Goal: Information Seeking & Learning: Learn about a topic

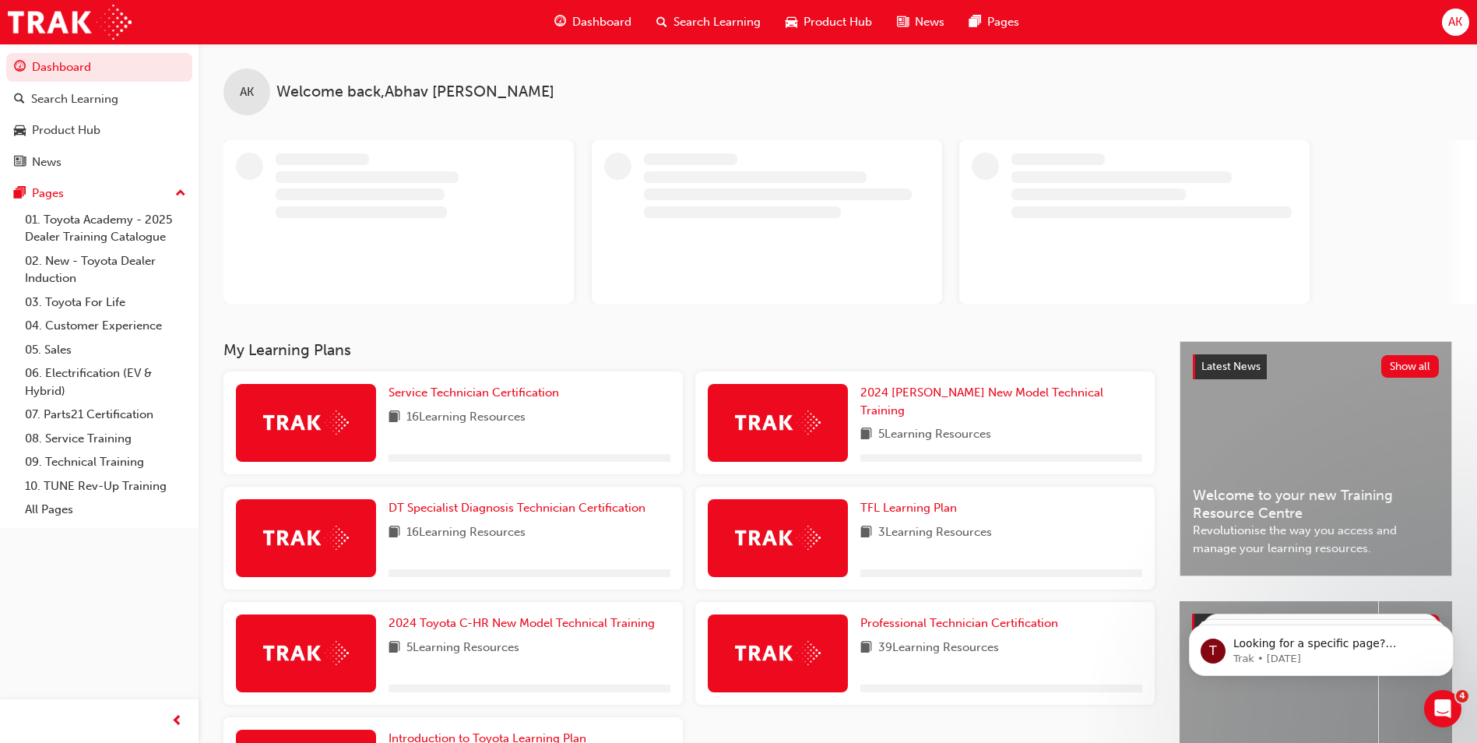
click at [692, 20] on span "Search Learning" at bounding box center [716, 22] width 87 height 18
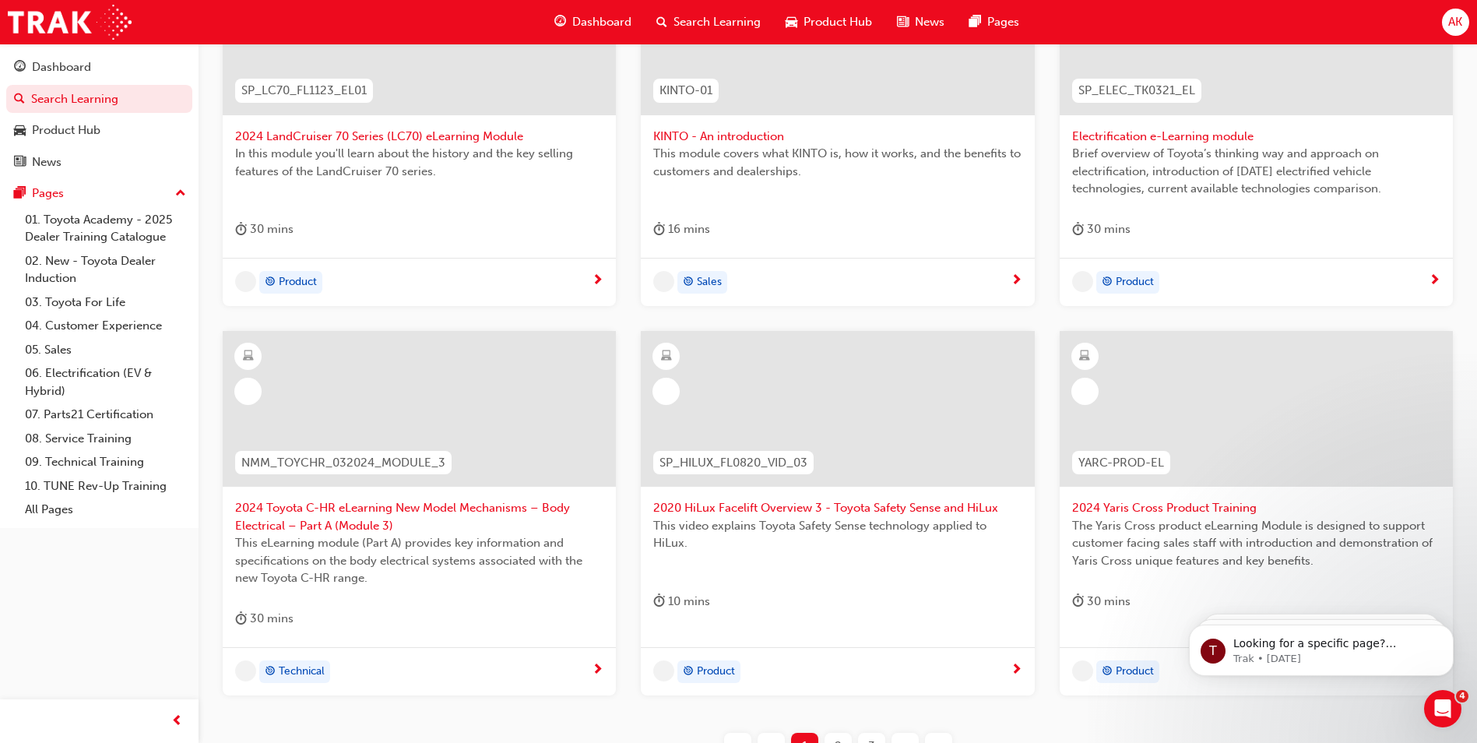
scroll to position [544, 0]
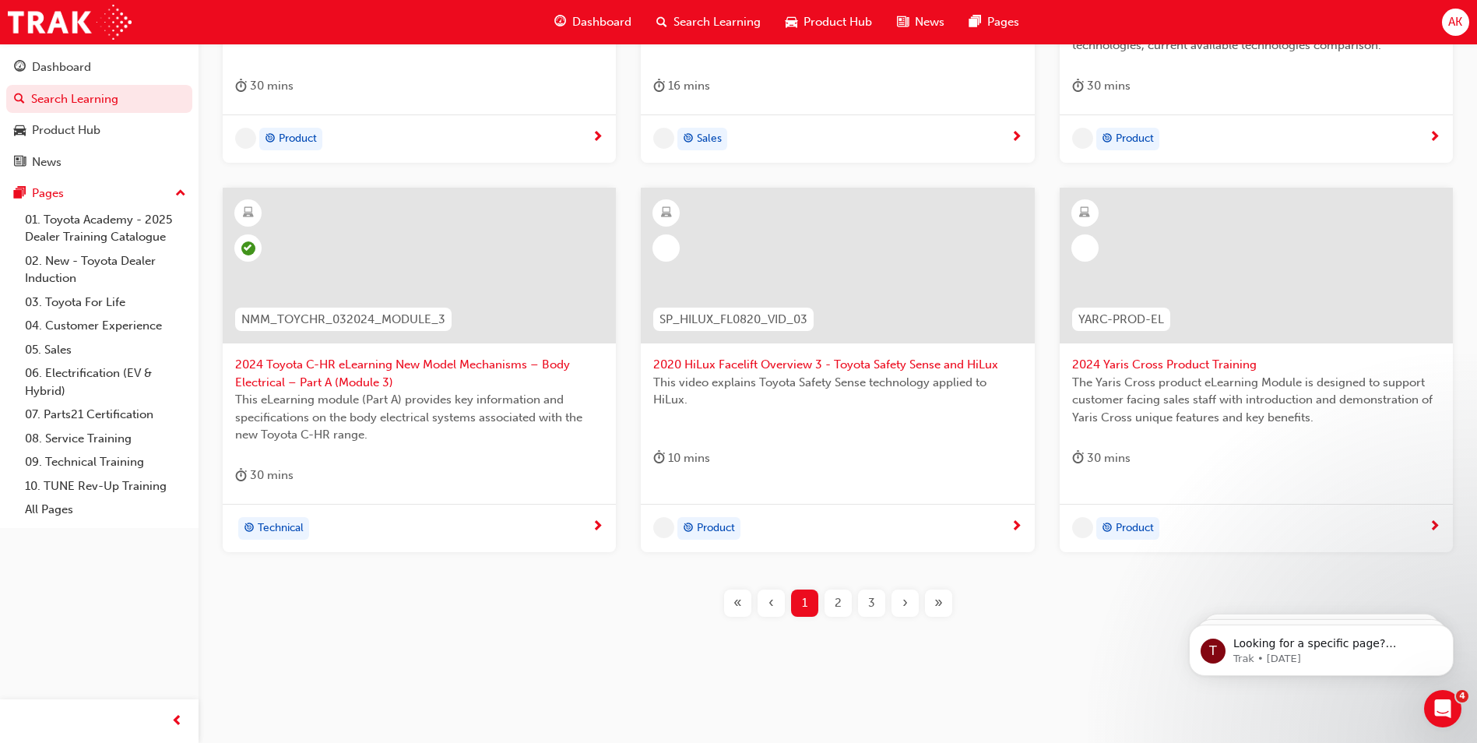
click at [900, 606] on div "›" at bounding box center [904, 602] width 27 height 27
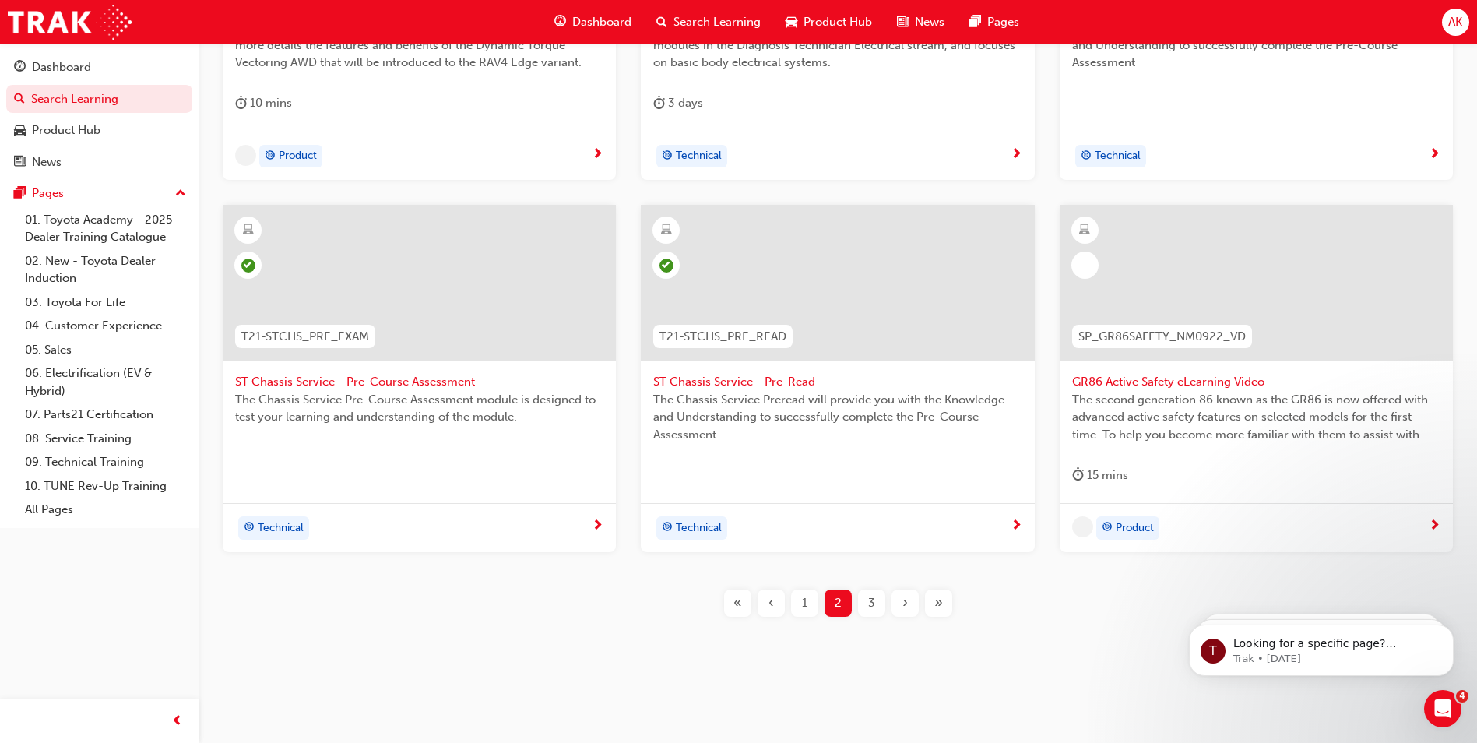
click at [900, 606] on div "›" at bounding box center [904, 602] width 27 height 27
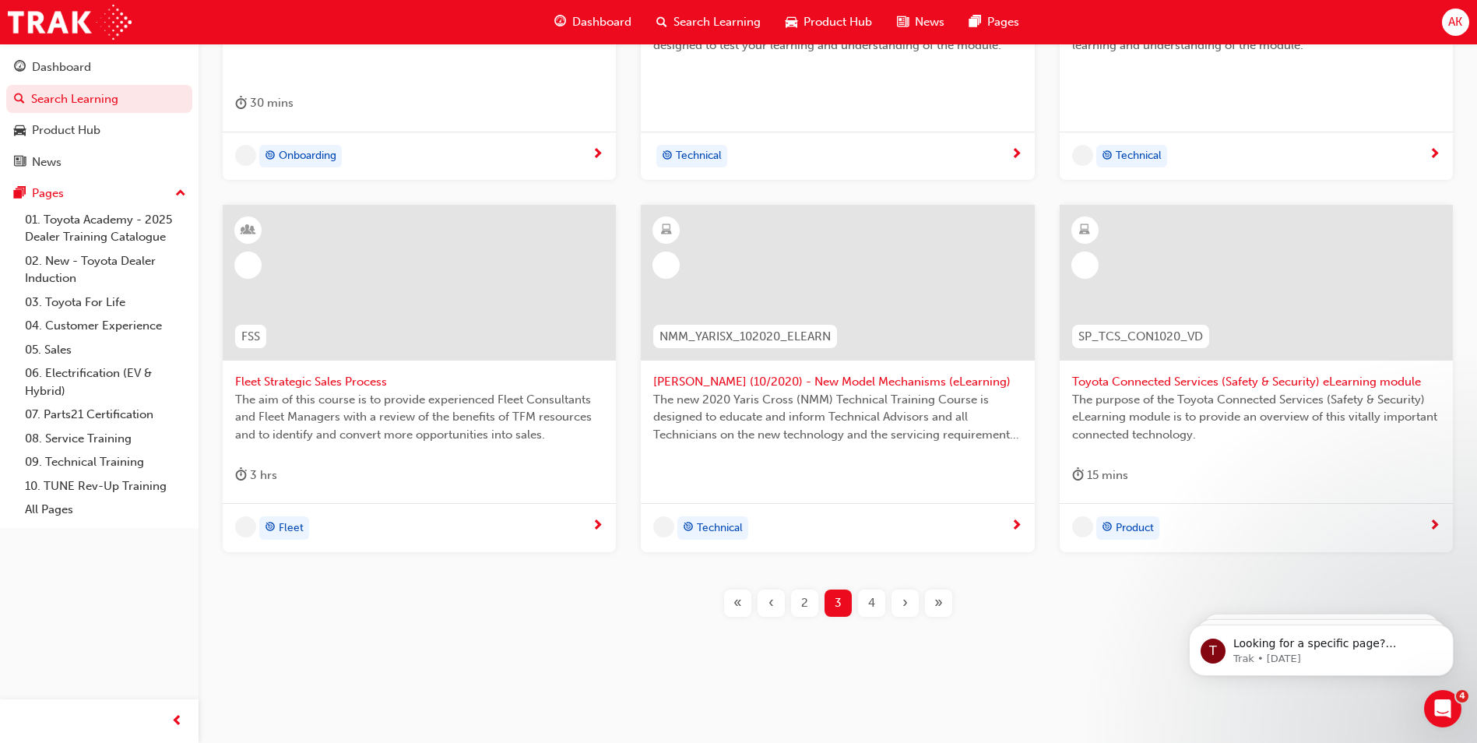
click at [900, 606] on div "›" at bounding box center [904, 602] width 27 height 27
click at [899, 606] on div "›" at bounding box center [904, 602] width 27 height 27
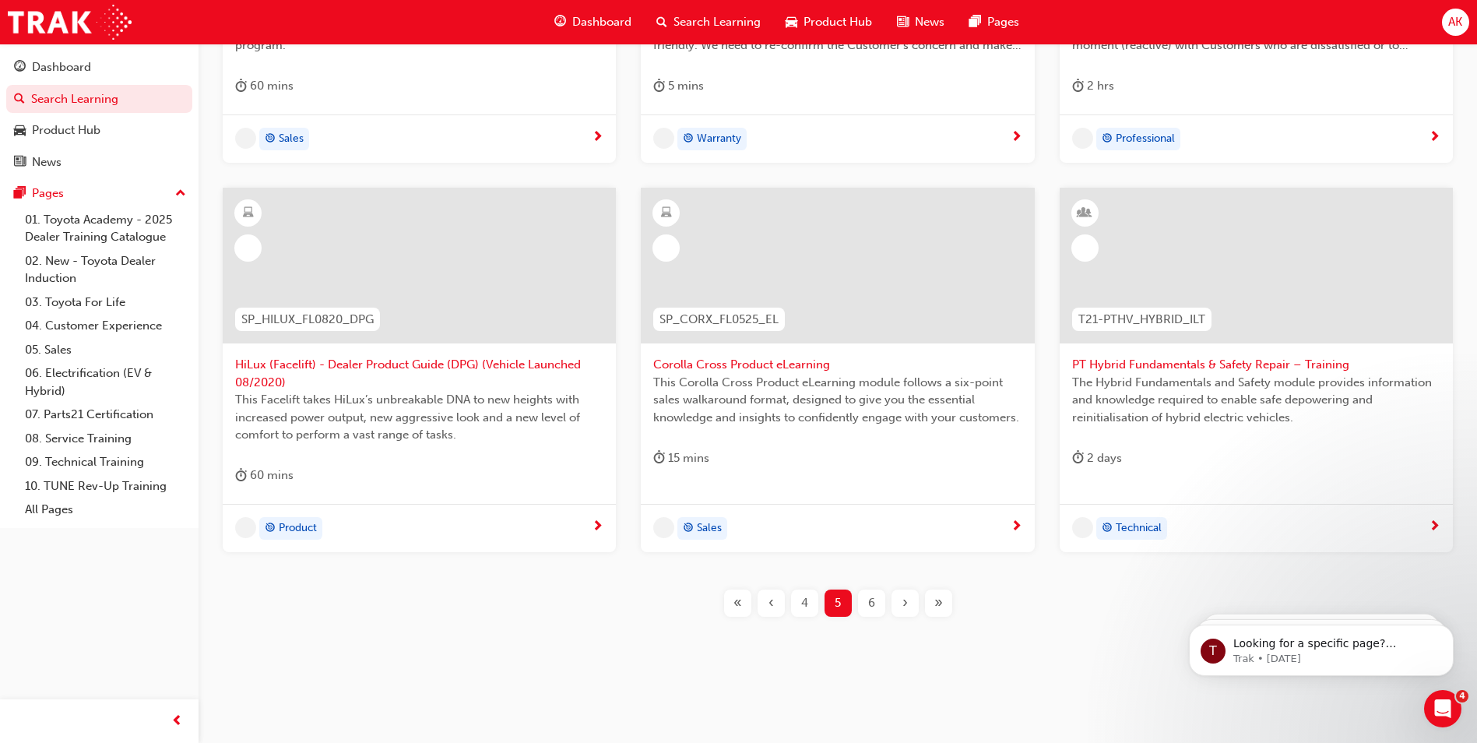
click at [899, 606] on div "›" at bounding box center [904, 602] width 27 height 27
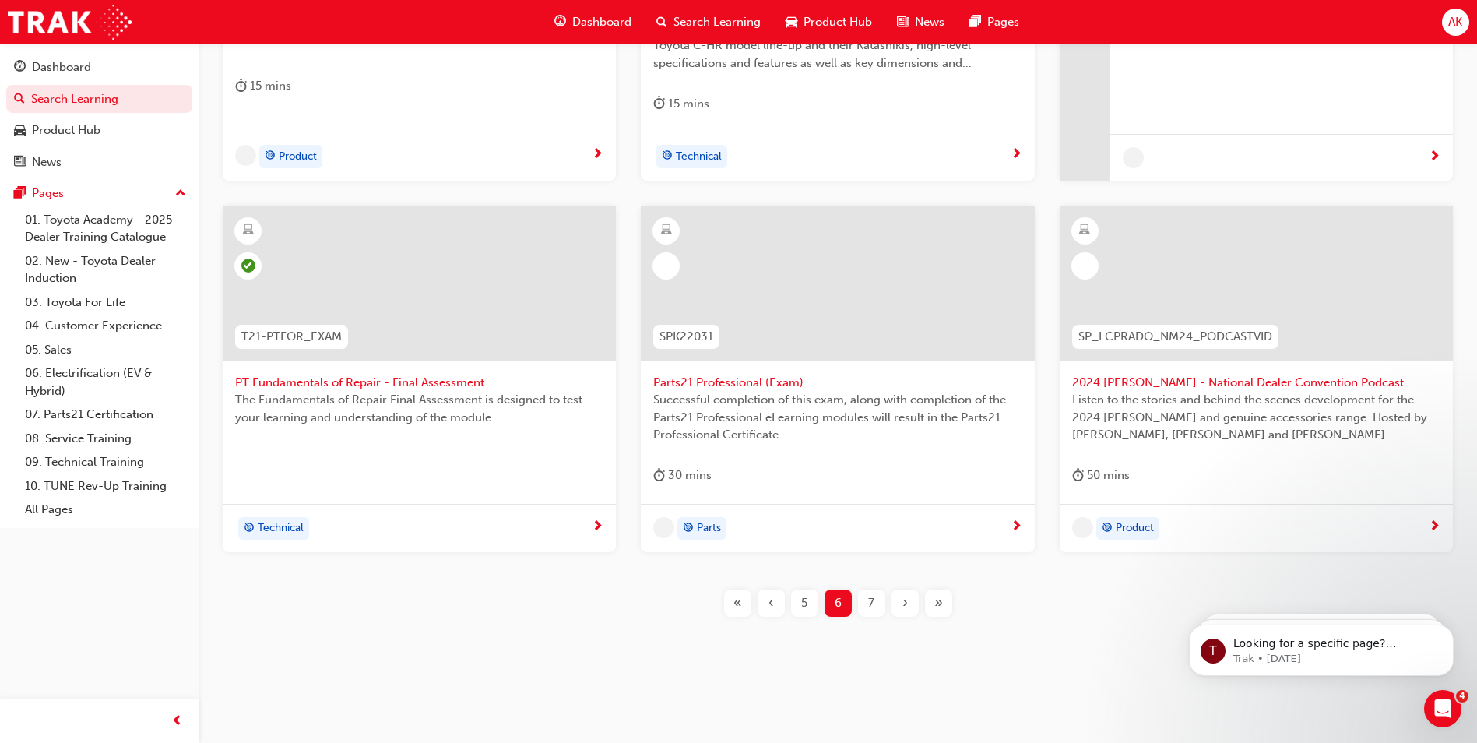
click at [899, 606] on div "›" at bounding box center [904, 602] width 27 height 27
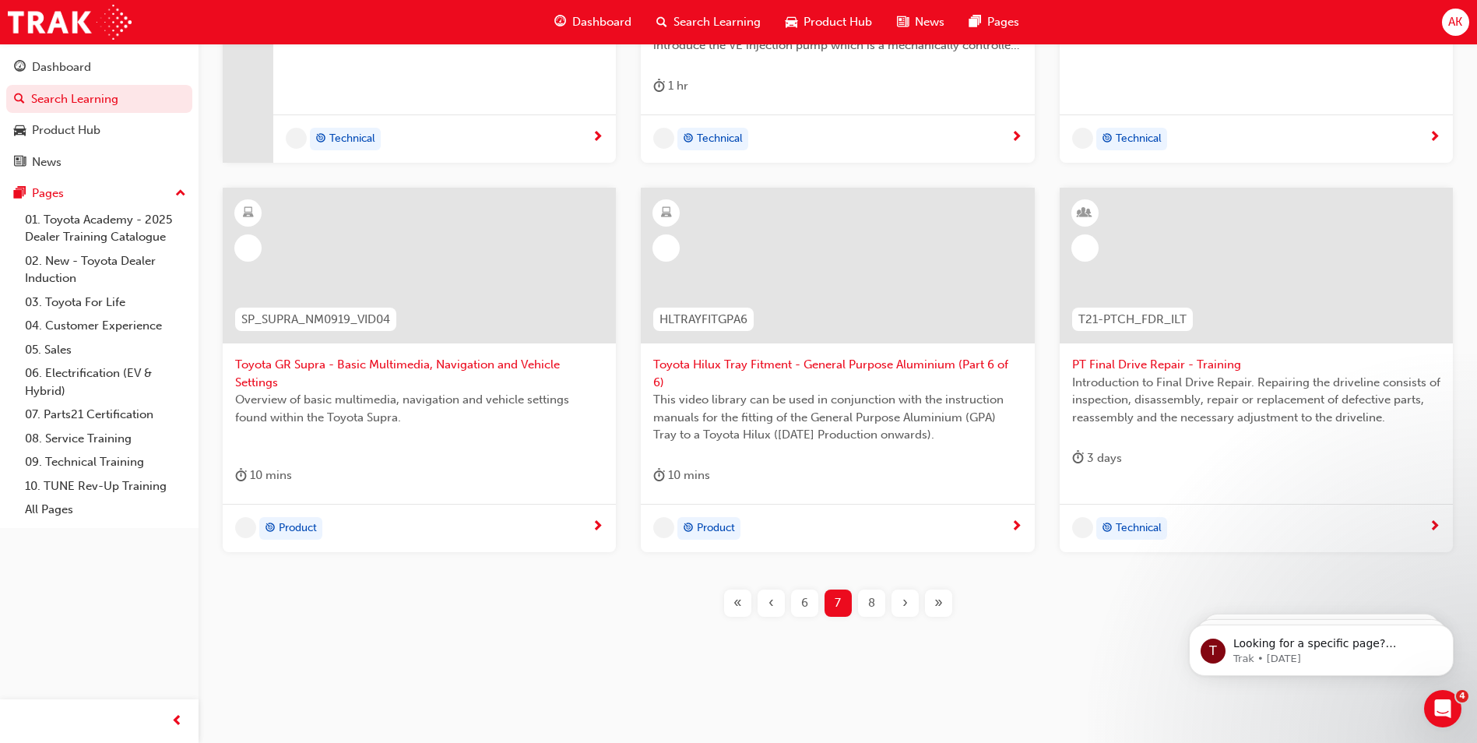
click at [899, 606] on div "›" at bounding box center [904, 602] width 27 height 27
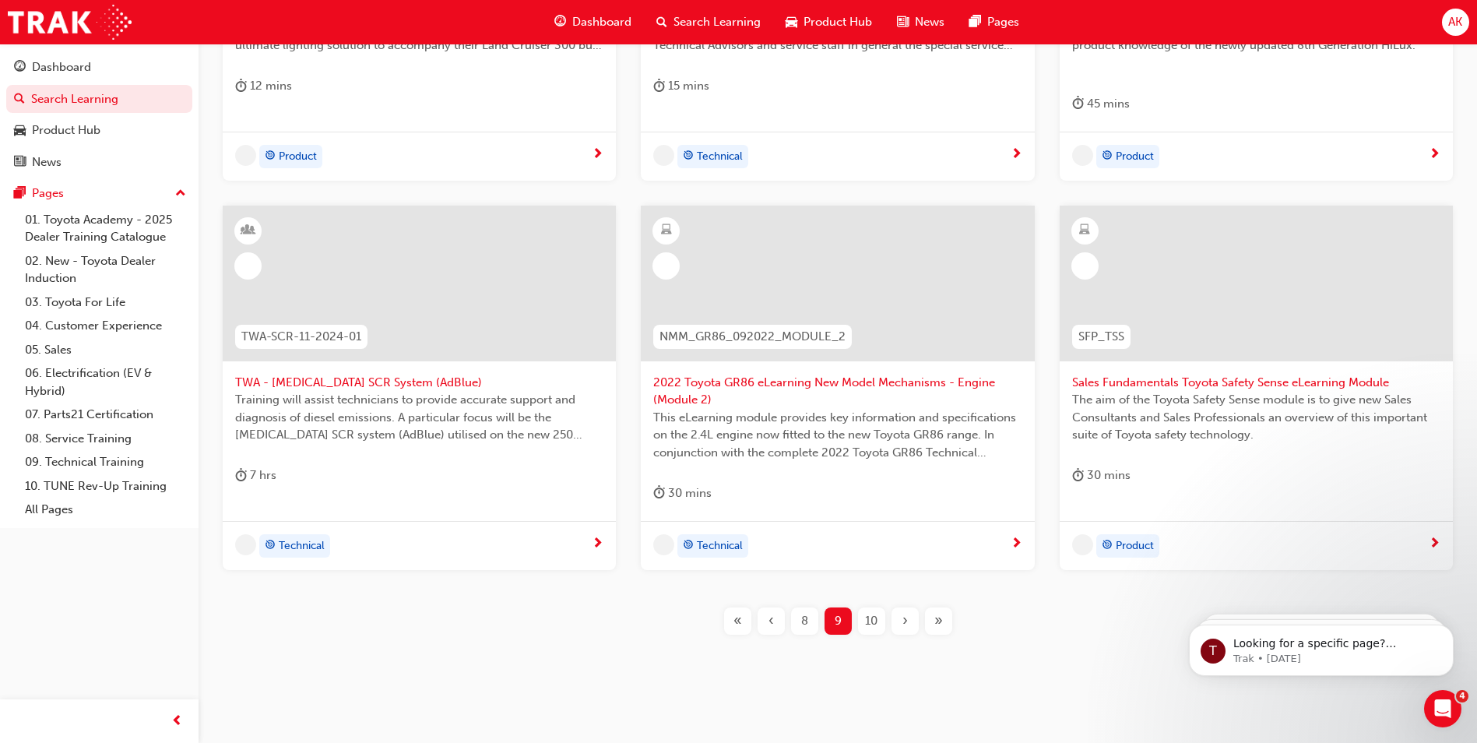
click at [899, 607] on div "›" at bounding box center [904, 620] width 27 height 27
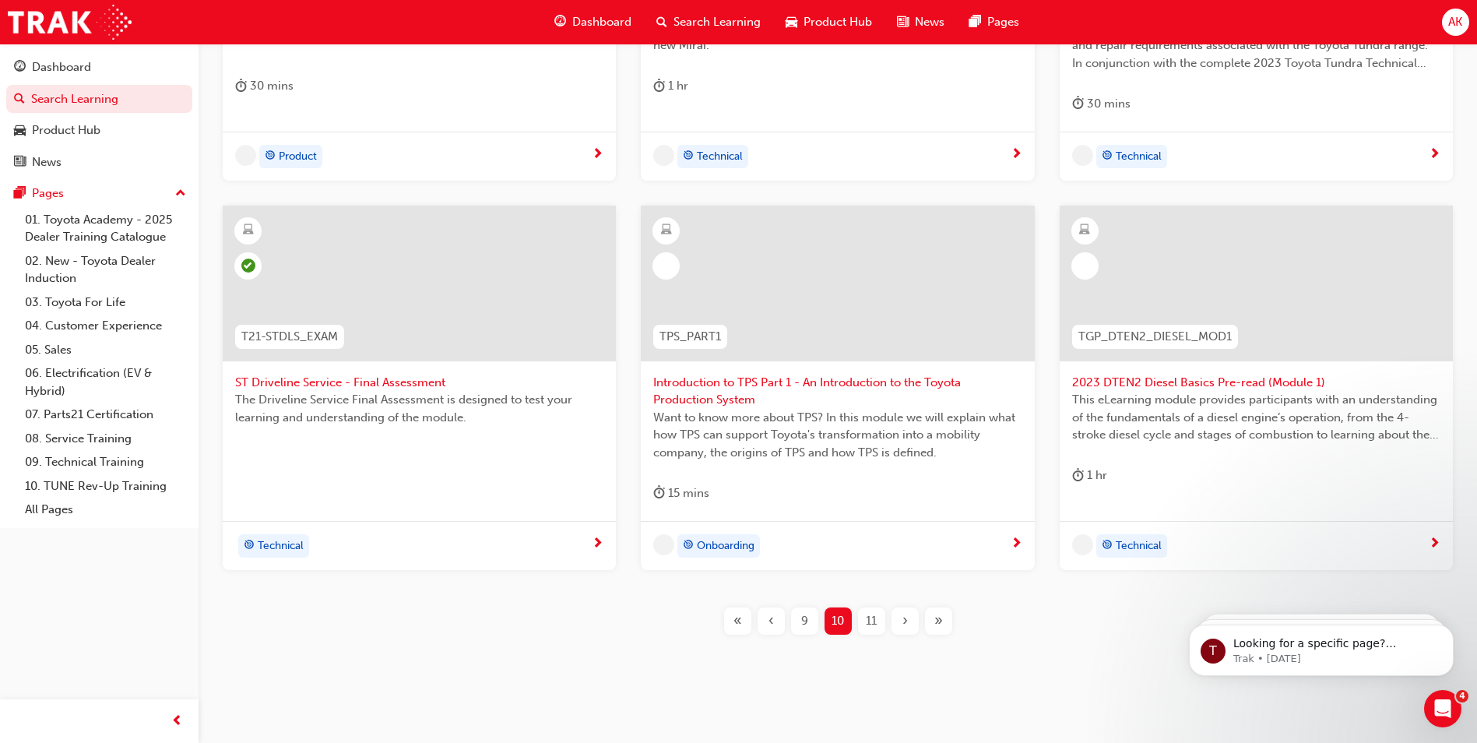
click at [902, 620] on span "›" at bounding box center [904, 621] width 5 height 18
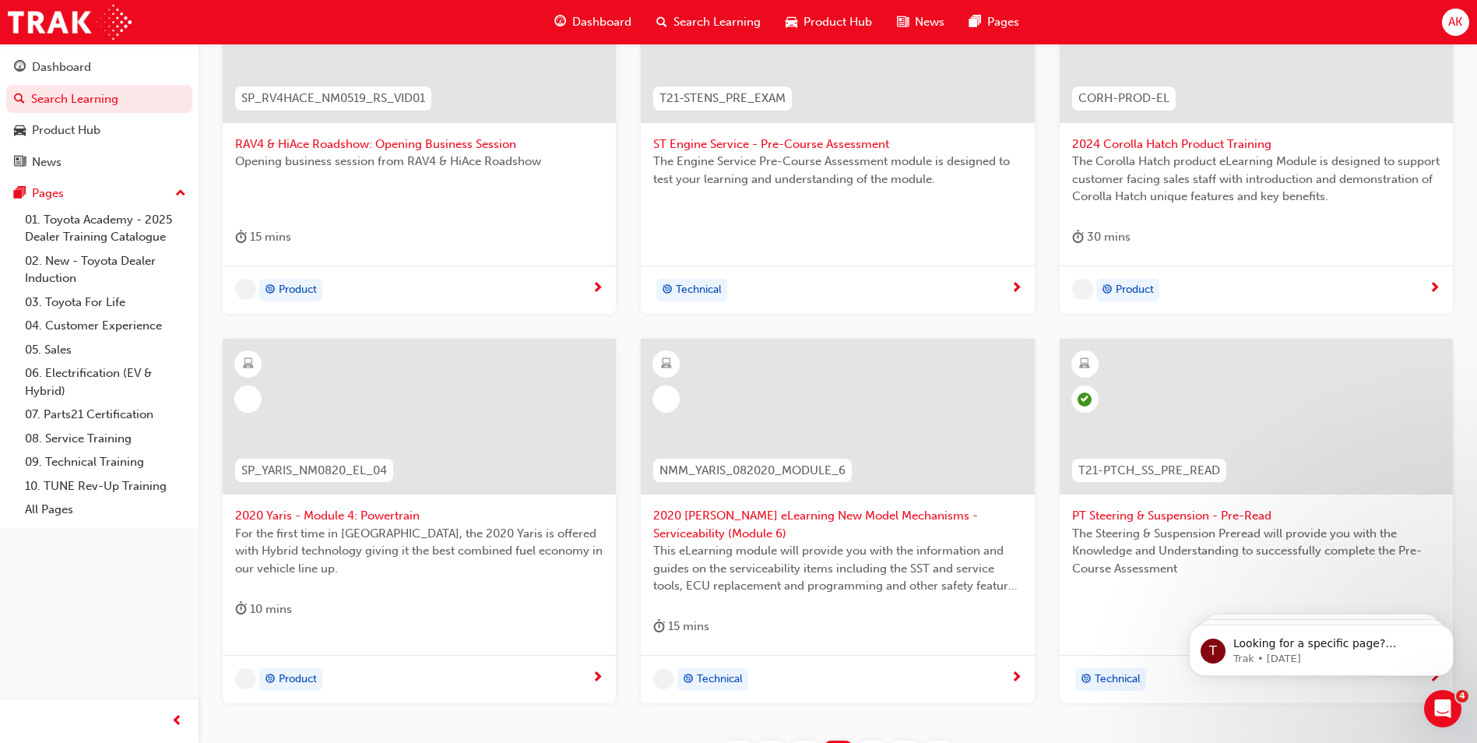
scroll to position [544, 0]
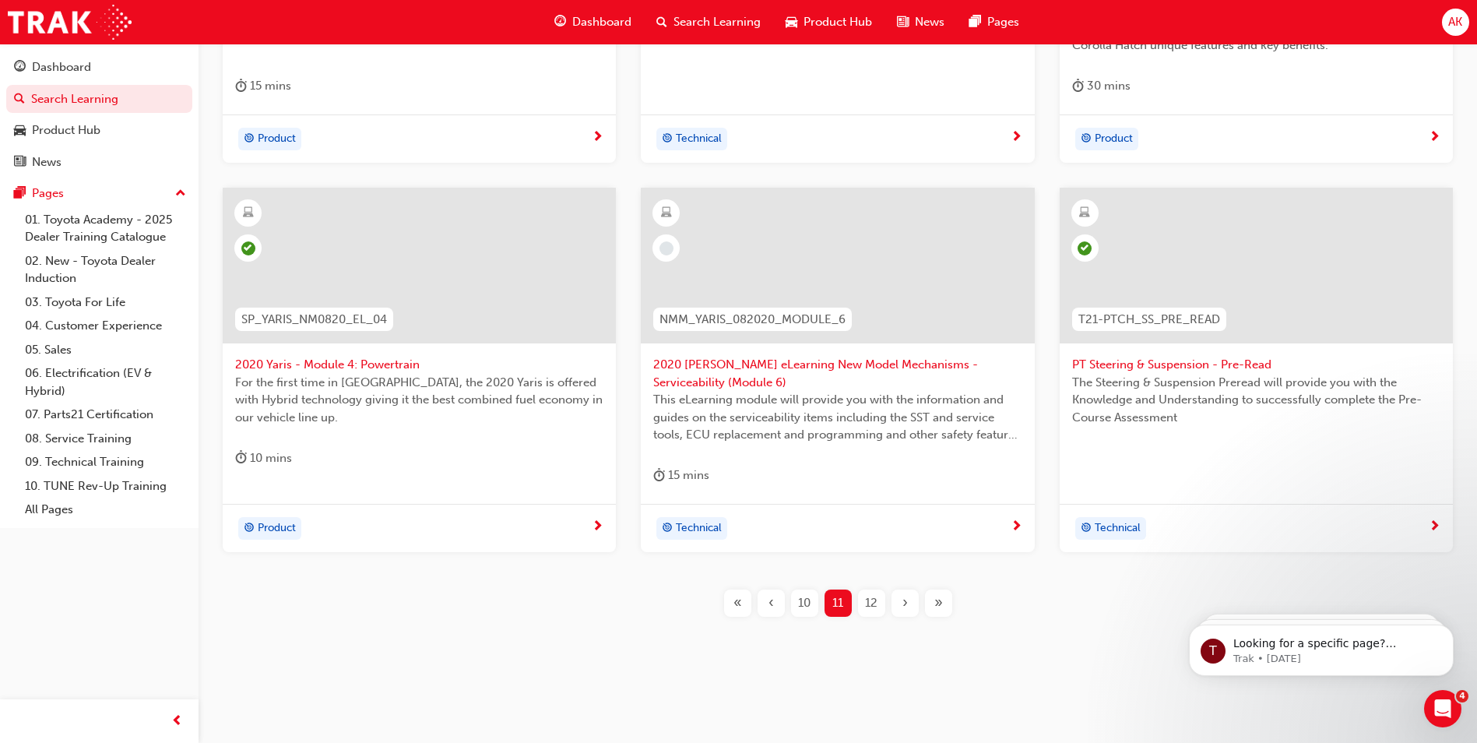
click at [745, 603] on div "«" at bounding box center [737, 602] width 27 height 27
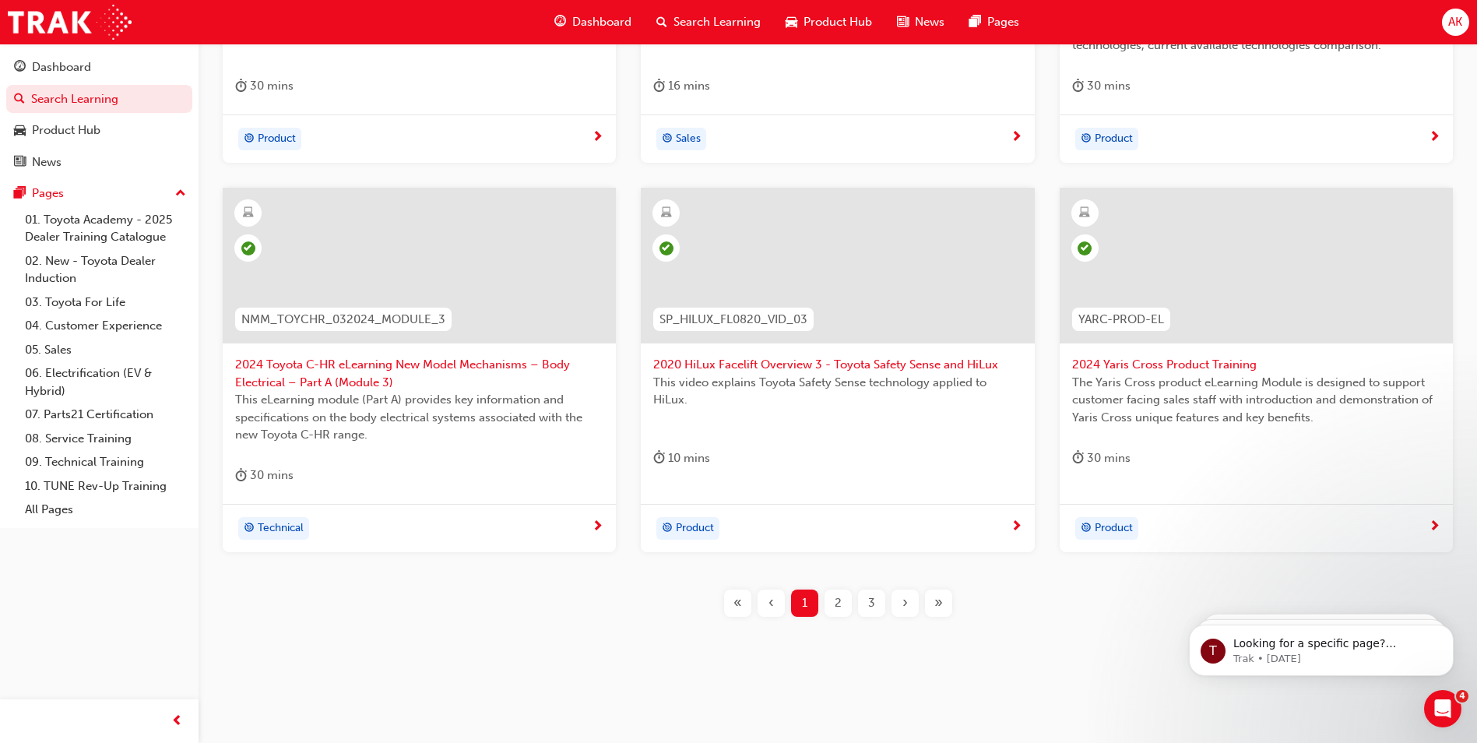
click at [894, 602] on div "›" at bounding box center [904, 602] width 27 height 27
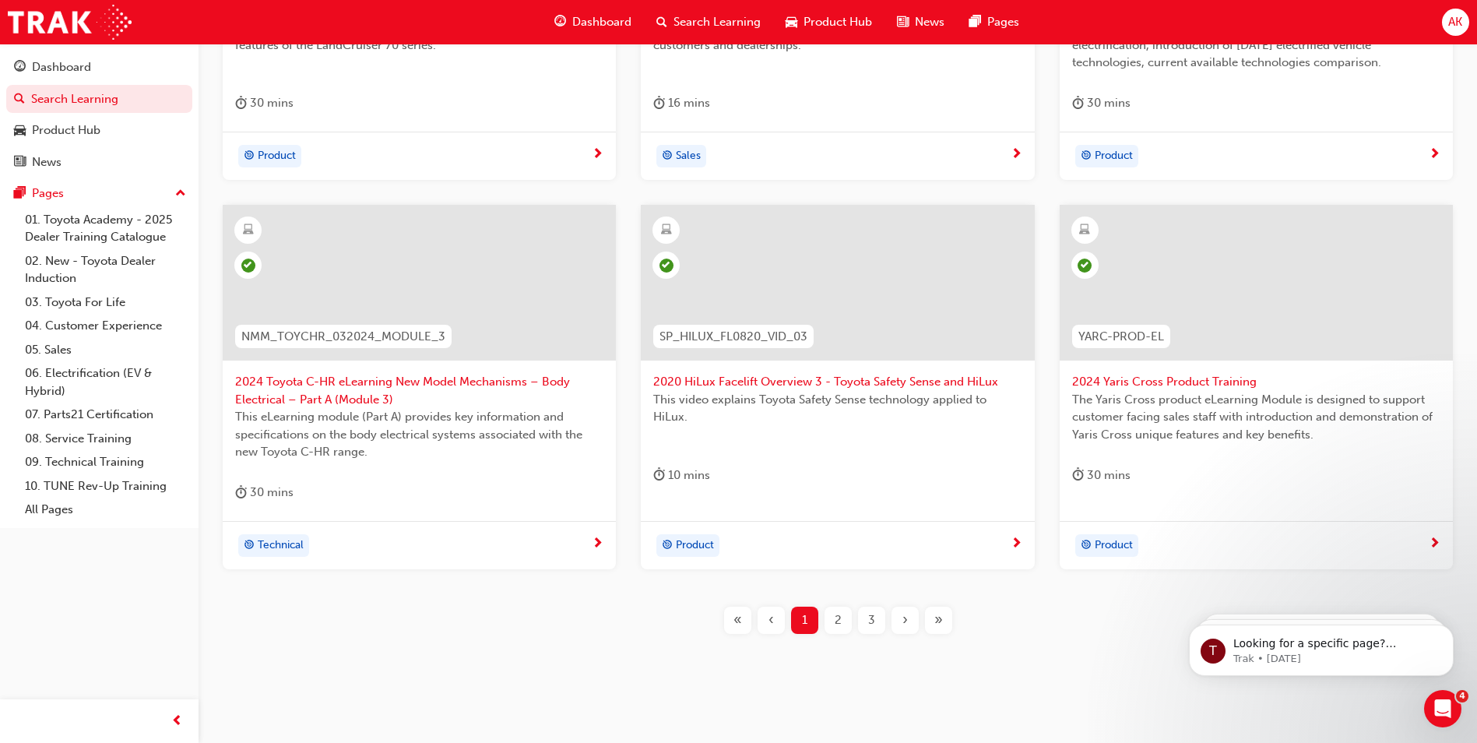
click at [894, 606] on div "›" at bounding box center [904, 619] width 27 height 27
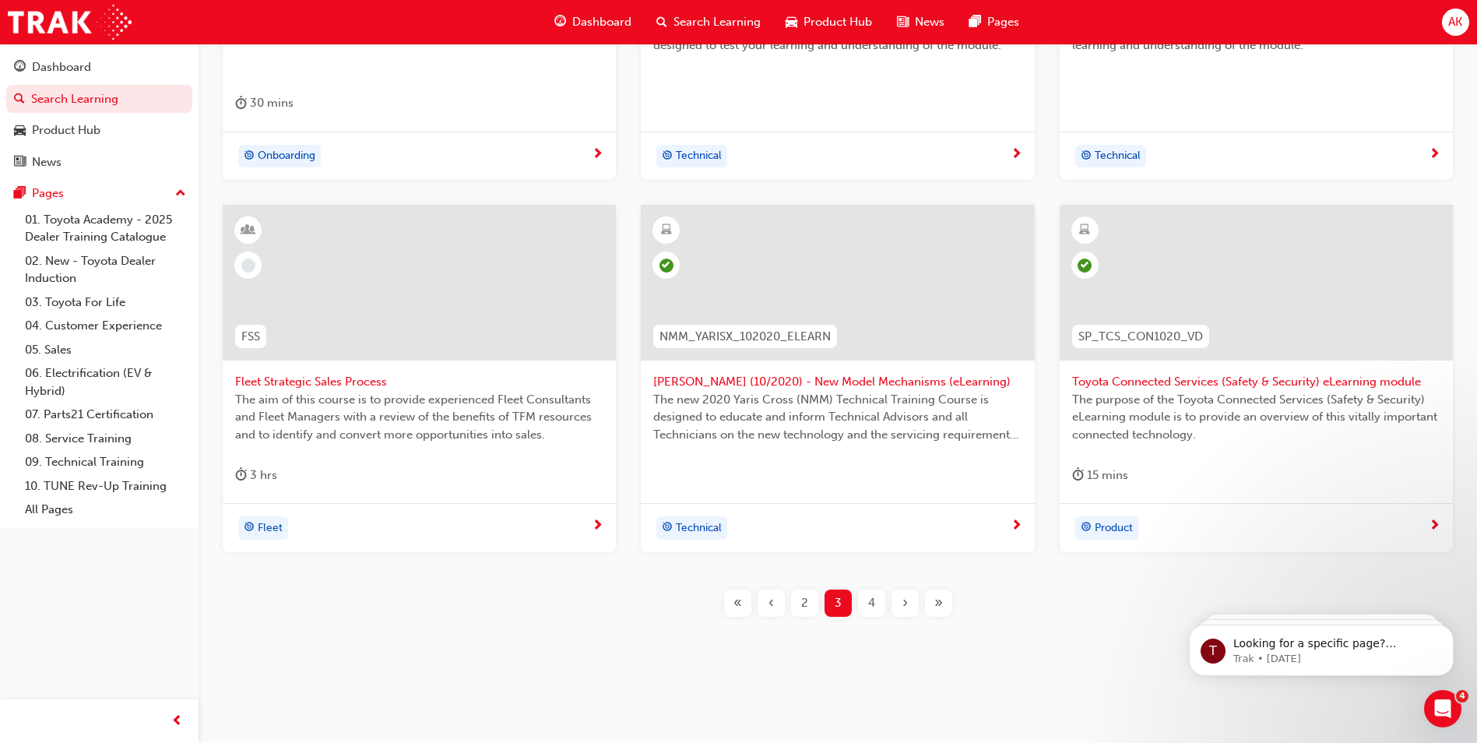
click at [894, 602] on div "›" at bounding box center [904, 602] width 27 height 27
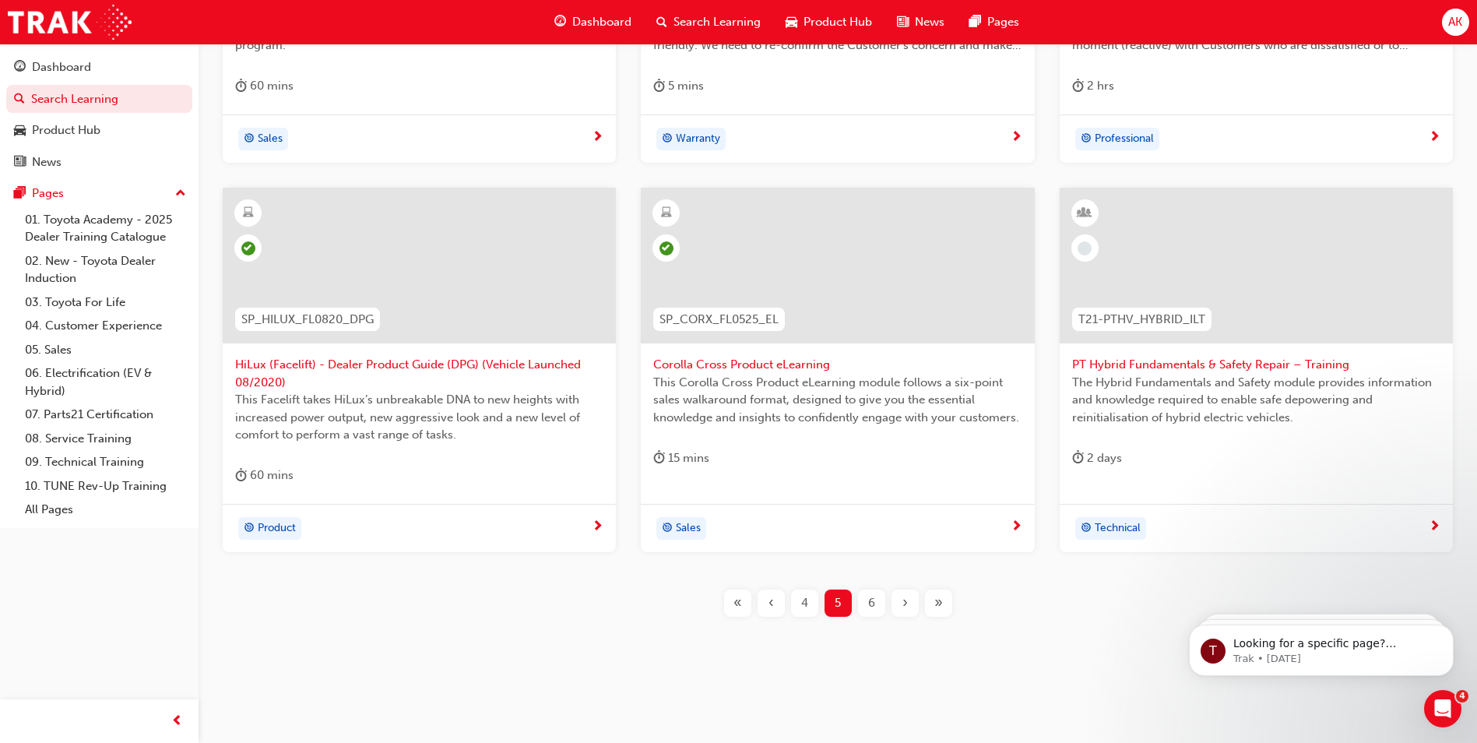
click at [894, 602] on div "›" at bounding box center [904, 602] width 27 height 27
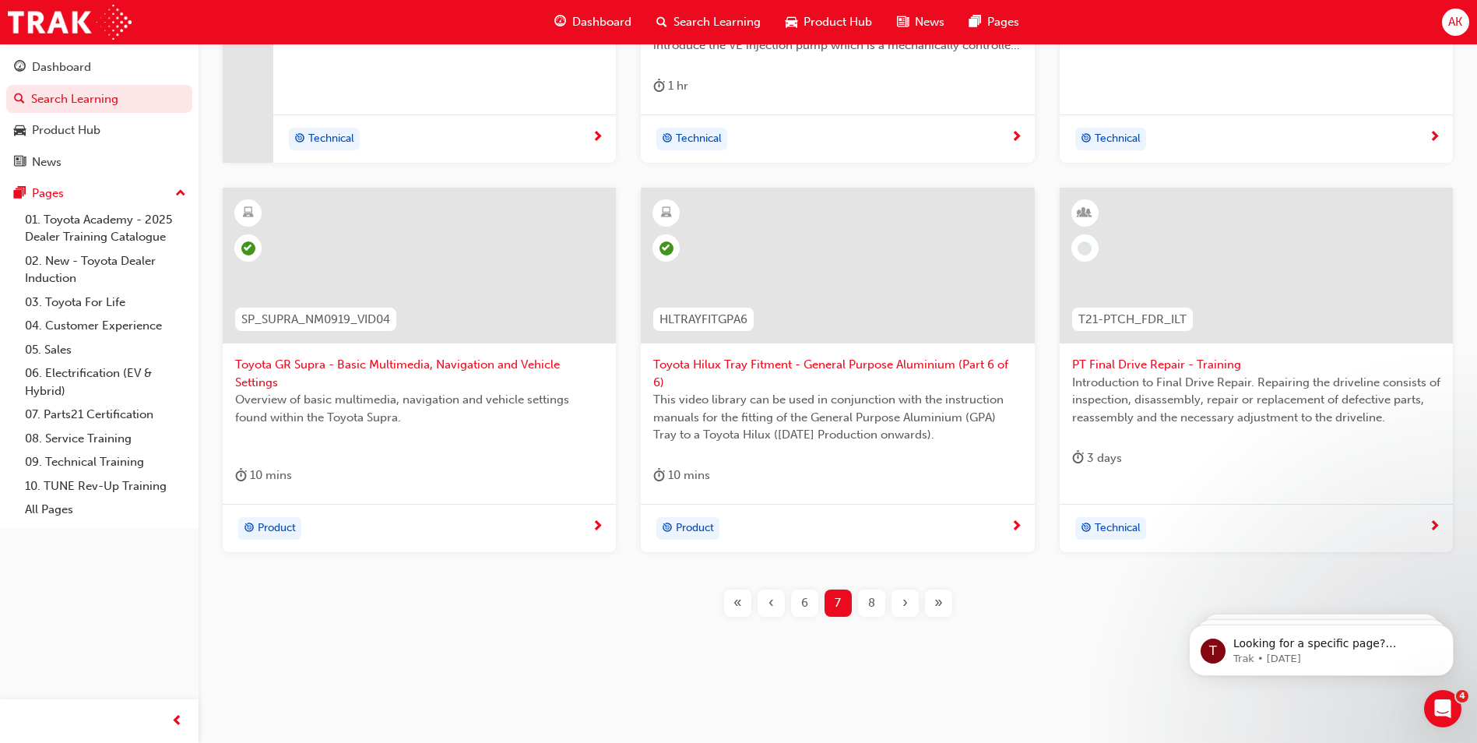
click at [894, 602] on div "›" at bounding box center [904, 602] width 27 height 27
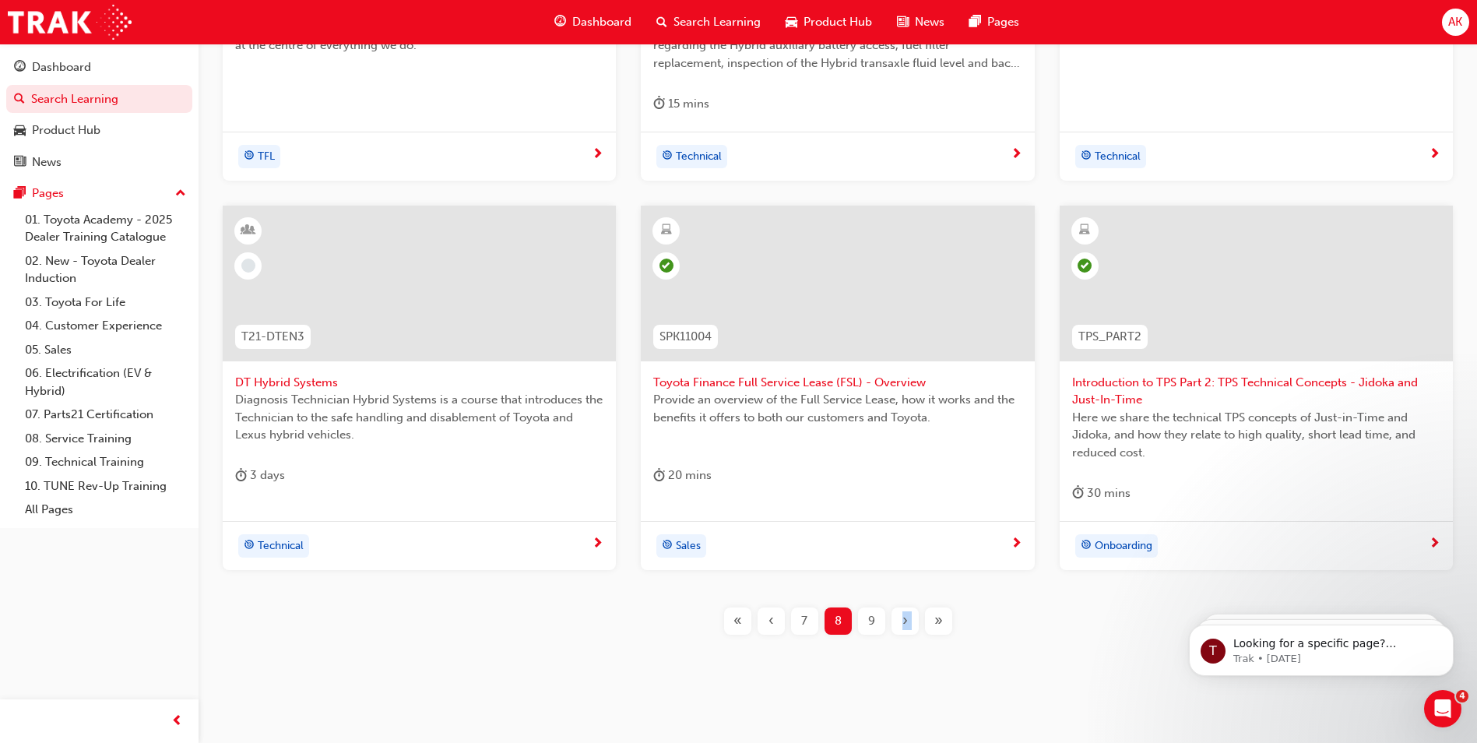
click at [894, 602] on div "TFLR2025PT2 Leading Reignite Part 2 - Virtual Classroom TFLR2025PT2 Leading TFL…" at bounding box center [837, 237] width 1228 height 843
drag, startPoint x: 894, startPoint y: 602, endPoint x: 904, endPoint y: 624, distance: 23.3
click at [904, 624] on span "›" at bounding box center [904, 621] width 5 height 18
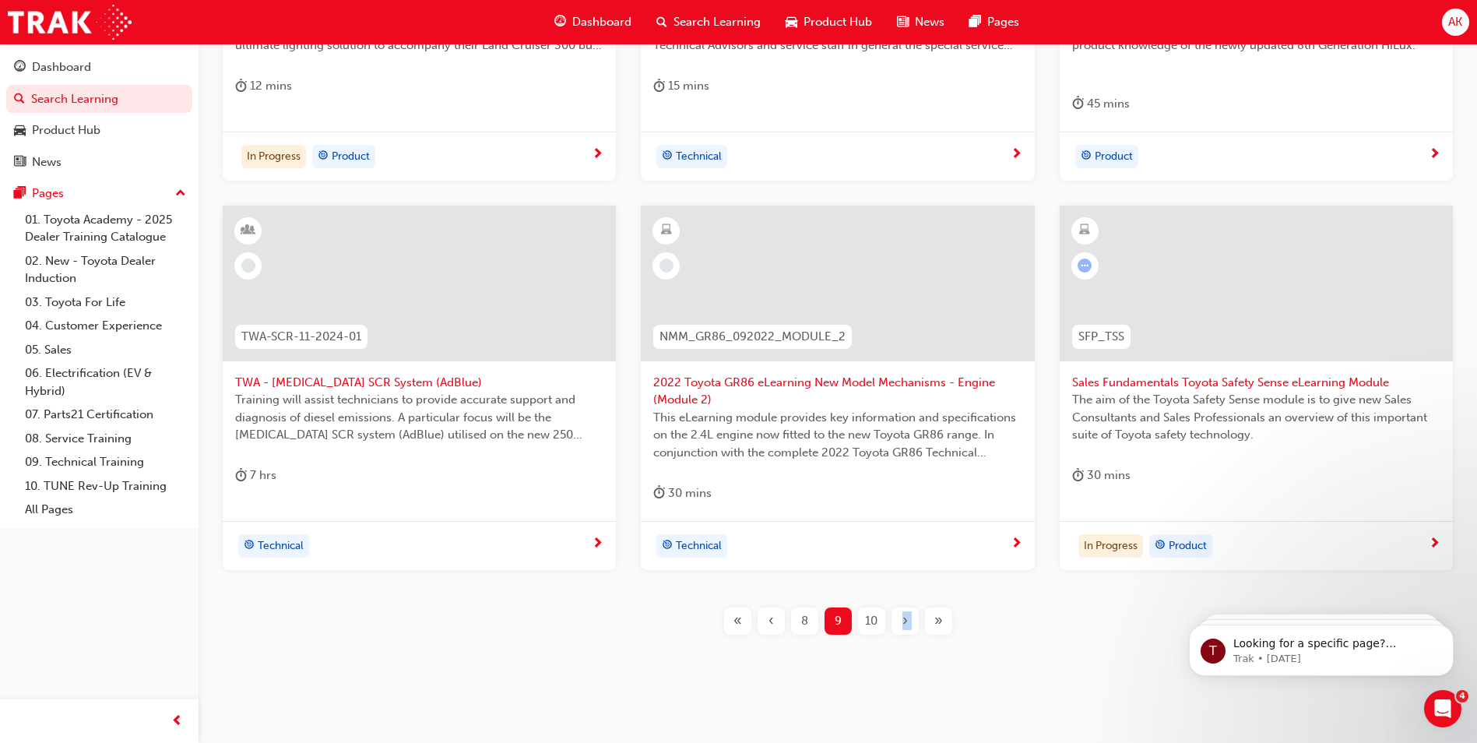
click at [904, 624] on span "›" at bounding box center [904, 621] width 5 height 18
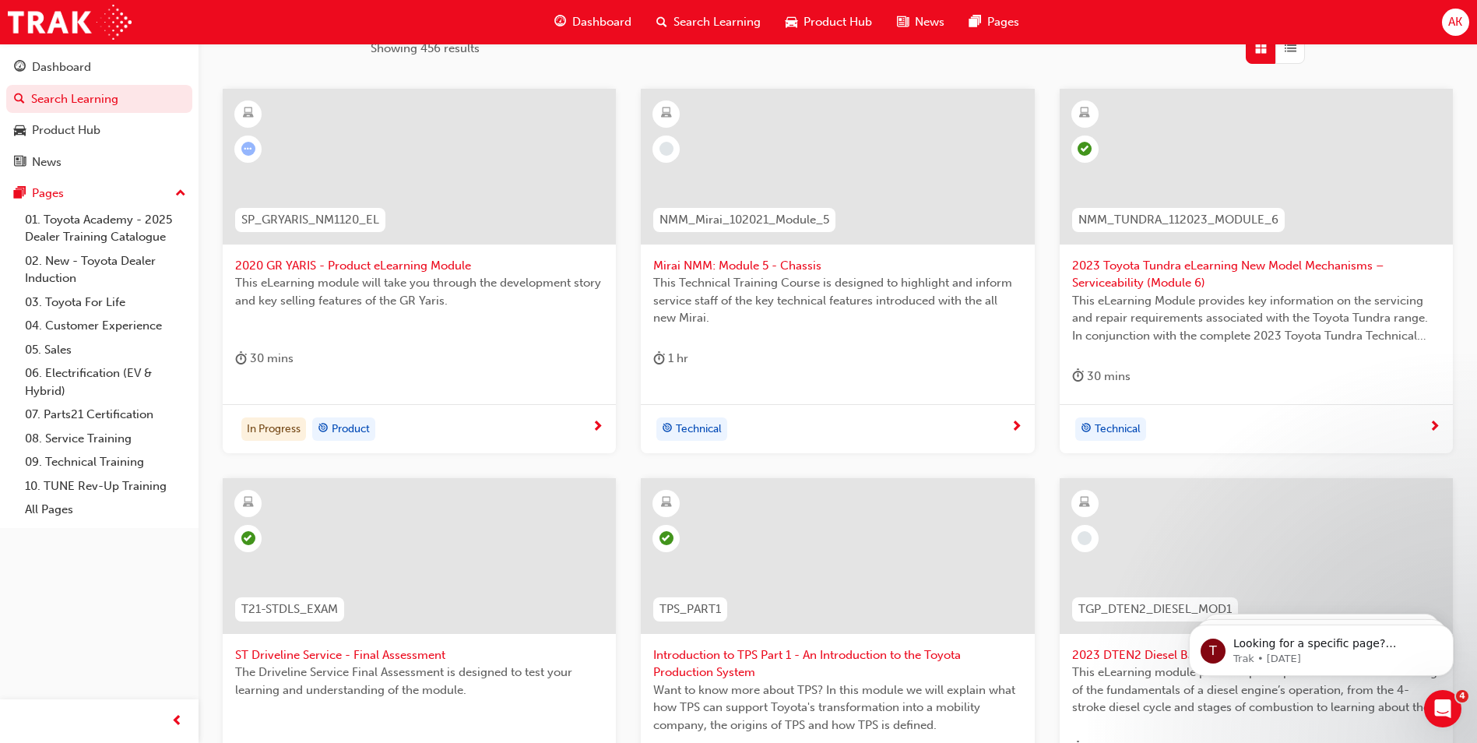
scroll to position [173, 0]
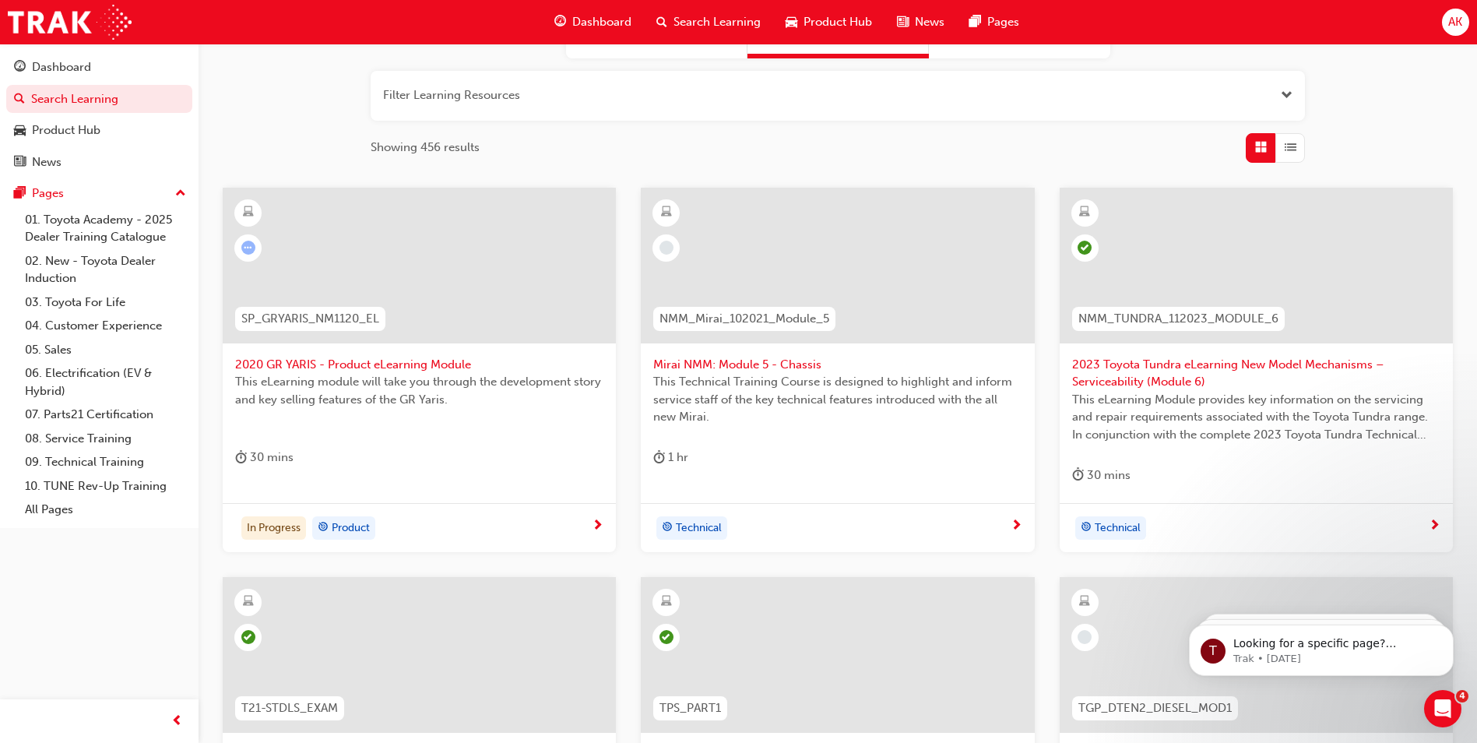
click at [395, 361] on span "2020 GR YARIS - Product eLearning Module" at bounding box center [419, 365] width 368 height 18
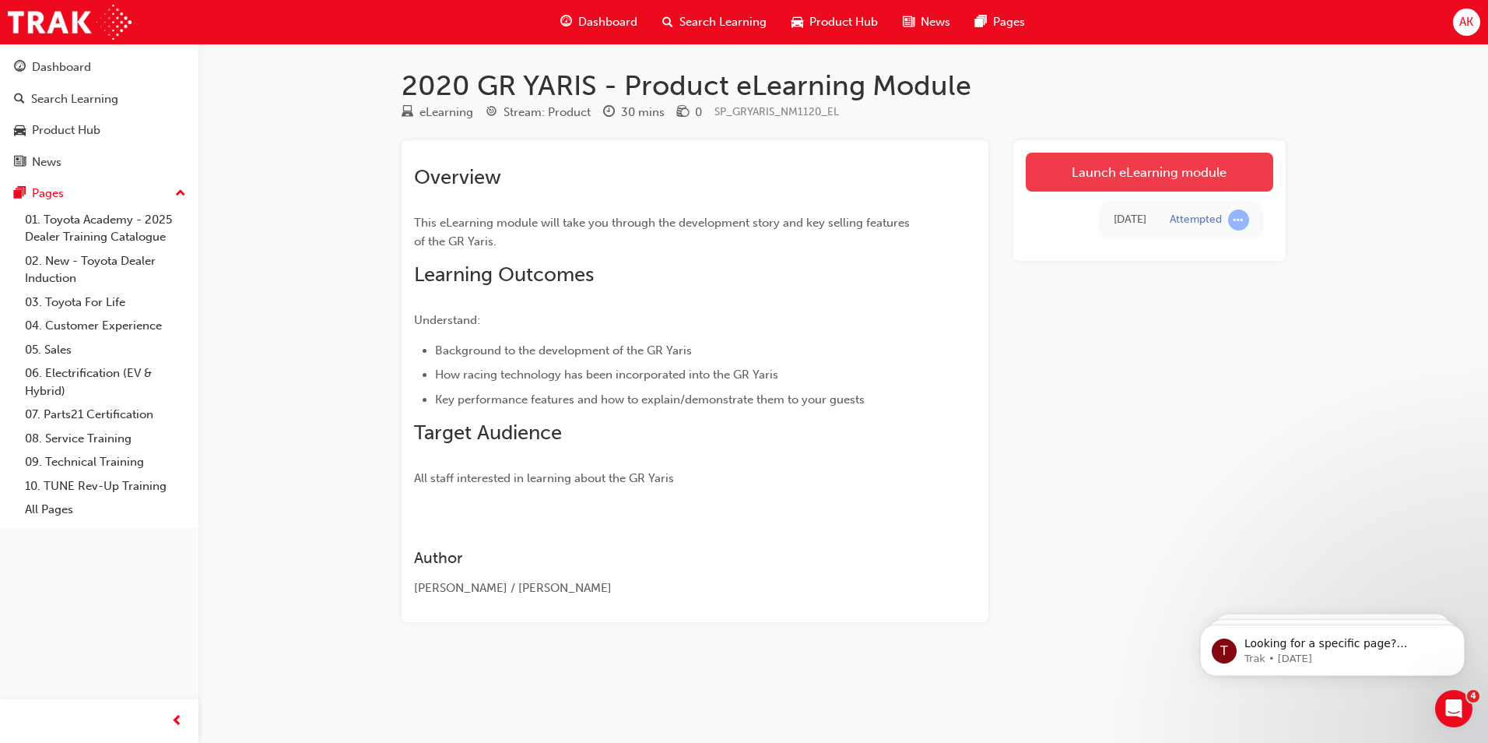
click at [1145, 176] on link "Launch eLearning module" at bounding box center [1150, 172] width 248 height 39
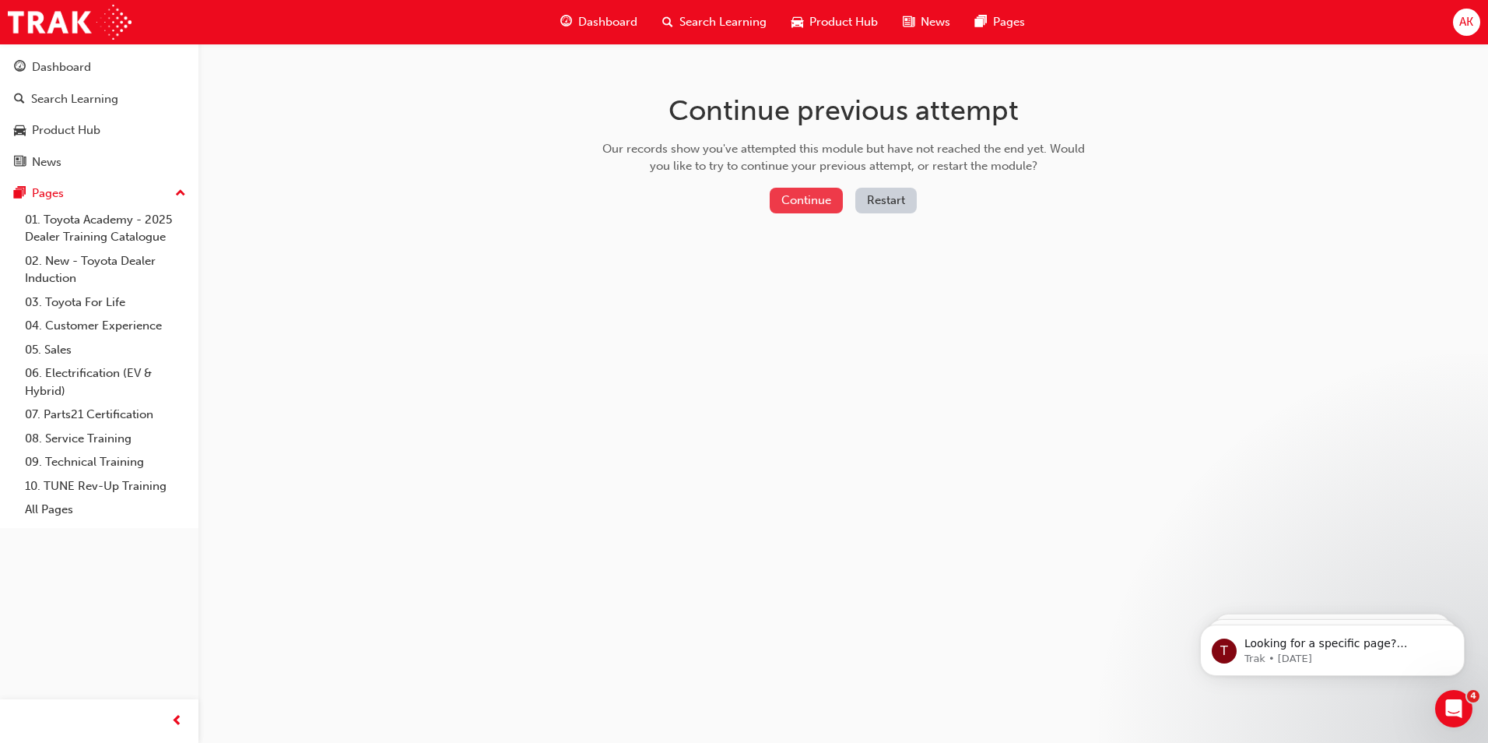
click at [818, 196] on button "Continue" at bounding box center [806, 201] width 73 height 26
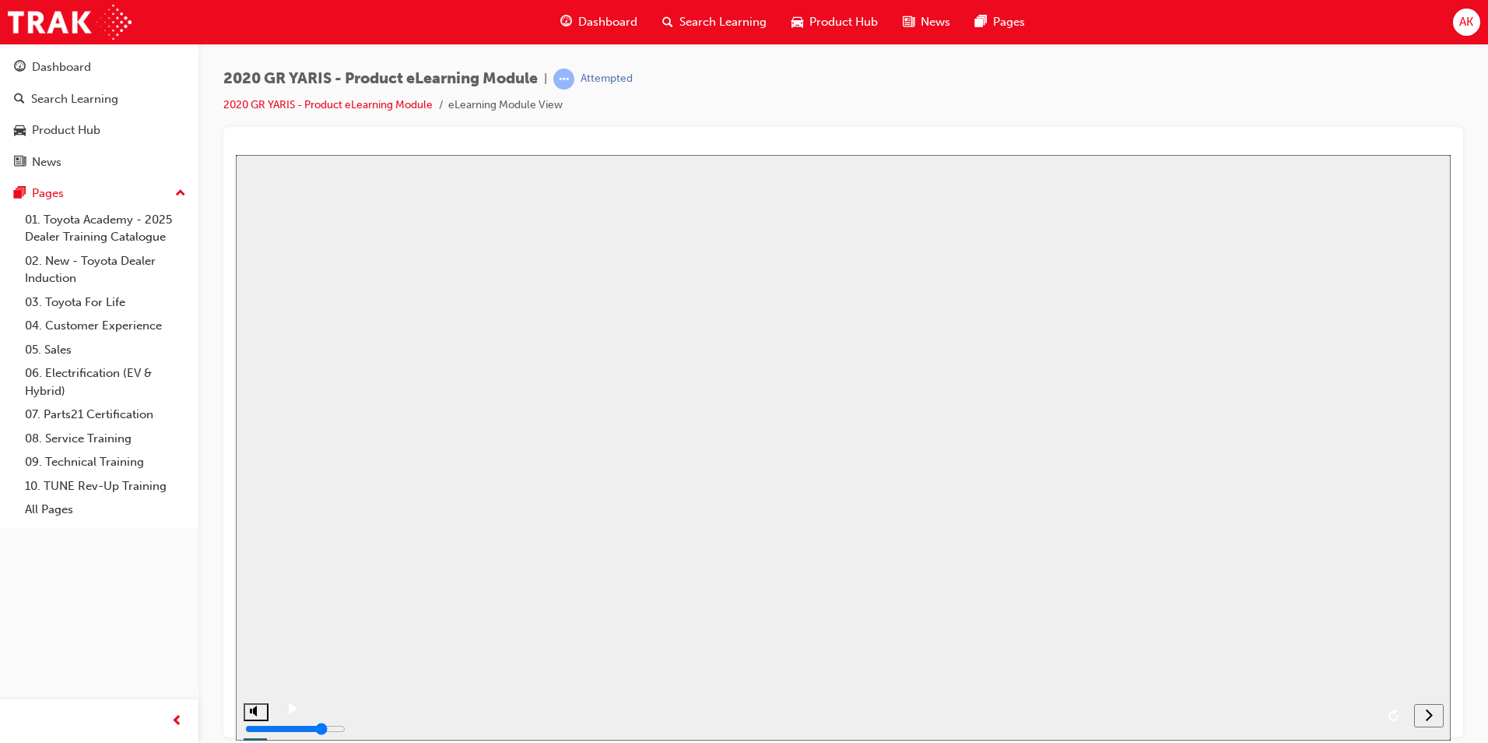
click at [287, 711] on button "Resume" at bounding box center [261, 719] width 51 height 16
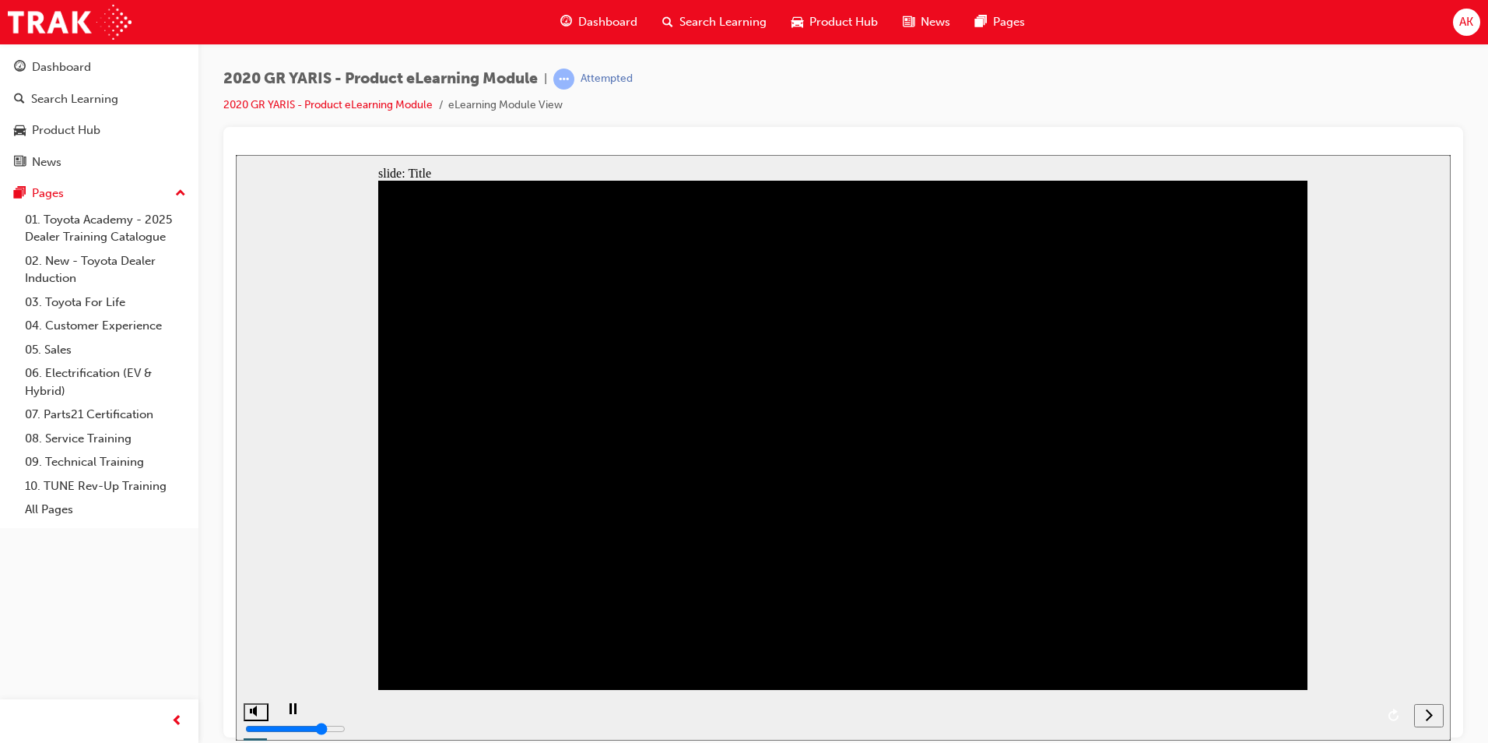
click at [176, 721] on span "prev-icon" at bounding box center [177, 720] width 12 height 19
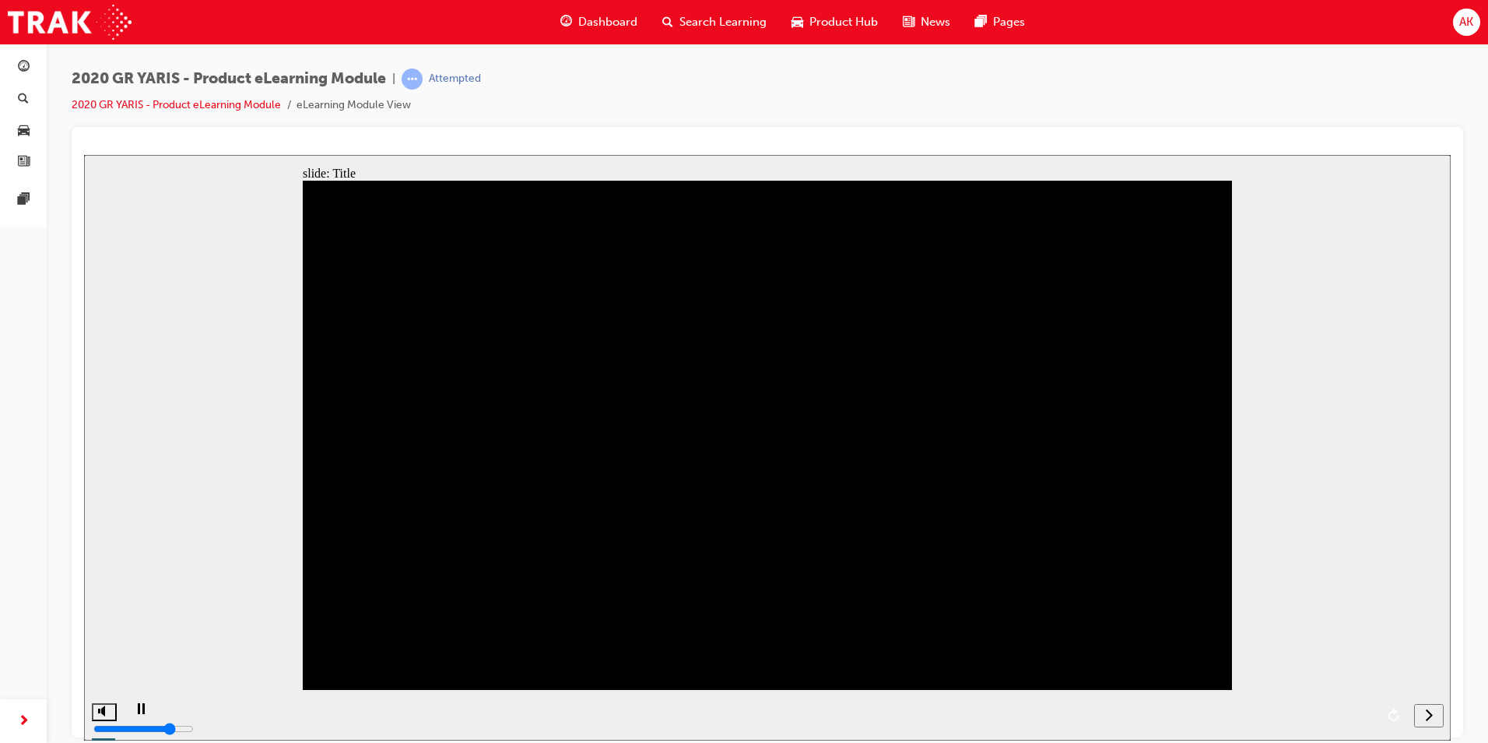
click at [1428, 709] on icon "next" at bounding box center [1429, 714] width 7 height 12
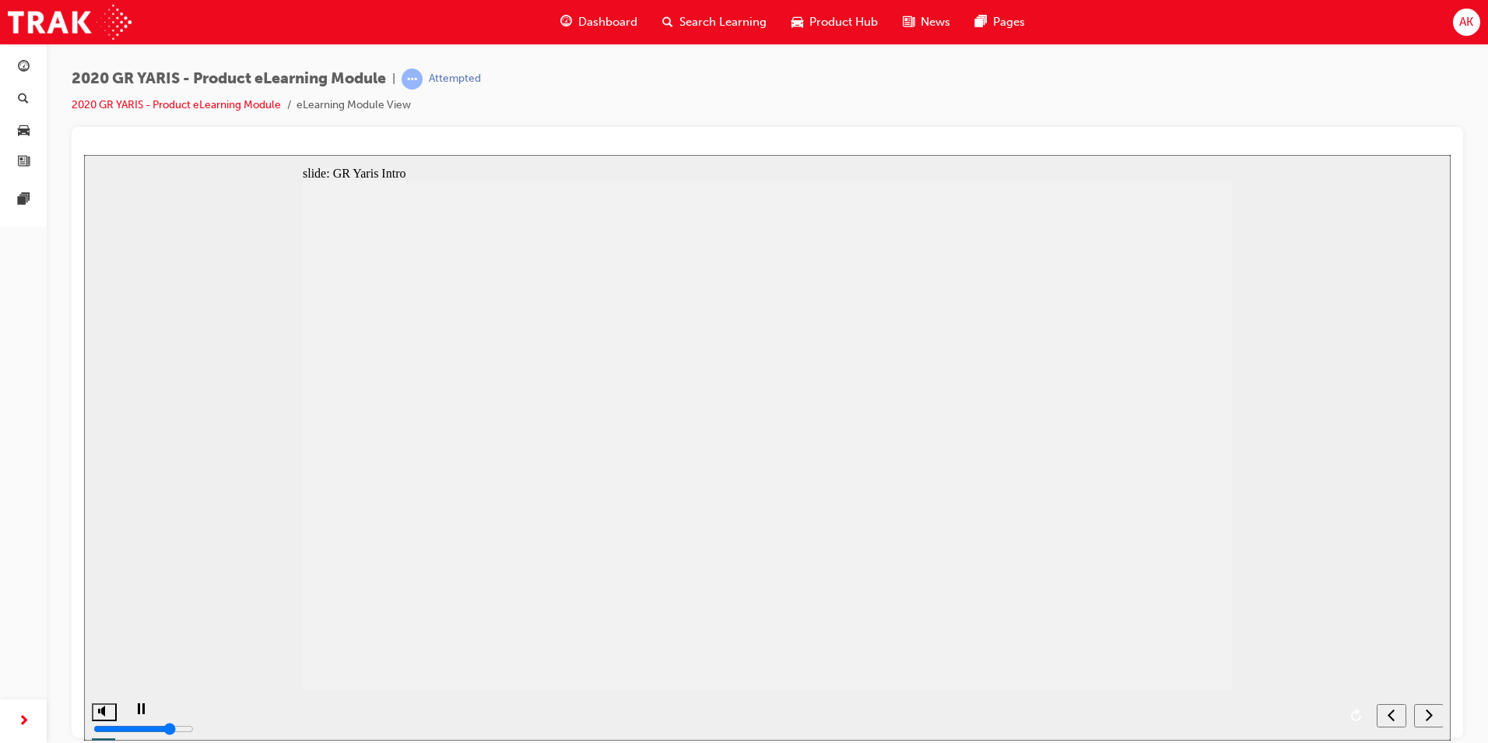
click at [1428, 712] on icon "next" at bounding box center [1429, 714] width 8 height 14
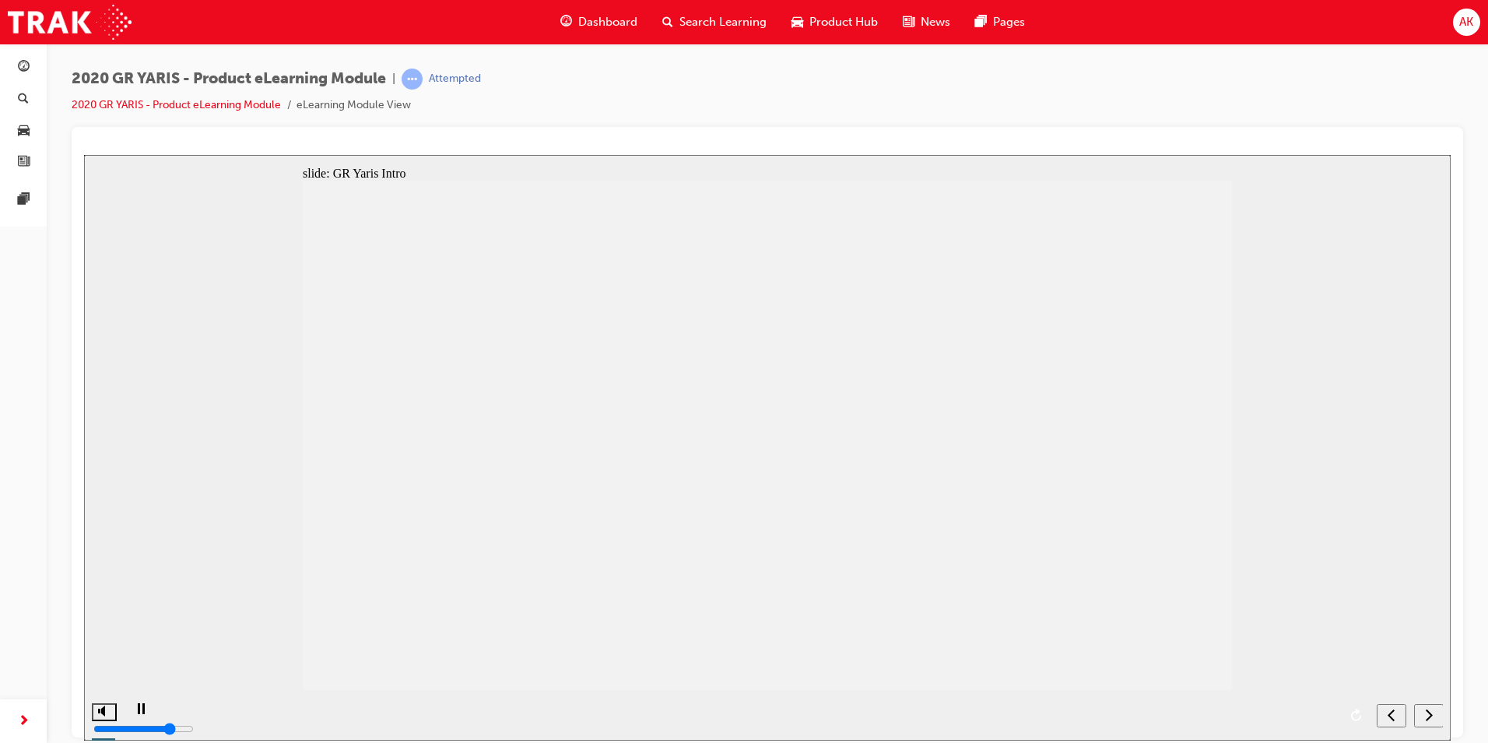
click at [1428, 712] on icon "next" at bounding box center [1429, 714] width 8 height 14
click at [1428, 711] on icon "next" at bounding box center [1429, 714] width 7 height 12
click at [1335, 711] on div "playback controls" at bounding box center [746, 714] width 1246 height 51
click at [1430, 713] on icon "next" at bounding box center [1429, 714] width 7 height 12
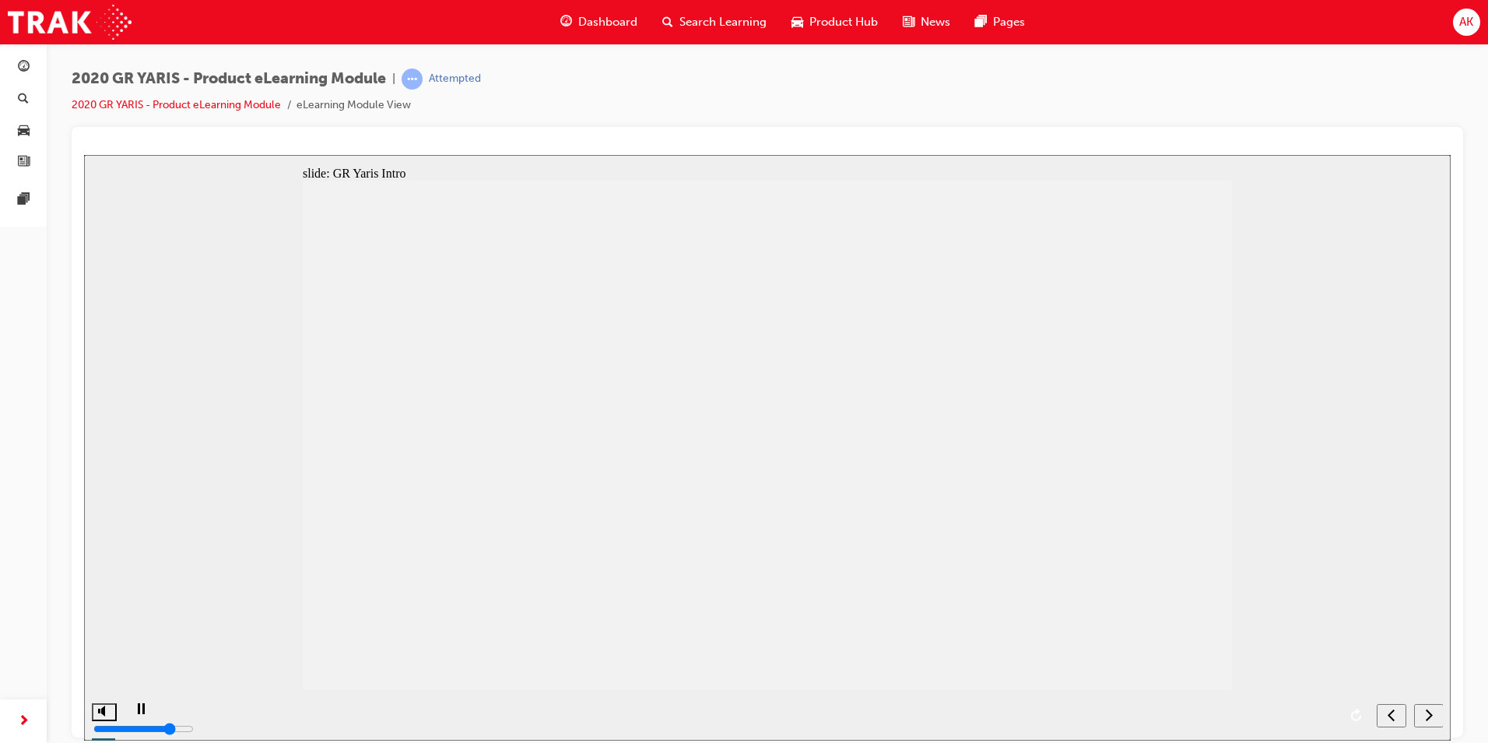
click at [1432, 710] on icon "next" at bounding box center [1429, 714] width 8 height 14
click at [1429, 715] on icon "next" at bounding box center [1429, 714] width 8 height 14
click at [1429, 714] on icon "next" at bounding box center [1429, 714] width 8 height 14
click at [1429, 712] on icon "next" at bounding box center [1429, 714] width 7 height 12
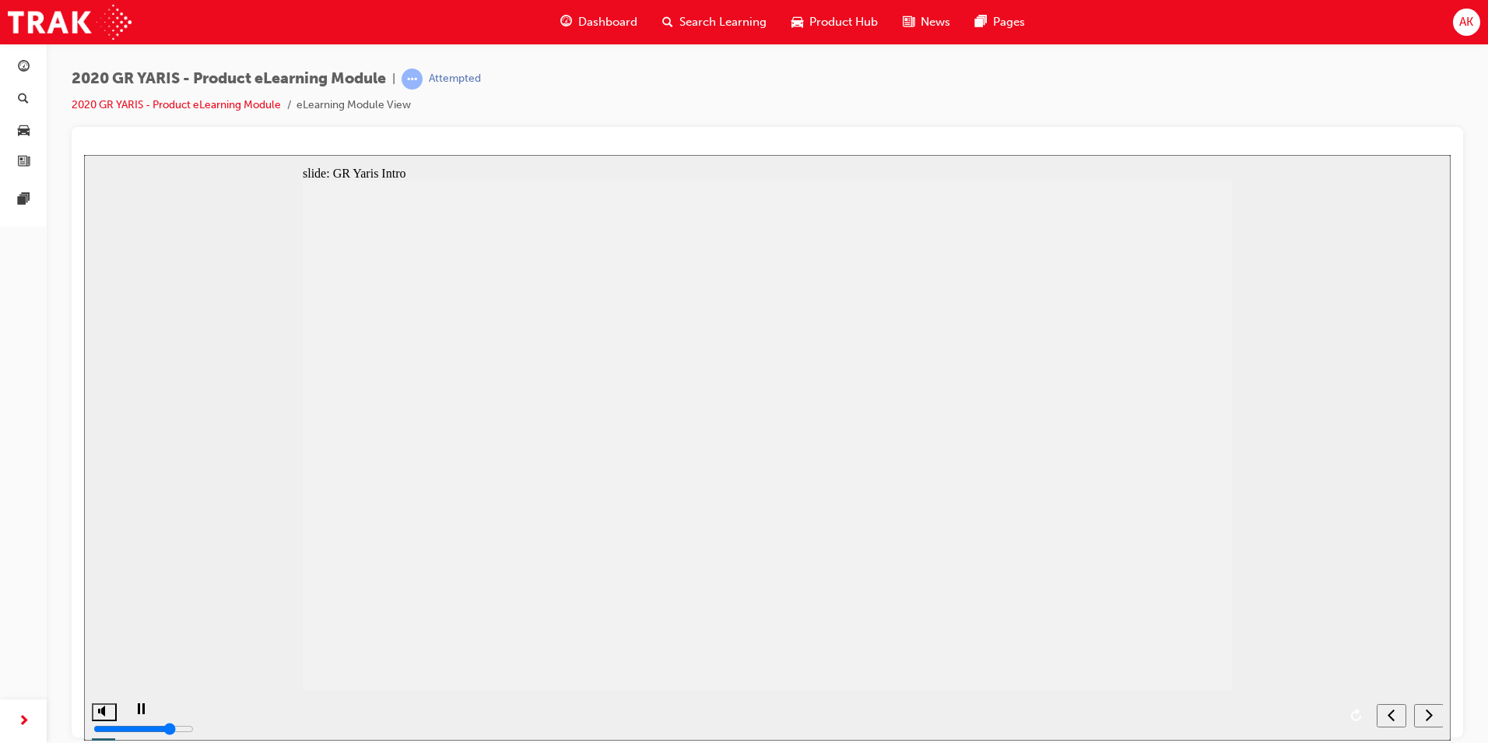
click at [1429, 711] on icon "next" at bounding box center [1429, 714] width 7 height 12
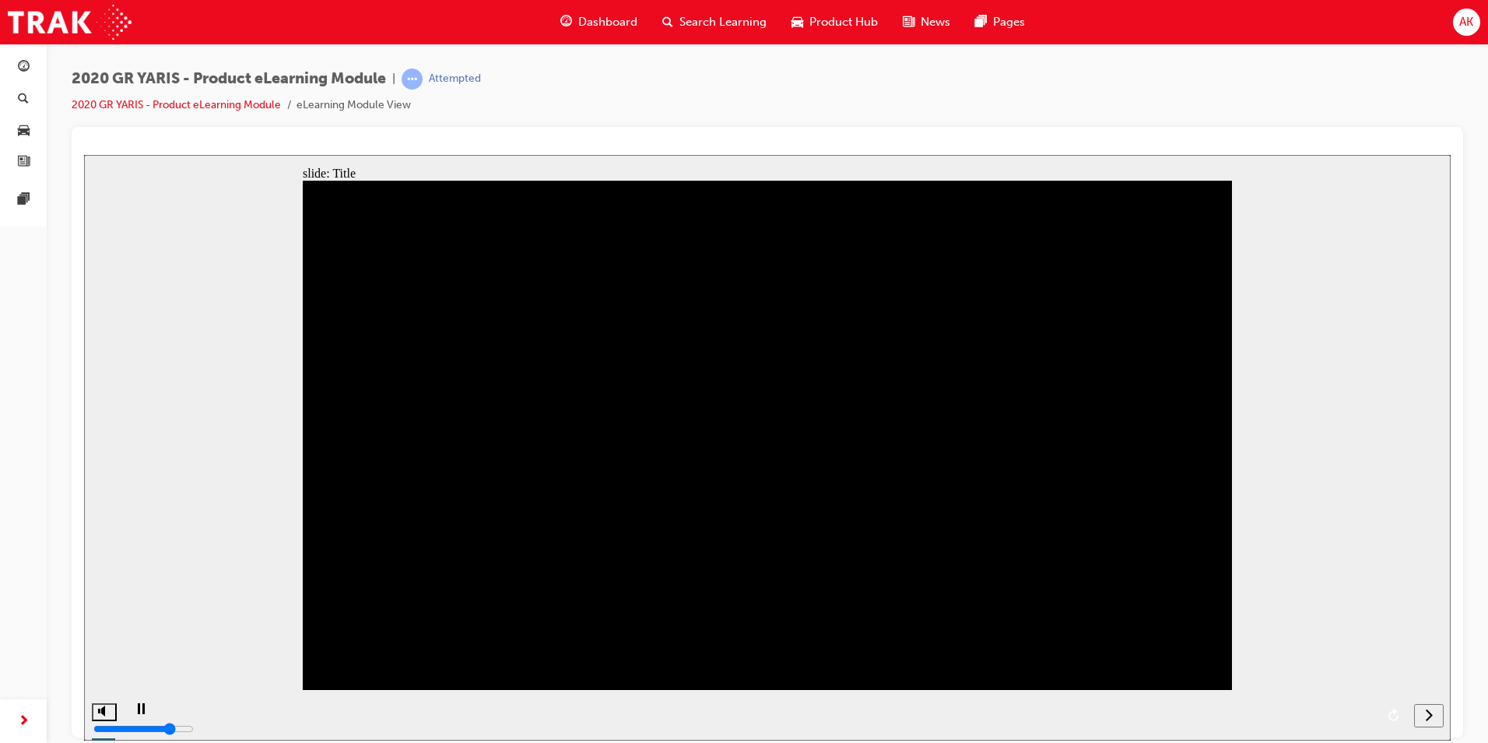
click at [1432, 712] on icon "next" at bounding box center [1429, 714] width 8 height 14
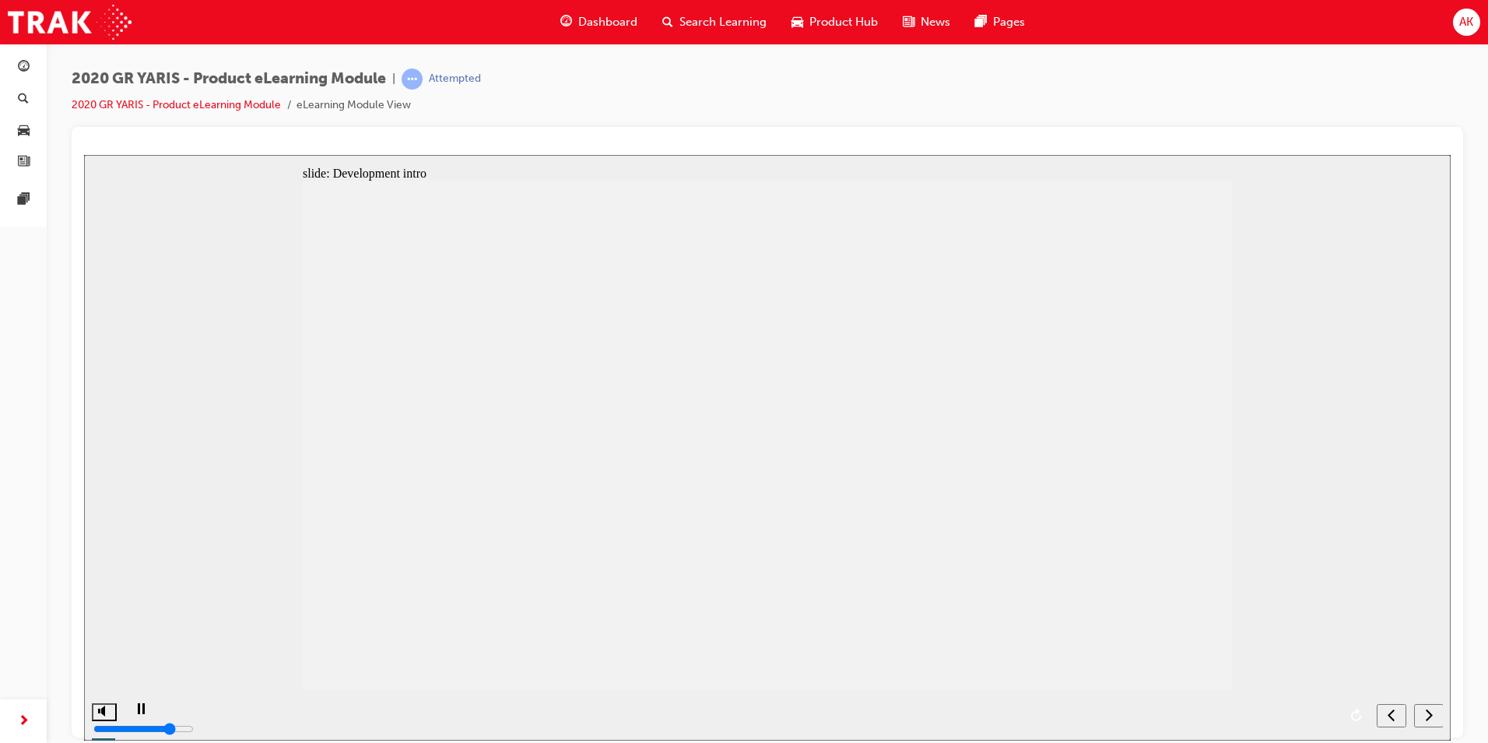
click at [1429, 712] on icon "next" at bounding box center [1429, 714] width 7 height 12
click at [1428, 712] on nav "slide navigation" at bounding box center [1410, 714] width 66 height 51
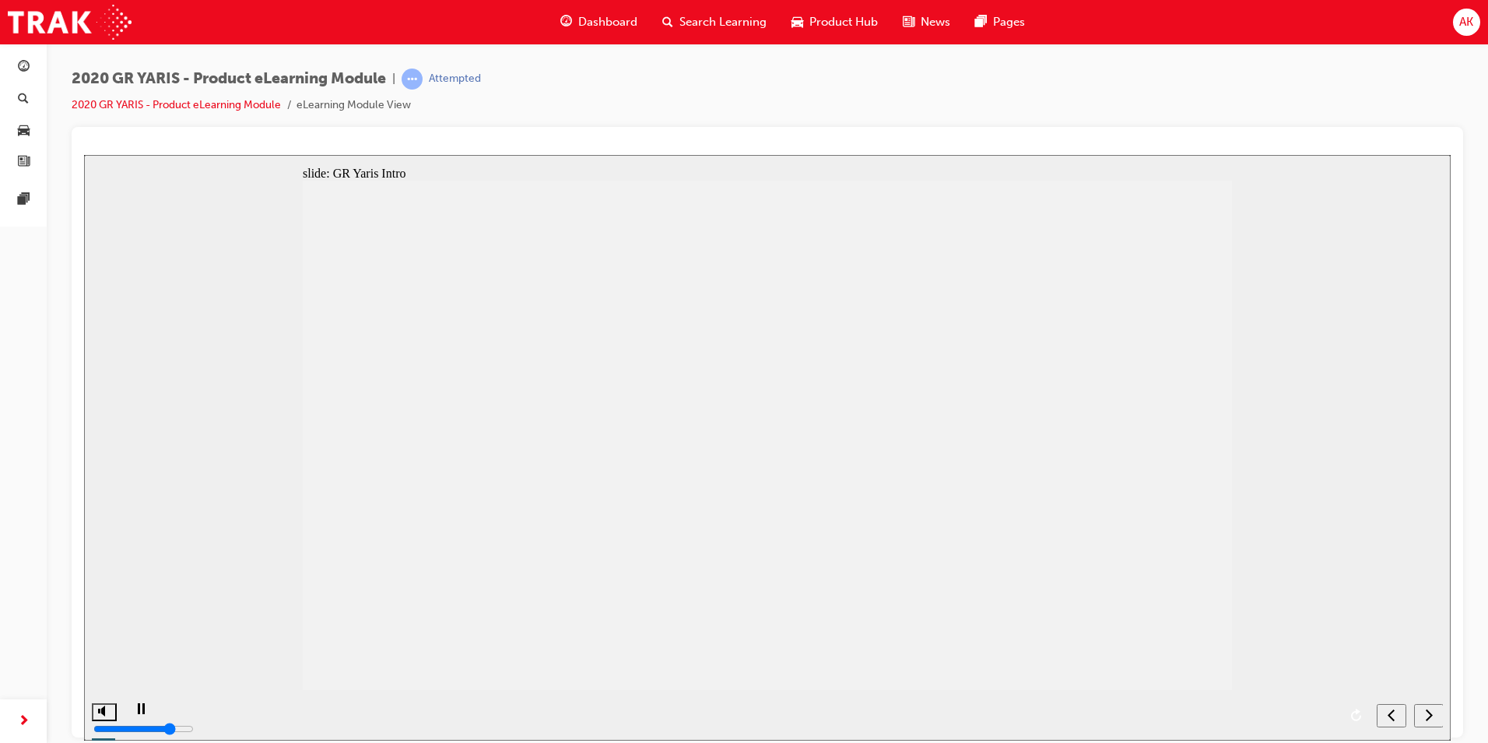
scroll to position [227, 0]
drag, startPoint x: 1091, startPoint y: 553, endPoint x: 1066, endPoint y: 556, distance: 25.8
drag, startPoint x: 607, startPoint y: 328, endPoint x: 631, endPoint y: 308, distance: 31.5
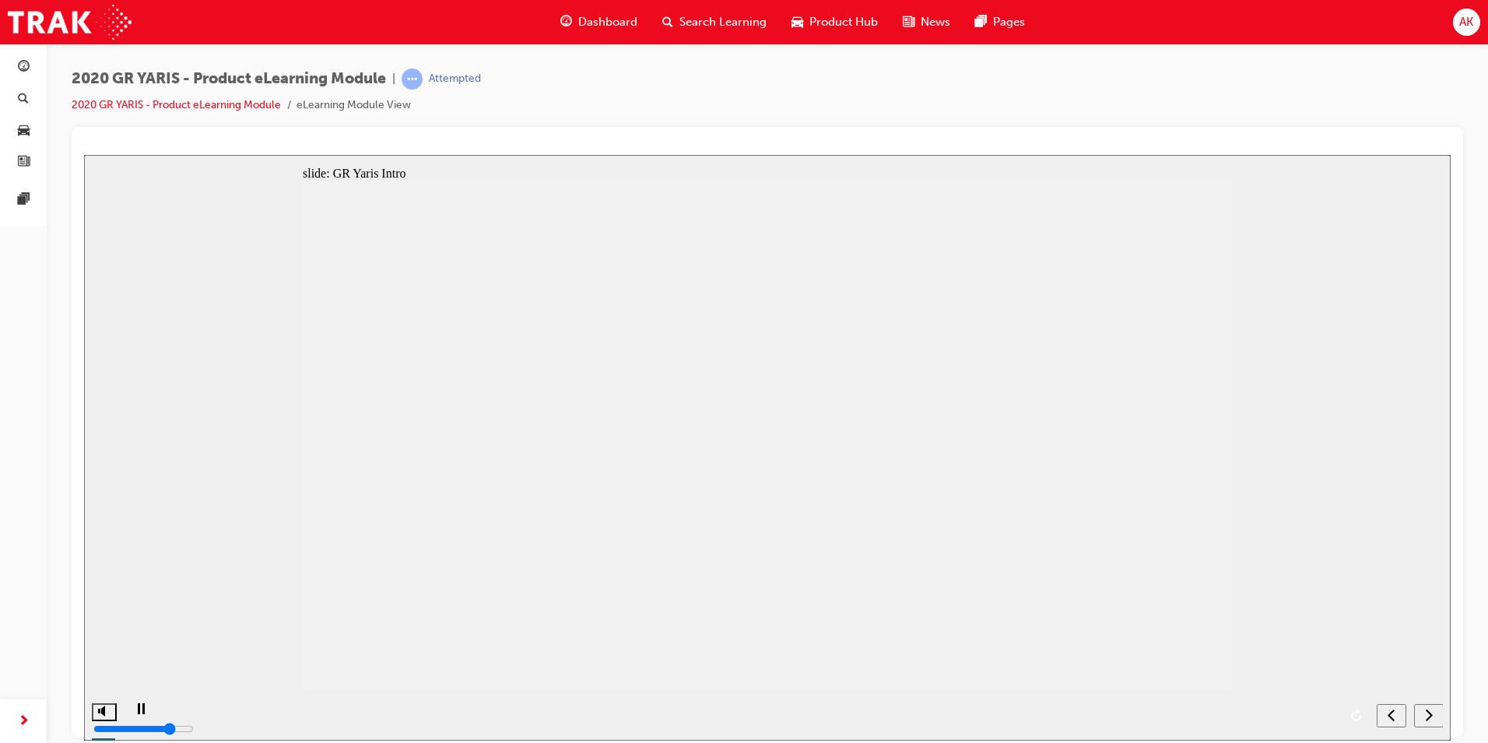
drag, startPoint x: 736, startPoint y: 270, endPoint x: 892, endPoint y: 241, distance: 158.3
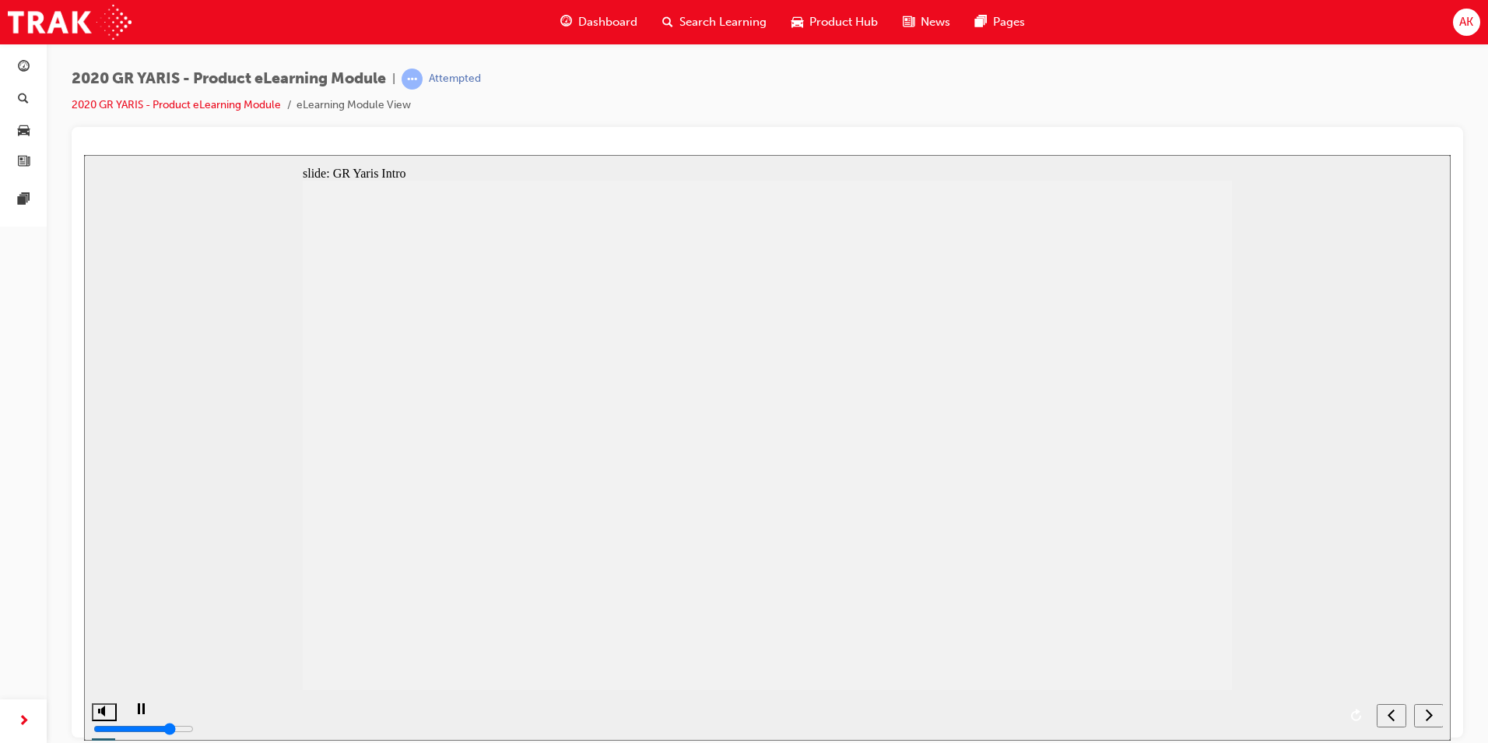
scroll to position [442, 0]
drag, startPoint x: 332, startPoint y: 281, endPoint x: 395, endPoint y: 290, distance: 64.4
click at [332, 282] on div "X icon 1 Rectangle 1 Fine tuned by professionals By seeking feedback from profe…" at bounding box center [767, 441] width 929 height 523
click at [321, 277] on div "X icon 1 Rectangle 1 Fine tuned by professionals By seeking feedback from profe…" at bounding box center [767, 441] width 929 height 523
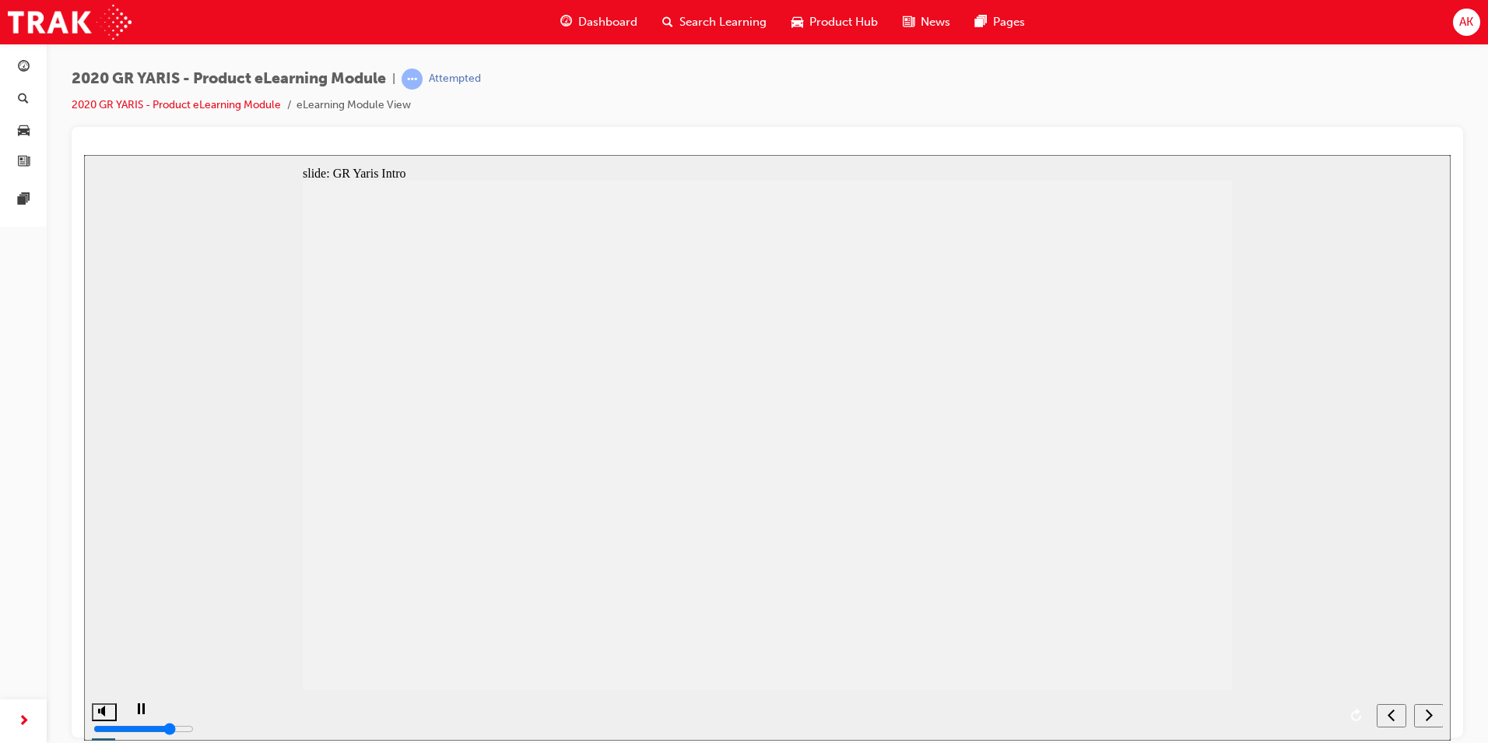
click at [1432, 713] on icon "next" at bounding box center [1429, 714] width 8 height 14
click at [1432, 710] on icon "next" at bounding box center [1429, 714] width 8 height 14
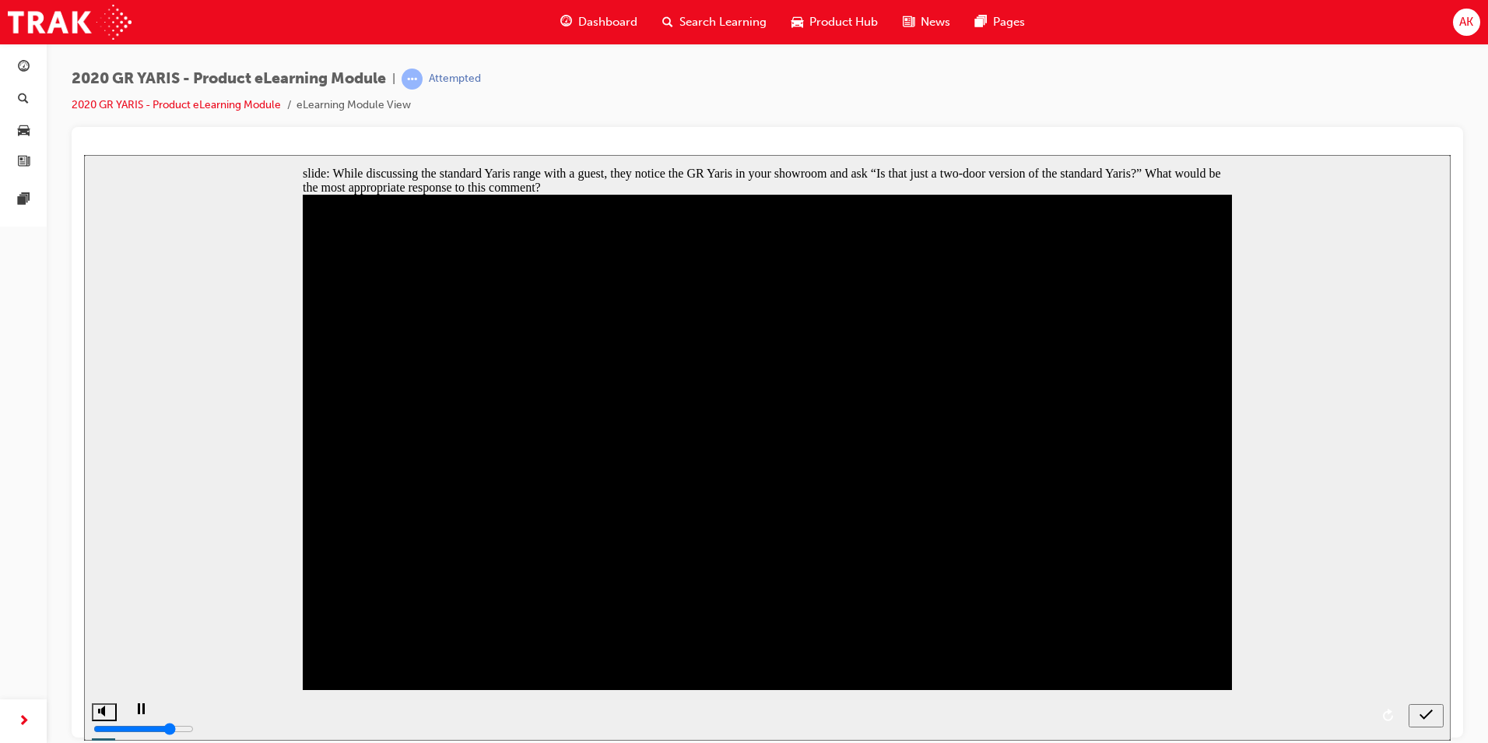
click at [1432, 710] on icon "submit" at bounding box center [1426, 713] width 13 height 10
click at [1432, 710] on div at bounding box center [767, 446] width 1367 height 585
radio input "true"
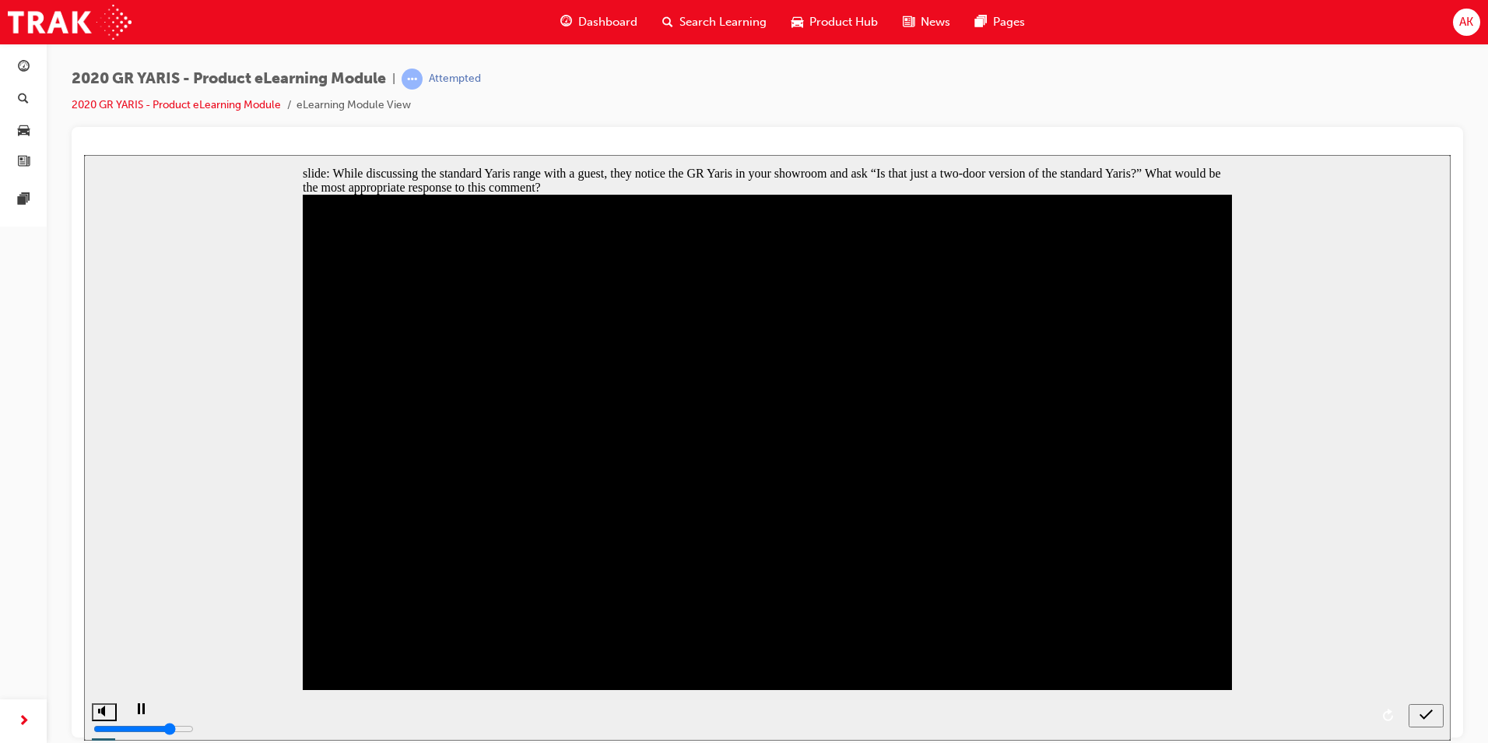
click at [1423, 711] on icon "submit" at bounding box center [1426, 714] width 13 height 14
drag, startPoint x: 359, startPoint y: 209, endPoint x: 995, endPoint y: 578, distance: 734.9
click at [995, 574] on div "Parallelogram 17 Parallelogram 17 Parallelogram 17 Parallelogram 17 Parallelogr…" at bounding box center [767, 455] width 929 height 523
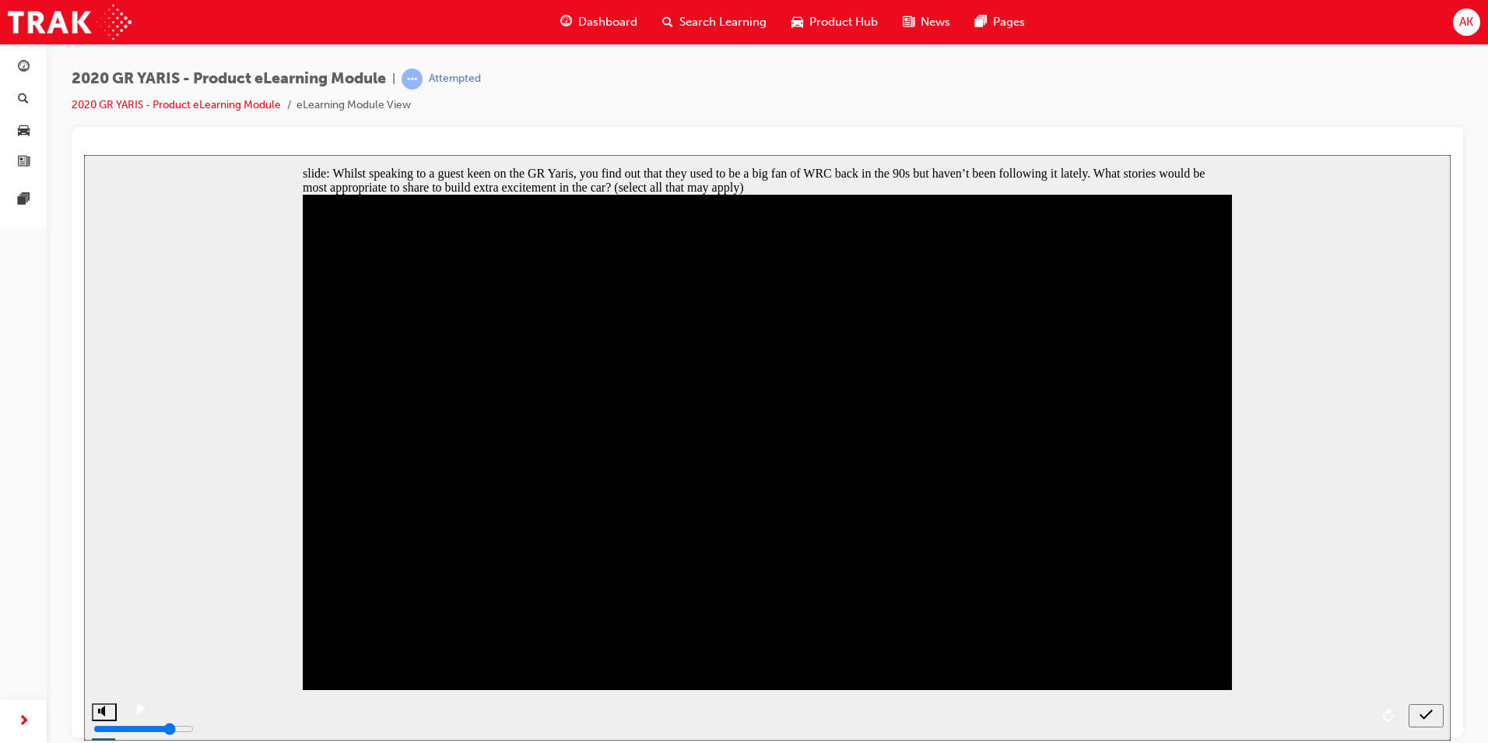
checkbox input "true"
click at [1424, 715] on icon "submit" at bounding box center [1426, 714] width 13 height 14
checkbox input "true"
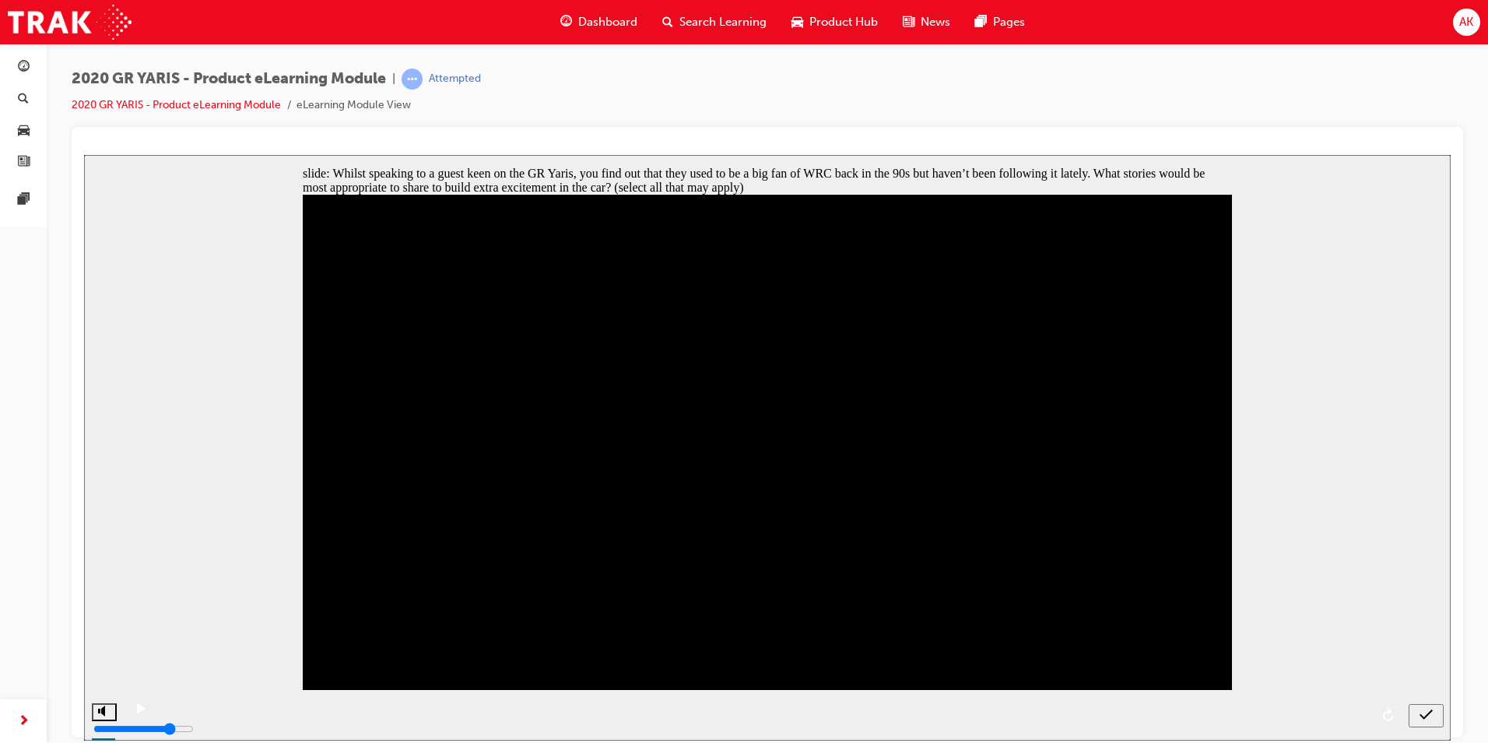
checkbox input "true"
click at [1425, 715] on icon "submit" at bounding box center [1426, 714] width 13 height 14
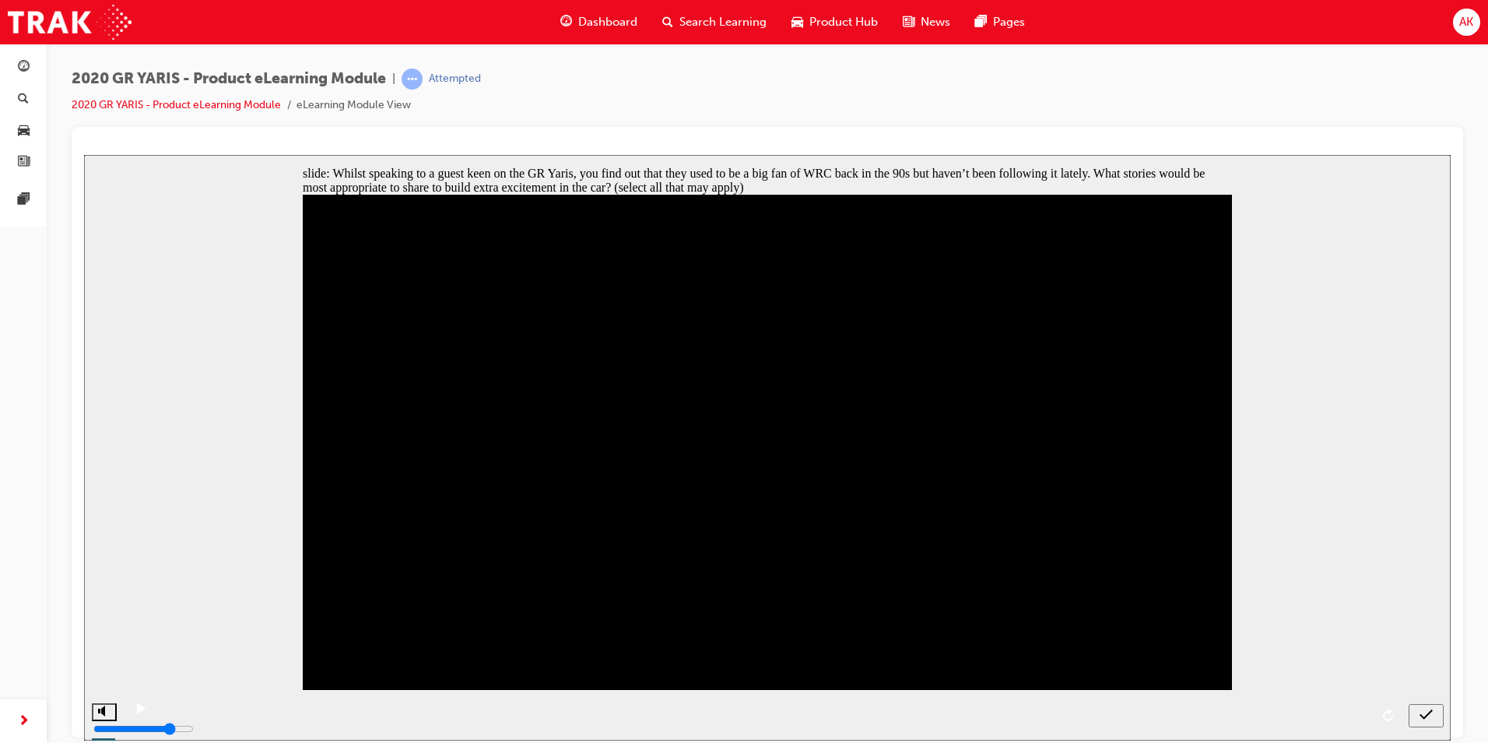
checkbox input "false"
click at [1423, 715] on icon "submit" at bounding box center [1426, 714] width 13 height 14
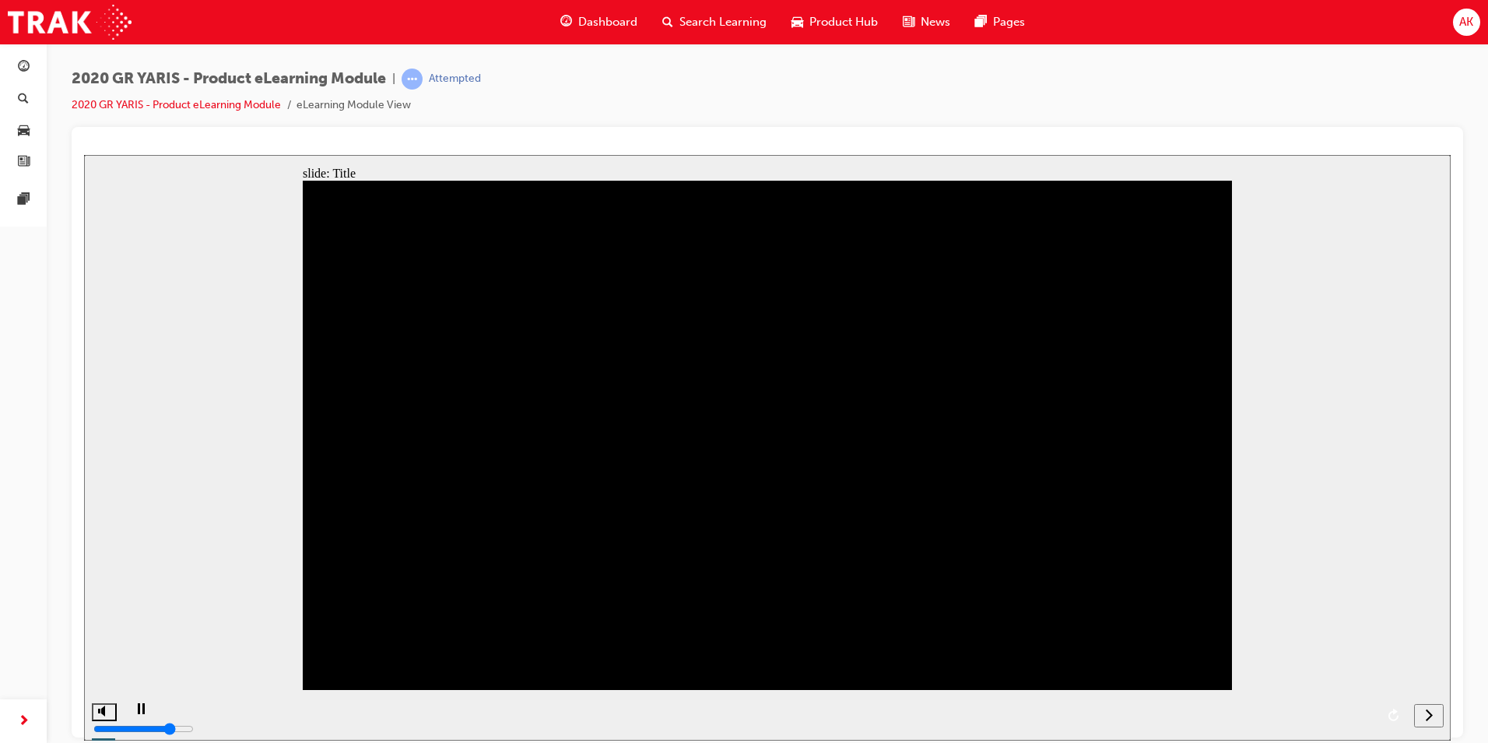
click at [1424, 713] on div "next" at bounding box center [1429, 715] width 17 height 16
click at [1429, 713] on nav "slide navigation" at bounding box center [1410, 714] width 66 height 51
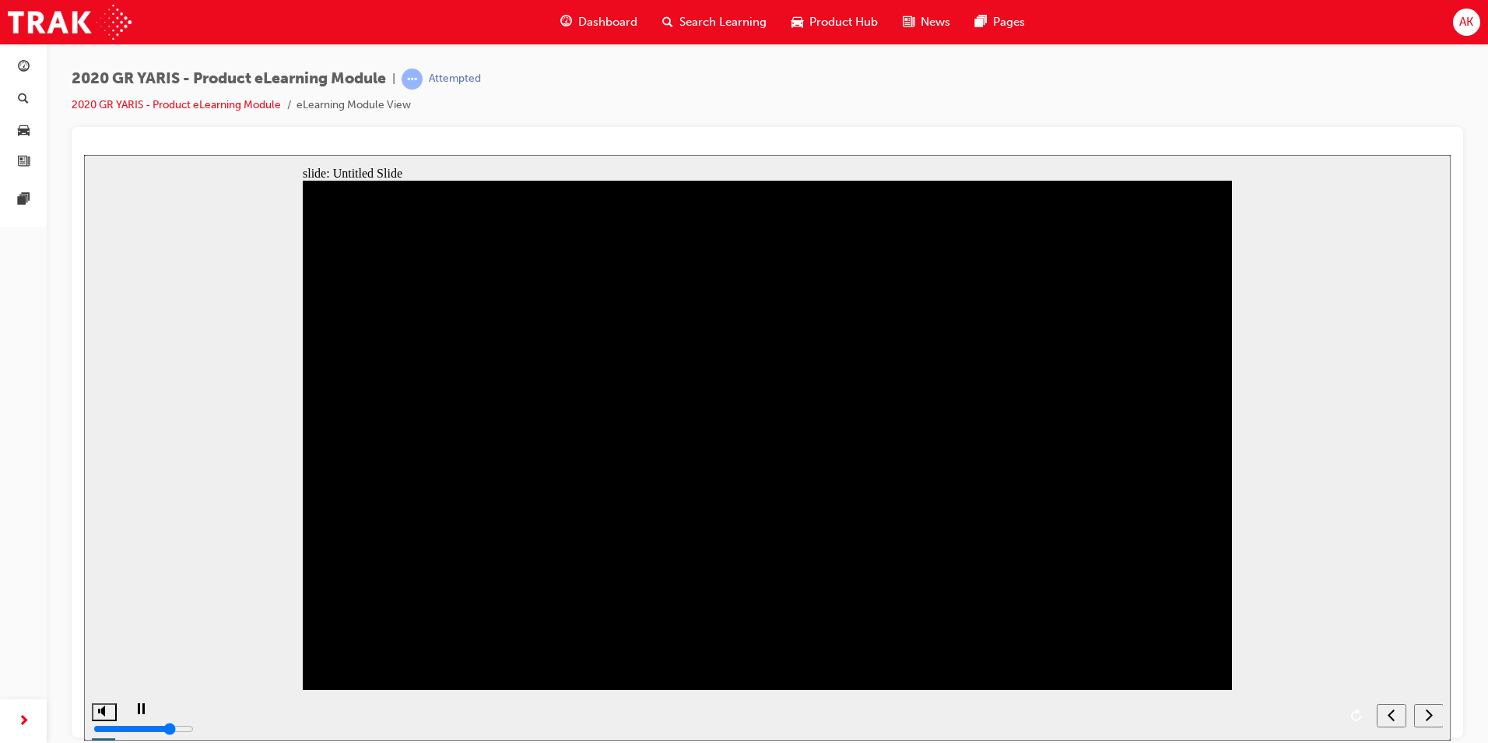
drag, startPoint x: 921, startPoint y: 480, endPoint x: 901, endPoint y: 424, distance: 59.6
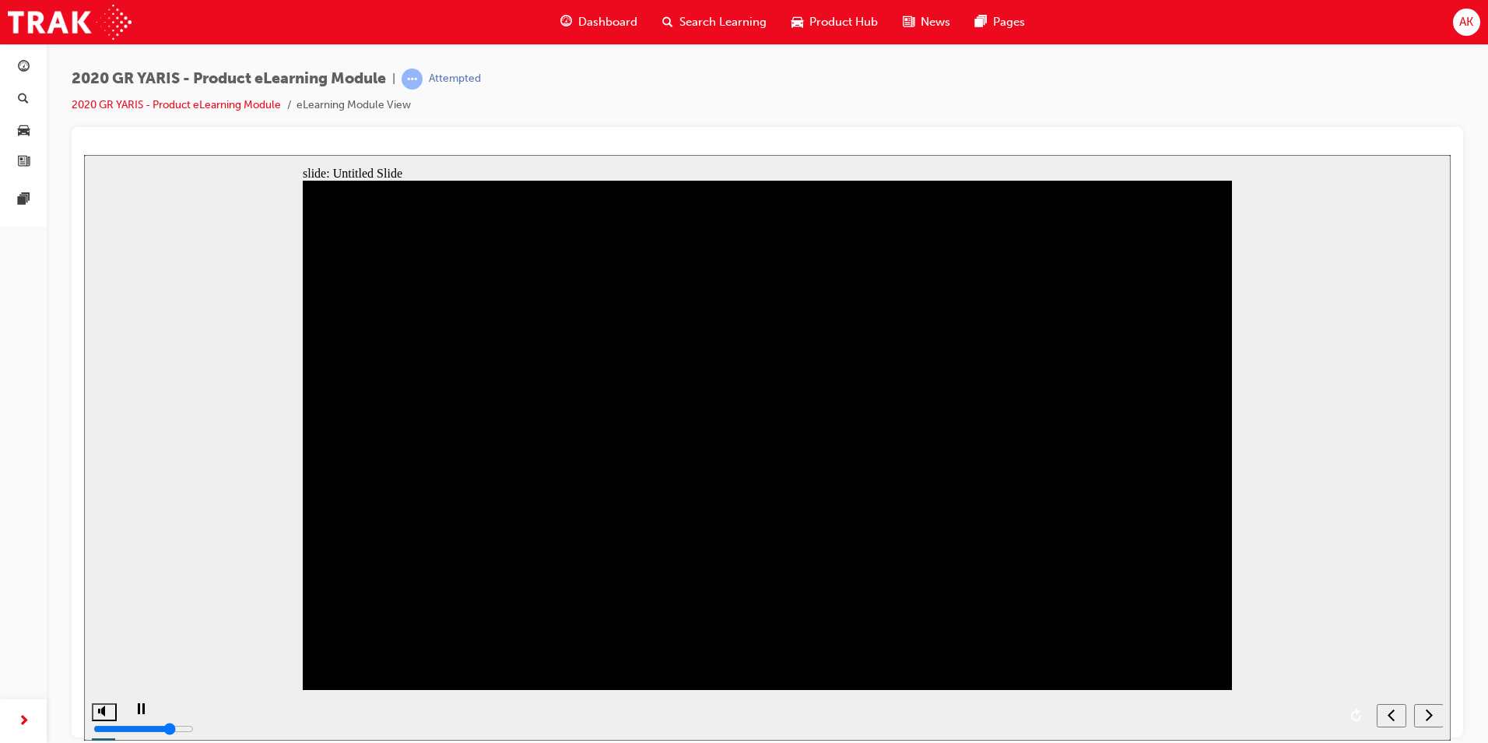
click at [1428, 716] on icon "next" at bounding box center [1429, 714] width 8 height 14
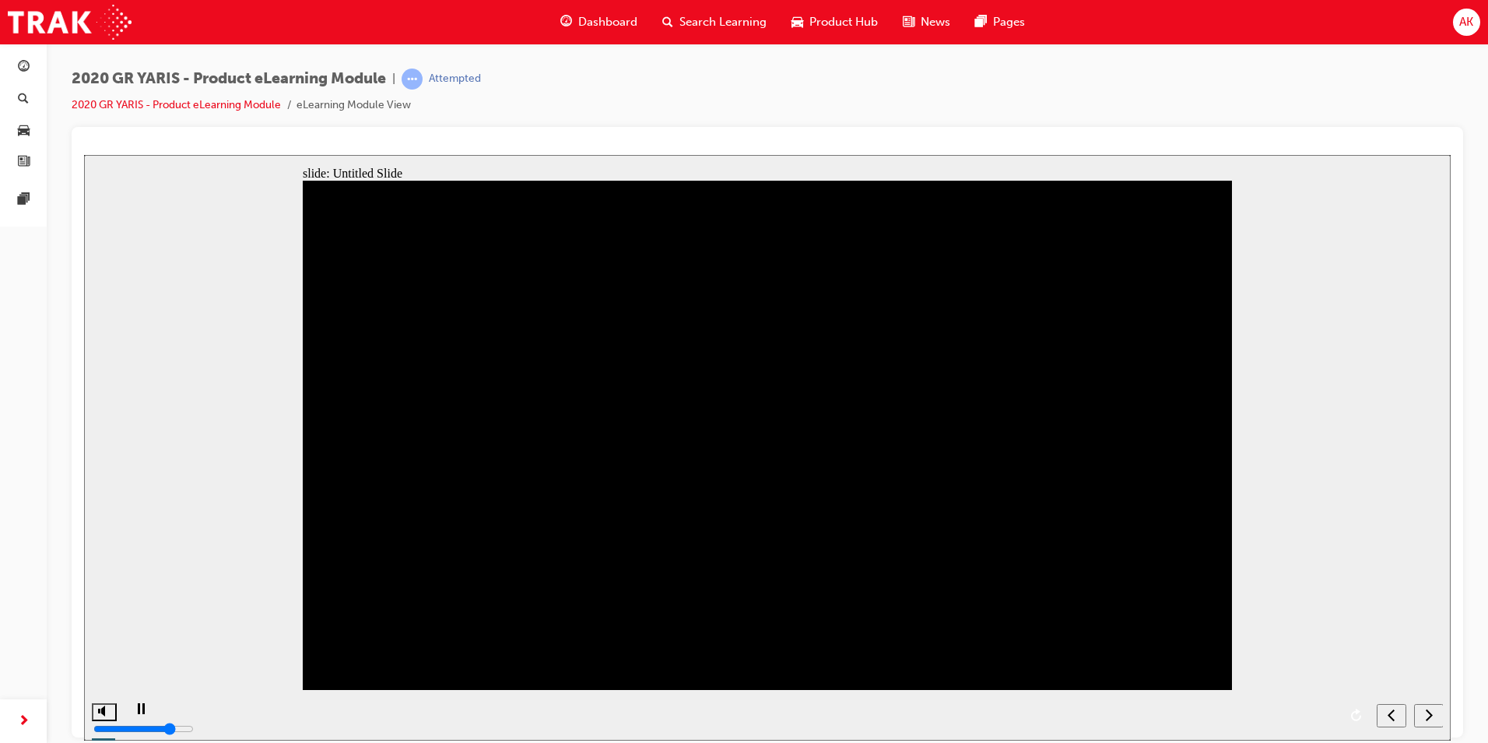
click at [1427, 710] on icon "next" at bounding box center [1429, 714] width 7 height 12
click at [1427, 710] on icon "next" at bounding box center [1429, 714] width 8 height 14
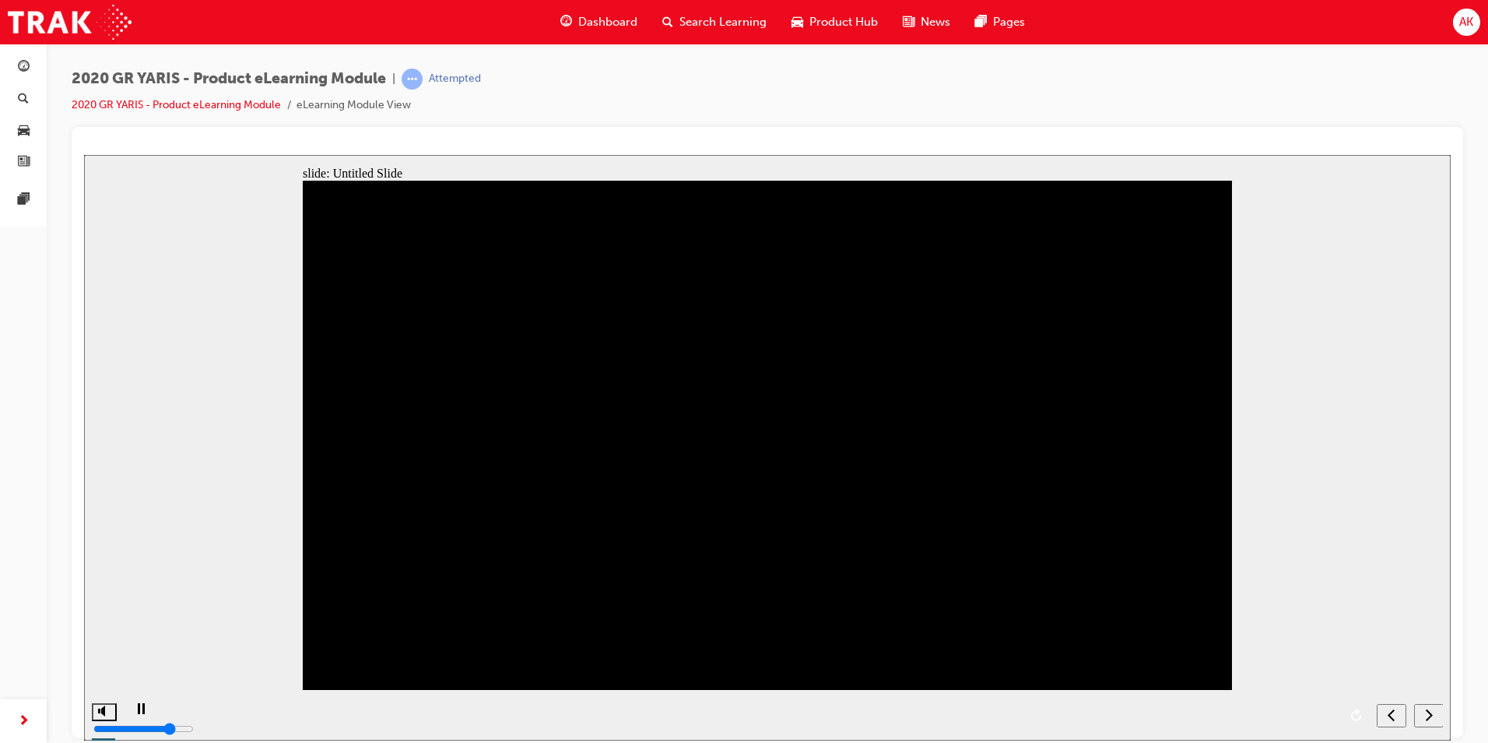
click at [1429, 716] on icon "next" at bounding box center [1429, 714] width 8 height 14
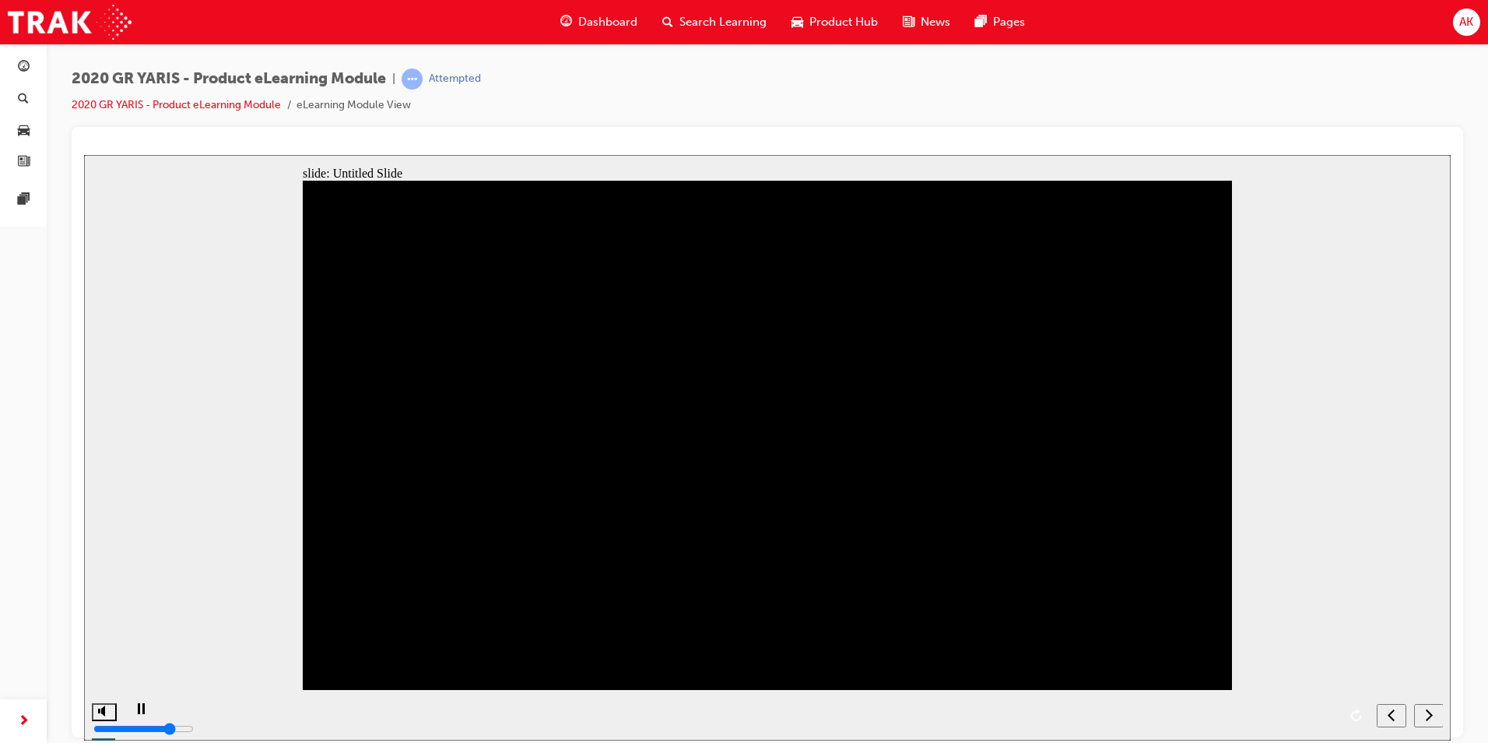
click at [1432, 718] on nav "slide navigation" at bounding box center [1410, 714] width 66 height 51
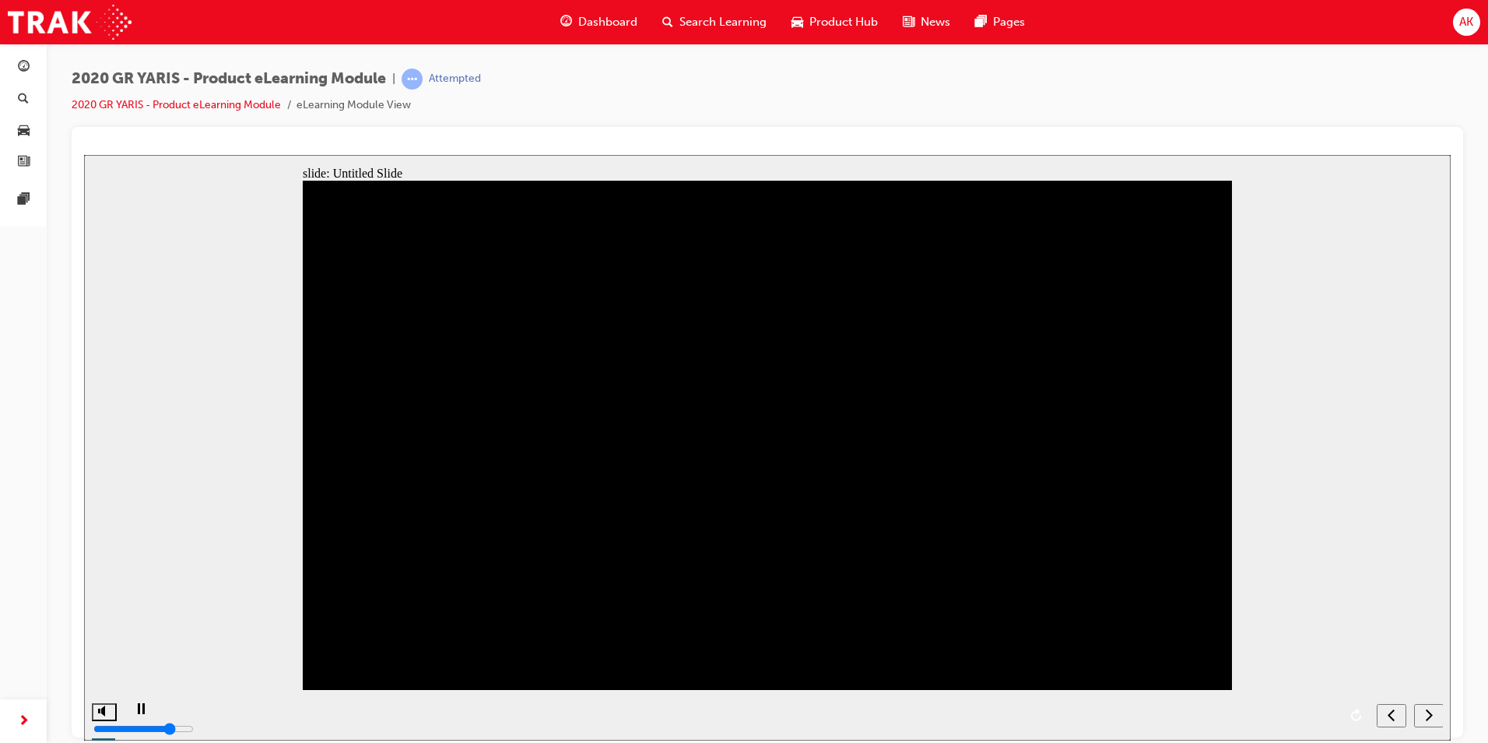
click at [806, 486] on div "X icon 1 The smooth grain of the leather complements the steering wheel’s uniqu…" at bounding box center [767, 441] width 929 height 523
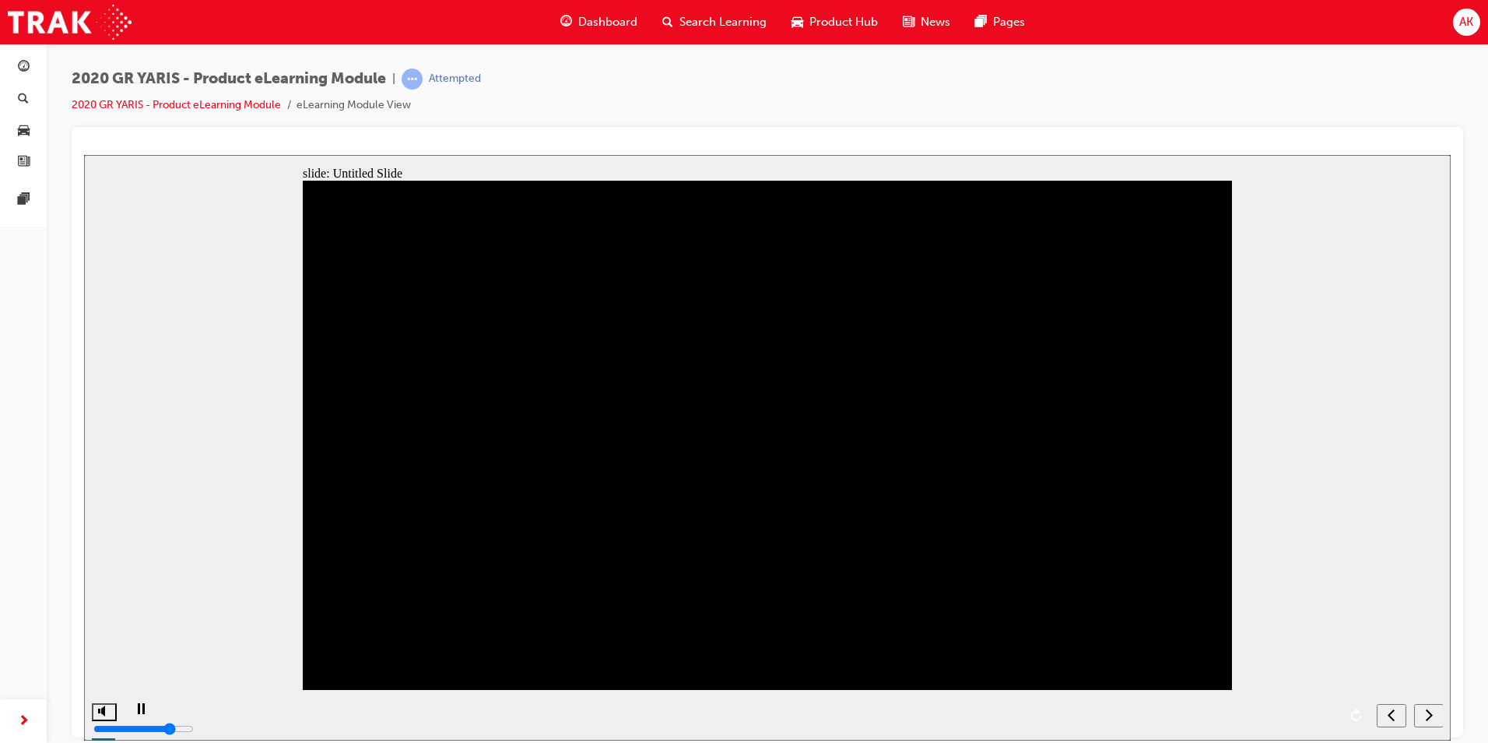
drag, startPoint x: 546, startPoint y: 440, endPoint x: 555, endPoint y: 433, distance: 11.1
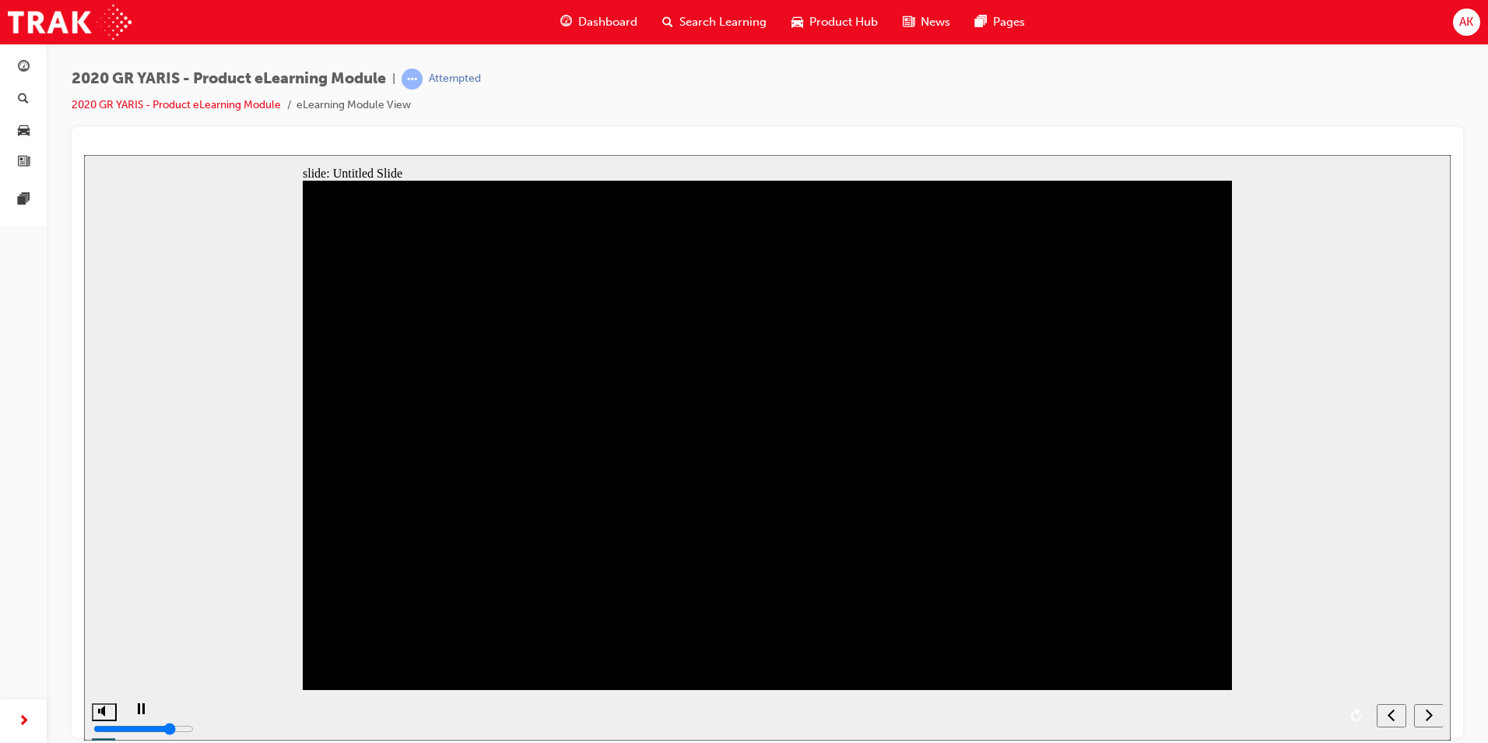
click at [1429, 710] on button "next" at bounding box center [1429, 714] width 30 height 23
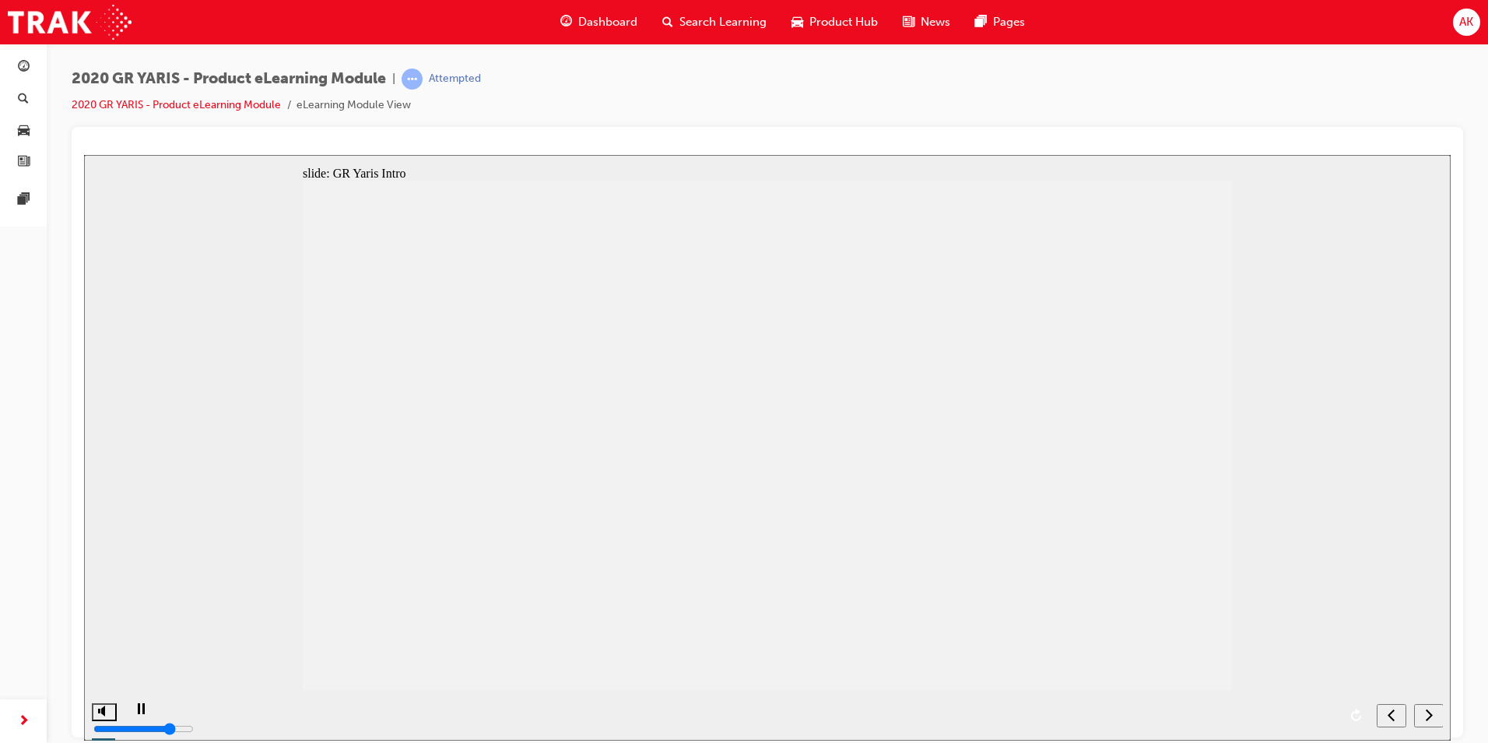
click at [1426, 712] on icon "next" at bounding box center [1429, 714] width 8 height 14
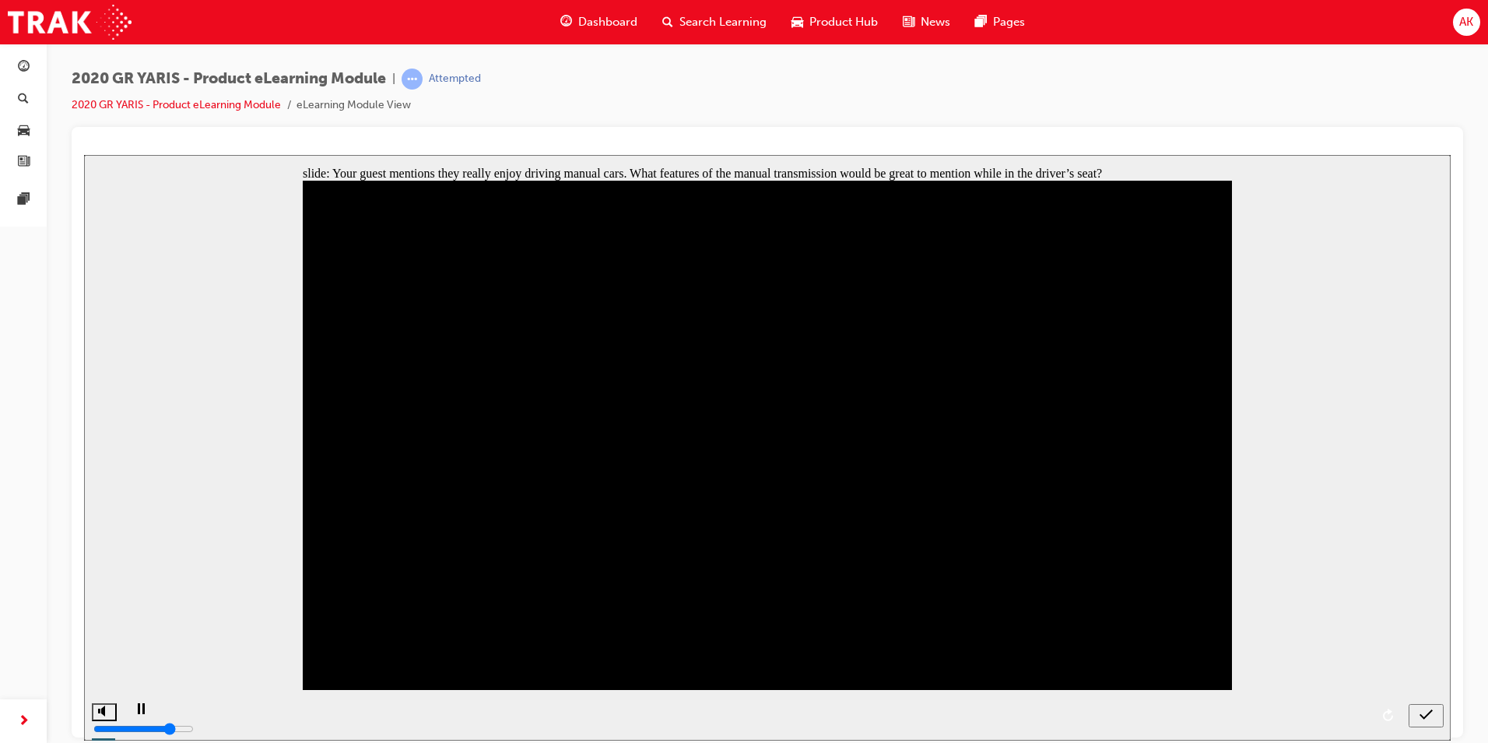
click at [1428, 717] on icon "submit" at bounding box center [1426, 714] width 13 height 14
checkbox input "true"
click at [1430, 715] on icon "submit" at bounding box center [1426, 714] width 13 height 14
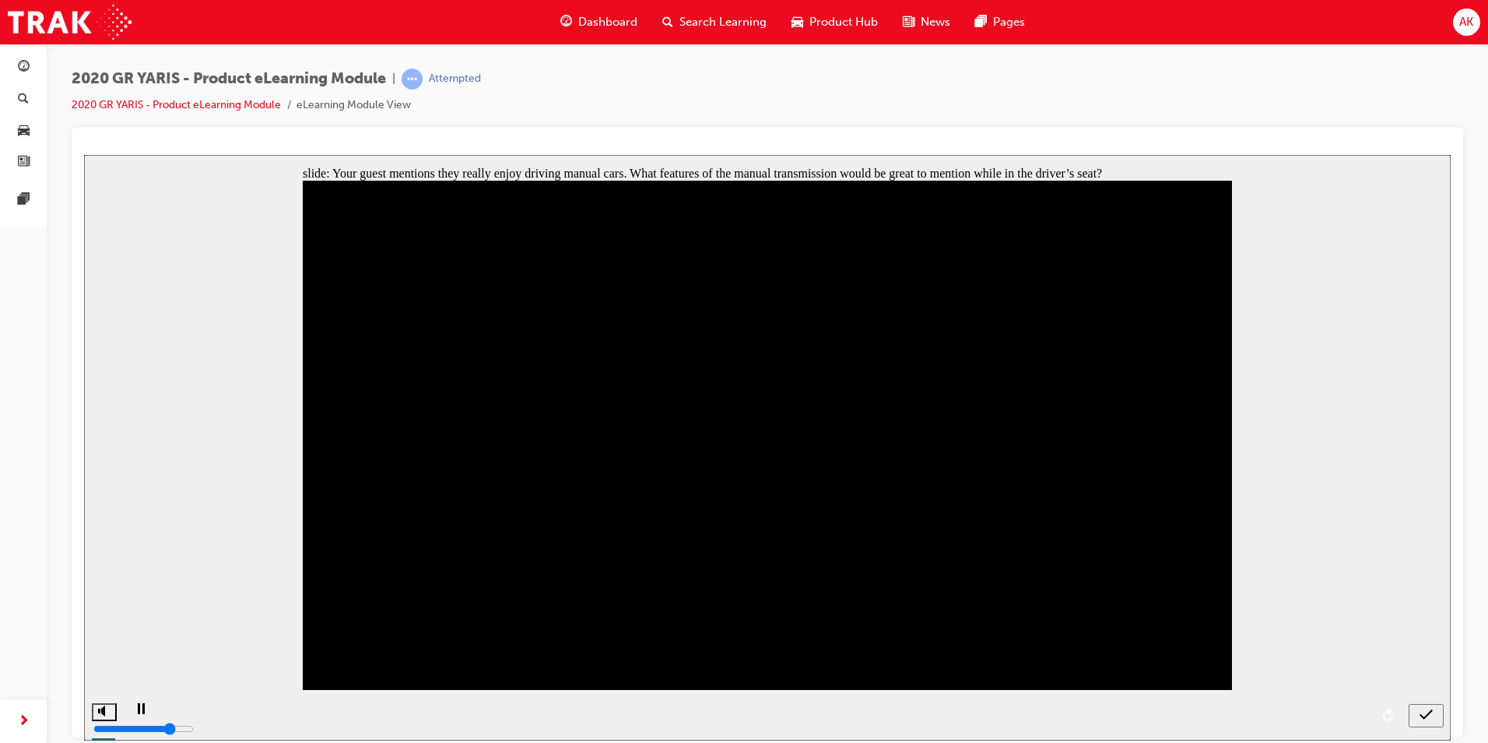
checkbox input "true"
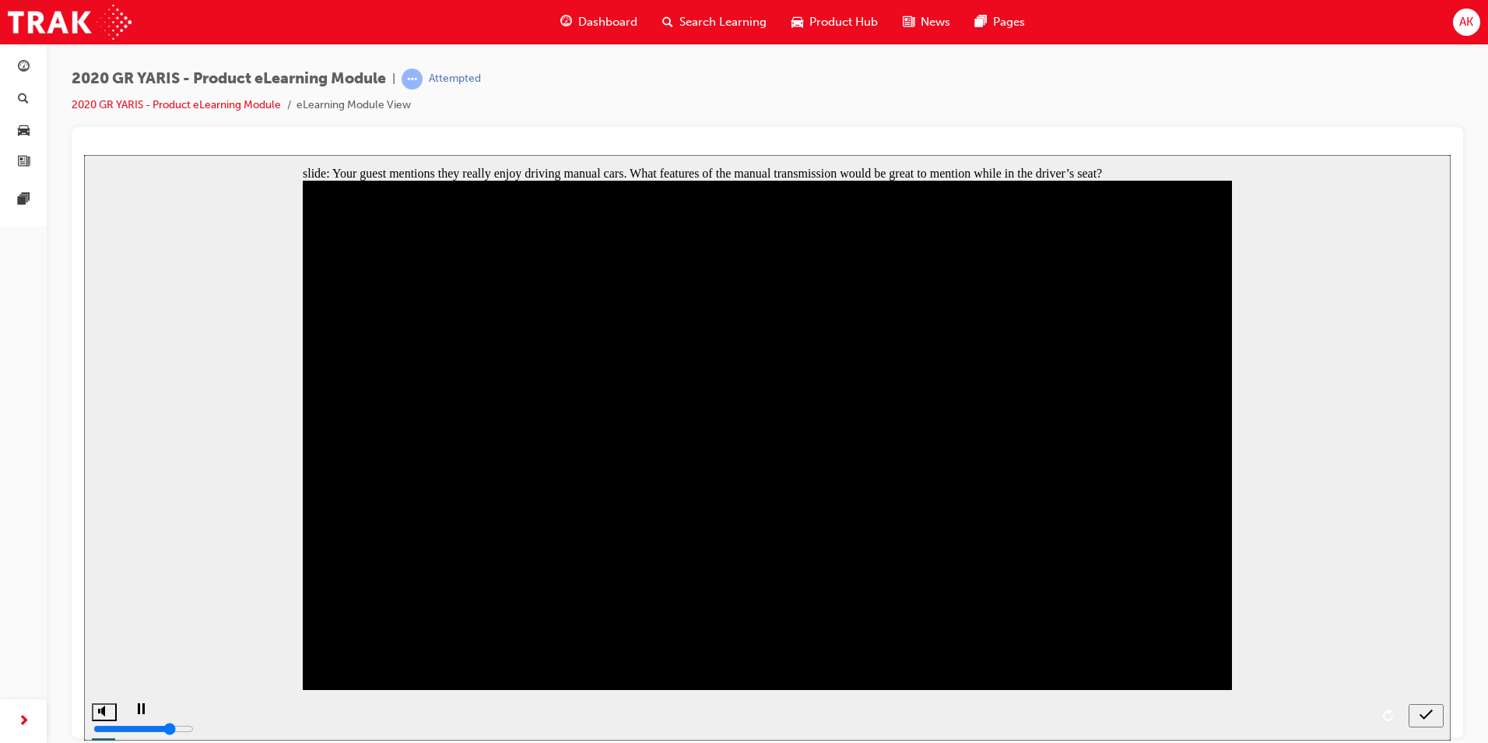
checkbox input "false"
checkbox input "true"
drag, startPoint x: 629, startPoint y: 592, endPoint x: 628, endPoint y: 581, distance: 10.9
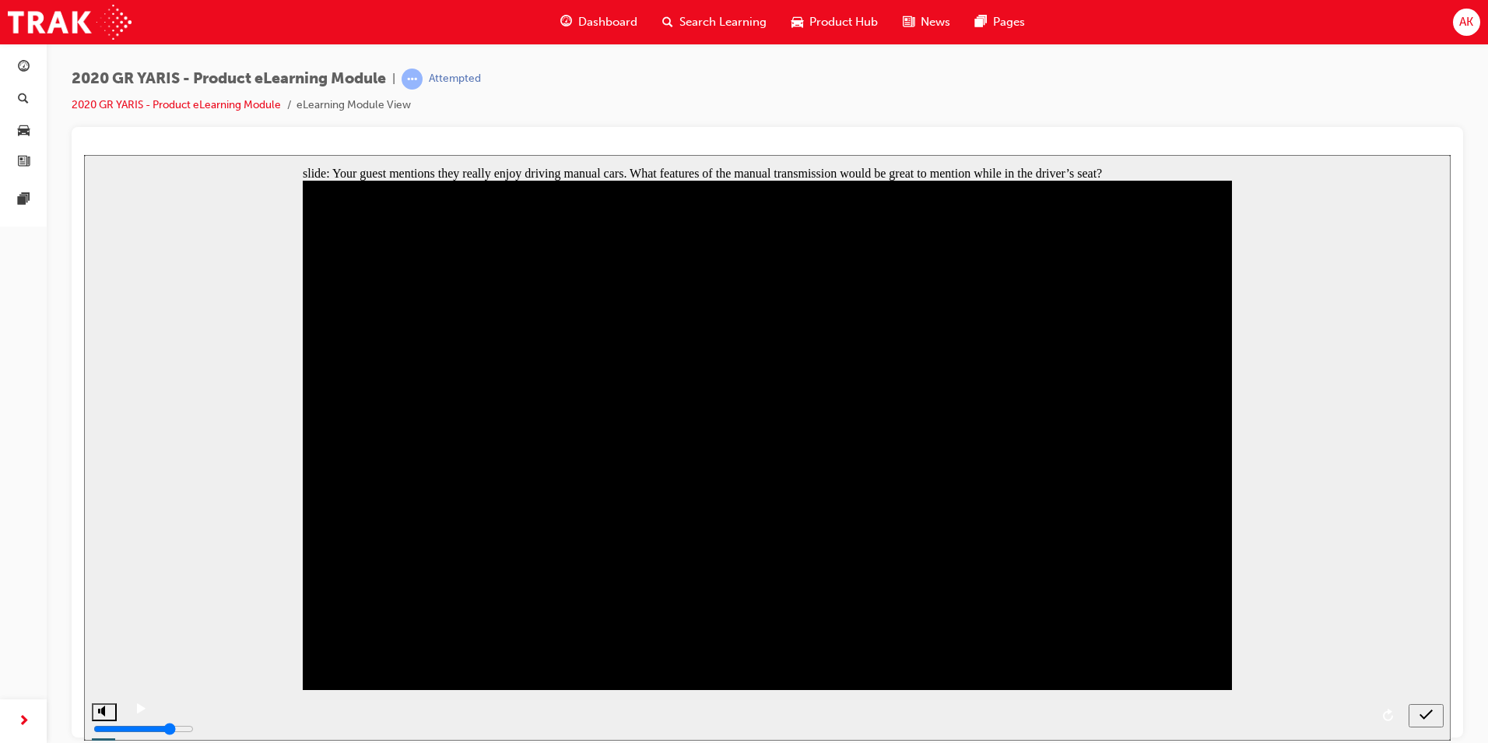
checkbox input "true"
click at [1428, 722] on button "submit" at bounding box center [1426, 714] width 35 height 23
checkbox input "false"
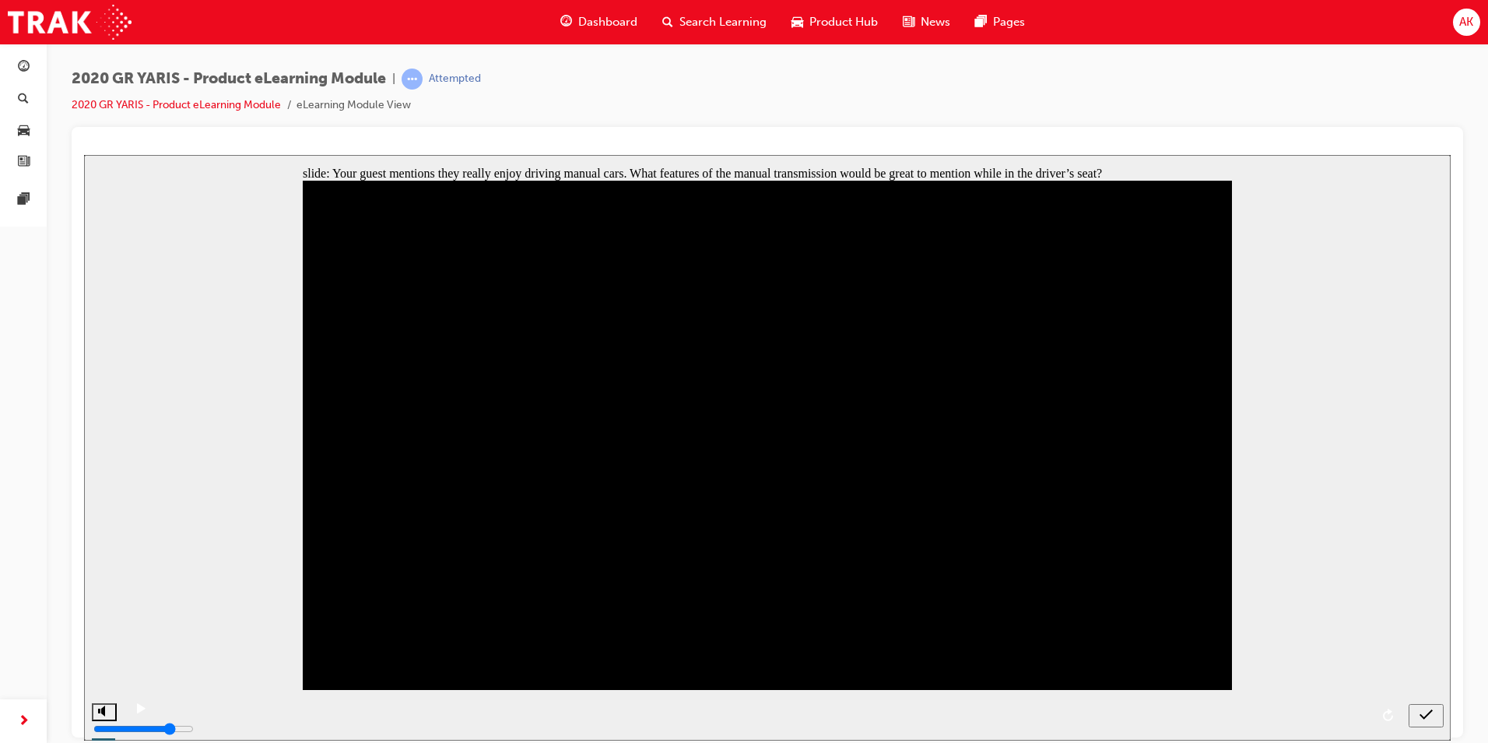
click at [1424, 706] on button "submit" at bounding box center [1426, 714] width 35 height 23
drag, startPoint x: 1428, startPoint y: 717, endPoint x: 1289, endPoint y: 687, distance: 142.4
click at [1428, 718] on icon "submit" at bounding box center [1426, 714] width 13 height 14
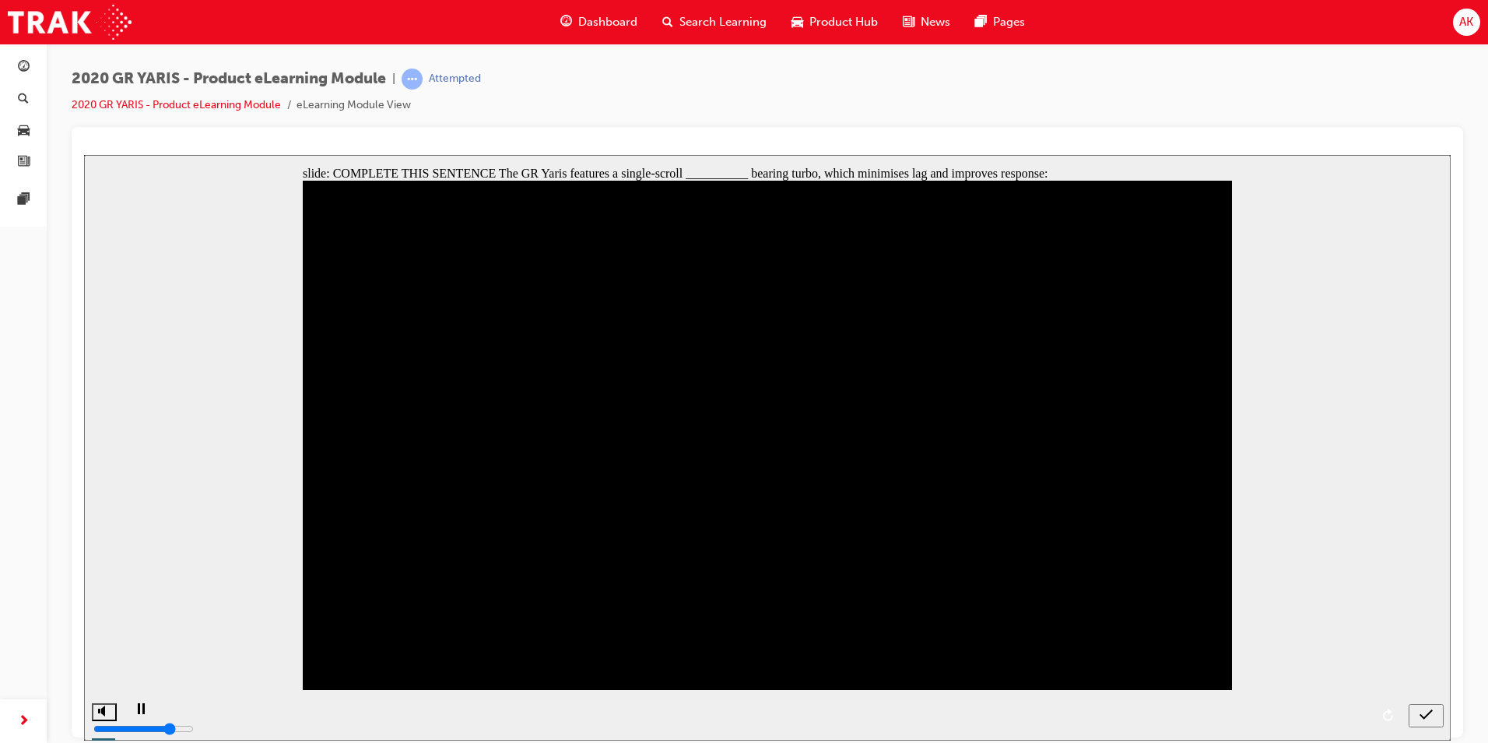
radio input "false"
radio input "true"
click at [1424, 712] on icon "submit" at bounding box center [1426, 714] width 13 height 14
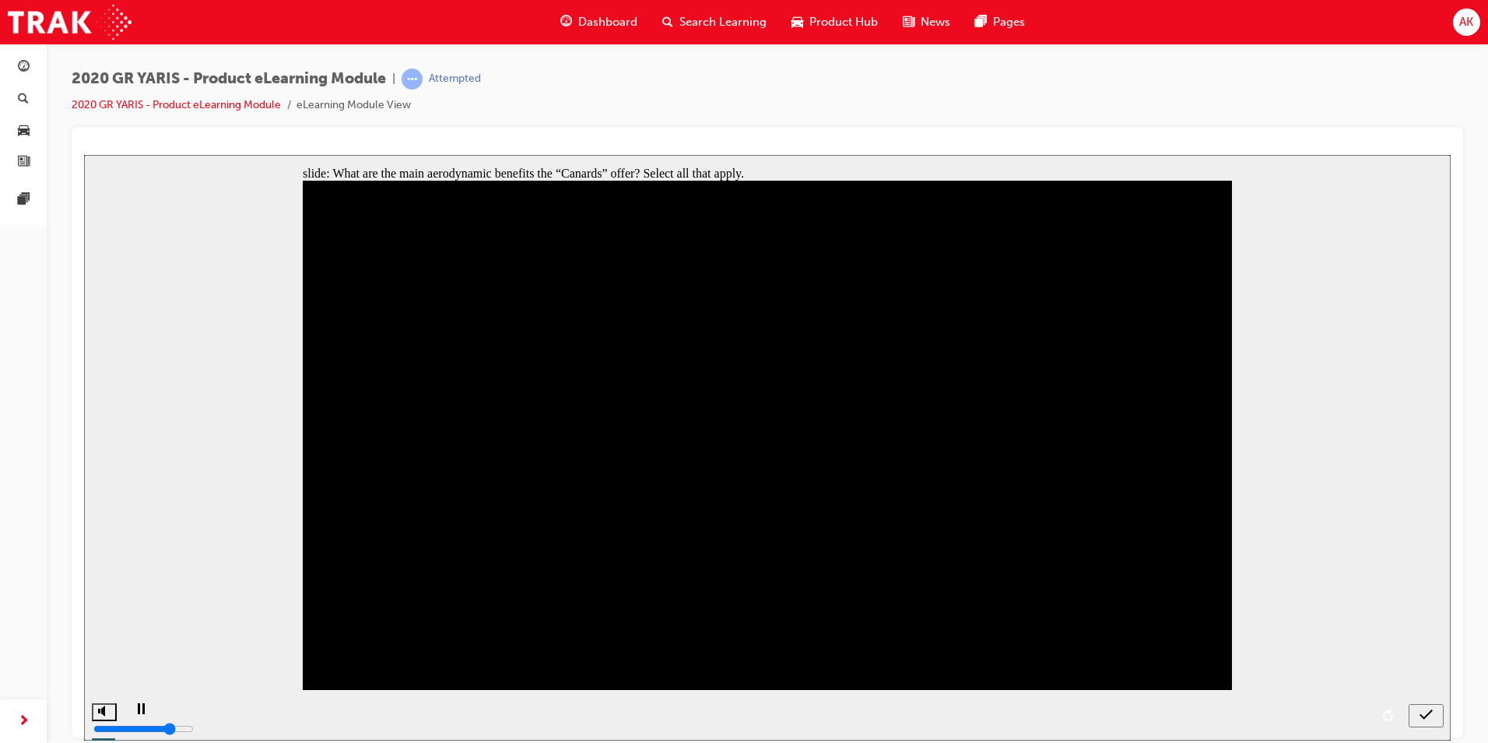
checkbox input "true"
click at [1427, 712] on icon "submit" at bounding box center [1426, 714] width 13 height 14
checkbox input "true"
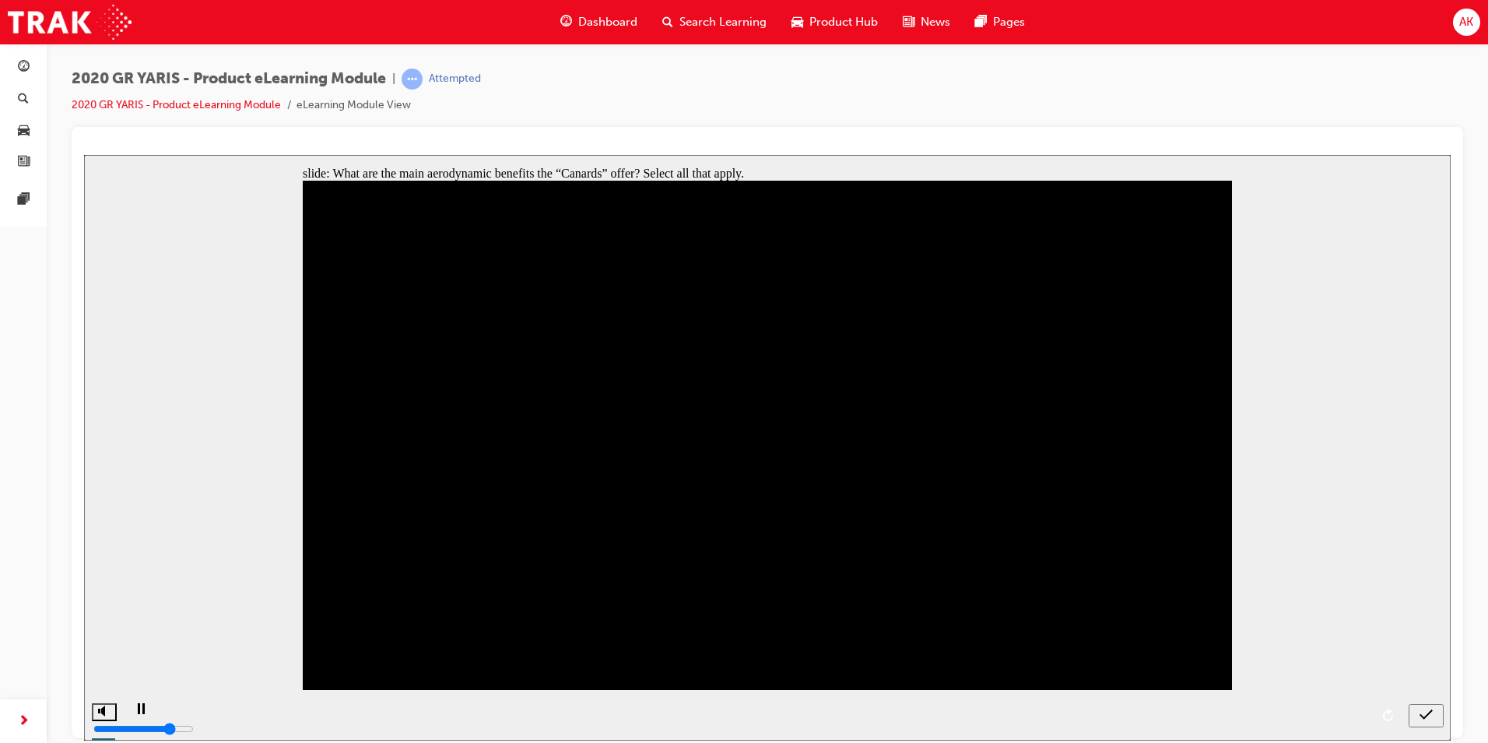
click at [1421, 714] on icon "submit" at bounding box center [1426, 713] width 13 height 10
drag, startPoint x: 511, startPoint y: 532, endPoint x: 499, endPoint y: 491, distance: 43.1
checkbox input "false"
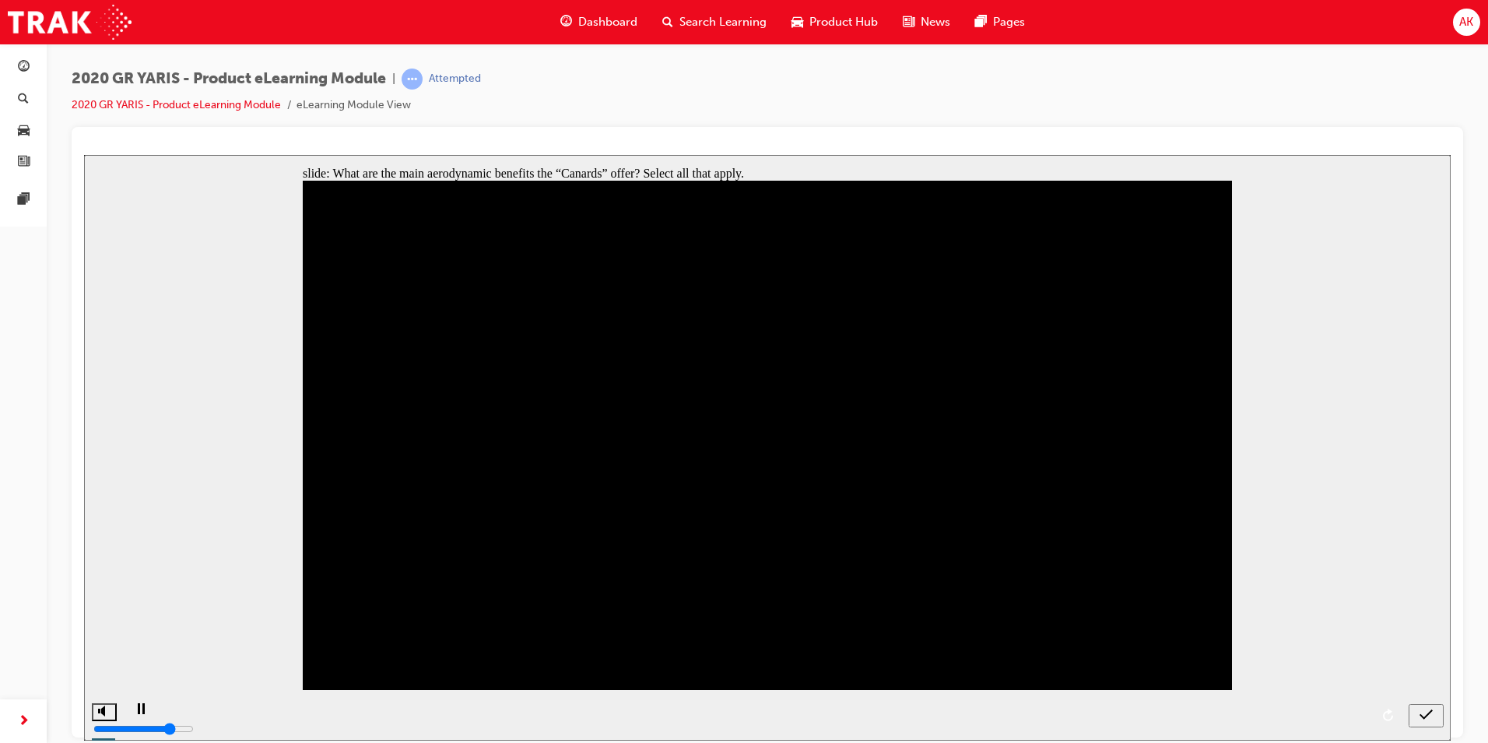
checkbox input "true"
click at [1428, 711] on icon "submit" at bounding box center [1426, 714] width 13 height 14
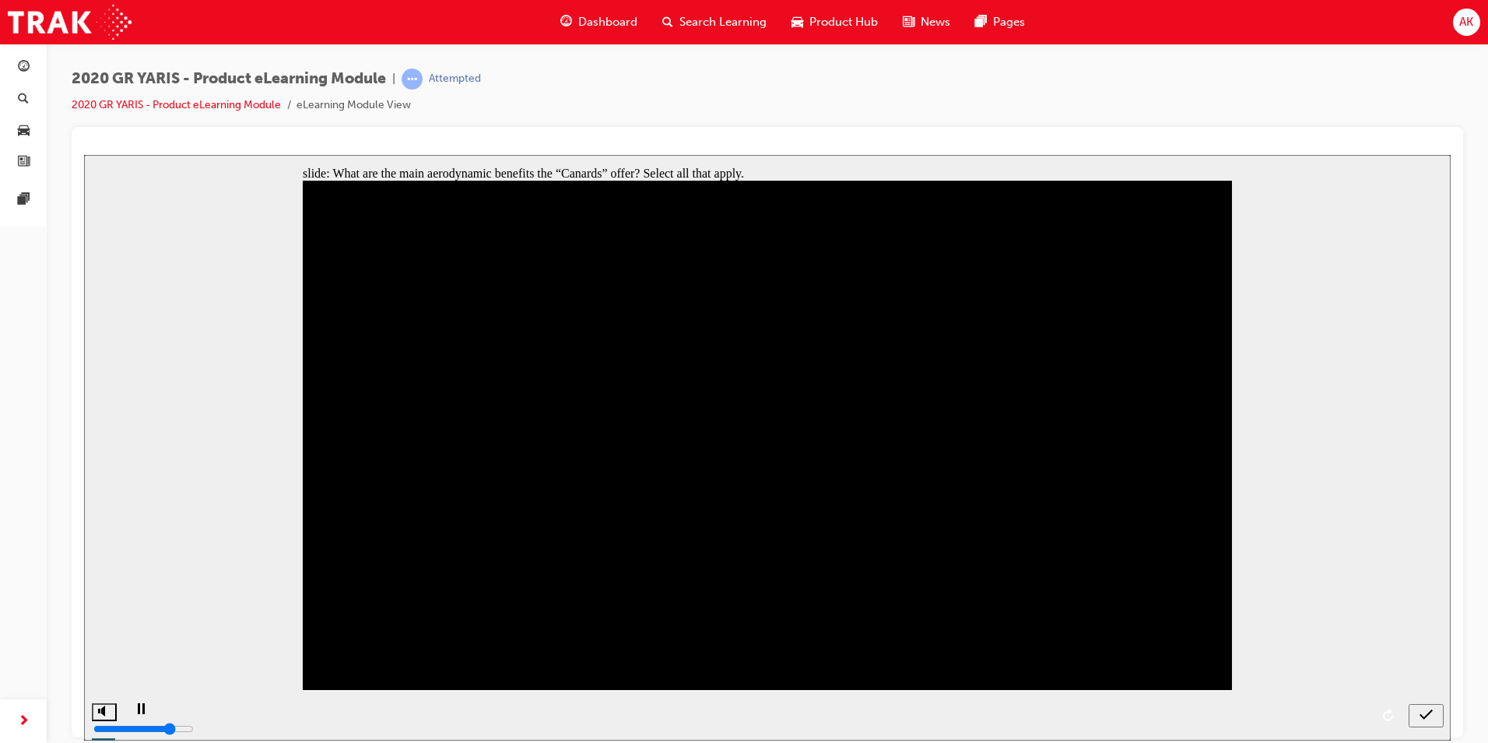
click at [1431, 717] on icon "submit" at bounding box center [1426, 714] width 13 height 14
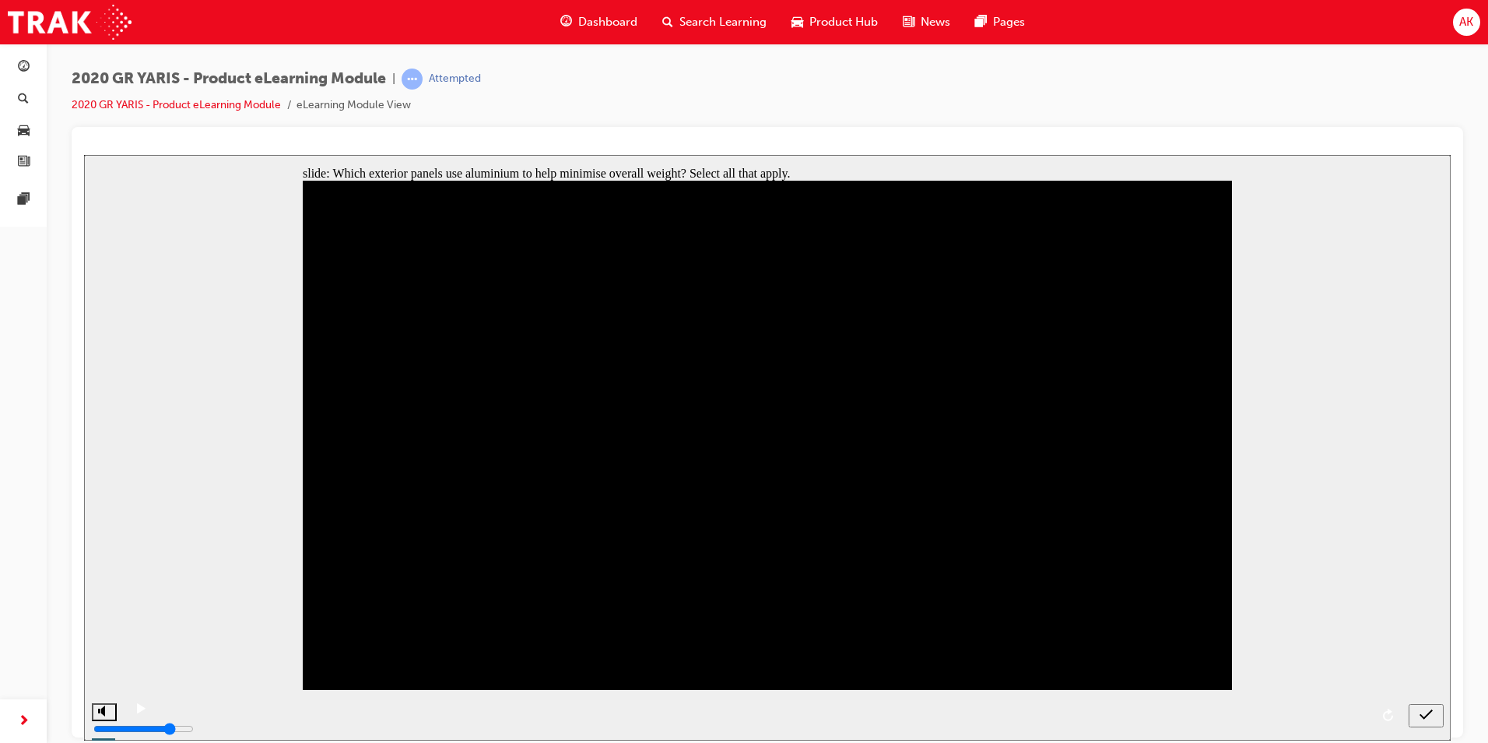
checkbox input "false"
checkbox input "true"
click at [1422, 715] on icon "submit" at bounding box center [1426, 713] width 13 height 10
drag, startPoint x: 838, startPoint y: 529, endPoint x: 622, endPoint y: 484, distance: 220.3
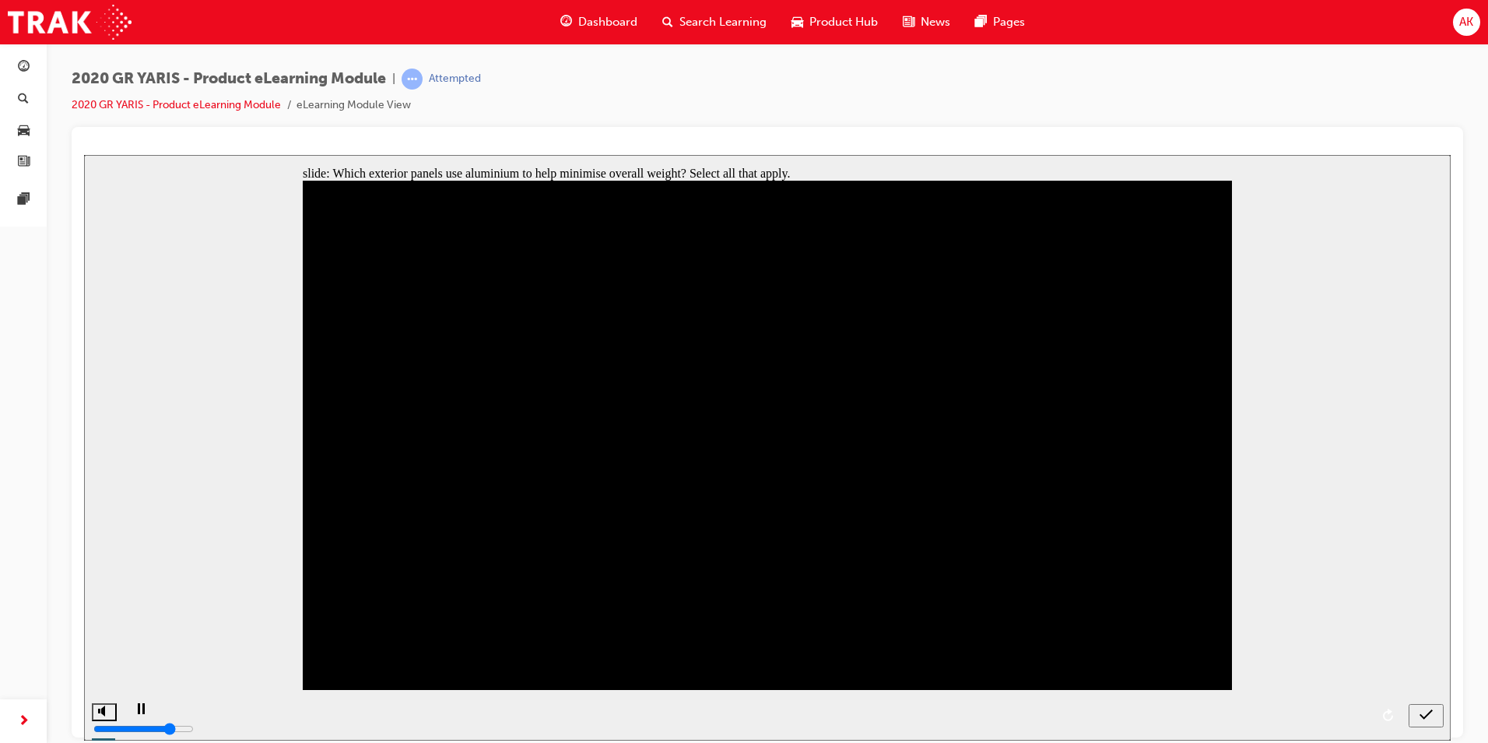
checkbox input "true"
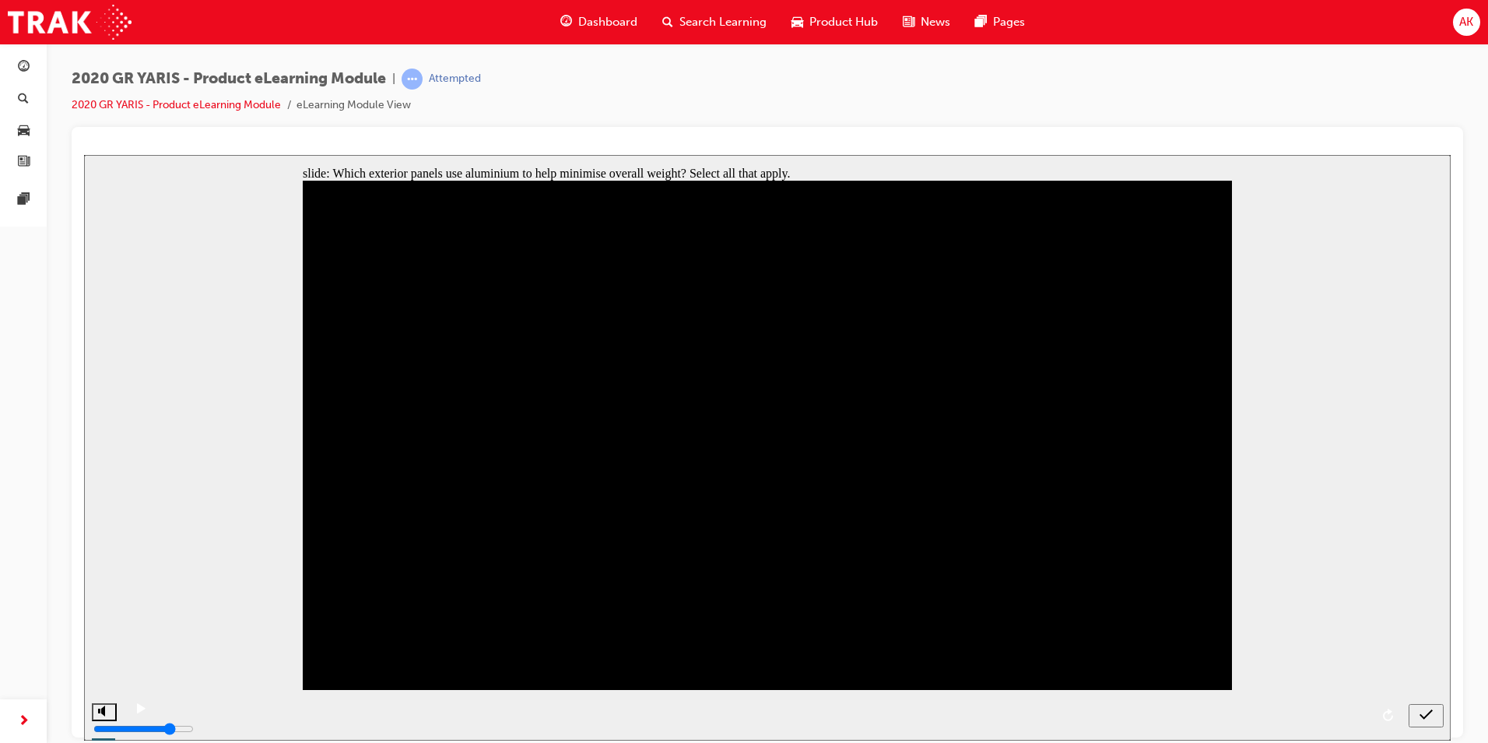
checkbox input "true"
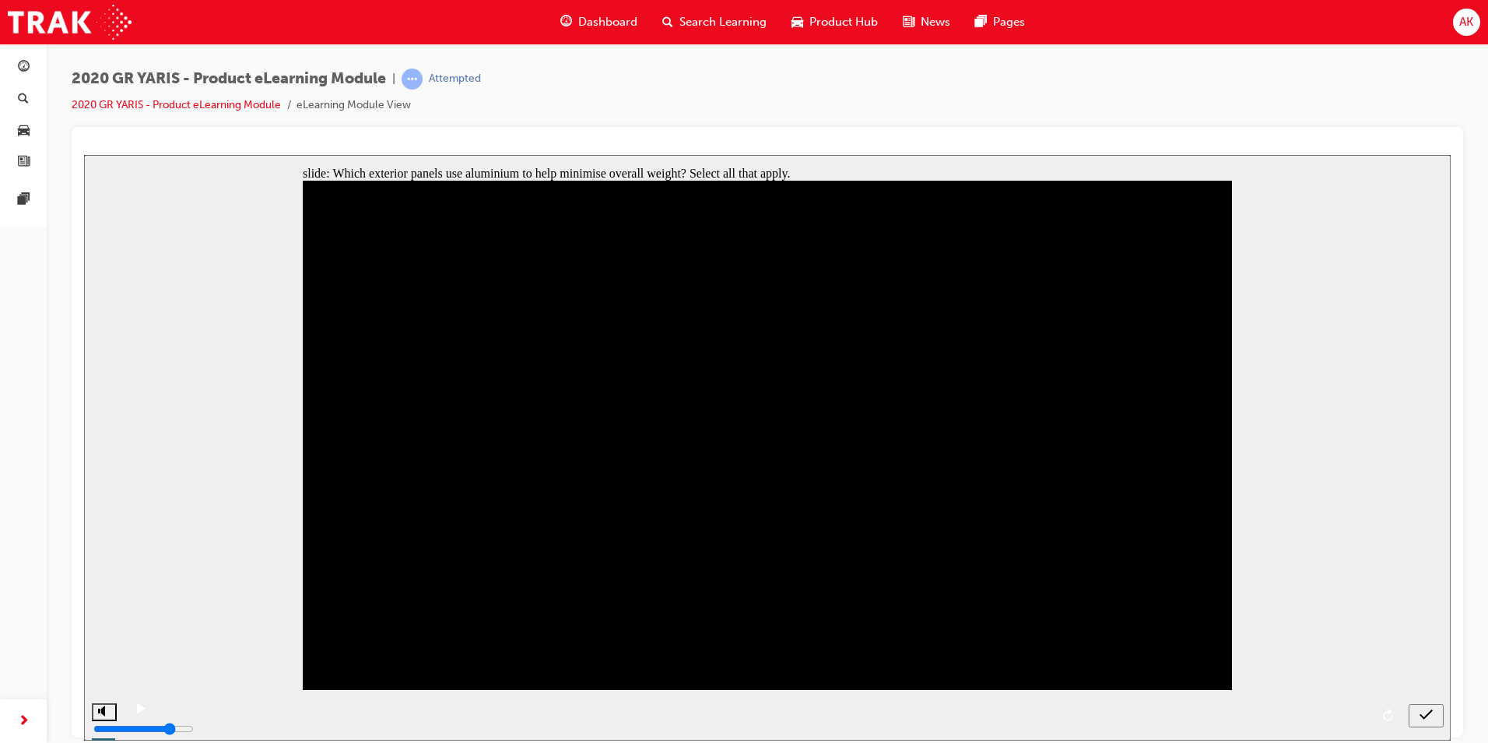
checkbox input "true"
click at [1424, 710] on icon "submit" at bounding box center [1426, 714] width 13 height 14
checkbox input "true"
type input "0"
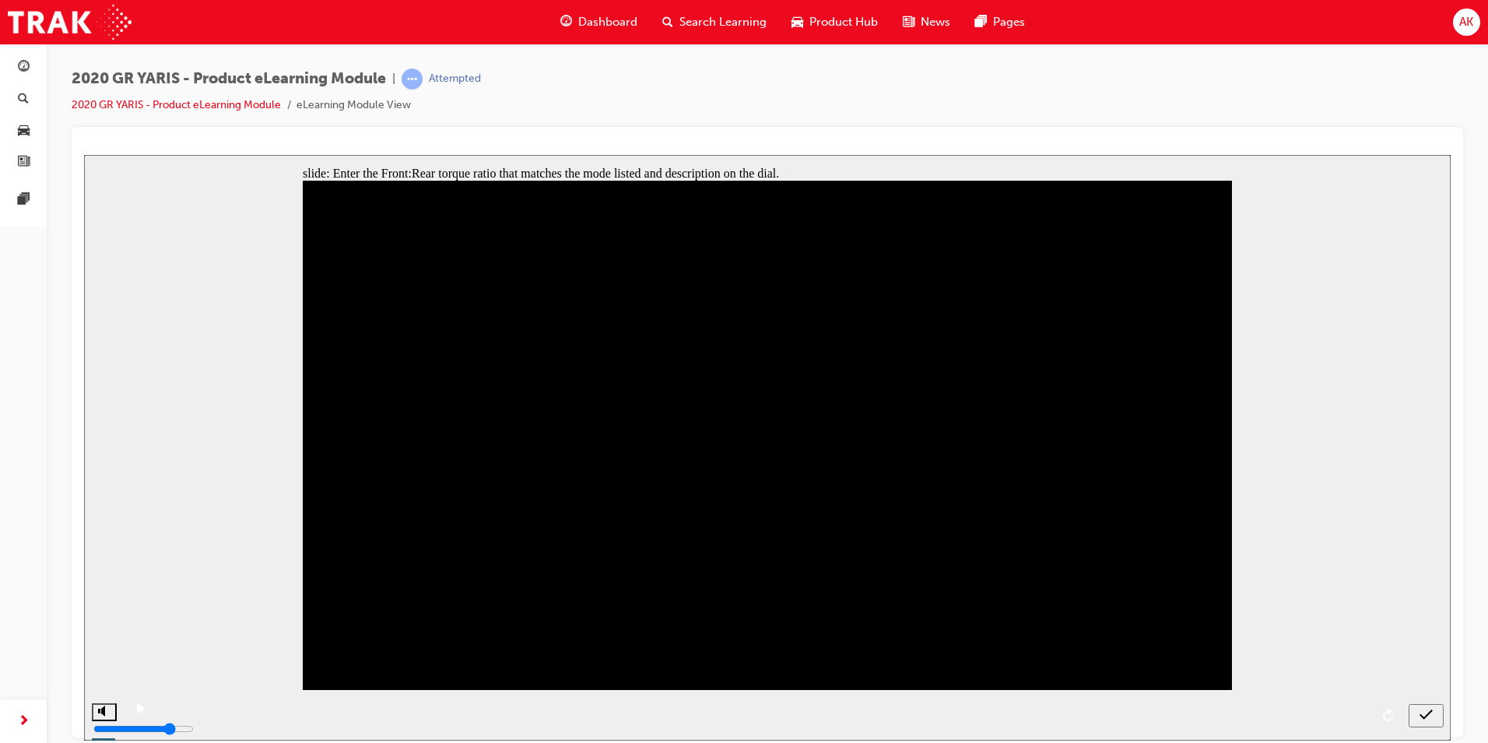
type input "0"
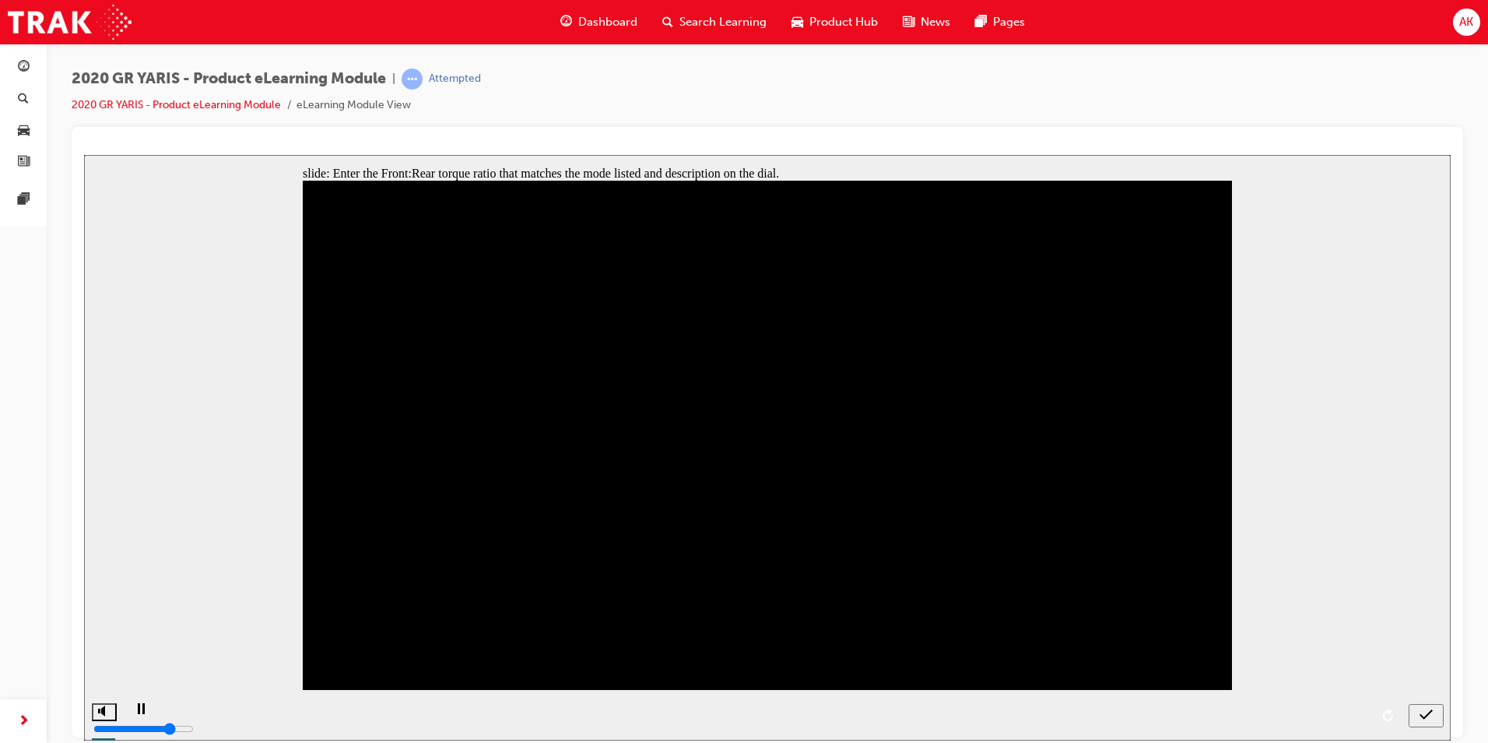
click at [1433, 715] on div "submit" at bounding box center [1426, 715] width 23 height 16
type input "0"
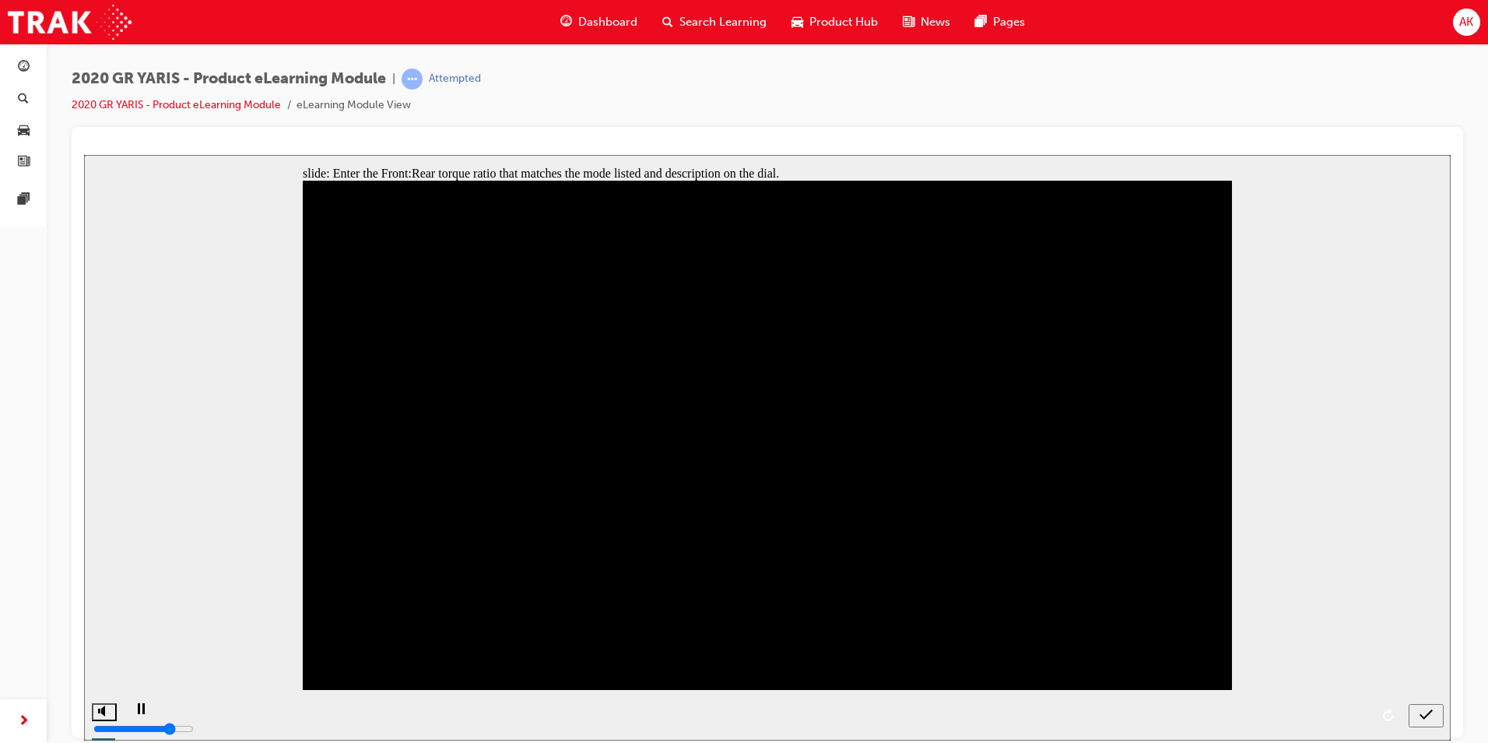
type input "0"
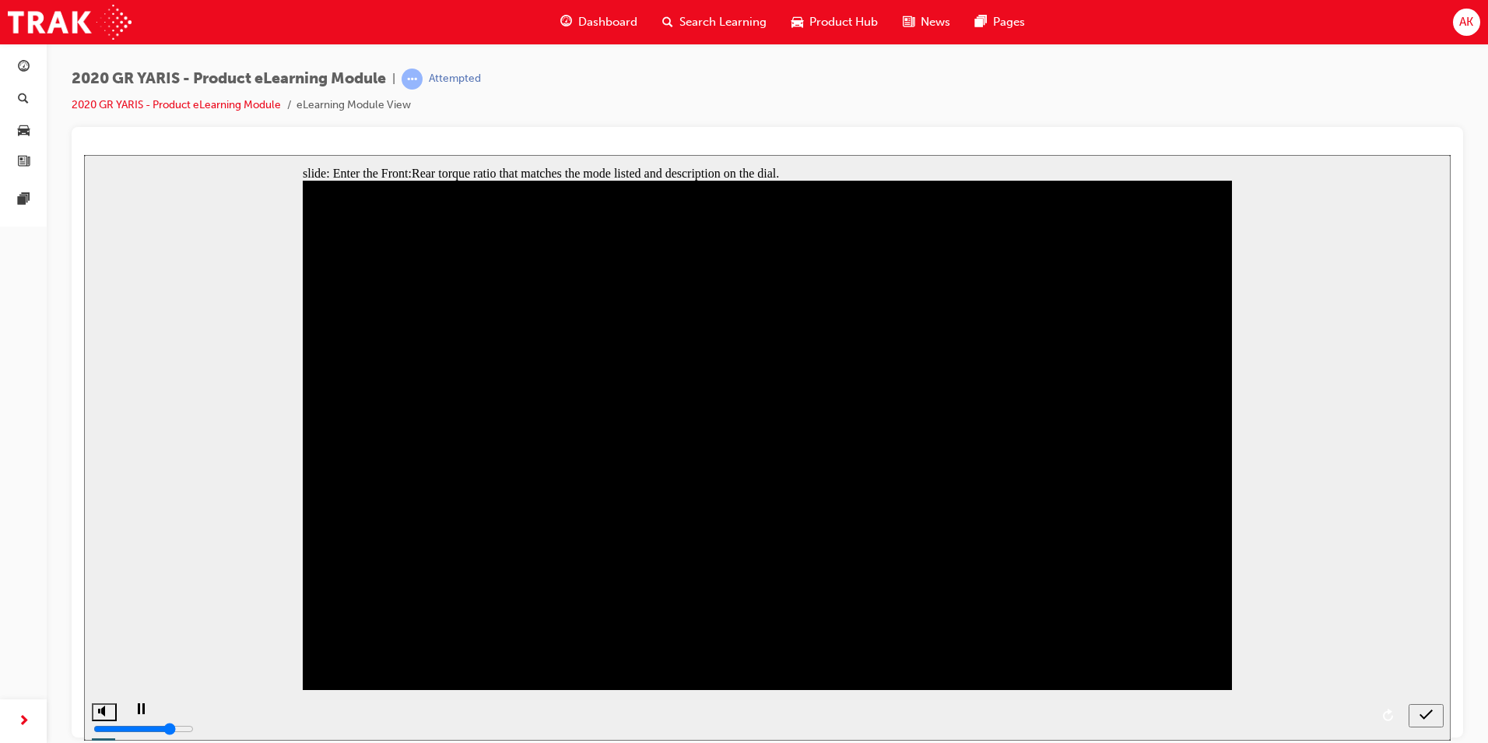
type input "0"
click at [1428, 713] on icon "submit" at bounding box center [1426, 714] width 13 height 14
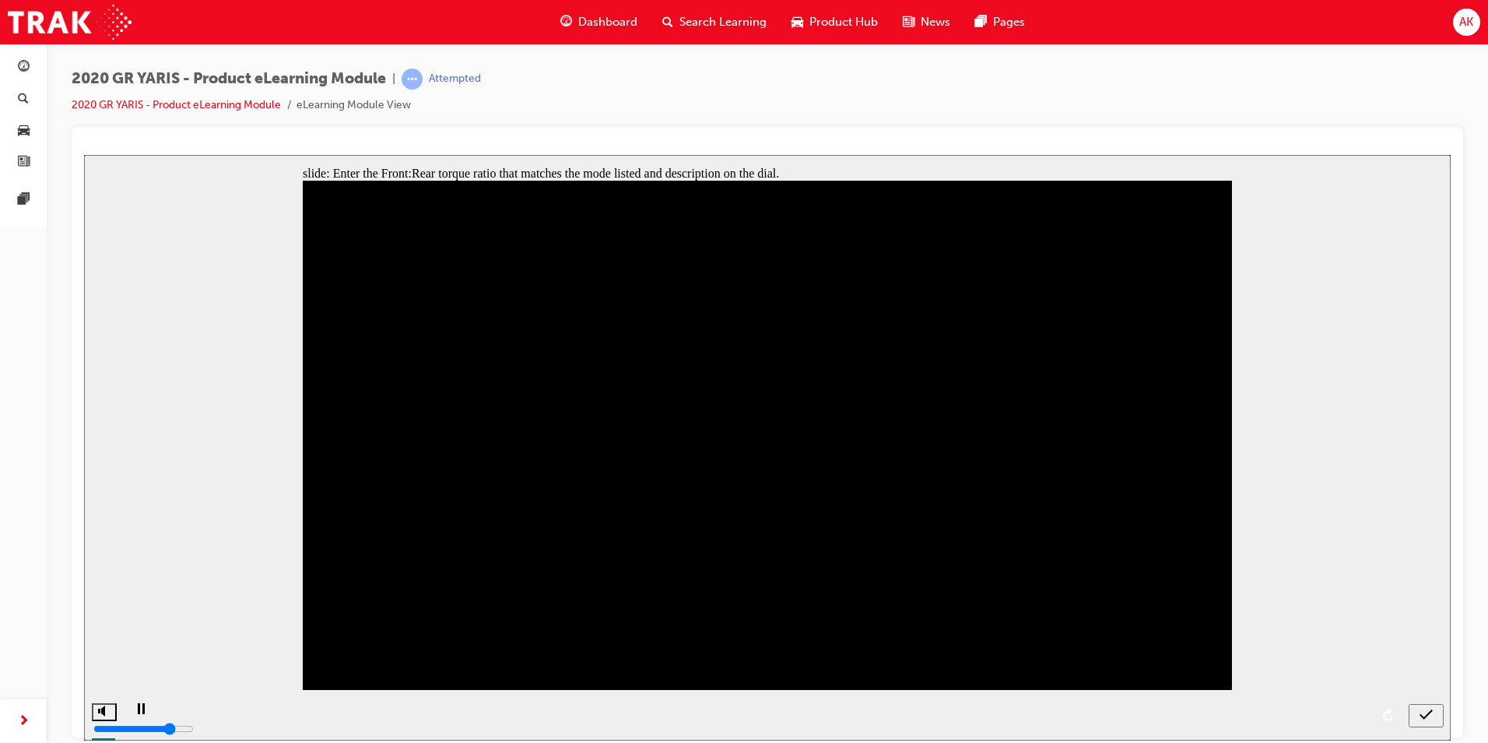
type input "0"
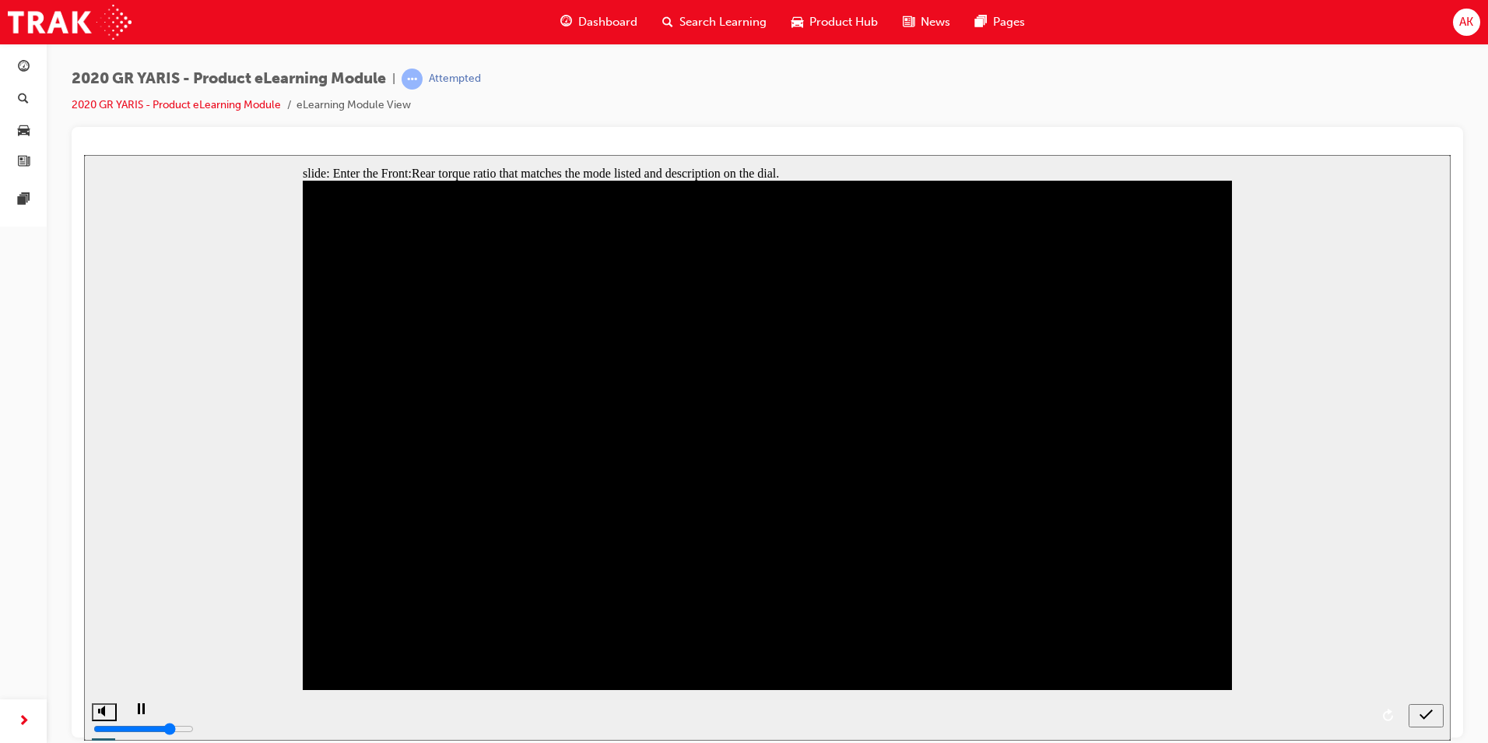
type input "0"
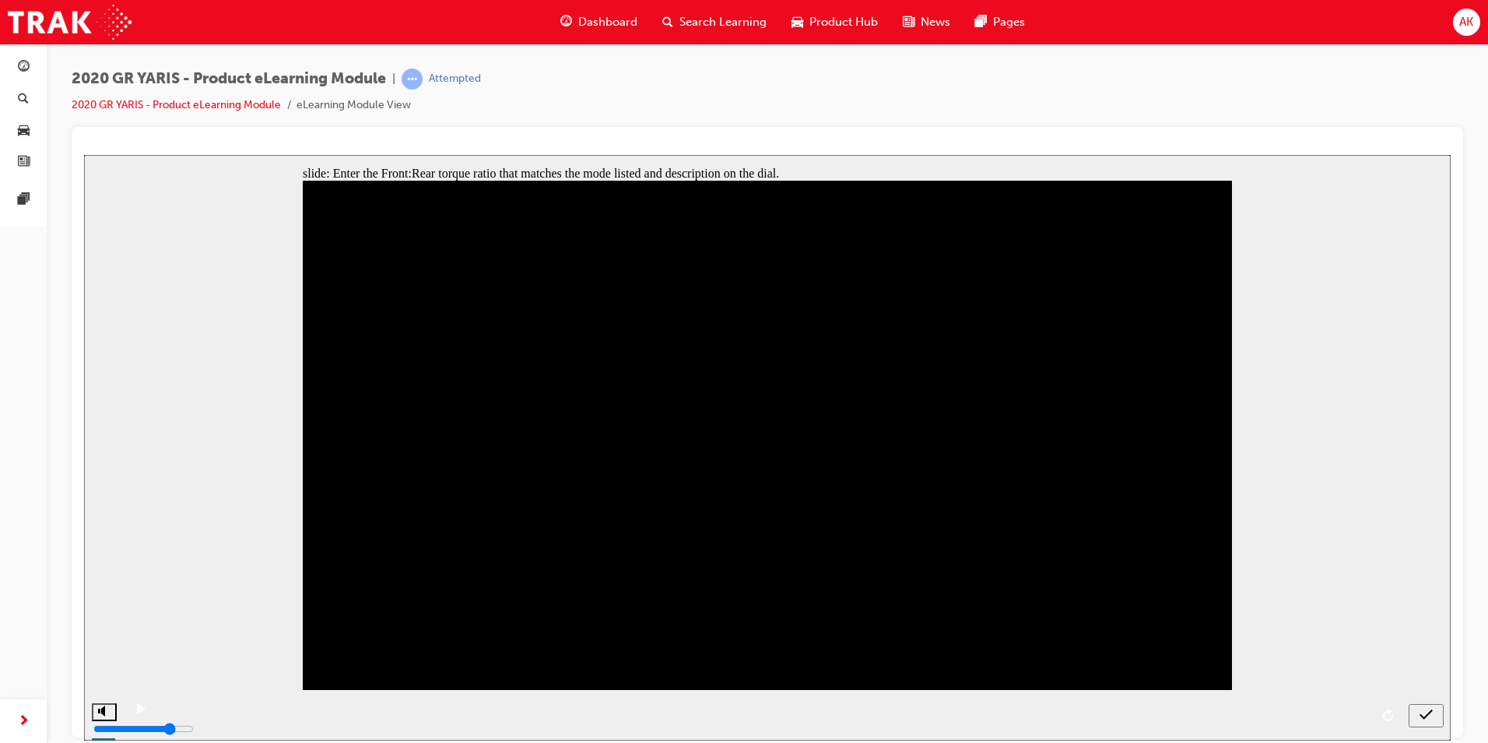
type input "0"
type input "06"
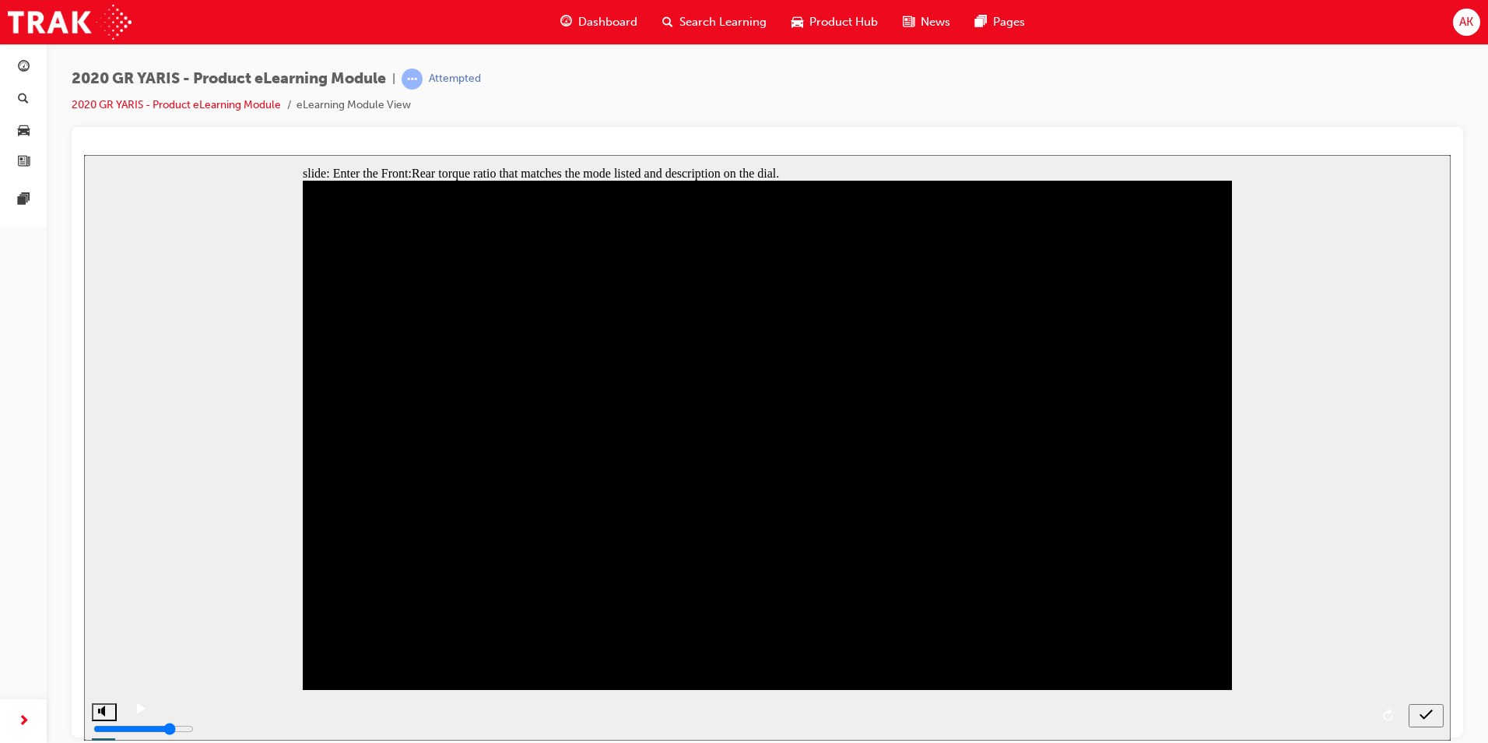
type input "060"
type input "0604"
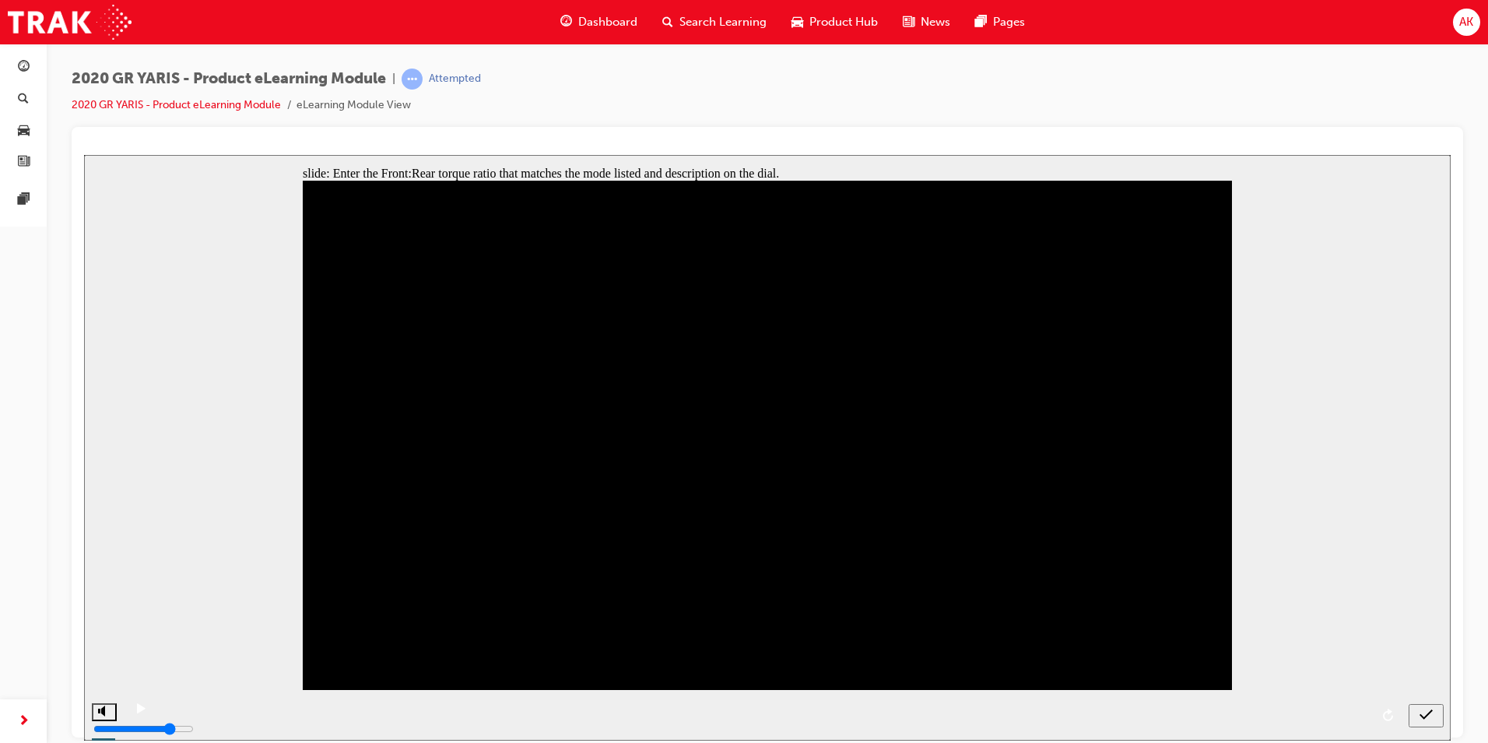
type input "06040"
type input "0604"
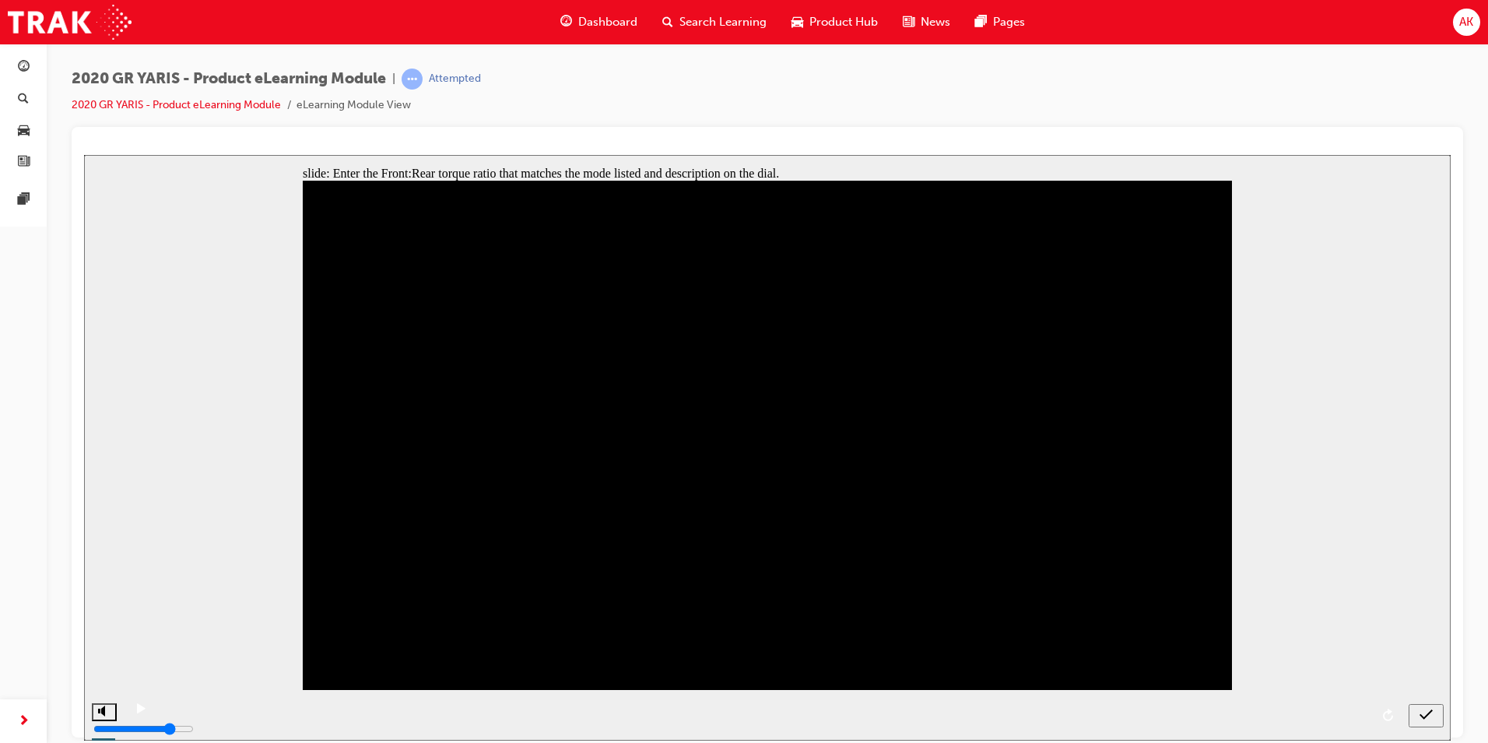
scroll to position [0, 13]
type input "060"
type input "06"
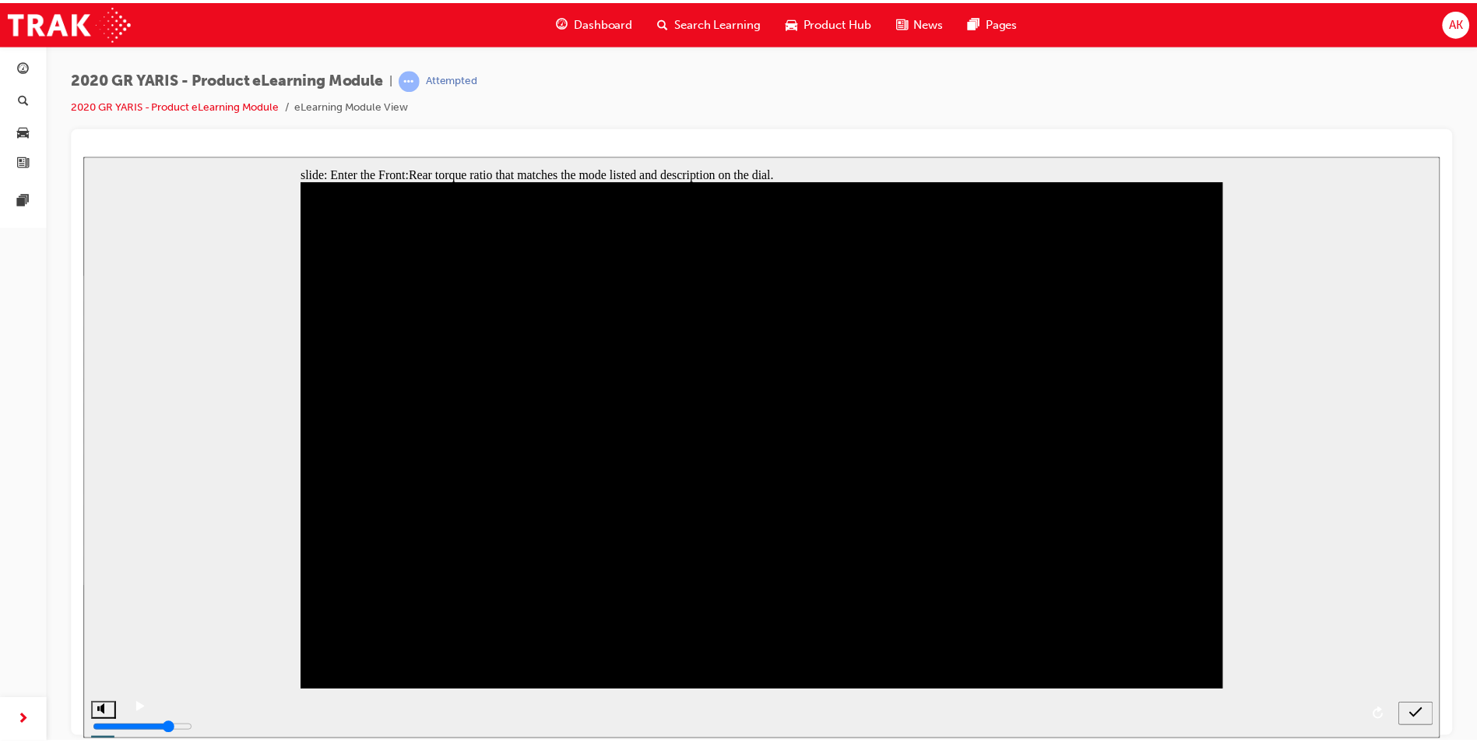
scroll to position [0, 0]
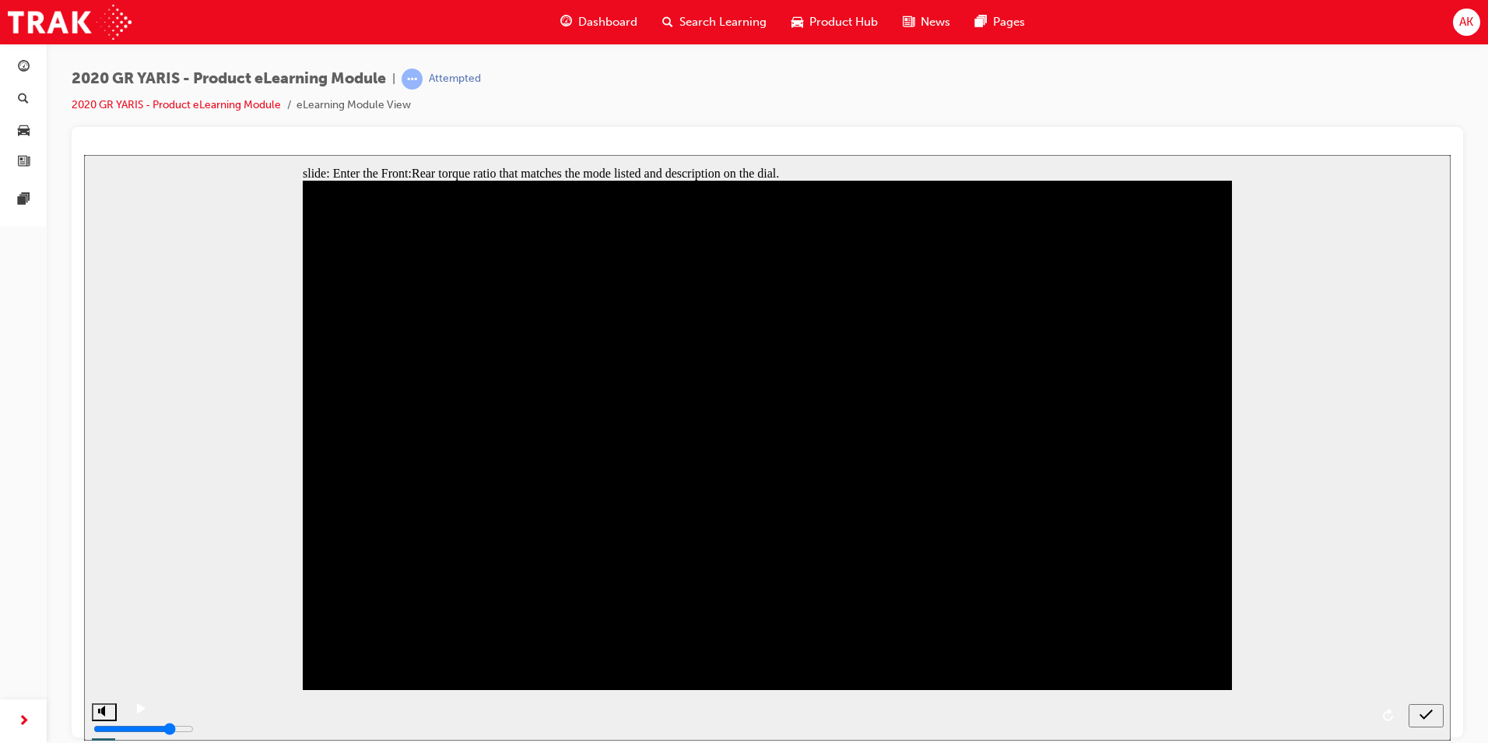
type input "0"
type input "6"
type input "60"
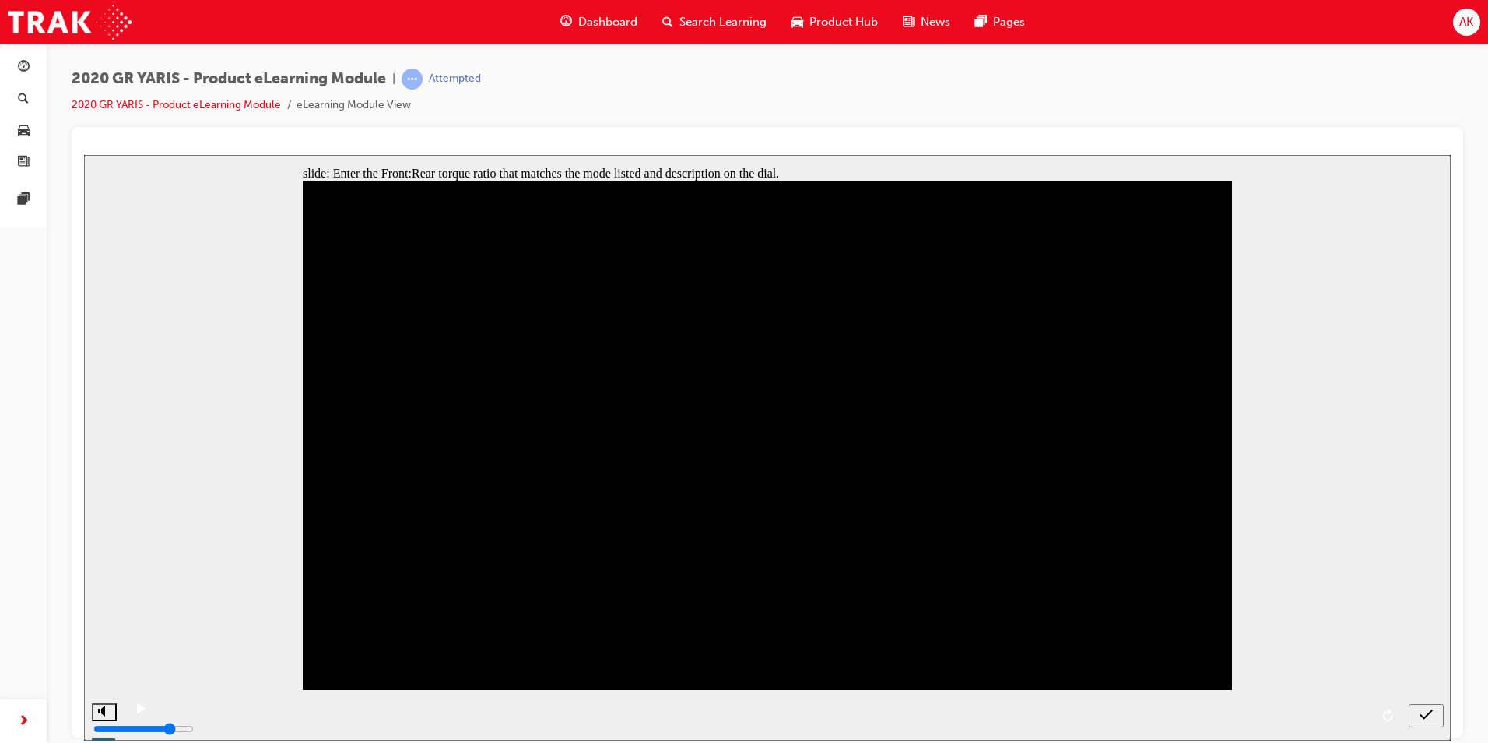
type input "60"
type input "4"
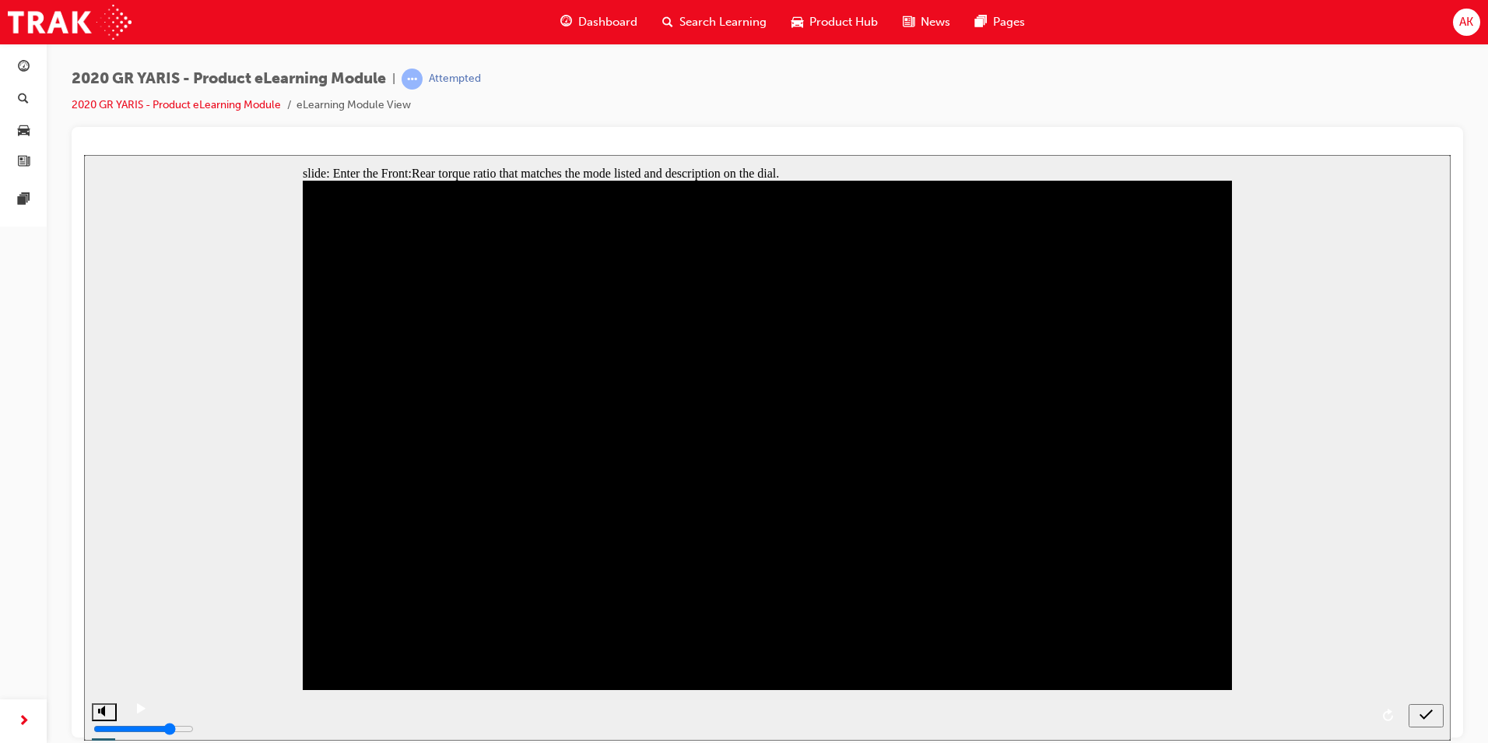
type input "40"
type input "30"
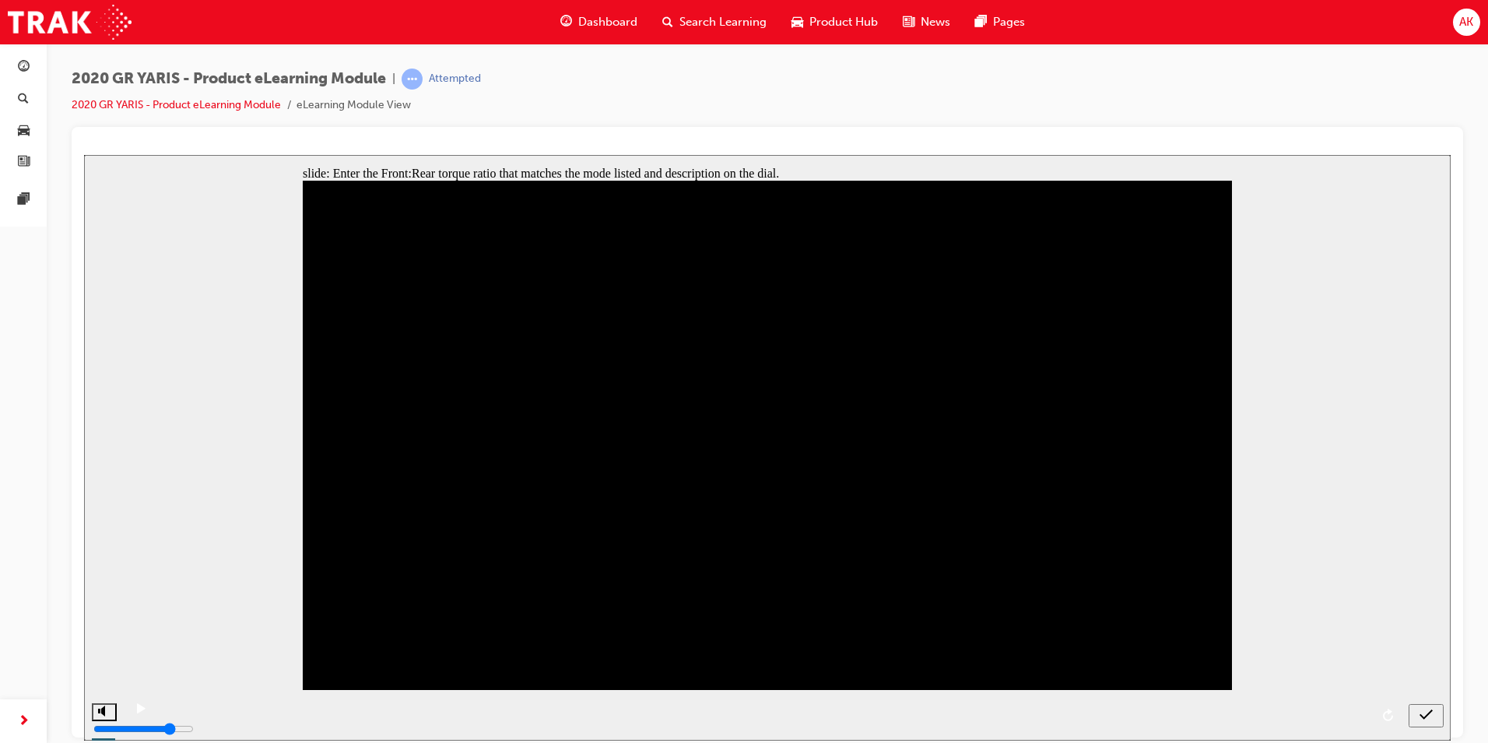
type input "30"
type input "70"
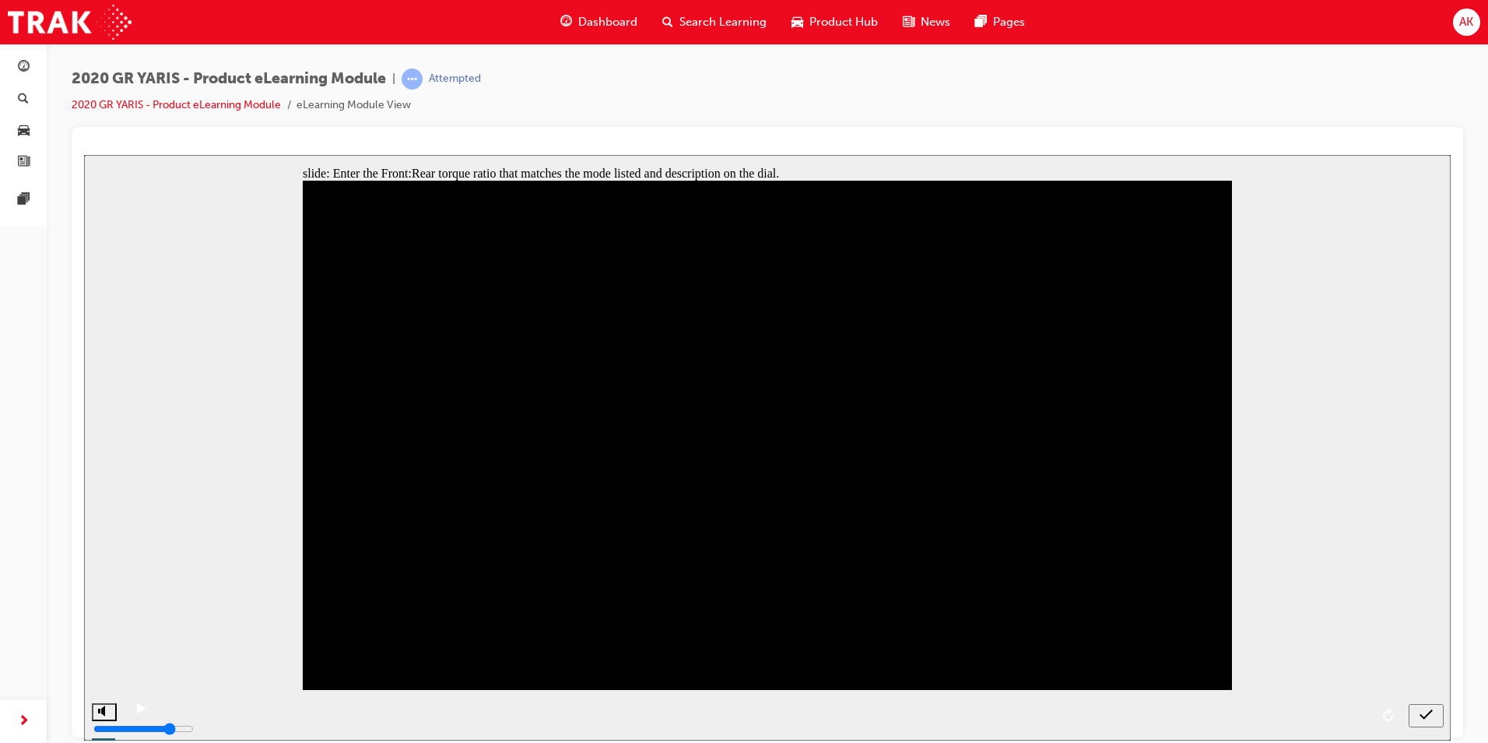
type input "70"
type input "50"
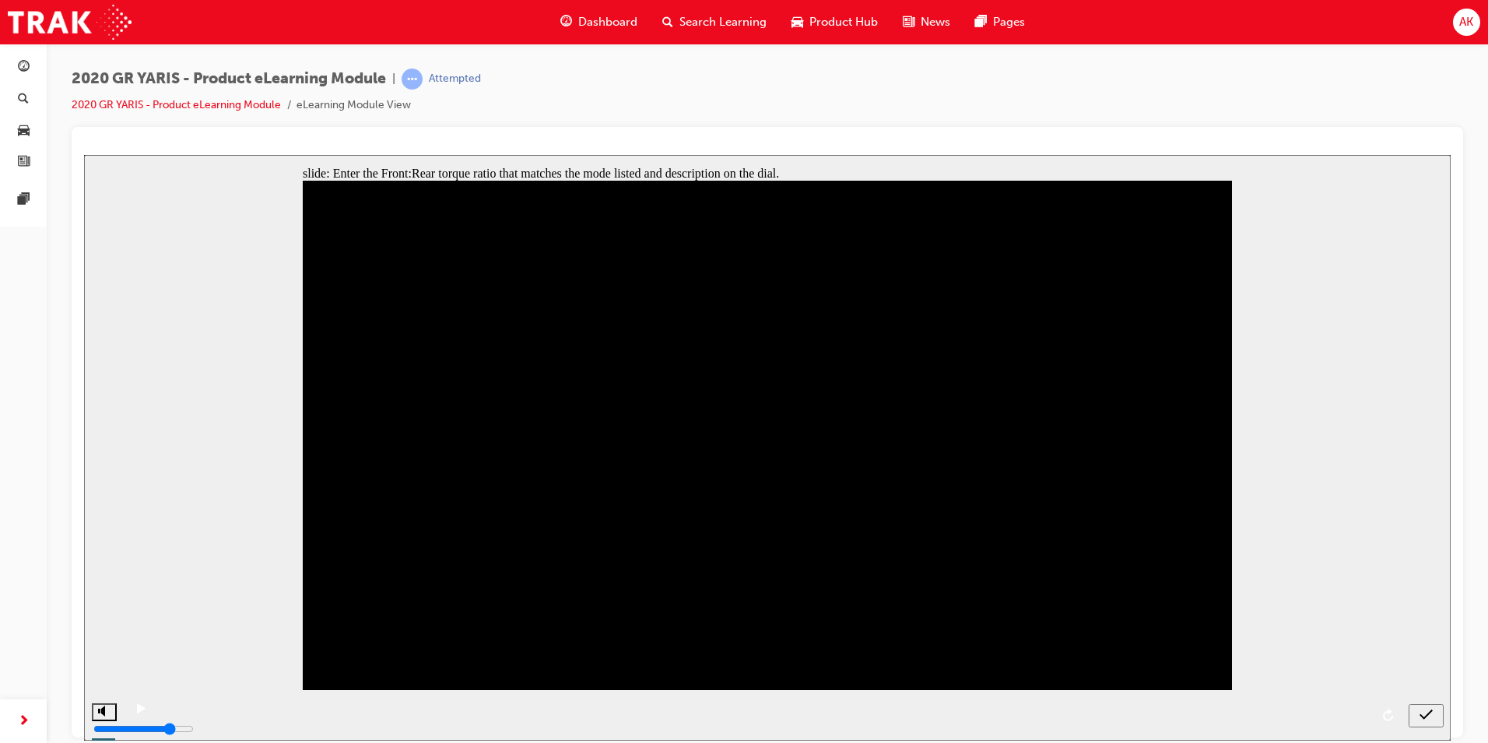
type input "50"
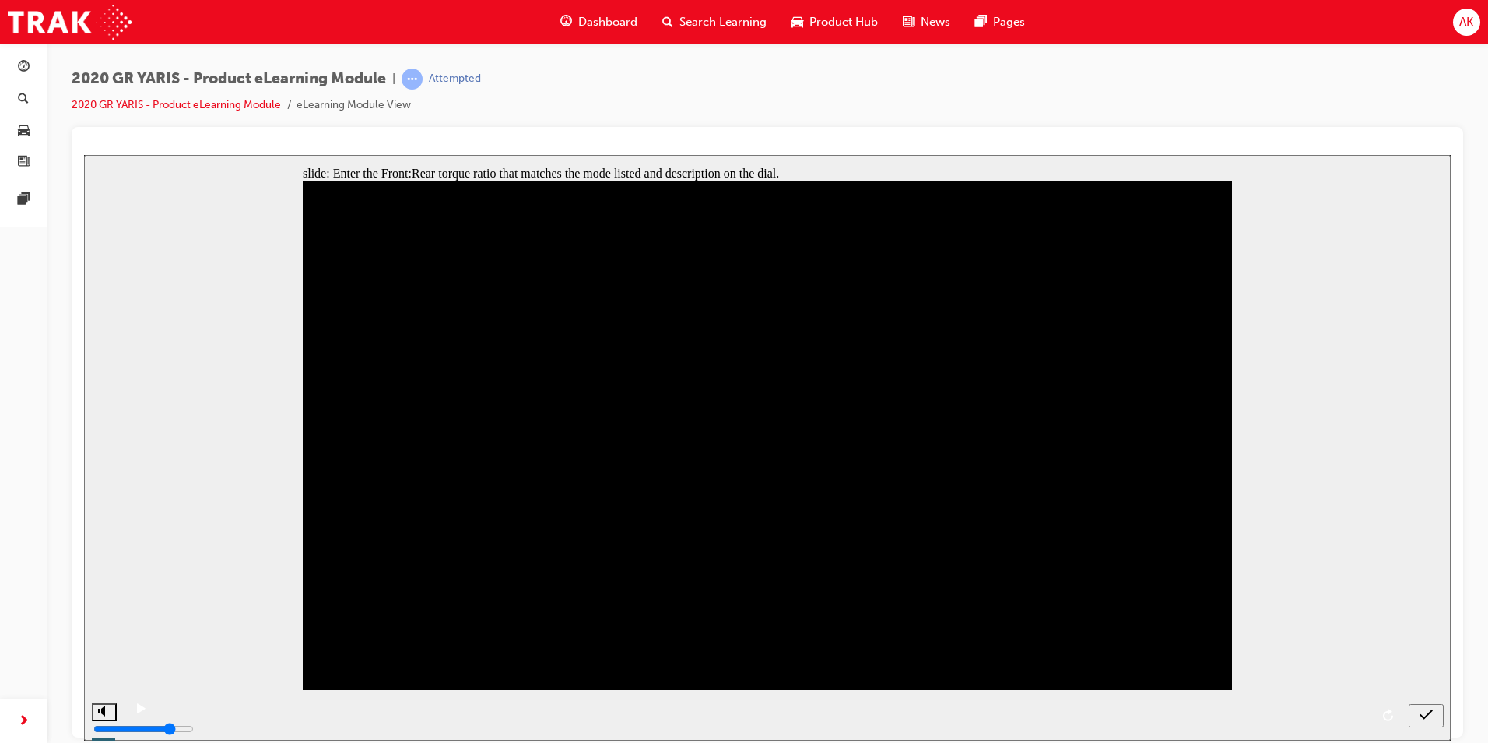
click at [1427, 707] on icon "submit" at bounding box center [1426, 714] width 13 height 14
type input "30"
type input "70"
type input "60"
type input "40"
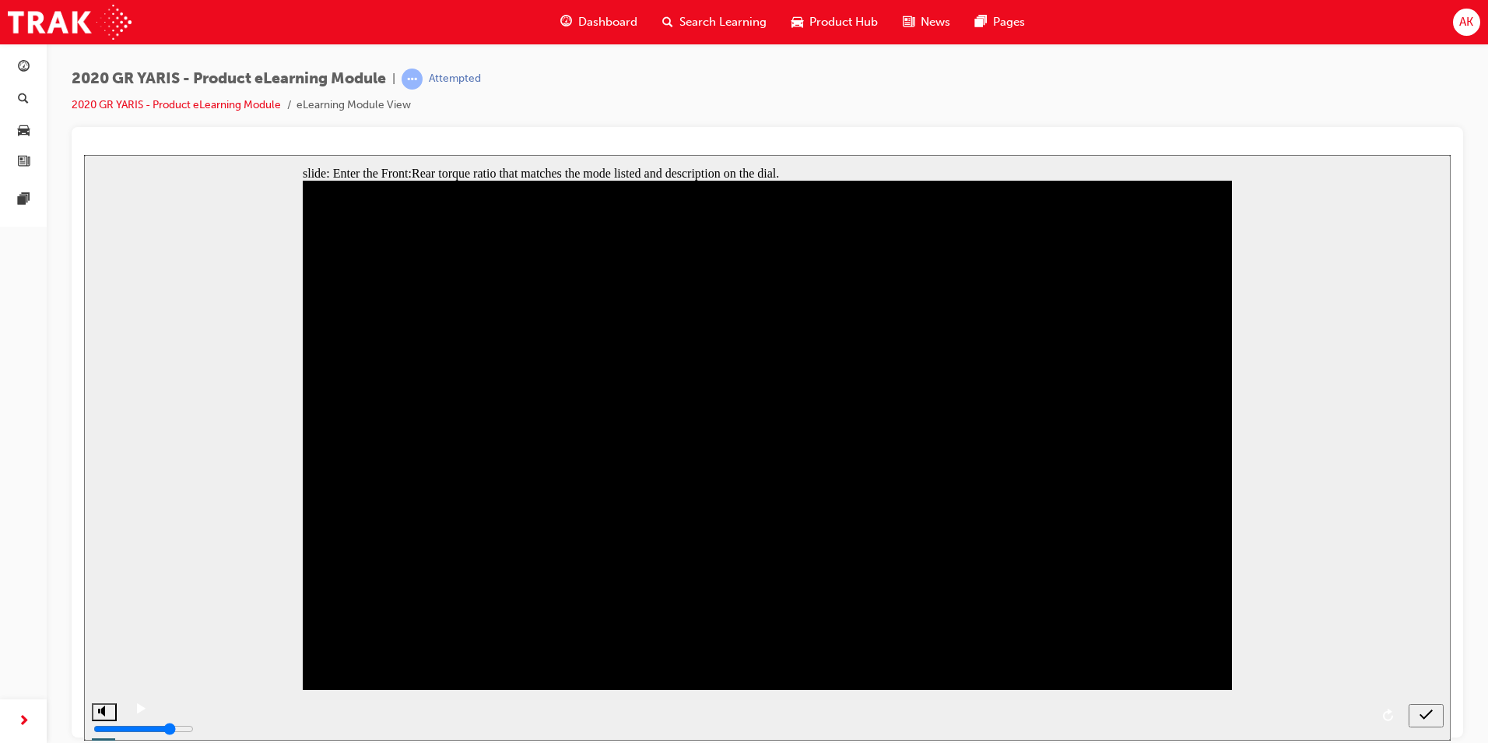
type input "50"
type input "30"
type input "70"
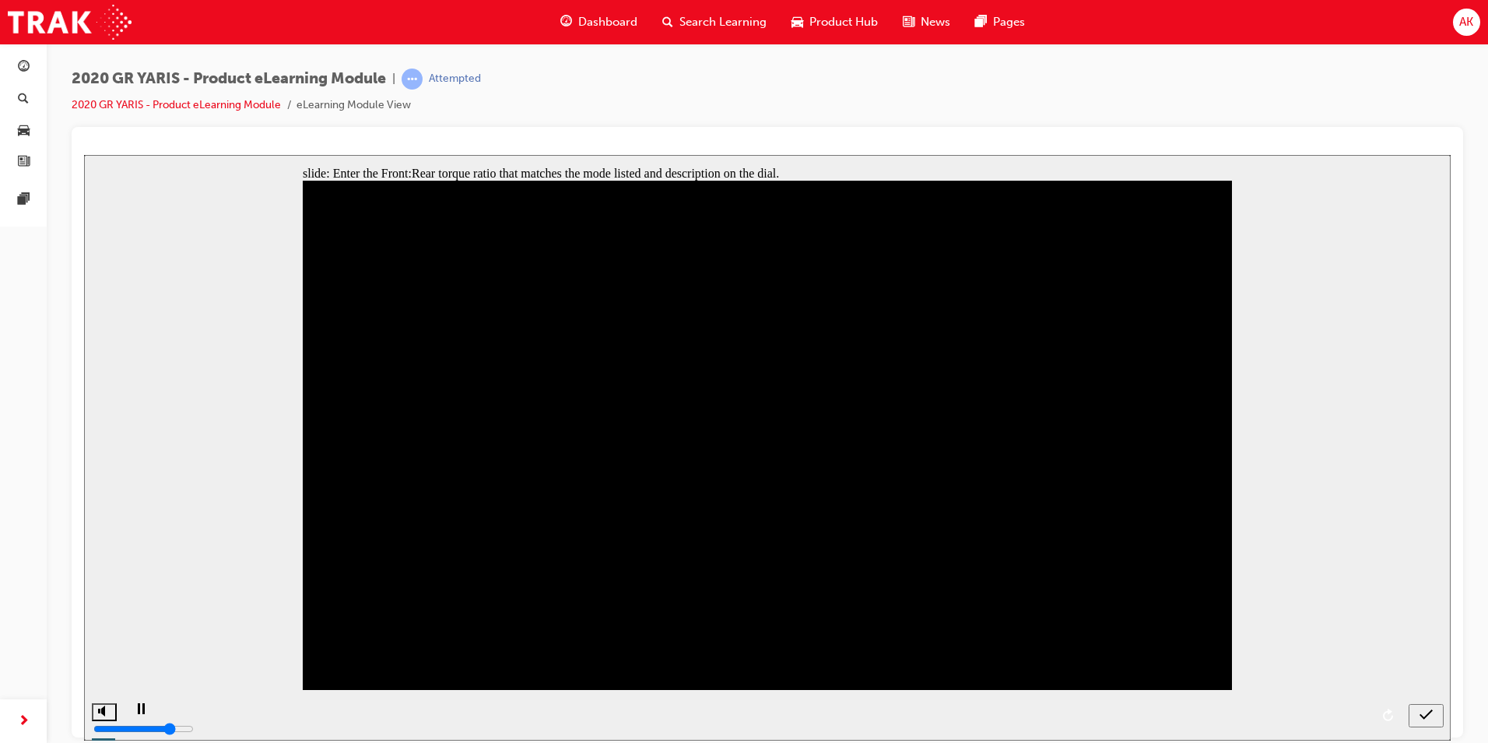
type input "60"
type input "40"
type input "50"
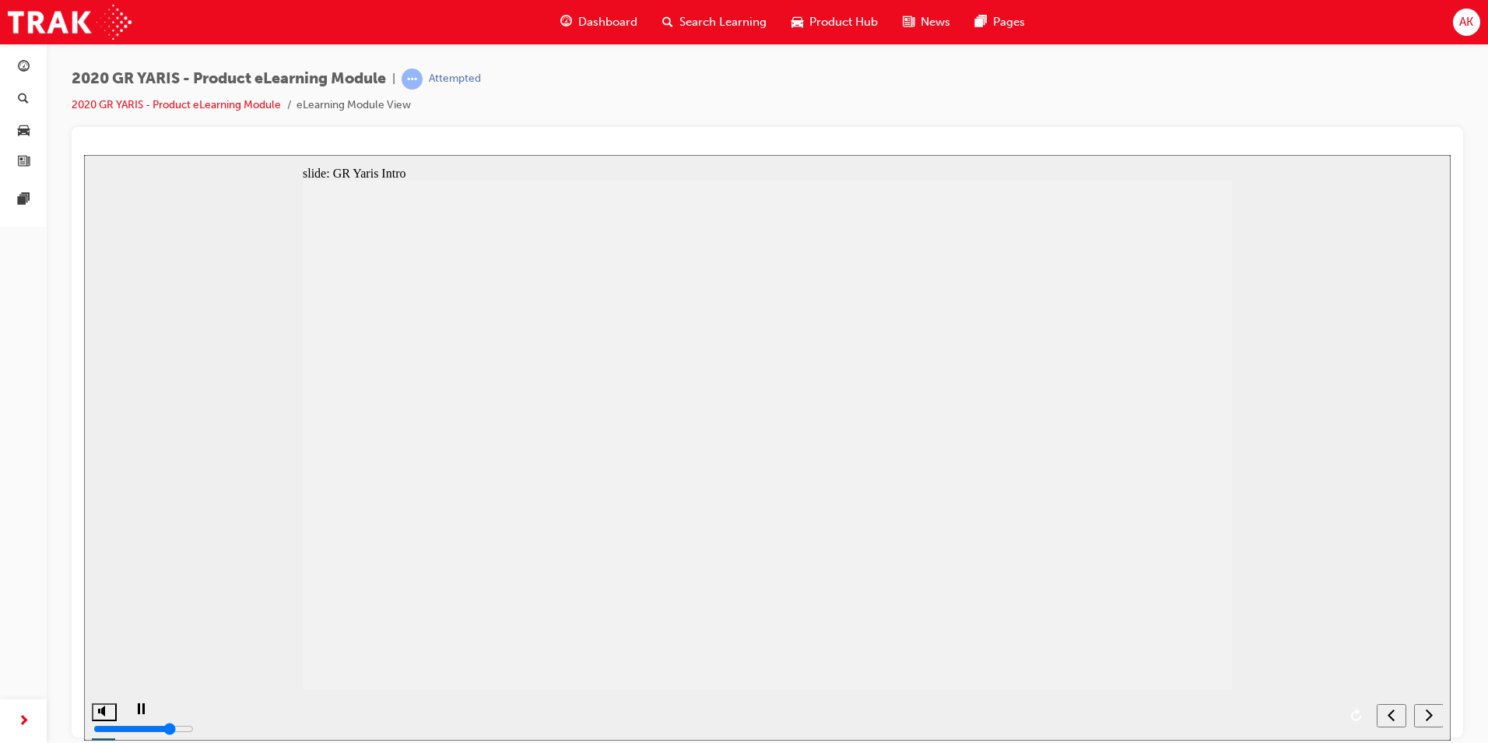
click at [1421, 709] on div "next" at bounding box center [1429, 715] width 17 height 16
click at [1432, 711] on icon "next" at bounding box center [1429, 714] width 8 height 14
click at [1430, 711] on icon "next" at bounding box center [1429, 714] width 7 height 12
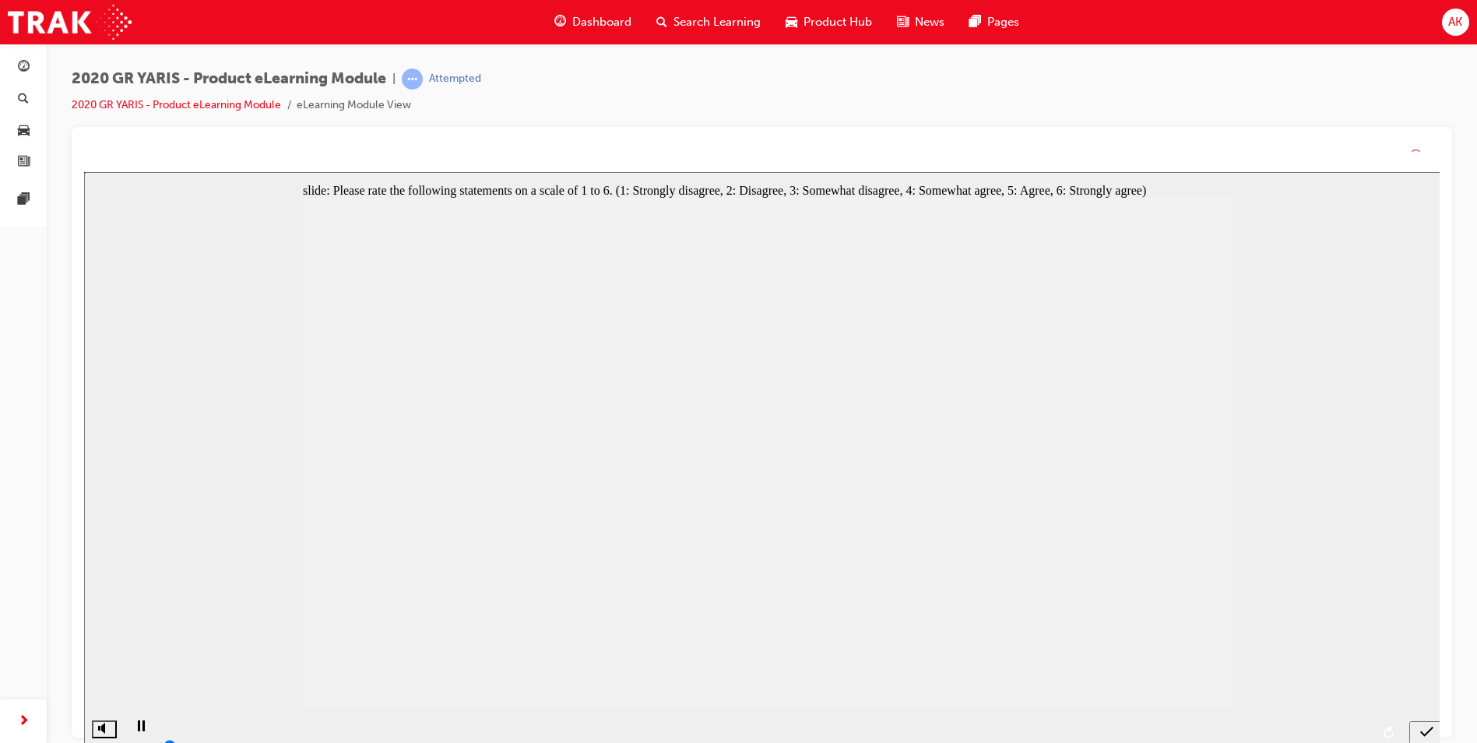
click at [1430, 729] on nav "slide navigation" at bounding box center [1426, 732] width 35 height 51
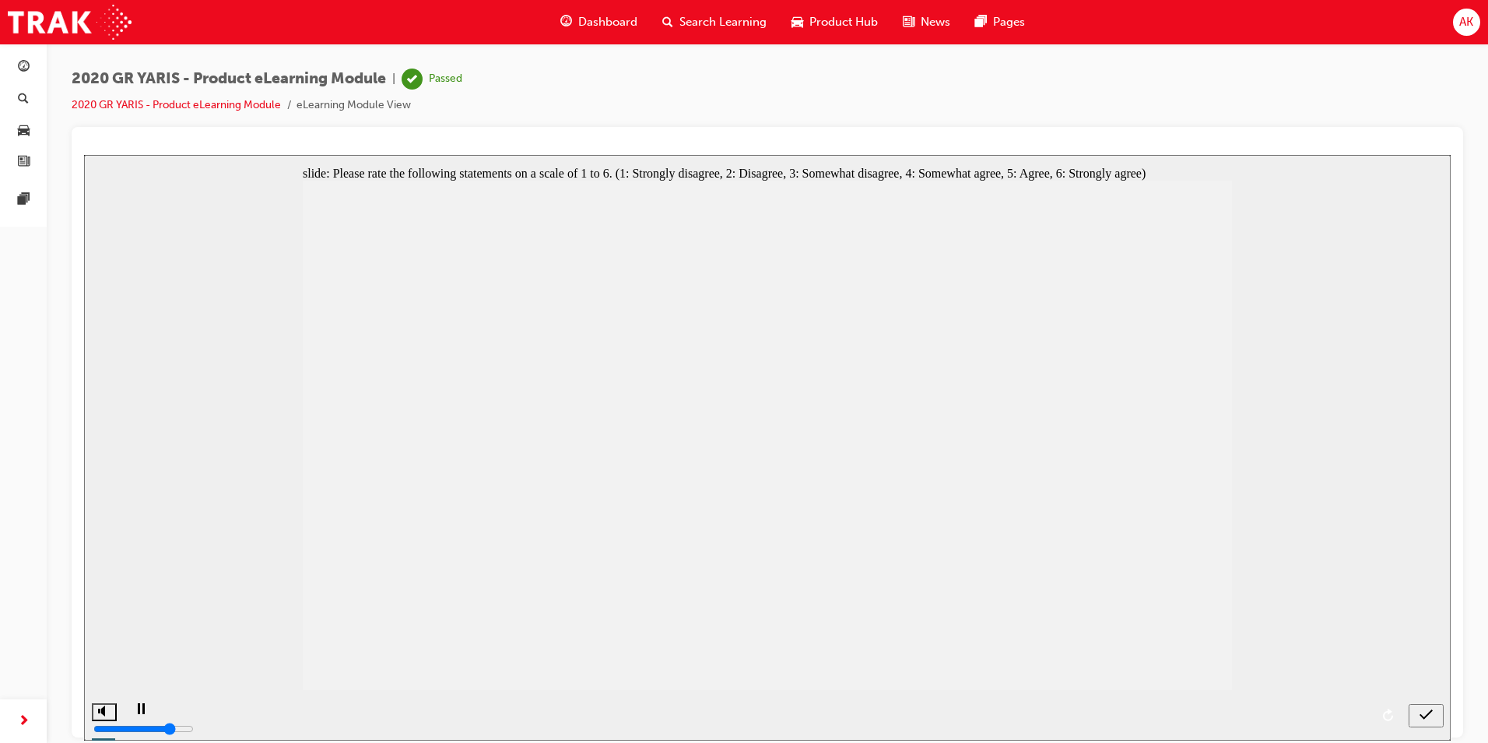
radio input "false"
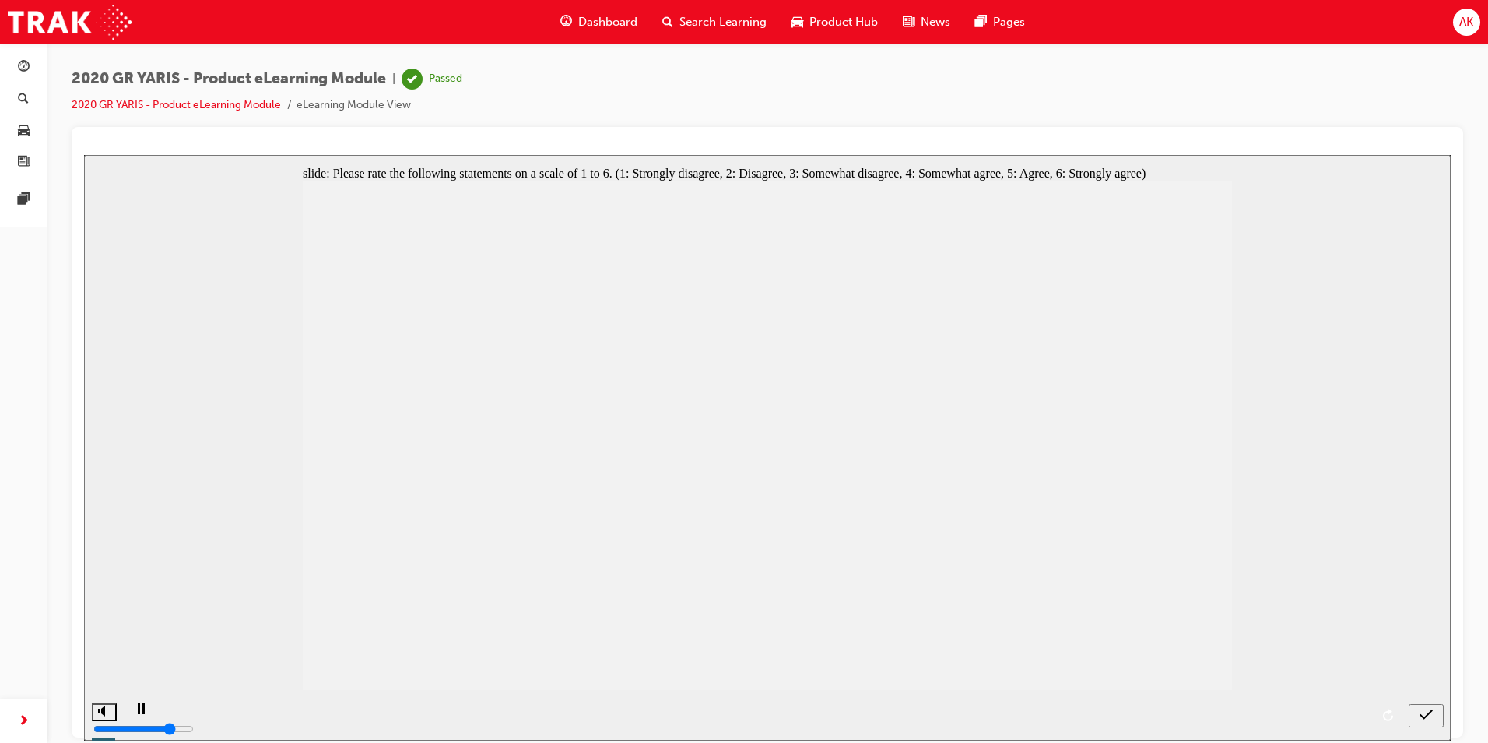
radio input "true"
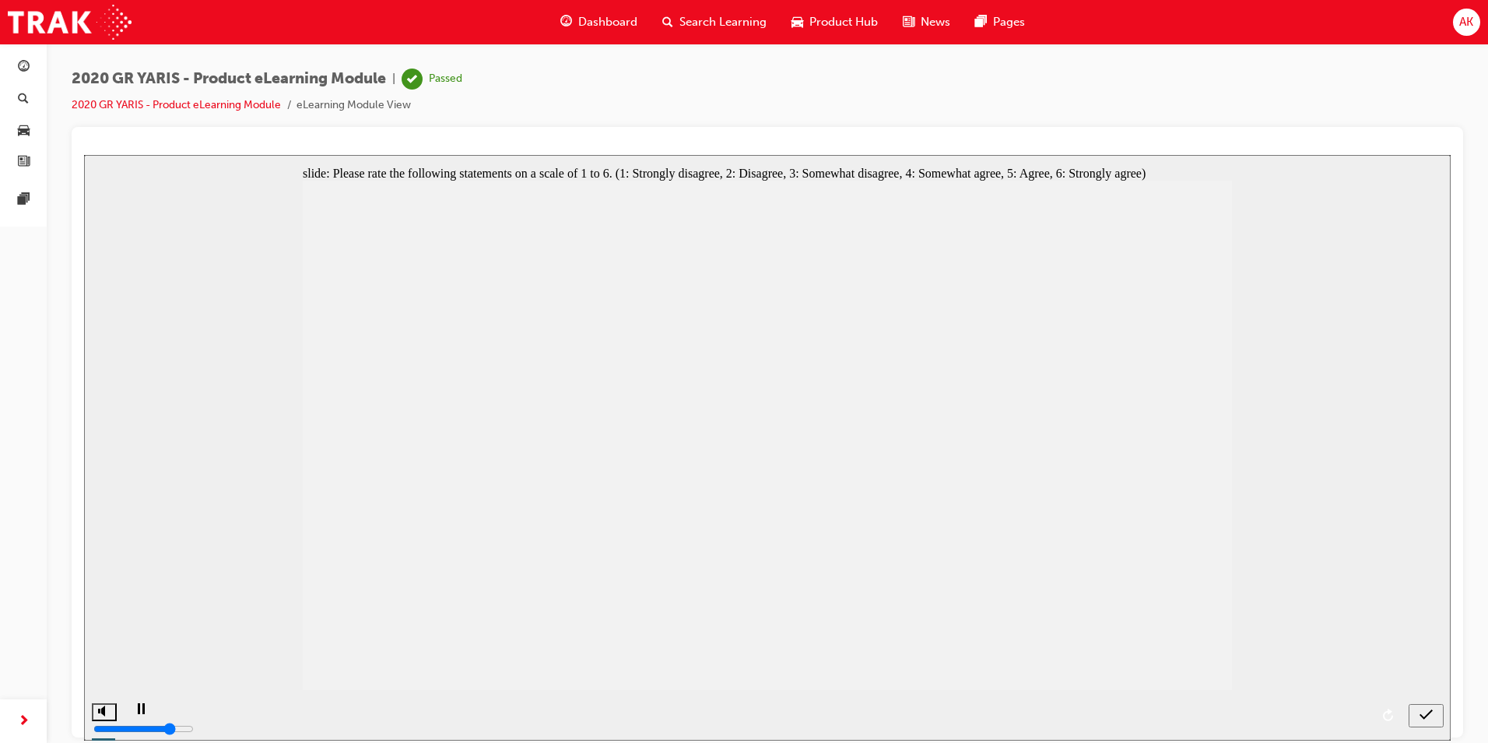
click at [1438, 714] on div "submit" at bounding box center [1426, 715] width 23 height 16
radio input "false"
click at [710, 28] on span "Search Learning" at bounding box center [723, 22] width 87 height 18
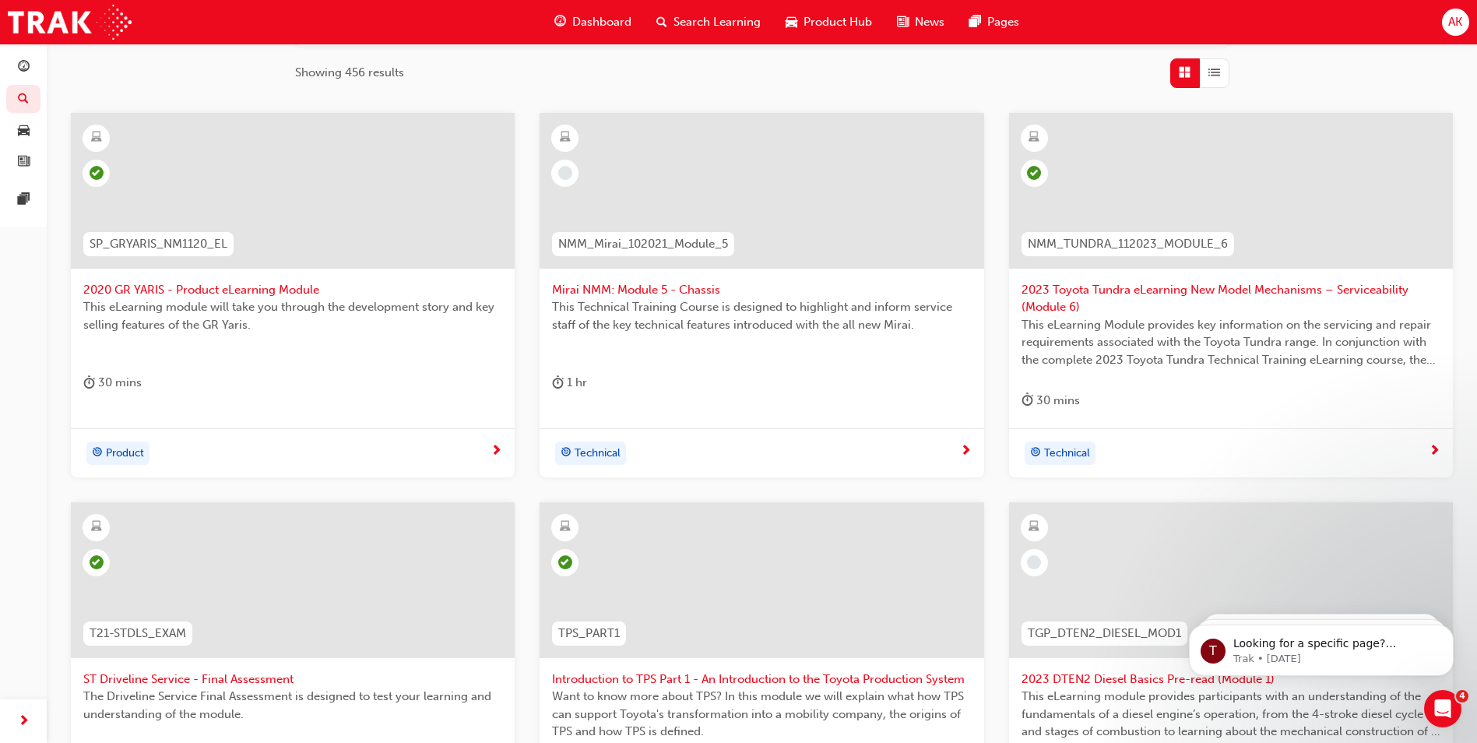
scroll to position [234, 0]
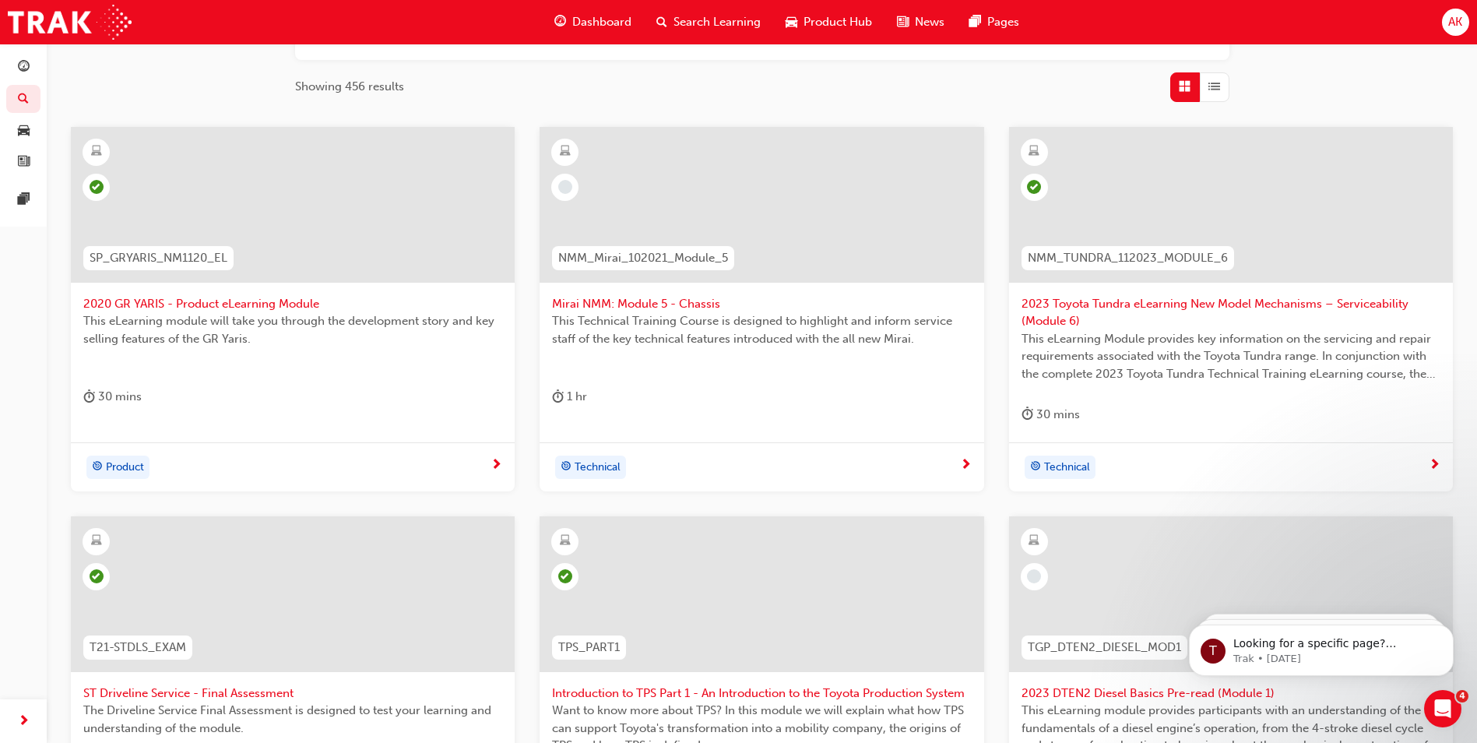
click at [646, 306] on span "Mirai NMM: Module 5 - Chassis" at bounding box center [761, 304] width 419 height 18
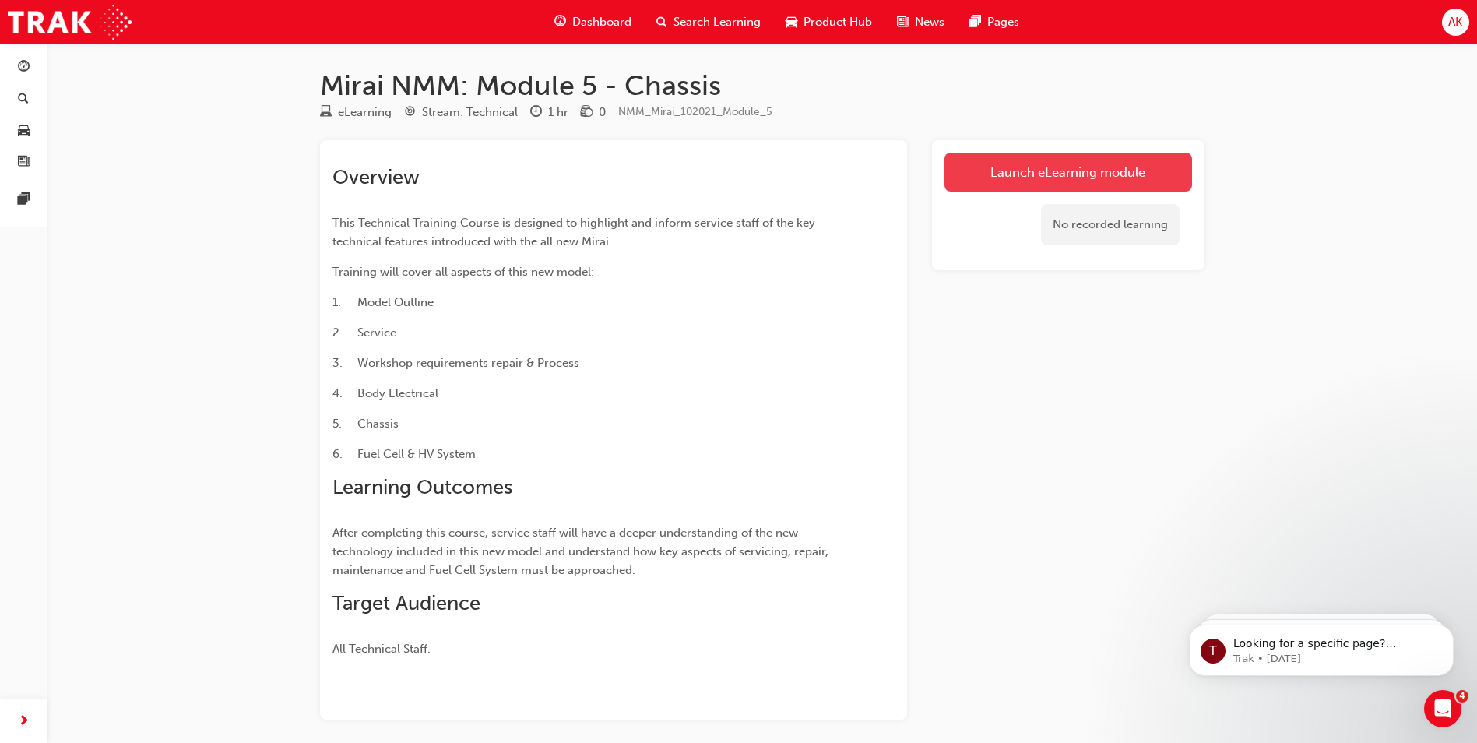
click at [1142, 184] on link "Launch eLearning module" at bounding box center [1068, 172] width 248 height 39
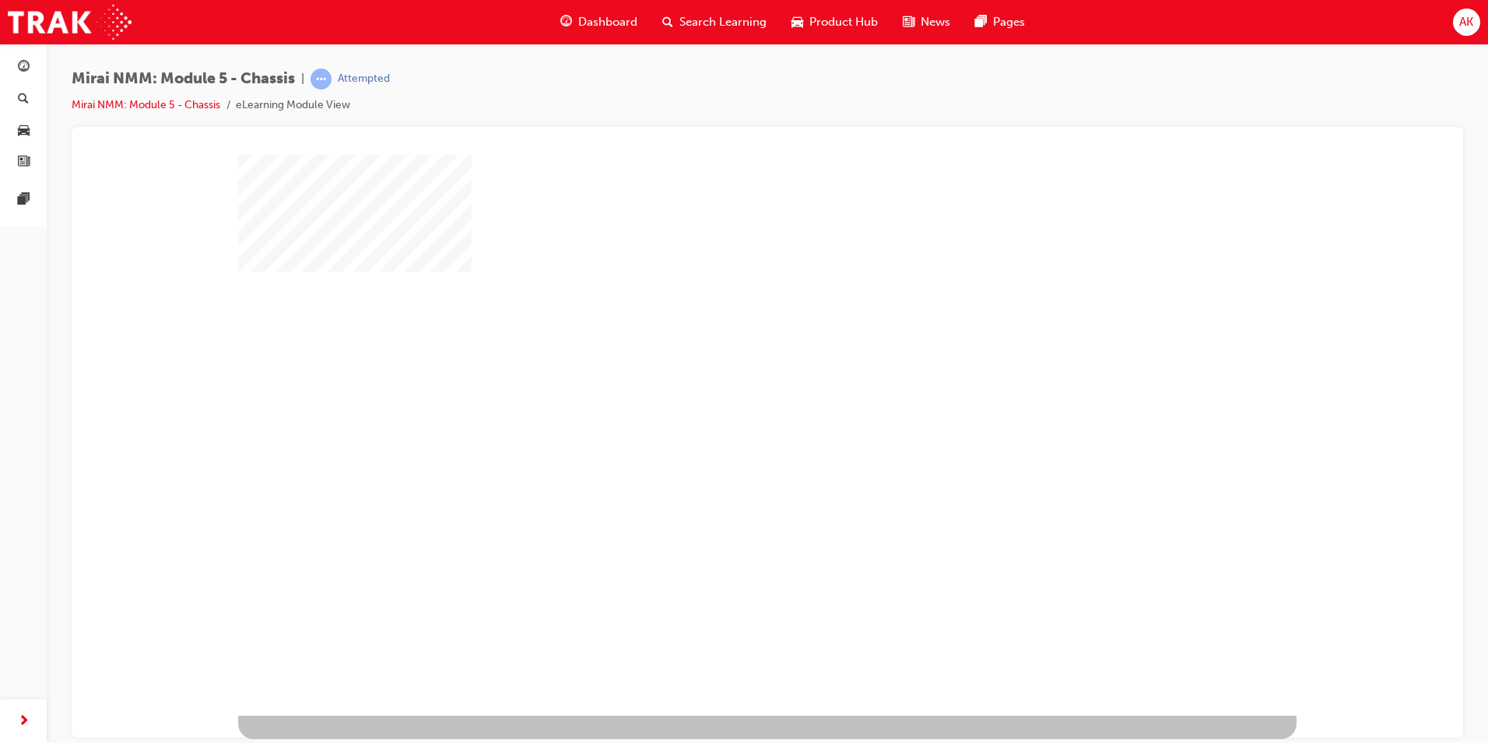
click at [722, 389] on div "play" at bounding box center [722, 389] width 0 height 0
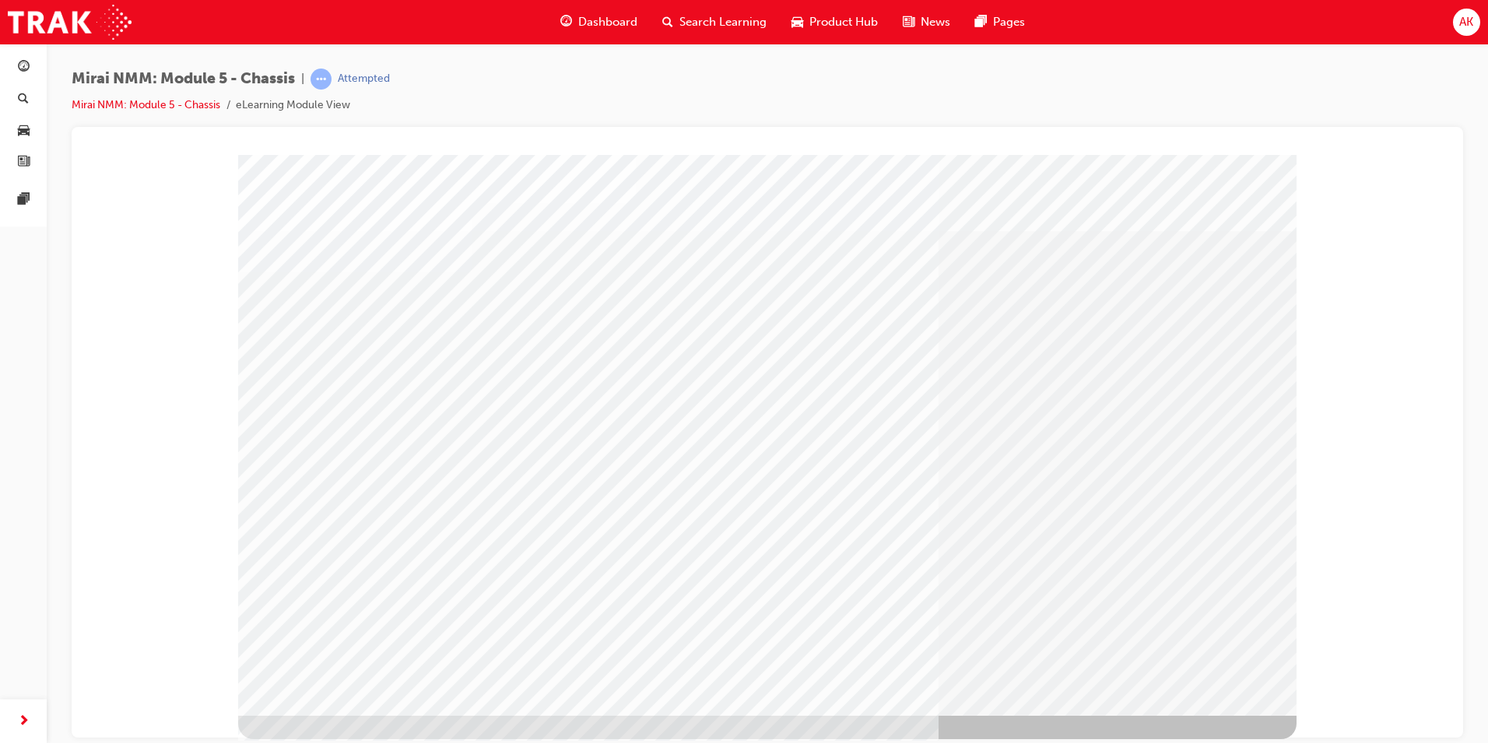
drag, startPoint x: 1143, startPoint y: 669, endPoint x: 1185, endPoint y: 678, distance: 42.3
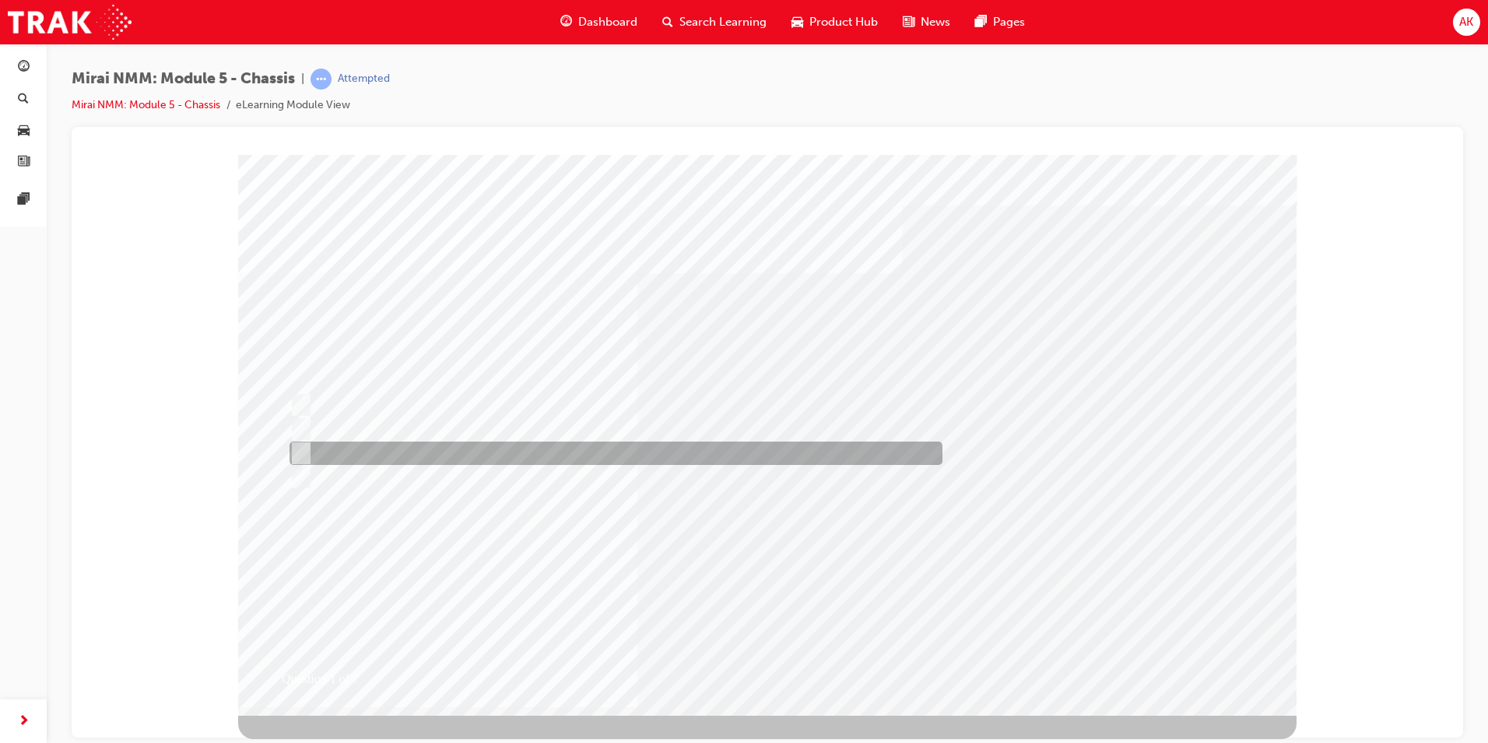
click at [396, 455] on div at bounding box center [612, 452] width 653 height 23
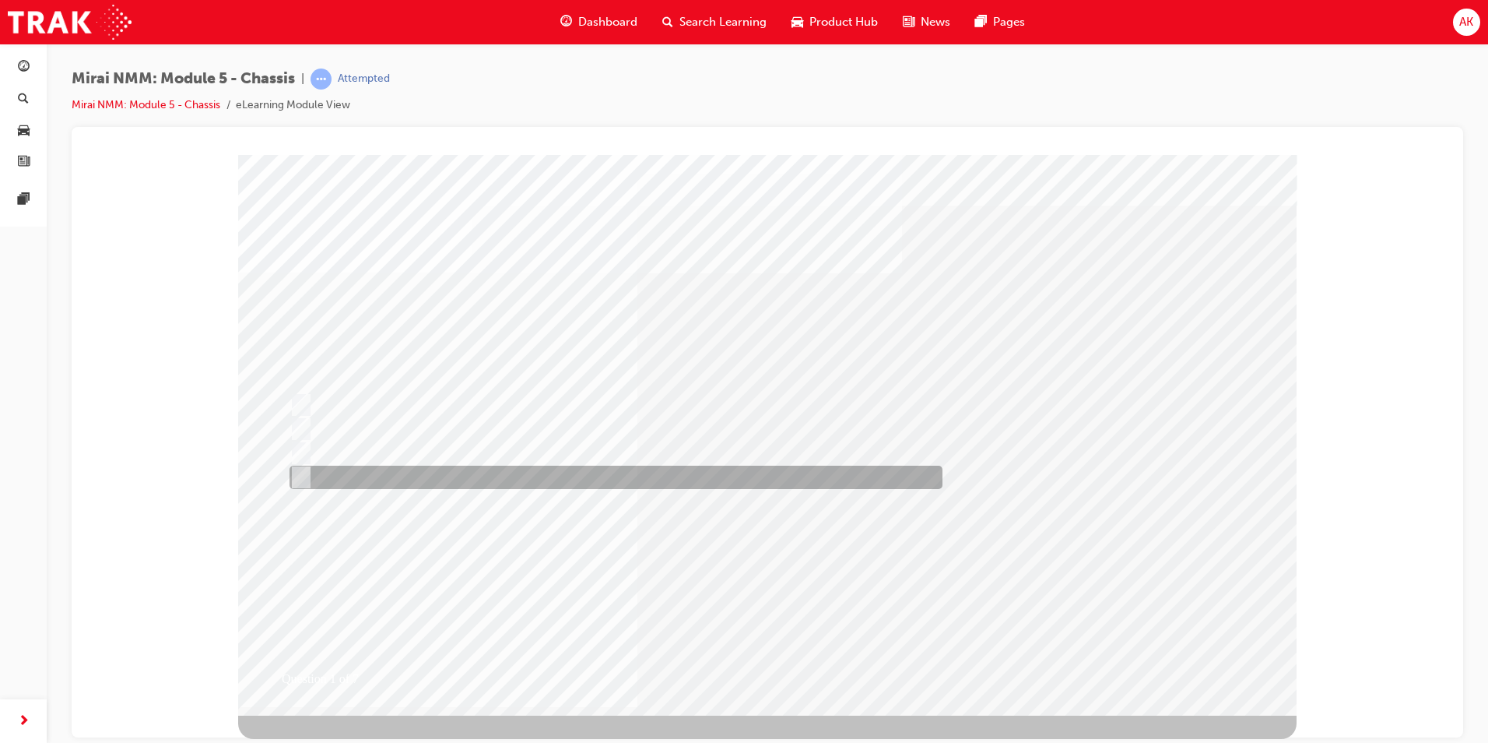
click at [314, 485] on div at bounding box center [612, 476] width 653 height 23
radio input "false"
radio input "true"
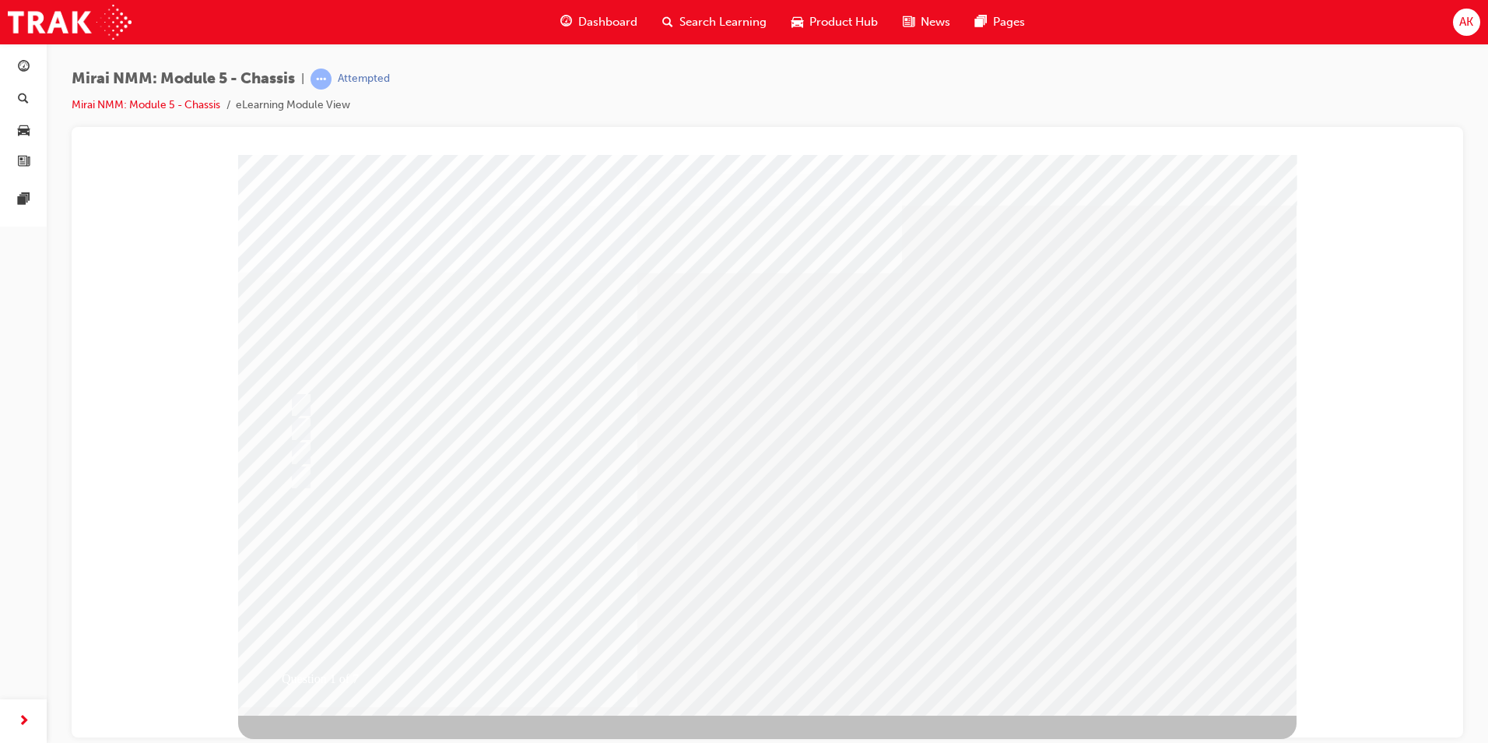
drag, startPoint x: 298, startPoint y: 251, endPoint x: 580, endPoint y: 504, distance: 378.7
click at [555, 456] on div "Question 1 of 7" at bounding box center [767, 434] width 1059 height 560
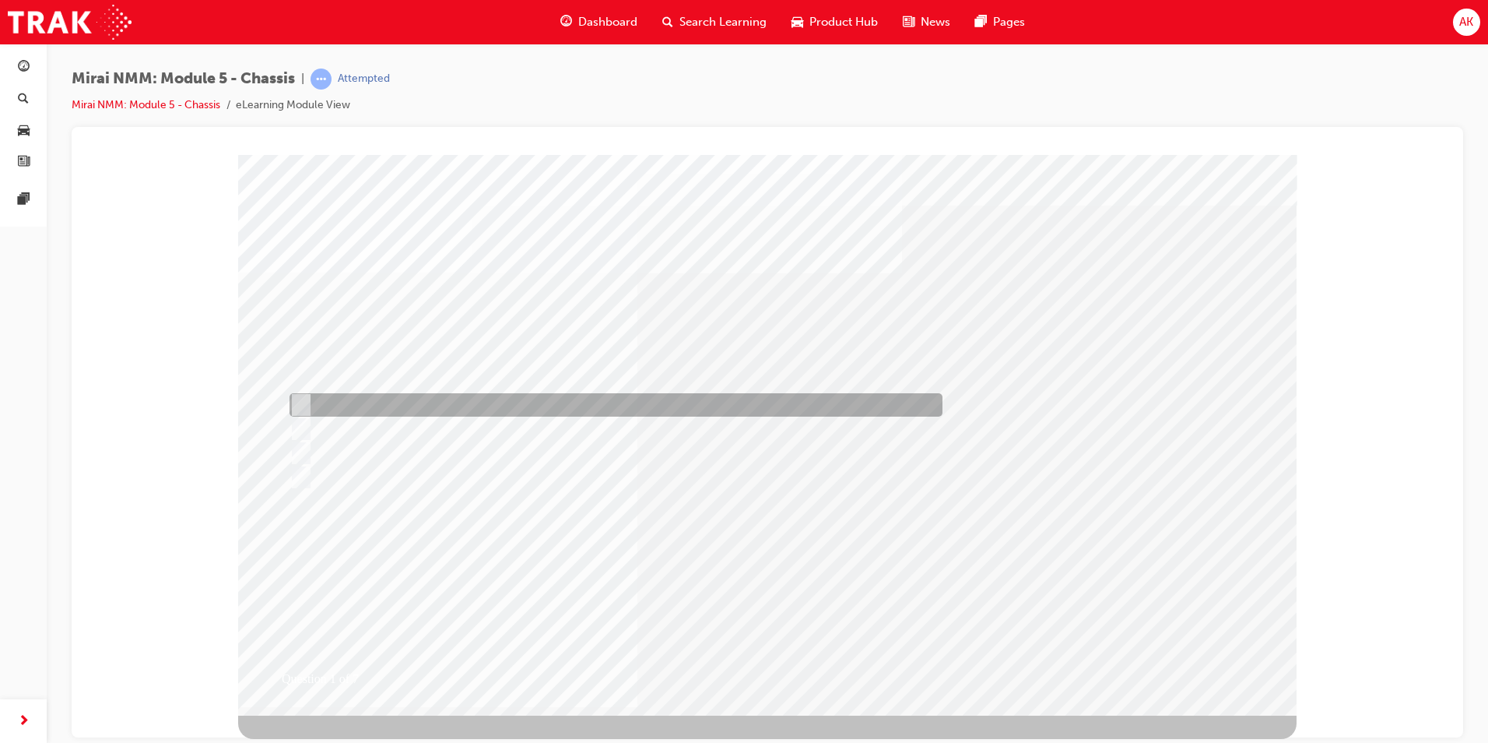
click at [494, 409] on div at bounding box center [612, 404] width 653 height 23
radio input "true"
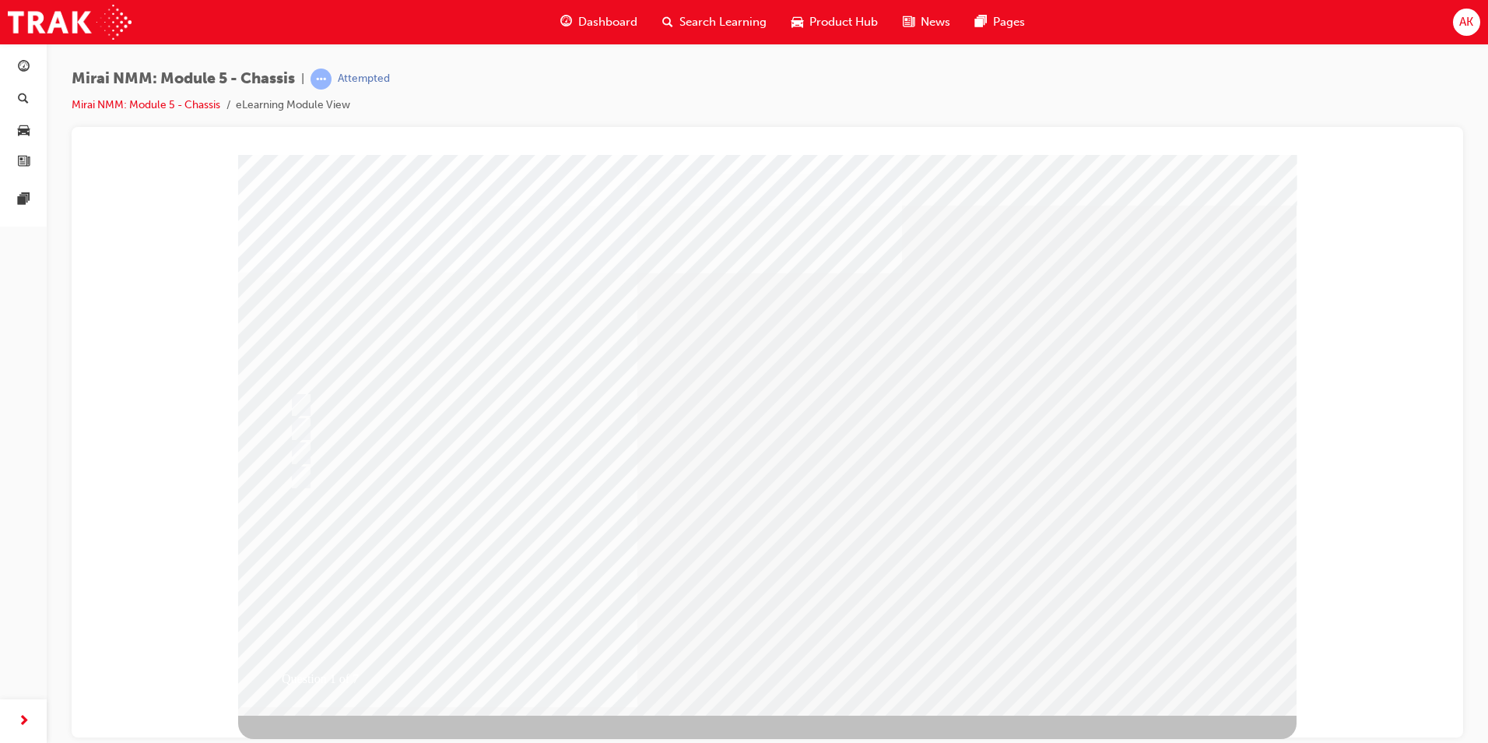
click at [439, 430] on div at bounding box center [612, 428] width 653 height 23
click at [437, 430] on div at bounding box center [612, 428] width 653 height 23
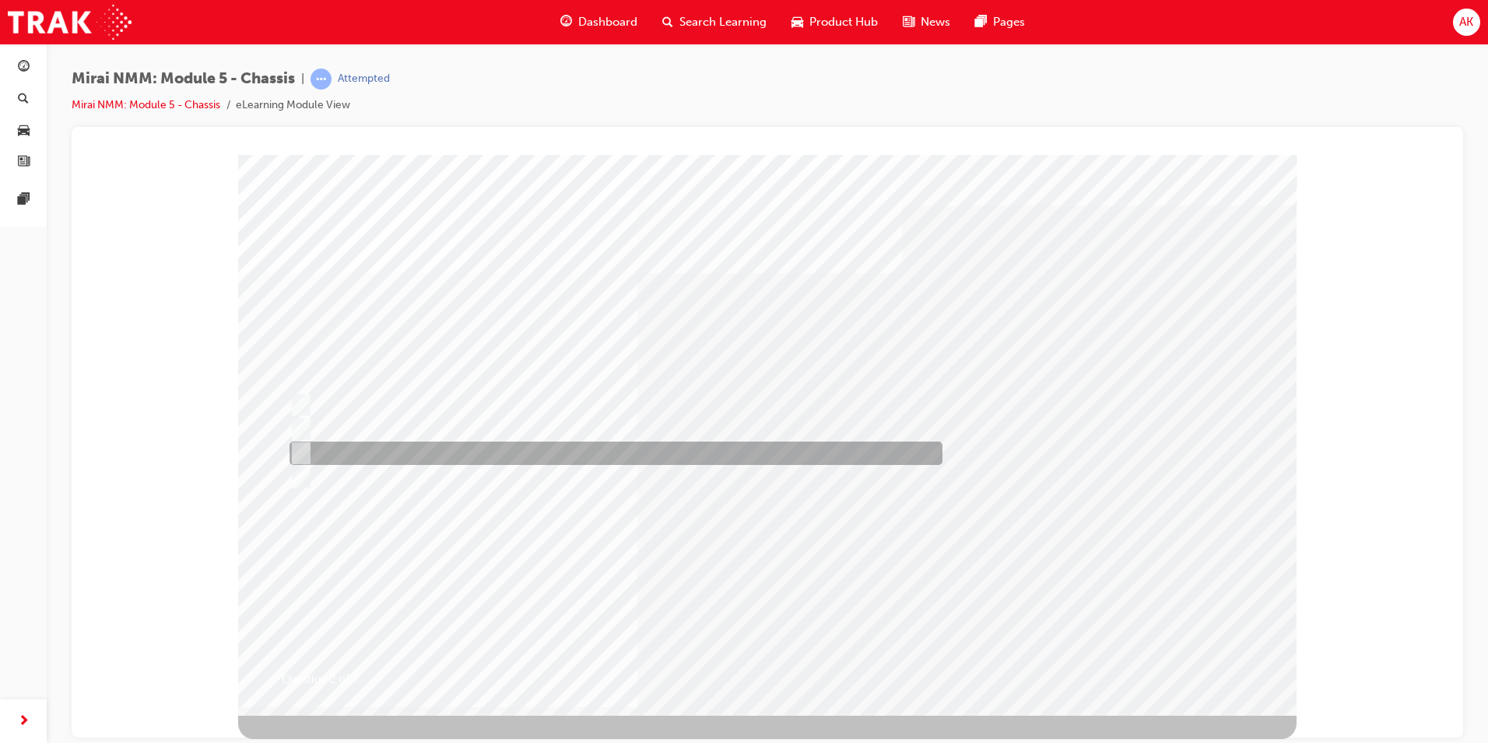
click at [382, 446] on div at bounding box center [612, 452] width 653 height 23
radio input "true"
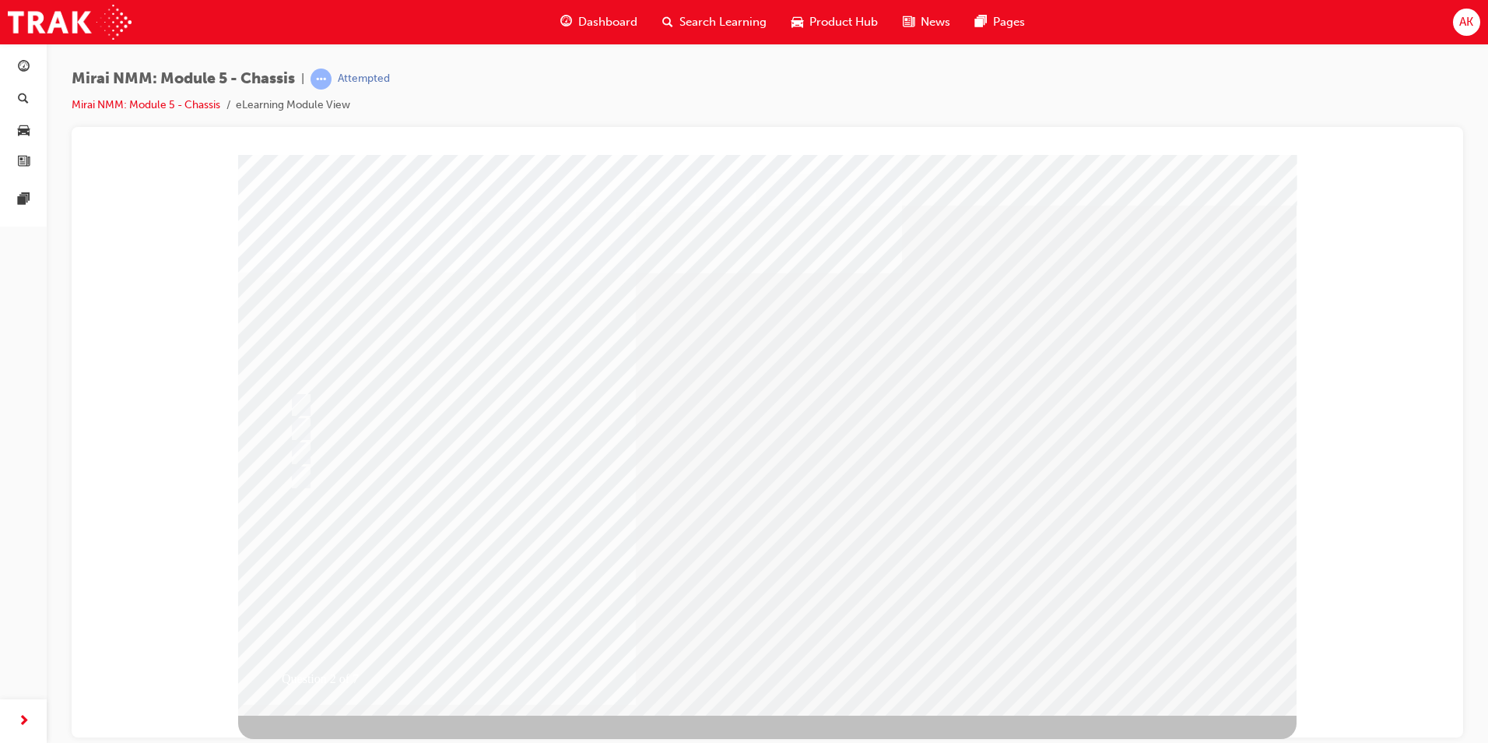
drag, startPoint x: 440, startPoint y: 571, endPoint x: 442, endPoint y: 562, distance: 9.6
click at [571, 410] on div at bounding box center [612, 404] width 653 height 23
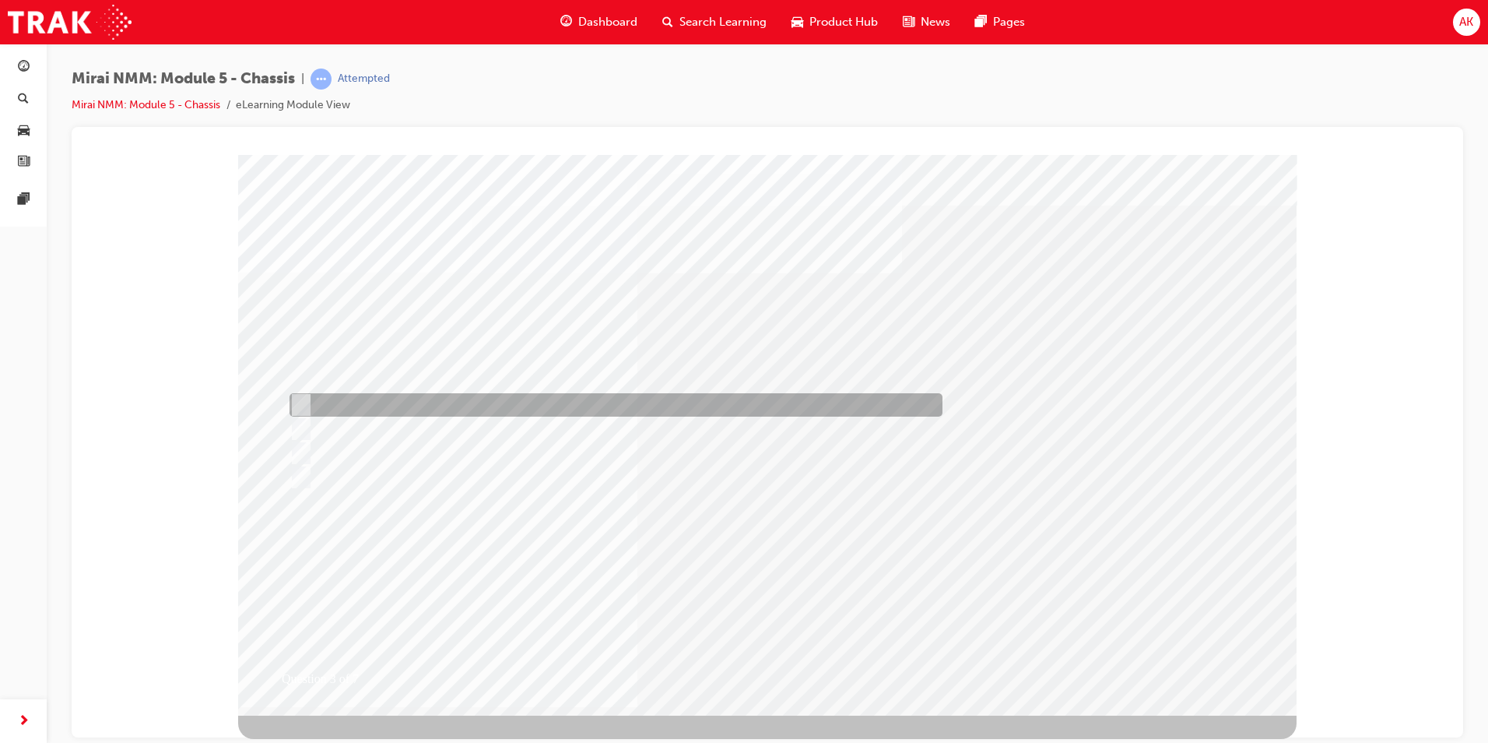
click at [480, 405] on div at bounding box center [612, 404] width 653 height 23
radio input "true"
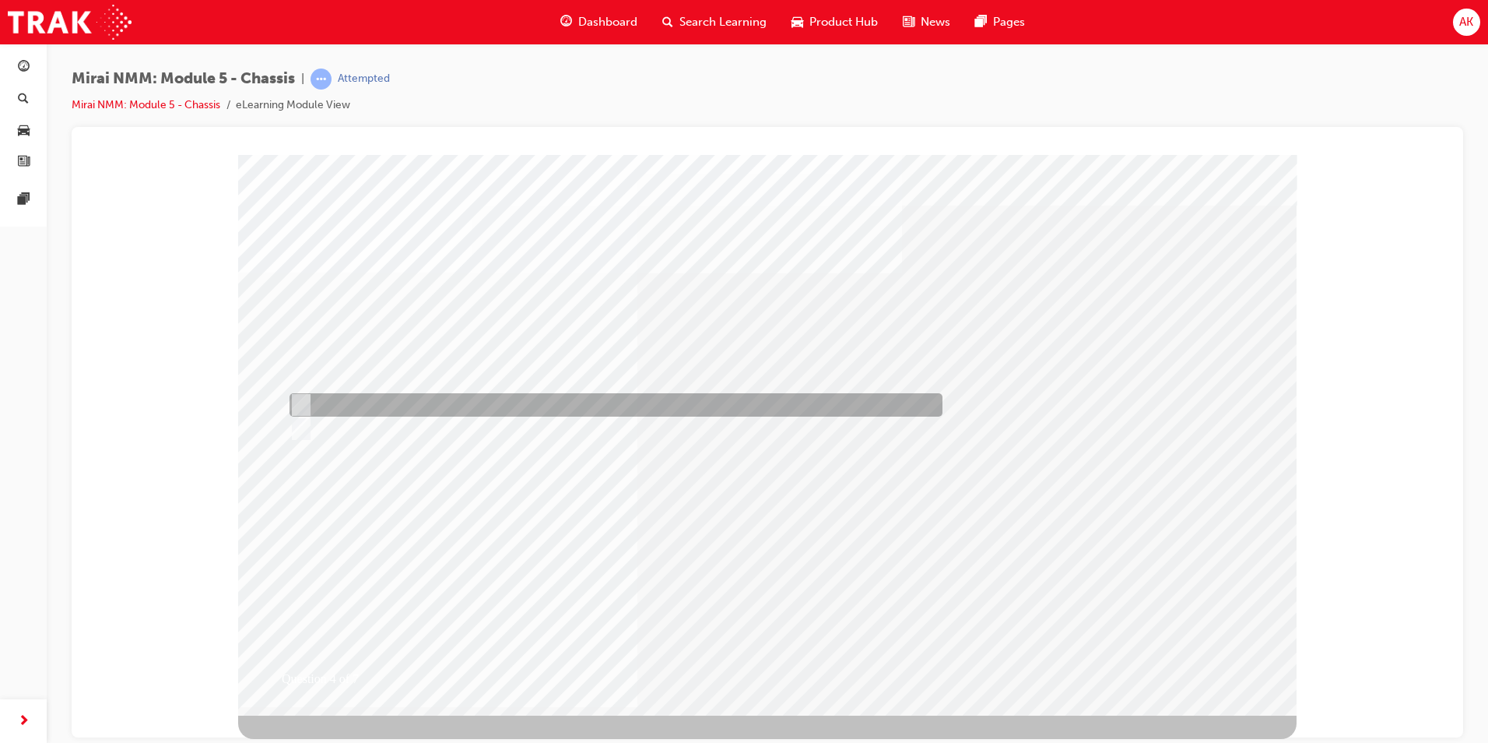
drag, startPoint x: 323, startPoint y: 408, endPoint x: 490, endPoint y: 522, distance: 201.7
click at [323, 409] on div at bounding box center [612, 404] width 653 height 23
radio input "true"
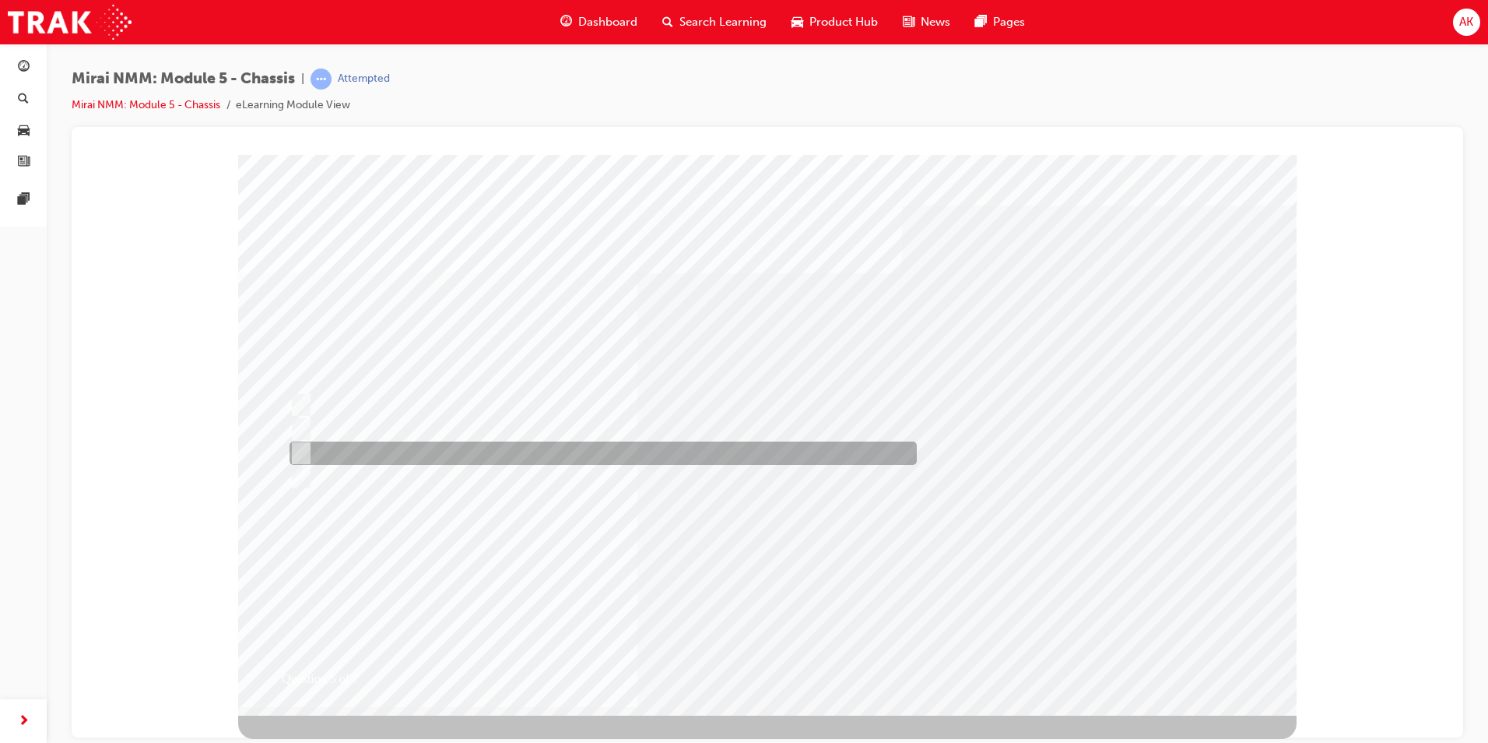
click at [385, 455] on div at bounding box center [599, 452] width 627 height 23
radio input "true"
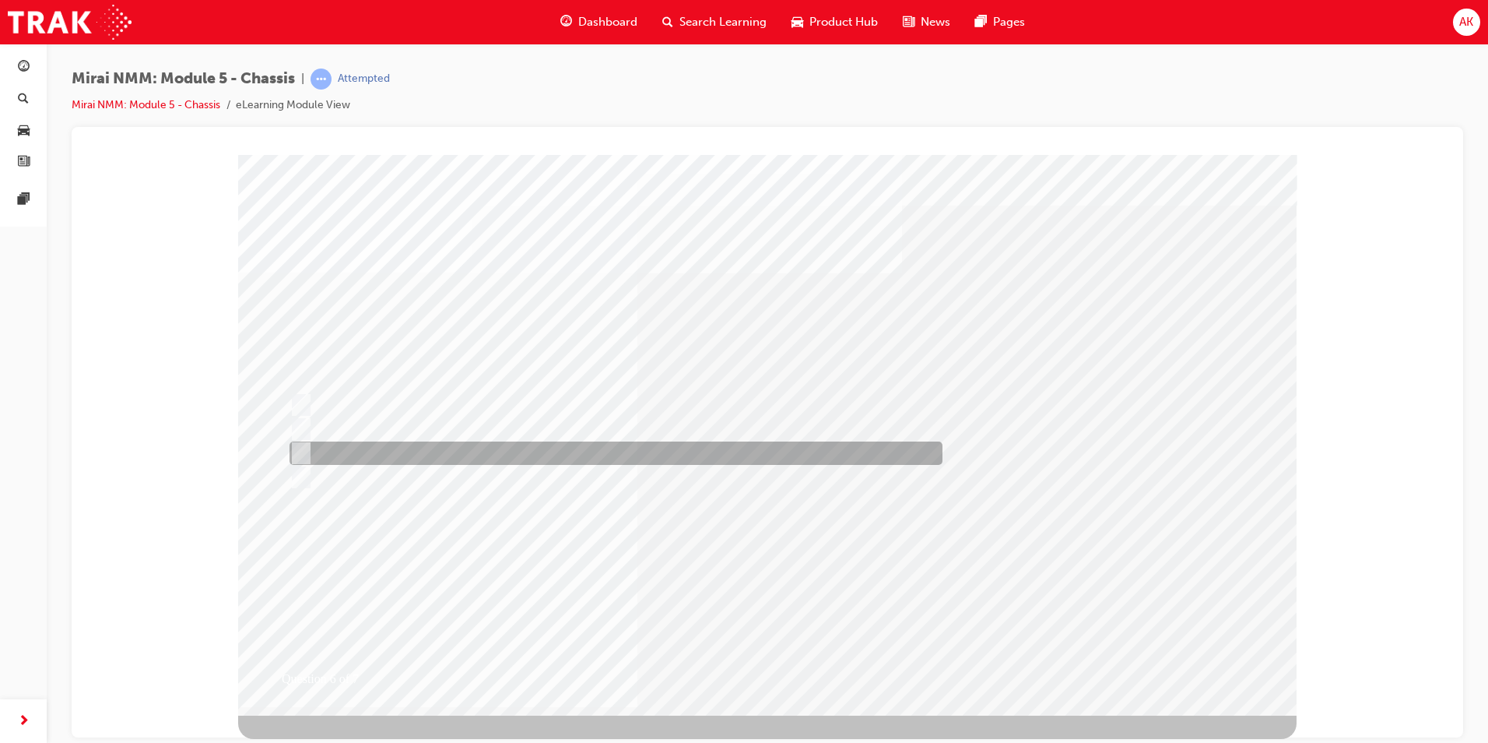
click at [448, 451] on div at bounding box center [612, 452] width 653 height 23
radio input "true"
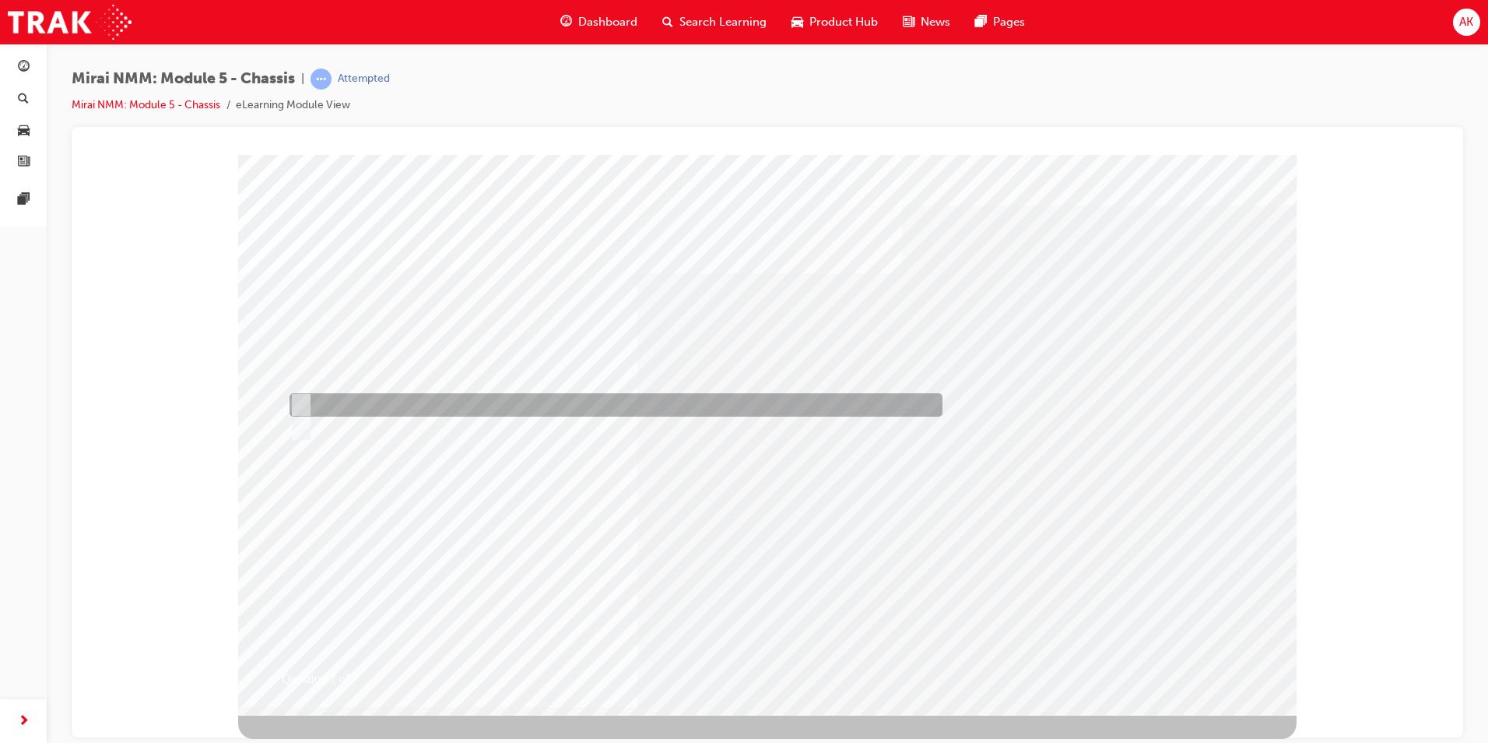
click at [332, 396] on div at bounding box center [612, 404] width 653 height 23
radio input "true"
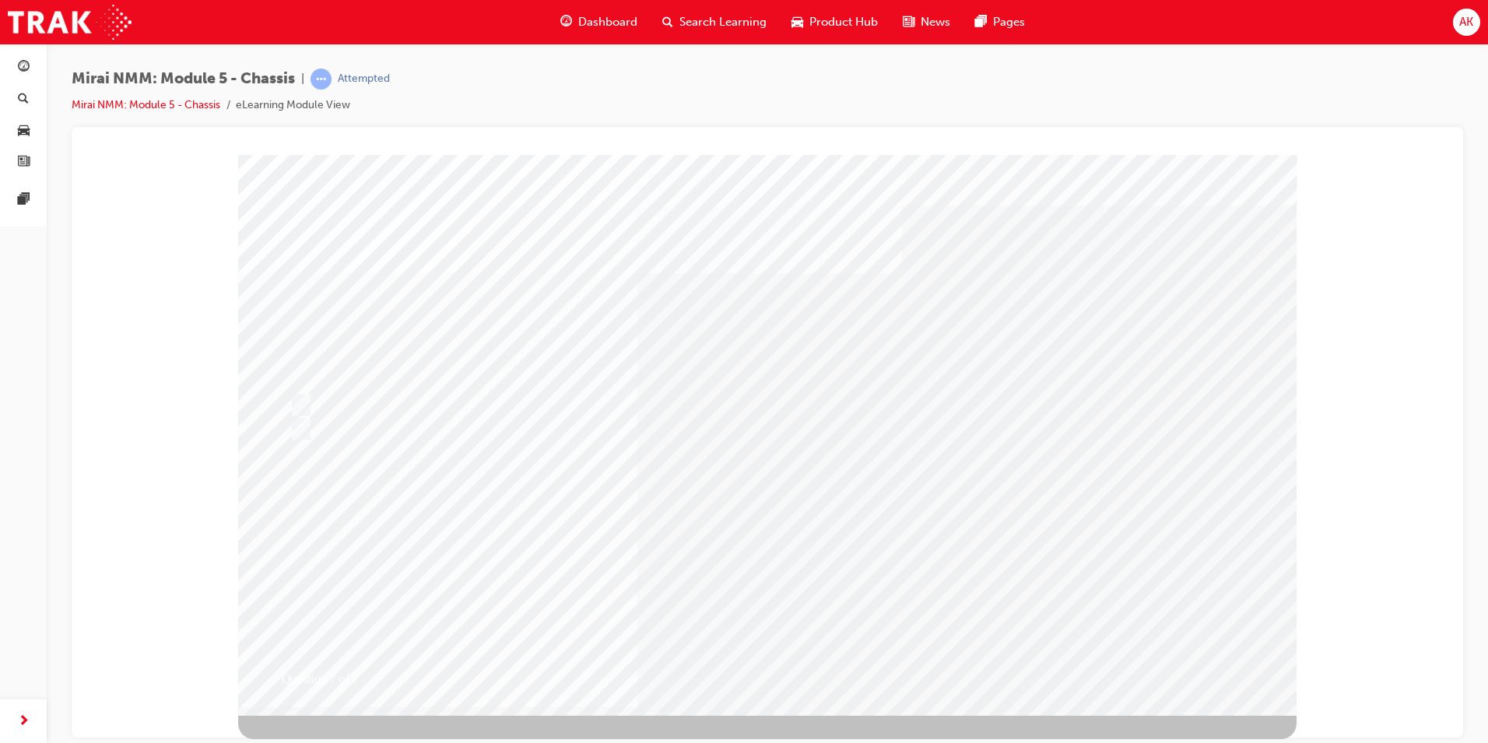
drag, startPoint x: 271, startPoint y: 245, endPoint x: 641, endPoint y: 497, distance: 447.8
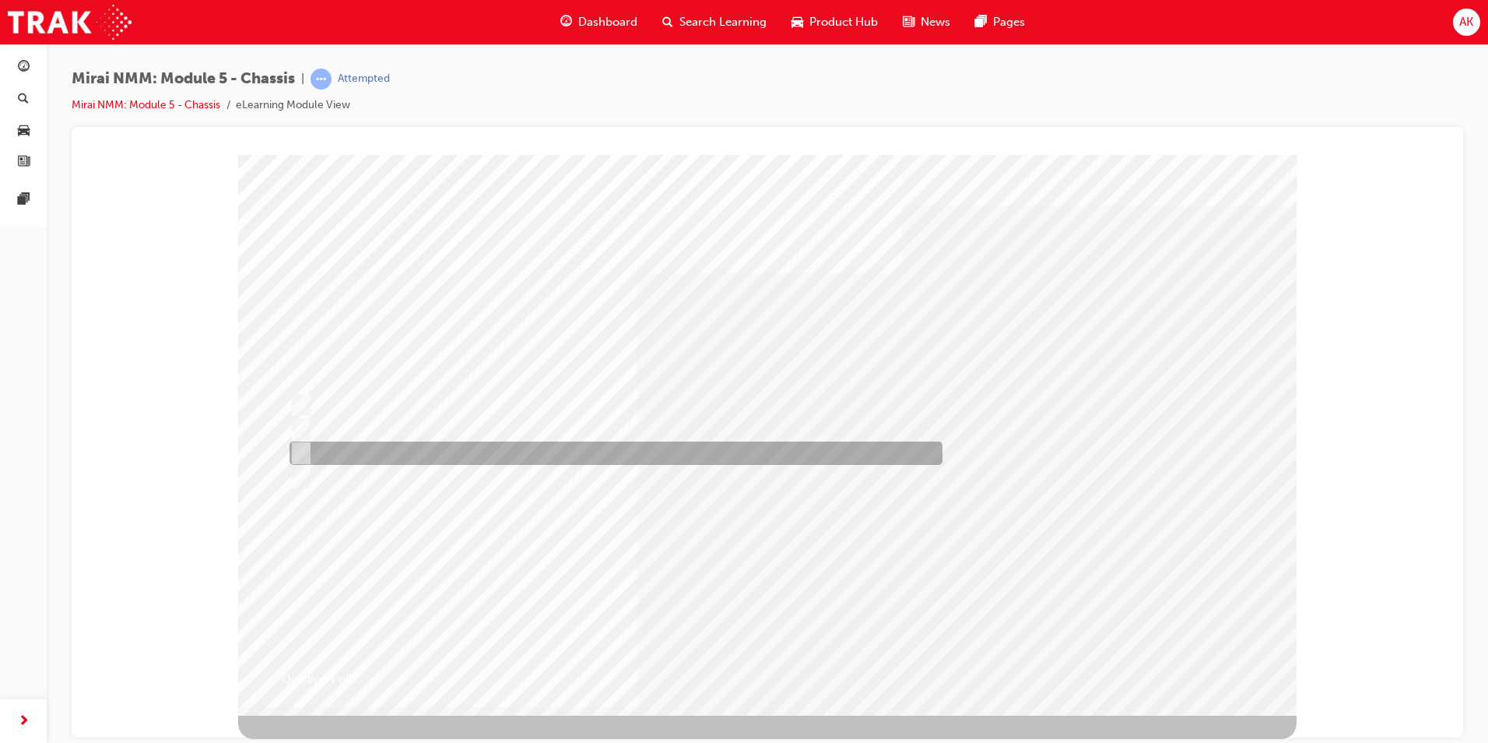
click at [655, 445] on div at bounding box center [612, 452] width 653 height 23
radio input "true"
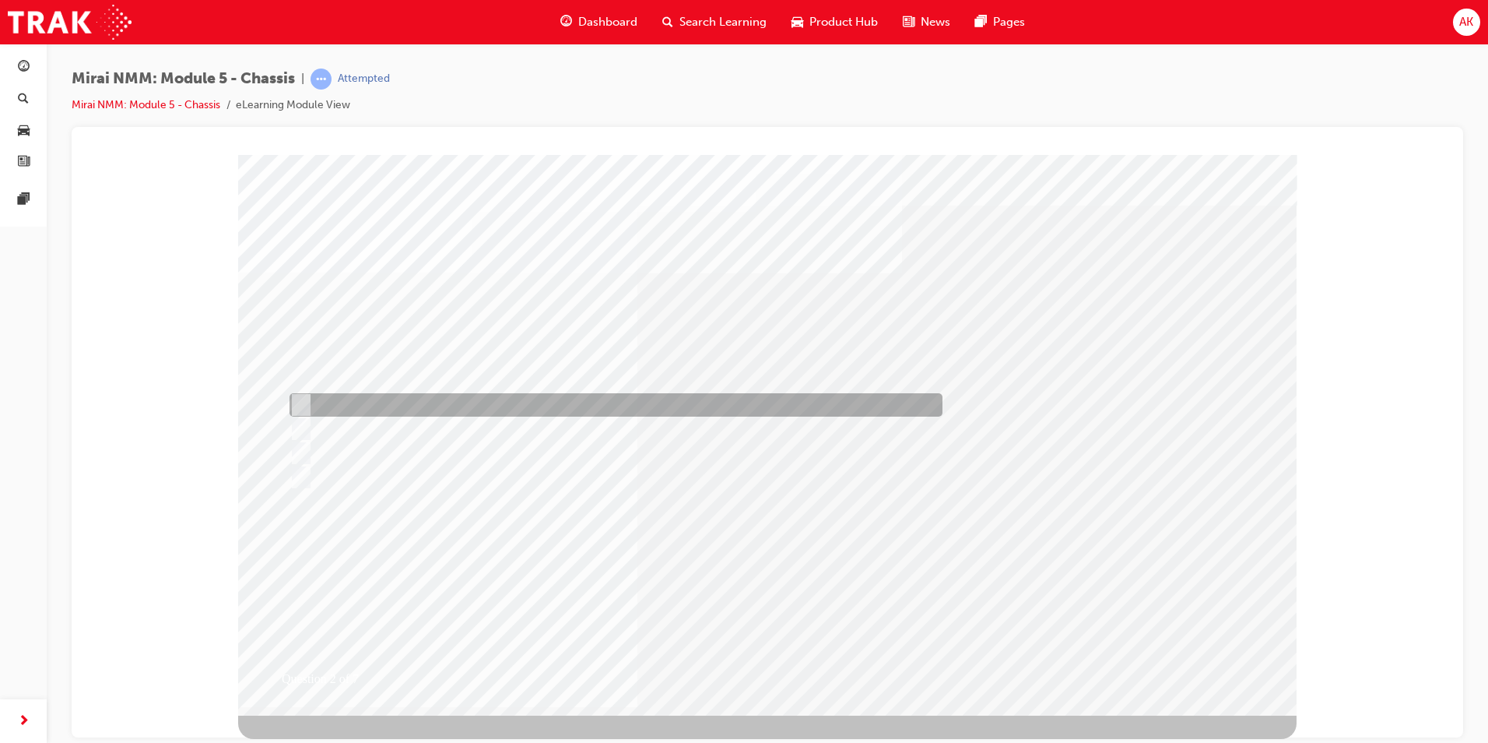
click at [405, 399] on div at bounding box center [612, 404] width 653 height 23
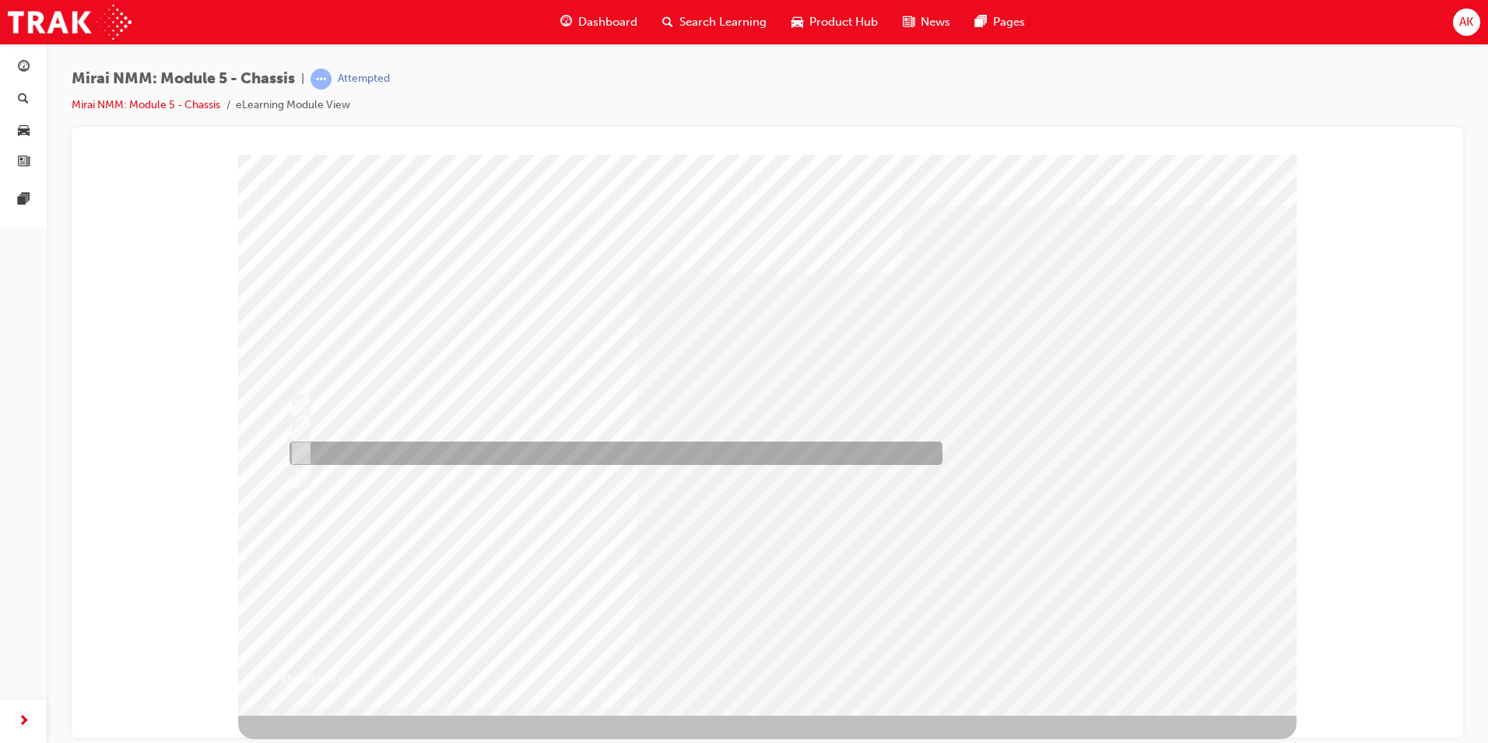
click at [394, 465] on div at bounding box center [612, 476] width 653 height 23
radio input "false"
radio input "true"
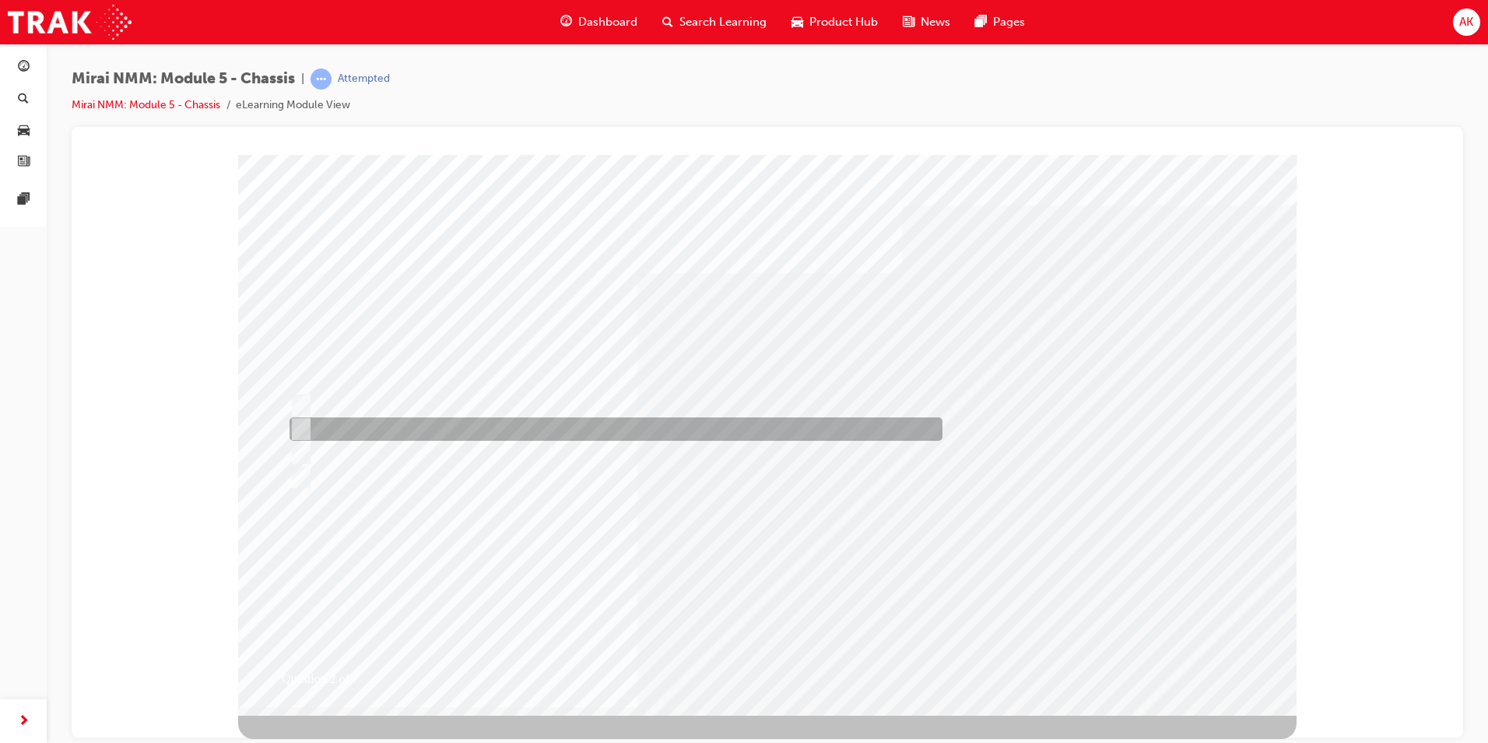
click at [402, 426] on div at bounding box center [612, 428] width 653 height 23
radio input "true"
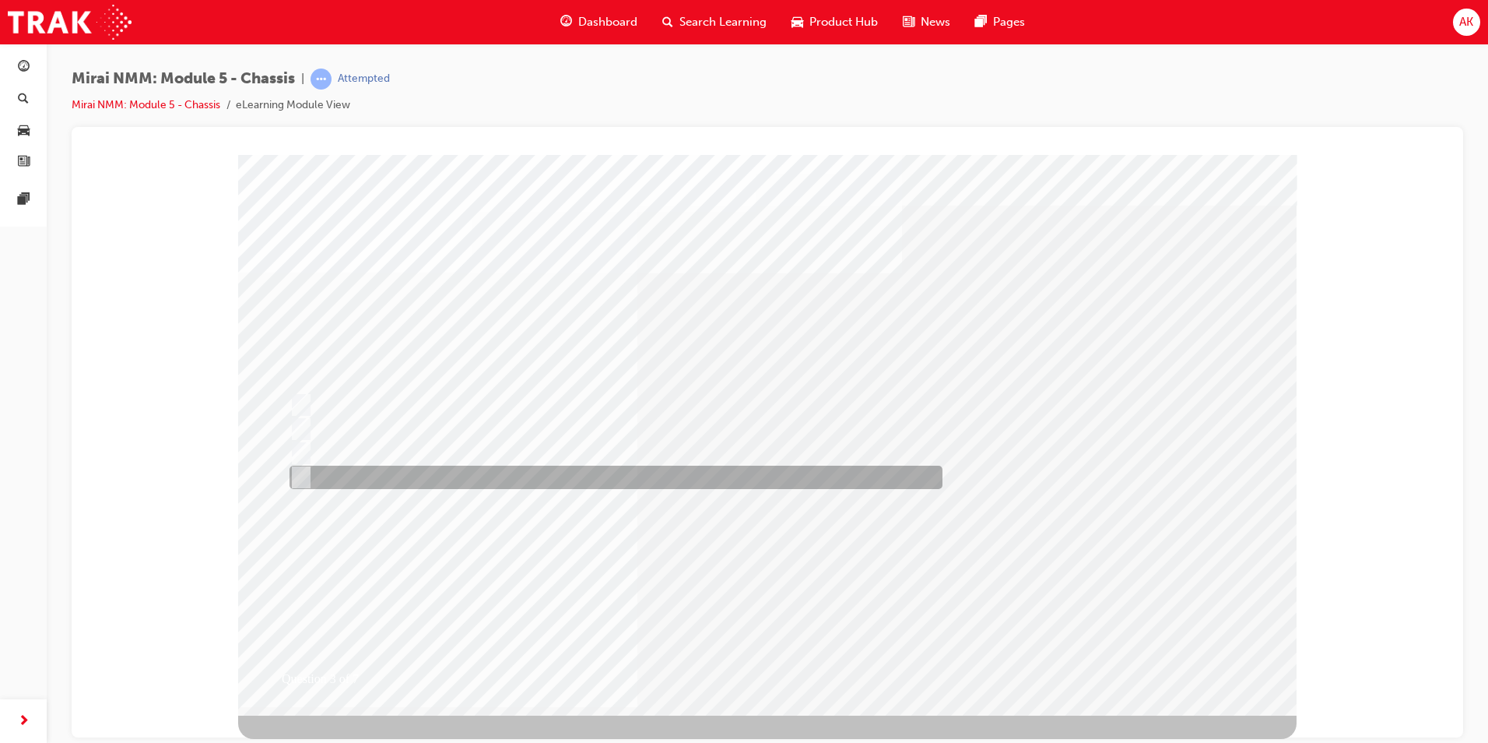
click at [456, 479] on div at bounding box center [612, 476] width 653 height 23
radio input "true"
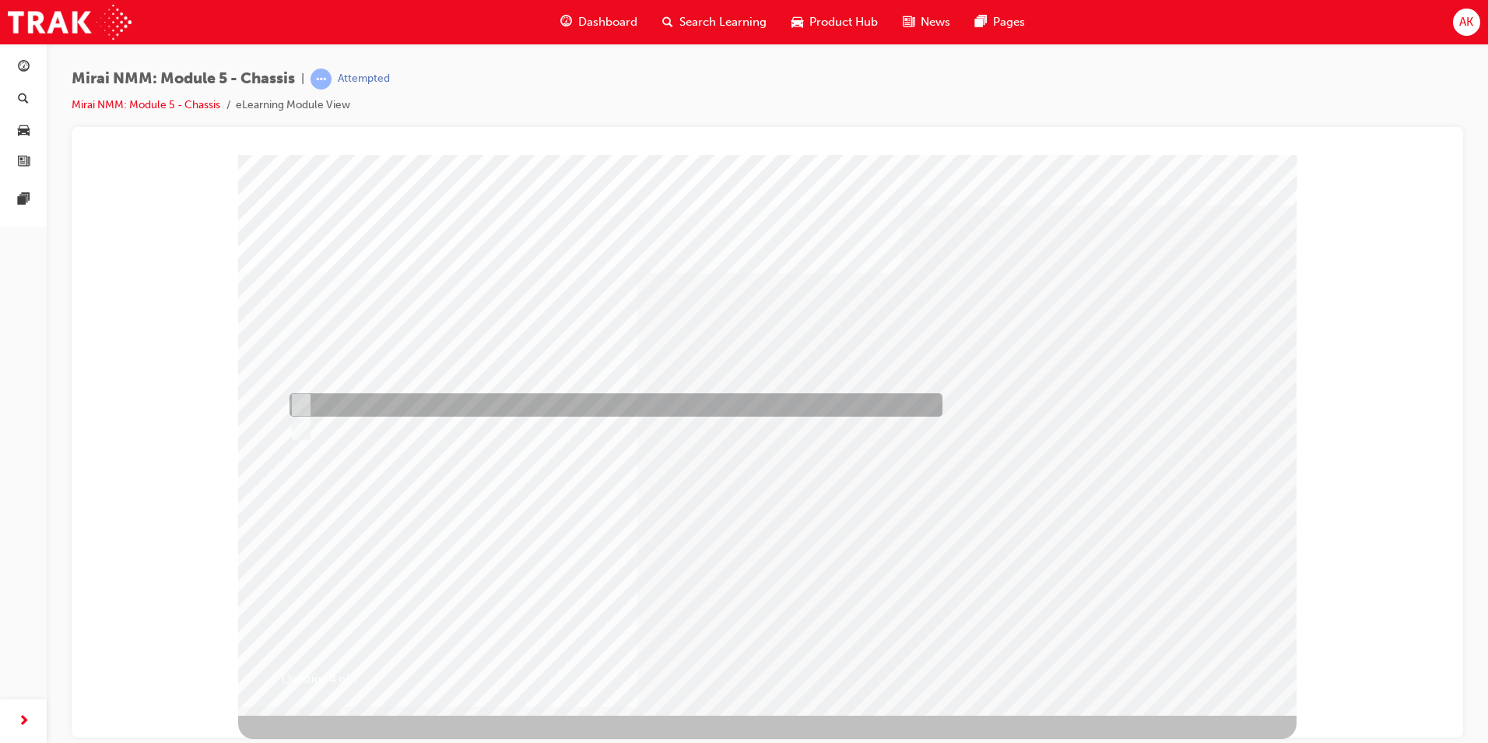
click at [343, 401] on div at bounding box center [612, 404] width 653 height 23
radio input "true"
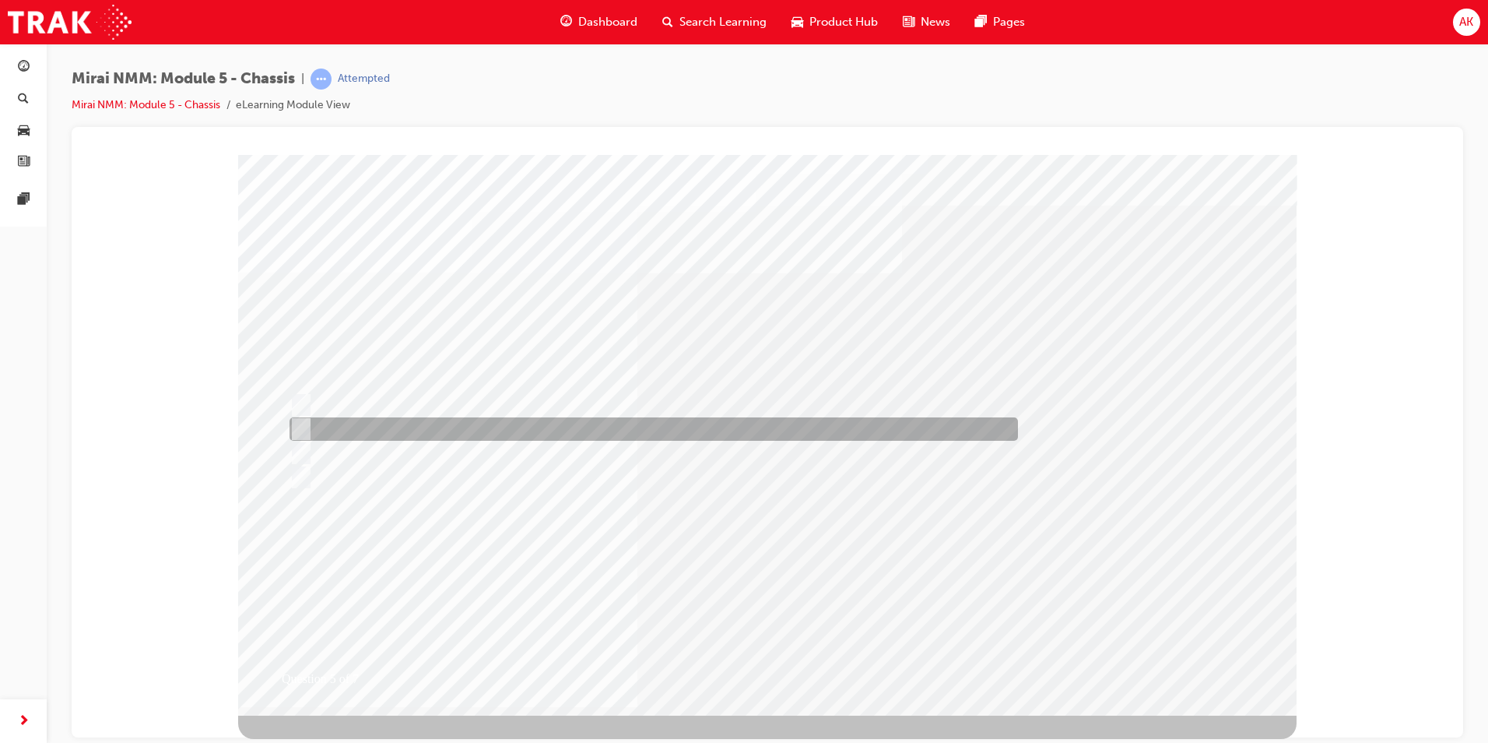
click at [497, 423] on div at bounding box center [650, 428] width 729 height 23
radio input "true"
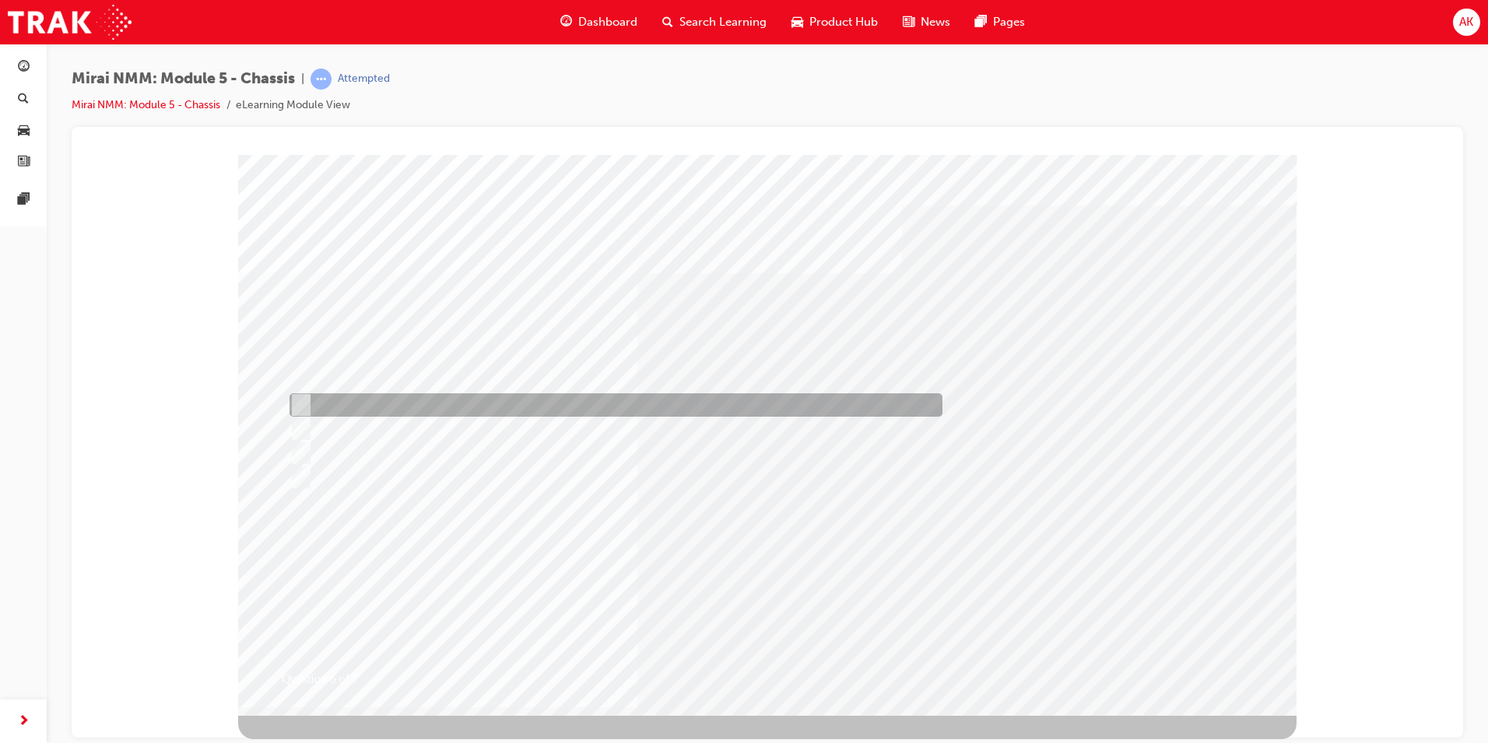
click at [379, 394] on div at bounding box center [612, 404] width 653 height 23
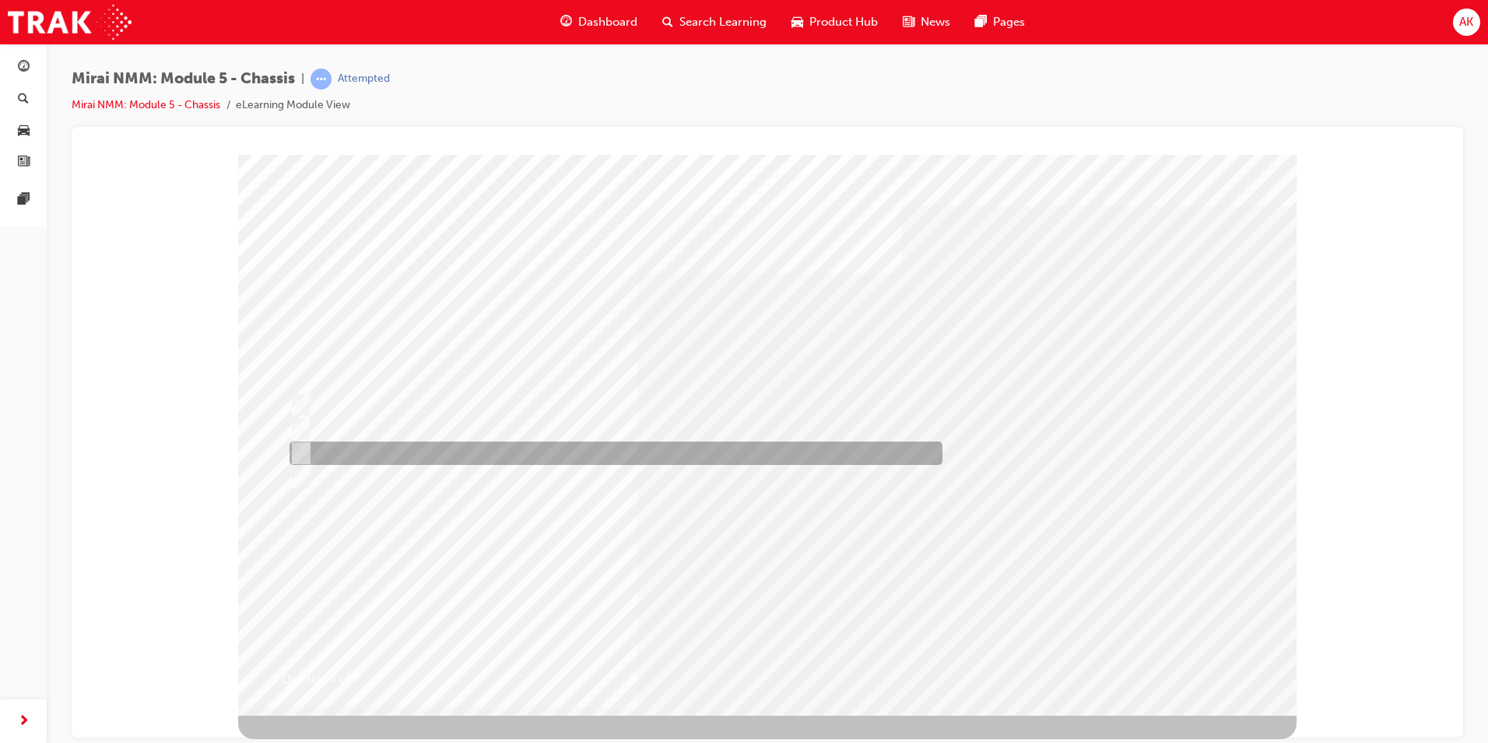
click at [457, 451] on div at bounding box center [612, 452] width 653 height 23
radio input "false"
radio input "true"
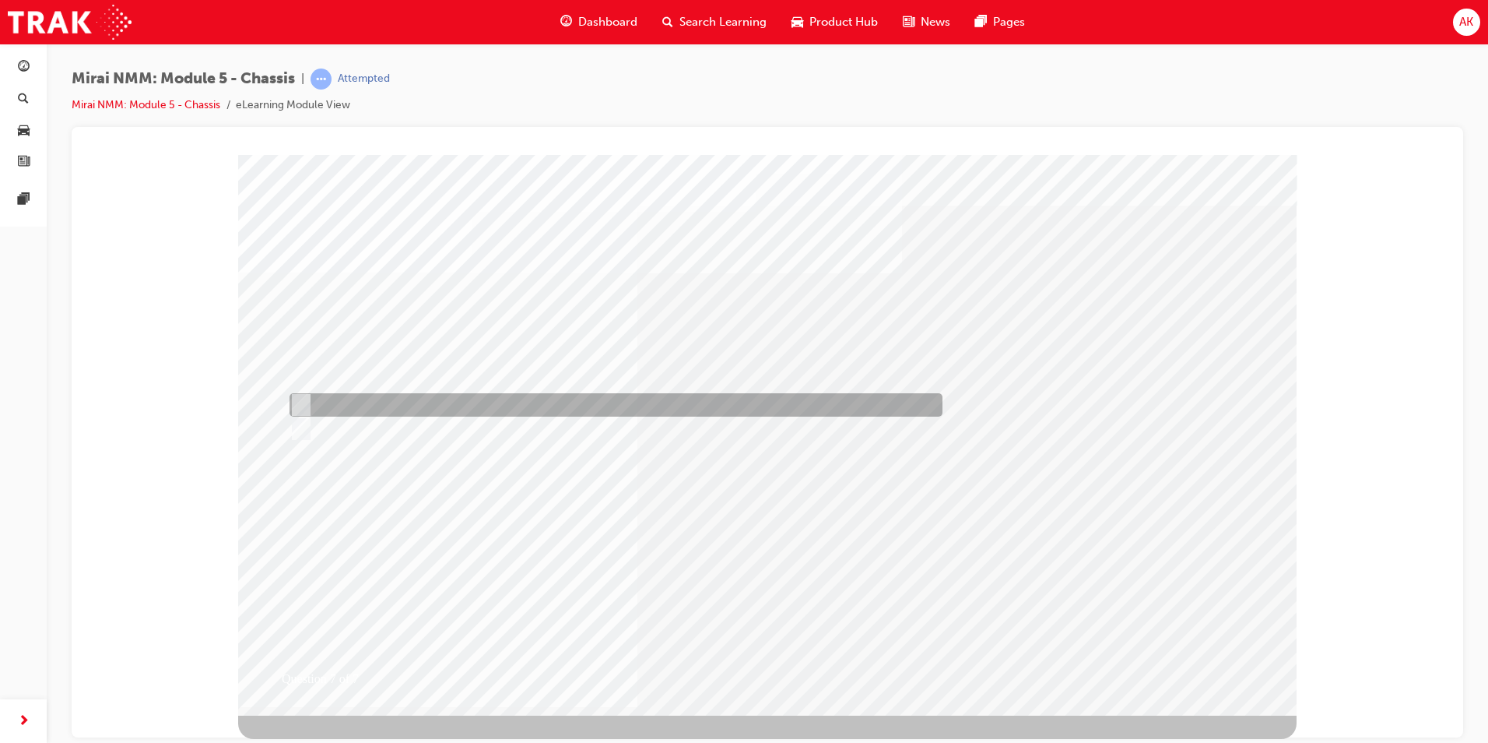
click at [420, 397] on div at bounding box center [612, 404] width 653 height 23
radio input "true"
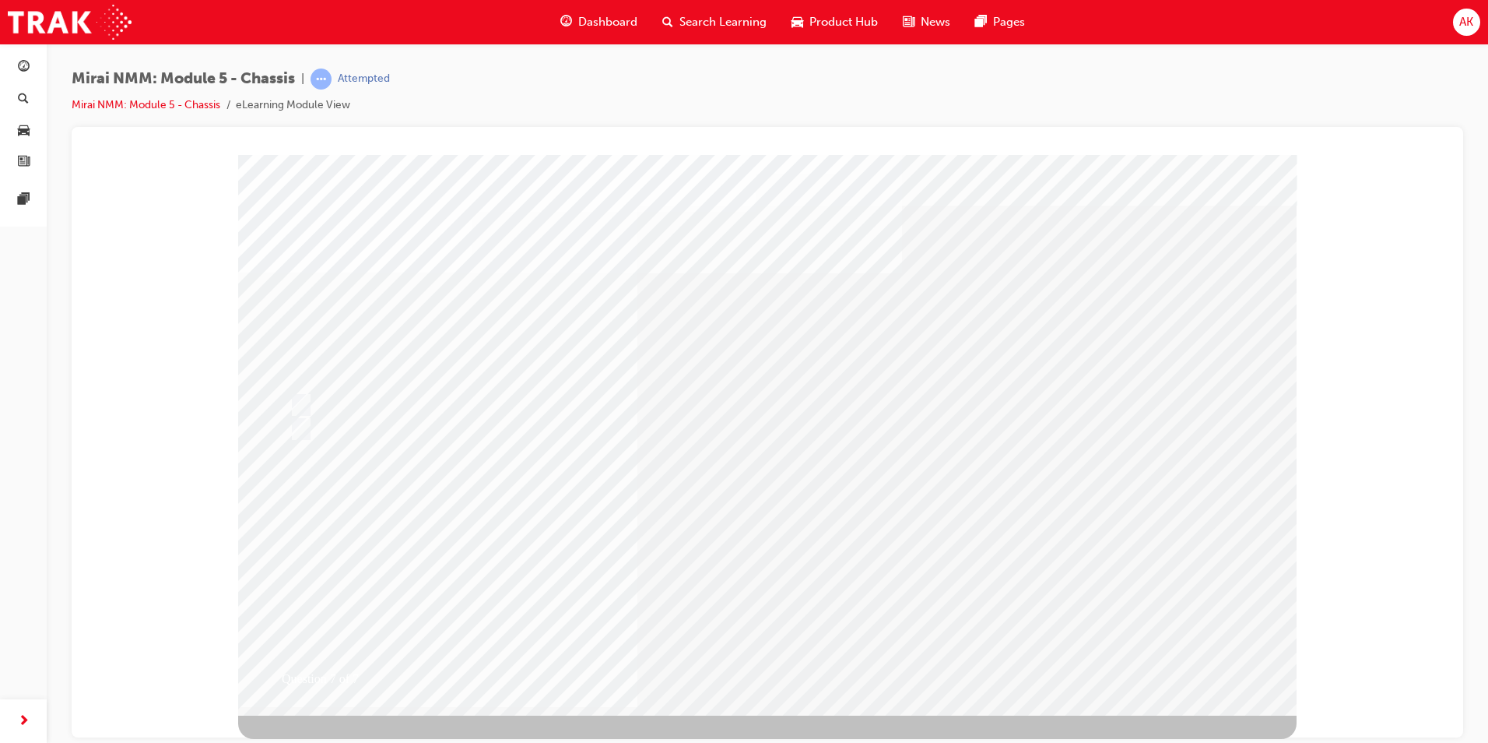
click at [718, 22] on span "Search Learning" at bounding box center [723, 22] width 87 height 18
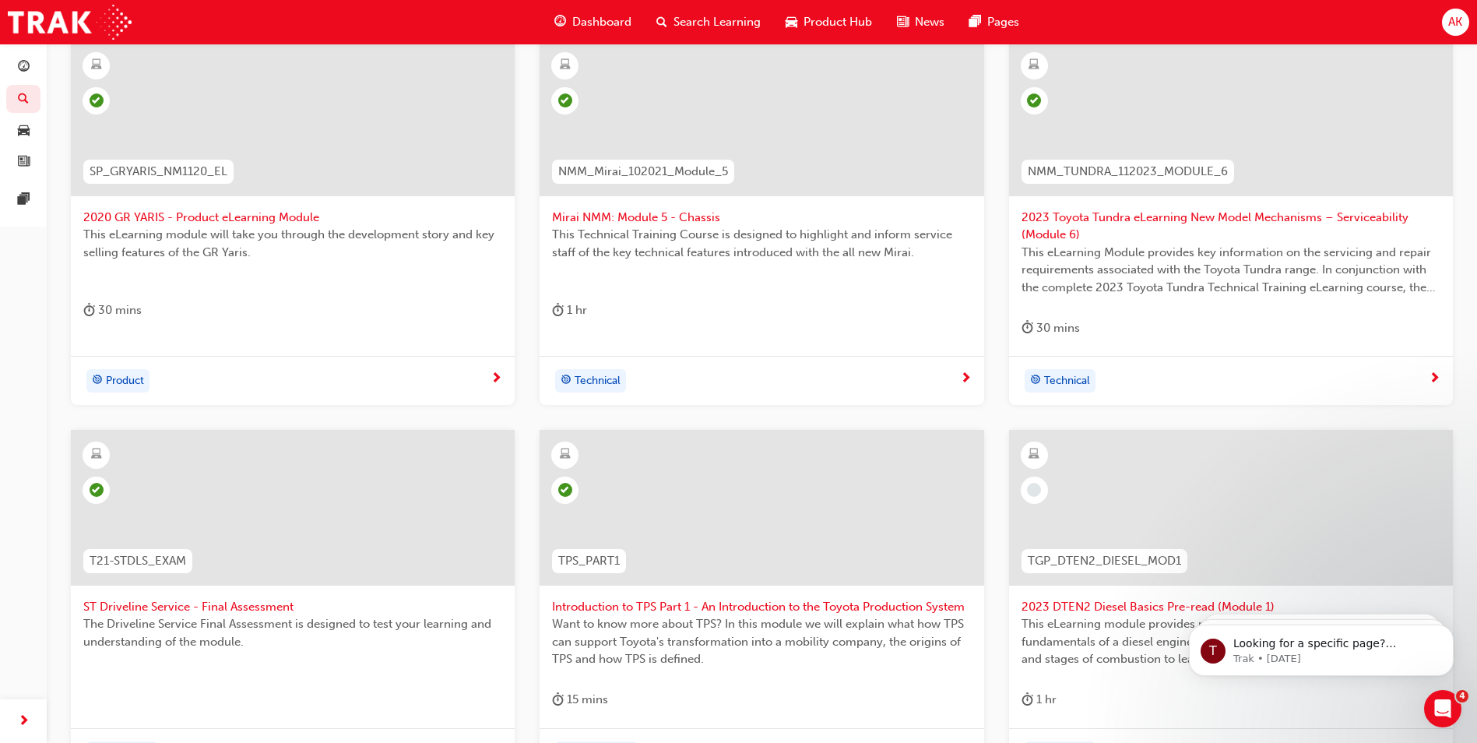
scroll to position [544, 0]
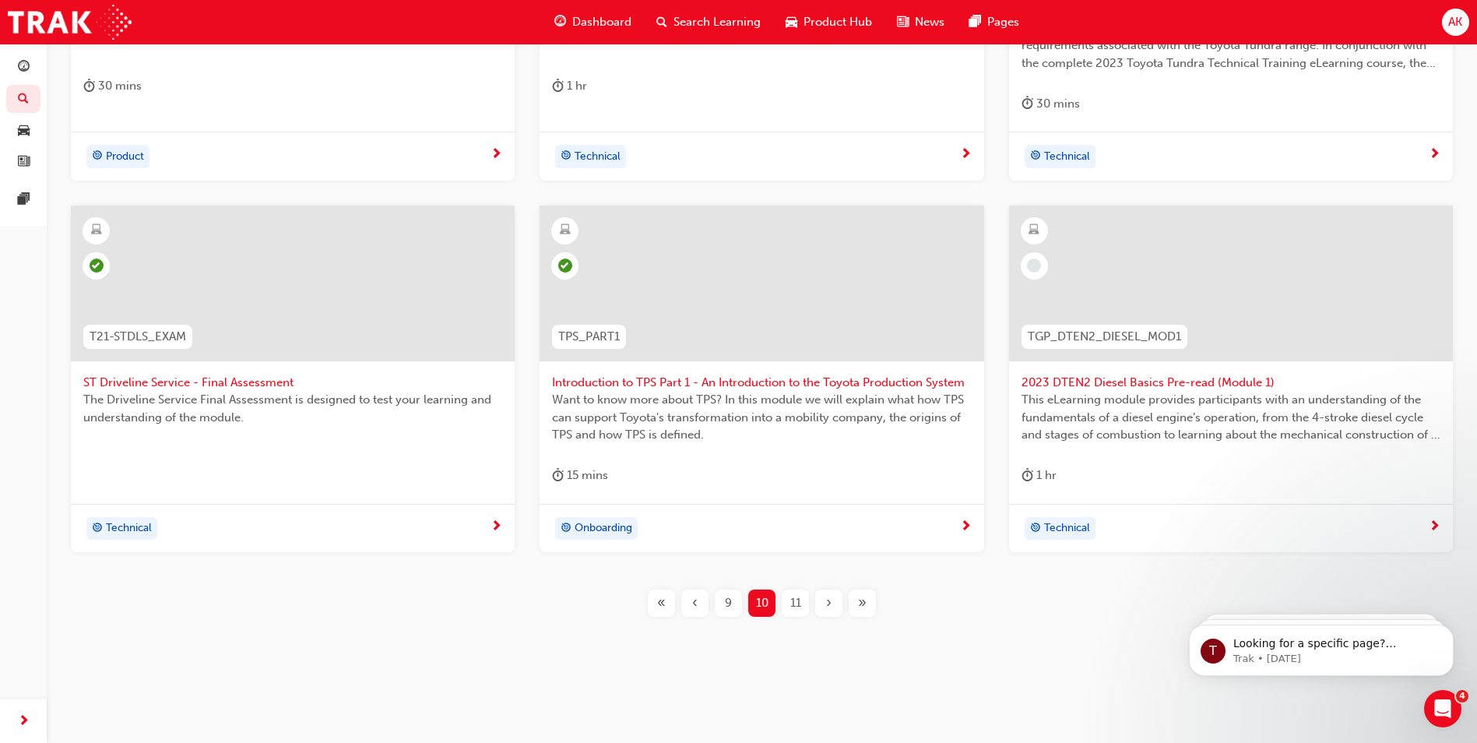
click at [1176, 384] on span "2023 DTEN2 Diesel Basics Pre-read (Module 1)" at bounding box center [1230, 383] width 419 height 18
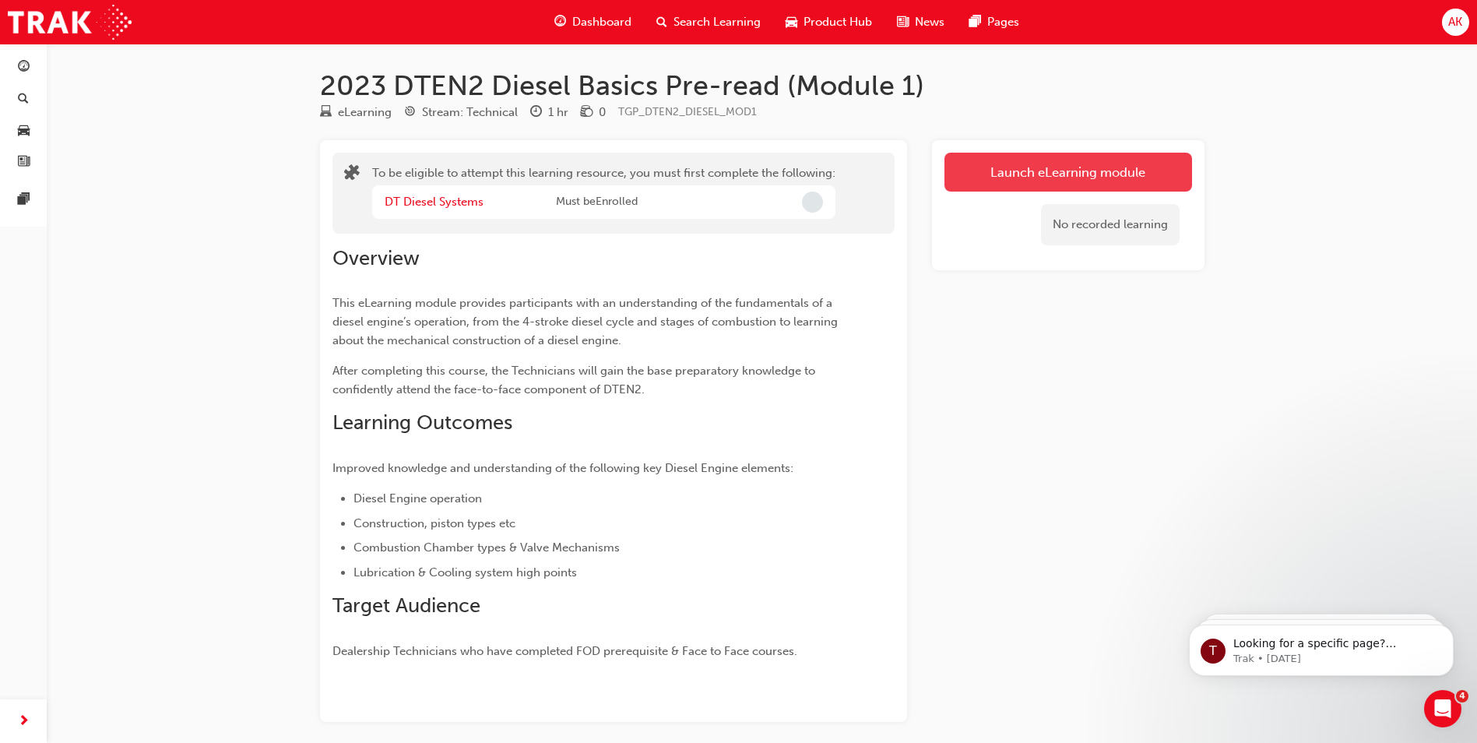
click at [1081, 168] on button "Launch eLearning module" at bounding box center [1068, 172] width 248 height 39
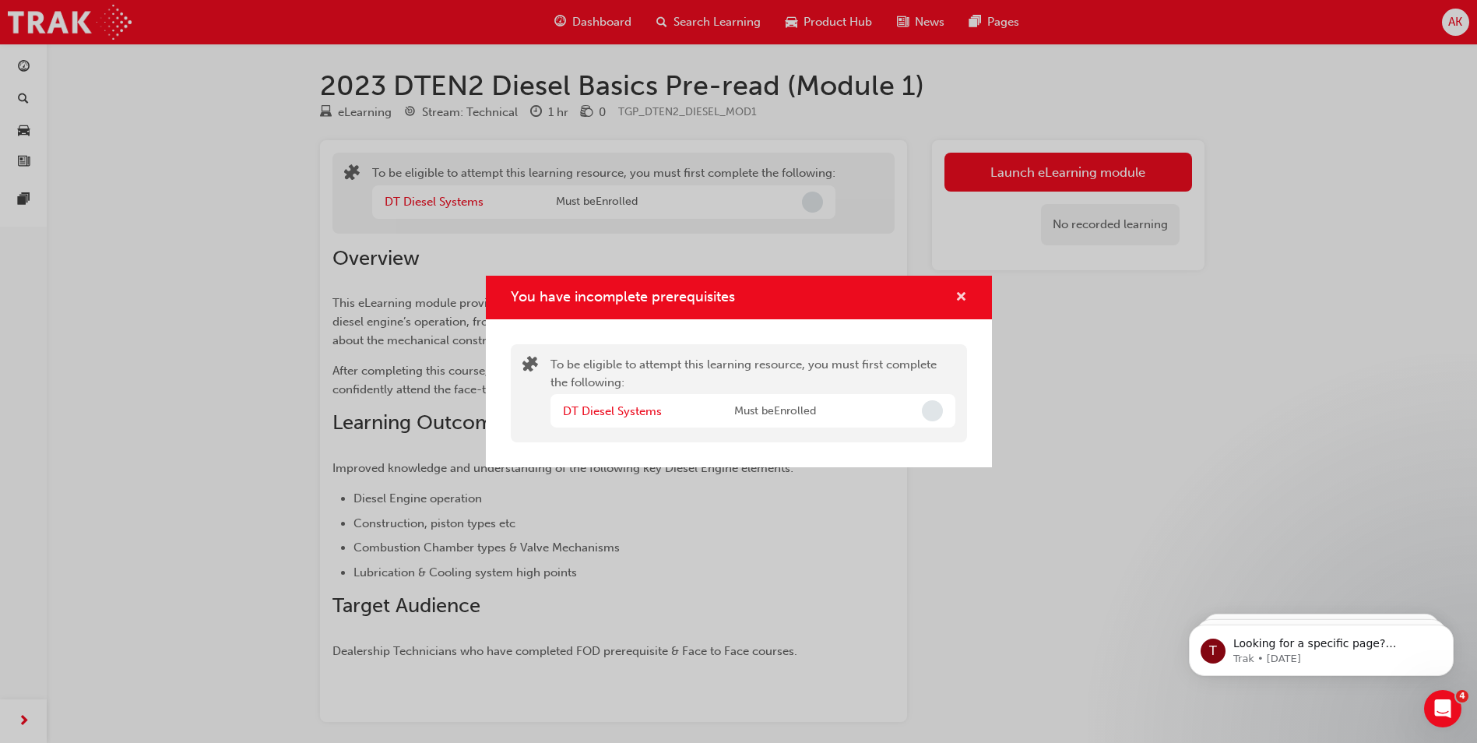
click at [967, 296] on div "You have incomplete prerequisites" at bounding box center [739, 298] width 506 height 44
click at [953, 296] on div "You have incomplete prerequisites" at bounding box center [955, 297] width 24 height 19
click at [966, 295] on span "cross-icon" at bounding box center [961, 298] width 12 height 14
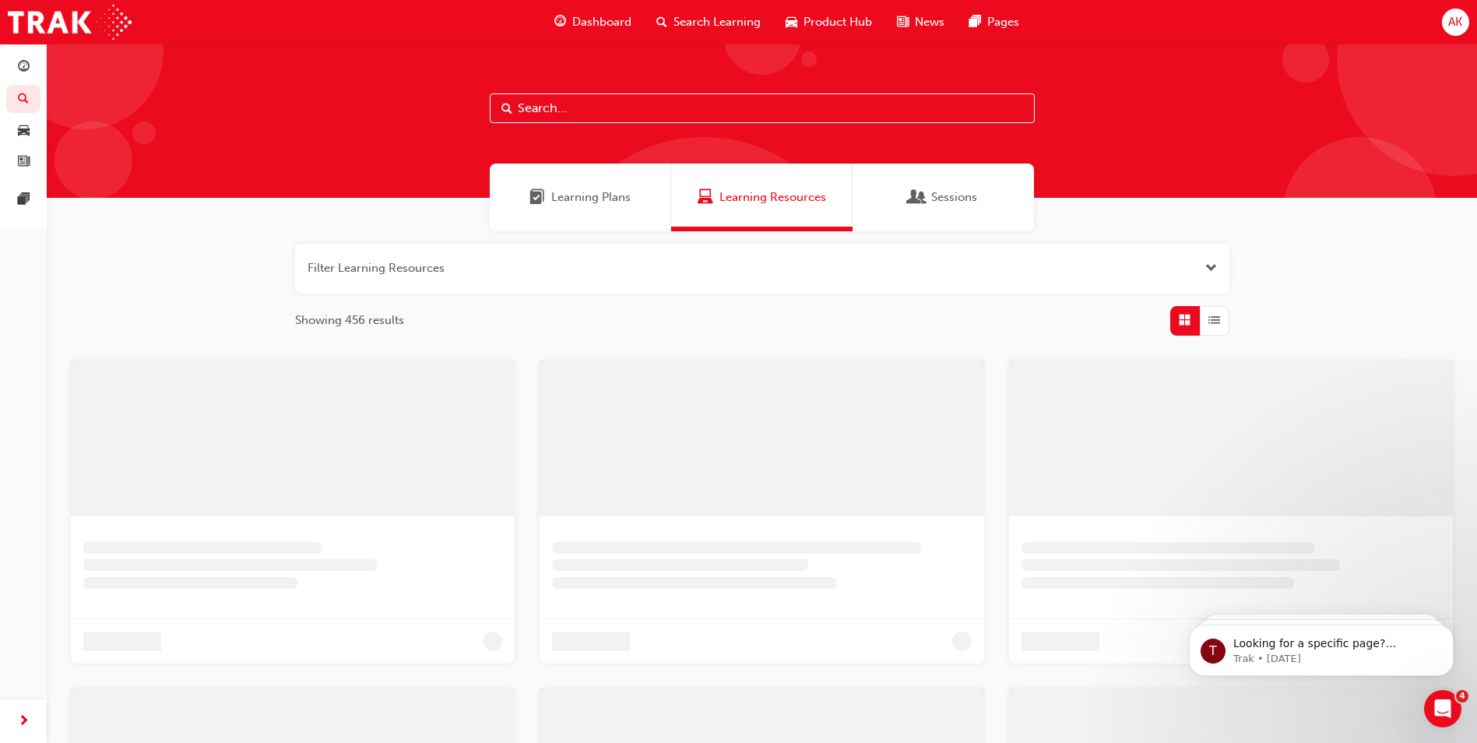
scroll to position [375, 0]
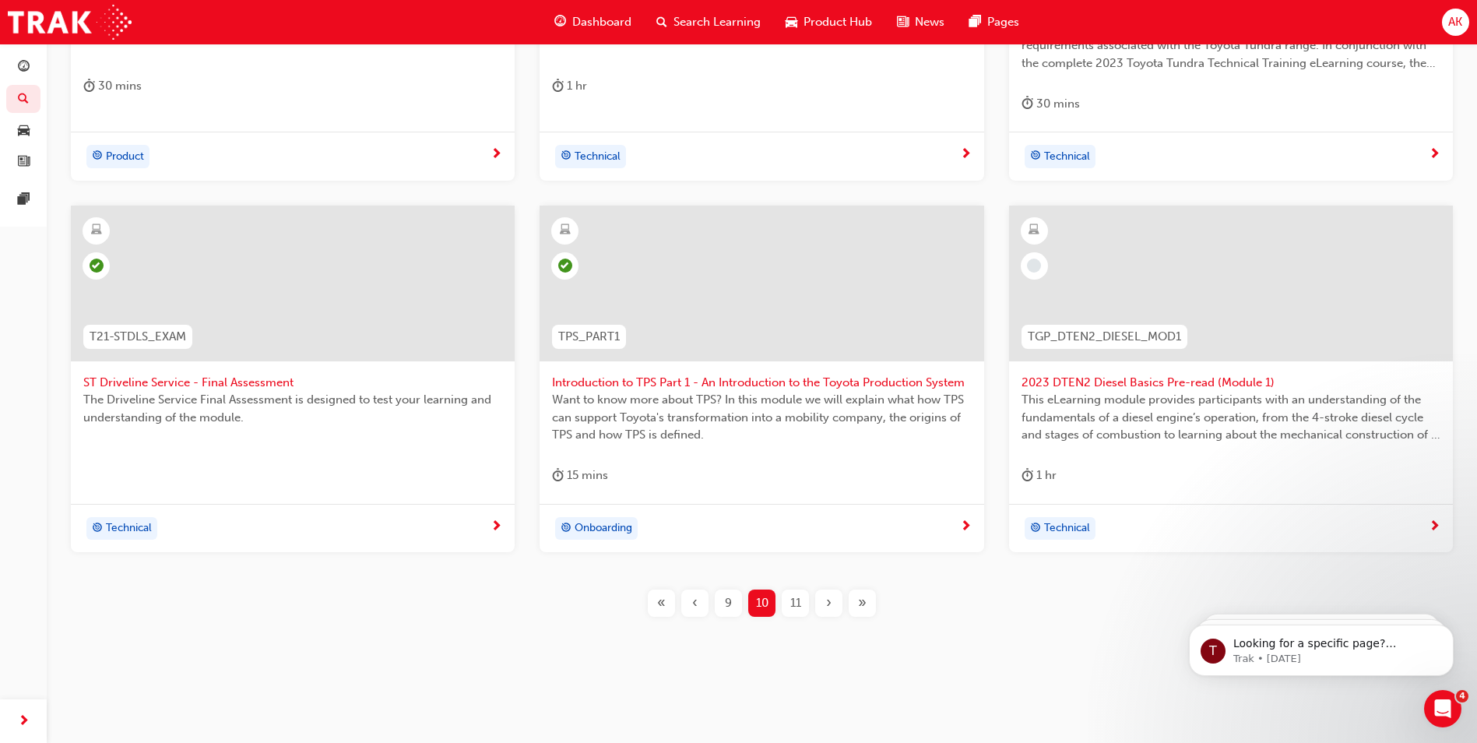
click at [785, 593] on div "11" at bounding box center [795, 602] width 27 height 27
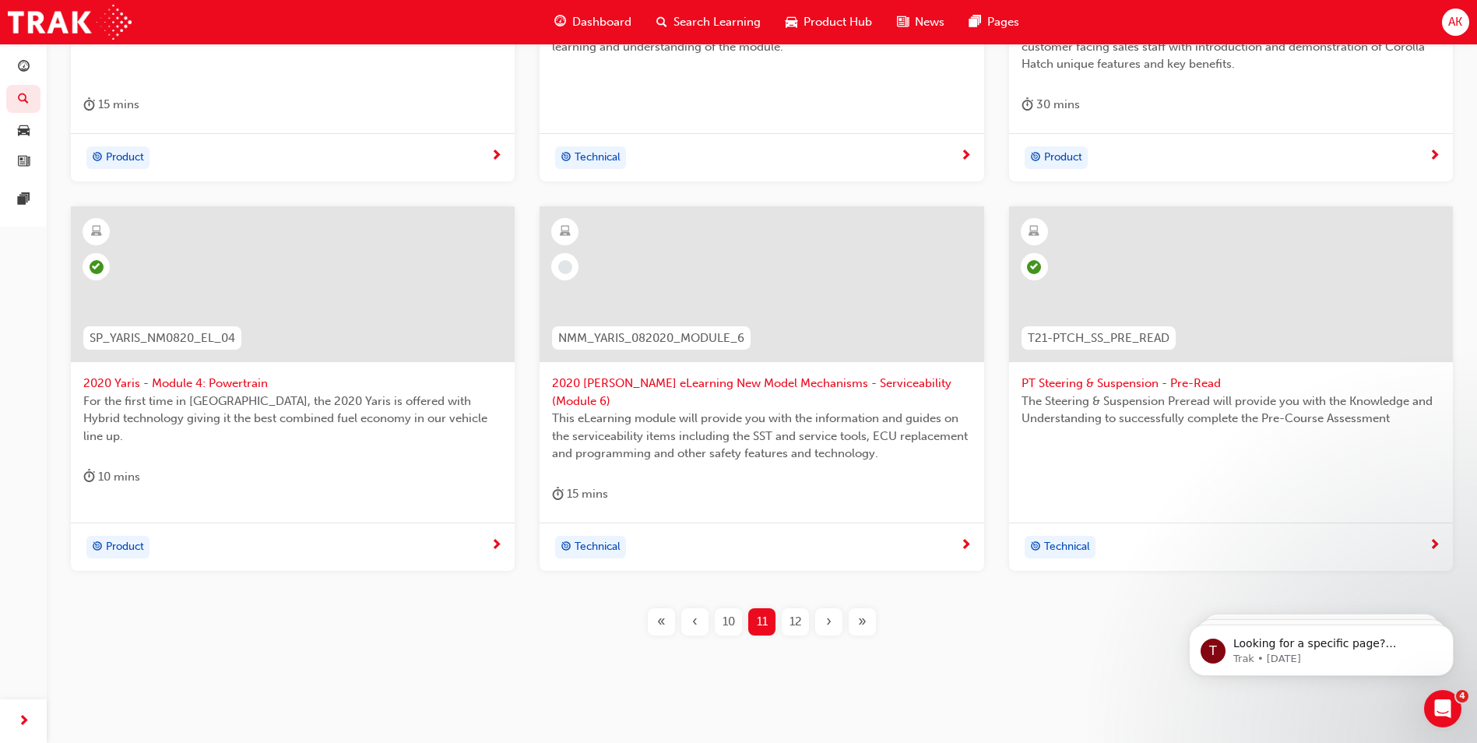
scroll to position [527, 0]
click at [621, 379] on span "2020 Yaris eLearning New Model Mechanisms - Serviceability (Module 6)" at bounding box center [761, 390] width 419 height 35
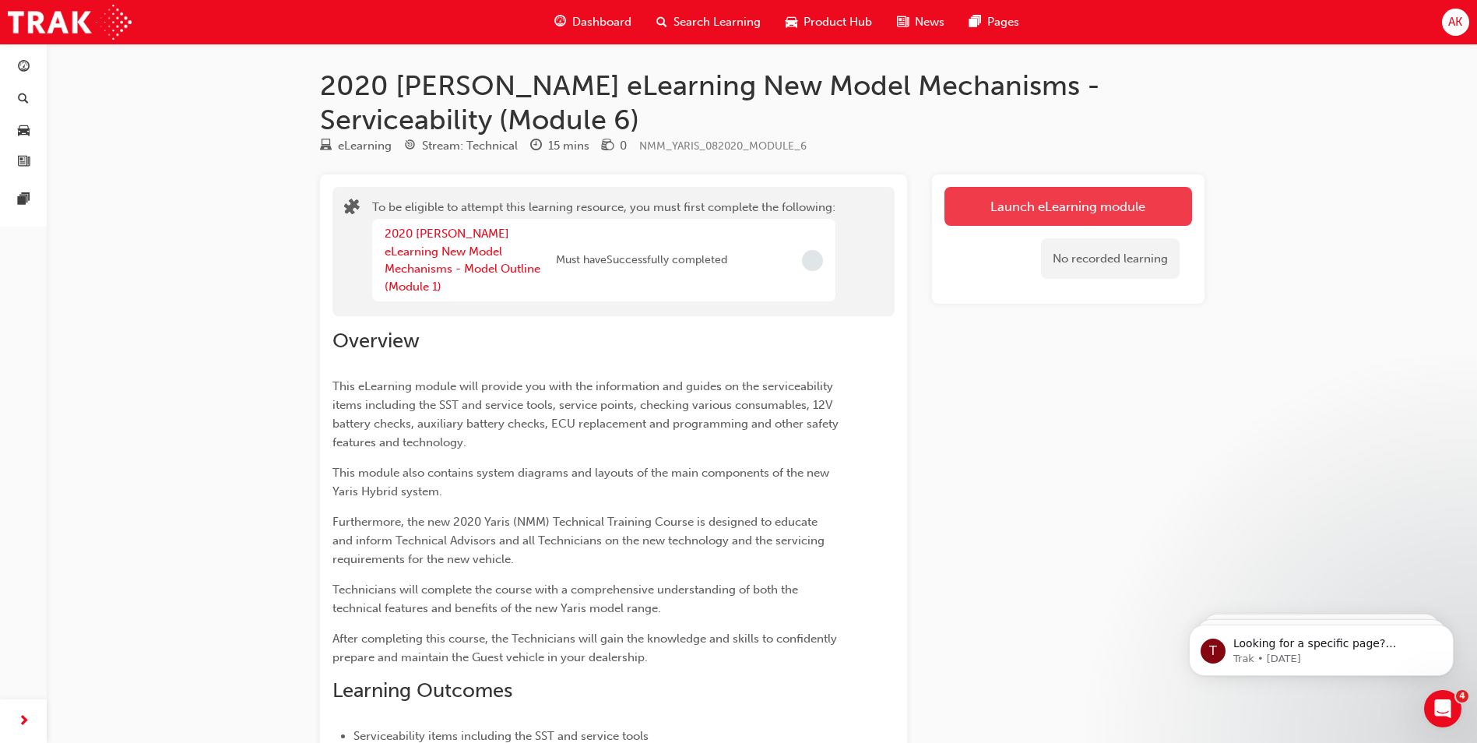
click at [1018, 198] on button "Launch eLearning module" at bounding box center [1068, 206] width 248 height 39
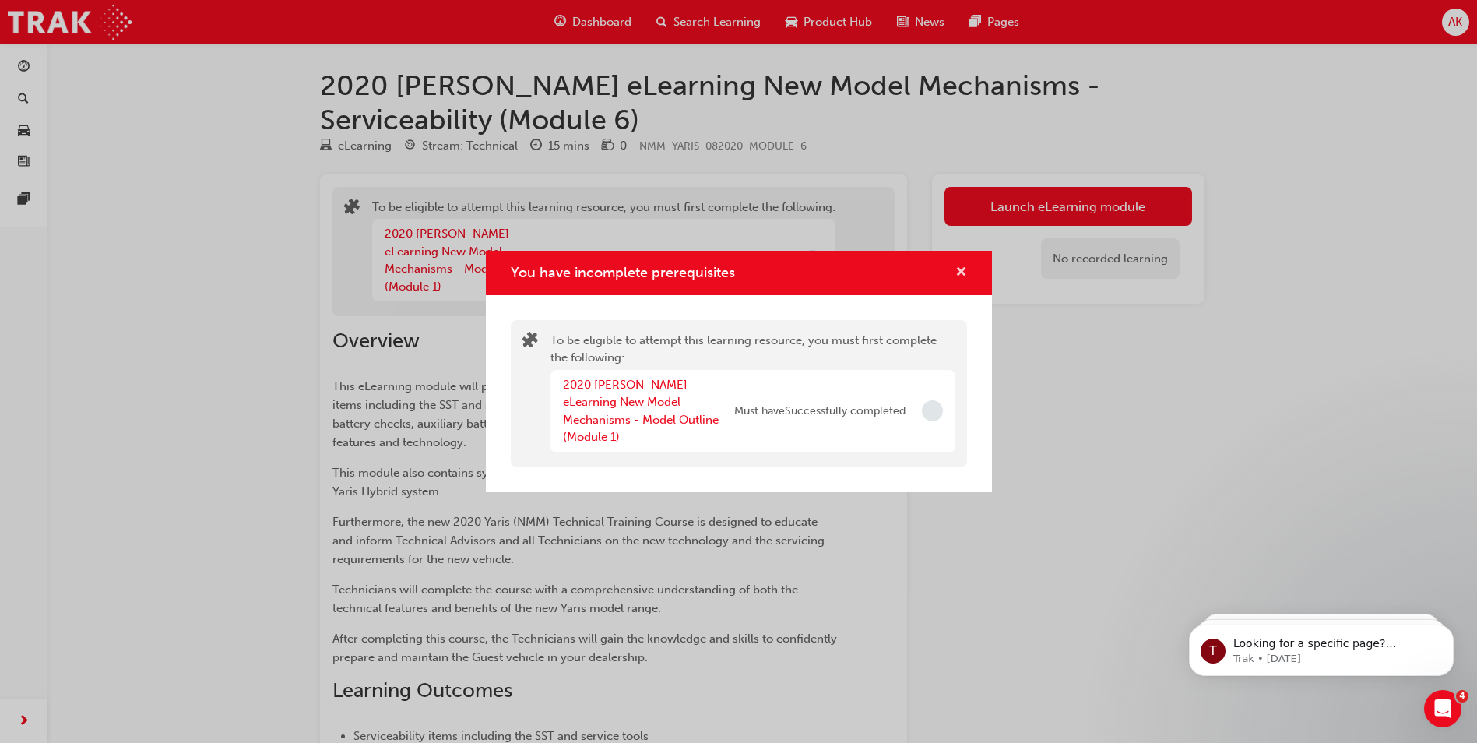
click at [963, 280] on span "cross-icon" at bounding box center [961, 273] width 12 height 14
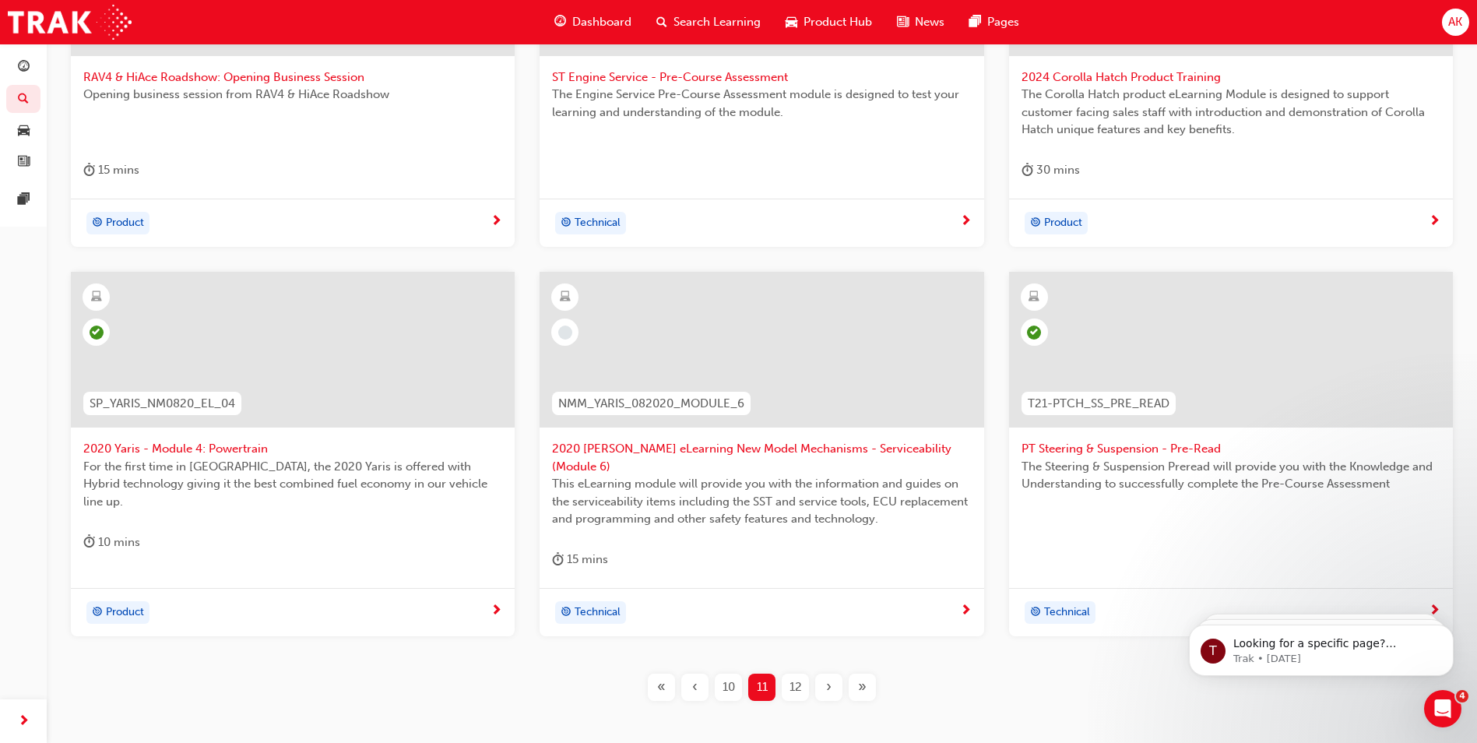
scroll to position [527, 0]
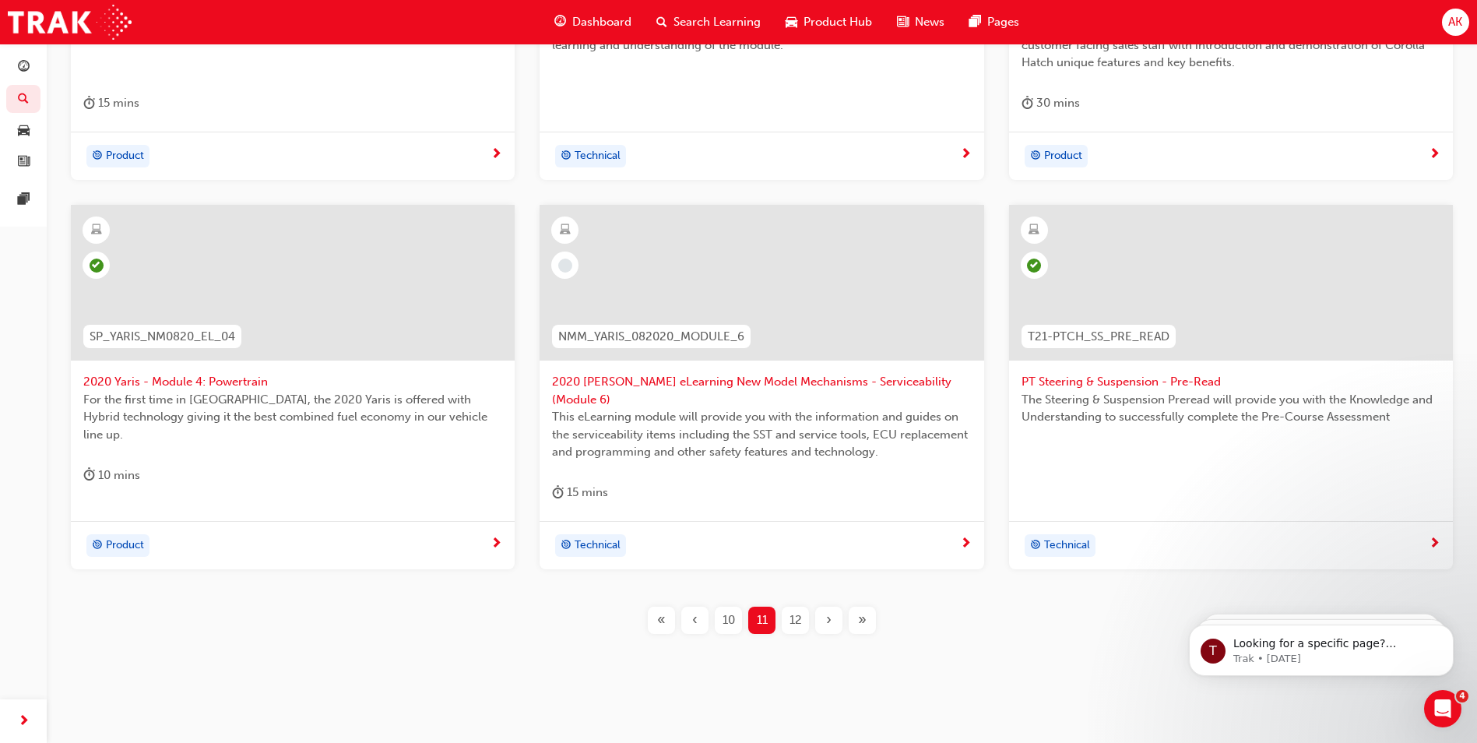
click at [787, 606] on div "12" at bounding box center [795, 619] width 27 height 27
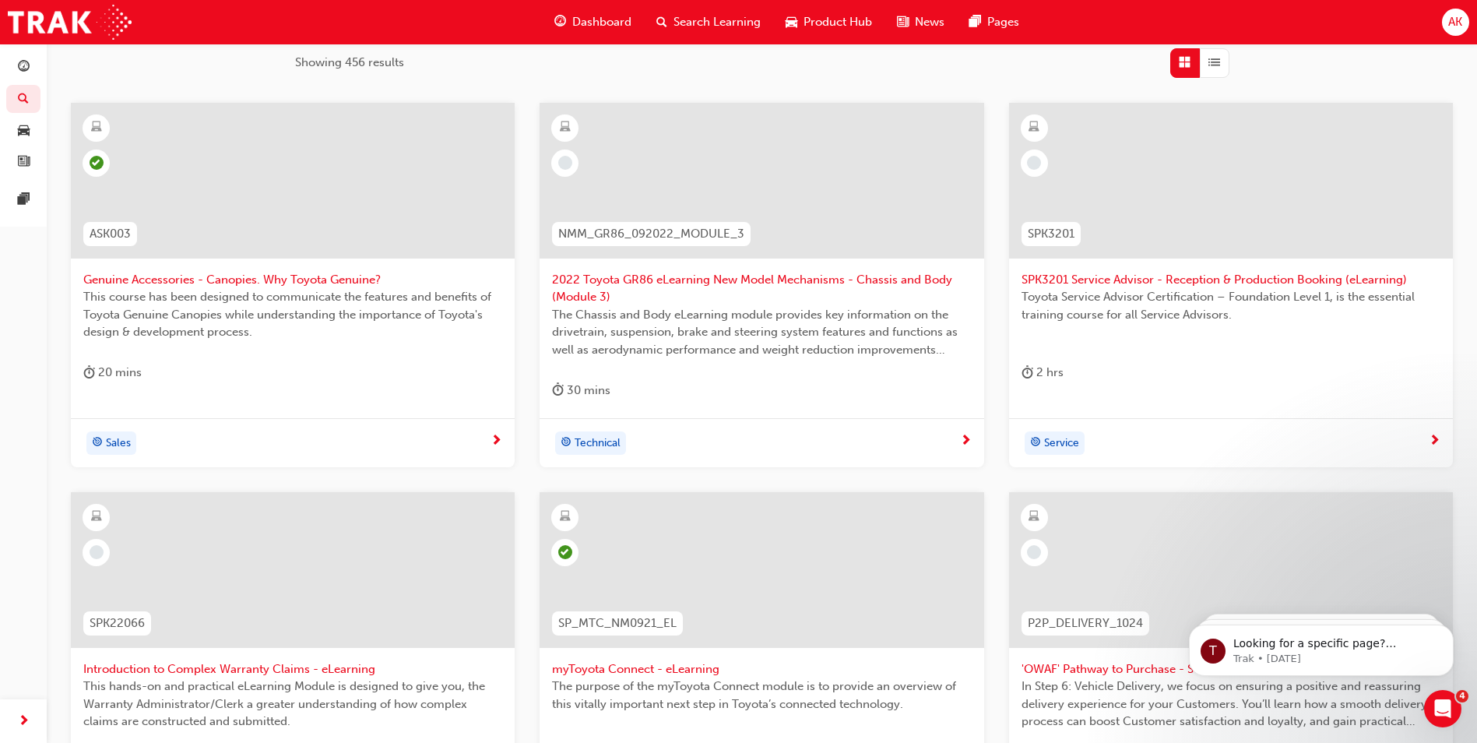
scroll to position [60, 0]
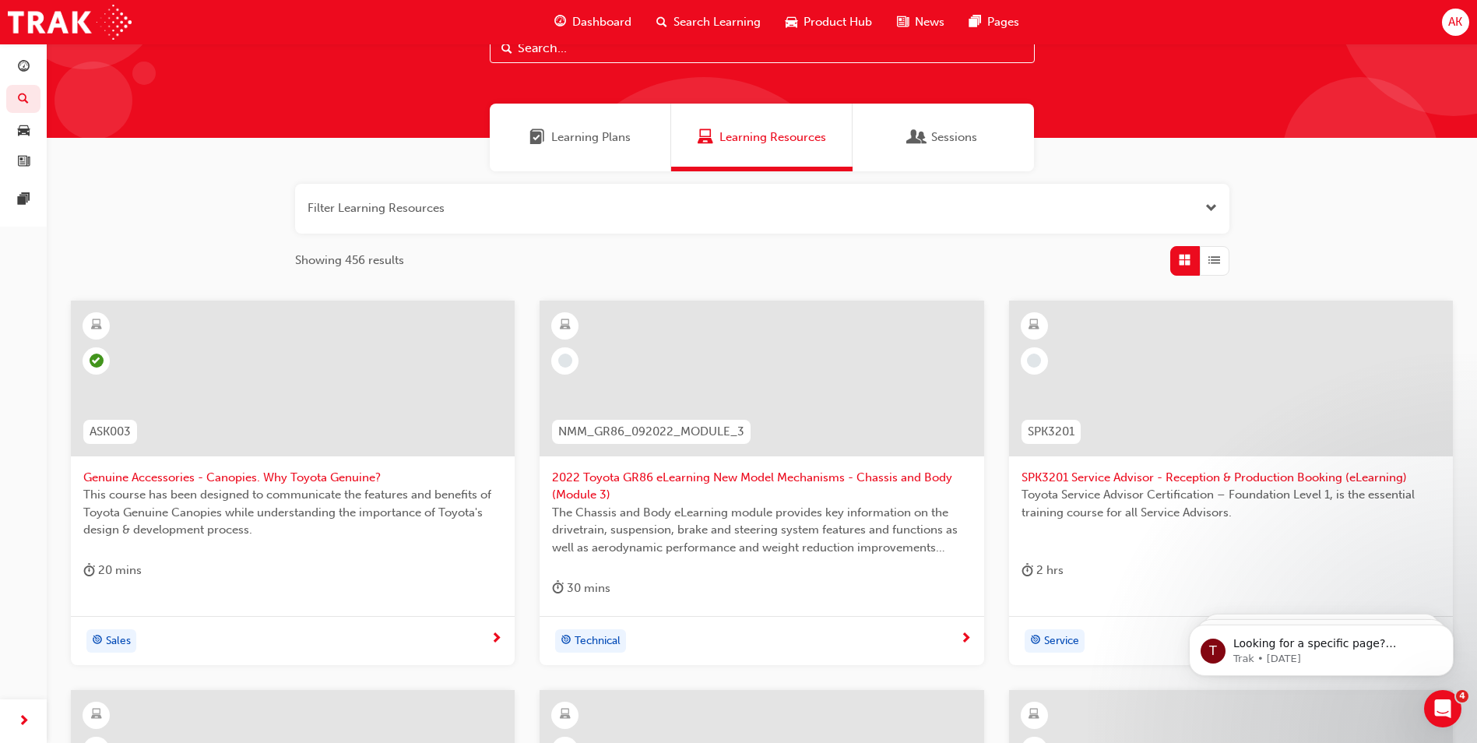
click at [816, 465] on div at bounding box center [761, 391] width 419 height 156
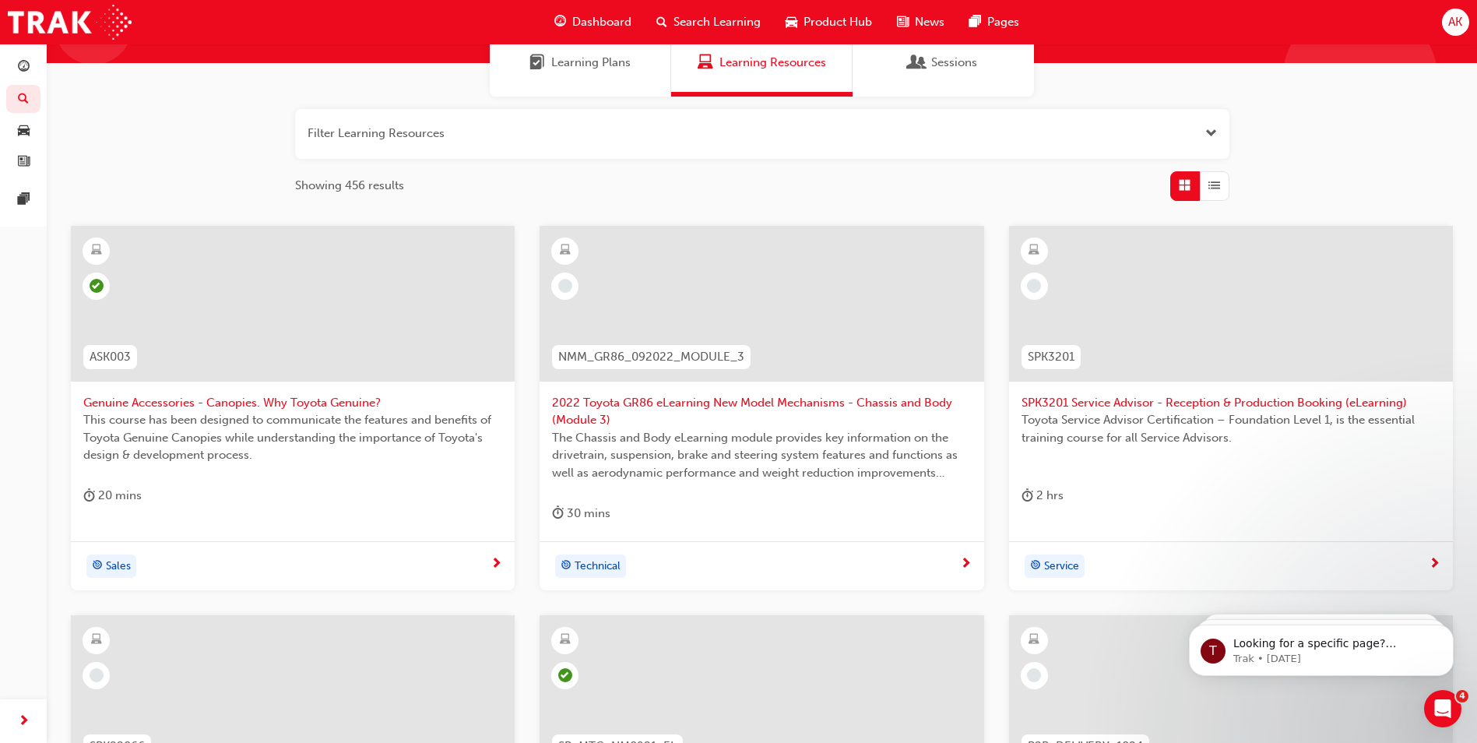
scroll to position [216, 0]
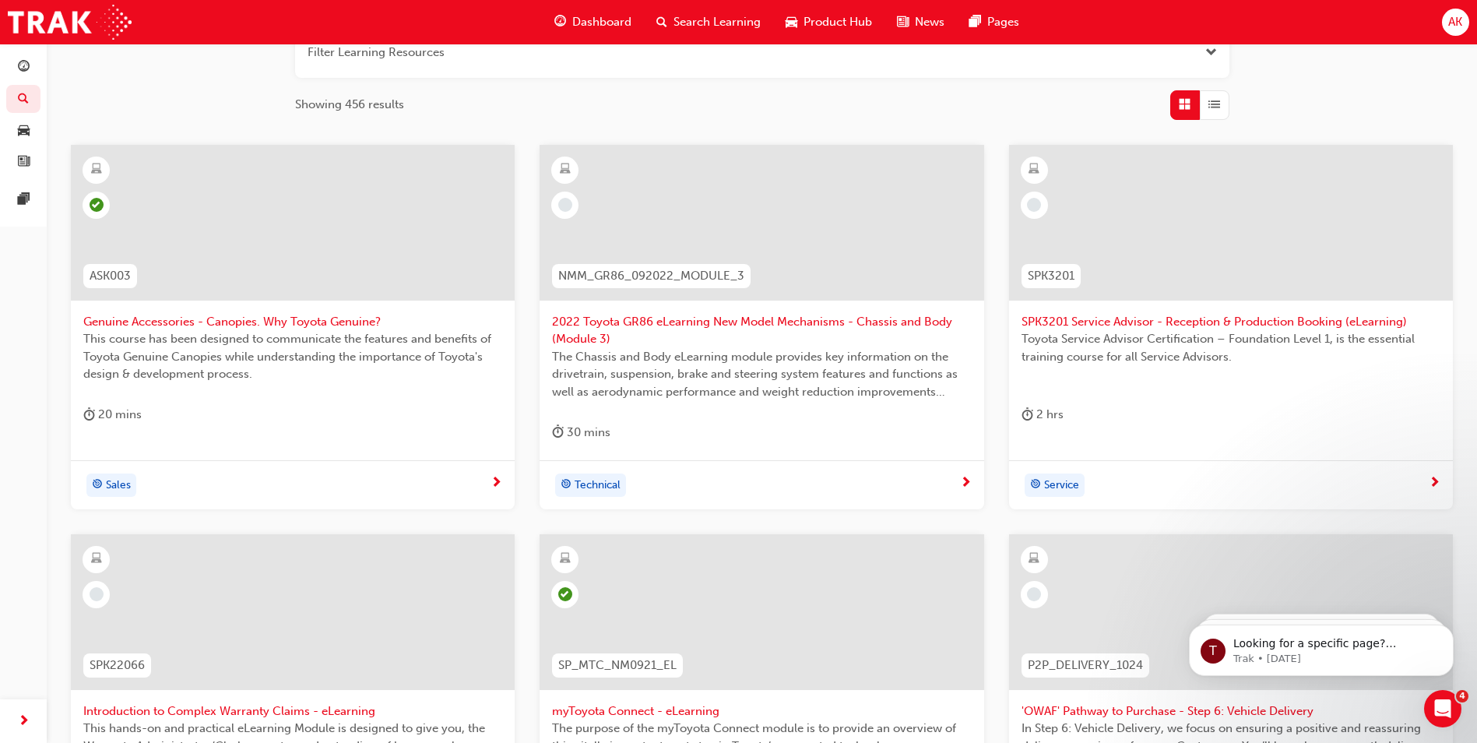
click at [1186, 317] on span "SPK3201 Service Advisor - Reception & Production Booking (eLearning)" at bounding box center [1230, 322] width 419 height 18
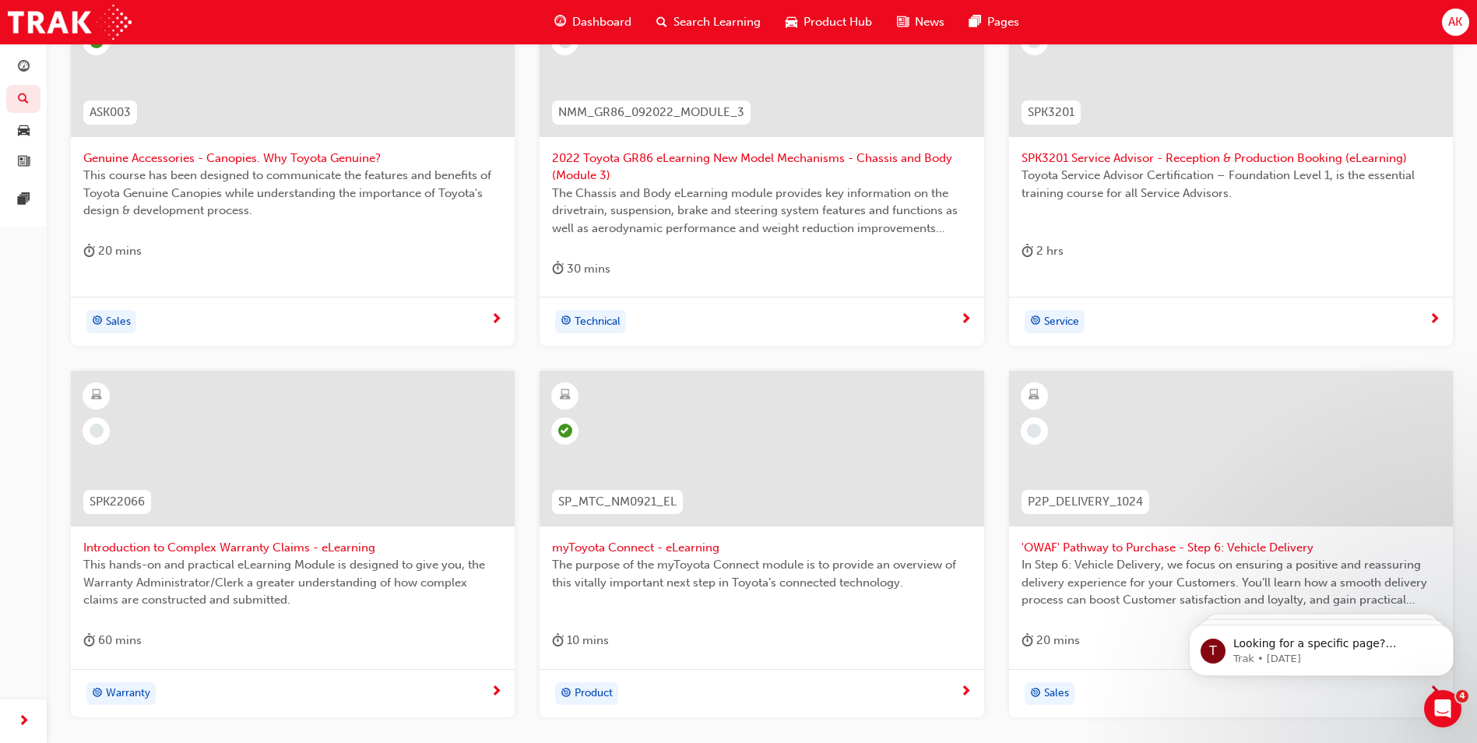
scroll to position [544, 0]
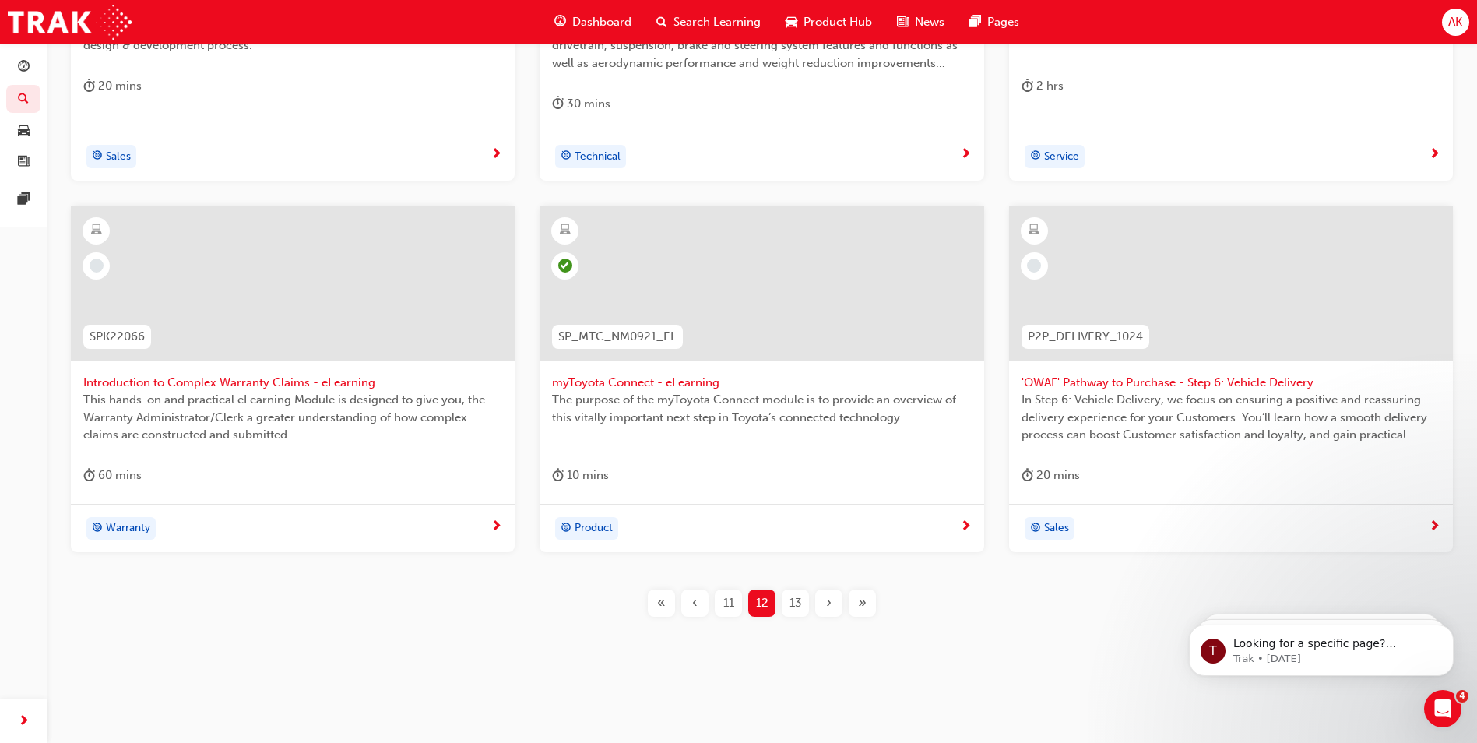
click at [199, 381] on span "Introduction to Complex Warranty Claims - eLearning" at bounding box center [292, 383] width 419 height 18
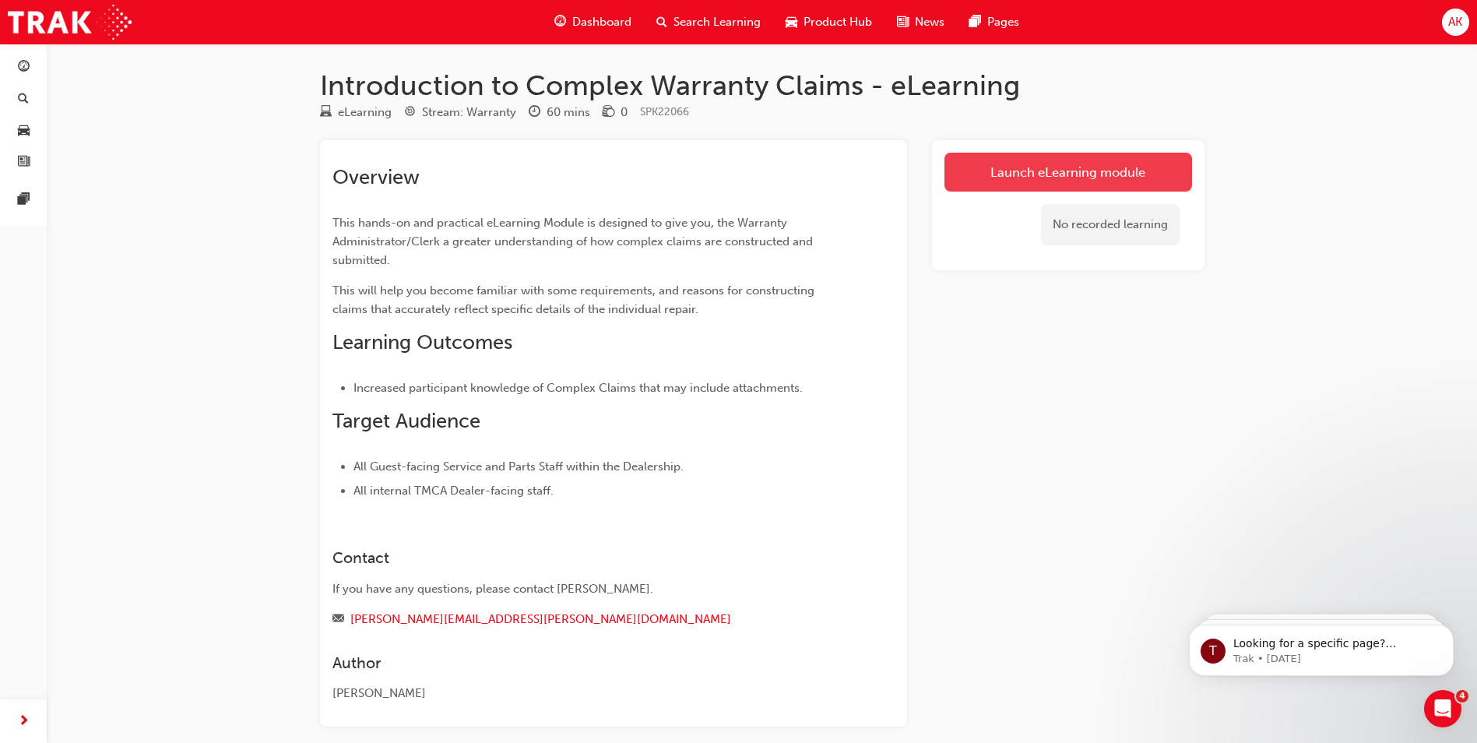
click at [1044, 184] on link "Launch eLearning module" at bounding box center [1068, 172] width 248 height 39
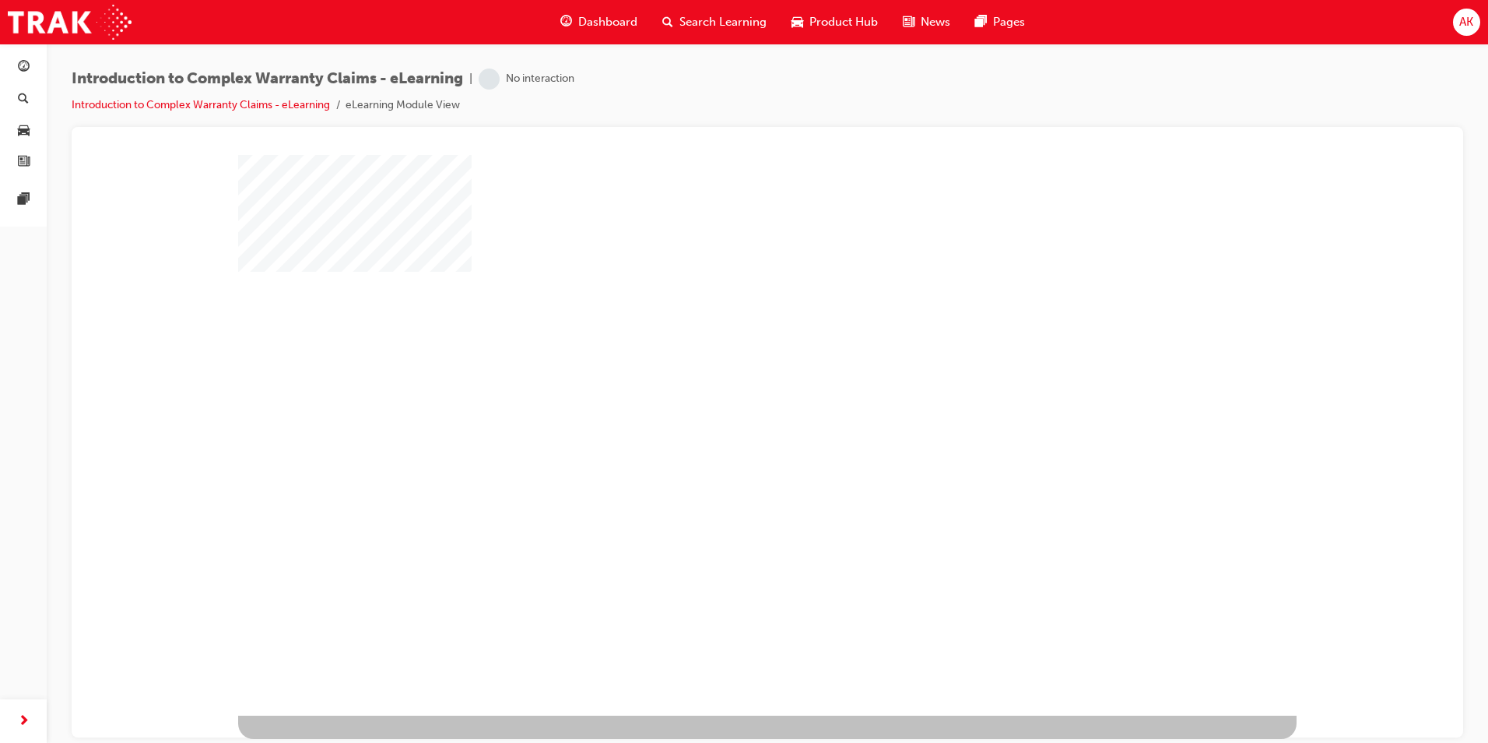
click at [722, 389] on div "play" at bounding box center [722, 389] width 0 height 0
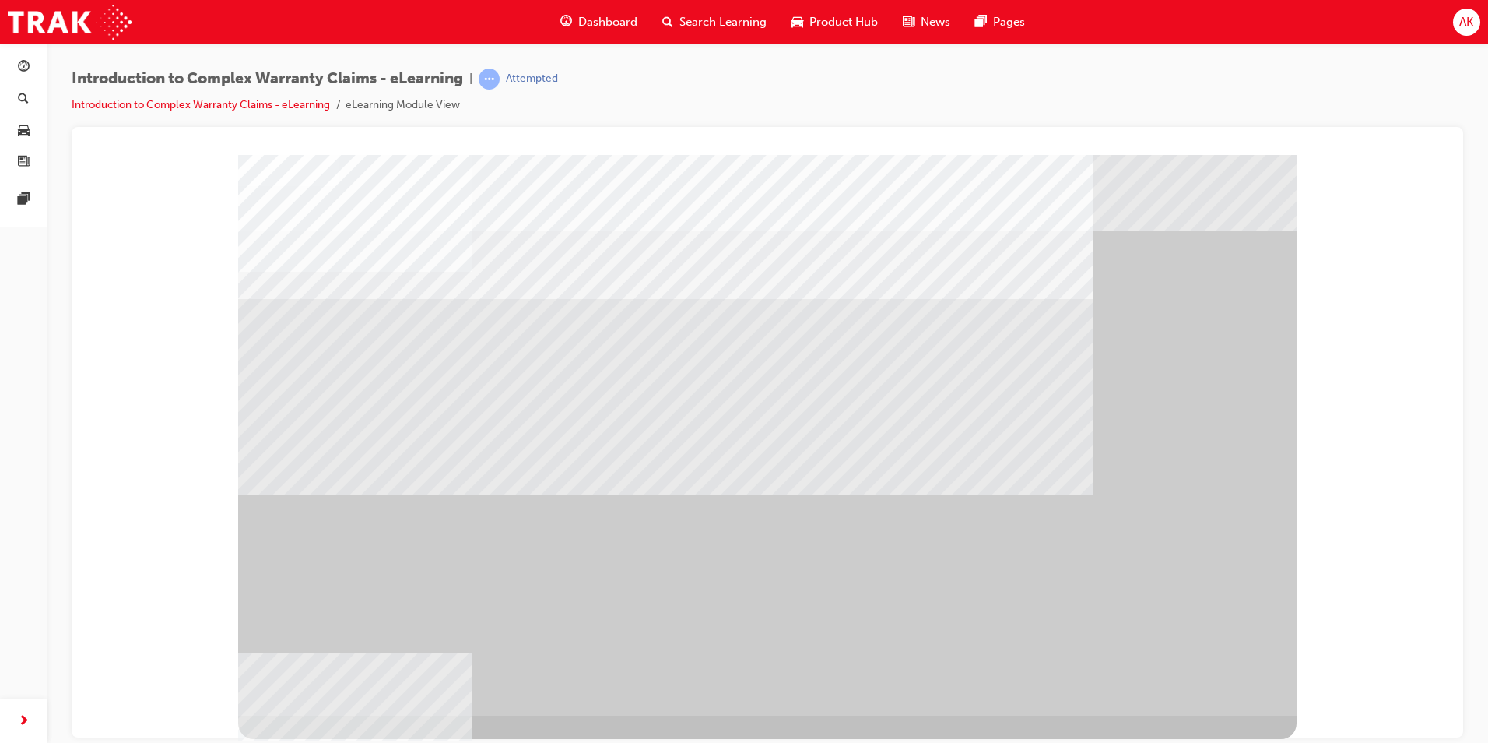
click at [1193, 683] on div "" at bounding box center [767, 434] width 1059 height 560
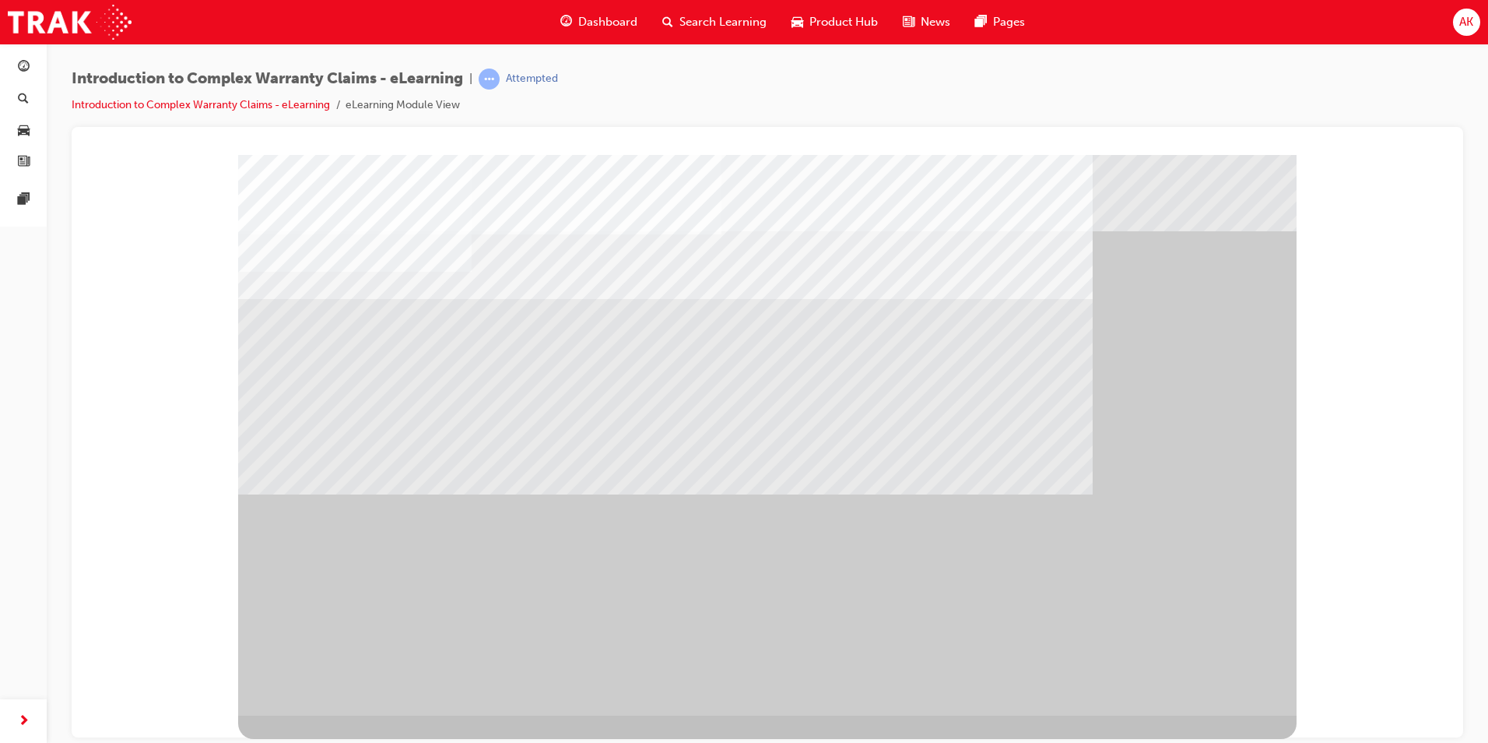
click at [778, 231] on div "" at bounding box center [767, 434] width 1059 height 560
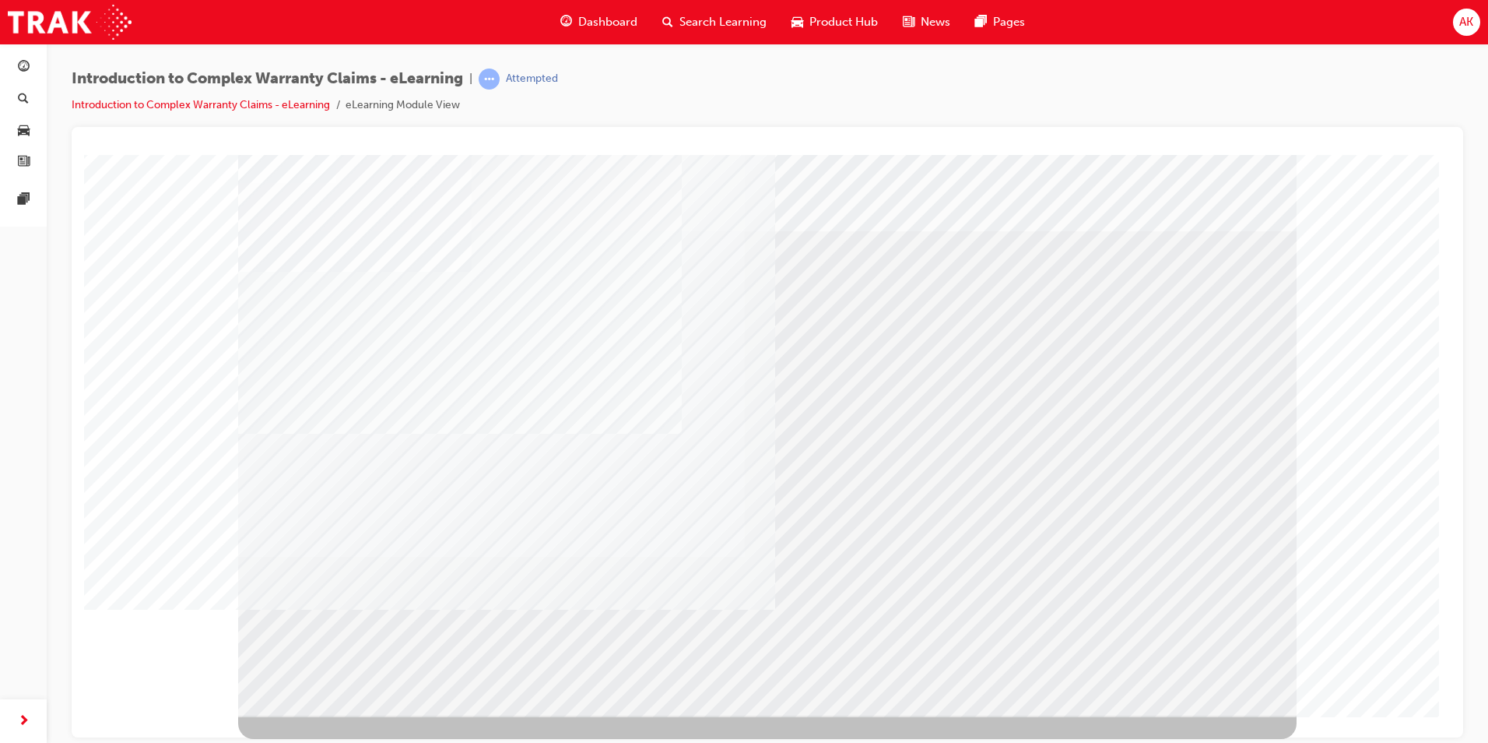
click at [1200, 672] on div "" at bounding box center [767, 434] width 1059 height 560
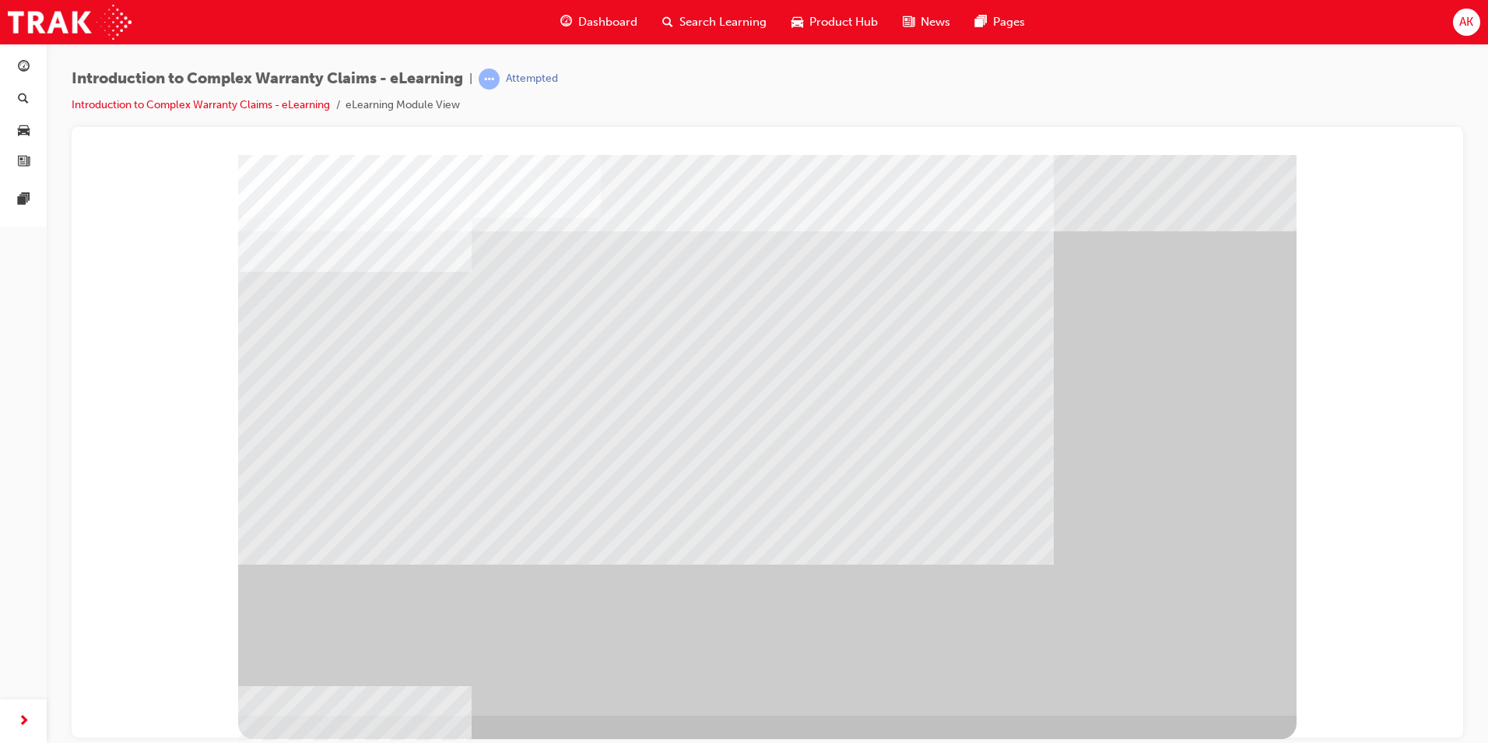
click at [1200, 672] on div "" at bounding box center [767, 434] width 1059 height 560
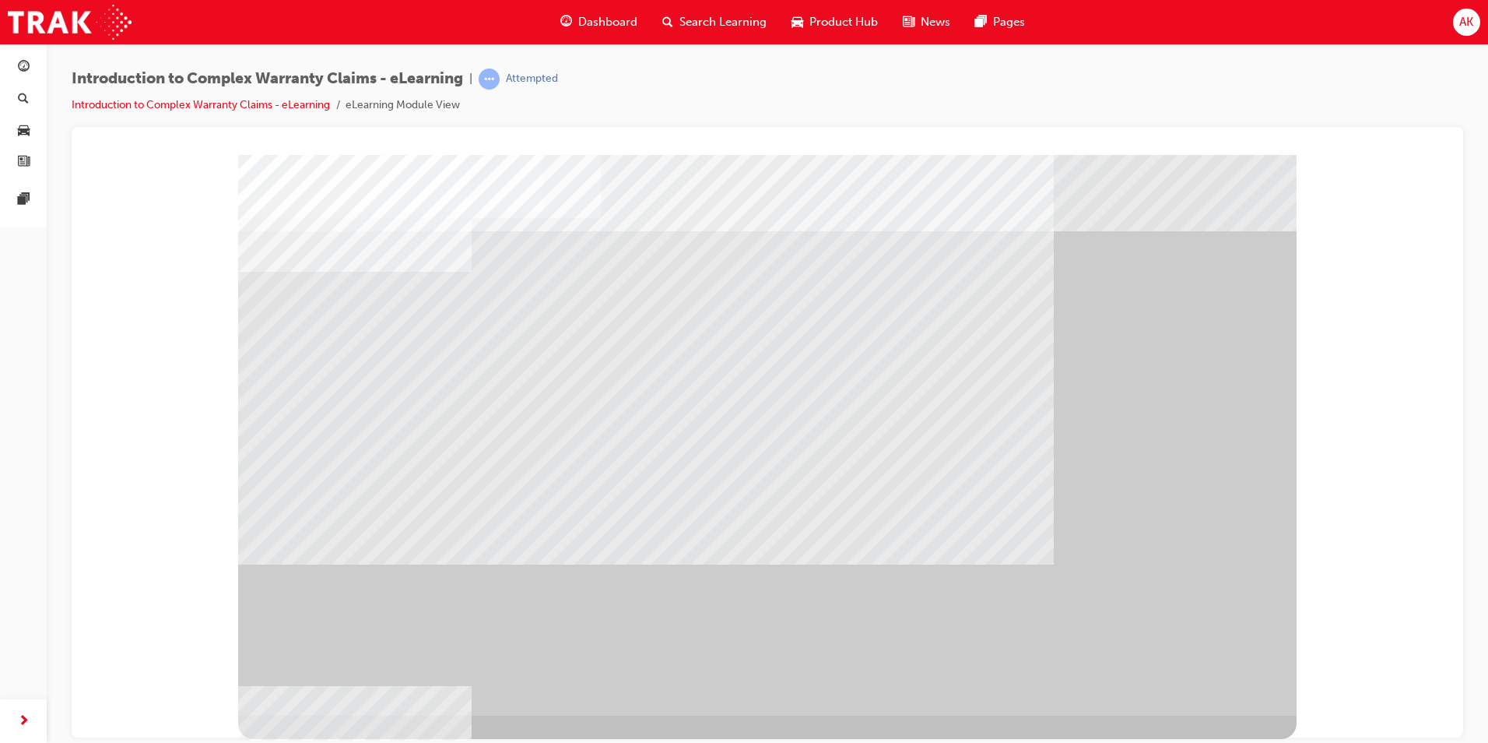
drag, startPoint x: 500, startPoint y: 347, endPoint x: 533, endPoint y: 358, distance: 35.2
drag, startPoint x: 584, startPoint y: 629, endPoint x: 595, endPoint y: 624, distance: 12.9
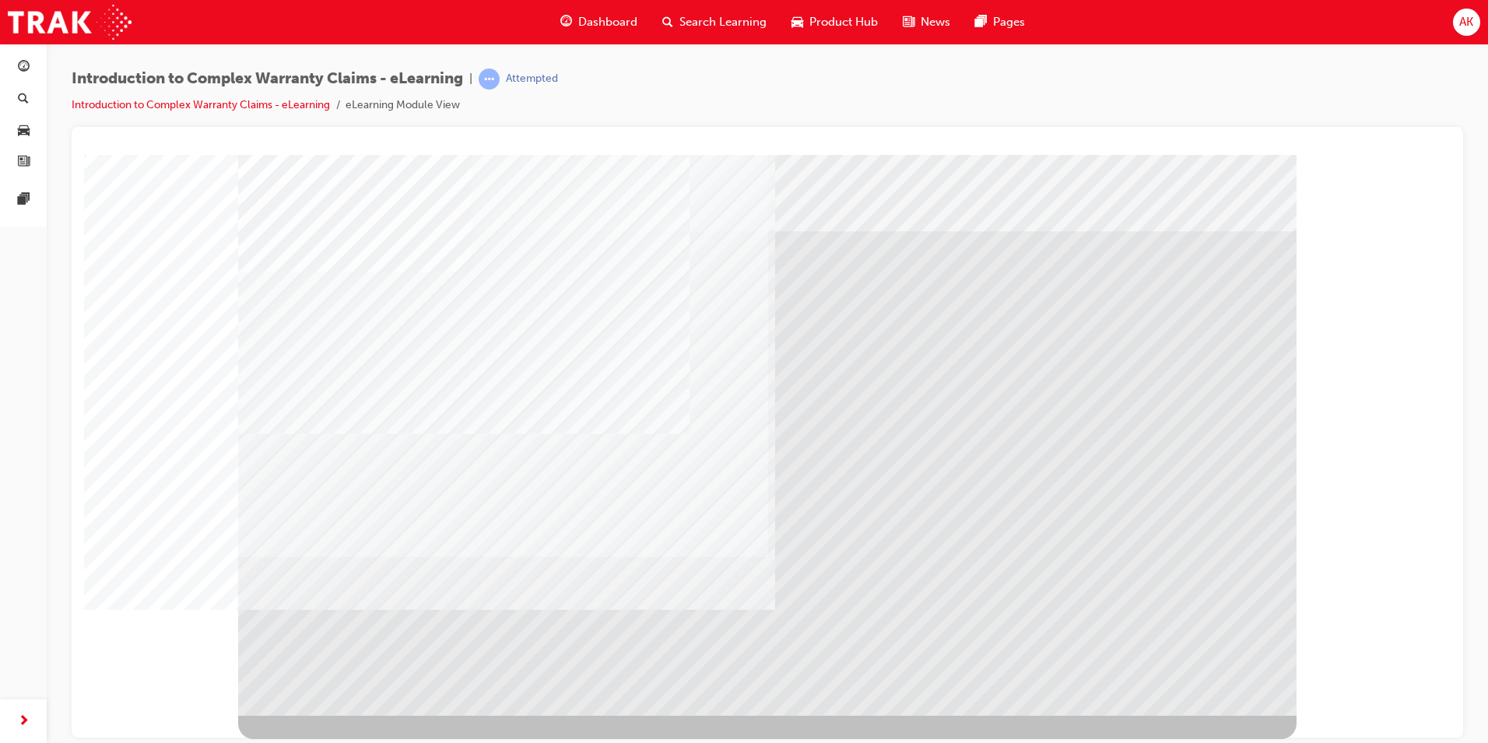
click at [1195, 692] on div at bounding box center [767, 434] width 1059 height 560
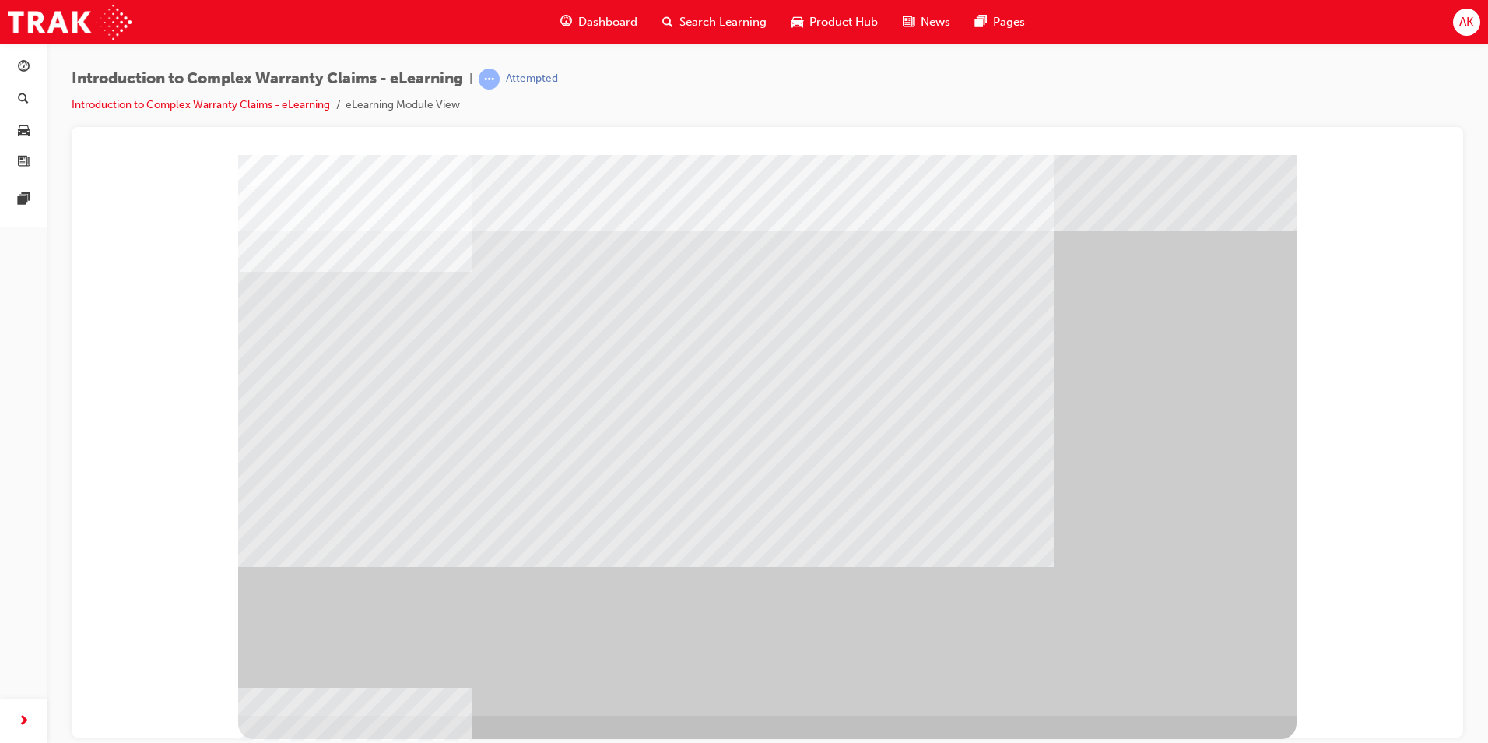
click at [1201, 680] on div "" at bounding box center [767, 434] width 1059 height 560
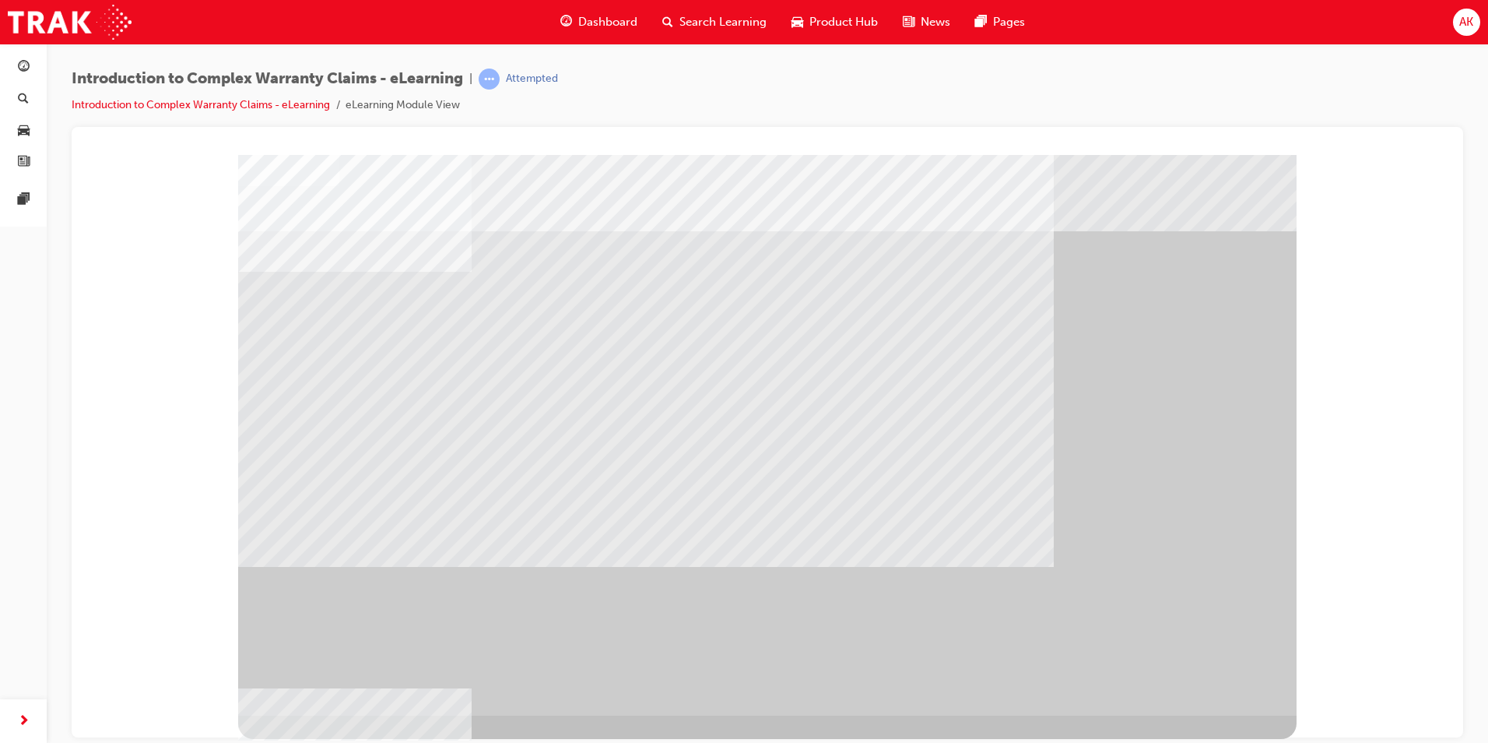
click at [1170, 673] on div "" at bounding box center [767, 434] width 1059 height 560
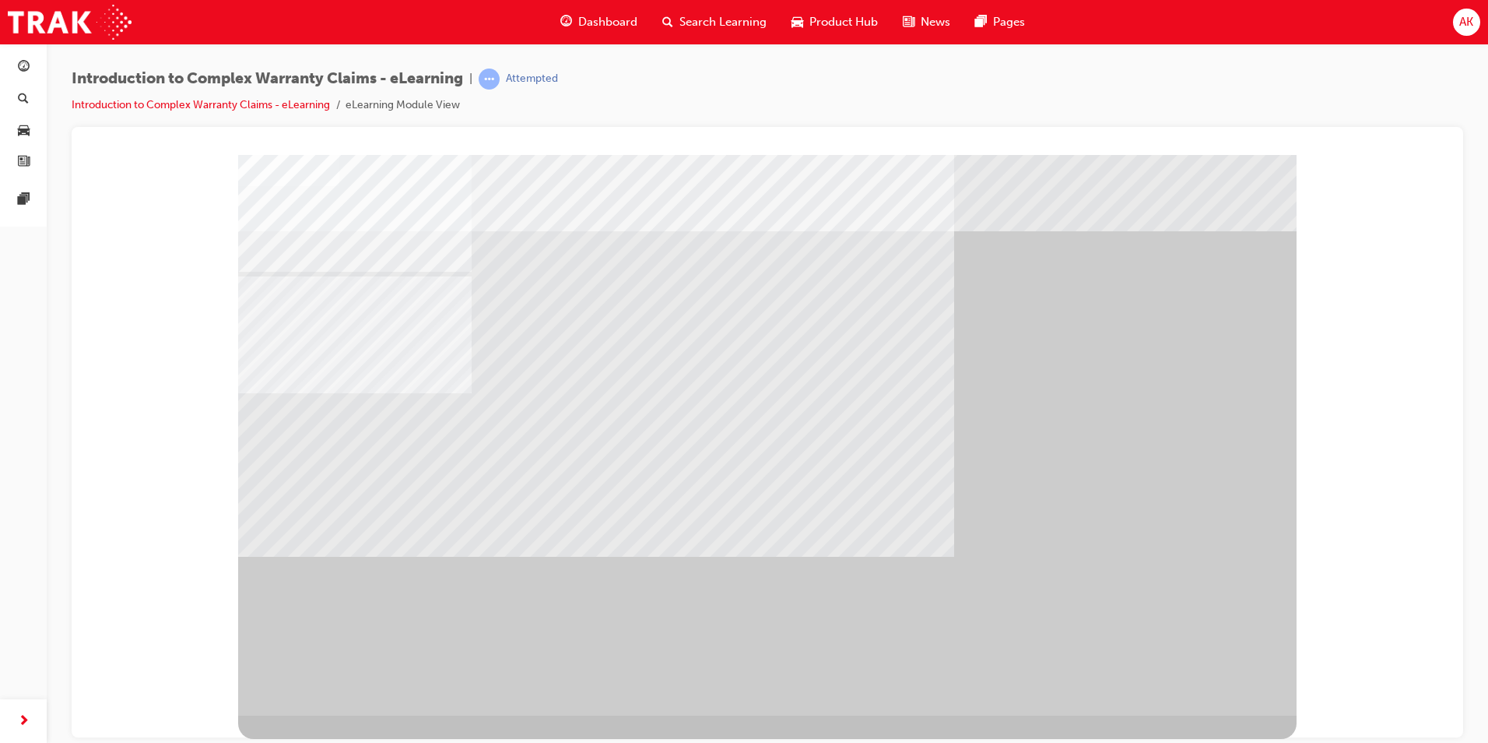
click at [1195, 679] on div "" at bounding box center [767, 434] width 1059 height 560
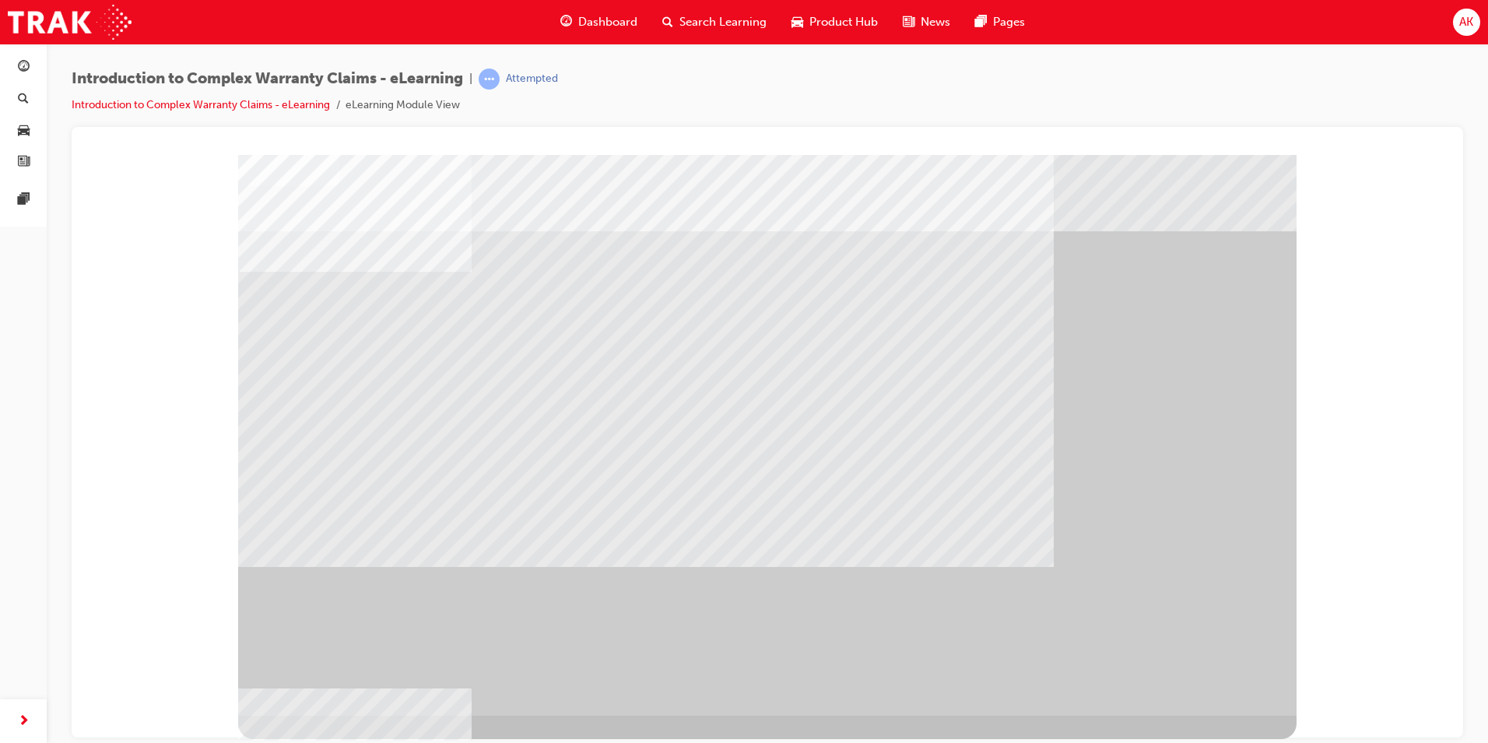
click at [1216, 679] on div "" at bounding box center [767, 434] width 1059 height 560
drag, startPoint x: 1216, startPoint y: 679, endPoint x: 1158, endPoint y: 676, distance: 58.4
click at [1216, 680] on div "" at bounding box center [767, 434] width 1059 height 560
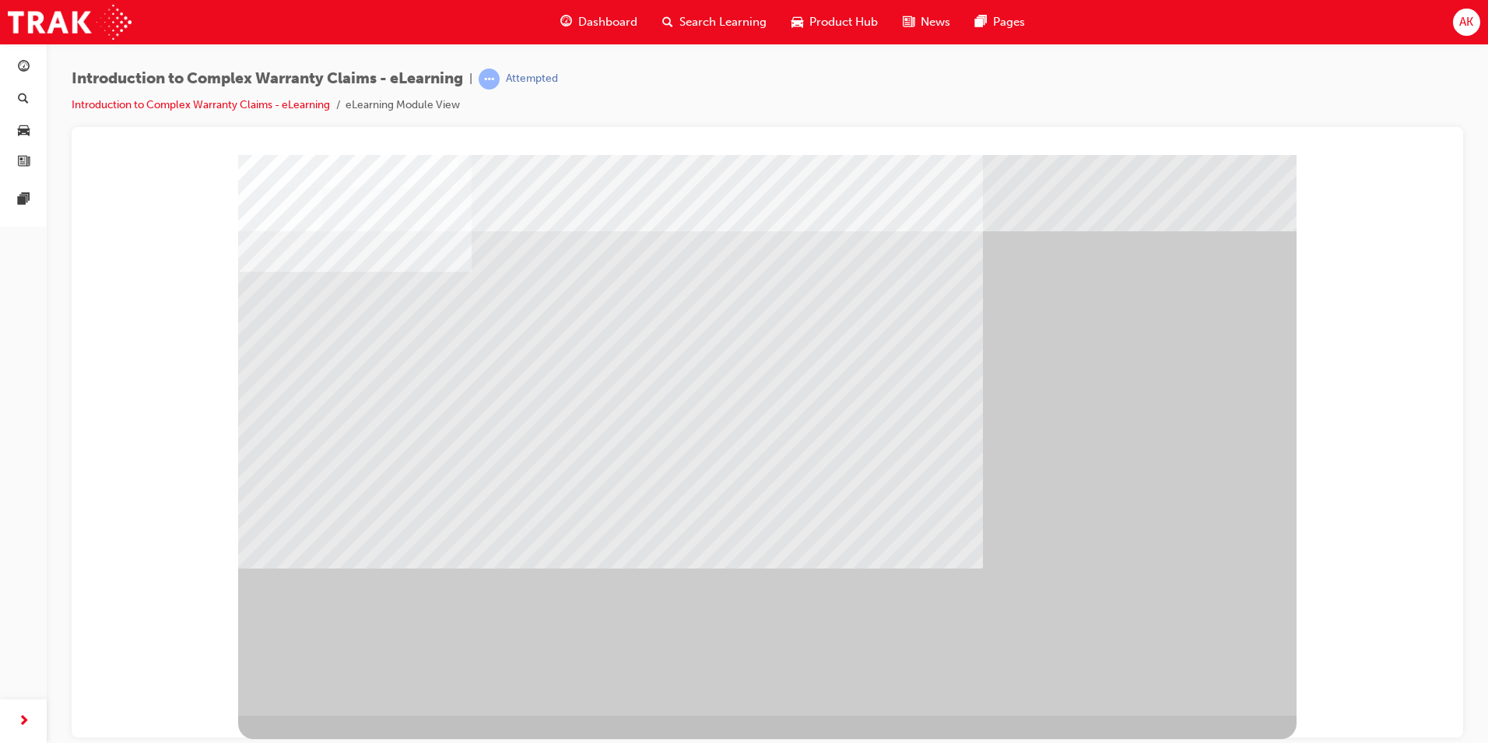
drag, startPoint x: 1219, startPoint y: 687, endPoint x: 1221, endPoint y: 673, distance: 14.1
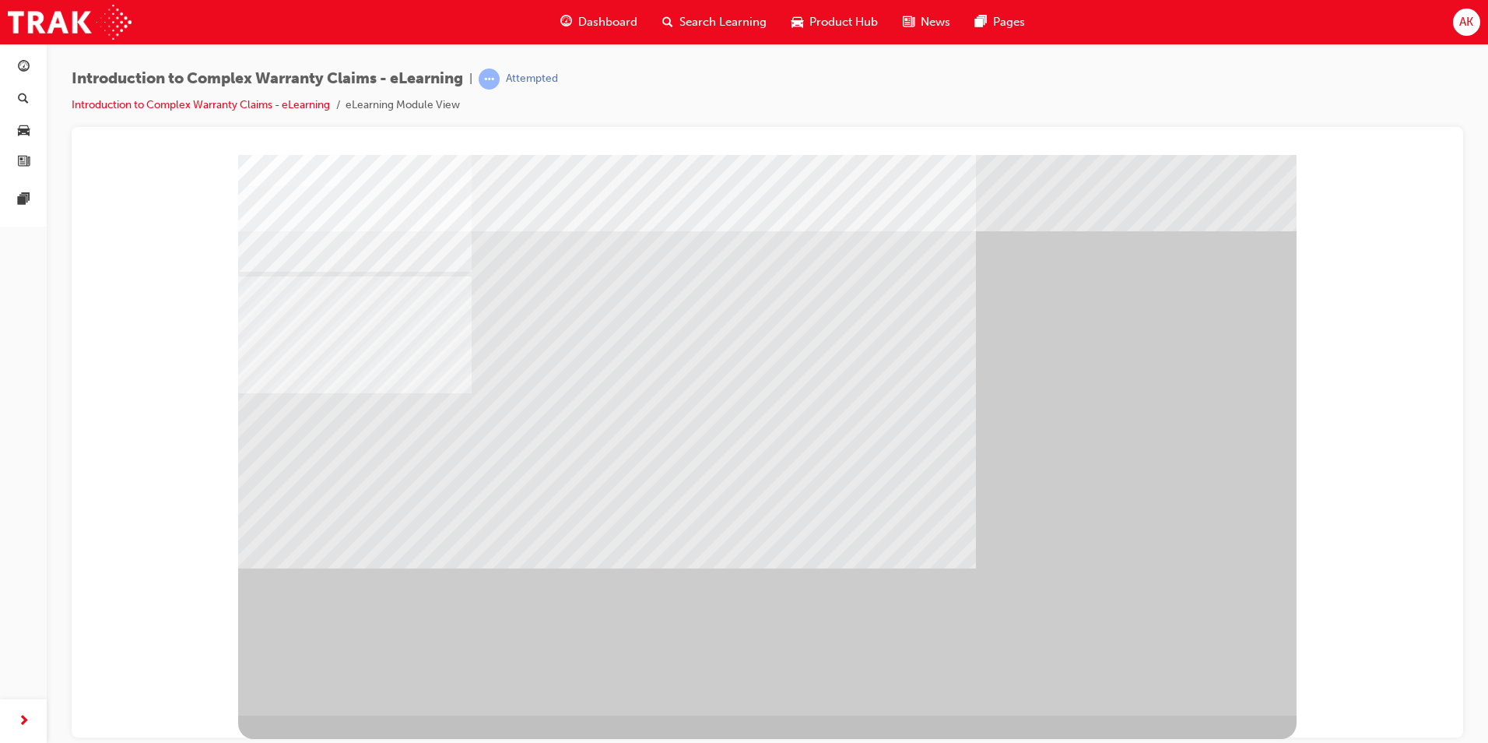
click at [1201, 684] on div "" at bounding box center [767, 434] width 1059 height 560
click at [887, 352] on div at bounding box center [767, 434] width 1059 height 560
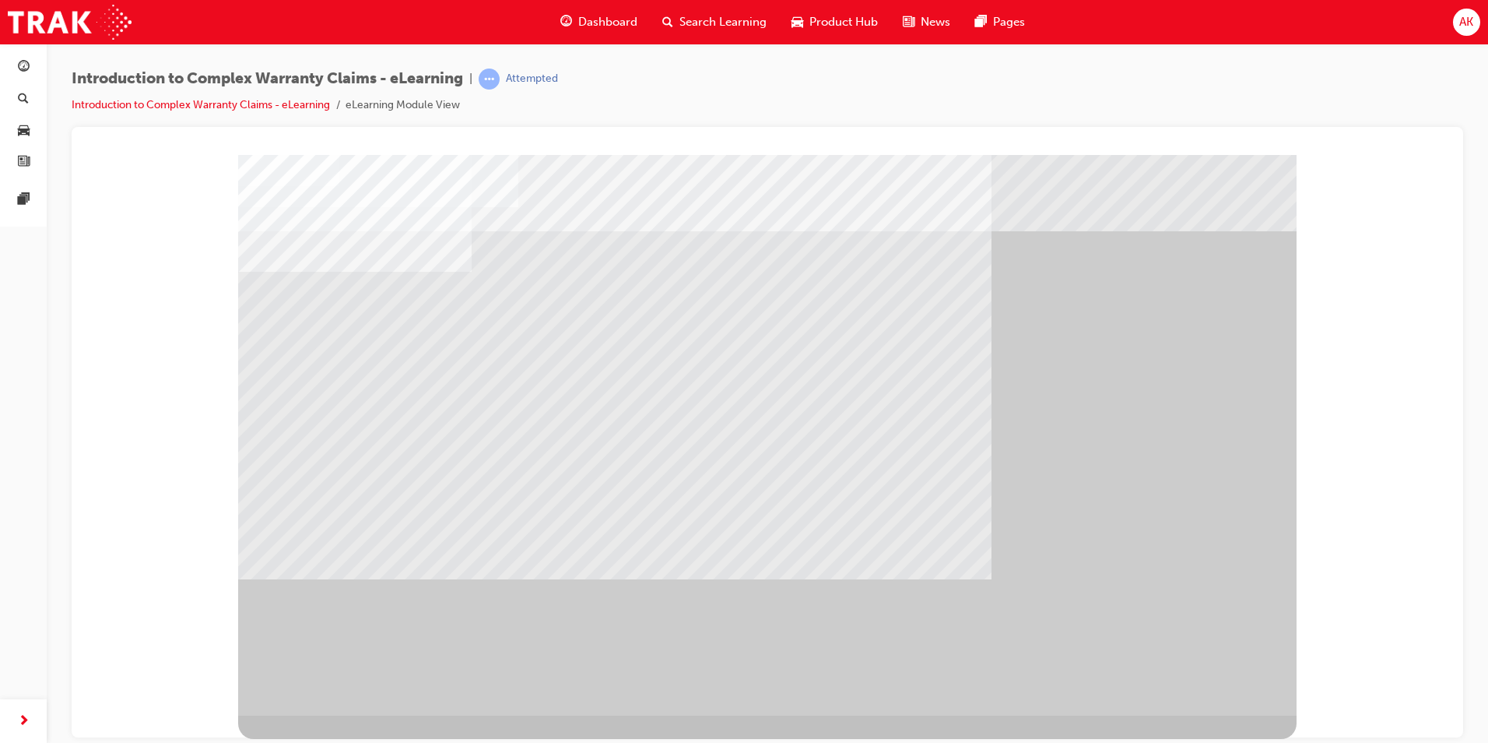
drag, startPoint x: 746, startPoint y: 459, endPoint x: 680, endPoint y: 465, distance: 66.4
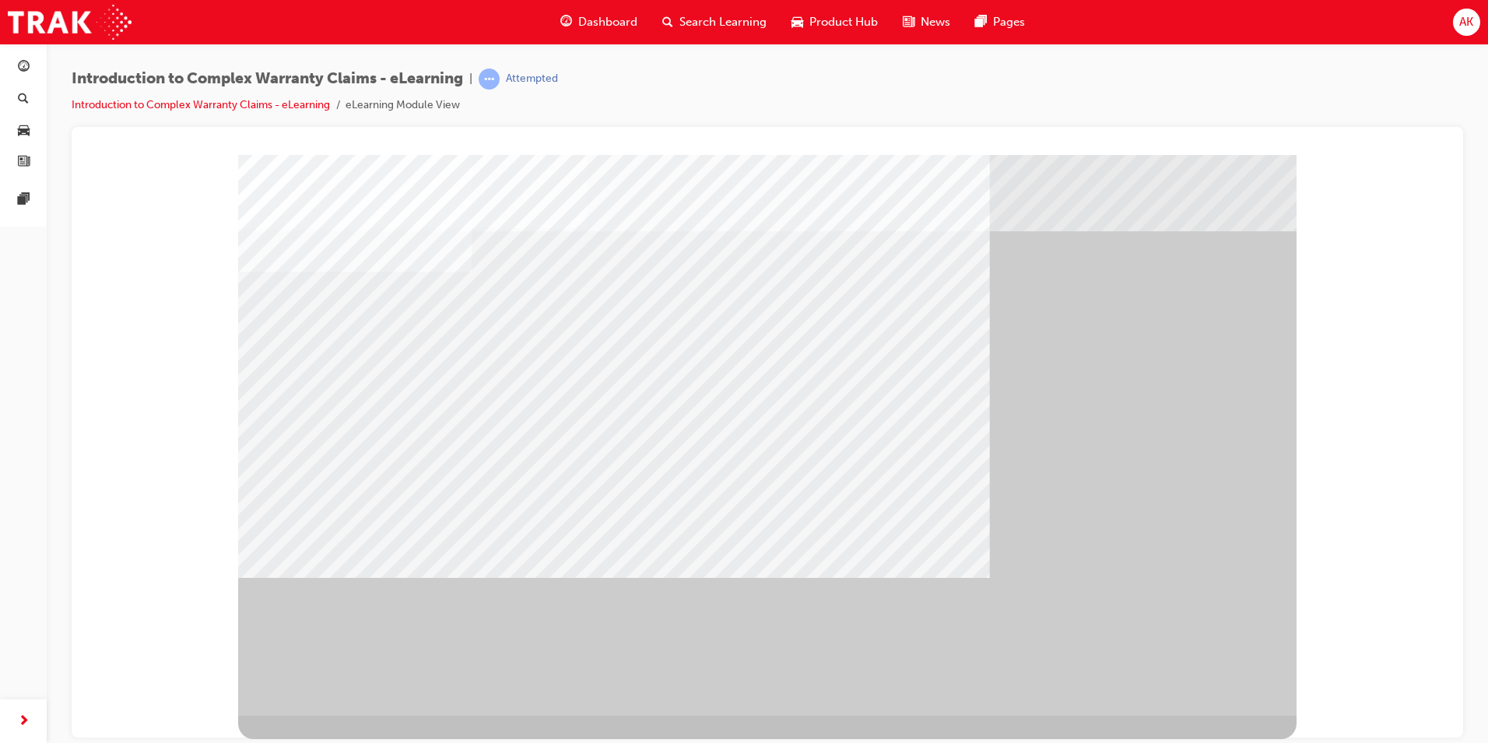
click at [1168, 658] on div "" at bounding box center [767, 434] width 1059 height 560
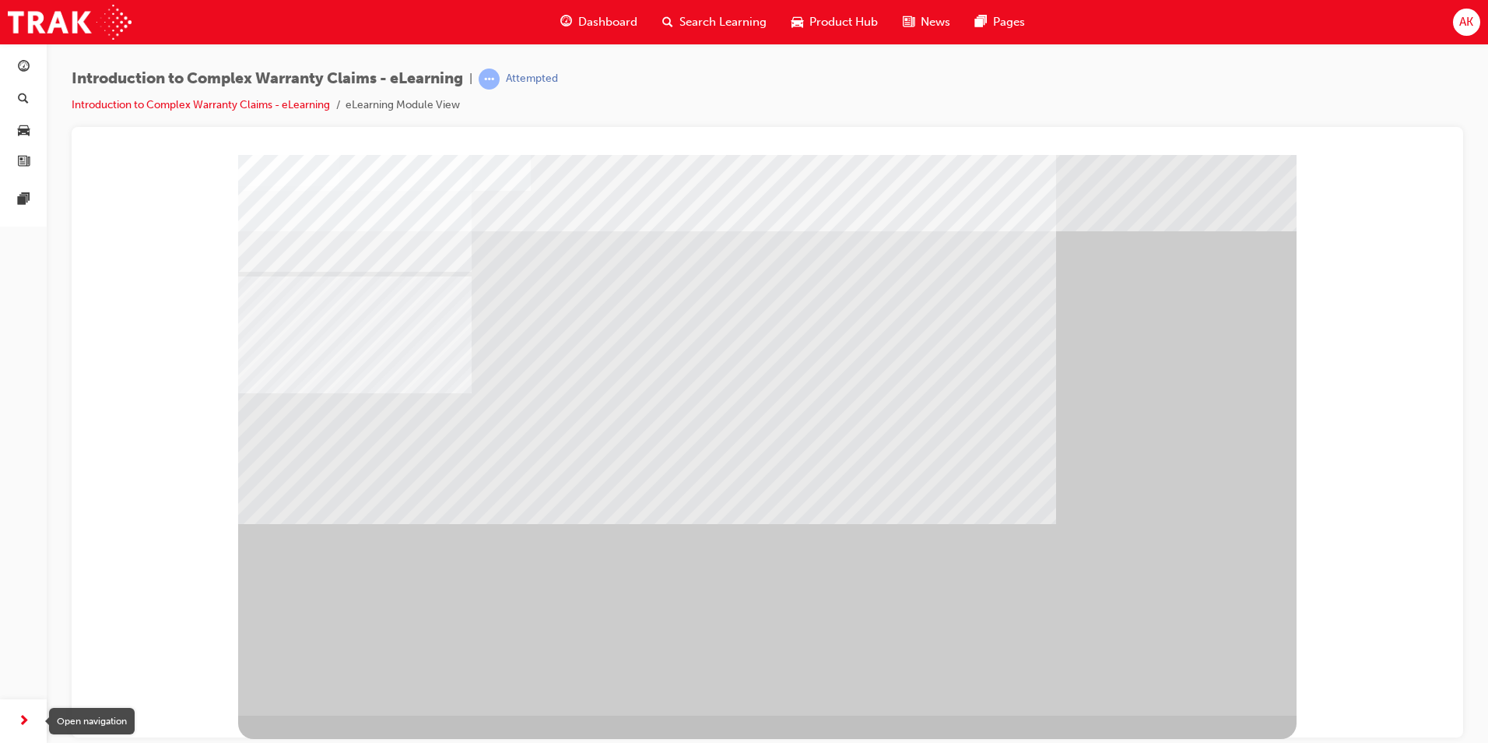
click at [17, 711] on div "button" at bounding box center [23, 720] width 31 height 31
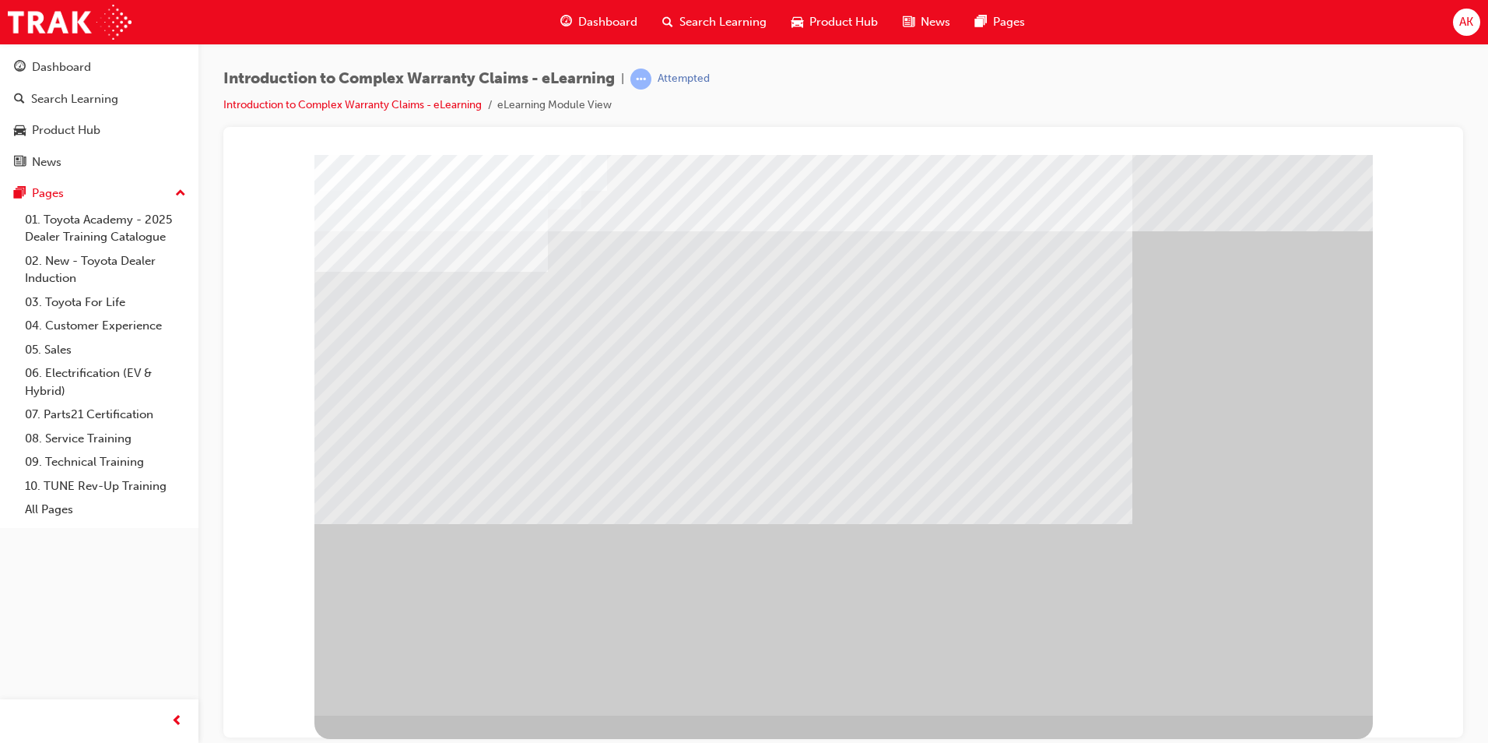
drag, startPoint x: 1483, startPoint y: 223, endPoint x: 1292, endPoint y: 691, distance: 505.2
drag, startPoint x: 1308, startPoint y: 687, endPoint x: 1300, endPoint y: 690, distance: 8.4
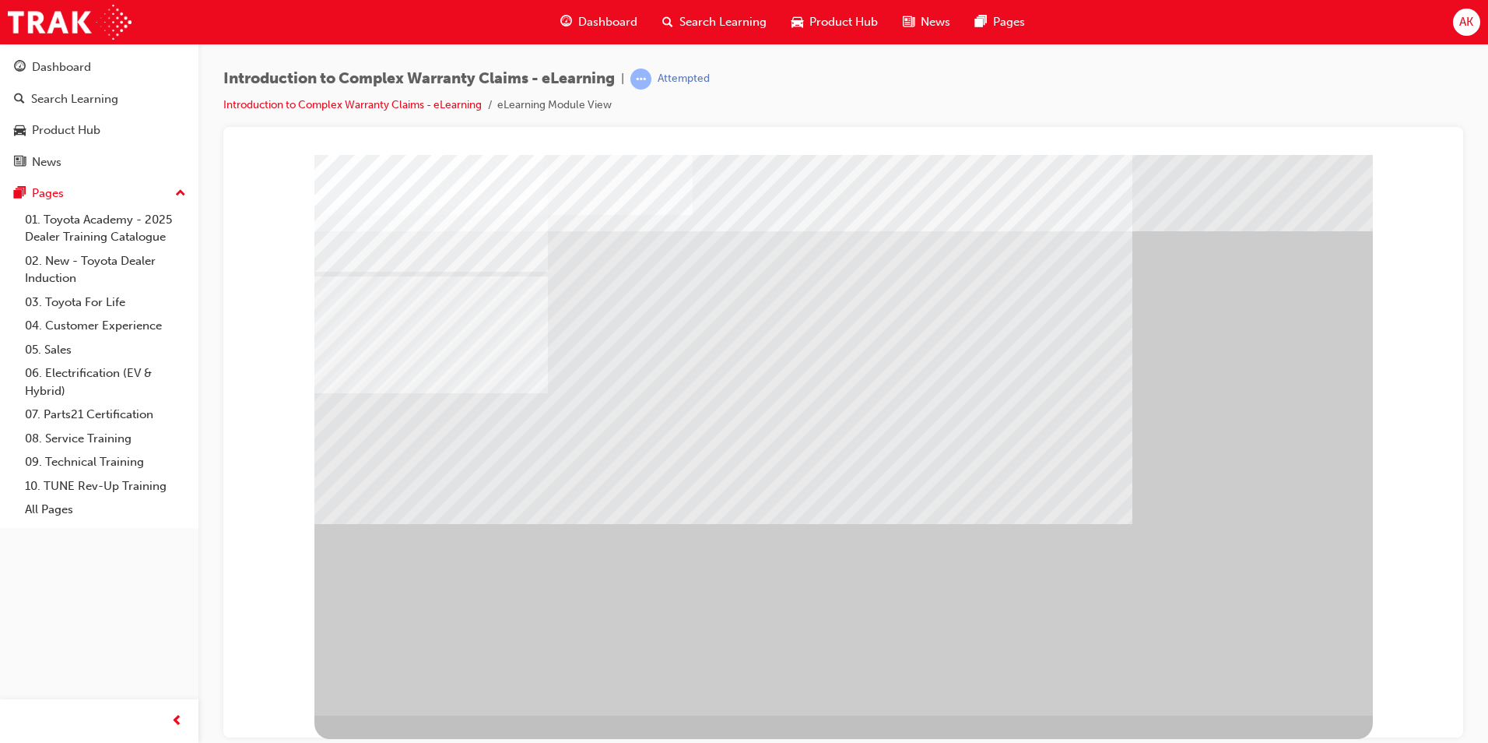
drag, startPoint x: 648, startPoint y: 509, endPoint x: 649, endPoint y: 526, distance: 17.2
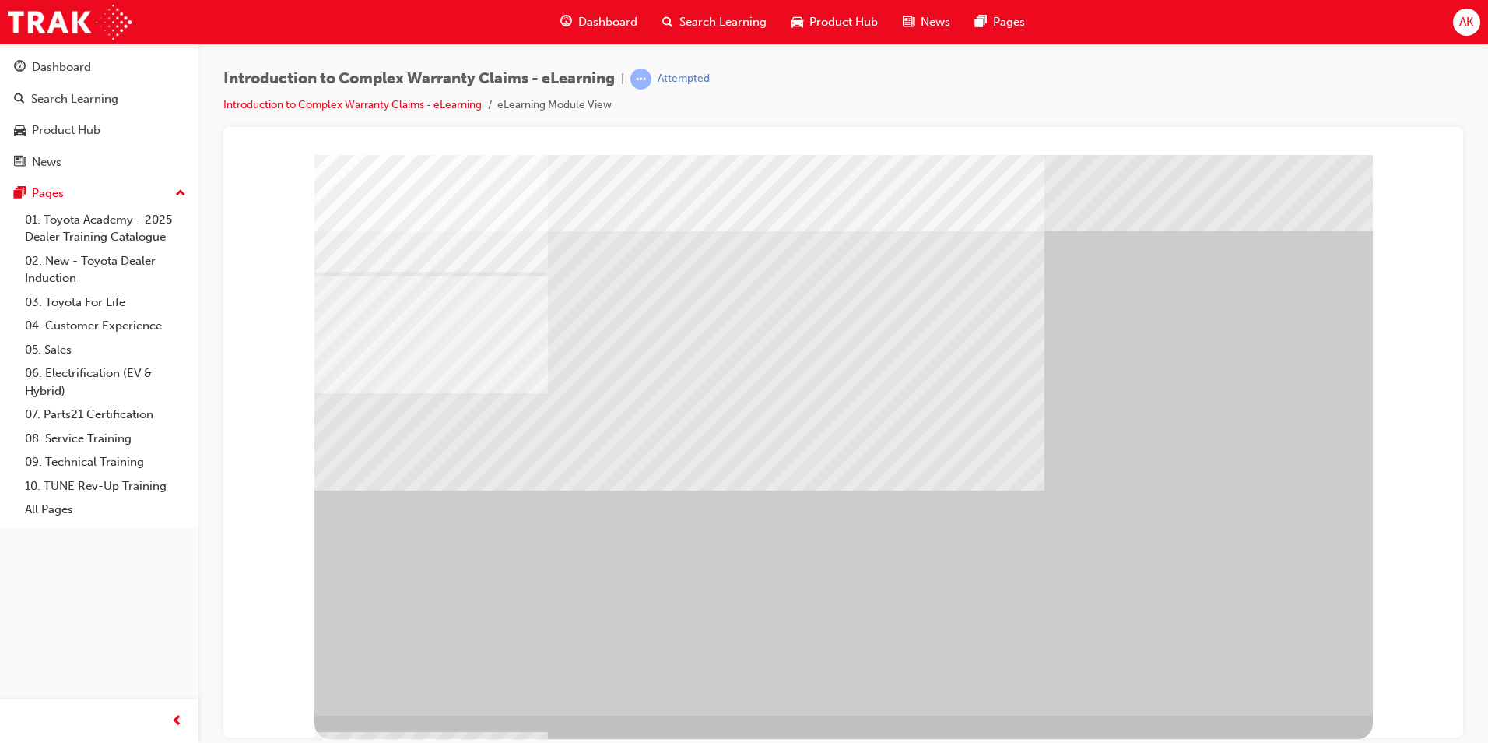
click at [1287, 676] on div "" at bounding box center [843, 434] width 1059 height 560
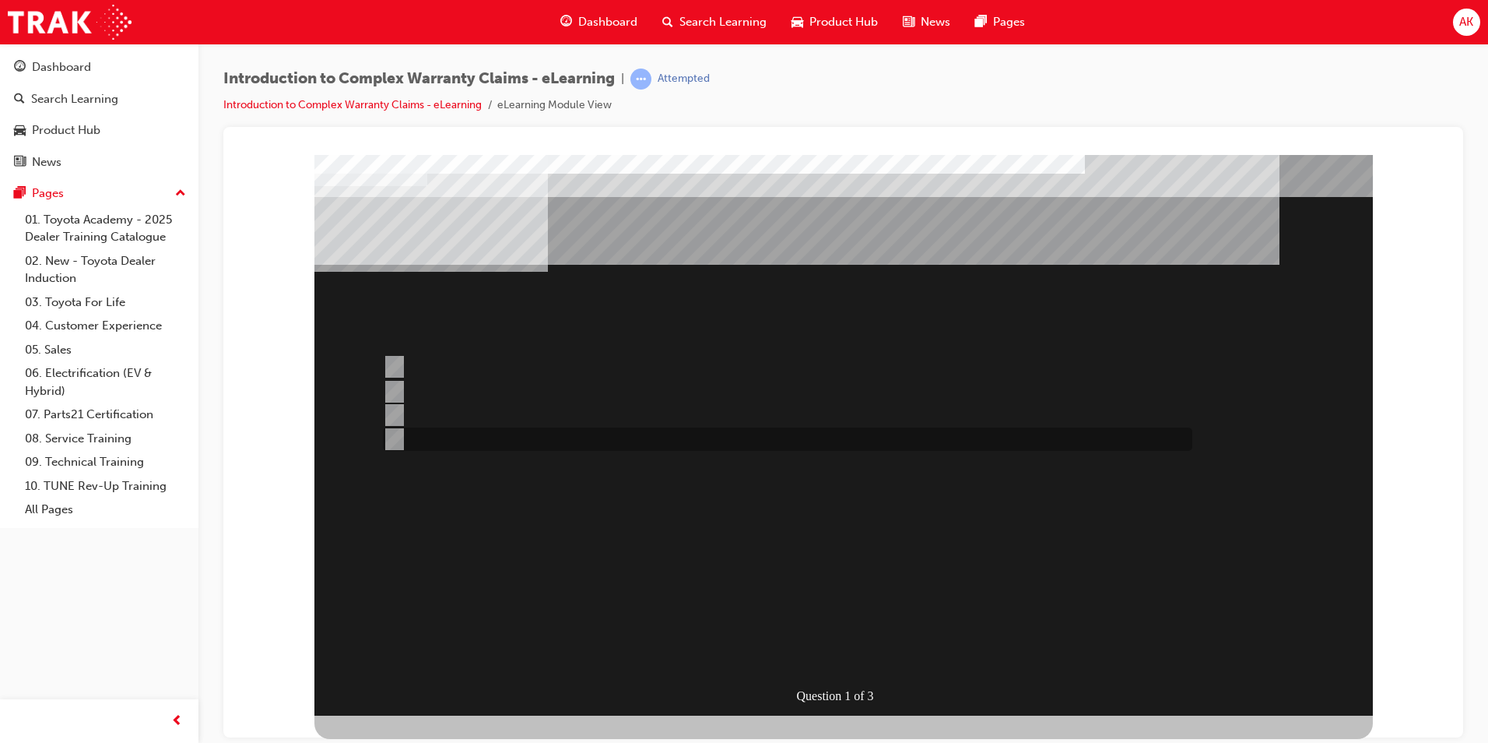
drag, startPoint x: 692, startPoint y: 448, endPoint x: 689, endPoint y: 465, distance: 17.4
click at [691, 450] on div at bounding box center [784, 438] width 810 height 23
radio input "true"
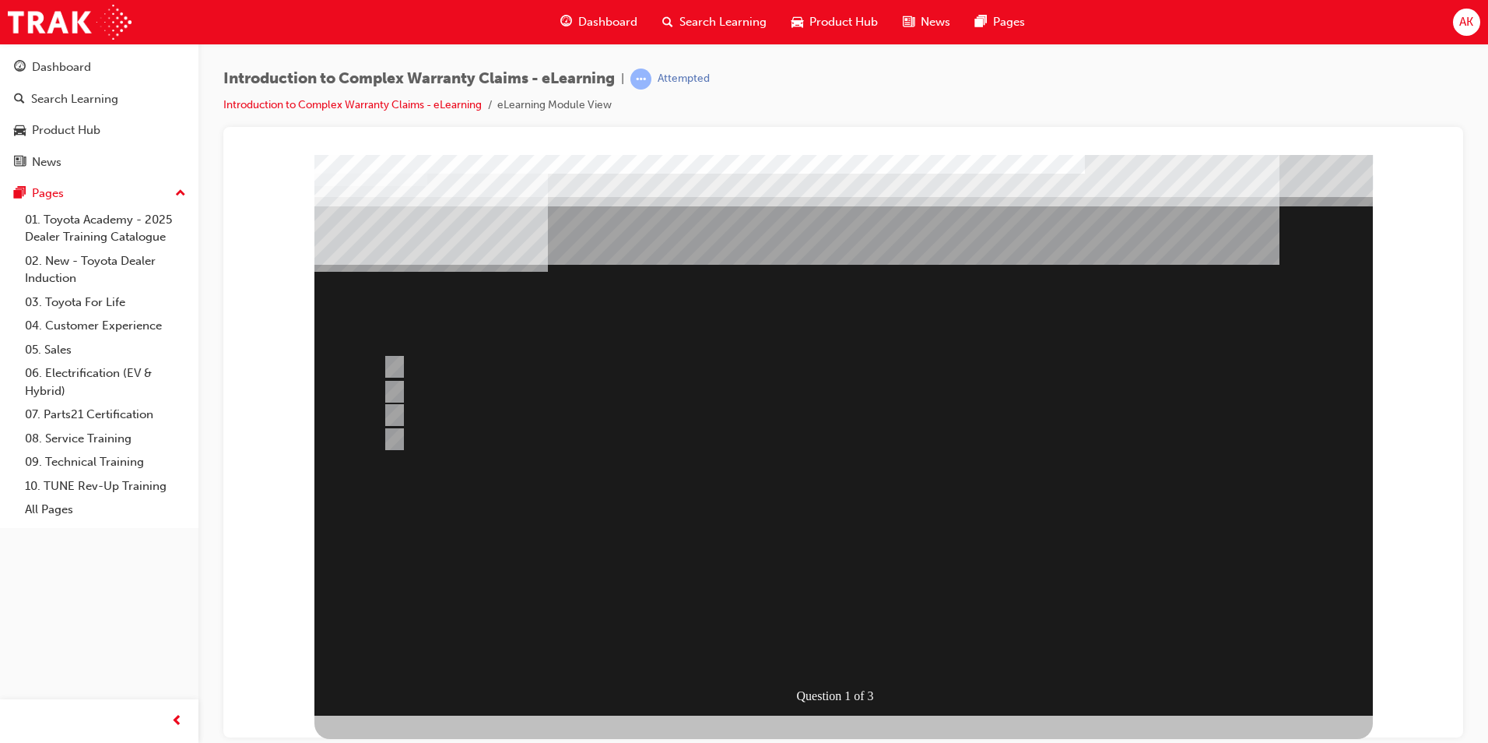
click at [827, 650] on div at bounding box center [843, 434] width 1059 height 560
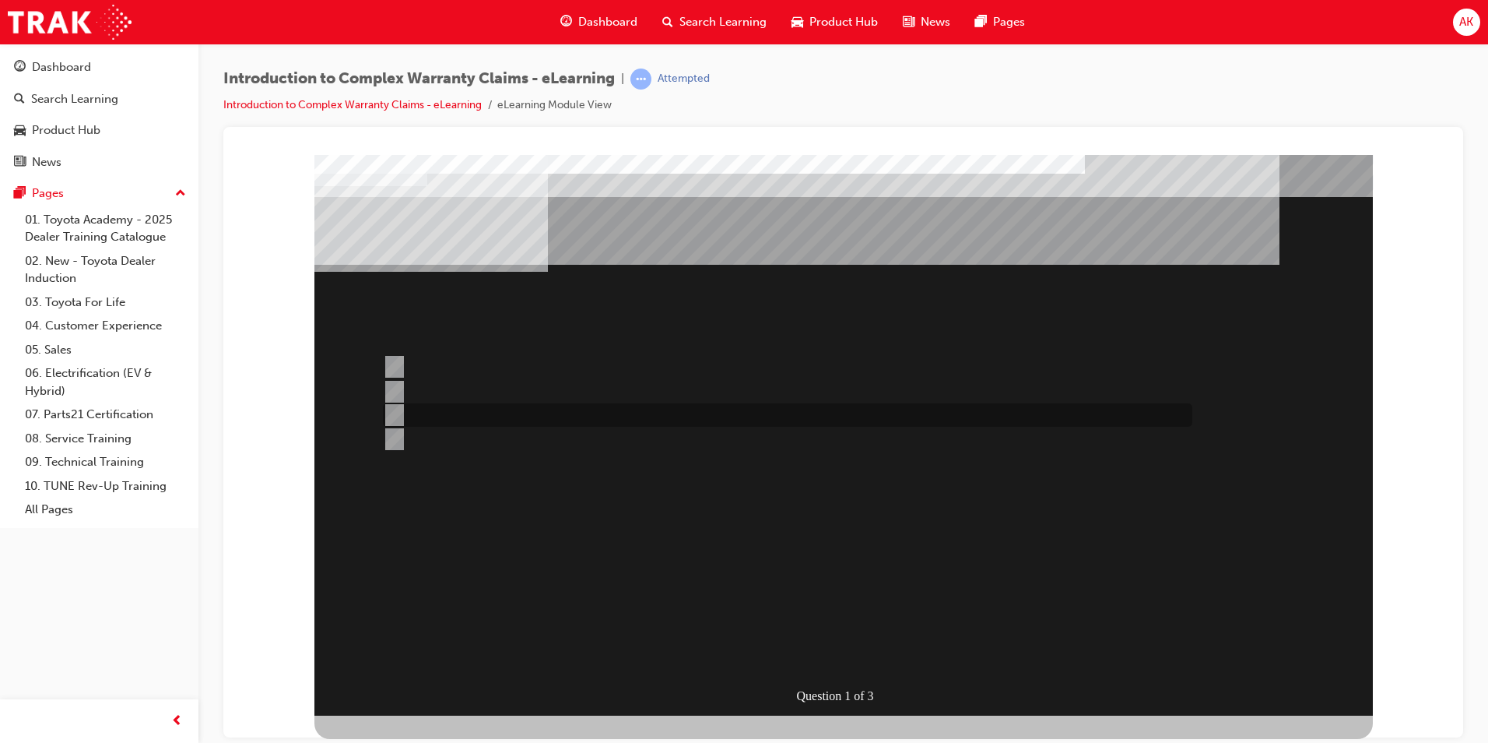
click at [606, 413] on div at bounding box center [784, 414] width 810 height 23
radio input "true"
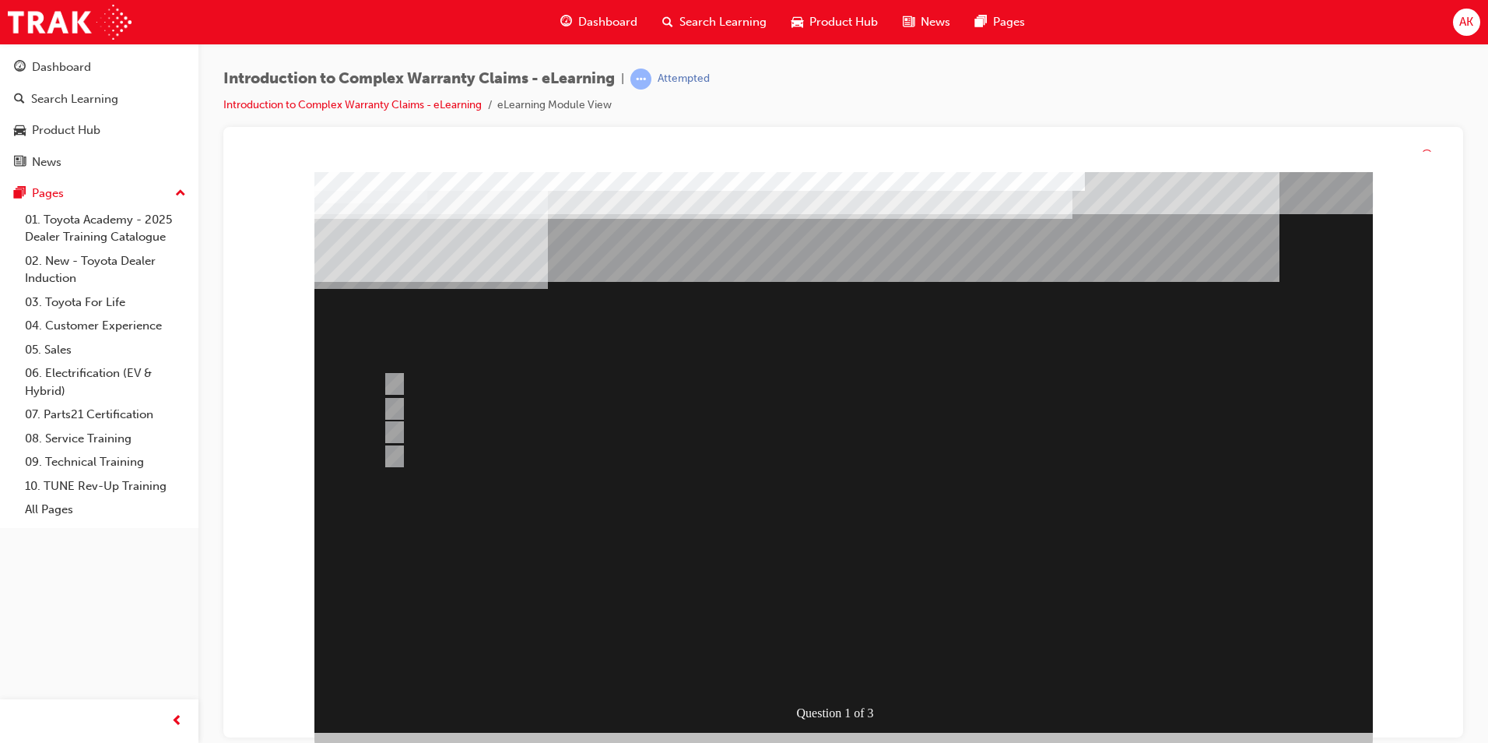
click at [823, 663] on div at bounding box center [843, 452] width 1059 height 560
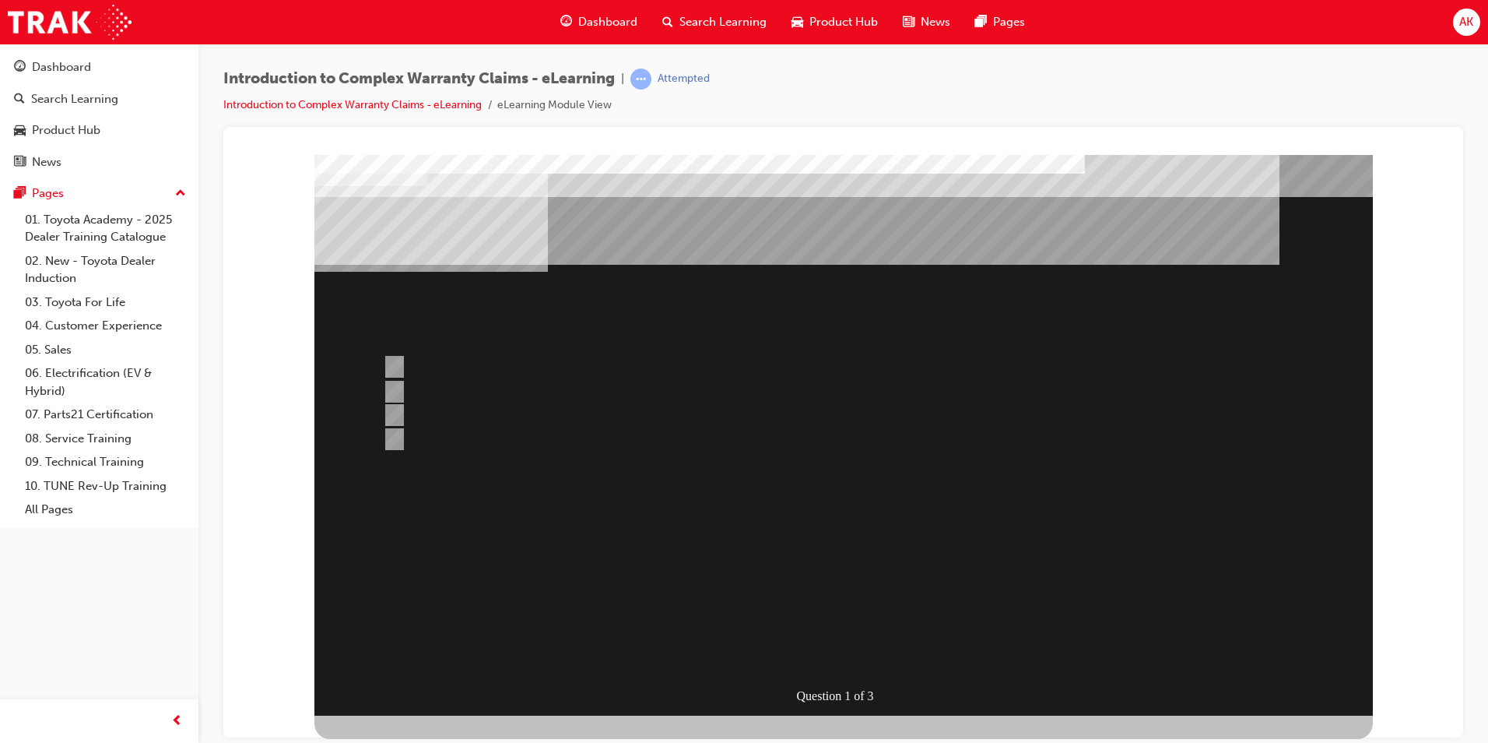
click at [743, 365] on div at bounding box center [784, 366] width 810 height 23
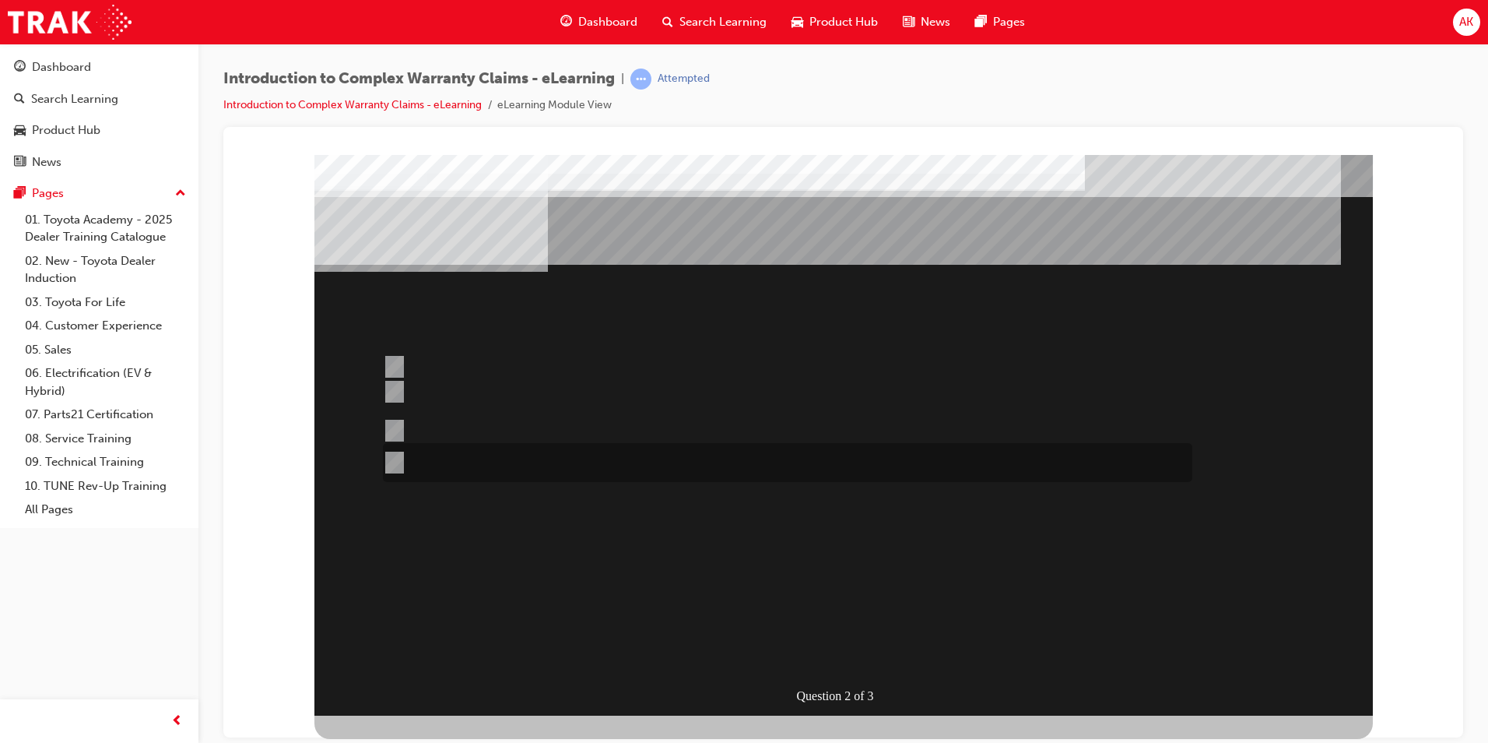
click at [519, 460] on div at bounding box center [784, 462] width 810 height 39
radio input "true"
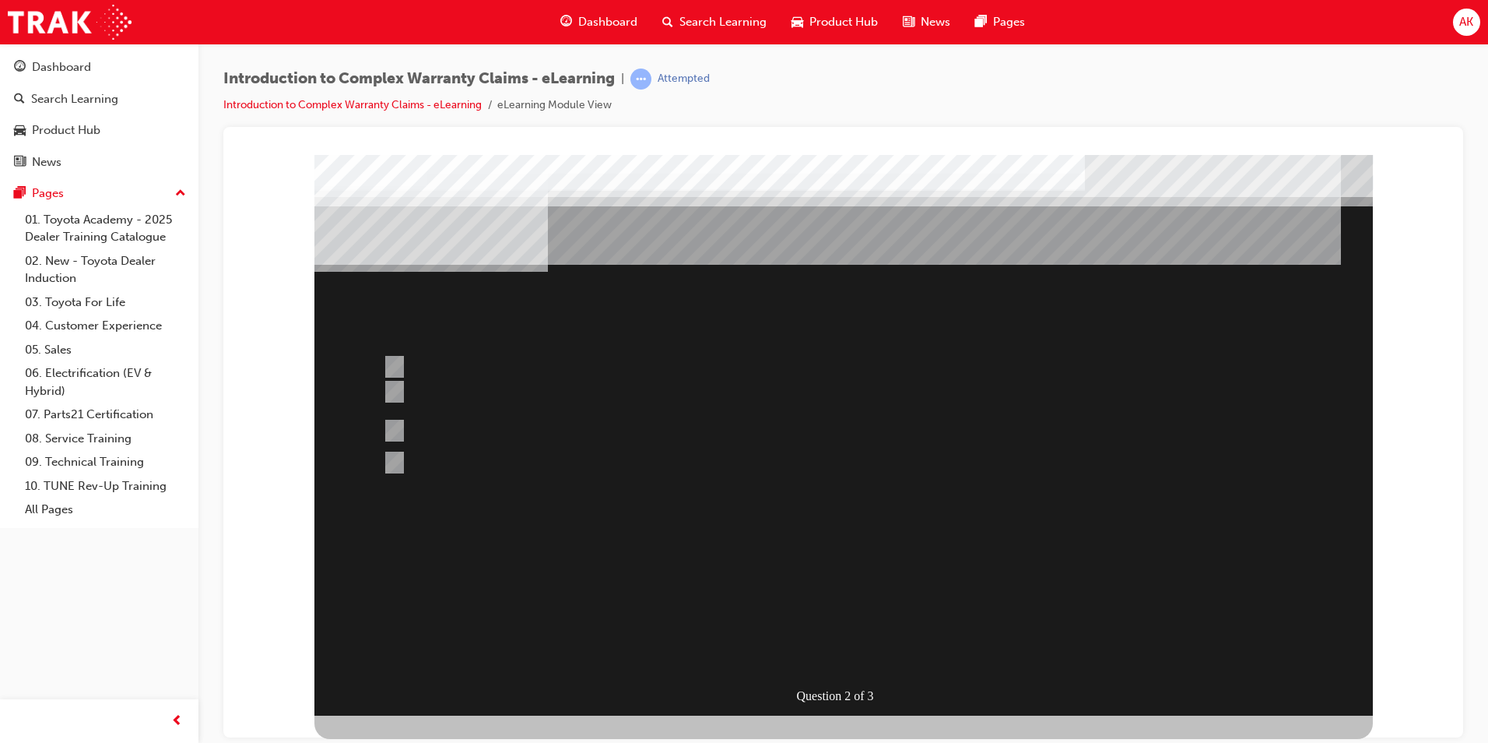
click at [834, 649] on div at bounding box center [843, 434] width 1059 height 560
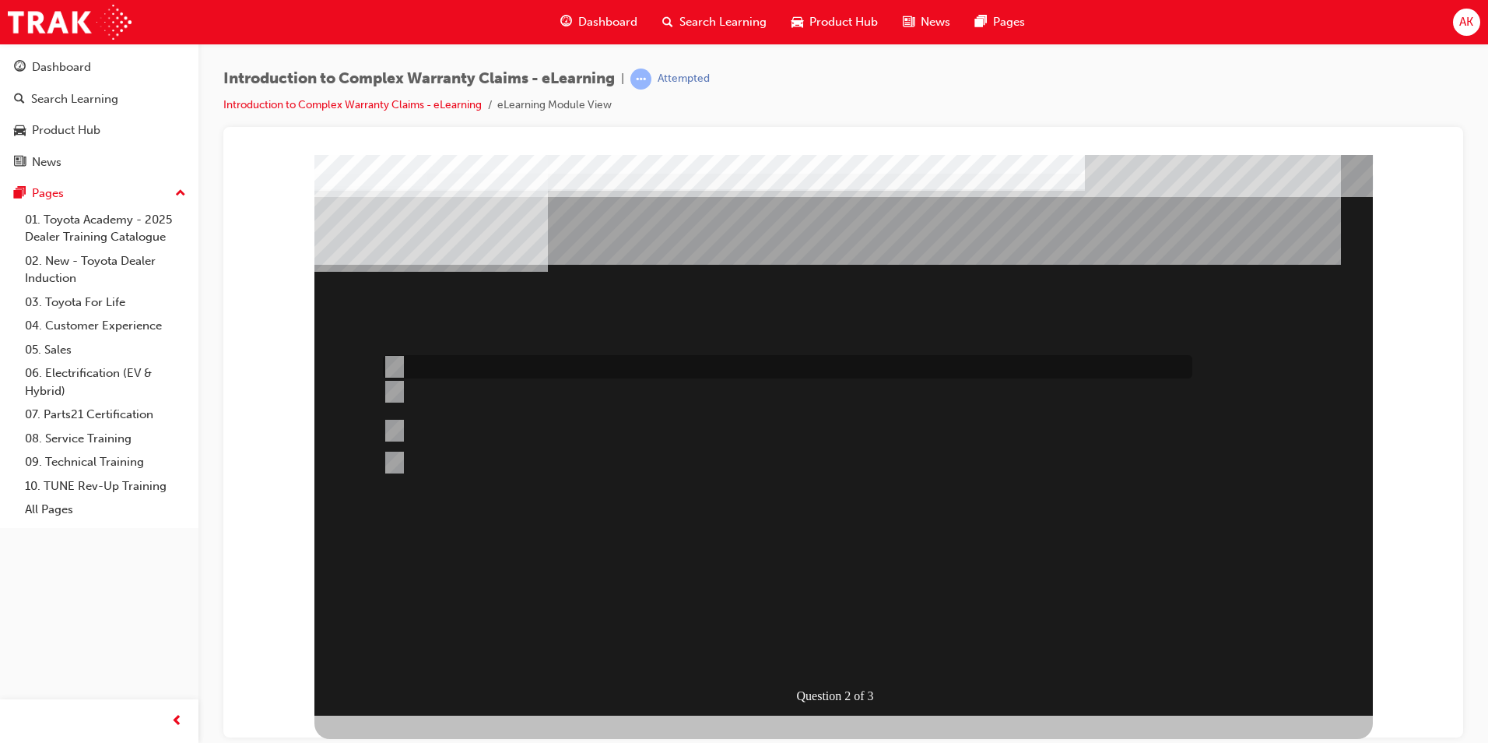
drag, startPoint x: 578, startPoint y: 373, endPoint x: 577, endPoint y: 385, distance: 12.6
click at [579, 374] on div at bounding box center [784, 366] width 810 height 23
click at [575, 401] on div at bounding box center [784, 401] width 810 height 40
radio input "false"
radio input "true"
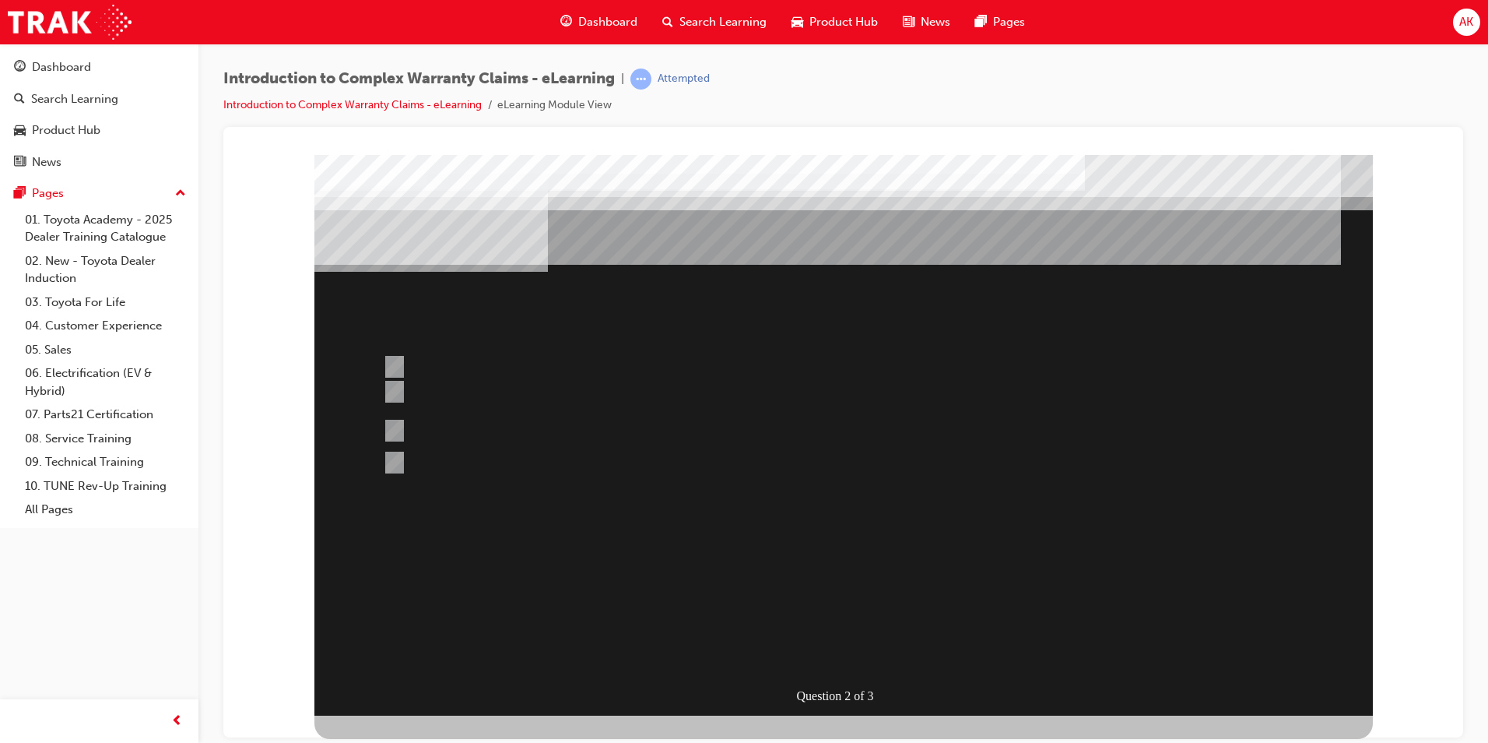
click at [839, 642] on div at bounding box center [843, 434] width 1059 height 560
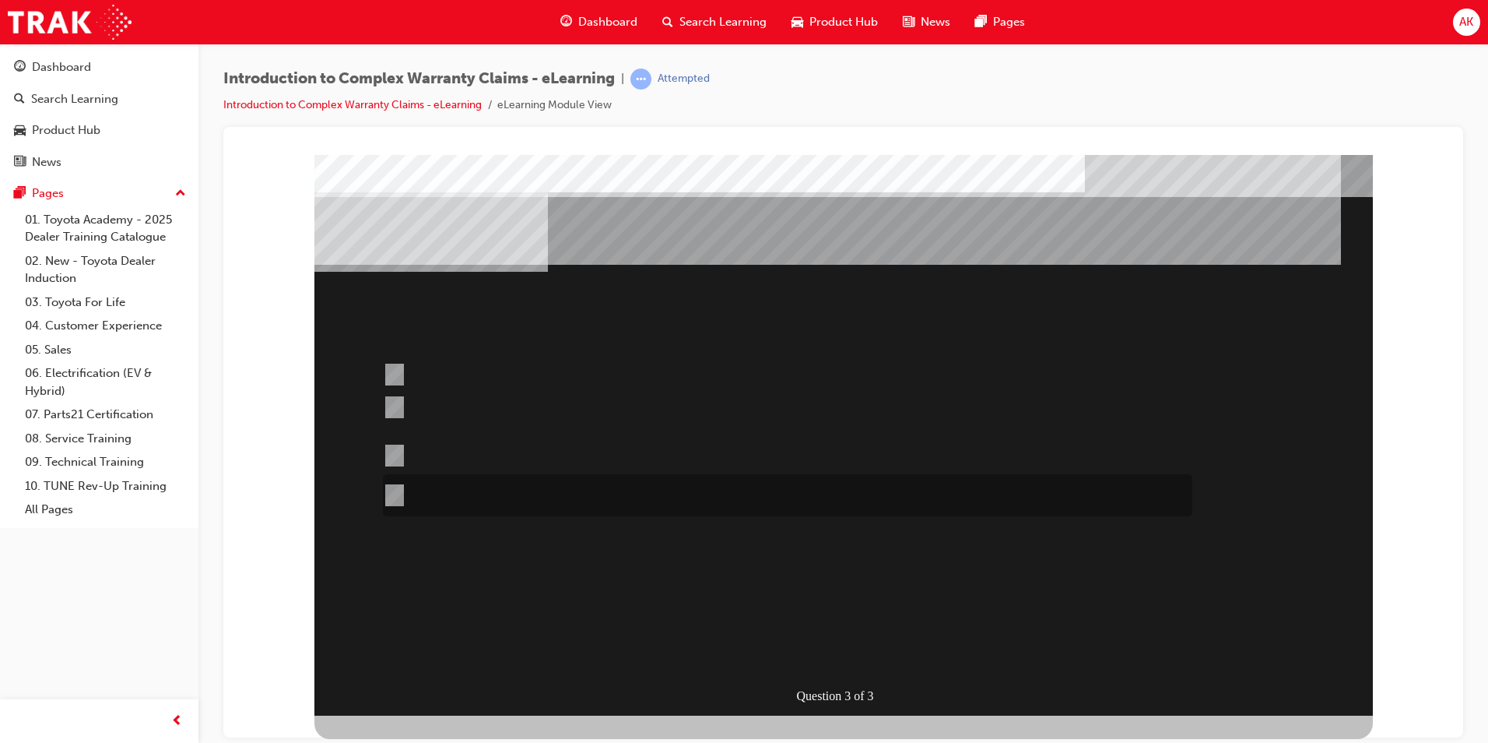
click at [729, 511] on div at bounding box center [784, 495] width 810 height 42
radio input "true"
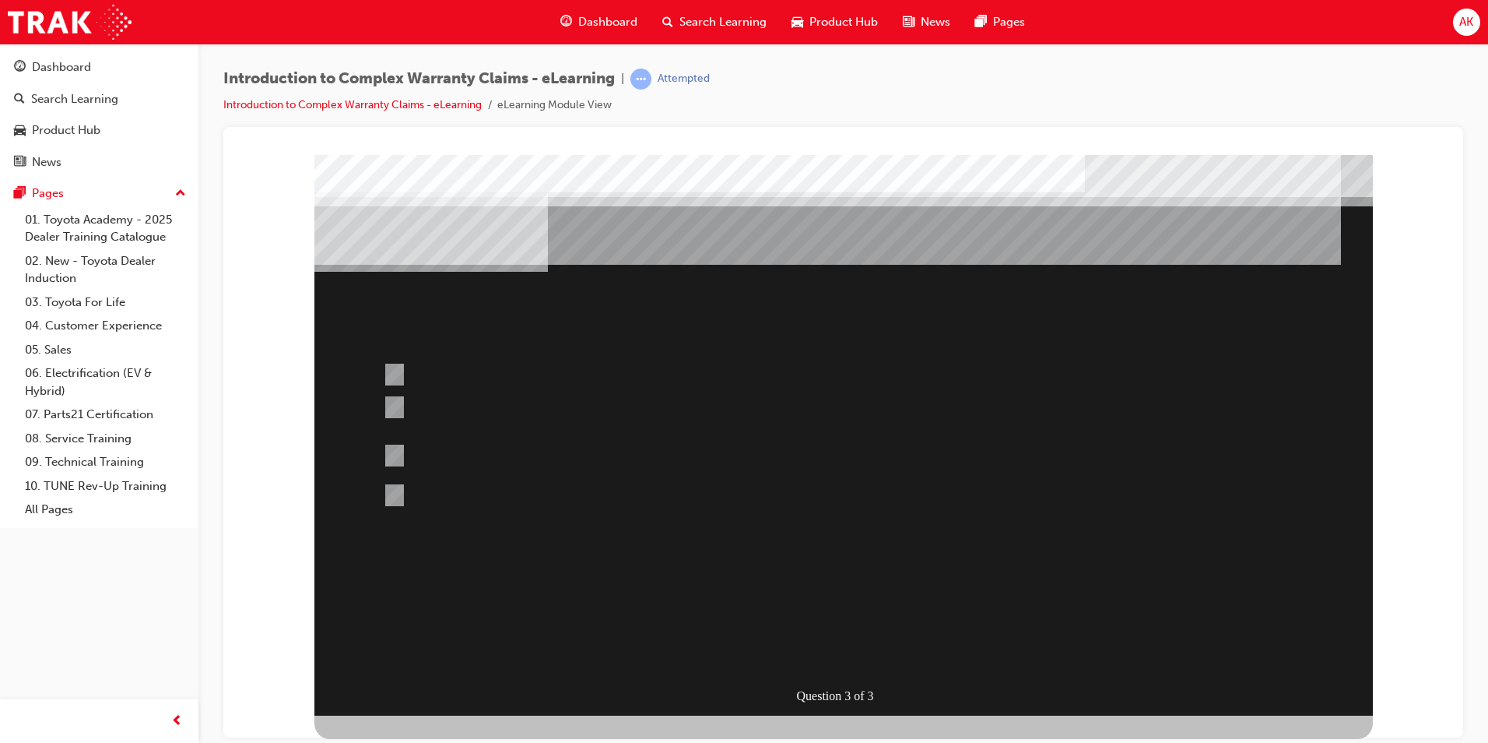
click at [863, 645] on div at bounding box center [843, 434] width 1059 height 560
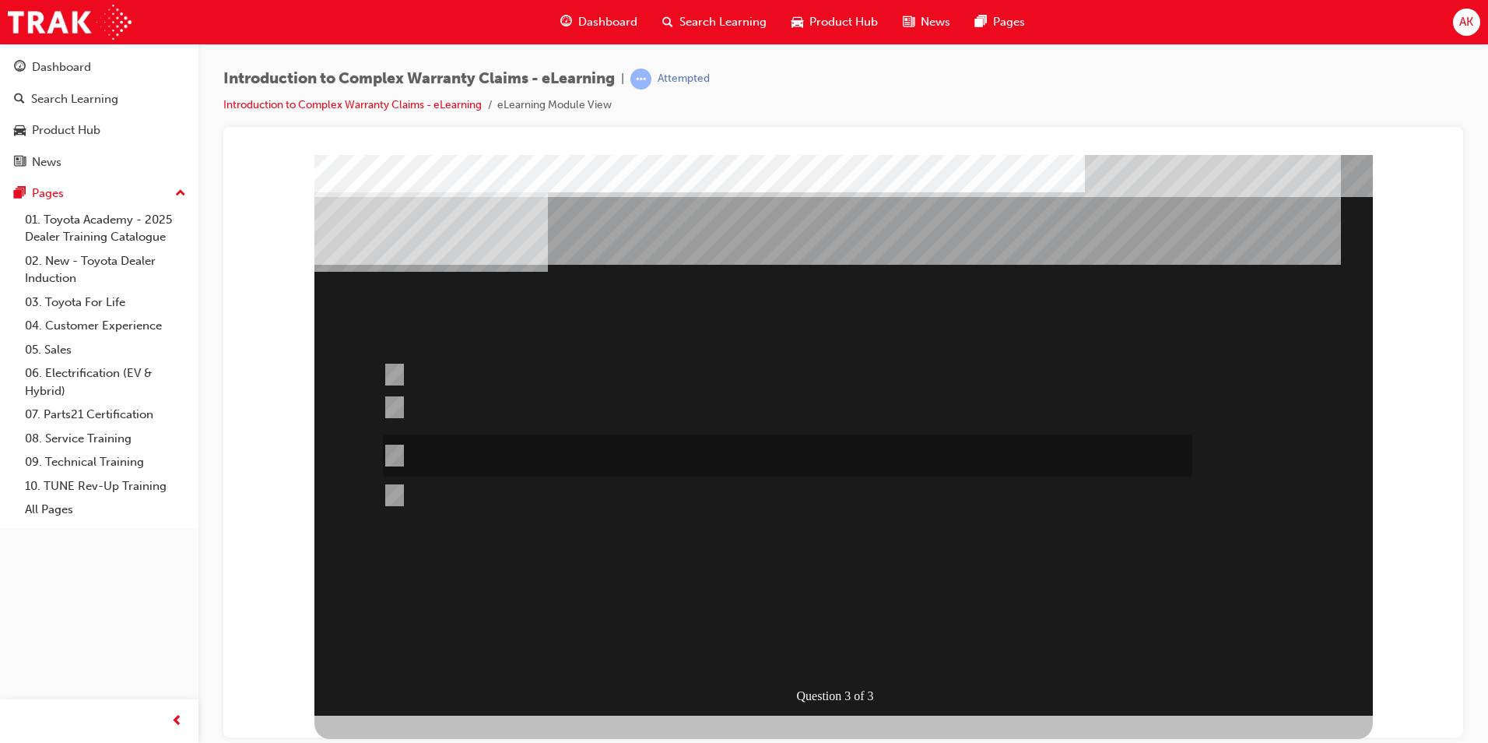
click at [629, 445] on div at bounding box center [784, 455] width 810 height 42
radio input "true"
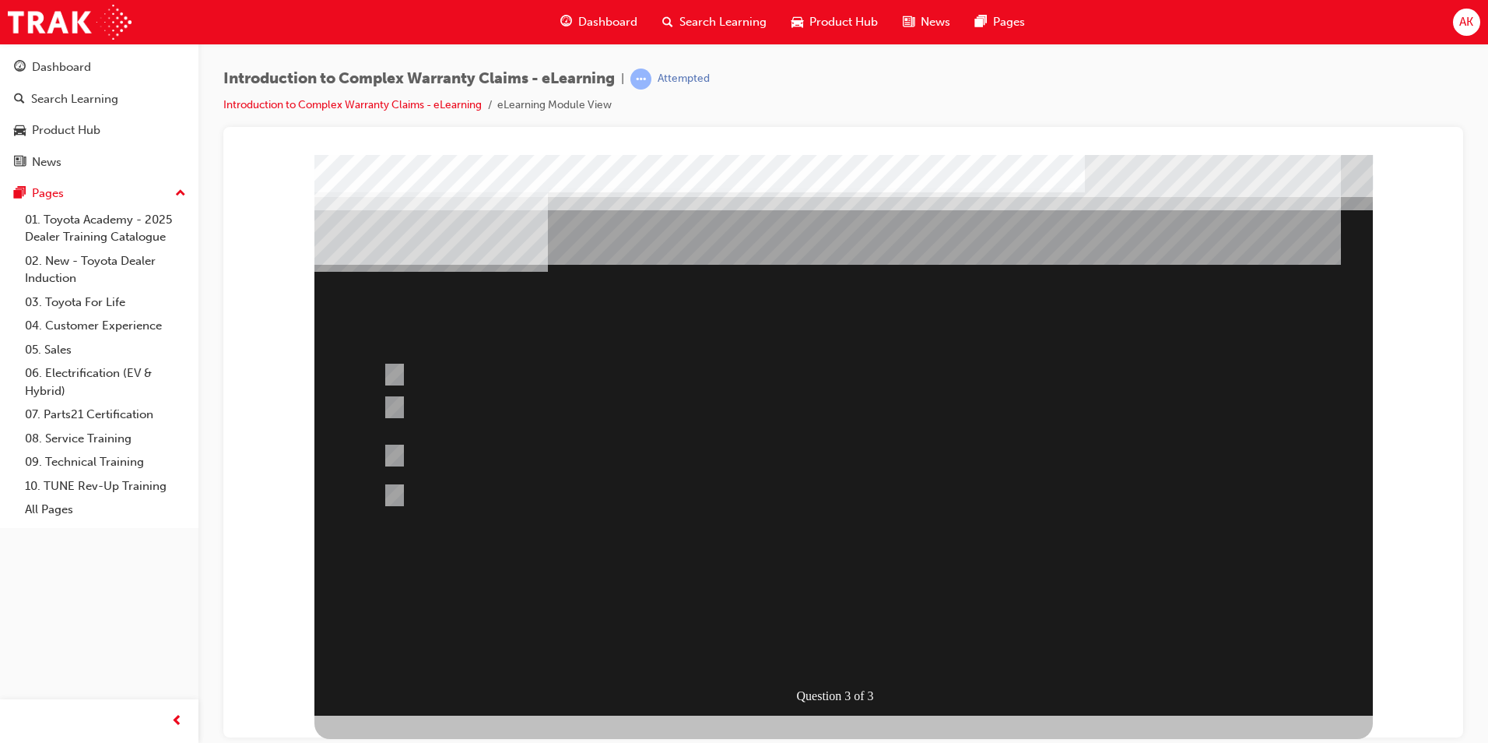
click at [840, 645] on div at bounding box center [843, 434] width 1059 height 560
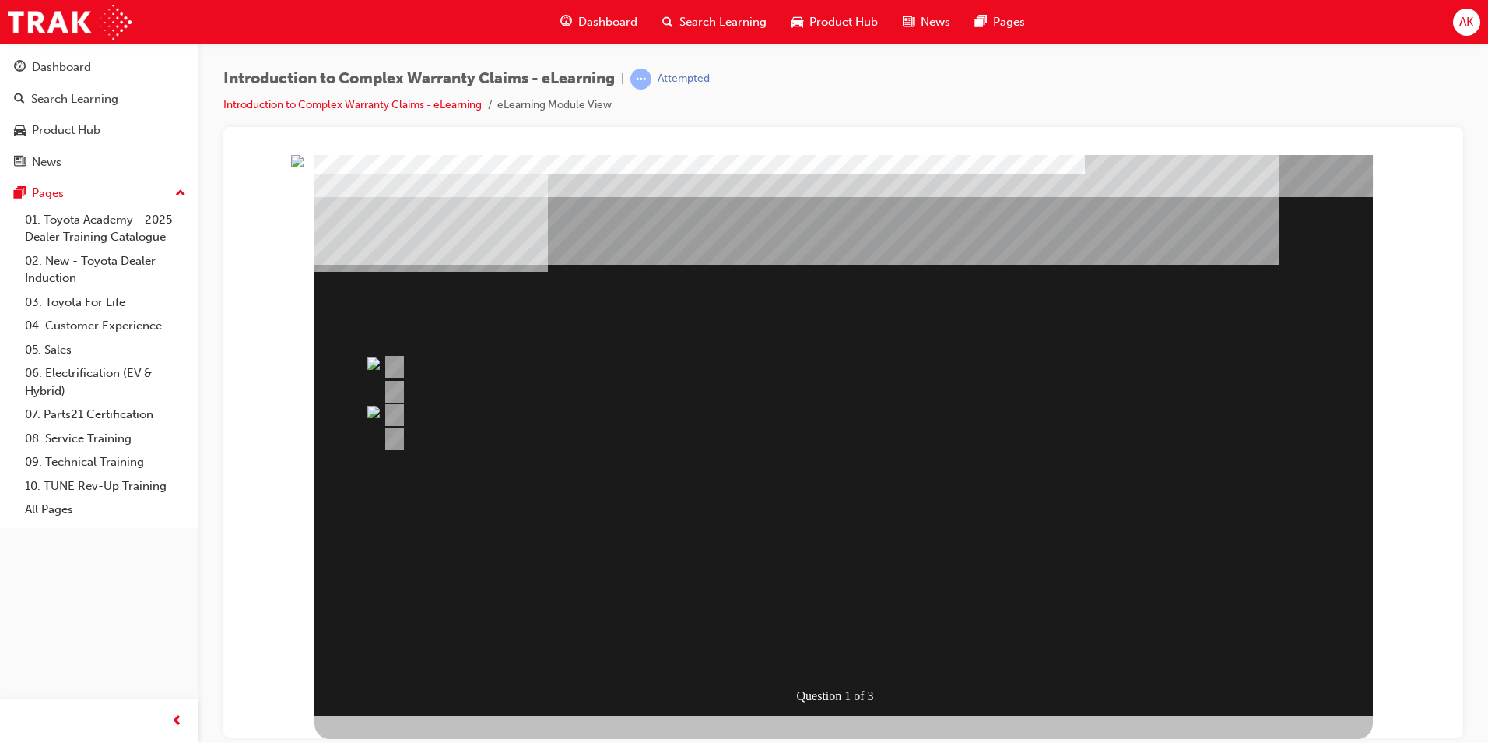
click at [304, 167] on img "" at bounding box center [297, 160] width 12 height 12
click at [813, 694] on div "Question 1 of 3" at bounding box center [847, 694] width 104 height 23
click at [659, 83] on div "Attempted" at bounding box center [670, 79] width 79 height 21
click at [650, 75] on span "learningRecordVerb_ATTEMPT-icon" at bounding box center [641, 79] width 21 height 21
click at [650, 78] on span "learningRecordVerb_ATTEMPT-icon" at bounding box center [641, 79] width 21 height 21
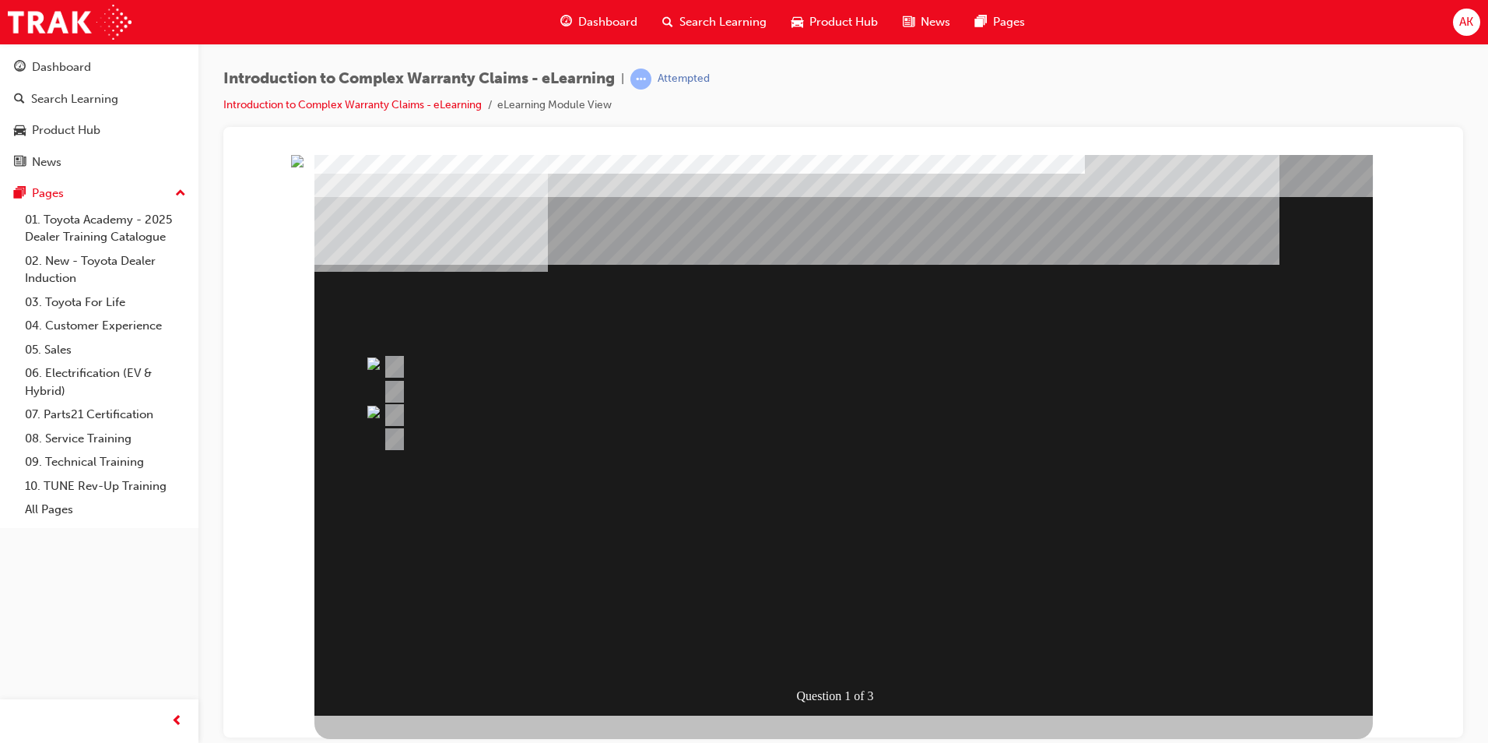
click at [834, 690] on div "Question 1 of 3" at bounding box center [847, 694] width 104 height 23
drag, startPoint x: 357, startPoint y: 413, endPoint x: 388, endPoint y: 397, distance: 35.2
click at [358, 413] on div "Question 1 of 3" at bounding box center [843, 434] width 1059 height 560
click at [613, 506] on div "Question 1 of 3" at bounding box center [843, 434] width 1059 height 560
click at [616, 505] on div "Question 1 of 3" at bounding box center [843, 434] width 1059 height 560
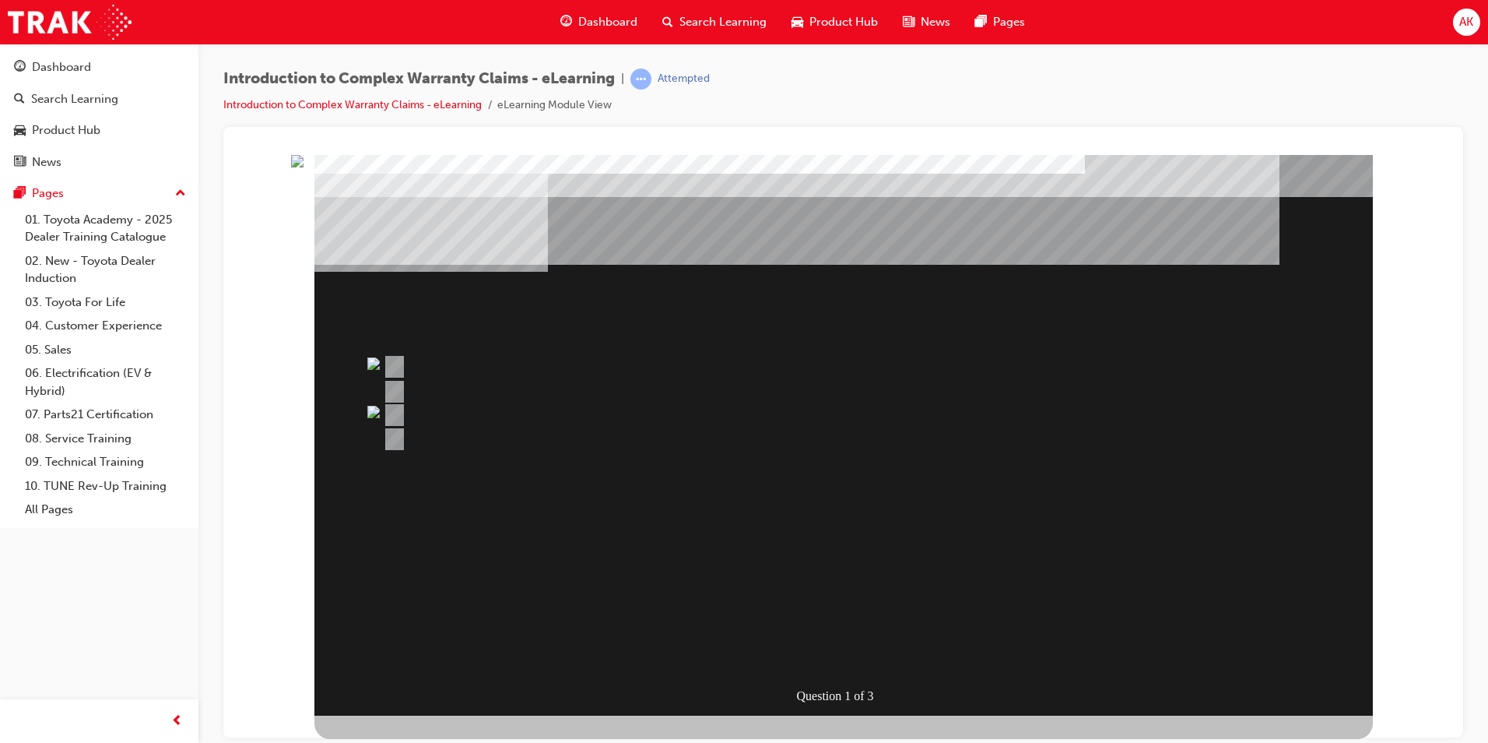
click at [627, 515] on div "Question 1 of 3" at bounding box center [843, 434] width 1059 height 560
click at [631, 518] on div "Question 1 of 3" at bounding box center [843, 434] width 1059 height 560
click at [634, 518] on div "Question 1 of 3" at bounding box center [843, 434] width 1059 height 560
click at [712, 662] on div "" at bounding box center [843, 687] width 1059 height 51
click at [649, 77] on span "learningRecordVerb_ATTEMPT-icon" at bounding box center [641, 79] width 21 height 21
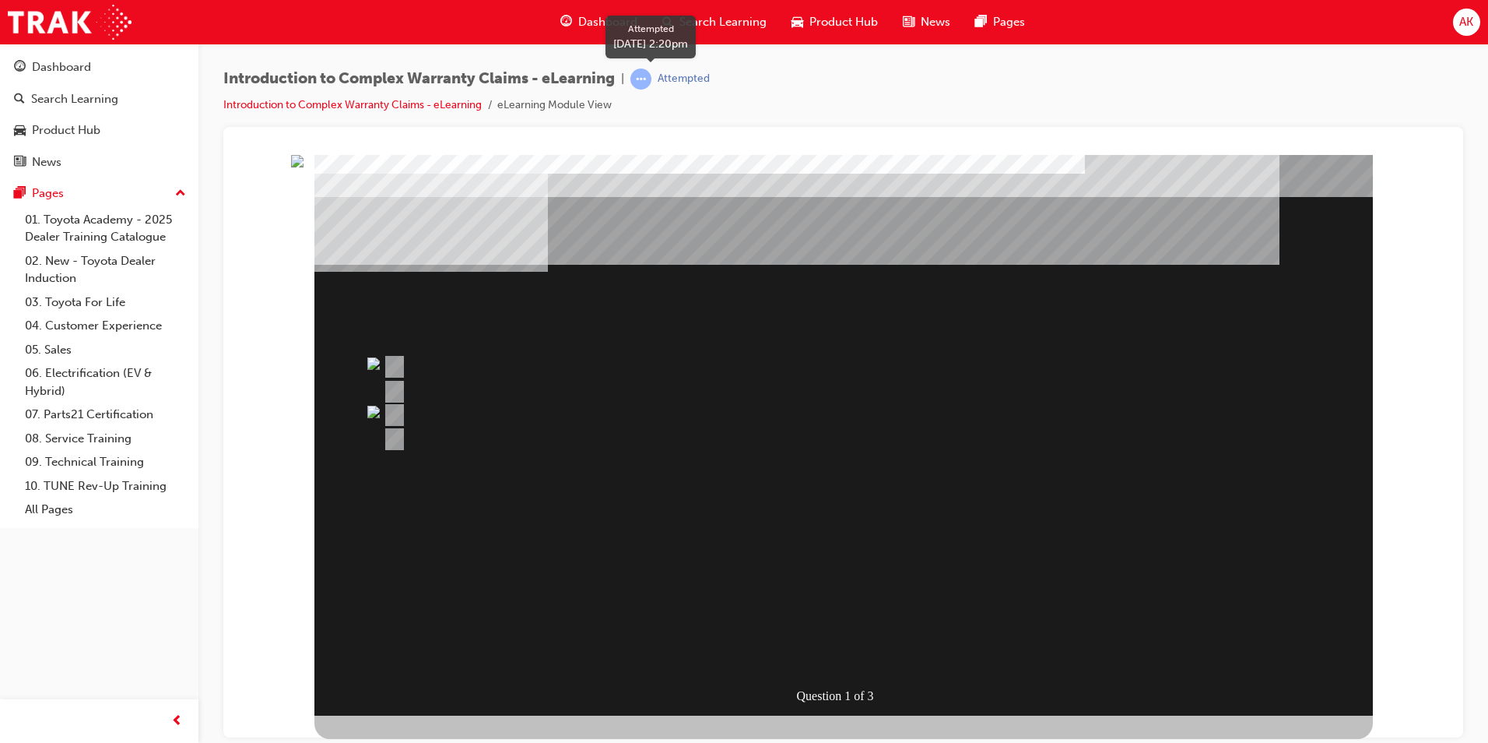
click at [651, 77] on span "learningRecordVerb_ATTEMPT-icon" at bounding box center [641, 79] width 21 height 21
click at [304, 167] on img "" at bounding box center [297, 160] width 12 height 12
click at [690, 16] on span "Search Learning" at bounding box center [723, 22] width 87 height 18
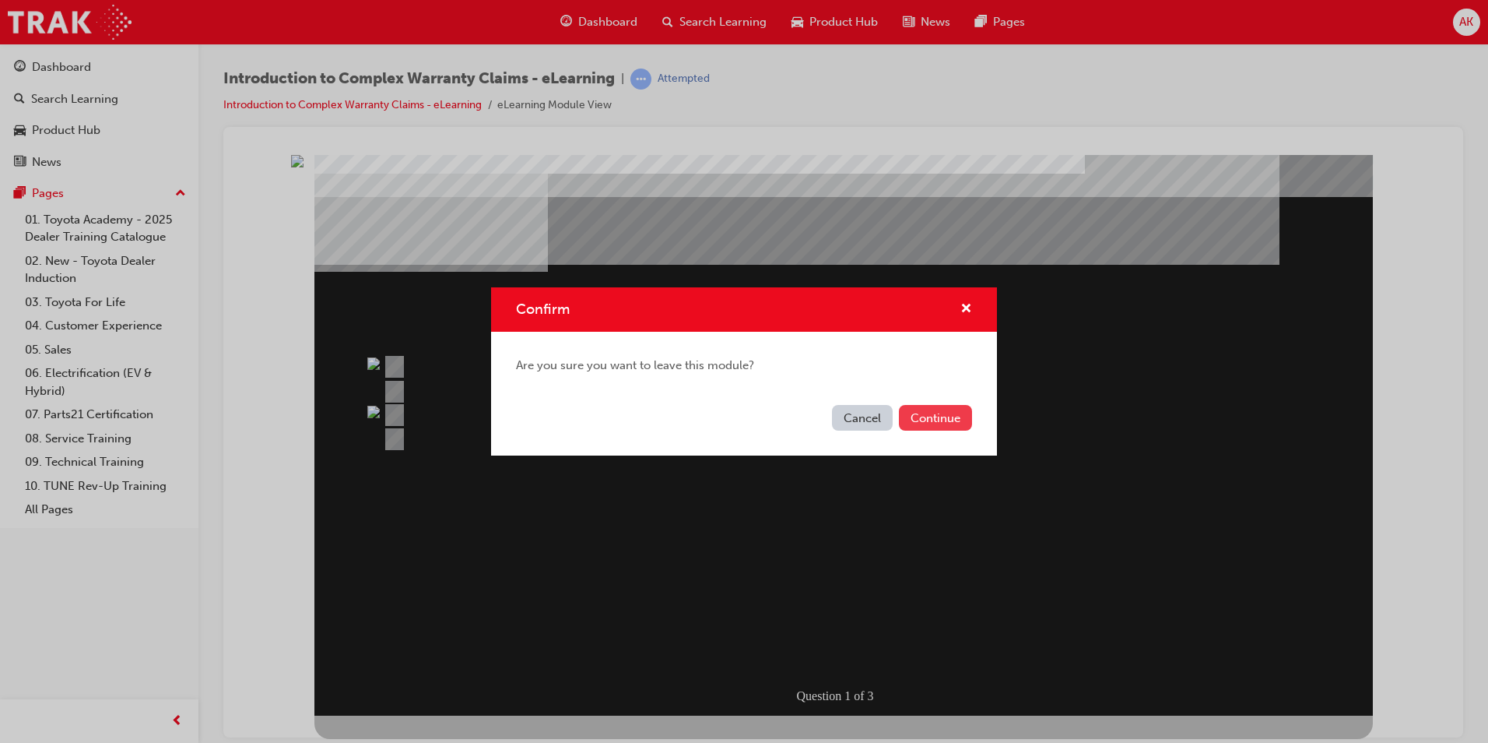
click at [921, 416] on button "Continue" at bounding box center [935, 418] width 73 height 26
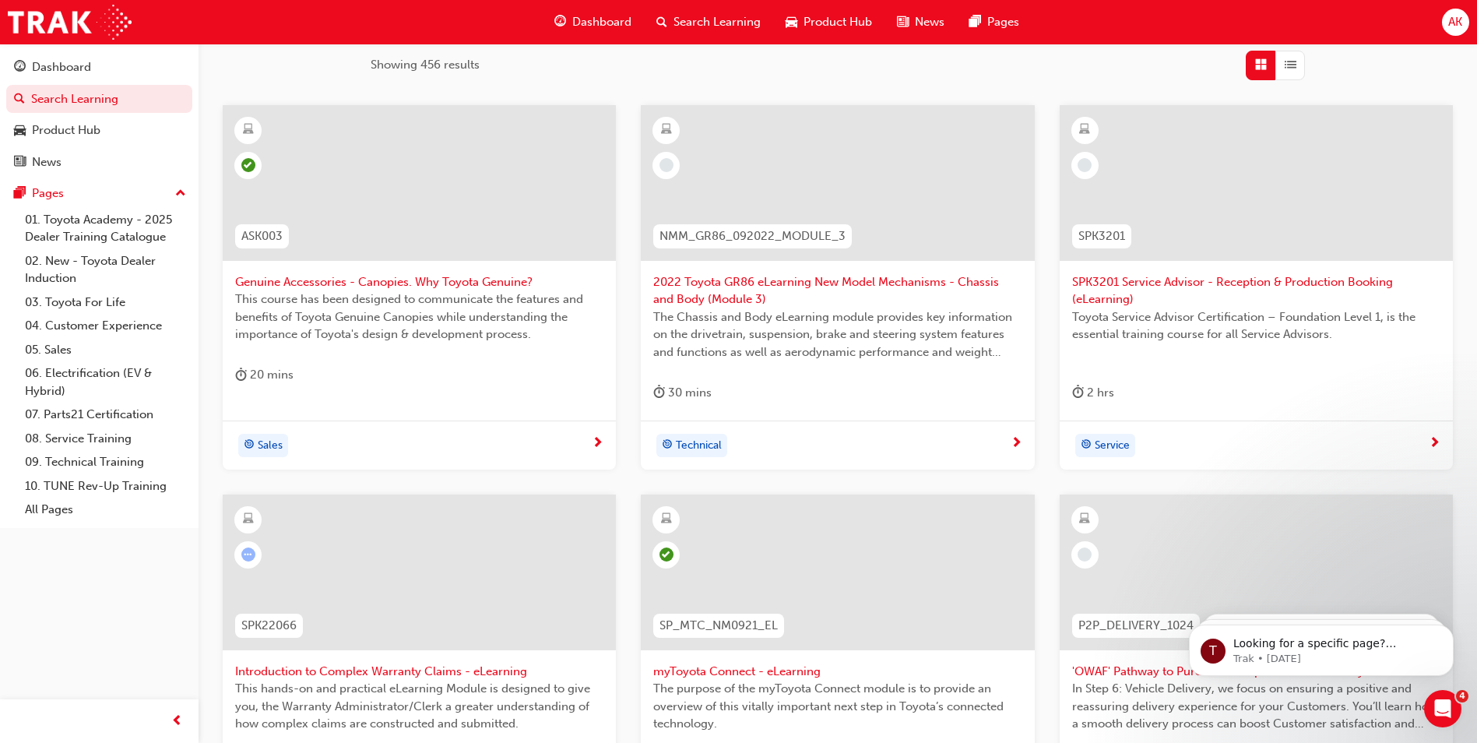
scroll to position [544, 0]
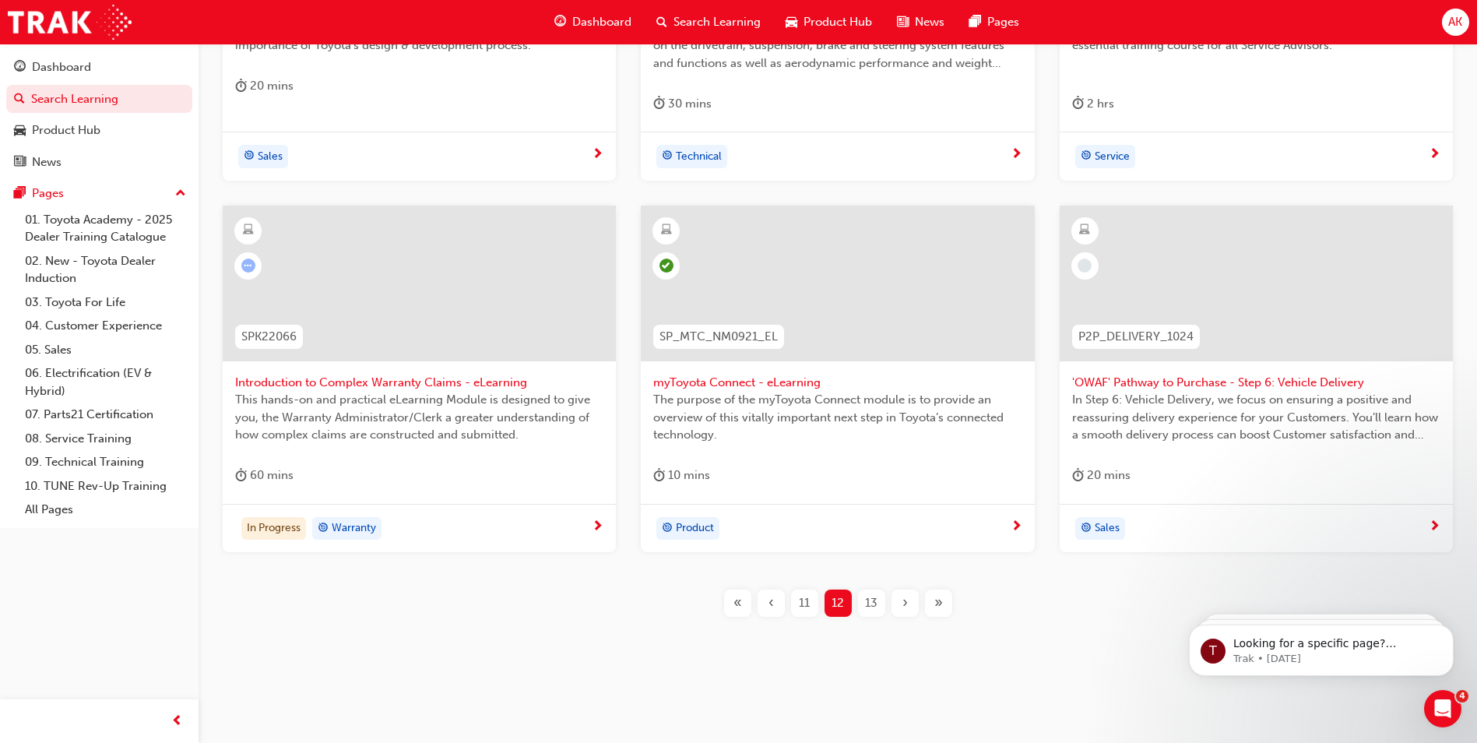
click at [409, 385] on span "Introduction to Complex Warranty Claims - eLearning" at bounding box center [419, 383] width 368 height 18
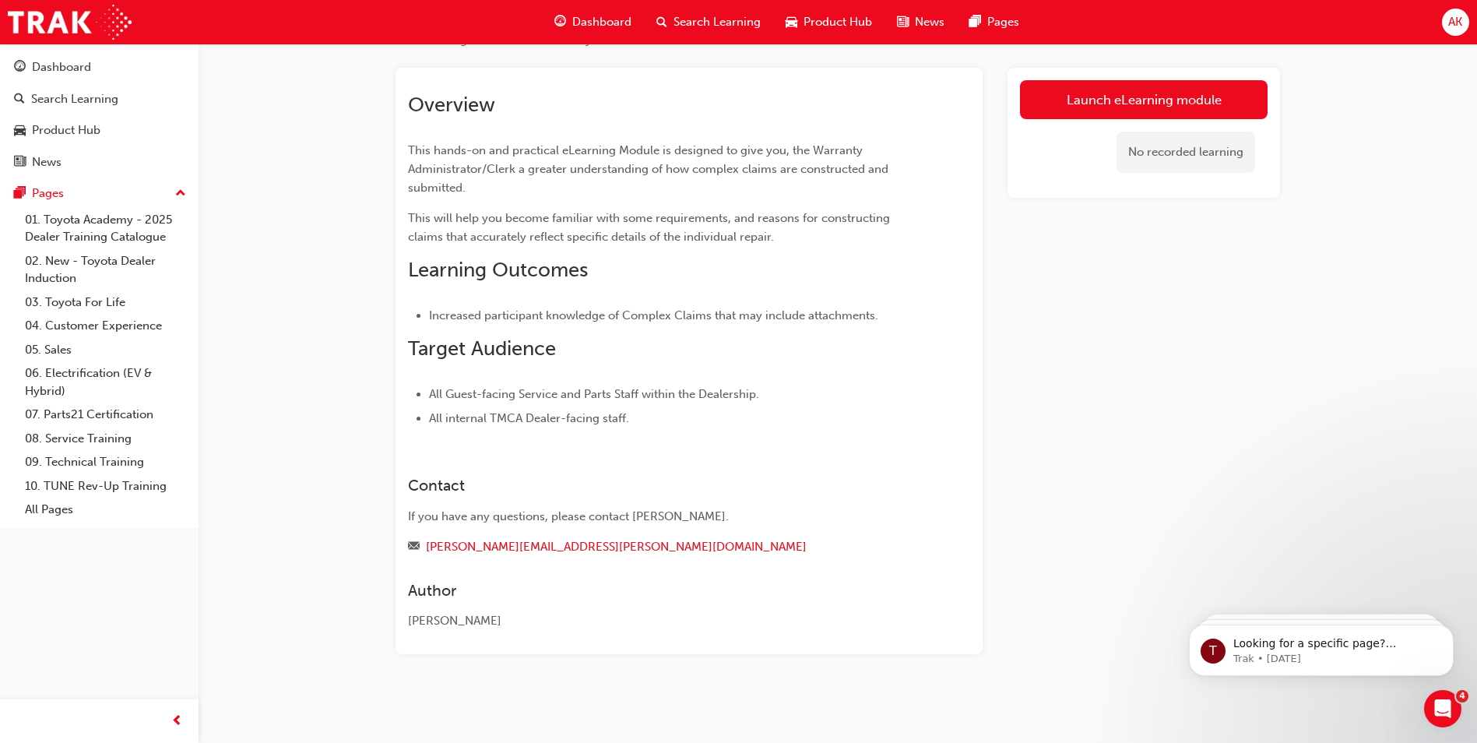
scroll to position [72, 0]
click at [1104, 90] on link "Launch eLearning module" at bounding box center [1144, 99] width 248 height 39
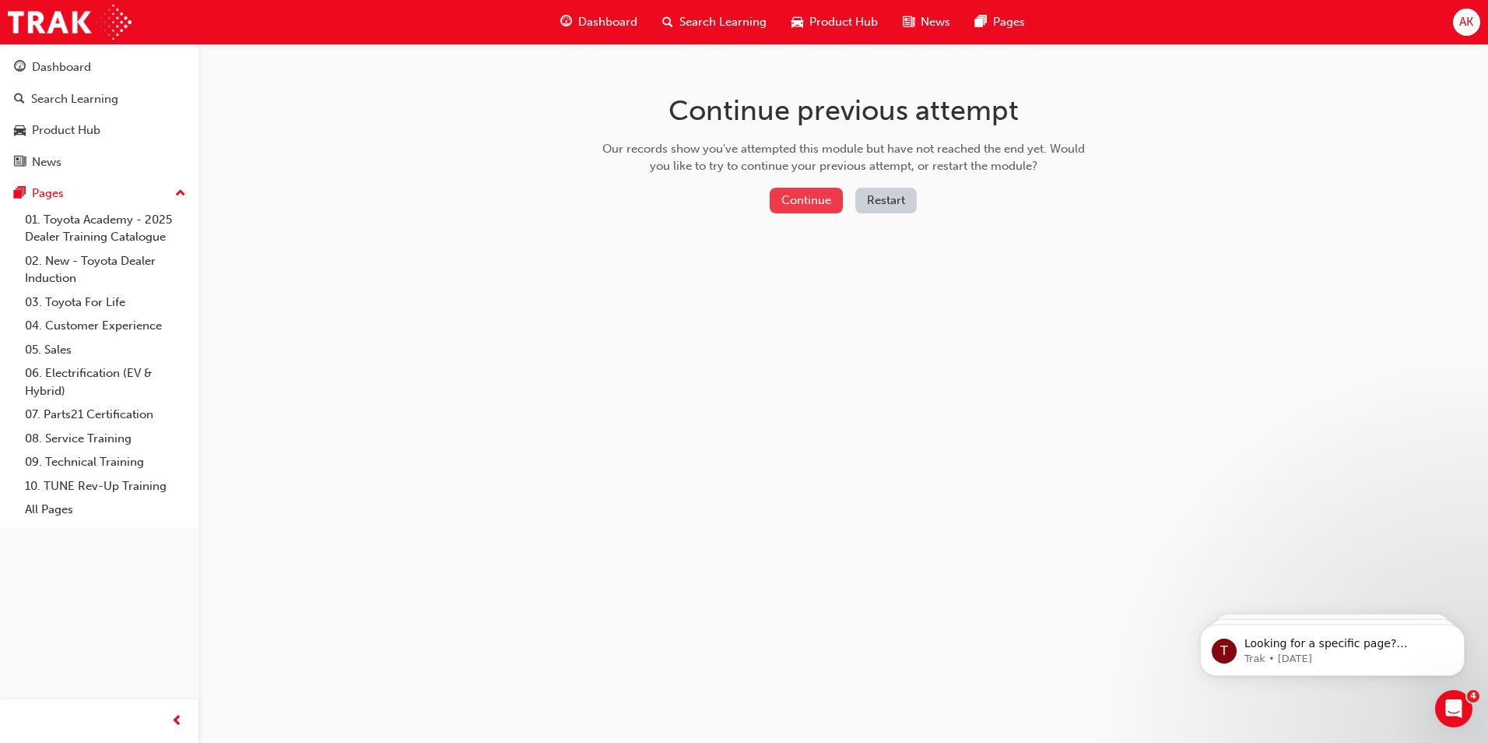
click at [820, 198] on button "Continue" at bounding box center [806, 201] width 73 height 26
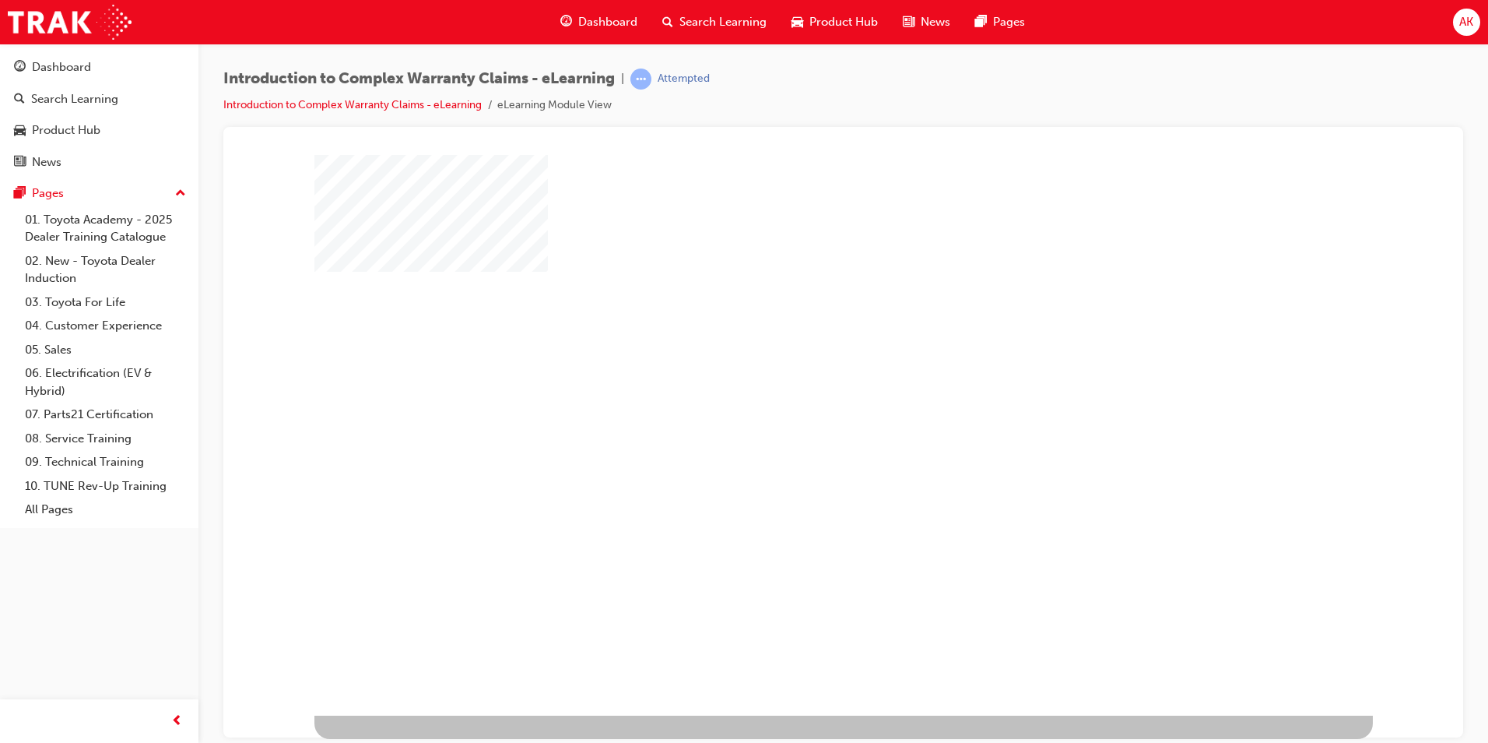
click at [799, 389] on div "play" at bounding box center [799, 389] width 0 height 0
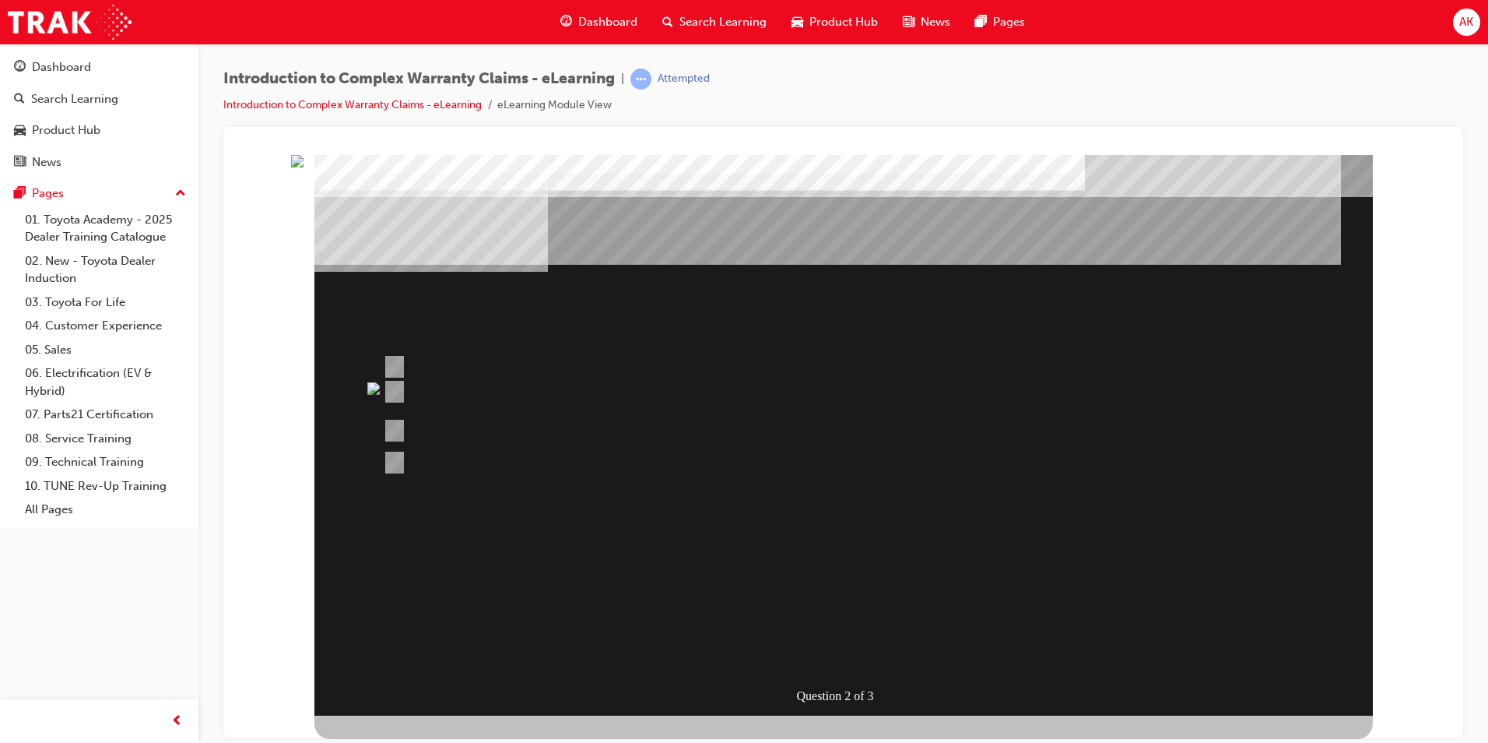
click at [1250, 694] on div "" at bounding box center [843, 719] width 1059 height 51
click at [901, 405] on div at bounding box center [784, 401] width 810 height 40
click at [901, 406] on div at bounding box center [784, 401] width 810 height 40
click at [707, 19] on span "Search Learning" at bounding box center [723, 22] width 87 height 18
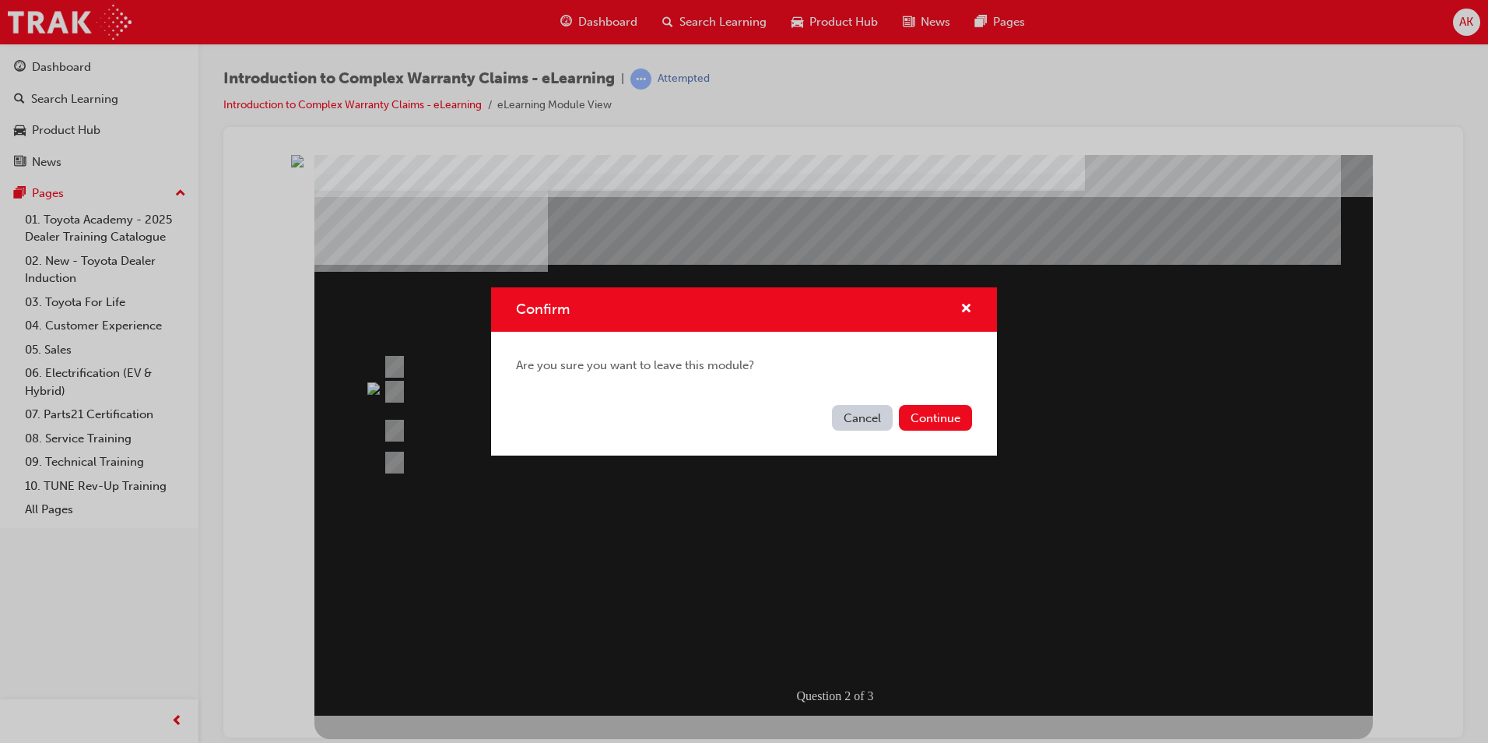
click at [940, 402] on div "Cancel Continue" at bounding box center [744, 427] width 506 height 57
click at [940, 409] on button "Continue" at bounding box center [935, 418] width 73 height 26
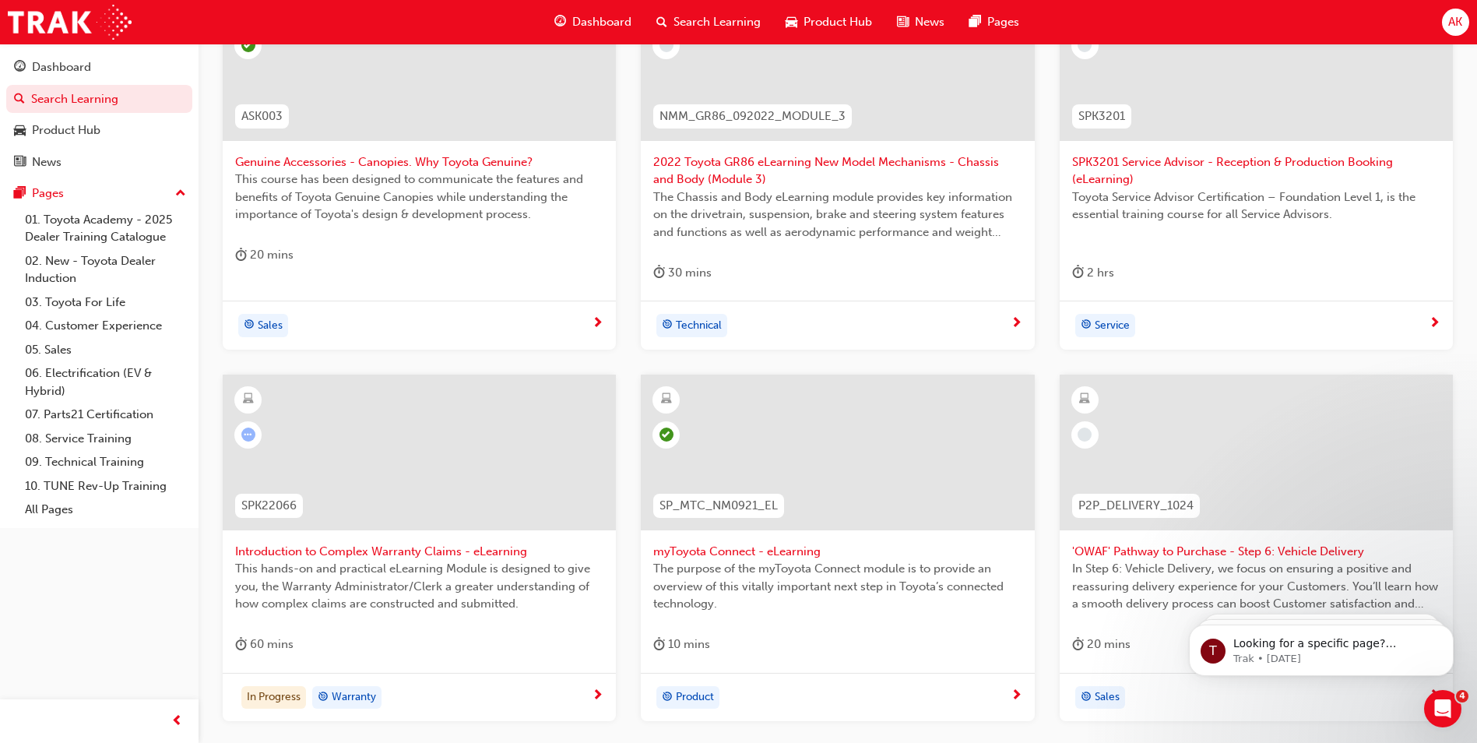
click at [350, 621] on div "This hands-on and practical eLearning Module is designed to give you, the Warra…" at bounding box center [419, 591] width 368 height 62
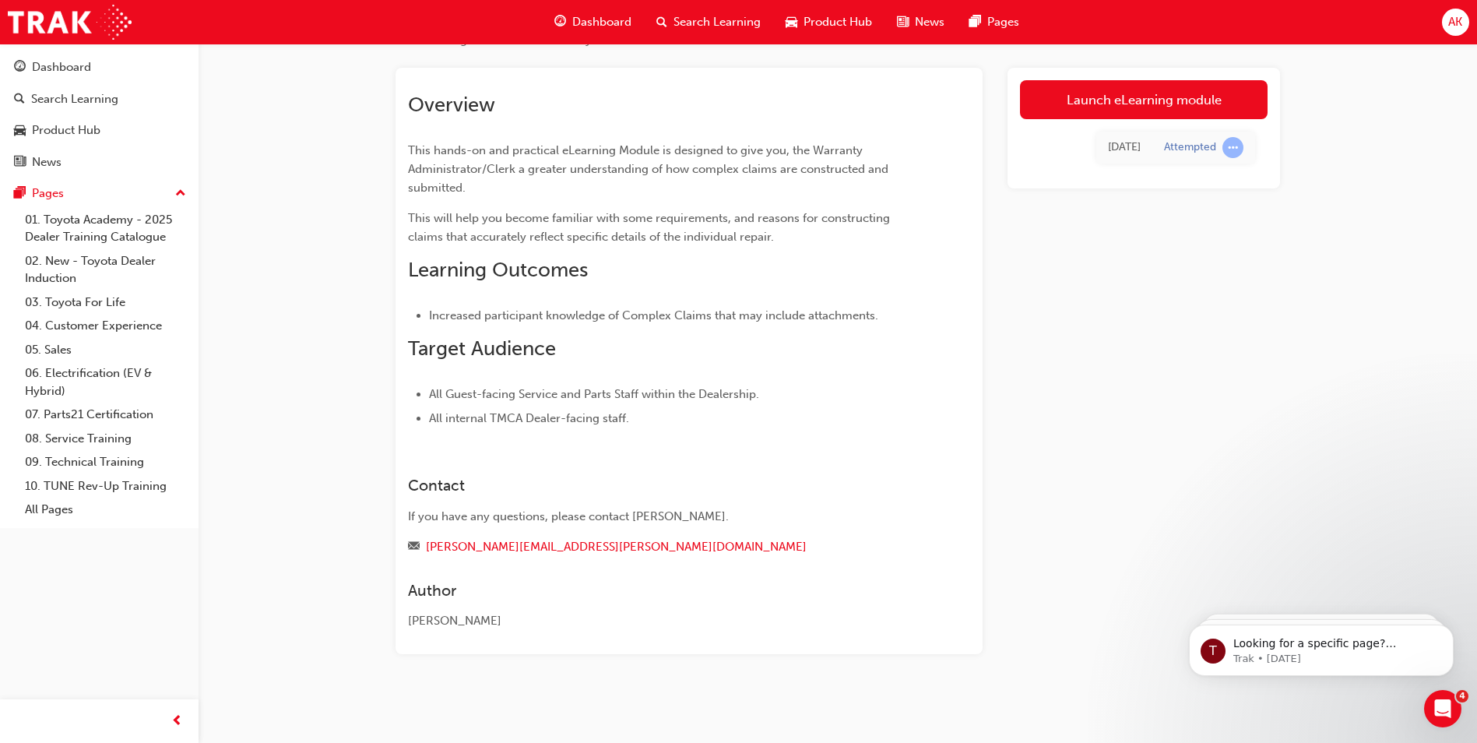
scroll to position [72, 0]
click at [1057, 101] on link "Launch eLearning module" at bounding box center [1144, 99] width 248 height 39
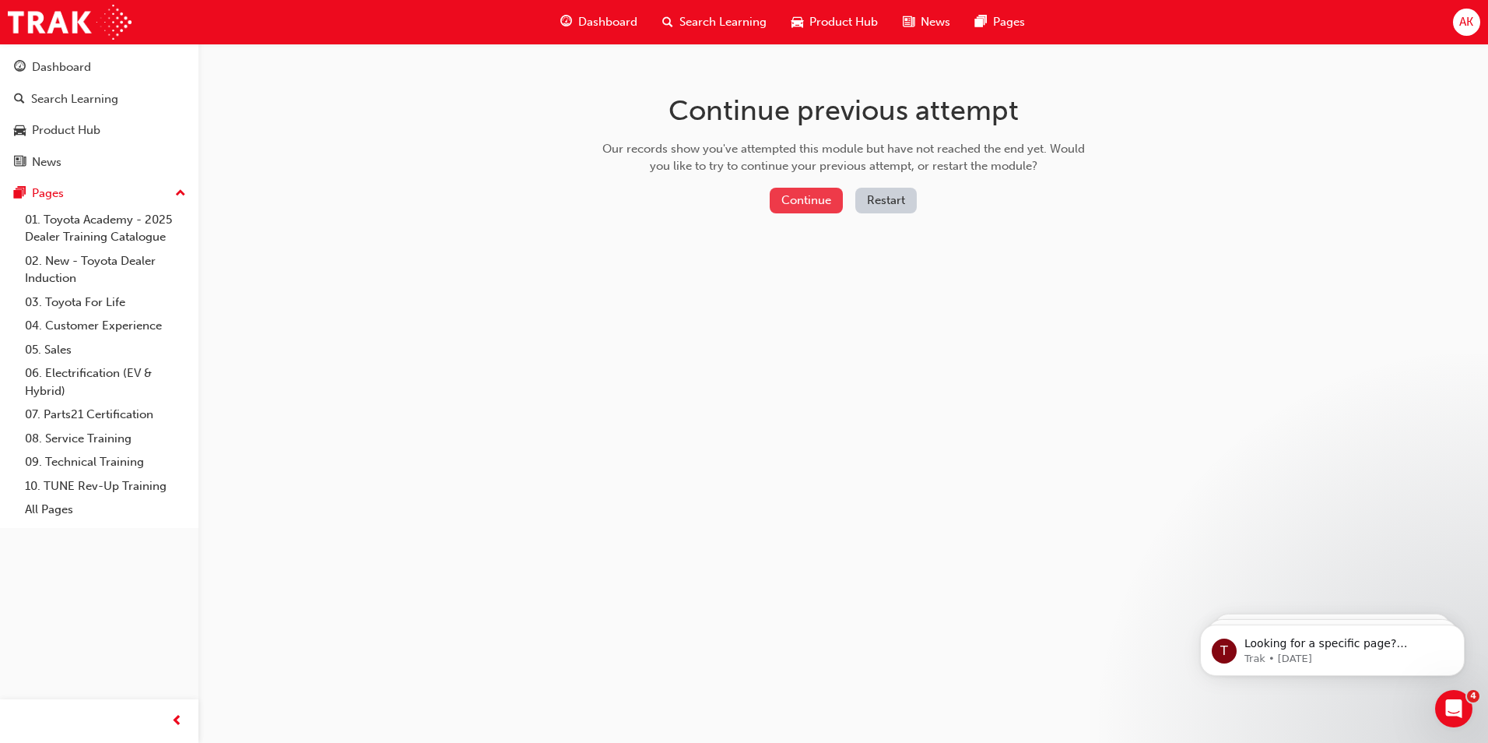
click at [822, 197] on button "Continue" at bounding box center [806, 201] width 73 height 26
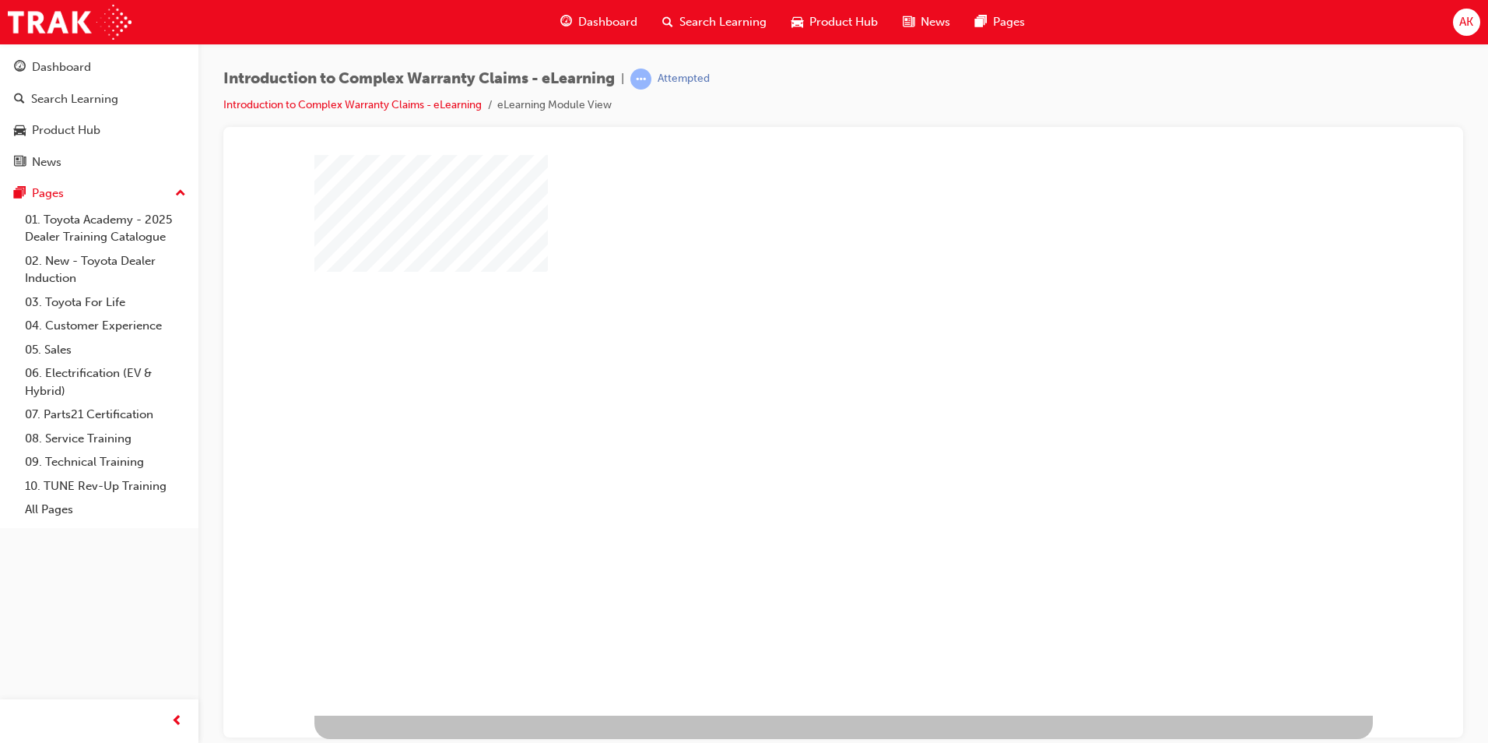
click at [799, 389] on div "play" at bounding box center [799, 389] width 0 height 0
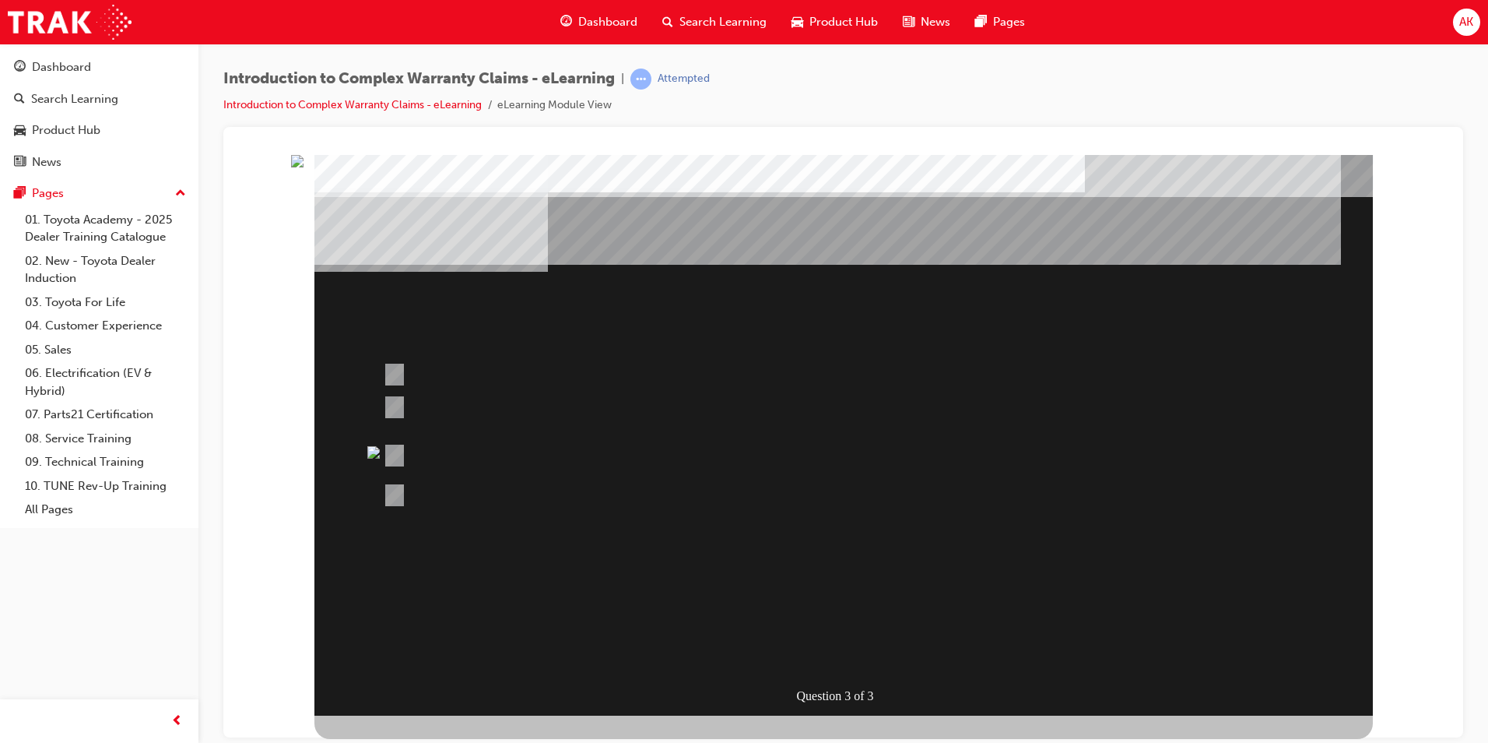
click at [695, 16] on span "Search Learning" at bounding box center [723, 22] width 87 height 18
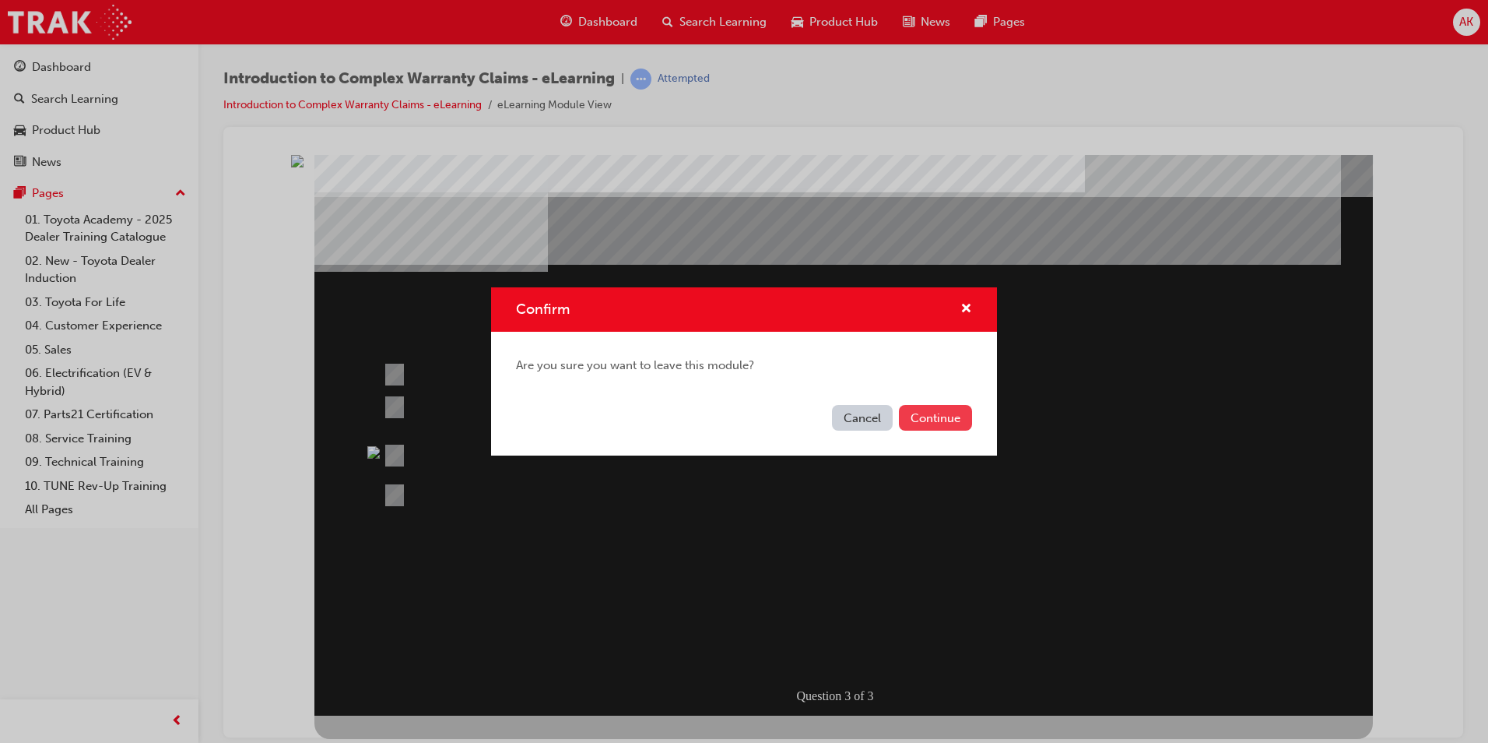
click at [904, 411] on button "Continue" at bounding box center [935, 418] width 73 height 26
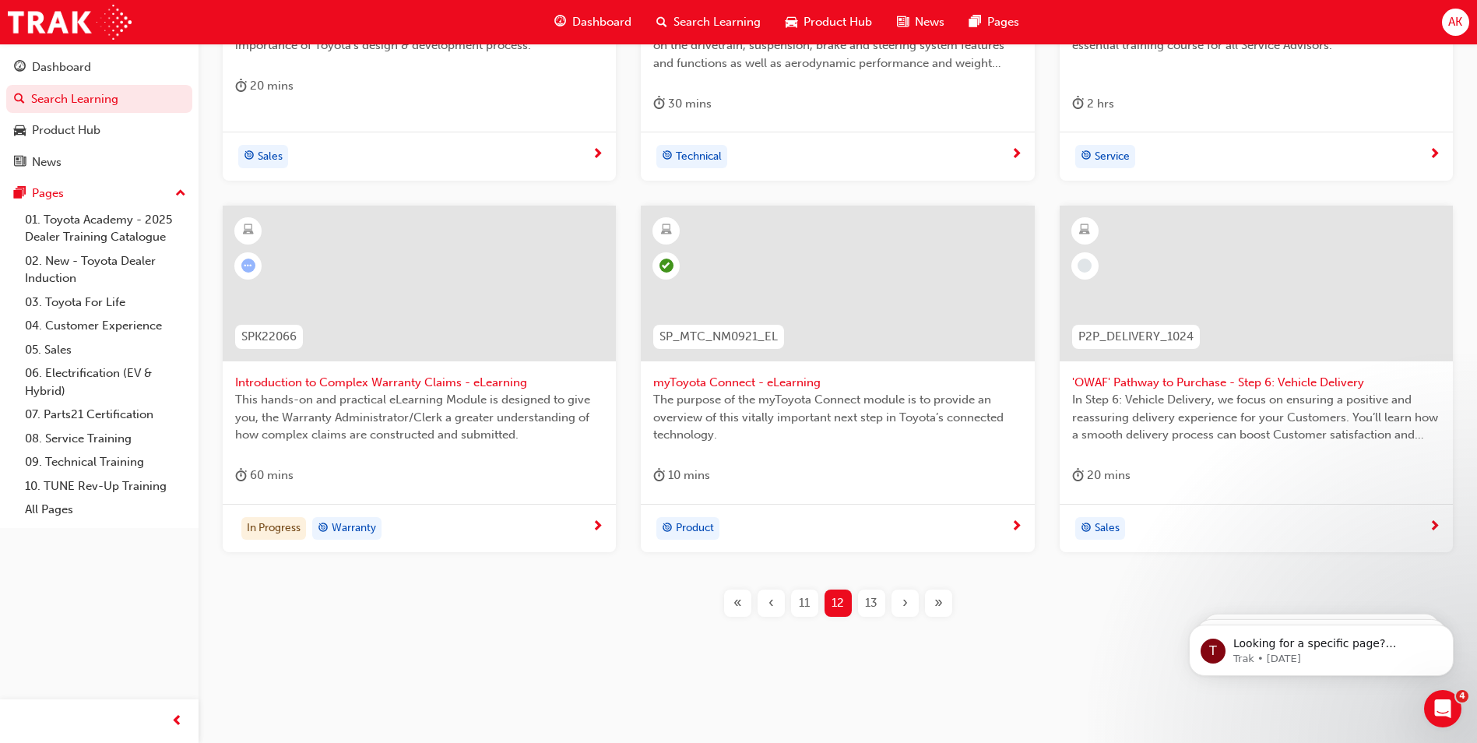
click at [409, 444] on div "This hands-on and practical eLearning Module is designed to give you, the Warra…" at bounding box center [419, 422] width 368 height 62
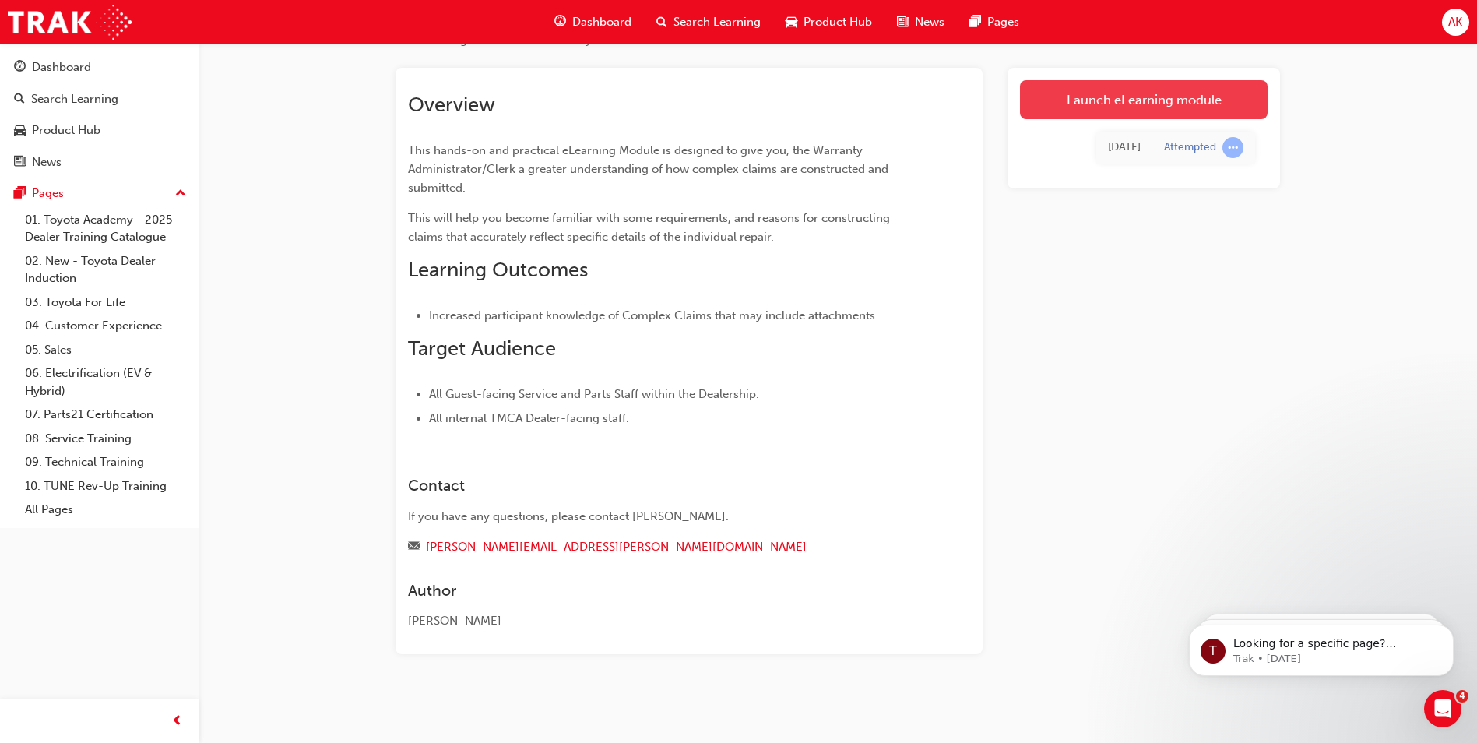
click at [1094, 100] on link "Launch eLearning module" at bounding box center [1144, 99] width 248 height 39
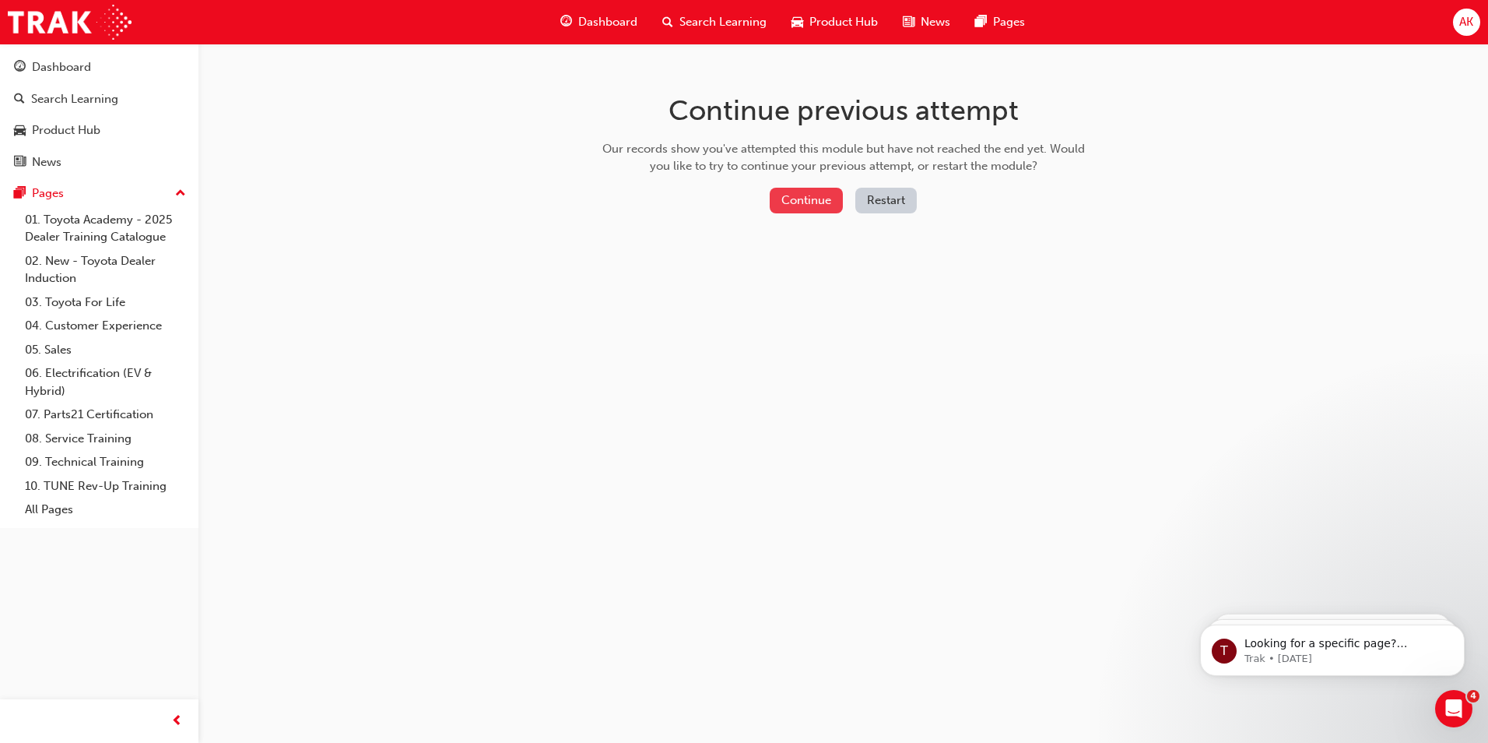
click at [810, 202] on button "Continue" at bounding box center [806, 201] width 73 height 26
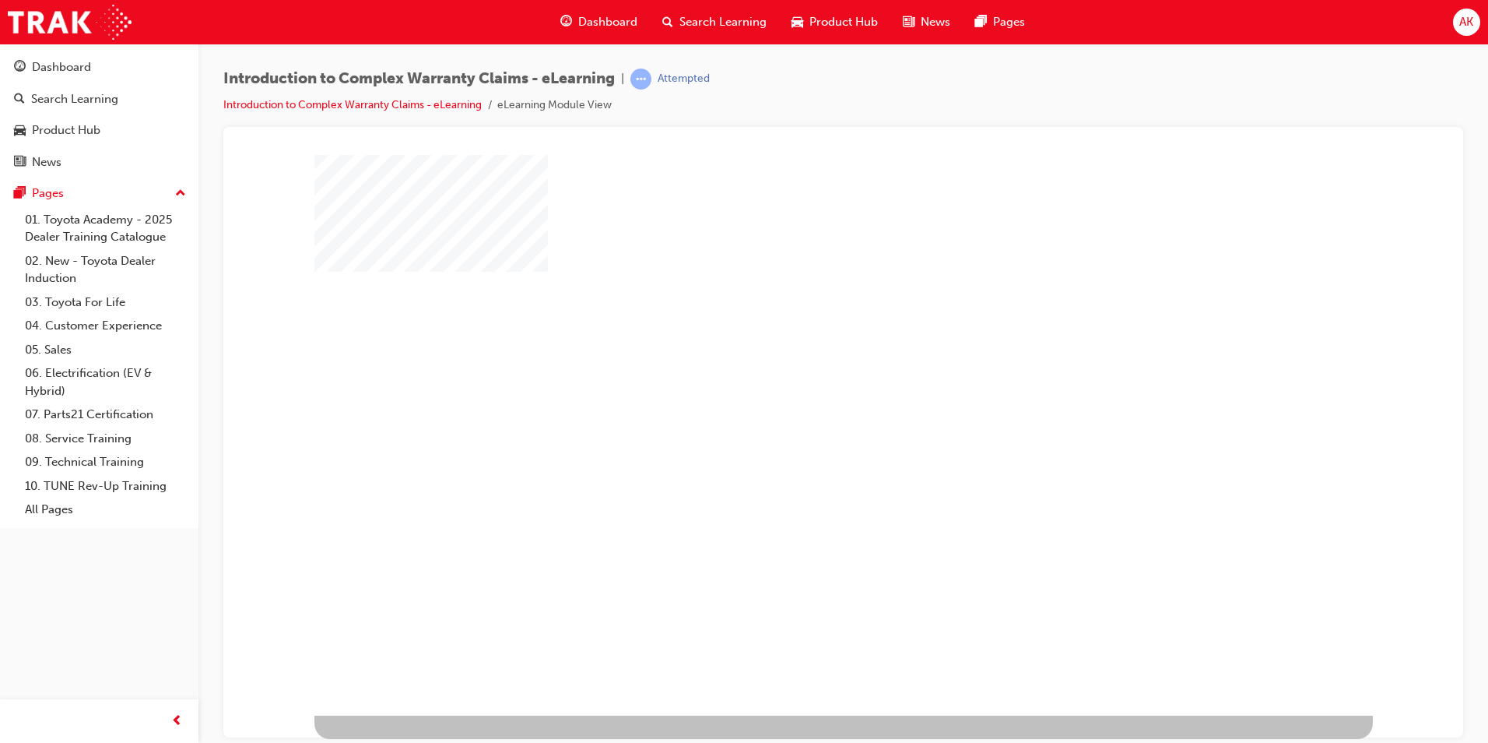
click at [799, 389] on div "play" at bounding box center [799, 389] width 0 height 0
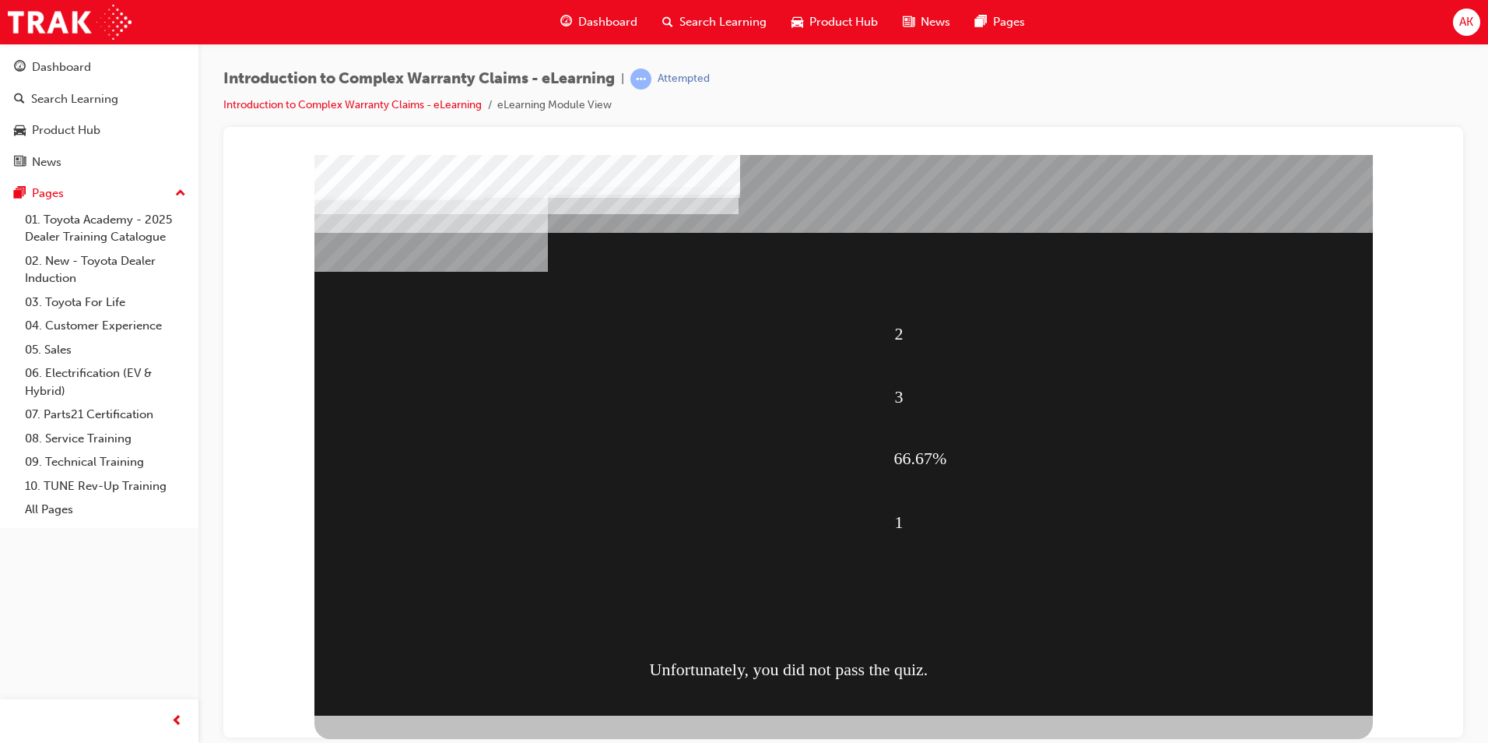
click at [718, 16] on span "Search Learning" at bounding box center [723, 22] width 87 height 18
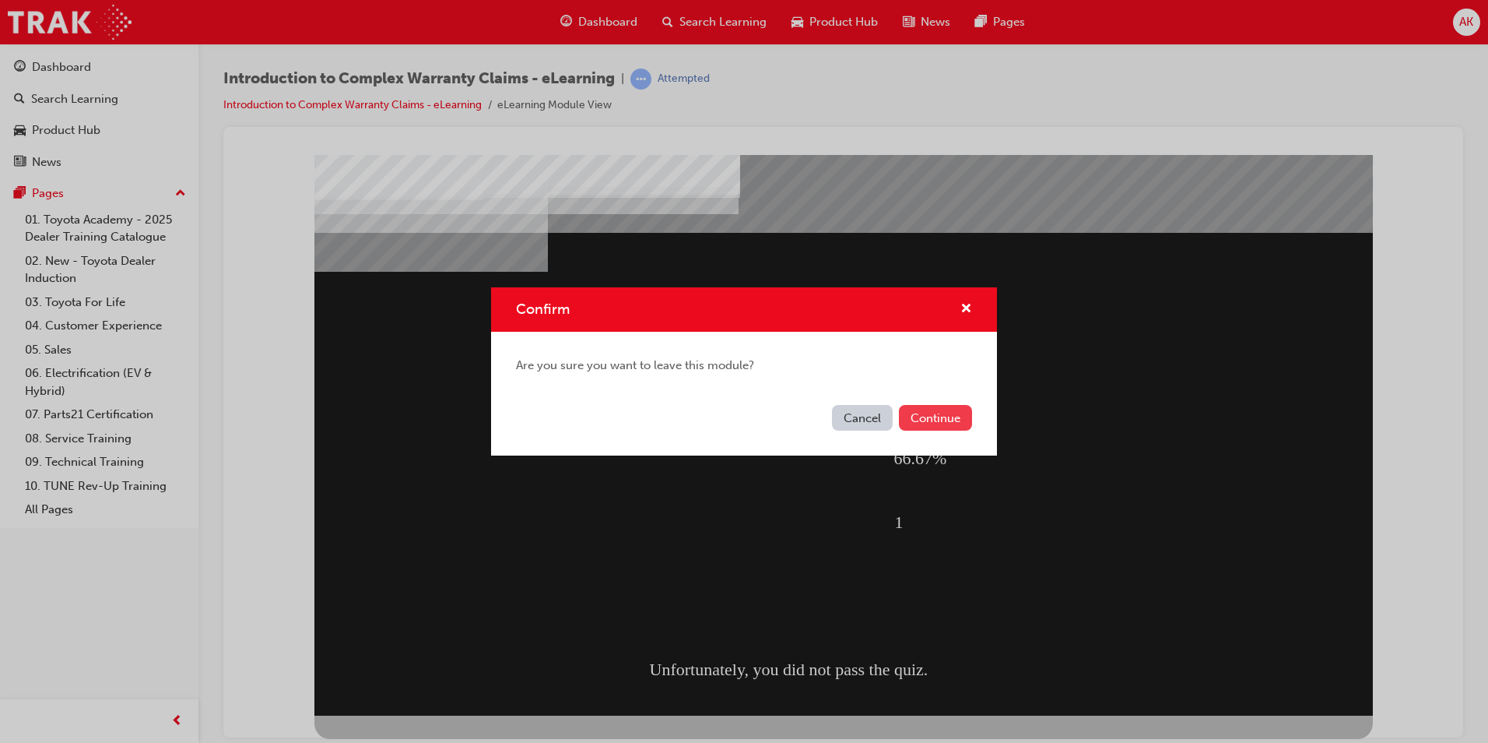
click at [916, 415] on button "Continue" at bounding box center [935, 418] width 73 height 26
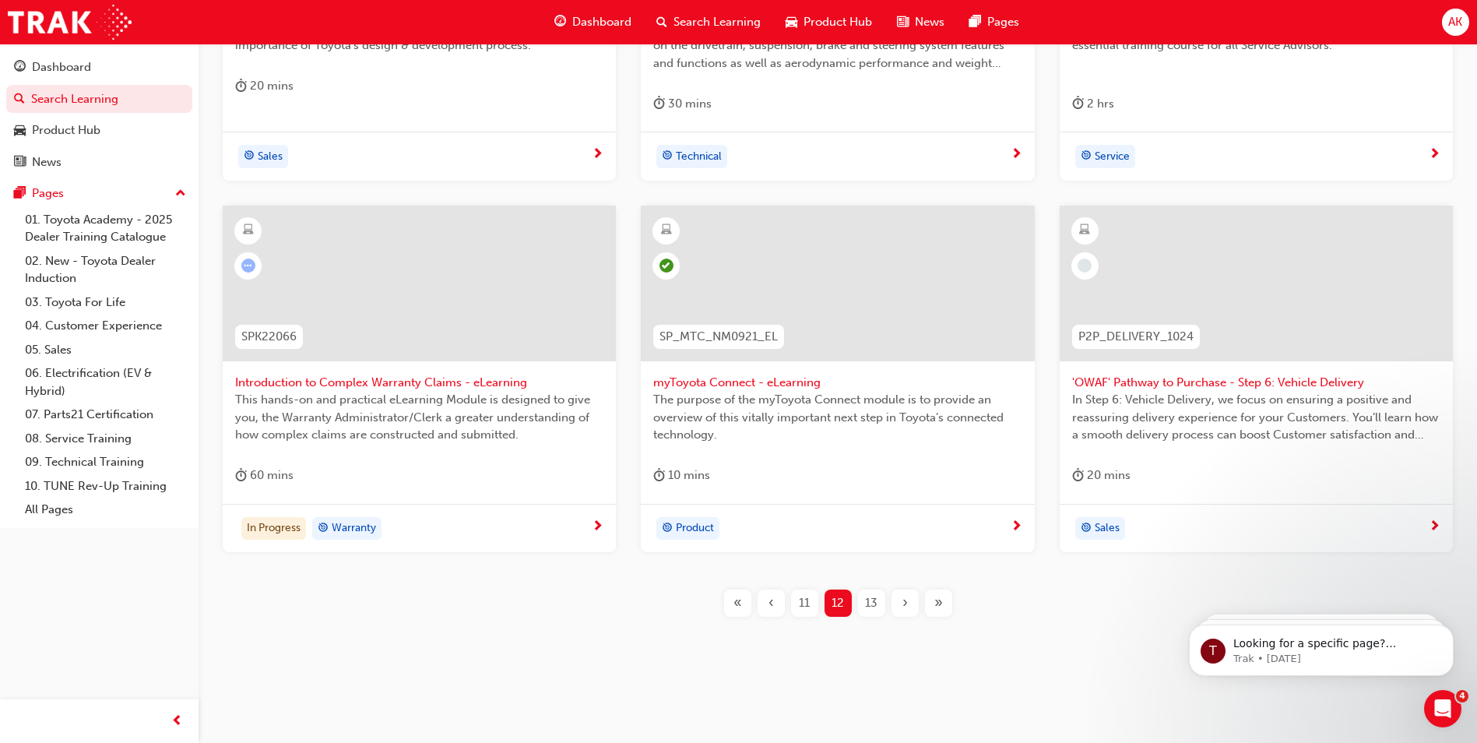
click at [336, 382] on span "Introduction to Complex Warranty Claims - eLearning" at bounding box center [419, 383] width 368 height 18
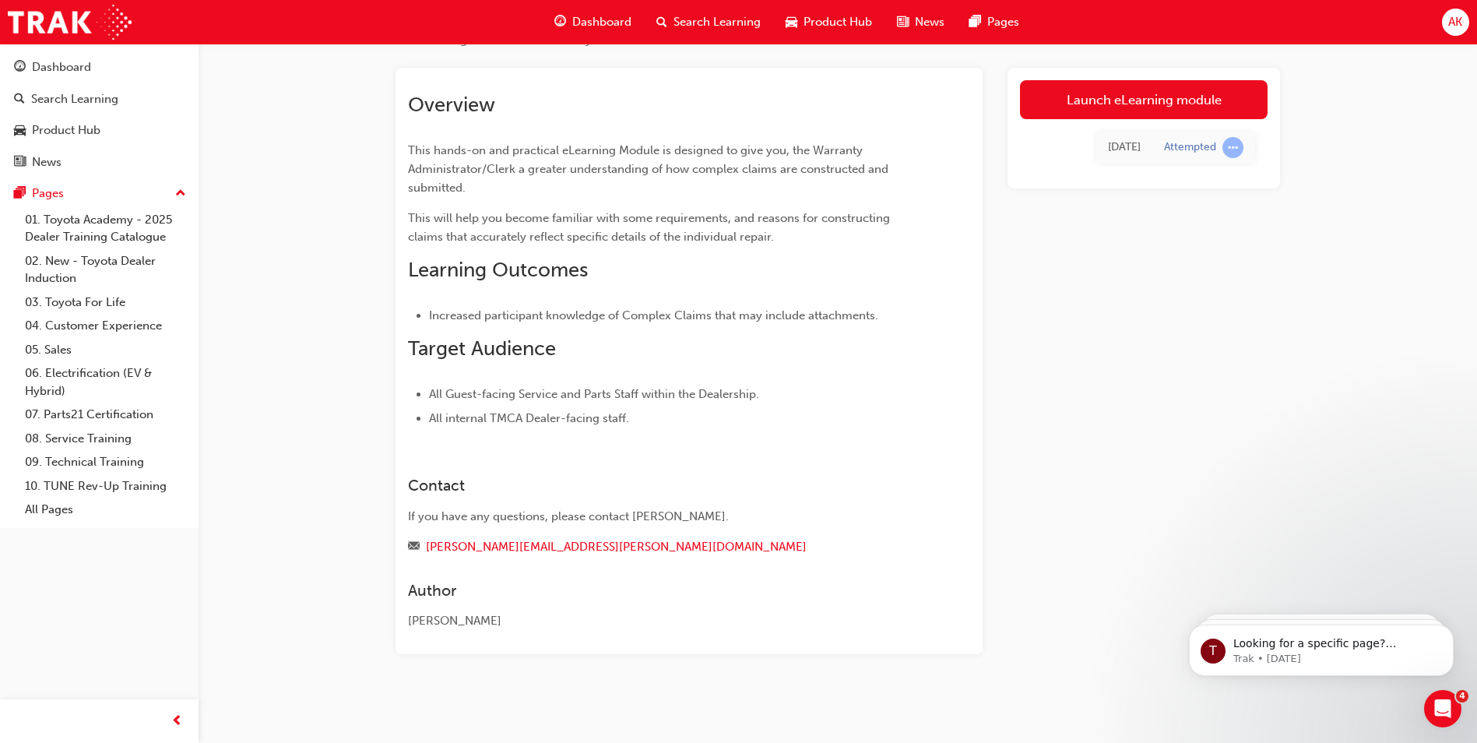
scroll to position [72, 0]
click at [1195, 91] on link "Launch eLearning module" at bounding box center [1144, 99] width 248 height 39
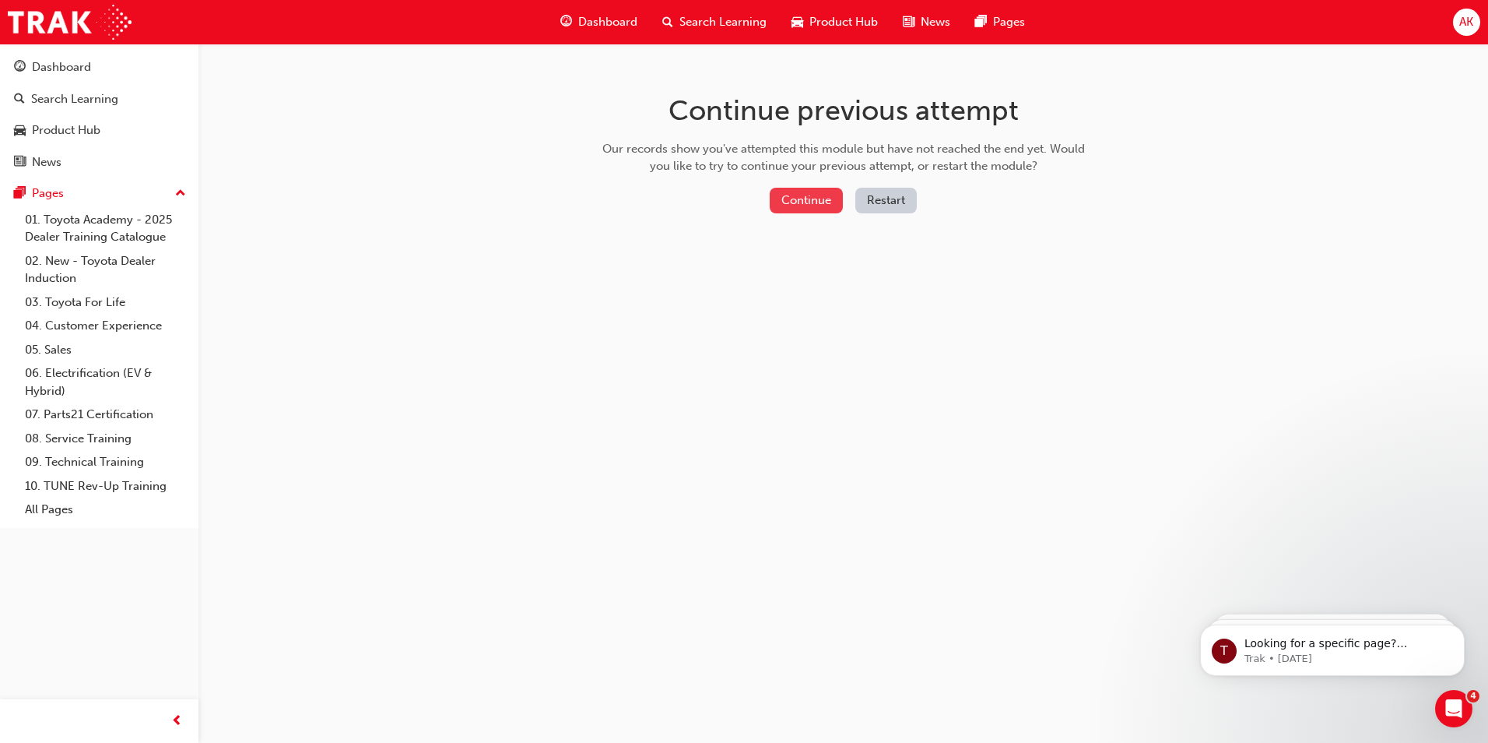
click at [822, 195] on button "Continue" at bounding box center [806, 201] width 73 height 26
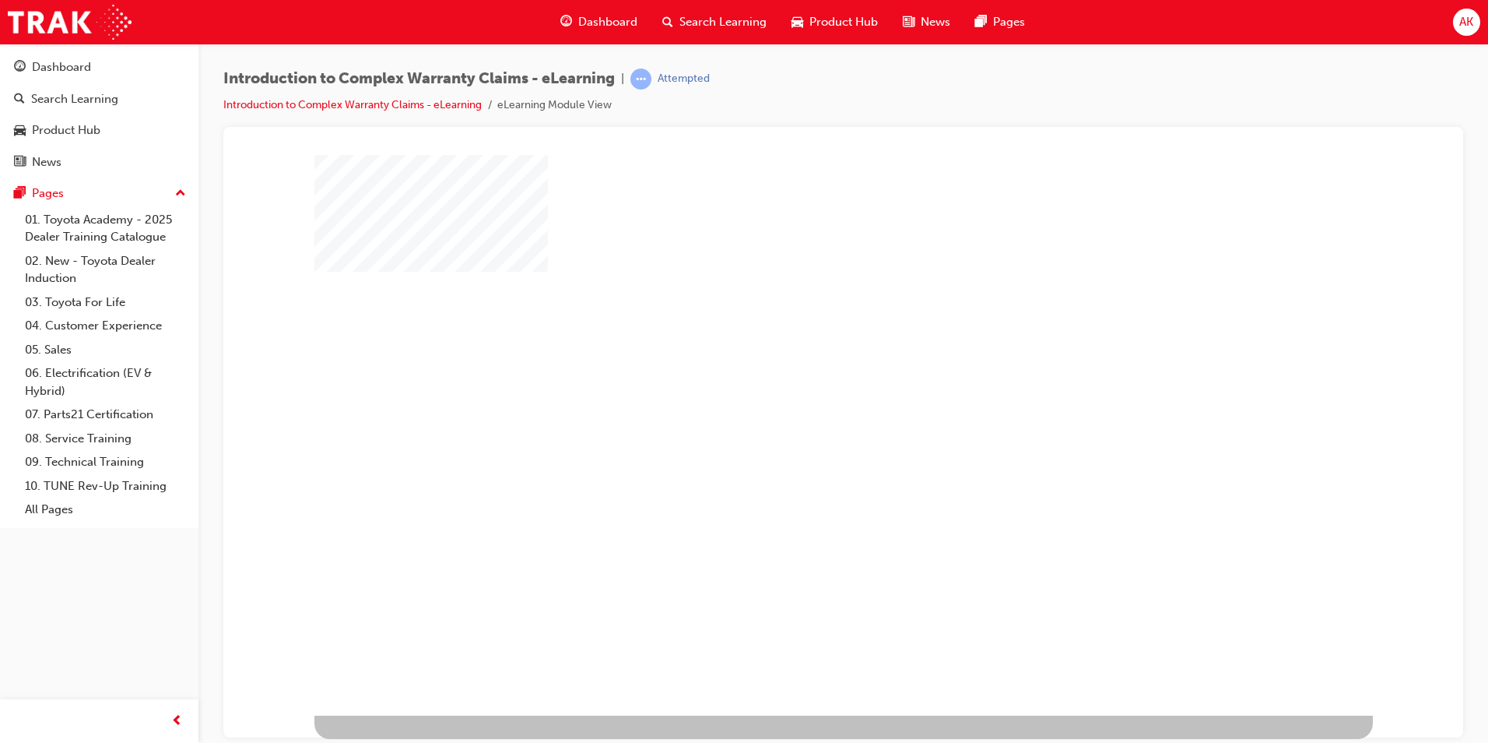
click at [799, 389] on div "play" at bounding box center [799, 389] width 0 height 0
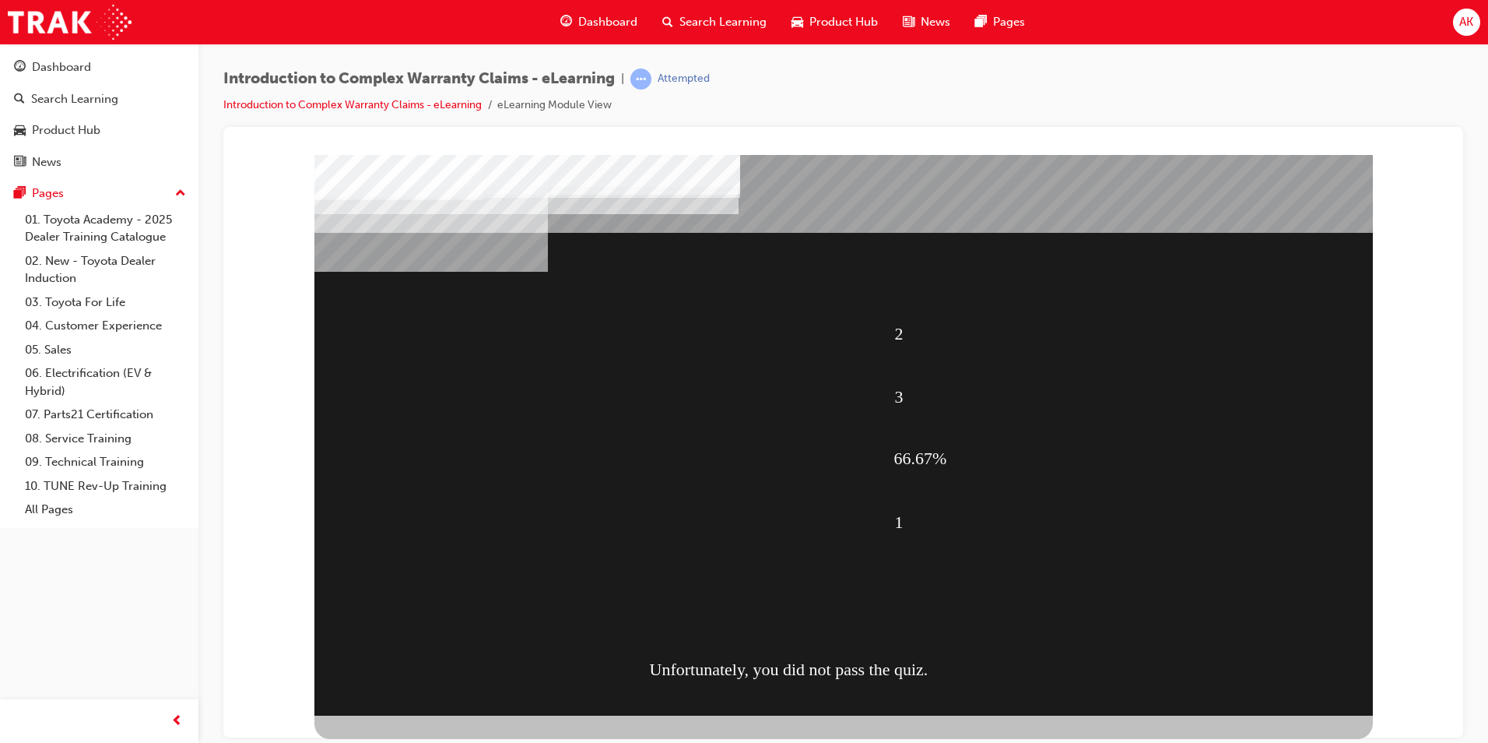
click at [692, 80] on div "Attempted" at bounding box center [684, 79] width 52 height 15
click at [721, 13] on span "Search Learning" at bounding box center [723, 22] width 87 height 18
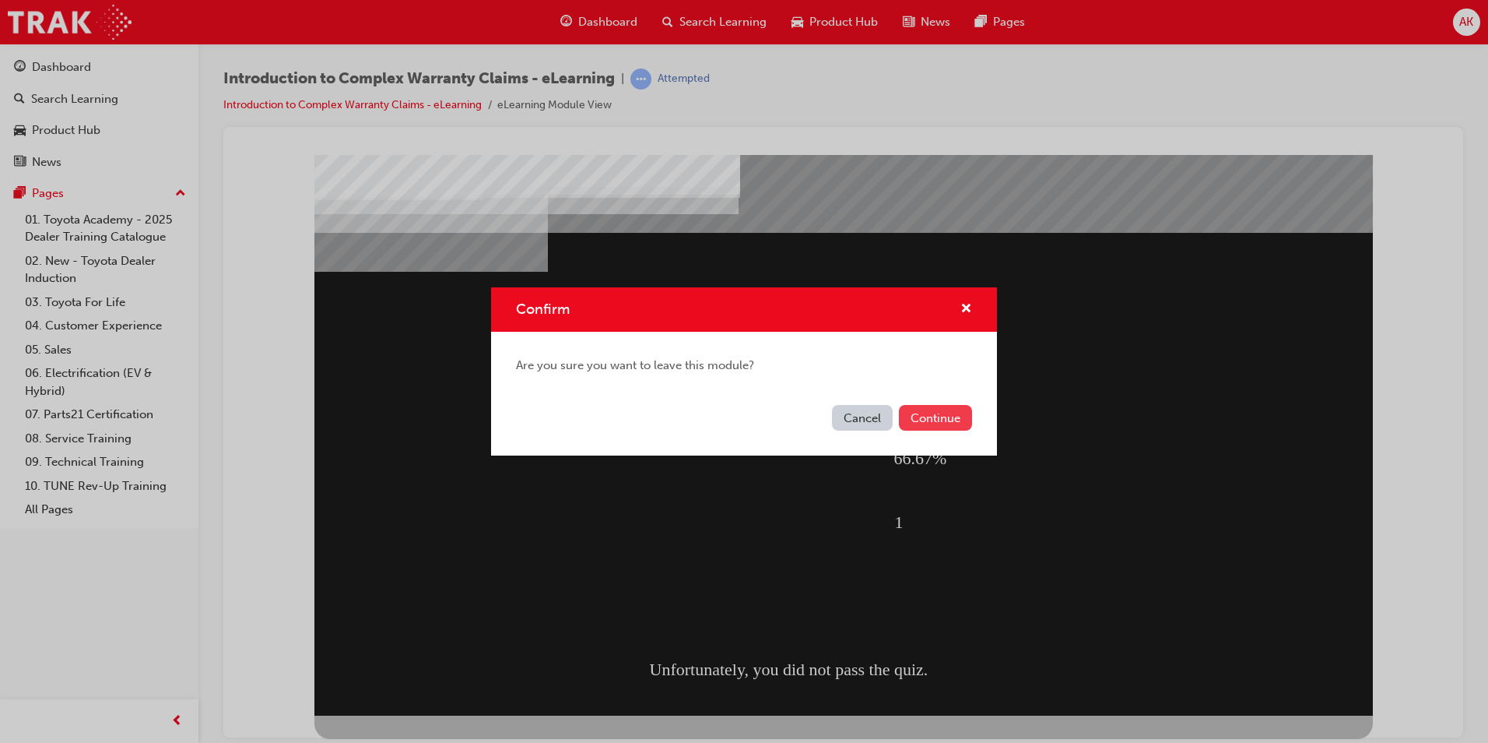
click at [942, 426] on button "Continue" at bounding box center [935, 418] width 73 height 26
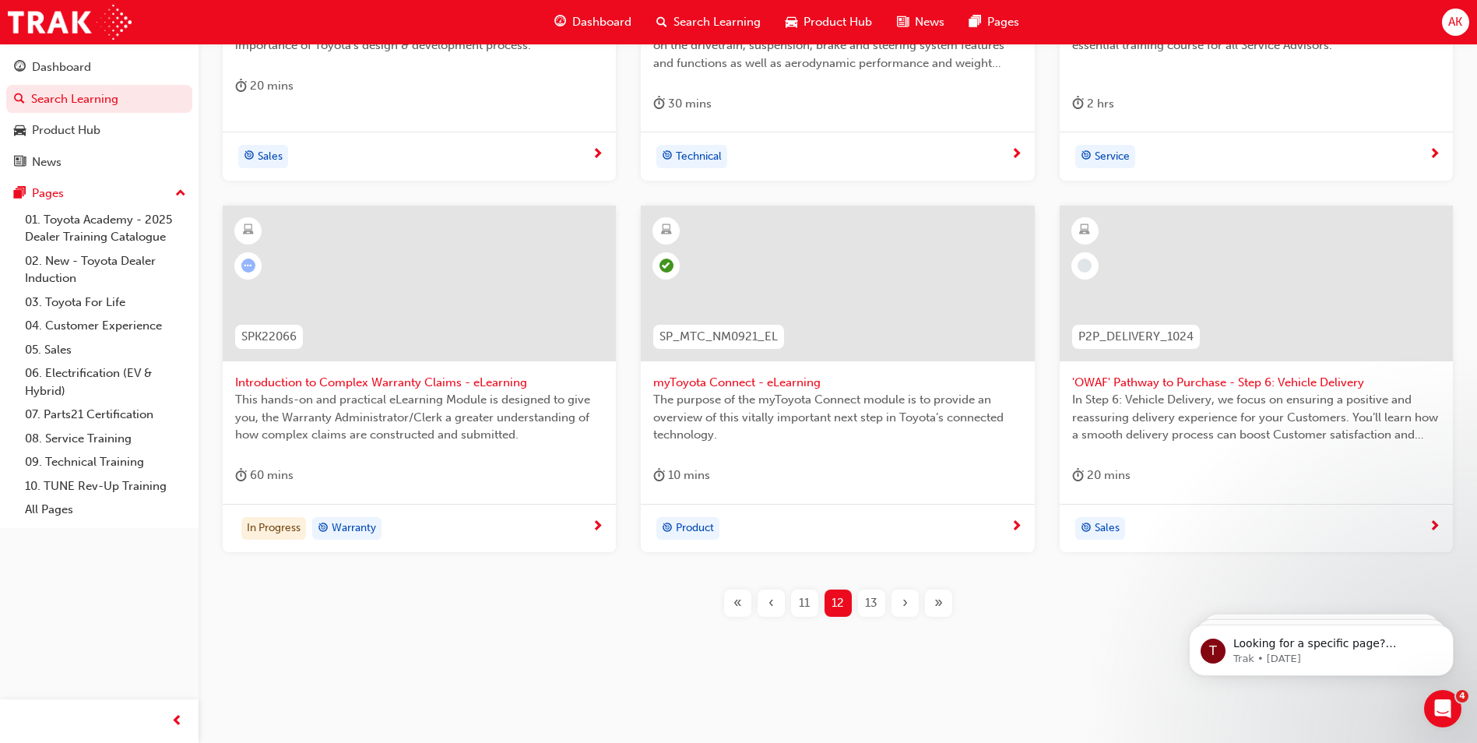
click at [406, 409] on span "This hands-on and practical eLearning Module is designed to give you, the Warra…" at bounding box center [419, 417] width 368 height 53
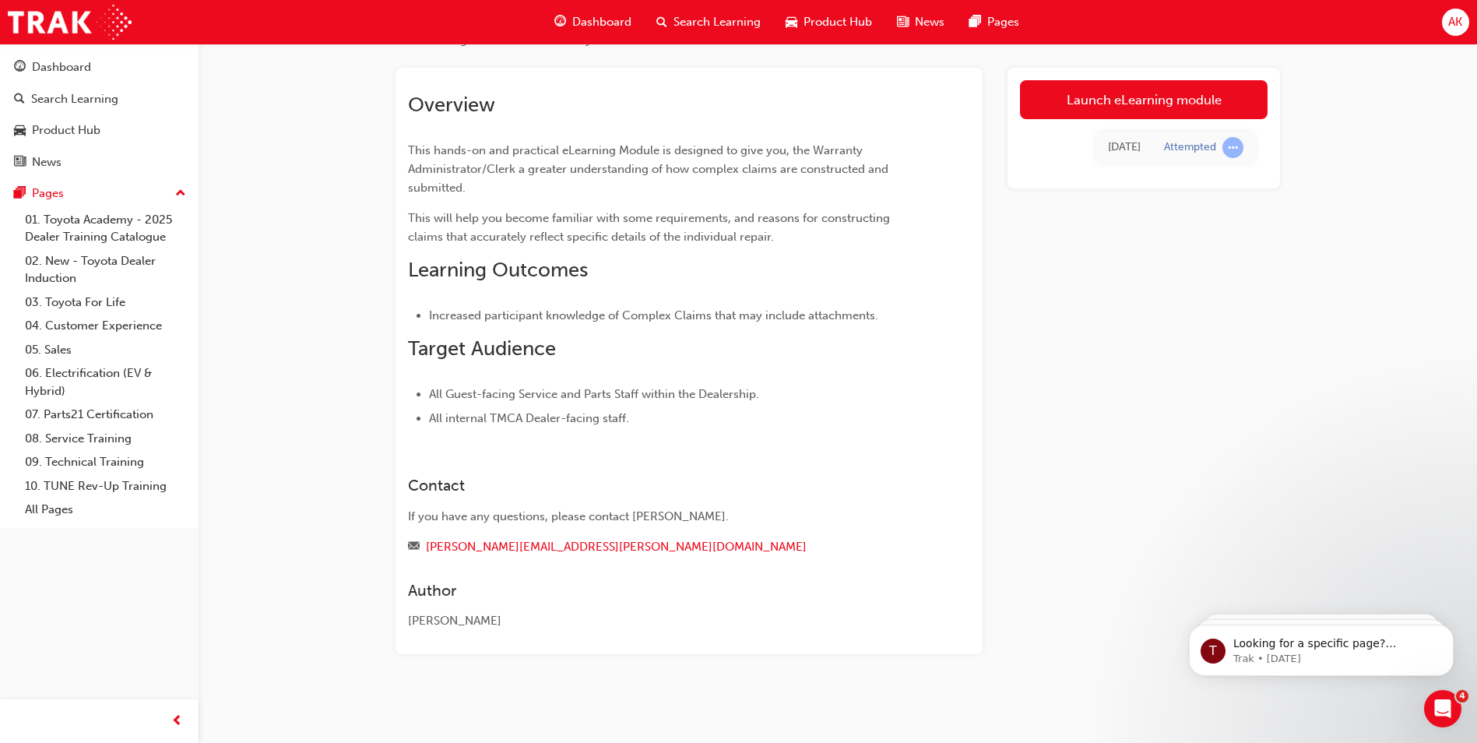
scroll to position [72, 0]
click at [1203, 98] on link "Launch eLearning module" at bounding box center [1144, 99] width 248 height 39
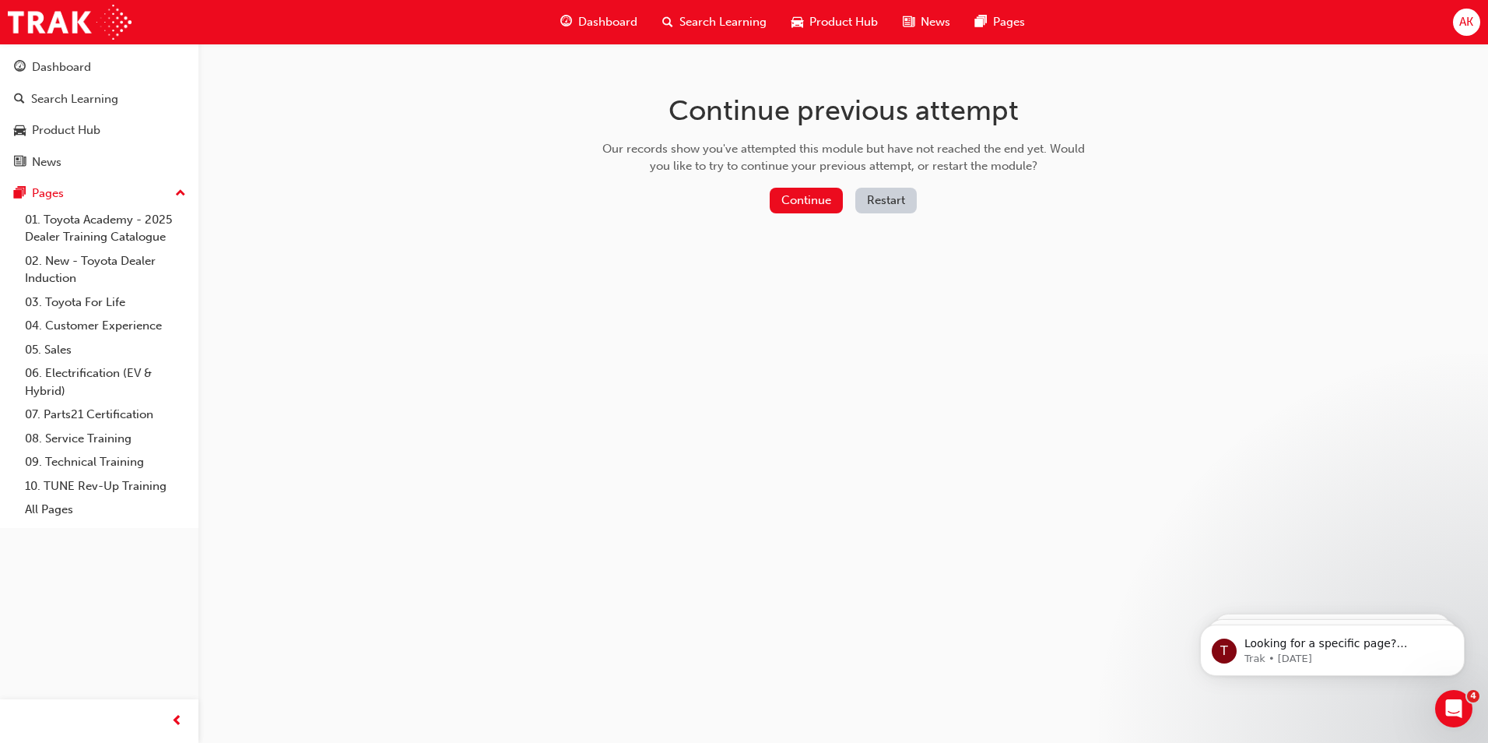
click at [895, 213] on button "Restart" at bounding box center [885, 201] width 61 height 26
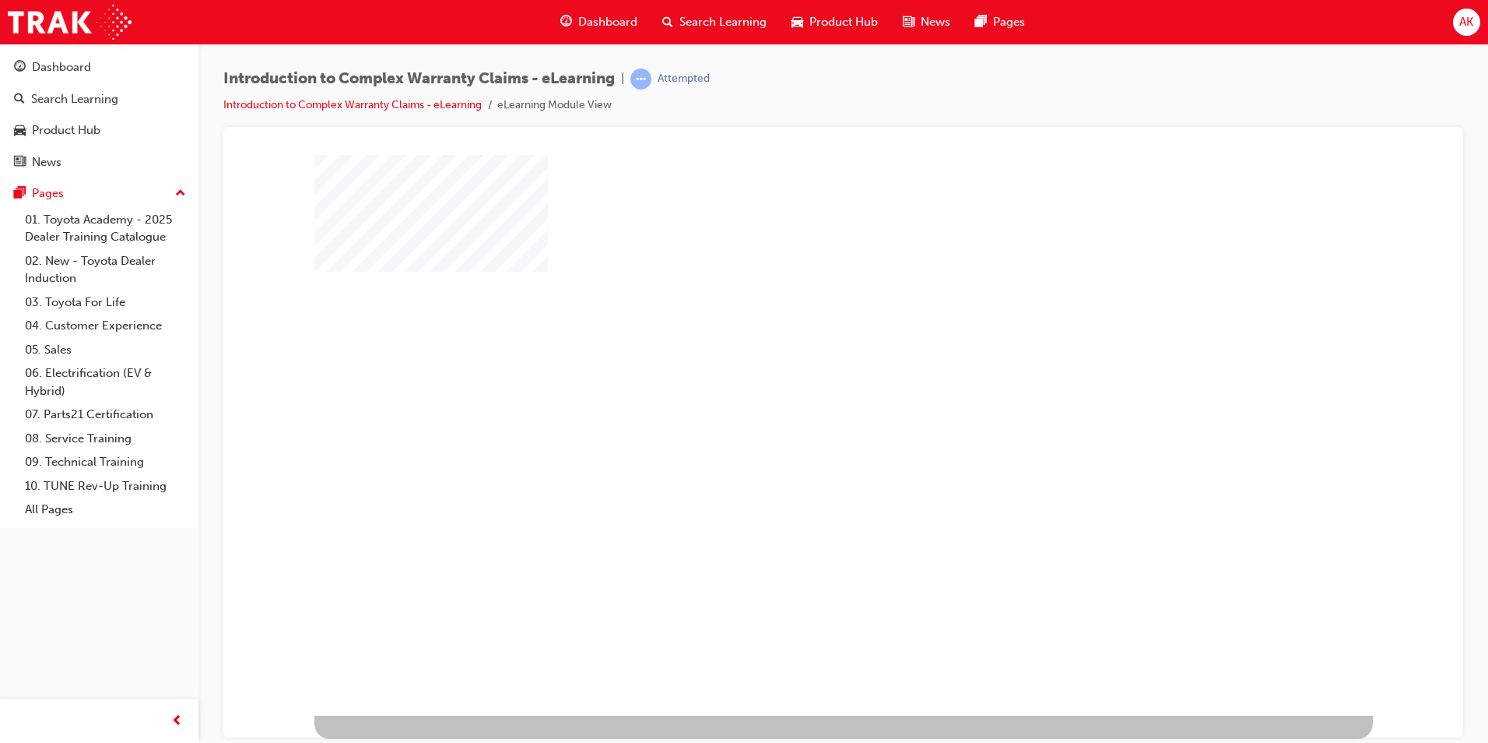
drag, startPoint x: 824, startPoint y: 466, endPoint x: 831, endPoint y: 458, distance: 10.6
click at [799, 389] on div "play" at bounding box center [799, 389] width 0 height 0
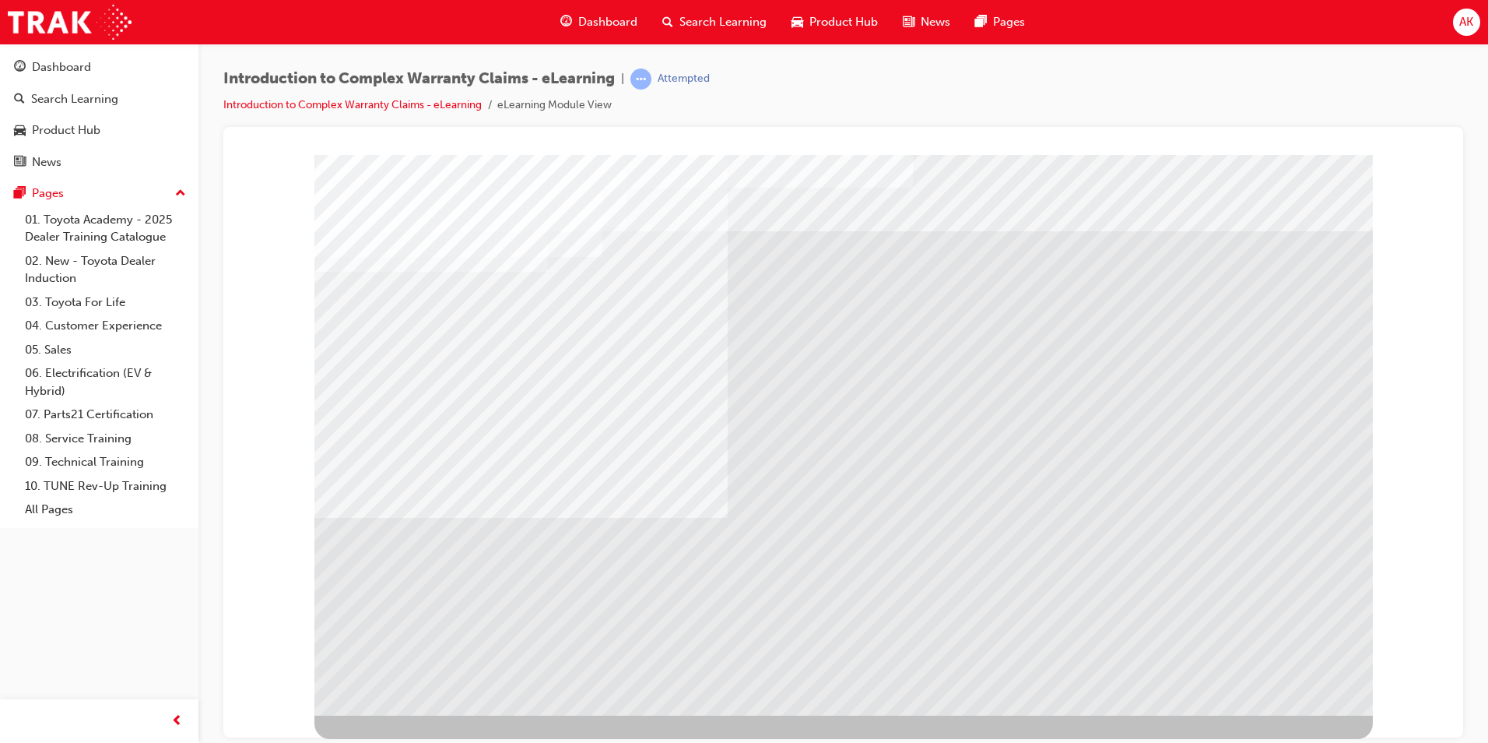
drag, startPoint x: 382, startPoint y: 542, endPoint x: 365, endPoint y: 438, distance: 104.9
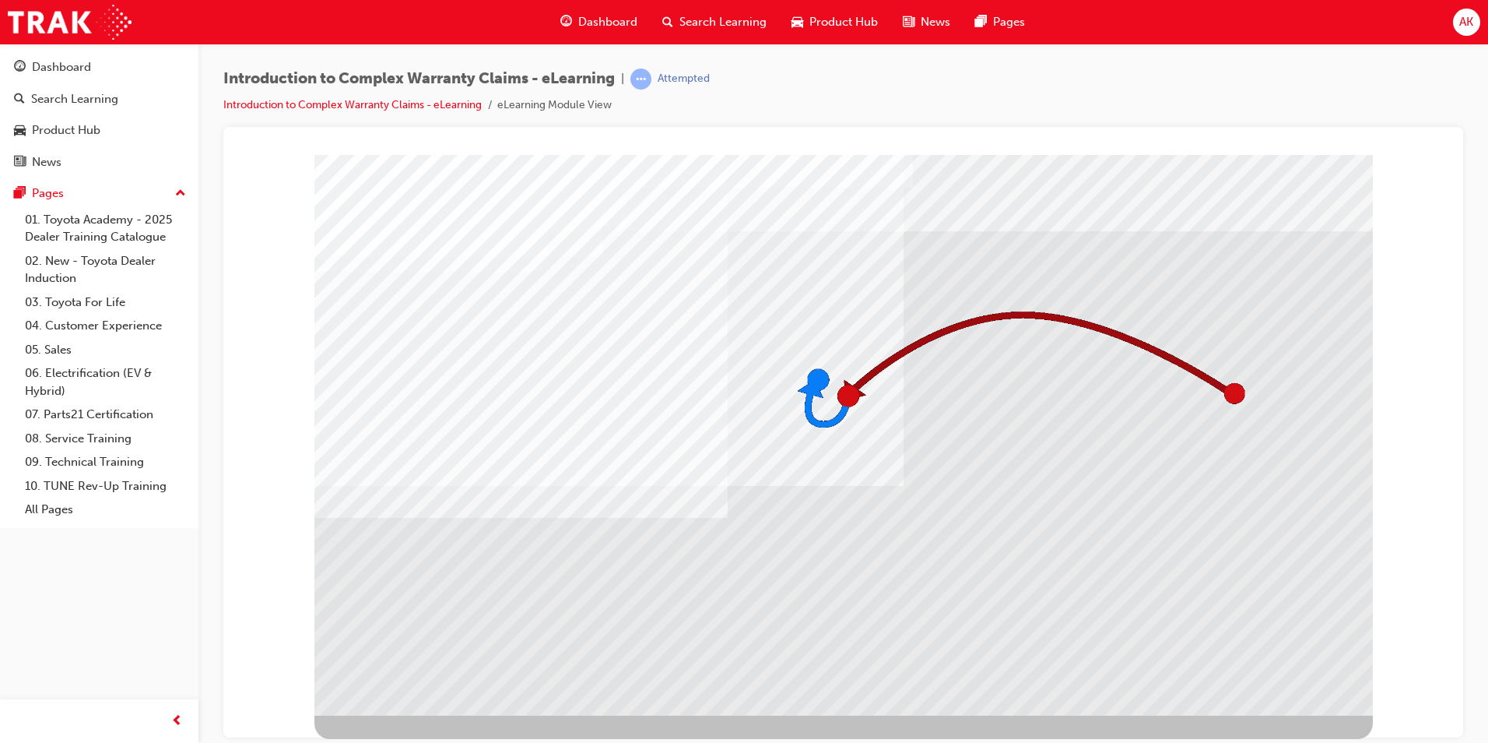
drag, startPoint x: 364, startPoint y: 431, endPoint x: 373, endPoint y: 450, distance: 20.6
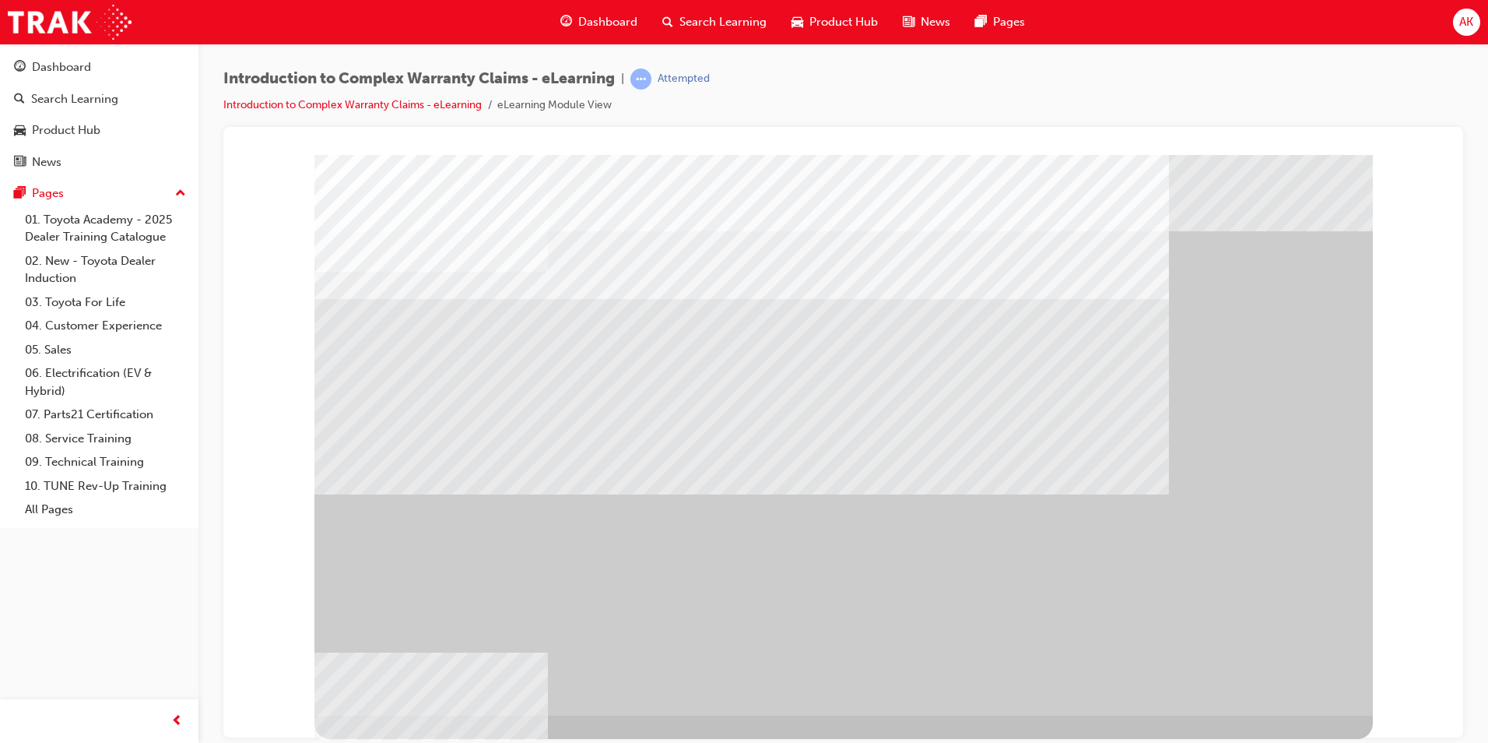
click at [1278, 675] on div "" at bounding box center [843, 434] width 1059 height 560
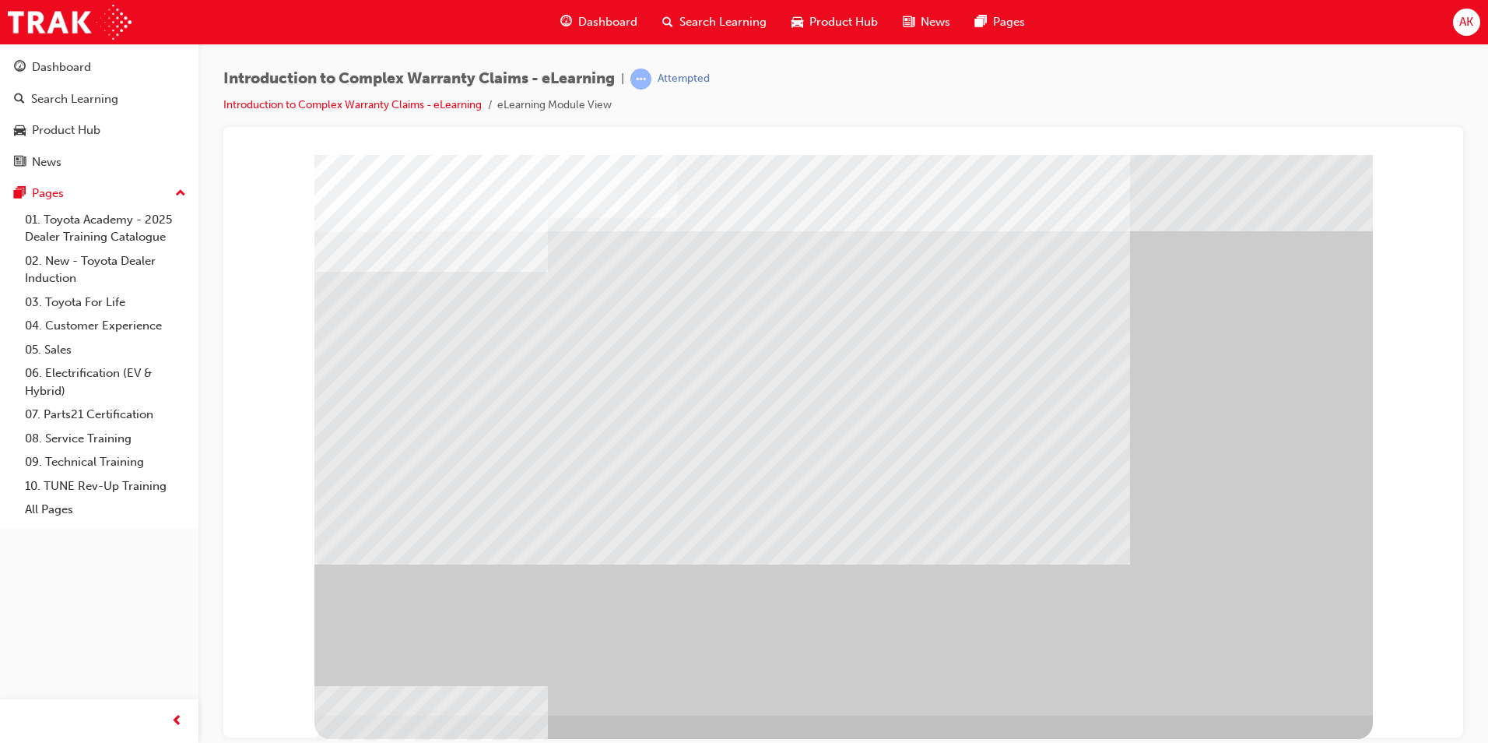
click at [1269, 673] on div "" at bounding box center [843, 434] width 1059 height 560
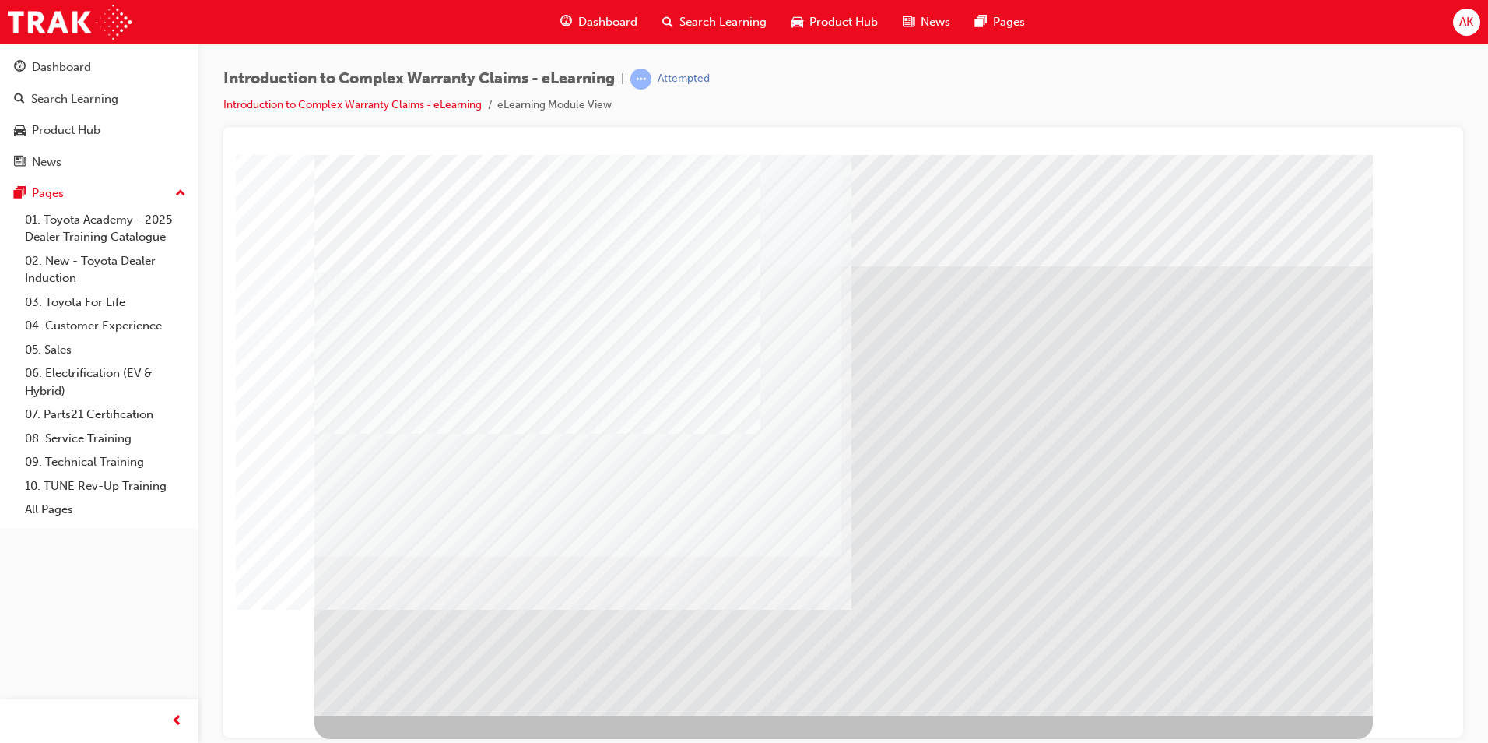
click at [1241, 679] on div "" at bounding box center [843, 434] width 1059 height 560
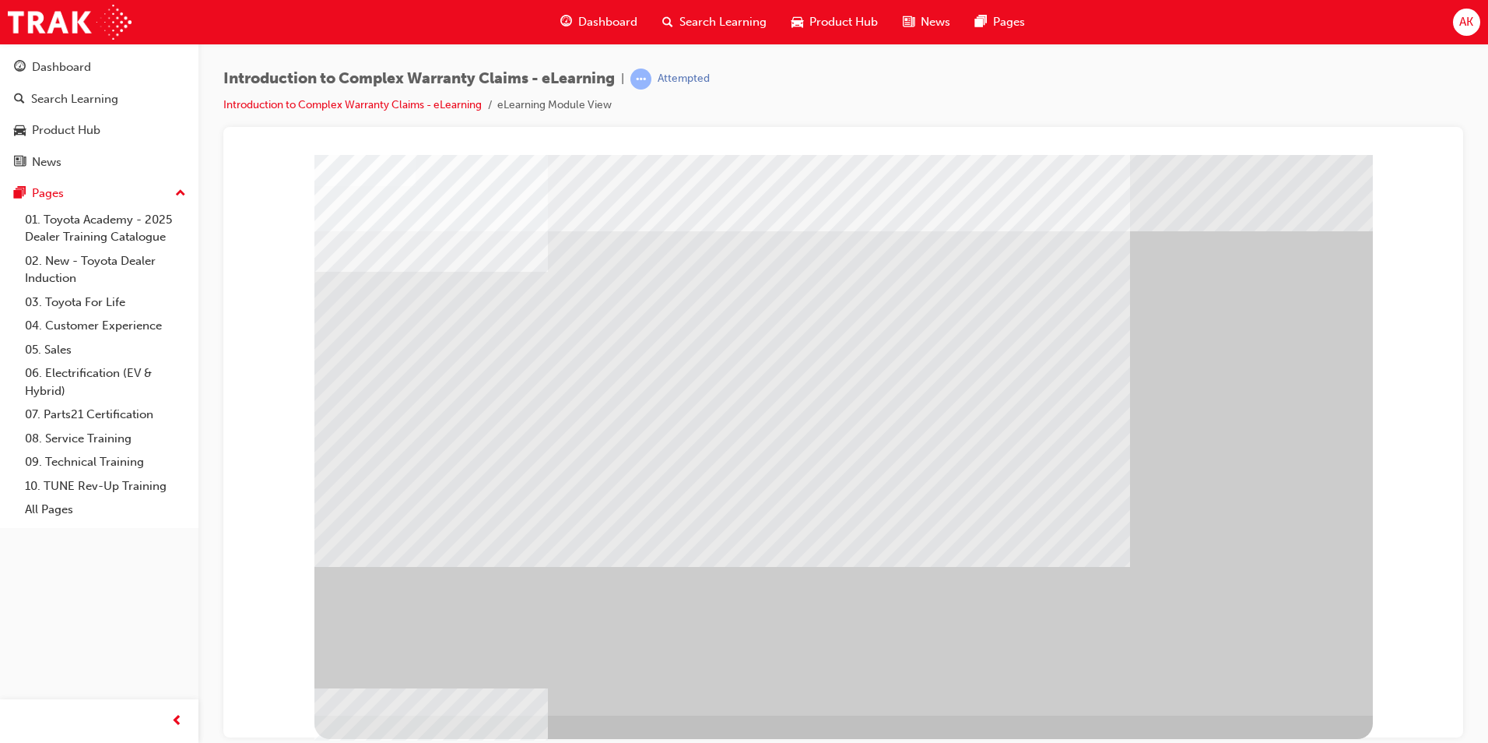
click at [1241, 679] on div "" at bounding box center [843, 434] width 1059 height 560
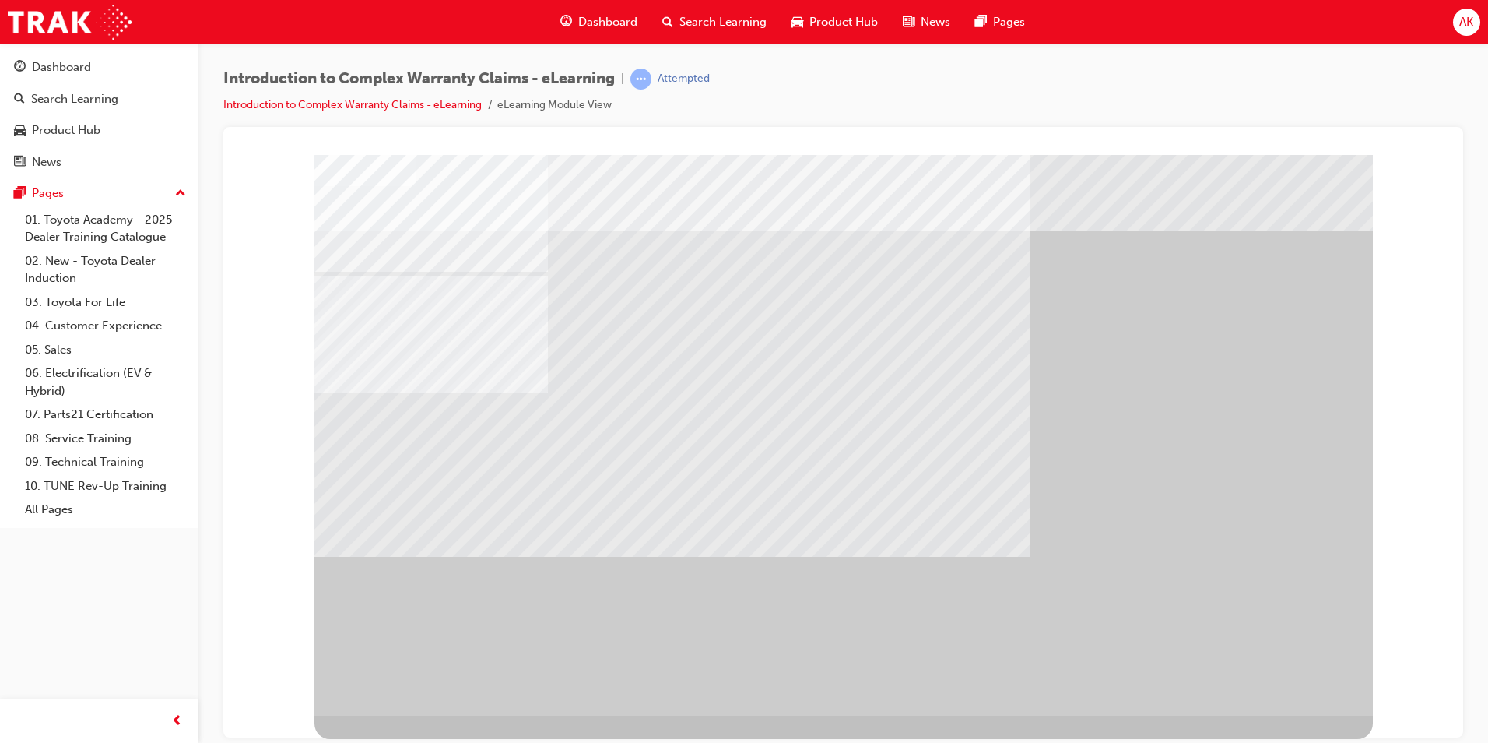
click at [1257, 686] on div "" at bounding box center [843, 434] width 1059 height 560
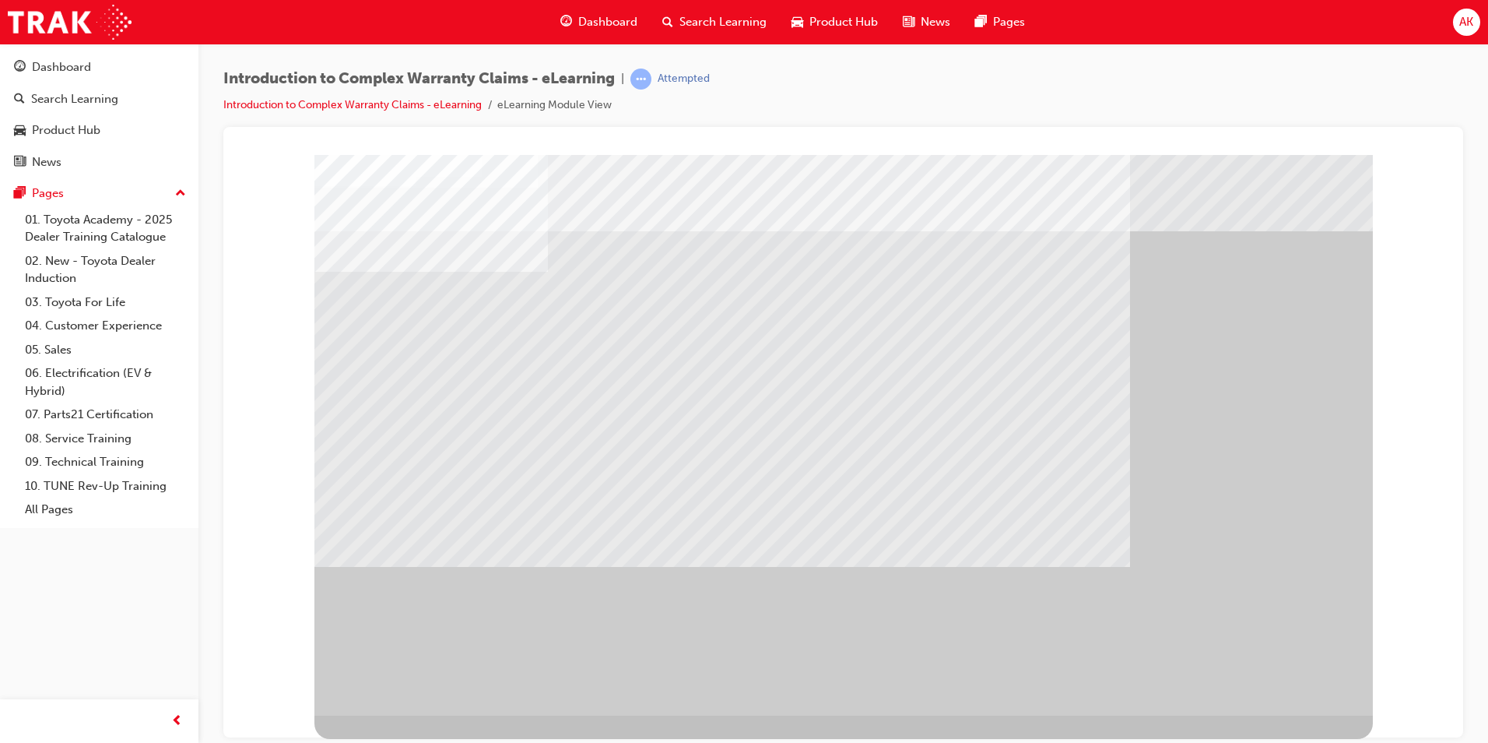
drag, startPoint x: 1287, startPoint y: 684, endPoint x: 1225, endPoint y: 704, distance: 65.5
click at [1225, 704] on div "" at bounding box center [843, 434] width 1059 height 560
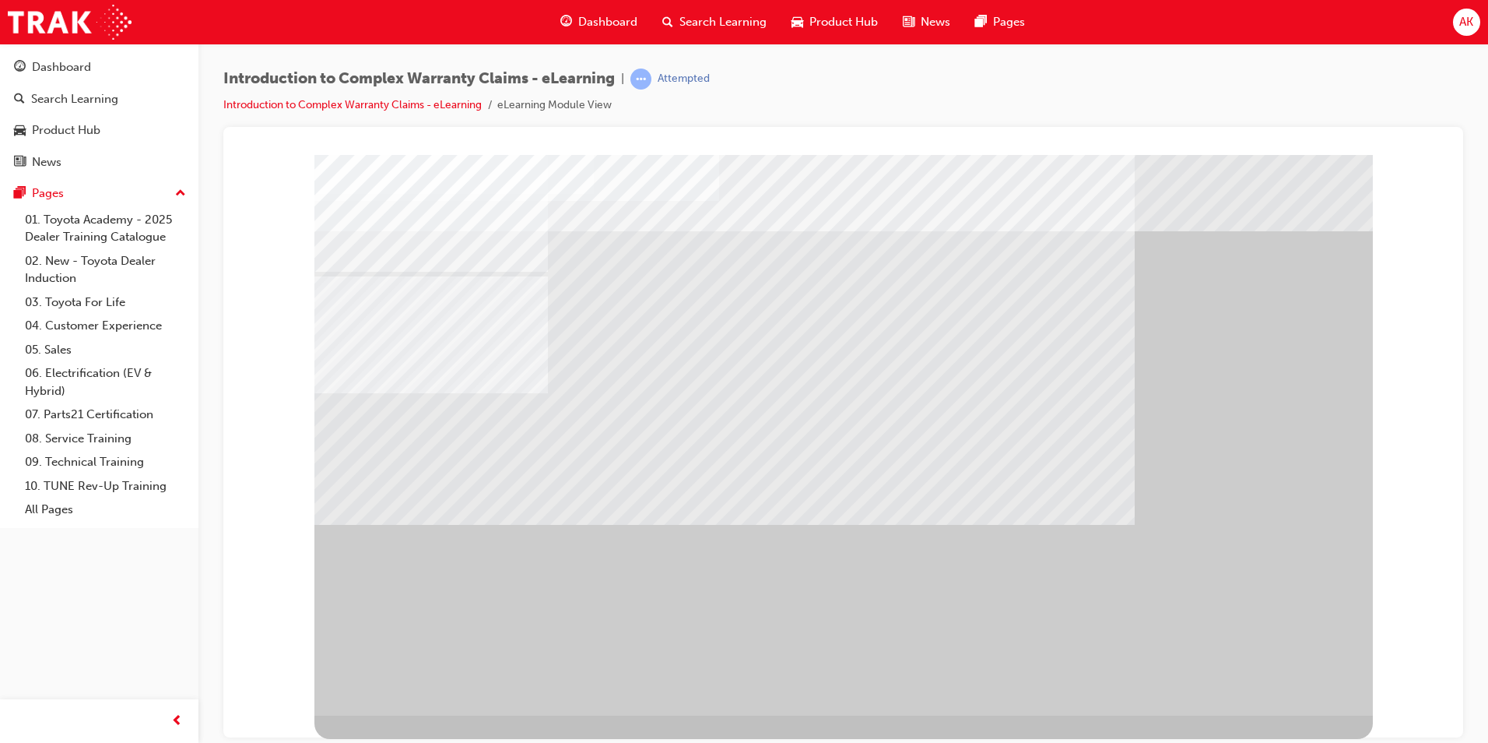
click at [1264, 678] on div "" at bounding box center [843, 434] width 1059 height 560
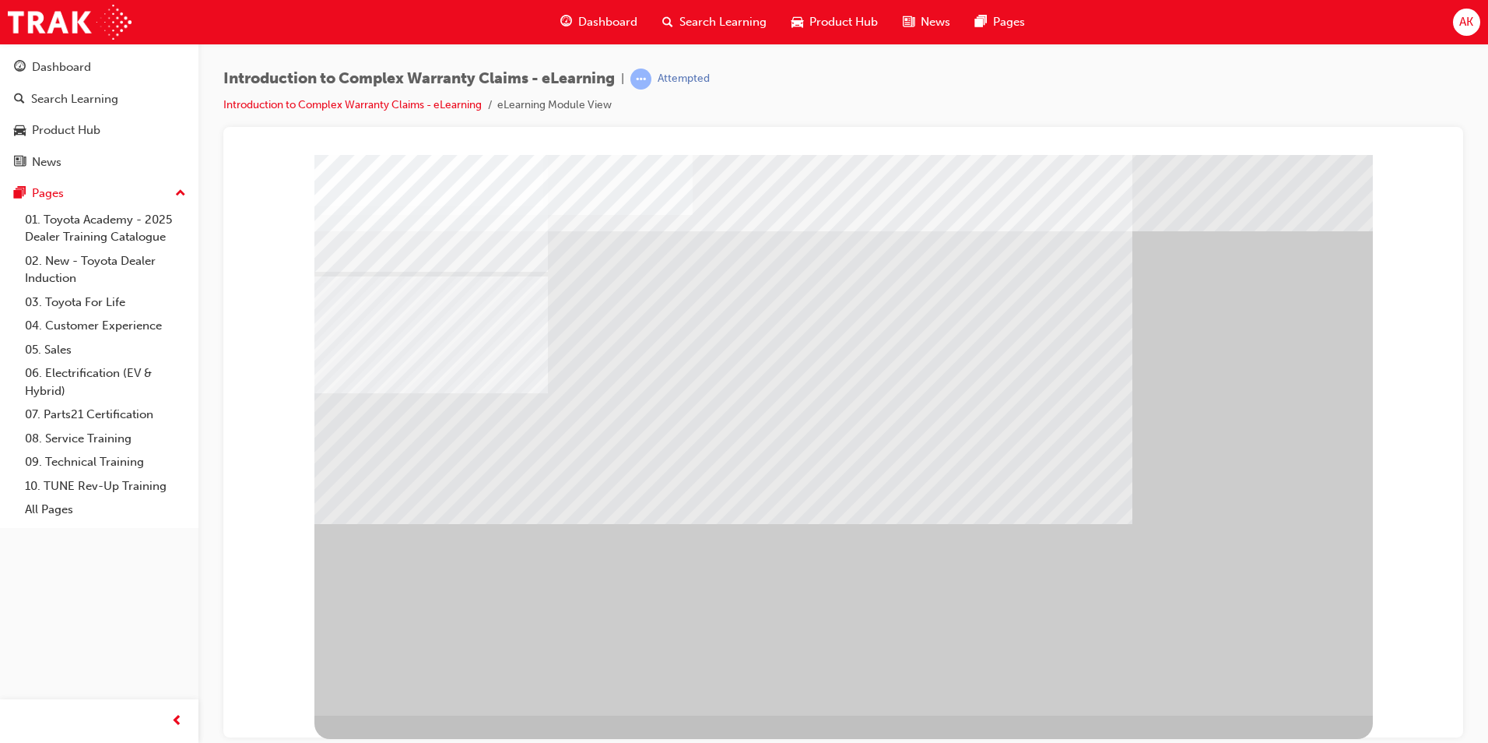
click at [1283, 680] on div "" at bounding box center [843, 434] width 1059 height 560
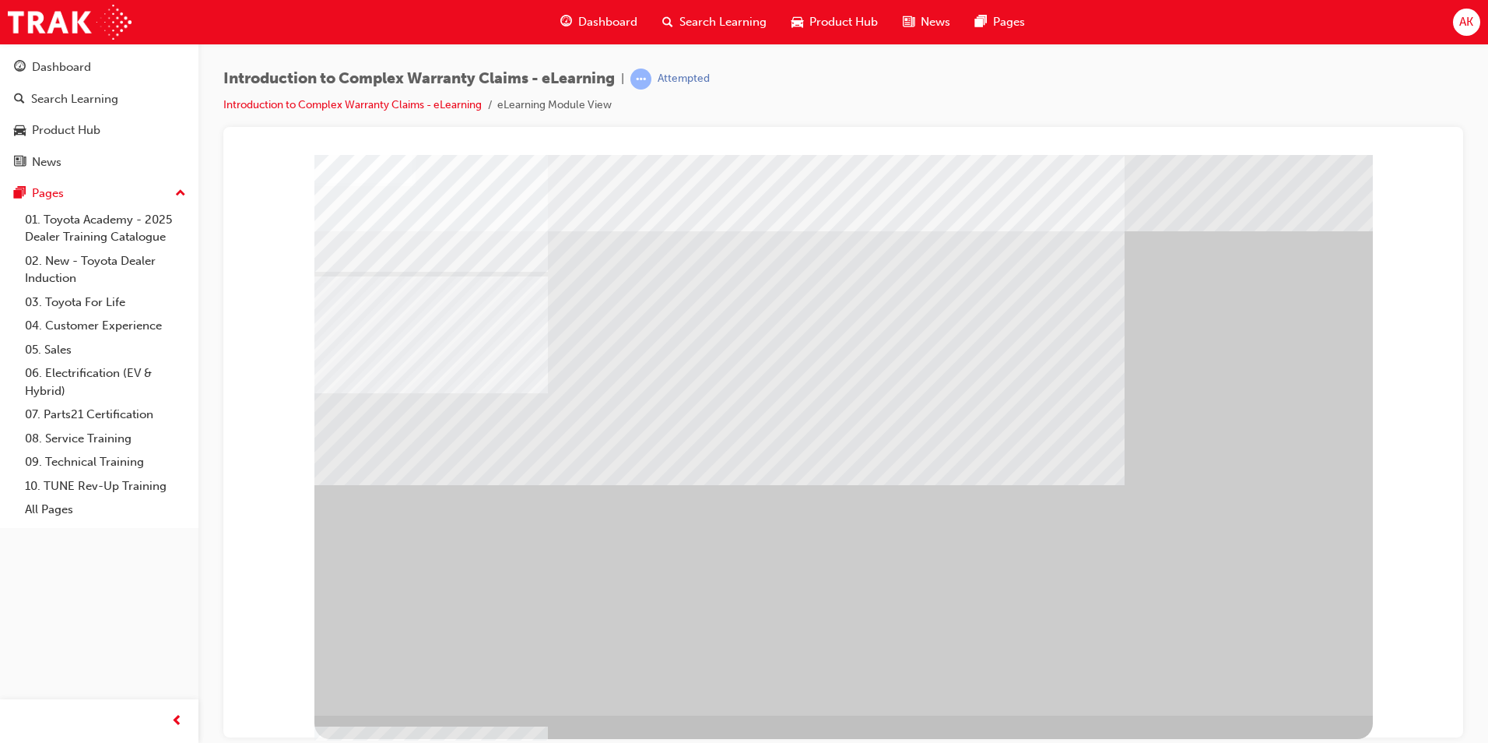
click at [1289, 666] on div "" at bounding box center [843, 434] width 1059 height 560
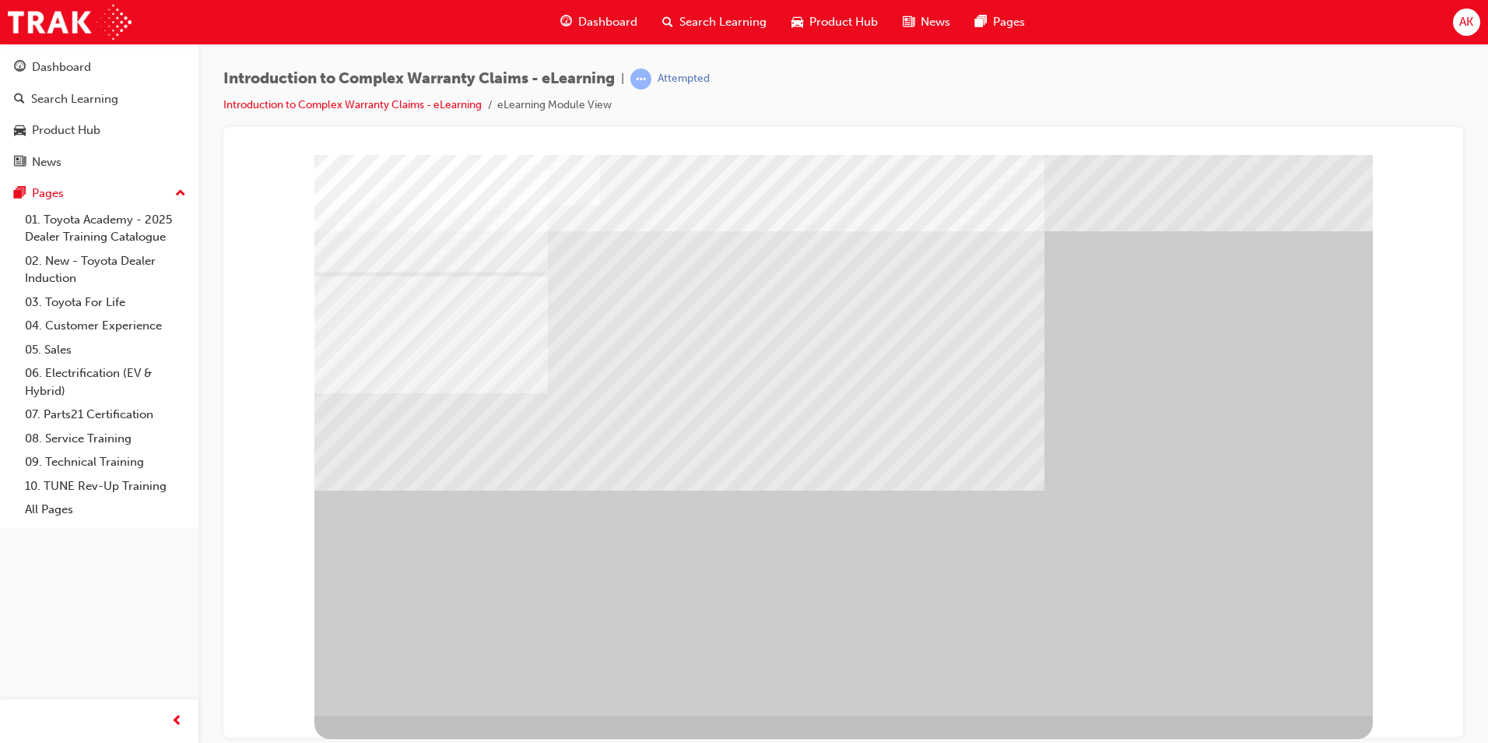
click at [1286, 676] on div "" at bounding box center [843, 434] width 1059 height 560
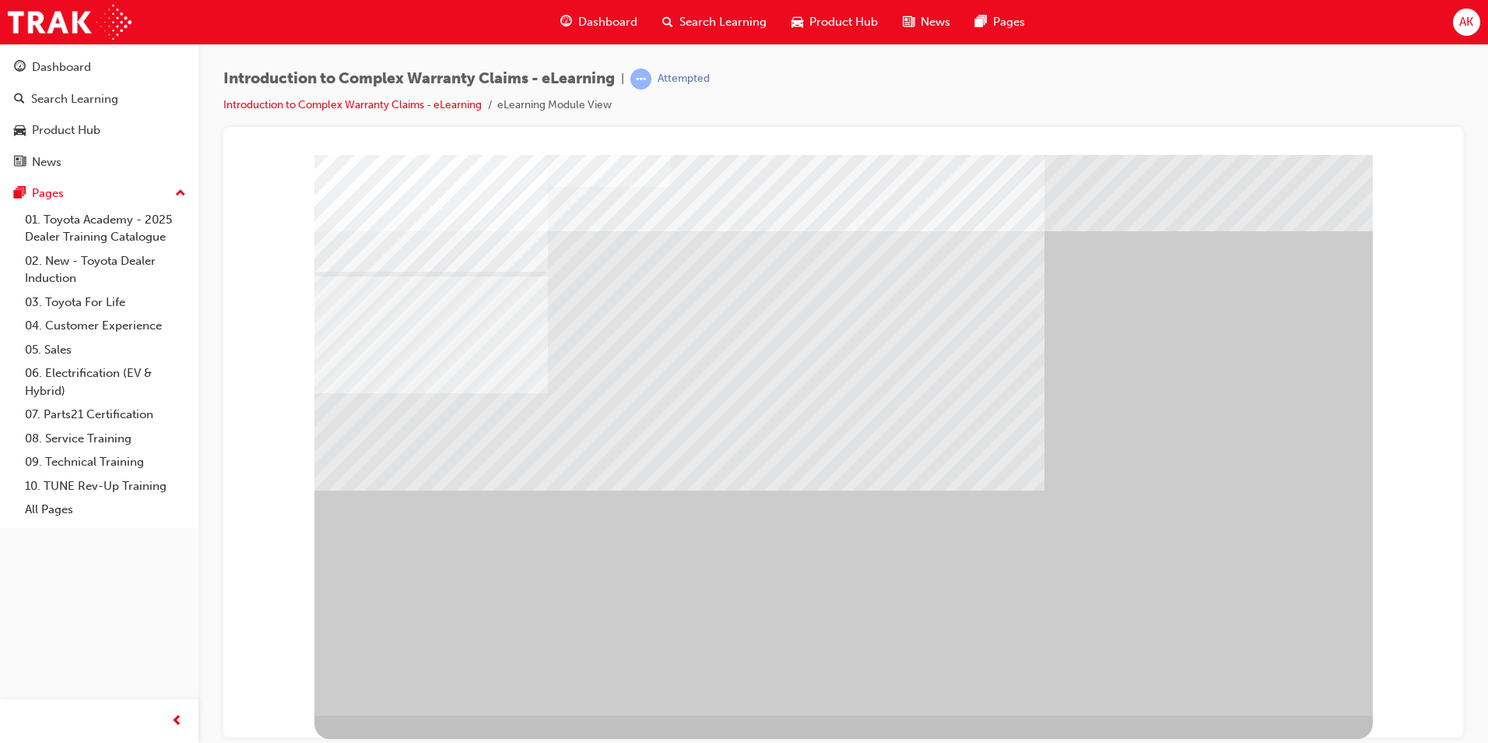
click at [1285, 676] on div "" at bounding box center [843, 434] width 1059 height 560
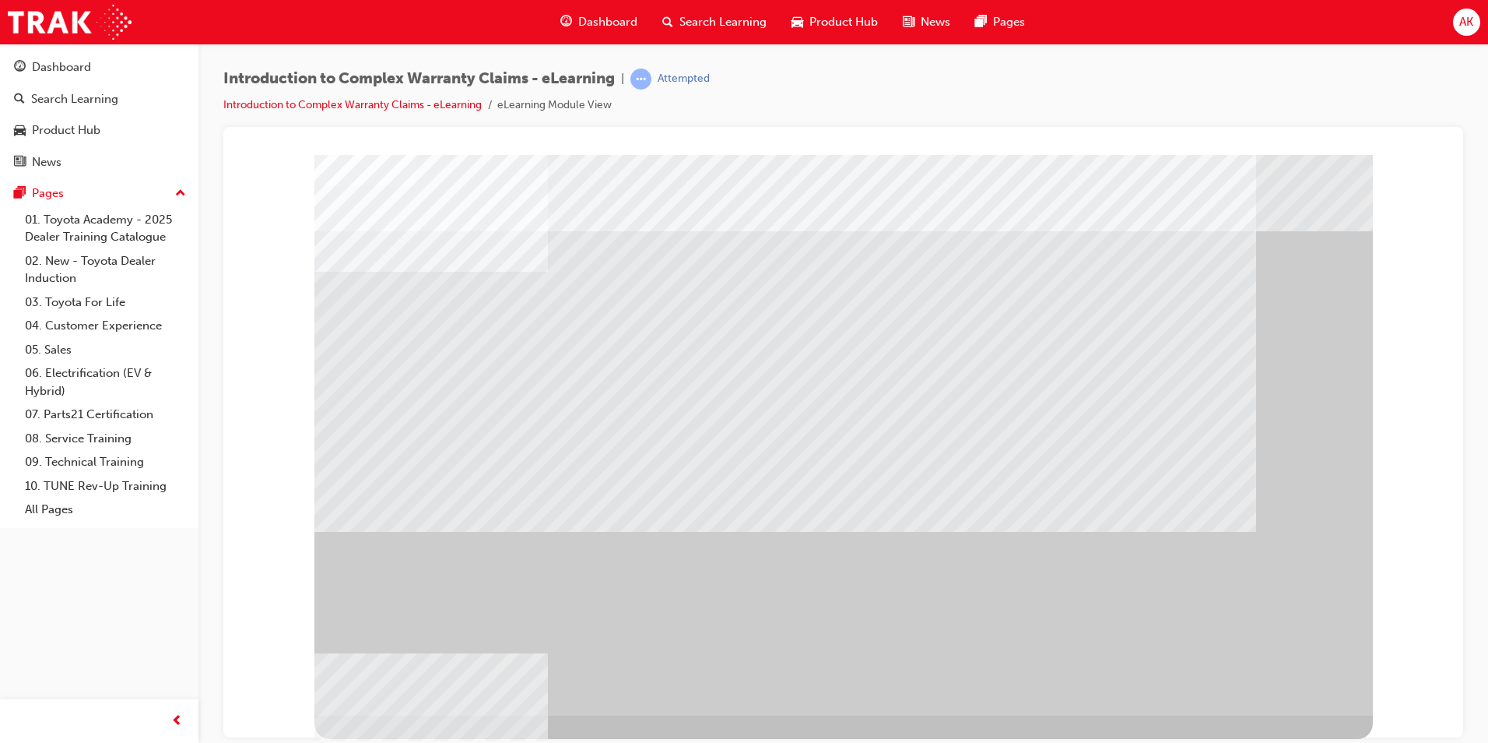
click at [1288, 674] on div "" at bounding box center [843, 434] width 1059 height 560
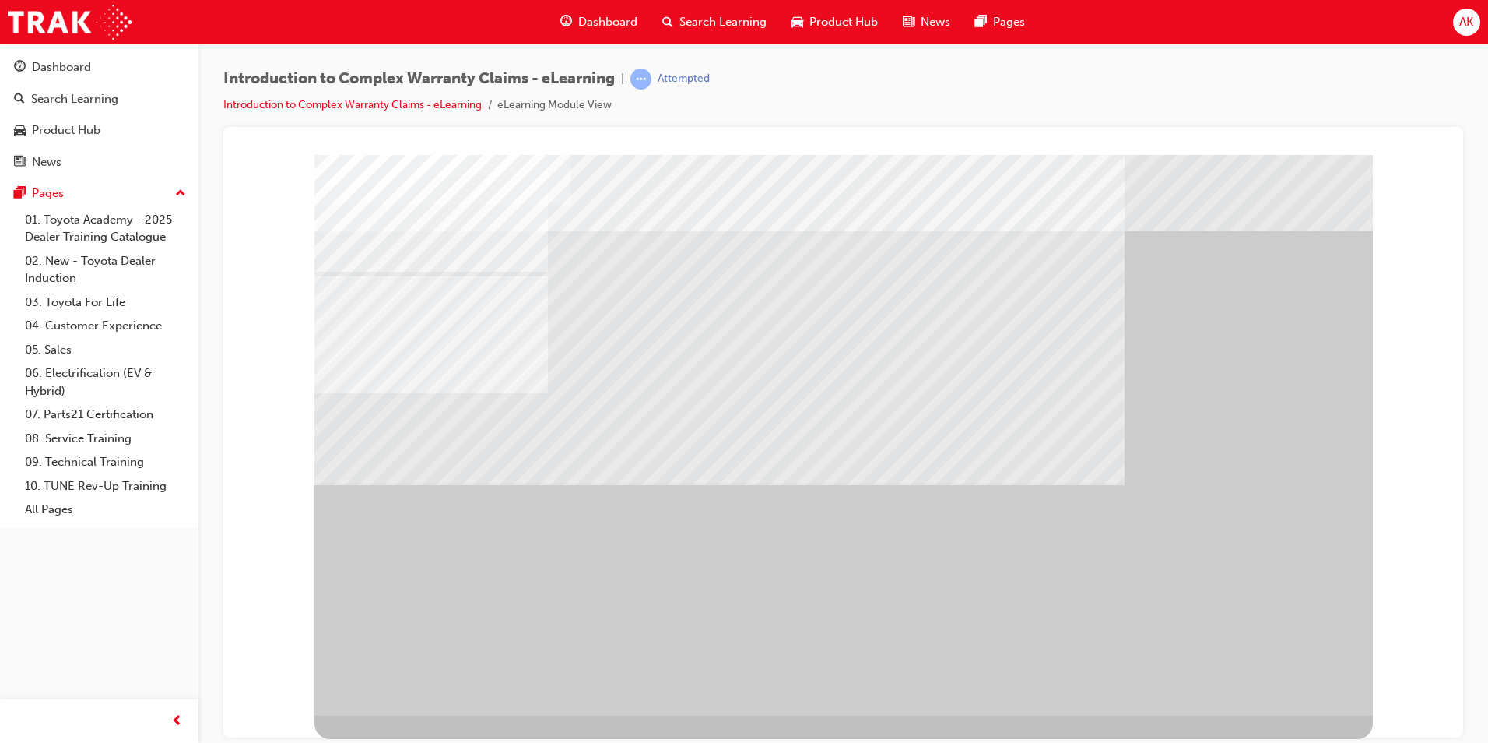
click at [1288, 674] on div "" at bounding box center [843, 434] width 1059 height 560
click at [1289, 676] on div "" at bounding box center [843, 434] width 1059 height 560
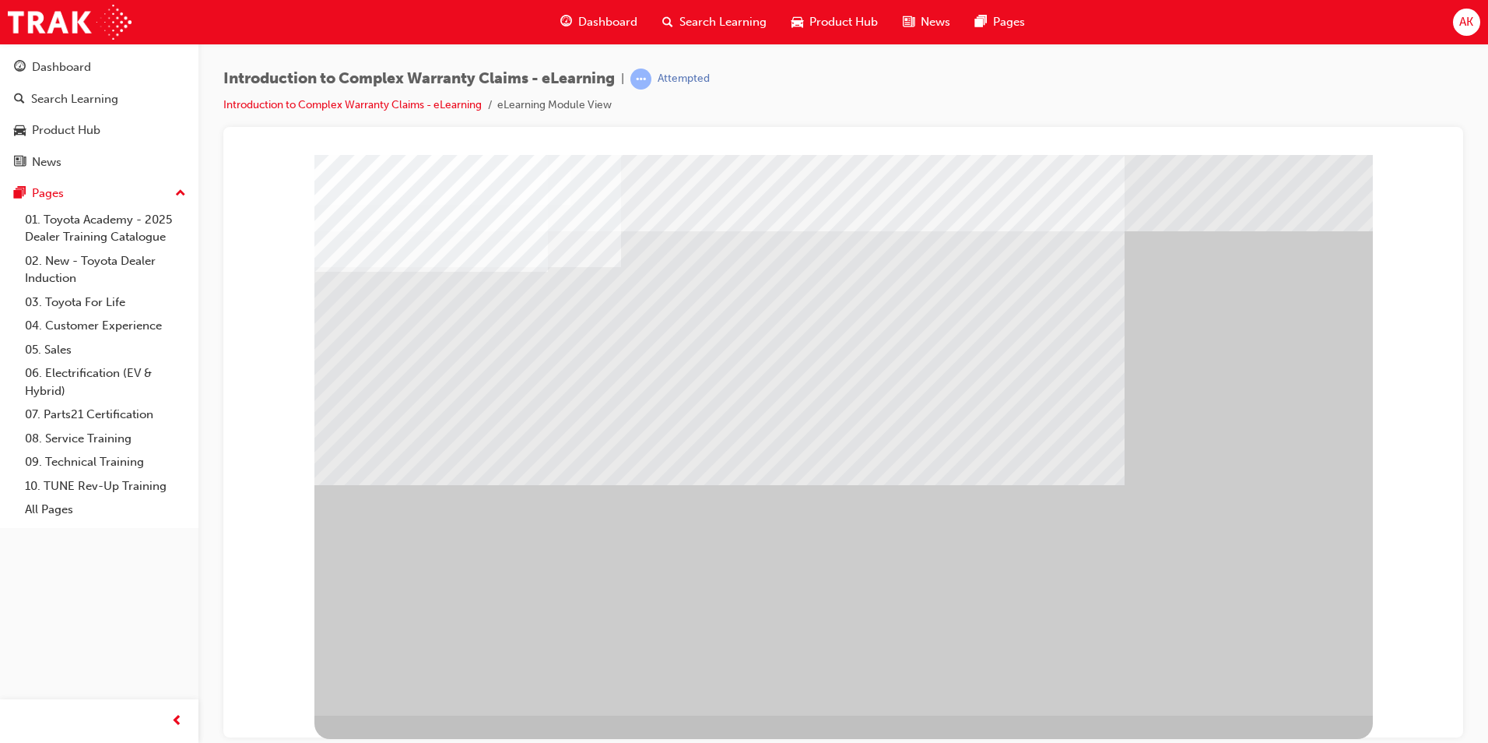
drag, startPoint x: 1287, startPoint y: 672, endPoint x: 1189, endPoint y: 687, distance: 98.4
click at [1179, 690] on div "" at bounding box center [843, 434] width 1059 height 560
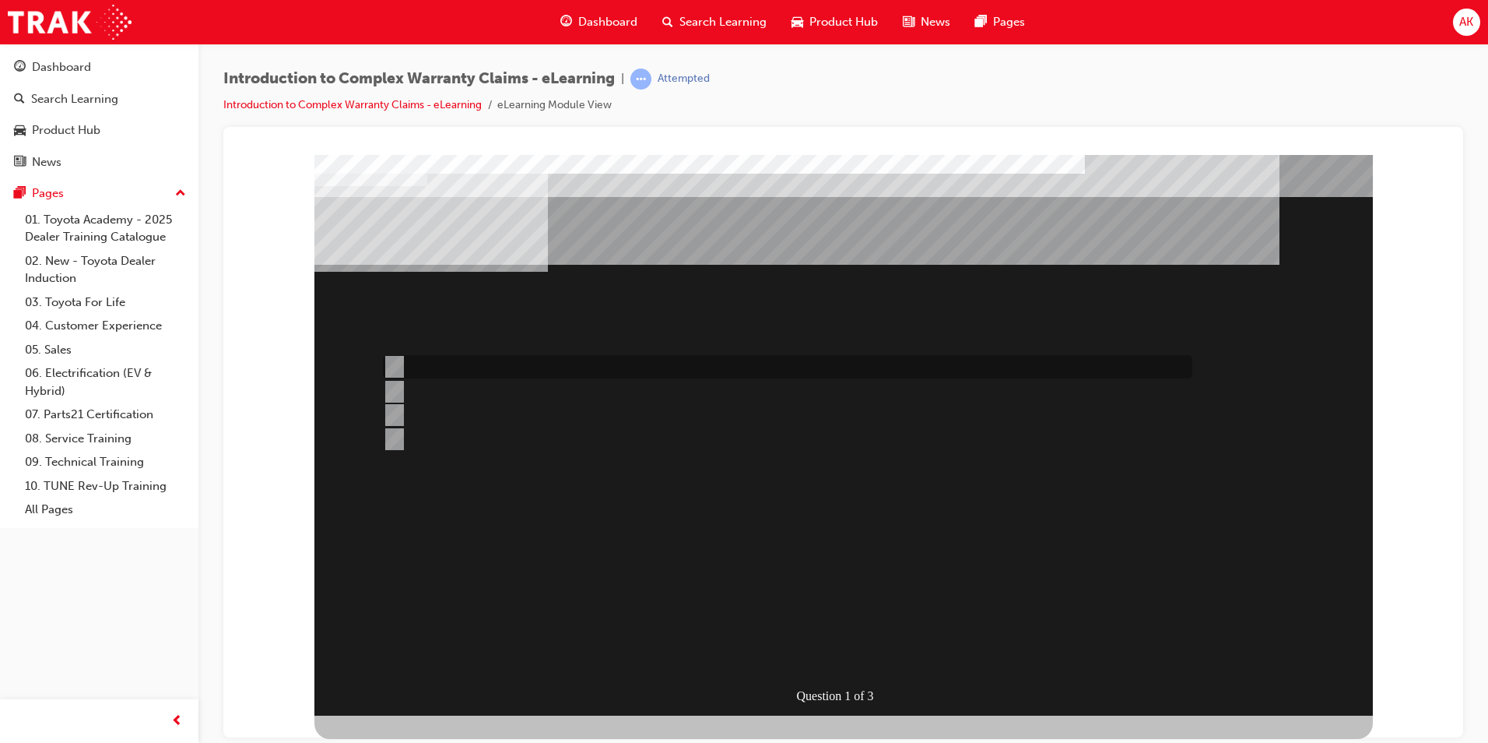
click at [796, 368] on div at bounding box center [784, 366] width 810 height 23
radio input "true"
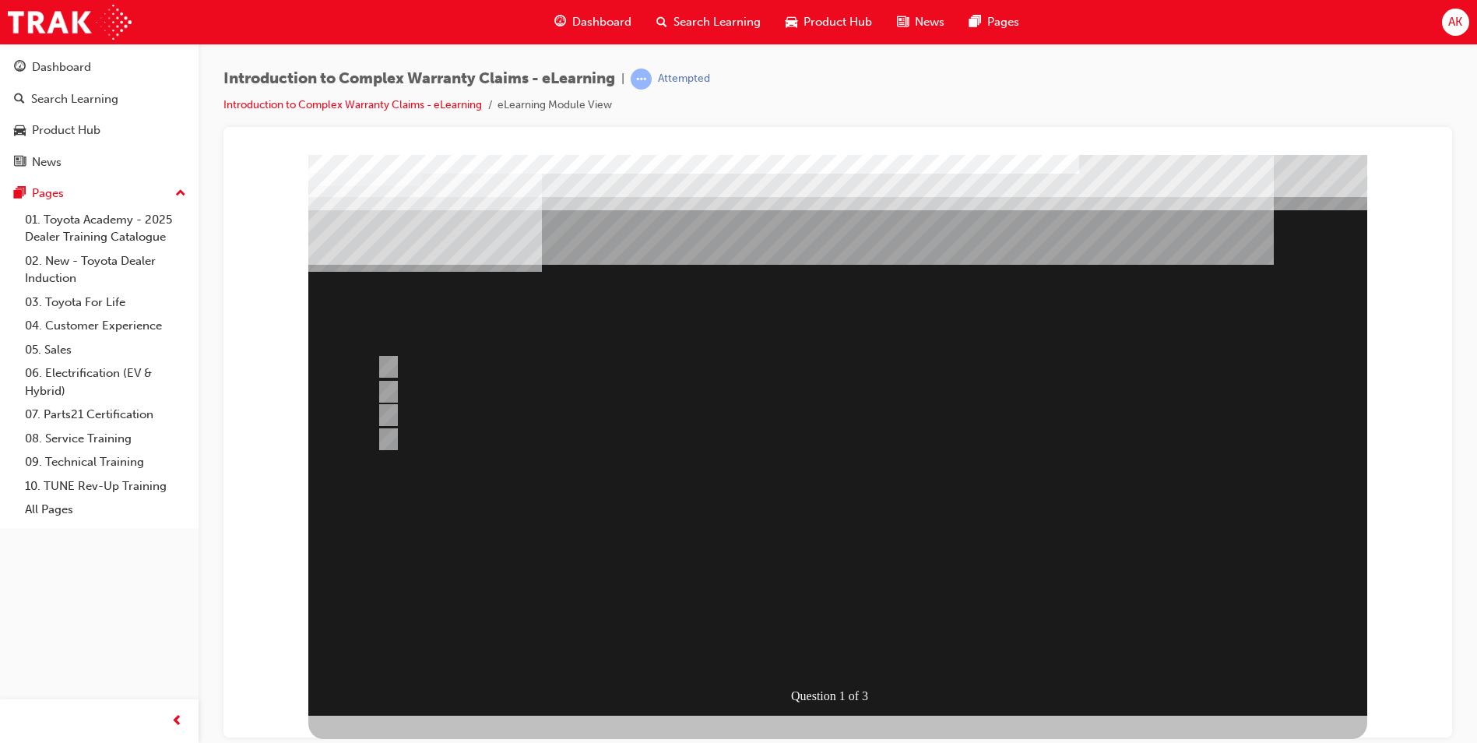
click at [845, 663] on div at bounding box center [837, 434] width 1059 height 560
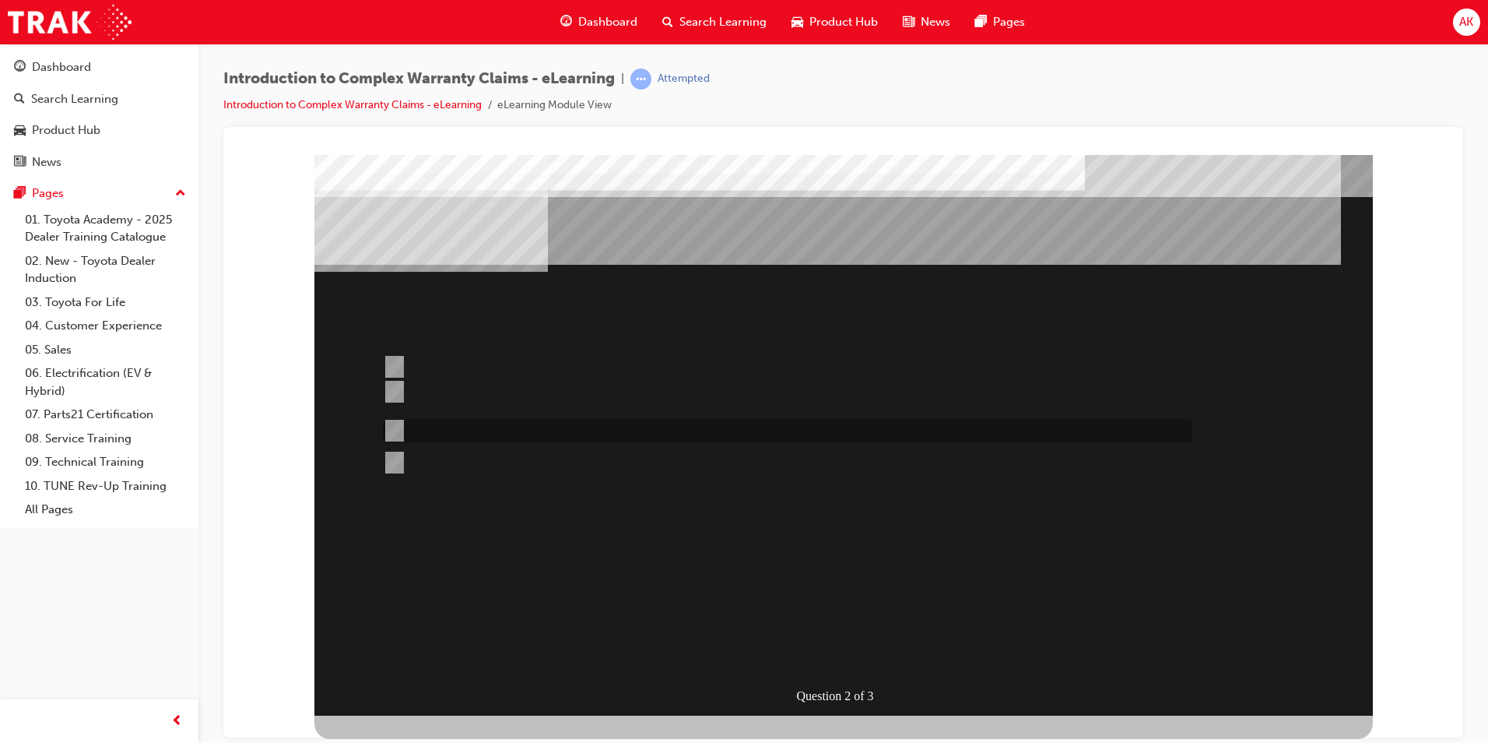
click at [595, 435] on div at bounding box center [784, 430] width 810 height 23
click at [602, 473] on div at bounding box center [784, 462] width 810 height 39
radio input "false"
radio input "true"
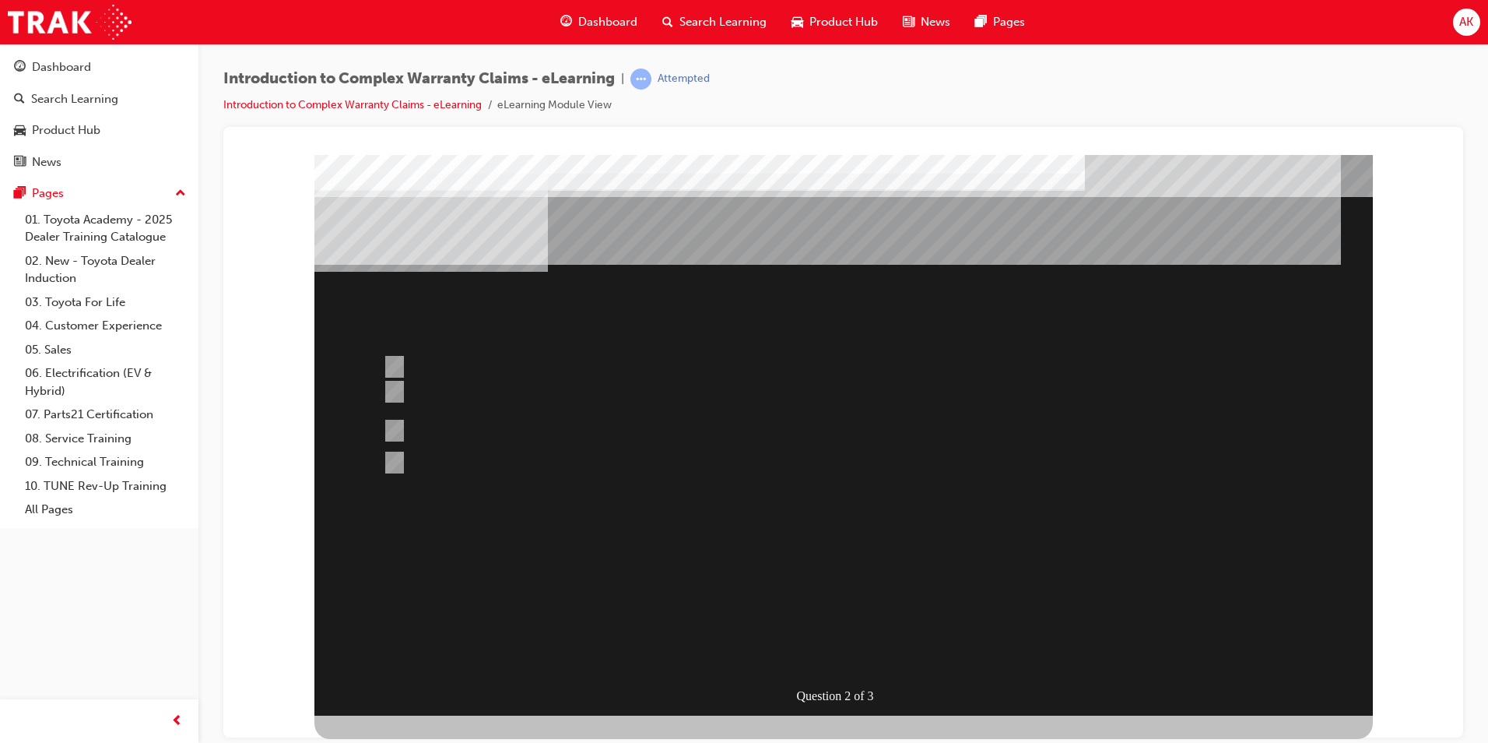
click at [827, 642] on div at bounding box center [843, 434] width 1059 height 560
click at [522, 392] on div at bounding box center [784, 401] width 810 height 40
click at [614, 372] on div at bounding box center [784, 374] width 810 height 38
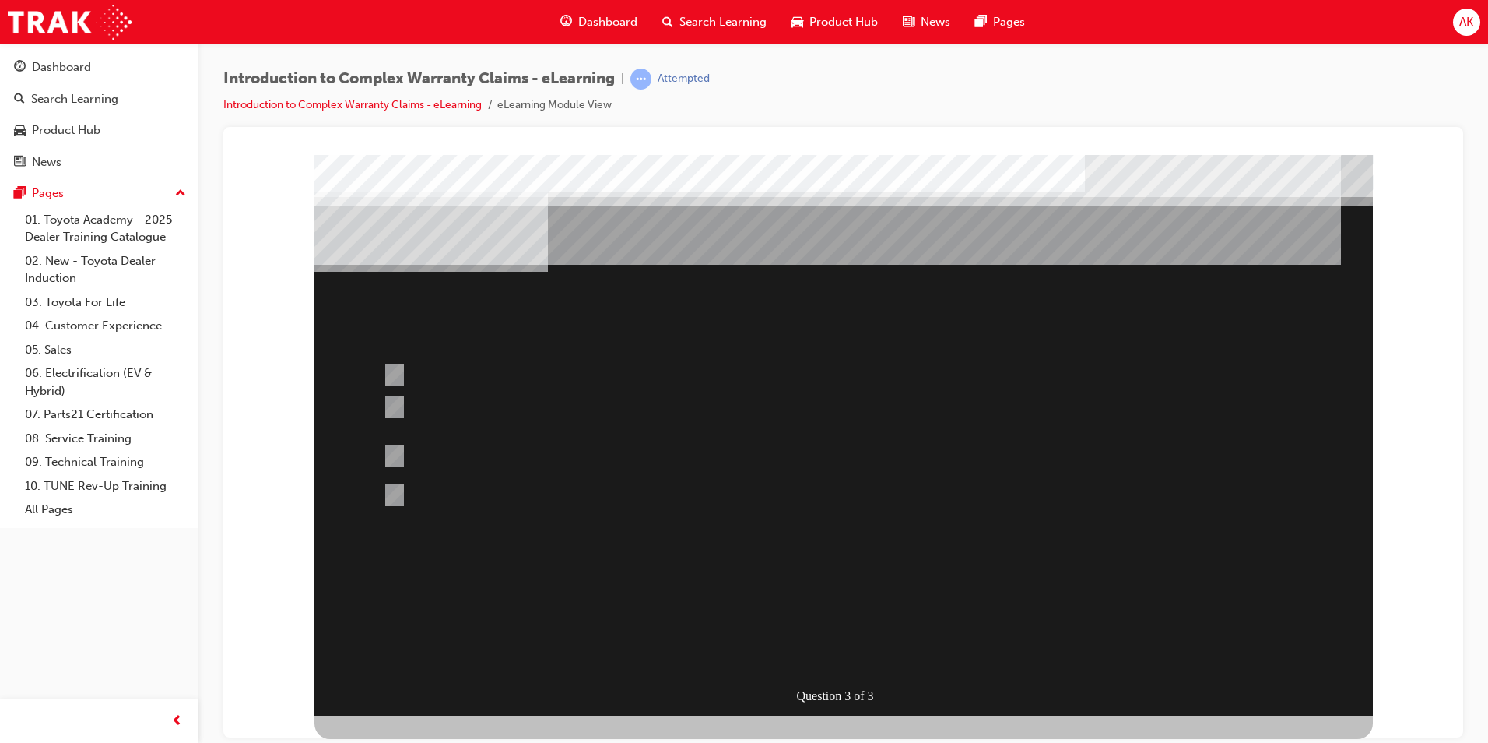
click at [678, 420] on div at bounding box center [843, 434] width 1059 height 560
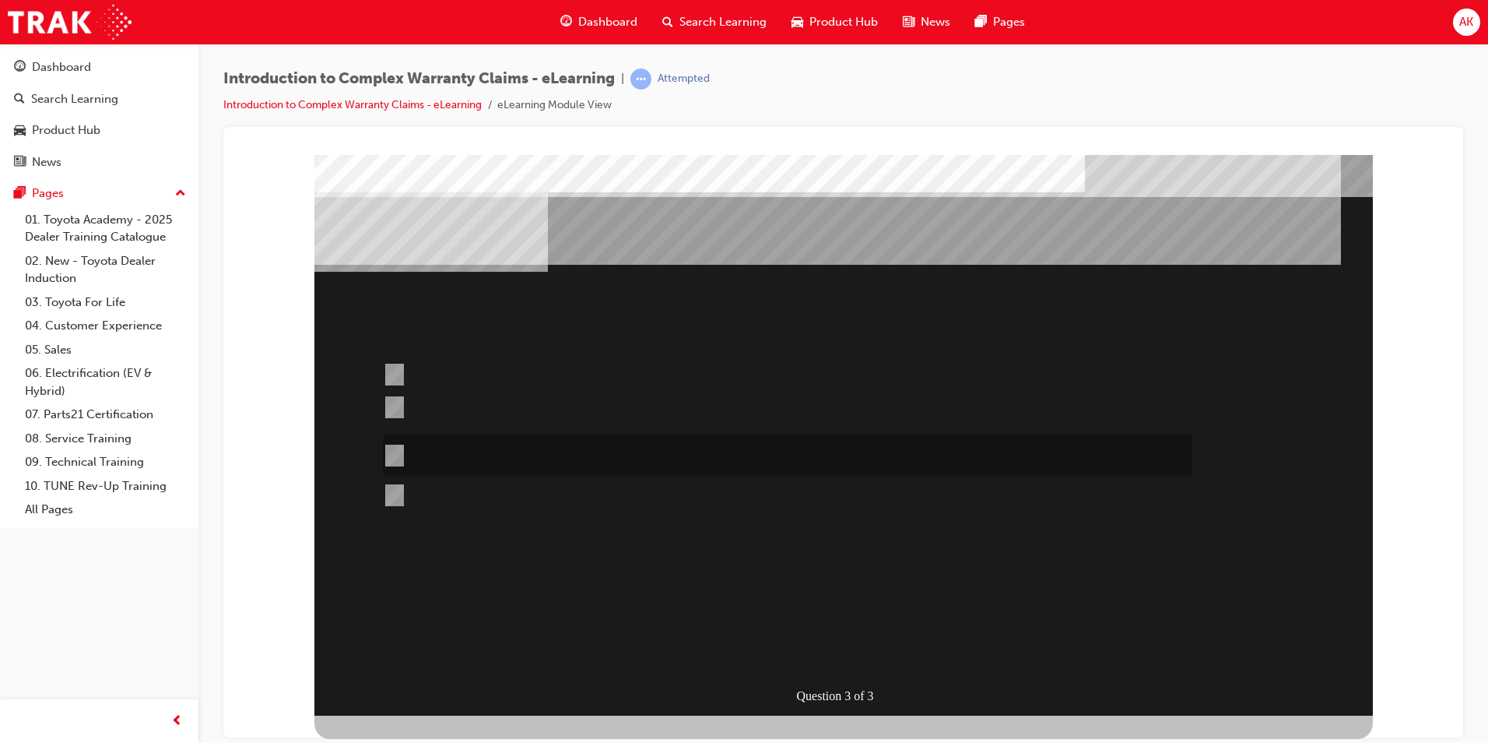
click at [713, 456] on div at bounding box center [784, 455] width 810 height 42
radio input "false"
radio input "true"
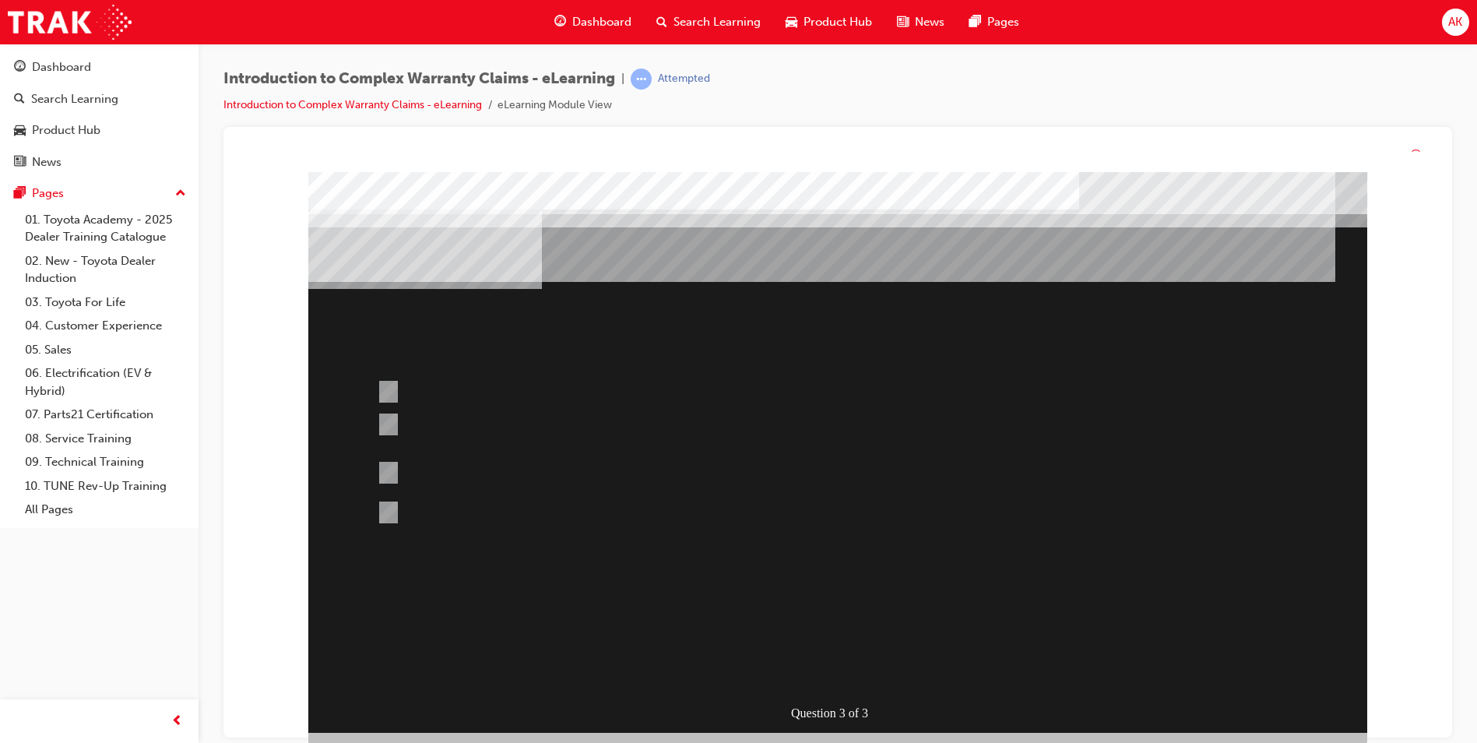
click at [862, 647] on div at bounding box center [837, 452] width 1059 height 560
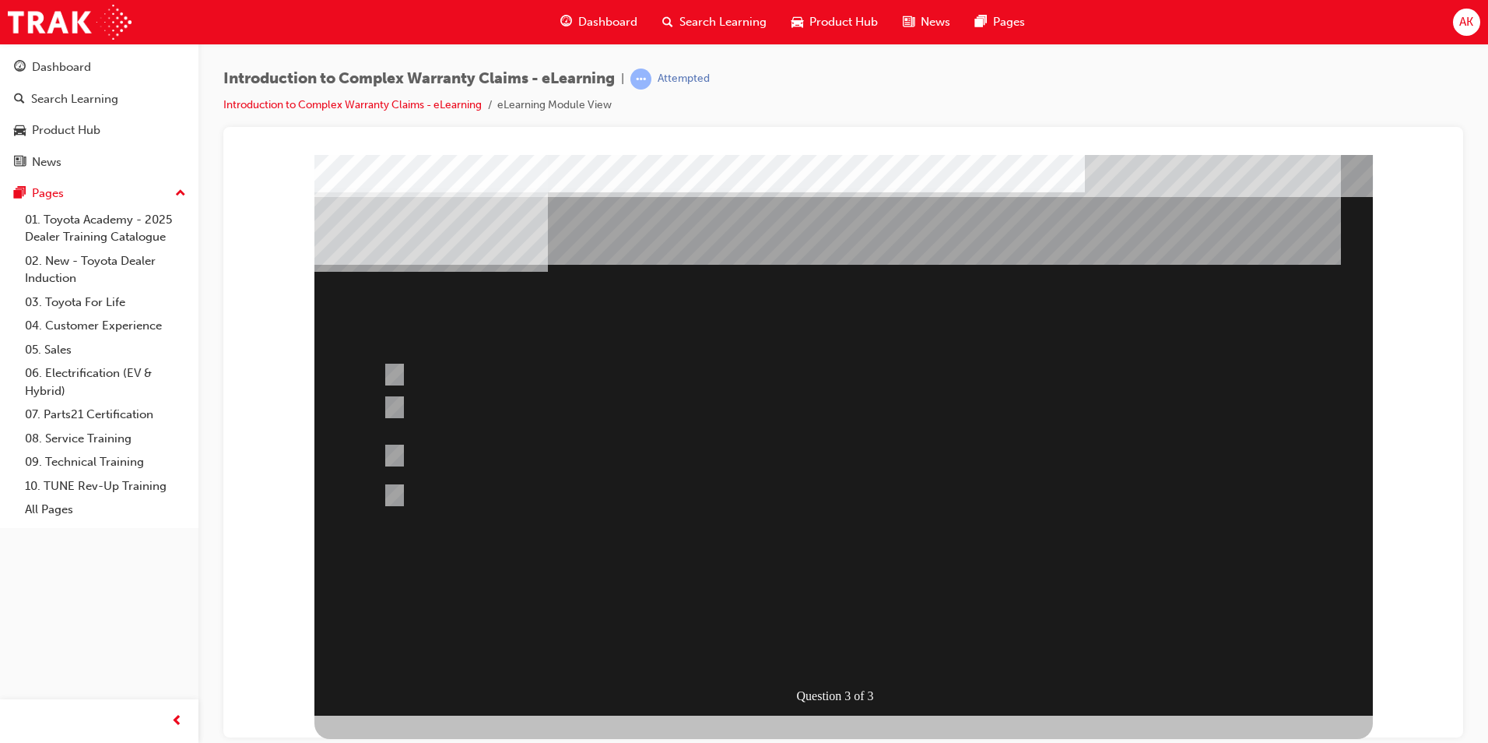
click at [852, 673] on div "Question 3 of 3" at bounding box center [843, 434] width 1059 height 560
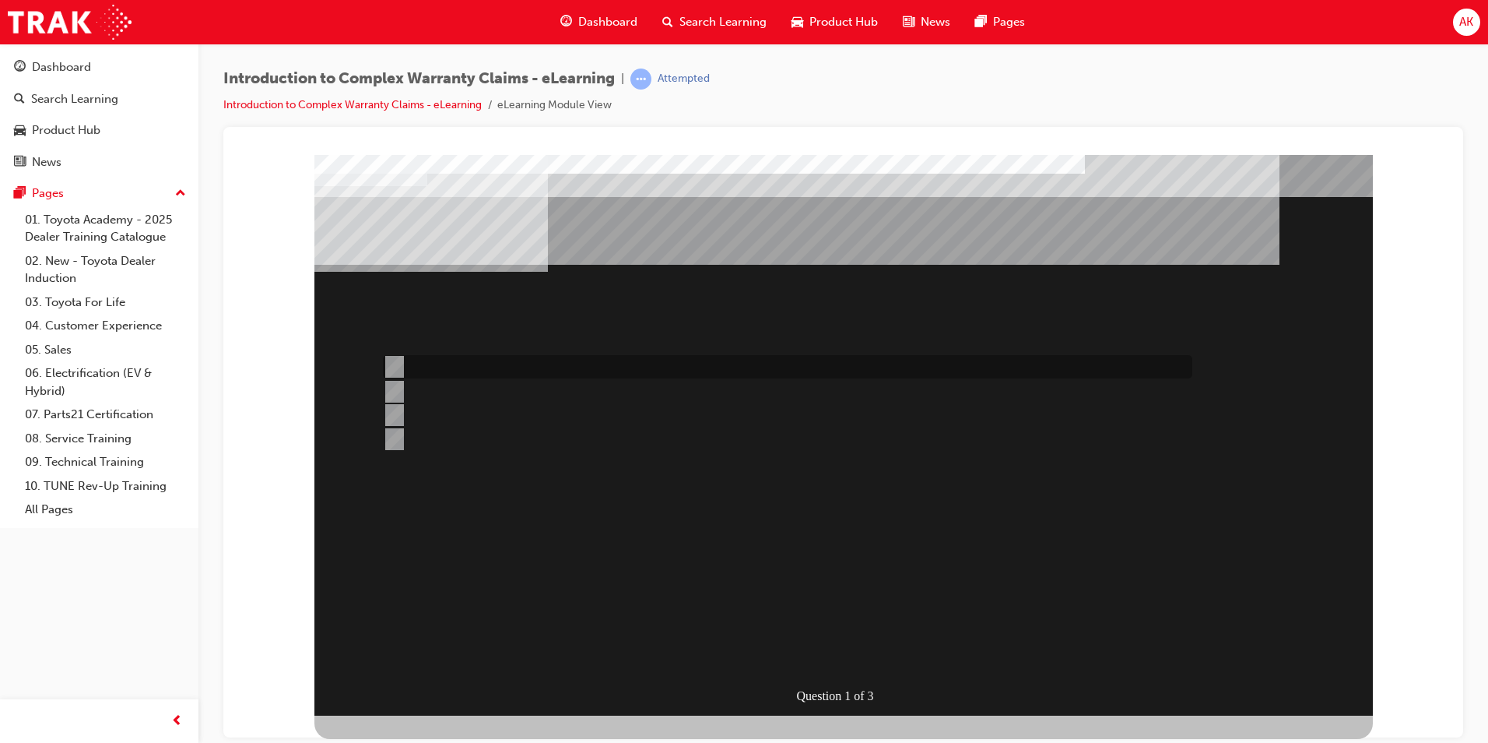
click at [556, 366] on div at bounding box center [784, 366] width 810 height 23
radio input "true"
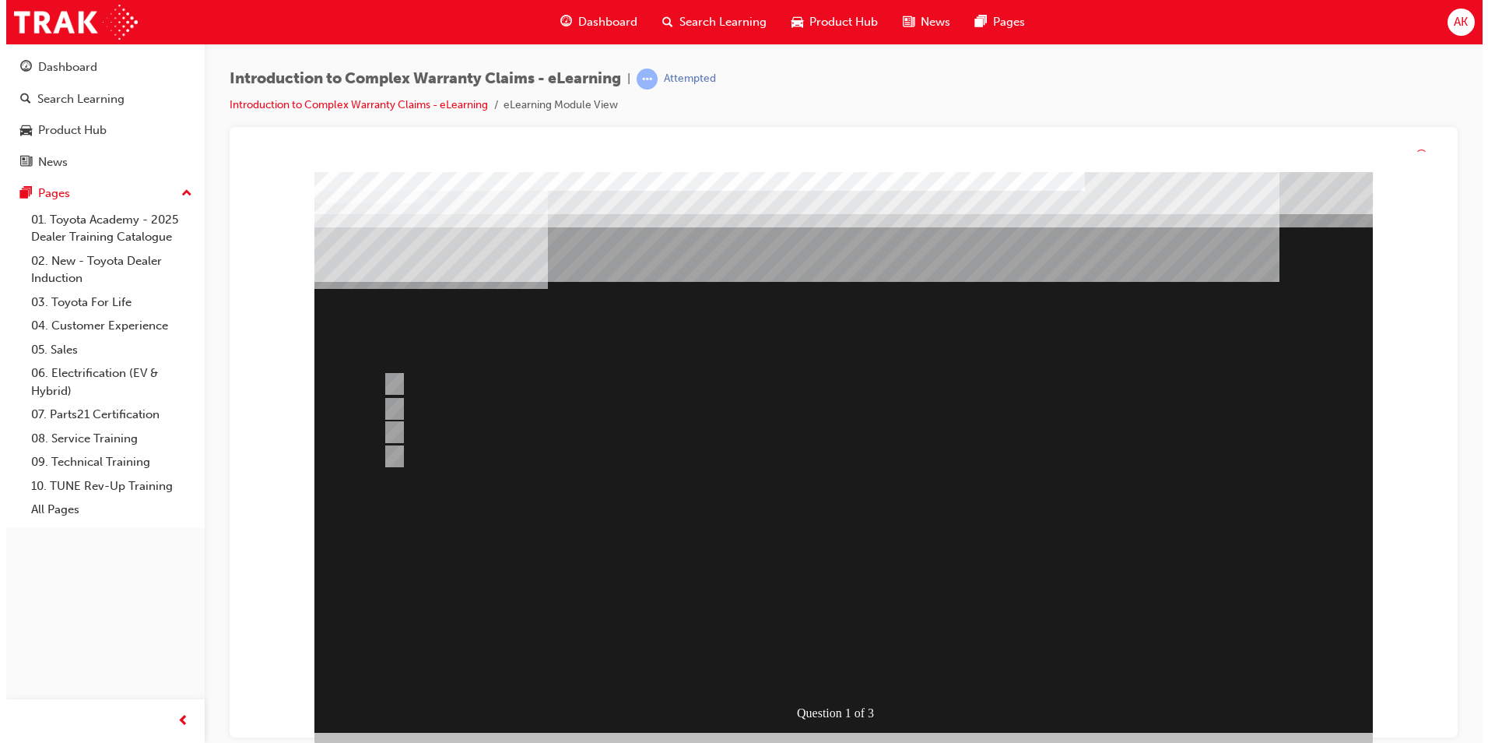
click at [836, 648] on div at bounding box center [843, 452] width 1059 height 560
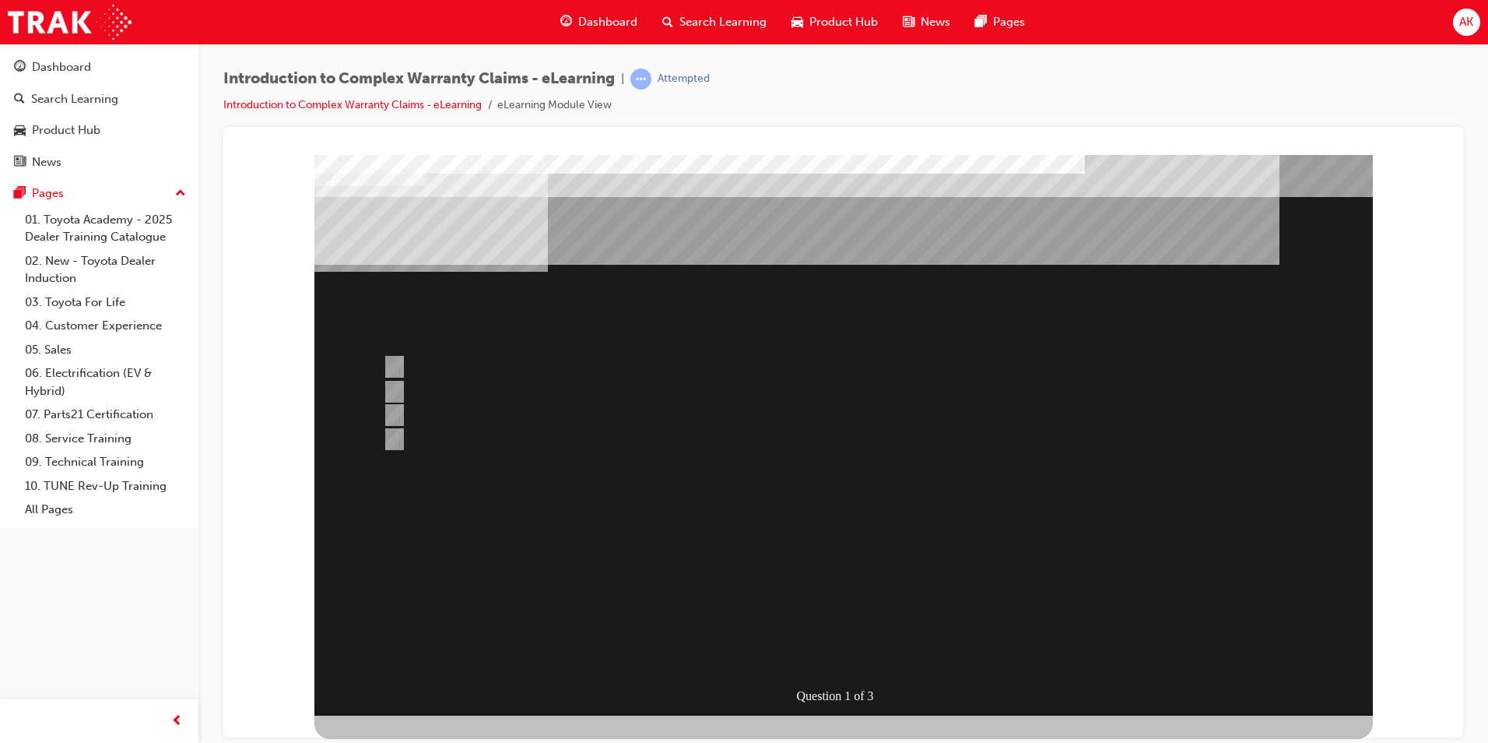
click at [833, 668] on div "Question 1 of 3" at bounding box center [843, 434] width 1059 height 560
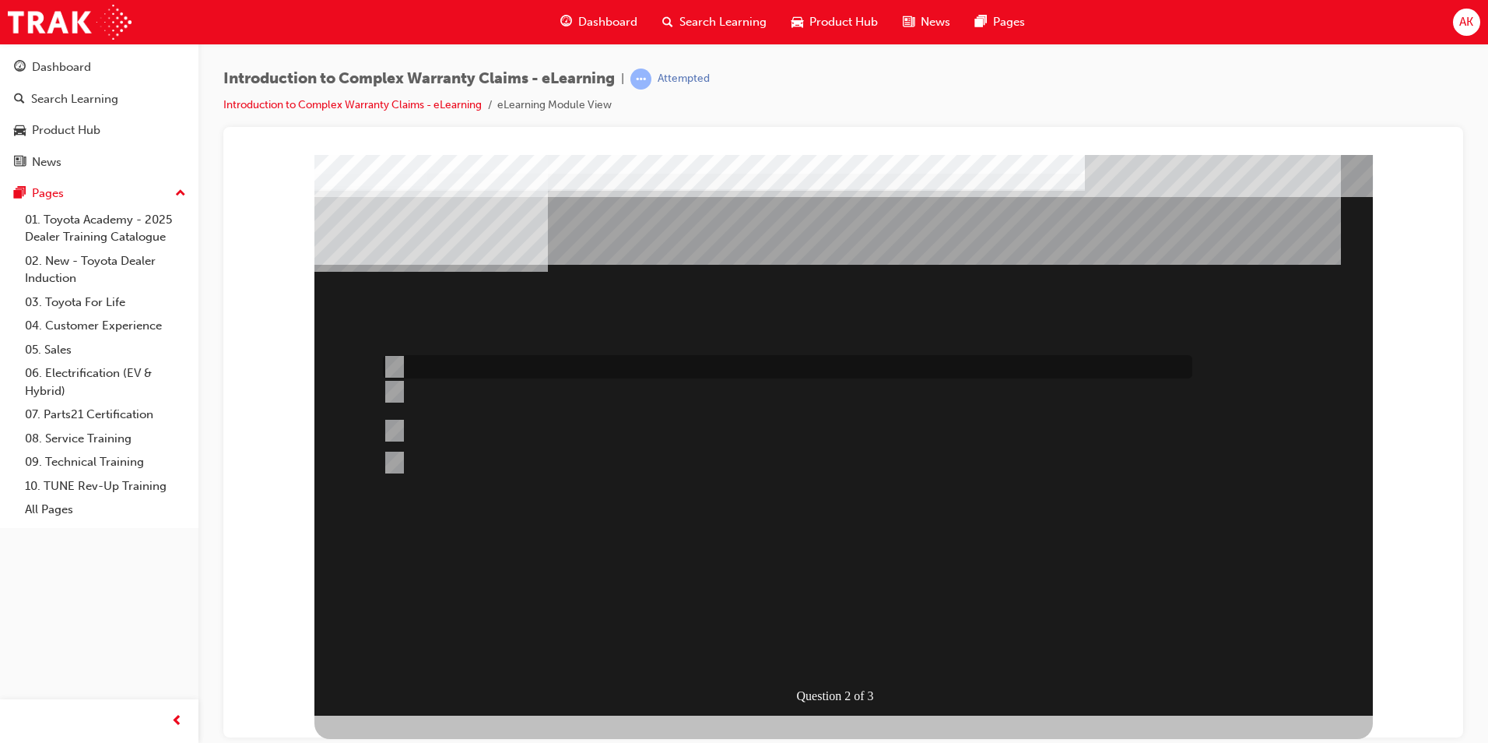
click at [588, 374] on div at bounding box center [784, 366] width 810 height 23
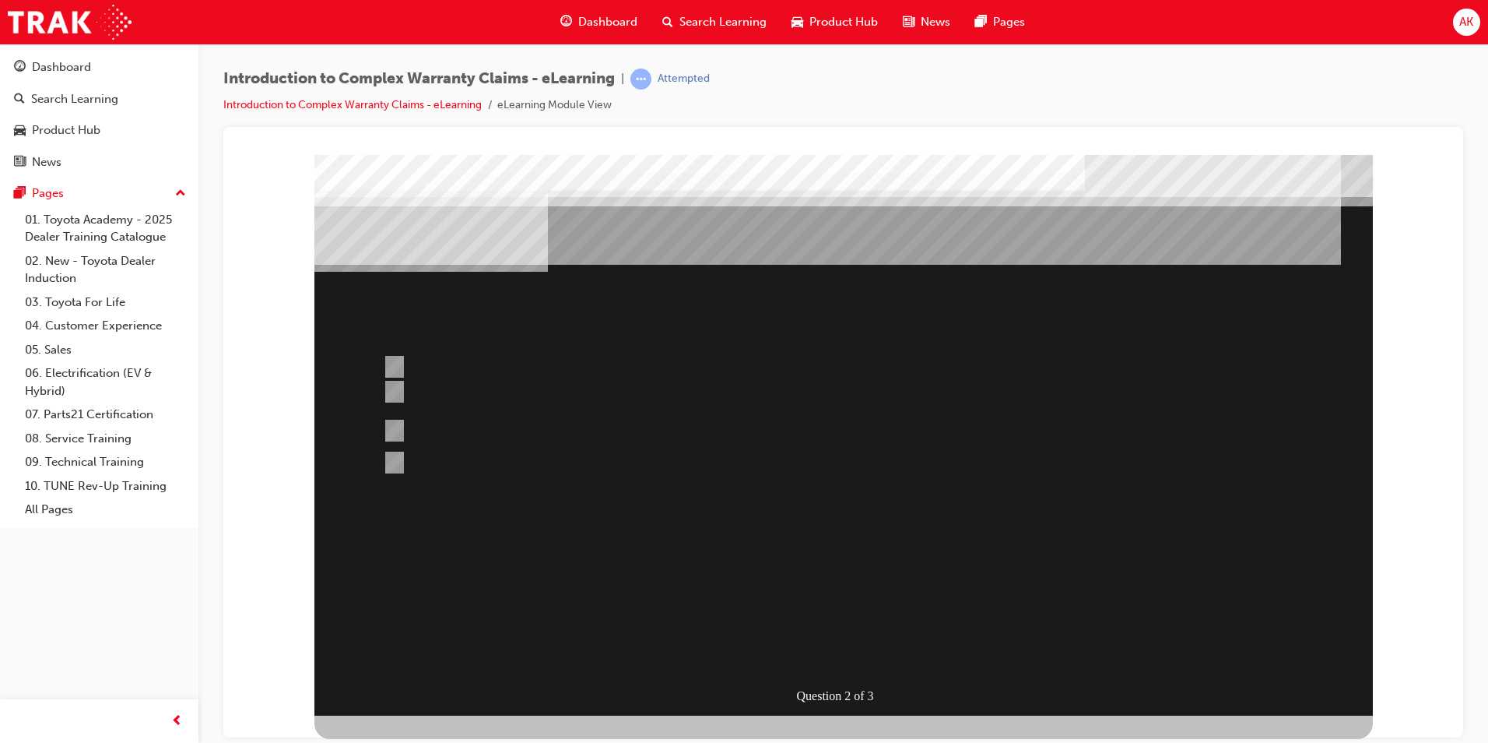
click at [599, 410] on div at bounding box center [843, 434] width 1059 height 560
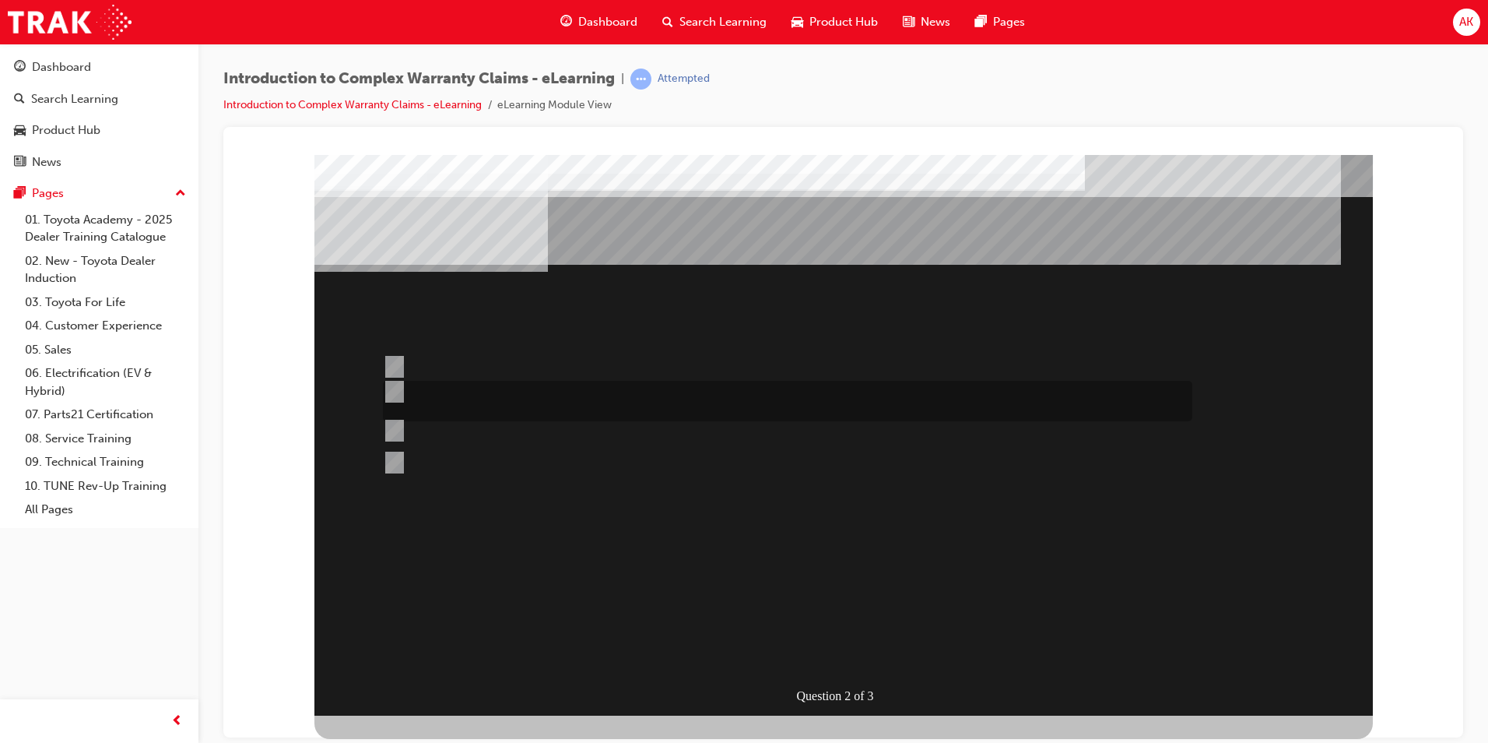
click at [602, 406] on div at bounding box center [784, 401] width 810 height 40
radio input "false"
radio input "true"
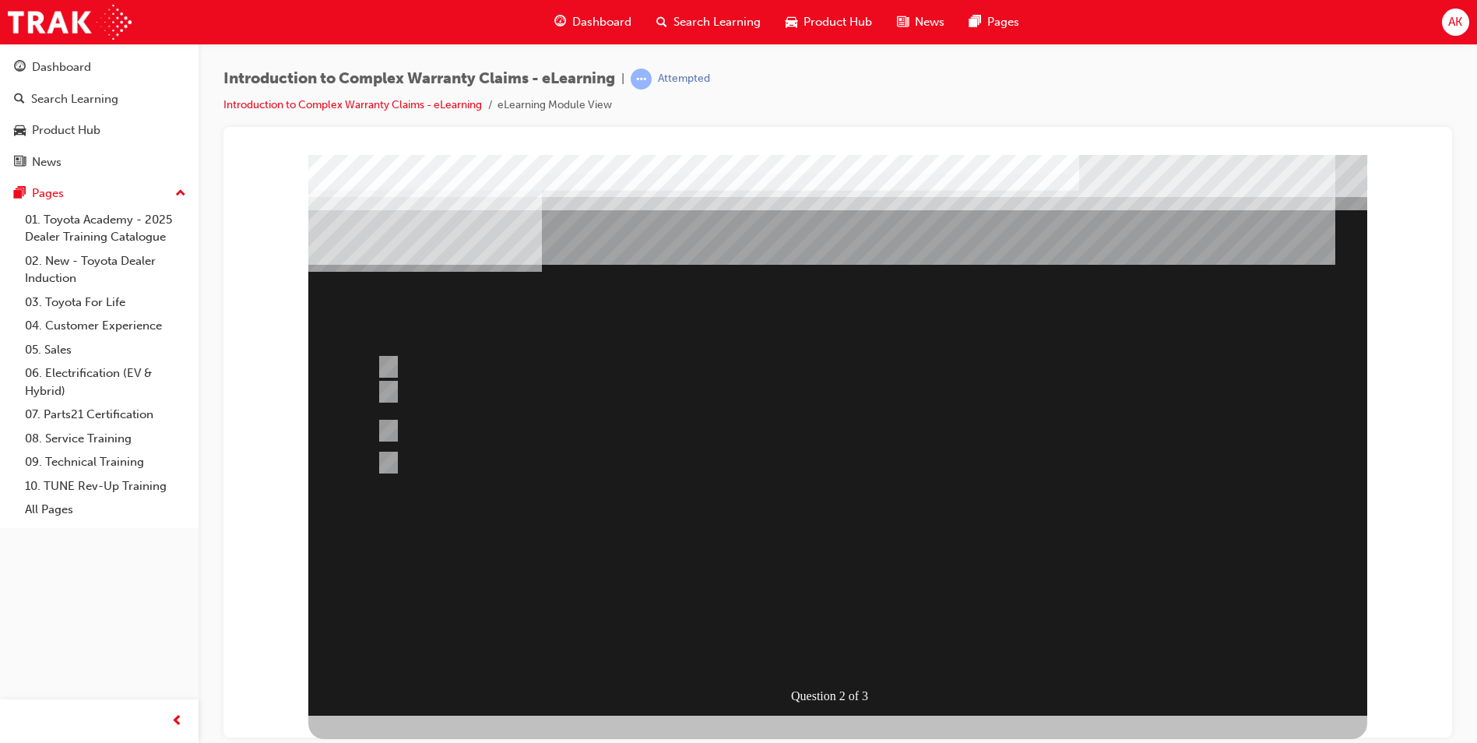
click at [836, 631] on div at bounding box center [837, 434] width 1059 height 560
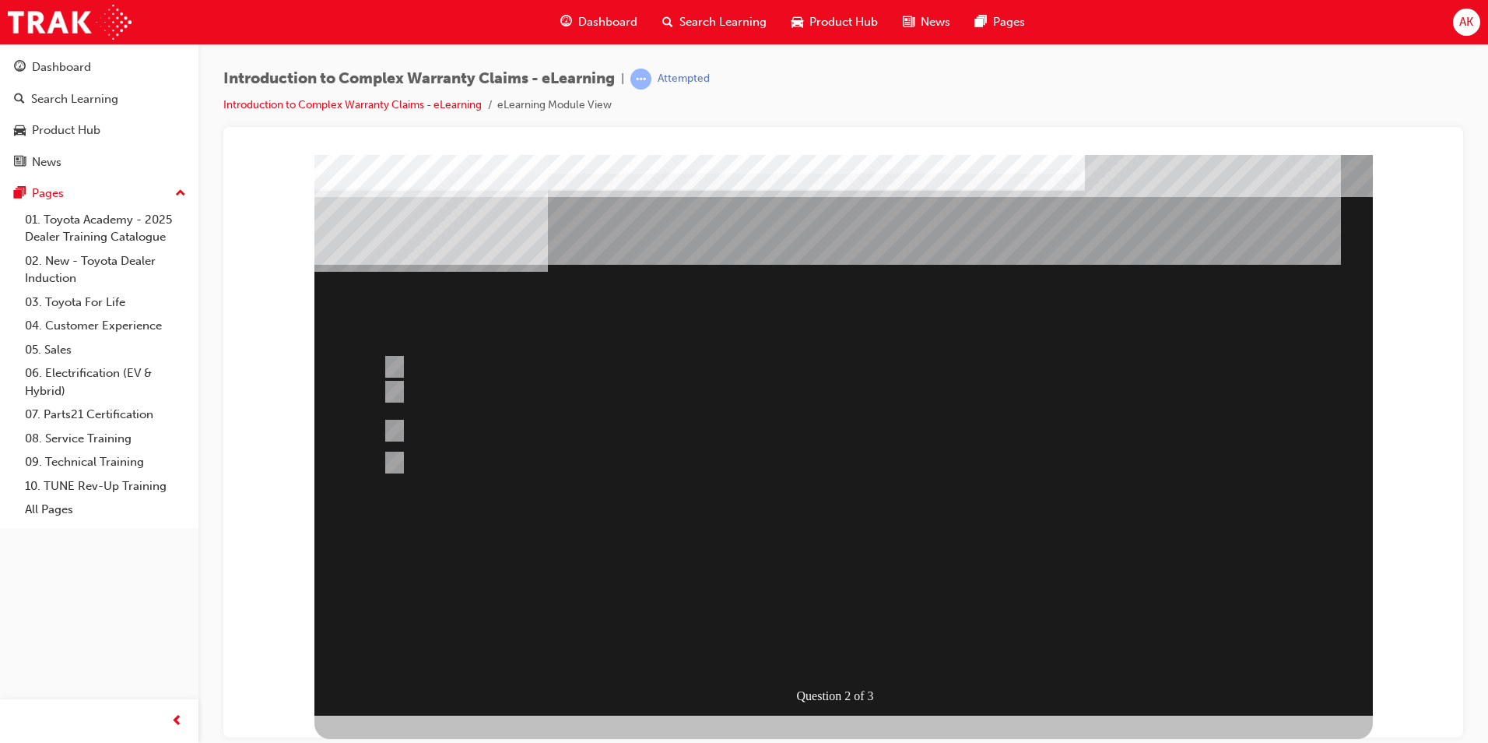
click at [679, 462] on div at bounding box center [784, 455] width 810 height 42
radio input "true"
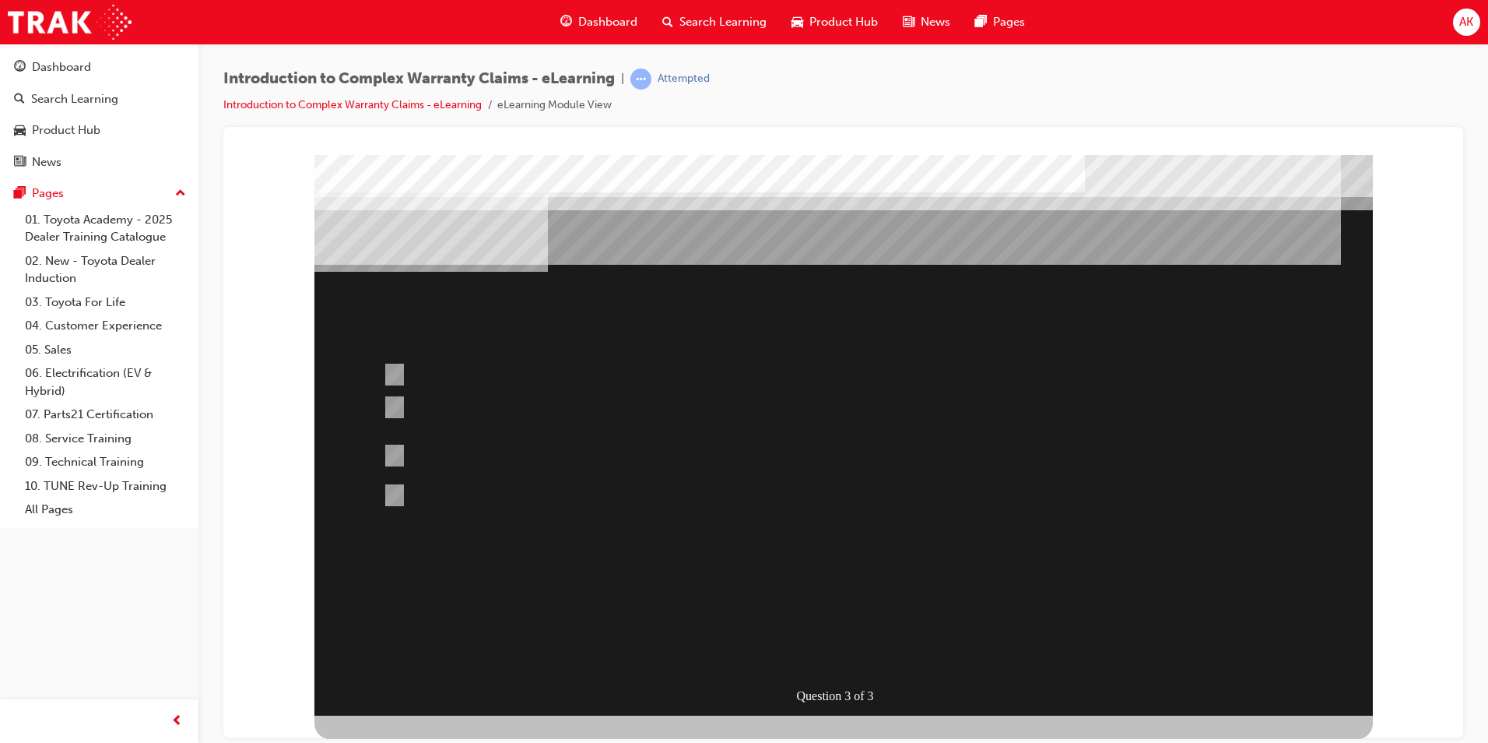
click at [833, 652] on div at bounding box center [843, 434] width 1059 height 560
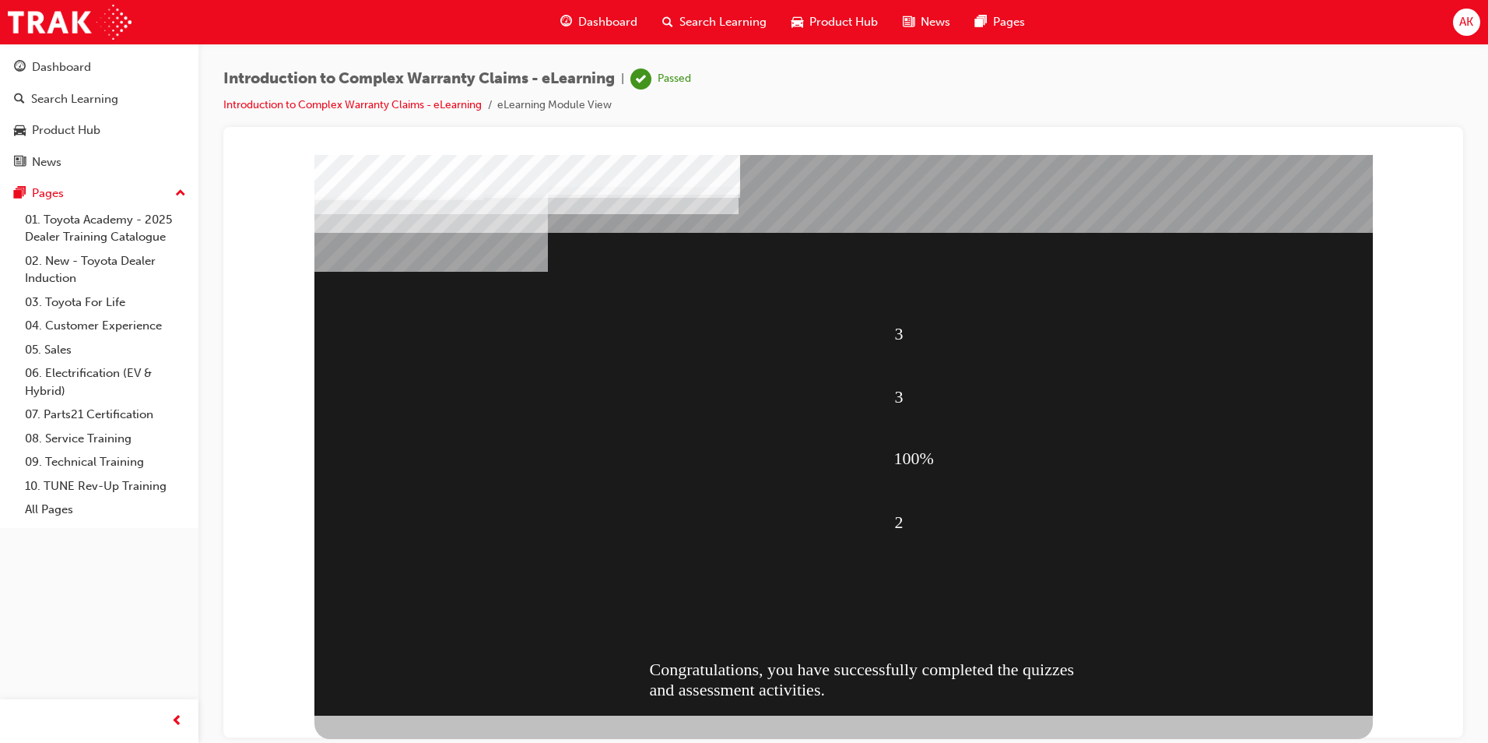
click at [706, 27] on span "Search Learning" at bounding box center [723, 22] width 87 height 18
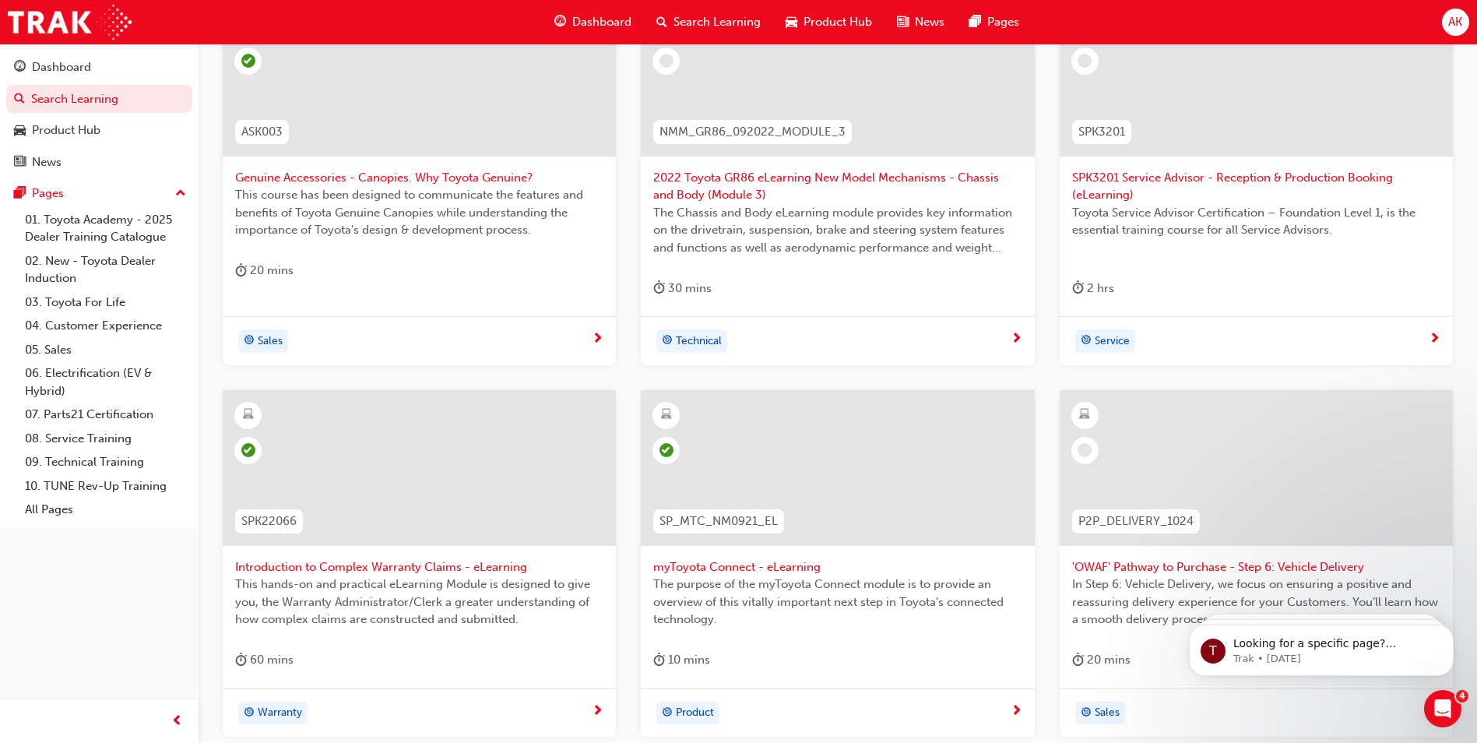
scroll to position [544, 0]
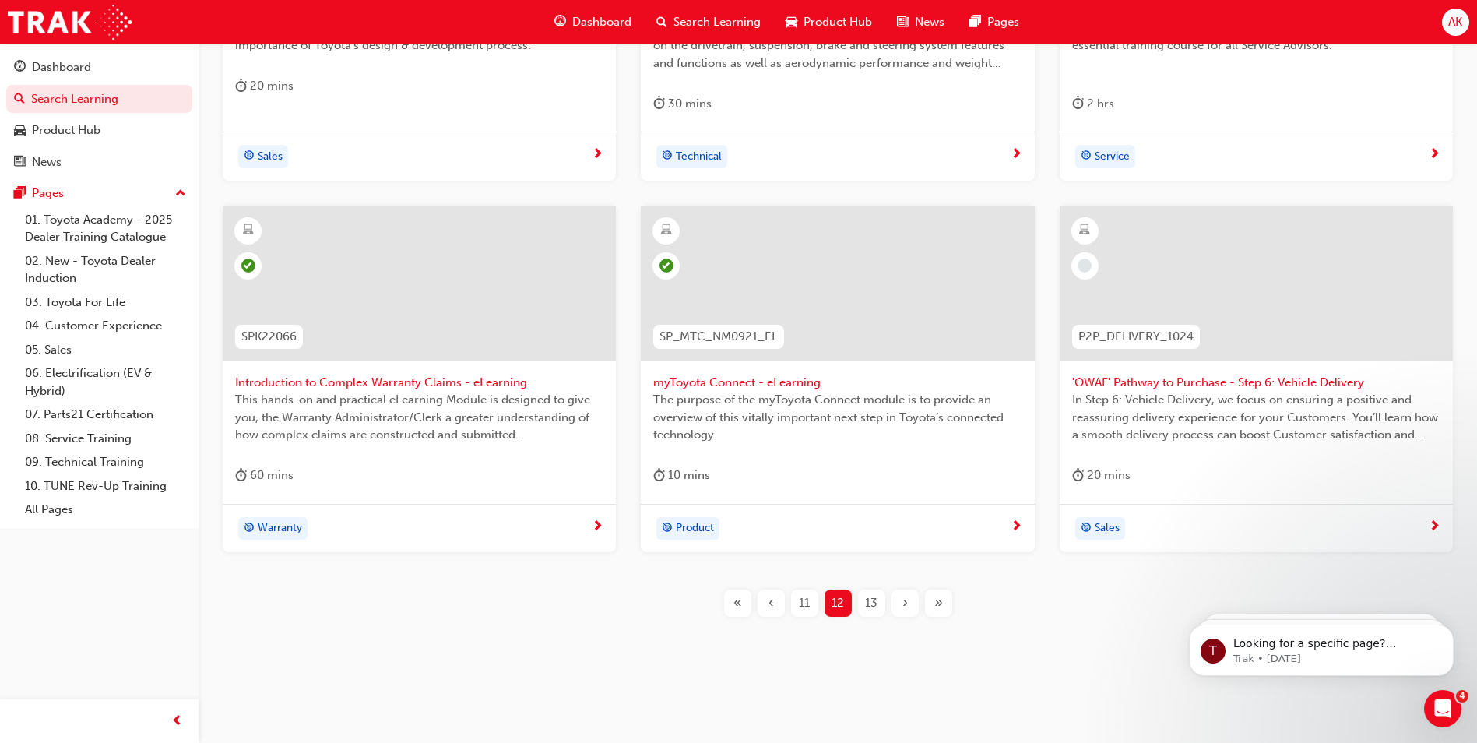
click at [1114, 381] on span "'OWAF' Pathway to Purchase - Step 6: Vehicle Delivery" at bounding box center [1256, 383] width 368 height 18
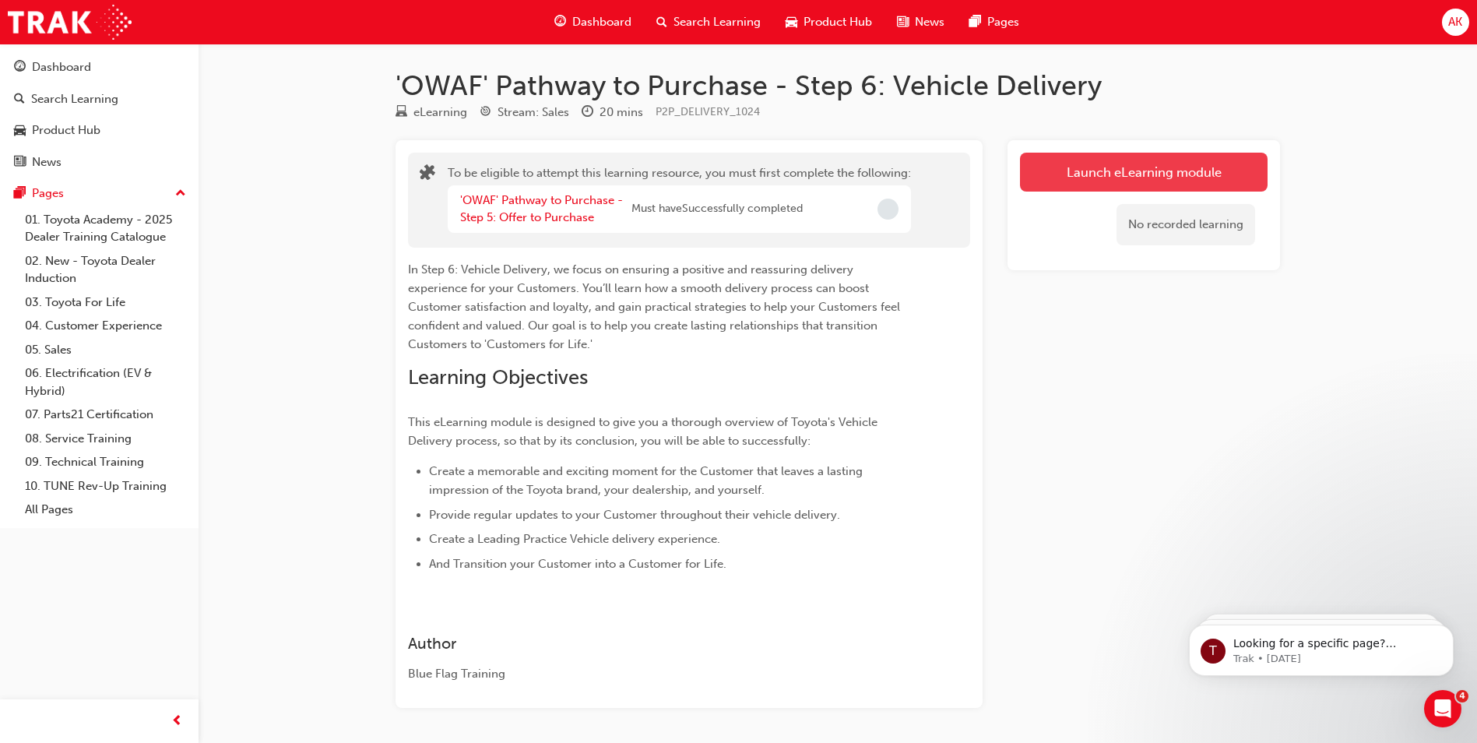
click at [1068, 175] on button "Launch eLearning module" at bounding box center [1144, 172] width 248 height 39
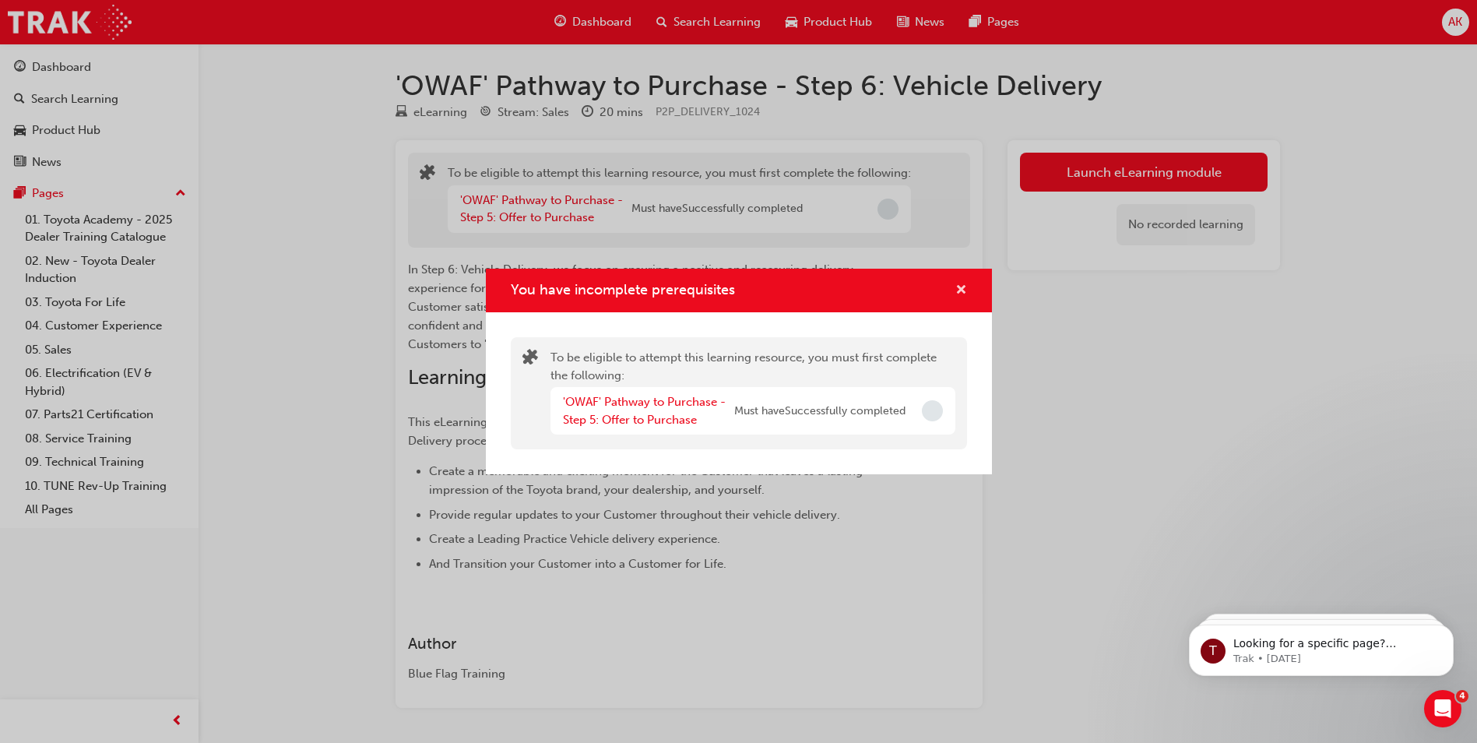
click at [957, 284] on span "cross-icon" at bounding box center [961, 291] width 12 height 14
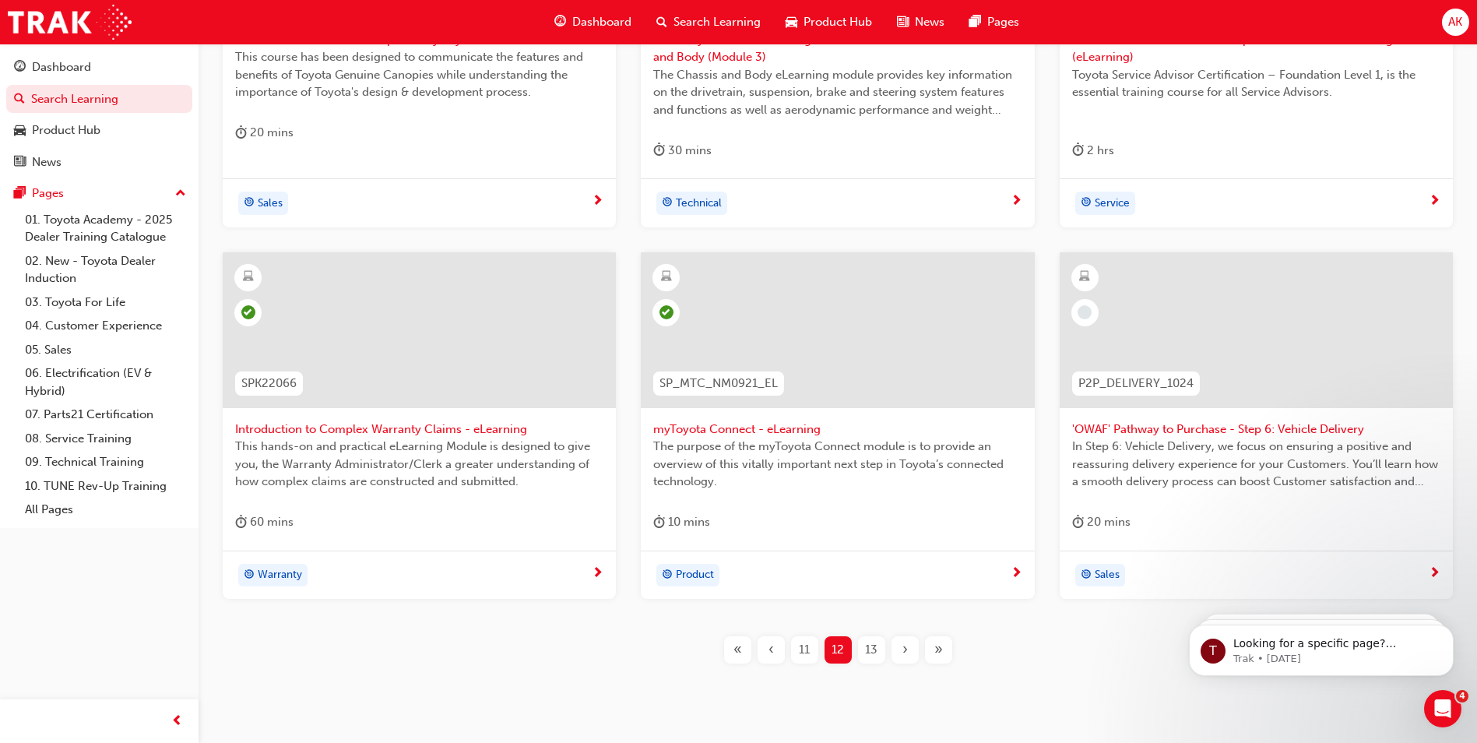
scroll to position [544, 0]
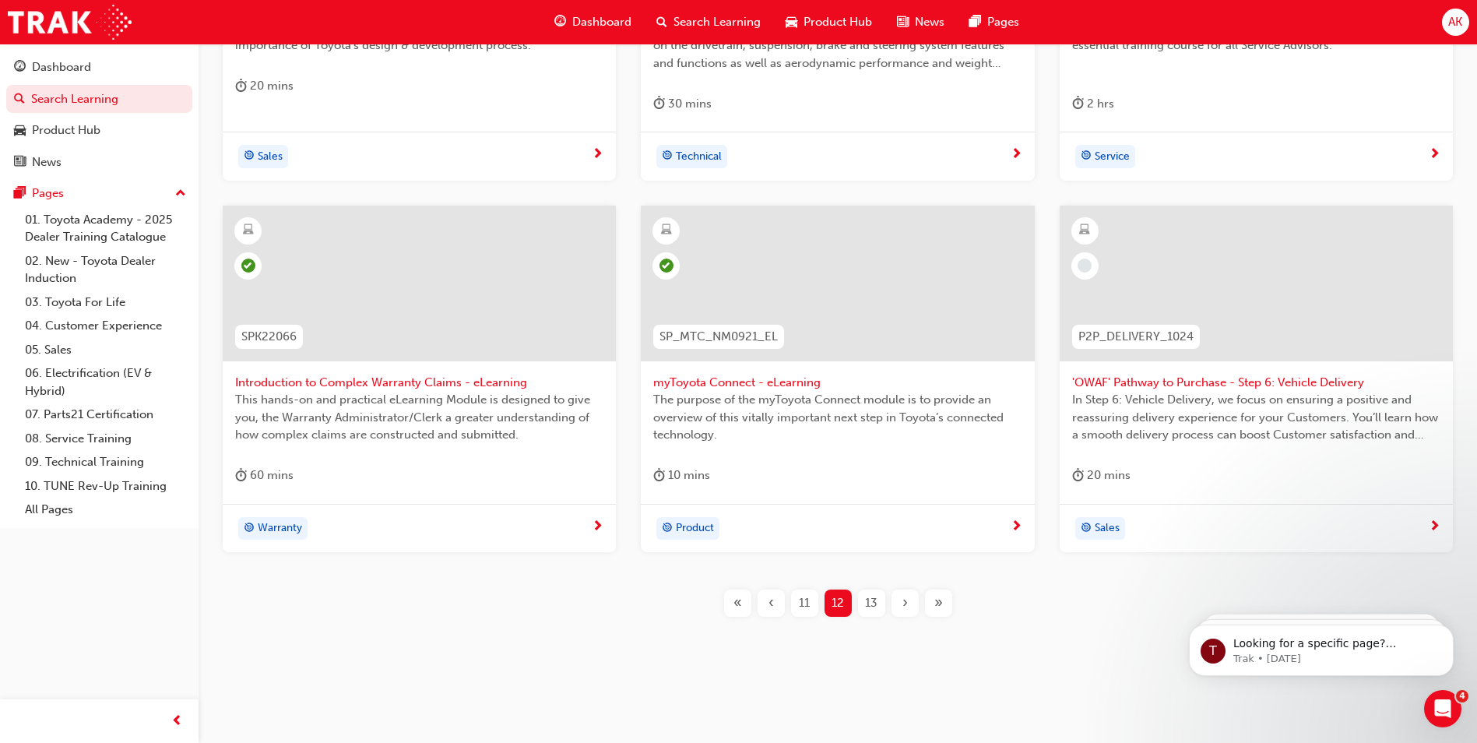
click at [871, 599] on span "13" at bounding box center [871, 603] width 12 height 18
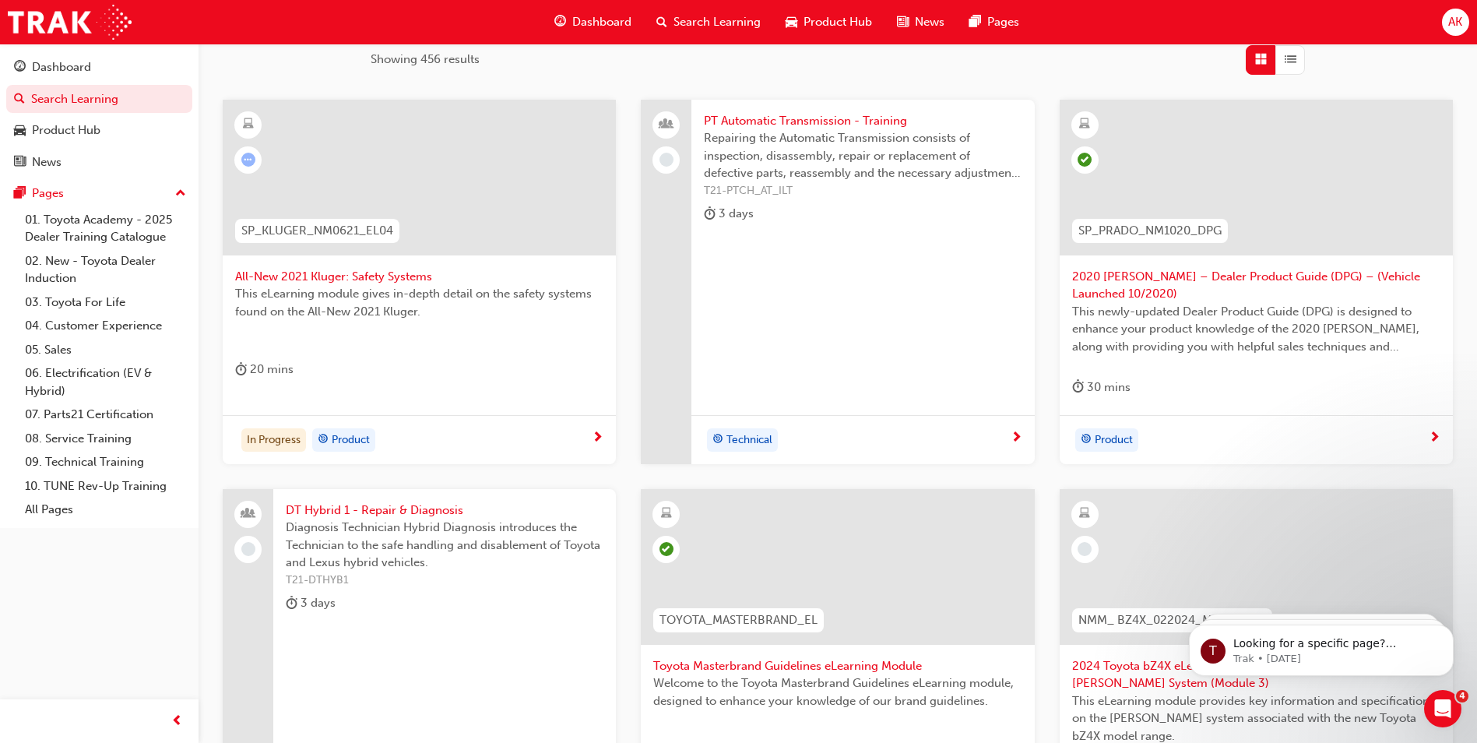
scroll to position [77, 0]
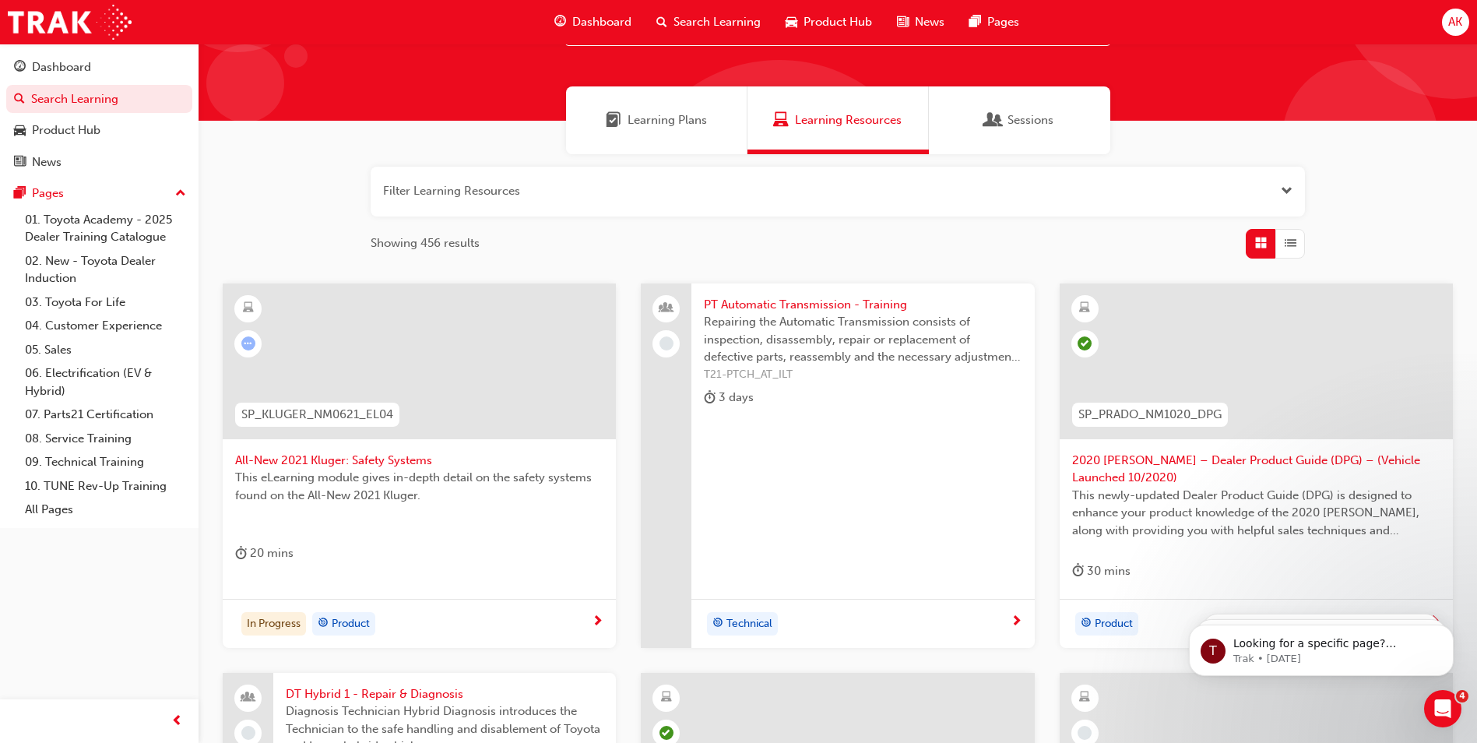
click at [379, 457] on span "All-New 2021 Kluger: Safety Systems" at bounding box center [419, 460] width 368 height 18
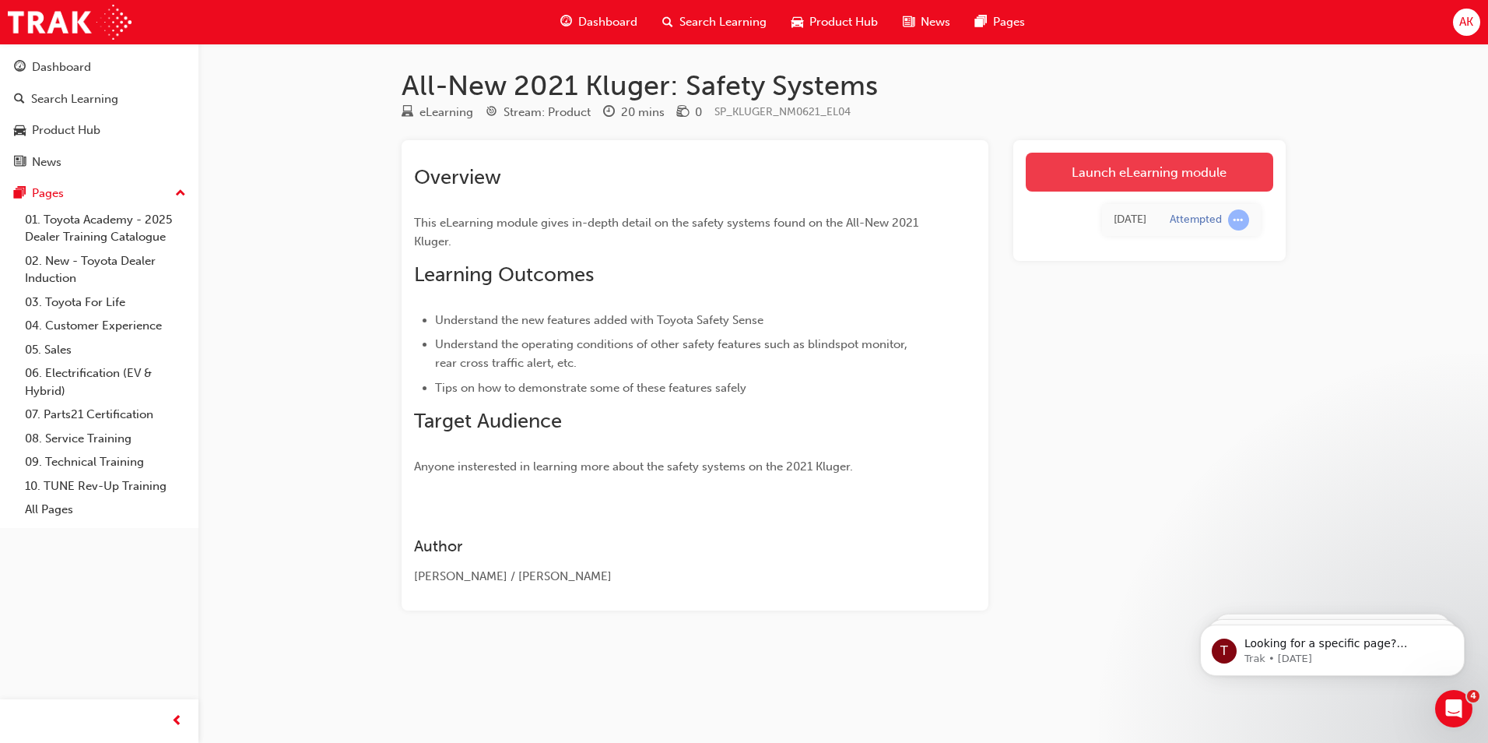
click at [1087, 163] on link "Launch eLearning module" at bounding box center [1150, 172] width 248 height 39
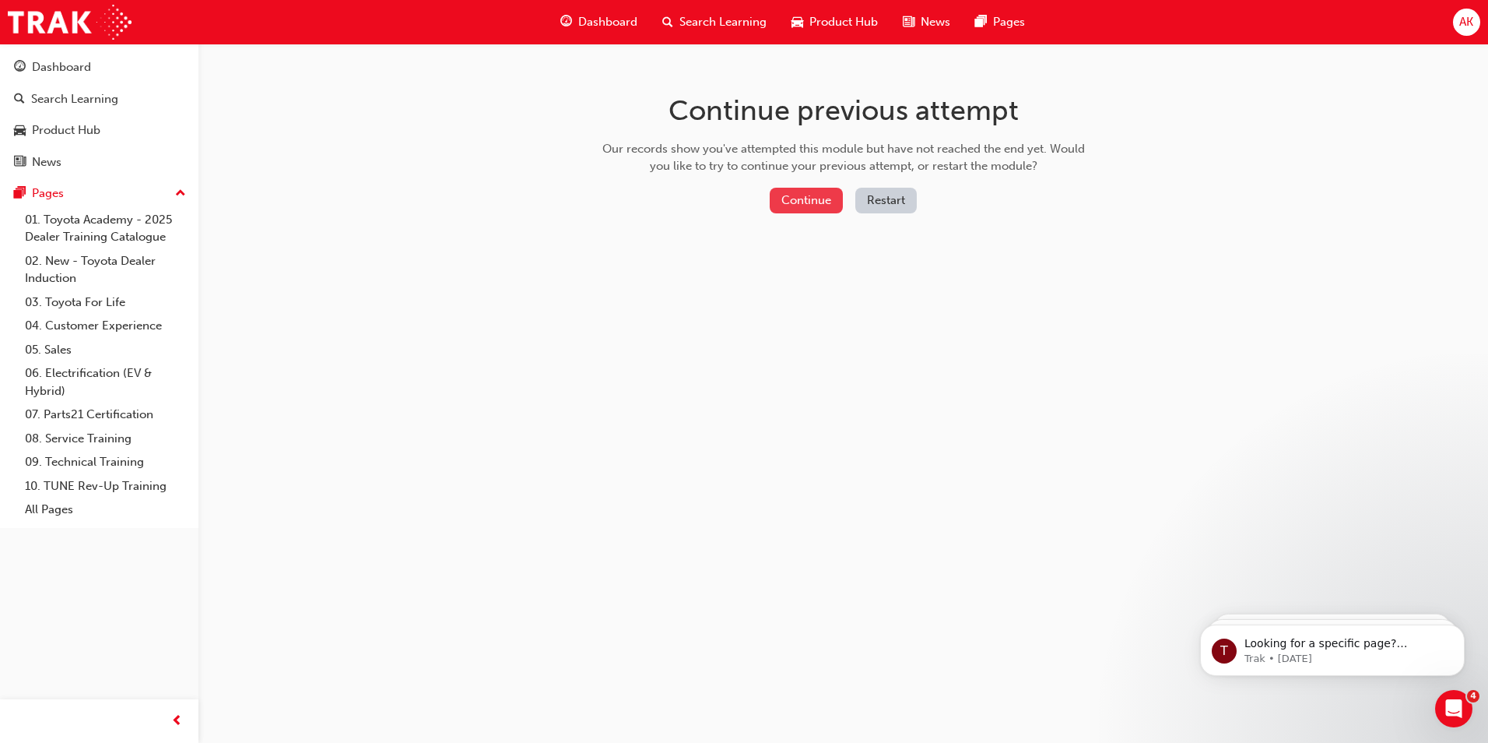
click at [827, 199] on button "Continue" at bounding box center [806, 201] width 73 height 26
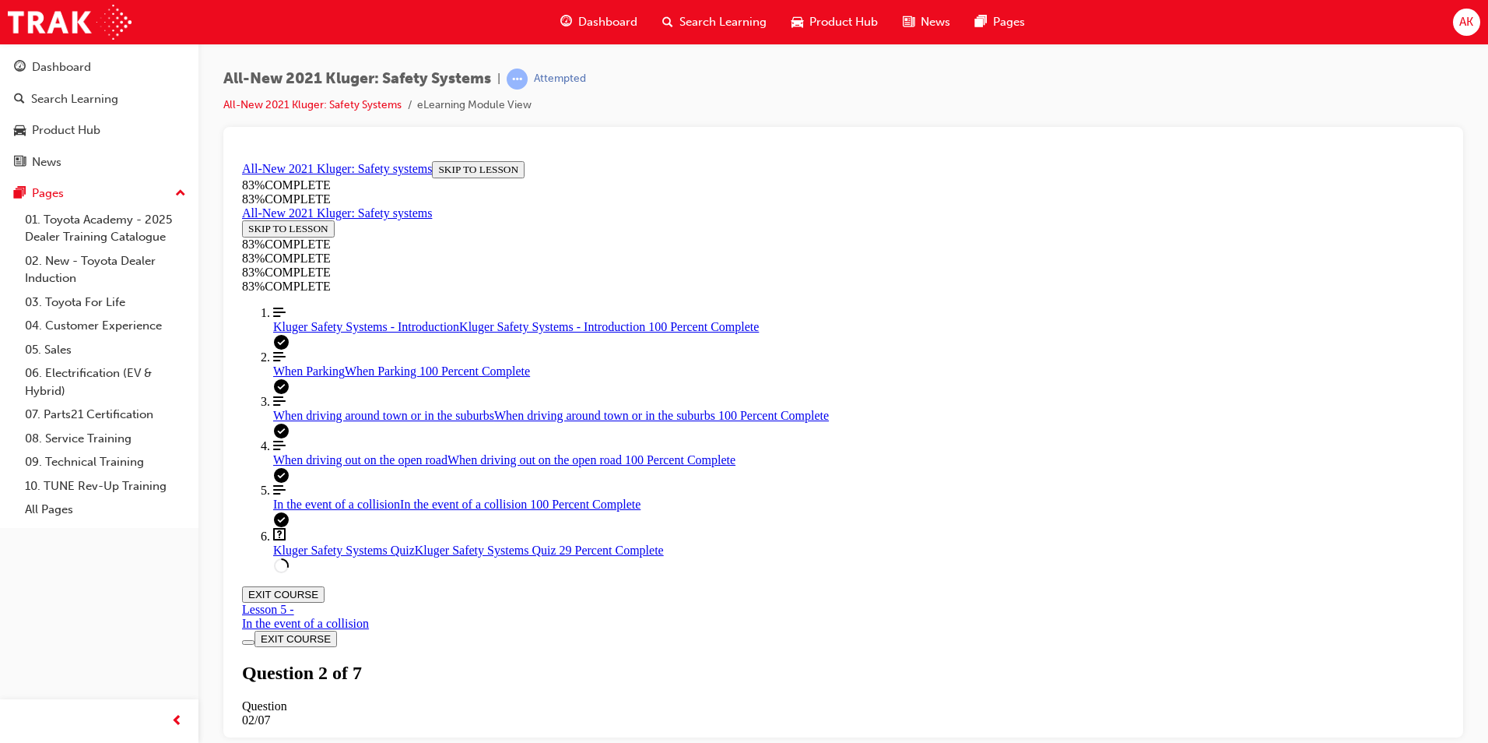
scroll to position [54, 0]
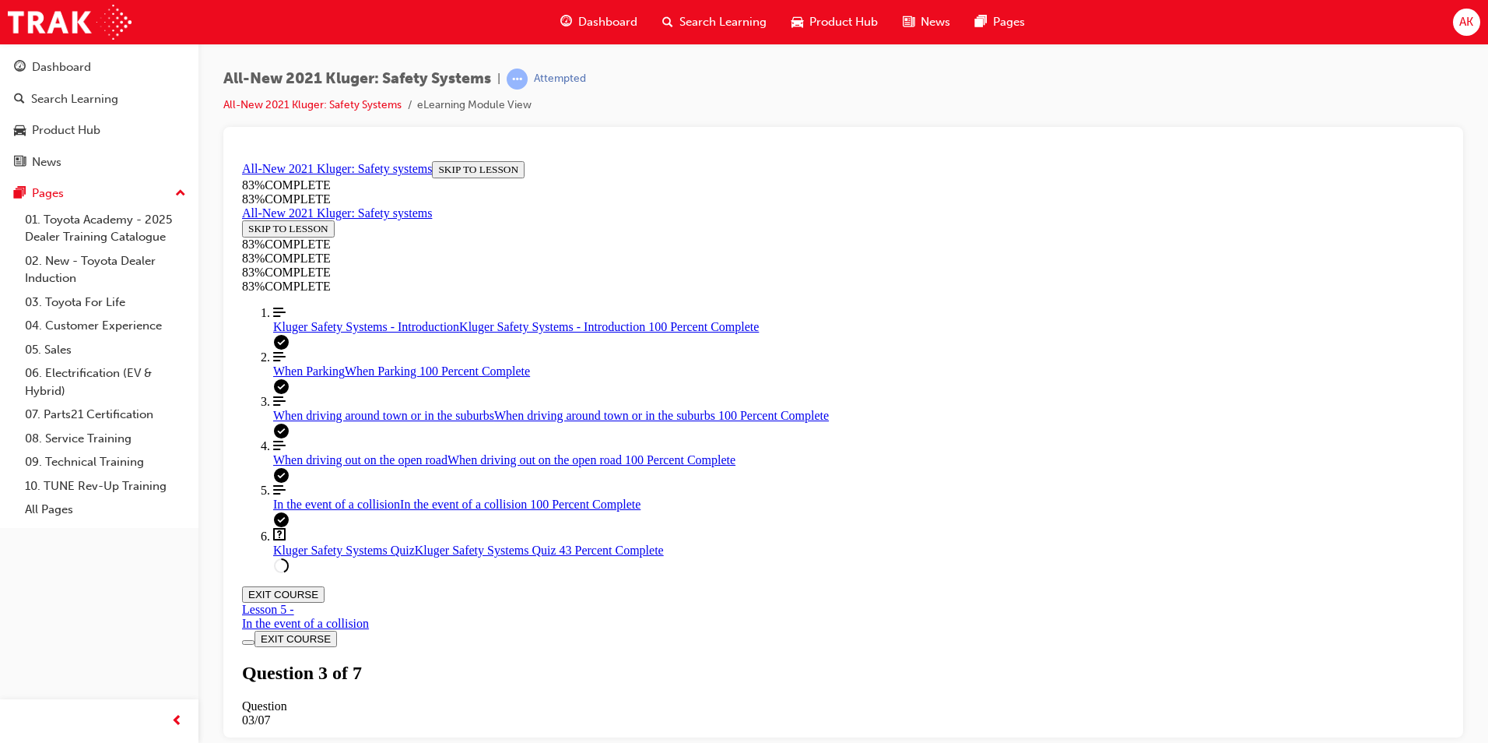
drag, startPoint x: 869, startPoint y: 372, endPoint x: 1024, endPoint y: 378, distance: 155.8
drag, startPoint x: 857, startPoint y: 476, endPoint x: 915, endPoint y: 500, distance: 62.9
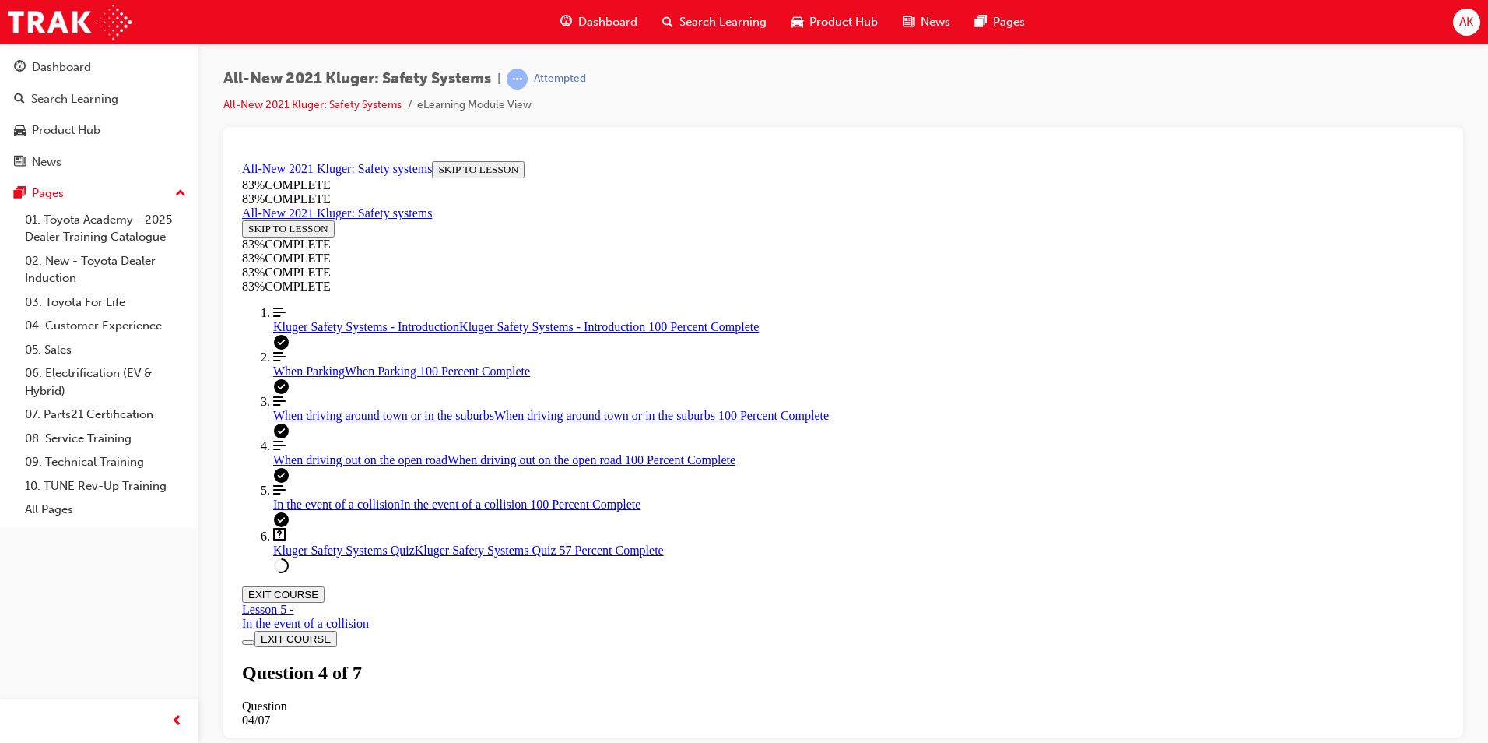
drag, startPoint x: 947, startPoint y: 553, endPoint x: 1025, endPoint y: 564, distance: 78.7
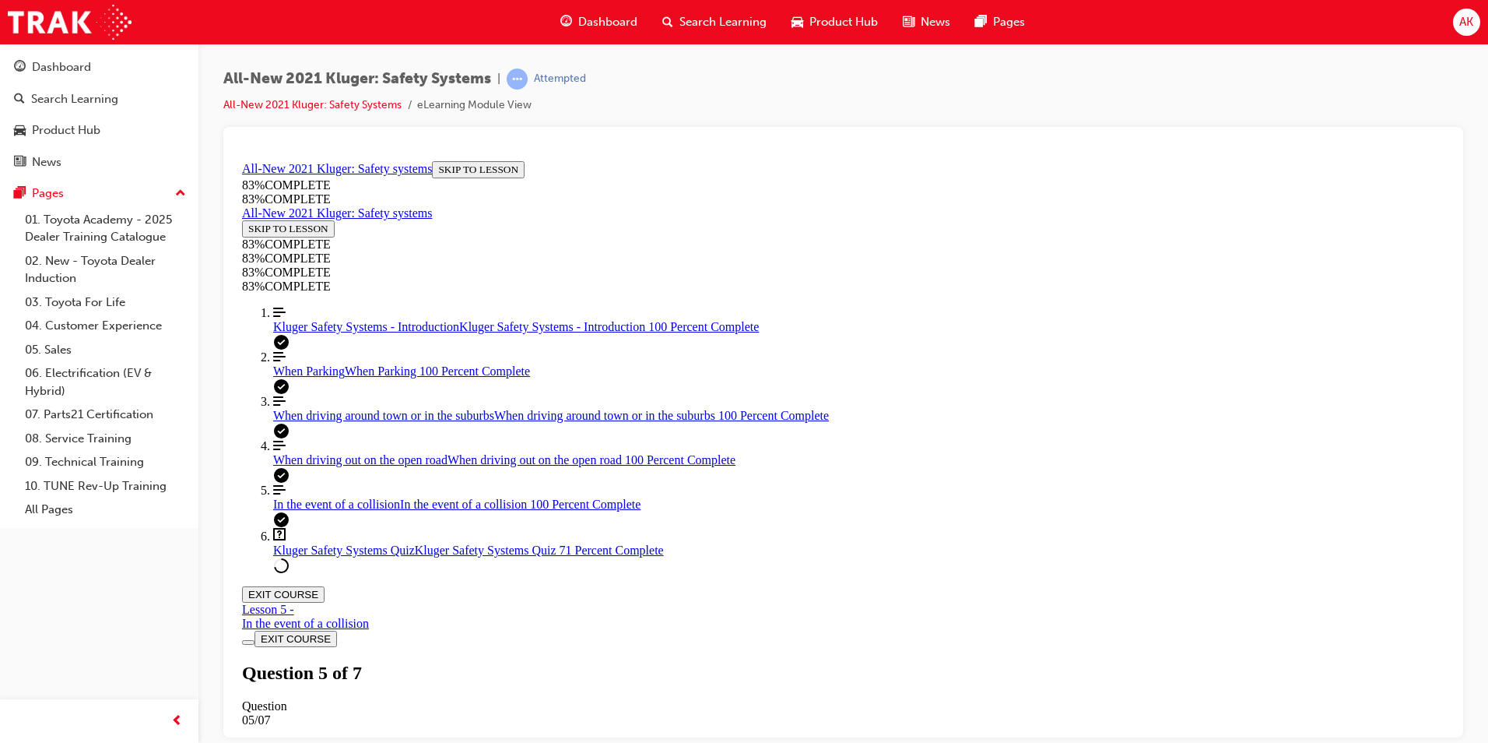
drag, startPoint x: 799, startPoint y: 306, endPoint x: 799, endPoint y: 374, distance: 68.5
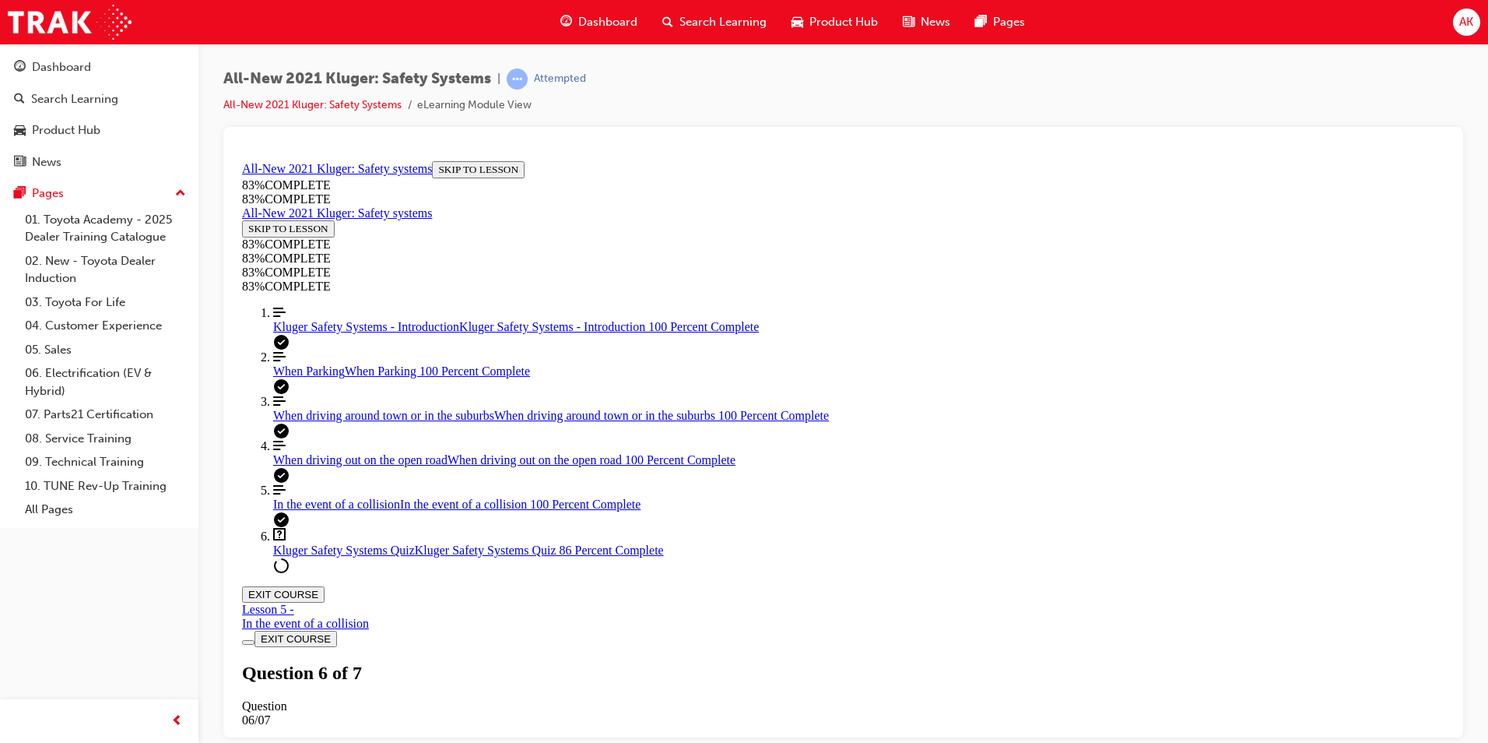
scroll to position [57, 0]
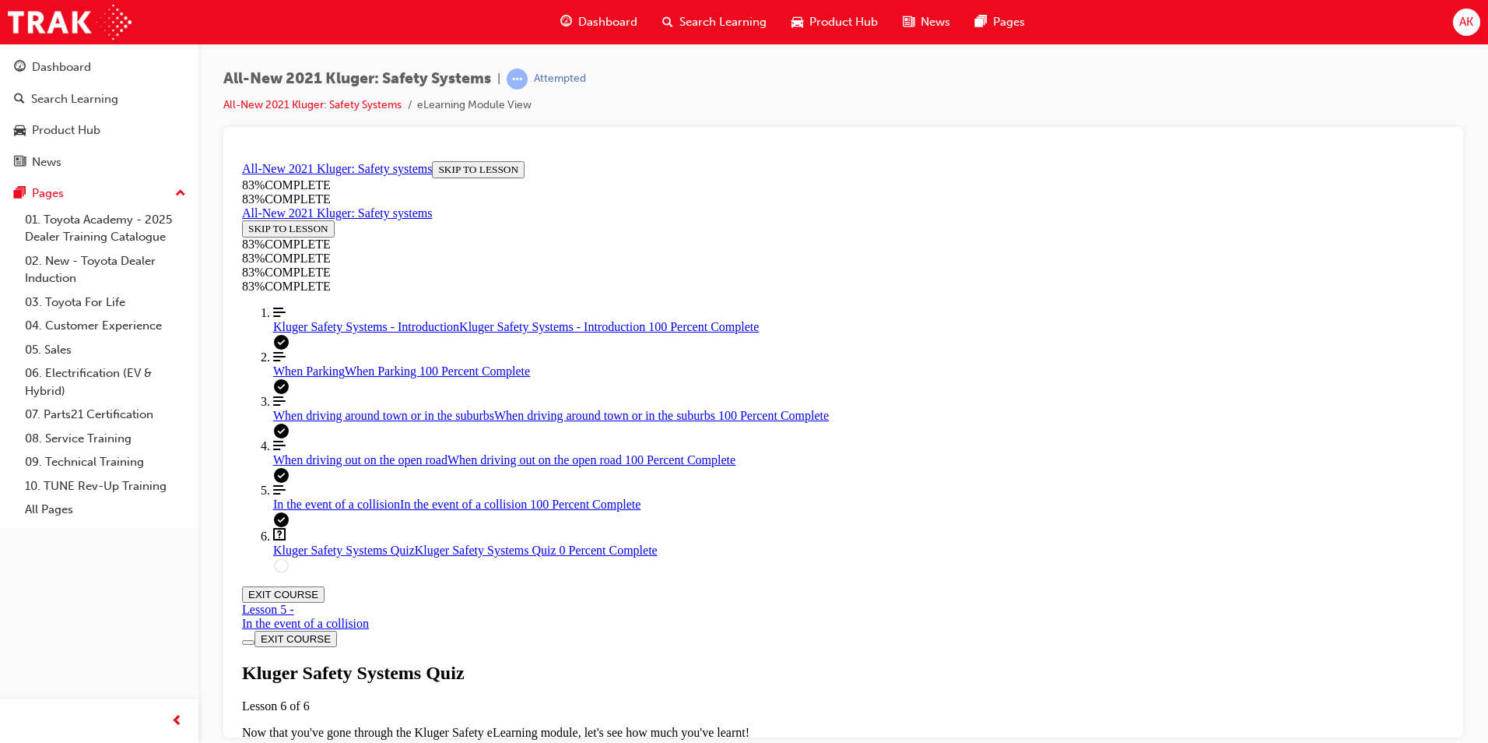
drag, startPoint x: 683, startPoint y: 230, endPoint x: 892, endPoint y: 665, distance: 482.2
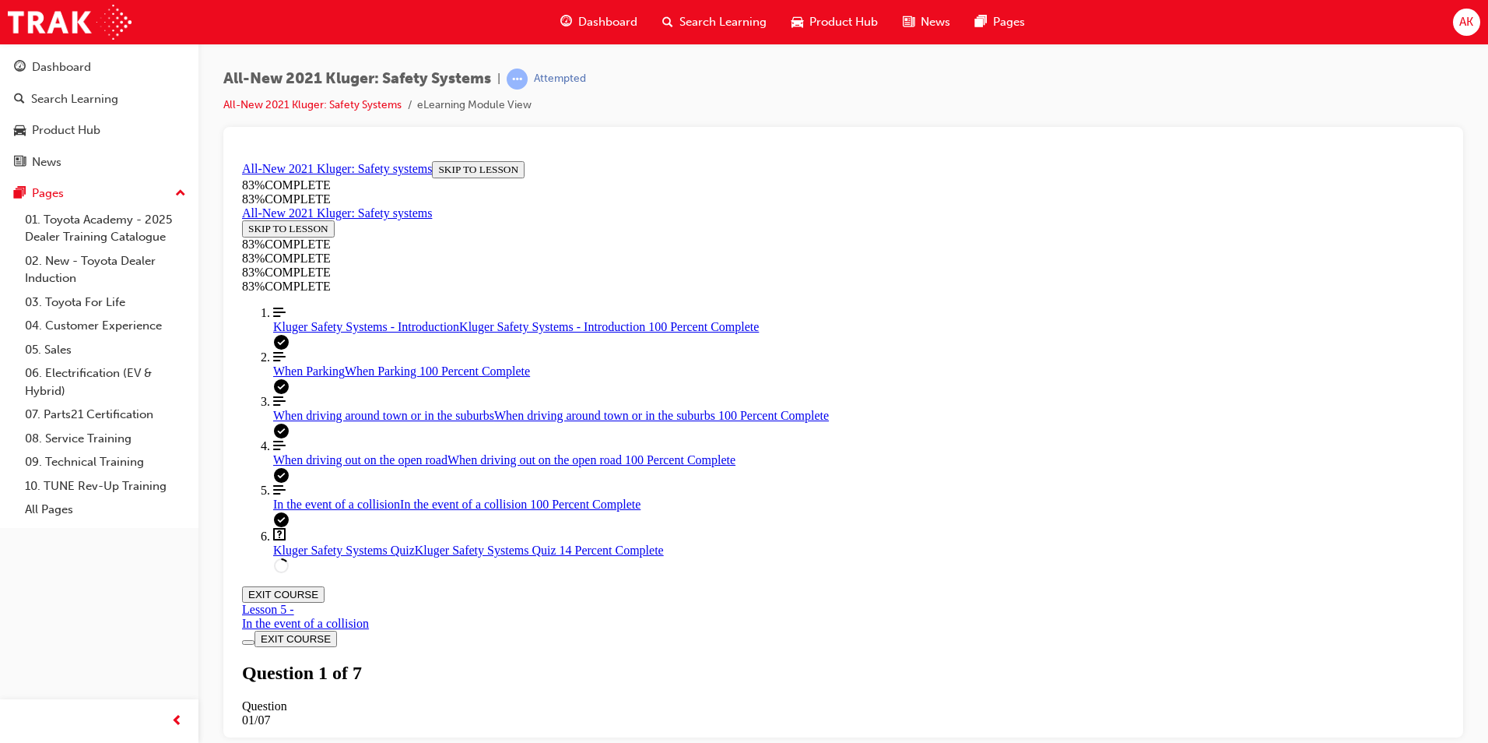
copy div "Besides automatically keeping a safe following distance between you and the veh…"
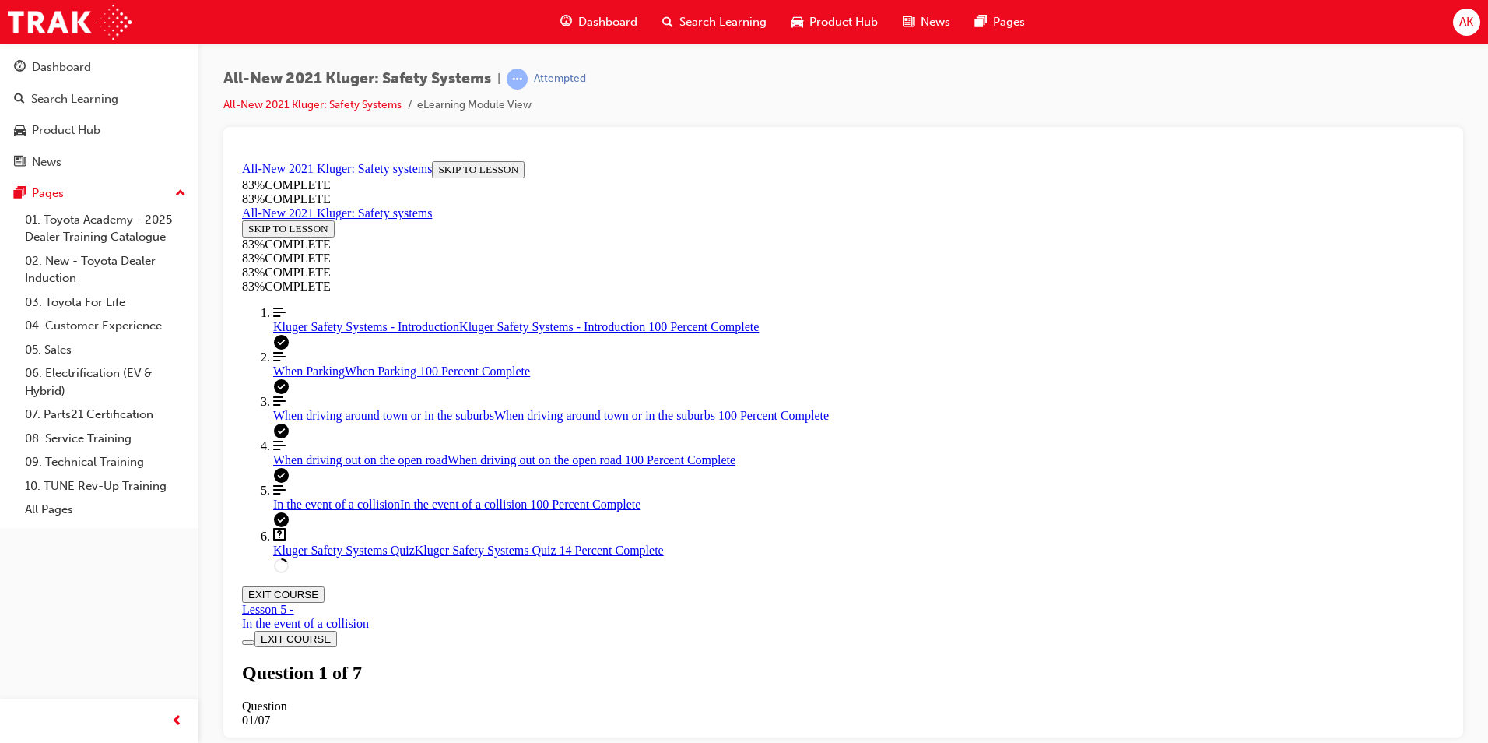
click at [172, 716] on span "prev-icon" at bounding box center [177, 720] width 12 height 19
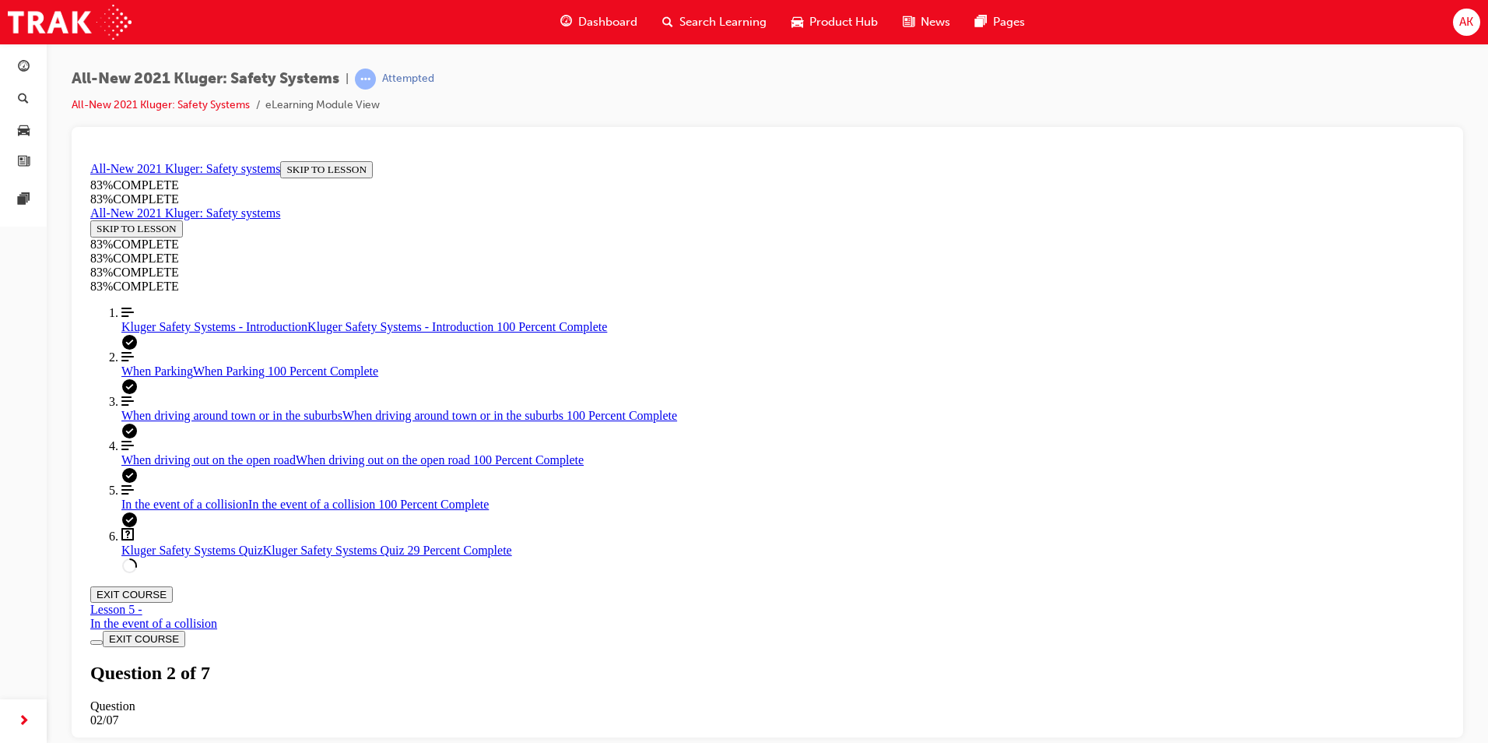
drag, startPoint x: 609, startPoint y: 286, endPoint x: 904, endPoint y: 550, distance: 395.2
copy div "Your guest wants to know how they can disable both the lane keep steering assis…"
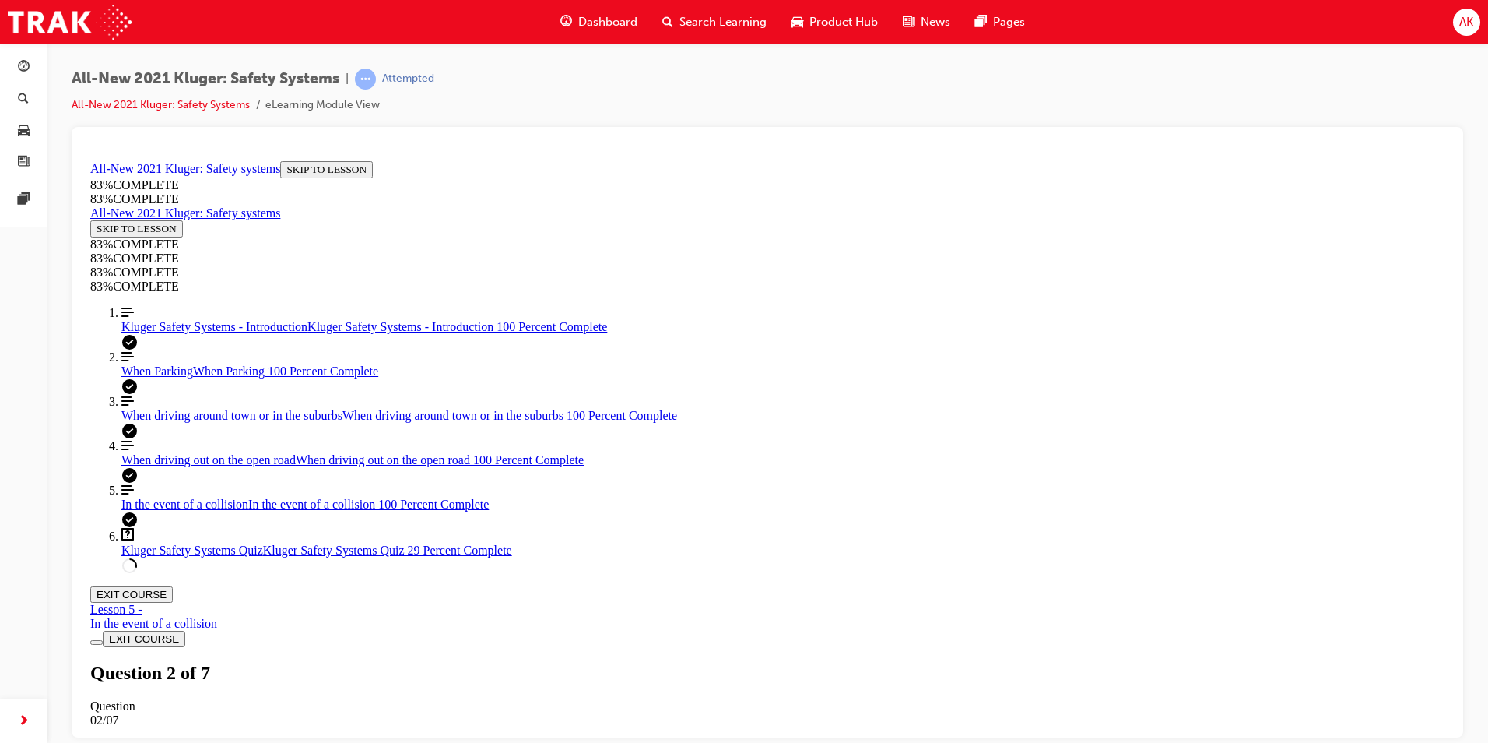
drag, startPoint x: 609, startPoint y: 230, endPoint x: 975, endPoint y: 705, distance: 599.4
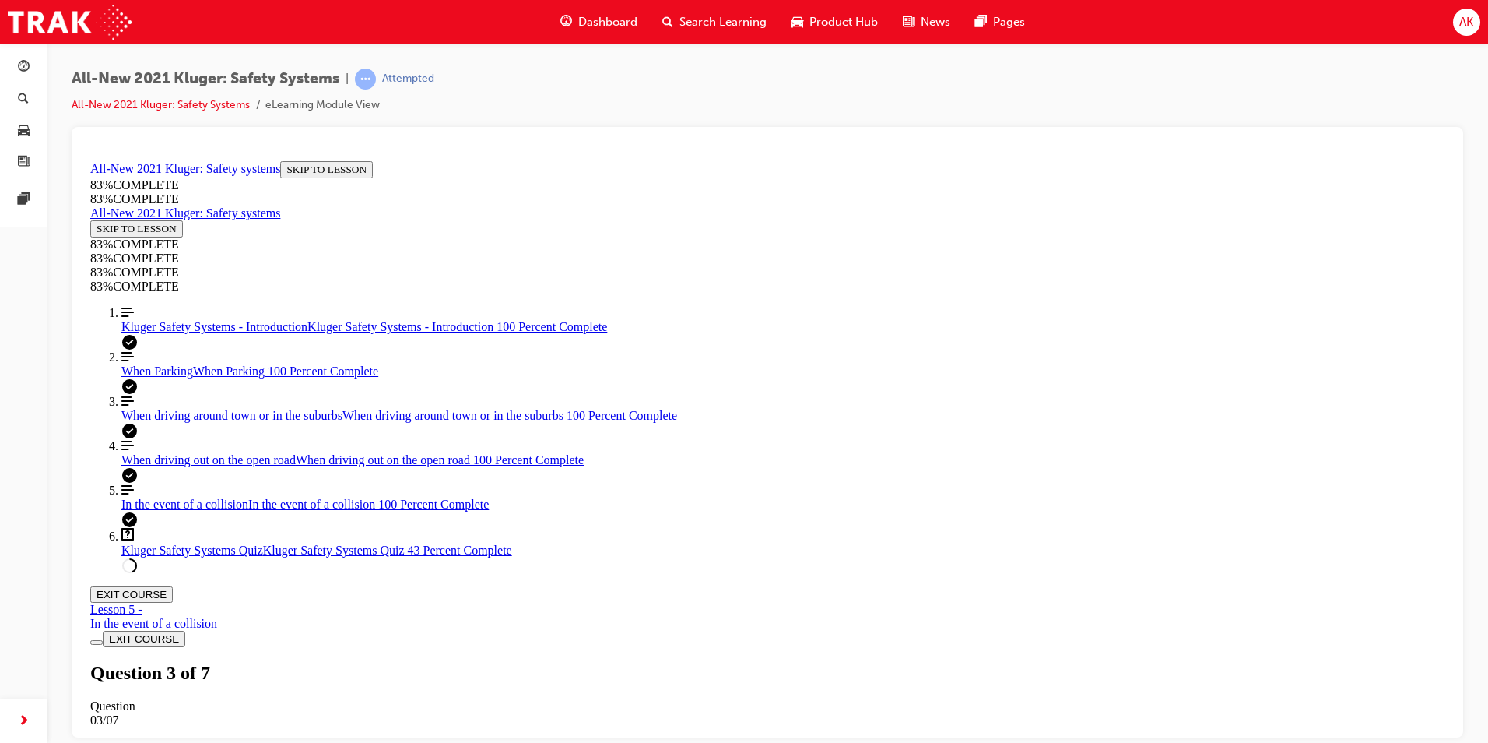
drag, startPoint x: 1163, startPoint y: 618, endPoint x: 597, endPoint y: 417, distance: 600.5
drag, startPoint x: 597, startPoint y: 417, endPoint x: 672, endPoint y: 456, distance: 84.3
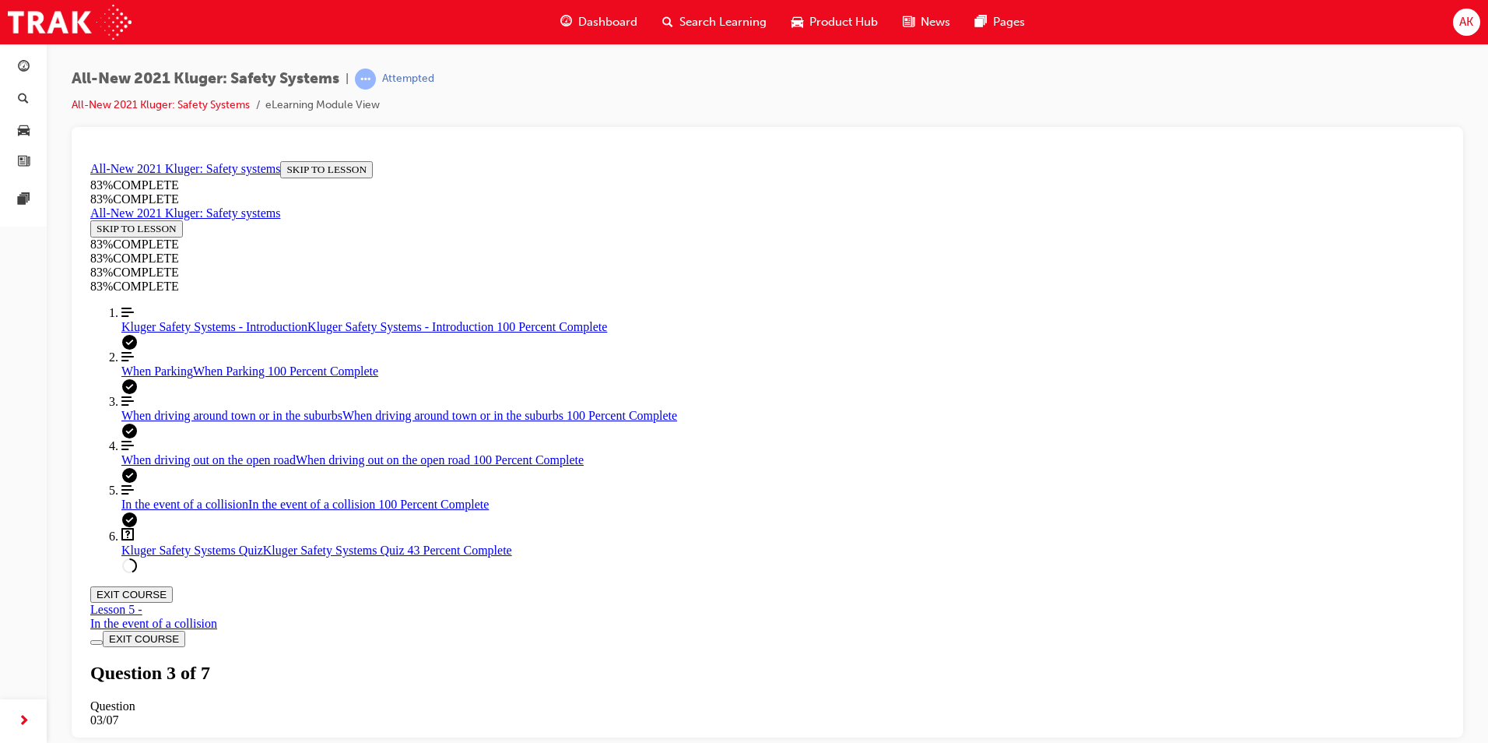
copy div "A part of the Emergency Steering Assist diagram has been hidden. What happens a…"
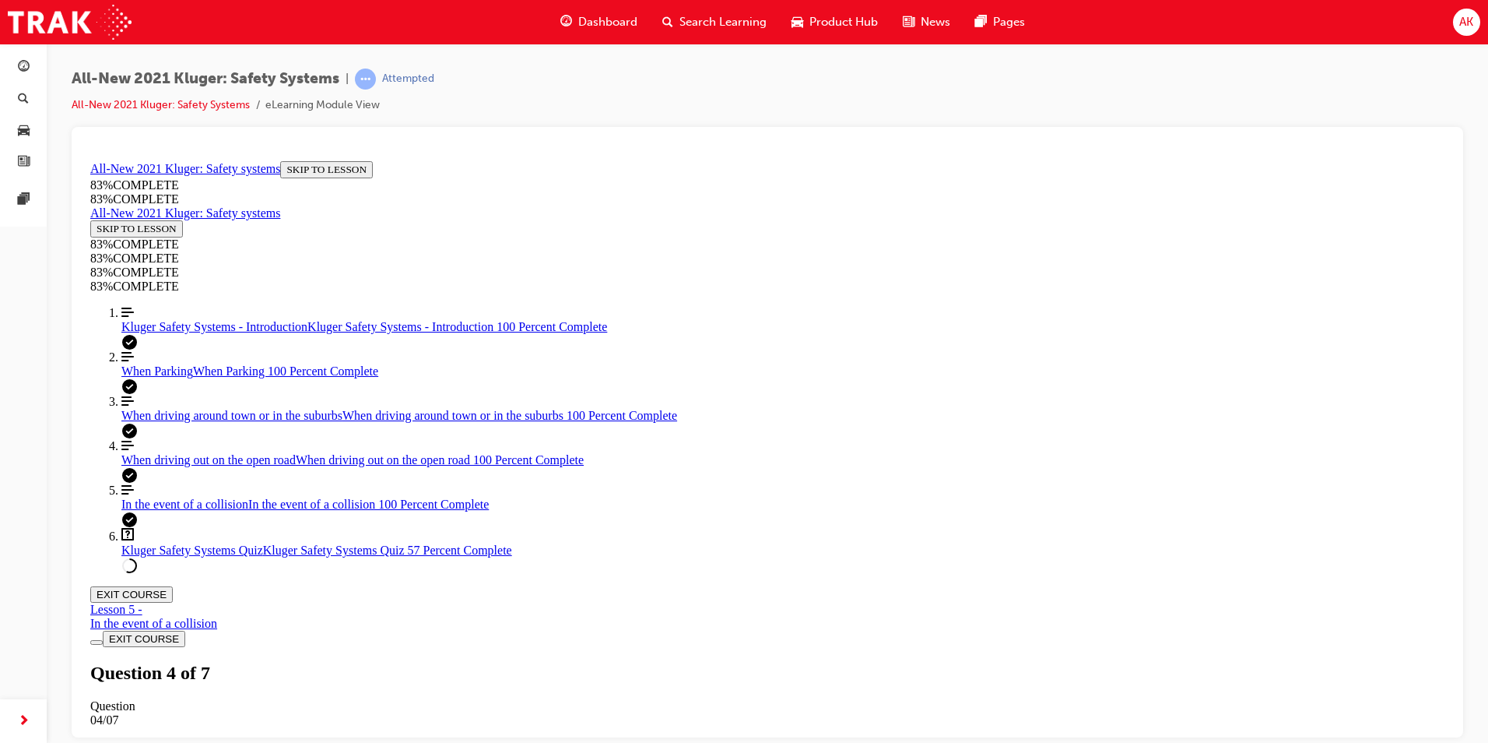
scroll to position [181, 0]
drag, startPoint x: 629, startPoint y: 273, endPoint x: 1003, endPoint y: 546, distance: 462.9
copy div "Your guest mentions seeing something on TV where the car stopped on it's own af…"
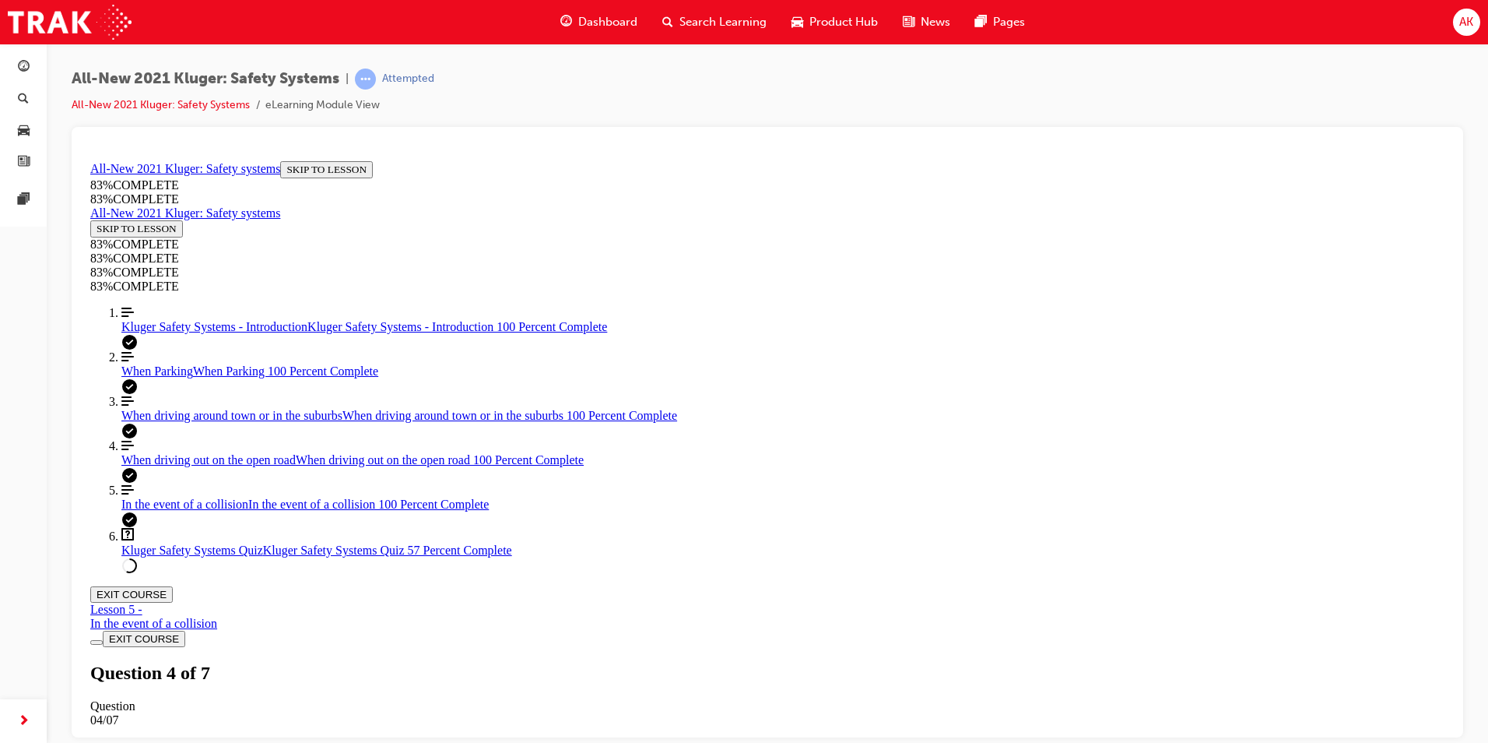
drag, startPoint x: 609, startPoint y: 388, endPoint x: 1068, endPoint y: 703, distance: 556.0
copy div "Every now and then your guest notices "dots" leading to a car icon in the MID w…"
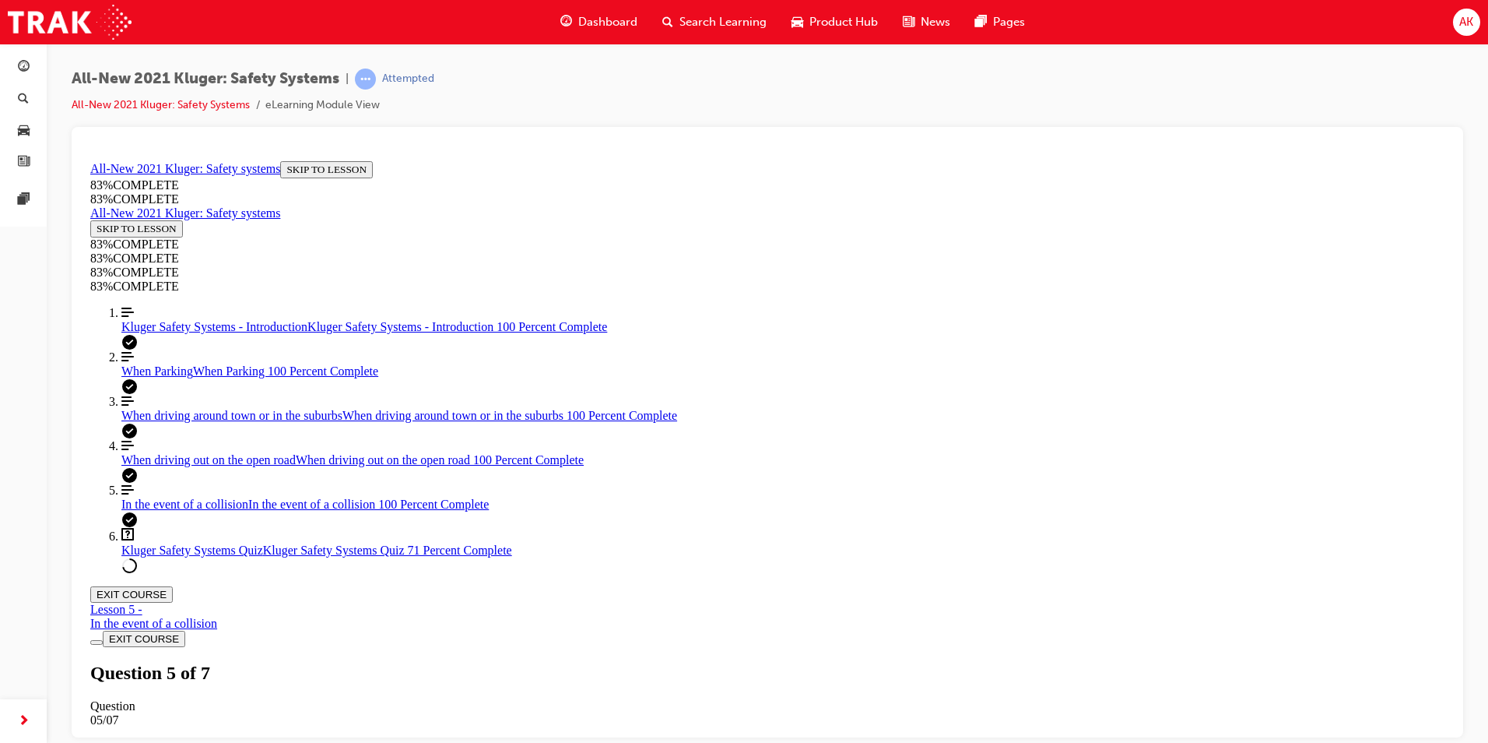
drag, startPoint x: 614, startPoint y: 277, endPoint x: 915, endPoint y: 377, distance: 317.3
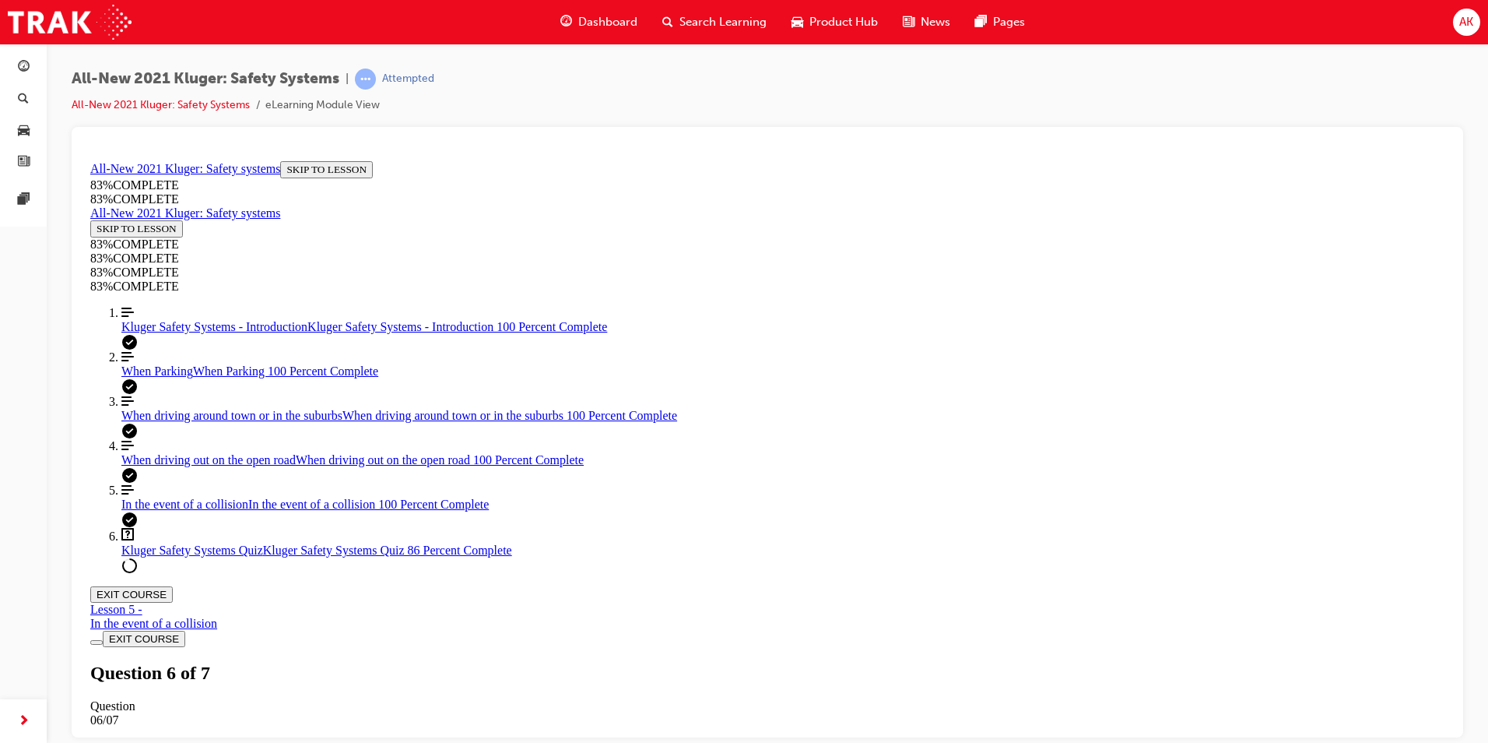
drag, startPoint x: 915, startPoint y: 377, endPoint x: 1133, endPoint y: 304, distance: 229.9
drag, startPoint x: 908, startPoint y: 337, endPoint x: 1071, endPoint y: 564, distance: 279.3
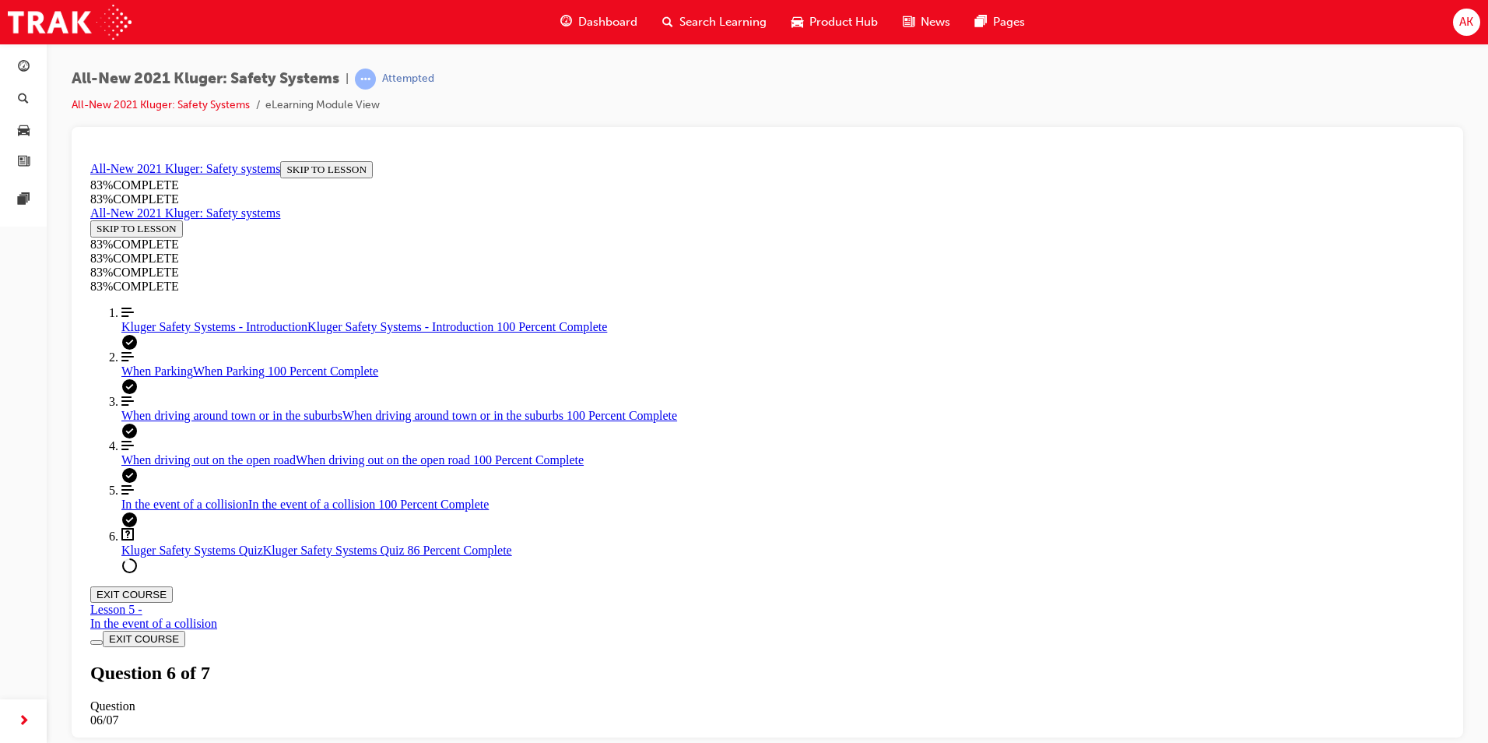
drag, startPoint x: 1071, startPoint y: 564, endPoint x: 964, endPoint y: 358, distance: 231.9
copy ul "Applies brakes to avoid low-speed collisions detected by the parking sensors or…"
drag, startPoint x: 718, startPoint y: 557, endPoint x: 954, endPoint y: 360, distance: 307.3
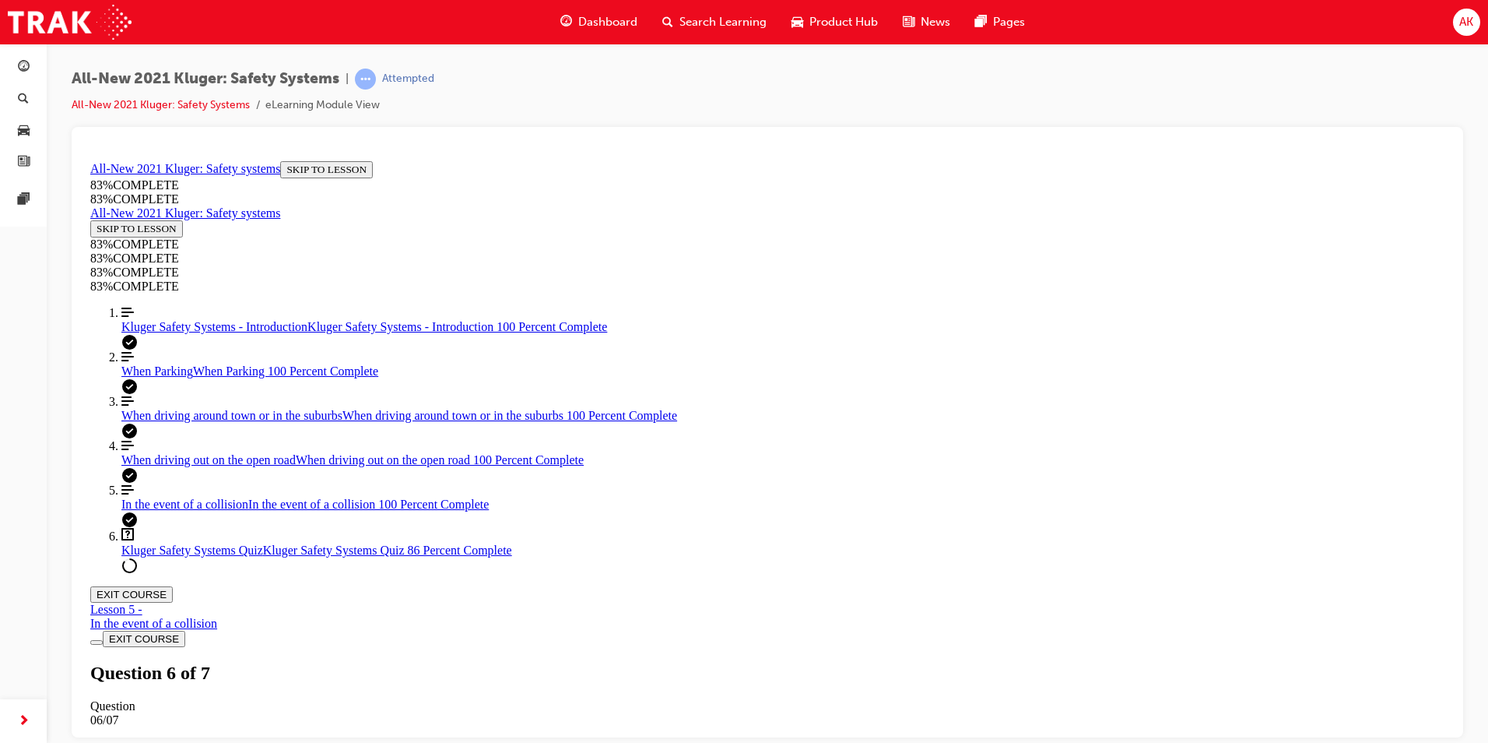
drag, startPoint x: 750, startPoint y: 562, endPoint x: 975, endPoint y: 473, distance: 241.8
drag, startPoint x: 731, startPoint y: 556, endPoint x: 913, endPoint y: 553, distance: 182.2
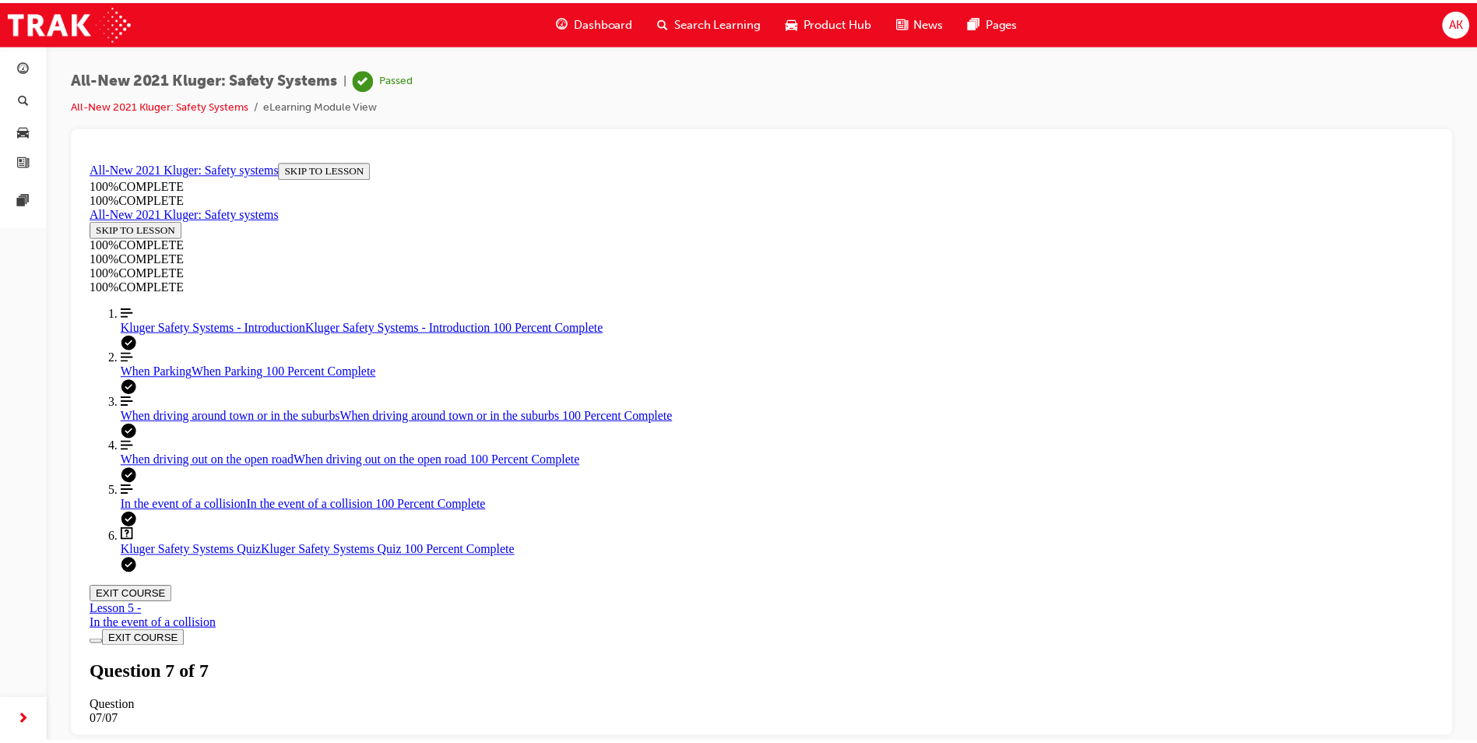
scroll to position [0, 0]
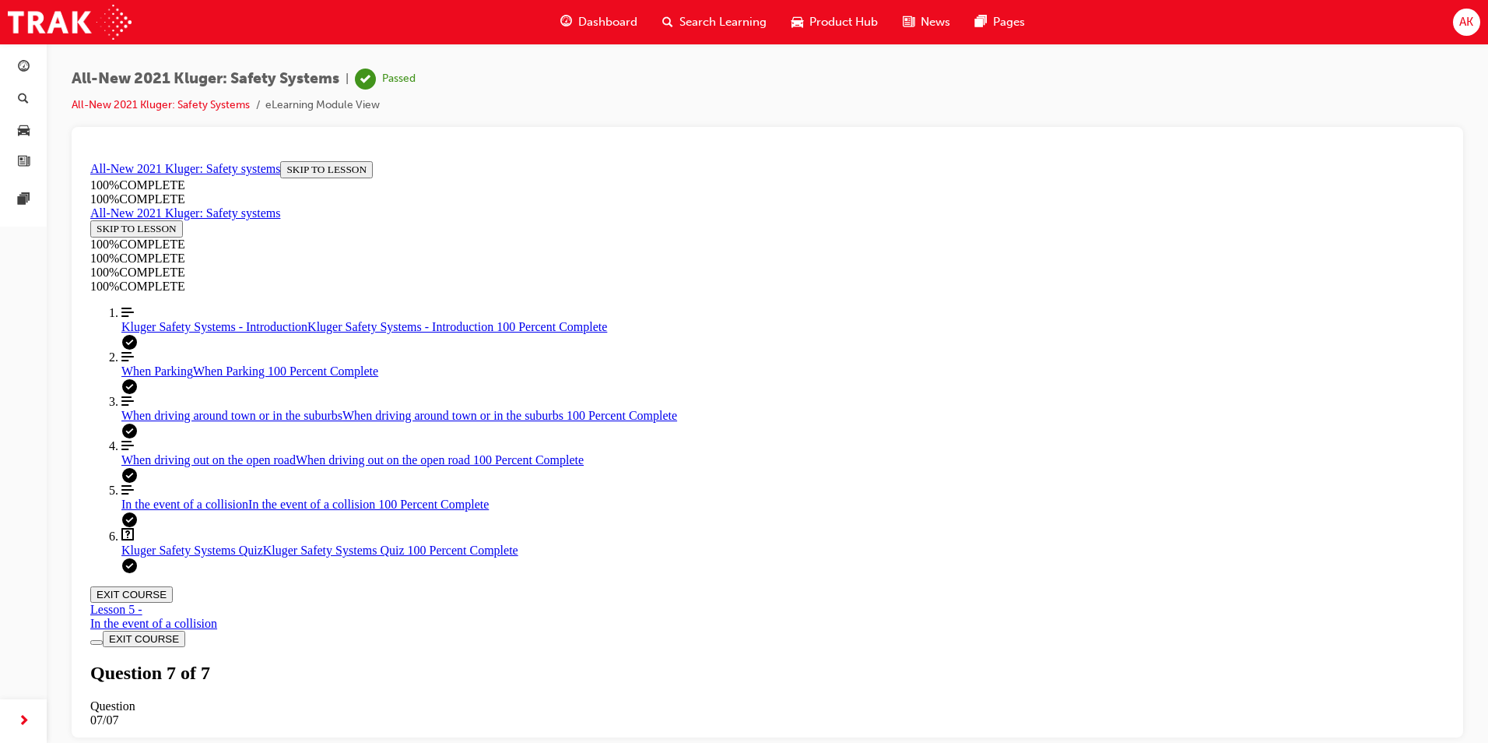
click at [729, 19] on span "Search Learning" at bounding box center [723, 22] width 87 height 18
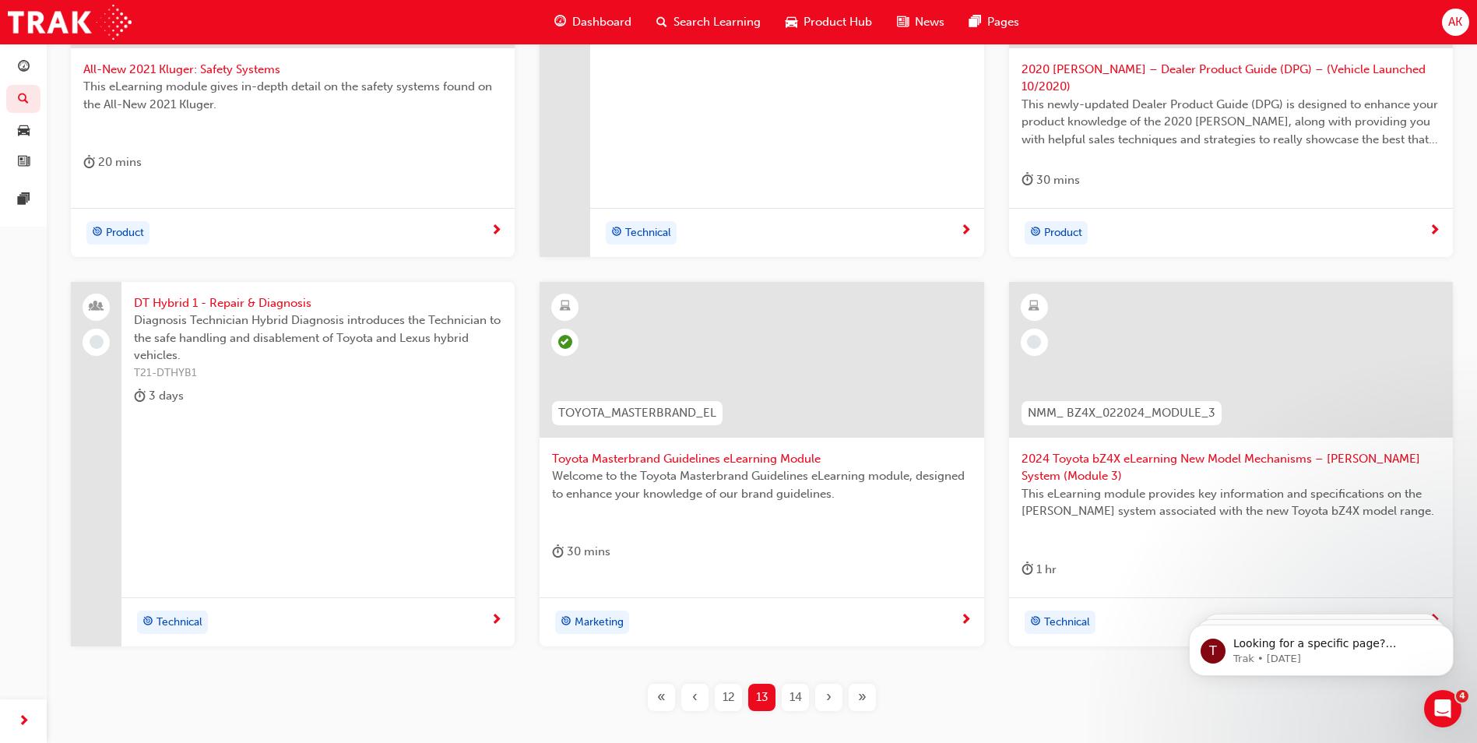
scroll to position [544, 0]
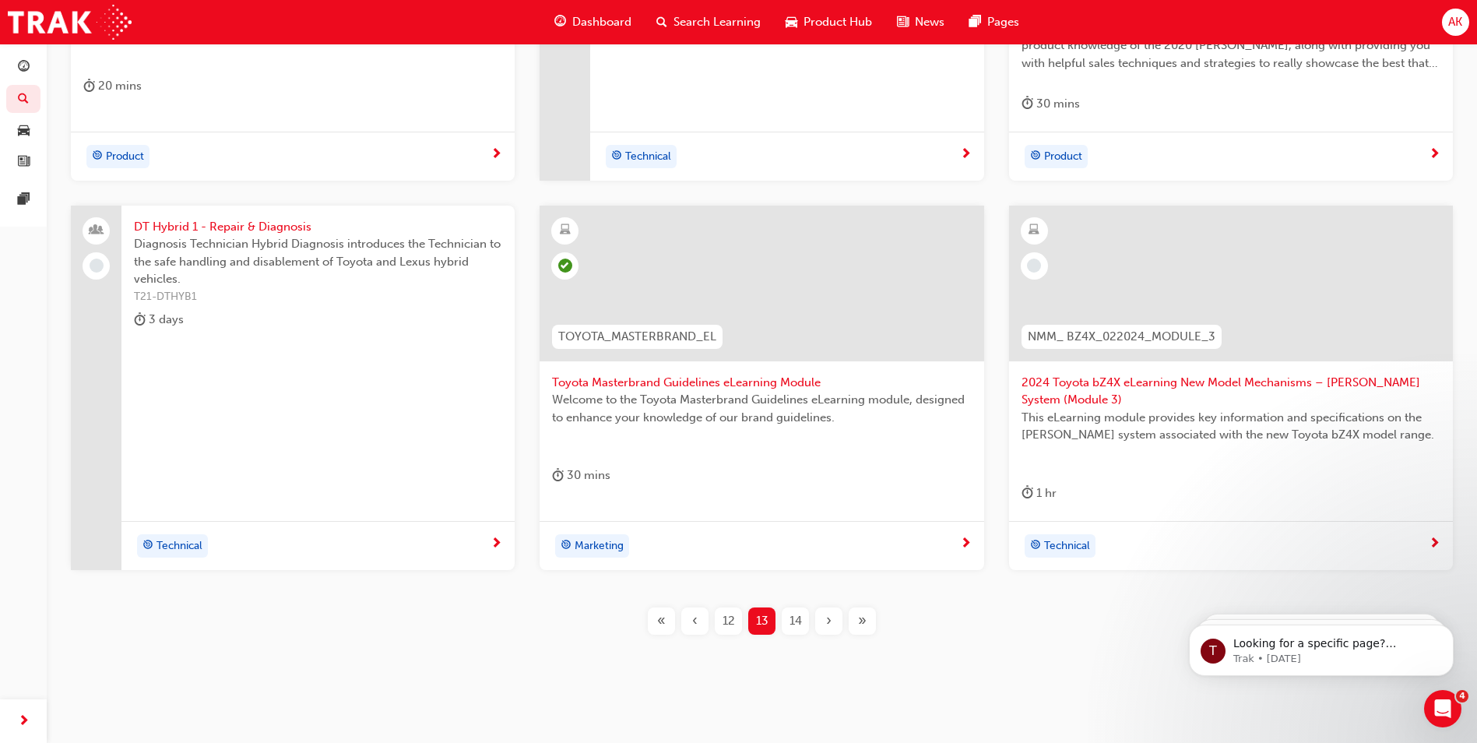
click at [1112, 374] on span "2024 Toyota bZ4X eLearning New Model Mechanisms – [PERSON_NAME] System (Module …" at bounding box center [1230, 391] width 419 height 35
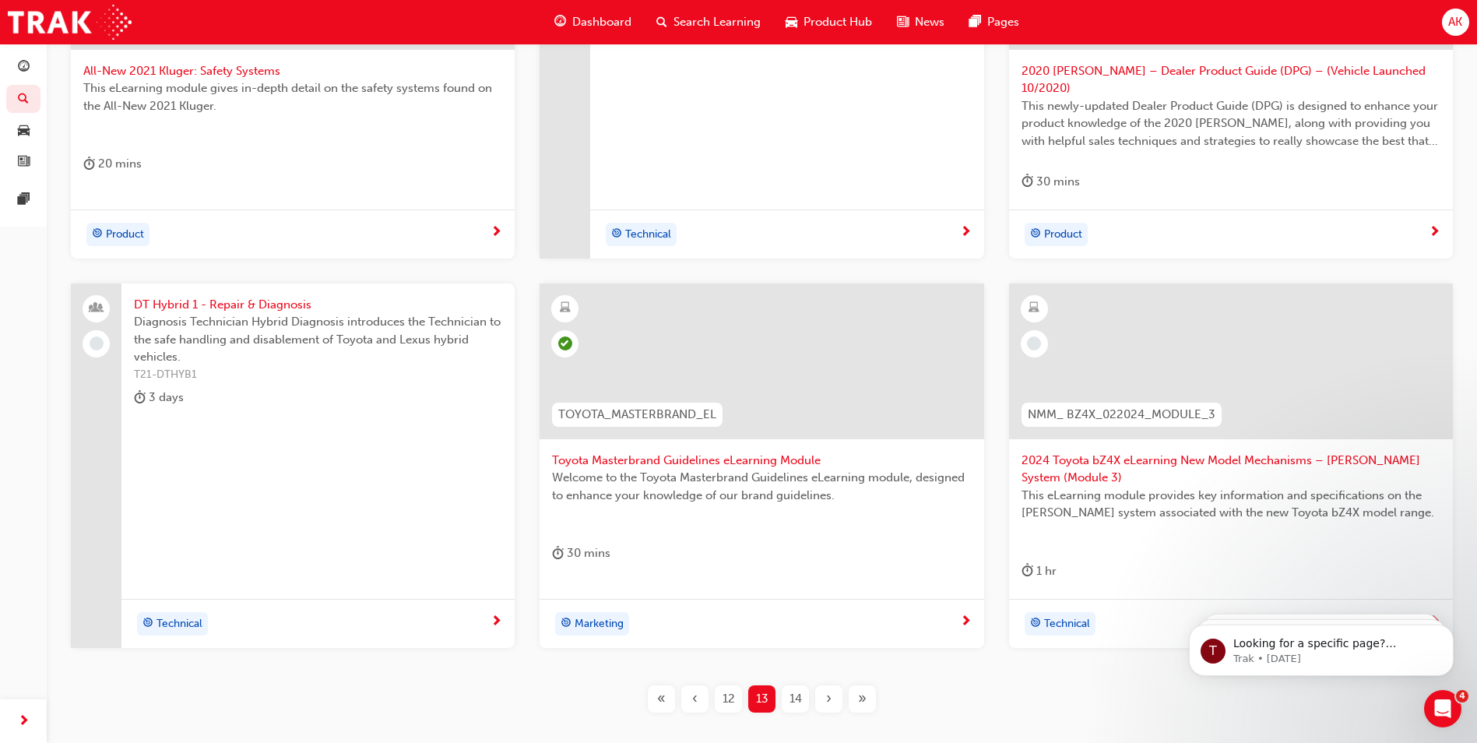
scroll to position [544, 0]
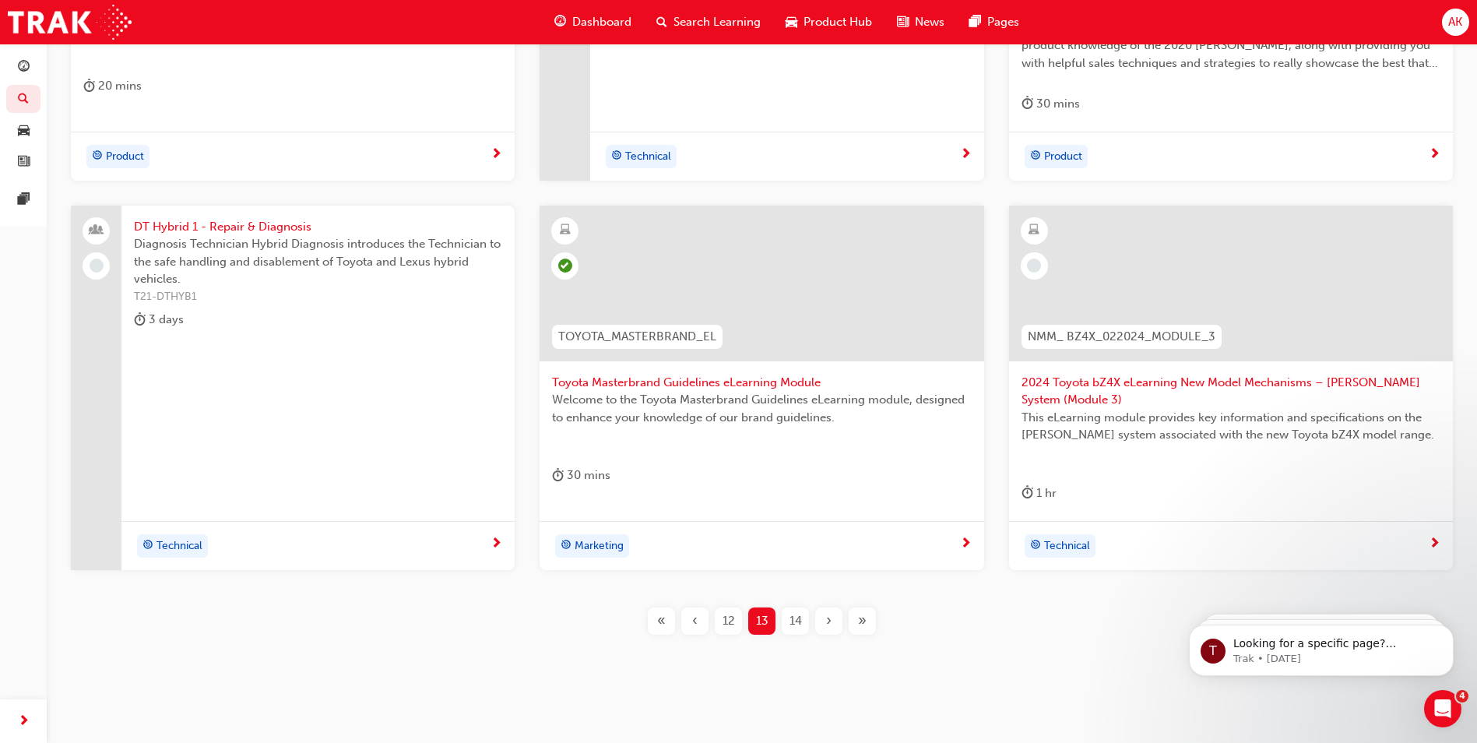
click at [789, 612] on span "14" at bounding box center [795, 621] width 12 height 18
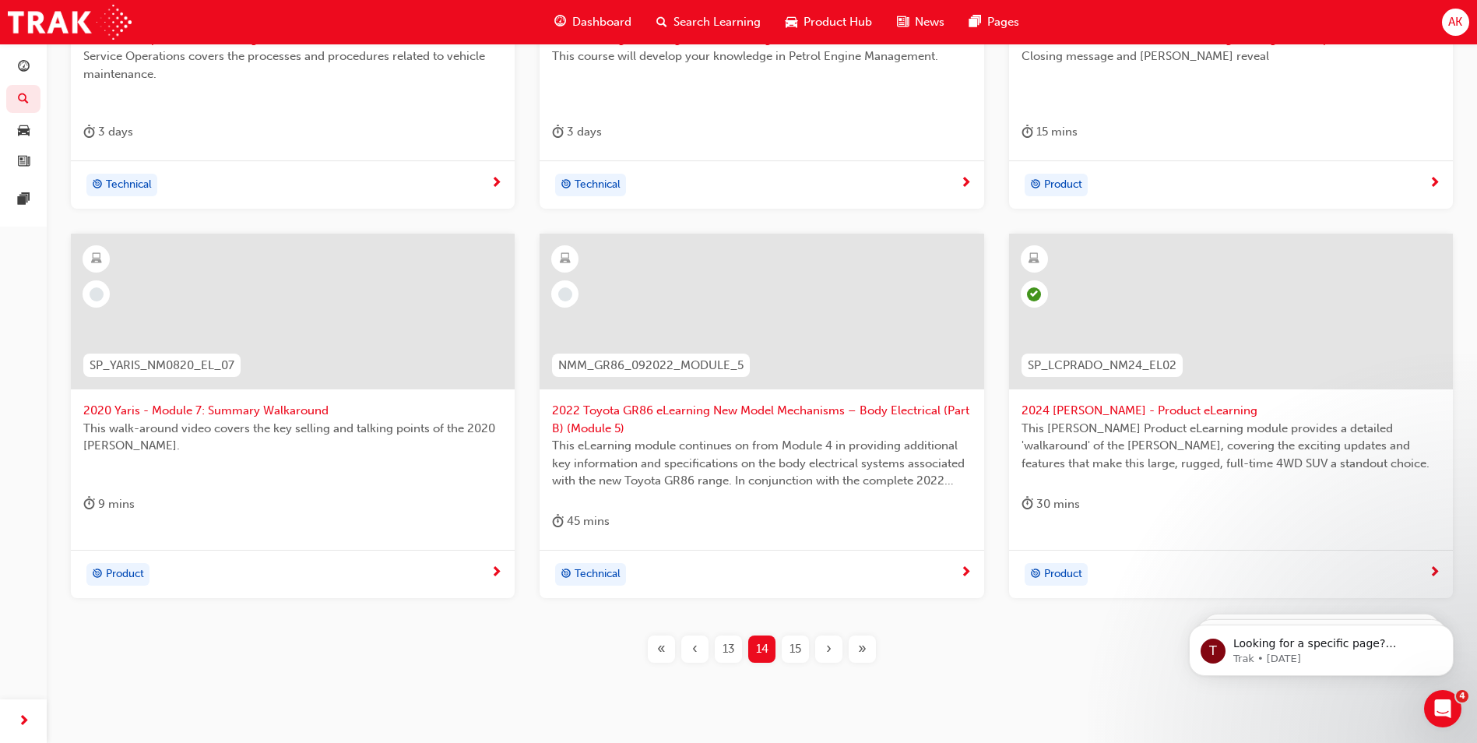
scroll to position [544, 0]
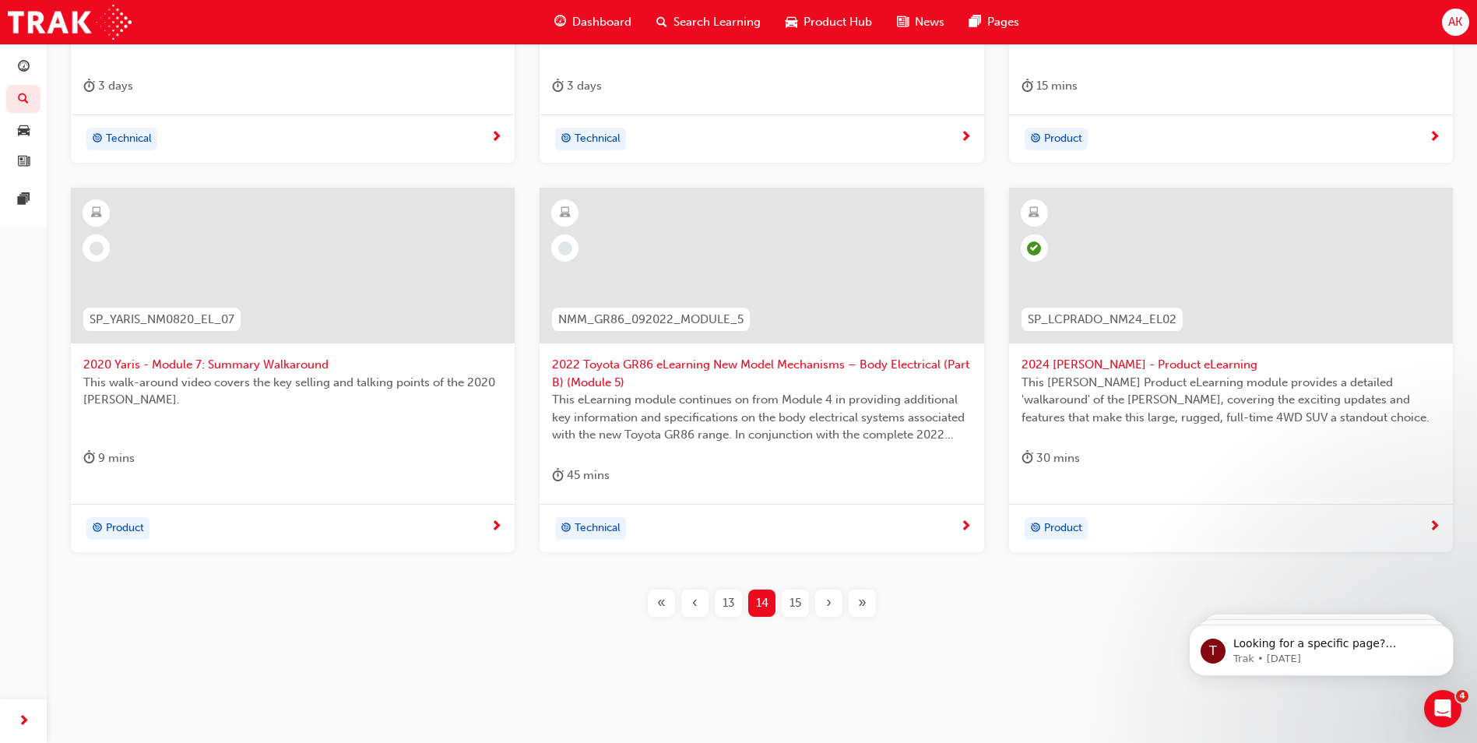
click at [186, 366] on span "2020 Yaris - Module 7: Summary Walkaround" at bounding box center [292, 365] width 419 height 18
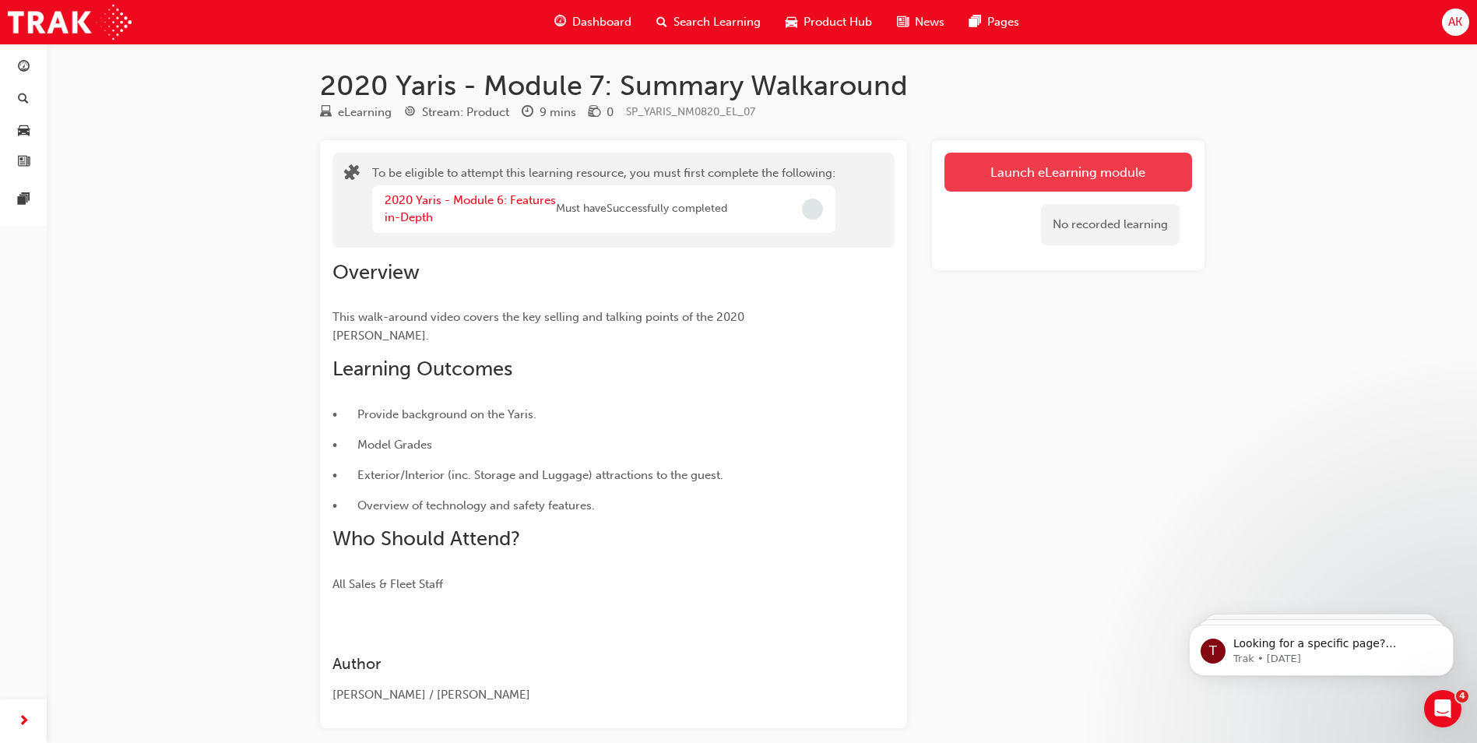
click at [1043, 153] on button "Launch eLearning module" at bounding box center [1068, 172] width 248 height 39
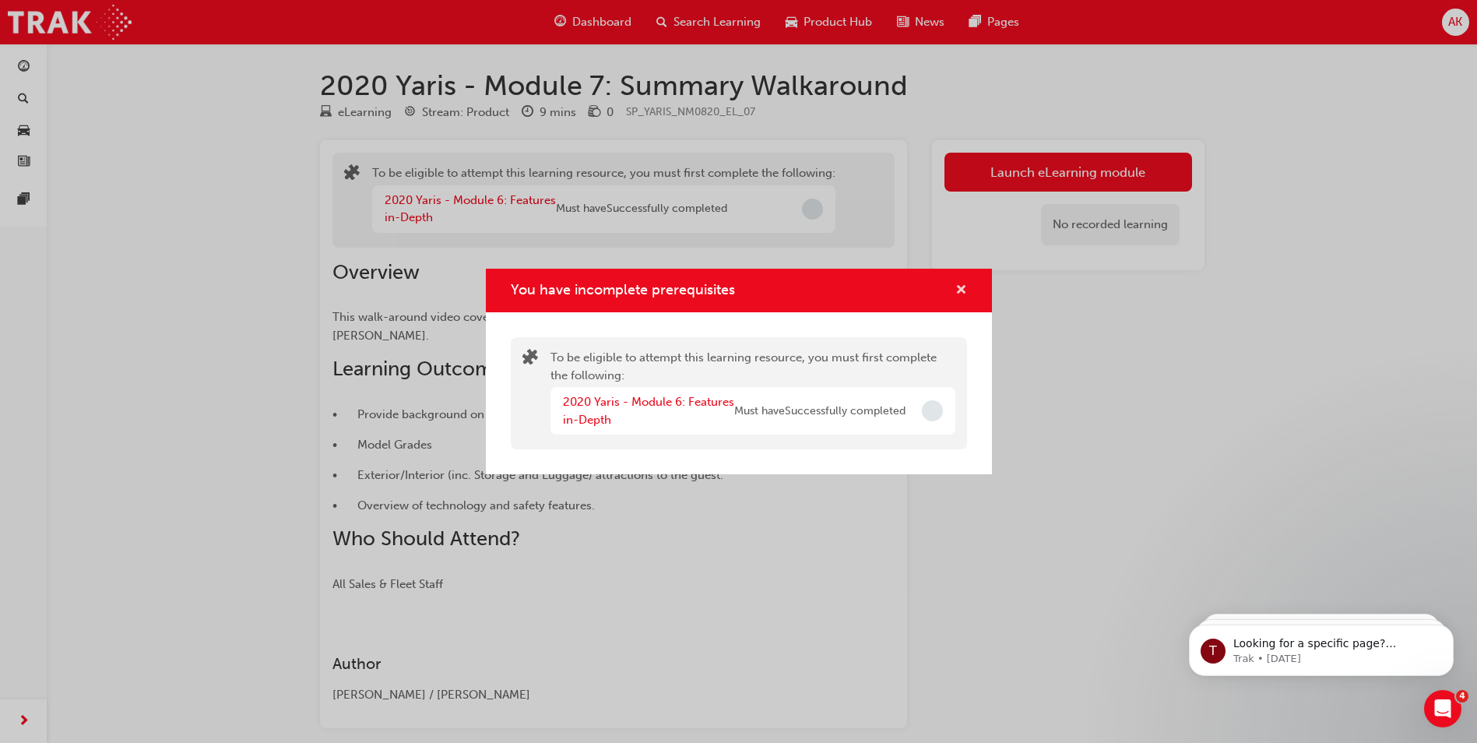
click at [957, 291] on span "cross-icon" at bounding box center [961, 291] width 12 height 14
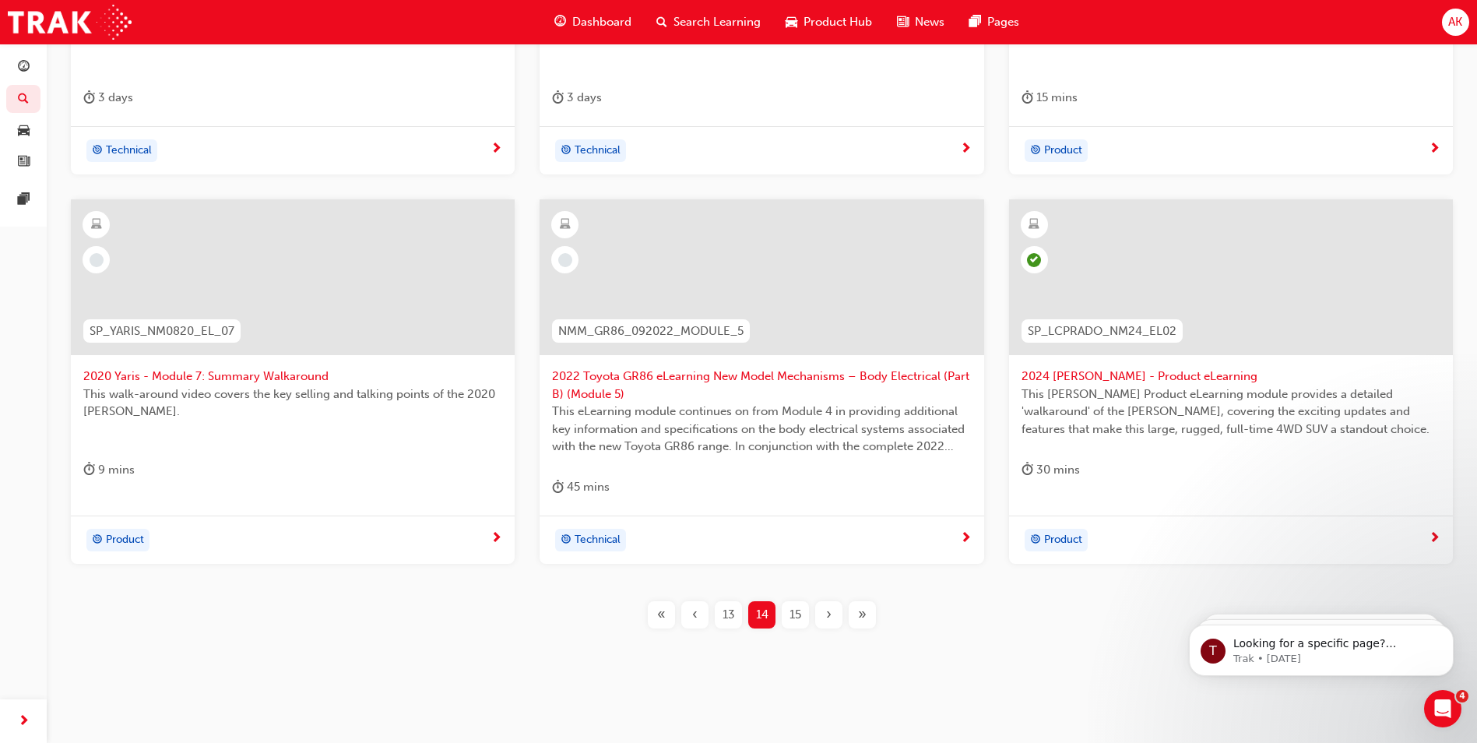
scroll to position [544, 0]
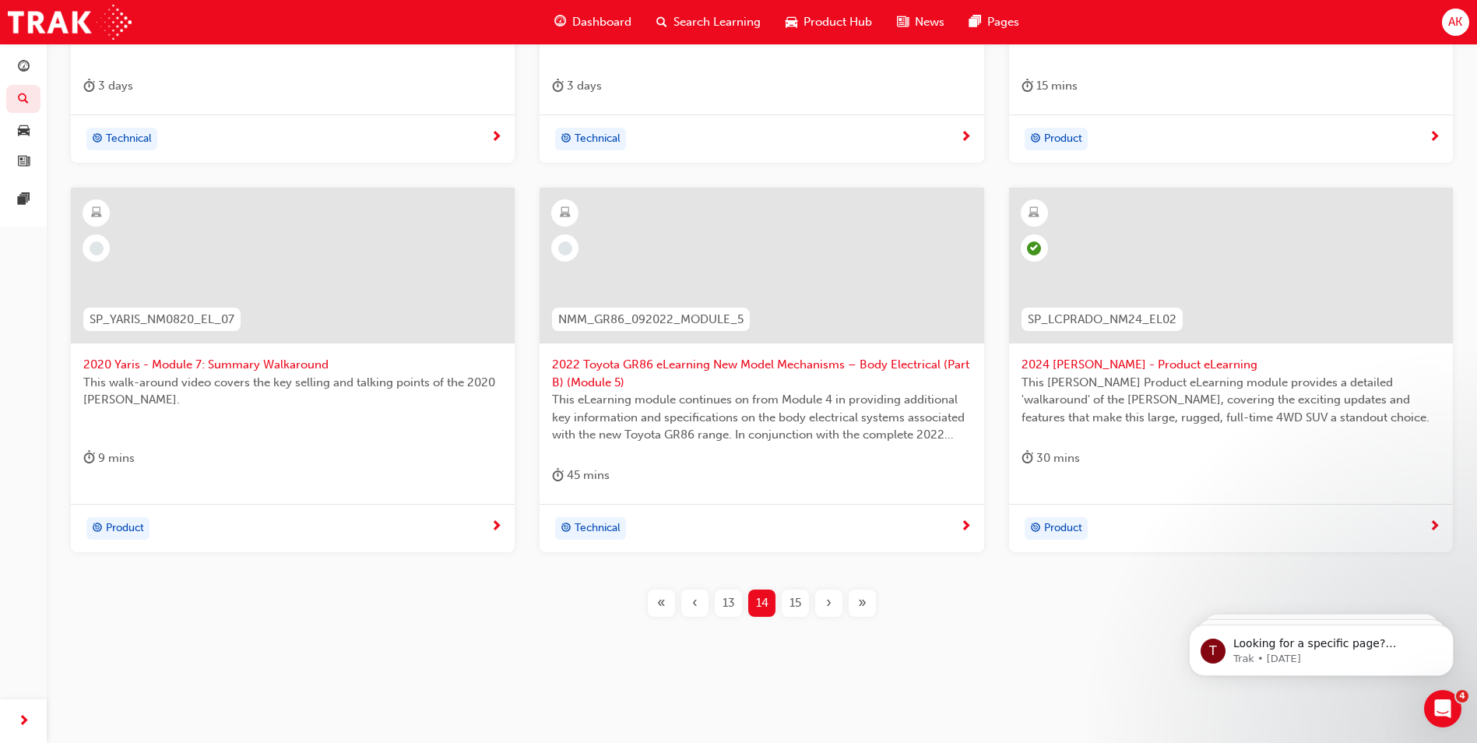
click at [681, 352] on div at bounding box center [761, 278] width 419 height 156
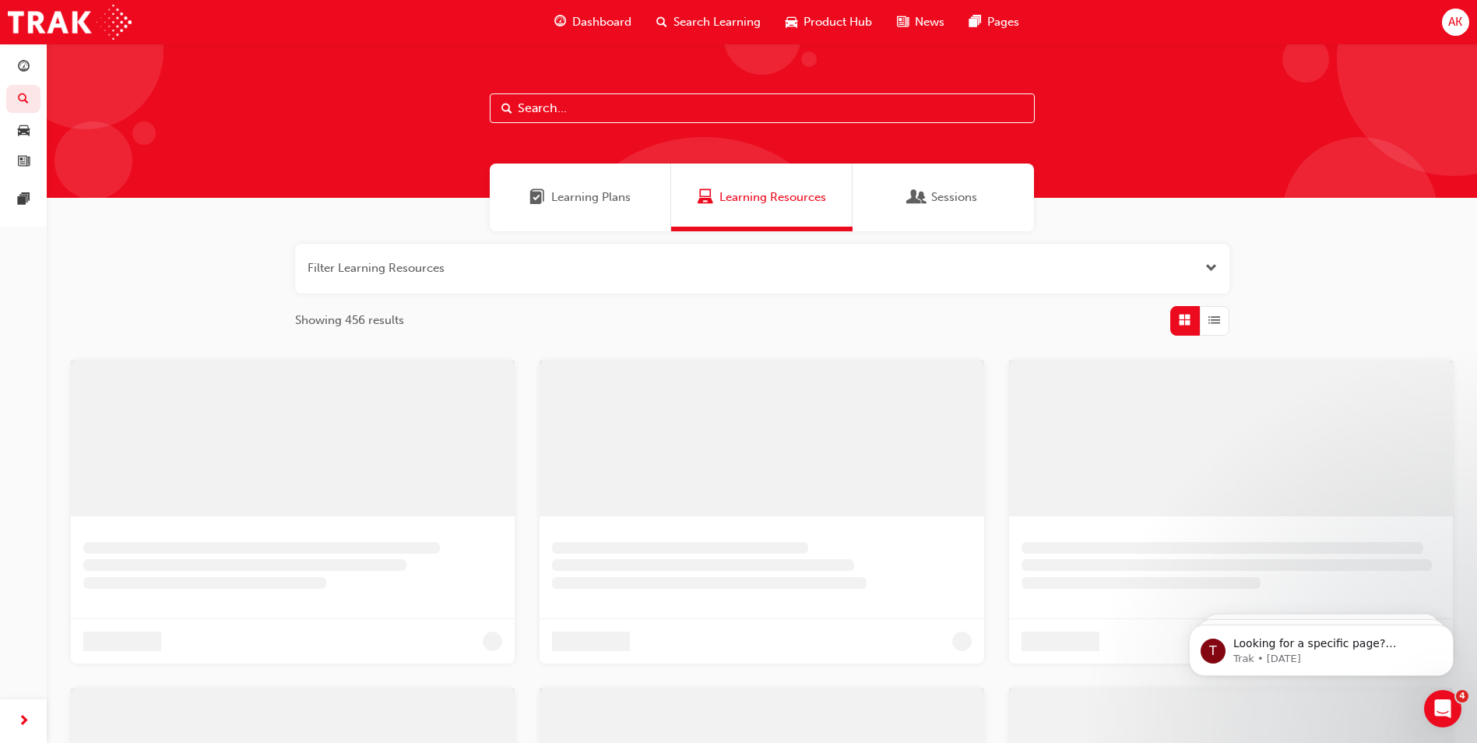
scroll to position [375, 0]
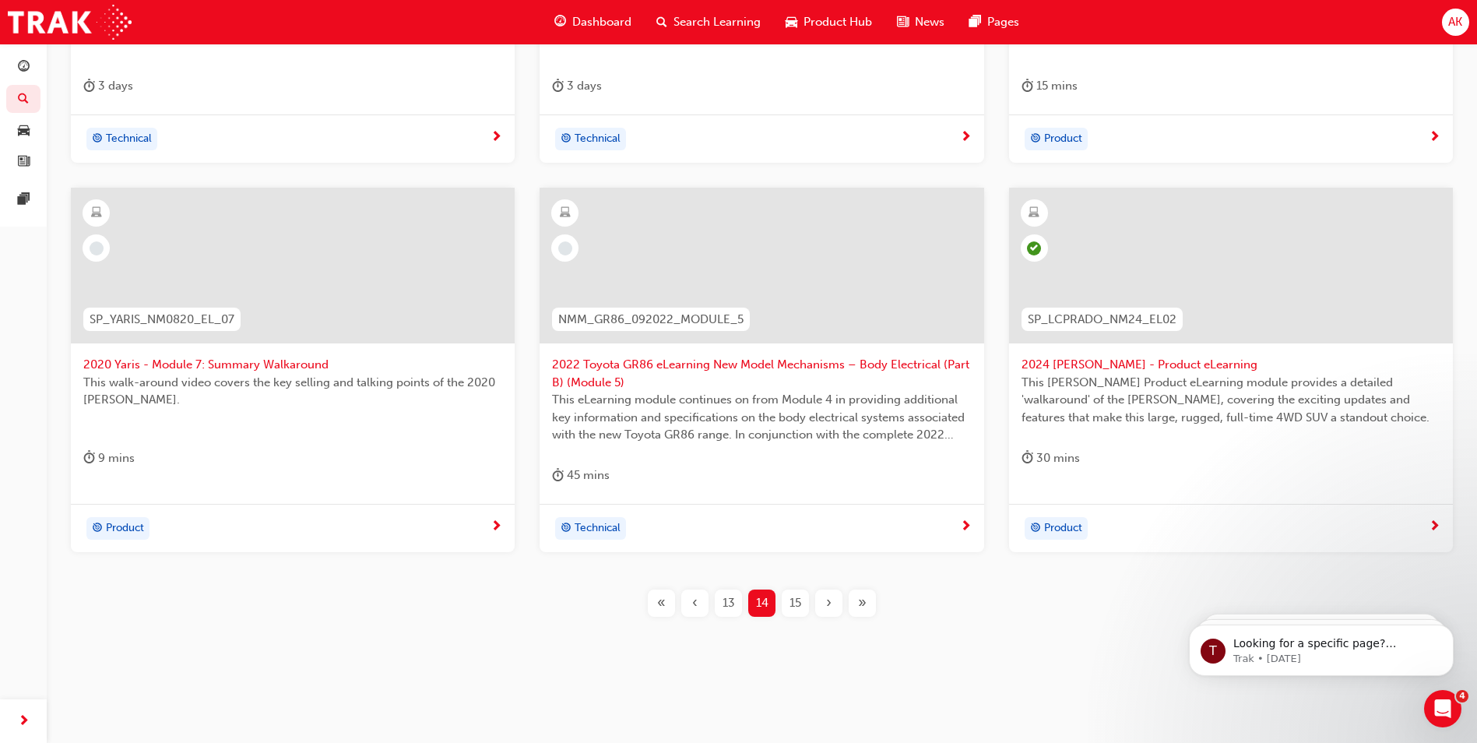
click at [796, 603] on span "15" at bounding box center [795, 603] width 12 height 18
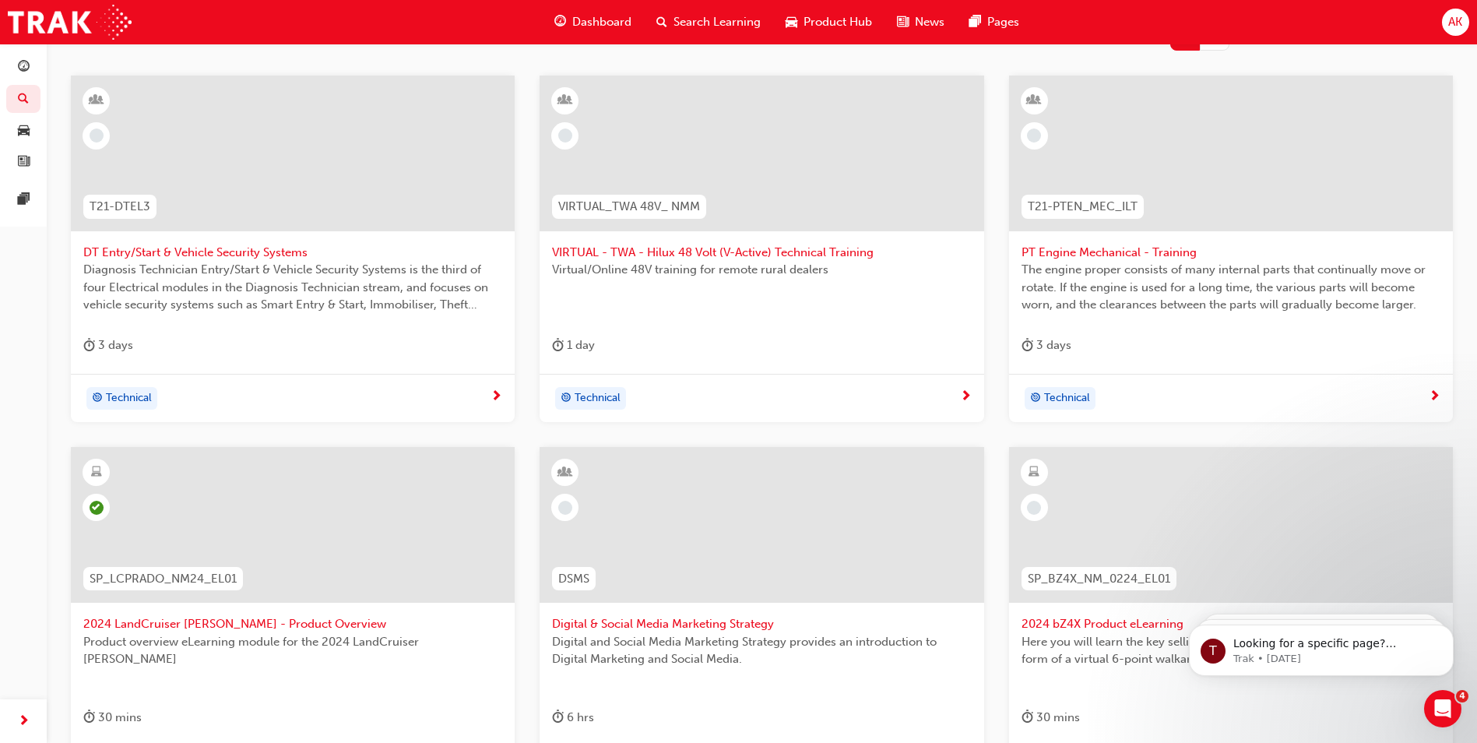
scroll to position [527, 0]
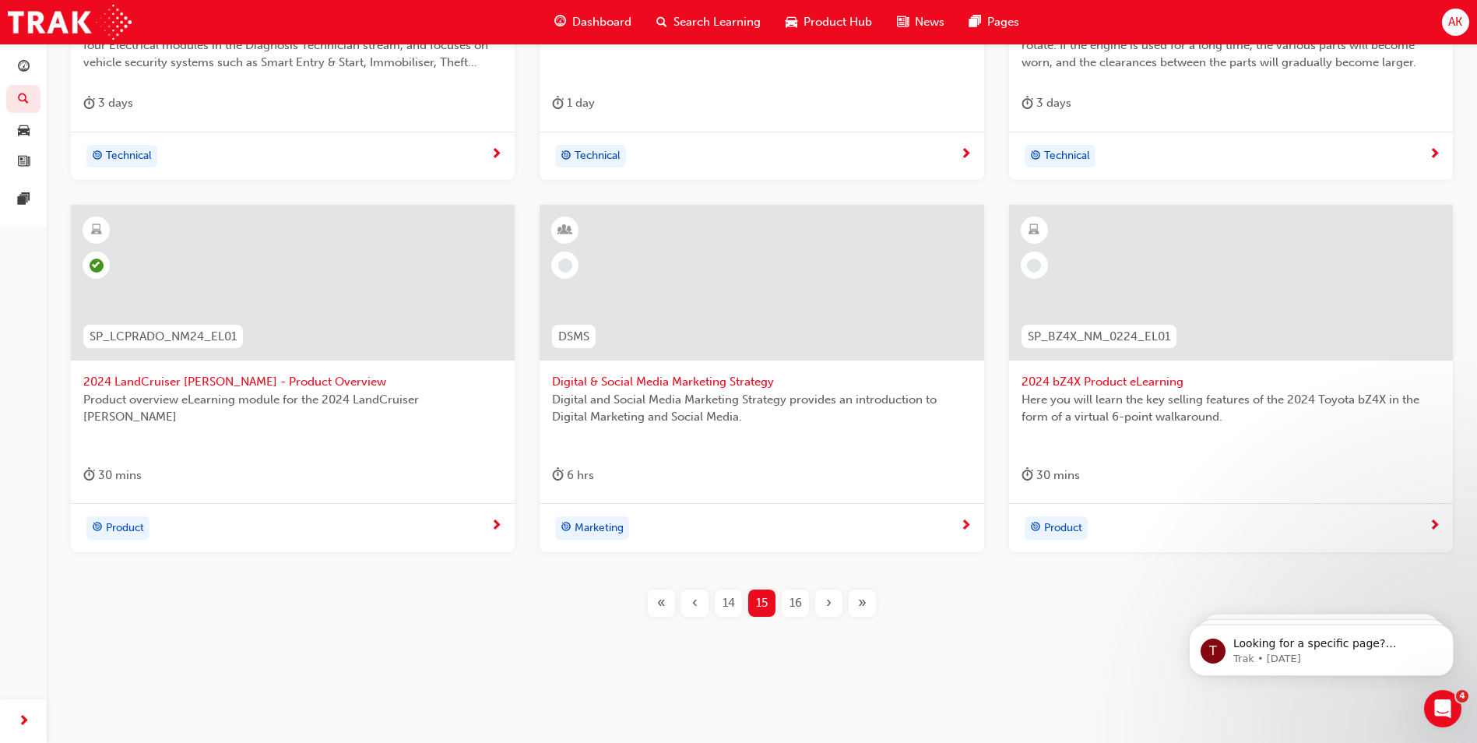
click at [1126, 386] on span "2024 bZ4X Product eLearning" at bounding box center [1230, 382] width 419 height 18
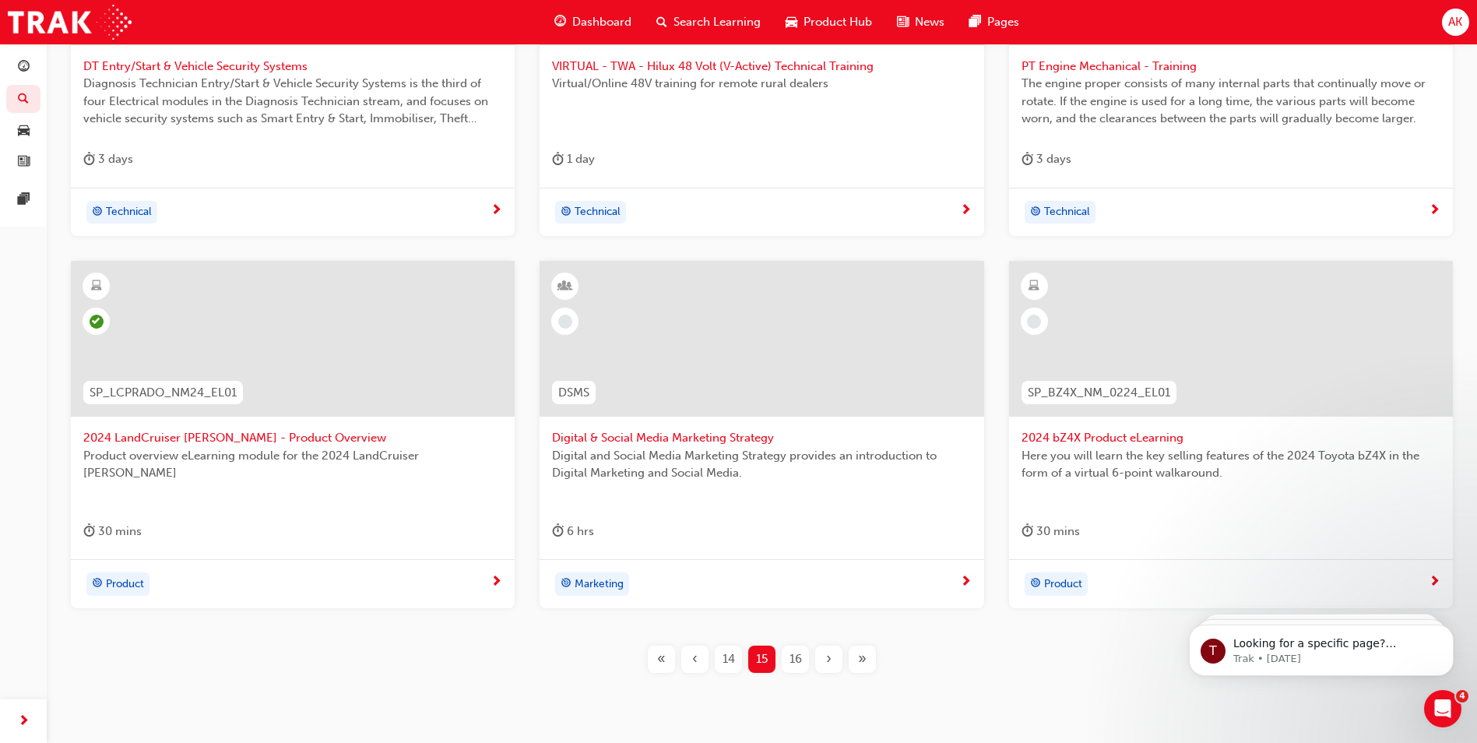
scroll to position [527, 0]
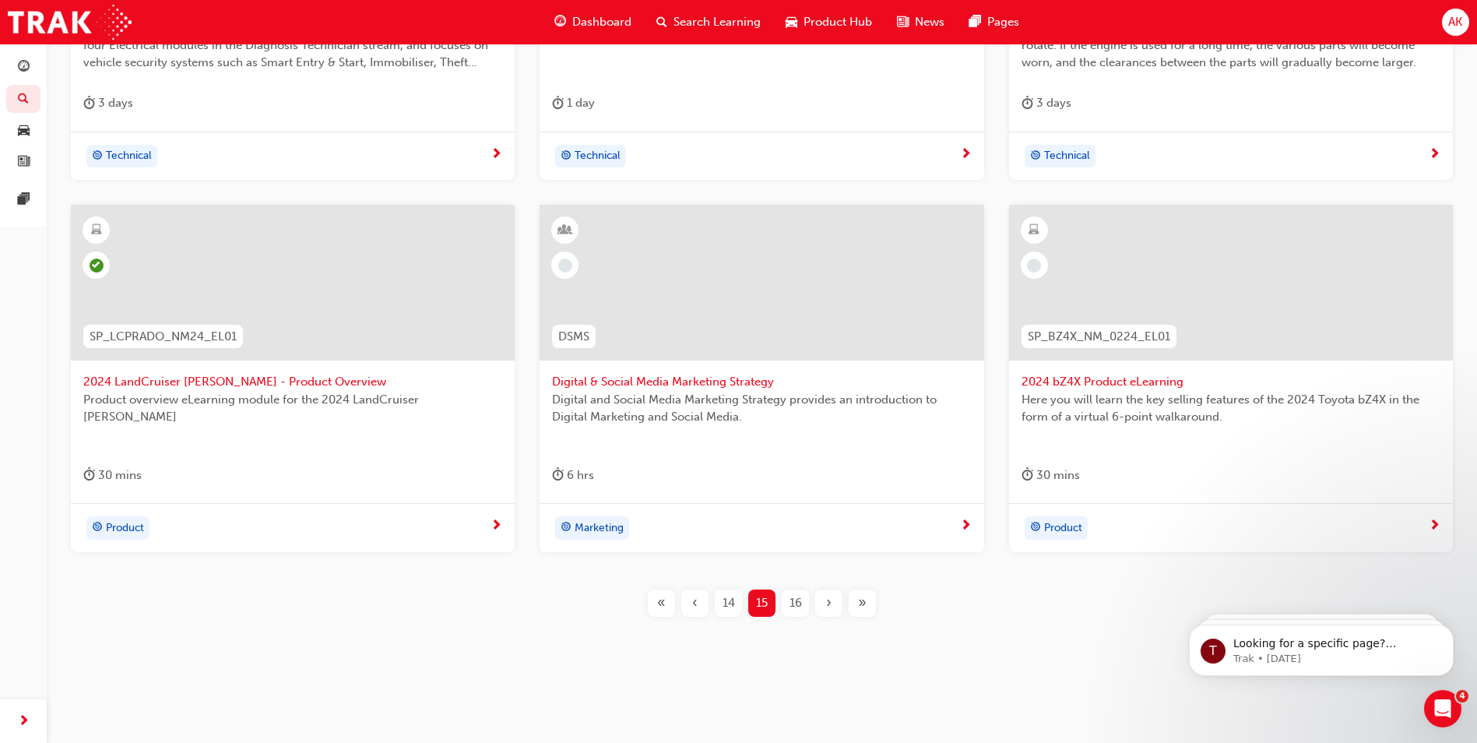
click at [796, 605] on span "16" at bounding box center [795, 603] width 12 height 18
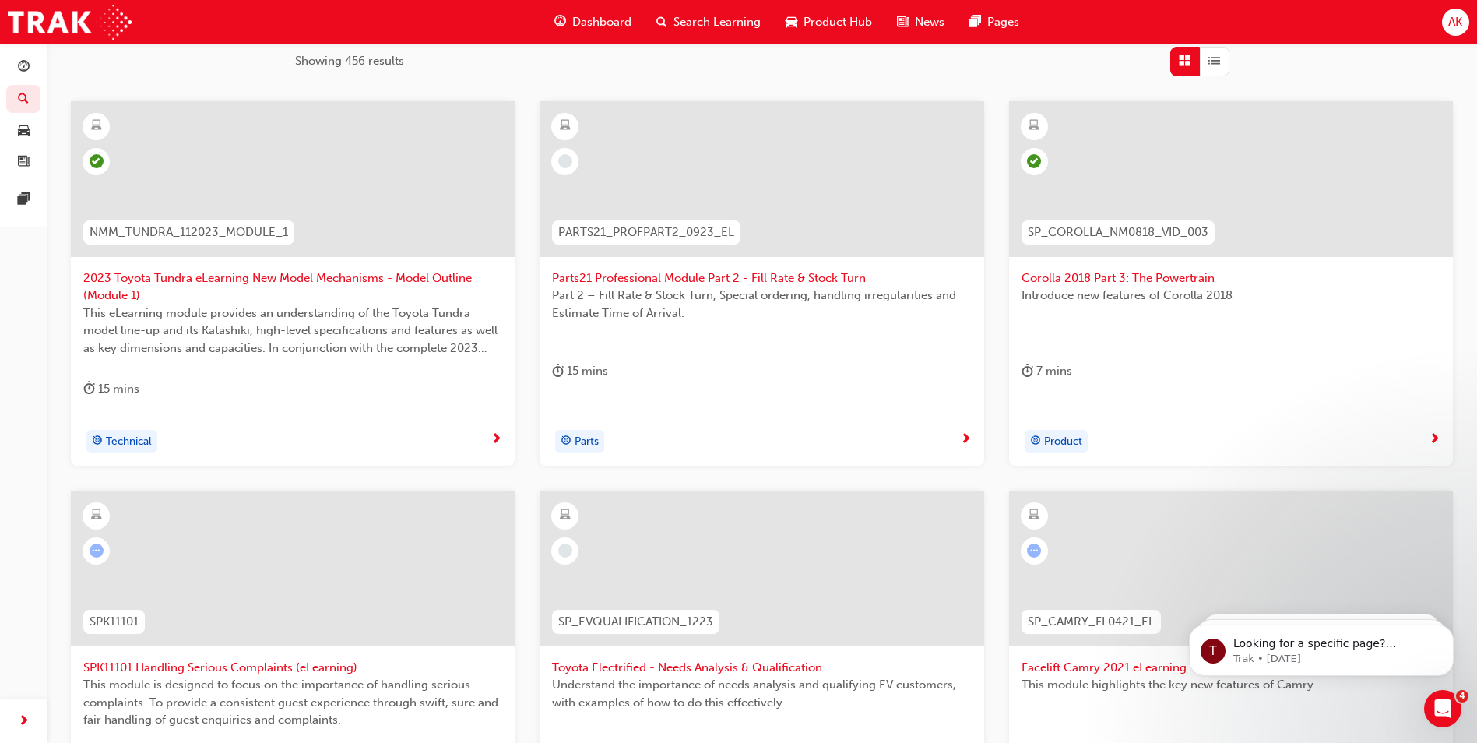
scroll to position [544, 0]
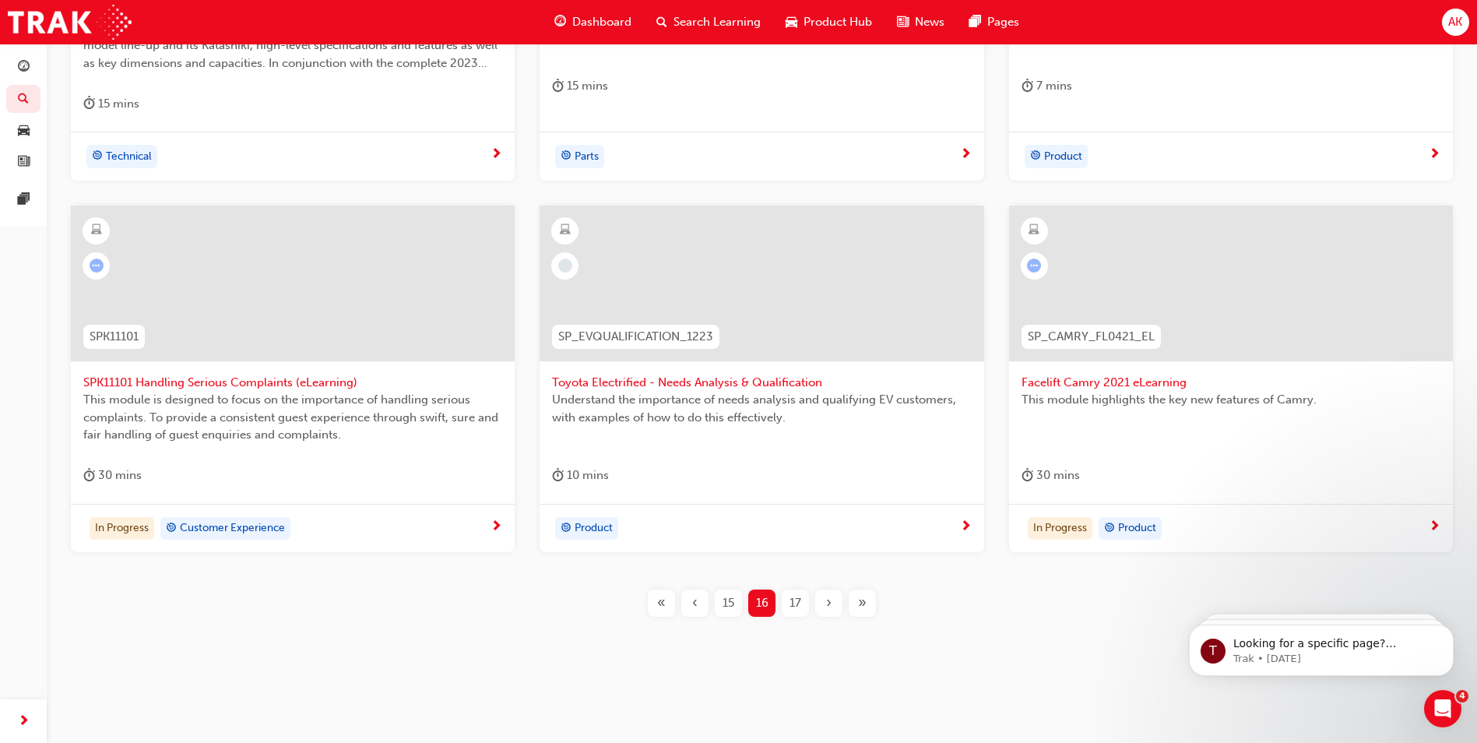
click at [206, 382] on span "SPK11101 Handling Serious Complaints (eLearning)" at bounding box center [292, 383] width 419 height 18
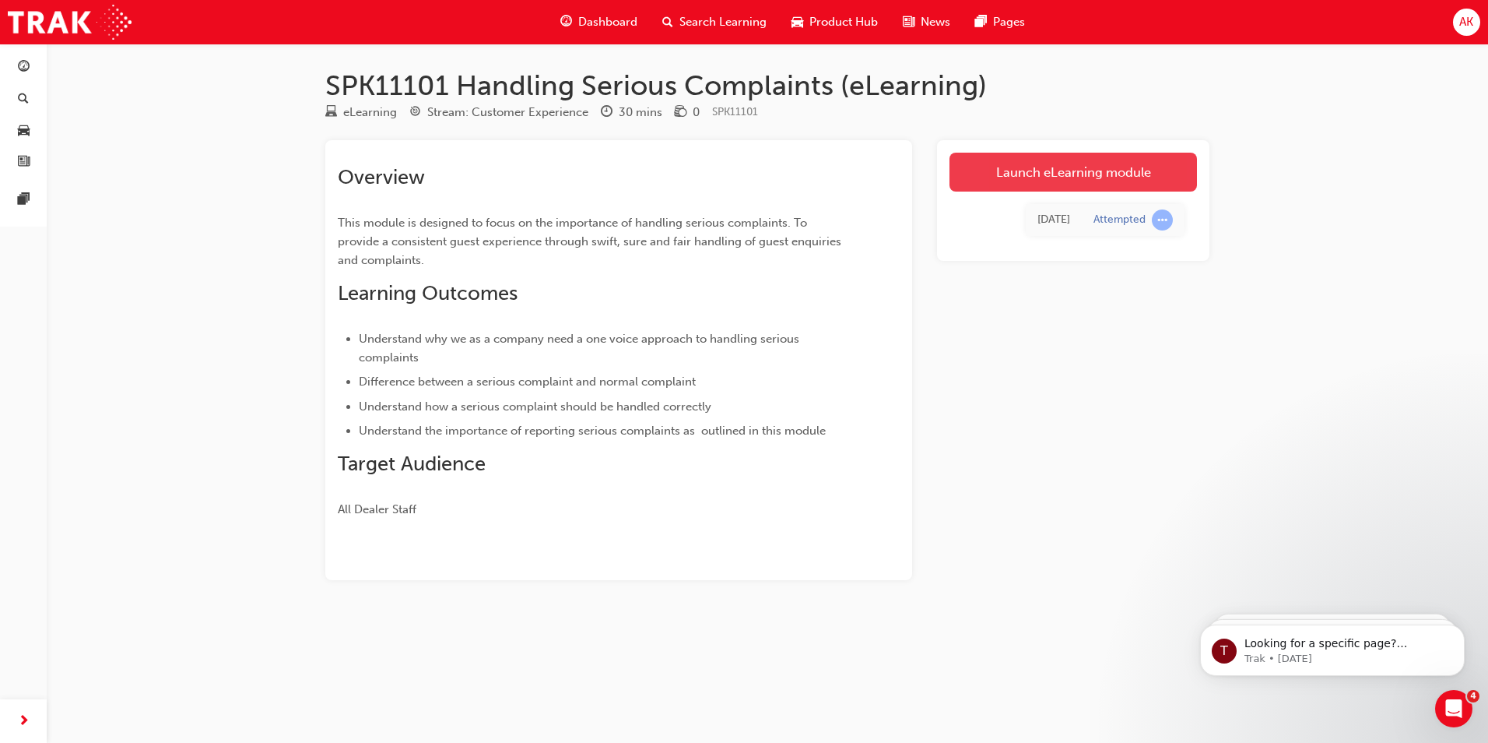
click at [1045, 154] on link "Launch eLearning module" at bounding box center [1074, 172] width 248 height 39
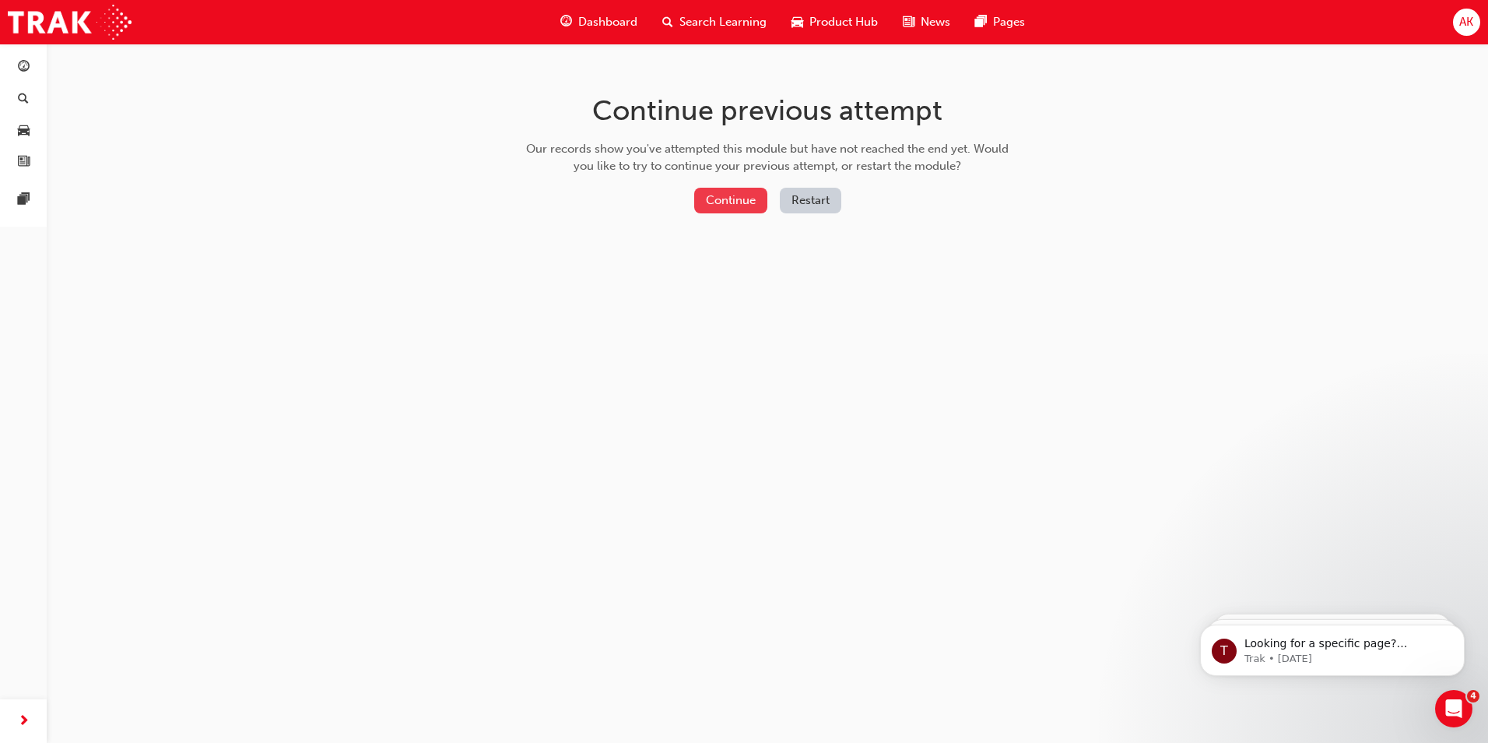
click at [756, 202] on button "Continue" at bounding box center [730, 201] width 73 height 26
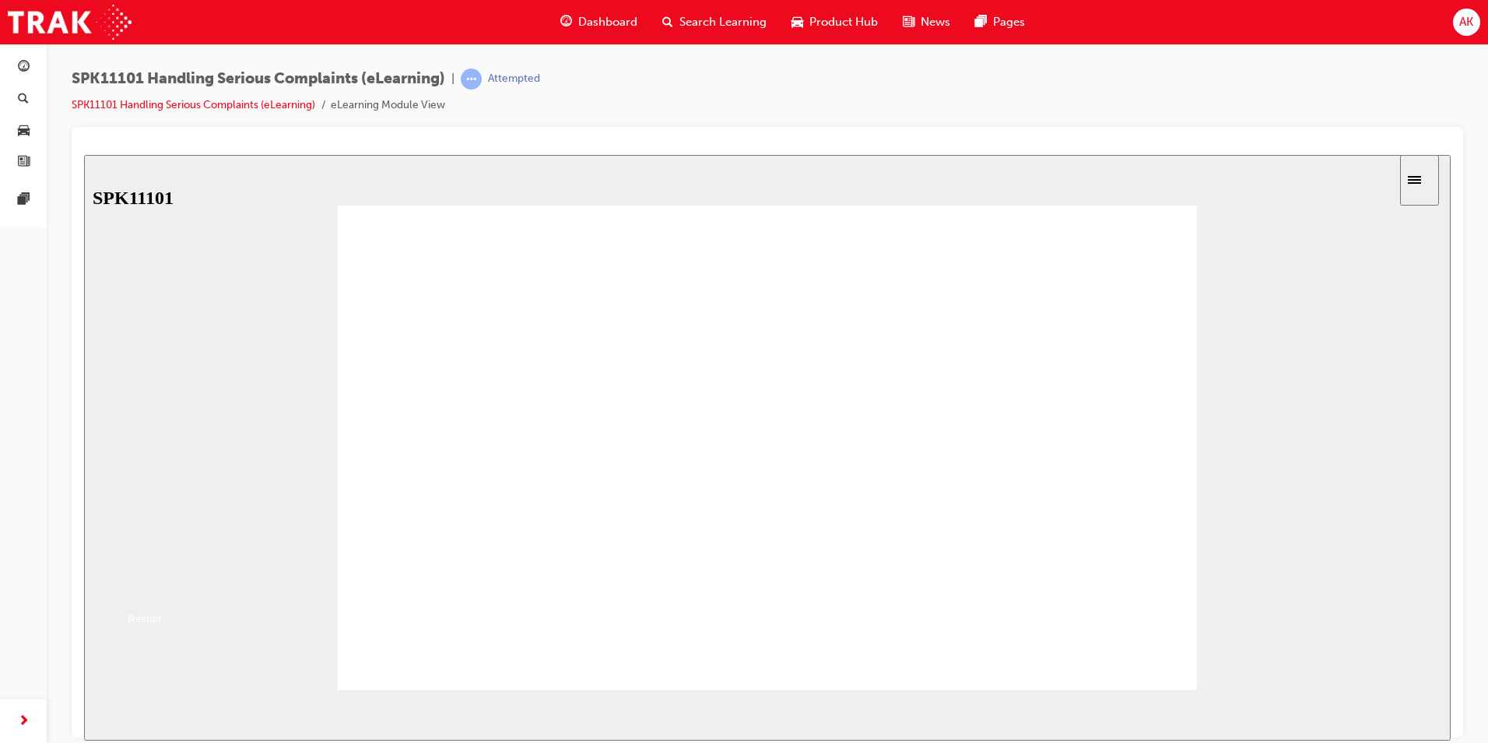
click at [135, 578] on button "Resume" at bounding box center [109, 586] width 51 height 16
drag, startPoint x: 516, startPoint y: 574, endPoint x: 529, endPoint y: 427, distance: 147.6
drag, startPoint x: 499, startPoint y: 497, endPoint x: 509, endPoint y: 450, distance: 48.5
drag, startPoint x: 526, startPoint y: 581, endPoint x: 532, endPoint y: 509, distance: 71.9
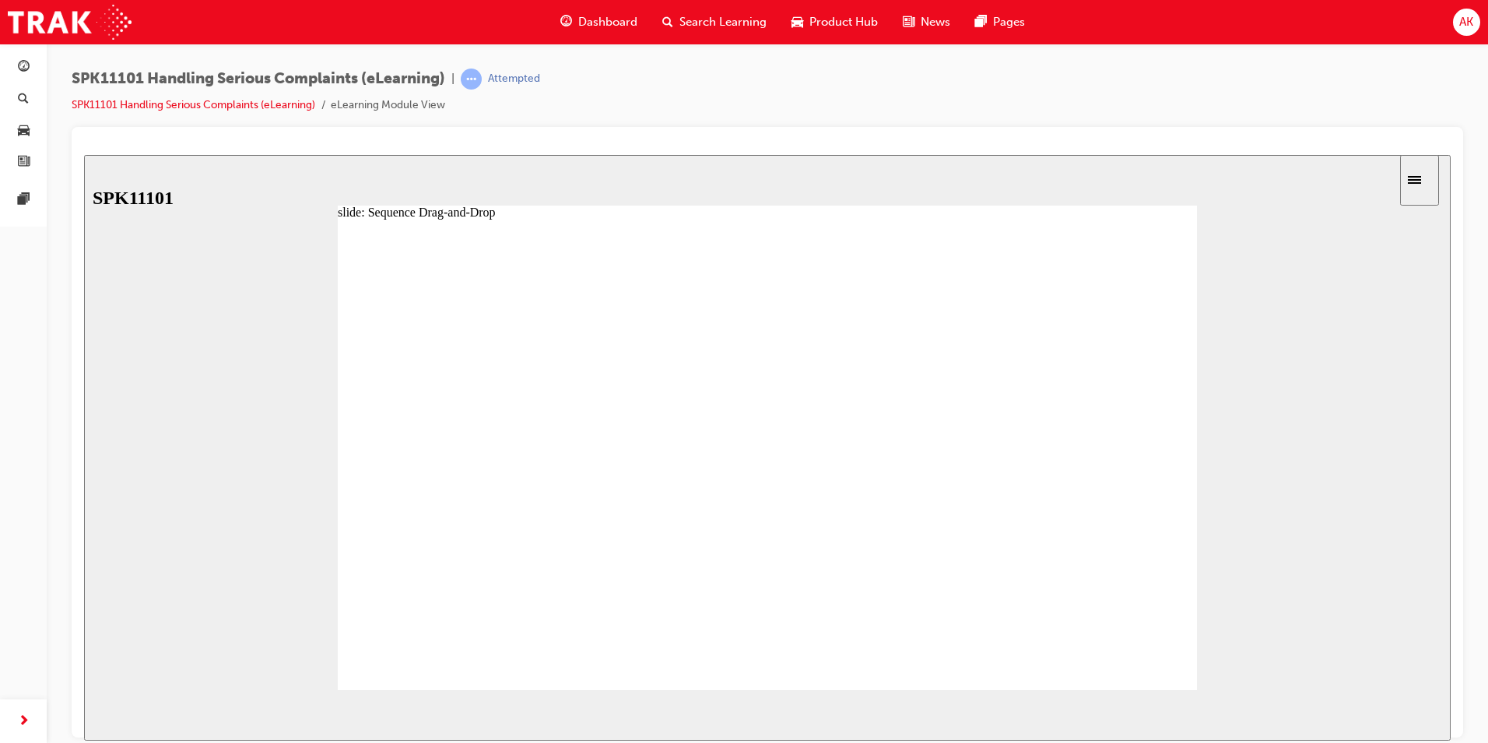
drag, startPoint x: 486, startPoint y: 566, endPoint x: 480, endPoint y: 614, distance: 48.6
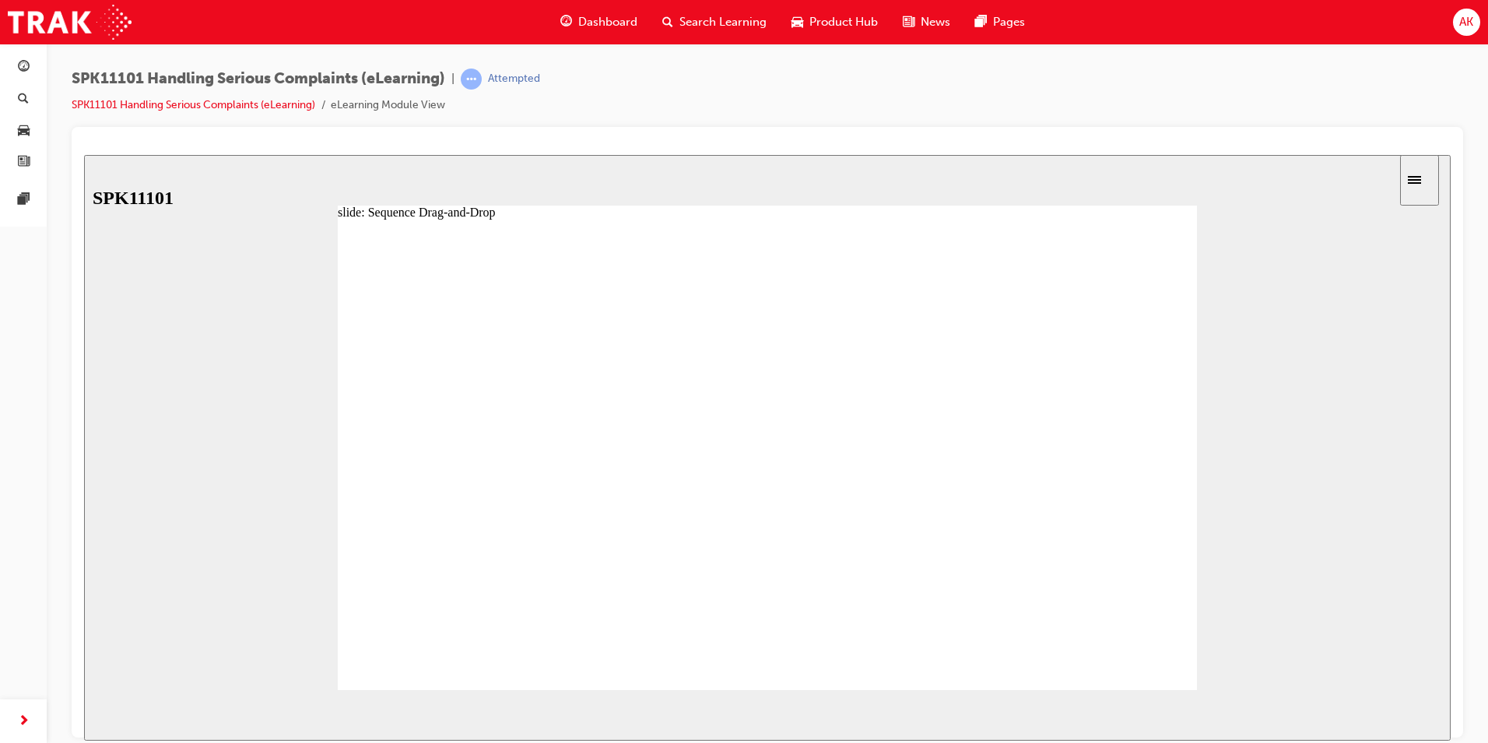
drag, startPoint x: 539, startPoint y: 543, endPoint x: 539, endPoint y: 509, distance: 33.5
drag, startPoint x: 532, startPoint y: 577, endPoint x: 527, endPoint y: 621, distance: 44.7
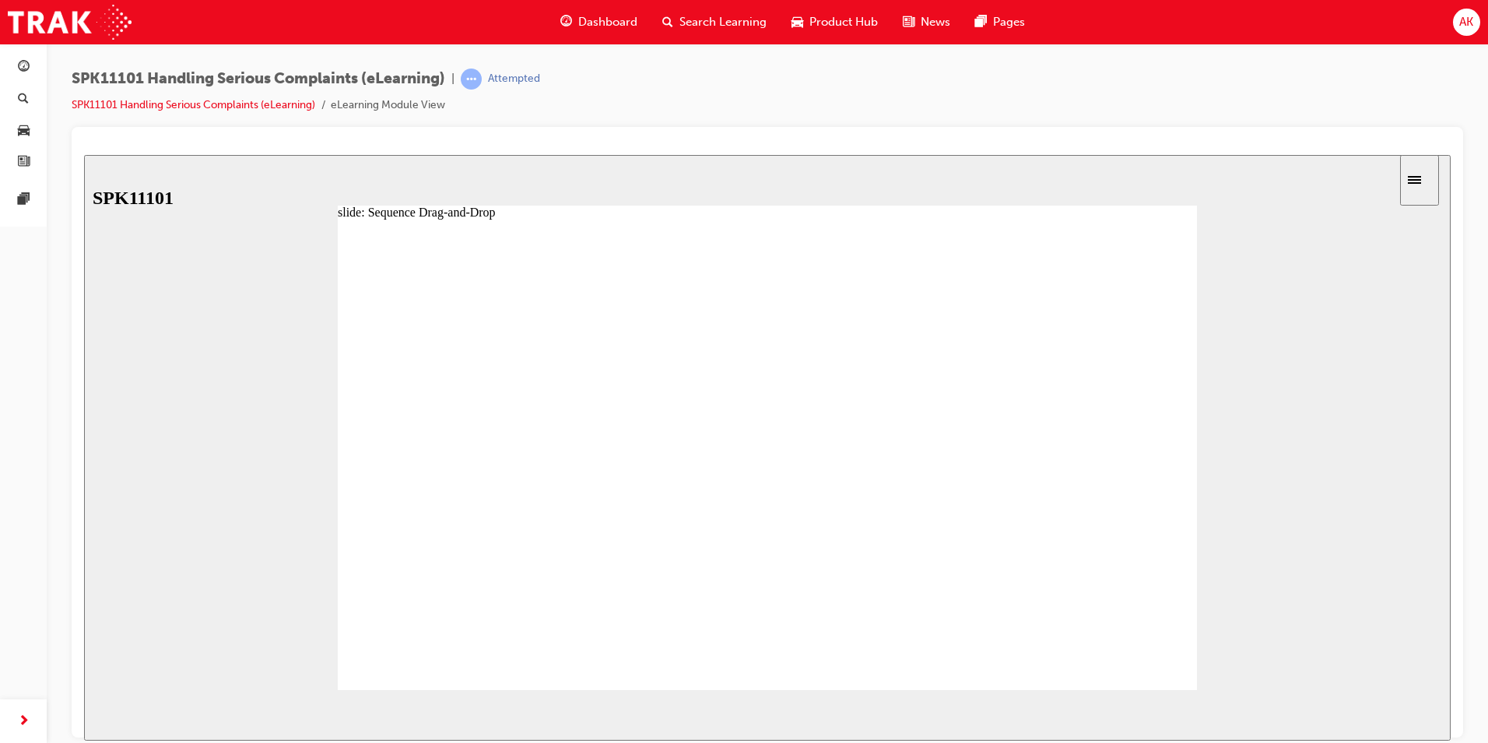
click at [1417, 721] on icon "next" at bounding box center [1421, 714] width 8 height 14
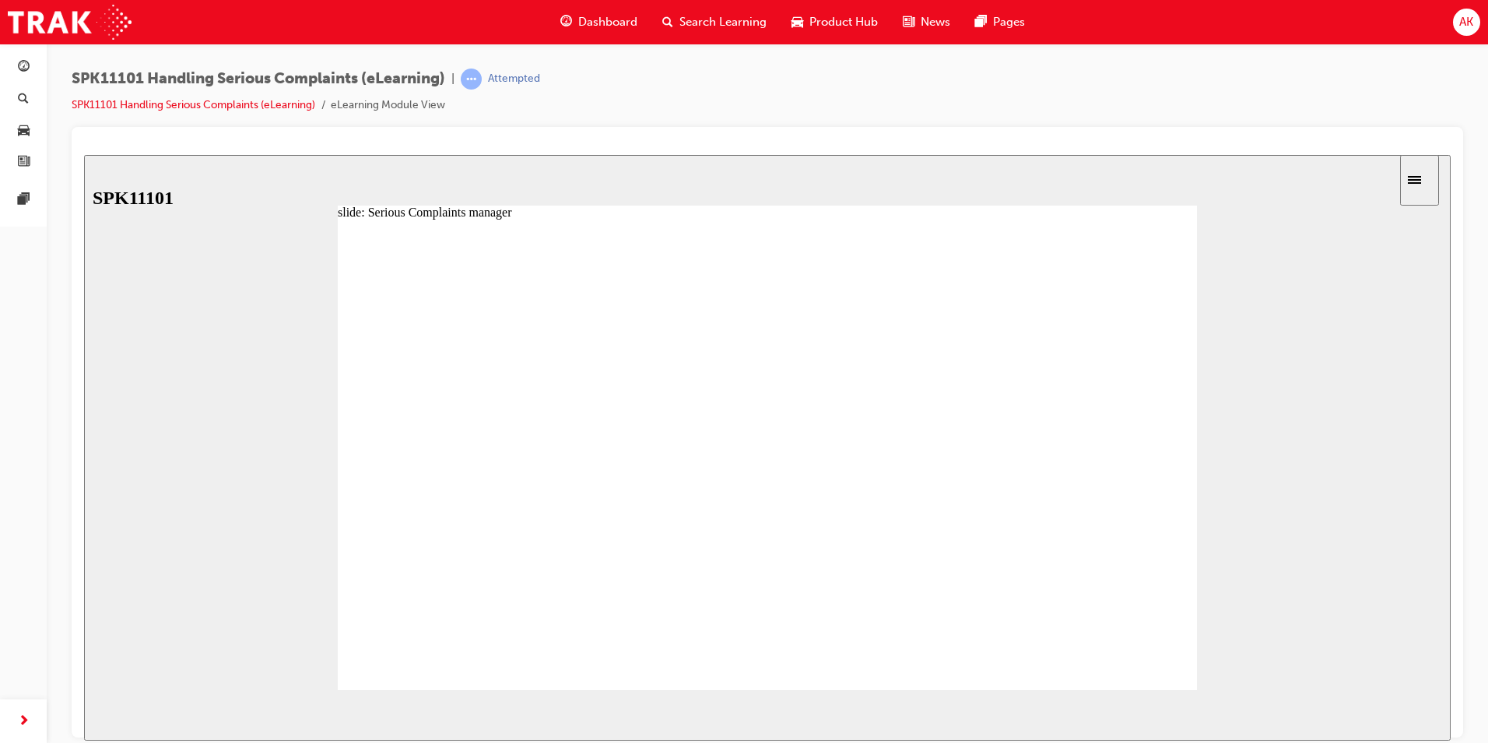
click at [1163, 635] on div at bounding box center [767, 461] width 859 height 484
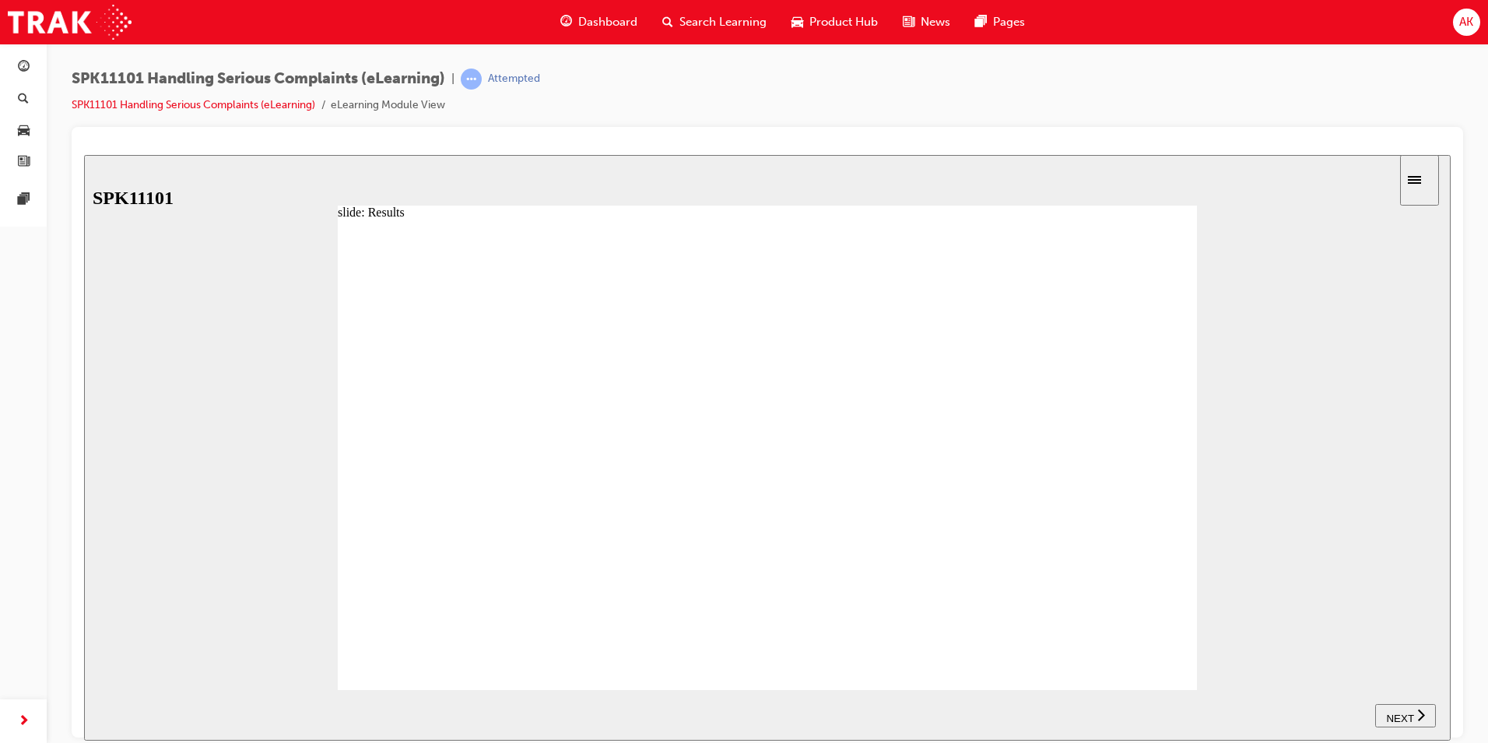
click at [1389, 711] on span "NEXT" at bounding box center [1399, 717] width 27 height 12
click at [84, 154] on image at bounding box center [84, 154] width 0 height 0
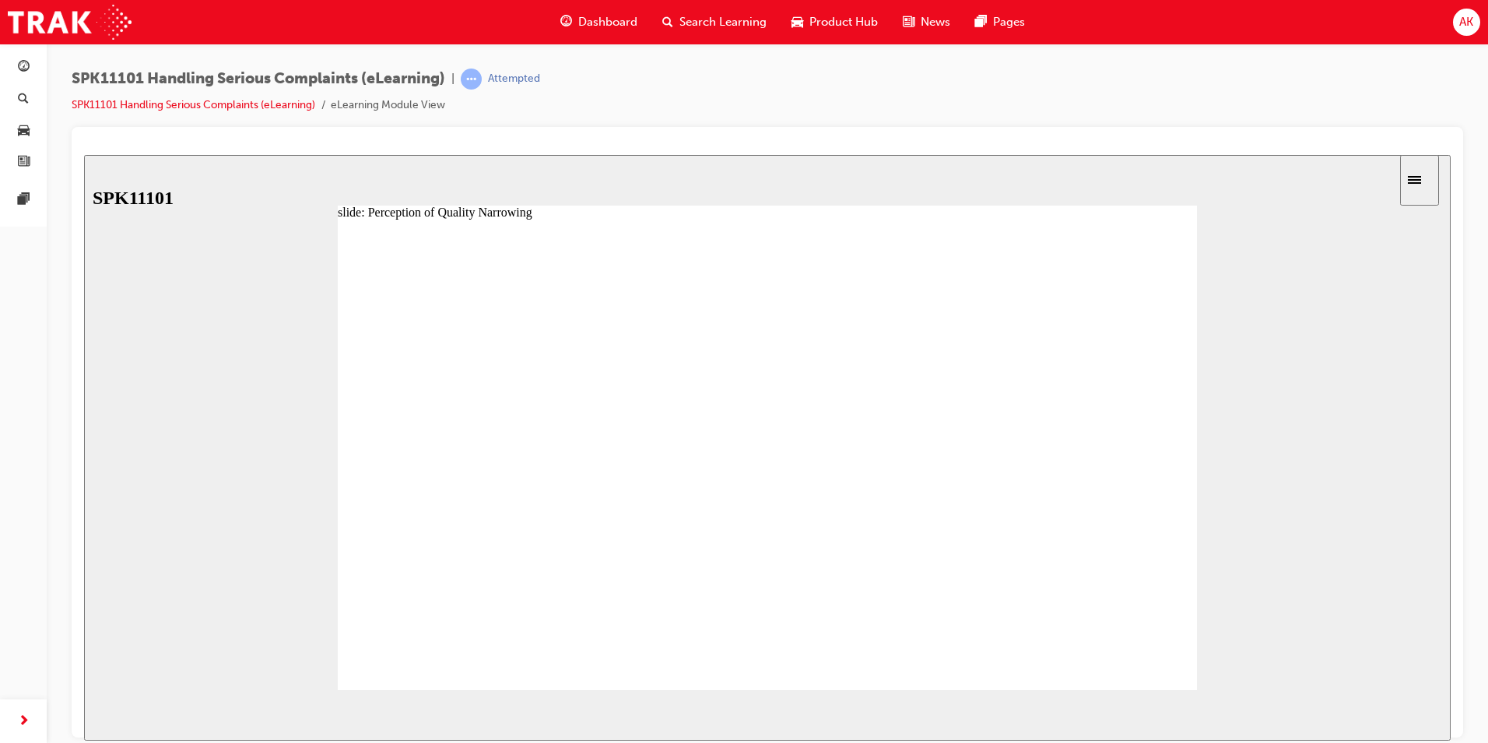
click at [1174, 651] on div at bounding box center [767, 461] width 859 height 484
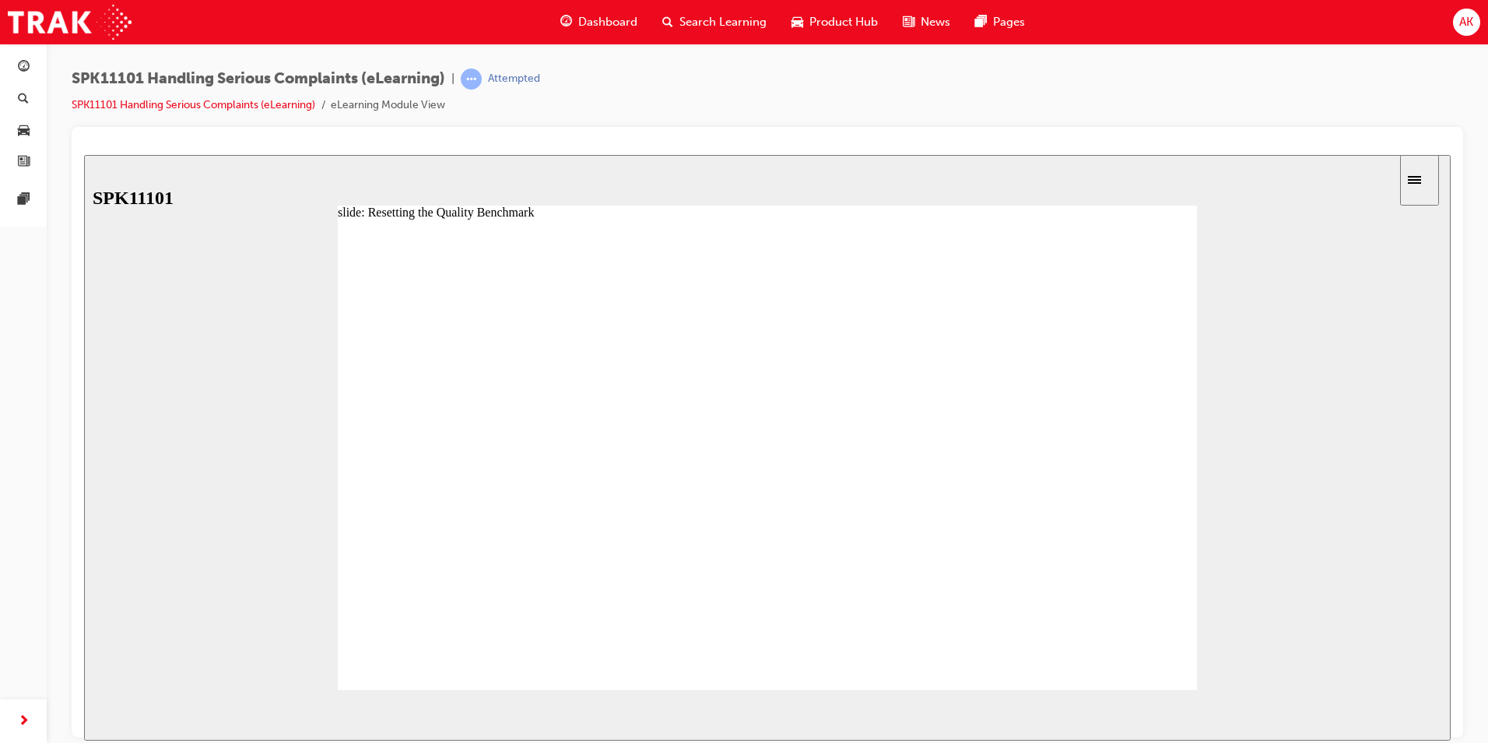
click at [1173, 650] on div "Rectangle 1" at bounding box center [767, 461] width 859 height 484
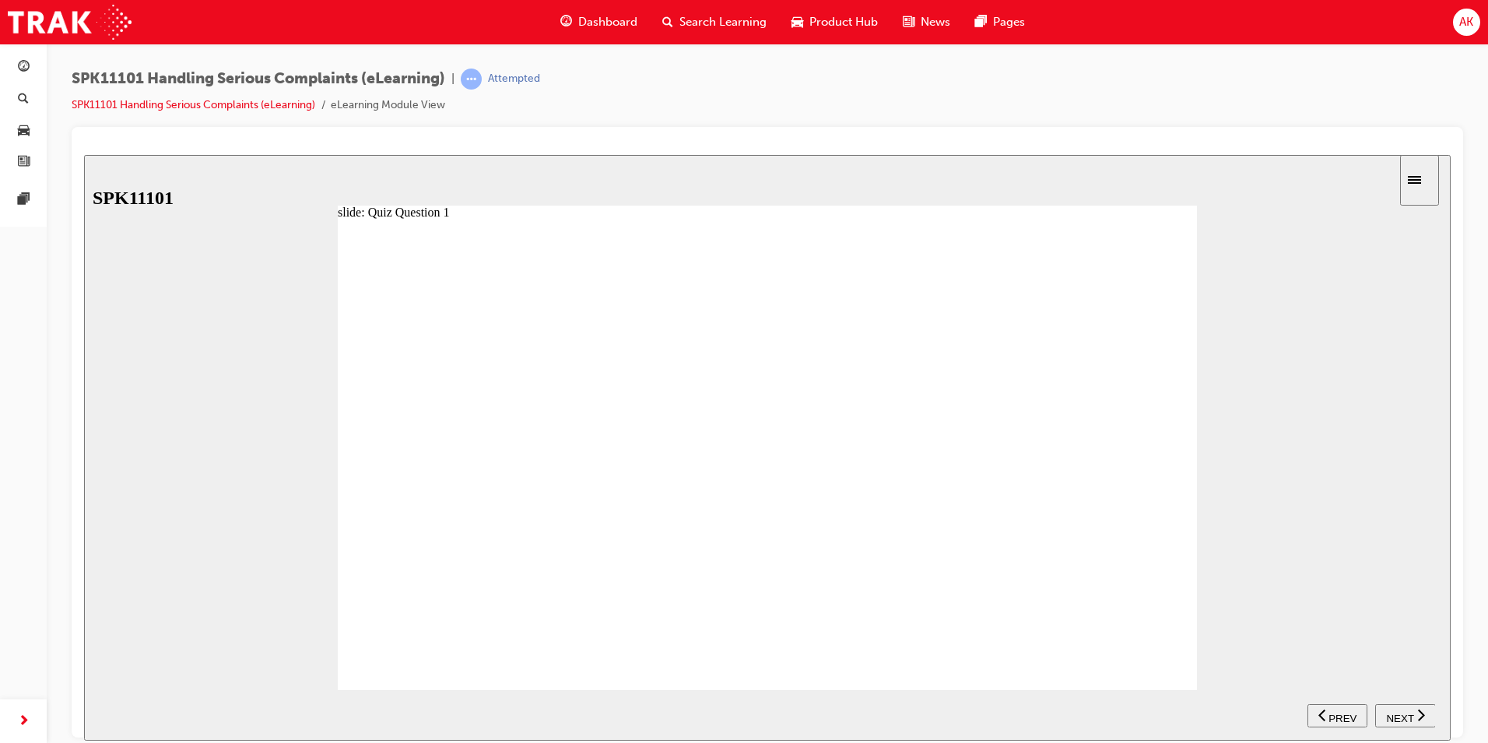
click at [1414, 715] on div "NEXT" at bounding box center [1406, 715] width 48 height 16
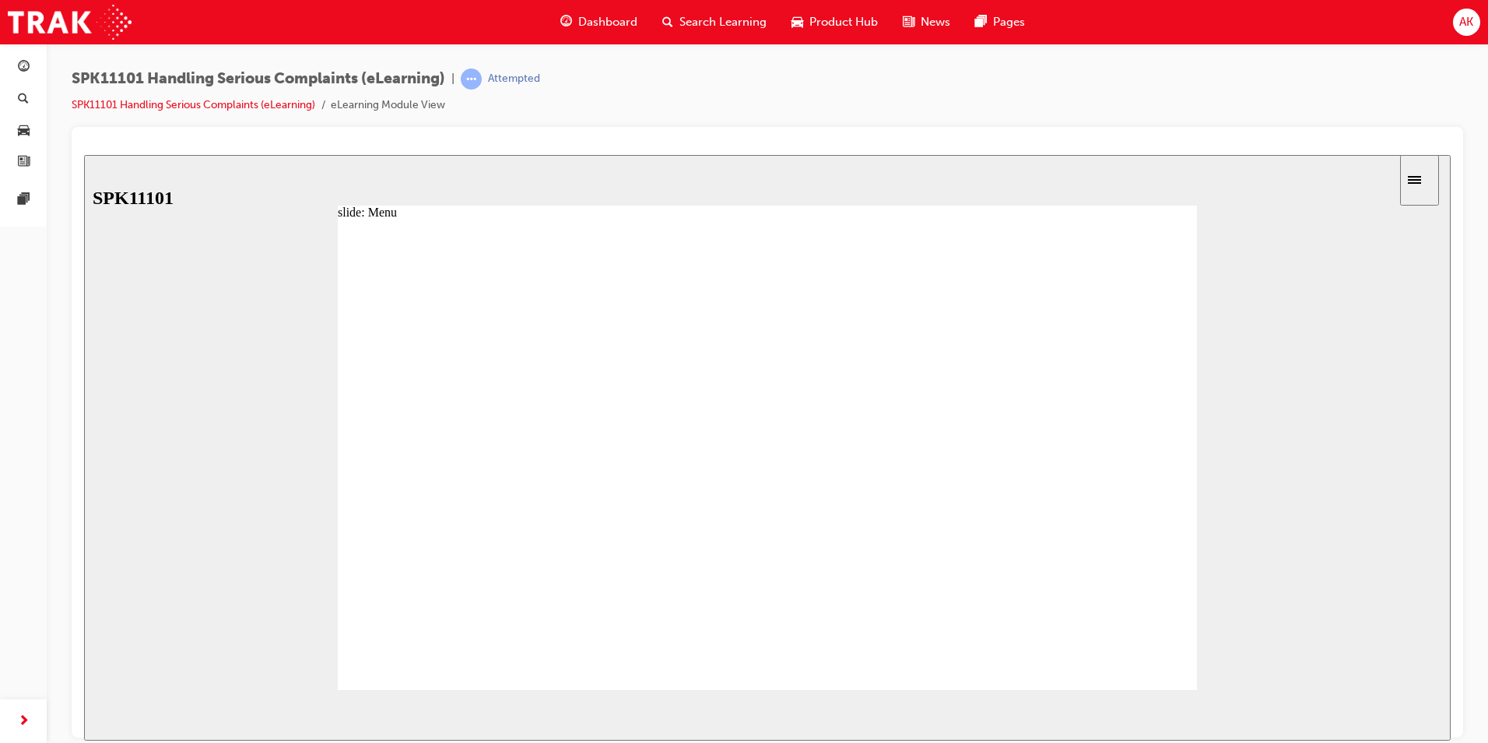
click at [1365, 615] on div "slide: Menu Toyota Brand & Guest Handling “One Voice” Approach What is a Seriou…" at bounding box center [767, 446] width 1367 height 585
click at [1421, 181] on icon "Sidebar Toggle" at bounding box center [1414, 179] width 13 height 8
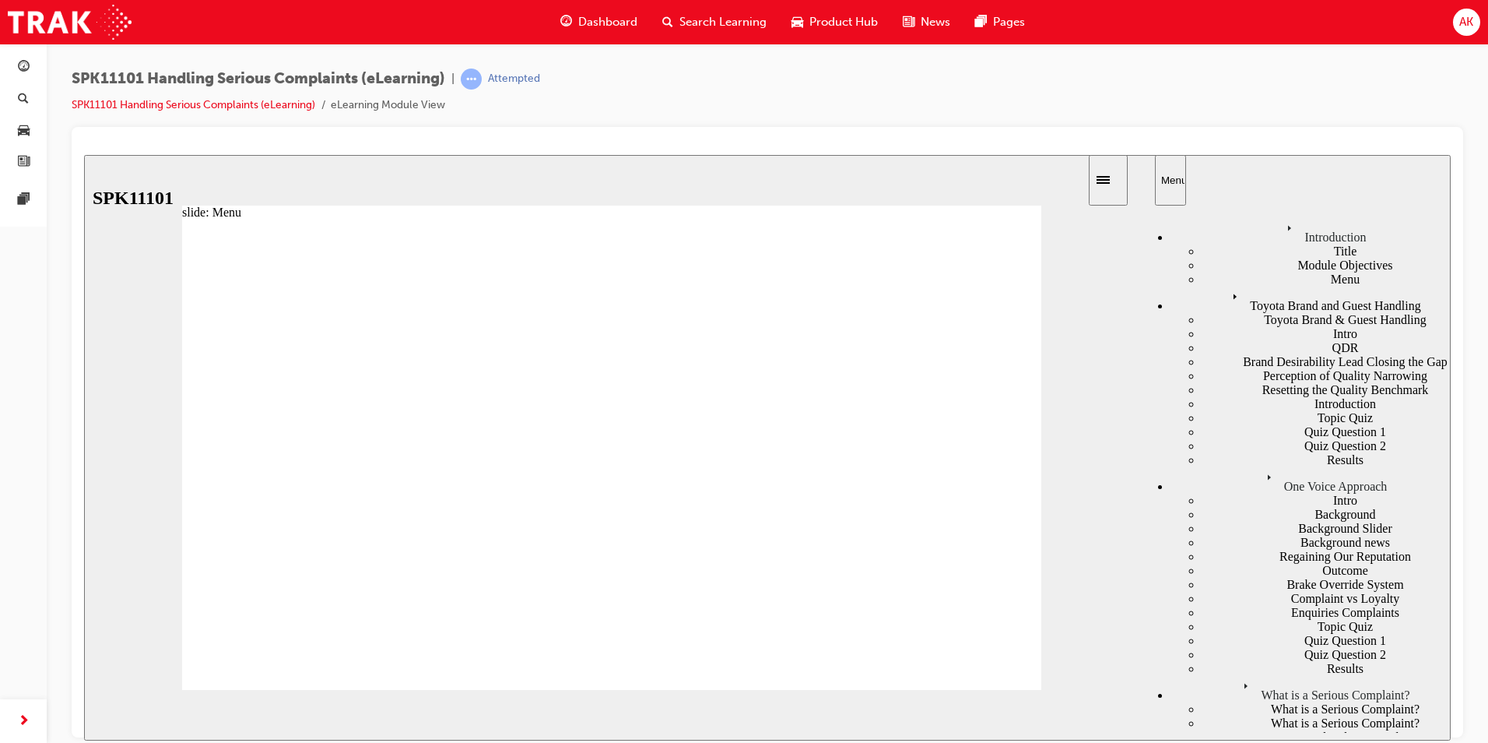
click at [1242, 312] on div "Toyota Brand and Guest Handling" at bounding box center [1311, 299] width 280 height 26
click at [1221, 286] on div "Toyota Brand and Guest Handling" at bounding box center [1311, 299] width 280 height 26
click at [1205, 466] on div "One Voice Approach" at bounding box center [1311, 479] width 280 height 26
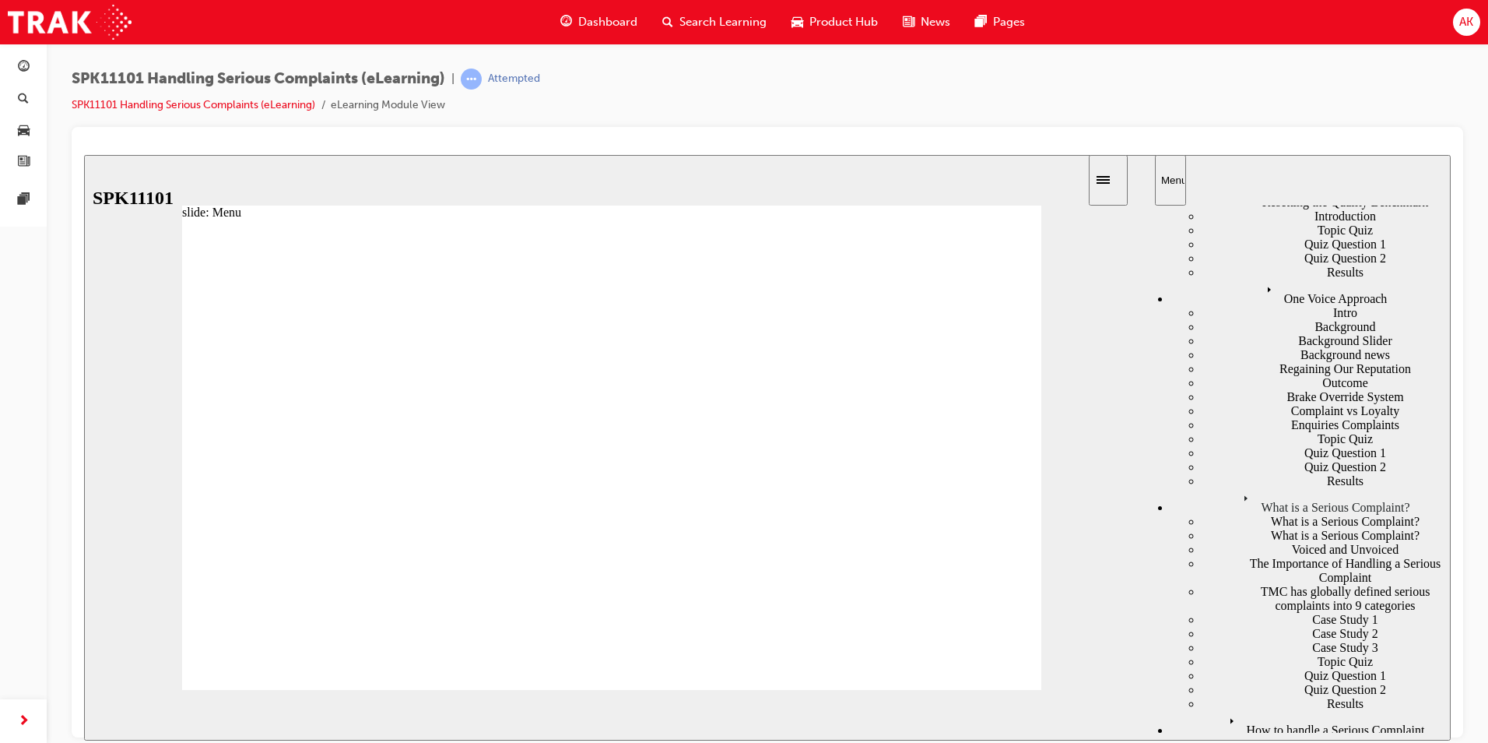
scroll to position [378, 0]
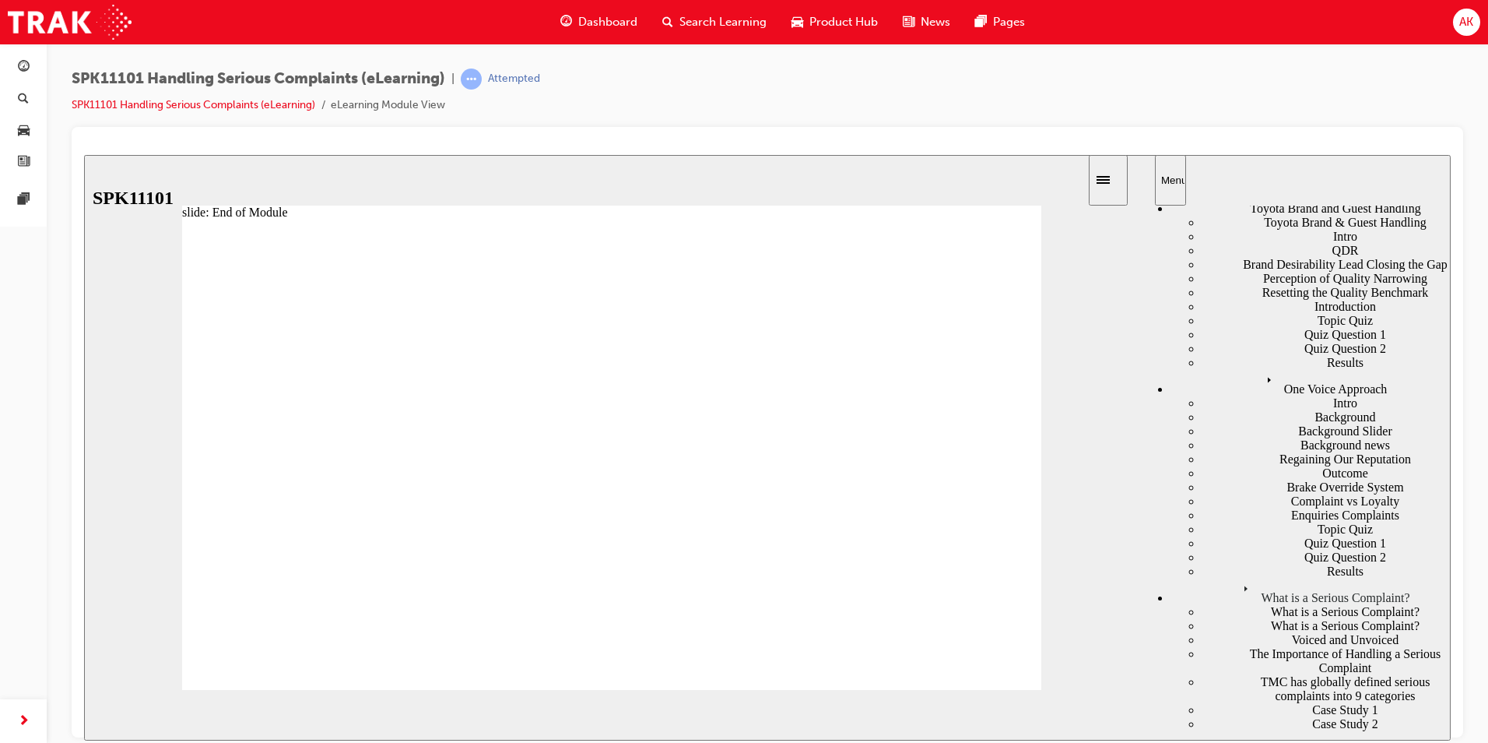
click at [1291, 604] on div "What is a Serious Complaint?" at bounding box center [1326, 611] width 249 height 14
click at [1277, 618] on div "What is a Serious Complaint?" at bounding box center [1326, 625] width 249 height 14
click at [1272, 632] on div "Voiced and Unvoiced" at bounding box center [1326, 639] width 249 height 14
click at [1271, 646] on div "The Importance of Handling a Serious Complaint" at bounding box center [1326, 660] width 249 height 28
click at [1268, 674] on div "TMC has globally defined serious complaints into 9 categories" at bounding box center [1326, 688] width 249 height 28
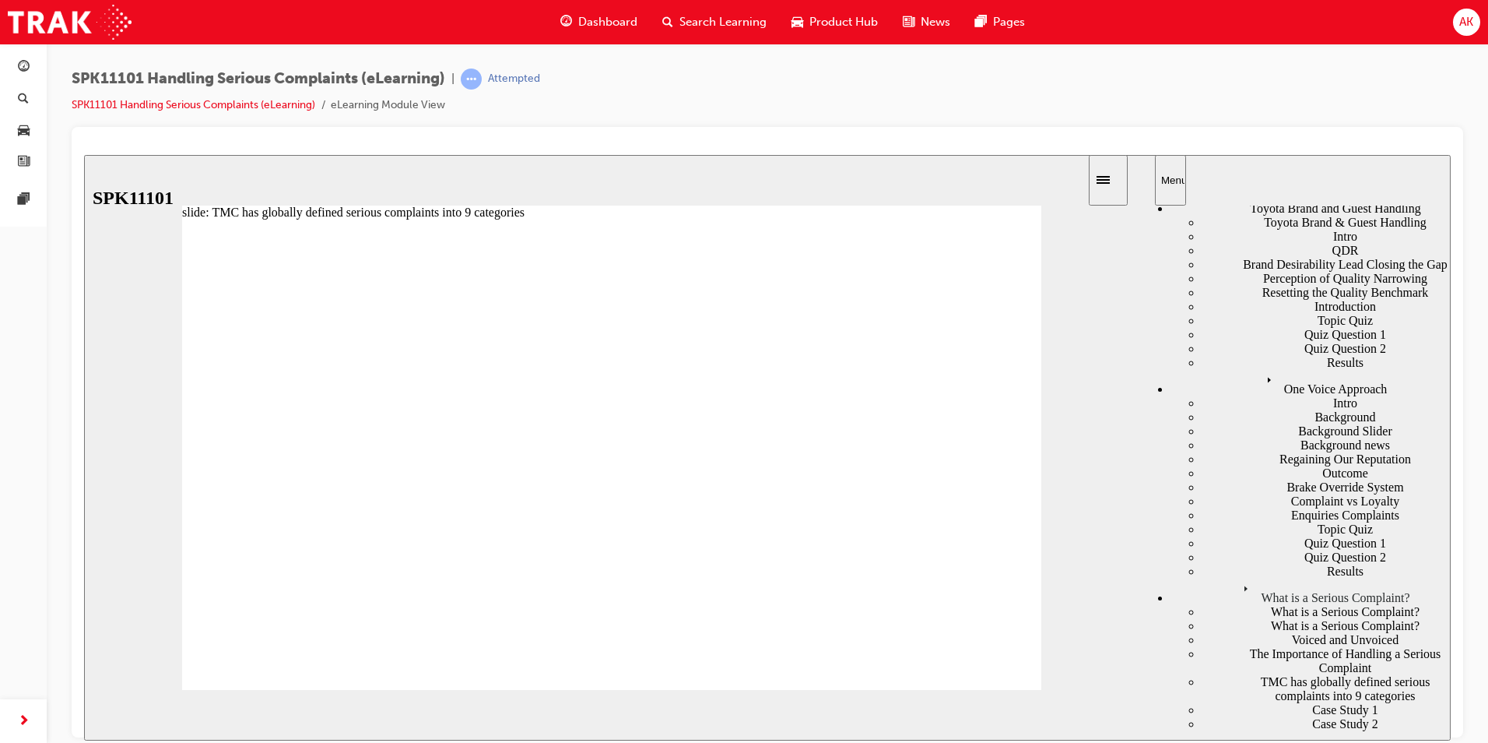
click at [1242, 702] on div "Case Study 1" at bounding box center [1326, 709] width 249 height 14
click at [1235, 716] on div "Case Study 2" at bounding box center [1326, 723] width 249 height 14
click at [1230, 730] on div "Case Study 3" at bounding box center [1326, 737] width 249 height 14
click at [1217, 742] on div "Topic Quiz" at bounding box center [1326, 751] width 249 height 14
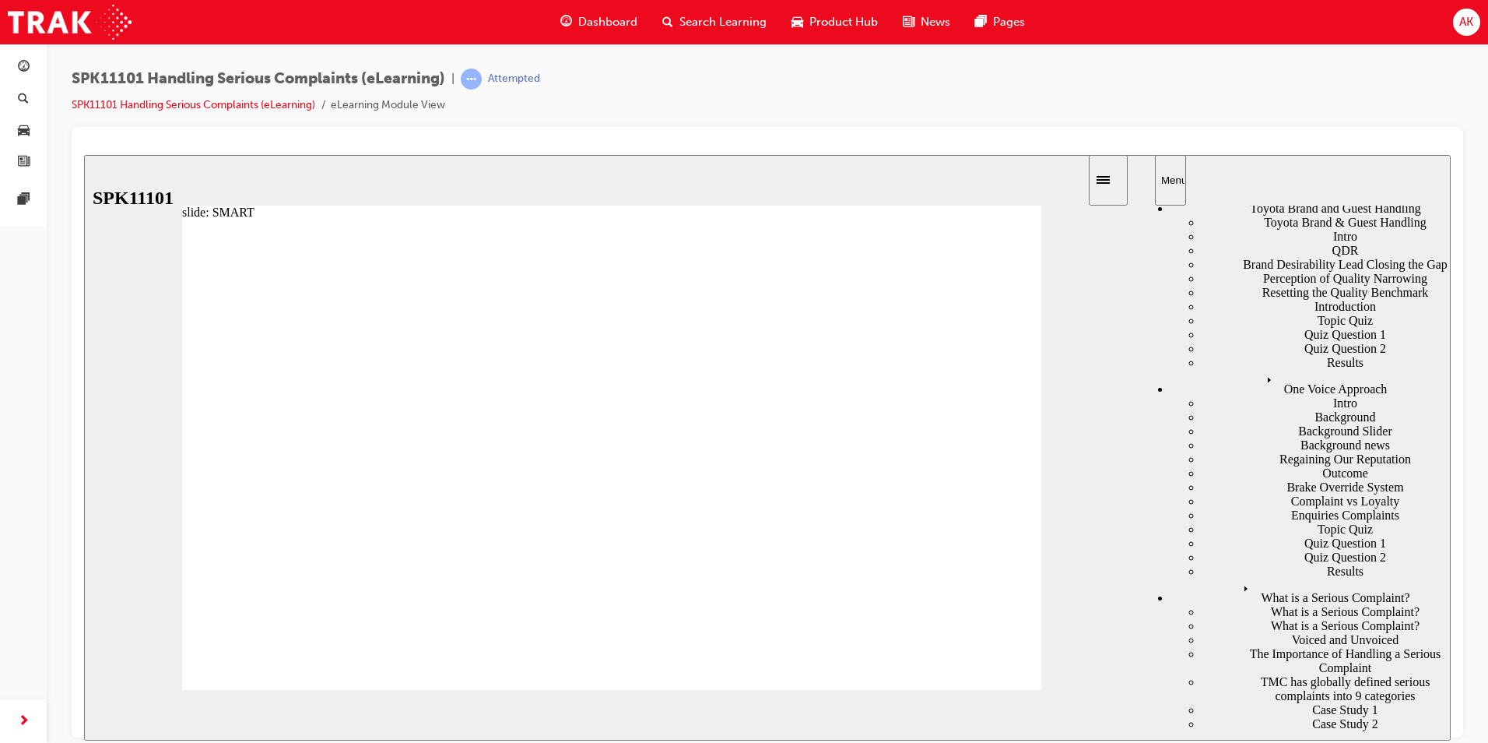
drag, startPoint x: 1217, startPoint y: 648, endPoint x: 1210, endPoint y: 655, distance: 9.9
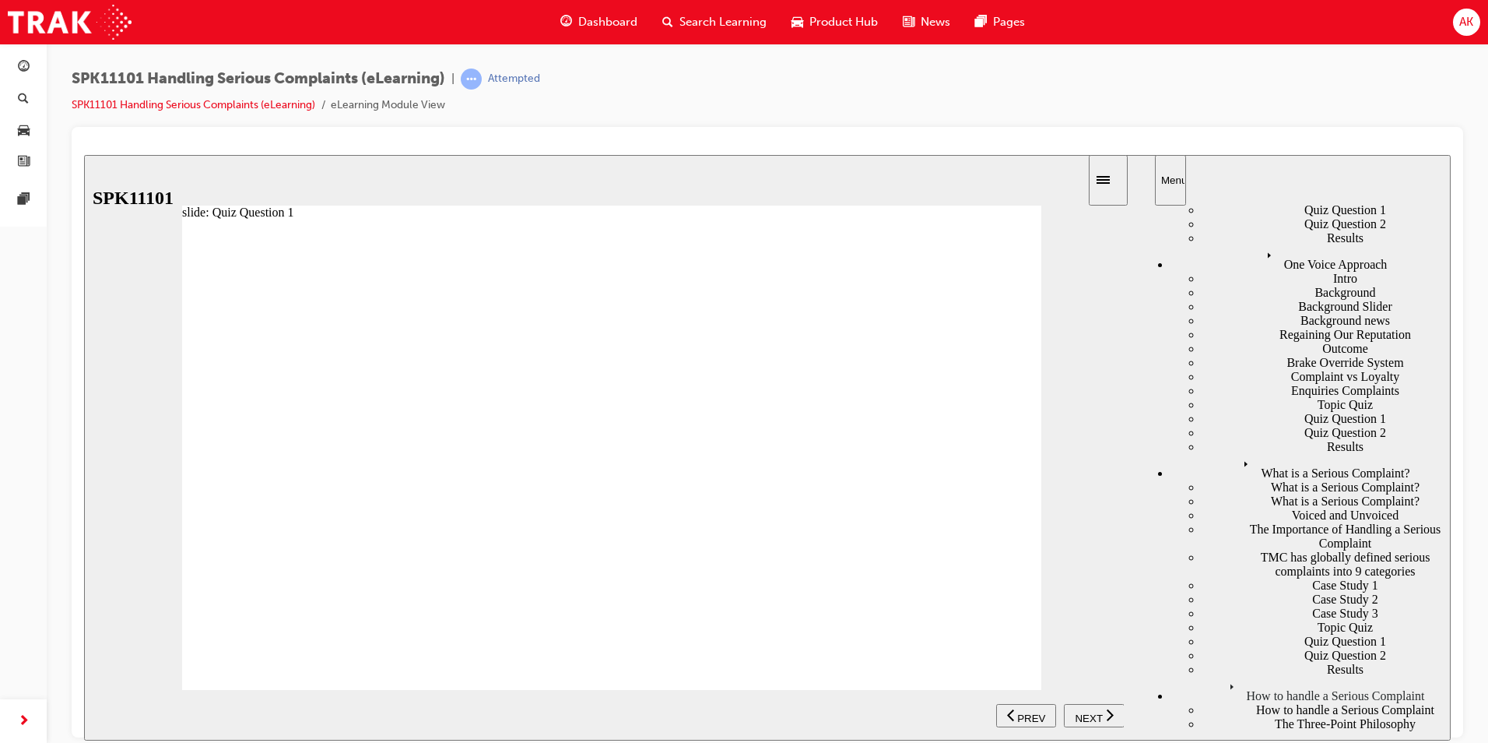
scroll to position [223, 0]
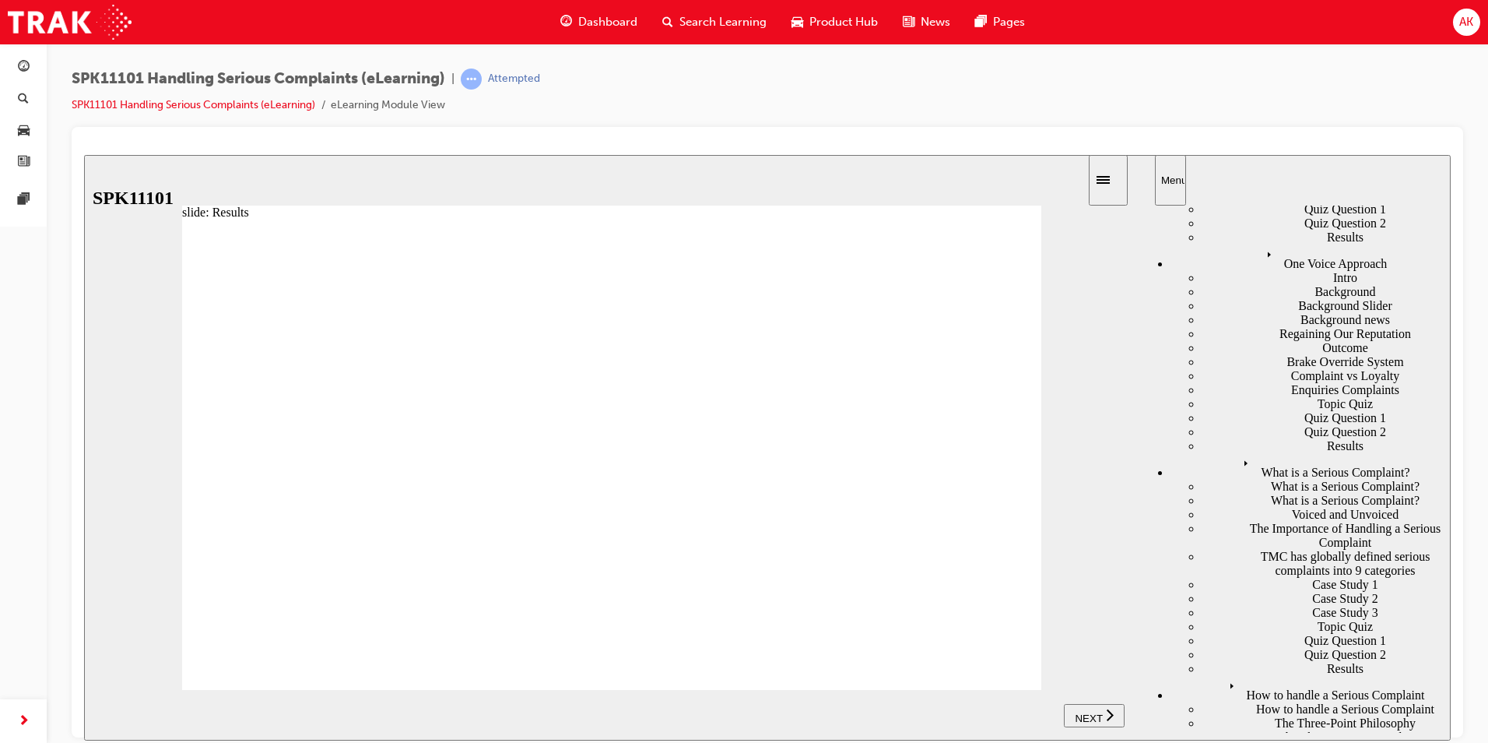
scroll to position [0, 0]
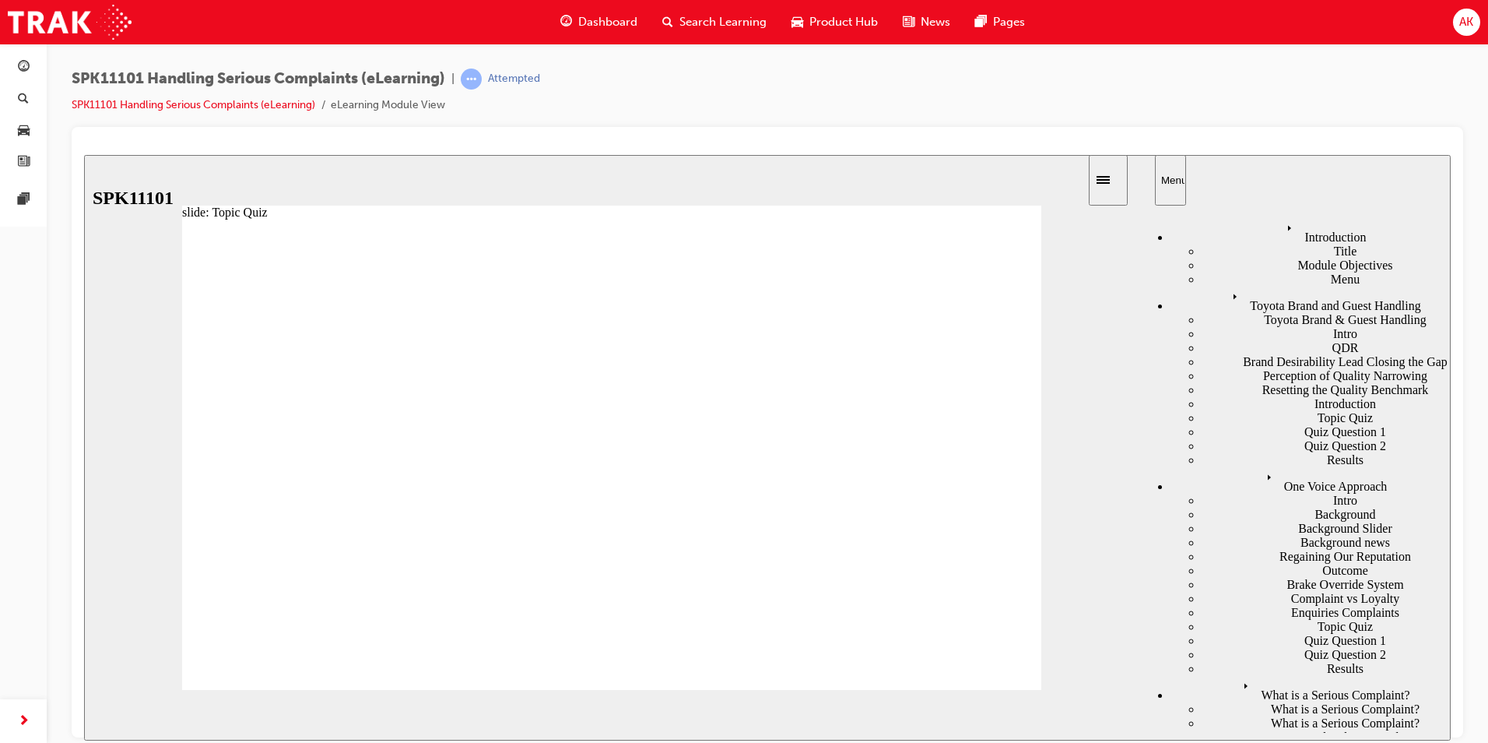
radio input "true"
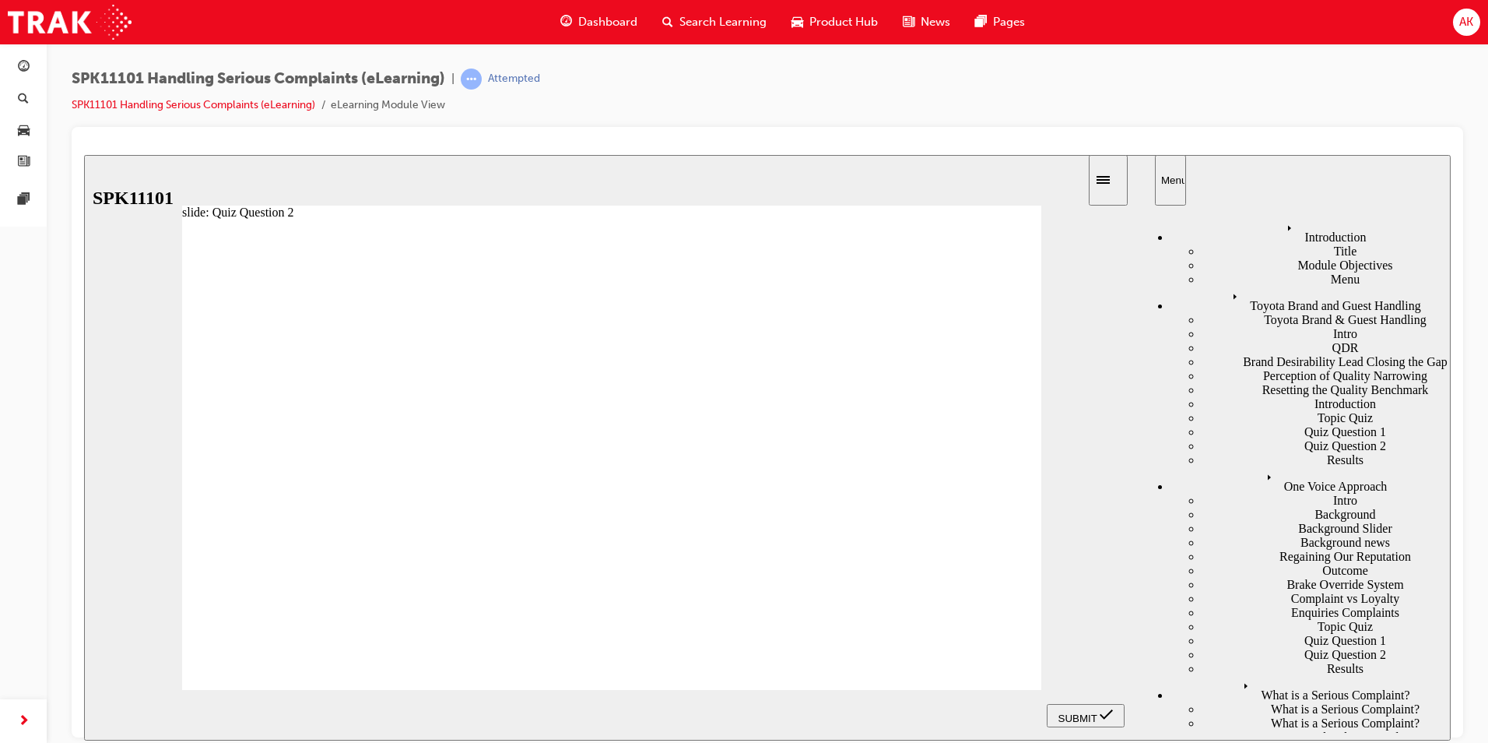
radio input "true"
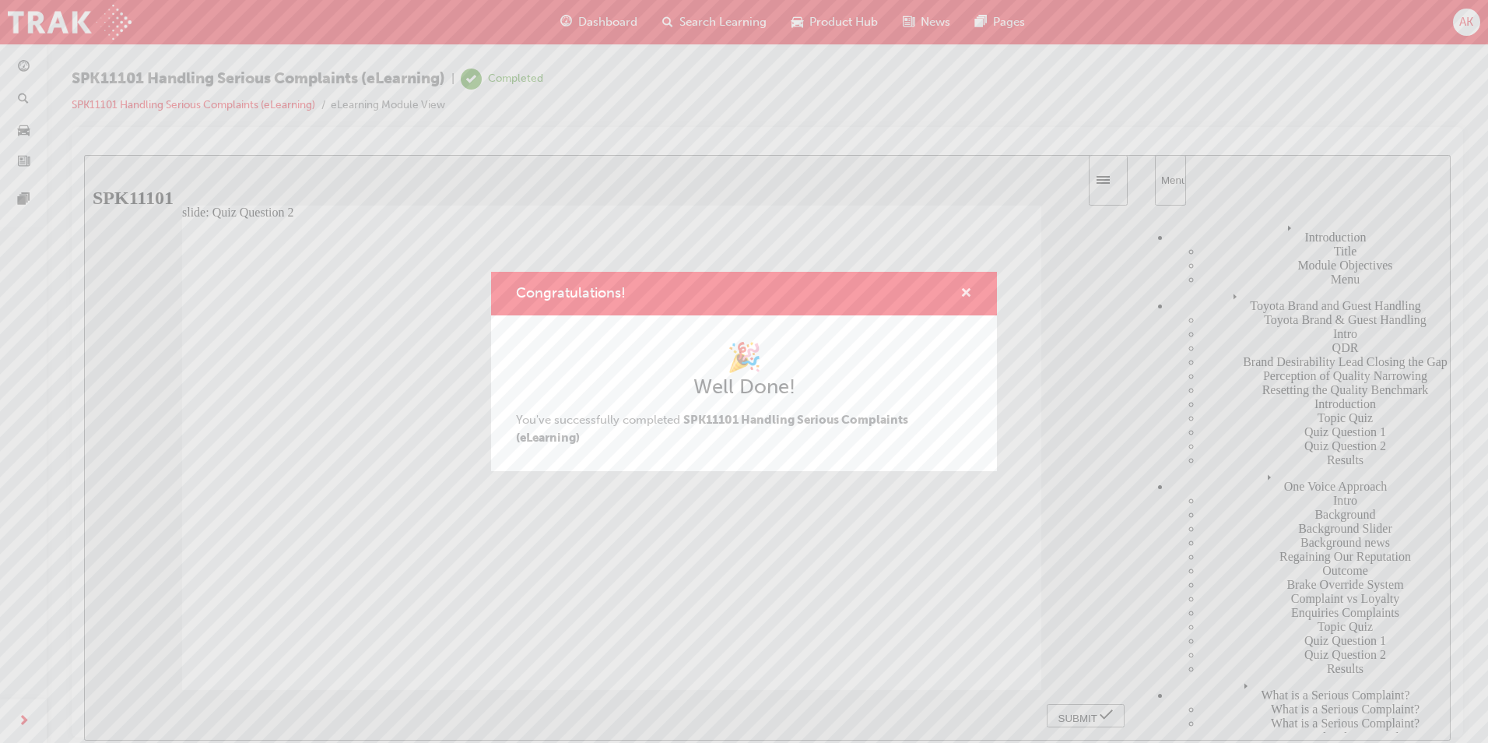
drag, startPoint x: 968, startPoint y: 290, endPoint x: 875, endPoint y: 163, distance: 157.1
click at [968, 290] on span "cross-icon" at bounding box center [967, 294] width 12 height 14
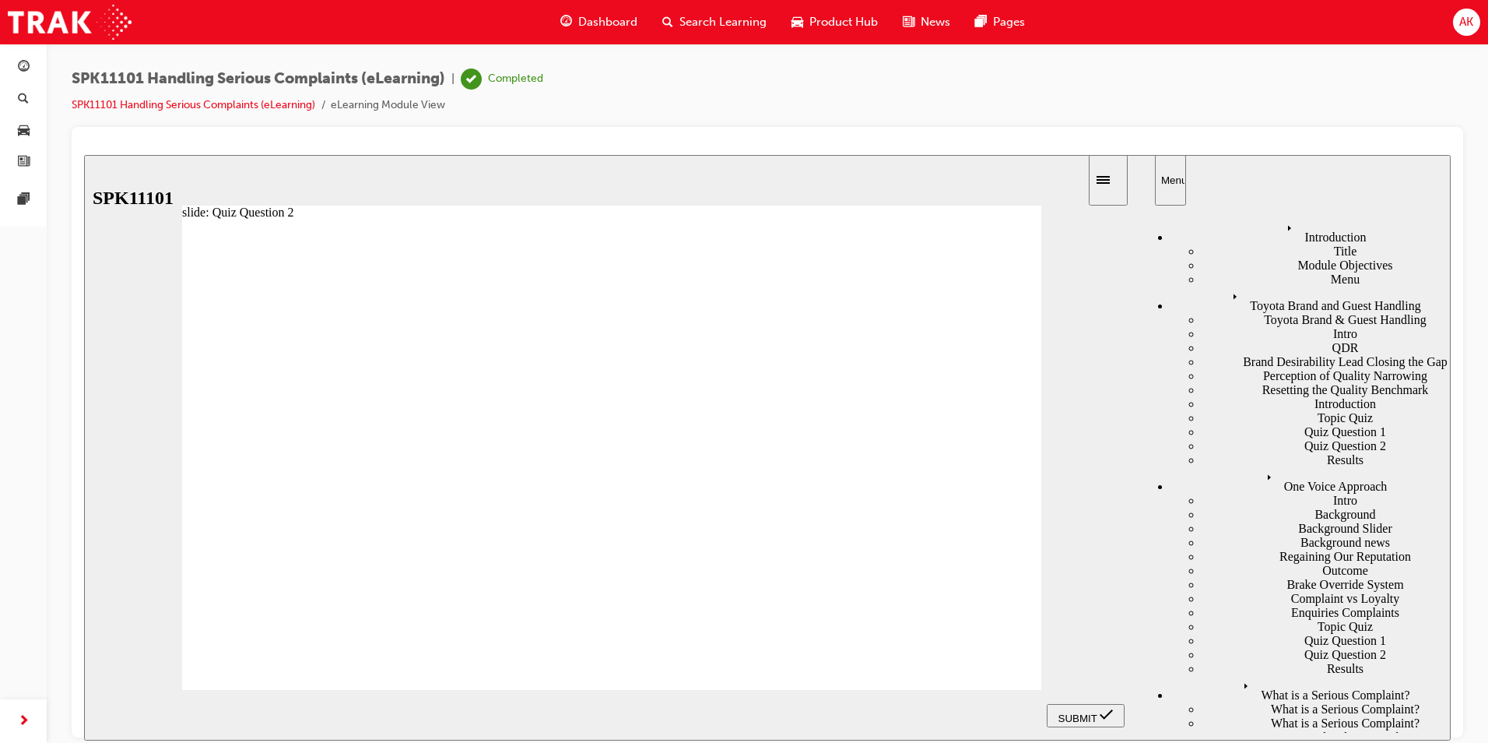
click at [677, 17] on div "Search Learning" at bounding box center [714, 22] width 129 height 32
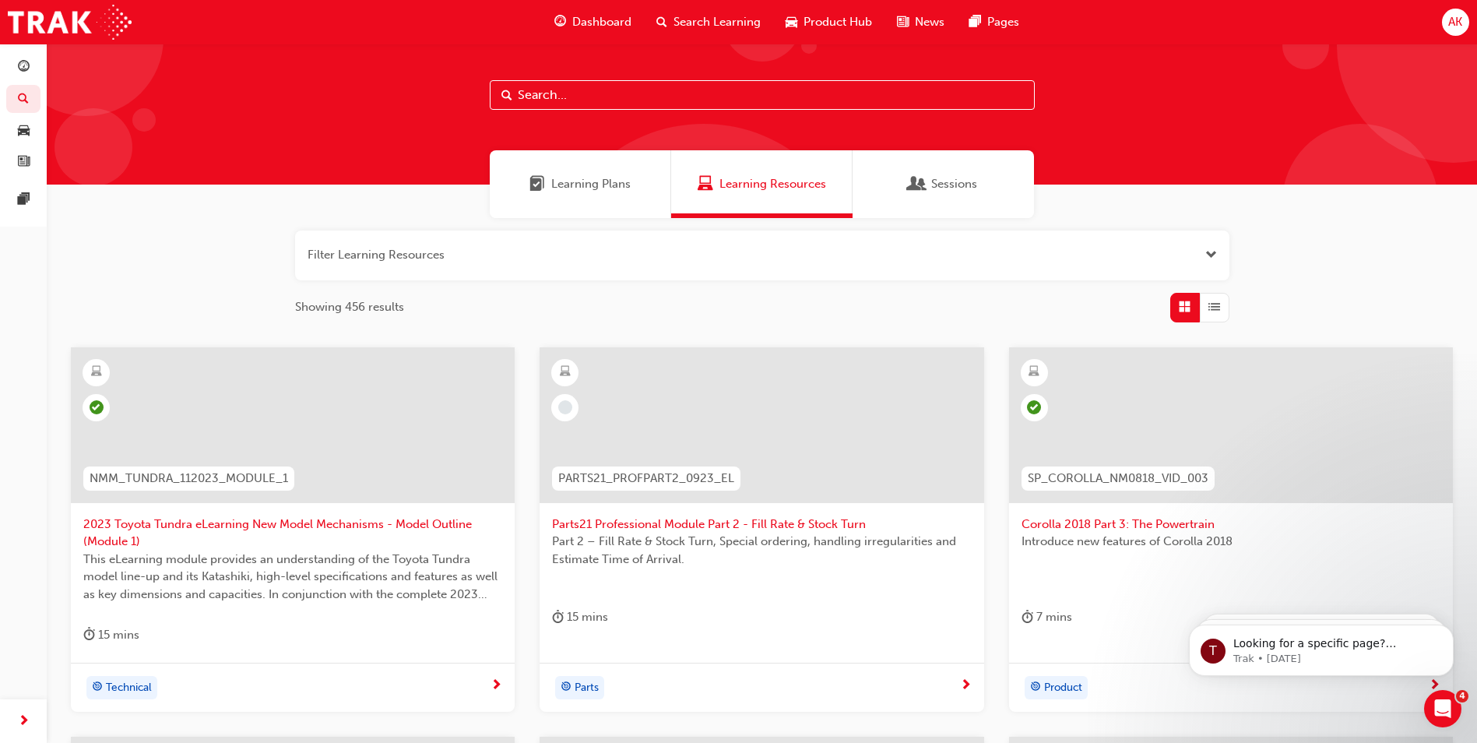
scroll to position [544, 0]
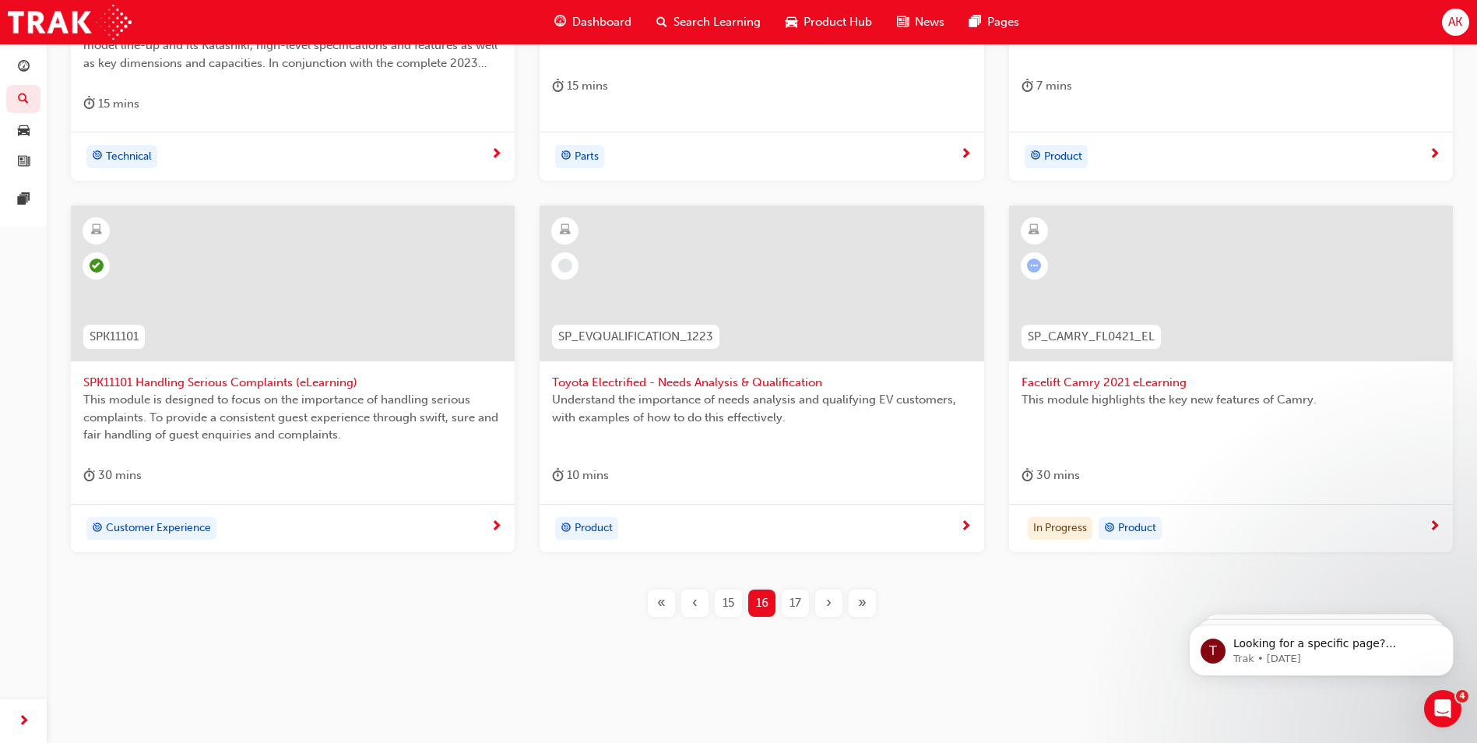
click at [736, 381] on span "Toyota Electrified - Needs Analysis & Qualification" at bounding box center [761, 383] width 419 height 18
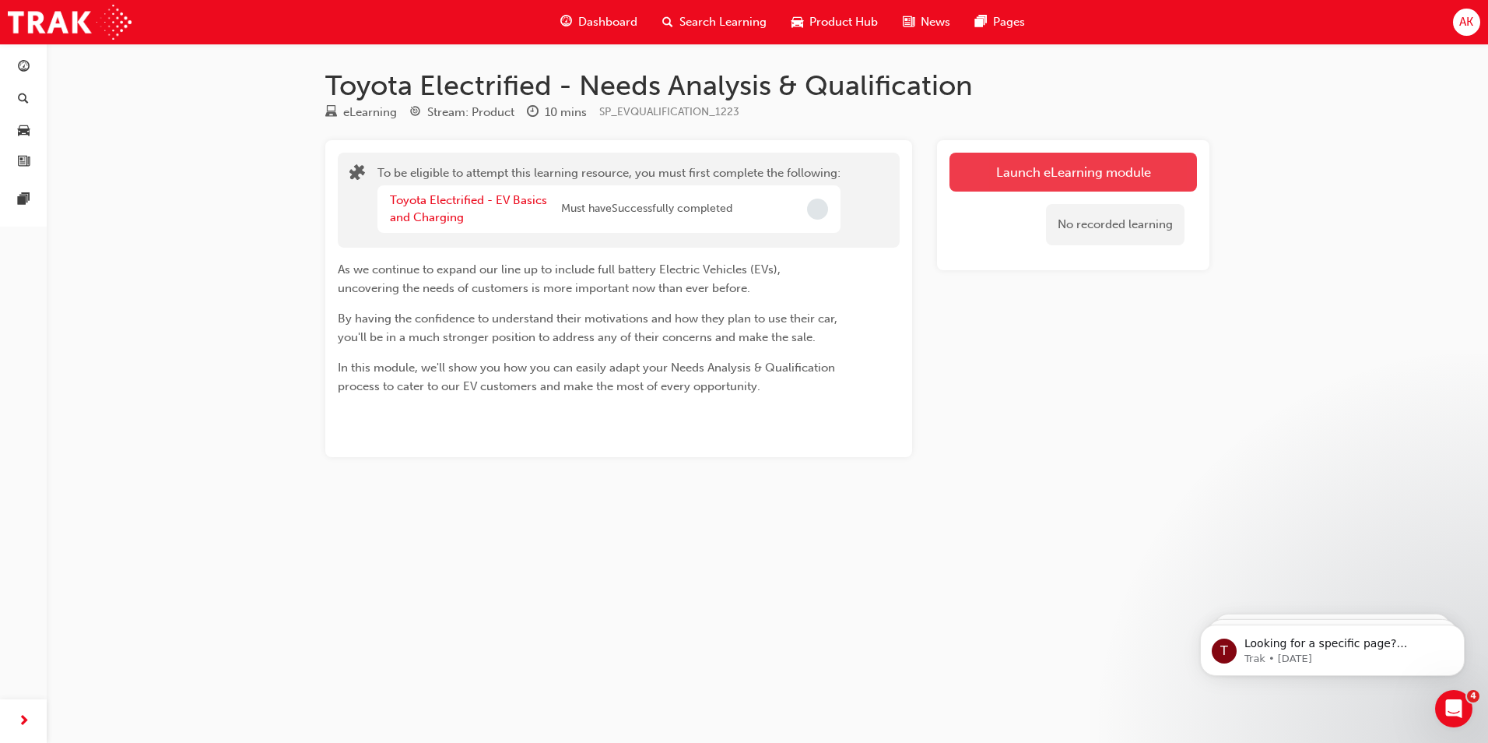
click at [1048, 174] on button "Launch eLearning module" at bounding box center [1074, 172] width 248 height 39
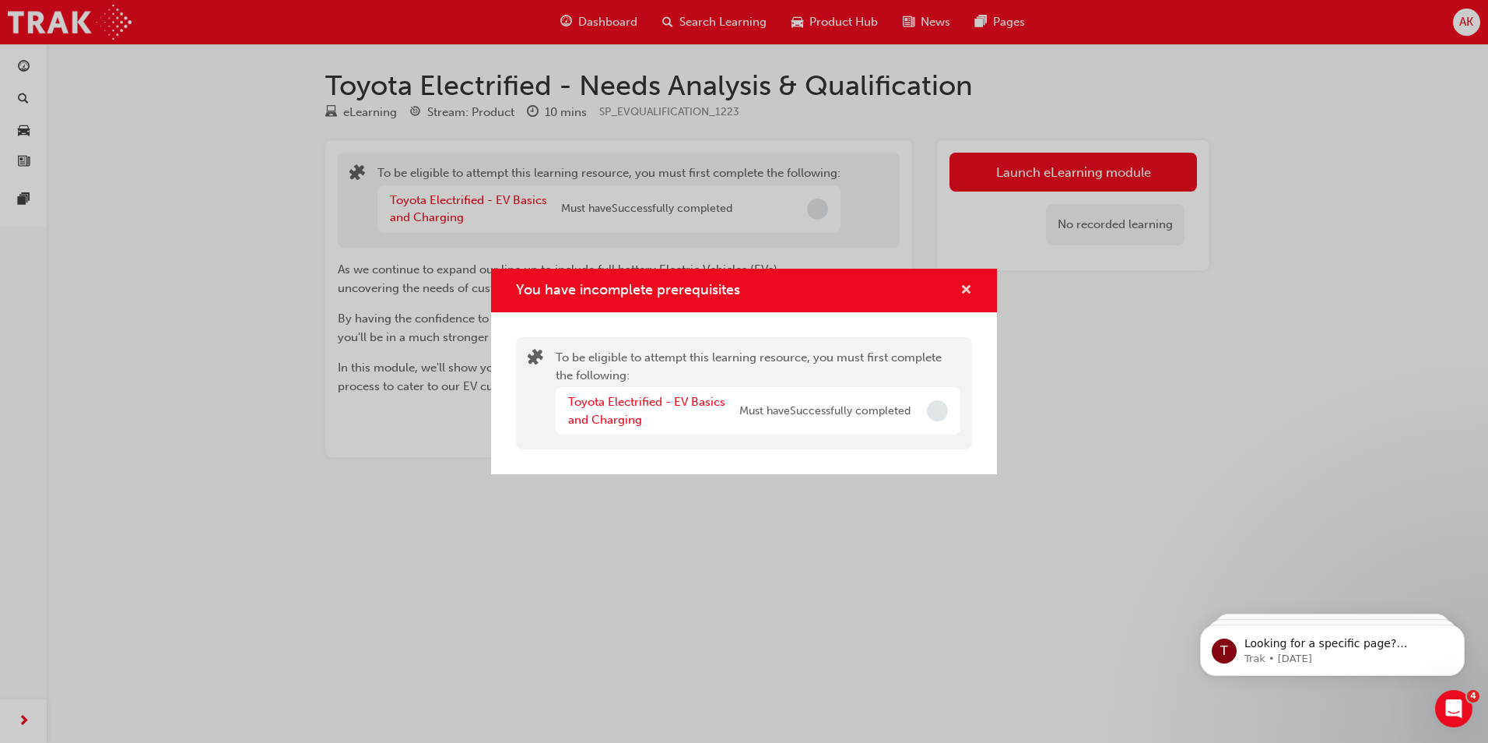
click at [965, 294] on span "cross-icon" at bounding box center [967, 291] width 12 height 14
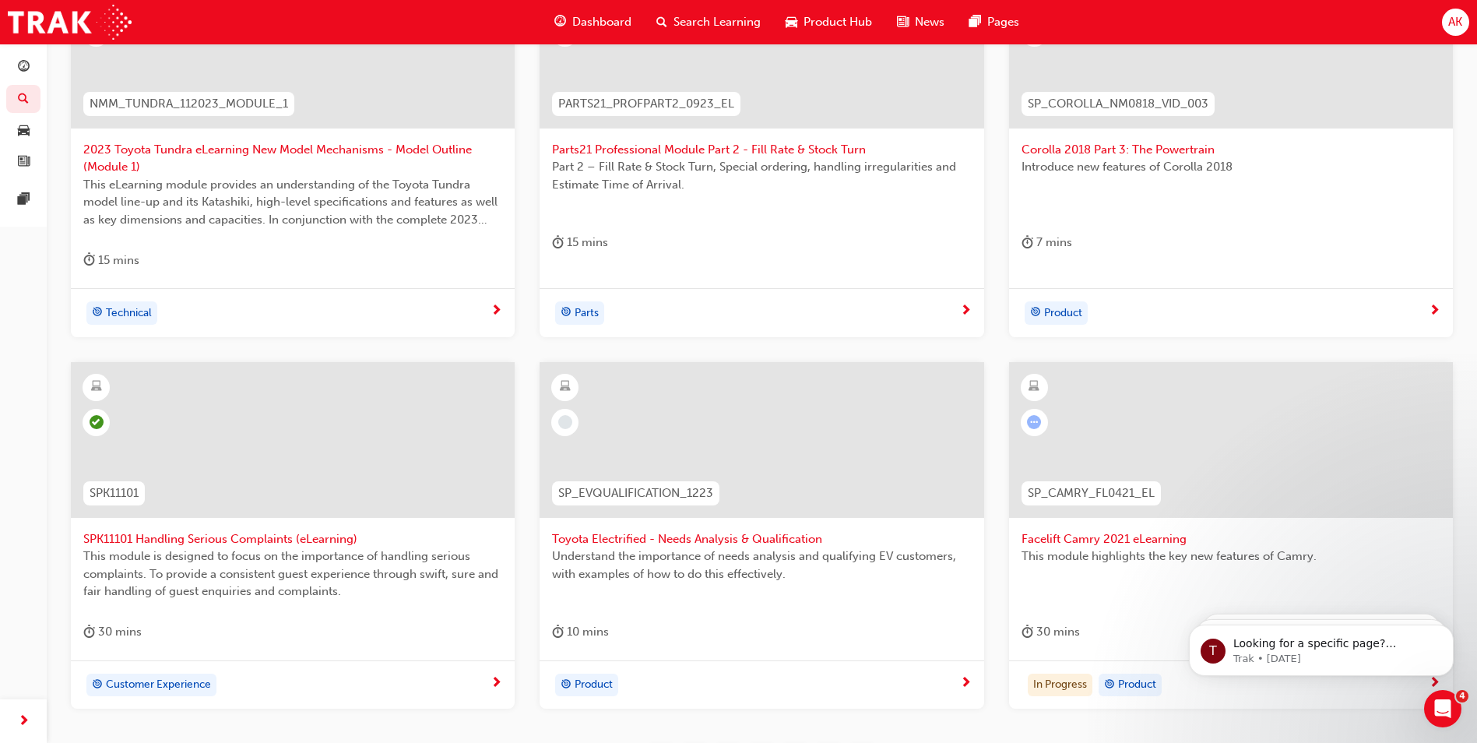
scroll to position [544, 0]
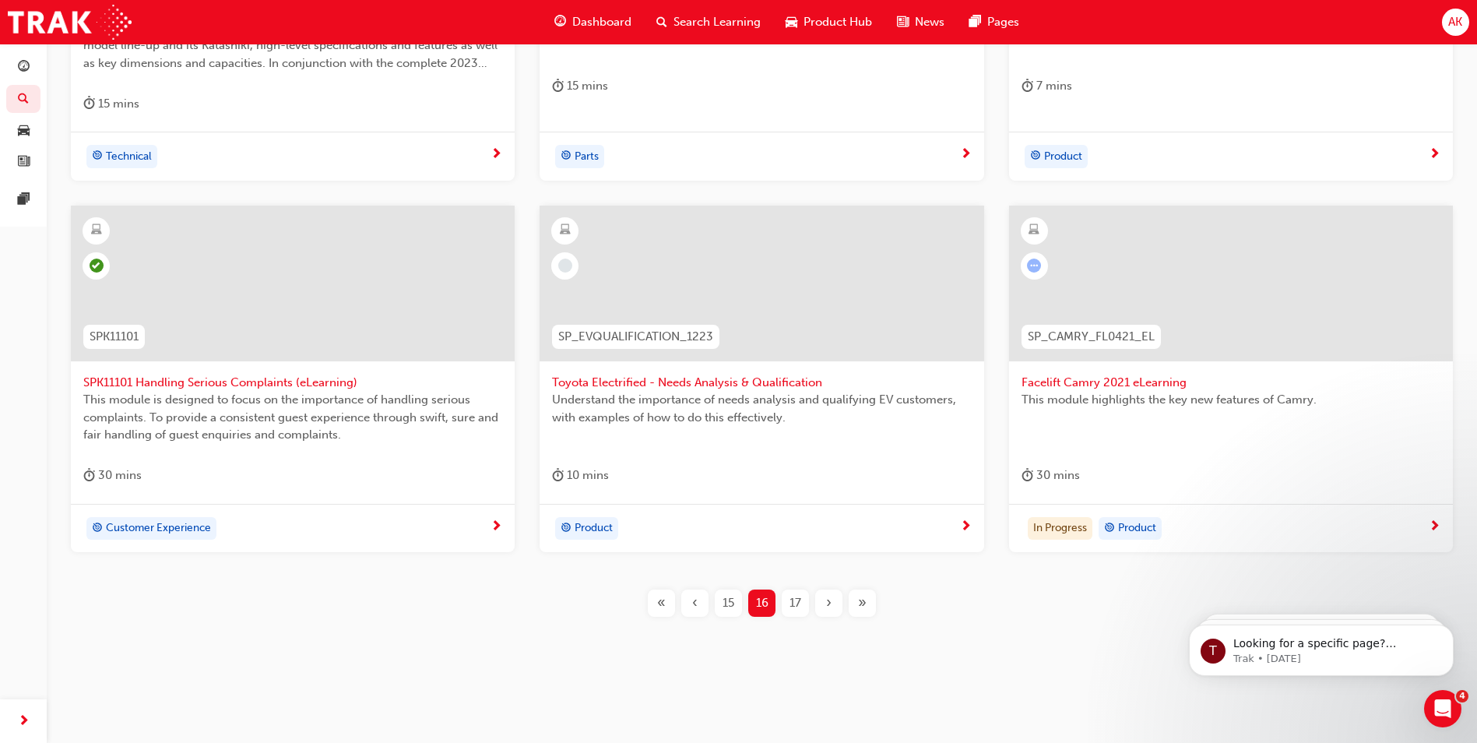
click at [1125, 385] on span "Facelift Camry 2021 eLearning" at bounding box center [1230, 383] width 419 height 18
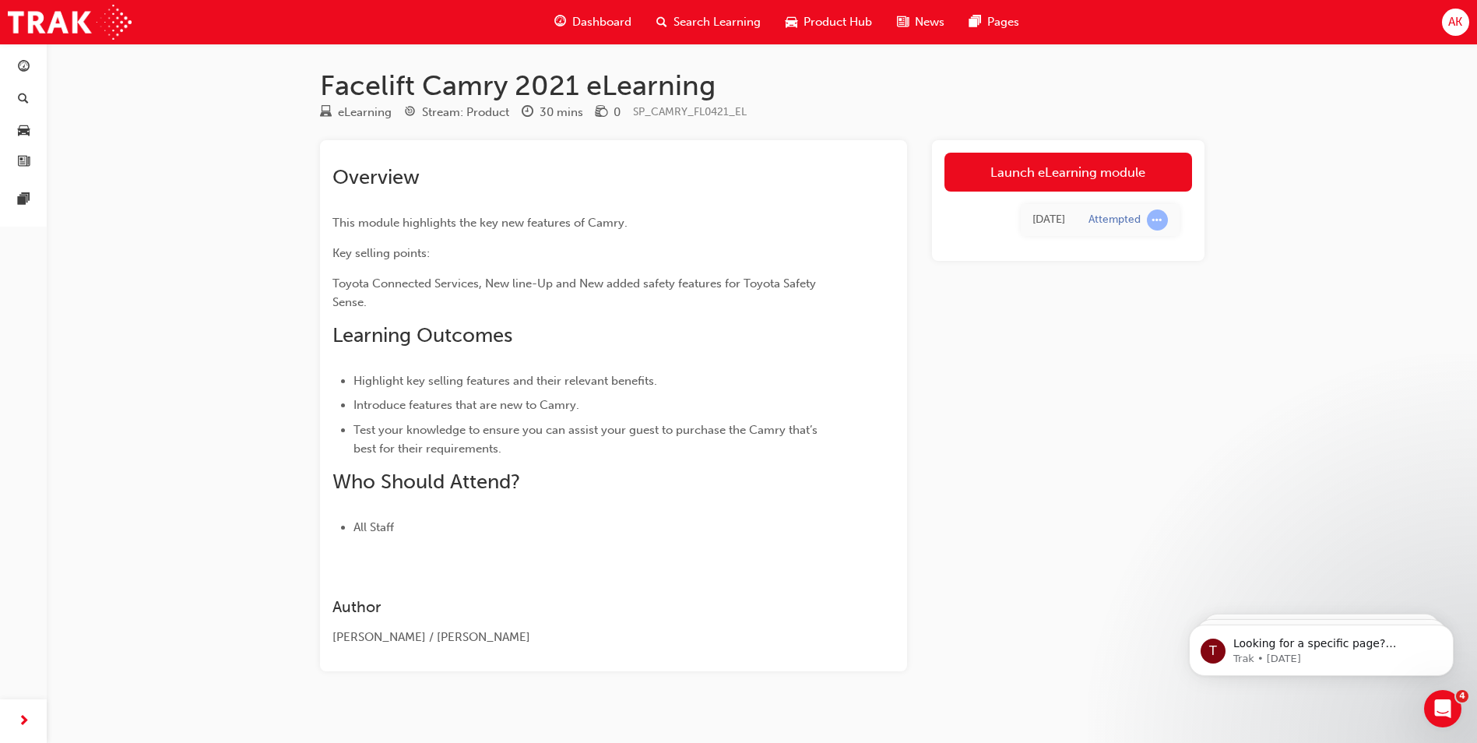
click at [1033, 183] on link "Launch eLearning module" at bounding box center [1068, 172] width 248 height 39
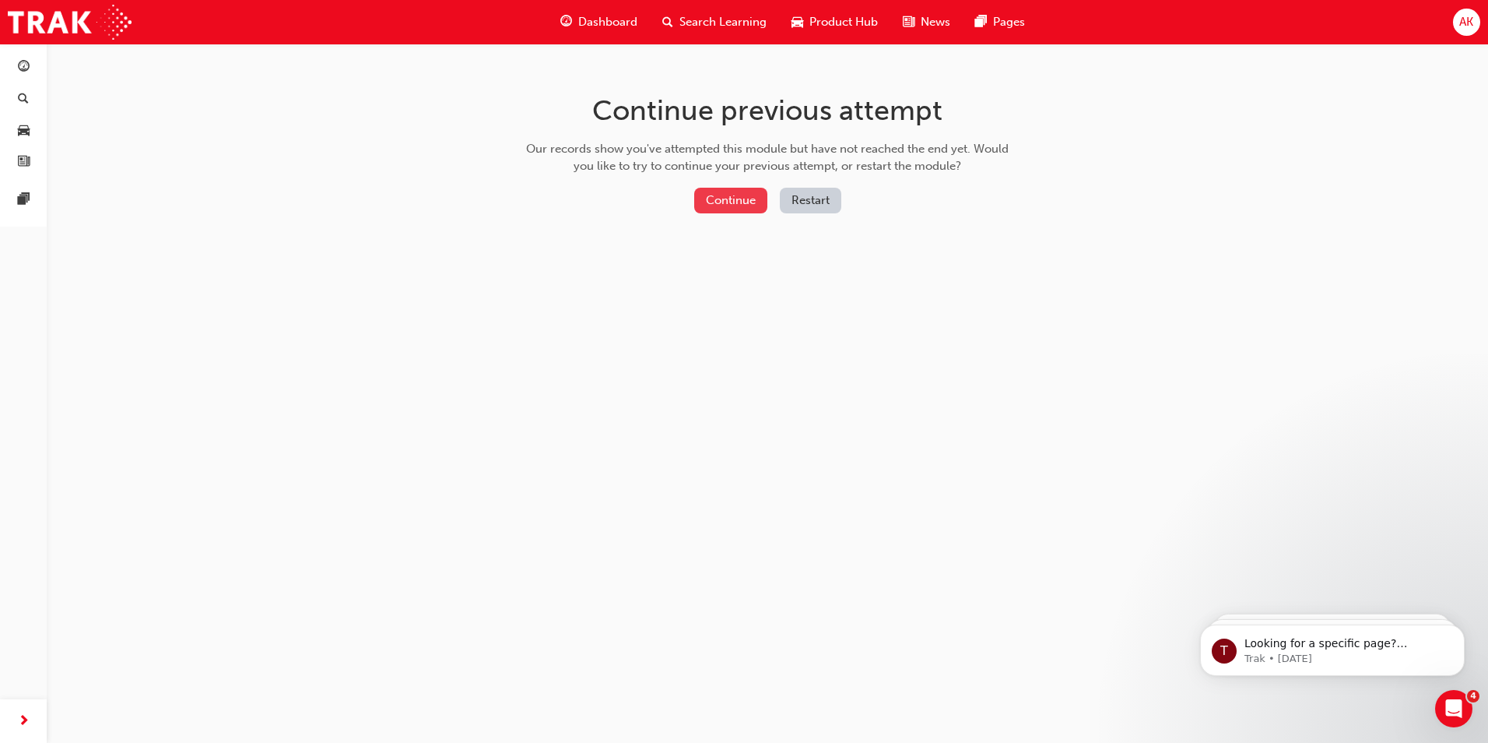
click at [732, 200] on button "Continue" at bounding box center [730, 201] width 73 height 26
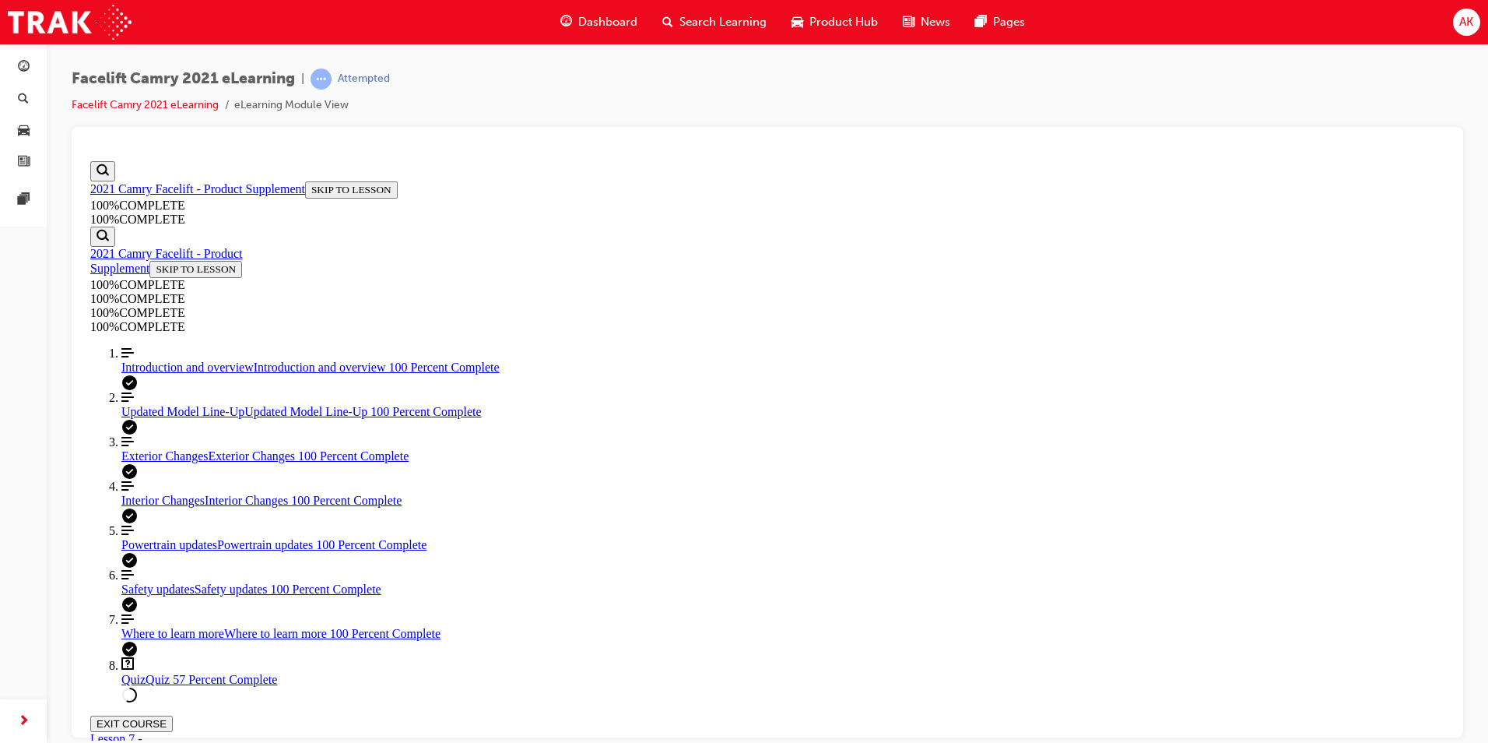
scroll to position [338, 0]
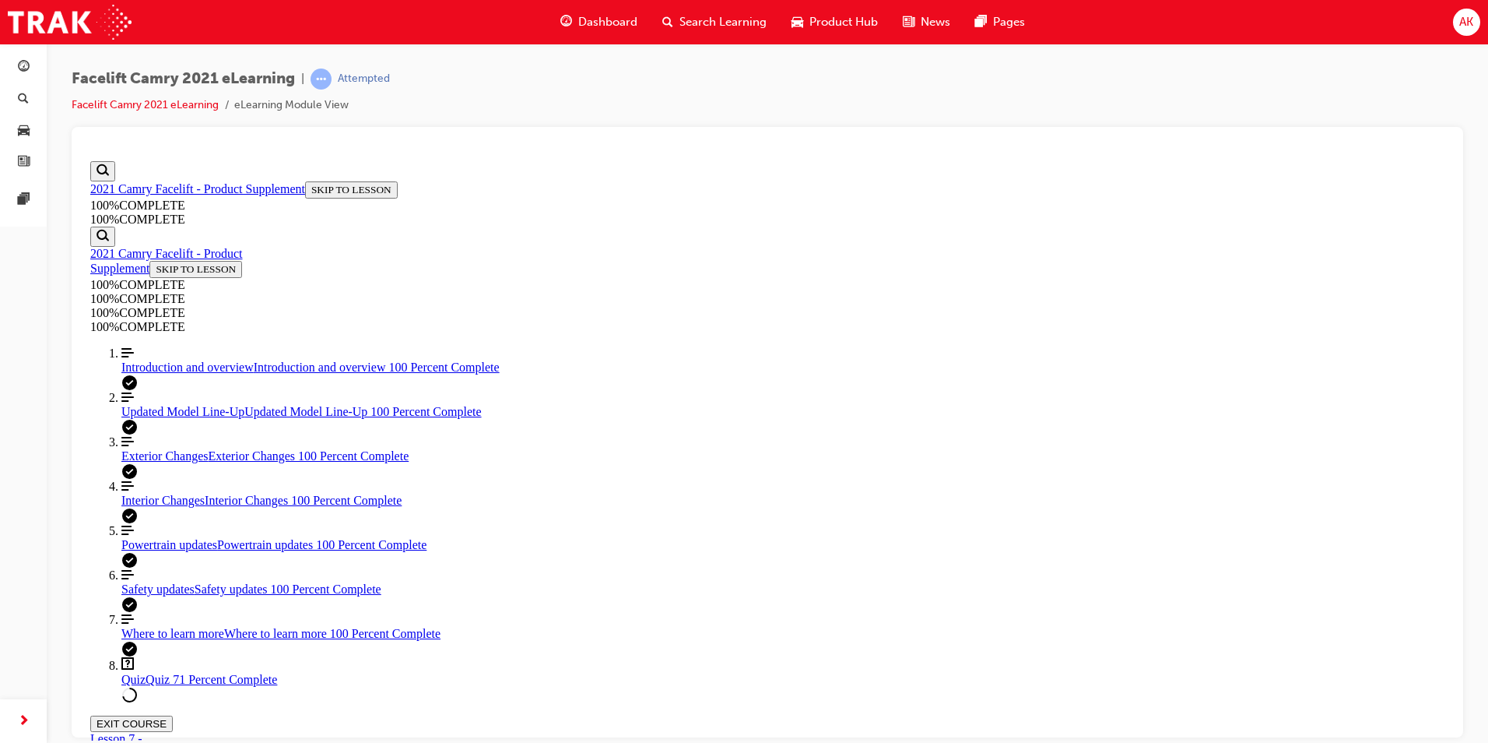
drag, startPoint x: 609, startPoint y: 285, endPoint x: 792, endPoint y: 584, distance: 350.0
drag, startPoint x: 792, startPoint y: 584, endPoint x: 720, endPoint y: 427, distance: 172.8
copy div "A Guest enquires about the new Camry model line-up range. After qualifying the …"
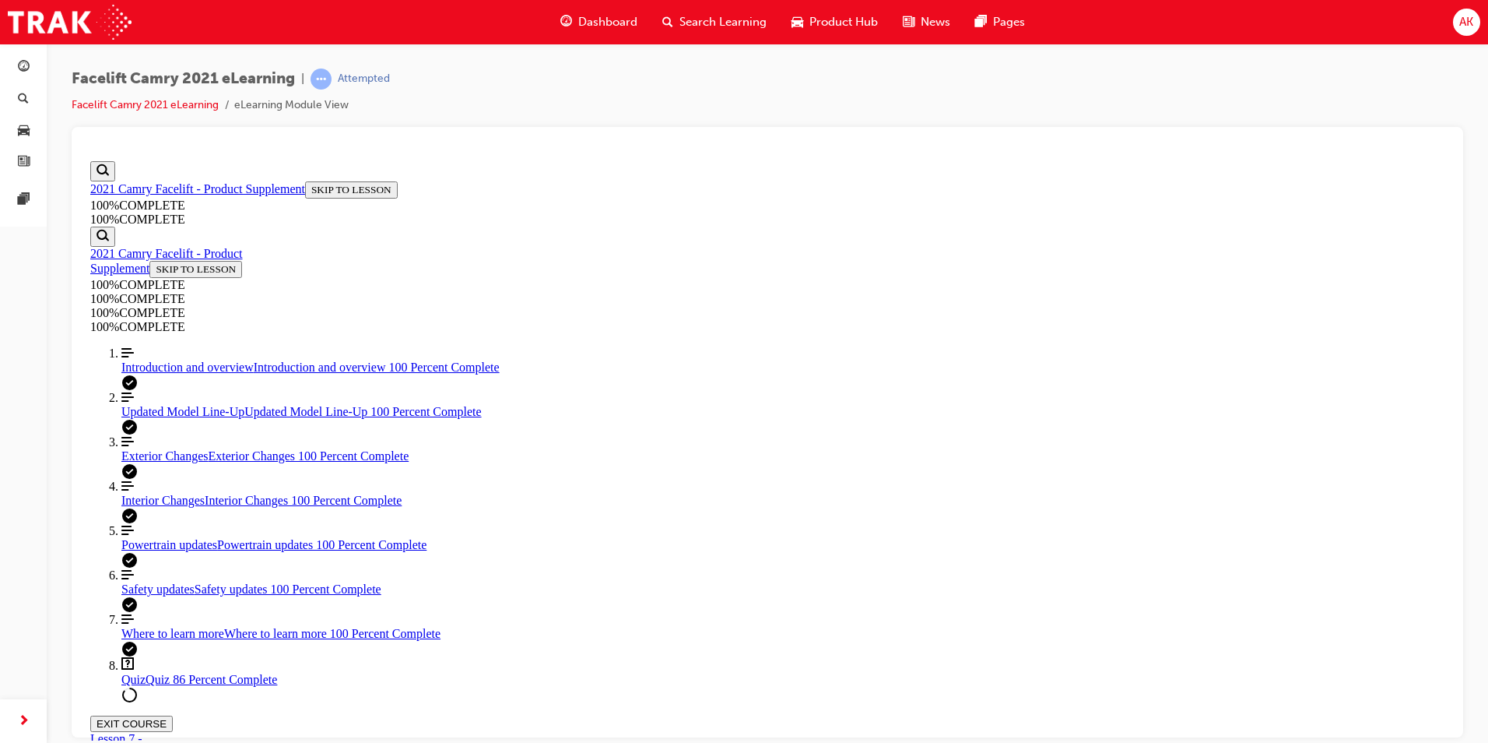
drag, startPoint x: 606, startPoint y: 231, endPoint x: 923, endPoint y: 599, distance: 485.7
copy div "Toyota Connected Services offers an advanced suite of smart technologies design…"
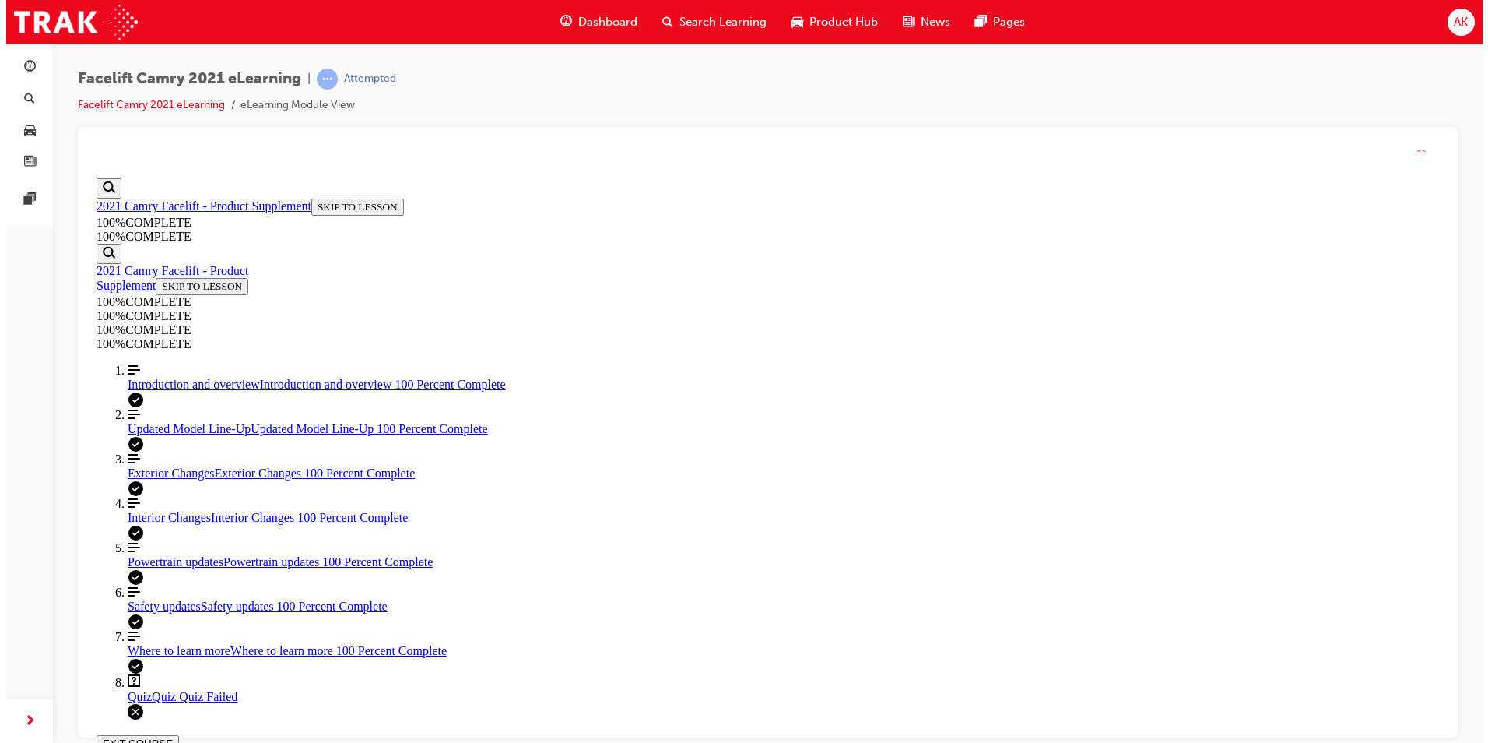
scroll to position [339, 0]
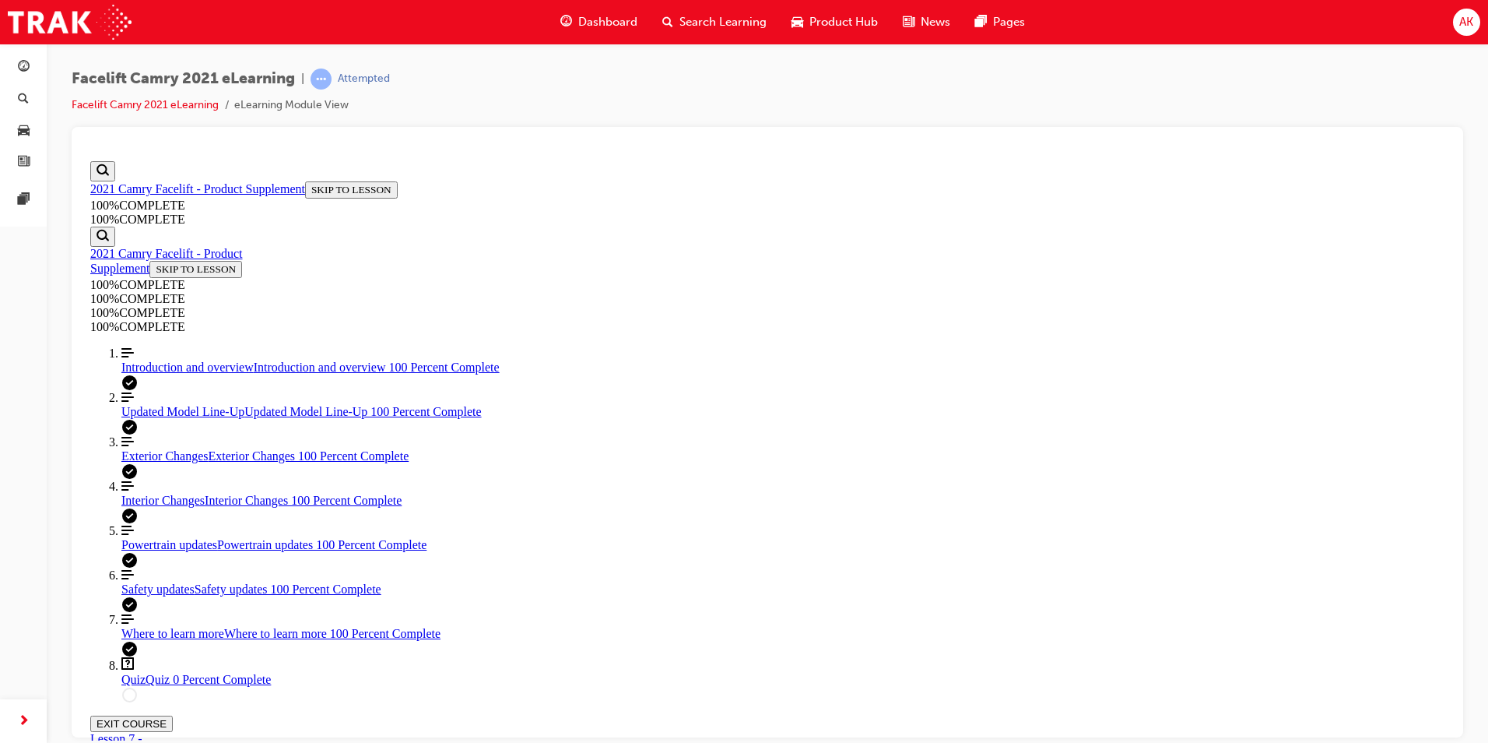
scroll to position [72, 0]
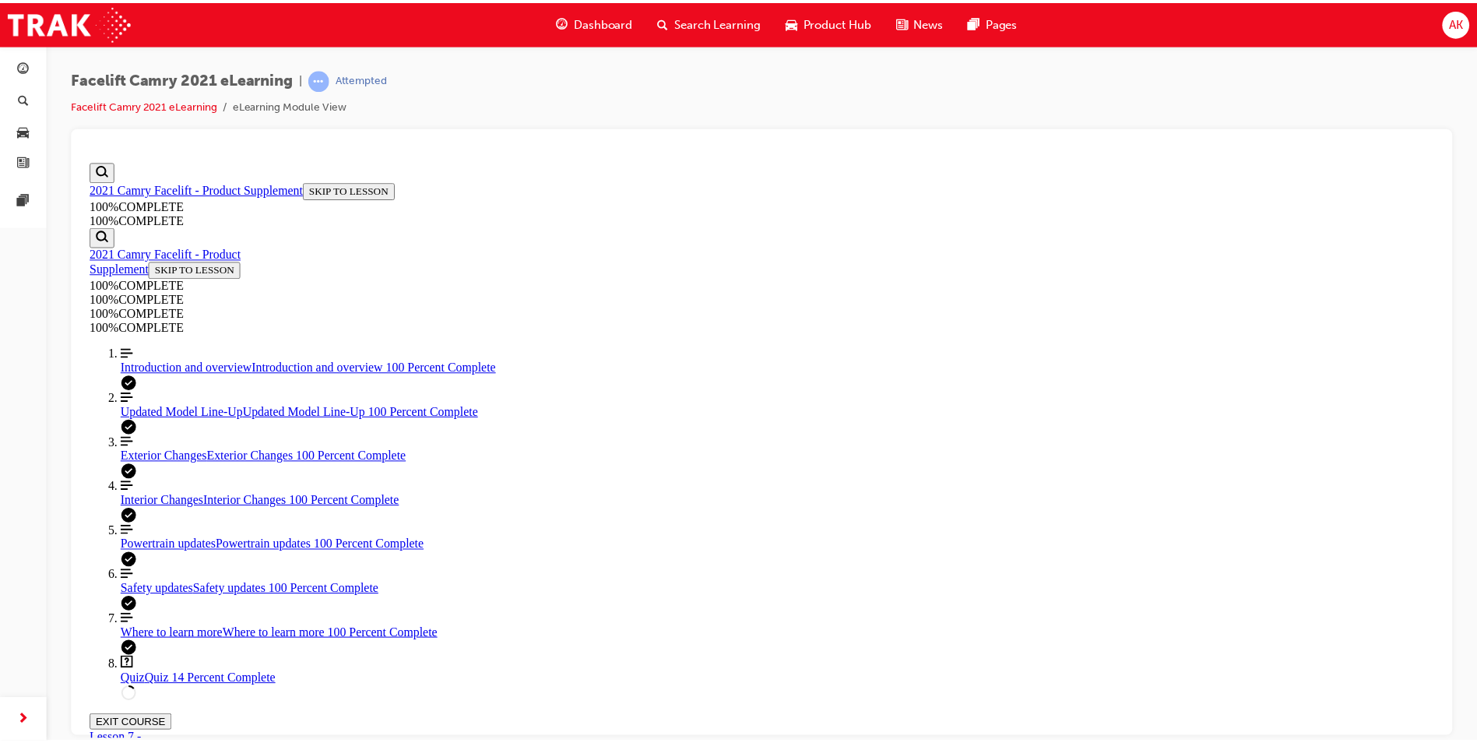
scroll to position [416, 0]
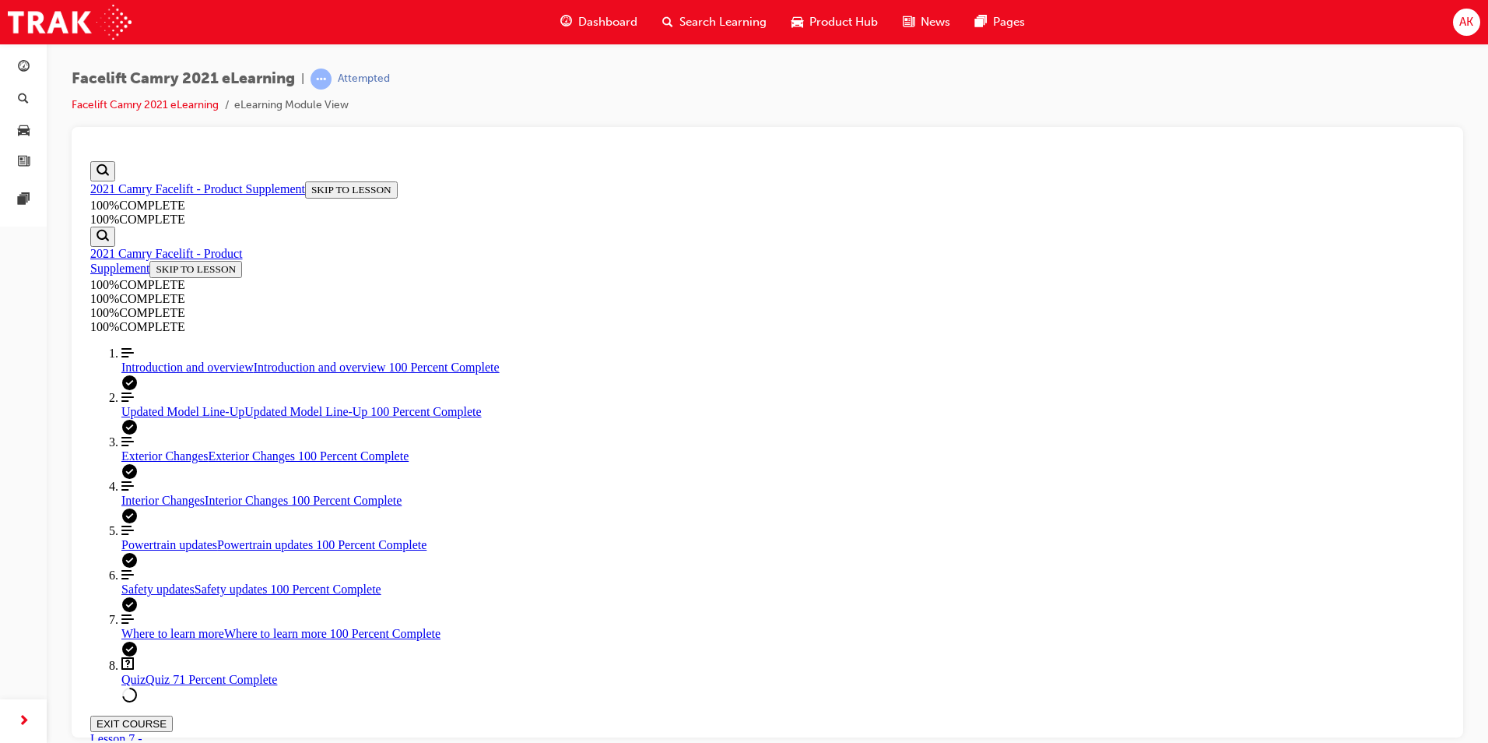
drag, startPoint x: 857, startPoint y: 467, endPoint x: 845, endPoint y: 516, distance: 50.4
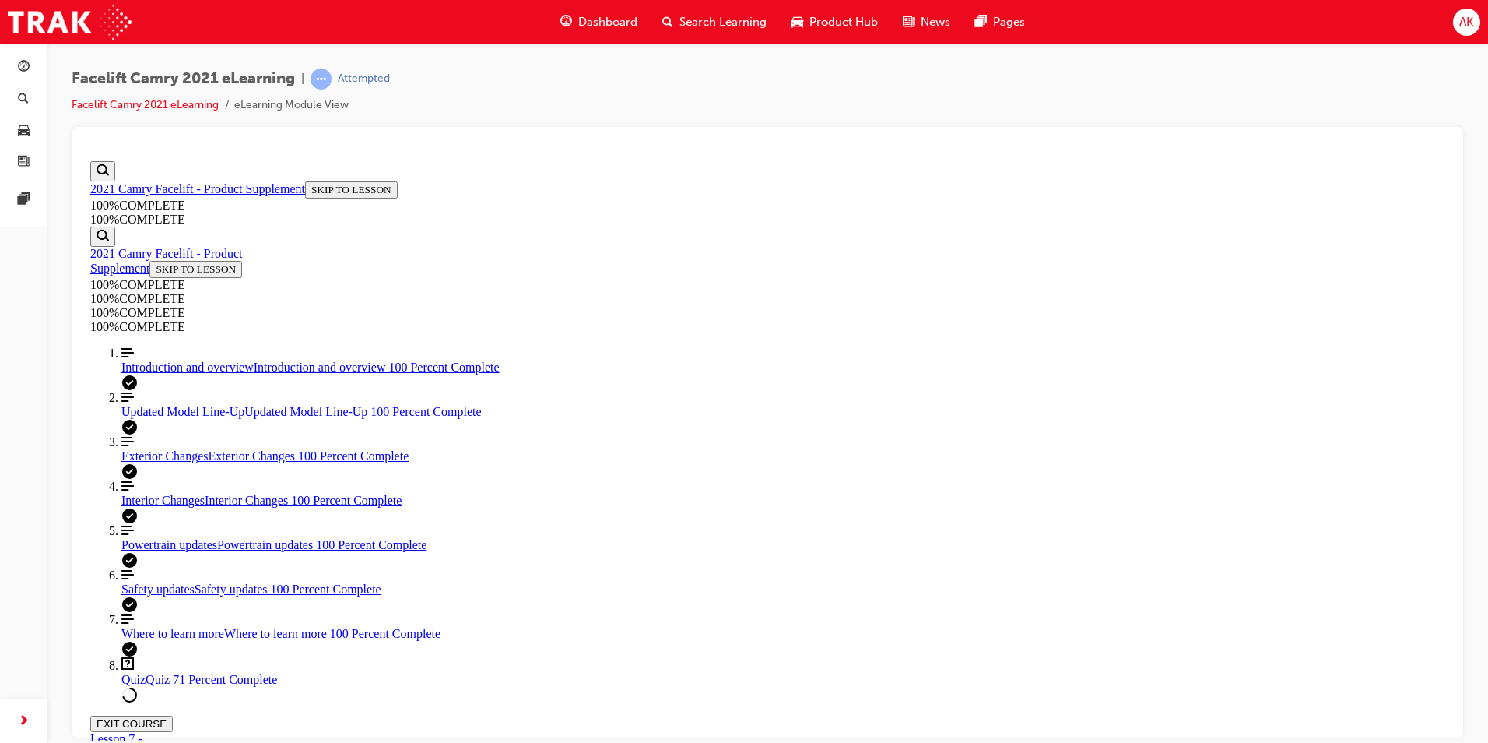
scroll to position [285, 0]
drag, startPoint x: 610, startPoint y: 313, endPoint x: 938, endPoint y: 550, distance: 404.7
copy div "A Guest enquires about Intersection Right/Left turn Assist and wants to underst…"
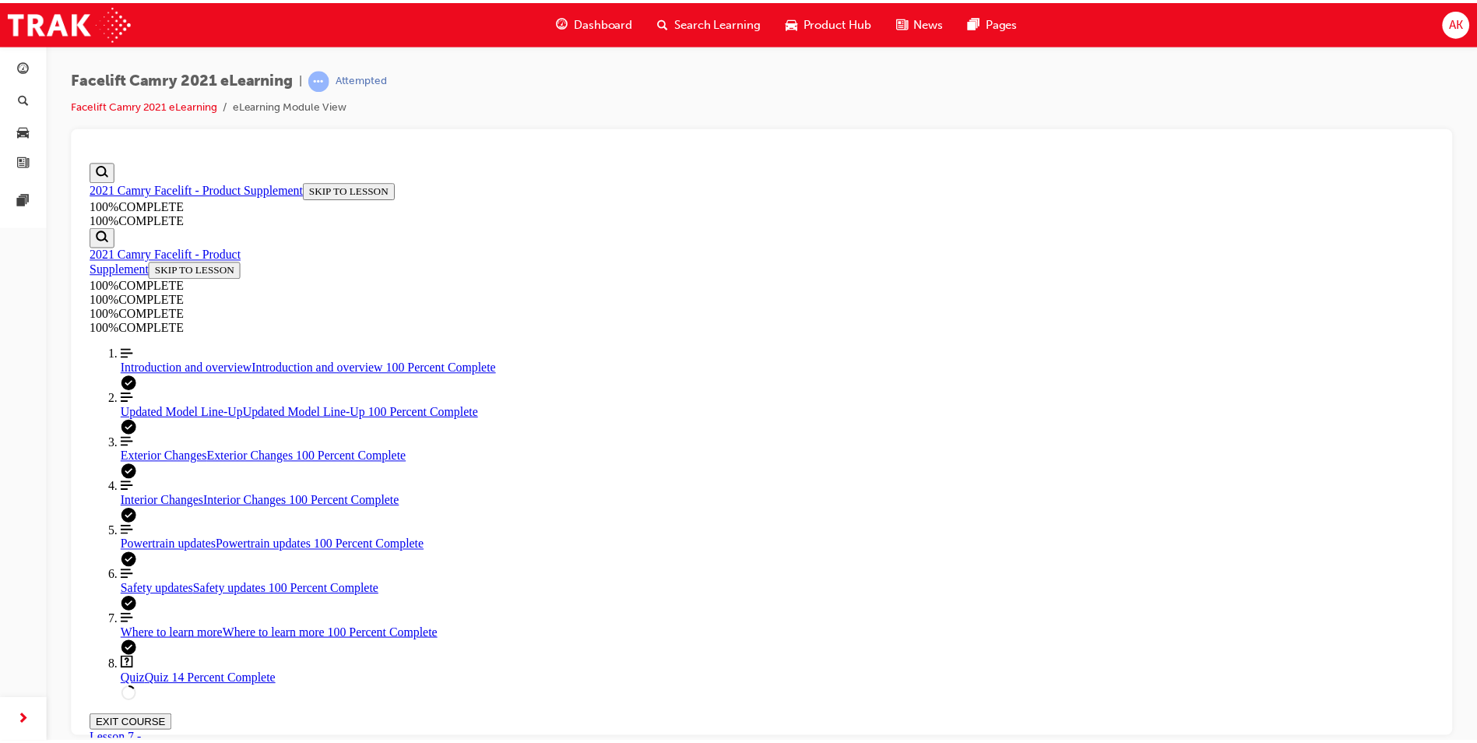
scroll to position [285, 0]
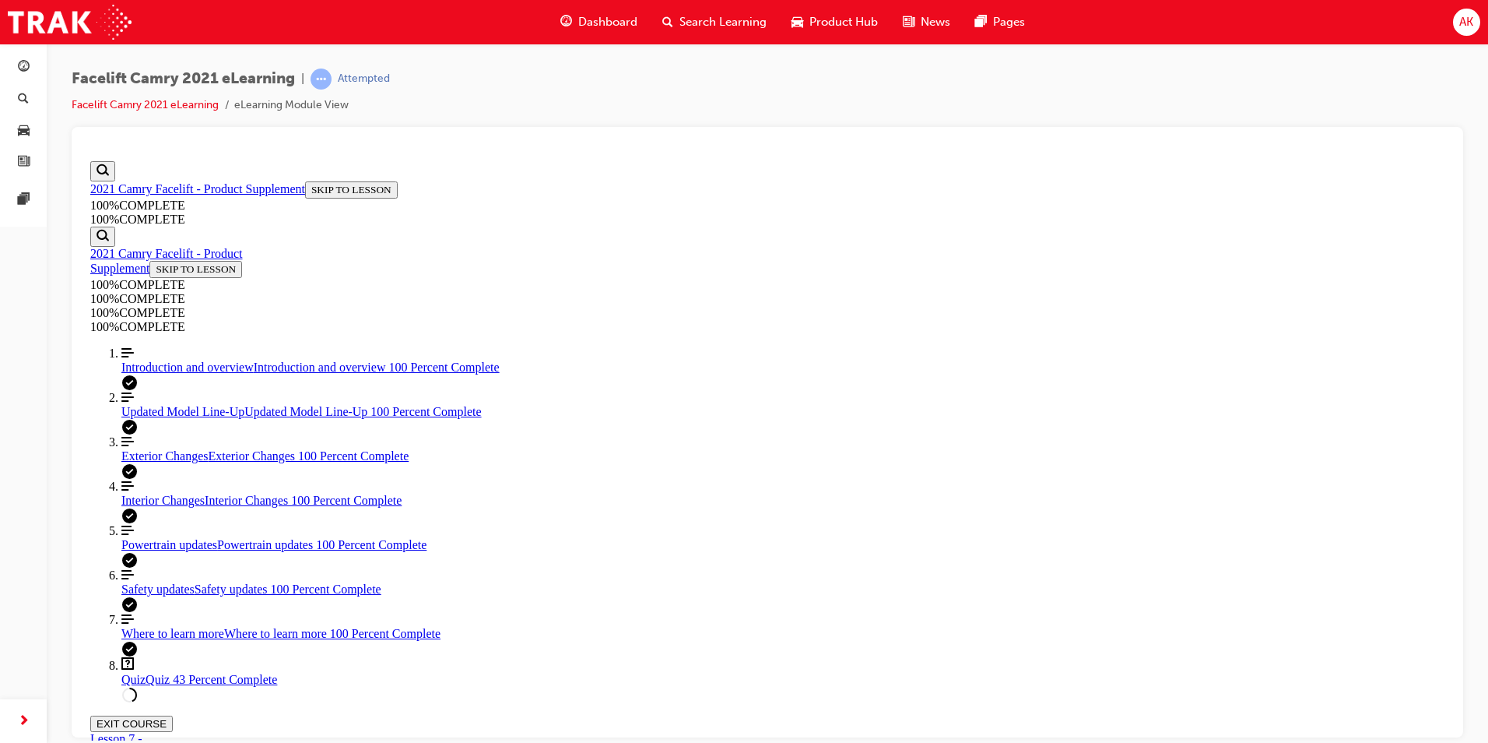
scroll to position [391, 0]
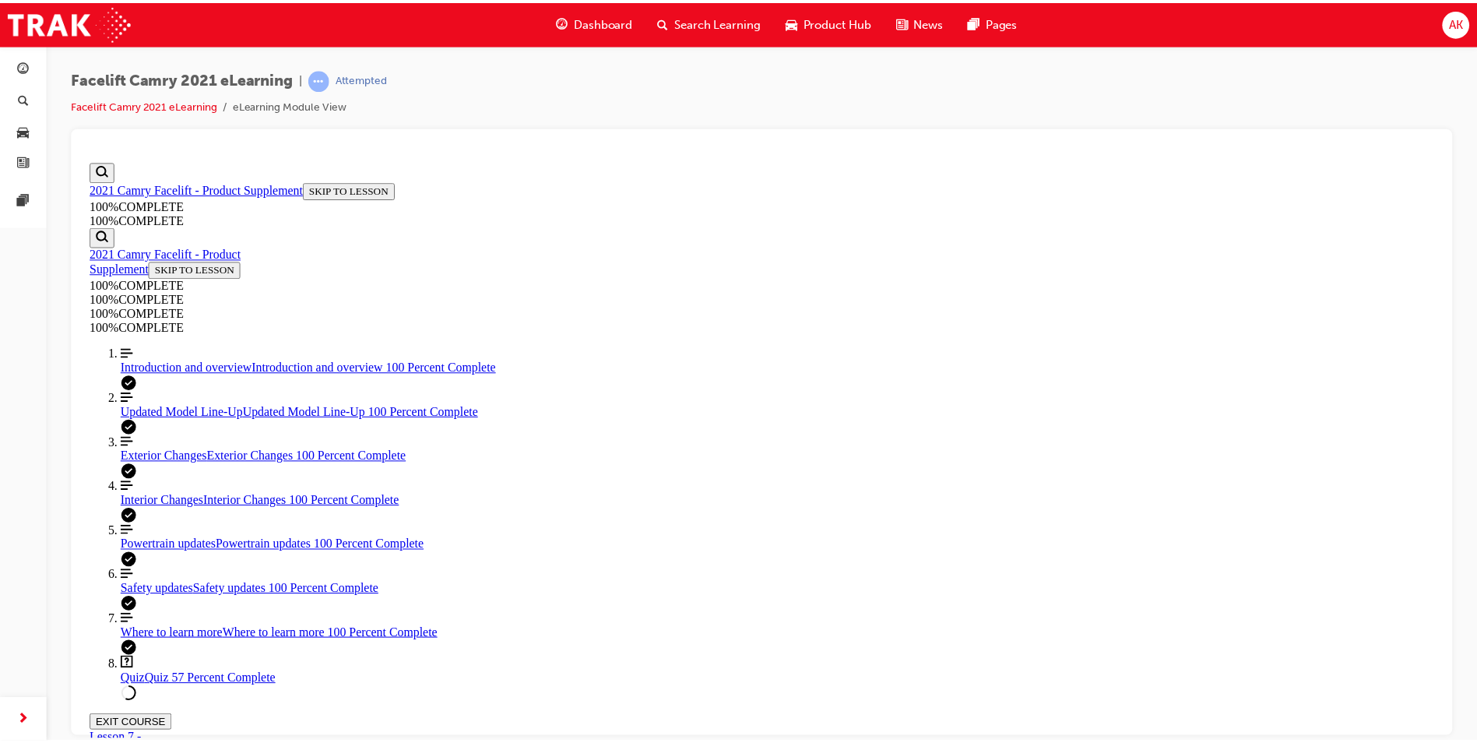
scroll to position [416, 0]
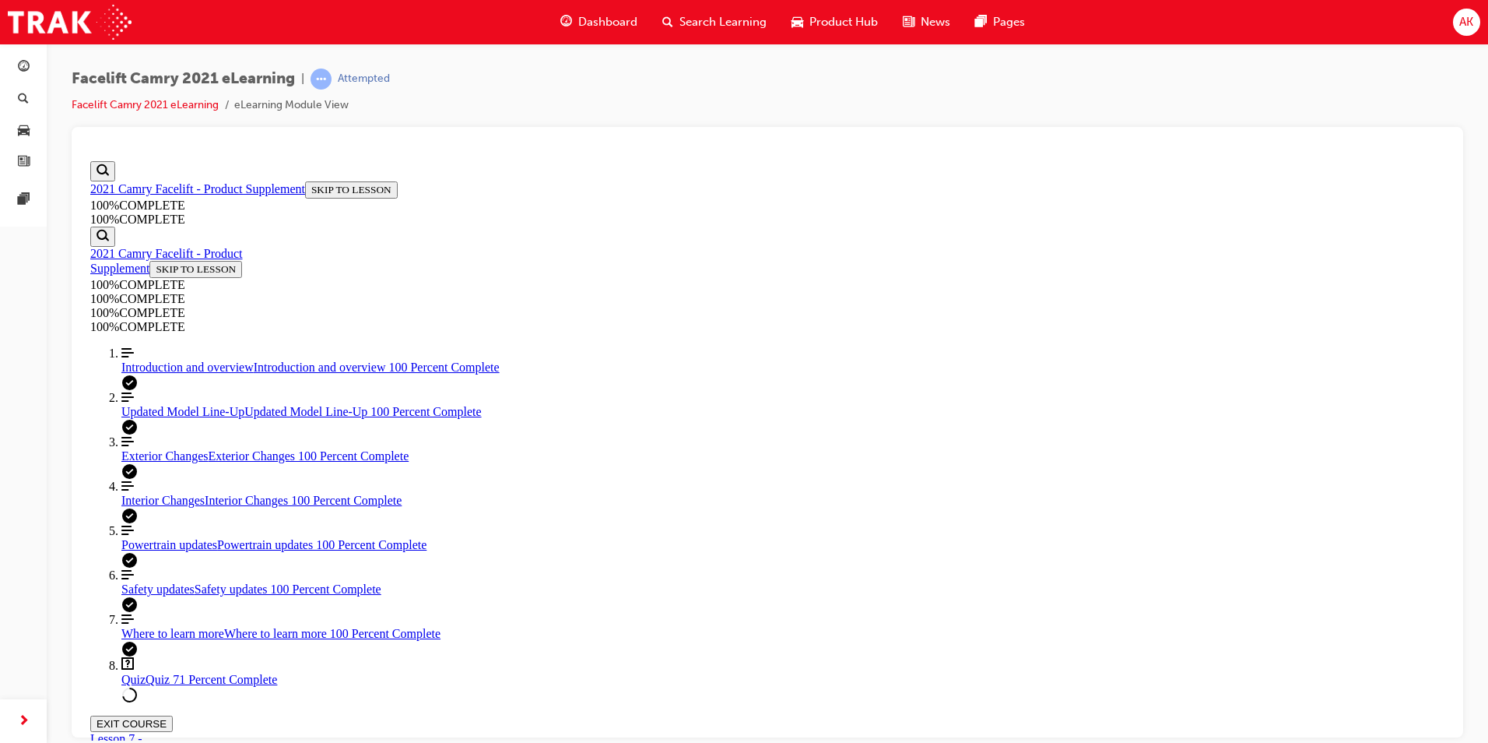
drag, startPoint x: 828, startPoint y: 373, endPoint x: 833, endPoint y: 446, distance: 73.3
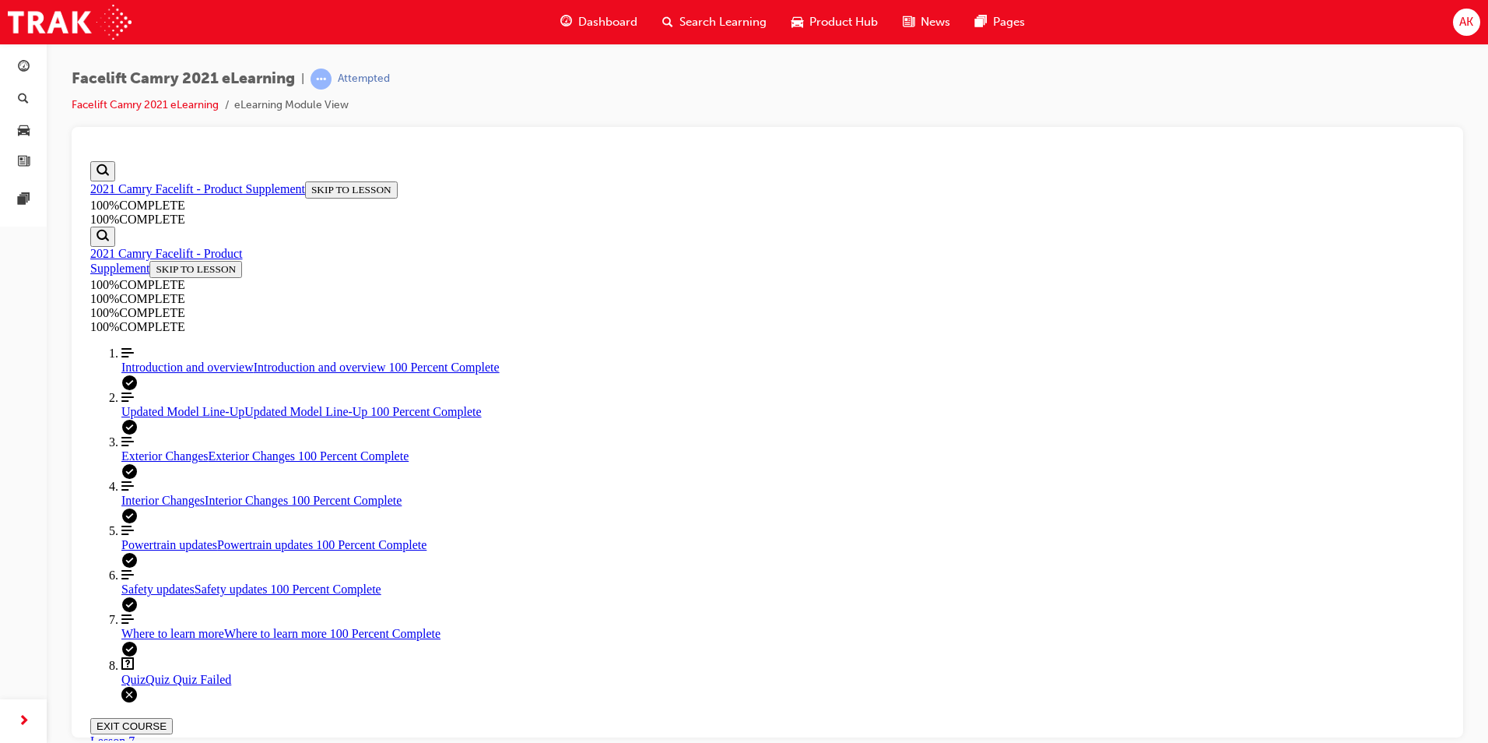
scroll to position [56, 0]
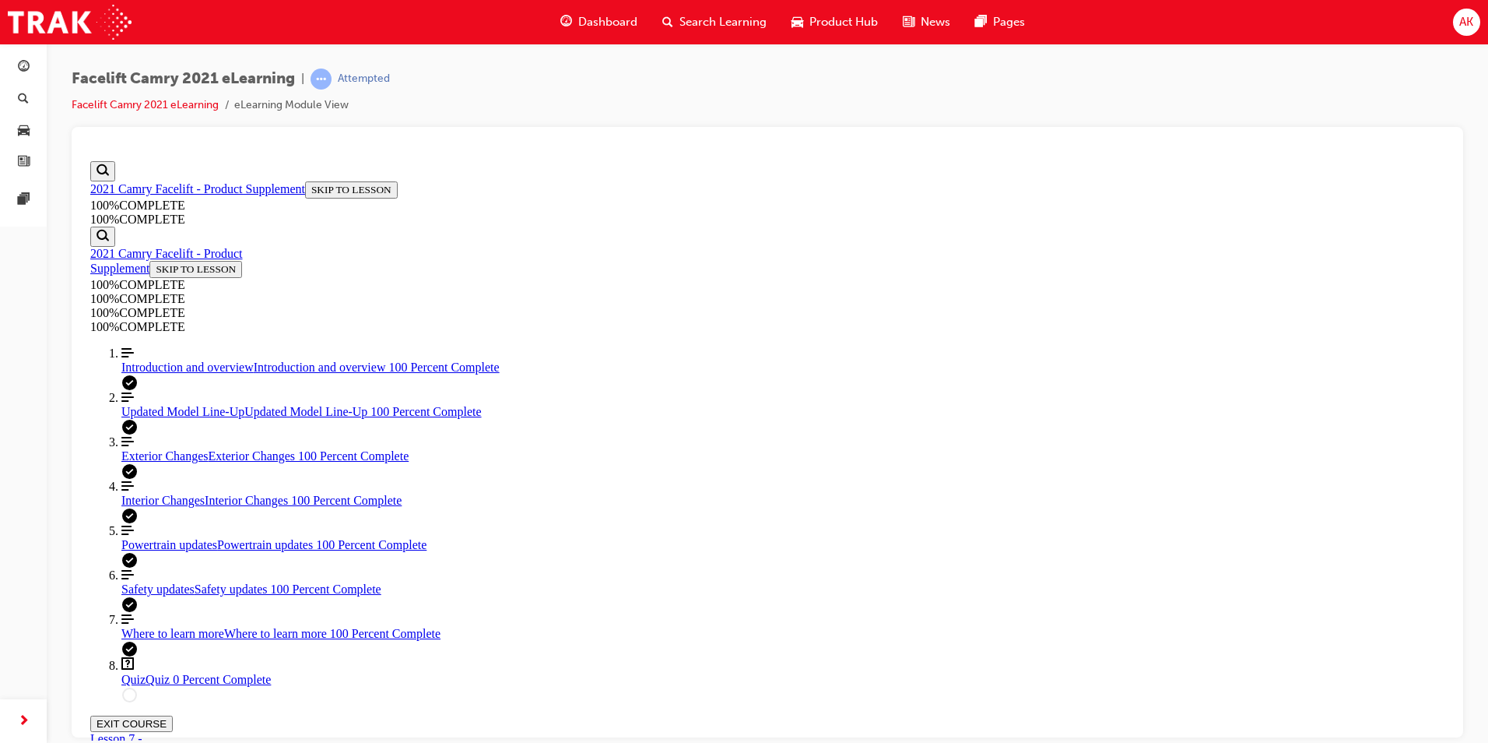
scroll to position [285, 0]
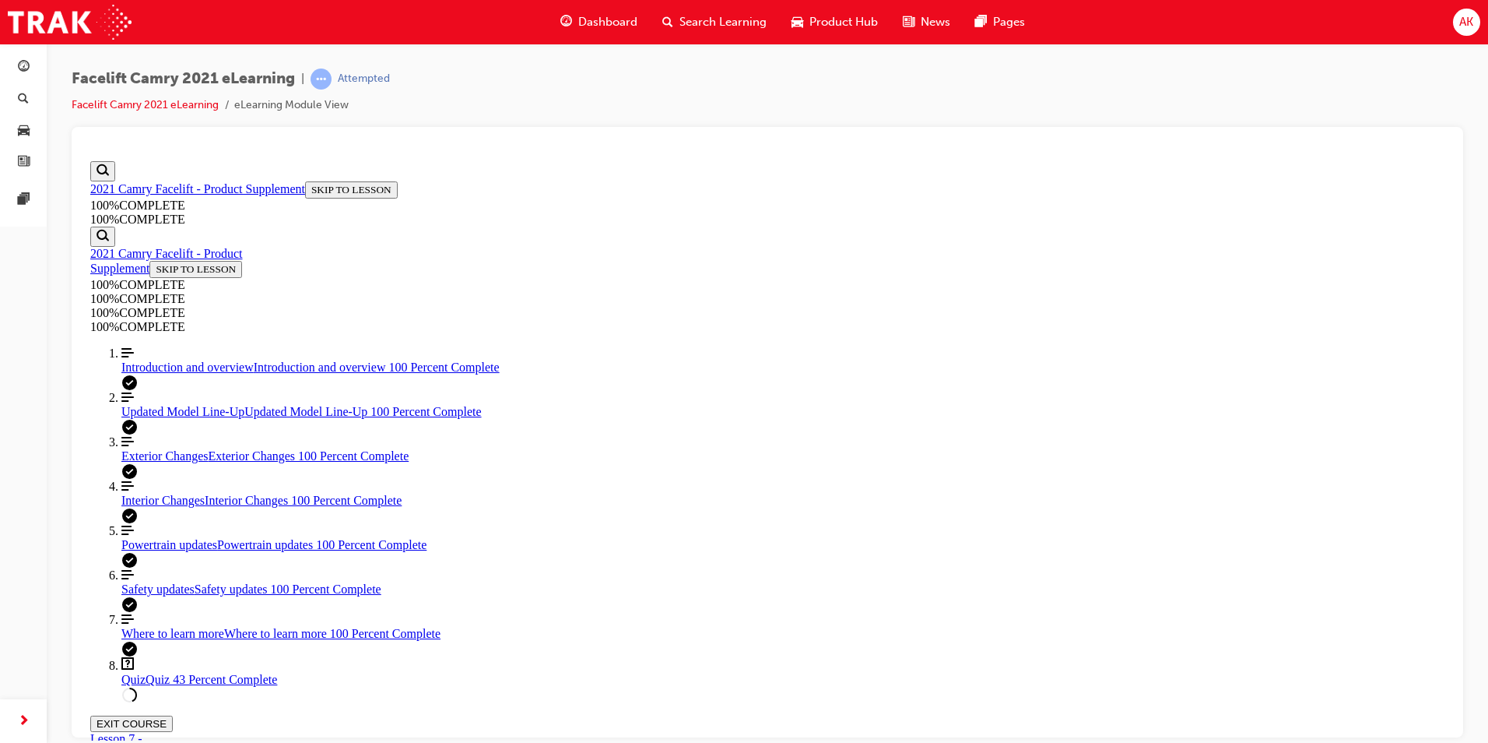
scroll to position [368, 0]
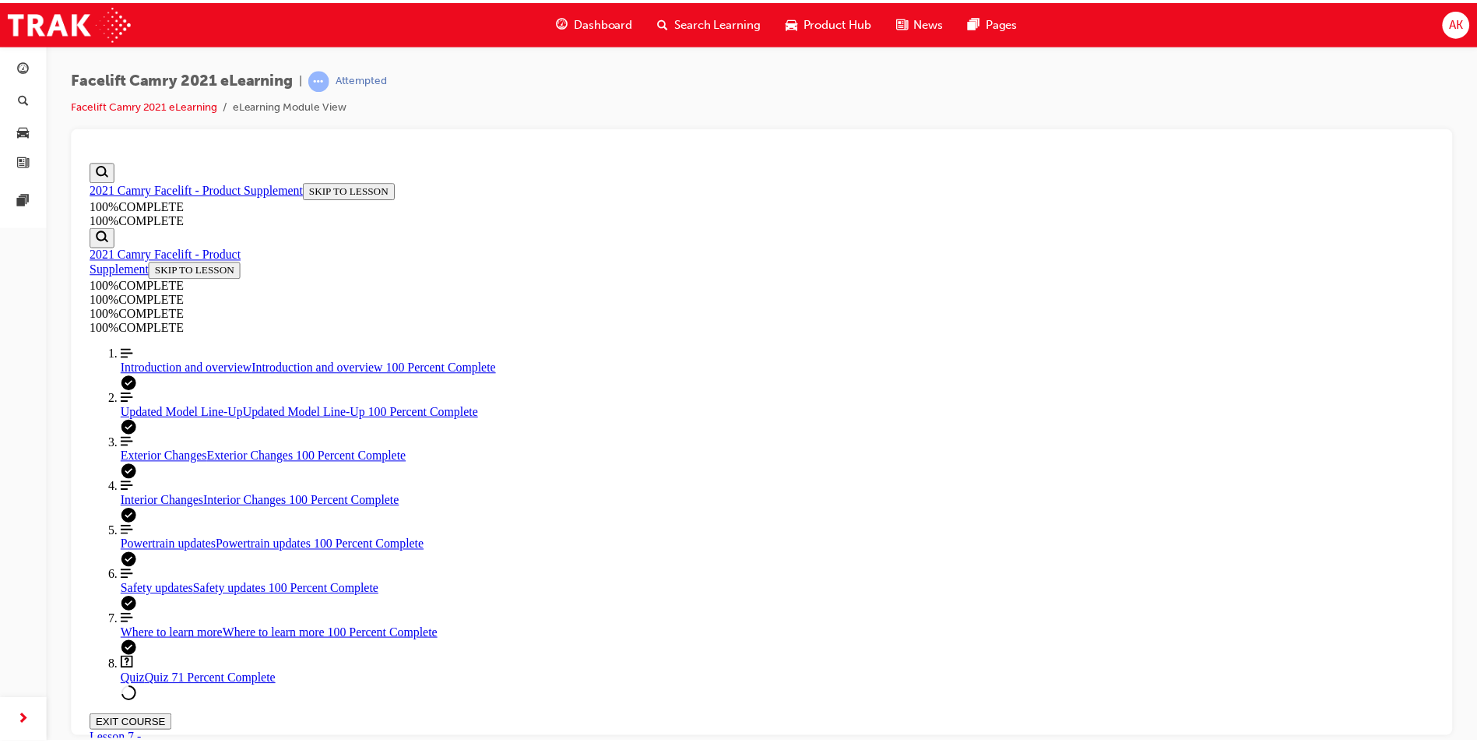
scroll to position [416, 0]
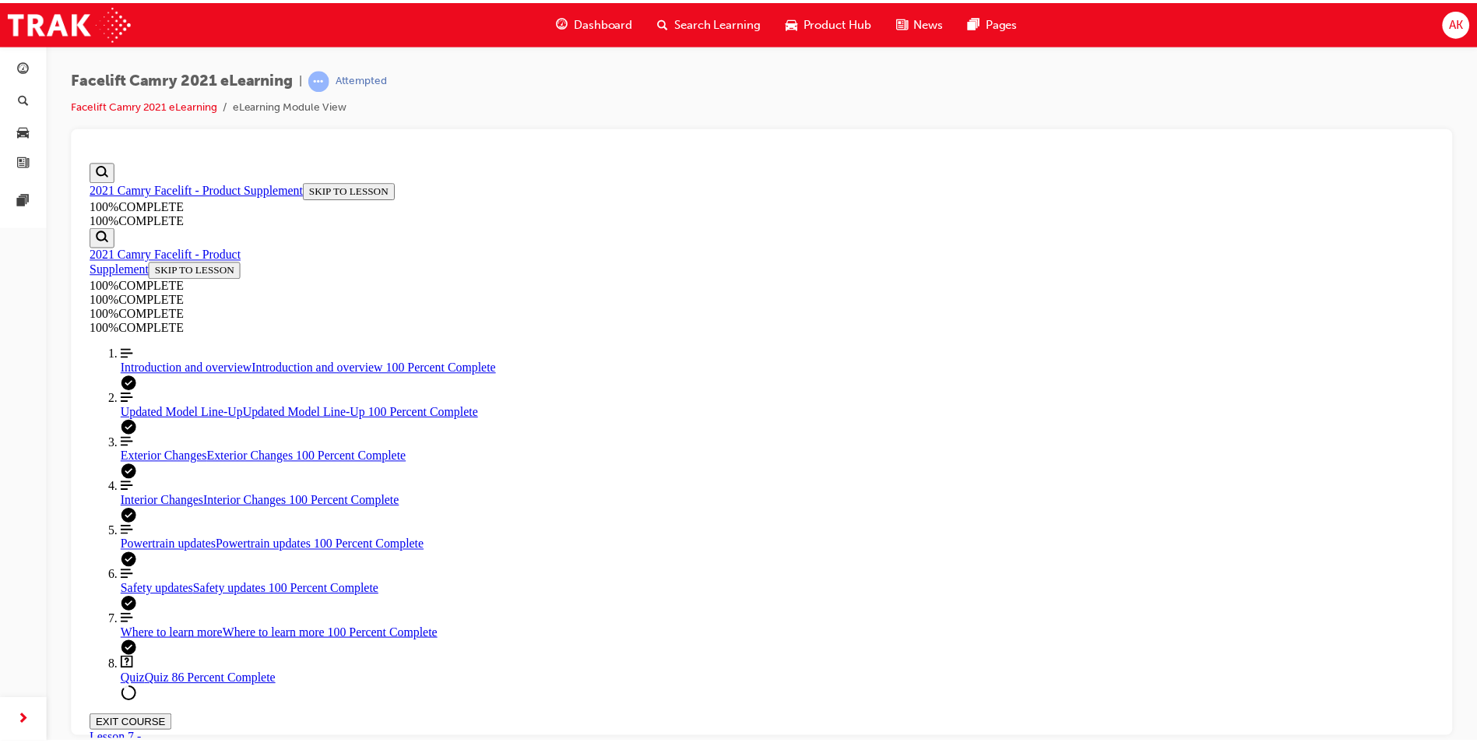
scroll to position [258, 0]
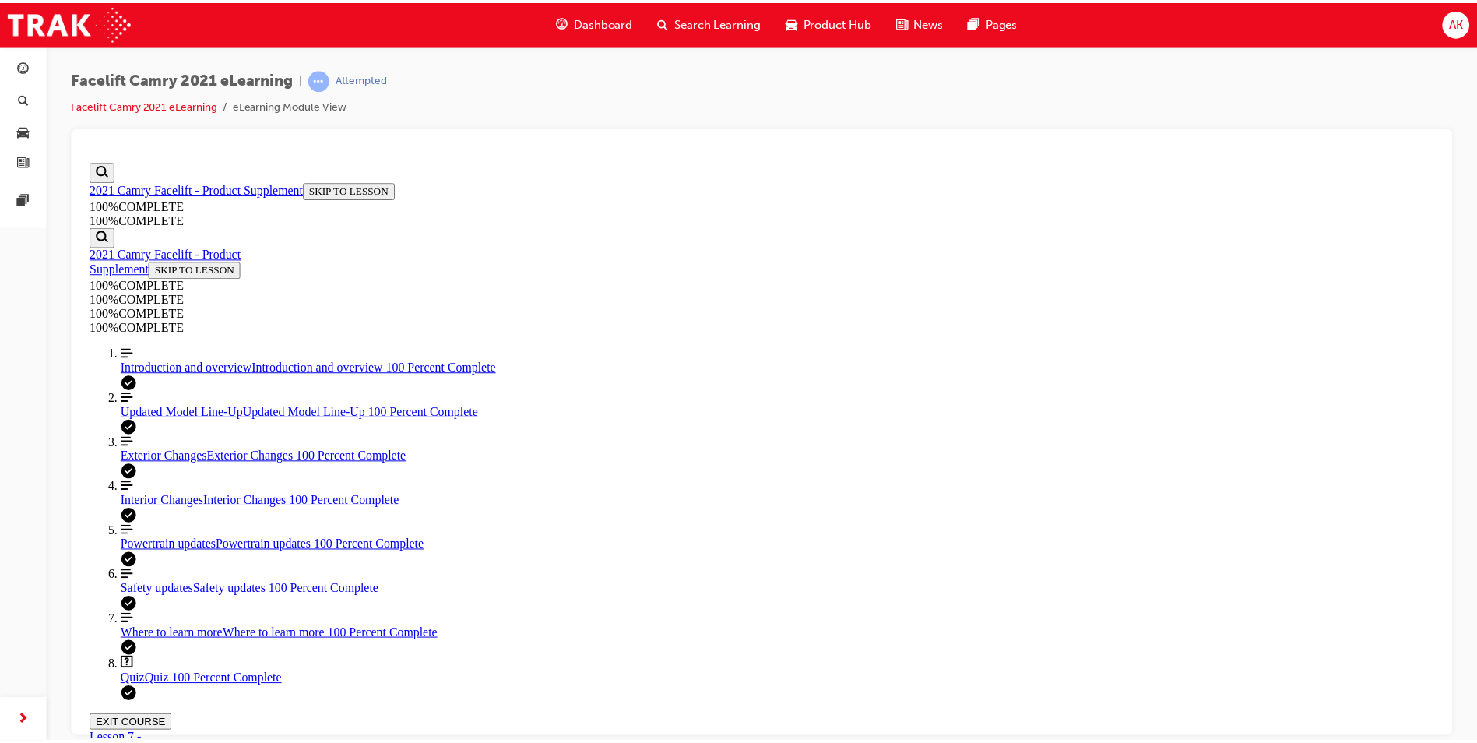
scroll to position [57, 0]
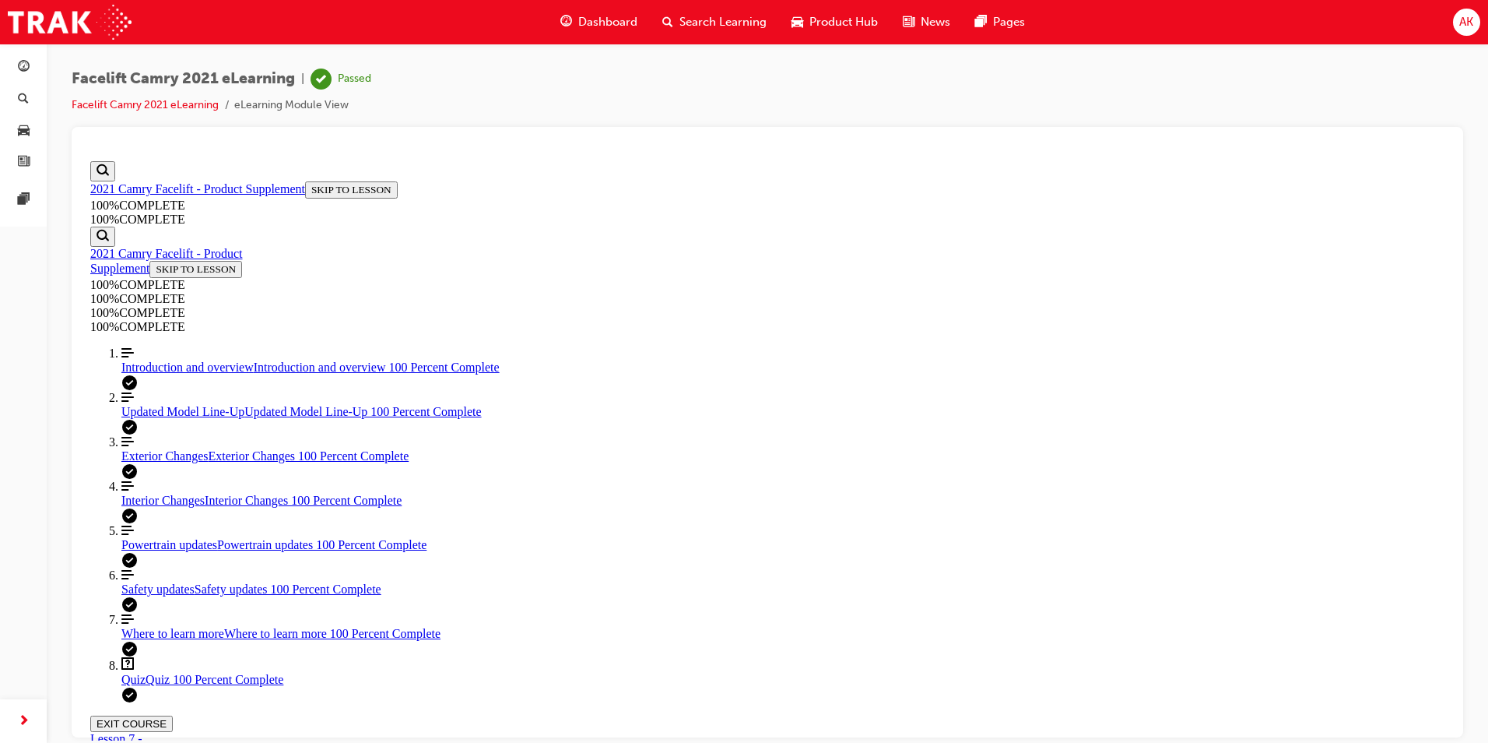
click at [738, 20] on span "Search Learning" at bounding box center [723, 22] width 87 height 18
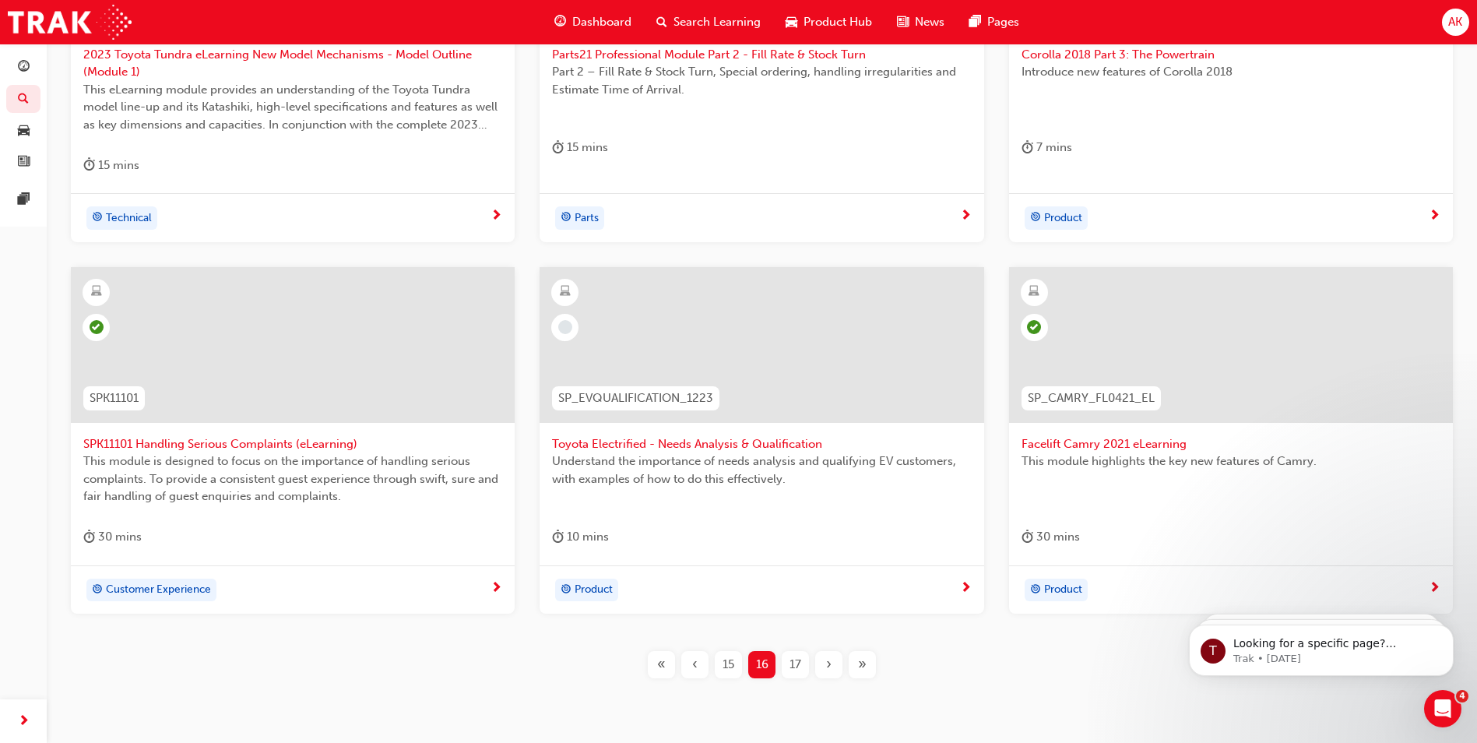
scroll to position [544, 0]
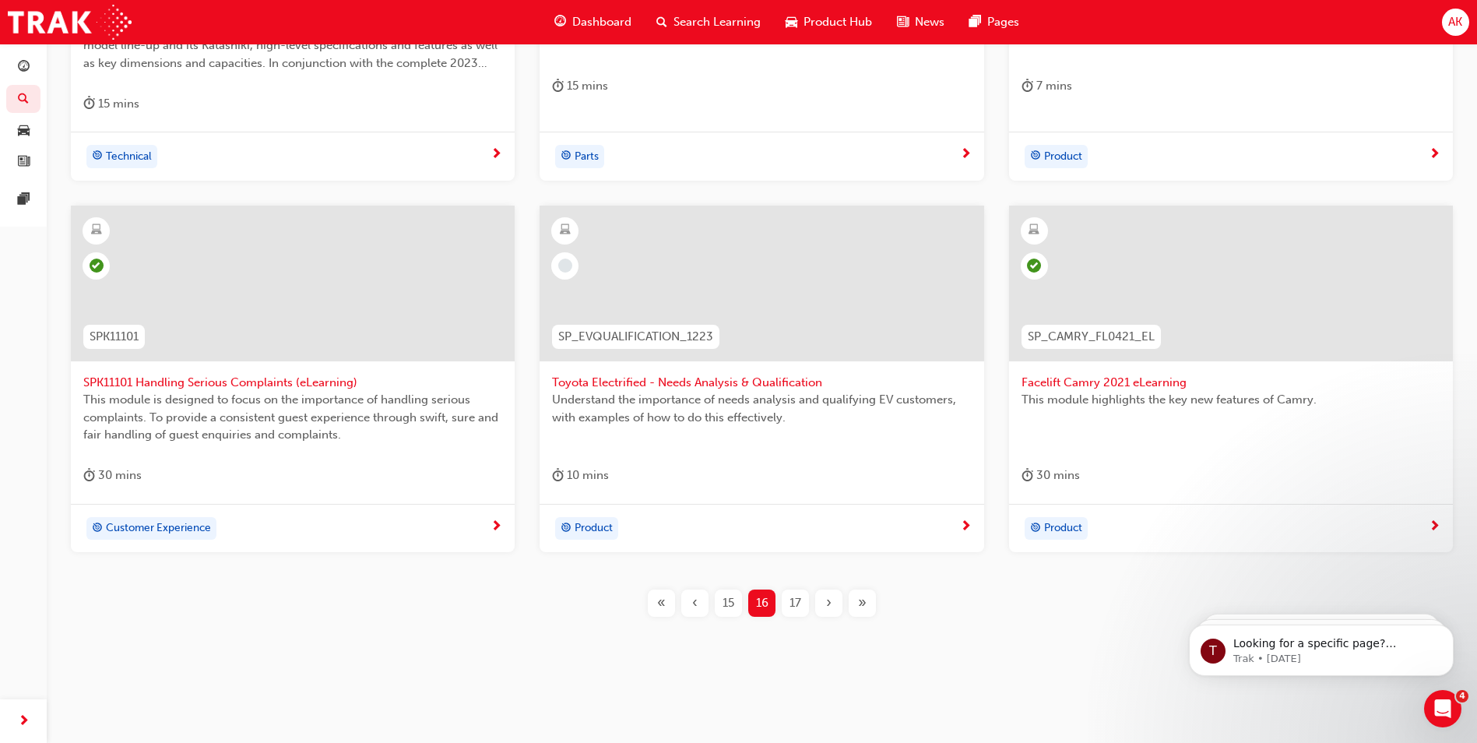
click at [750, 385] on span "Toyota Electrified - Needs Analysis & Qualification" at bounding box center [761, 383] width 419 height 18
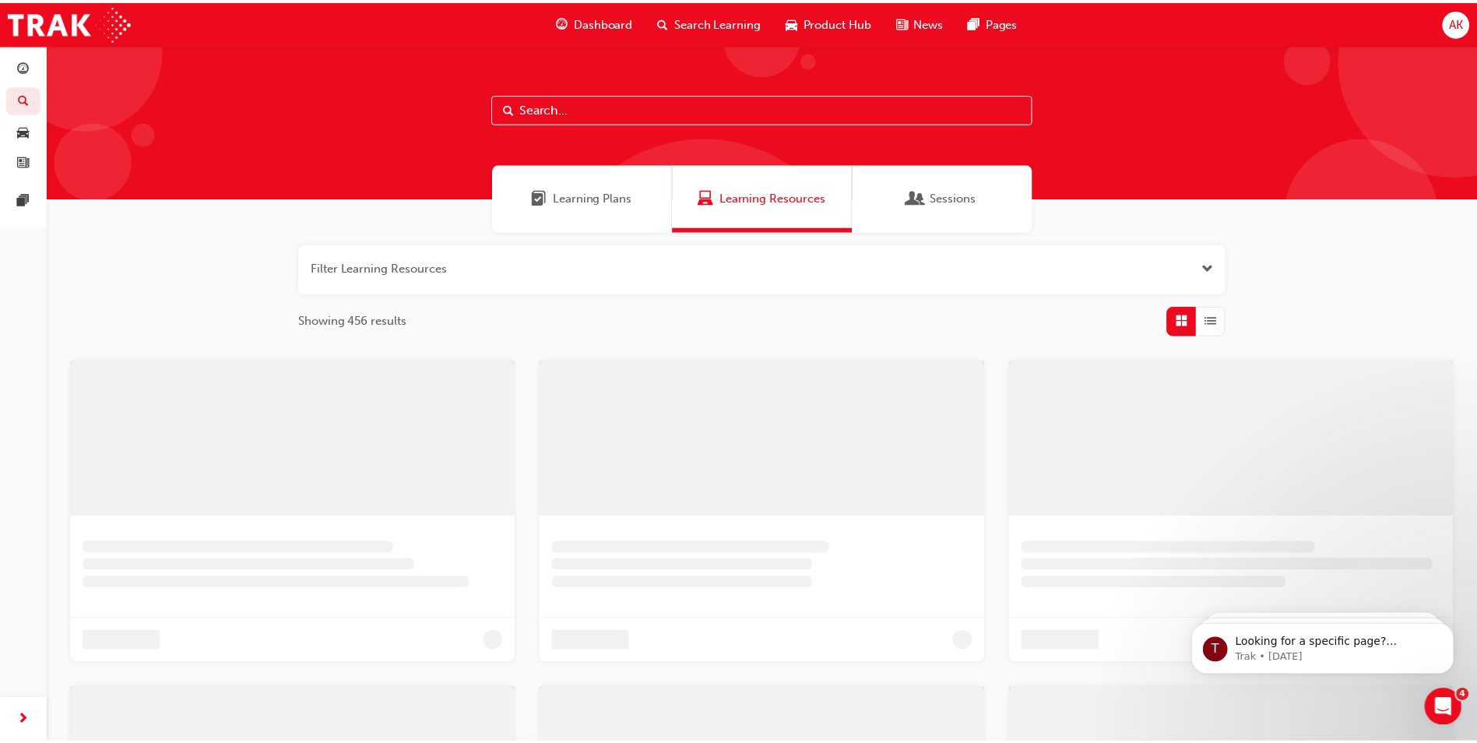
scroll to position [375, 0]
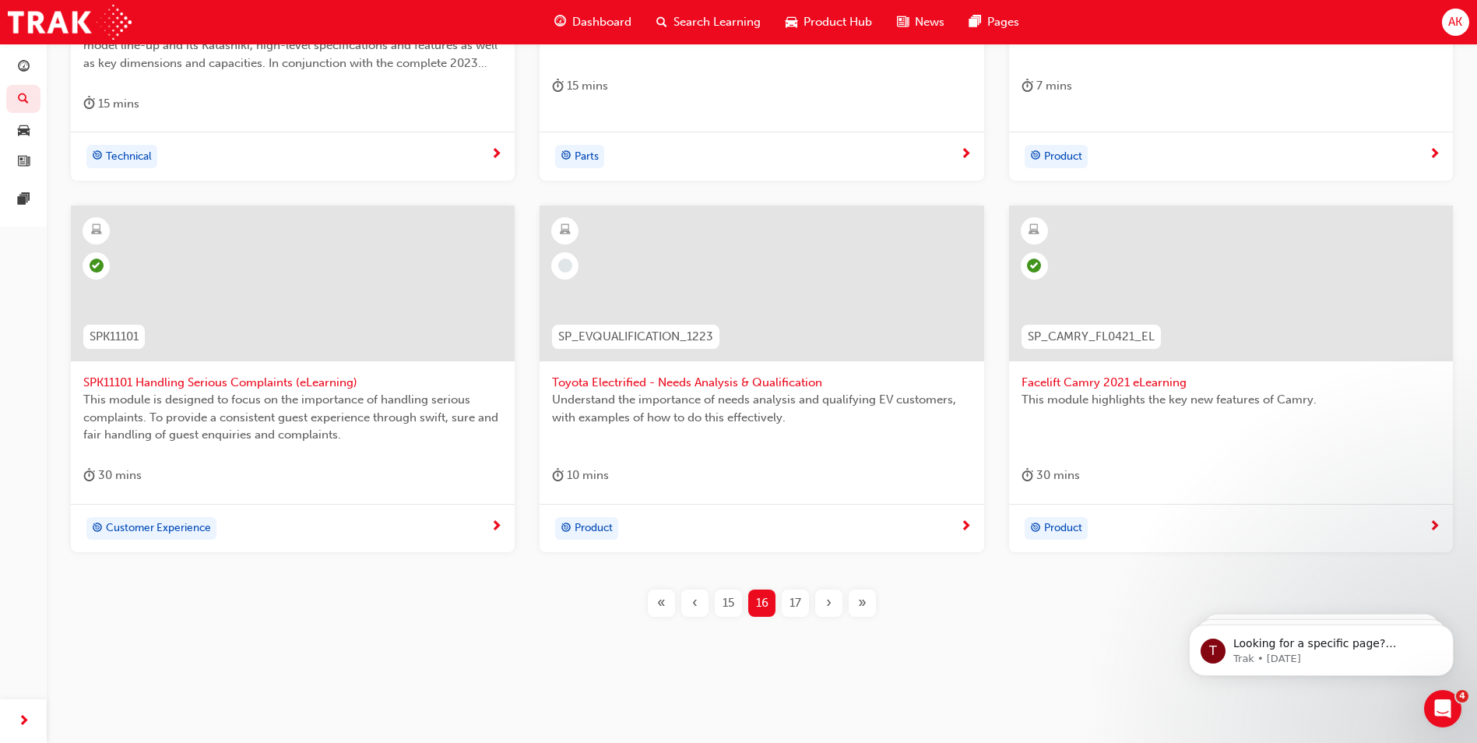
click at [789, 592] on div "17" at bounding box center [795, 602] width 27 height 27
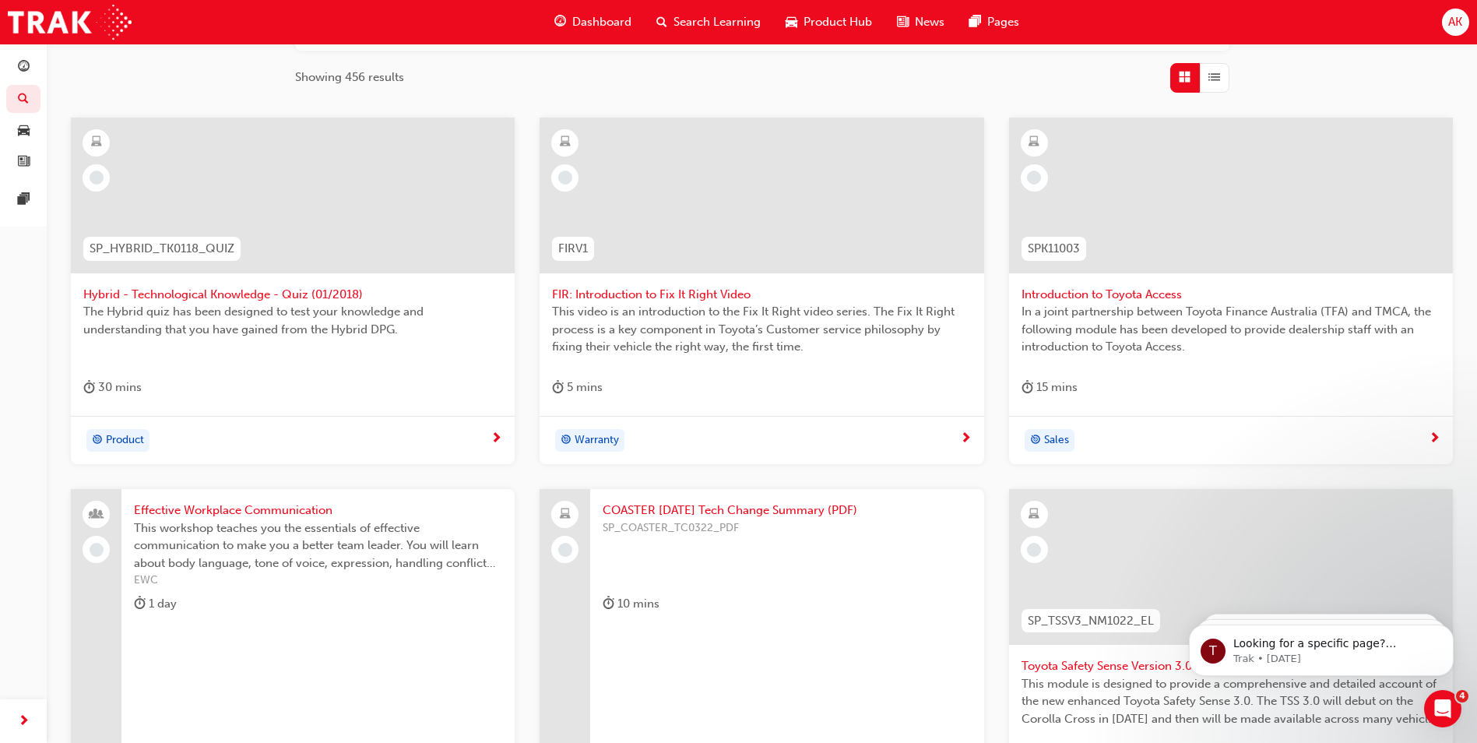
scroll to position [60, 0]
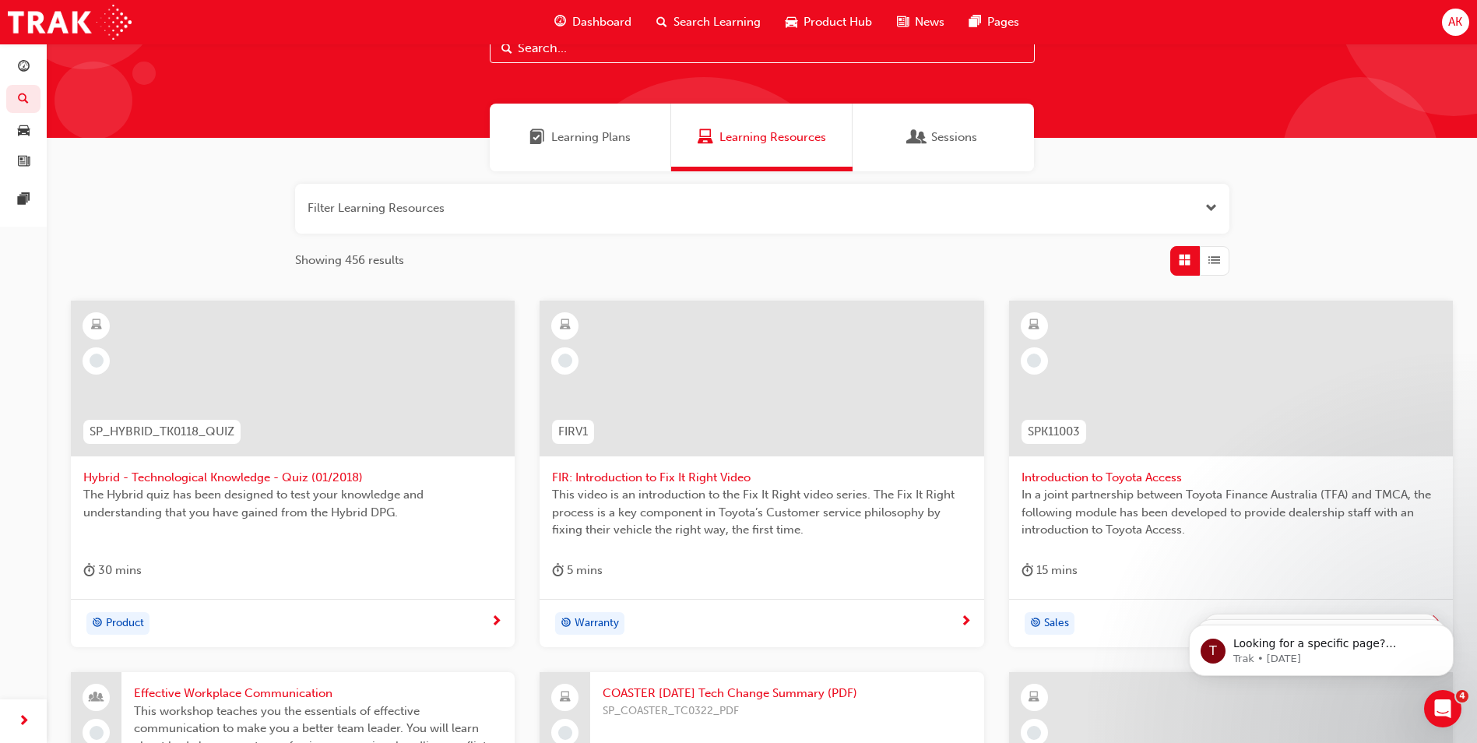
click at [290, 486] on span "The Hybrid quiz has been designed to test your knowledge and understanding that…" at bounding box center [292, 503] width 419 height 35
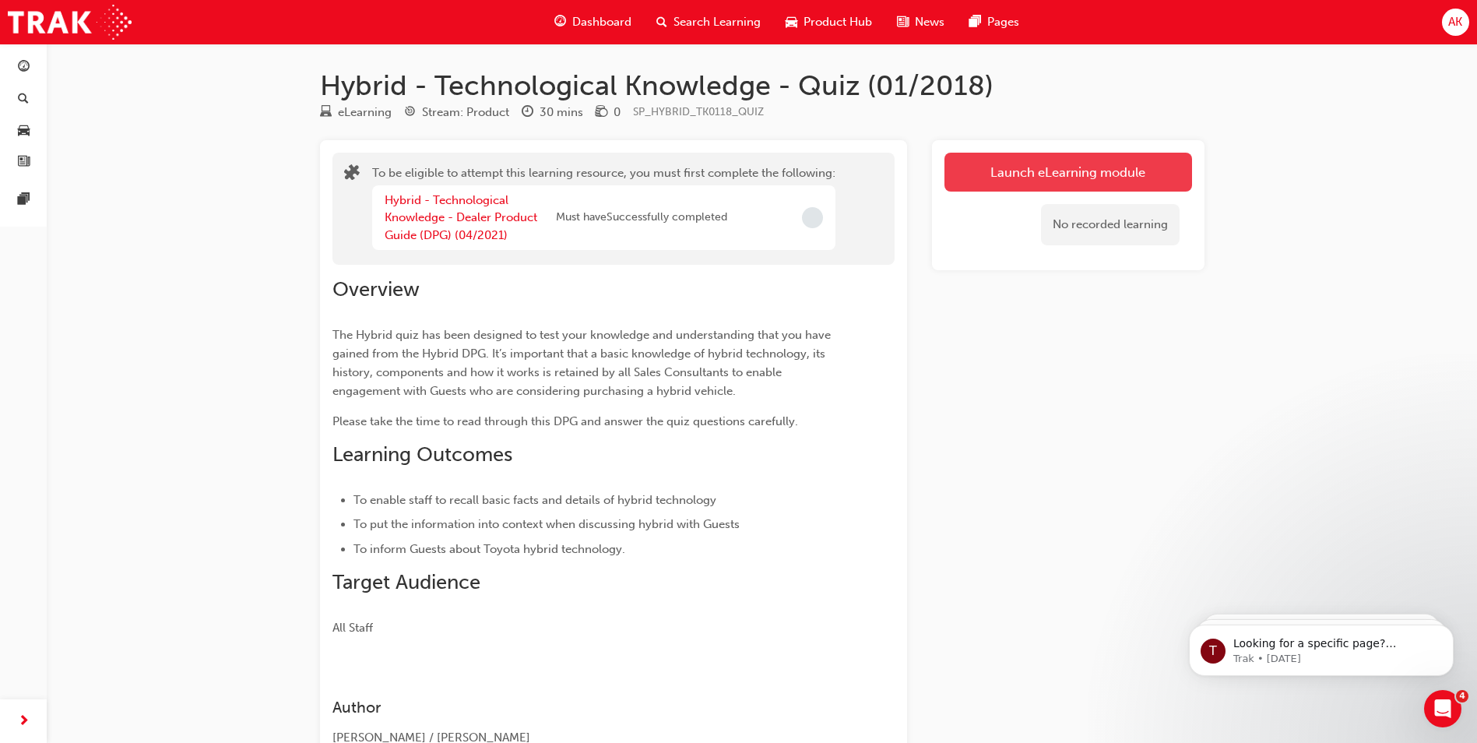
click at [1034, 177] on button "Launch eLearning module" at bounding box center [1068, 172] width 248 height 39
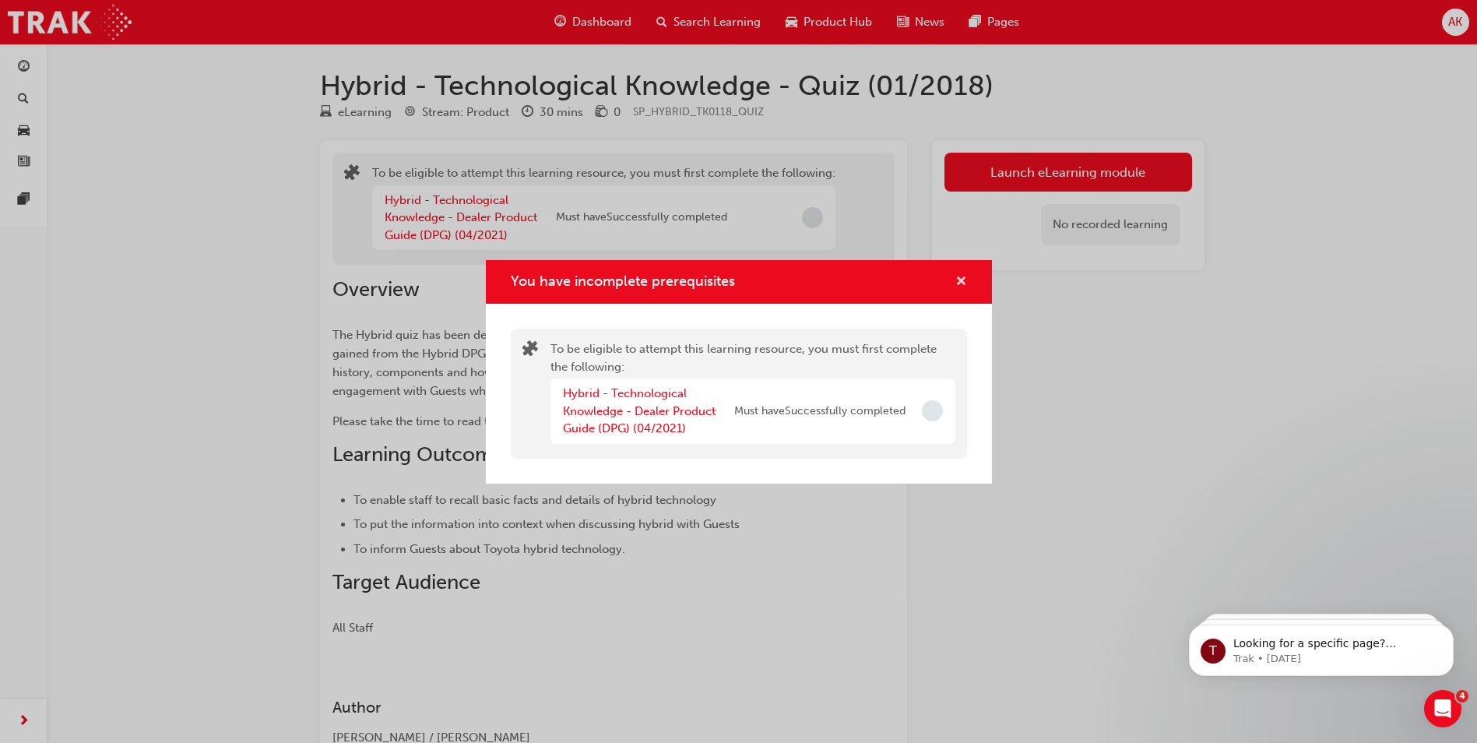
click at [963, 281] on span "cross-icon" at bounding box center [961, 283] width 12 height 14
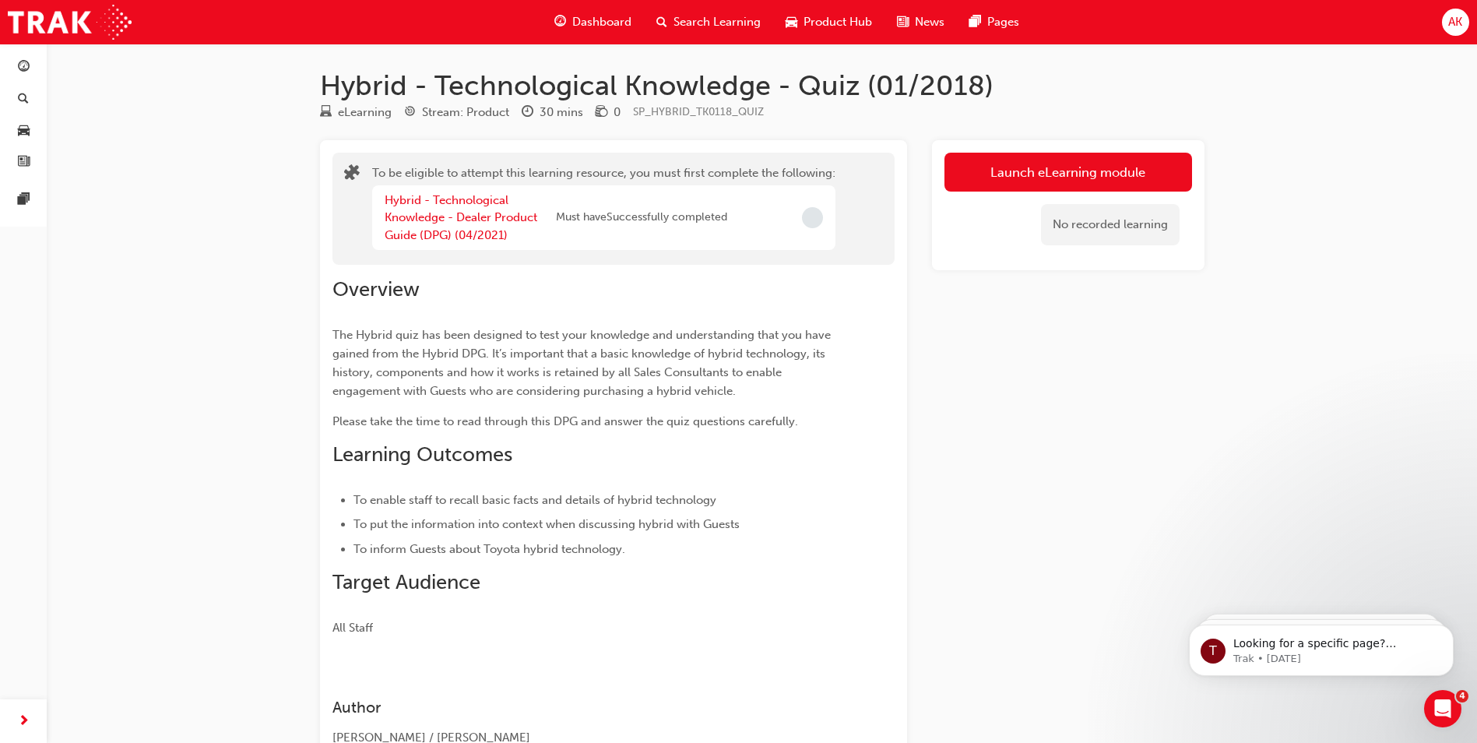
scroll to position [60, 0]
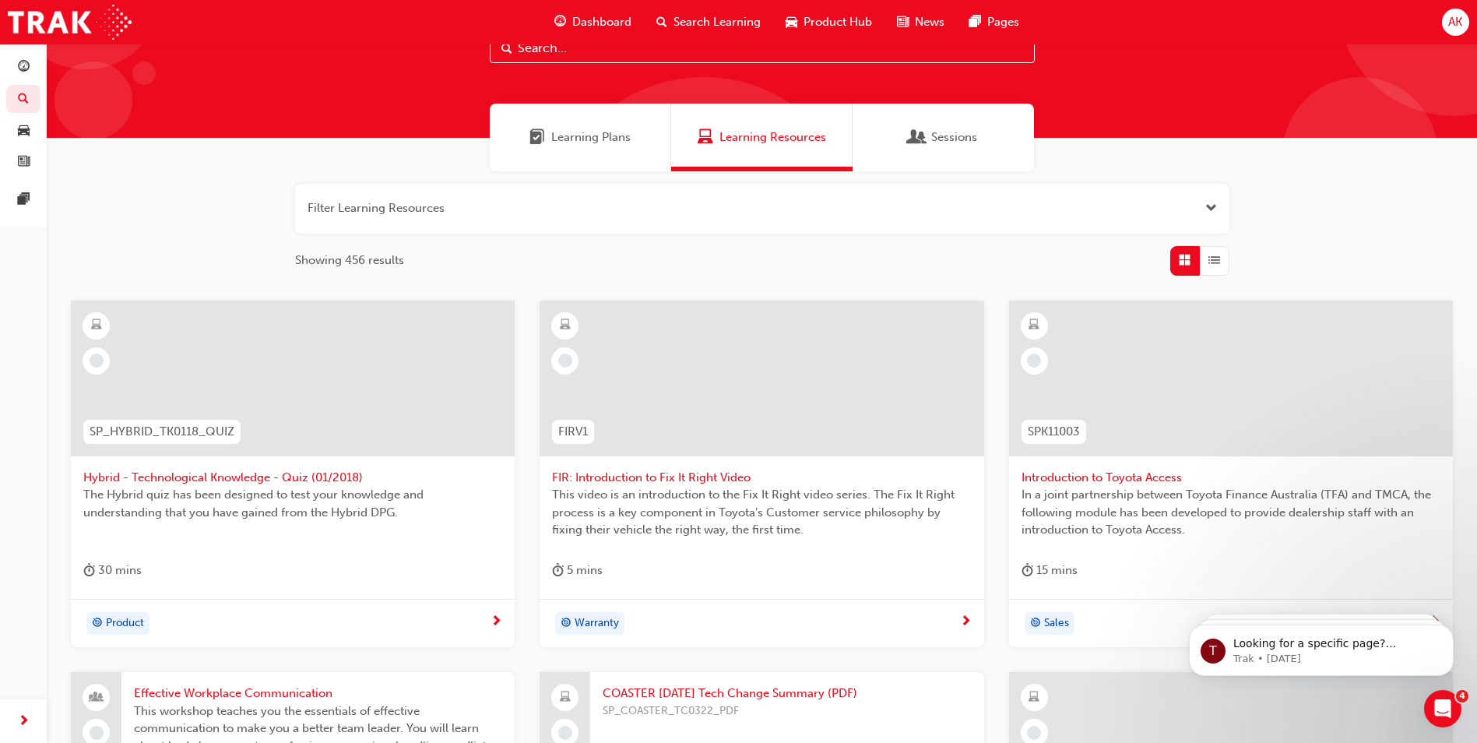
click at [686, 477] on span "FIR: Introduction to Fix It Right Video" at bounding box center [761, 478] width 419 height 18
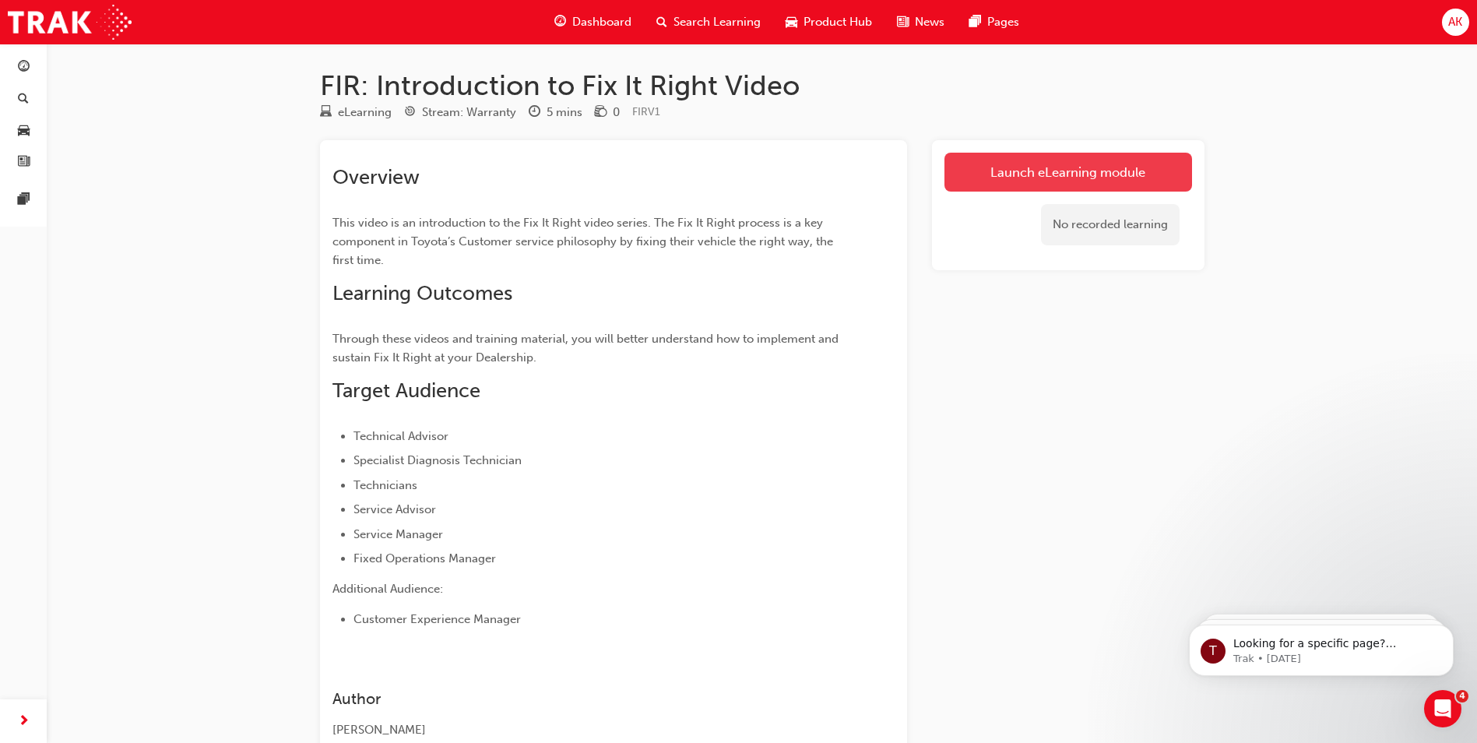
click at [1024, 153] on link "Launch eLearning module" at bounding box center [1068, 172] width 248 height 39
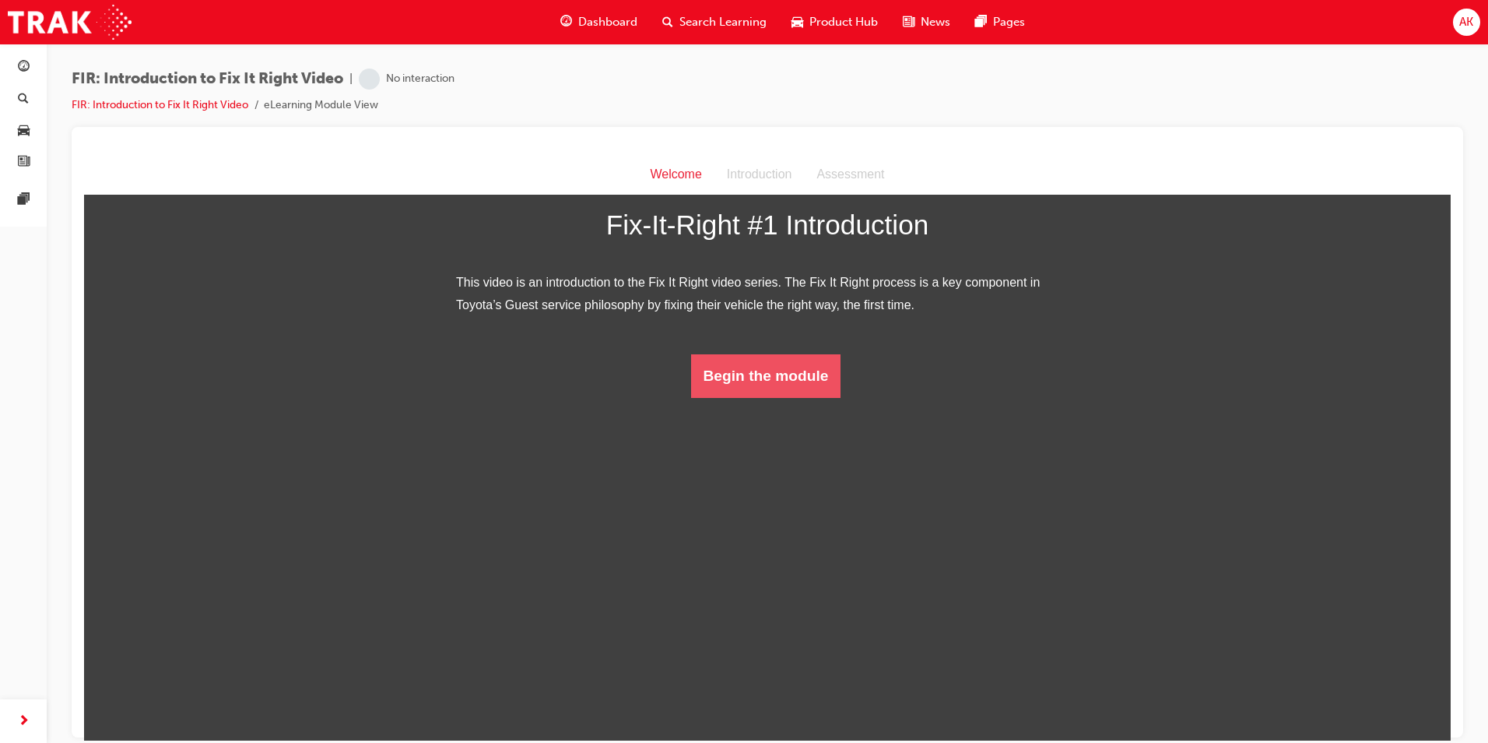
click at [775, 397] on button "Begin the module" at bounding box center [766, 375] width 150 height 44
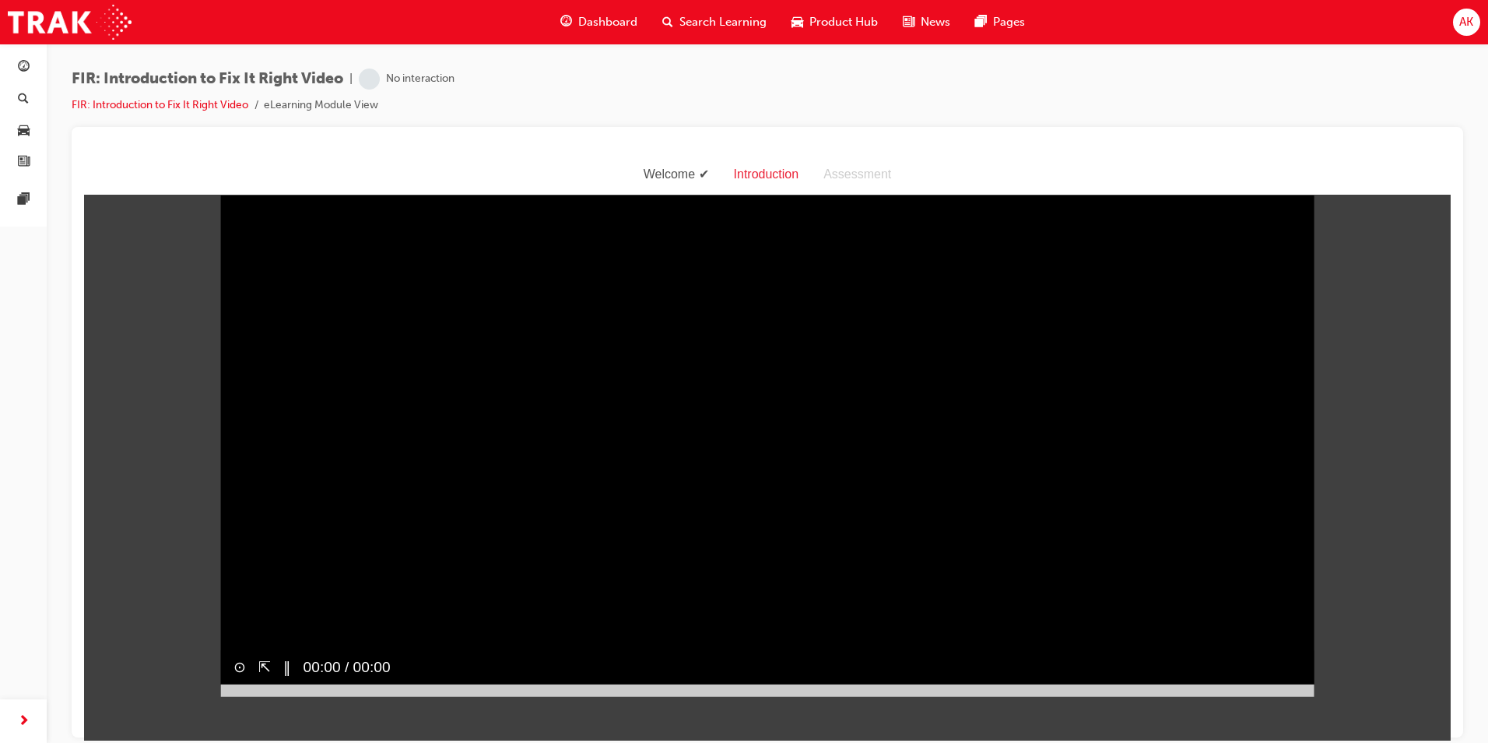
scroll to position [37, 0]
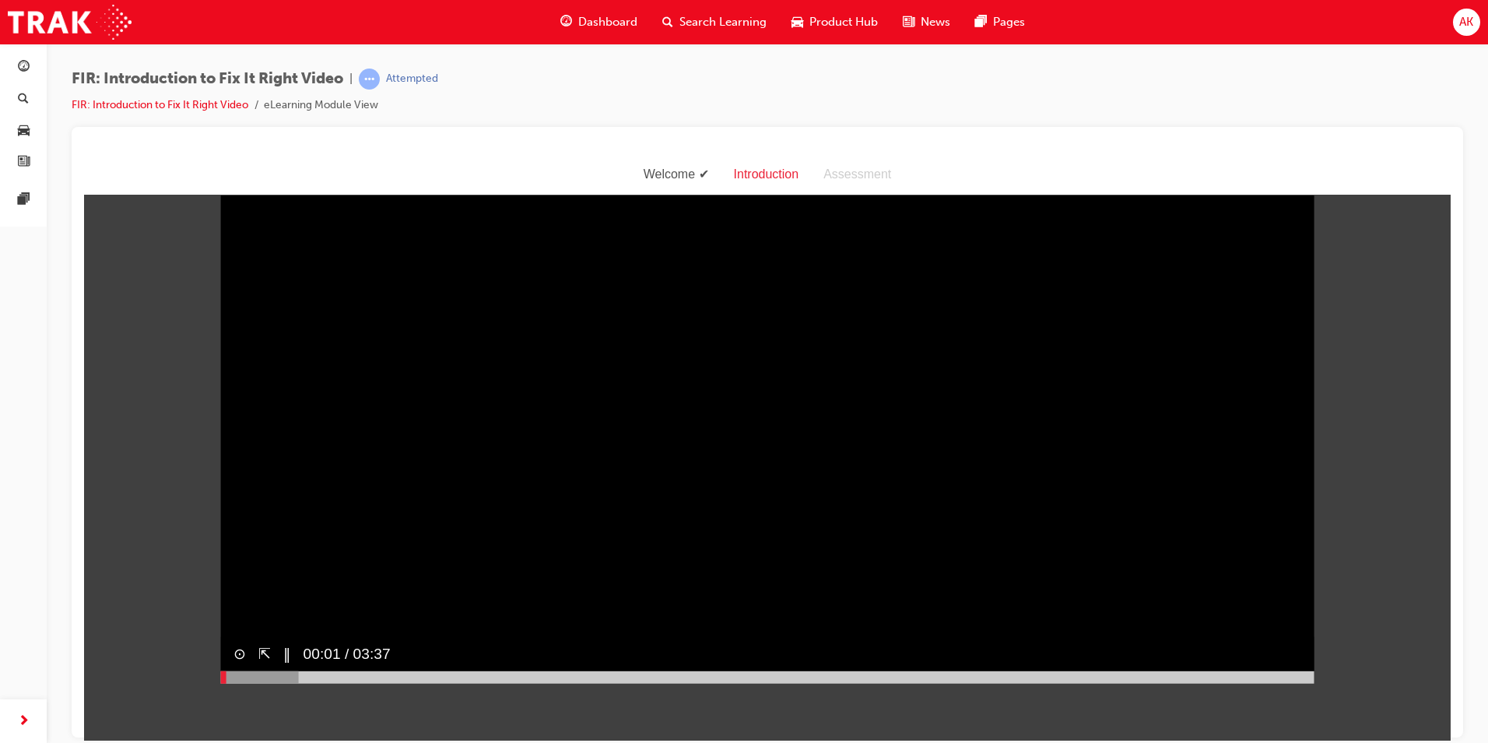
click at [1305, 683] on div at bounding box center [768, 676] width 1094 height 12
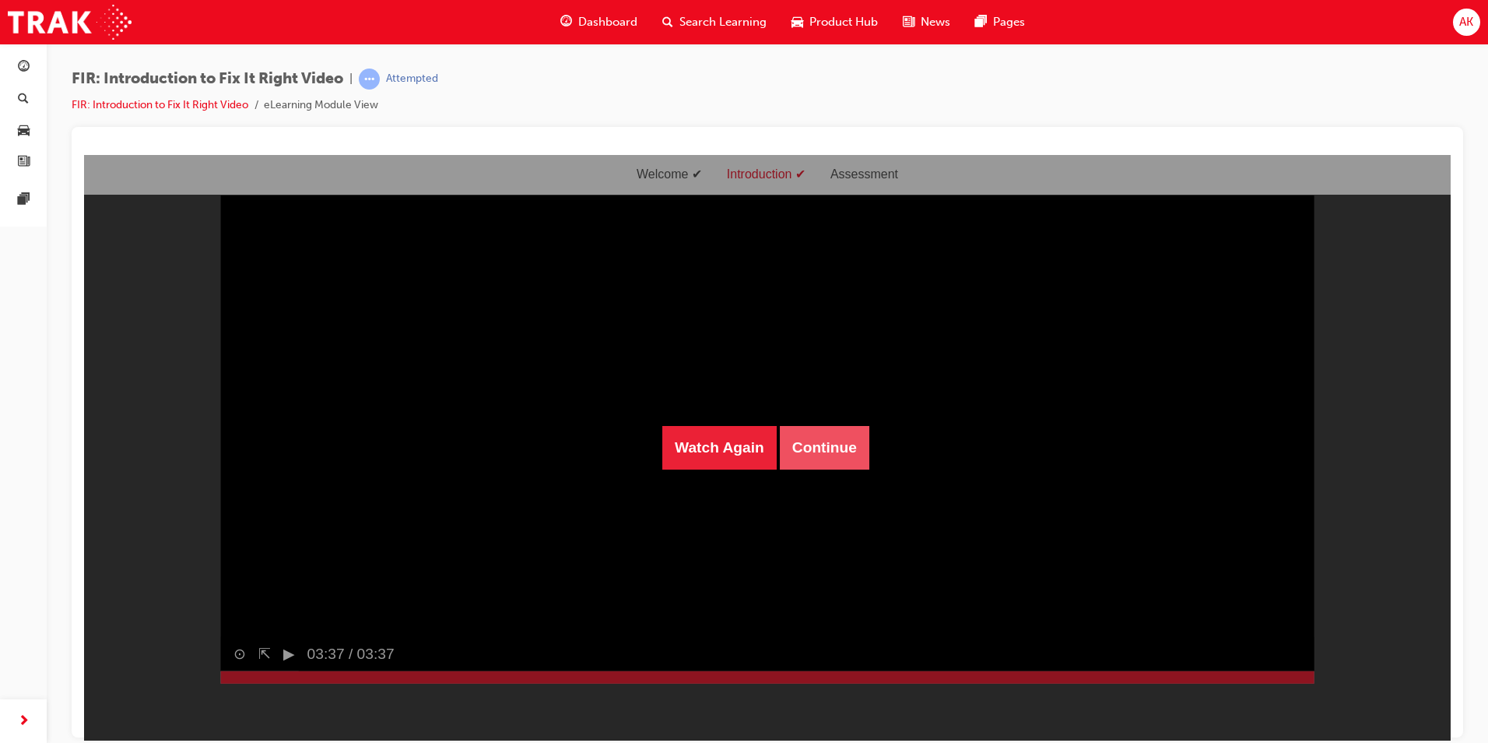
click at [817, 434] on button "Continue" at bounding box center [825, 447] width 90 height 44
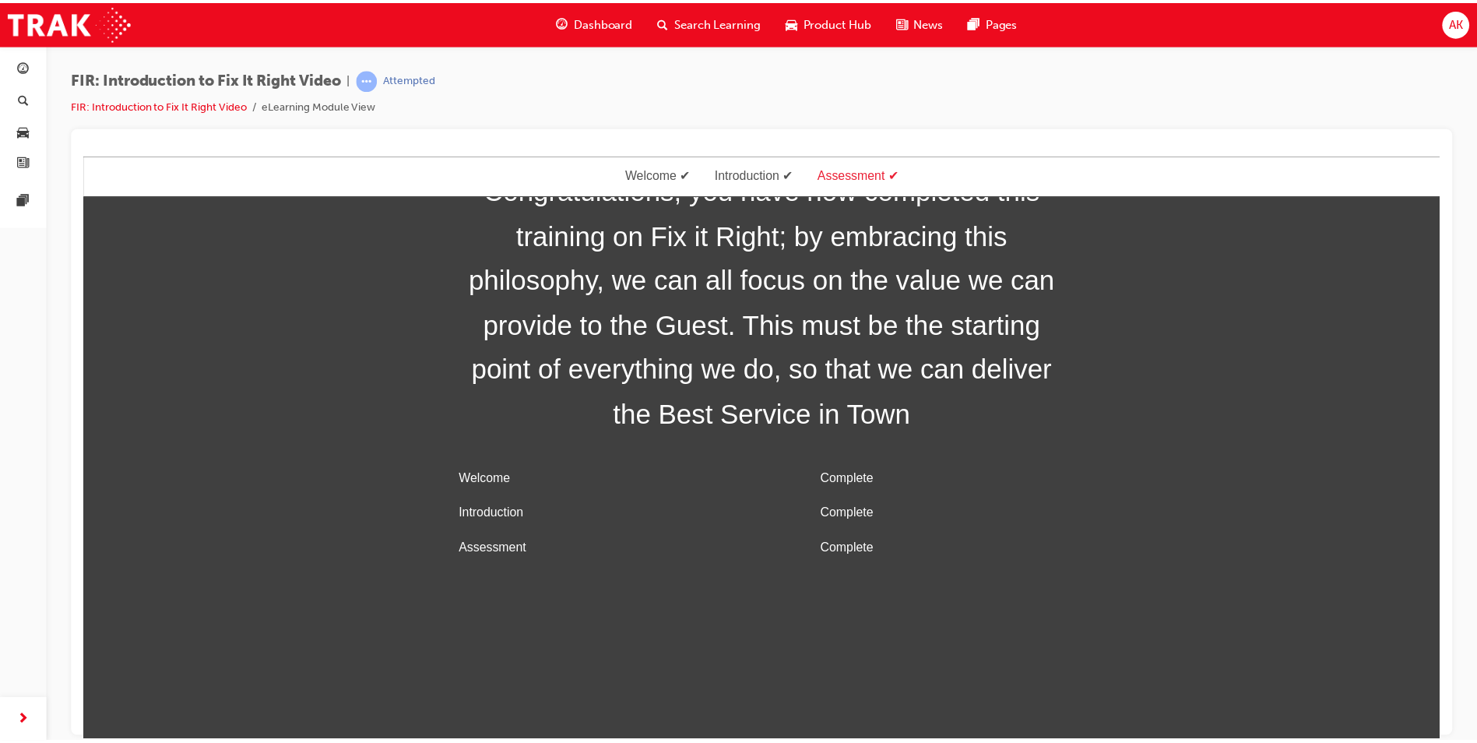
scroll to position [50, 0]
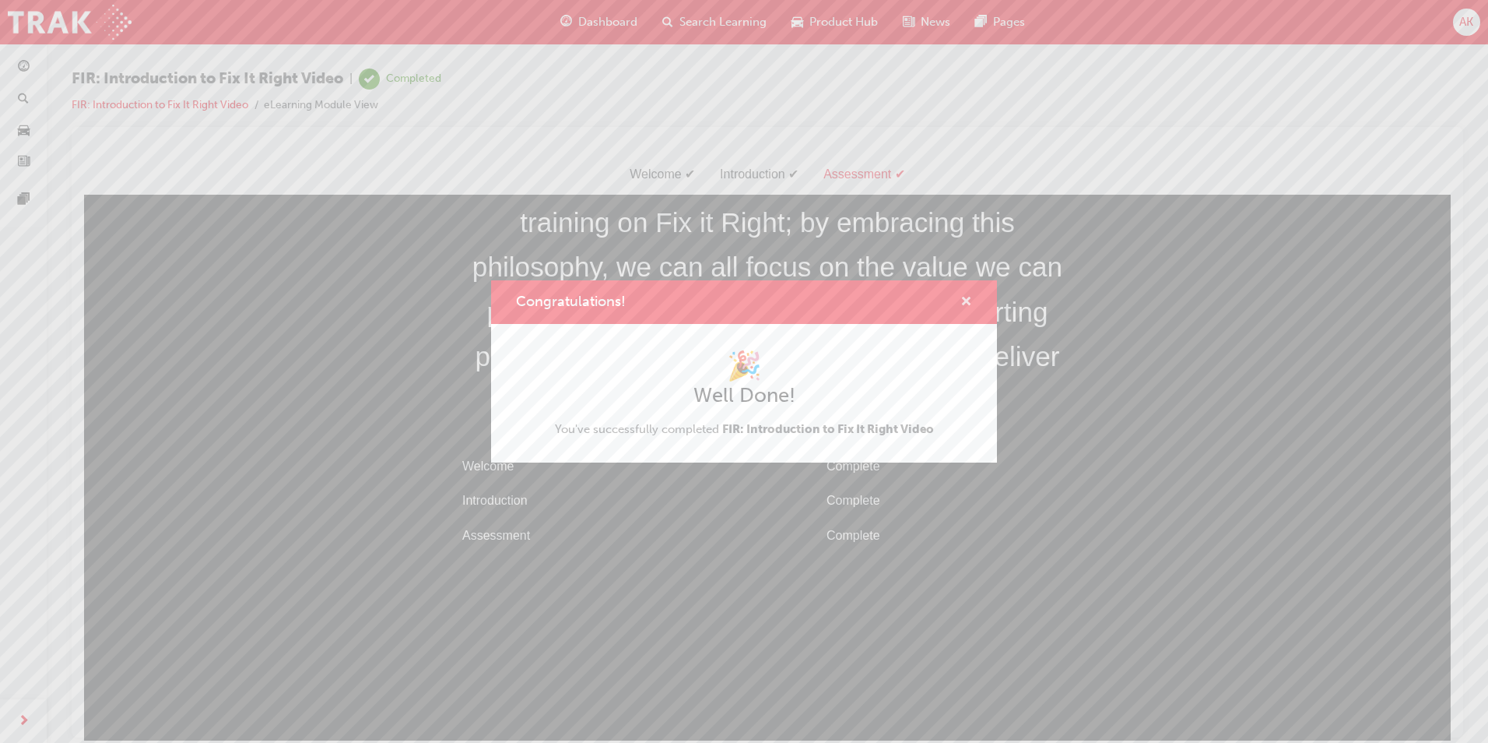
drag, startPoint x: 962, startPoint y: 297, endPoint x: 728, endPoint y: 22, distance: 361.7
click at [962, 297] on span "cross-icon" at bounding box center [967, 303] width 12 height 14
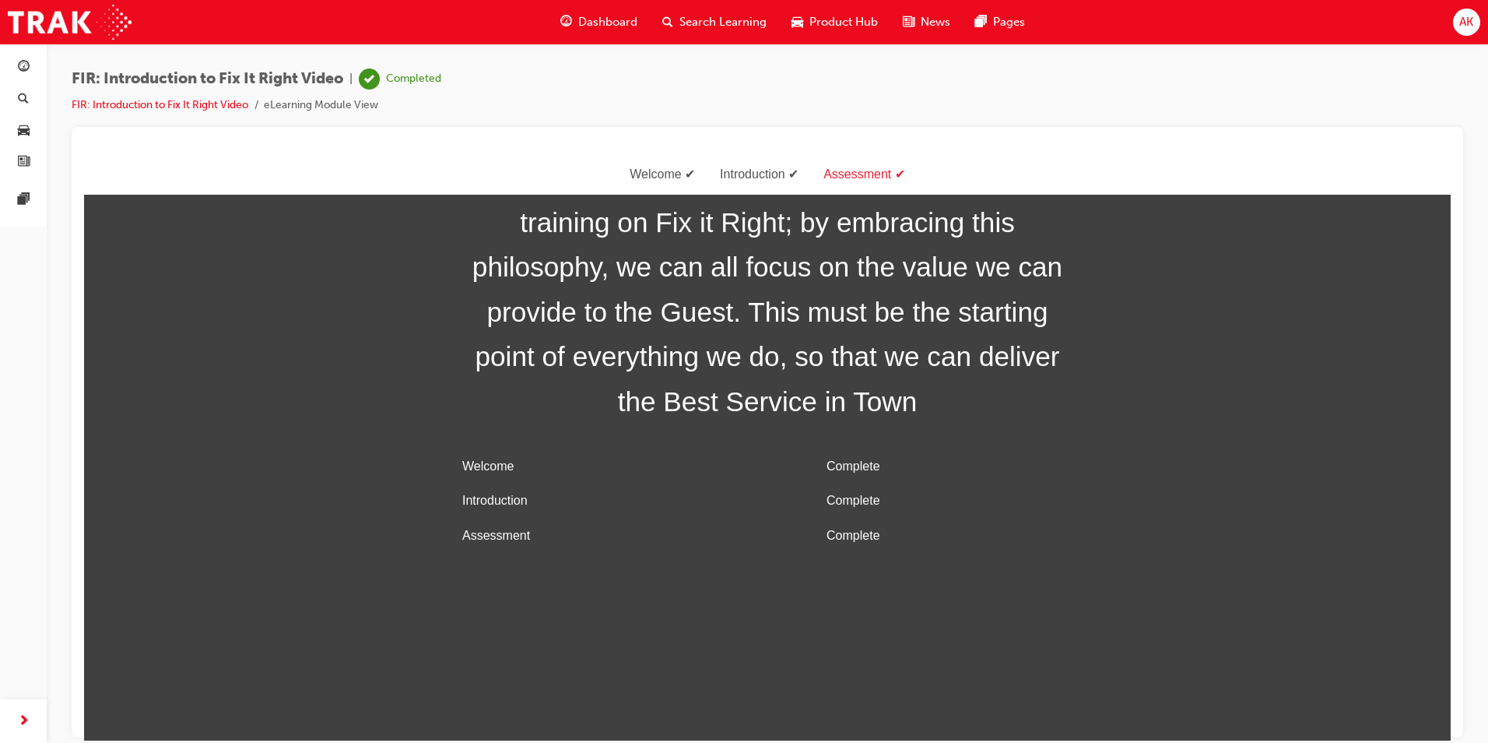
click at [695, 29] on span "Search Learning" at bounding box center [723, 22] width 87 height 18
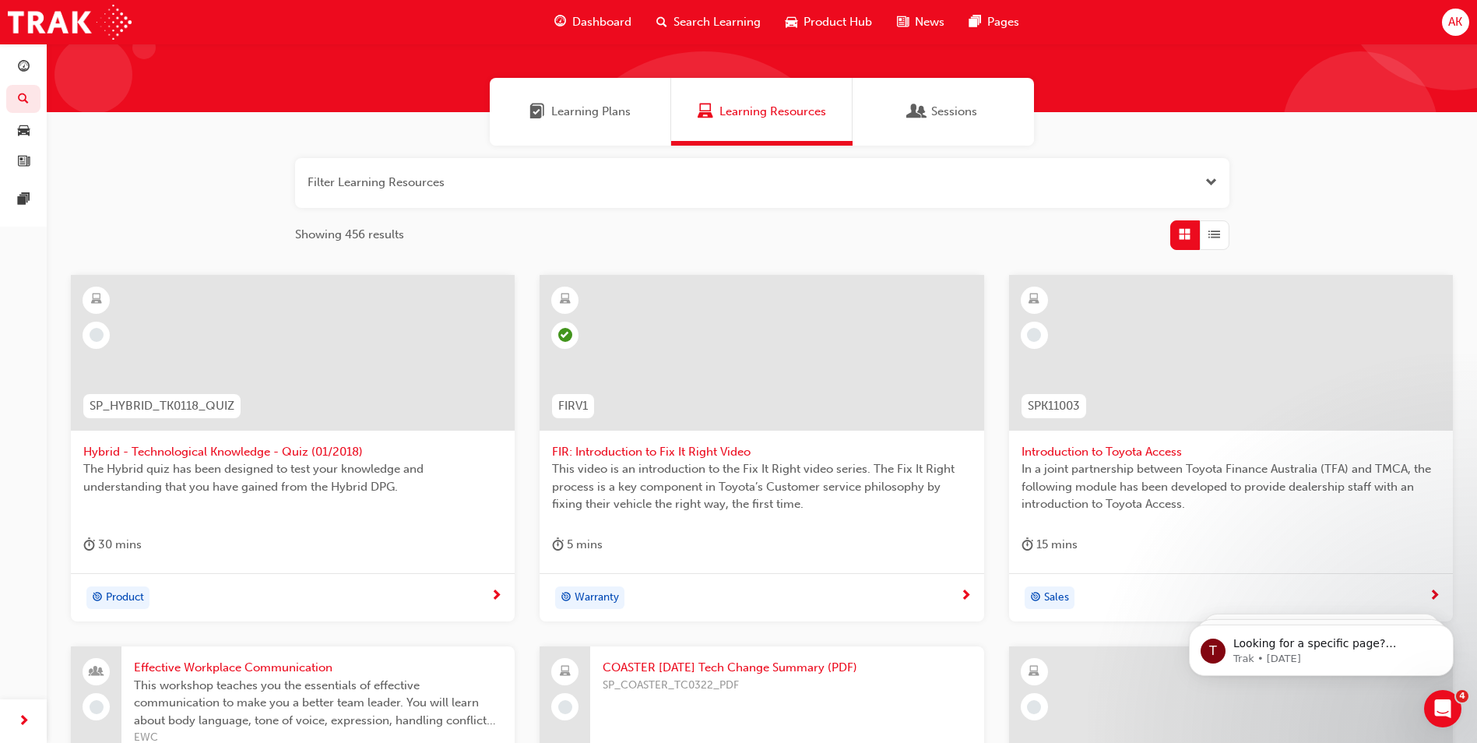
scroll to position [234, 0]
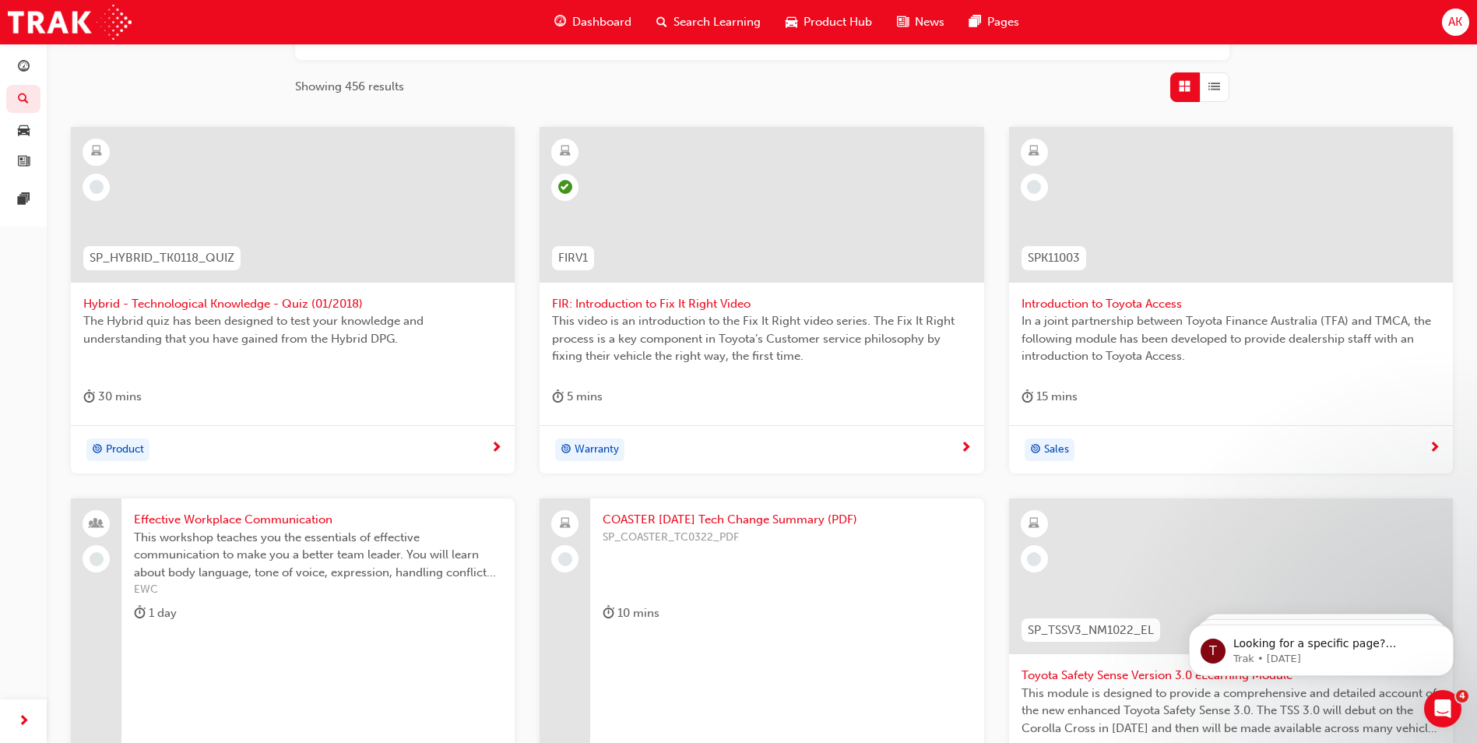
click at [1094, 300] on span "Introduction to Toyota Access" at bounding box center [1230, 304] width 419 height 18
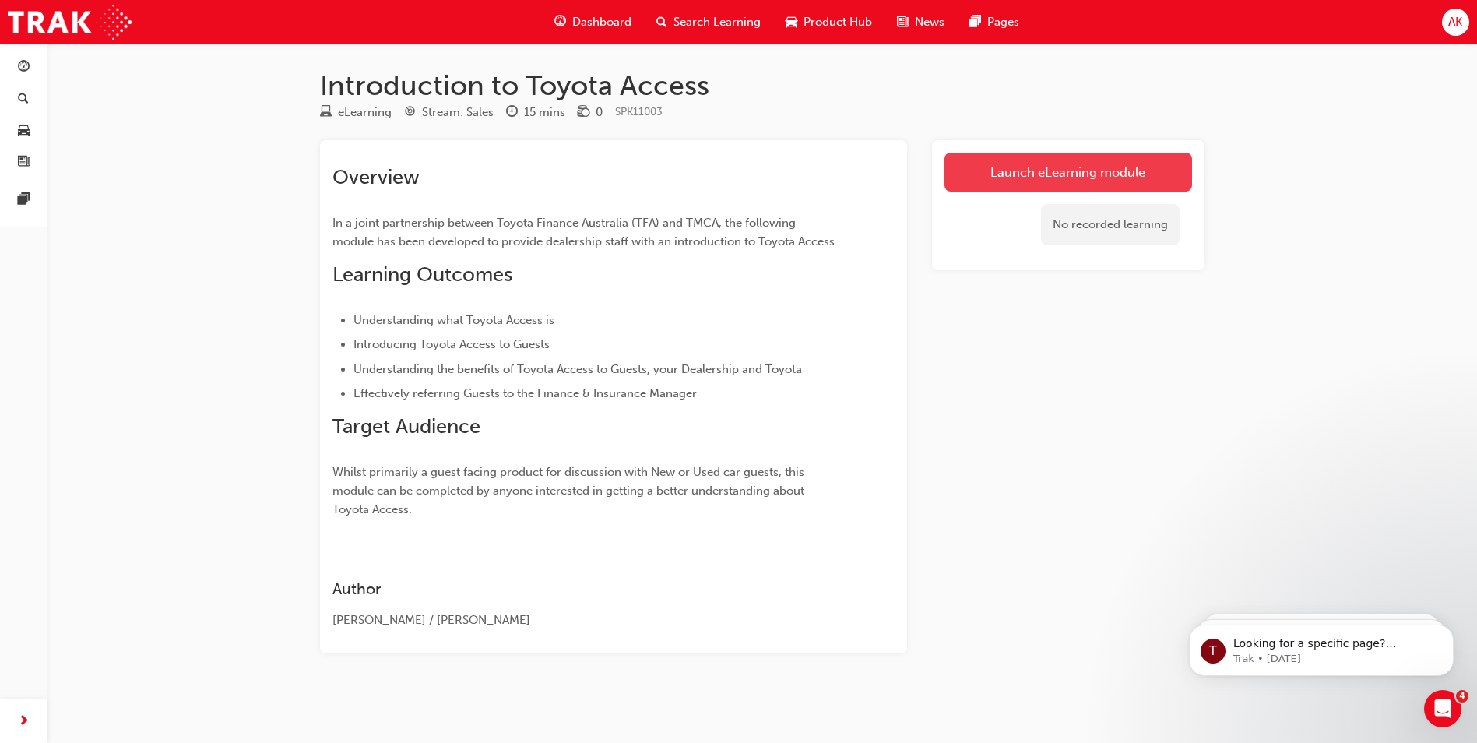
click at [1044, 171] on link "Launch eLearning module" at bounding box center [1068, 172] width 248 height 39
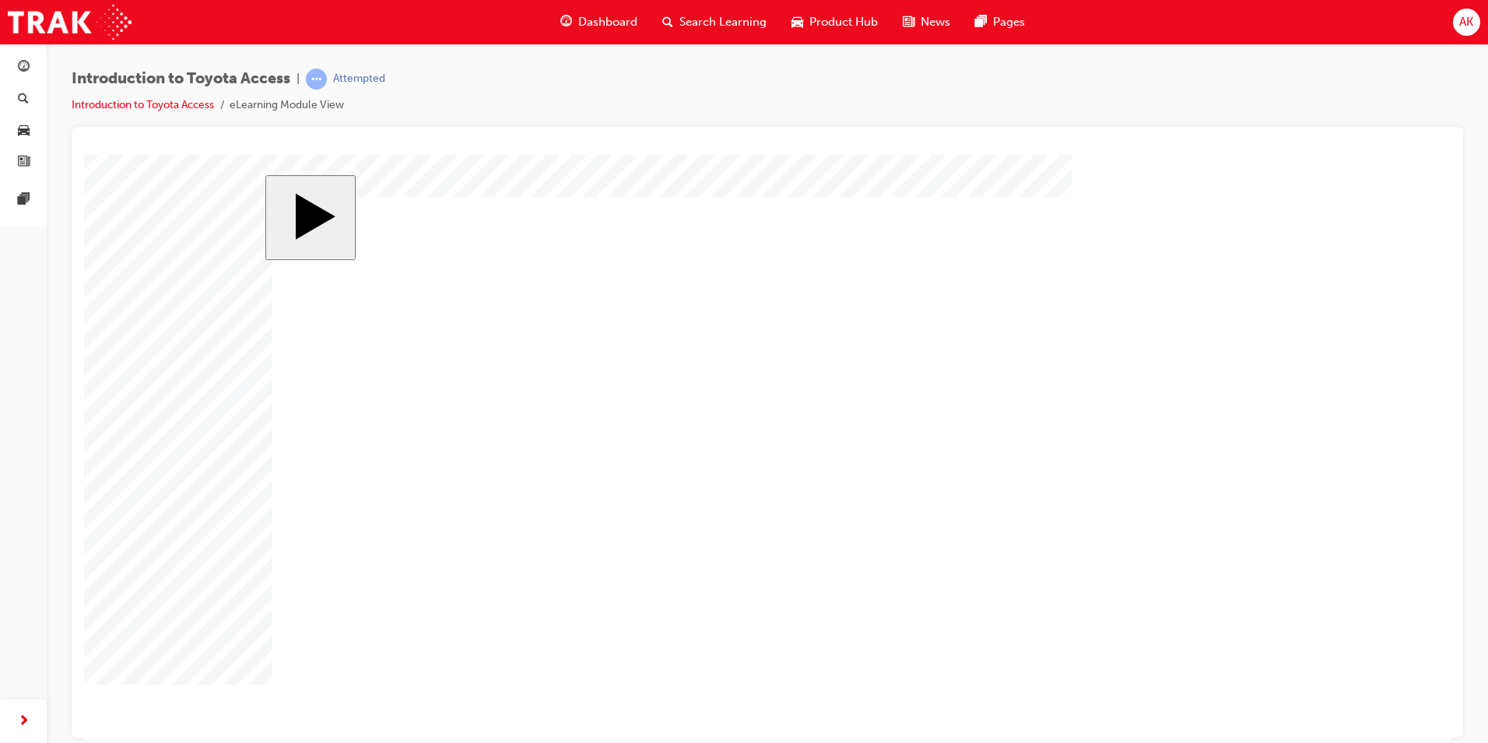
drag, startPoint x: 553, startPoint y: 669, endPoint x: 589, endPoint y: 631, distance: 51.8
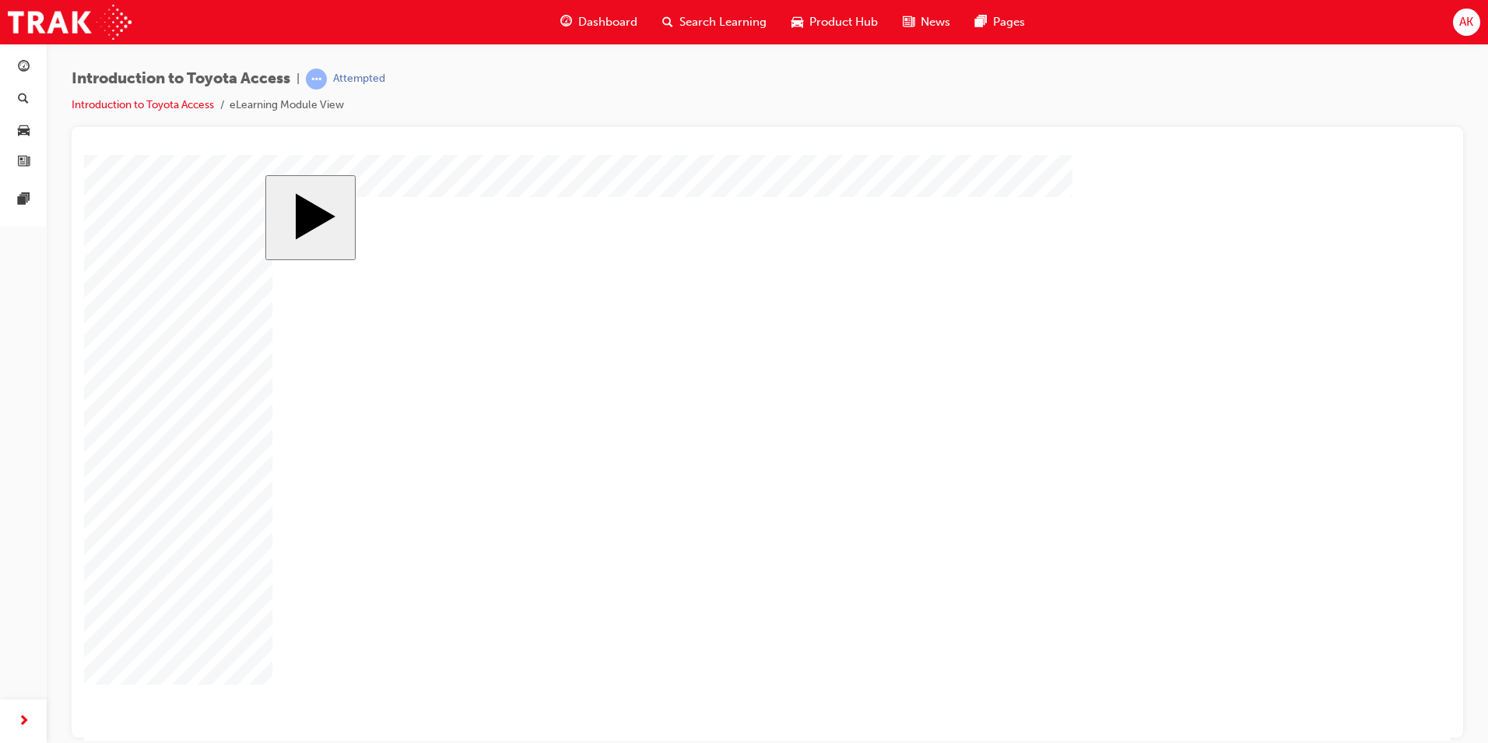
drag, startPoint x: 527, startPoint y: 371, endPoint x: 679, endPoint y: 374, distance: 151.8
drag, startPoint x: 591, startPoint y: 458, endPoint x: 699, endPoint y: 453, distance: 108.3
drag, startPoint x: 539, startPoint y: 549, endPoint x: 711, endPoint y: 548, distance: 171.3
drag, startPoint x: 704, startPoint y: 590, endPoint x: 531, endPoint y: 415, distance: 246.0
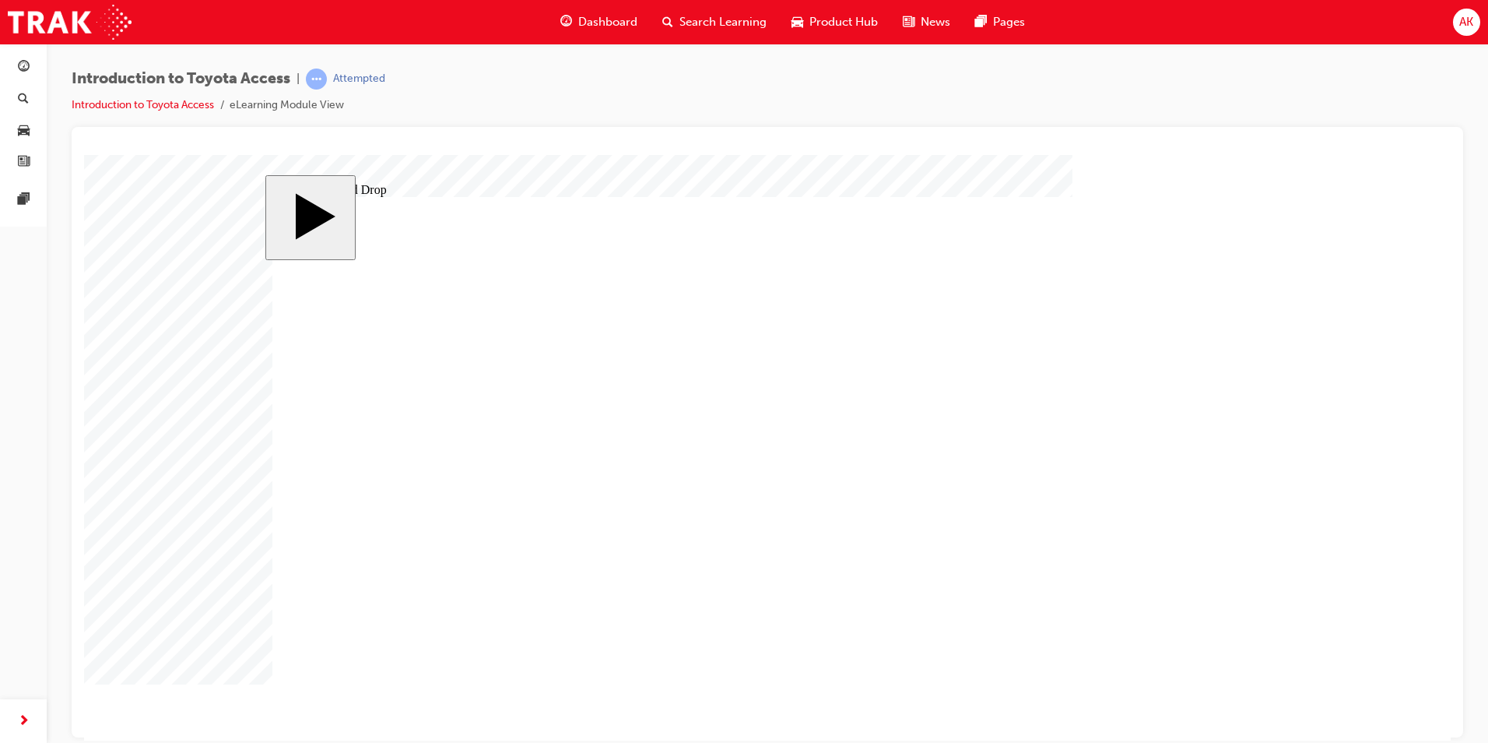
drag, startPoint x: 539, startPoint y: 569, endPoint x: 704, endPoint y: 567, distance: 164.3
drag, startPoint x: 1159, startPoint y: 634, endPoint x: 1214, endPoint y: 624, distance: 56.3
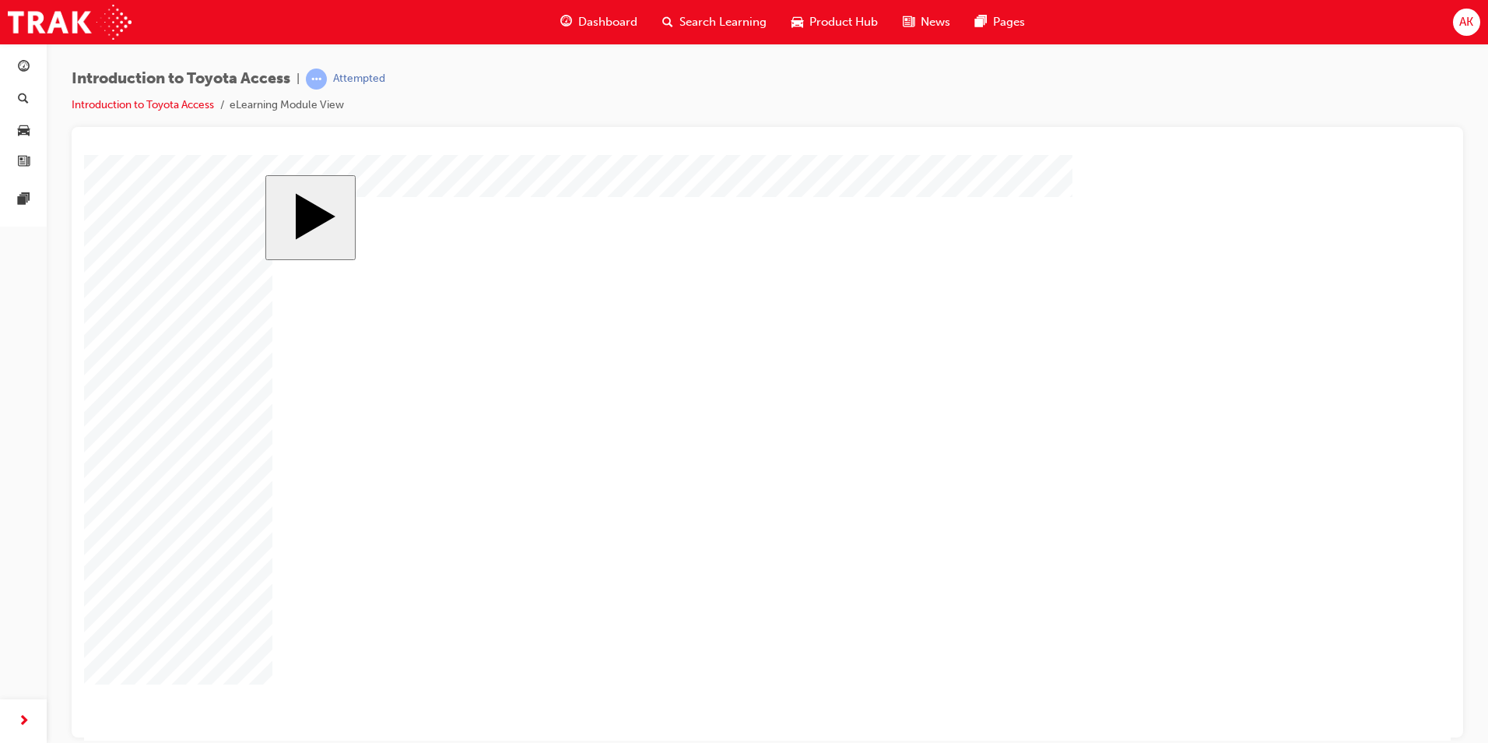
drag, startPoint x: 778, startPoint y: 356, endPoint x: 775, endPoint y: 490, distance: 134.7
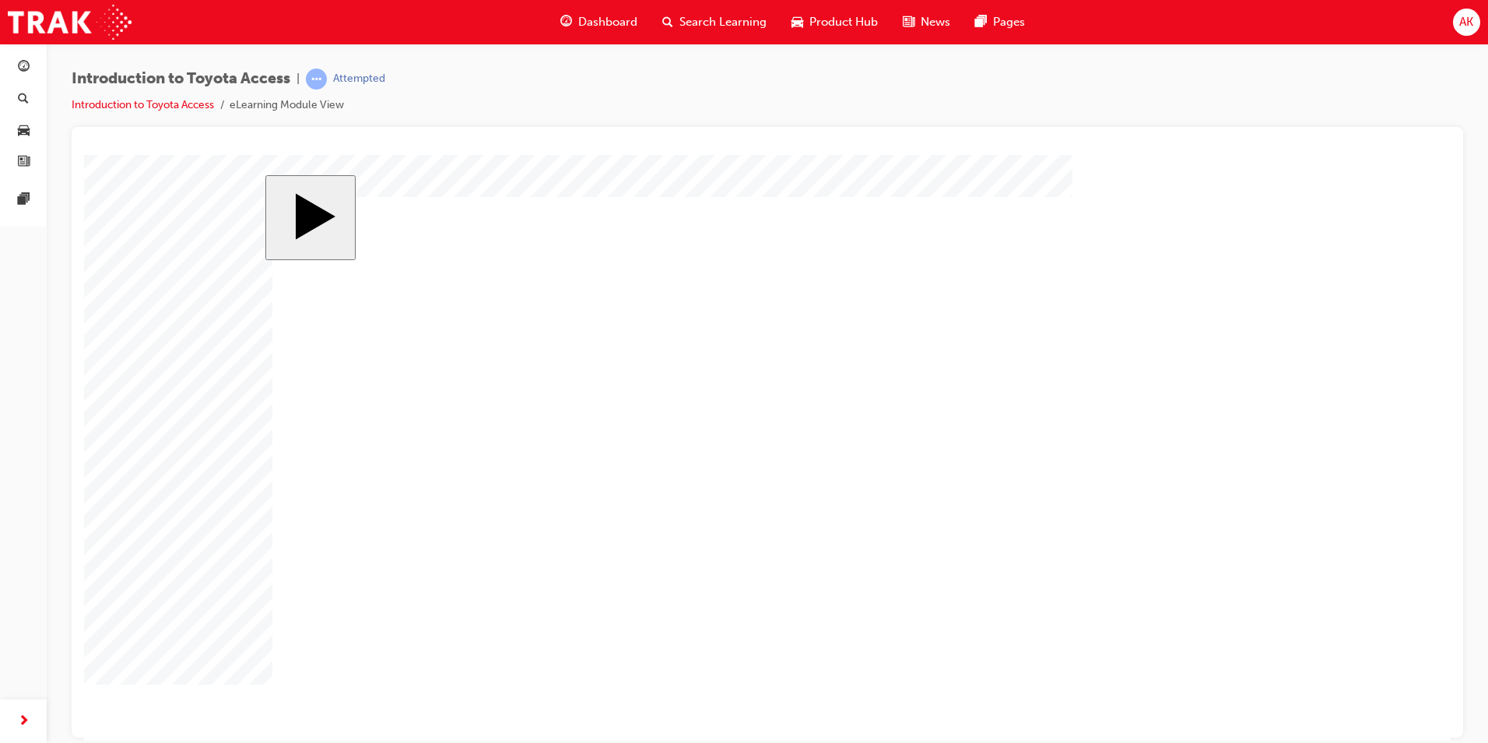
radio input "true"
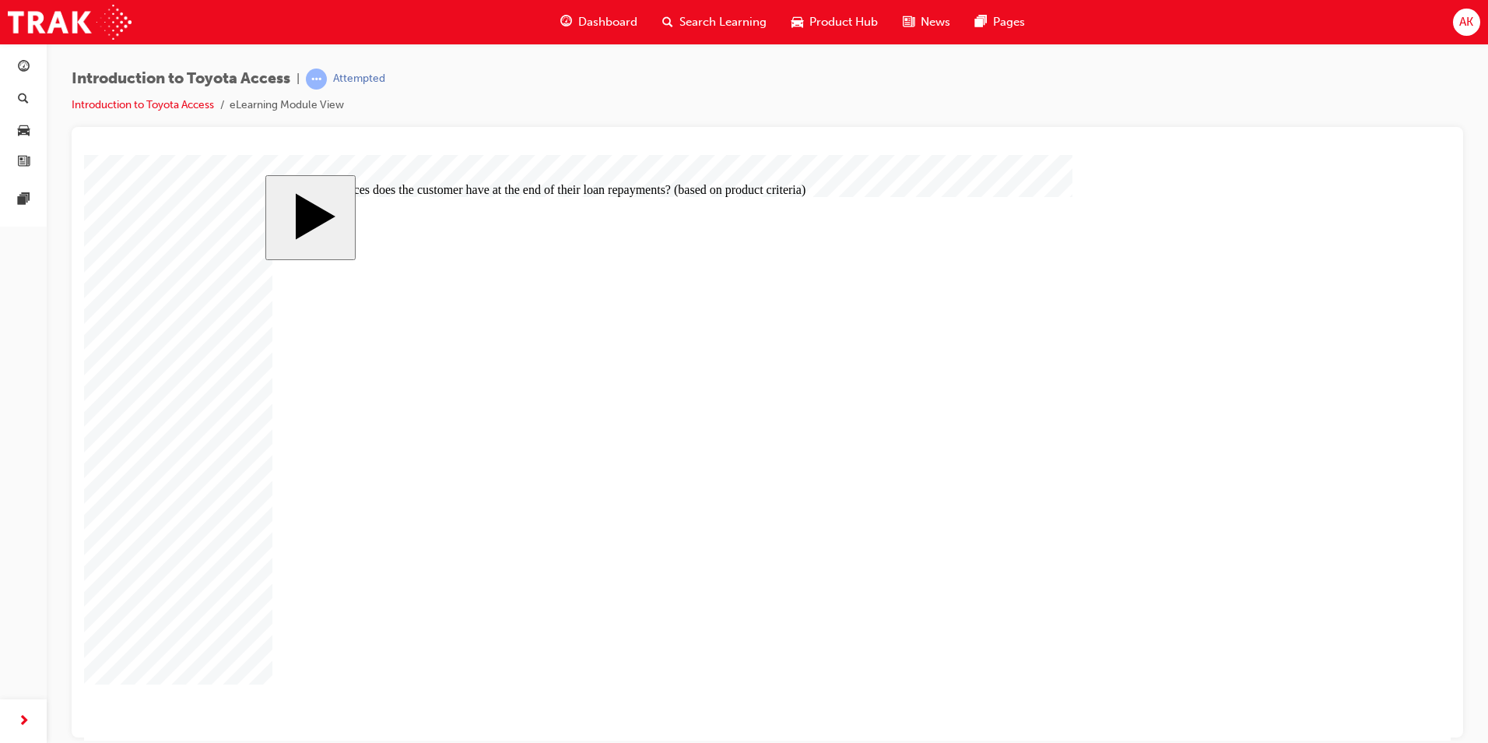
drag, startPoint x: 831, startPoint y: 406, endPoint x: 845, endPoint y: 535, distance: 129.3
radio input "false"
radio input "true"
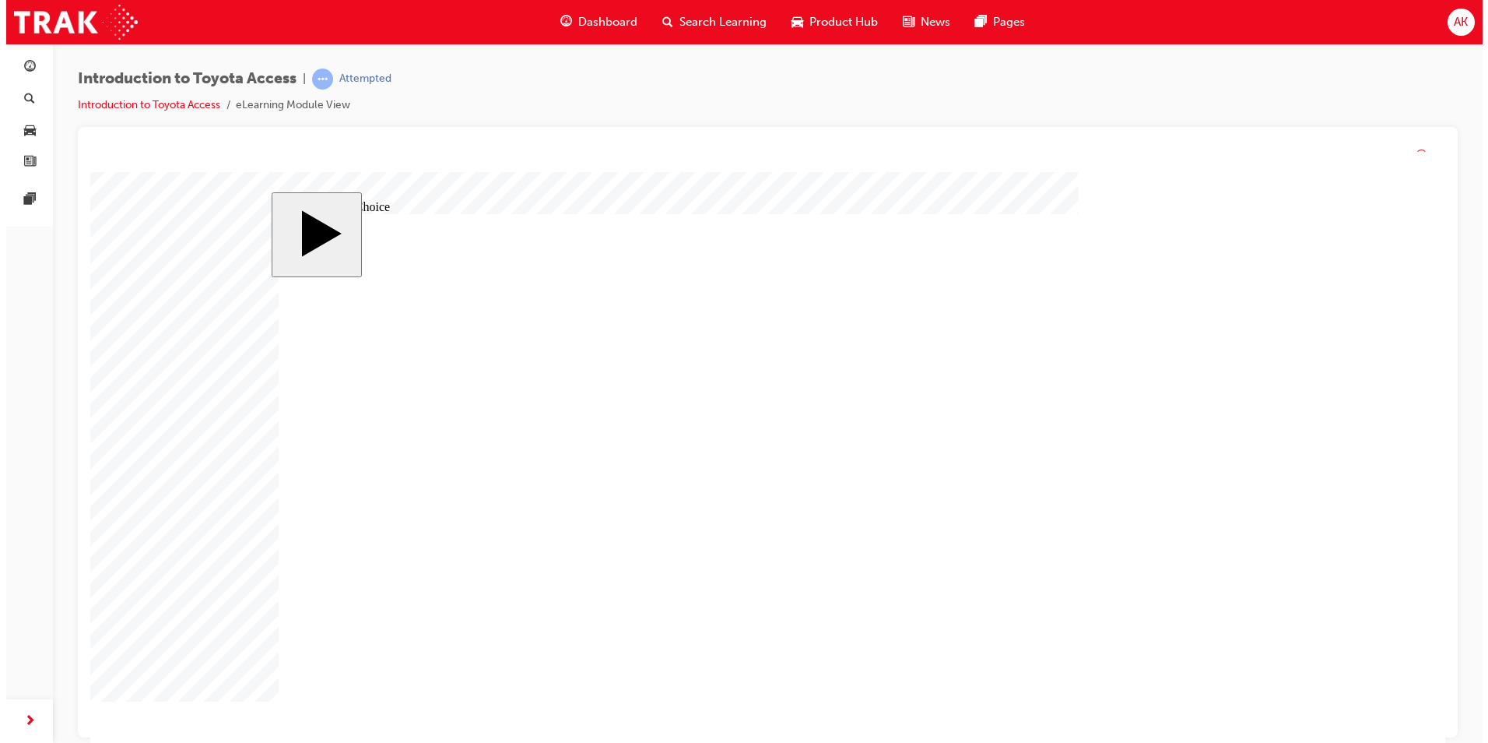
drag, startPoint x: 1168, startPoint y: 641, endPoint x: 1148, endPoint y: 620, distance: 29.2
radio input "true"
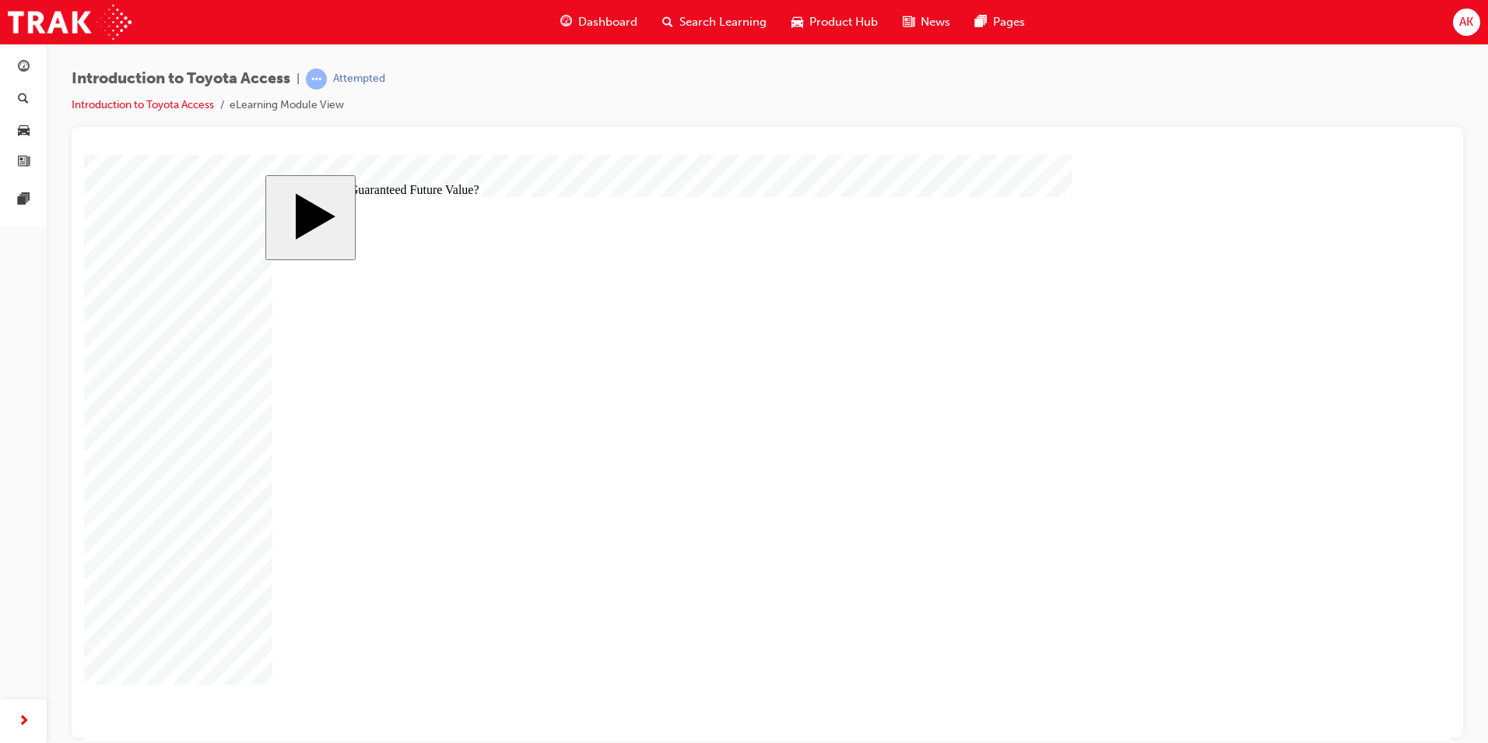
radio input "true"
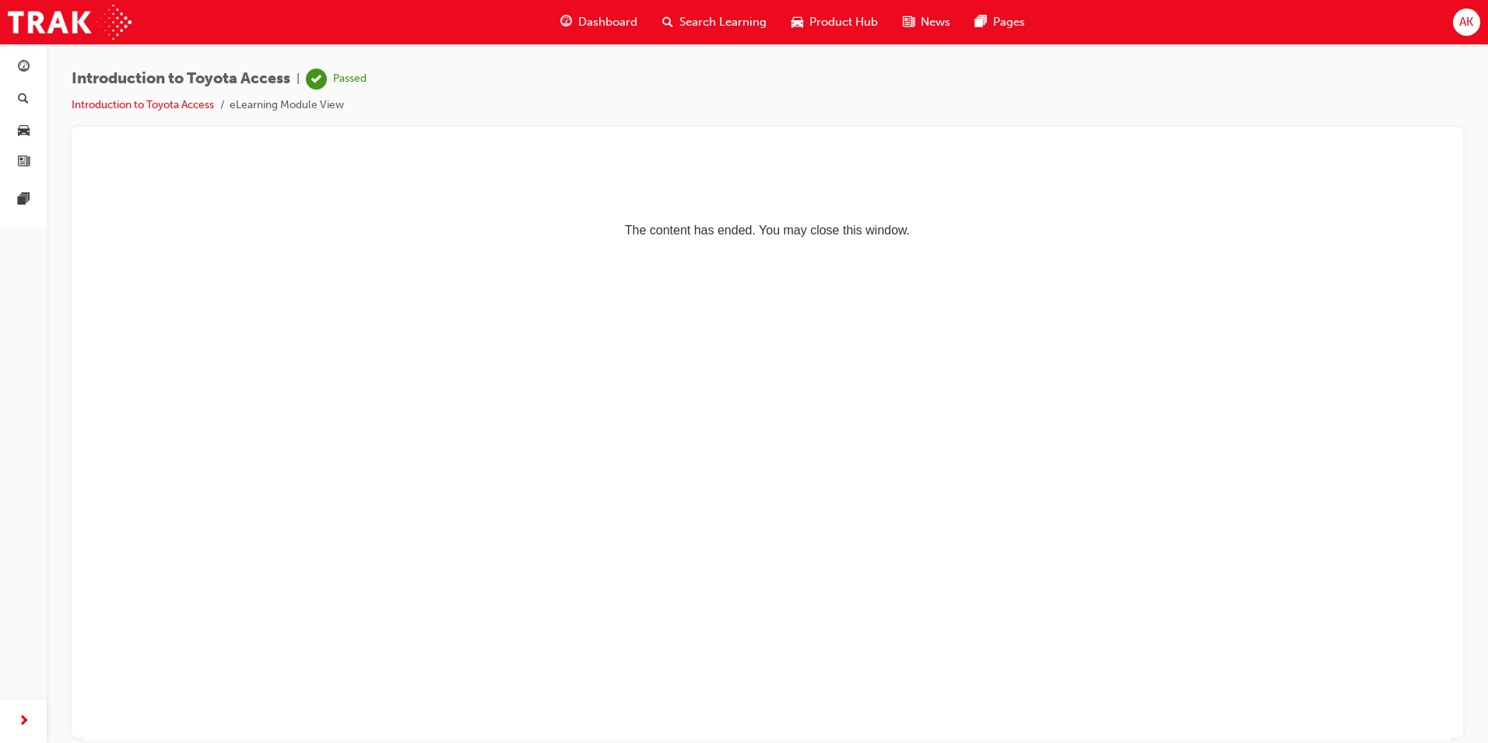
click at [703, 20] on span "Search Learning" at bounding box center [723, 22] width 87 height 18
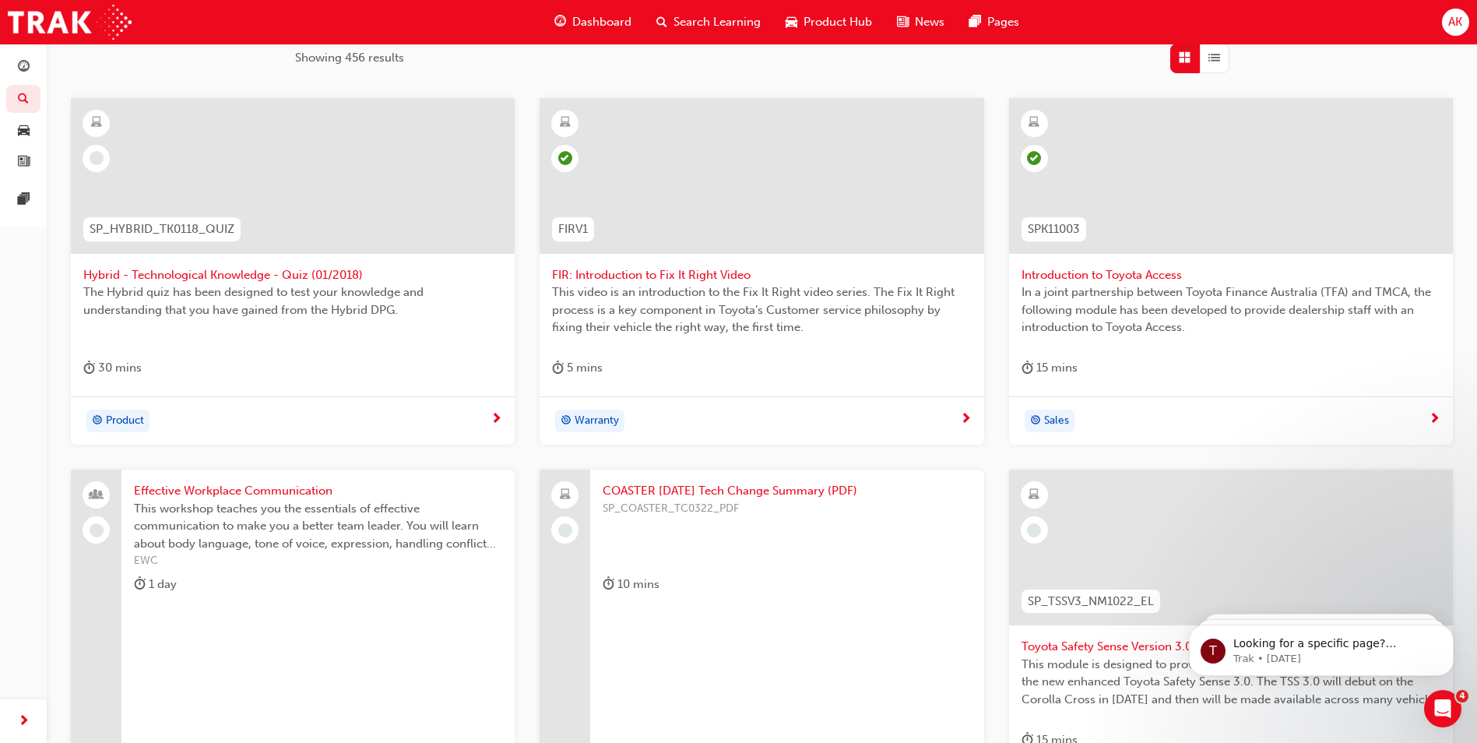
scroll to position [527, 0]
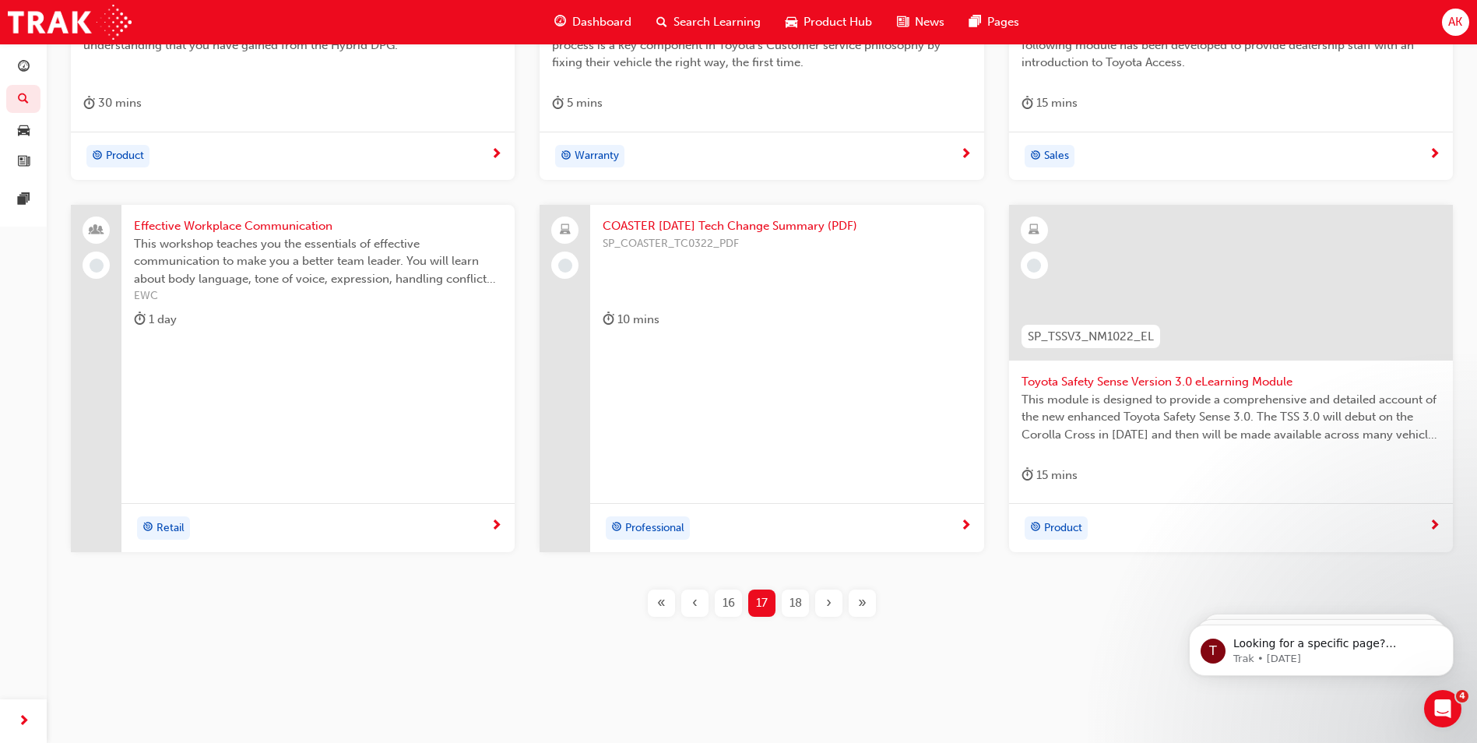
click at [693, 400] on div "COASTER [DATE] Tech Change Summary (PDF) SP_COASTER_TC0322_PDF 10 mins Professi…" at bounding box center [786, 378] width 393 height 347
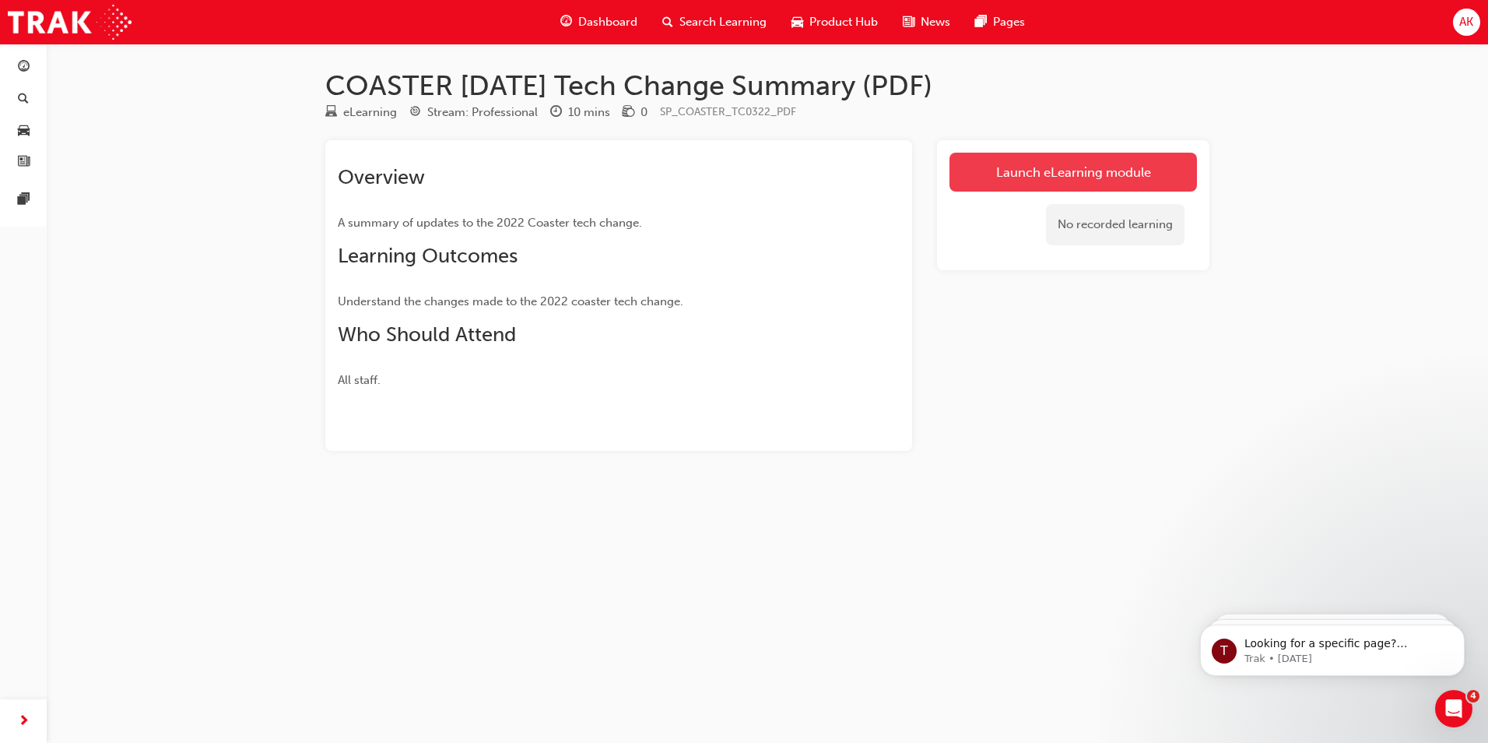
click at [1009, 164] on link "Launch eLearning module" at bounding box center [1074, 172] width 248 height 39
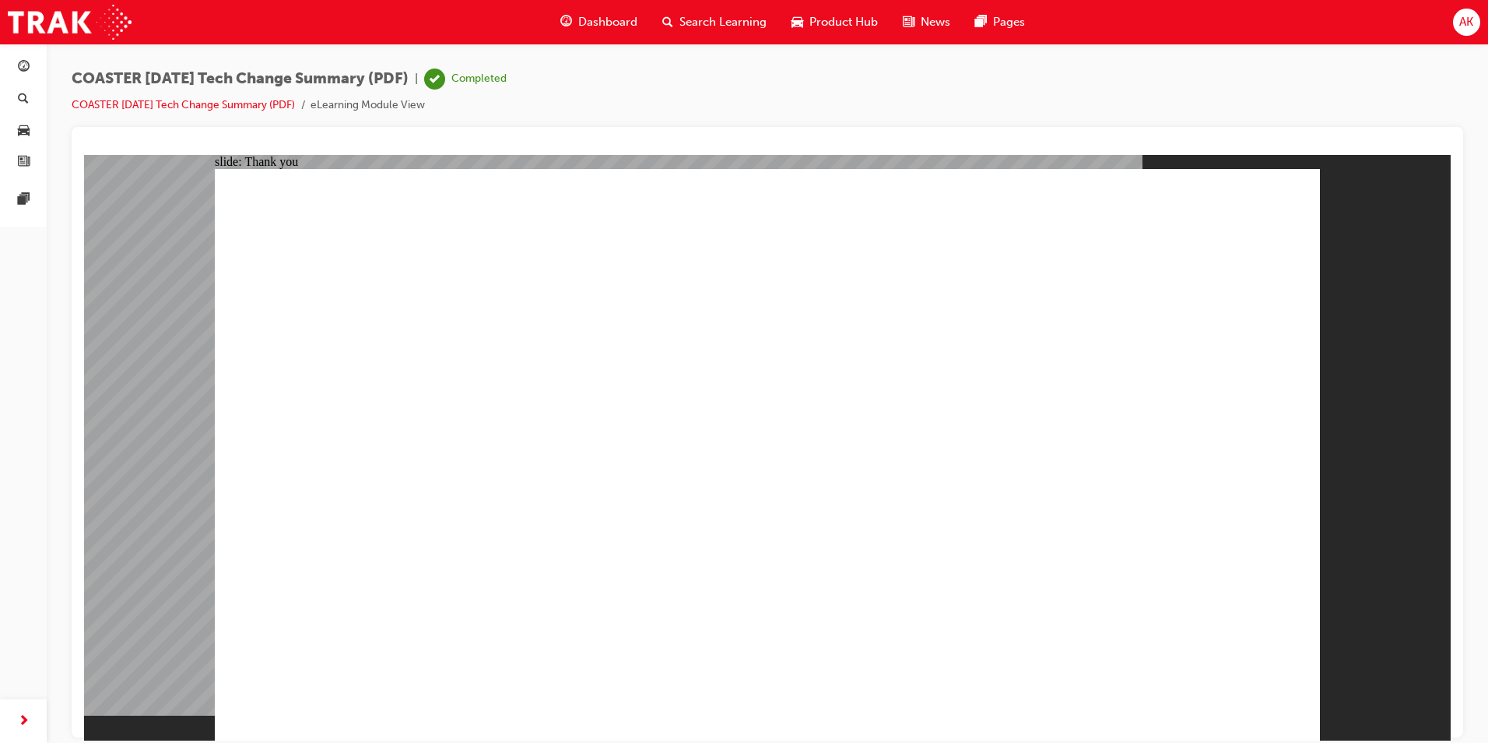
click at [743, 15] on span "Search Learning" at bounding box center [723, 22] width 87 height 18
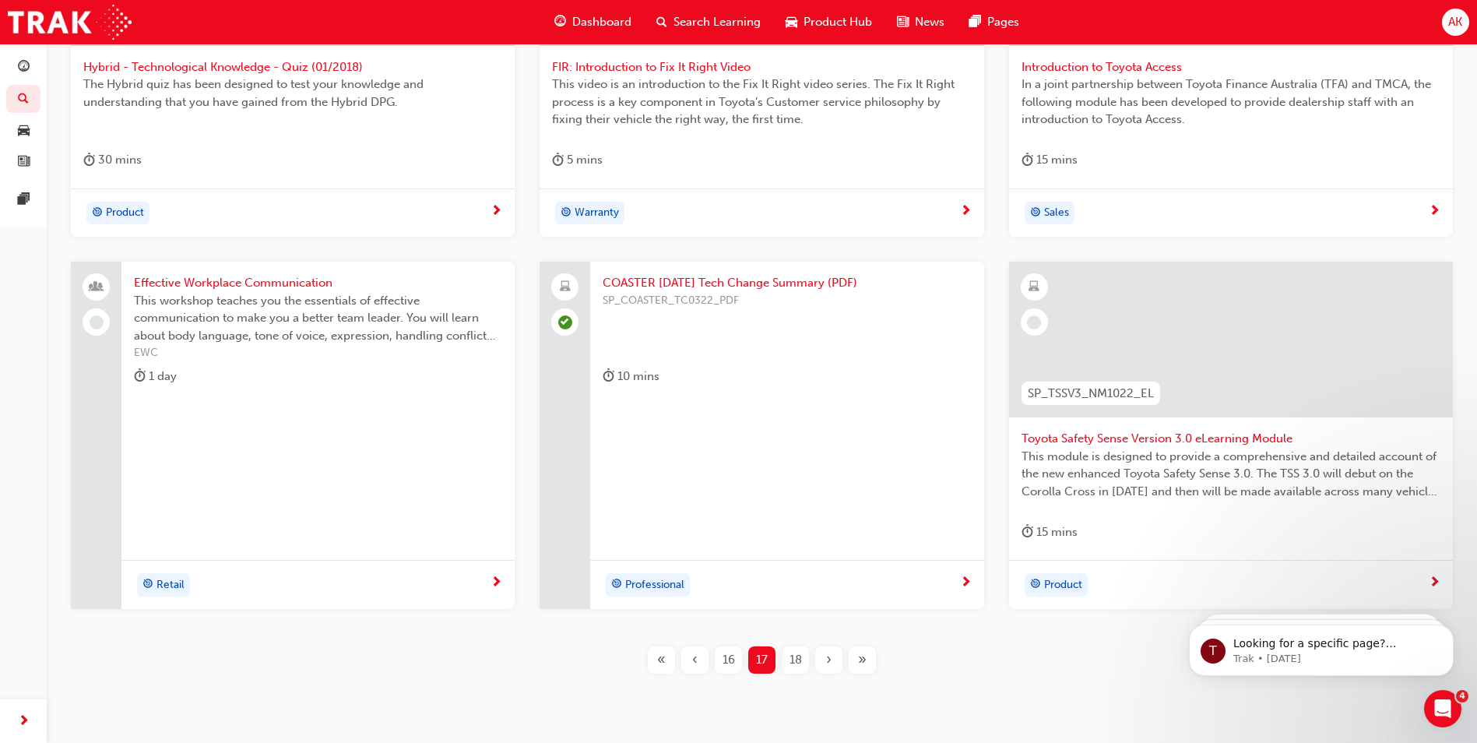
scroll to position [527, 0]
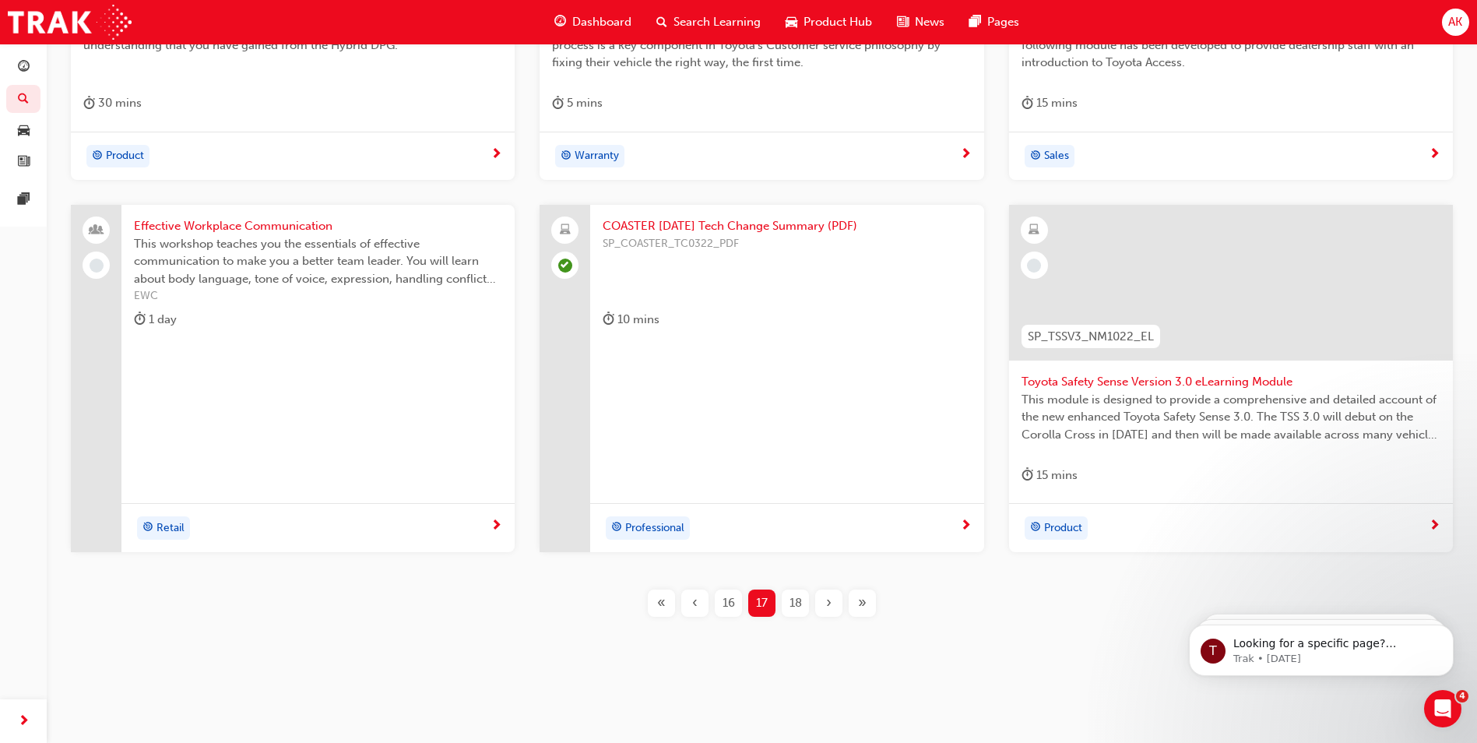
click at [1172, 381] on span "Toyota Safety Sense Version 3.0 eLearning Module" at bounding box center [1230, 382] width 419 height 18
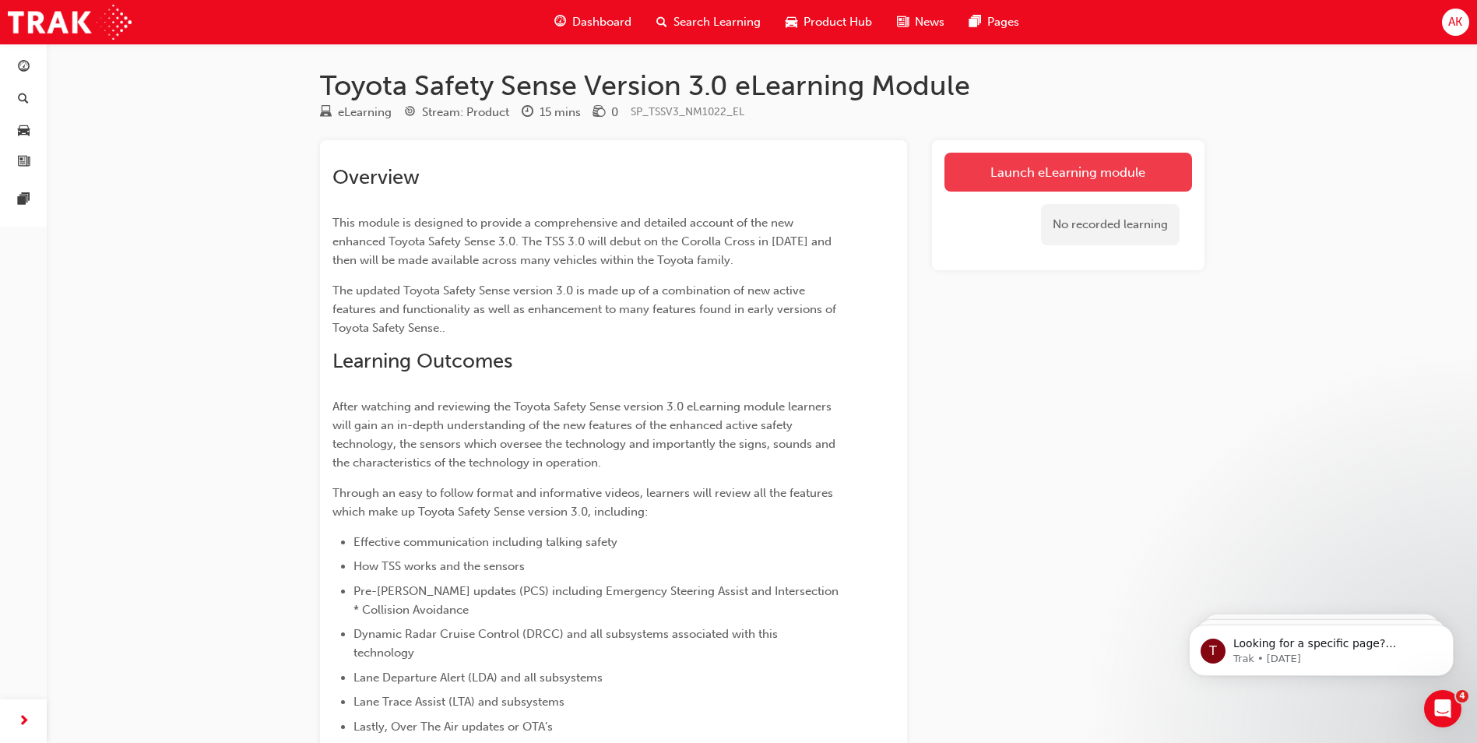
click at [1028, 168] on link "Launch eLearning module" at bounding box center [1068, 172] width 248 height 39
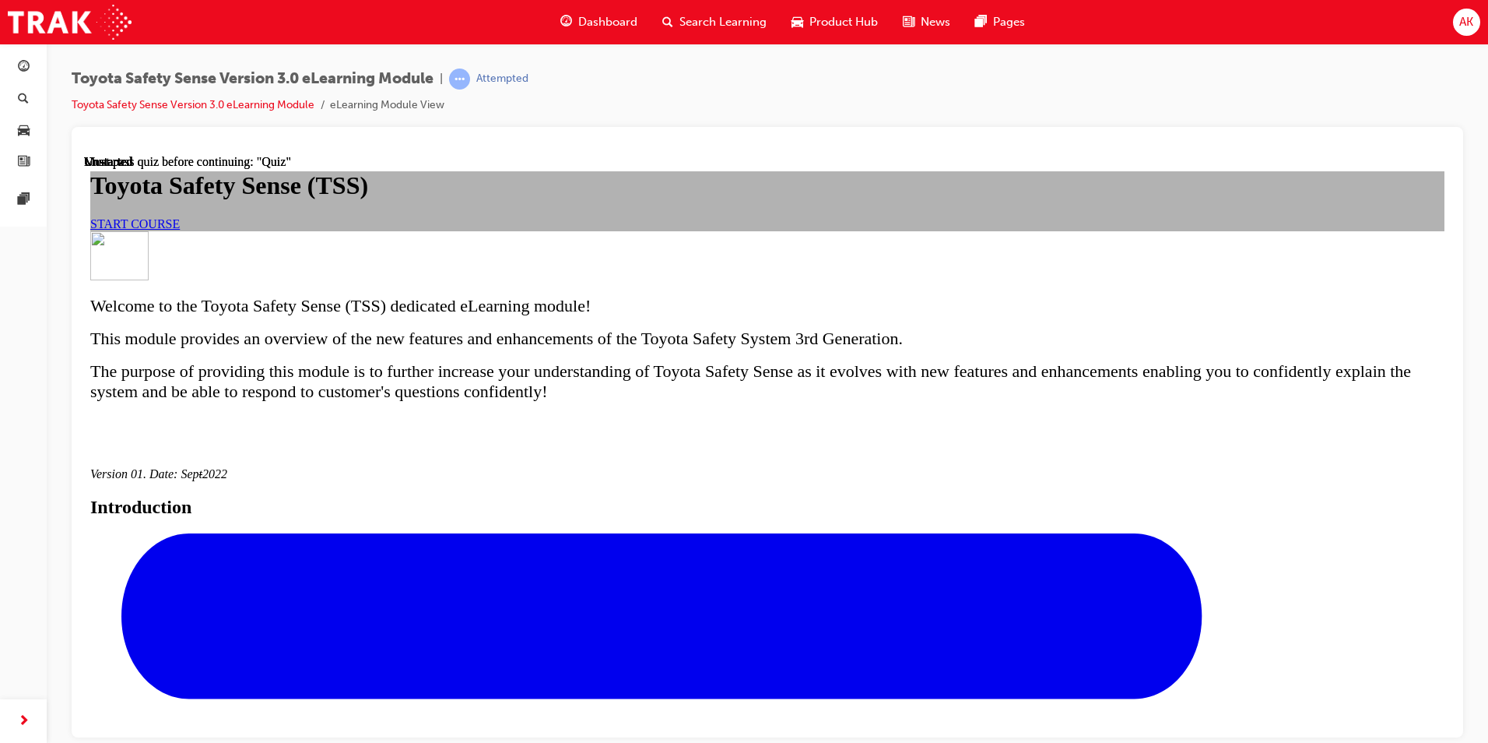
scroll to position [680, 0]
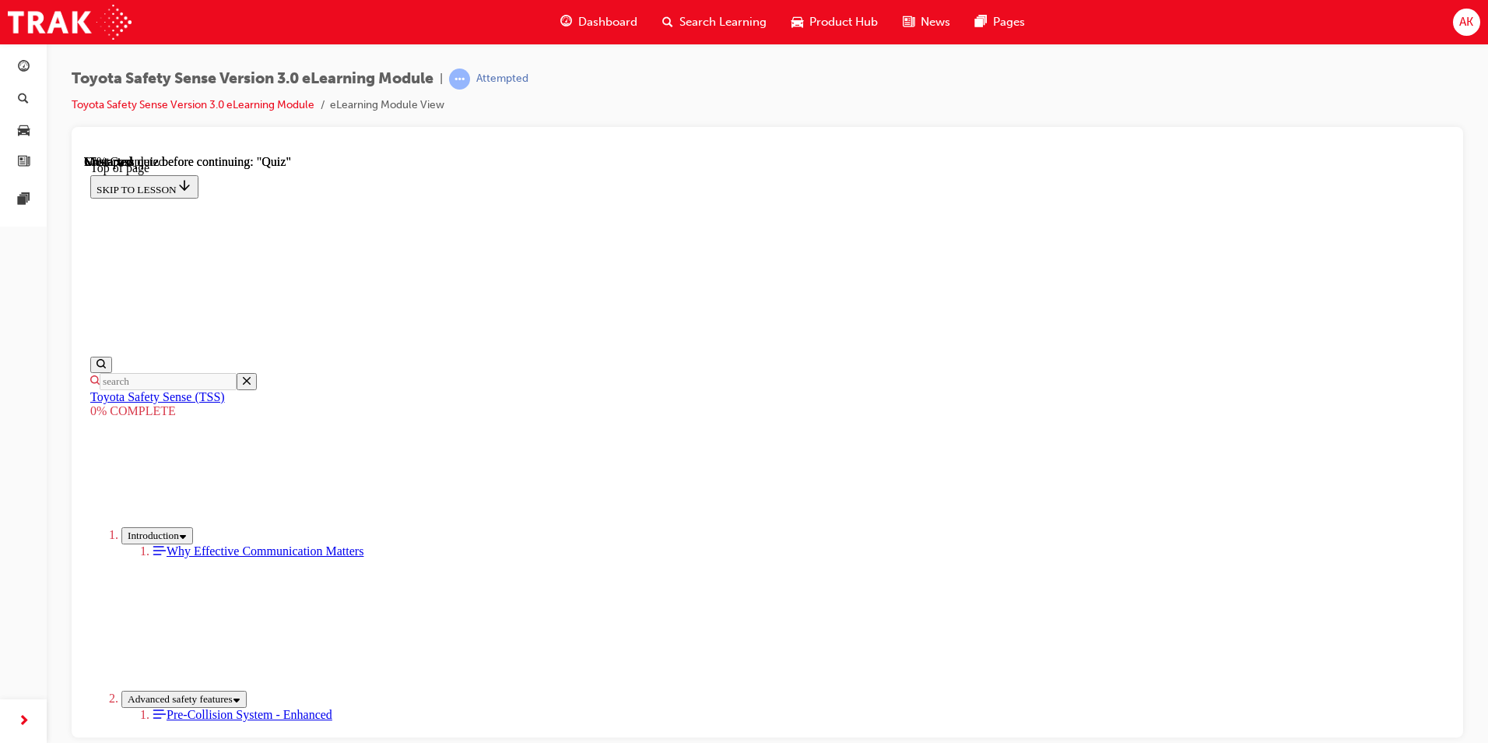
scroll to position [1442, 0]
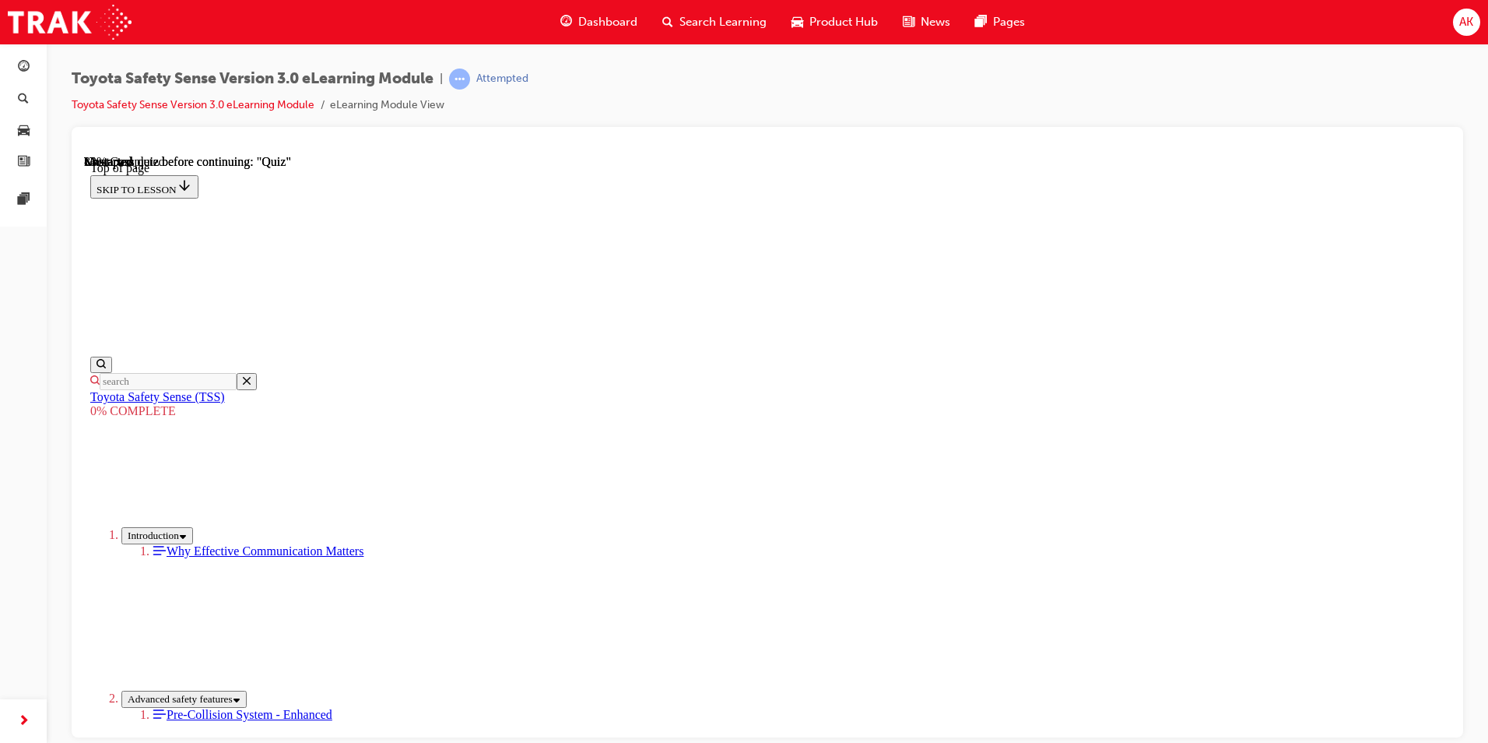
scroll to position [3220, 0]
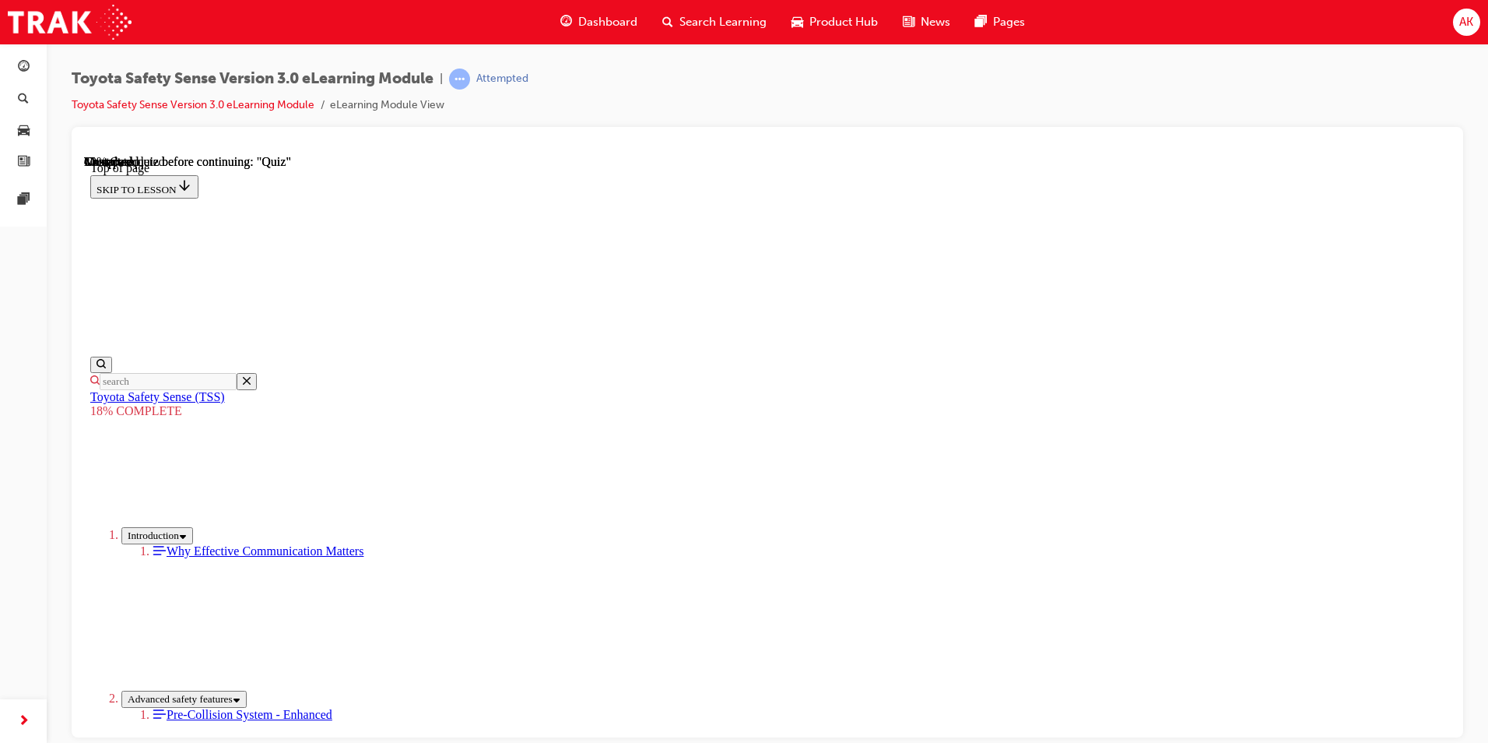
drag, startPoint x: 882, startPoint y: 341, endPoint x: 715, endPoint y: 530, distance: 252.6
drag, startPoint x: 834, startPoint y: 311, endPoint x: 670, endPoint y: 531, distance: 273.7
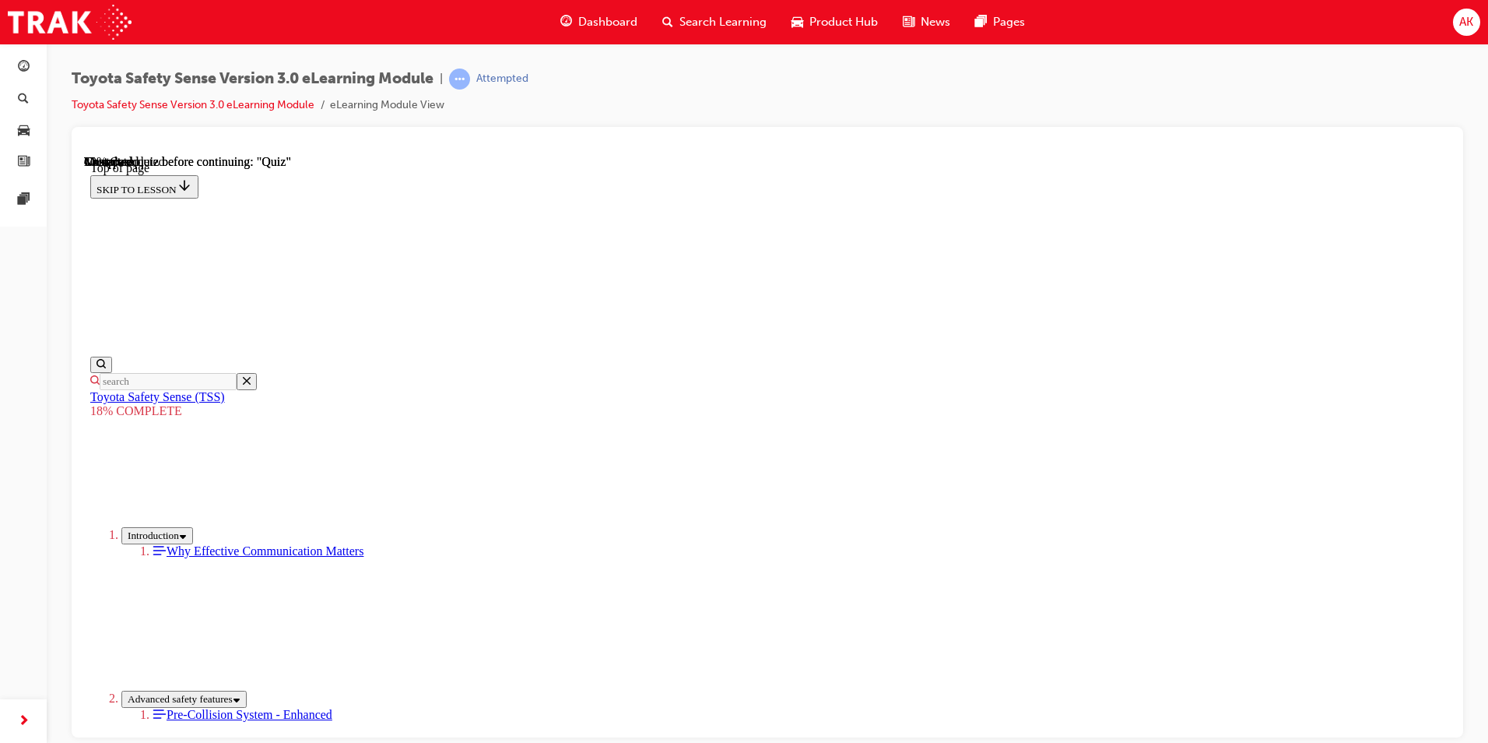
drag, startPoint x: 903, startPoint y: 297, endPoint x: 737, endPoint y: 504, distance: 264.7
drag, startPoint x: 908, startPoint y: 293, endPoint x: 725, endPoint y: 490, distance: 269.4
drag, startPoint x: 873, startPoint y: 293, endPoint x: 717, endPoint y: 507, distance: 265.1
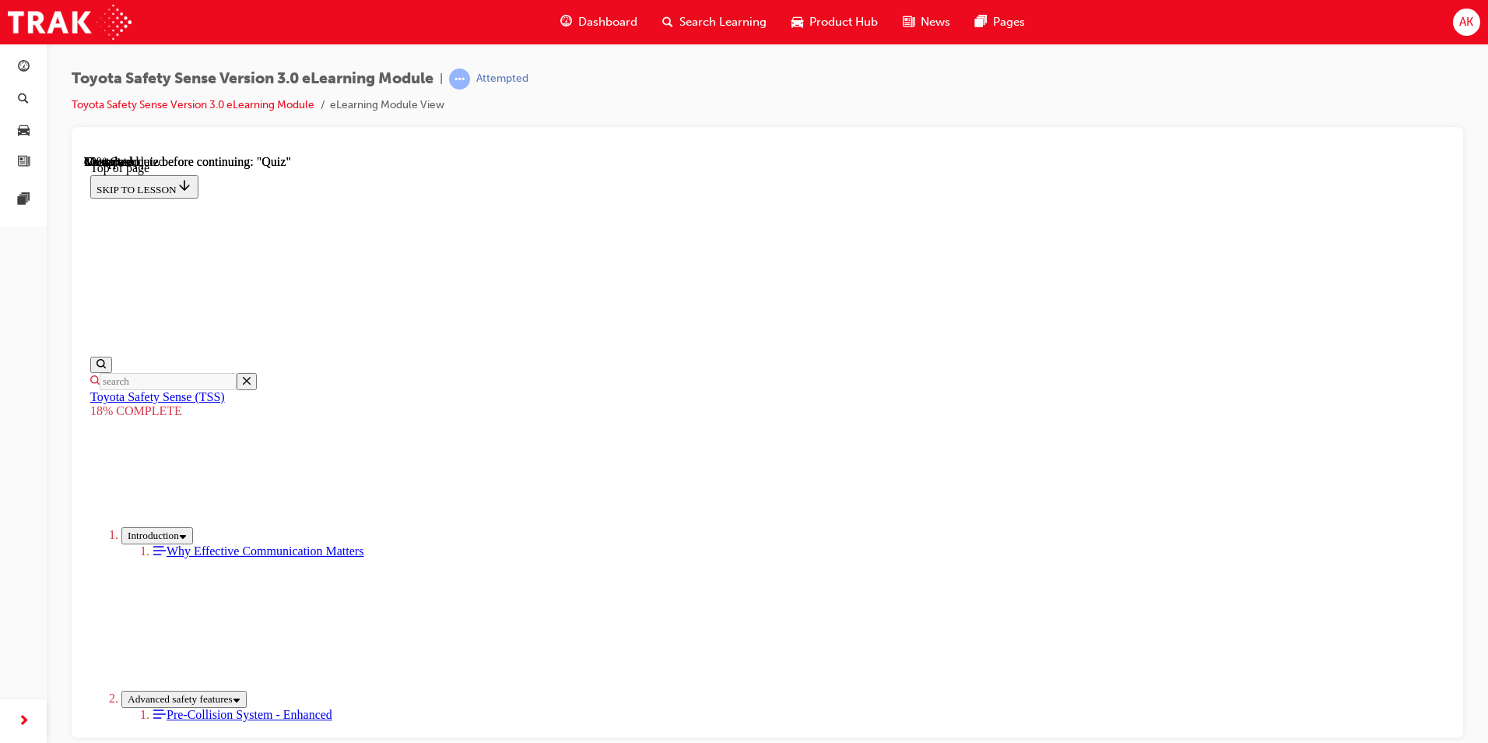
drag, startPoint x: 861, startPoint y: 300, endPoint x: 688, endPoint y: 471, distance: 243.3
drag, startPoint x: 865, startPoint y: 286, endPoint x: 714, endPoint y: 500, distance: 262.0
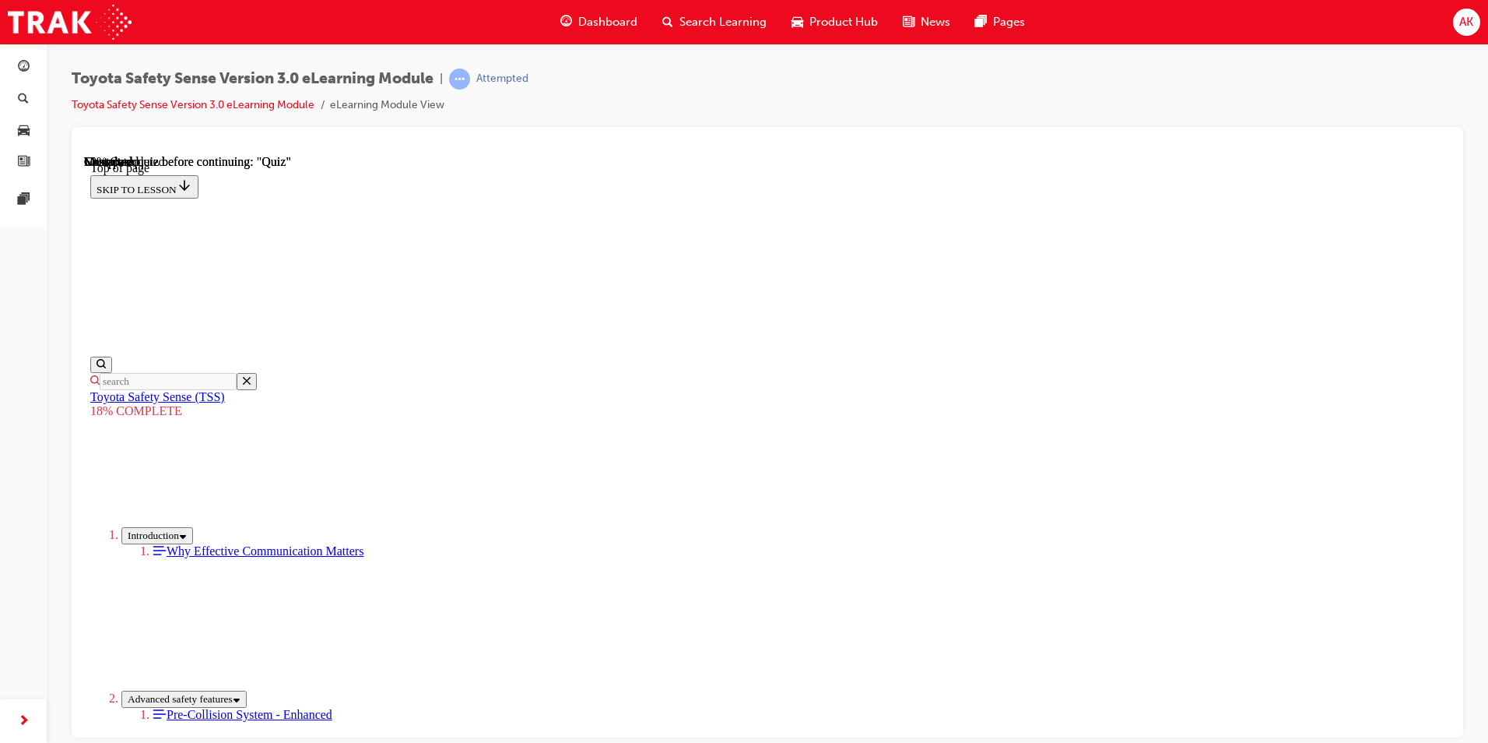
drag, startPoint x: 899, startPoint y: 618, endPoint x: 917, endPoint y: 564, distance: 56.6
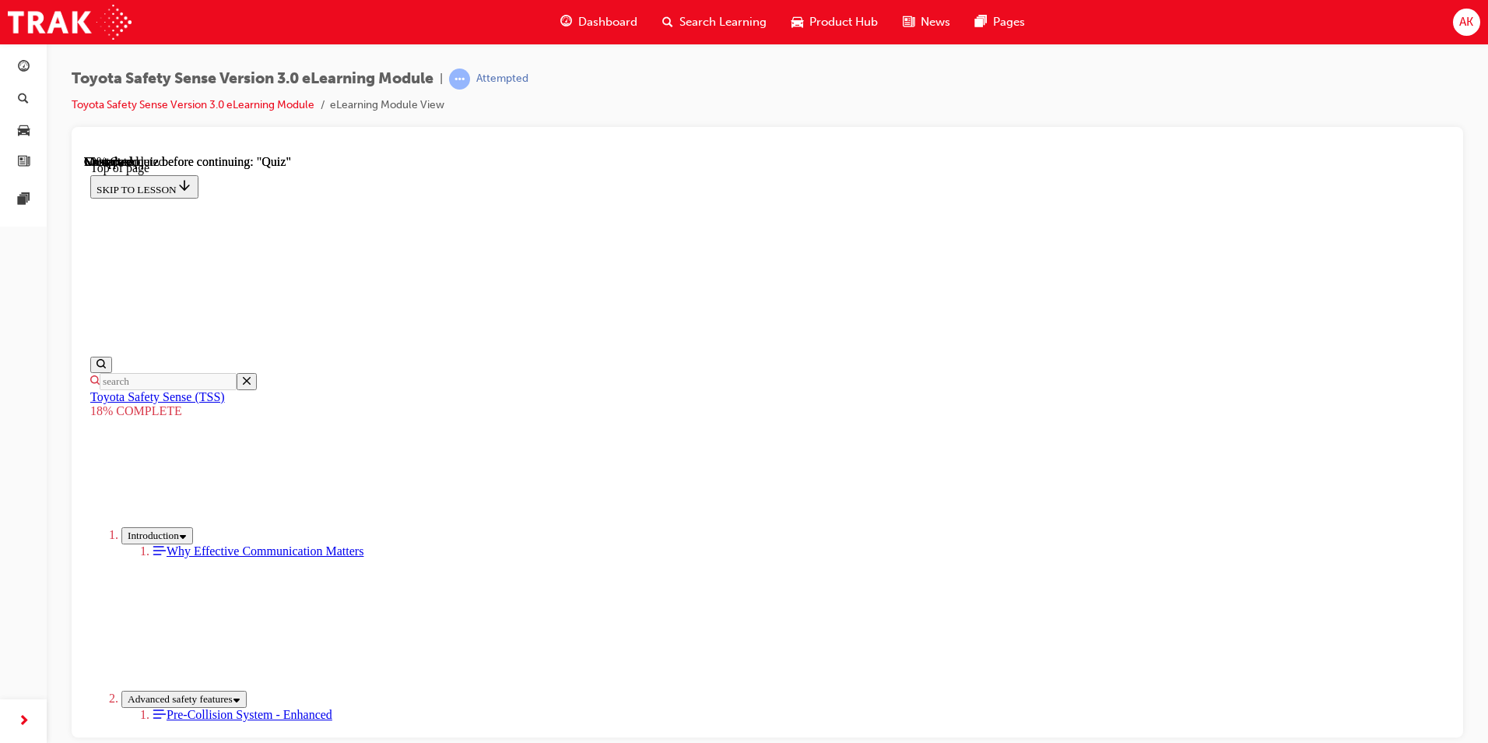
scroll to position [1503, 0]
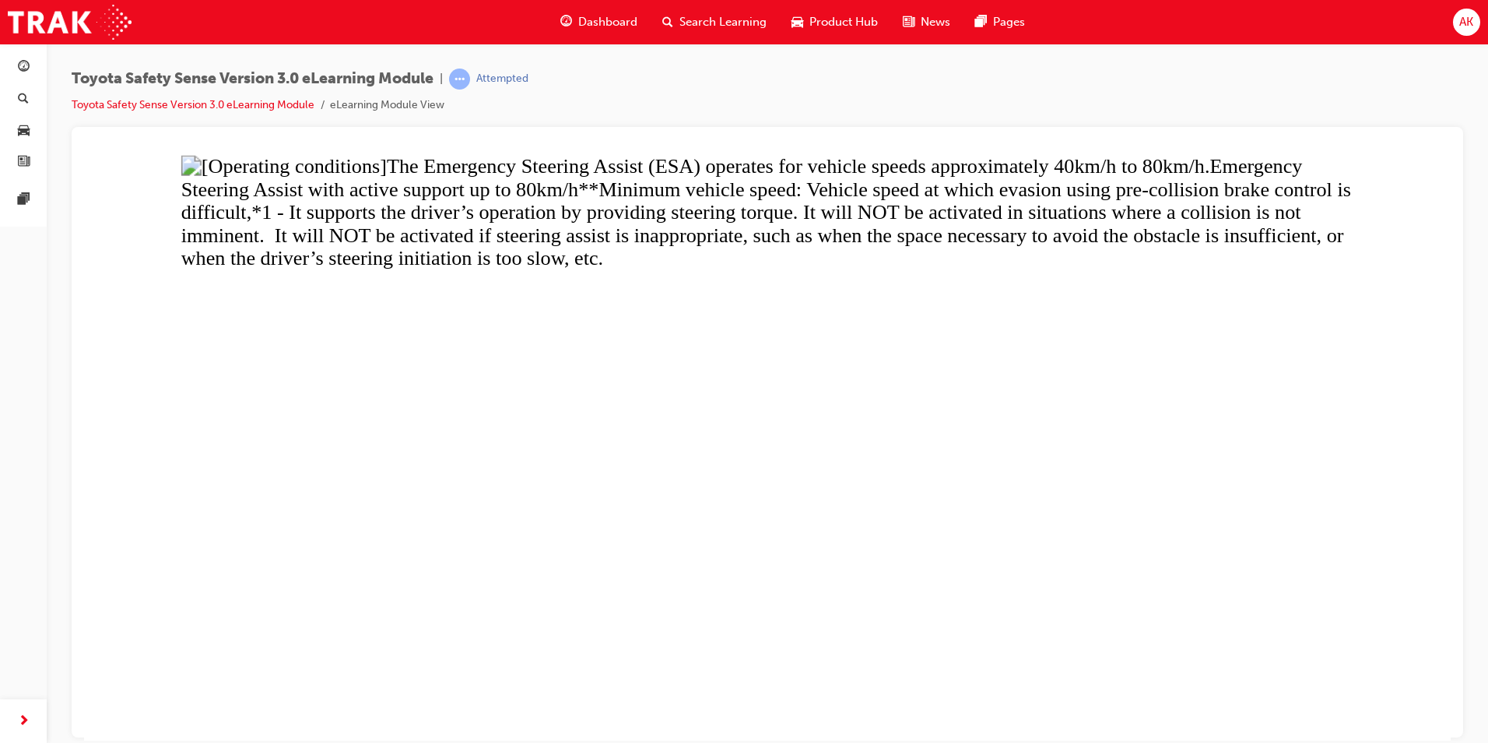
click at [782, 375] on button "Unzoom image" at bounding box center [767, 446] width 1367 height 585
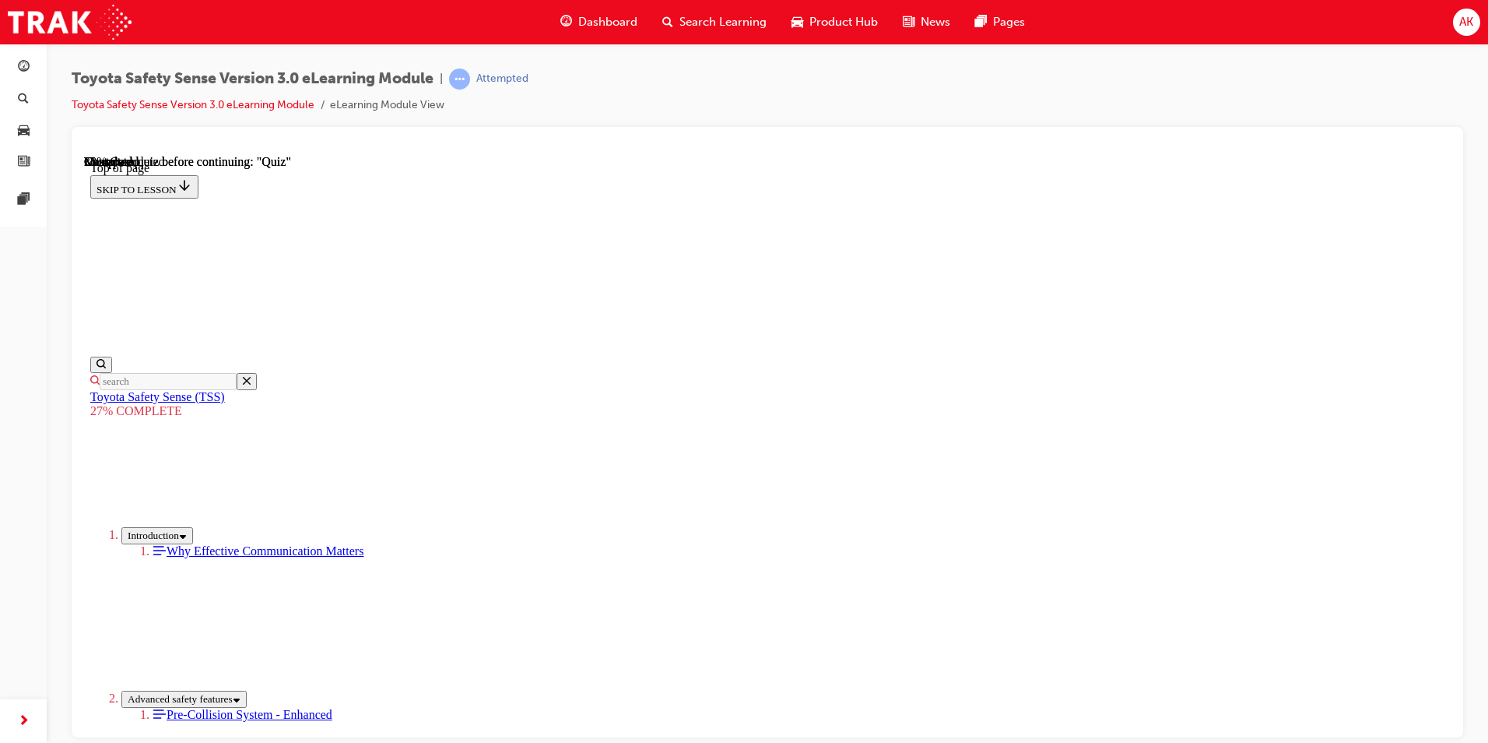
scroll to position [1916, 0]
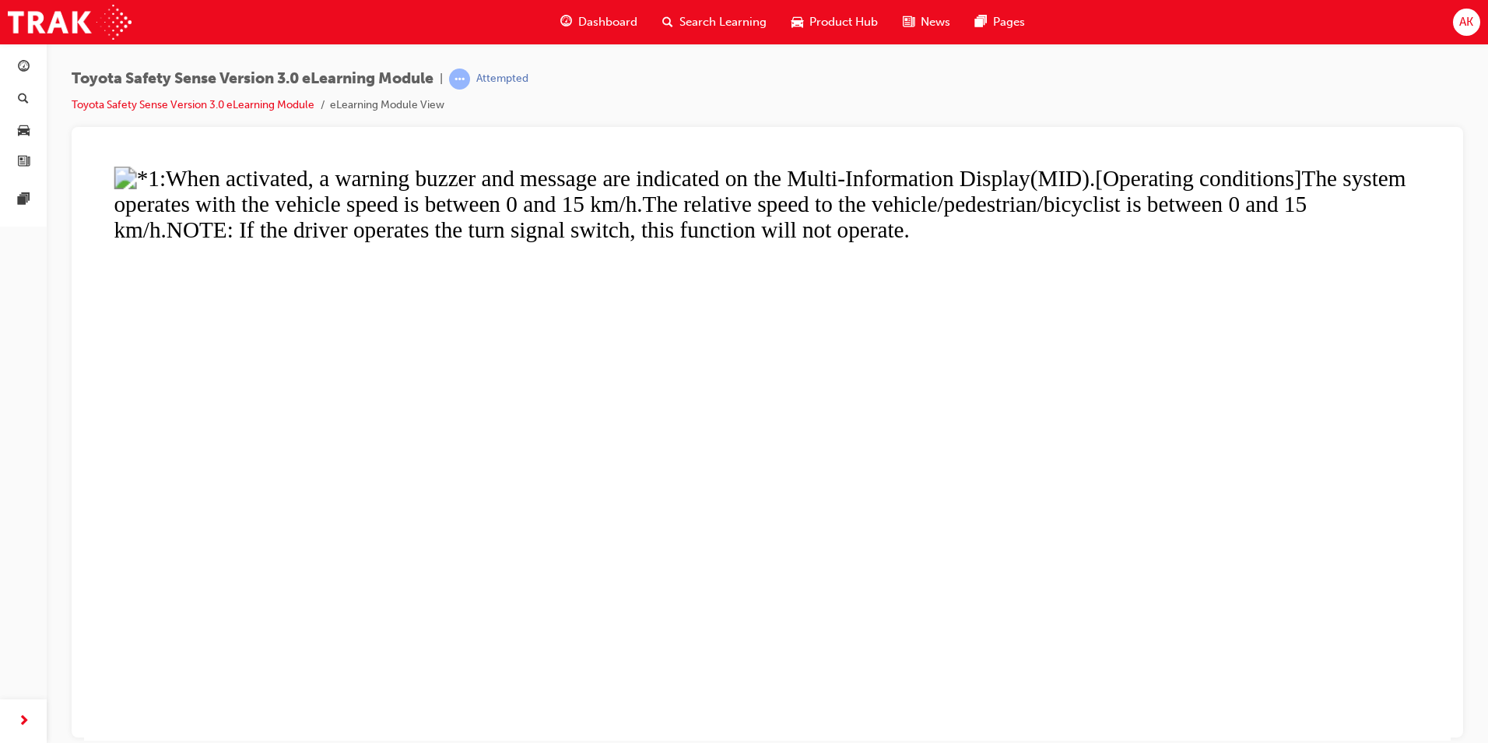
click at [927, 559] on button "Unzoom image" at bounding box center [767, 446] width 1367 height 585
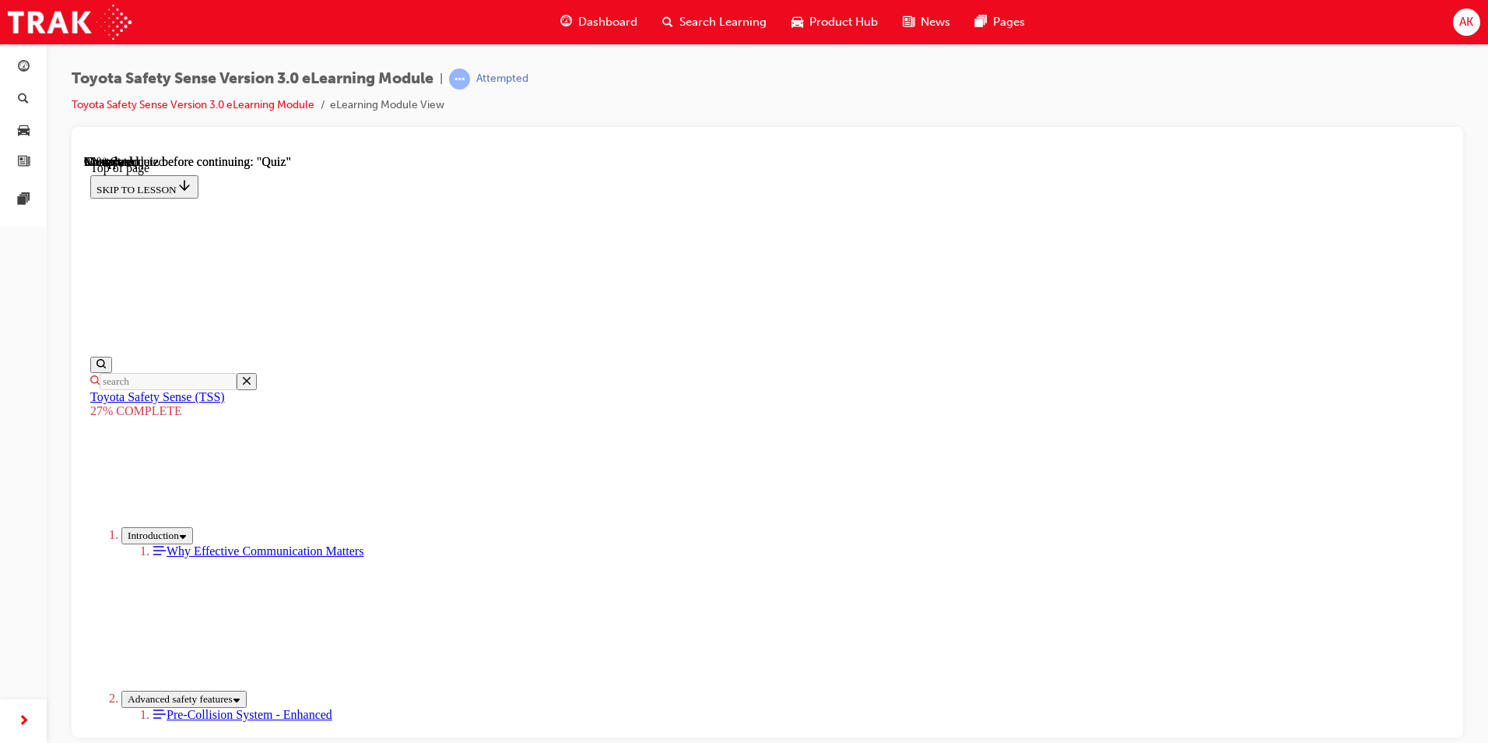
scroll to position [4239, 0]
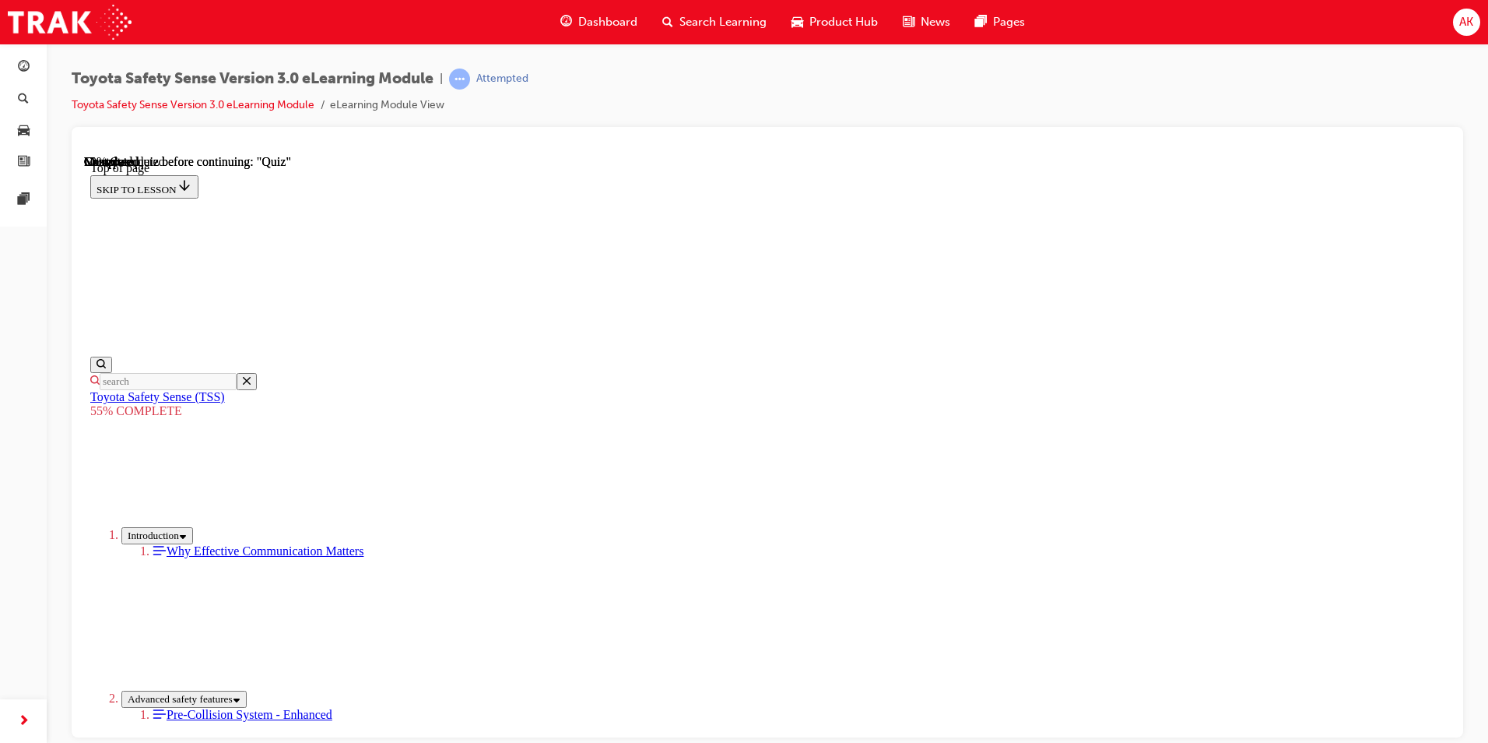
scroll to position [914, 0]
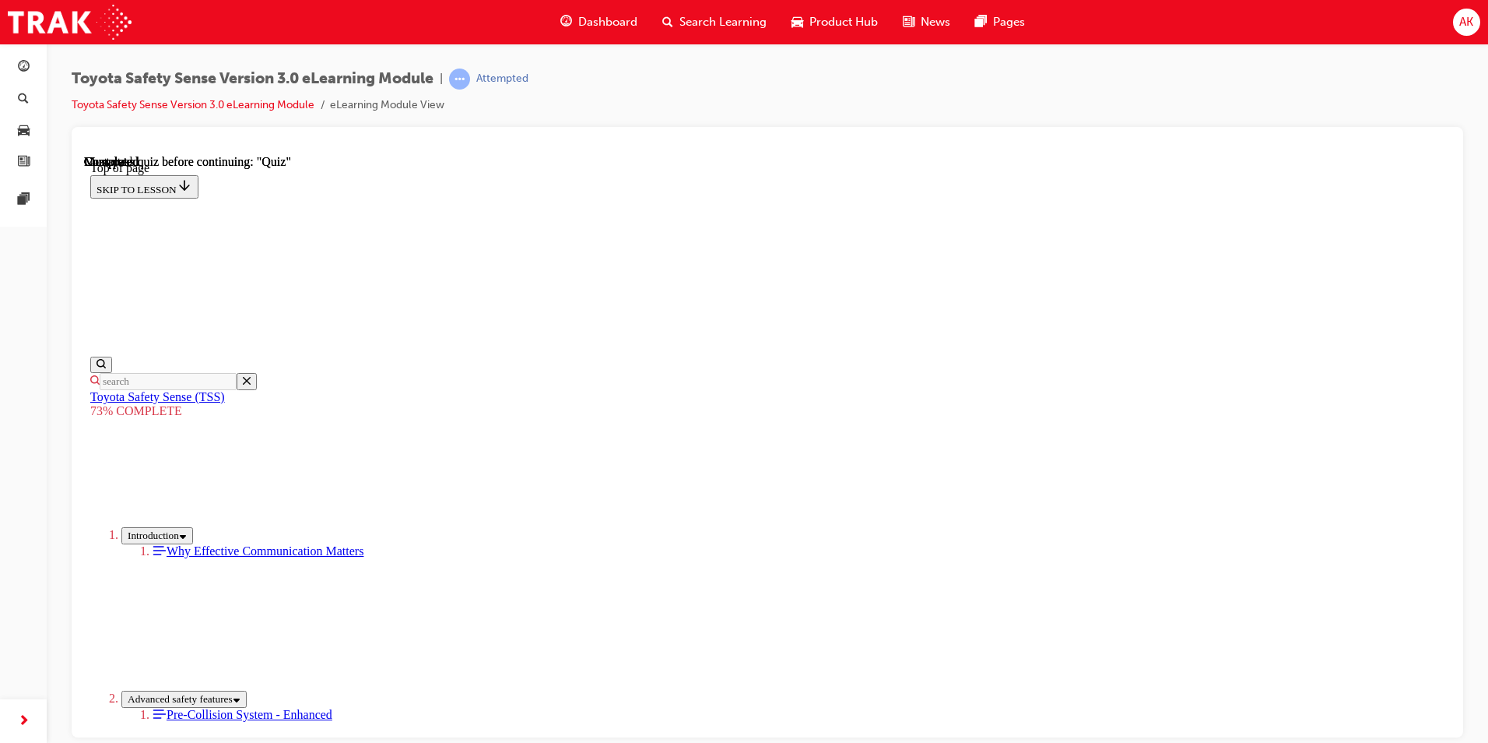
drag, startPoint x: 610, startPoint y: 255, endPoint x: 833, endPoint y: 563, distance: 380.2
copy div "With the improvements made to the monocular camera sensor, Lane Tracing Assist …"
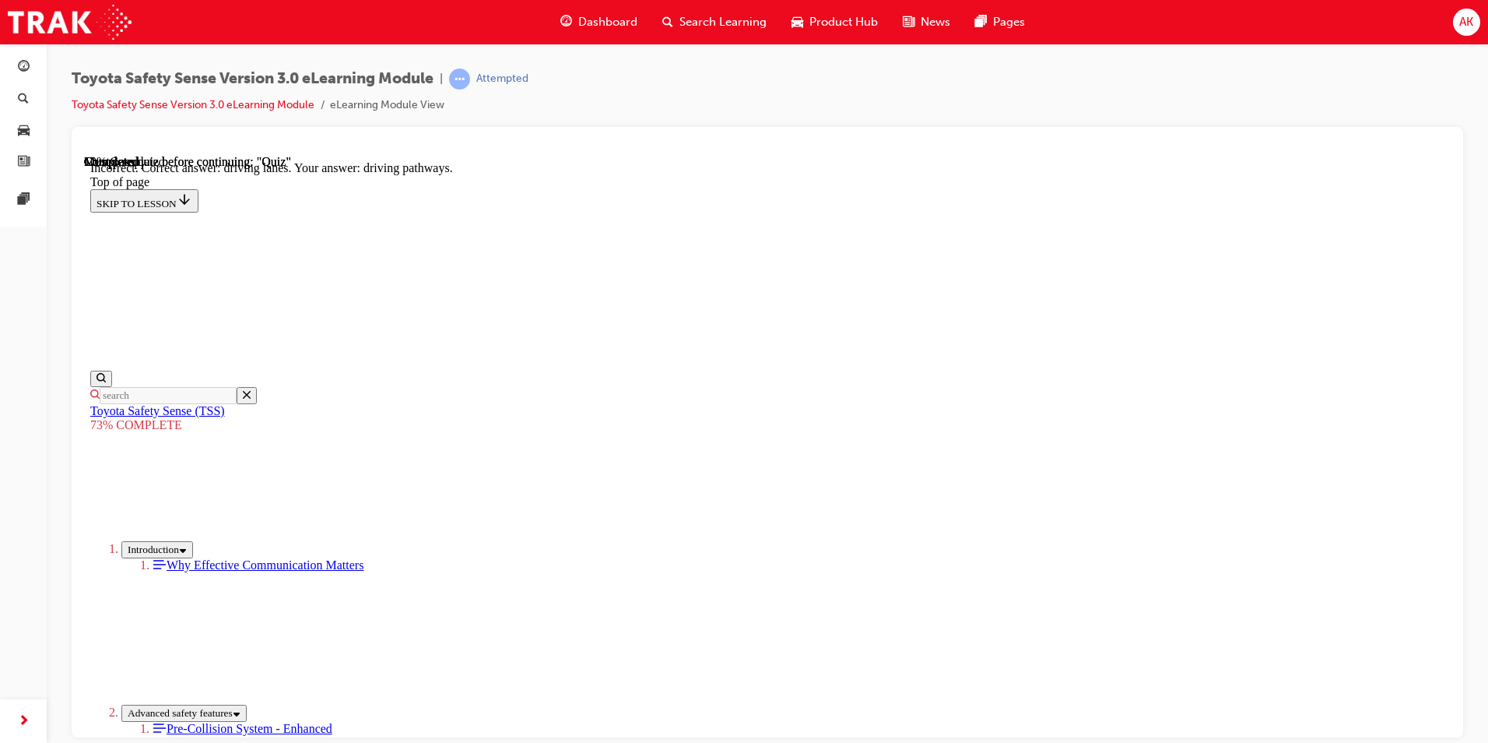
scroll to position [341, 0]
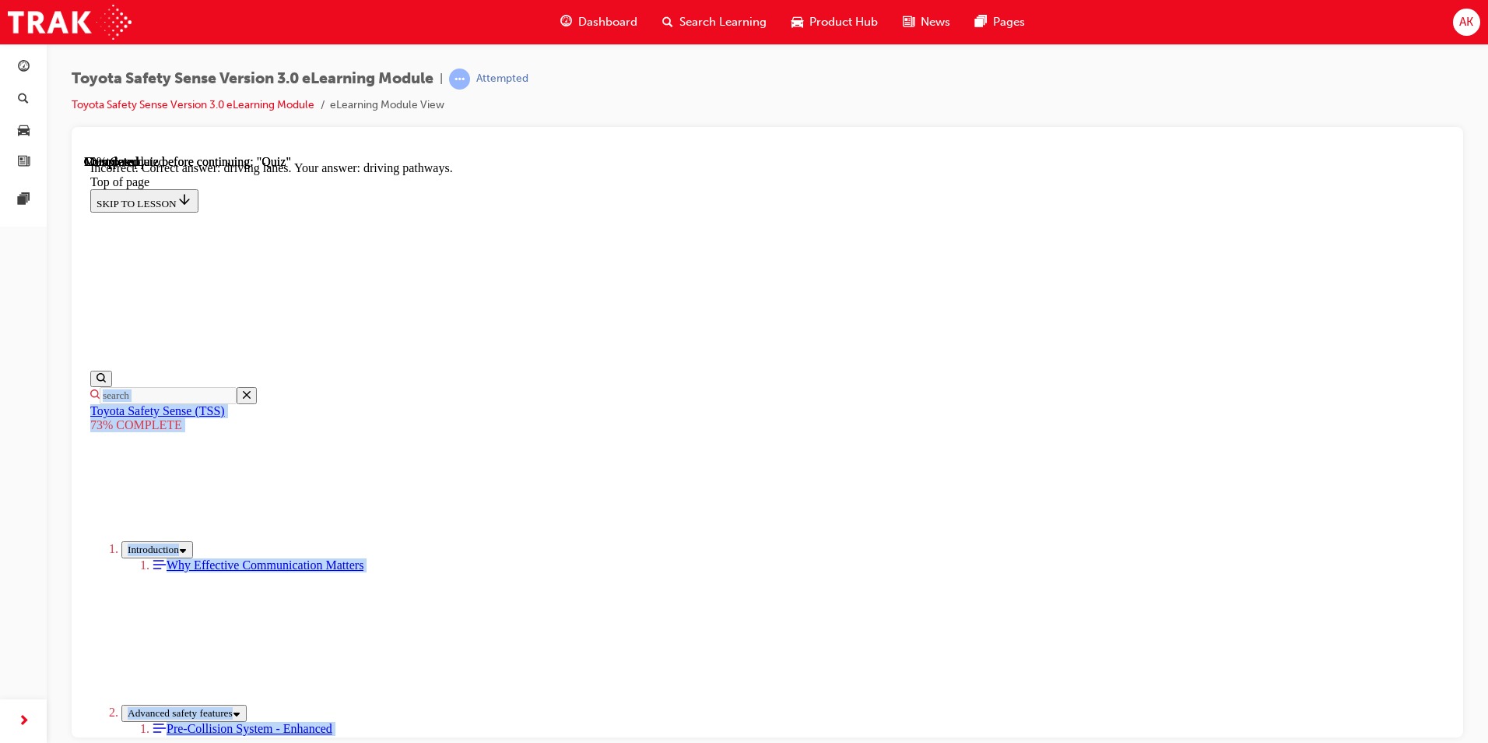
scroll to position [505, 0]
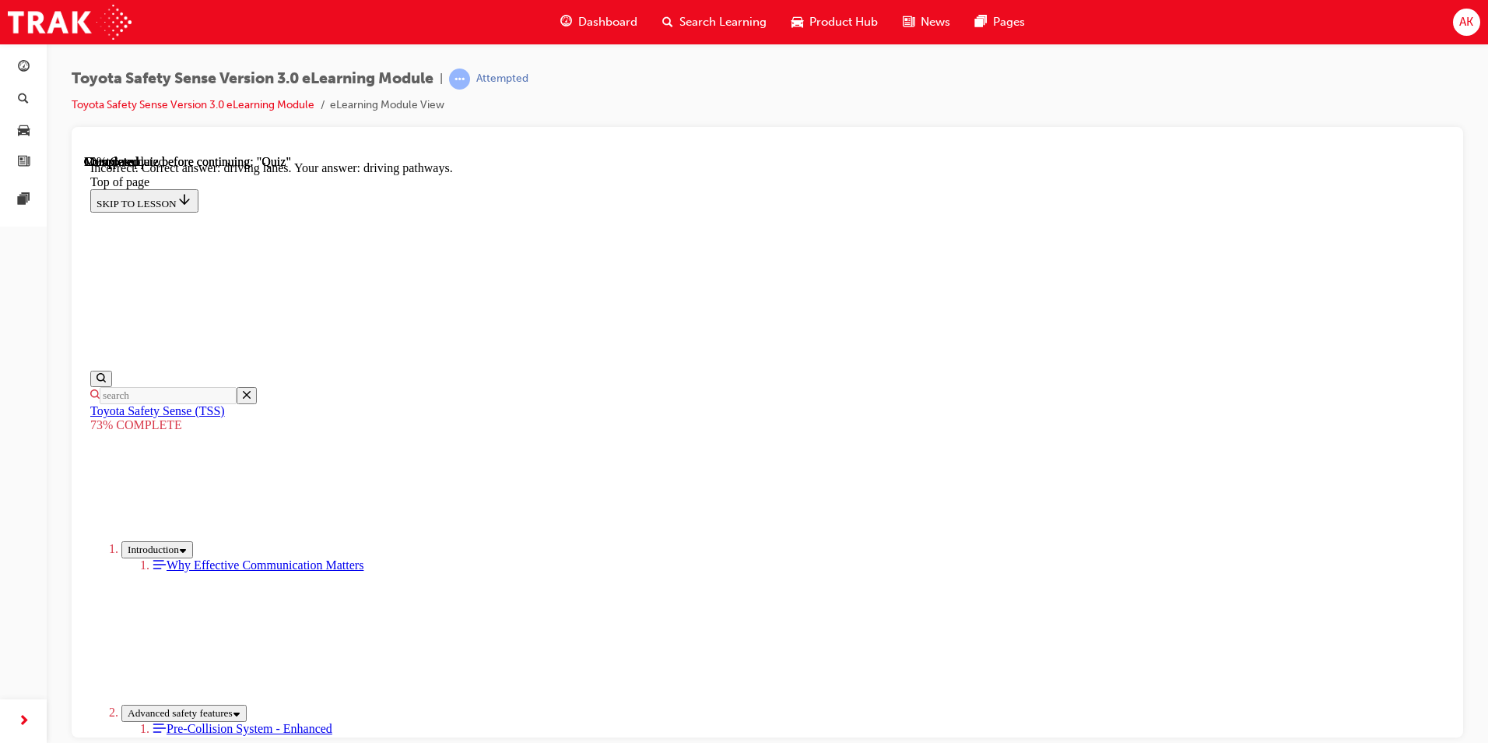
drag, startPoint x: 609, startPoint y: 463, endPoint x: 925, endPoint y: 503, distance: 317.7
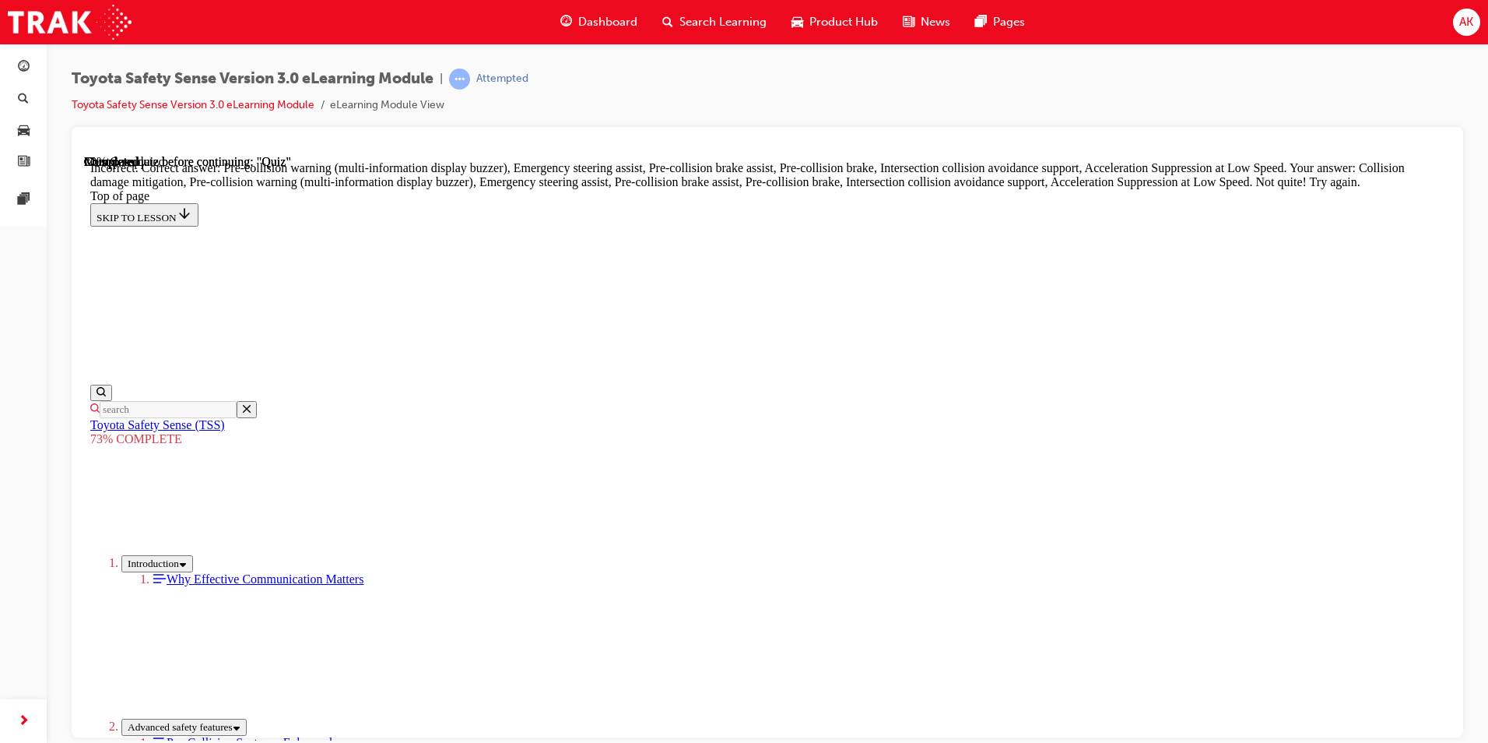
scroll to position [398, 0]
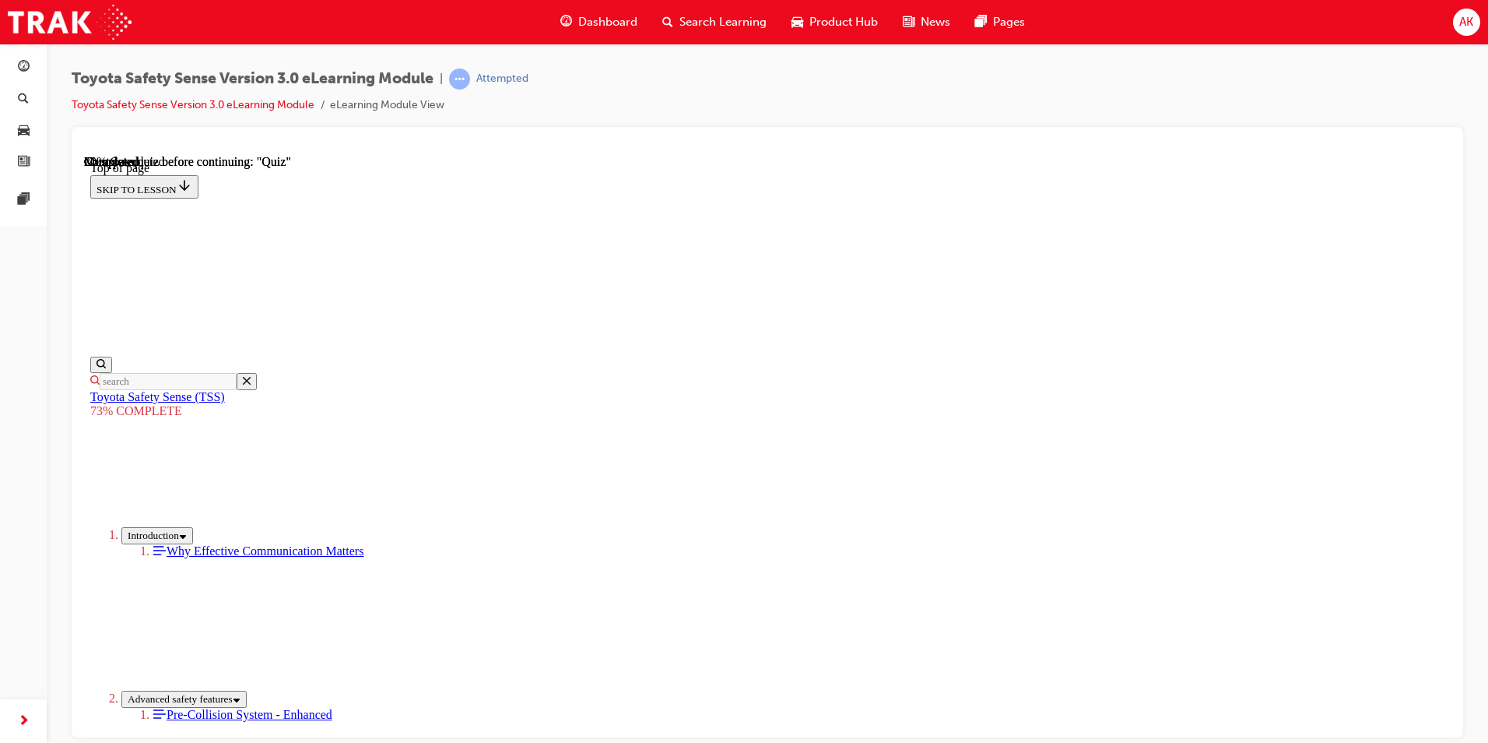
scroll to position [311, 0]
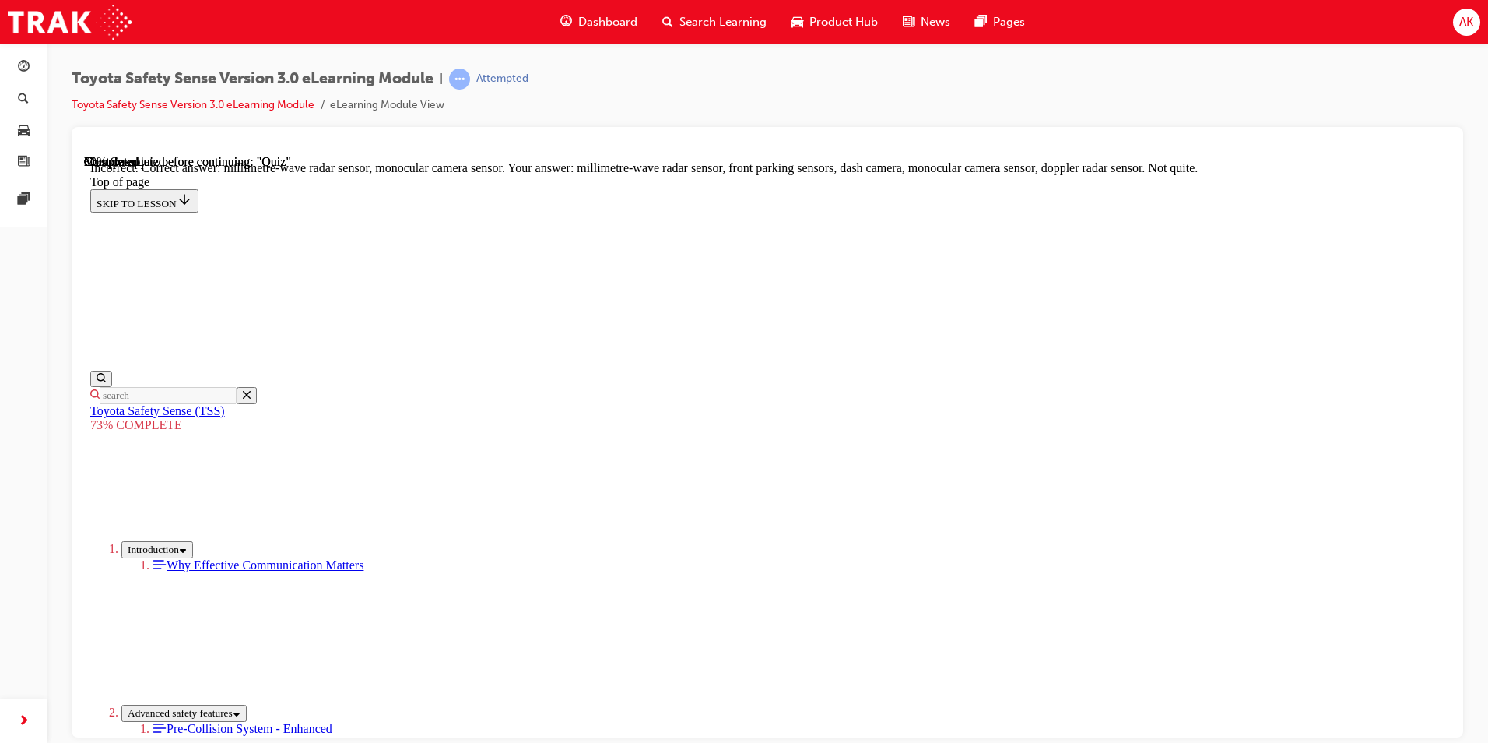
scroll to position [507, 0]
drag, startPoint x: 854, startPoint y: 697, endPoint x: 852, endPoint y: 688, distance: 8.7
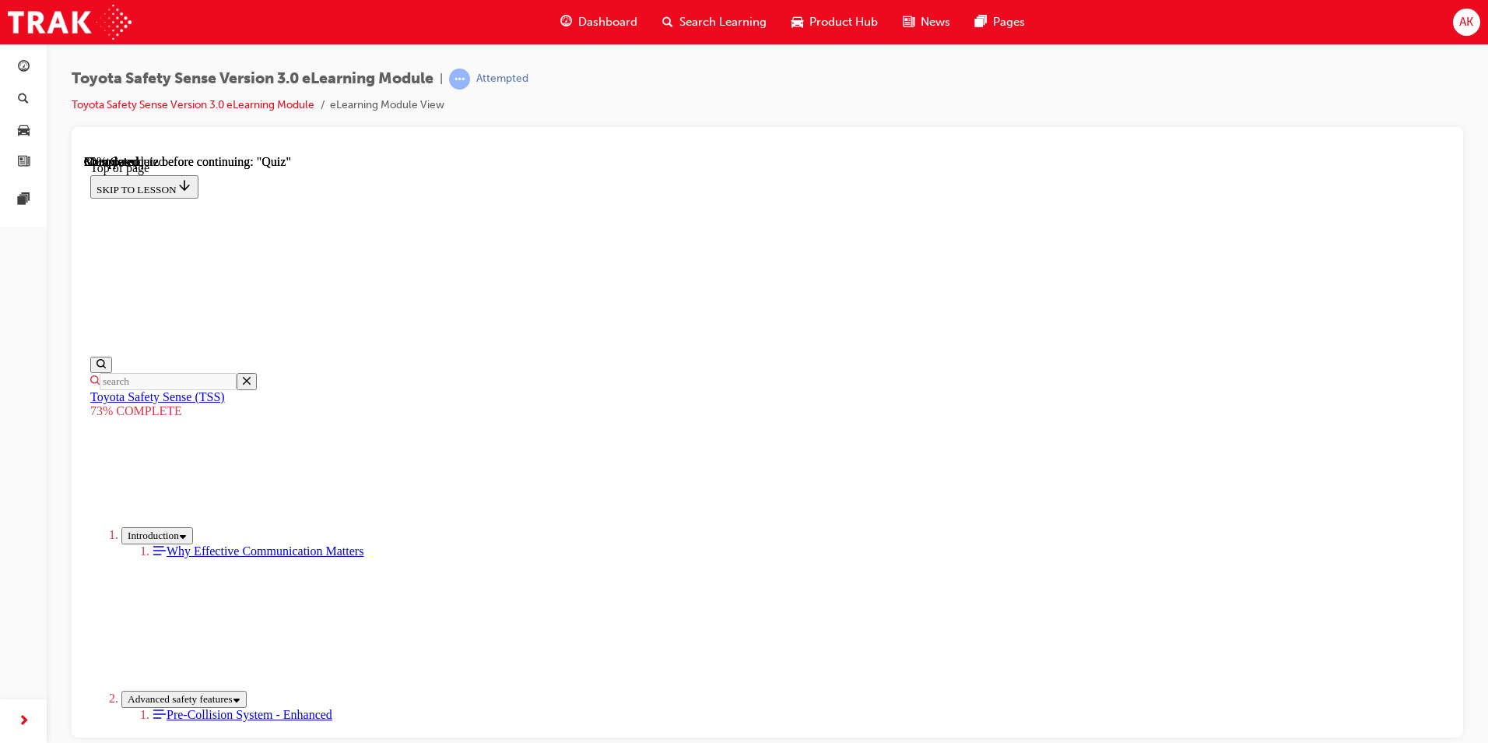
scroll to position [213, 0]
drag, startPoint x: 608, startPoint y: 251, endPoint x: 778, endPoint y: 656, distance: 439.2
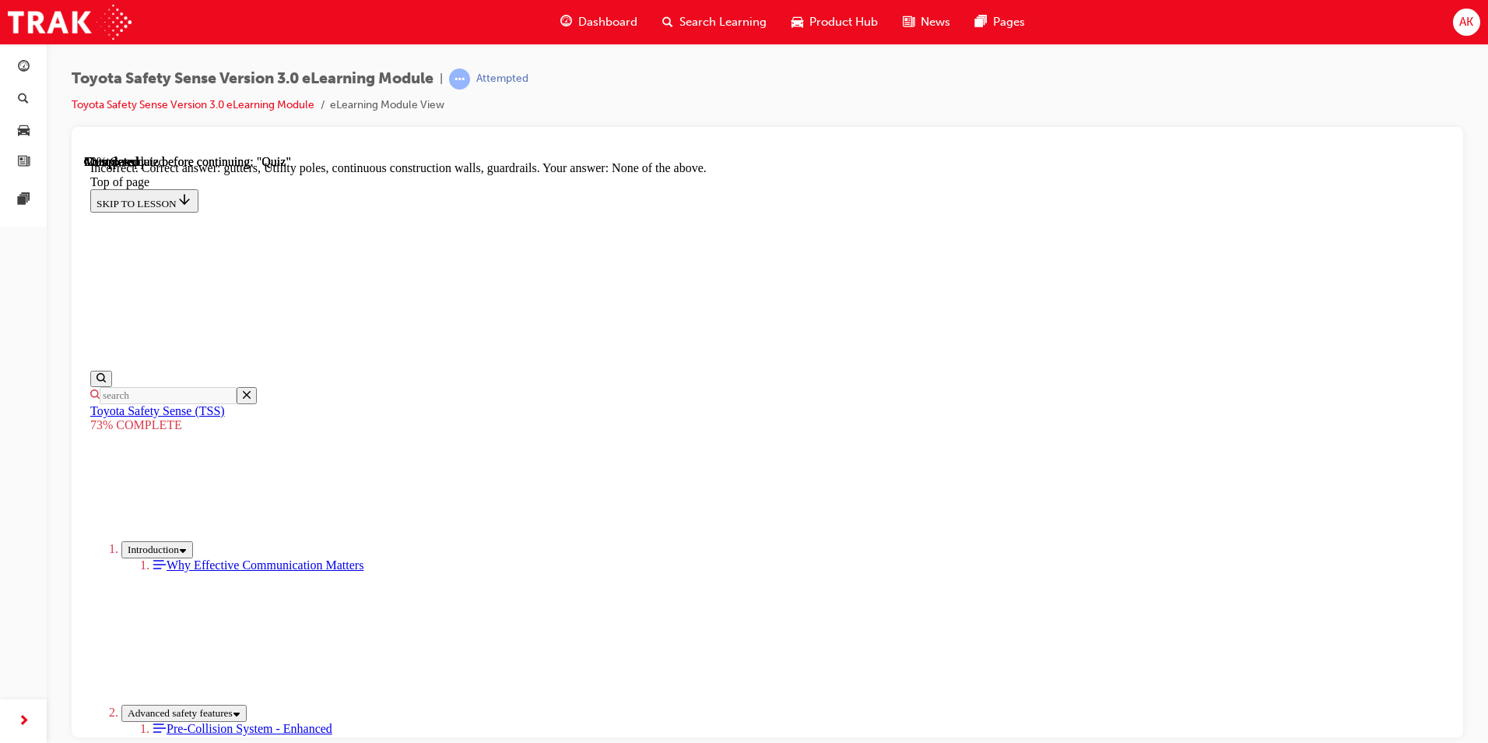
scroll to position [403, 0]
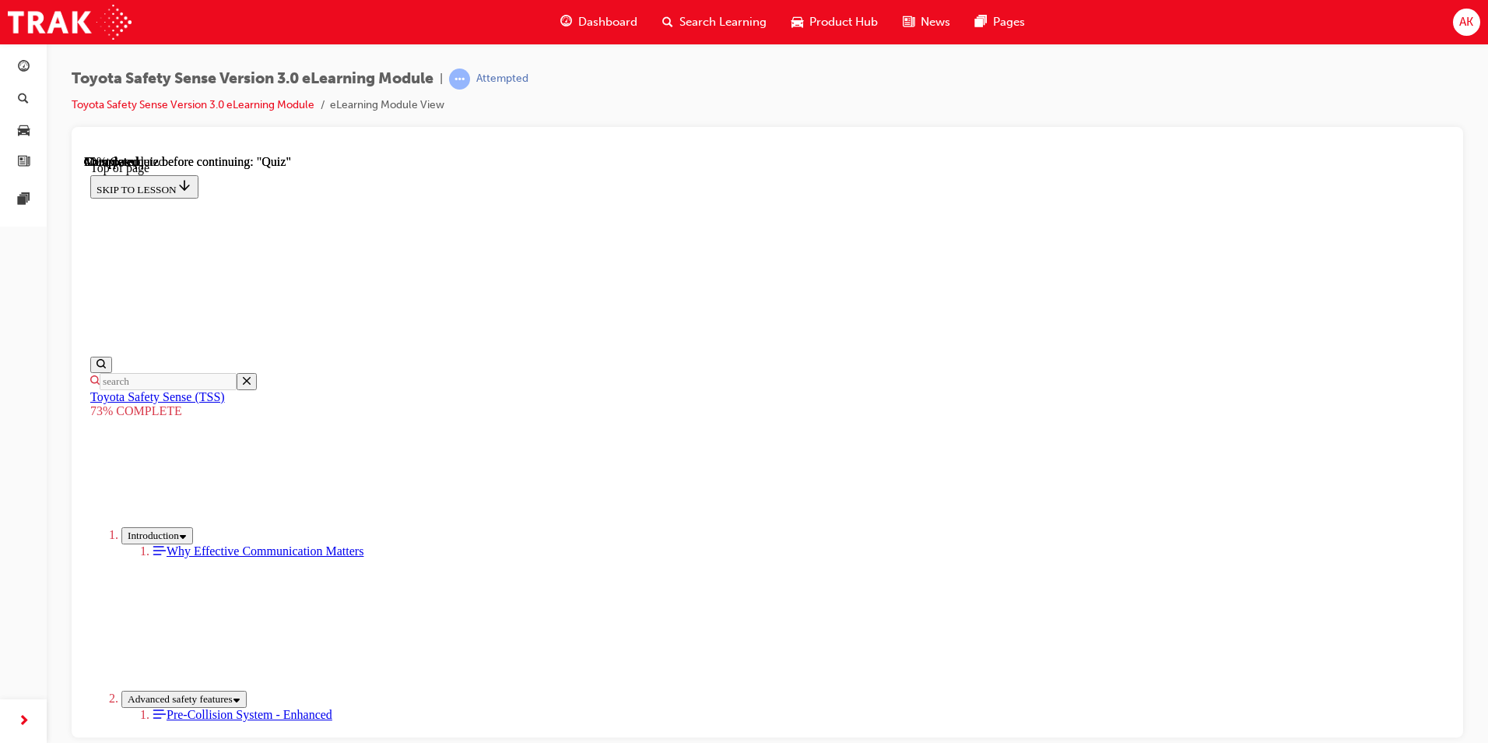
scroll to position [213, 0]
drag, startPoint x: 609, startPoint y: 249, endPoint x: 902, endPoint y: 682, distance: 522.5
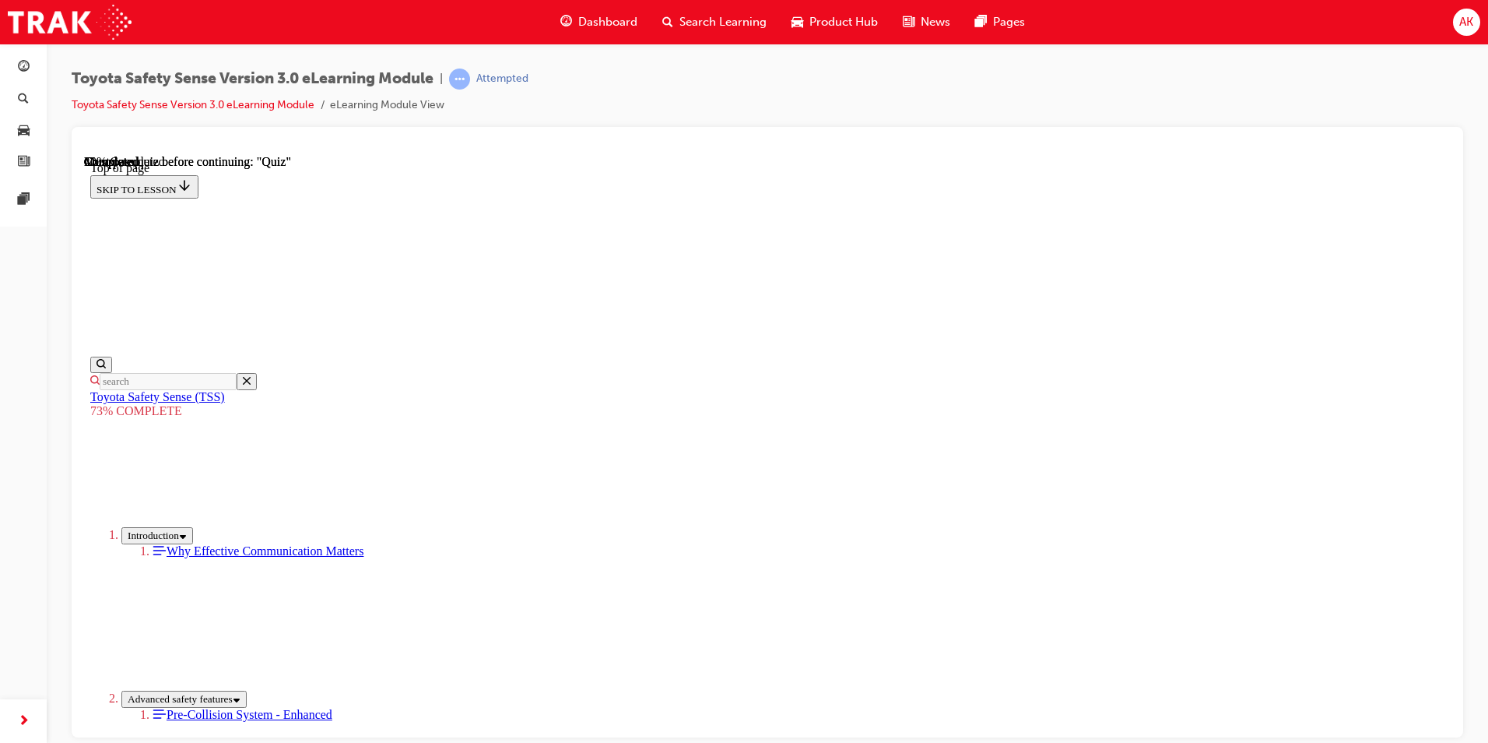
drag, startPoint x: 1172, startPoint y: 446, endPoint x: 1080, endPoint y: 493, distance: 103.0
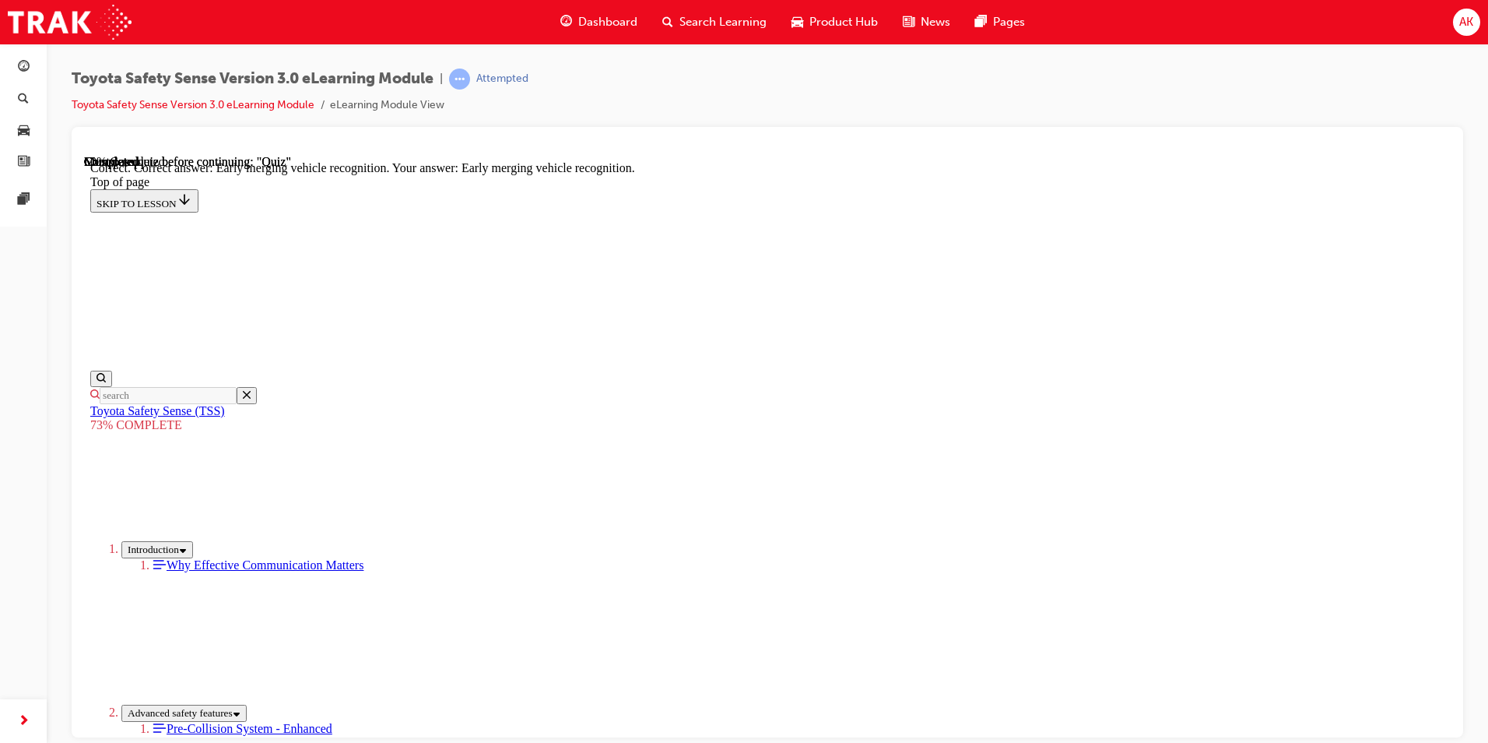
scroll to position [367, 0]
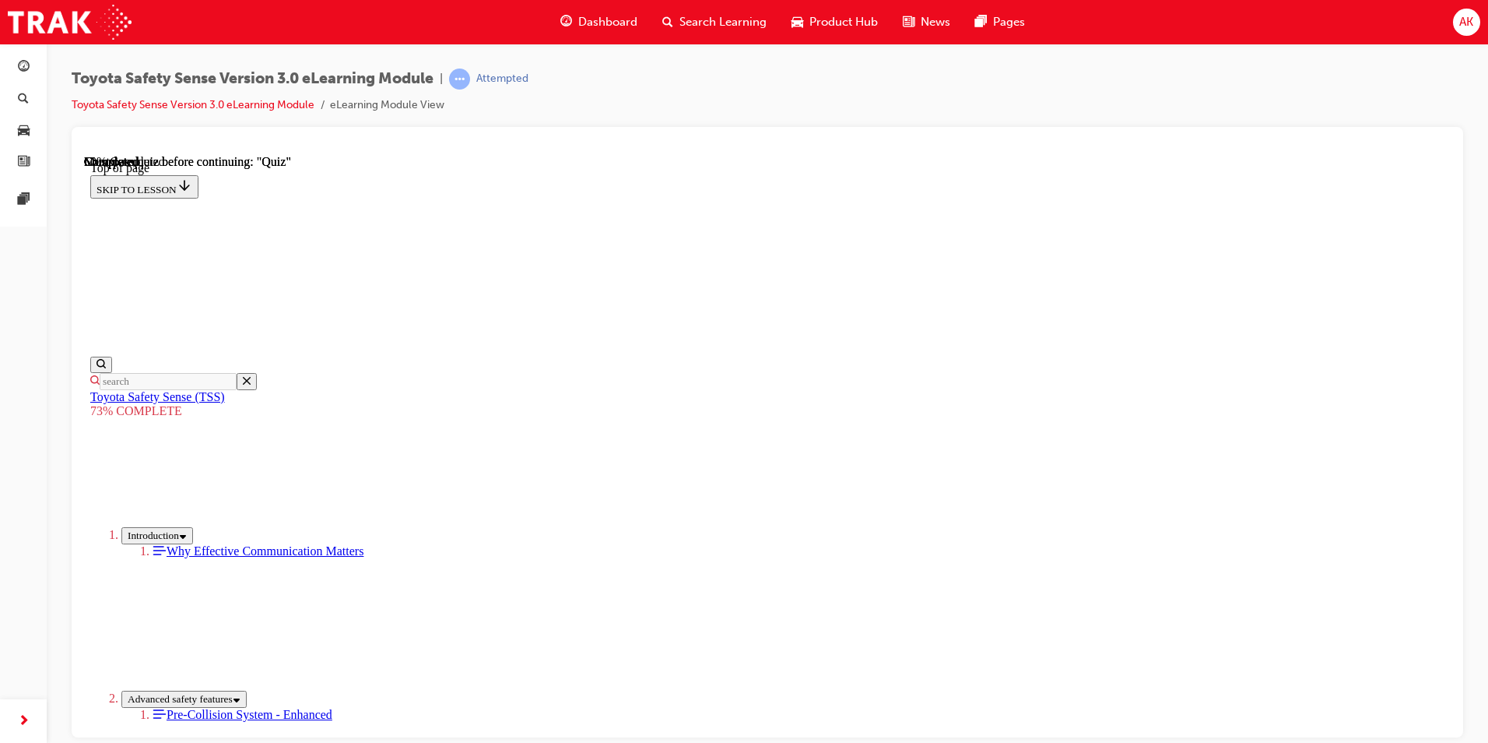
scroll to position [318, 0]
drag, startPoint x: 611, startPoint y: 199, endPoint x: 831, endPoint y: 502, distance: 374.5
drag, startPoint x: 1175, startPoint y: 394, endPoint x: 916, endPoint y: 487, distance: 275.3
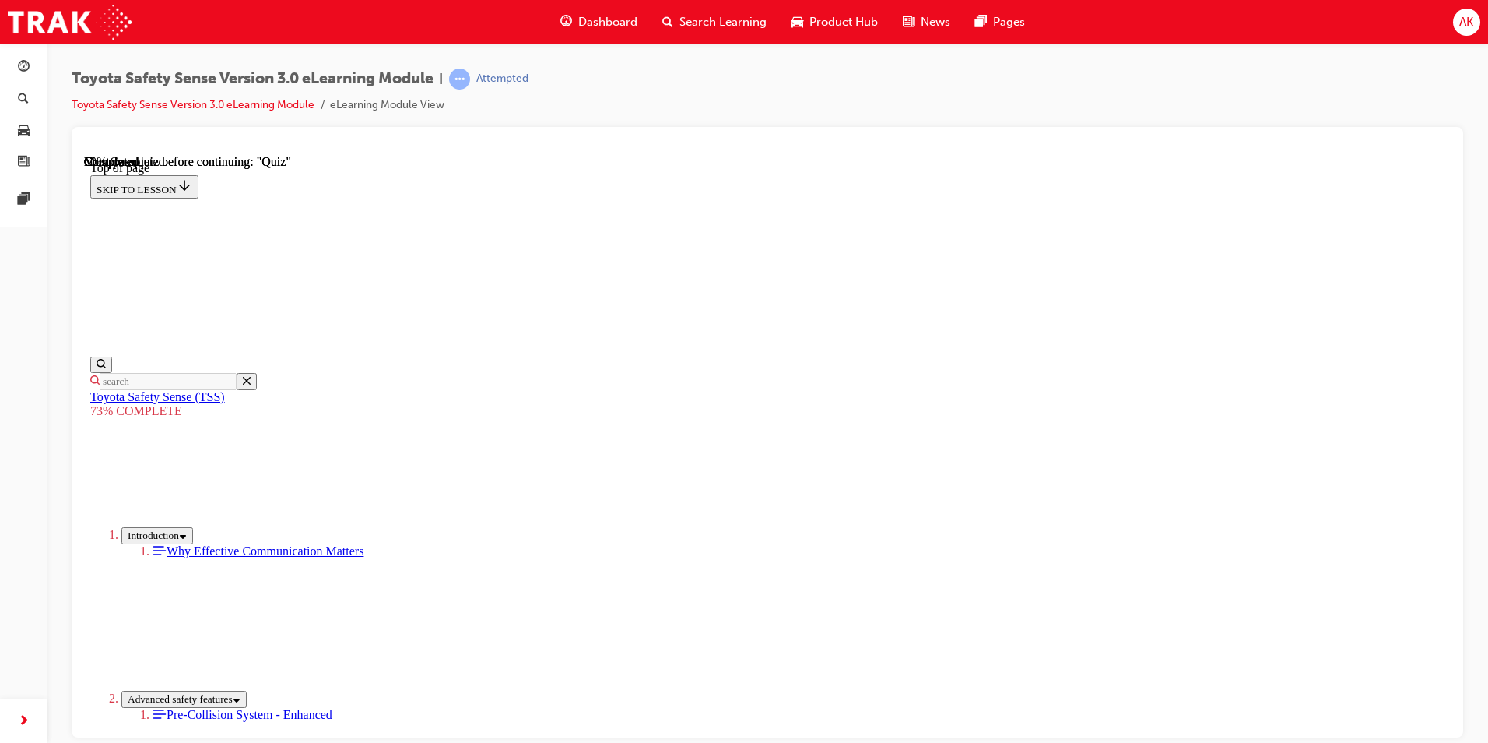
scroll to position [141, 0]
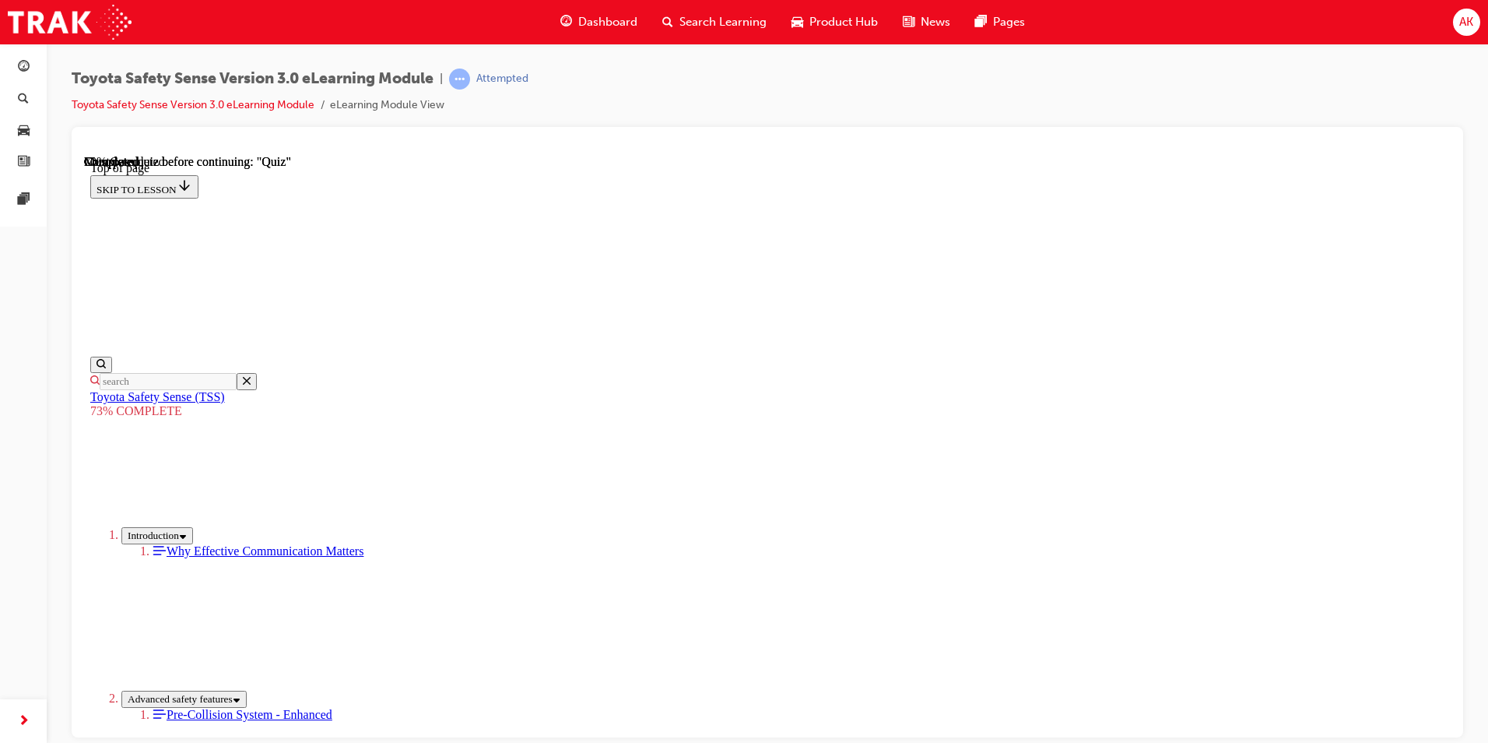
scroll to position [265, 0]
drag, startPoint x: 606, startPoint y: 193, endPoint x: 861, endPoint y: 617, distance: 494.7
drag, startPoint x: 861, startPoint y: 617, endPoint x: 631, endPoint y: 508, distance: 255.2
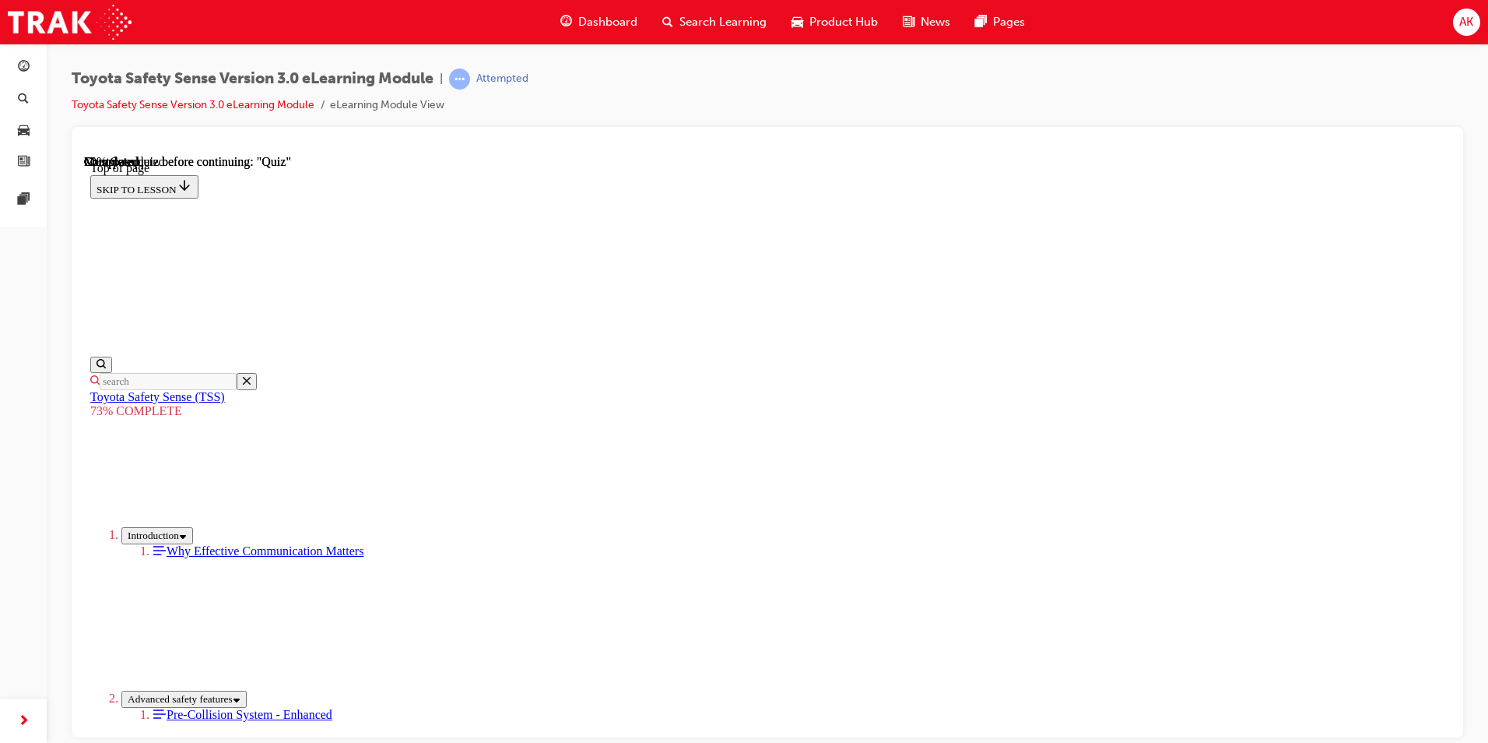
drag, startPoint x: 608, startPoint y: 198, endPoint x: 788, endPoint y: 602, distance: 442.2
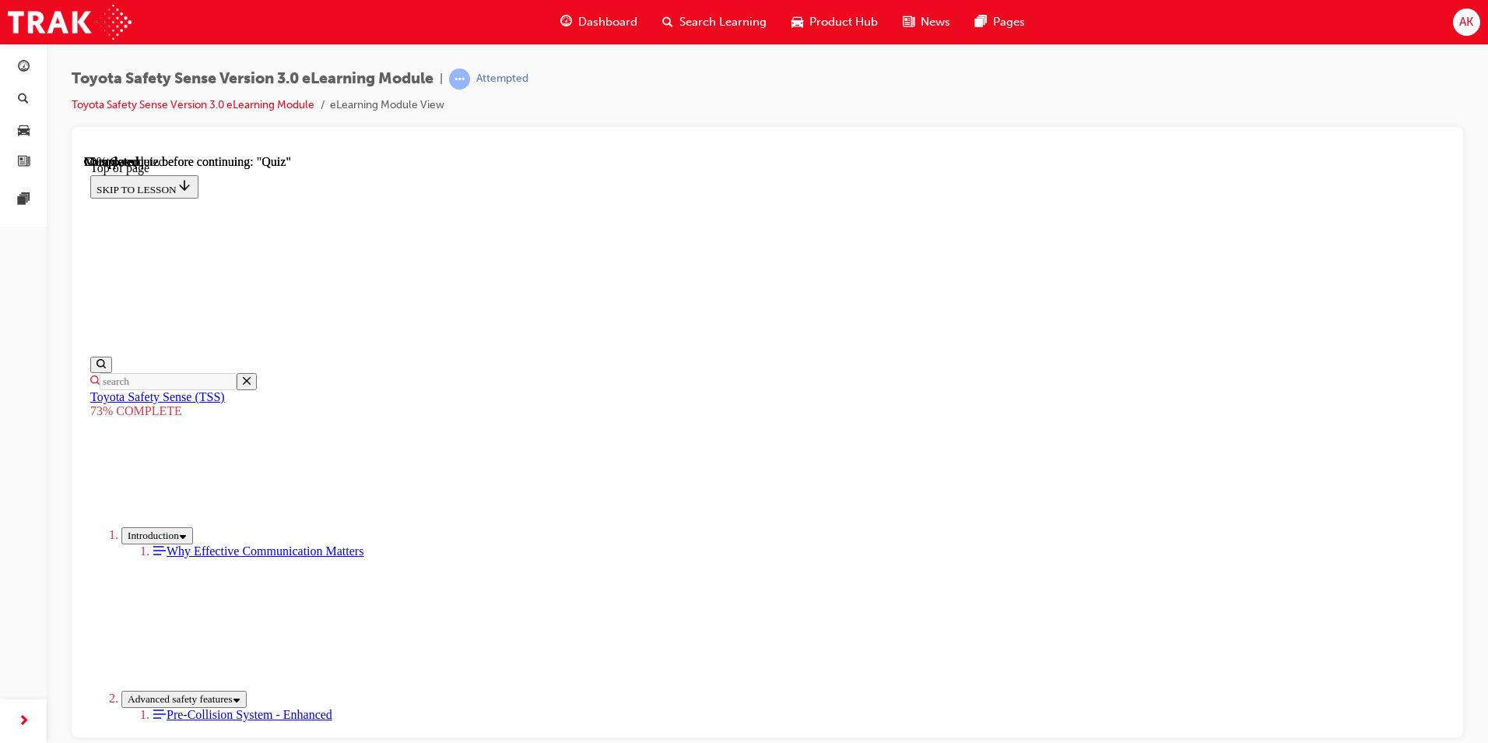
drag, startPoint x: 807, startPoint y: 521, endPoint x: 813, endPoint y: 582, distance: 61.7
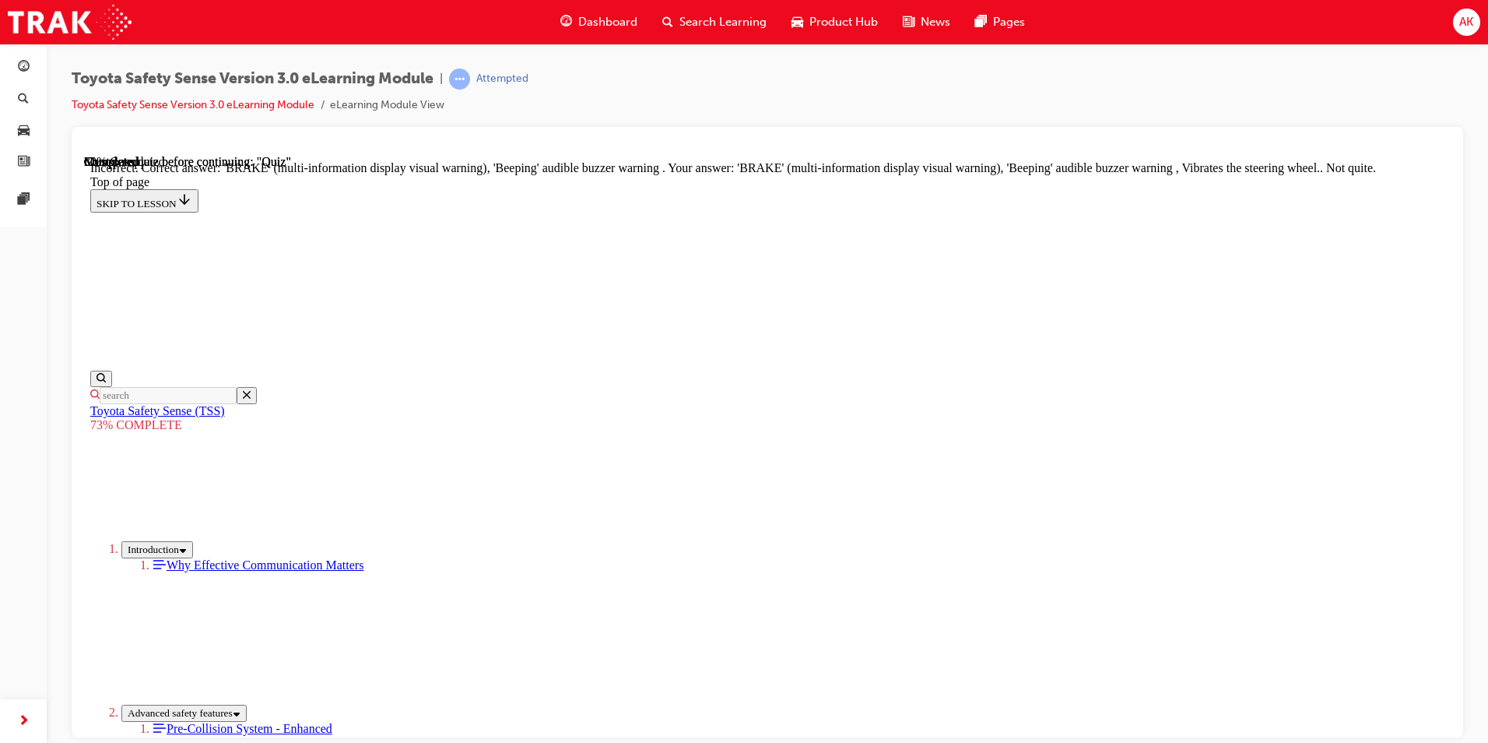
scroll to position [487, 0]
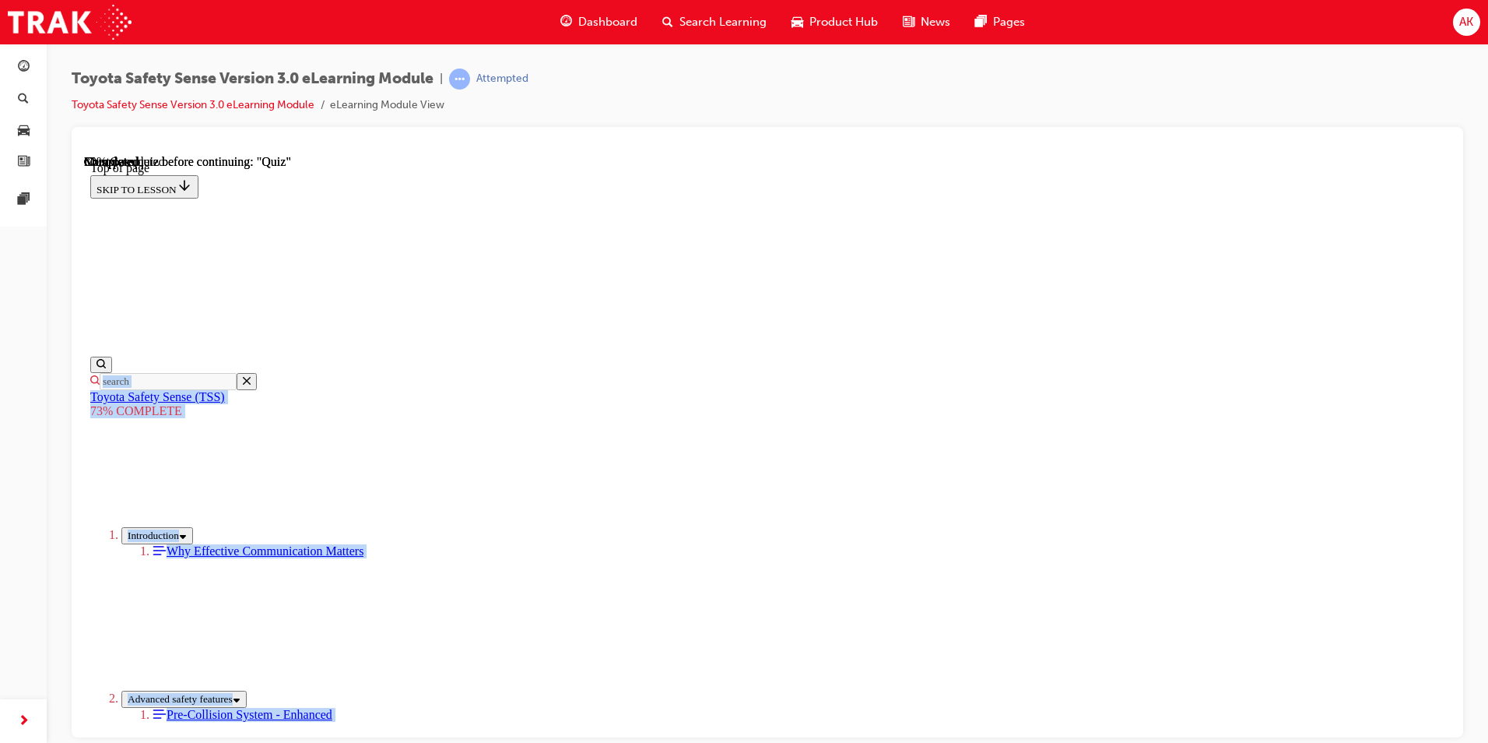
scroll to position [496, 0]
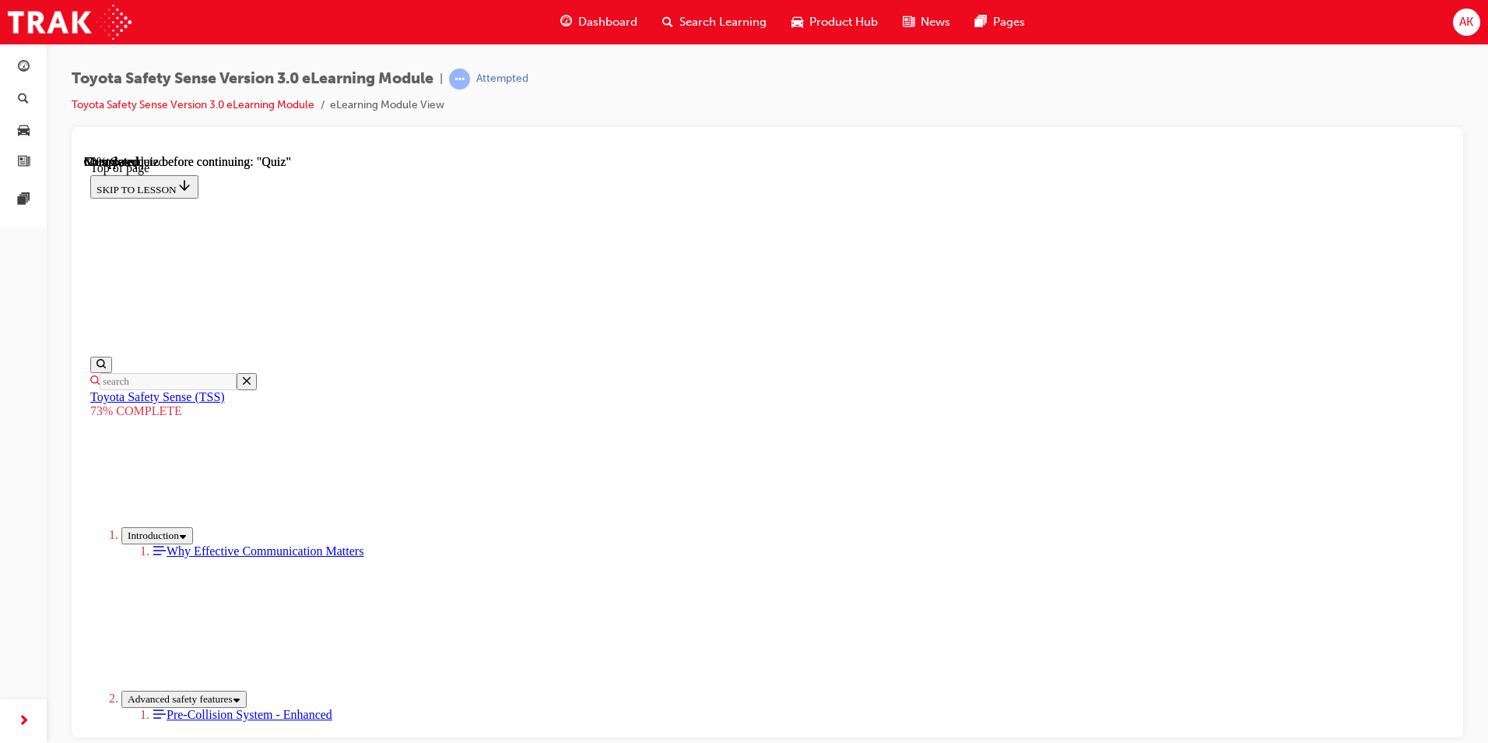
drag, startPoint x: 697, startPoint y: 427, endPoint x: 761, endPoint y: 507, distance: 102.0
drag, startPoint x: 761, startPoint y: 507, endPoint x: 713, endPoint y: 314, distance: 198.8
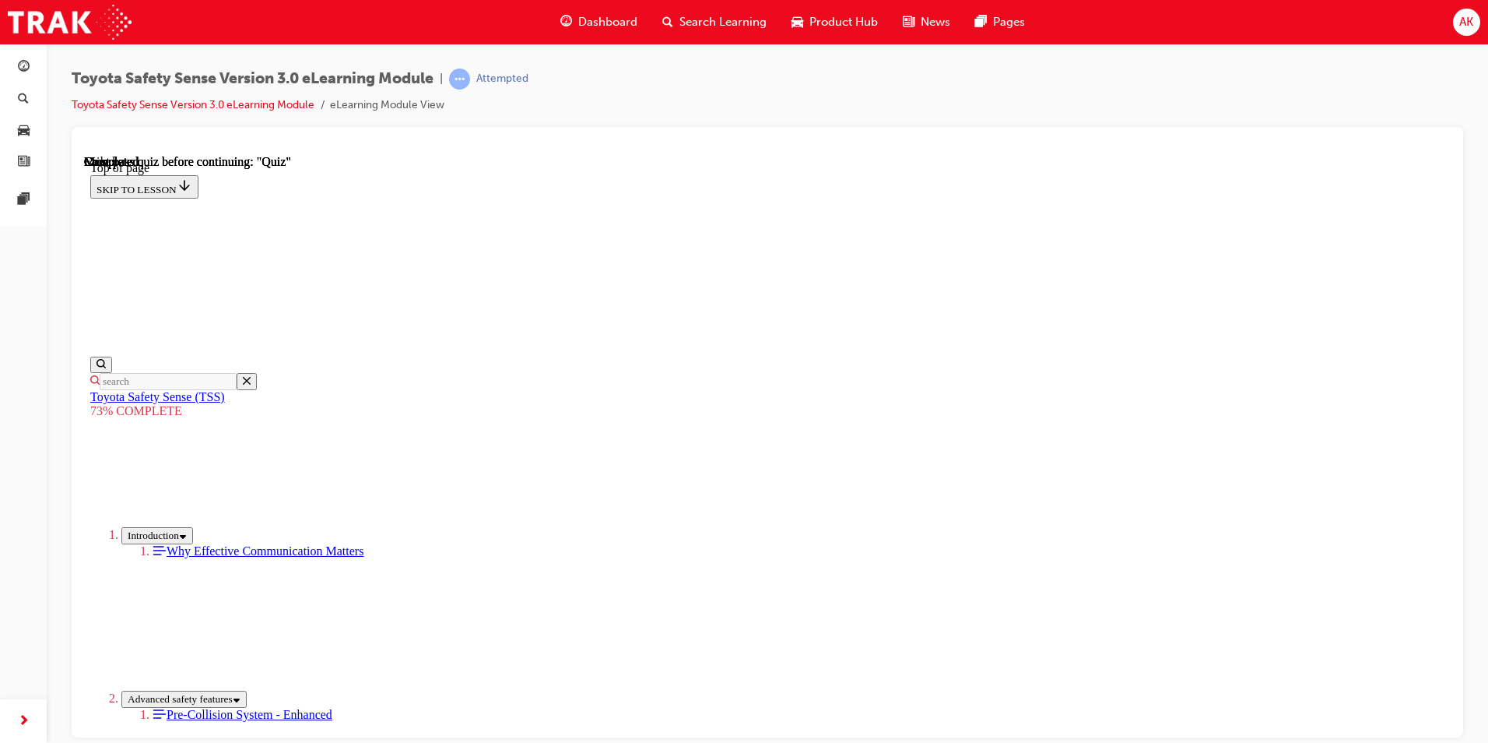
scroll to position [213, 0]
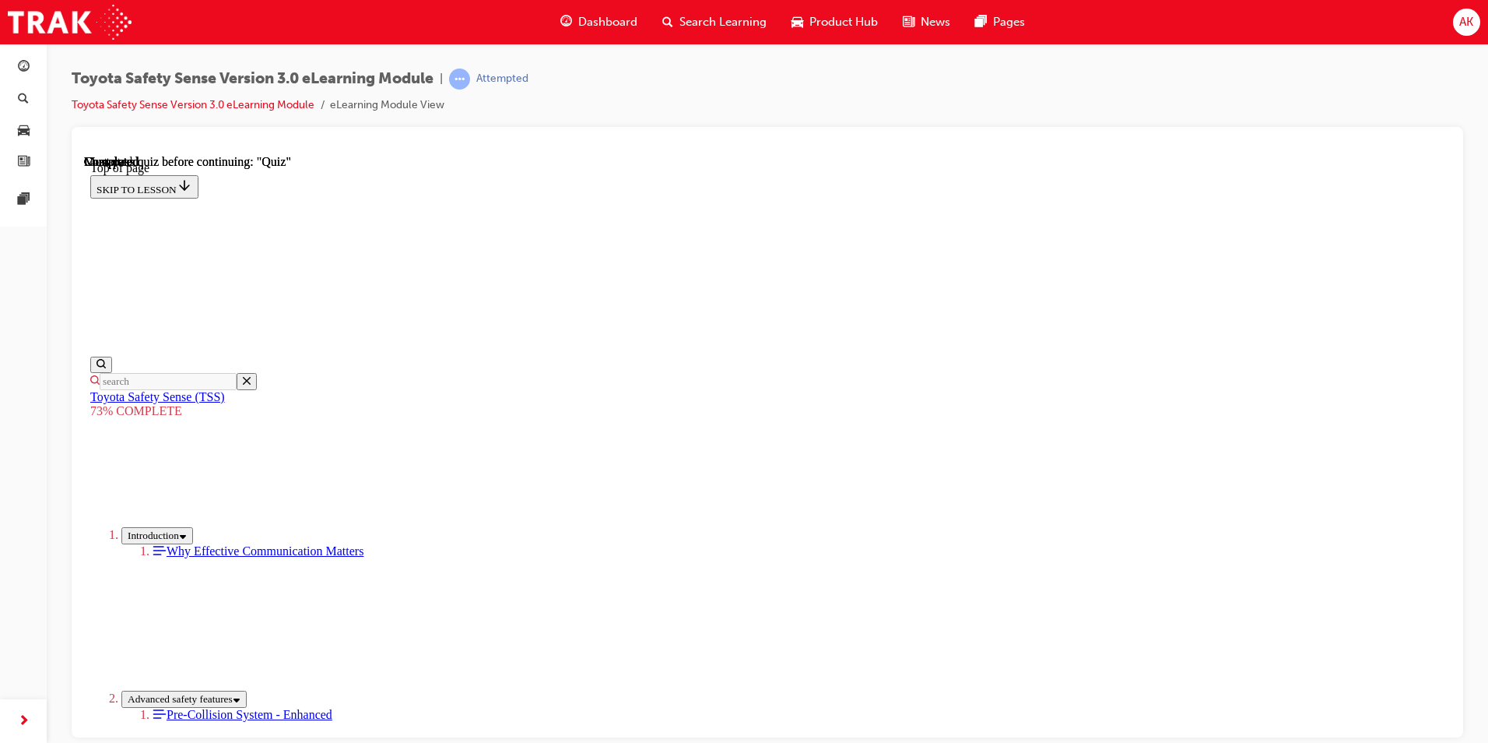
drag, startPoint x: 609, startPoint y: 244, endPoint x: 771, endPoint y: 640, distance: 427.3
drag, startPoint x: 661, startPoint y: 523, endPoint x: 662, endPoint y: 556, distance: 32.7
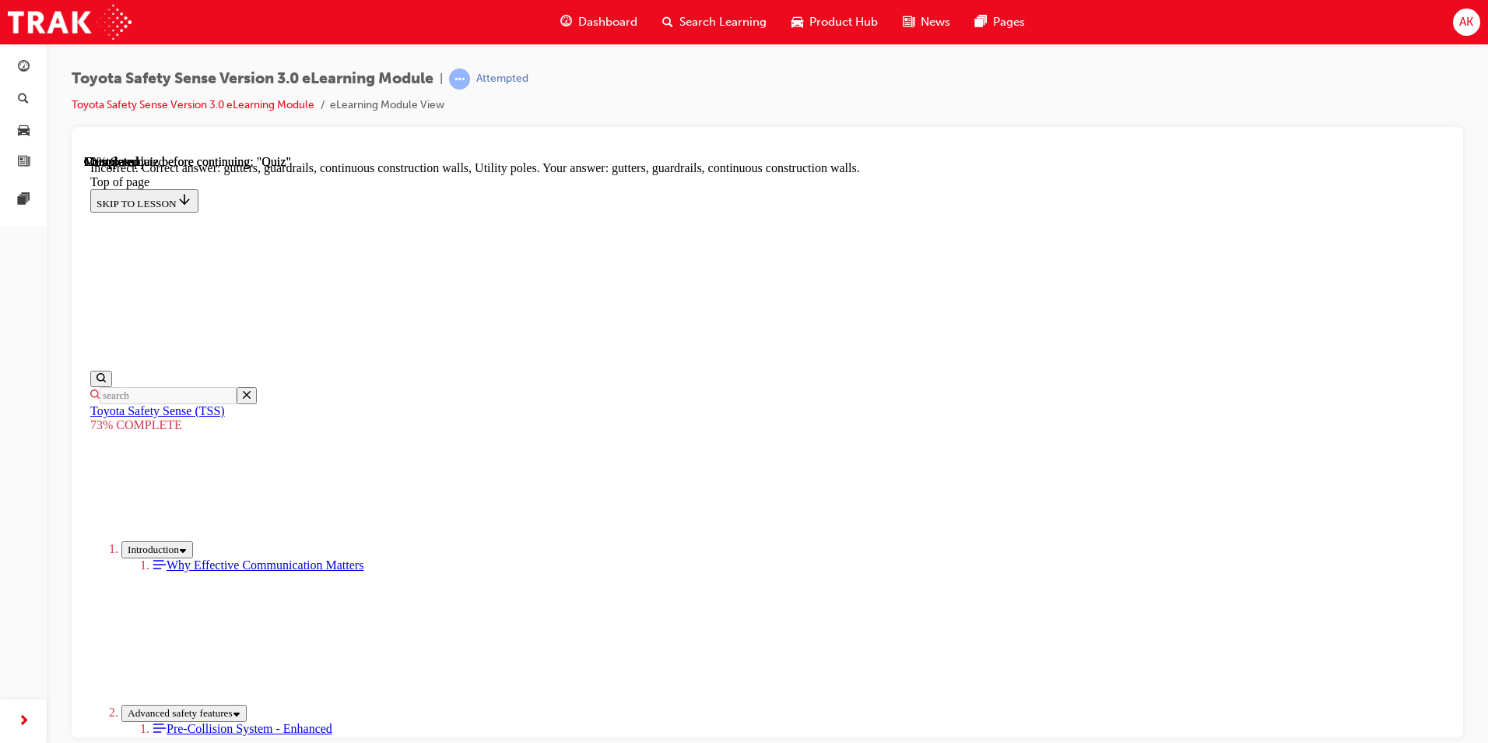
scroll to position [248, 0]
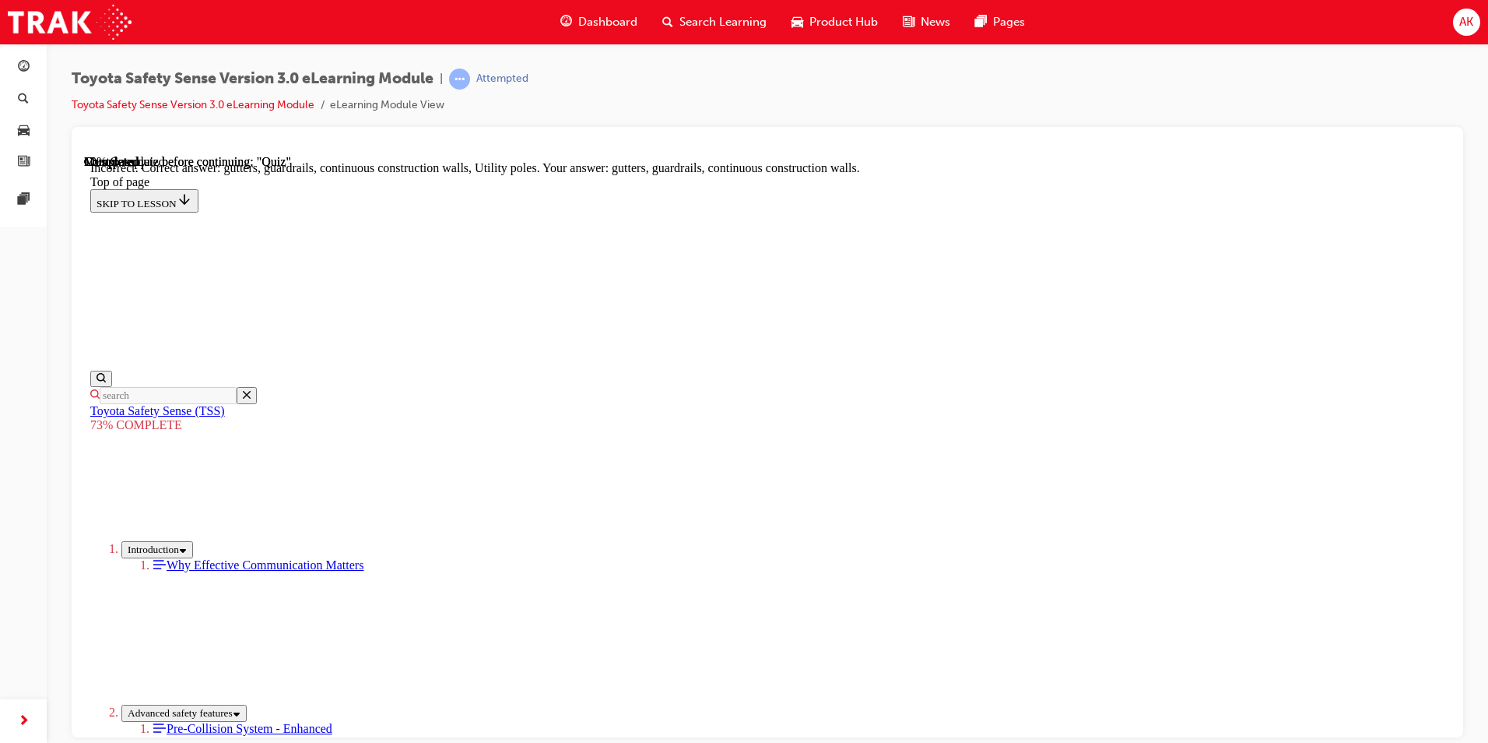
drag, startPoint x: 632, startPoint y: 613, endPoint x: 902, endPoint y: 620, distance: 270.2
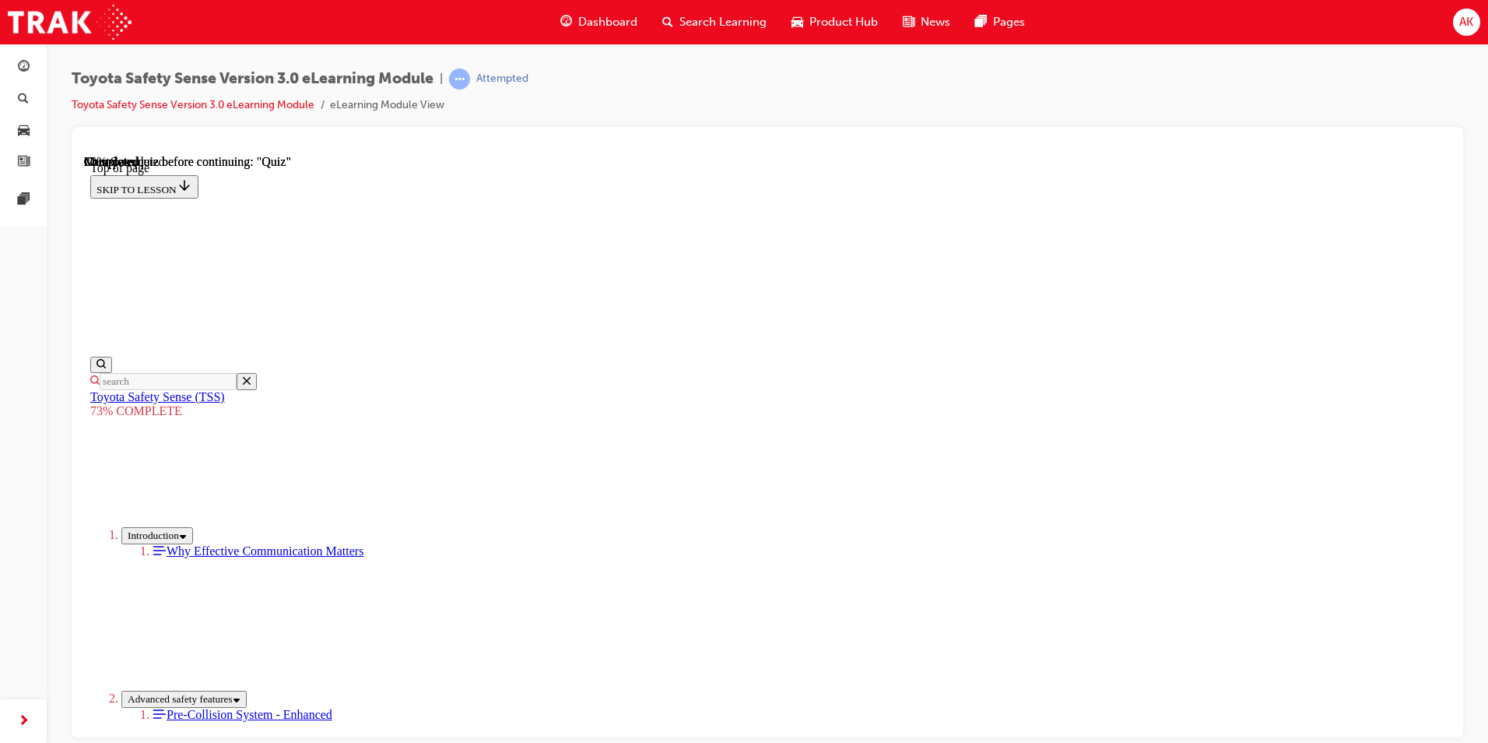
scroll to position [213, 0]
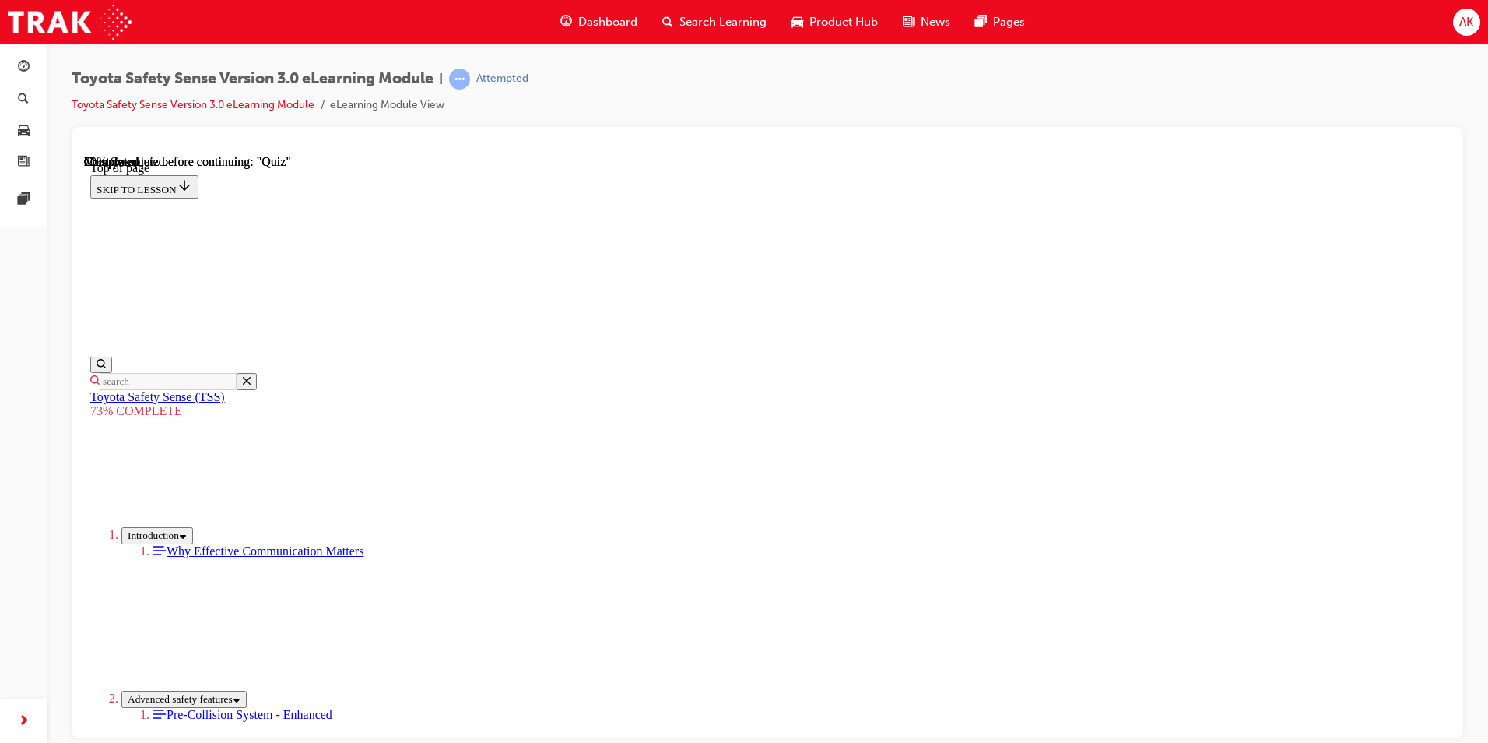
scroll to position [290, 0]
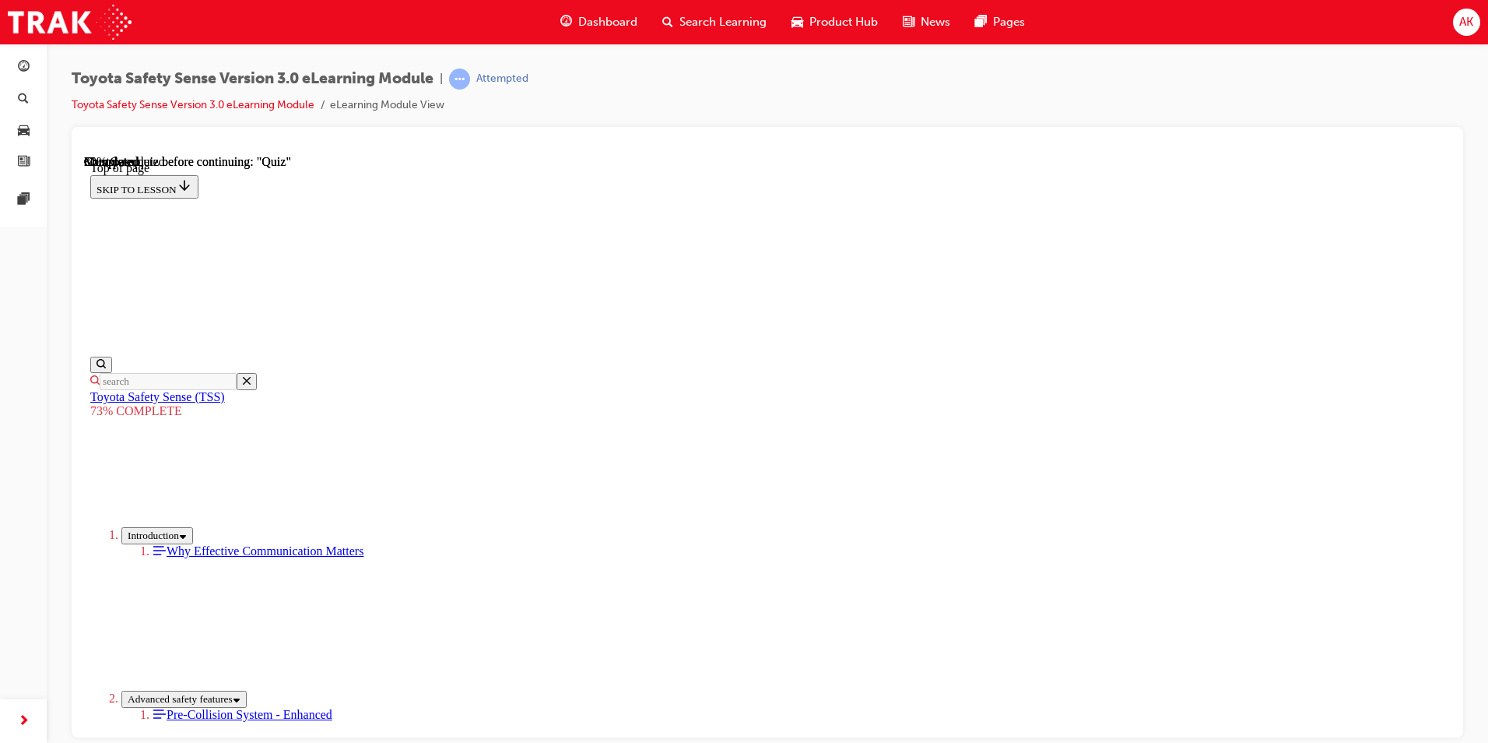
scroll to position [213, 0]
drag, startPoint x: 606, startPoint y: 271, endPoint x: 852, endPoint y: 708, distance: 500.8
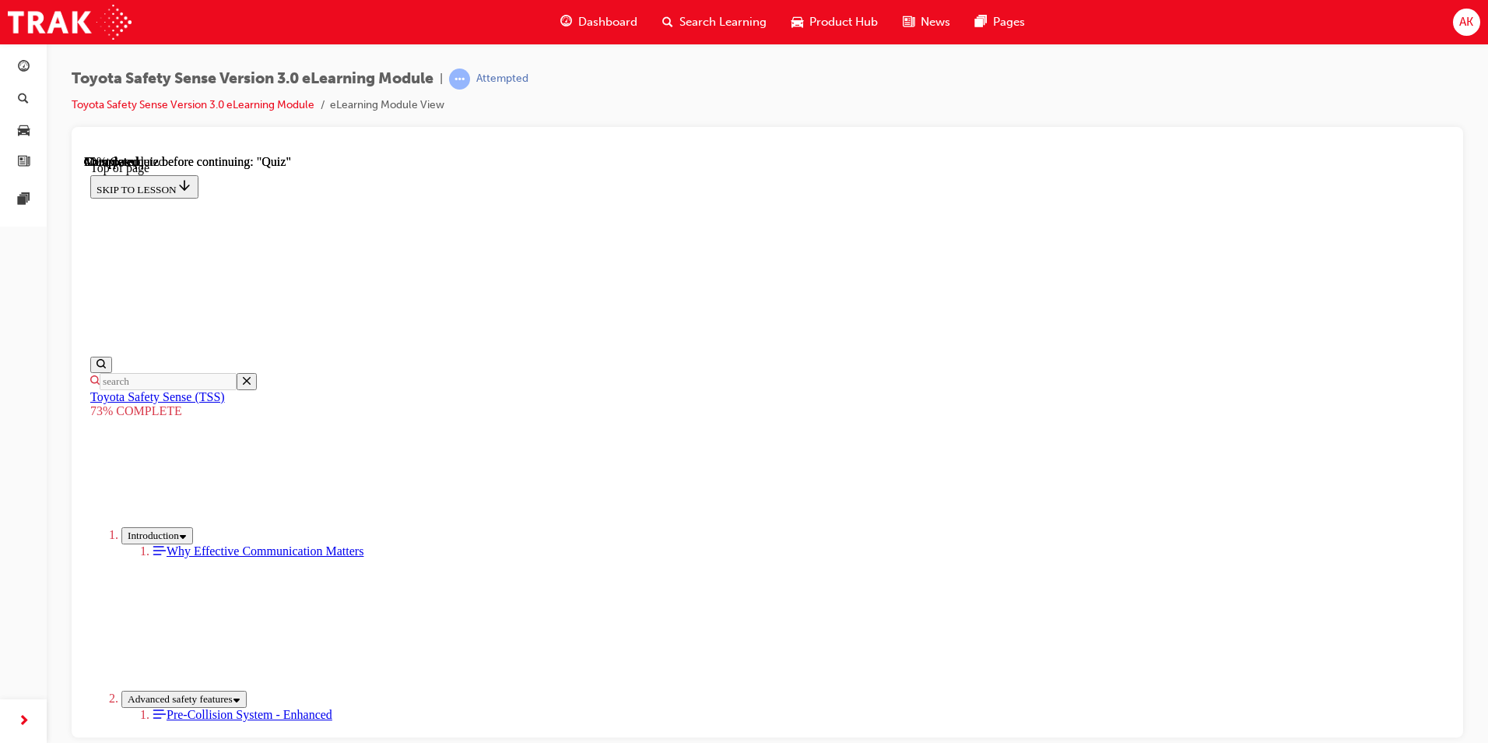
scroll to position [57, 0]
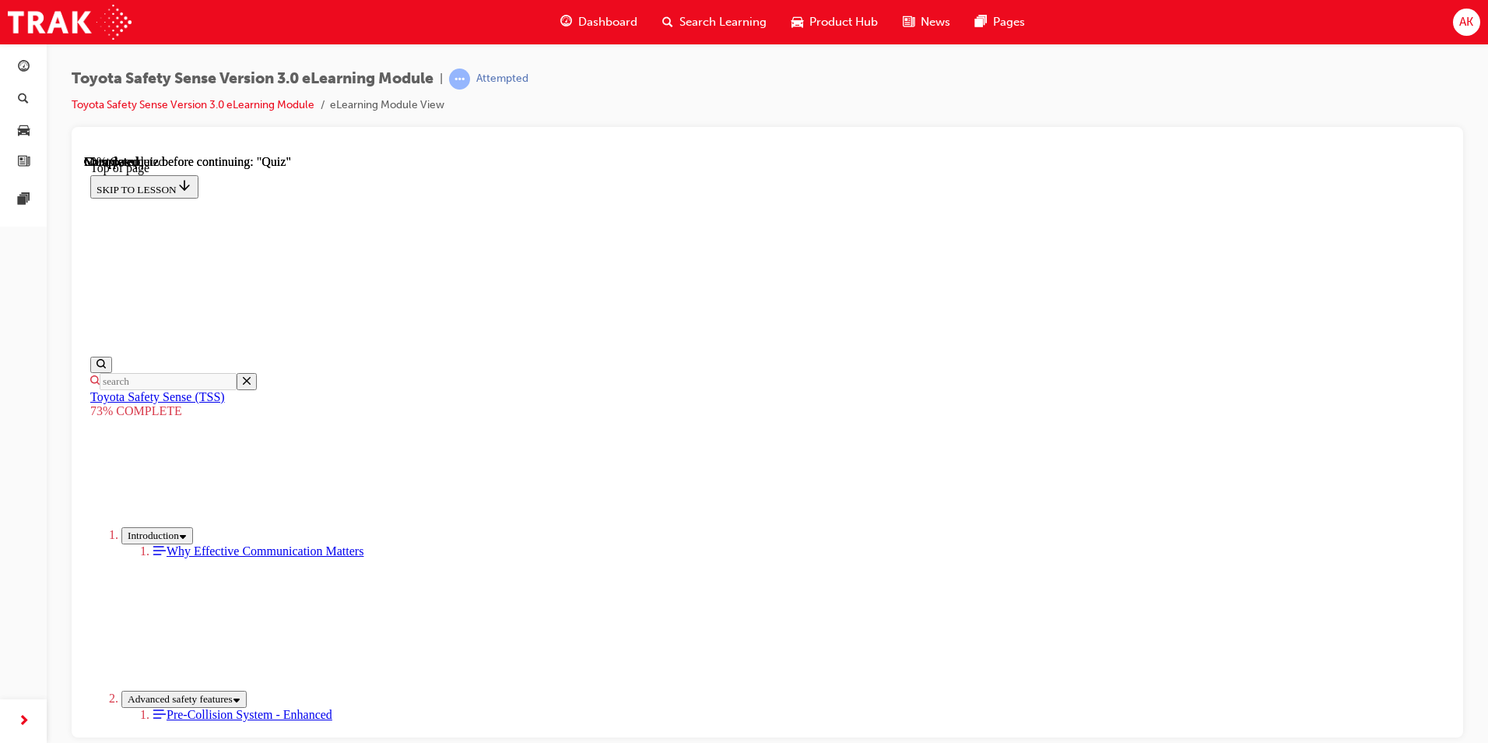
scroll to position [195, 0]
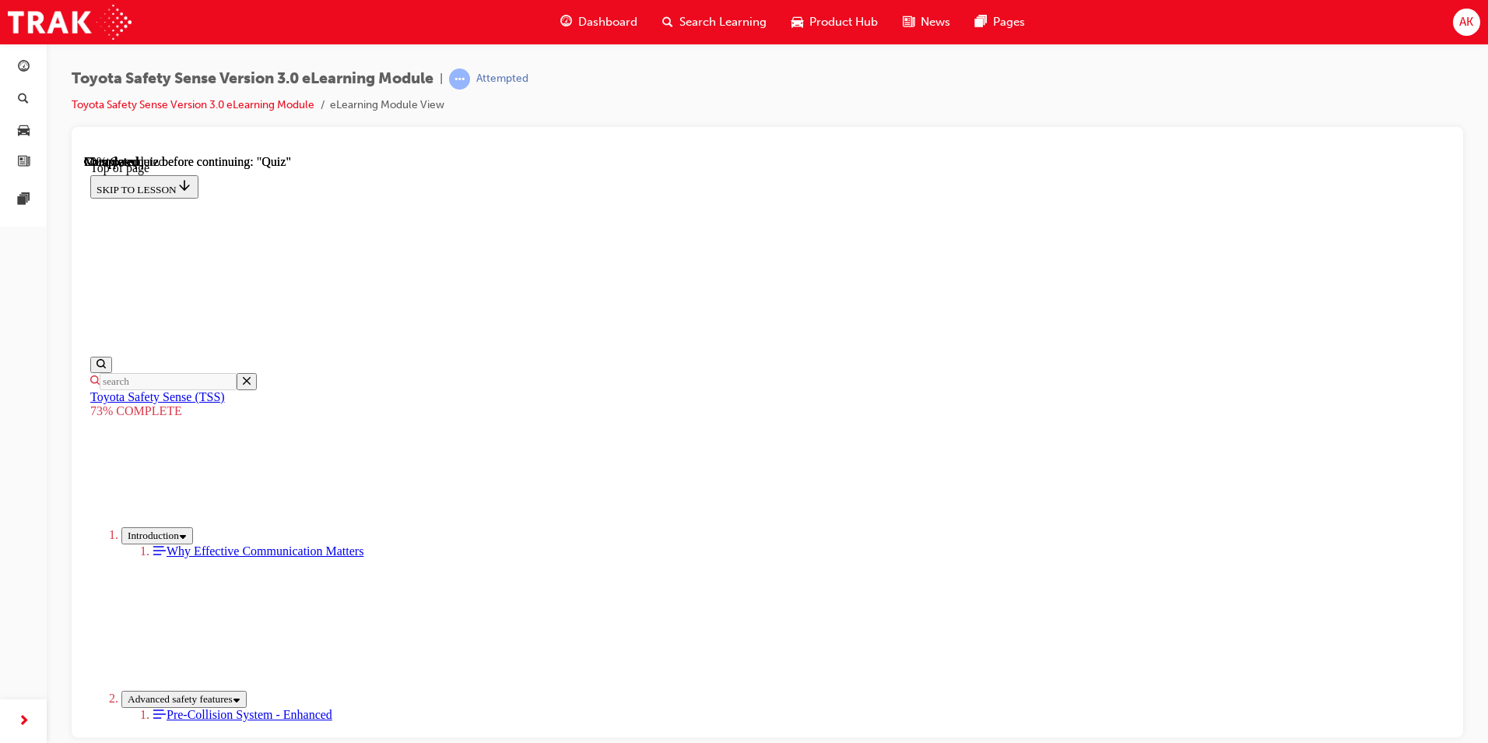
scroll to position [213, 0]
drag, startPoint x: 609, startPoint y: 300, endPoint x: 820, endPoint y: 604, distance: 369.2
drag, startPoint x: 820, startPoint y: 604, endPoint x: 734, endPoint y: 321, distance: 296.0
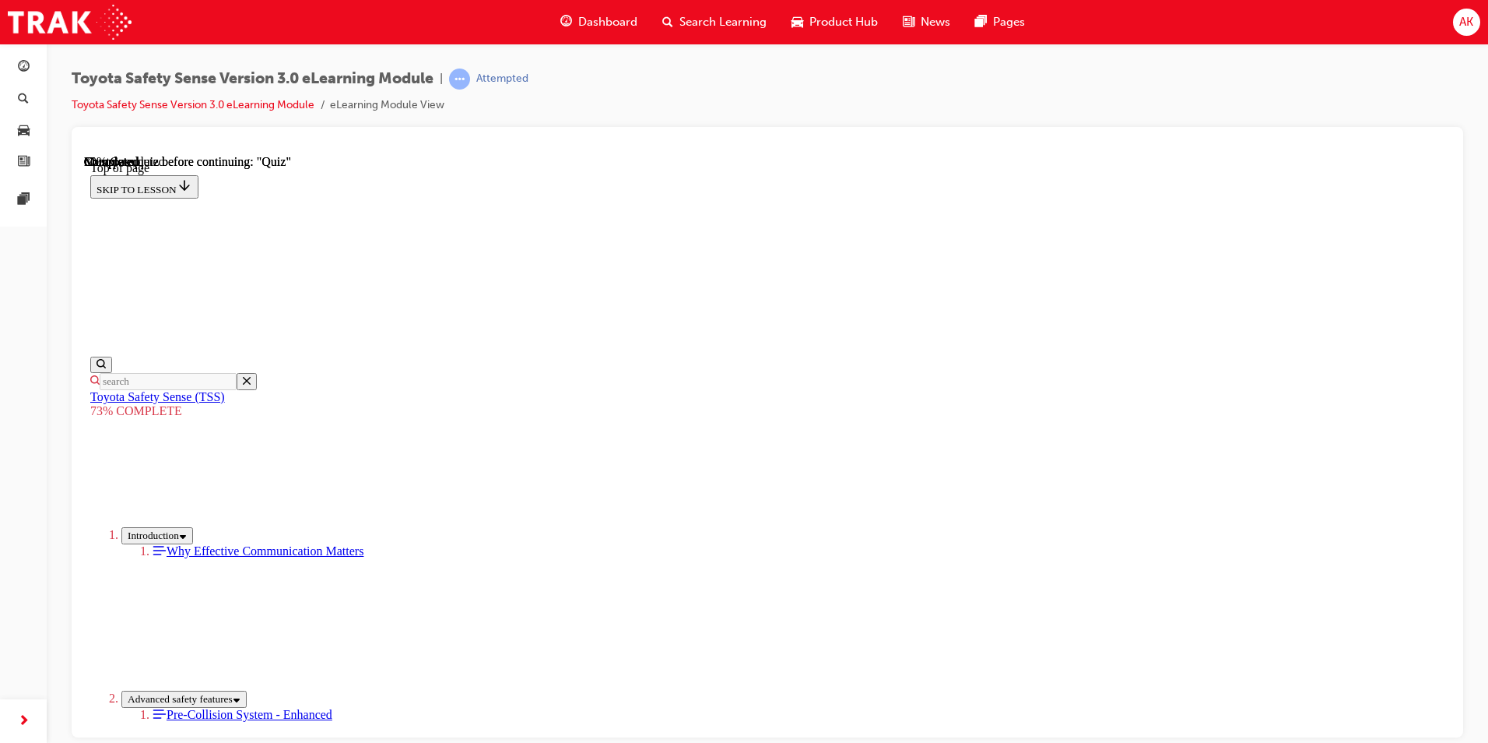
scroll to position [446, 0]
drag, startPoint x: 753, startPoint y: 308, endPoint x: 761, endPoint y: 373, distance: 65.1
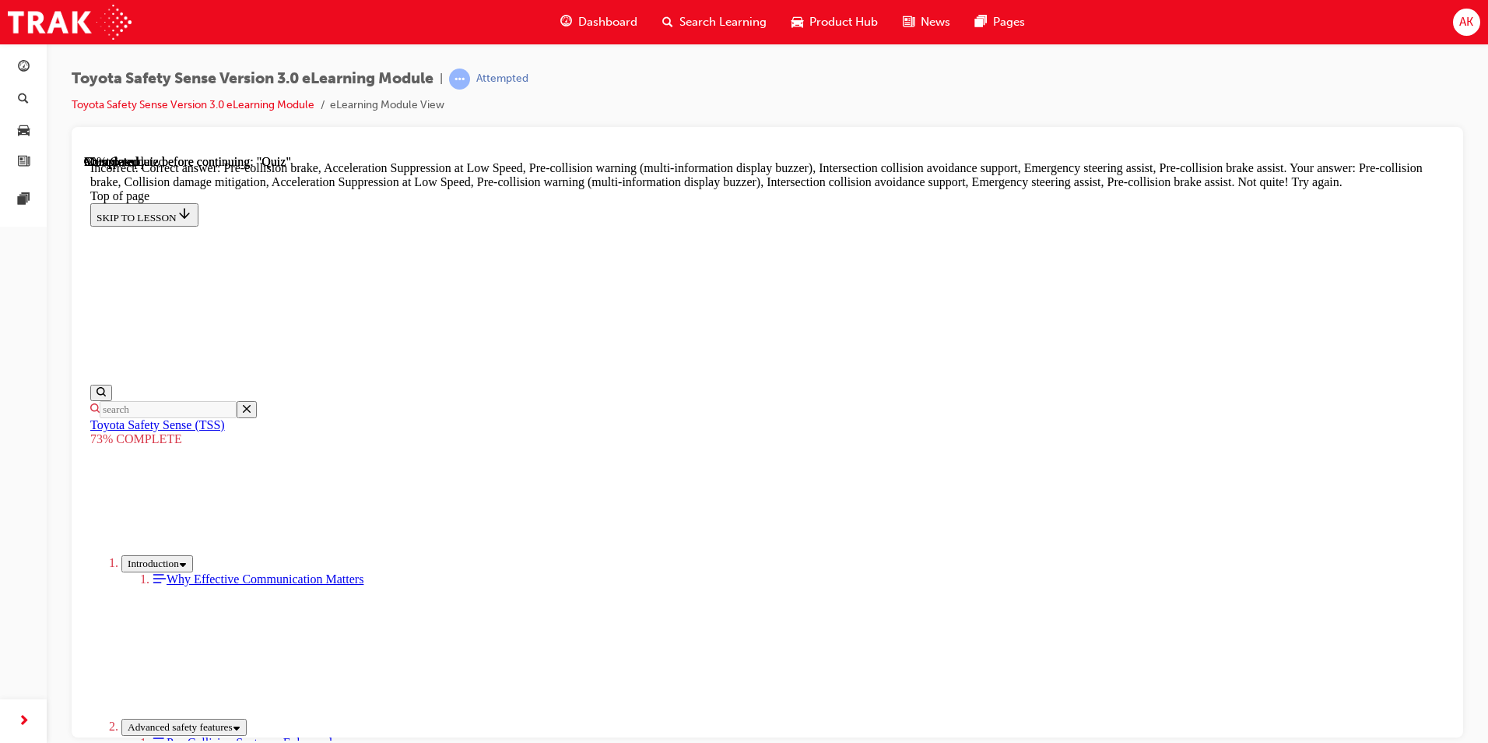
scroll to position [553, 0]
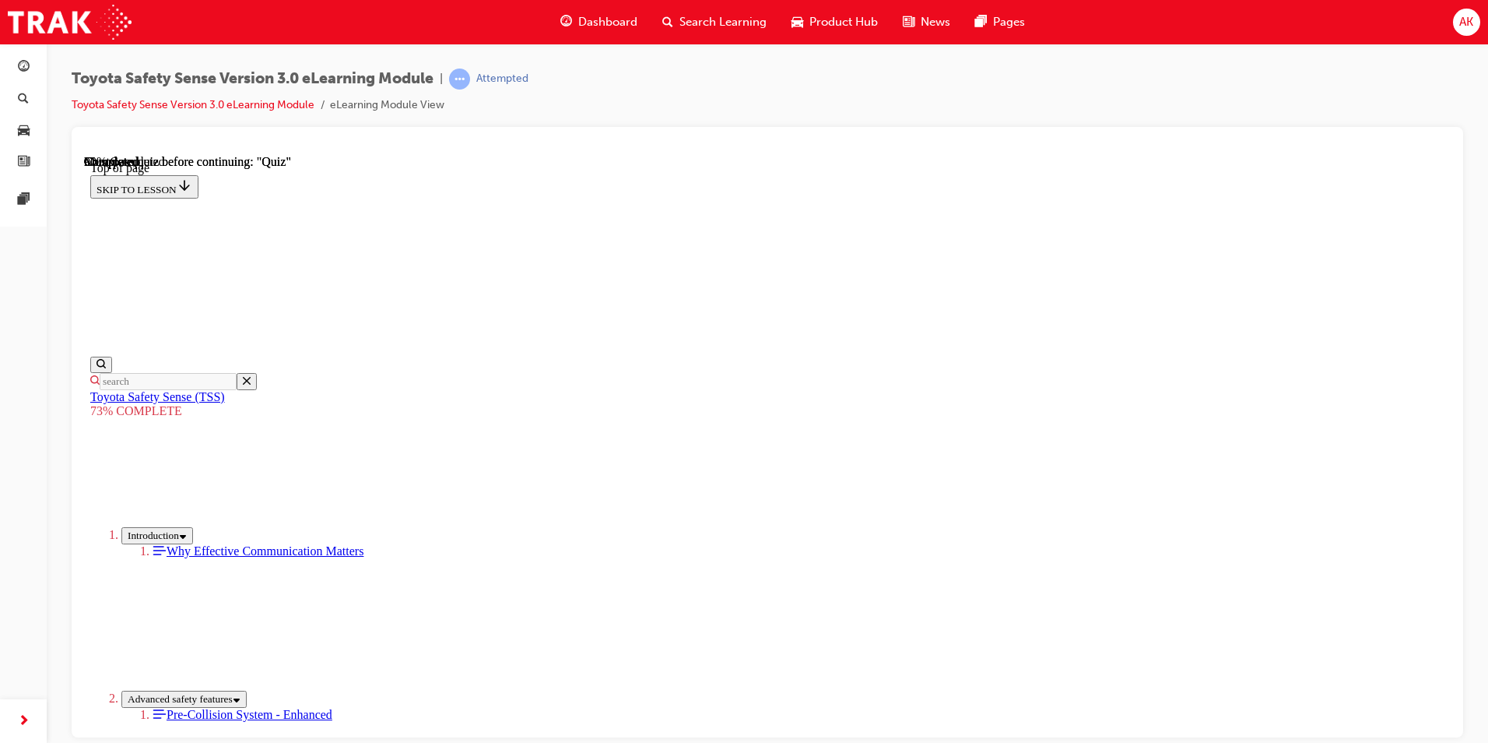
scroll to position [368, 0]
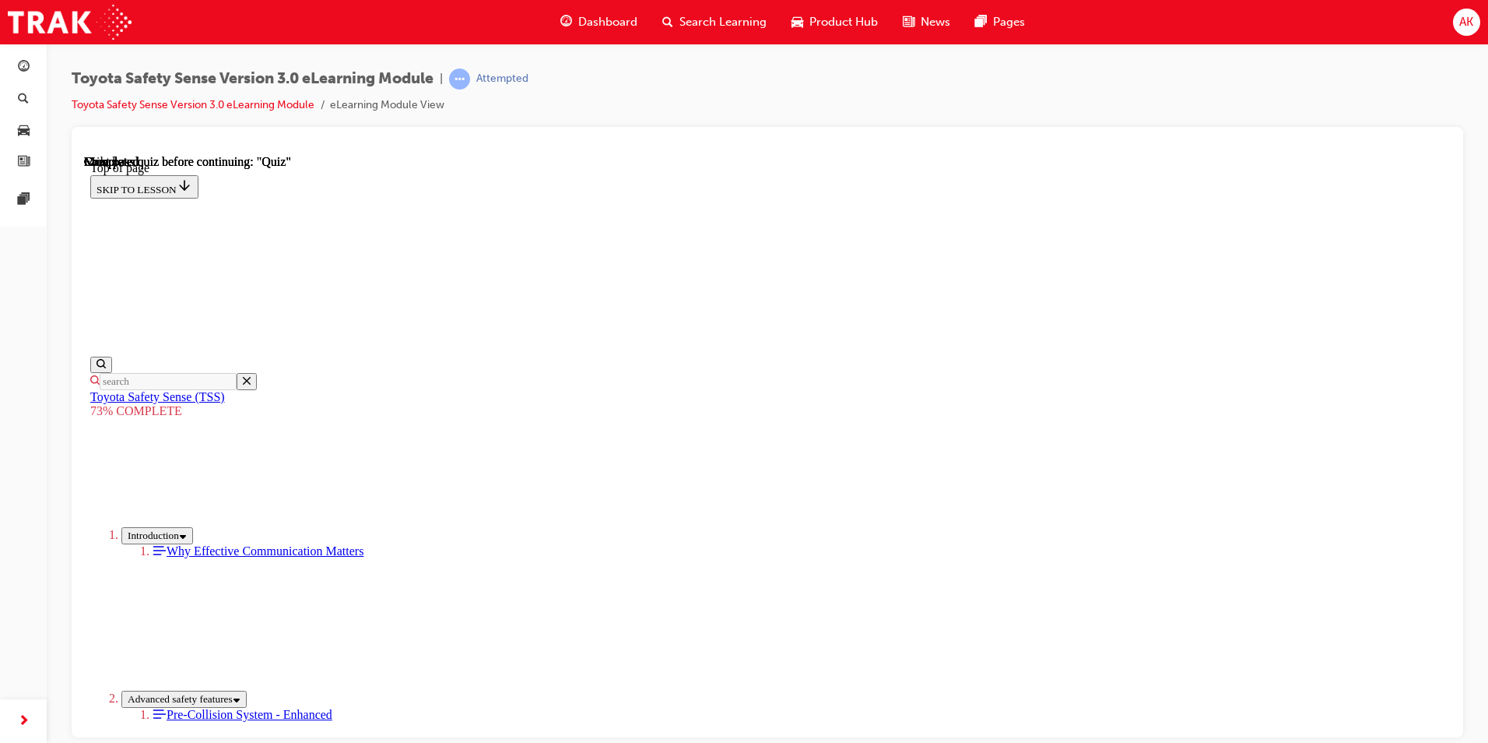
scroll to position [213, 0]
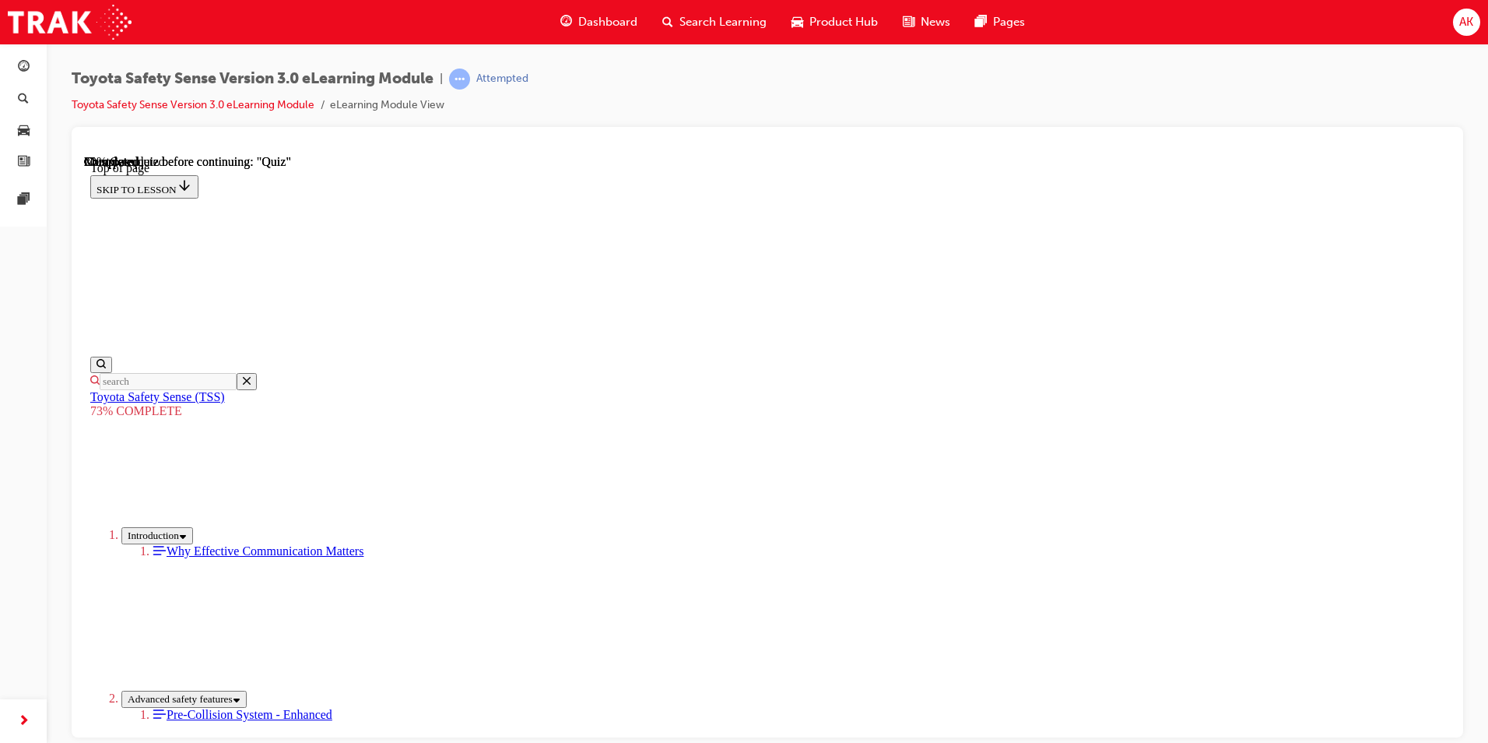
scroll to position [290, 0]
drag, startPoint x: 781, startPoint y: 479, endPoint x: 772, endPoint y: 507, distance: 29.3
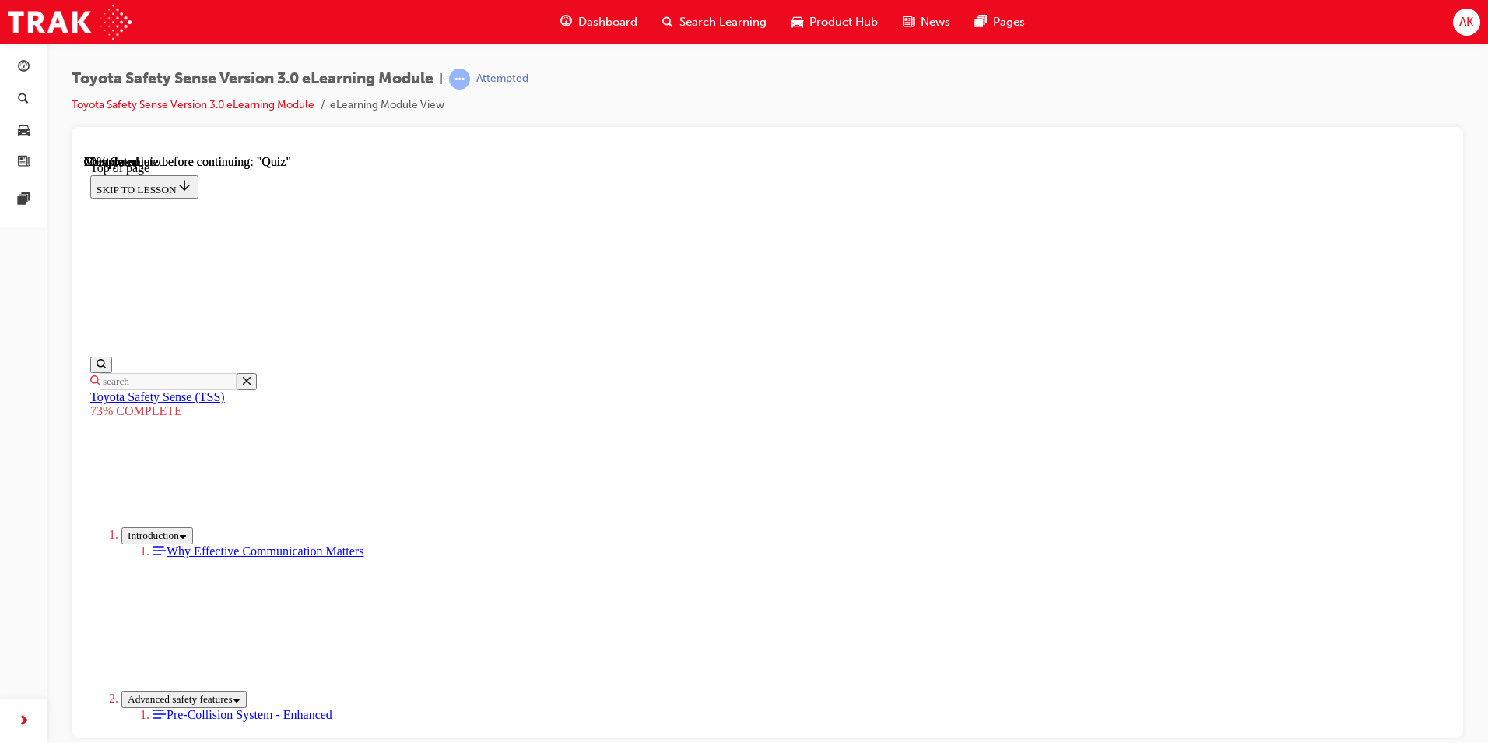
drag, startPoint x: 745, startPoint y: 599, endPoint x: 706, endPoint y: 548, distance: 63.8
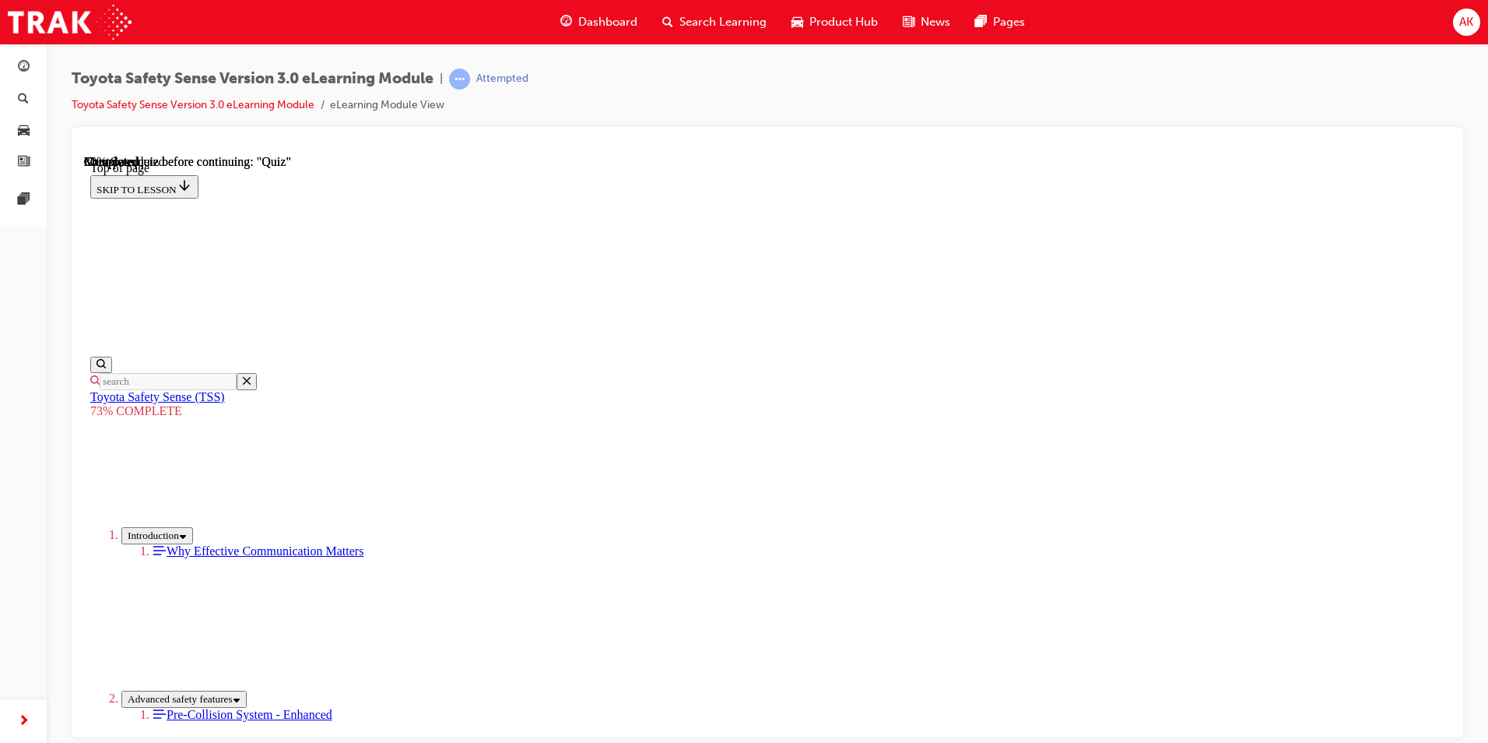
scroll to position [290, 0]
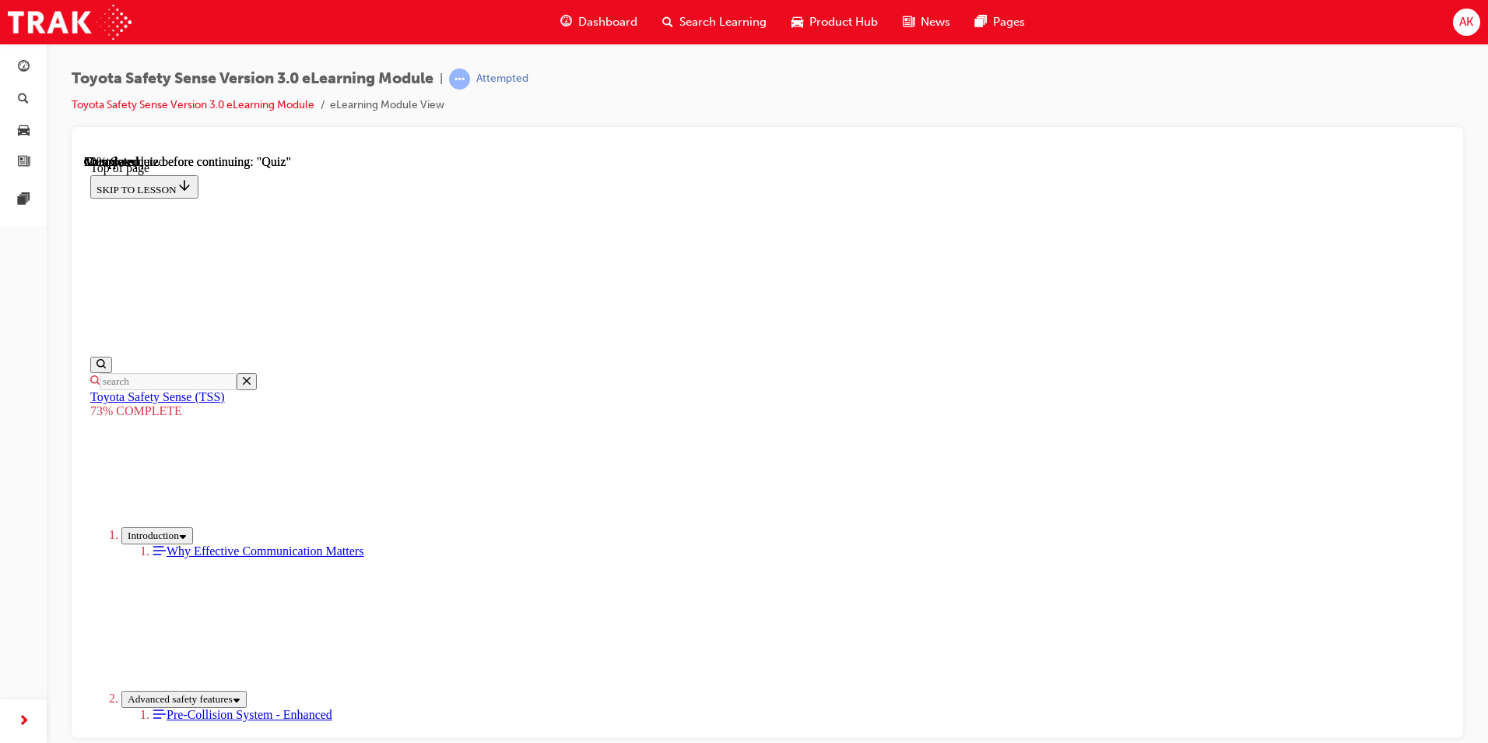
drag, startPoint x: 754, startPoint y: 563, endPoint x: 862, endPoint y: 660, distance: 145.5
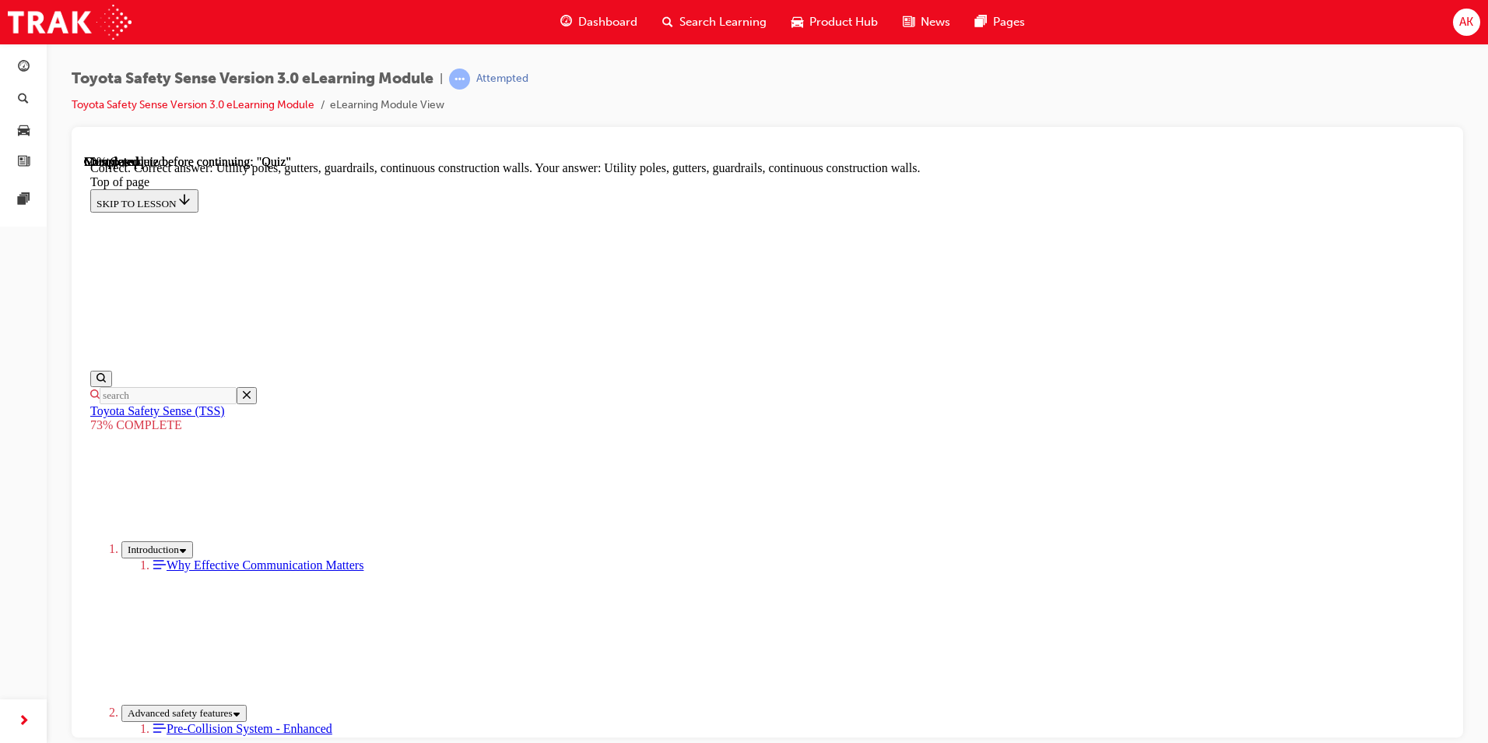
scroll to position [403, 0]
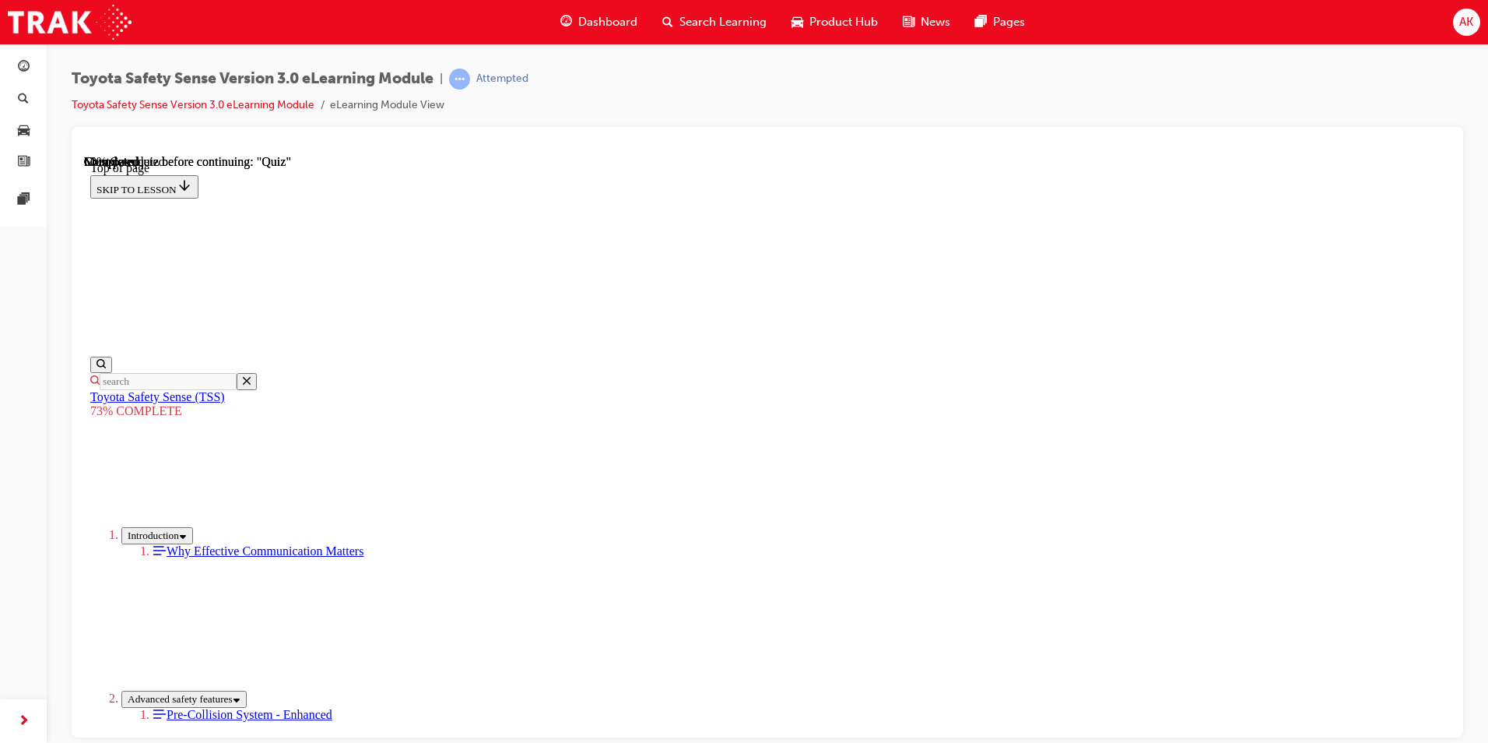
scroll to position [290, 0]
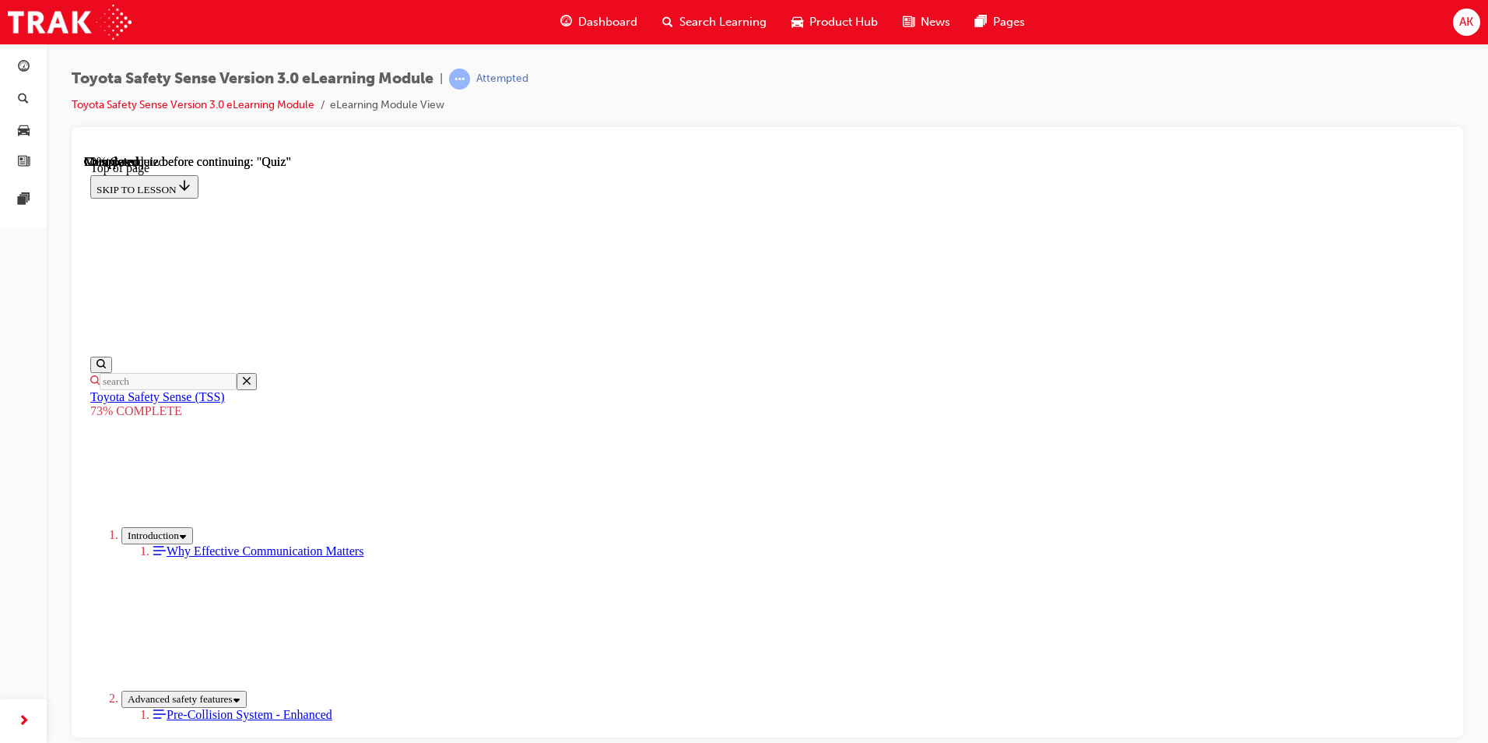
scroll to position [318, 0]
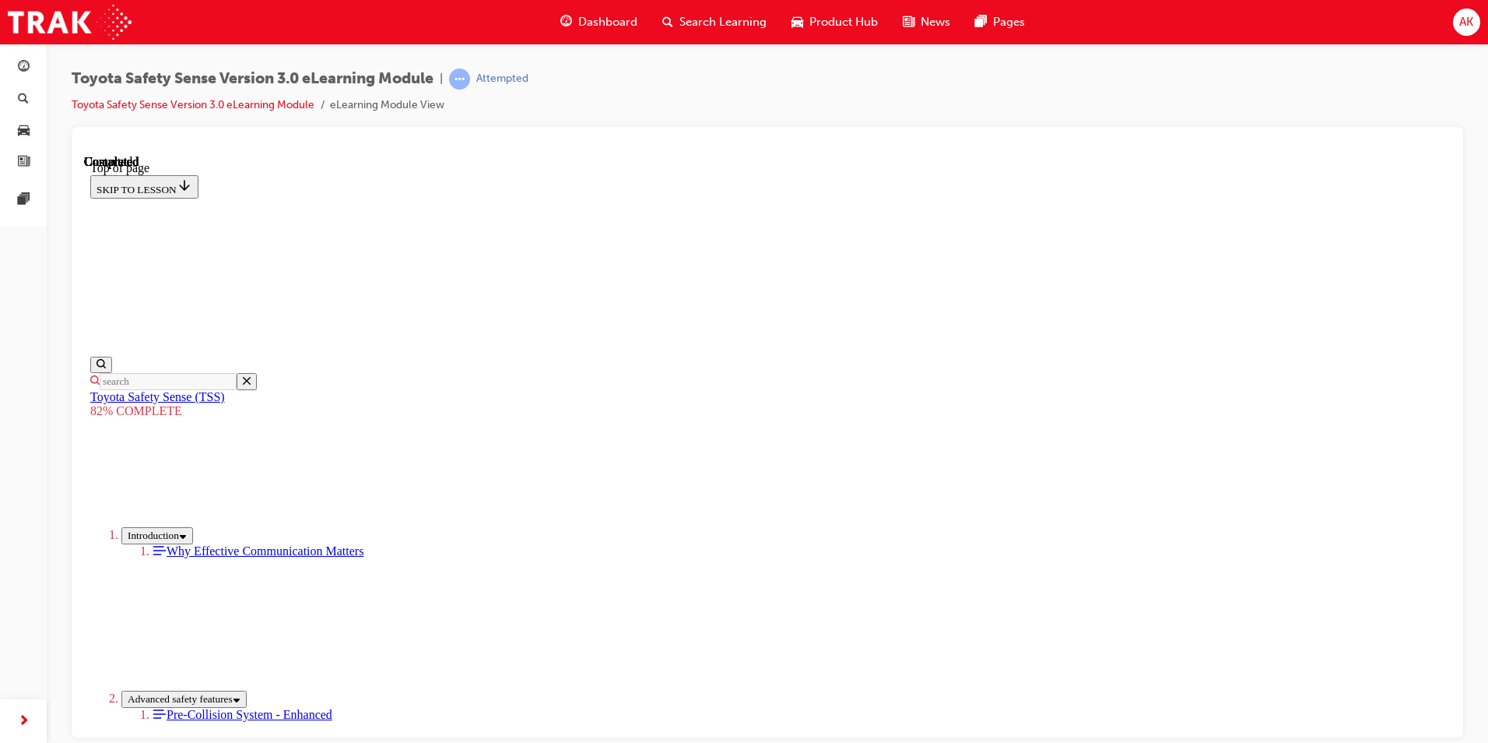
scroll to position [213, 0]
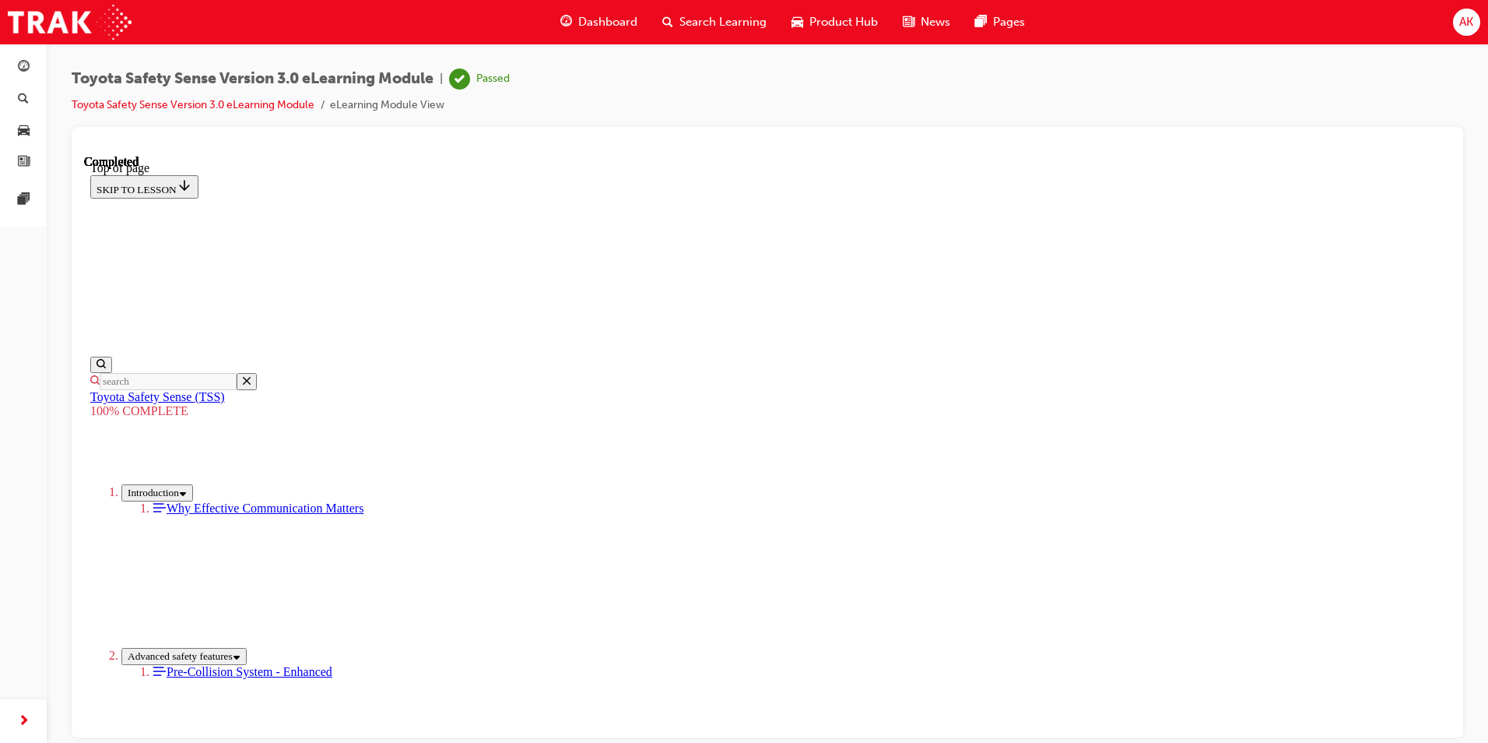
scroll to position [285, 0]
click at [731, 8] on div "Search Learning" at bounding box center [714, 22] width 129 height 32
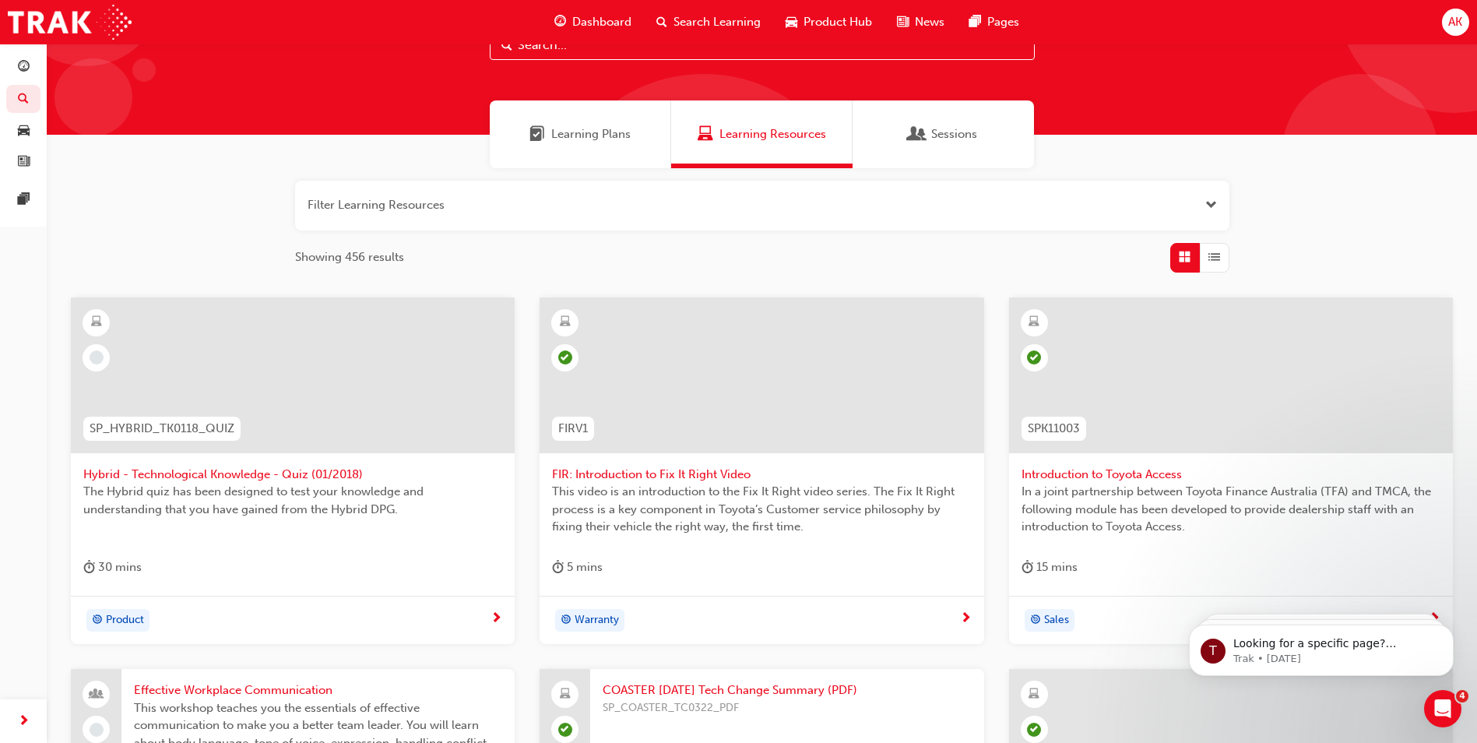
scroll to position [527, 0]
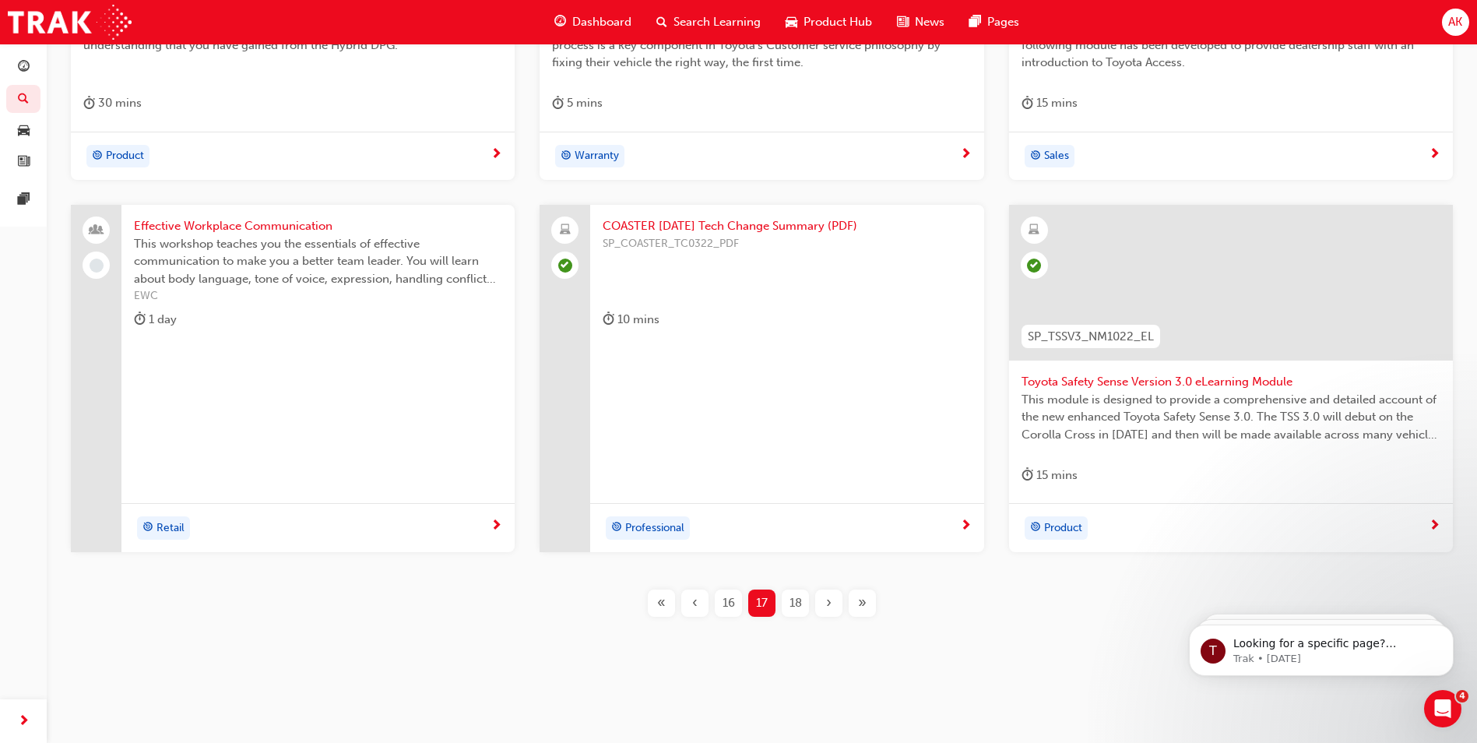
click at [787, 606] on div "18" at bounding box center [795, 602] width 27 height 27
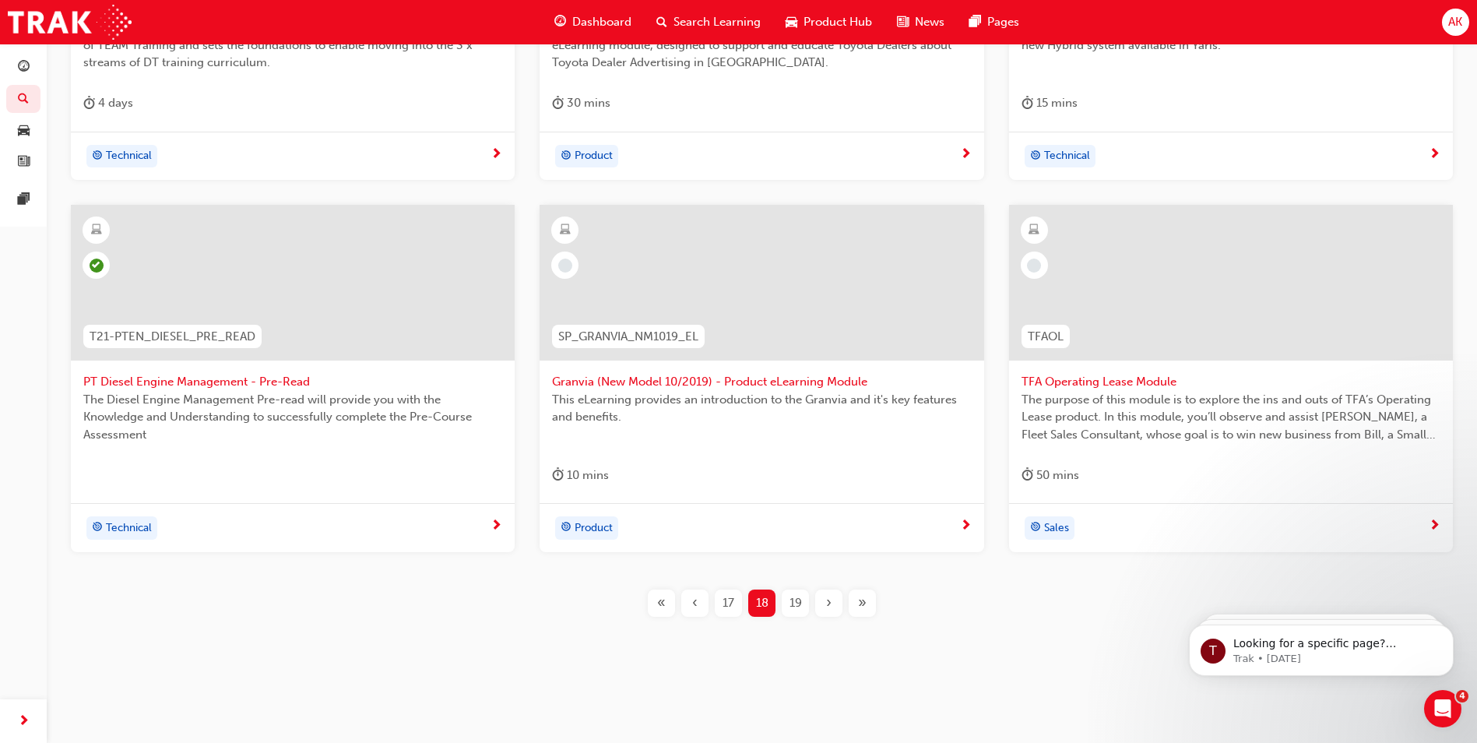
scroll to position [60, 0]
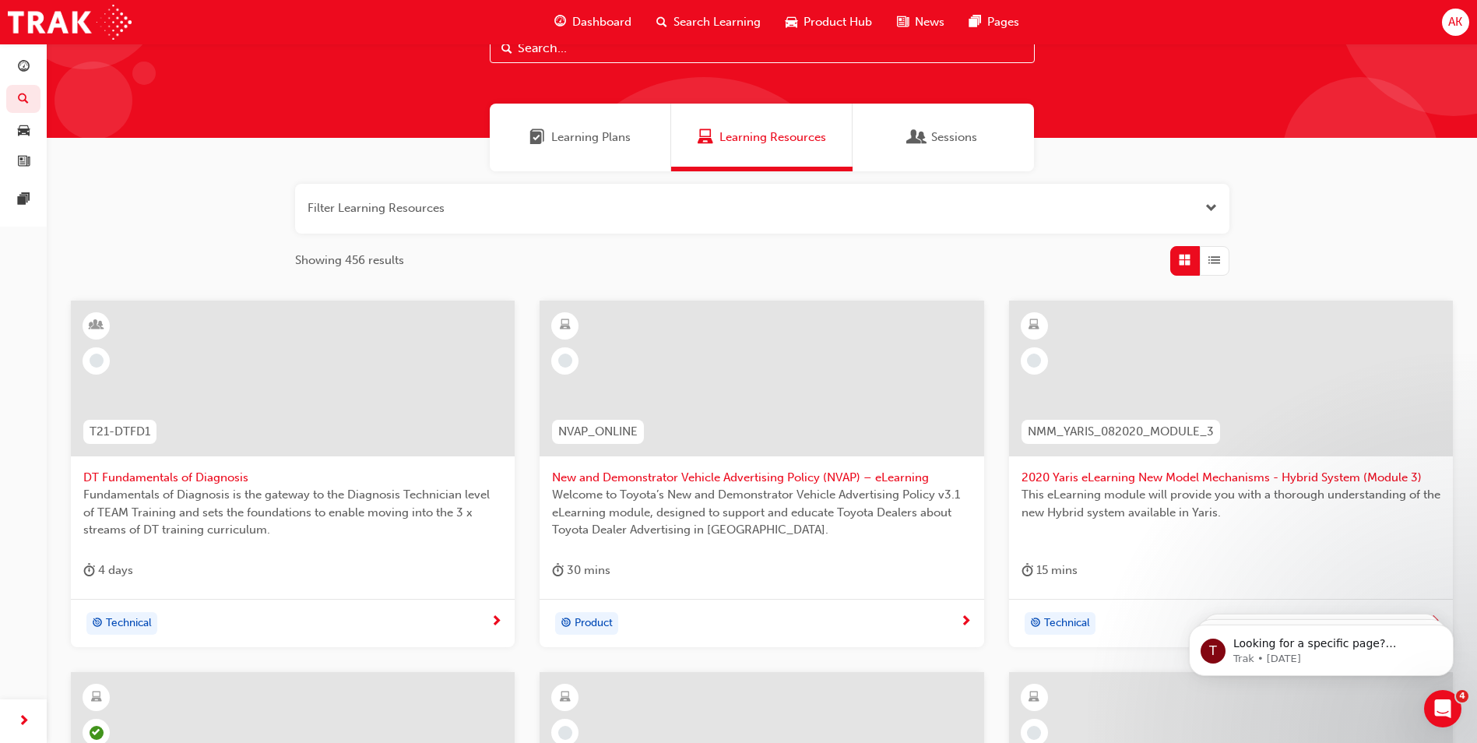
click at [754, 476] on span "New and Demonstrator Vehicle Advertising Policy (NVAP) – eLearning" at bounding box center [761, 478] width 419 height 18
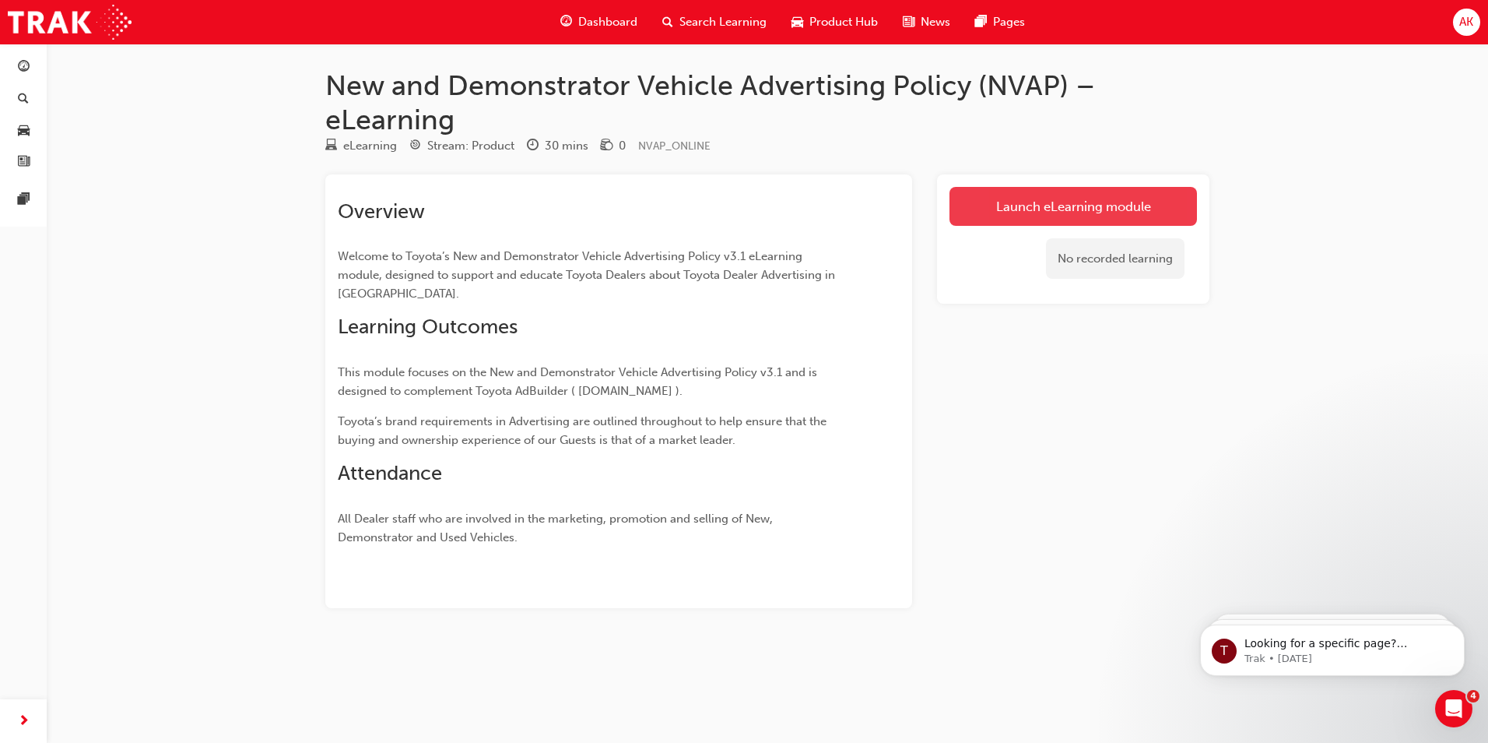
click at [1087, 213] on link "Launch eLearning module" at bounding box center [1074, 206] width 248 height 39
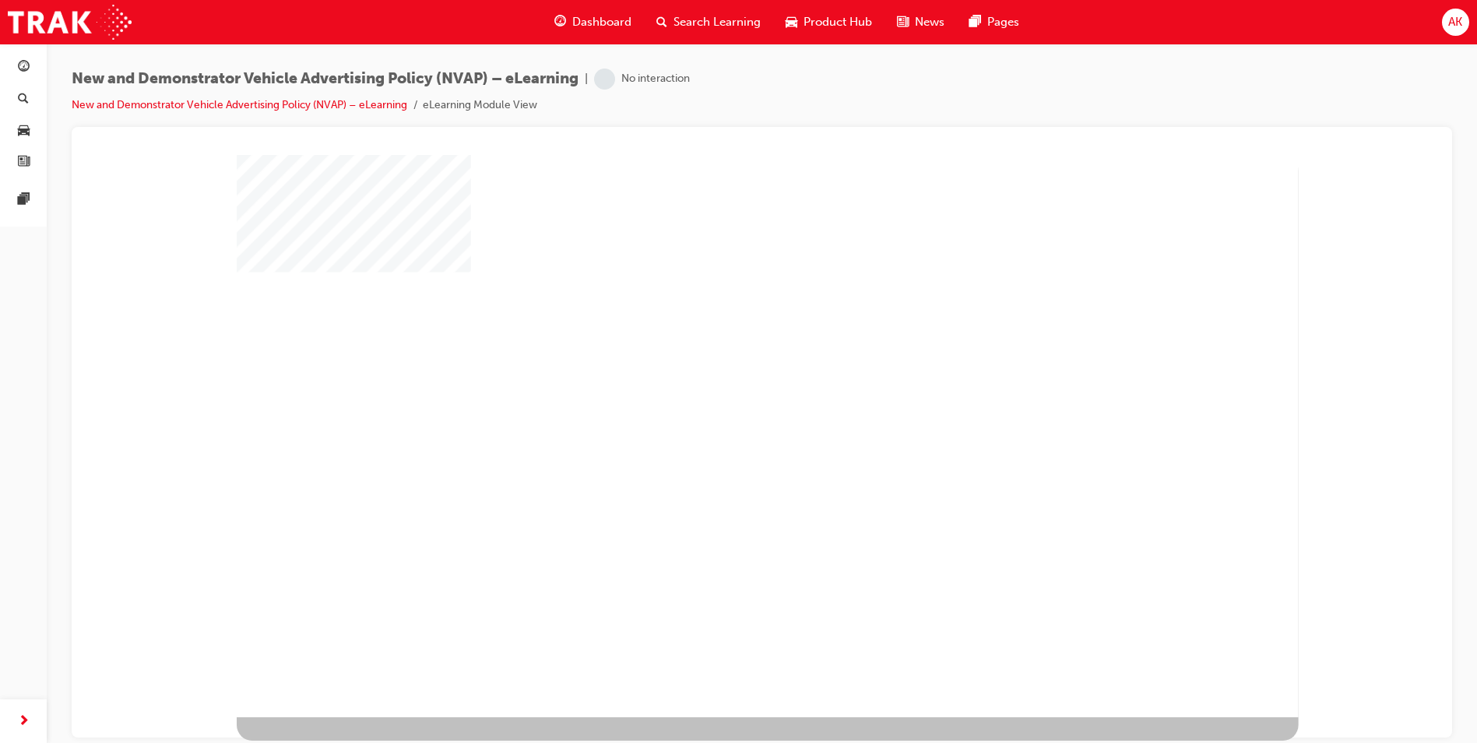
click at [722, 390] on div "play" at bounding box center [722, 390] width 0 height 0
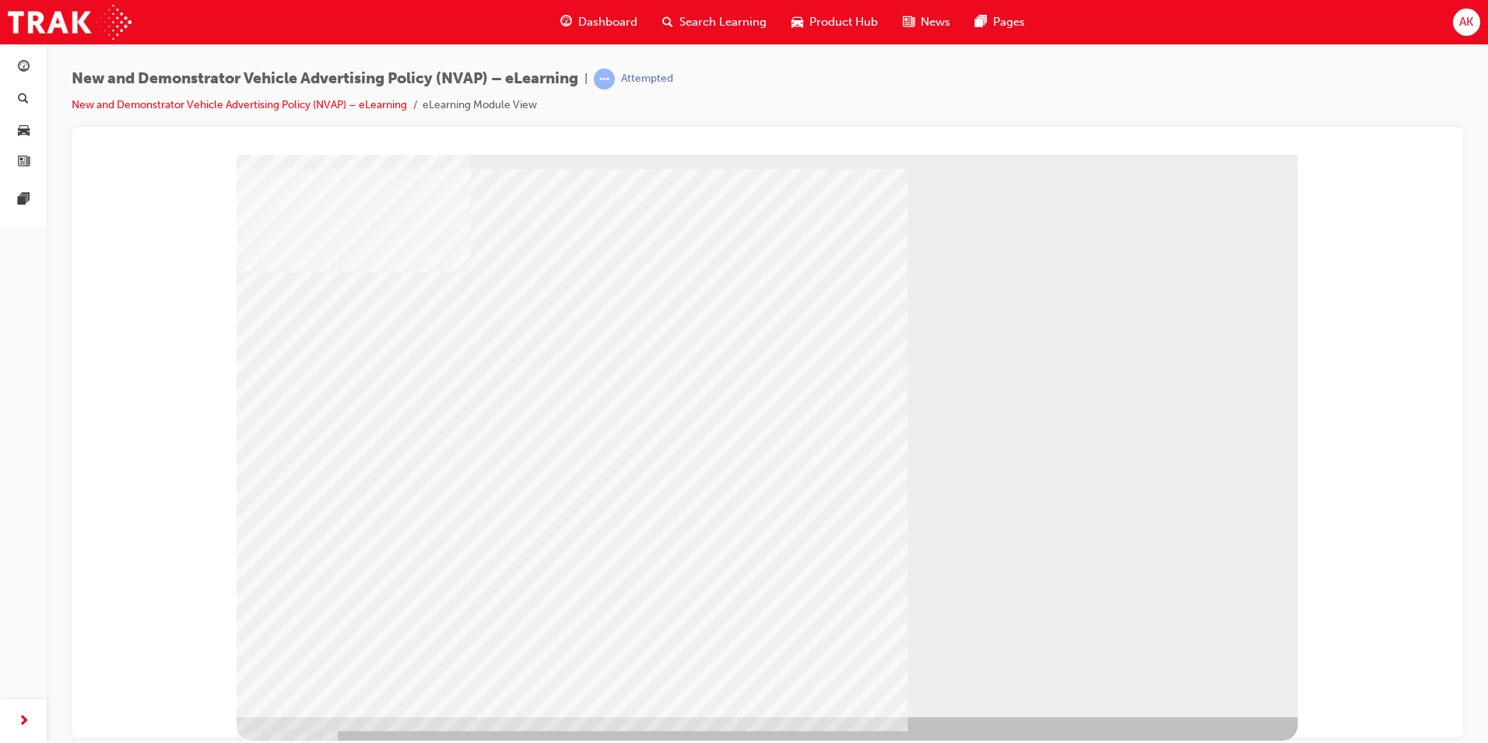
drag, startPoint x: 1167, startPoint y: 645, endPoint x: 1172, endPoint y: 664, distance: 19.3
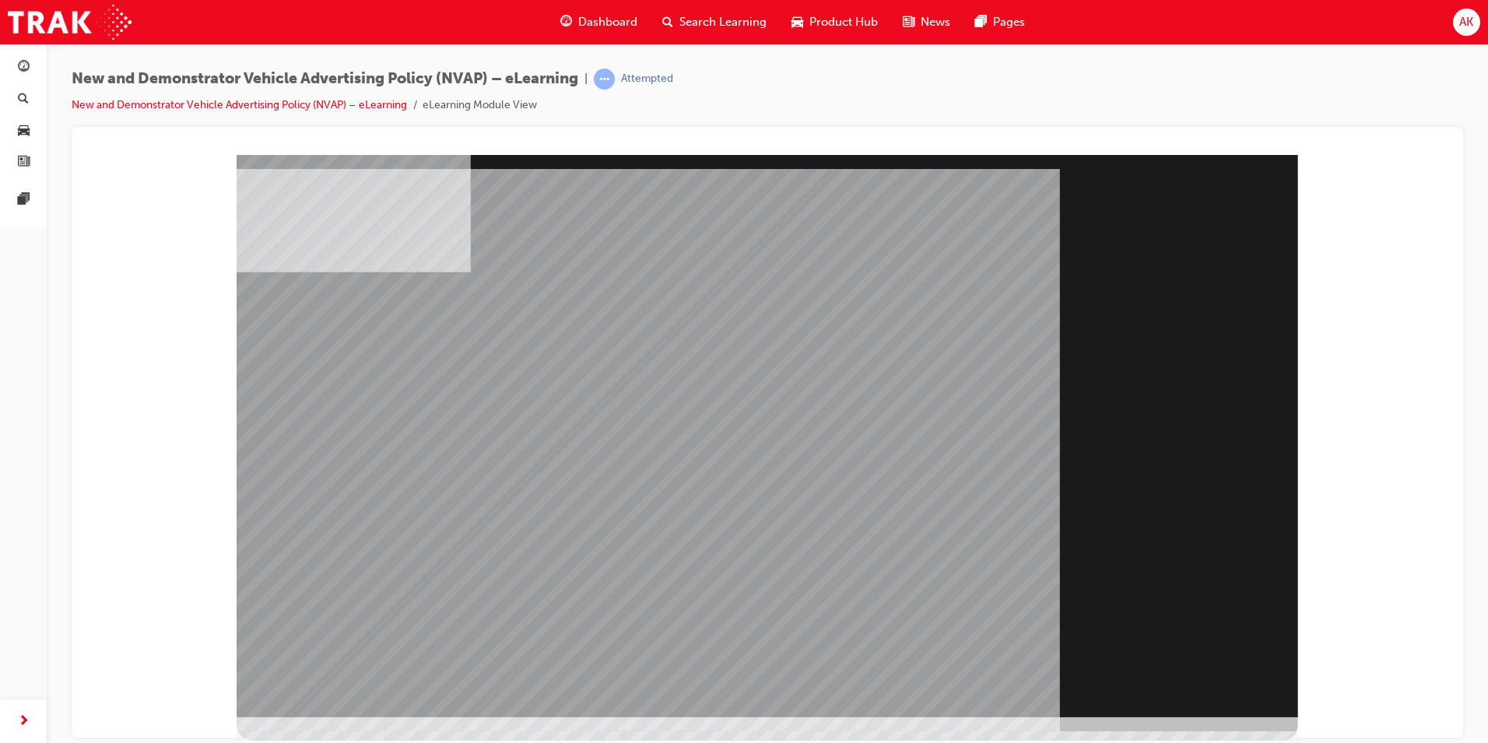
drag, startPoint x: 1196, startPoint y: 692, endPoint x: 1202, endPoint y: 678, distance: 15.3
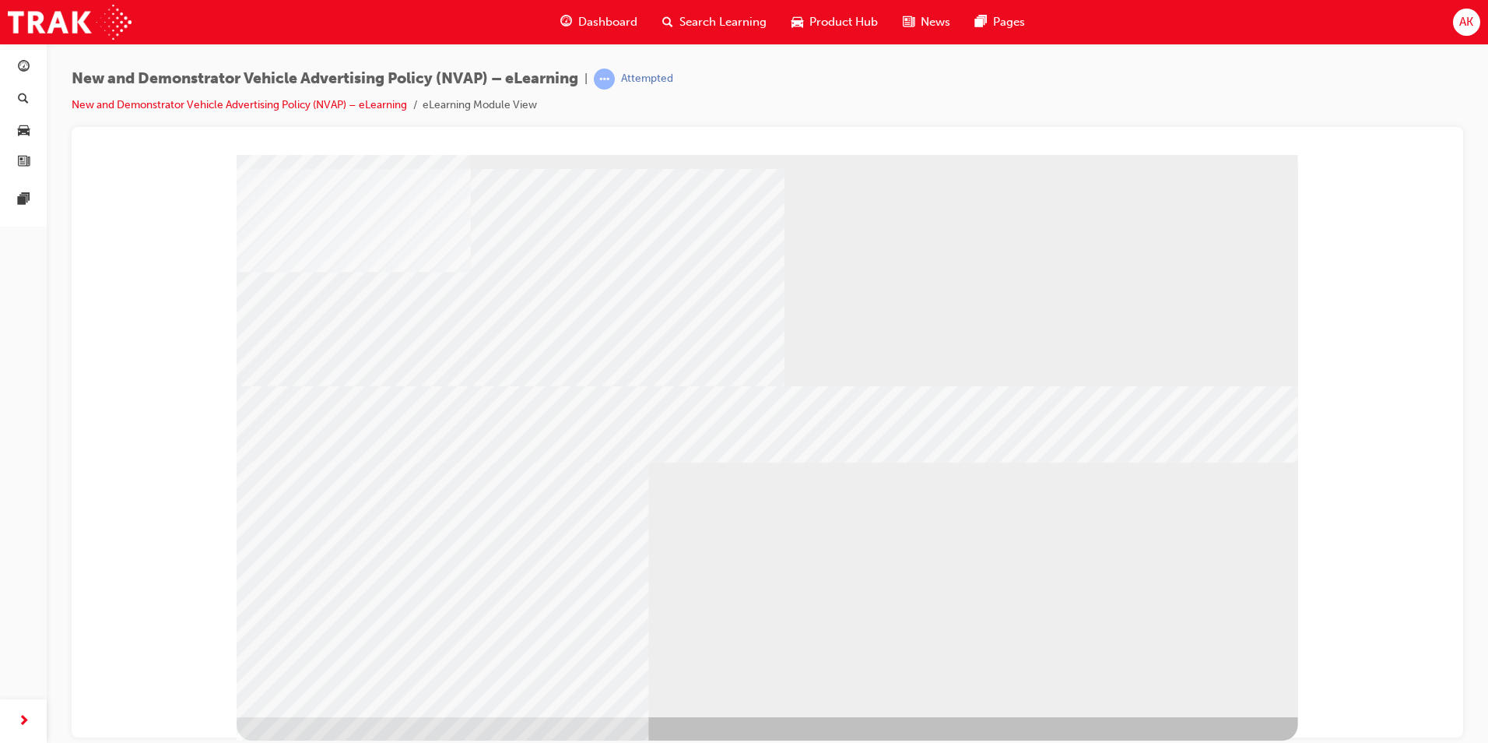
drag, startPoint x: 1160, startPoint y: 561, endPoint x: 1179, endPoint y: 574, distance: 22.5
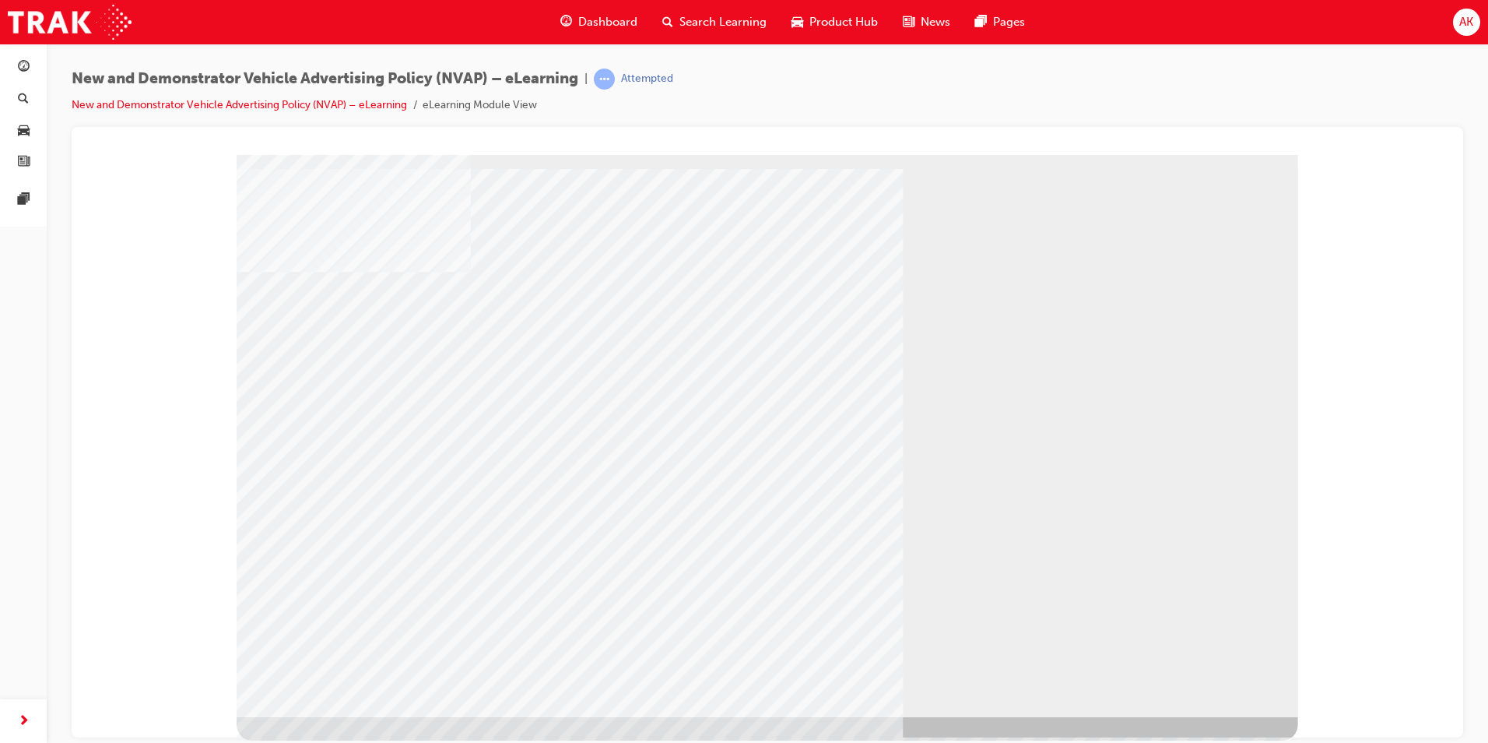
drag, startPoint x: 391, startPoint y: 495, endPoint x: 402, endPoint y: 495, distance: 11.7
drag, startPoint x: 510, startPoint y: 483, endPoint x: 445, endPoint y: 499, distance: 66.5
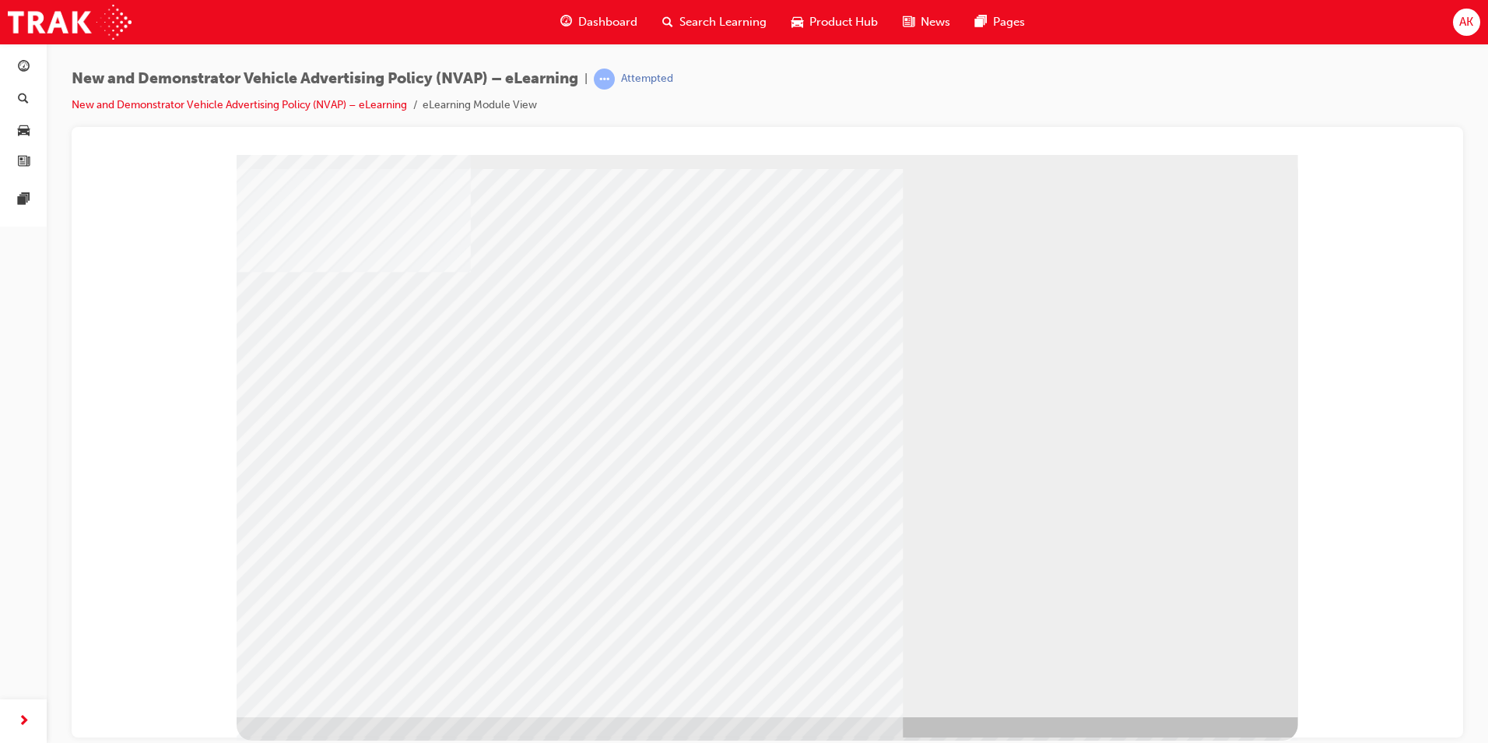
drag, startPoint x: 385, startPoint y: 530, endPoint x: 422, endPoint y: 533, distance: 37.5
drag, startPoint x: 387, startPoint y: 590, endPoint x: 430, endPoint y: 586, distance: 43.8
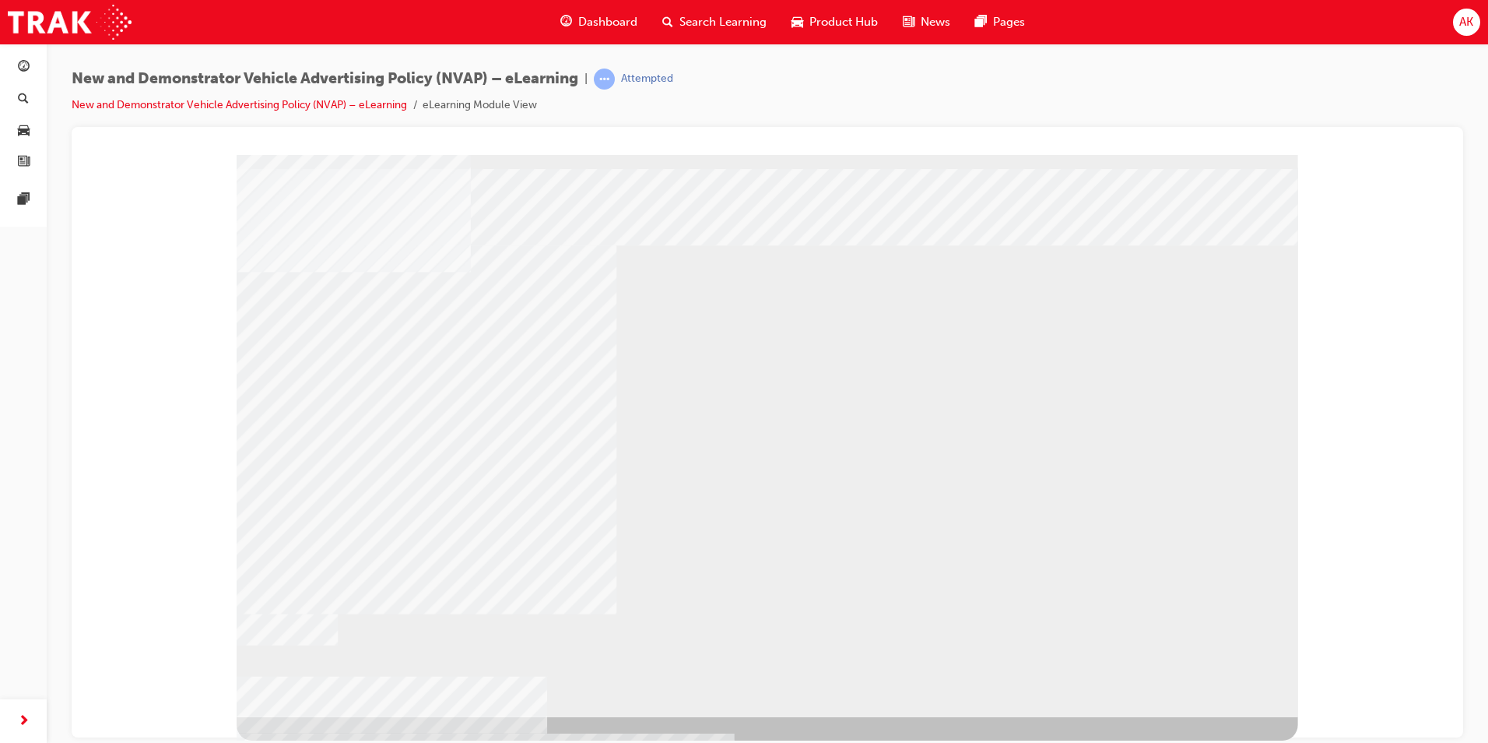
drag, startPoint x: 482, startPoint y: 481, endPoint x: 480, endPoint y: 501, distance: 20.3
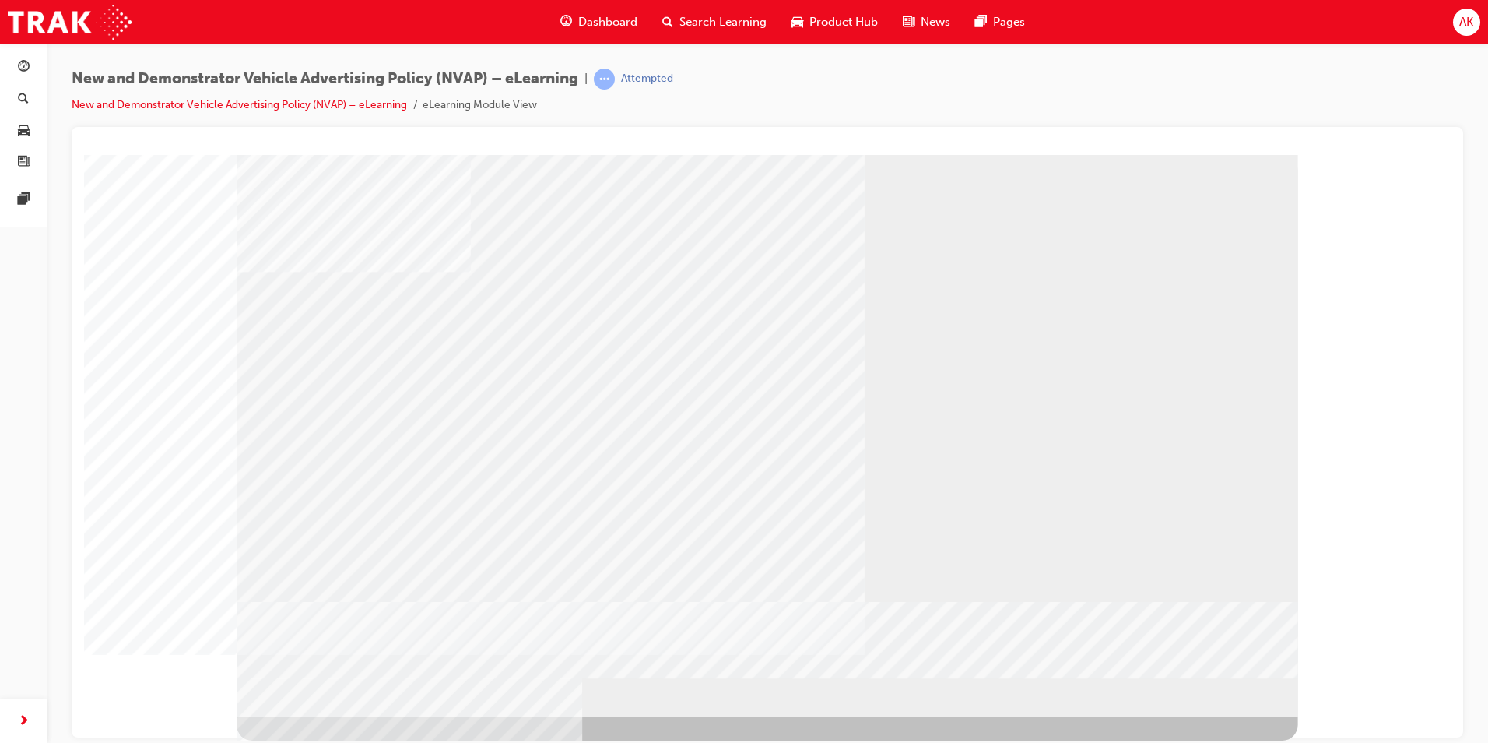
drag, startPoint x: 1210, startPoint y: 307, endPoint x: 1061, endPoint y: 309, distance: 149.5
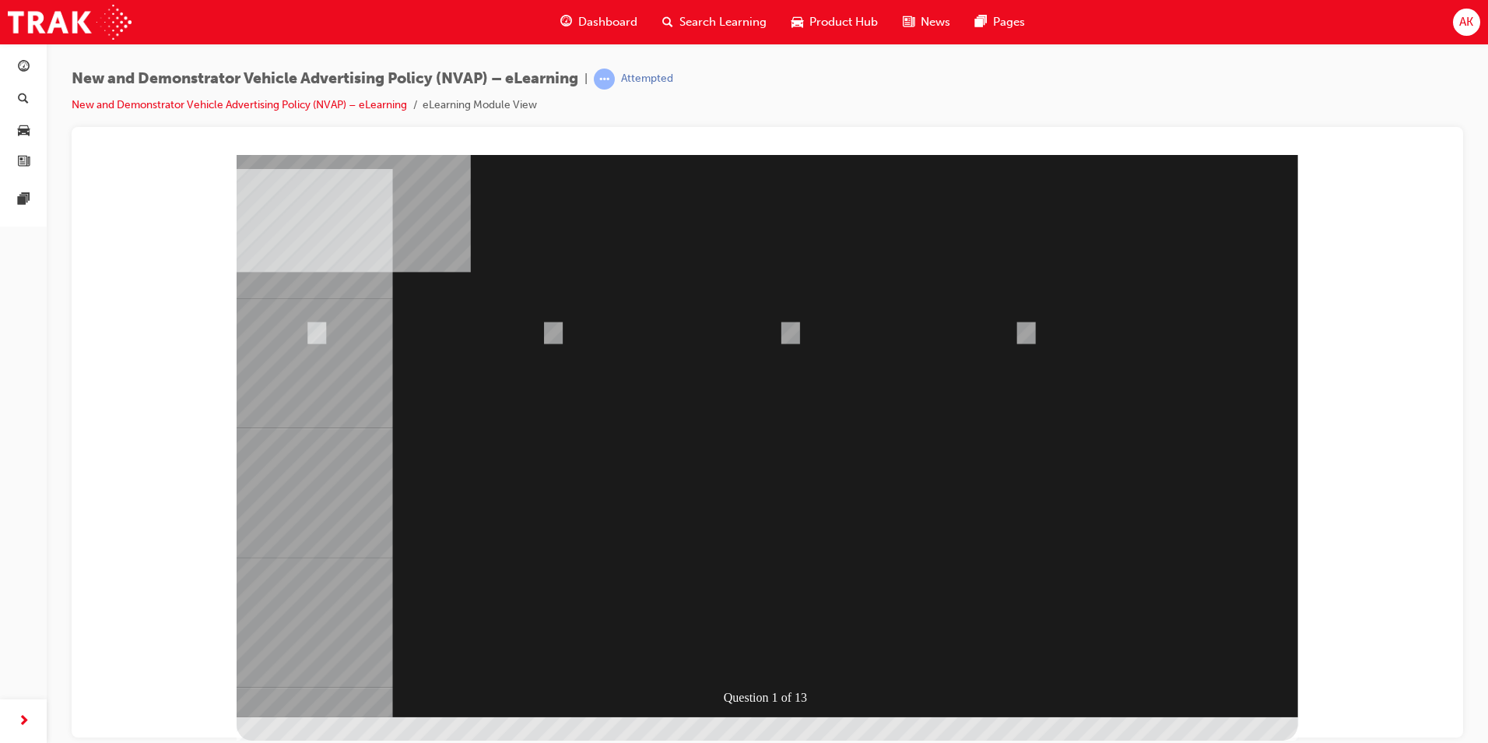
radio input "true"
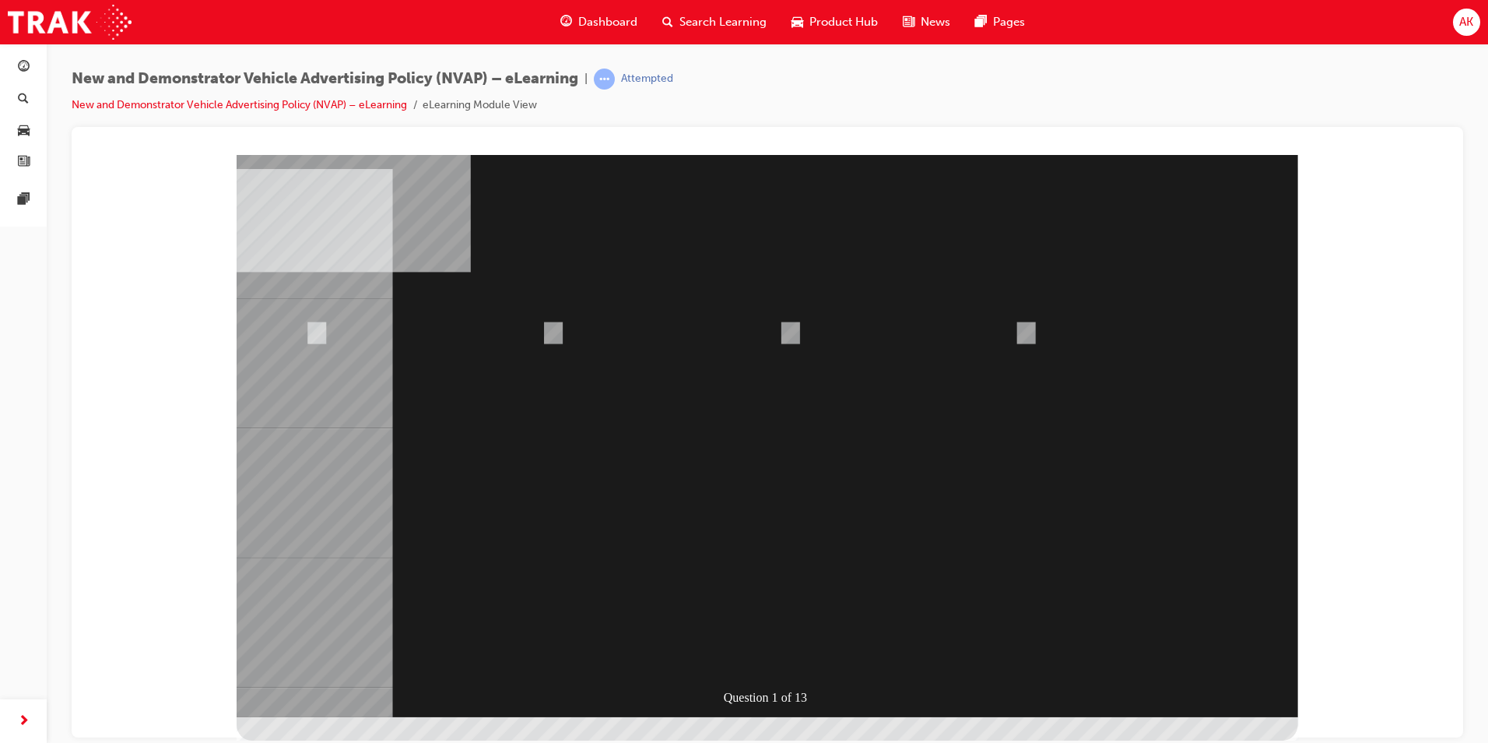
click at [776, 660] on div at bounding box center [768, 435] width 1062 height 562
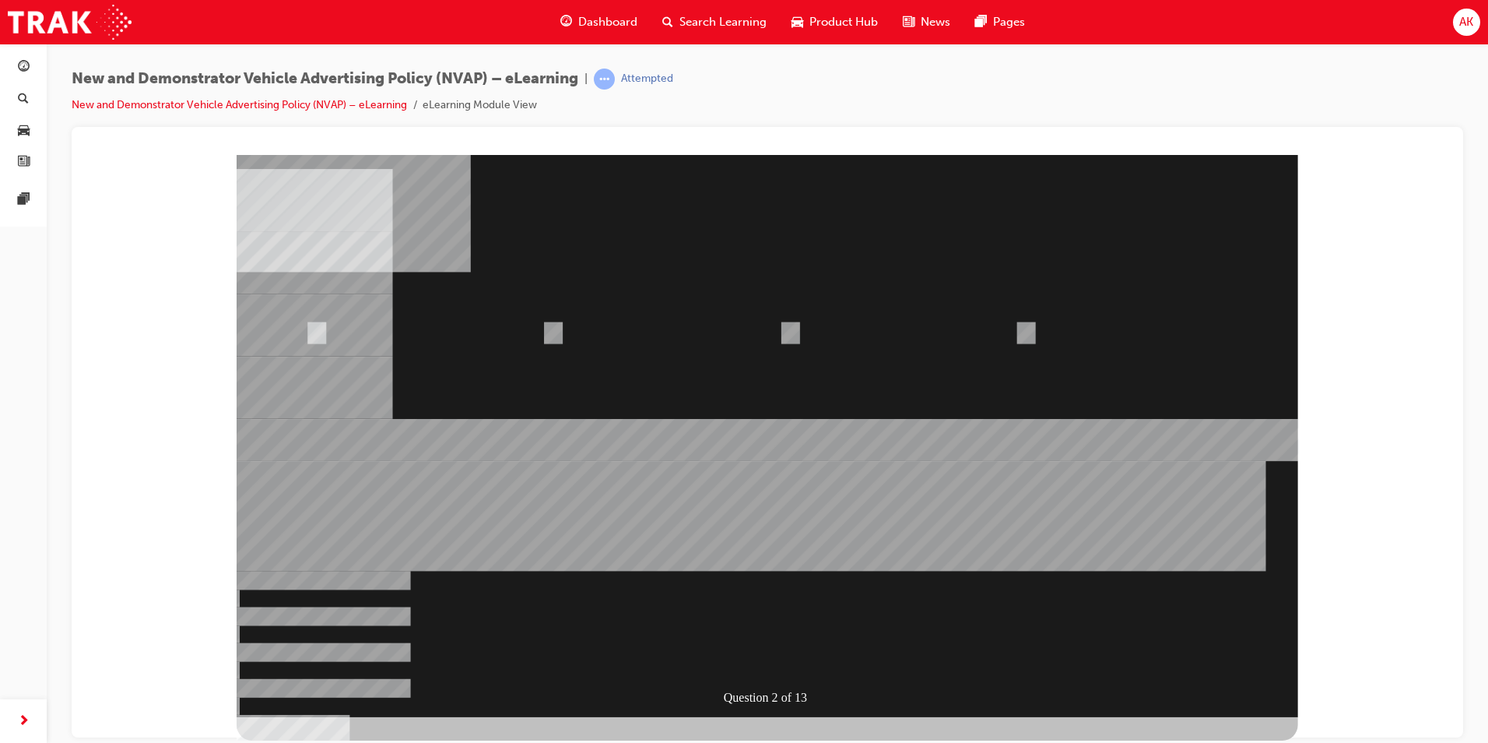
click at [778, 660] on div at bounding box center [768, 435] width 1062 height 562
radio input "true"
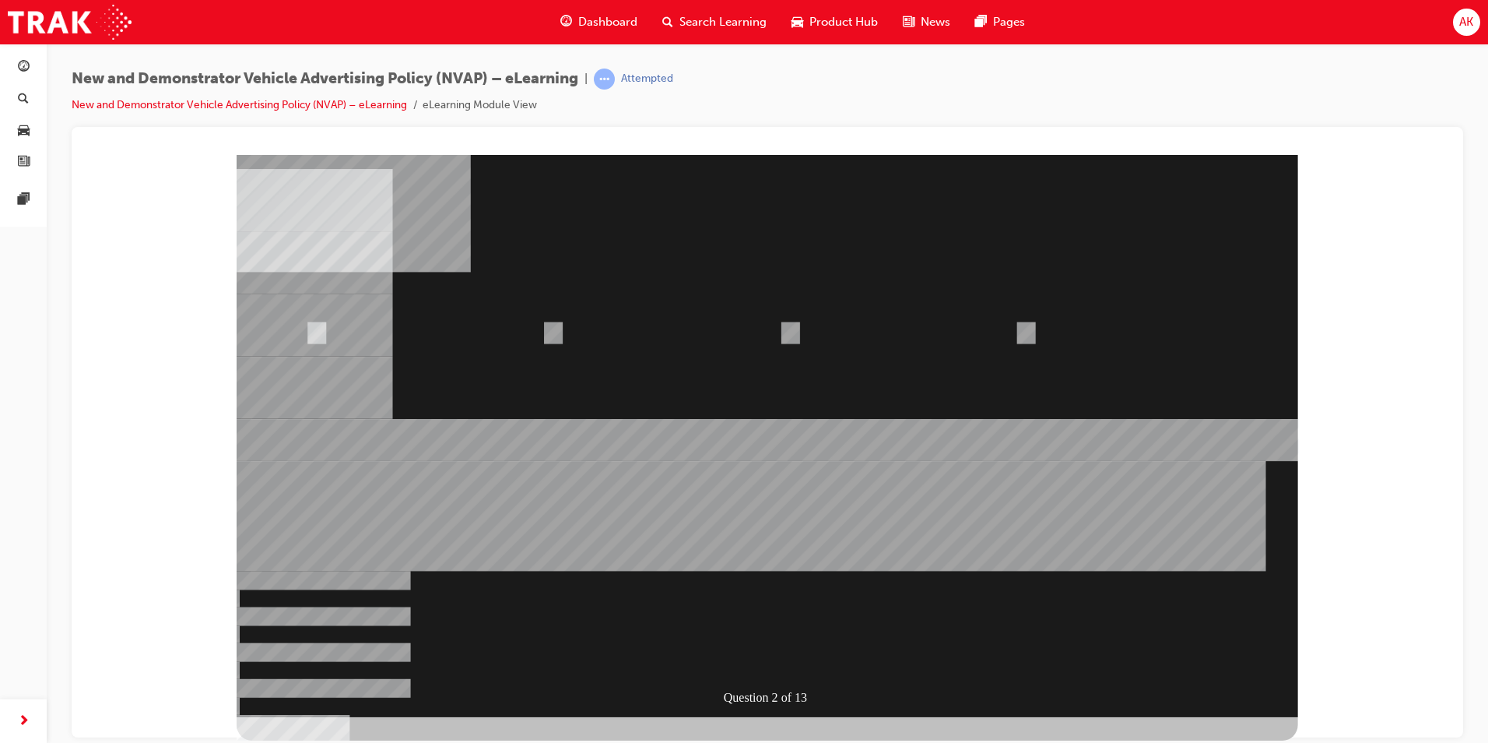
drag, startPoint x: 794, startPoint y: 653, endPoint x: 795, endPoint y: 636, distance: 17.1
click at [795, 636] on div at bounding box center [768, 435] width 1062 height 562
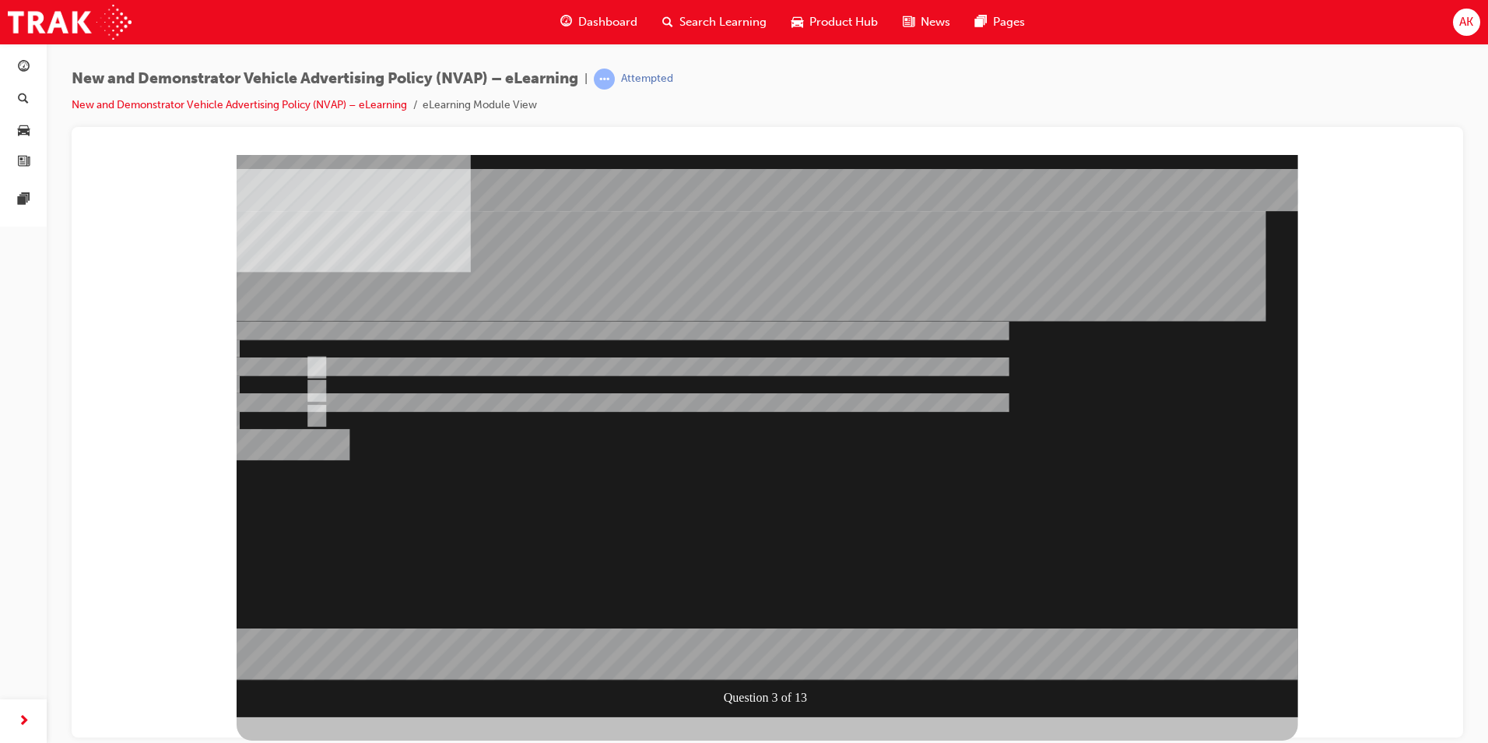
click at [754, 655] on div at bounding box center [768, 435] width 1062 height 562
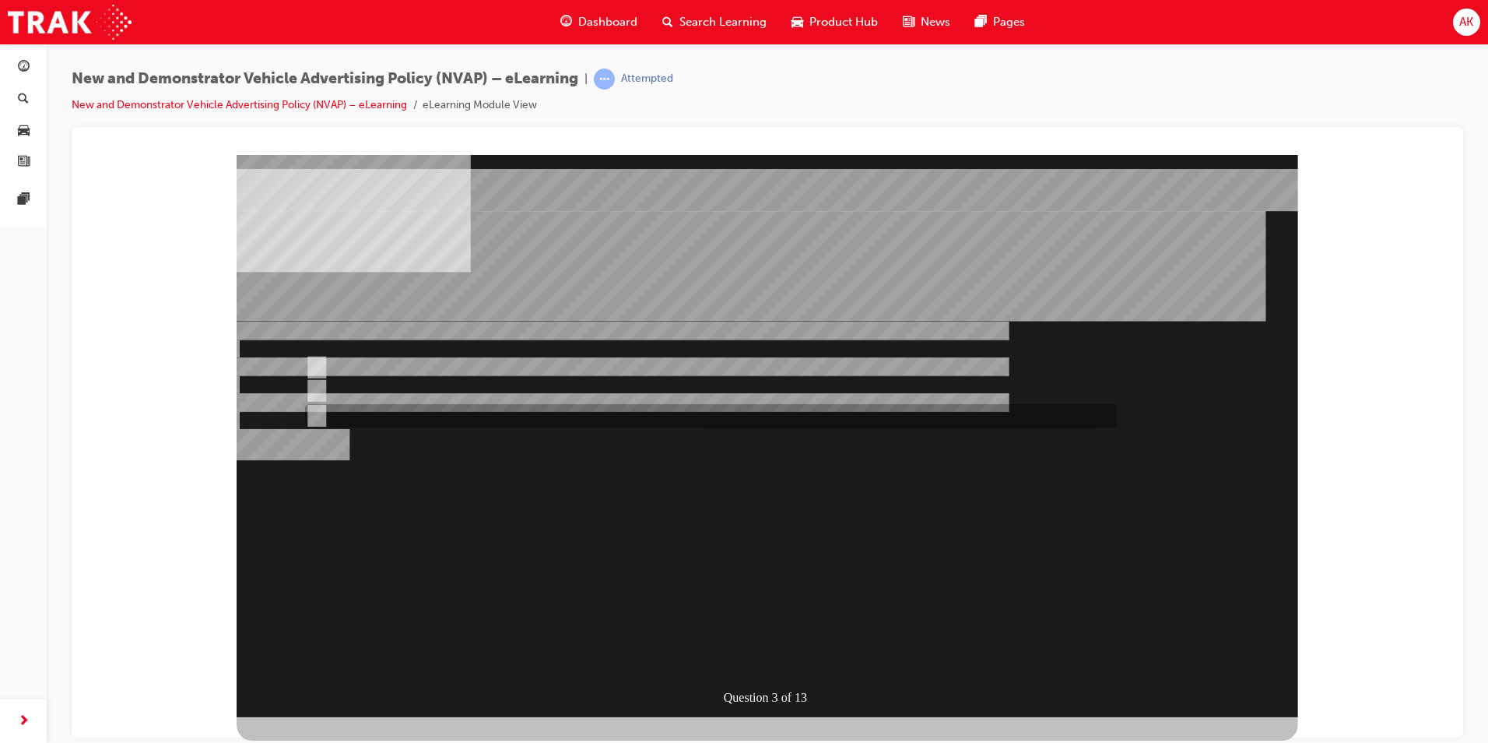
radio input "false"
radio input "true"
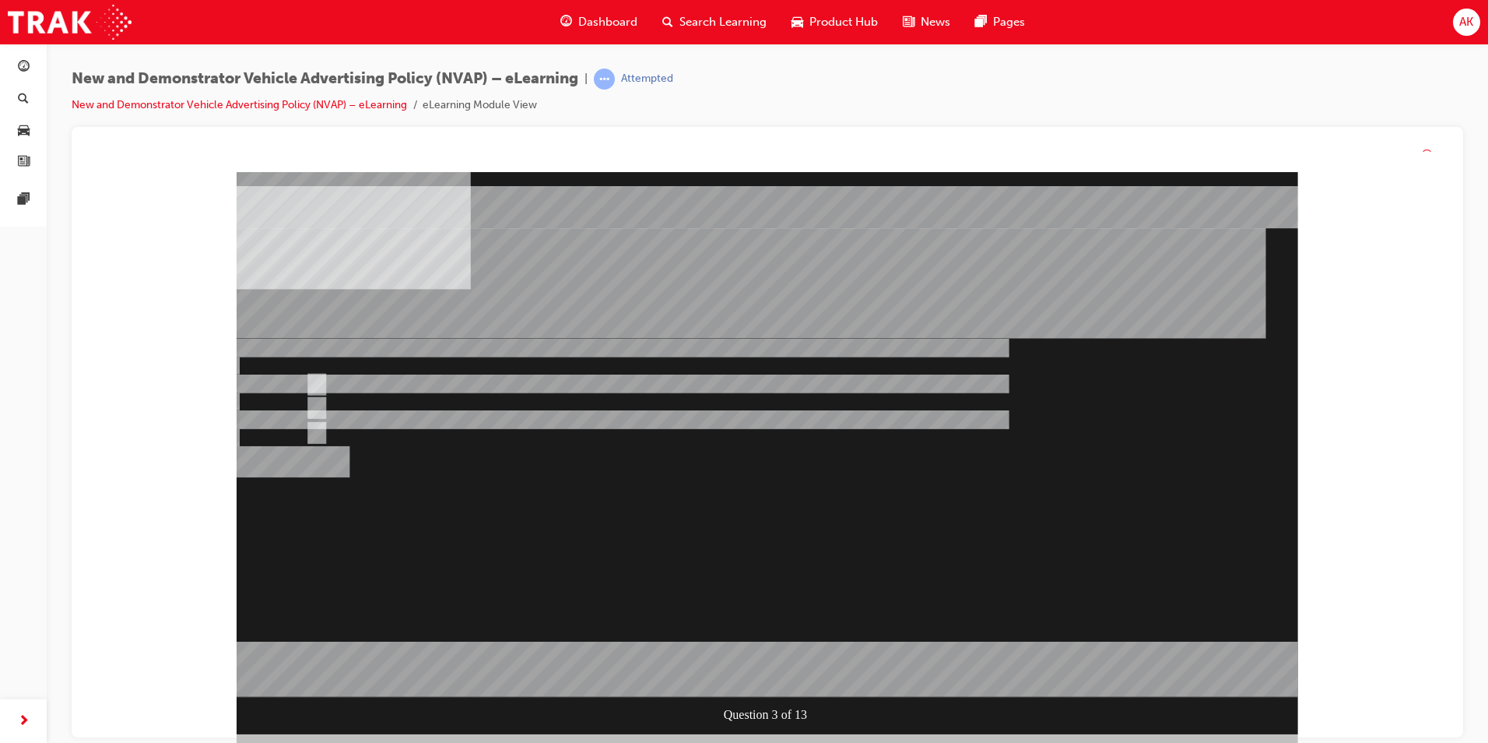
click at [778, 653] on div at bounding box center [768, 453] width 1062 height 562
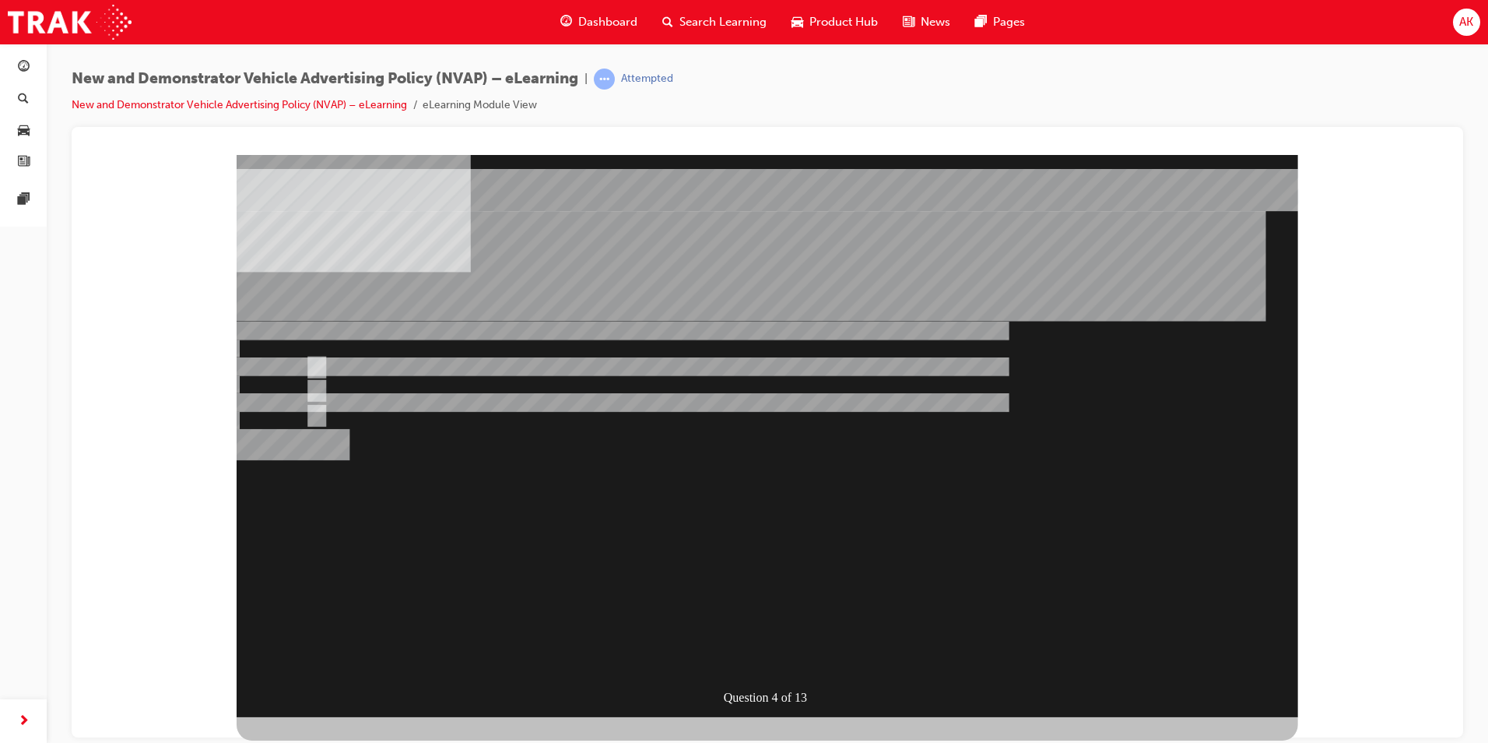
click at [1216, 680] on div "Question 4 of 13" at bounding box center [768, 435] width 1062 height 562
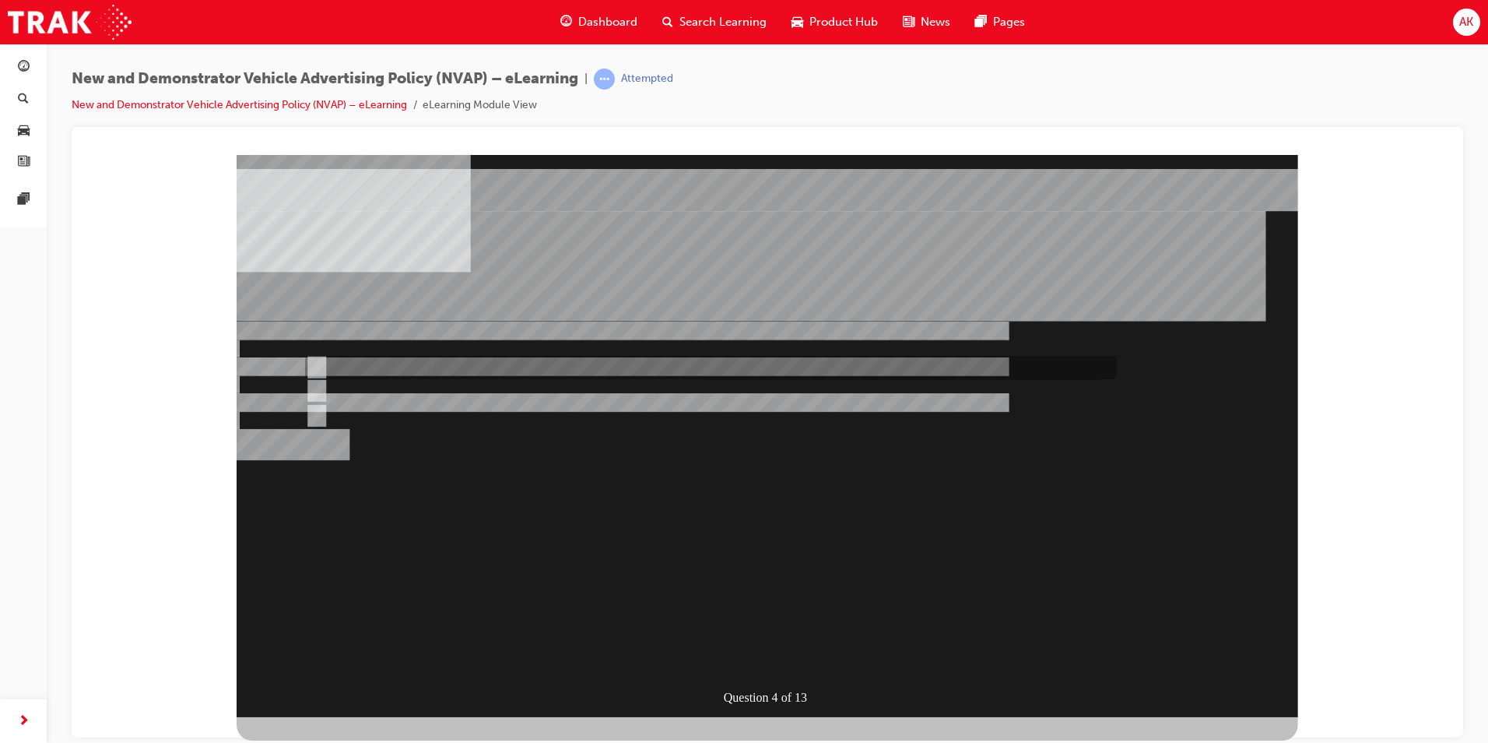
radio input "true"
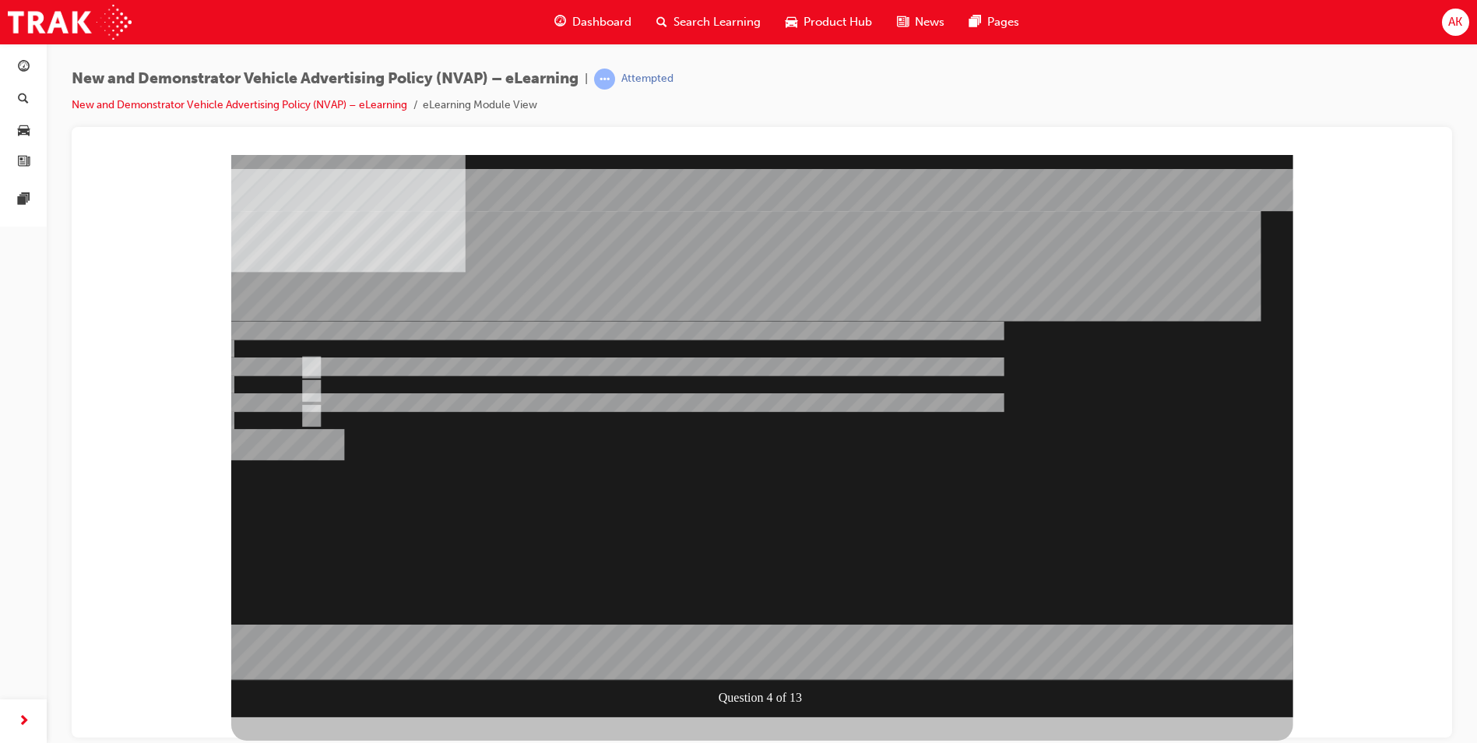
click at [757, 654] on div at bounding box center [762, 435] width 1062 height 562
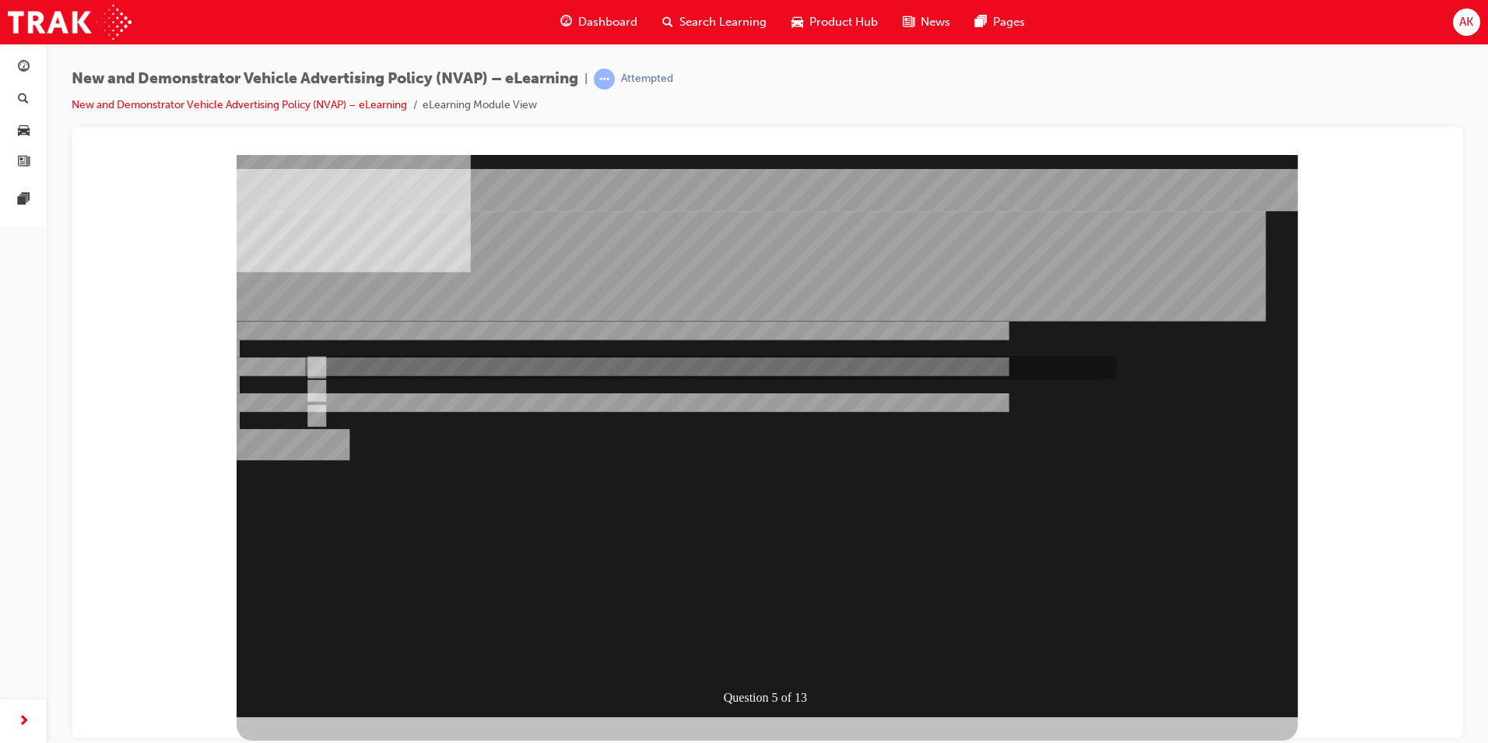
radio input "true"
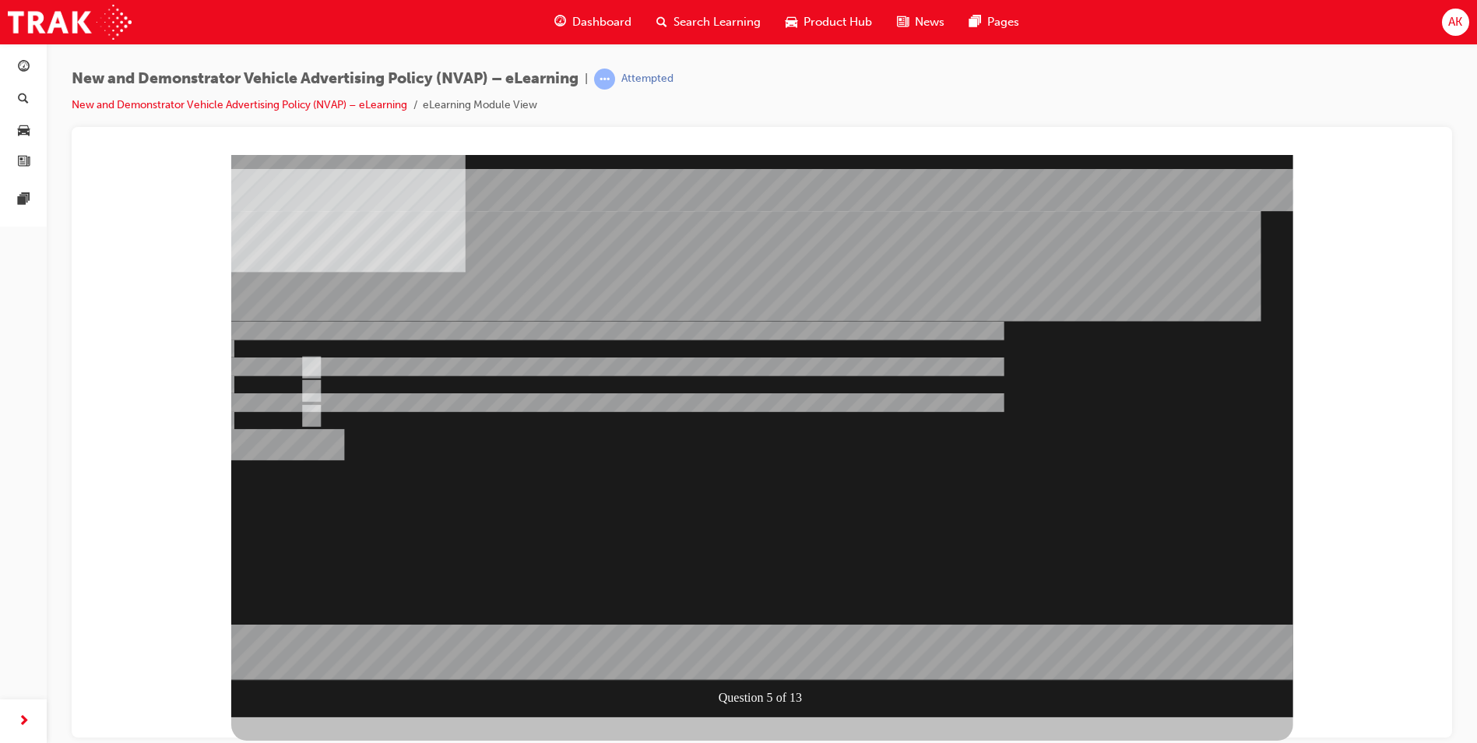
click at [771, 637] on div at bounding box center [762, 435] width 1062 height 562
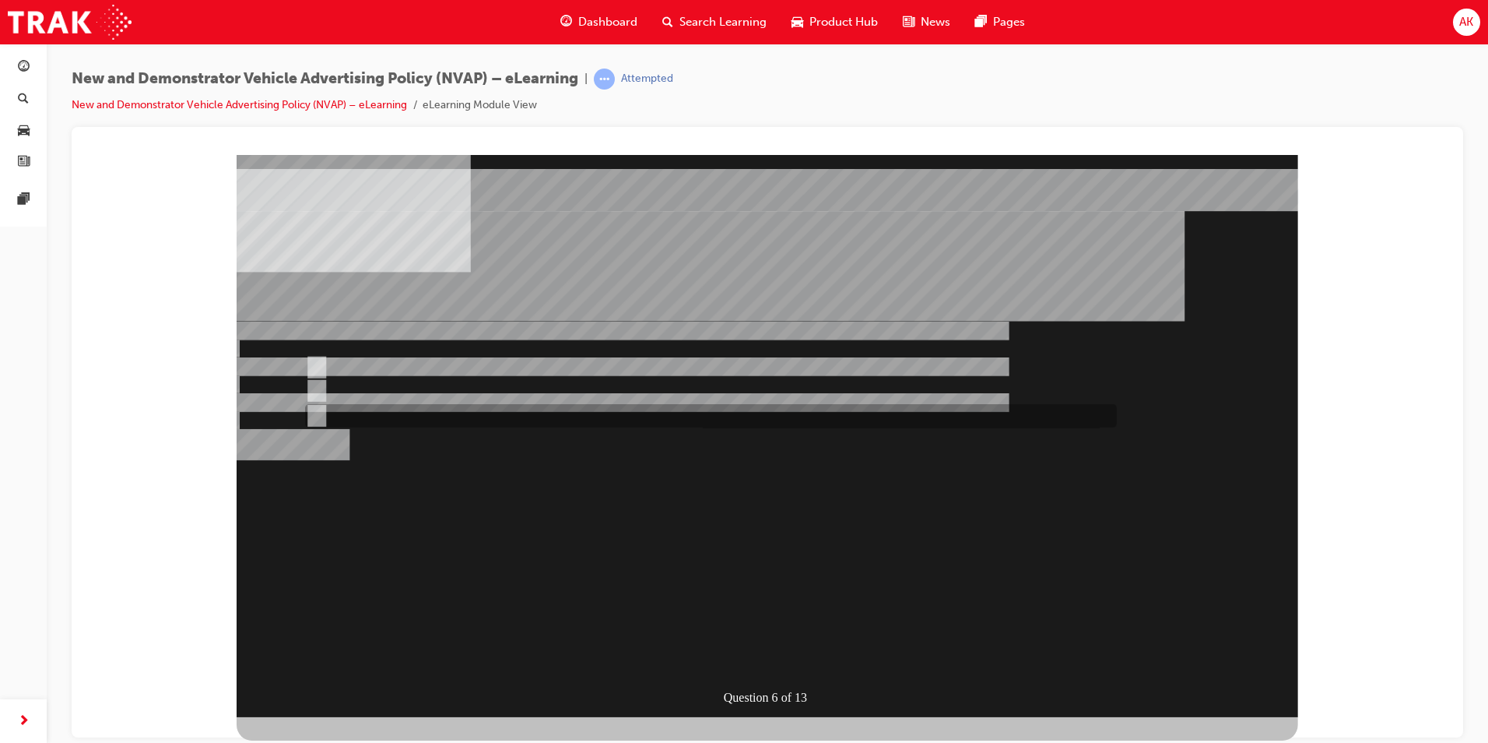
radio input "true"
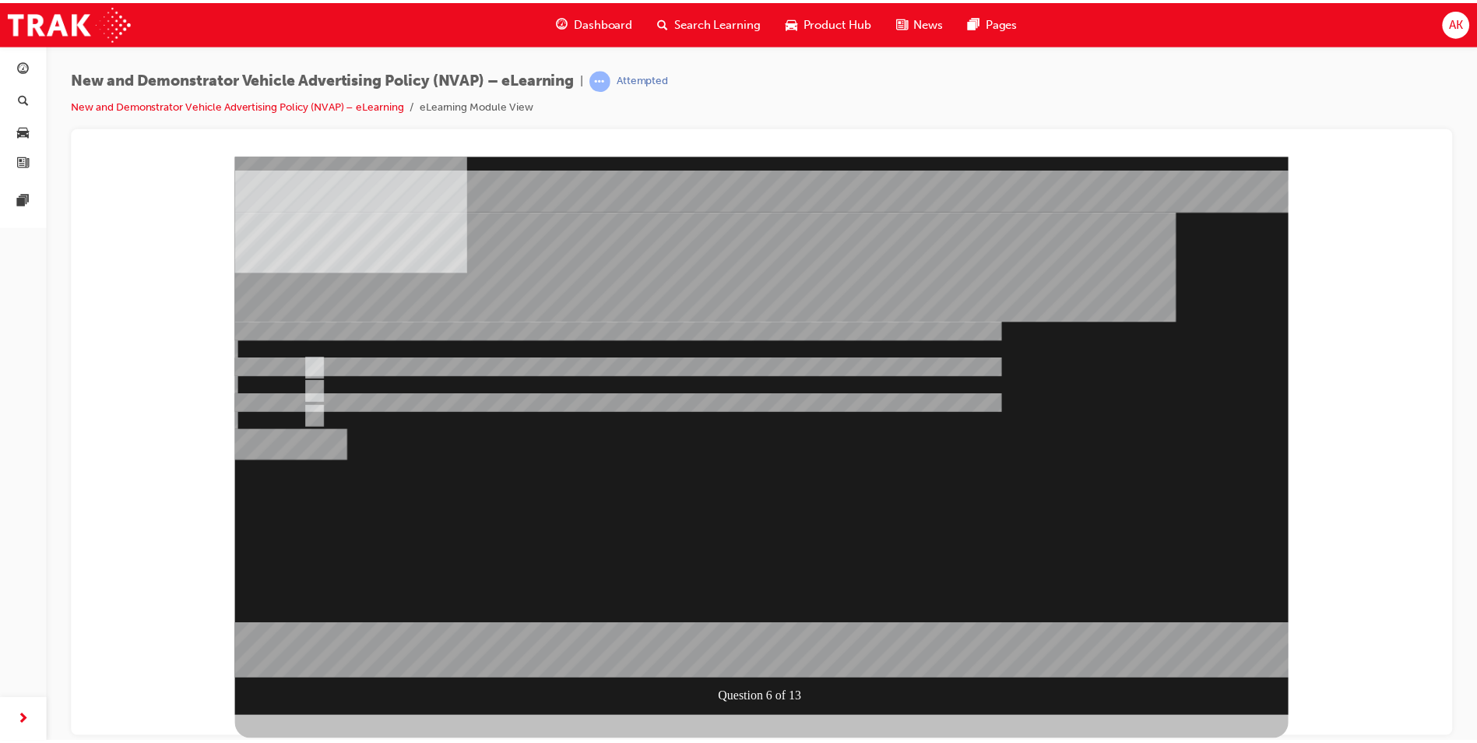
click at [765, 640] on div at bounding box center [767, 437] width 1062 height 562
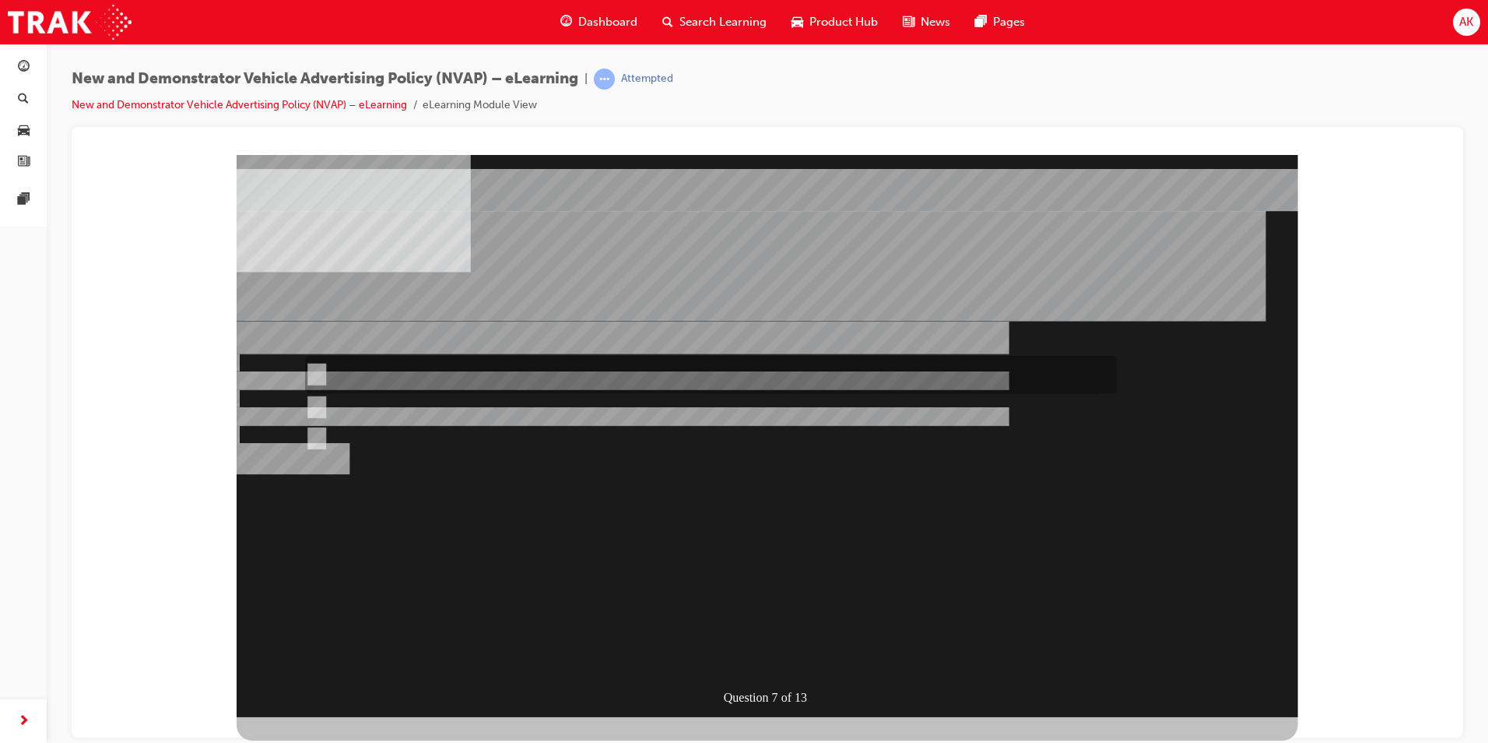
radio input "true"
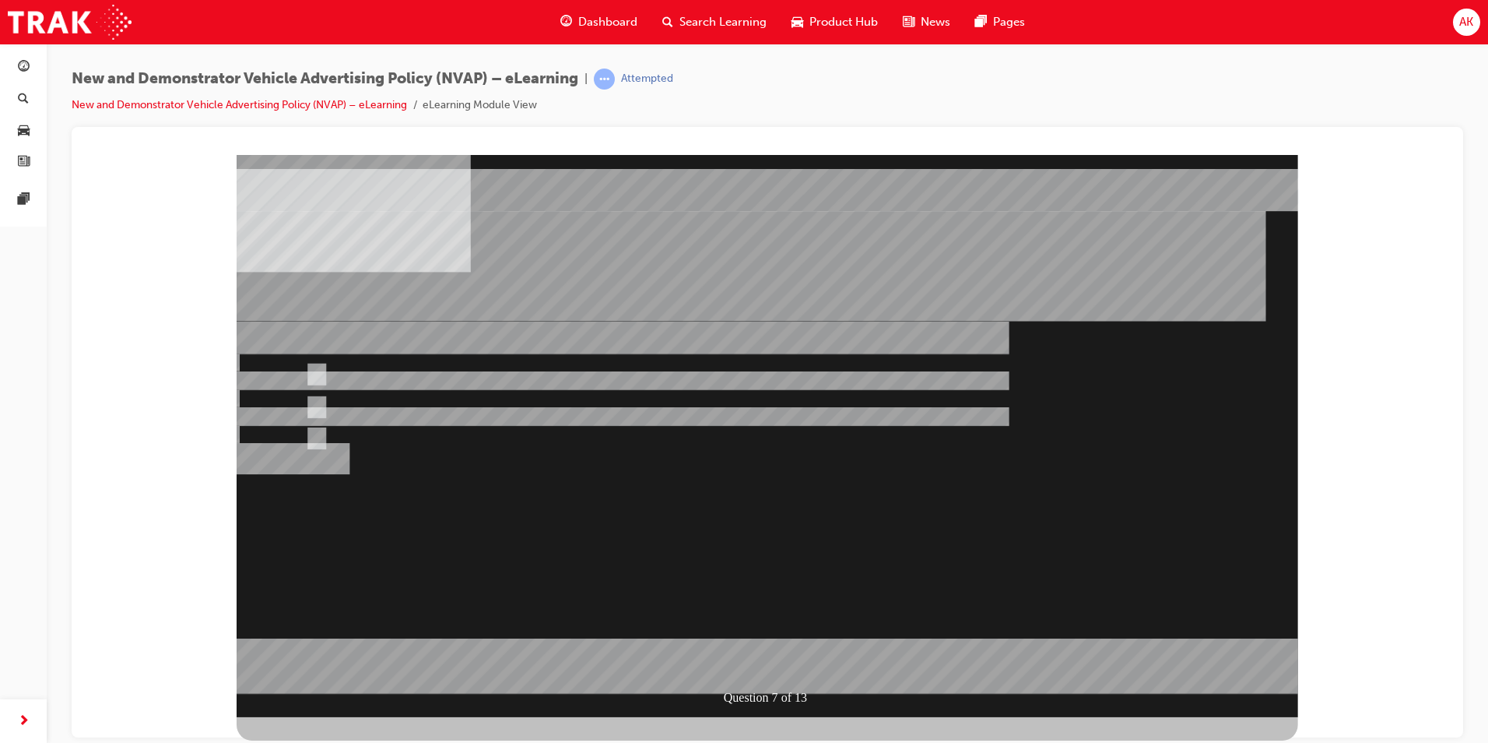
click at [757, 660] on div at bounding box center [768, 435] width 1062 height 562
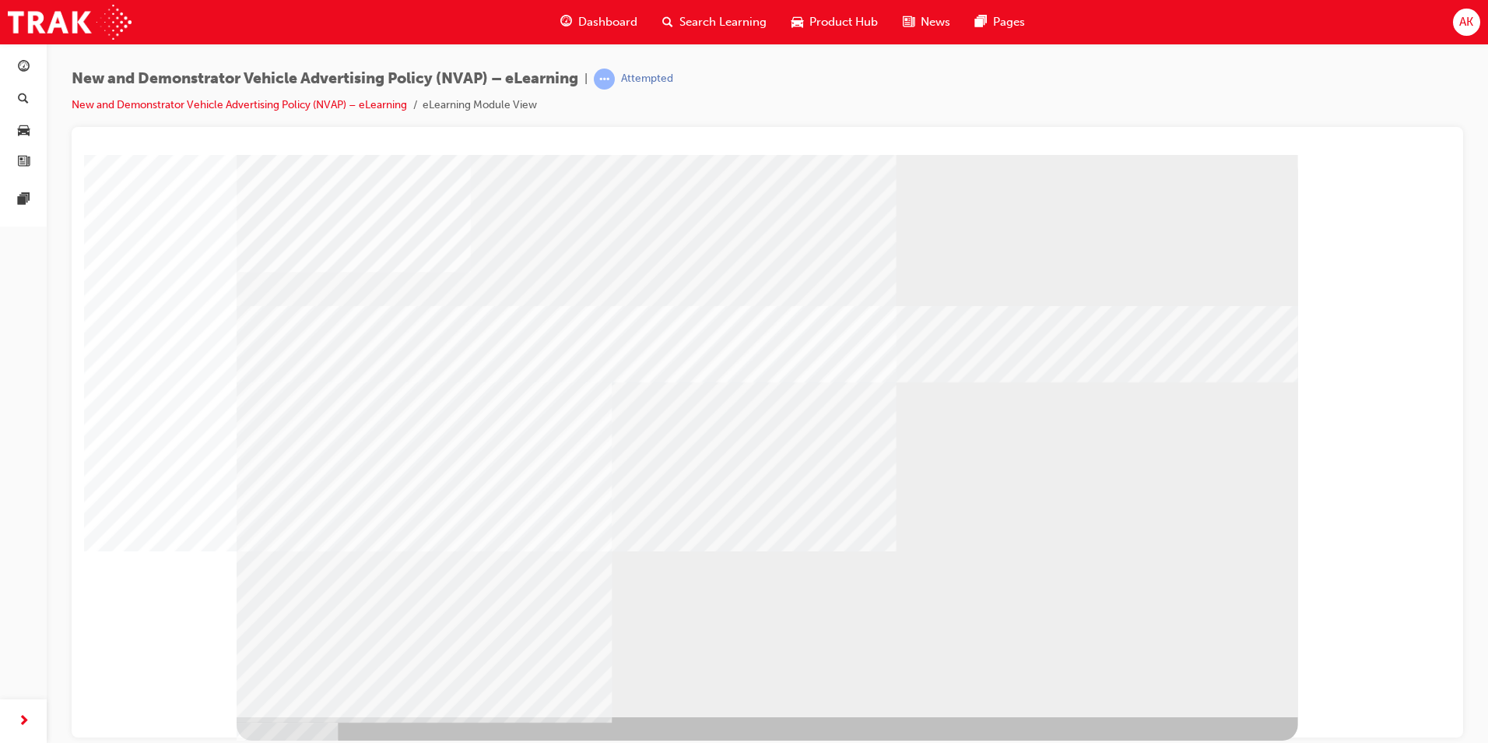
drag, startPoint x: 499, startPoint y: 371, endPoint x: 500, endPoint y: 404, distance: 32.7
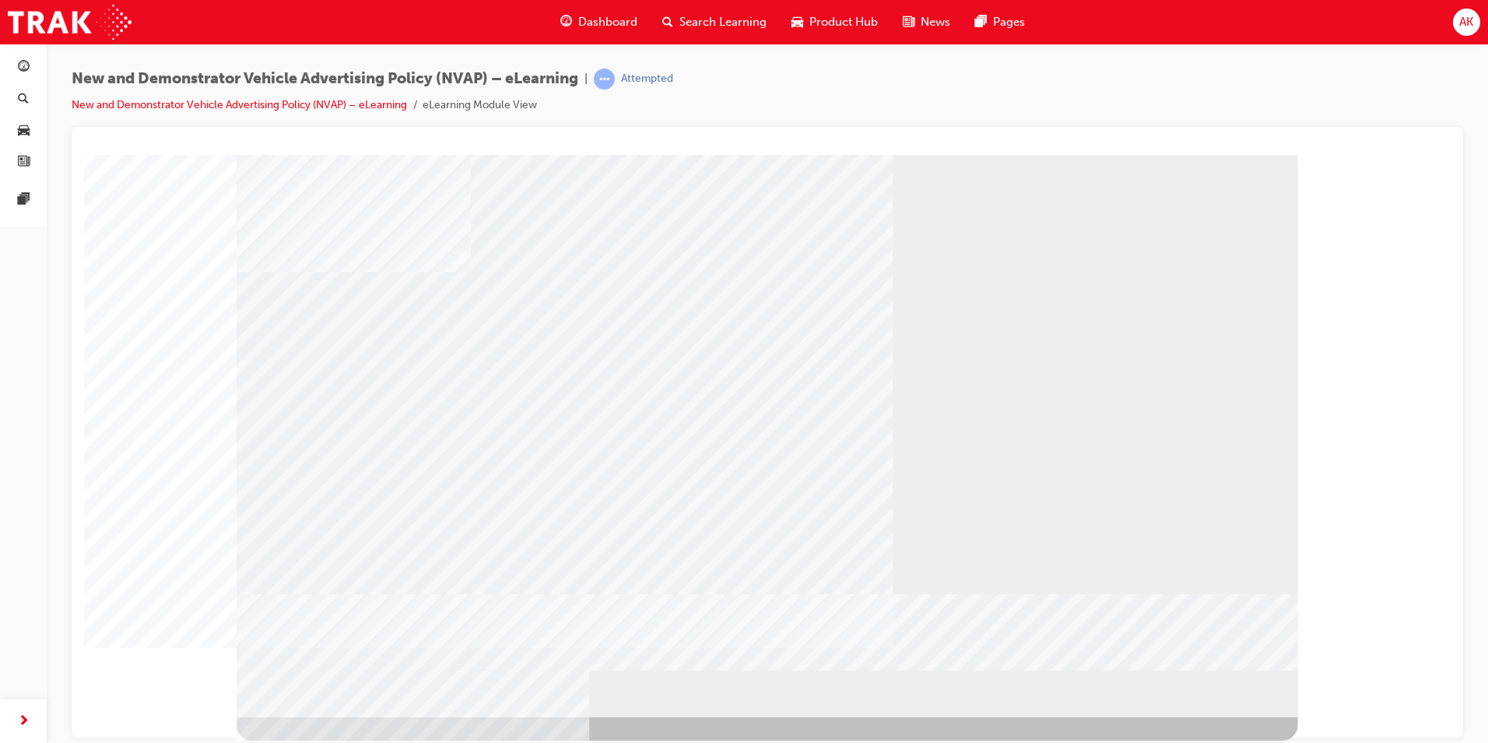
drag, startPoint x: 537, startPoint y: 487, endPoint x: 764, endPoint y: 527, distance: 230.1
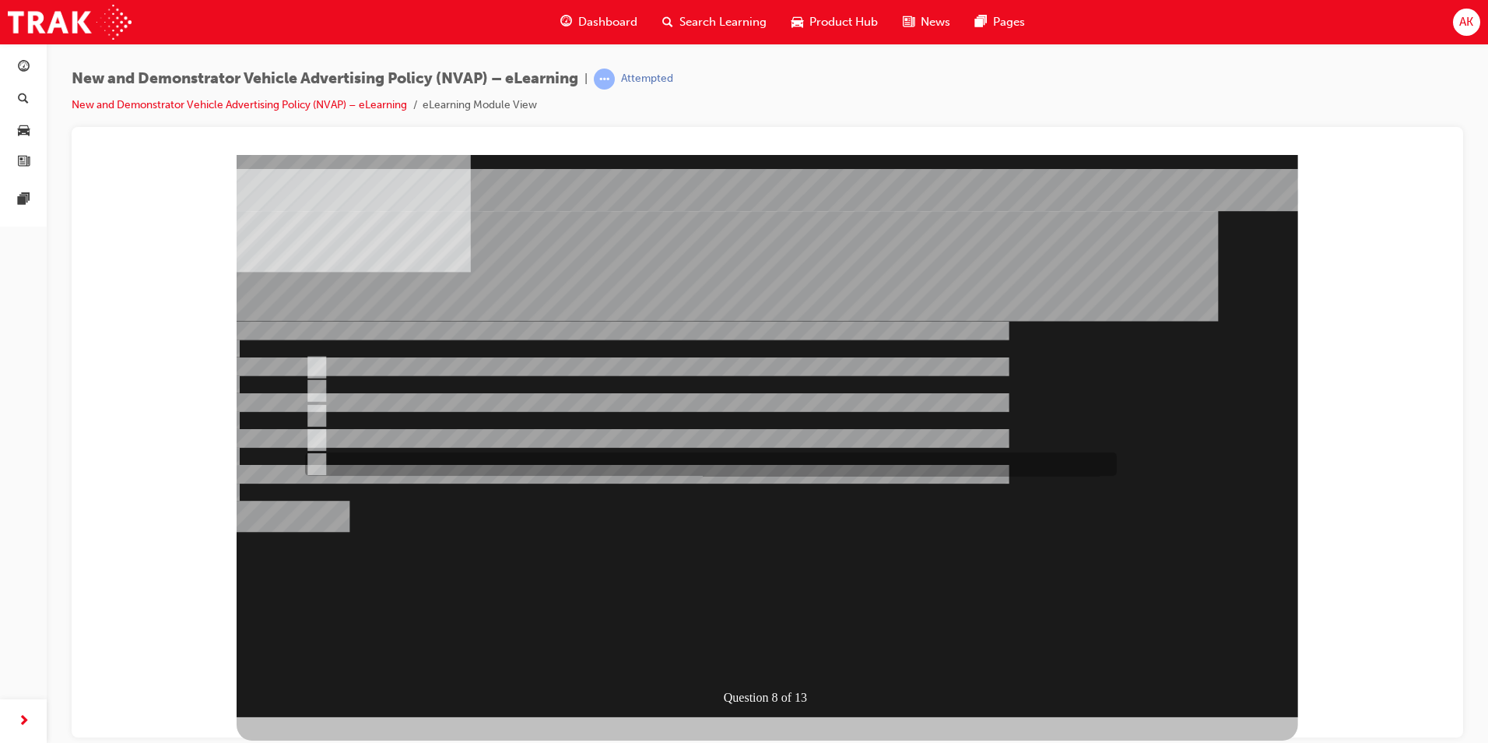
checkbox input "true"
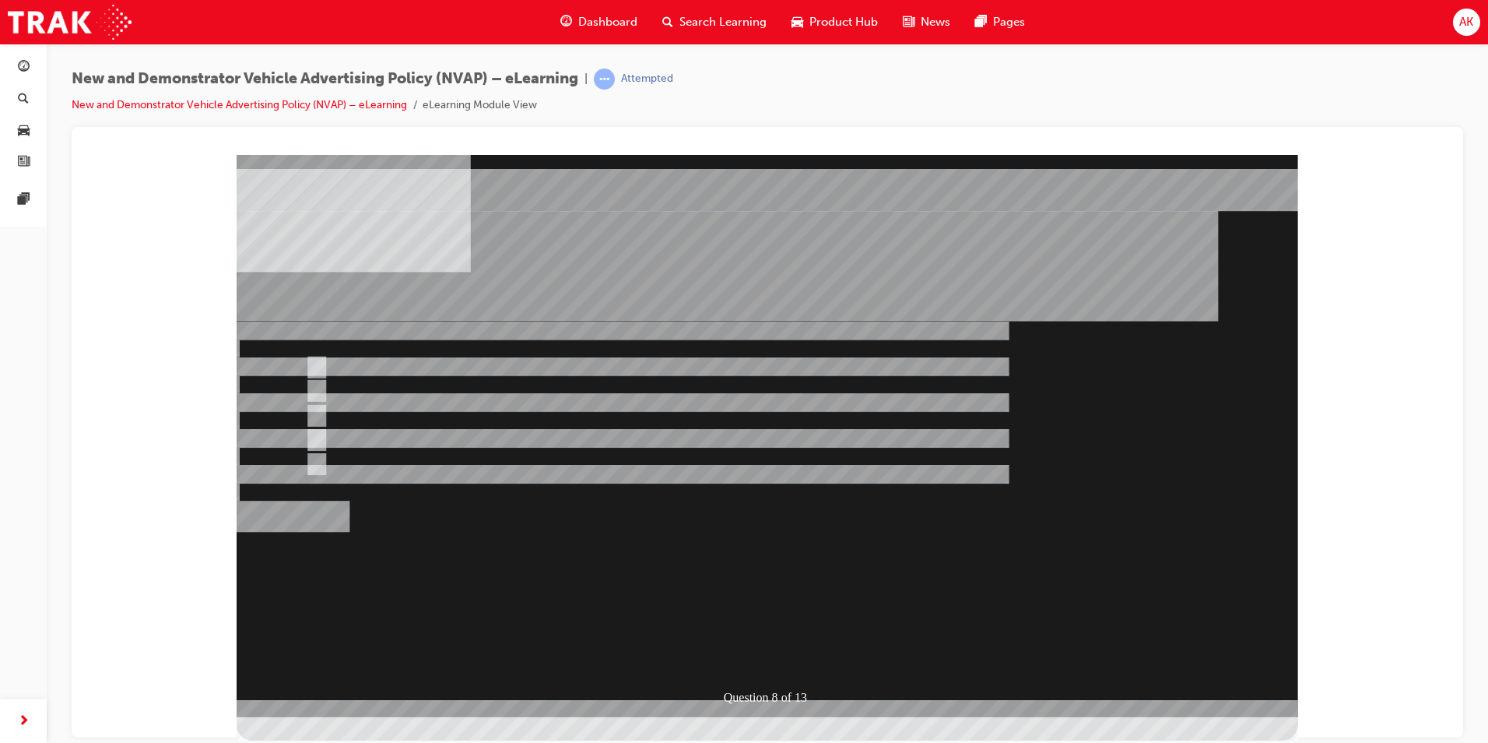
click at [771, 654] on div at bounding box center [768, 435] width 1062 height 562
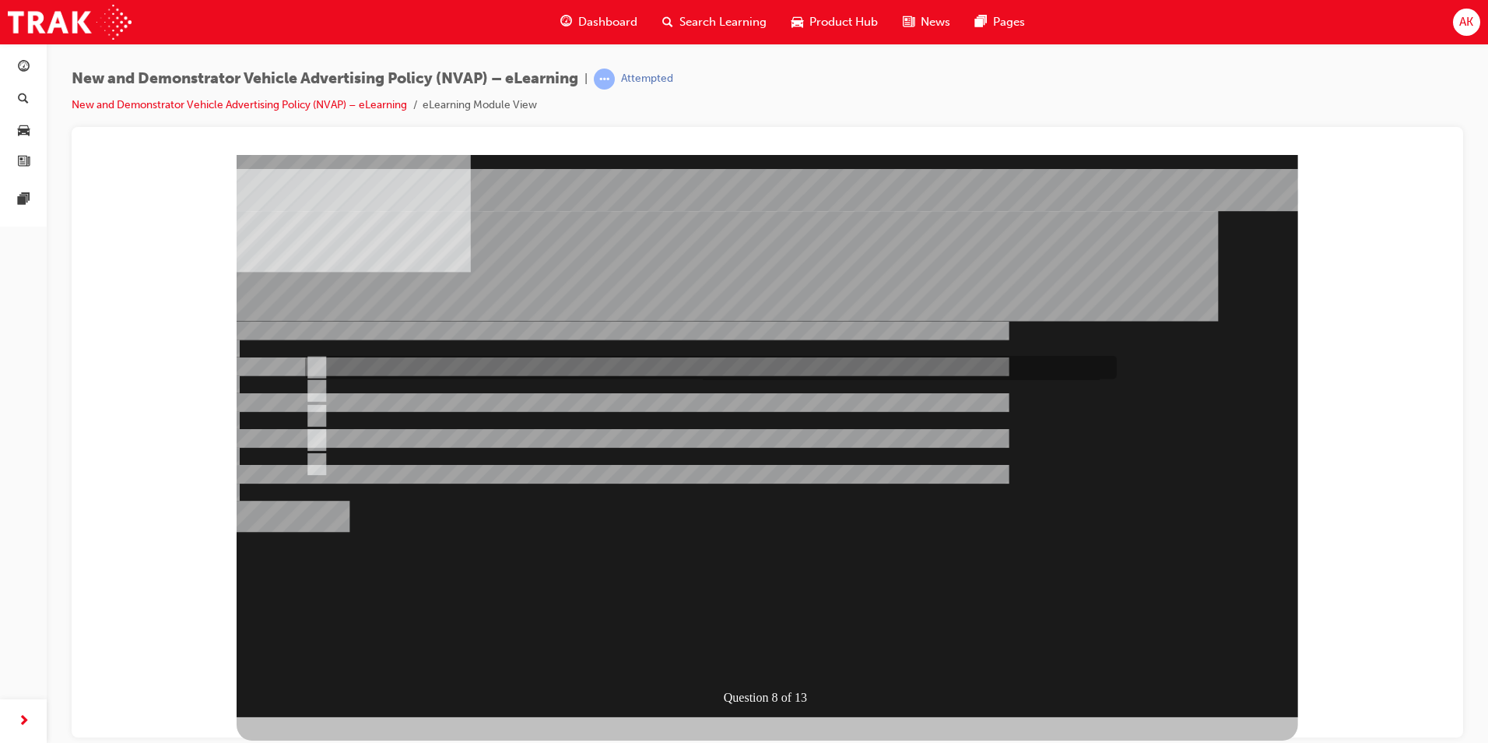
checkbox input "true"
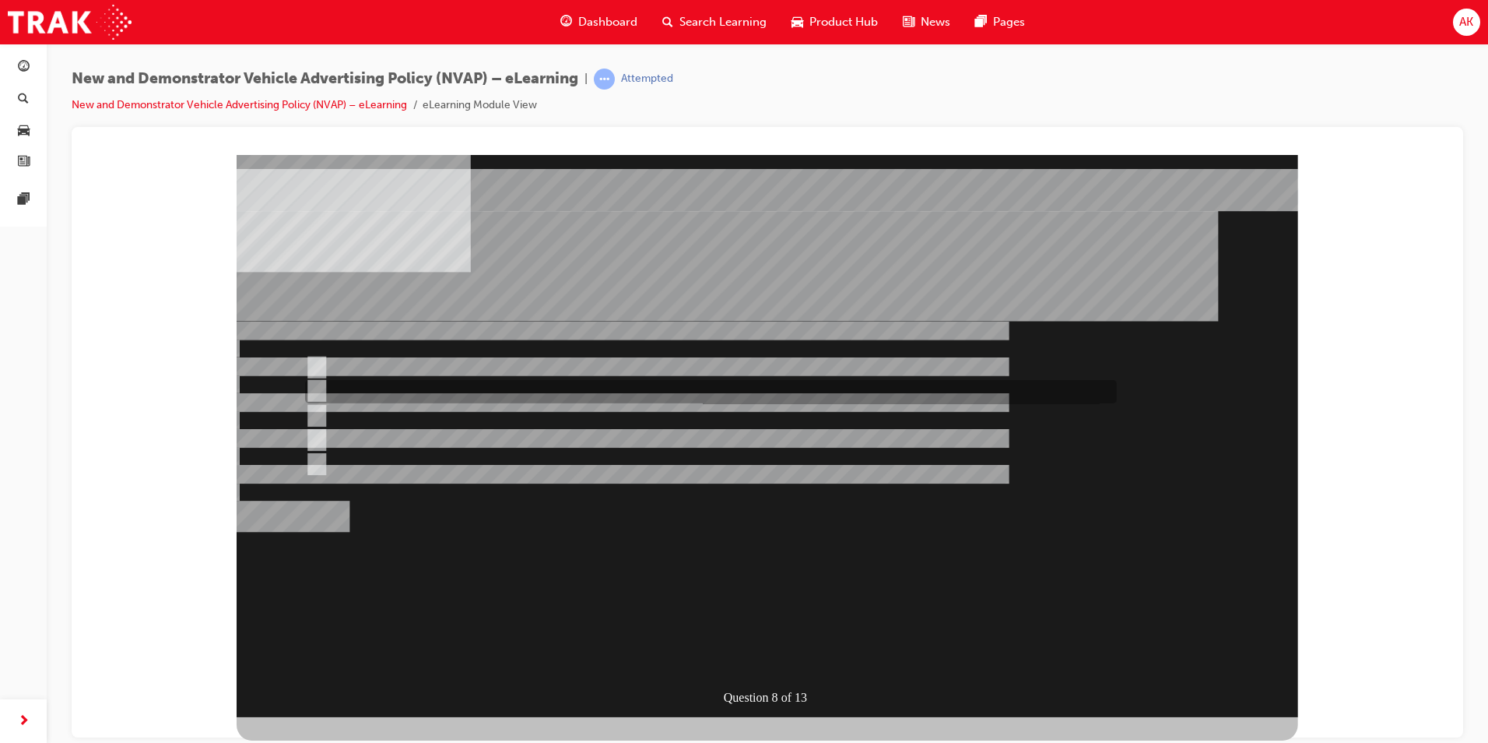
checkbox input "true"
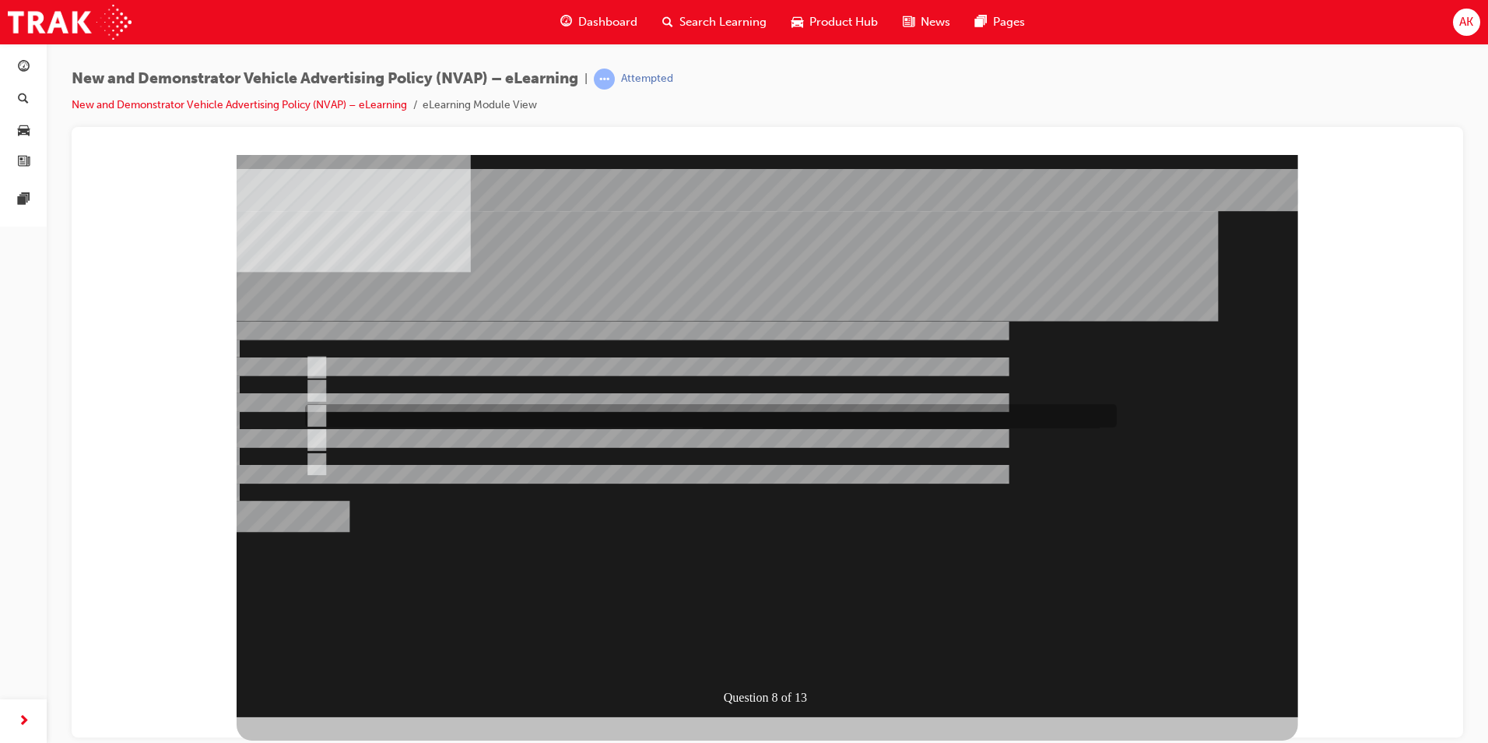
checkbox input "true"
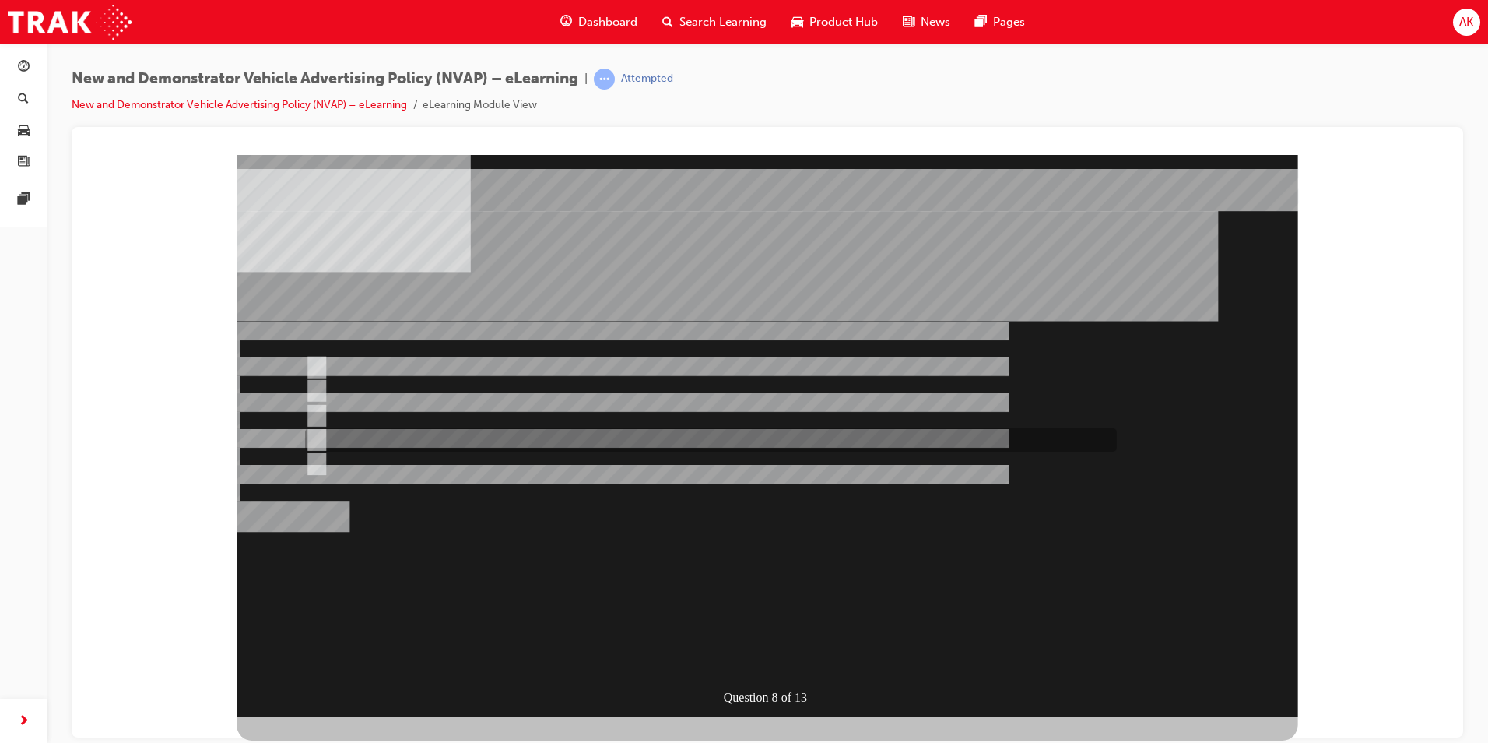
checkbox input "true"
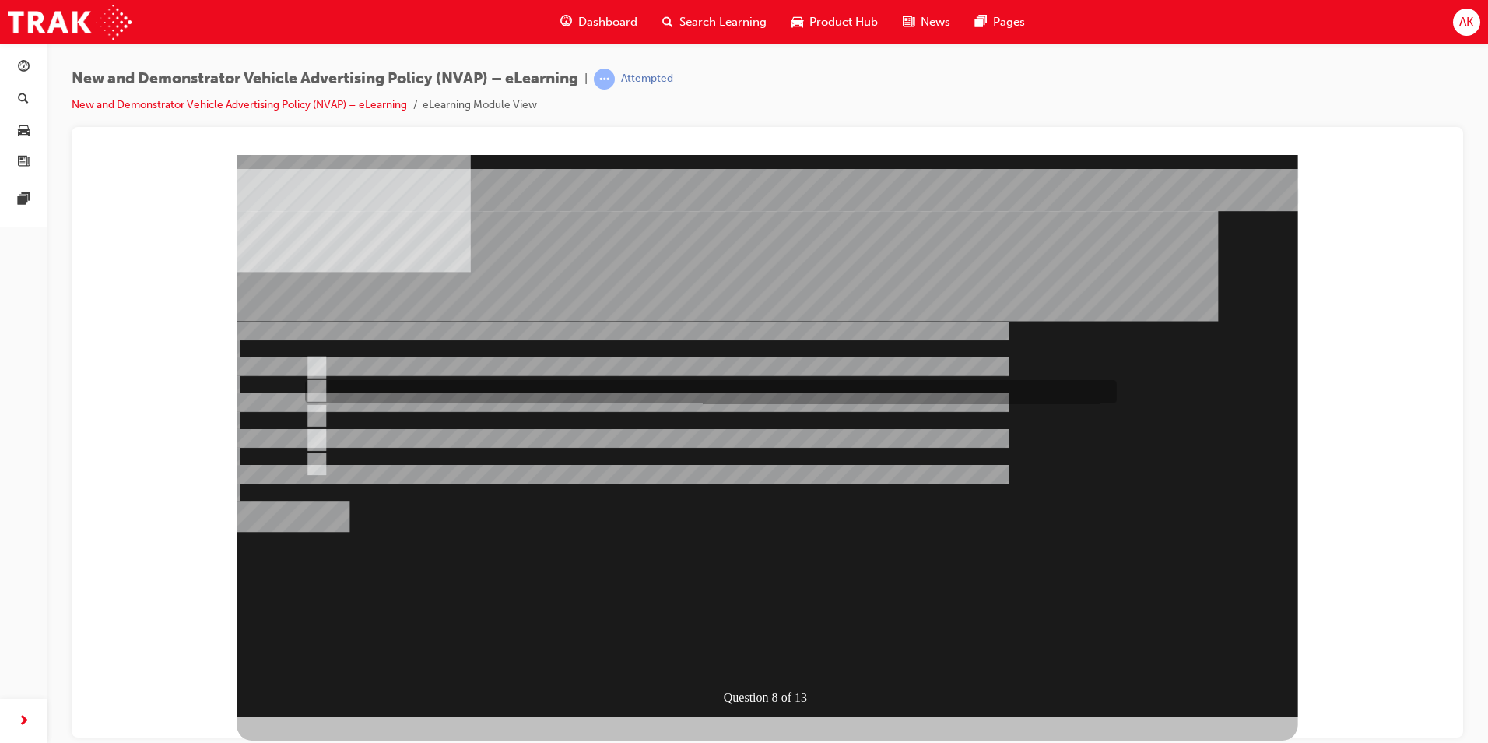
checkbox input "false"
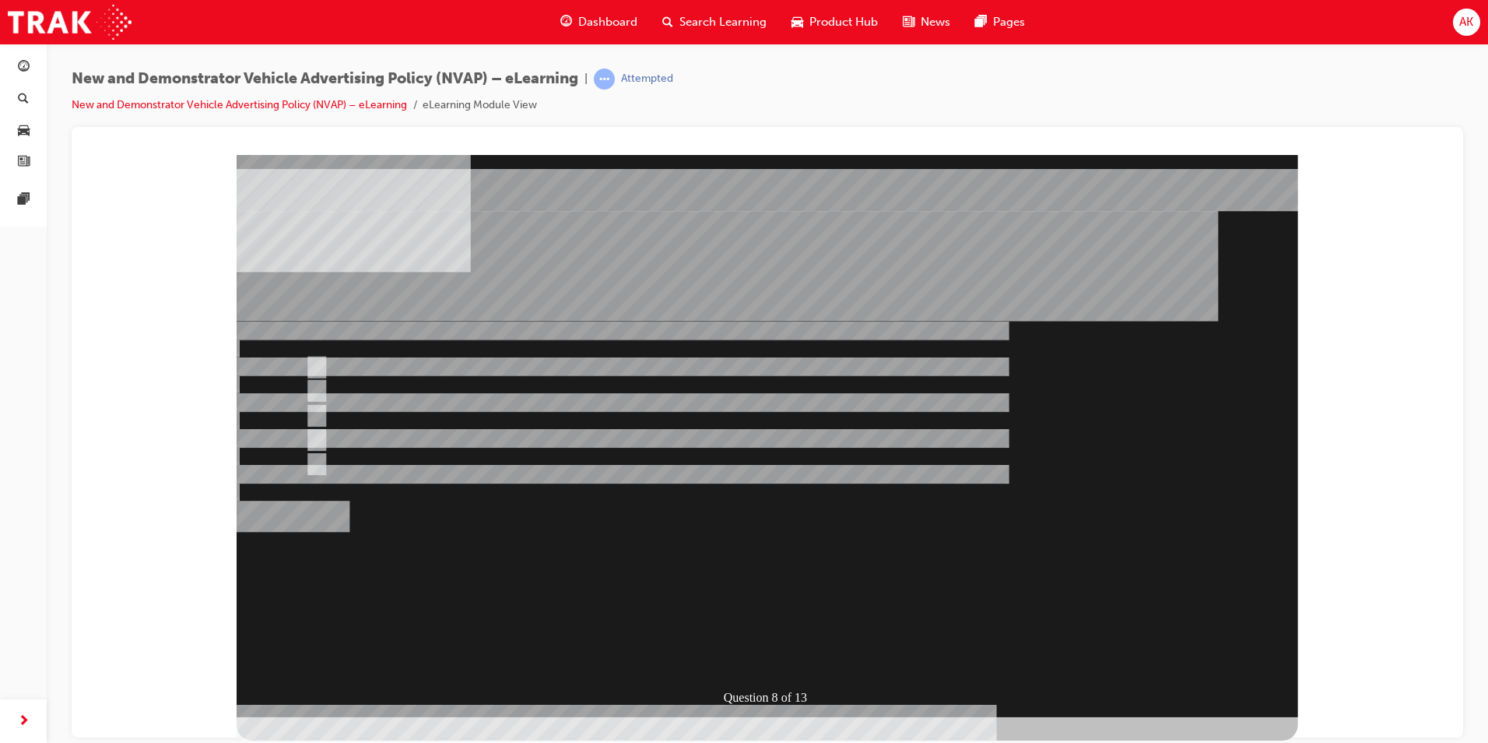
click at [770, 638] on div at bounding box center [768, 435] width 1062 height 562
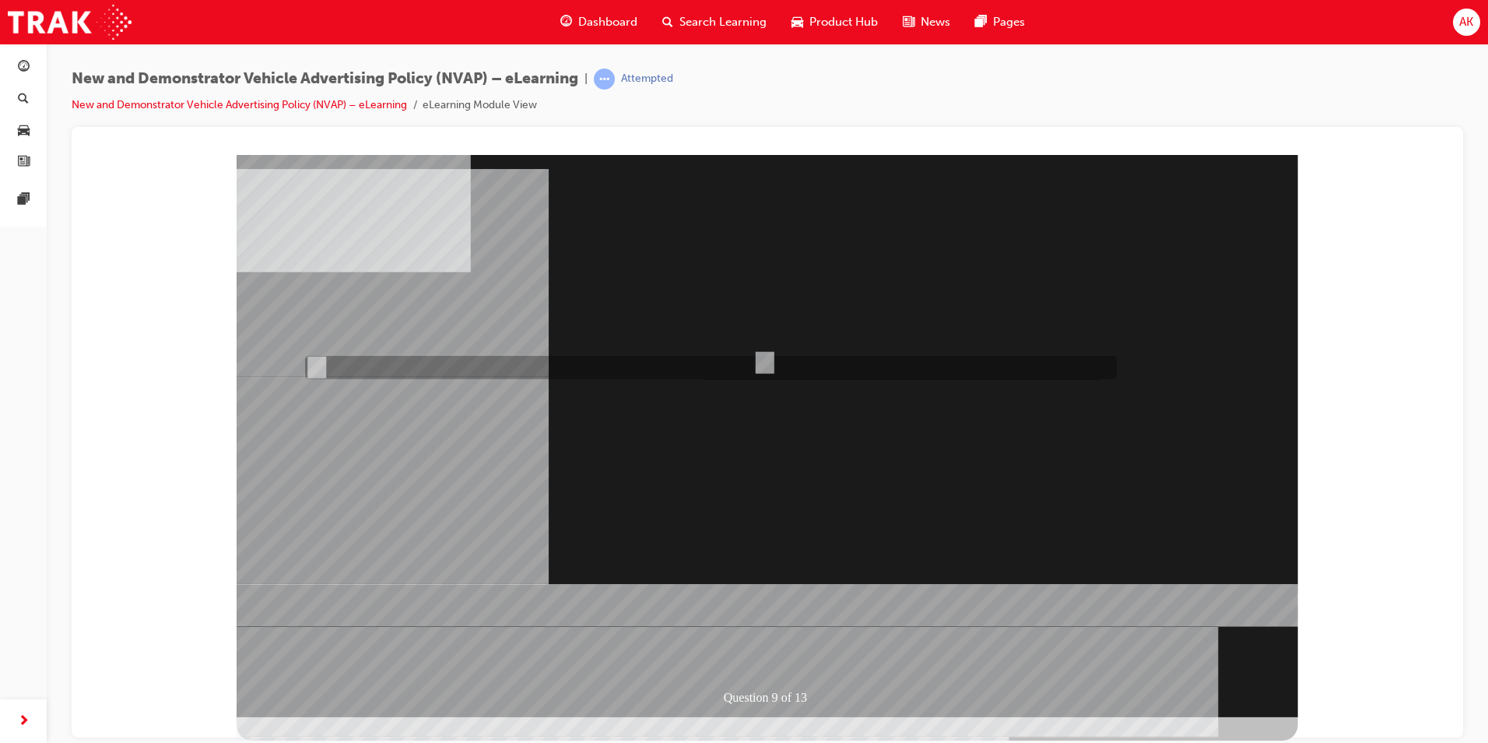
radio input "true"
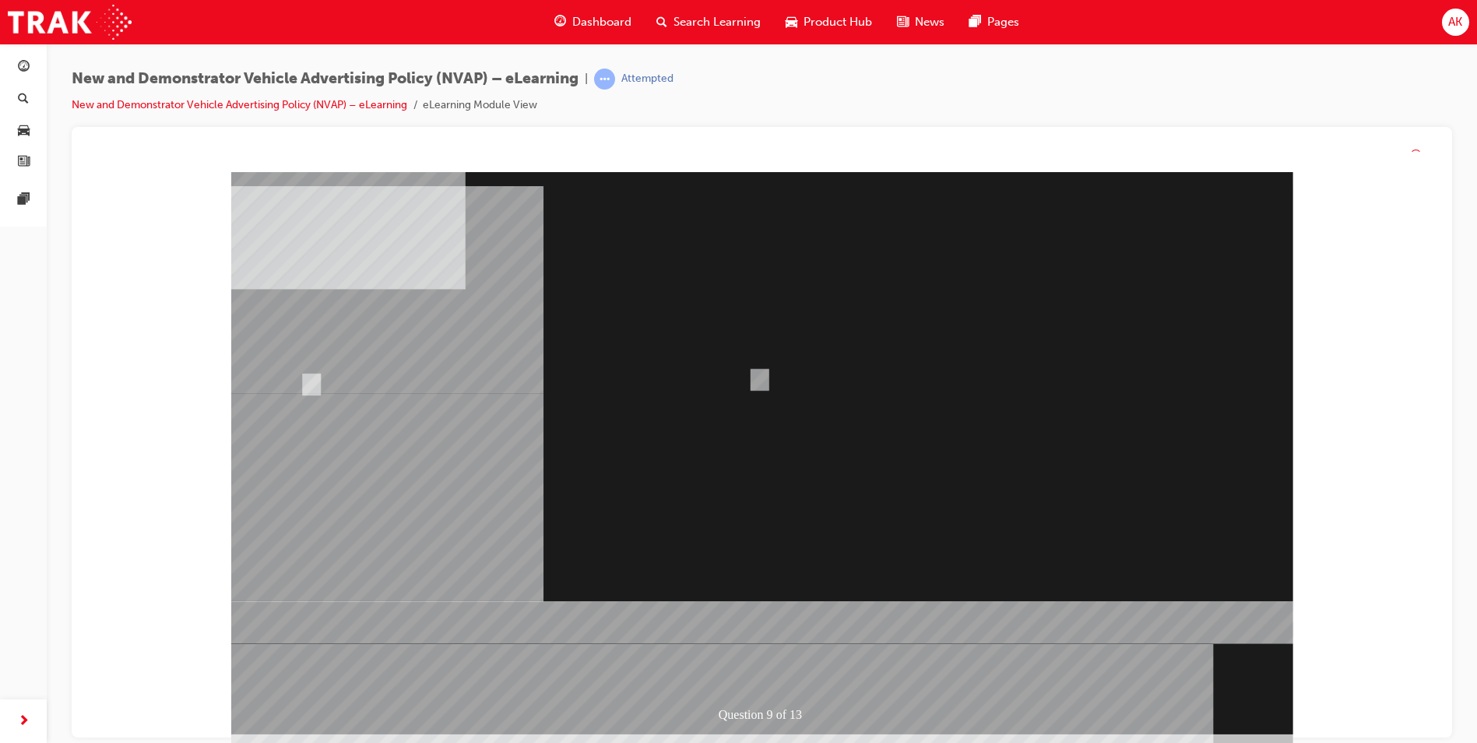
click at [798, 665] on div at bounding box center [762, 453] width 1062 height 562
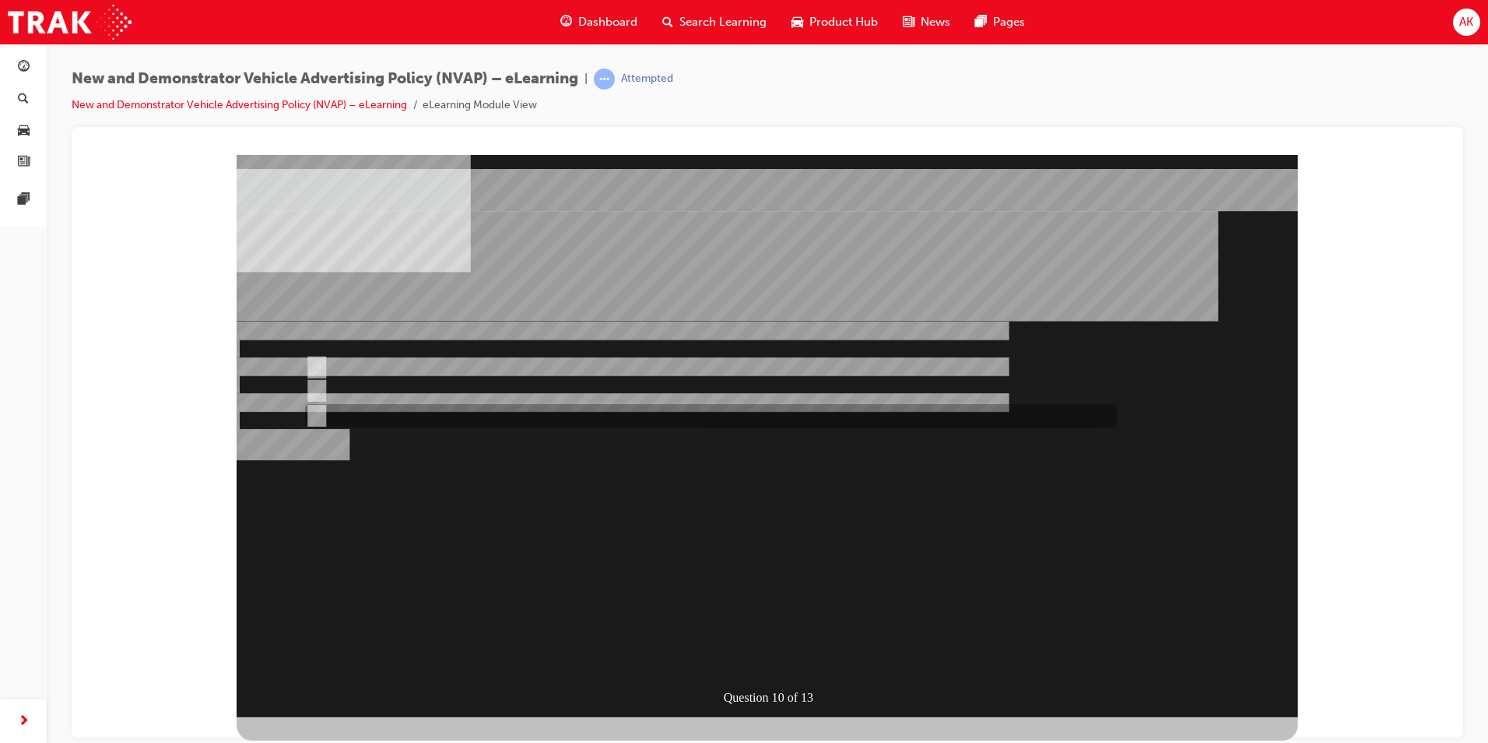
radio input "true"
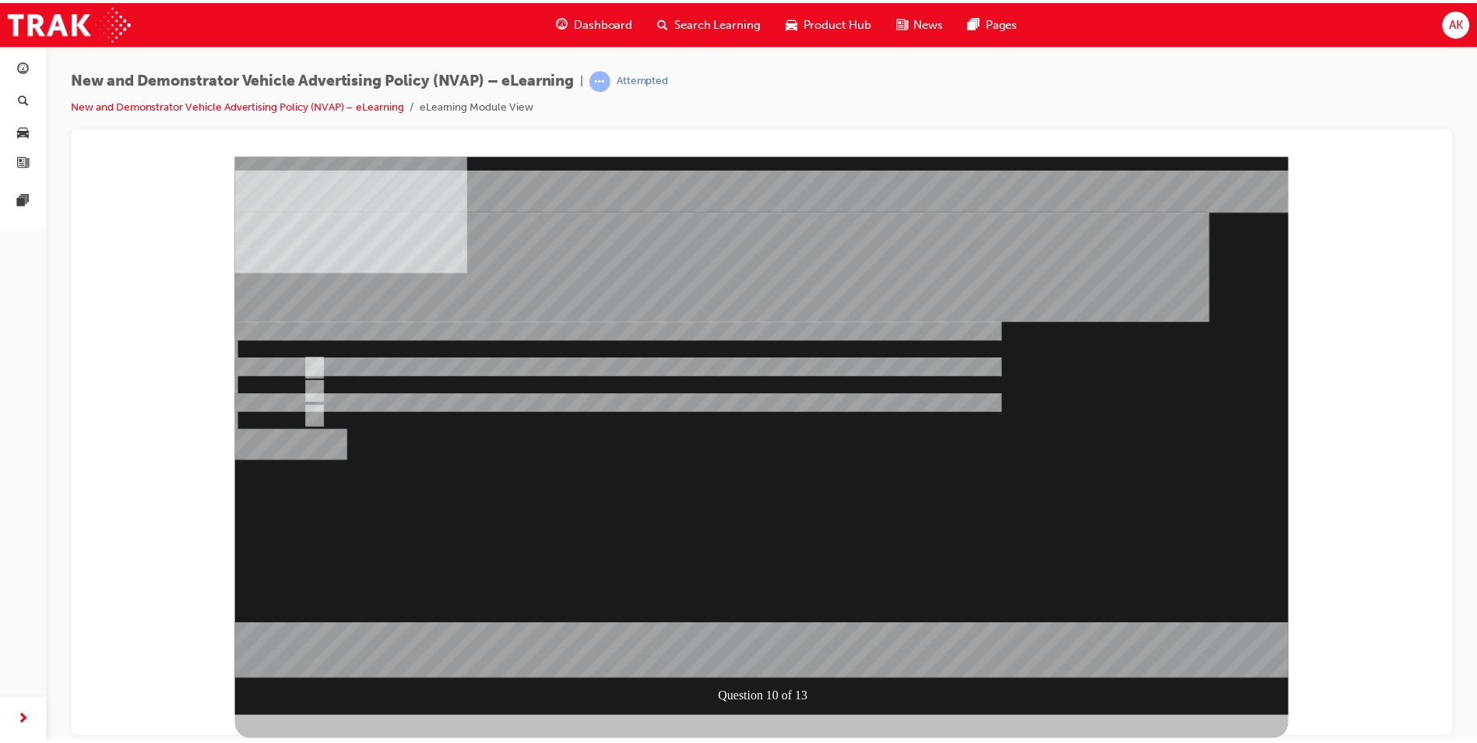
click at [773, 659] on div at bounding box center [767, 437] width 1062 height 562
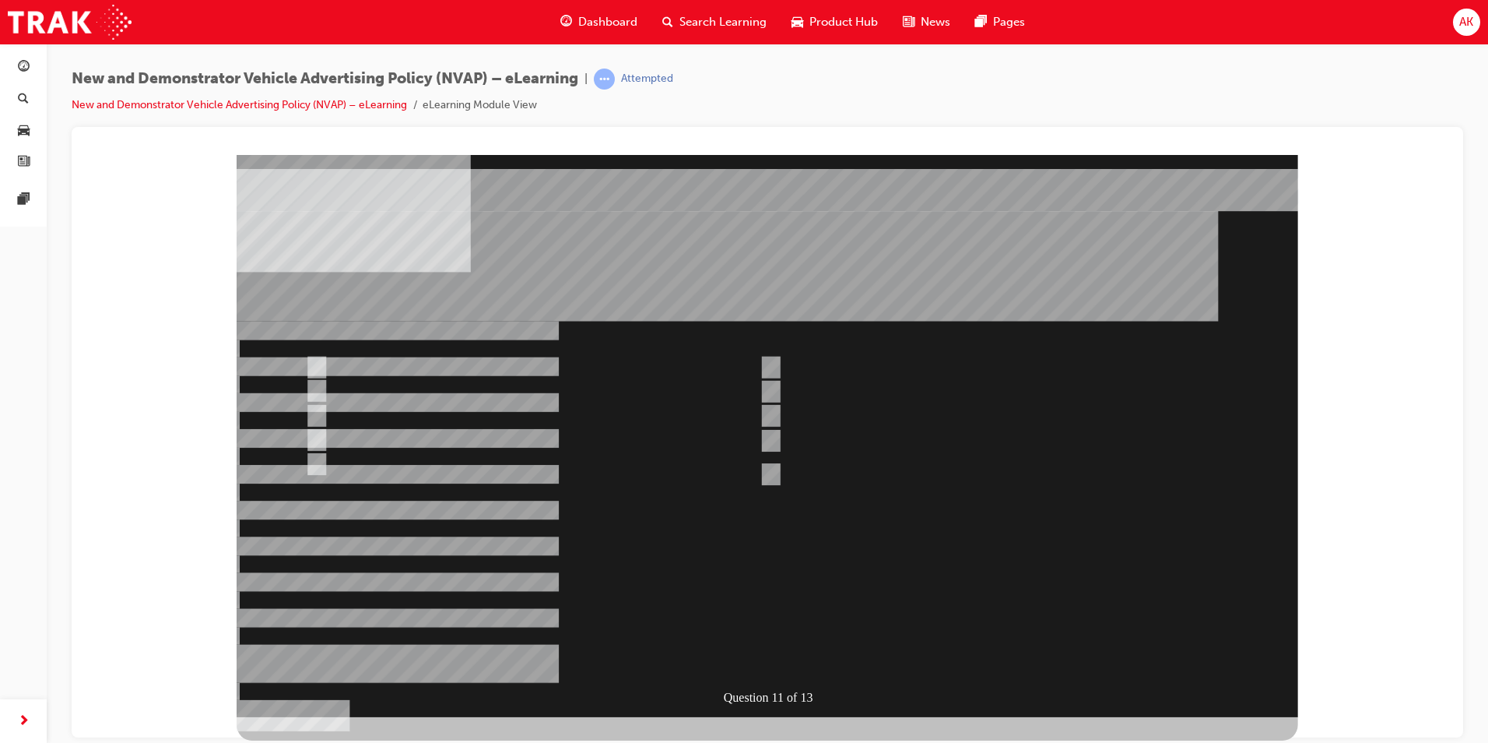
drag, startPoint x: 462, startPoint y: 422, endPoint x: 500, endPoint y: 395, distance: 46.4
click at [462, 422] on div at bounding box center [768, 435] width 1062 height 562
drag, startPoint x: 414, startPoint y: 367, endPoint x: 409, endPoint y: 400, distance: 33.8
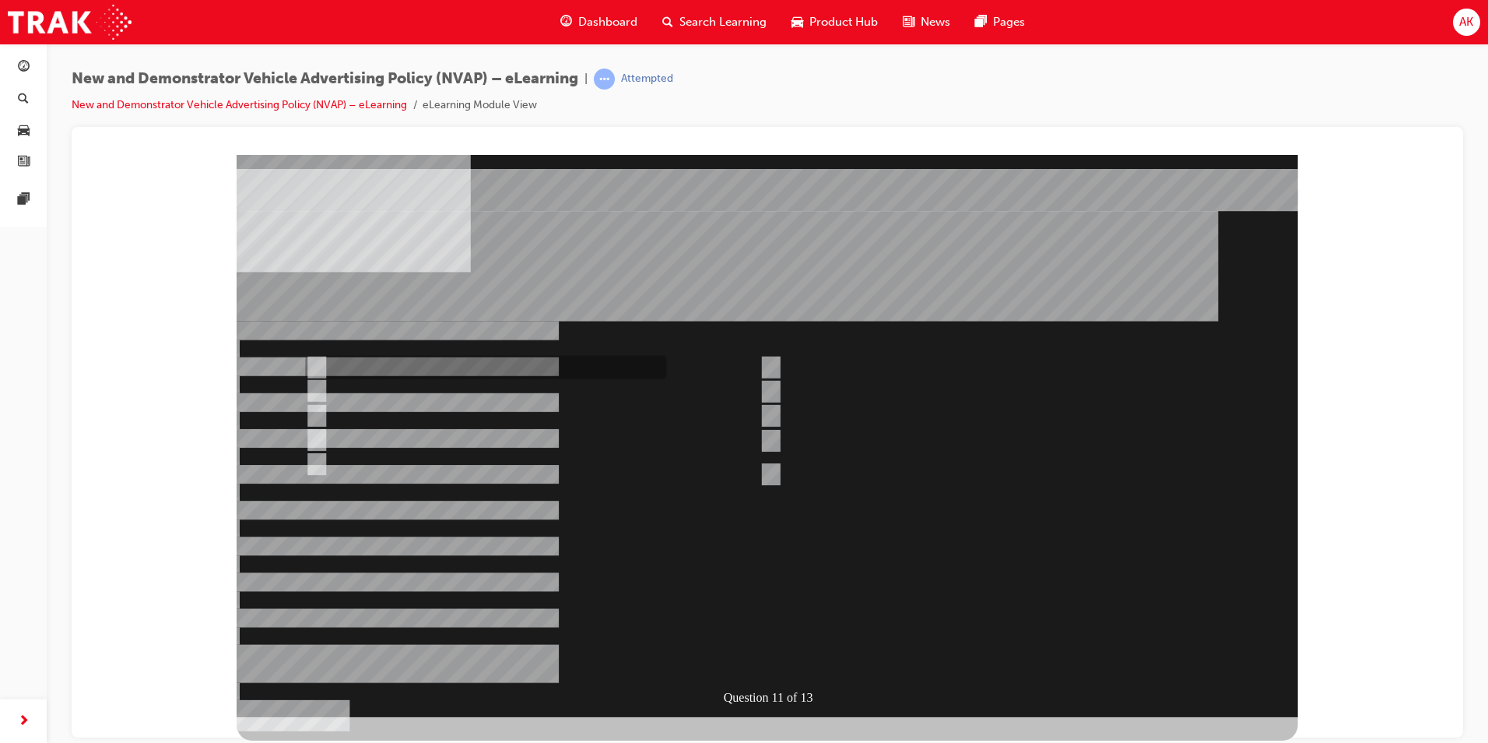
checkbox input "true"
drag, startPoint x: 402, startPoint y: 395, endPoint x: 391, endPoint y: 430, distance: 36.9
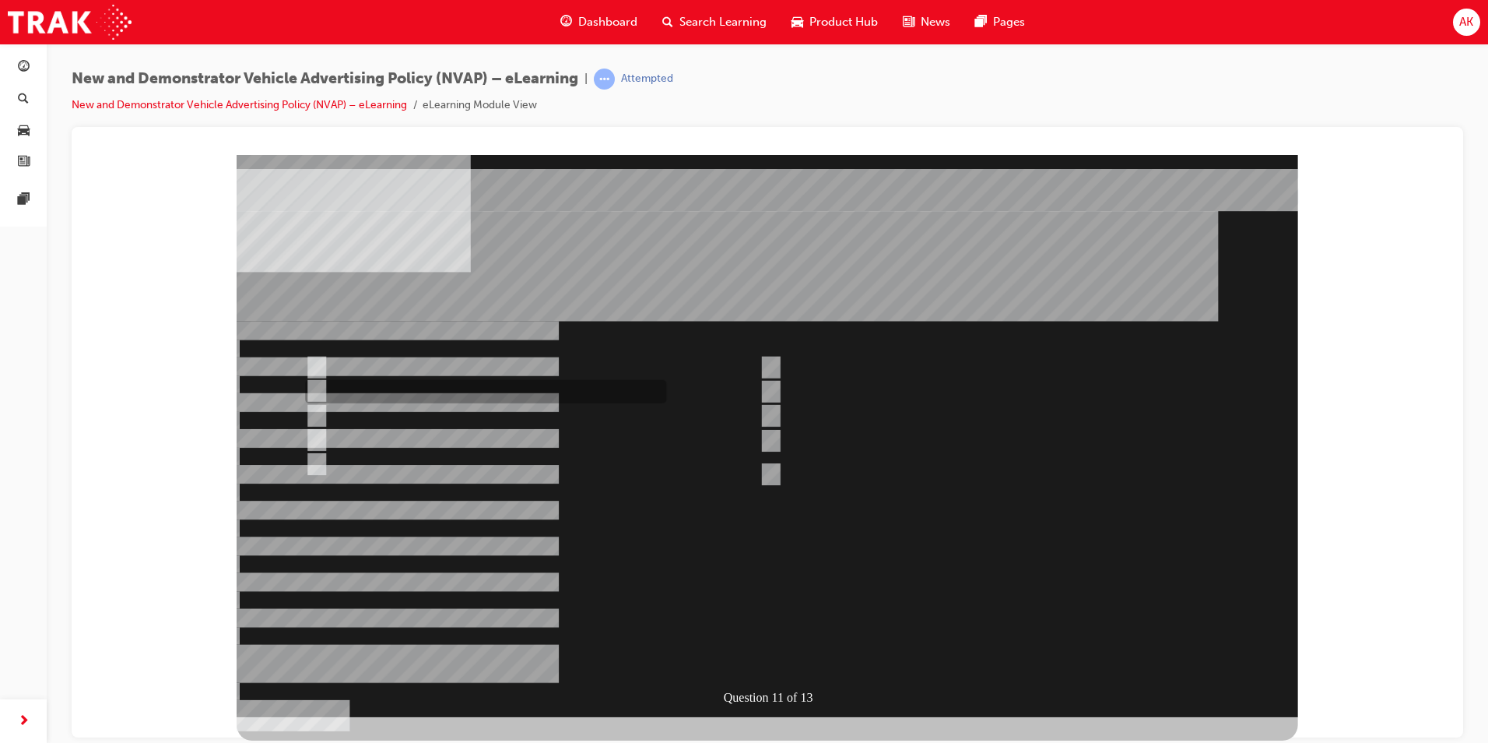
checkbox input "true"
drag, startPoint x: 391, startPoint y: 440, endPoint x: 378, endPoint y: 458, distance: 22.5
checkbox input "true"
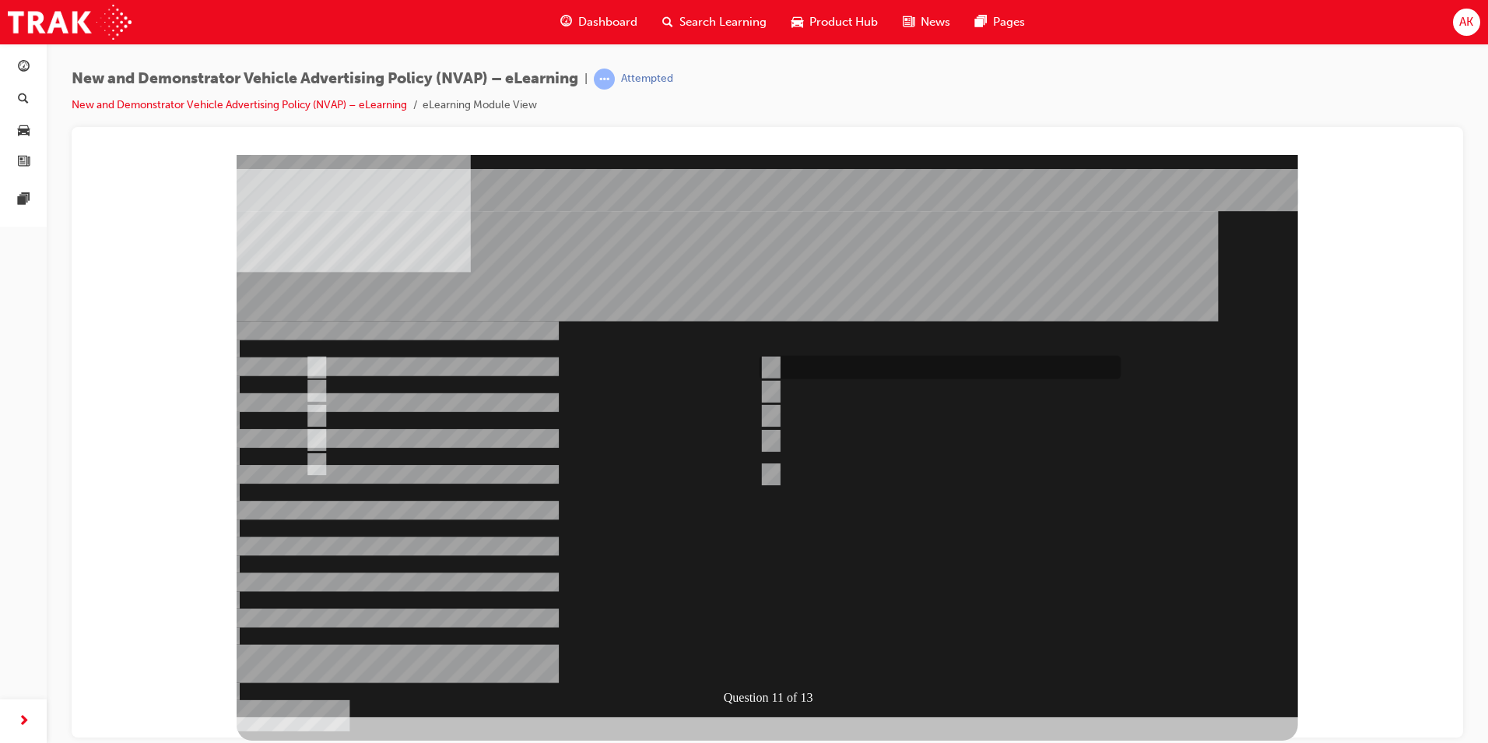
checkbox input "true"
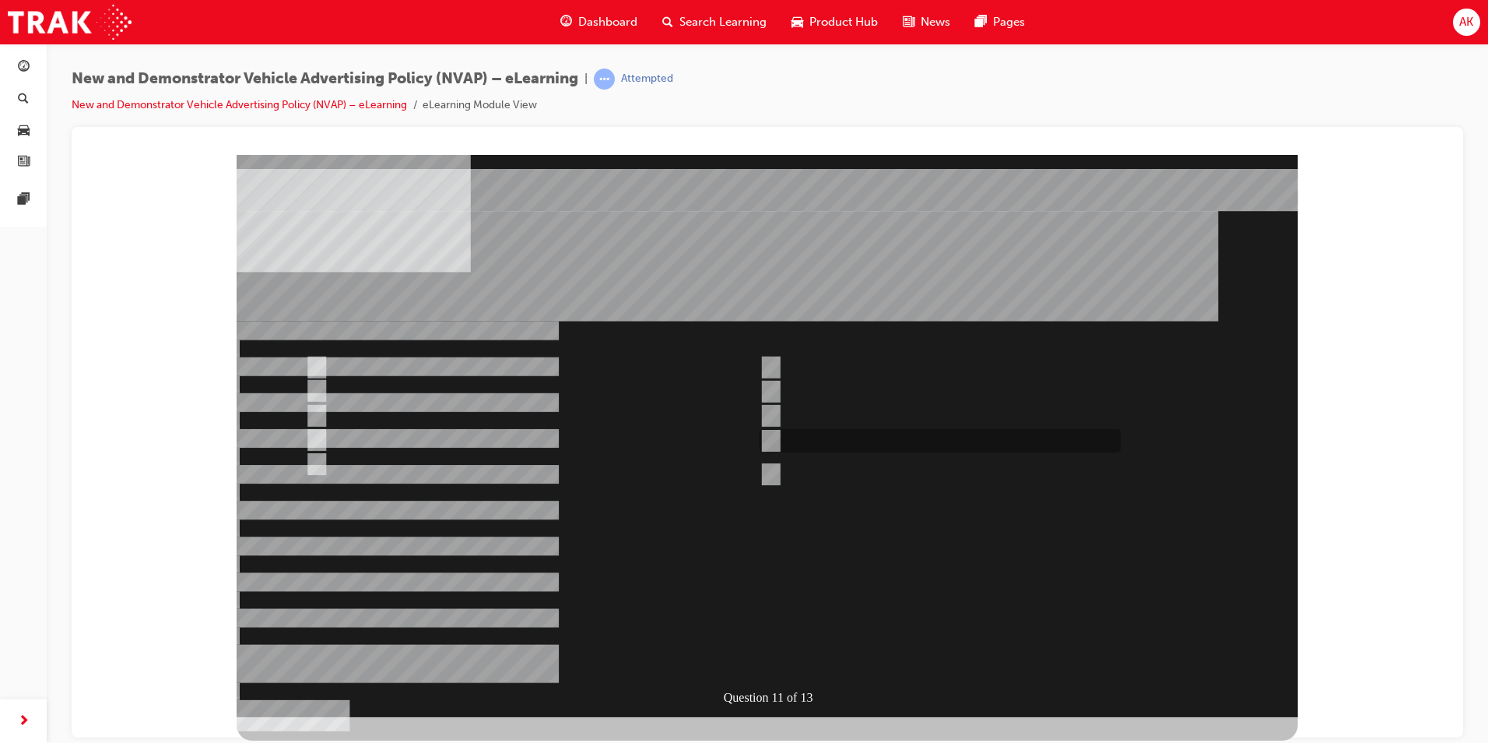
checkbox input "true"
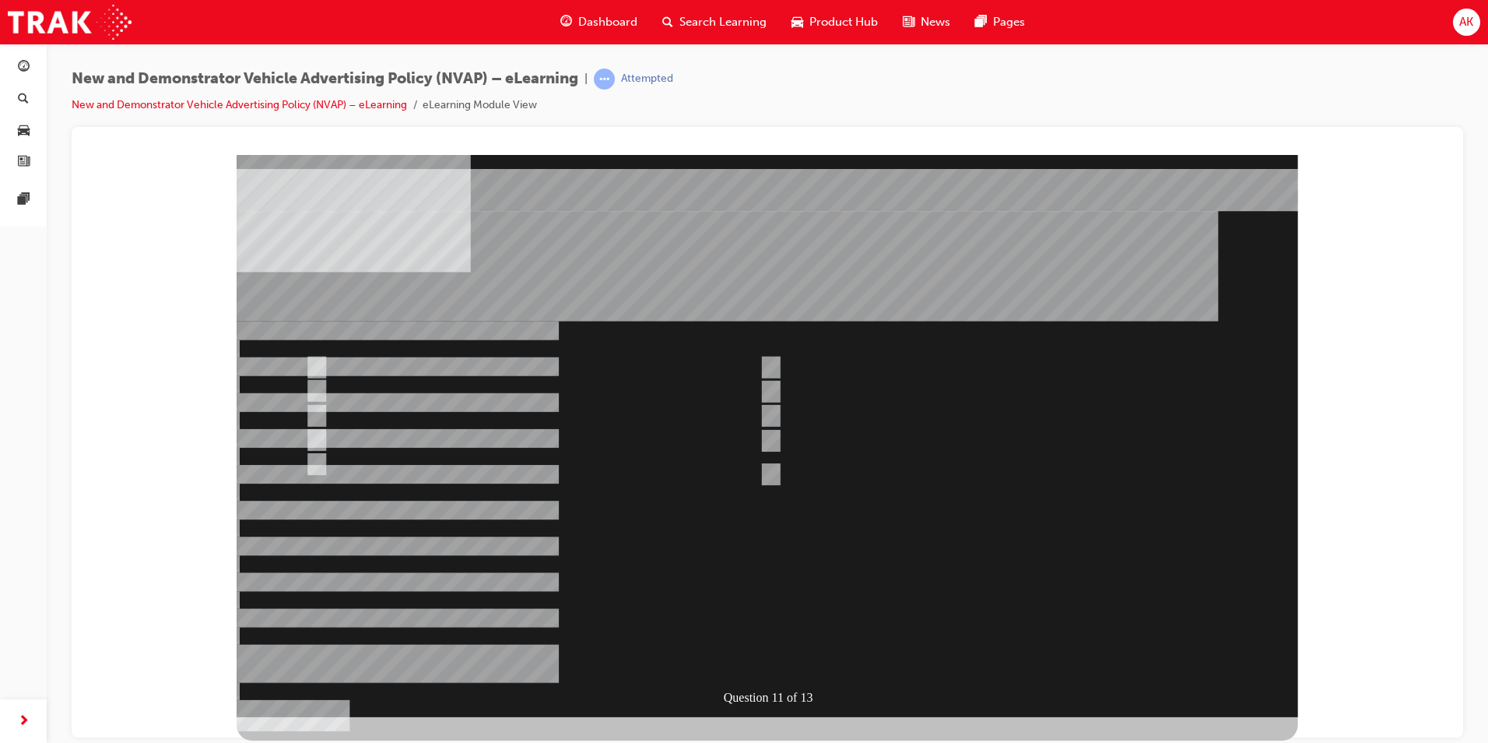
click at [787, 659] on div at bounding box center [768, 435] width 1062 height 562
checkbox input "false"
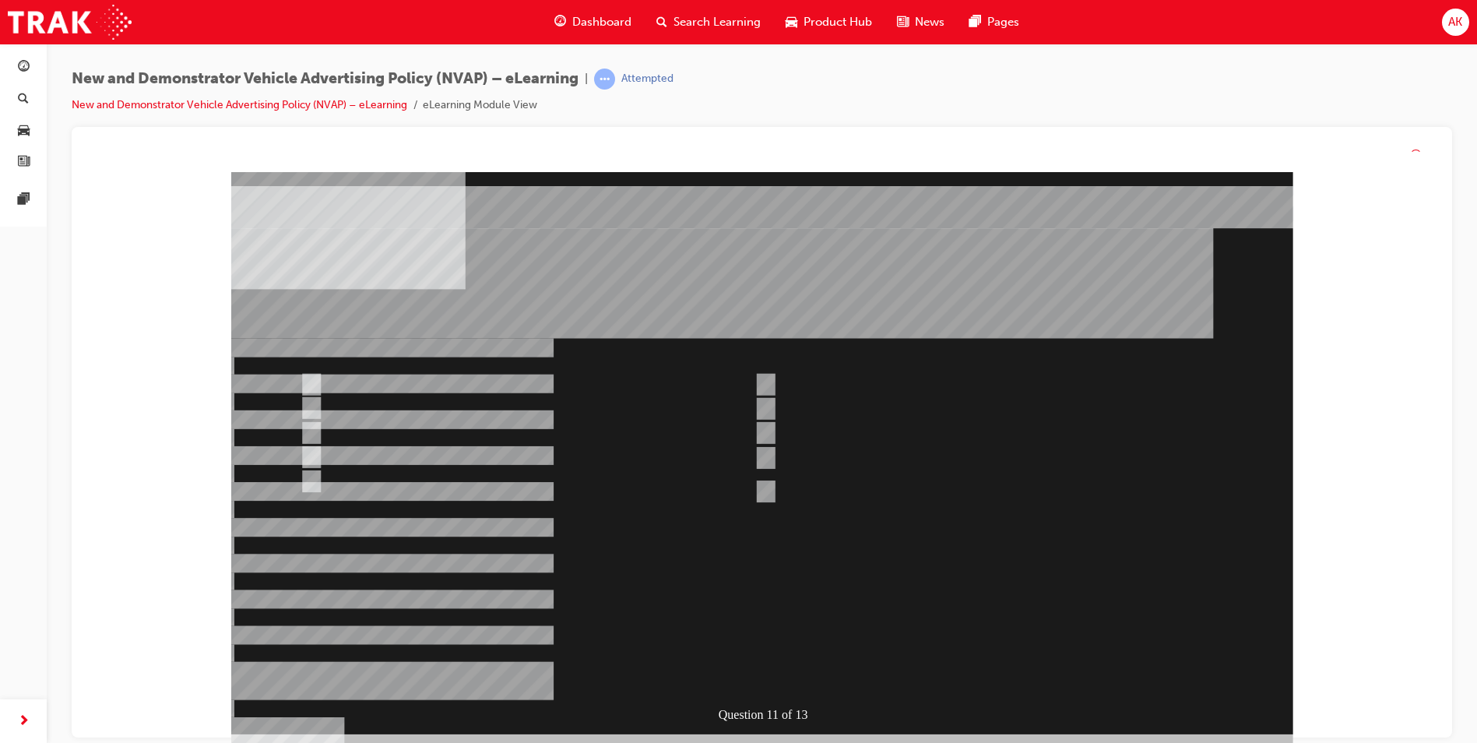
click at [782, 652] on div at bounding box center [762, 453] width 1062 height 562
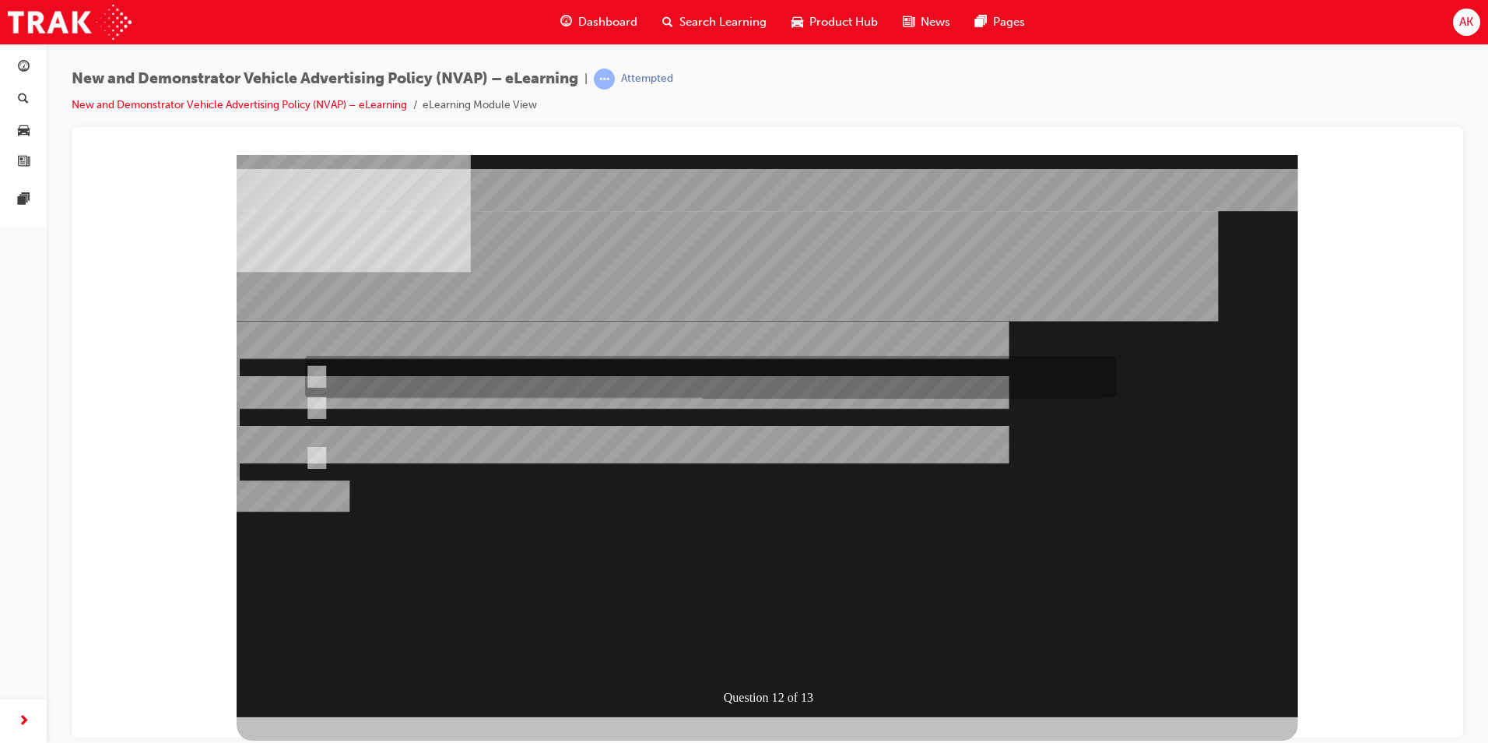
radio input "true"
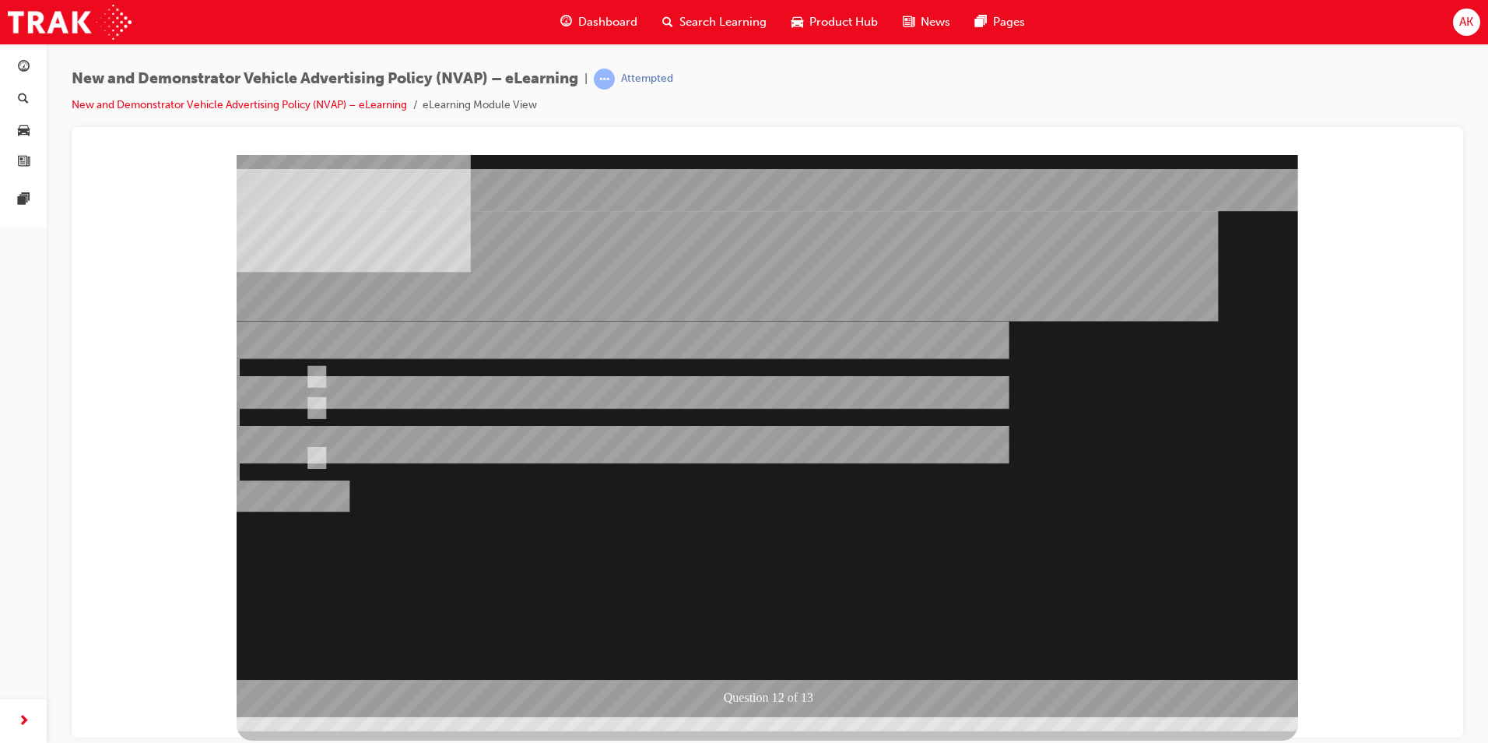
click at [484, 427] on div at bounding box center [768, 435] width 1062 height 562
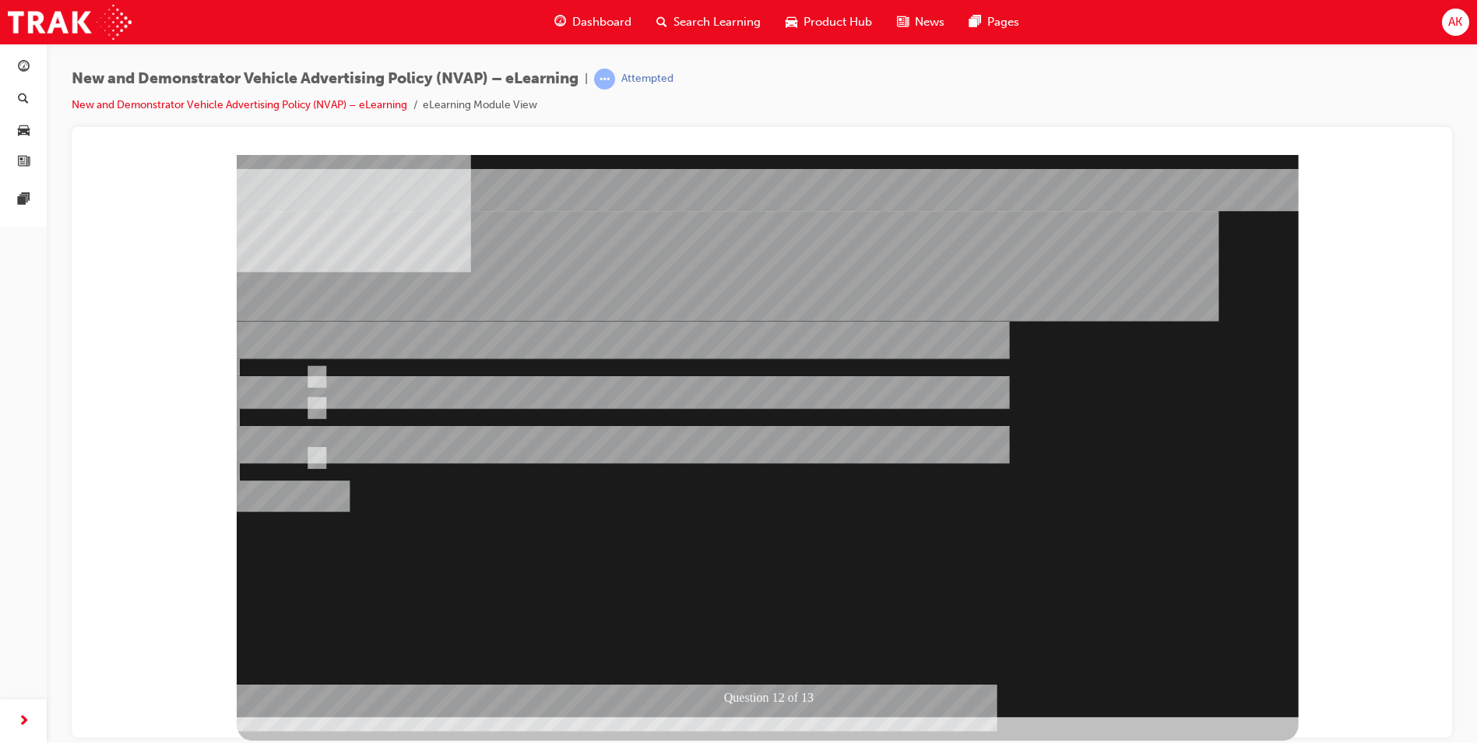
click at [778, 655] on div at bounding box center [768, 435] width 1062 height 562
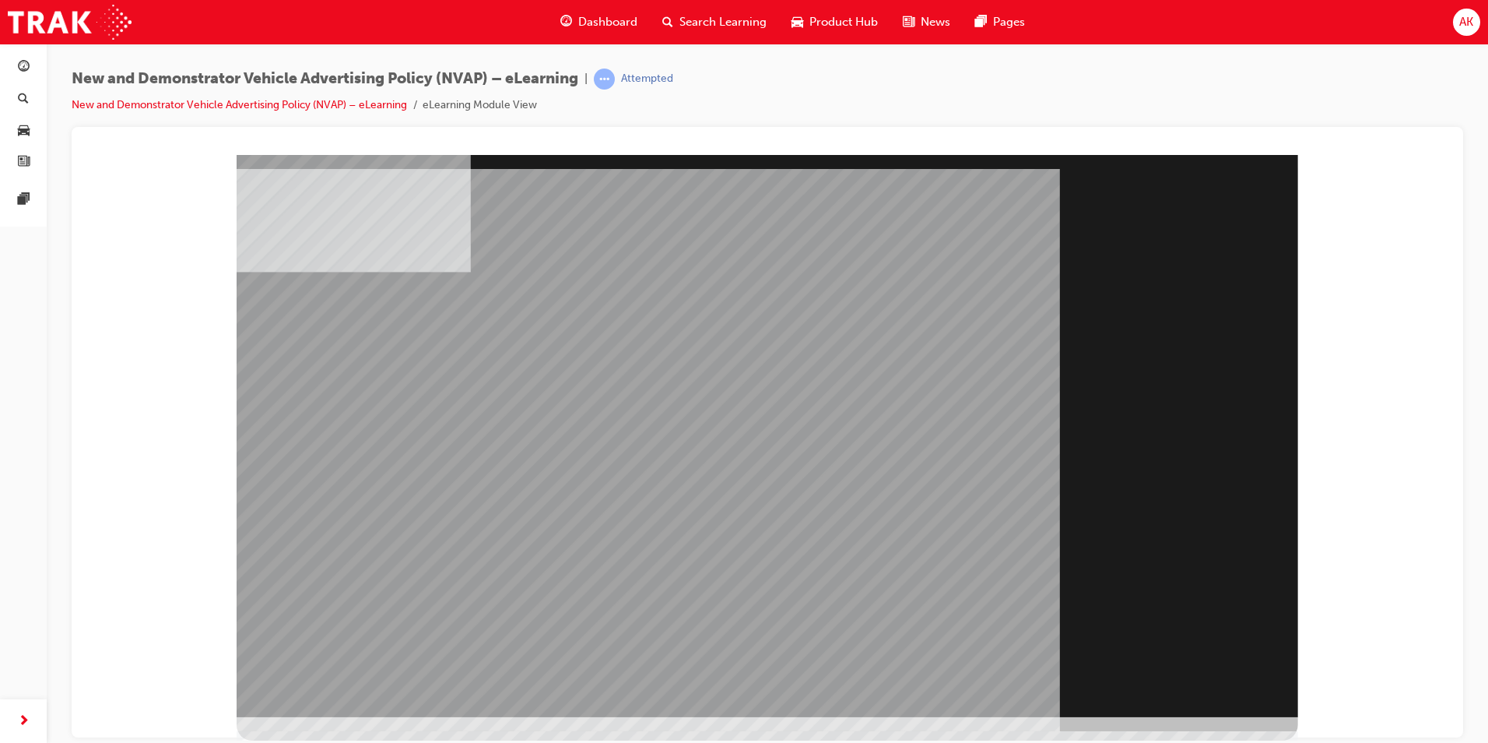
click at [1212, 697] on div "Section Title Page" at bounding box center [768, 435] width 1062 height 562
click at [1214, 696] on div "Section Title Page" at bounding box center [768, 435] width 1062 height 562
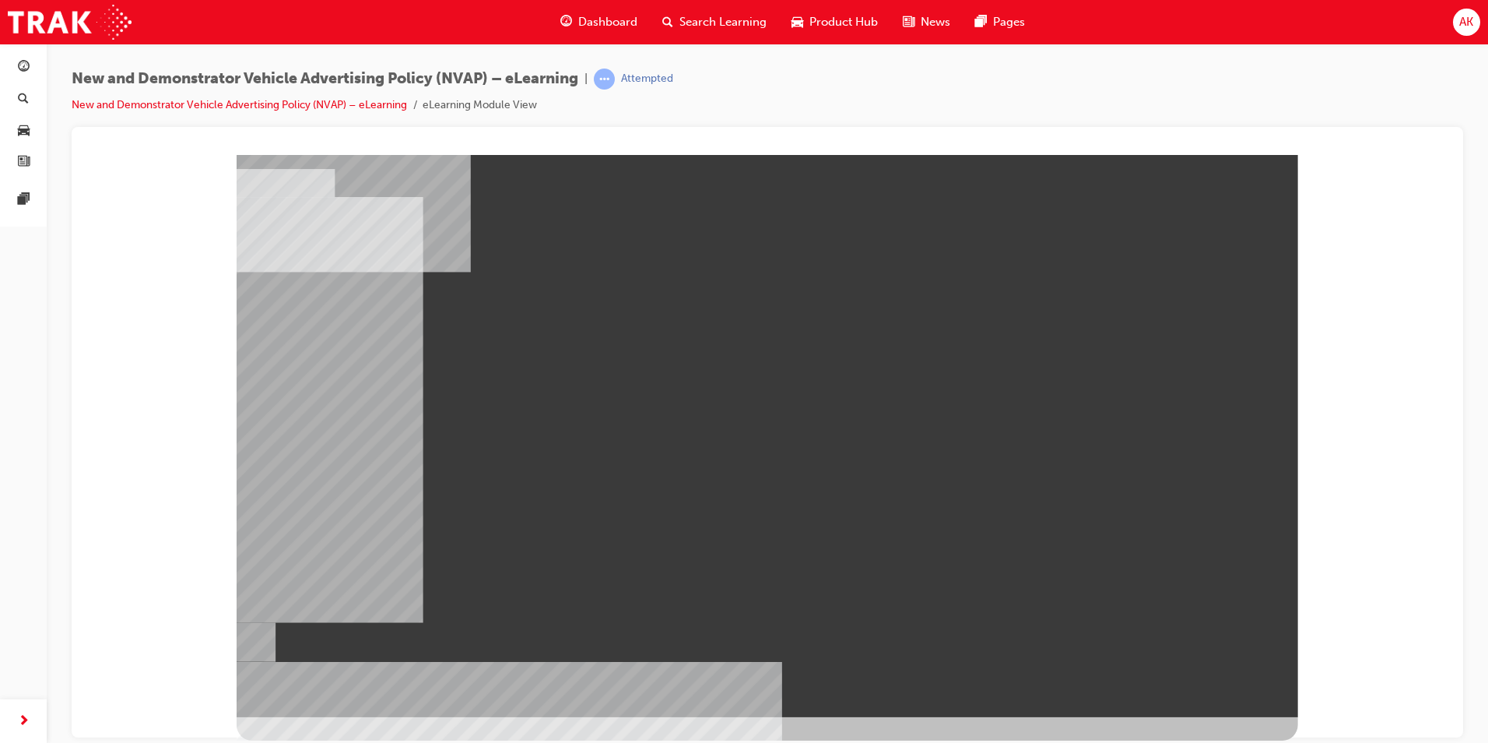
click at [1214, 688] on div "" at bounding box center [768, 435] width 1062 height 562
click at [1214, 690] on div "" at bounding box center [768, 435] width 1062 height 562
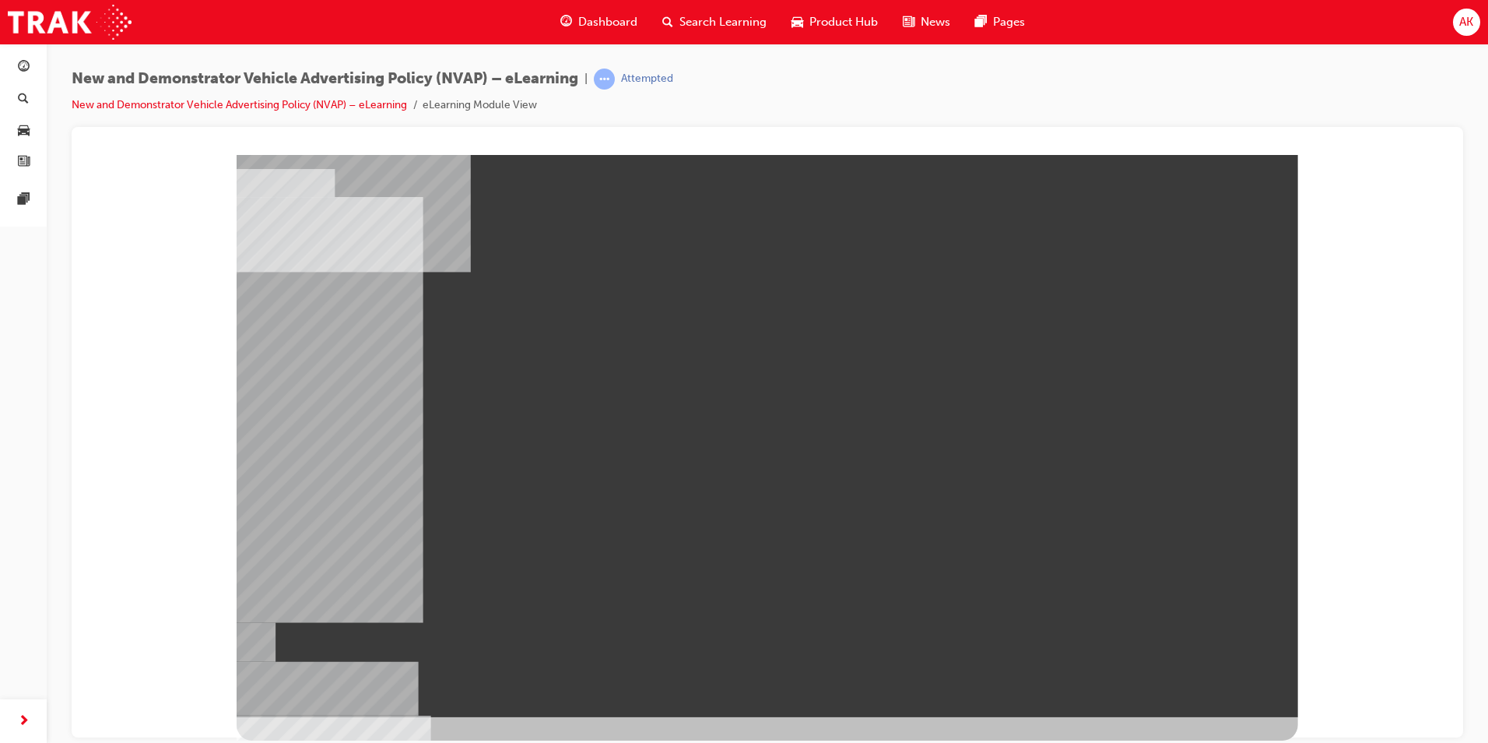
drag, startPoint x: 1056, startPoint y: 304, endPoint x: 1169, endPoint y: 214, distance: 144.5
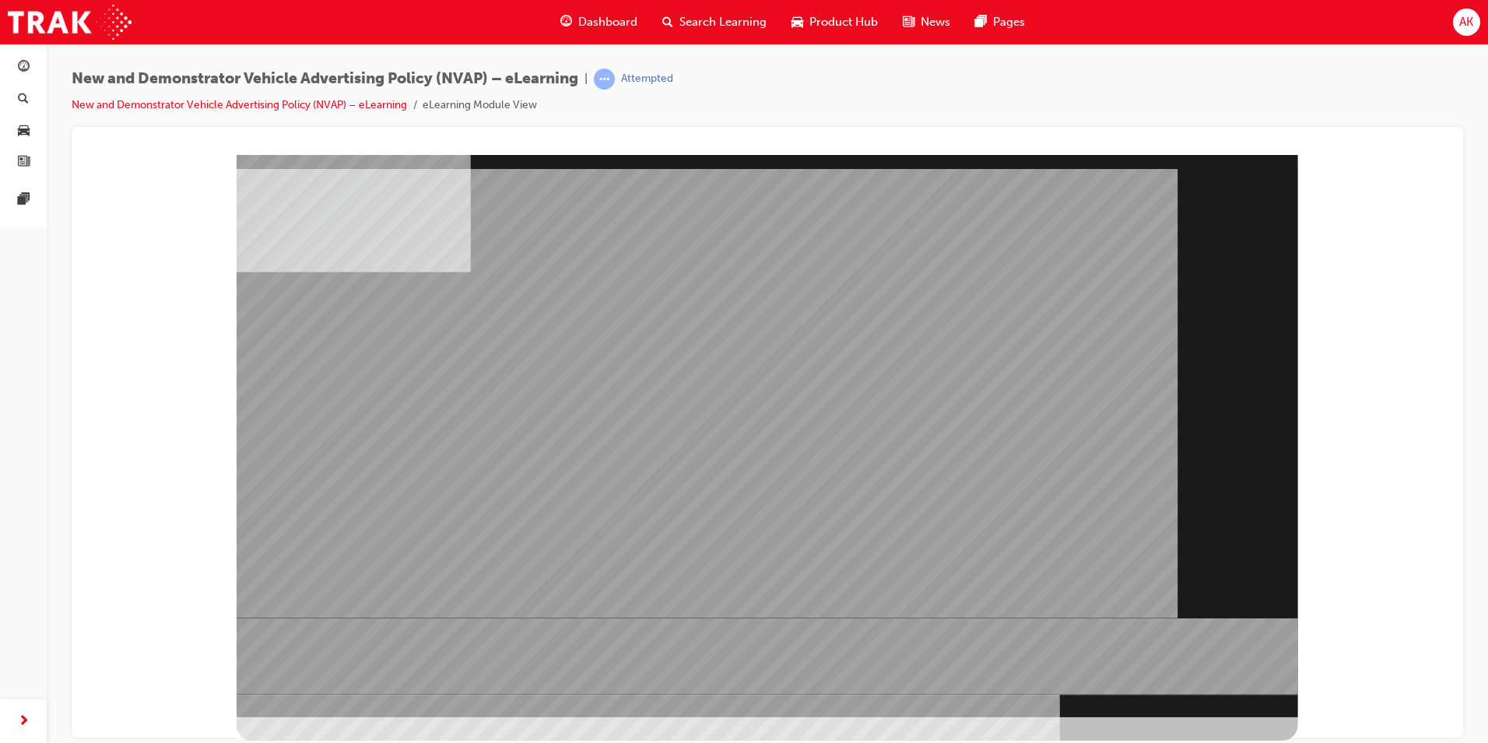
click at [1189, 716] on div at bounding box center [768, 446] width 1062 height 585
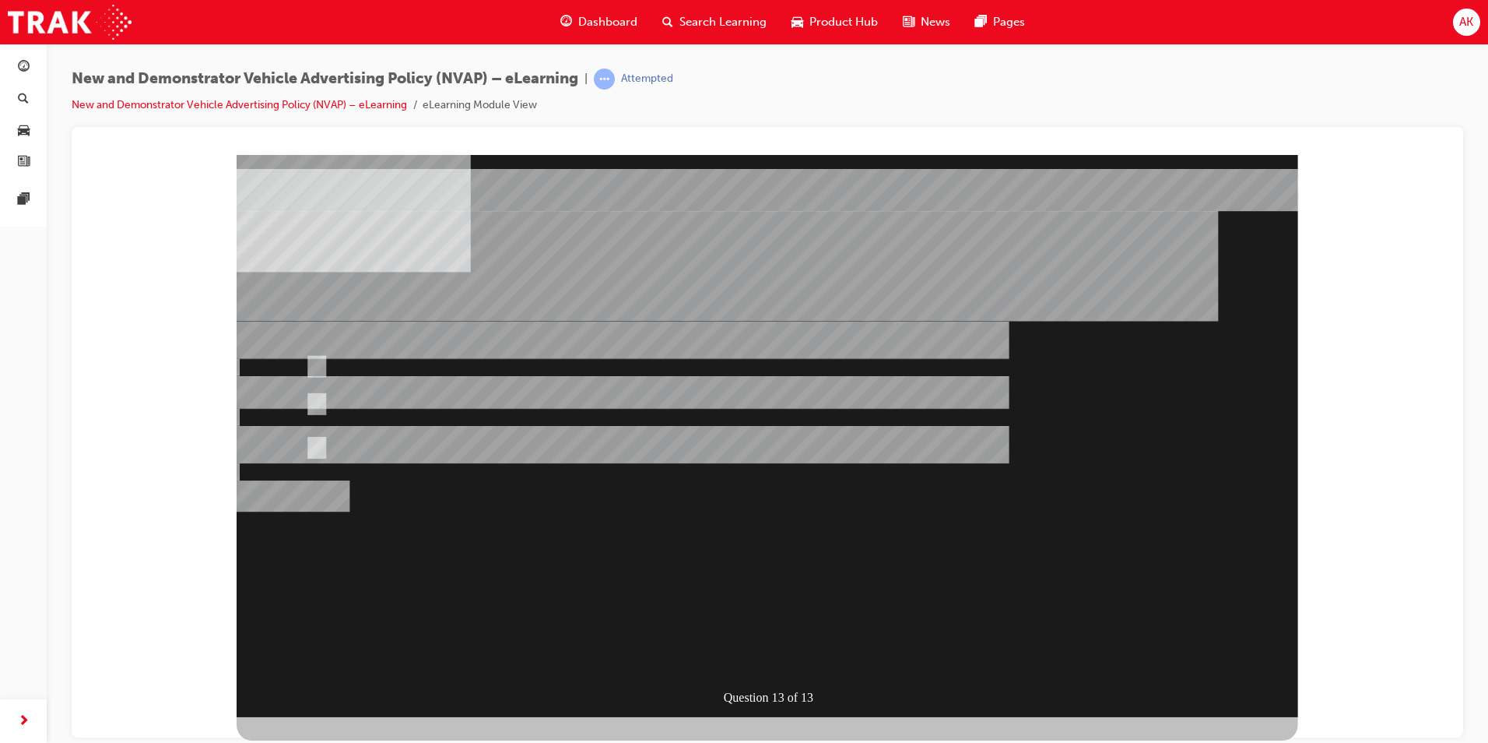
click at [1207, 687] on div "Question 13 of 13" at bounding box center [768, 435] width 1062 height 562
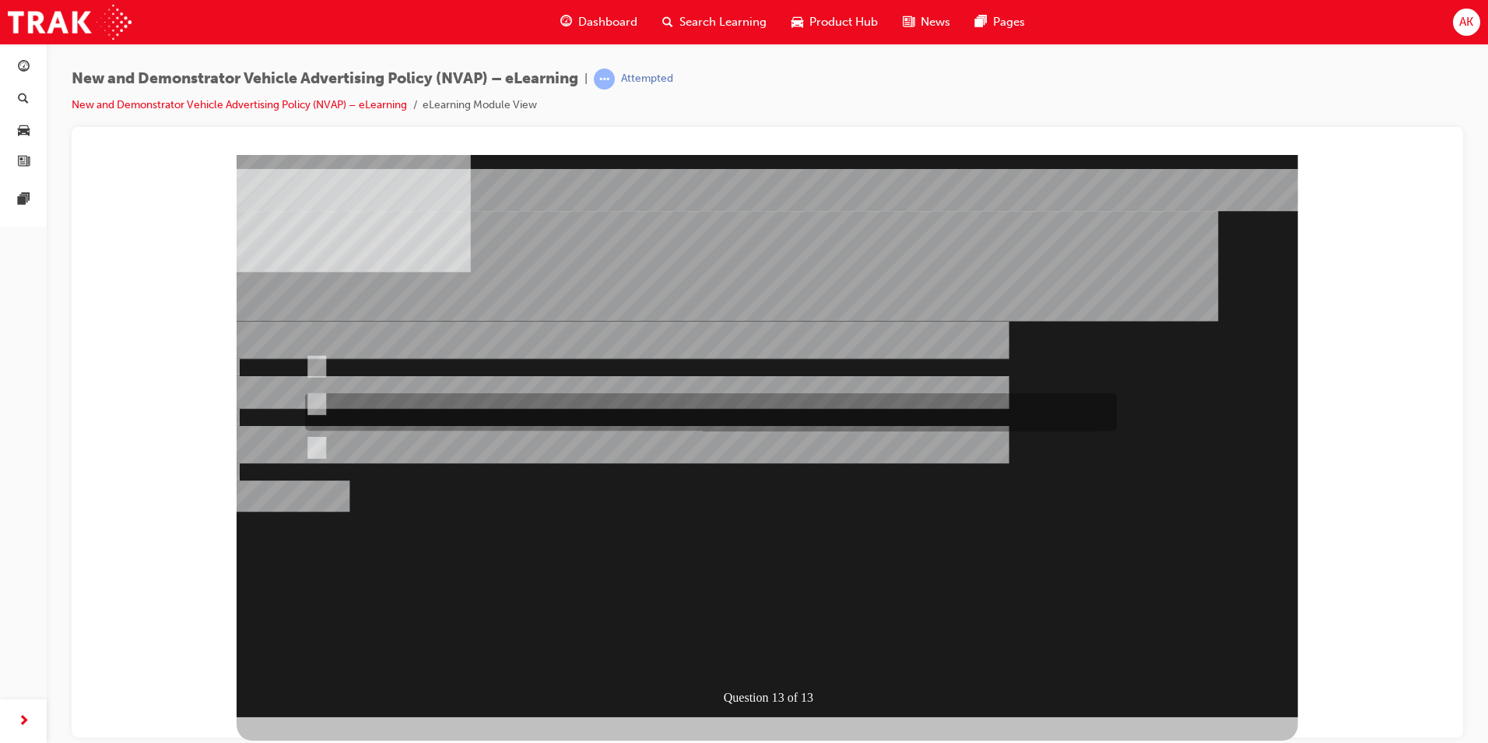
radio input "true"
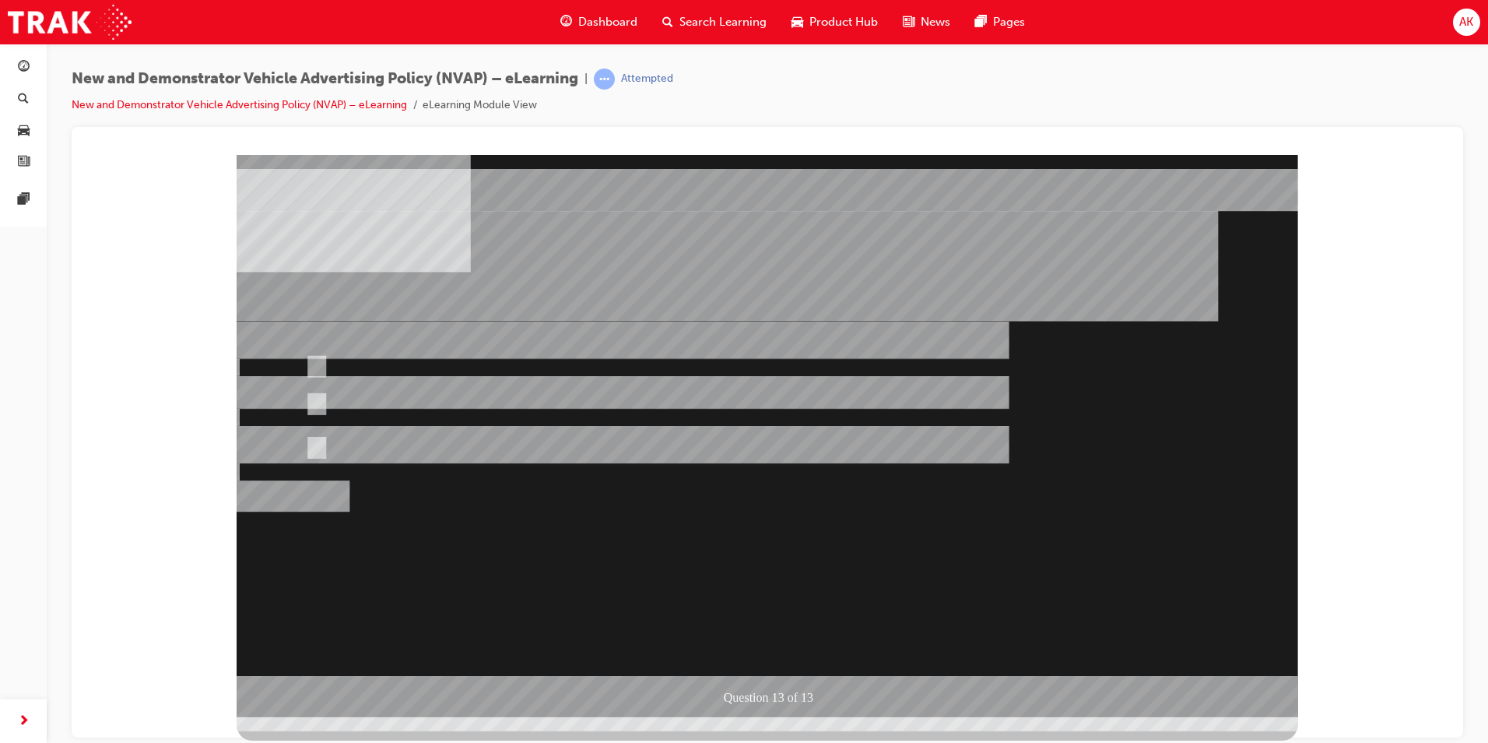
click at [764, 652] on div at bounding box center [768, 435] width 1062 height 562
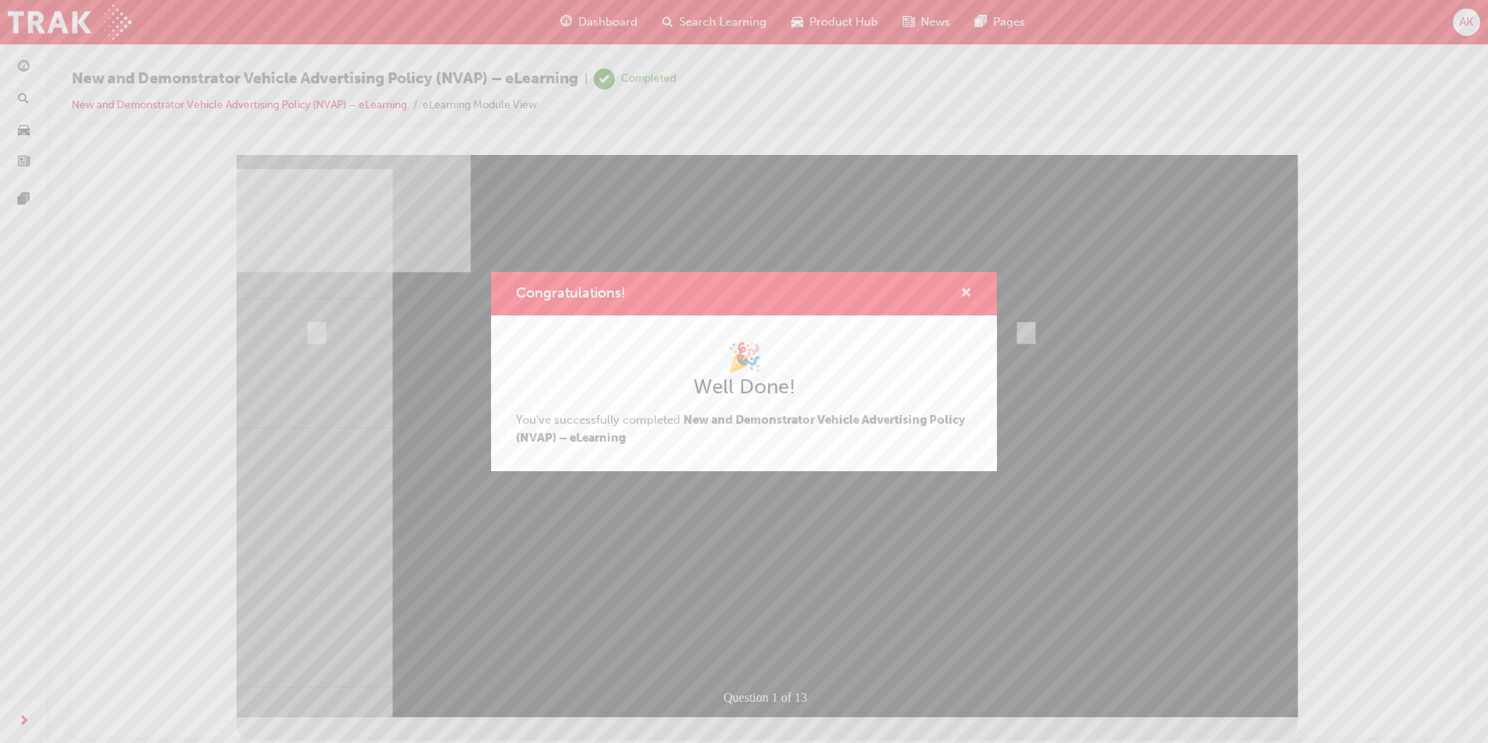
drag, startPoint x: 968, startPoint y: 288, endPoint x: 701, endPoint y: 14, distance: 382.0
click at [968, 288] on span "cross-icon" at bounding box center [967, 294] width 12 height 14
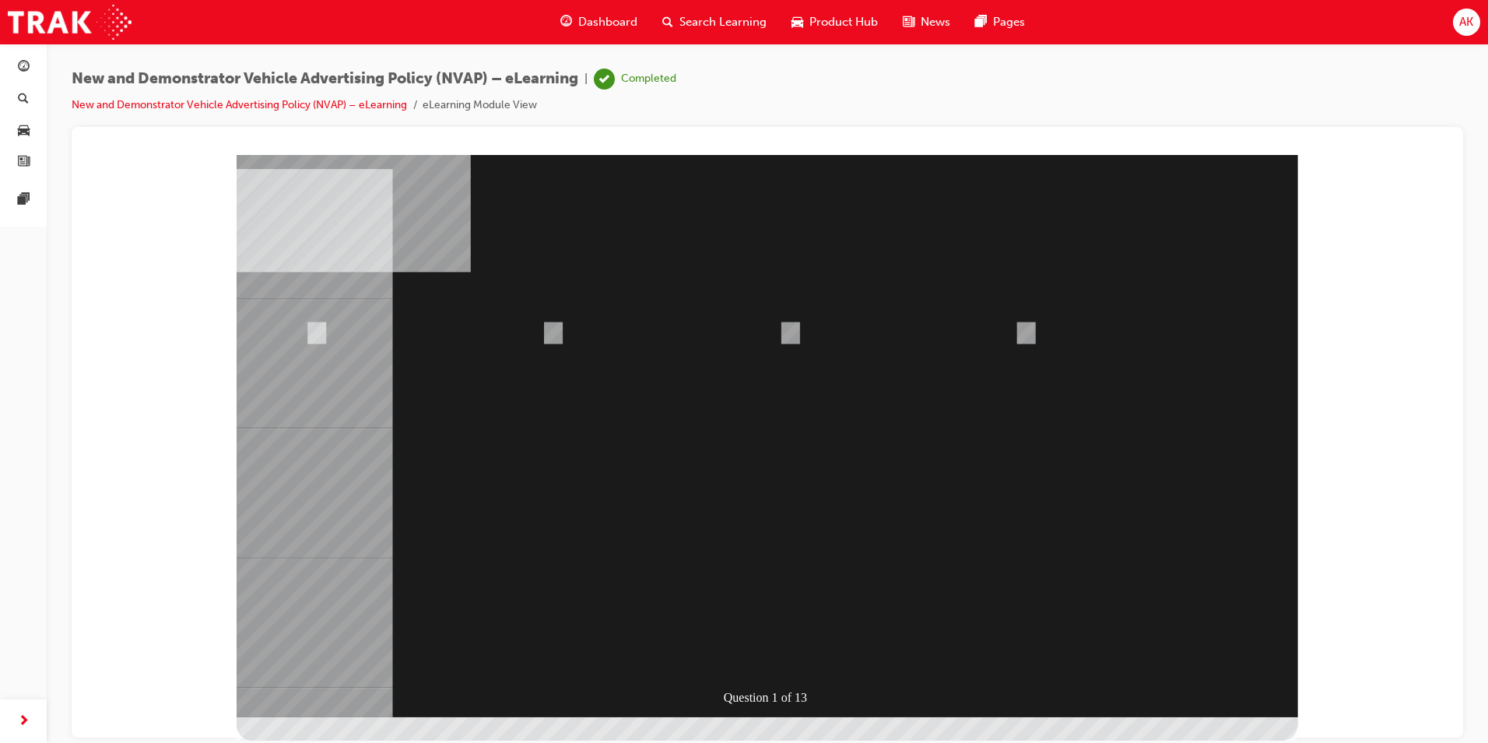
click at [715, 16] on span "Search Learning" at bounding box center [723, 22] width 87 height 18
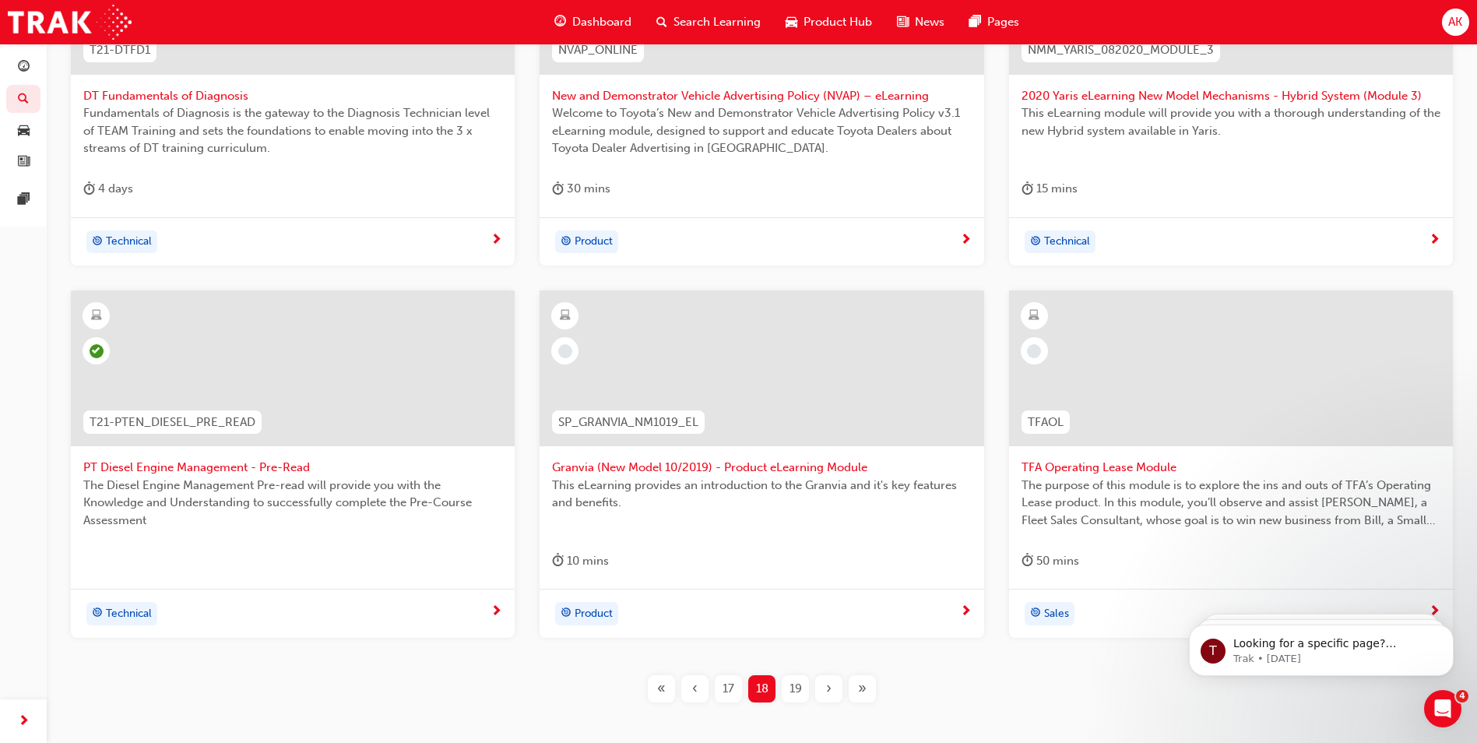
scroll to position [527, 0]
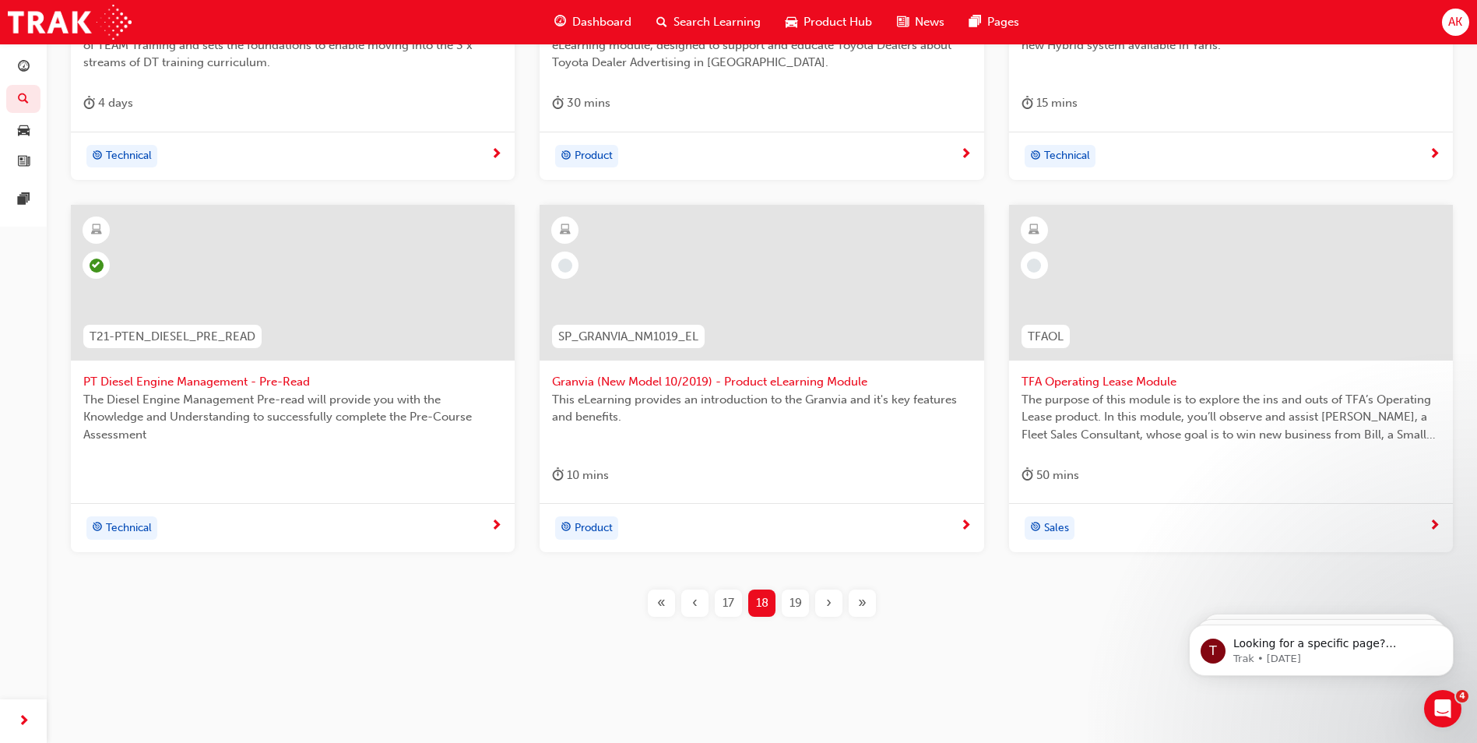
click at [650, 380] on span "Granvia (New Model 10/2019) - Product eLearning Module" at bounding box center [761, 382] width 419 height 18
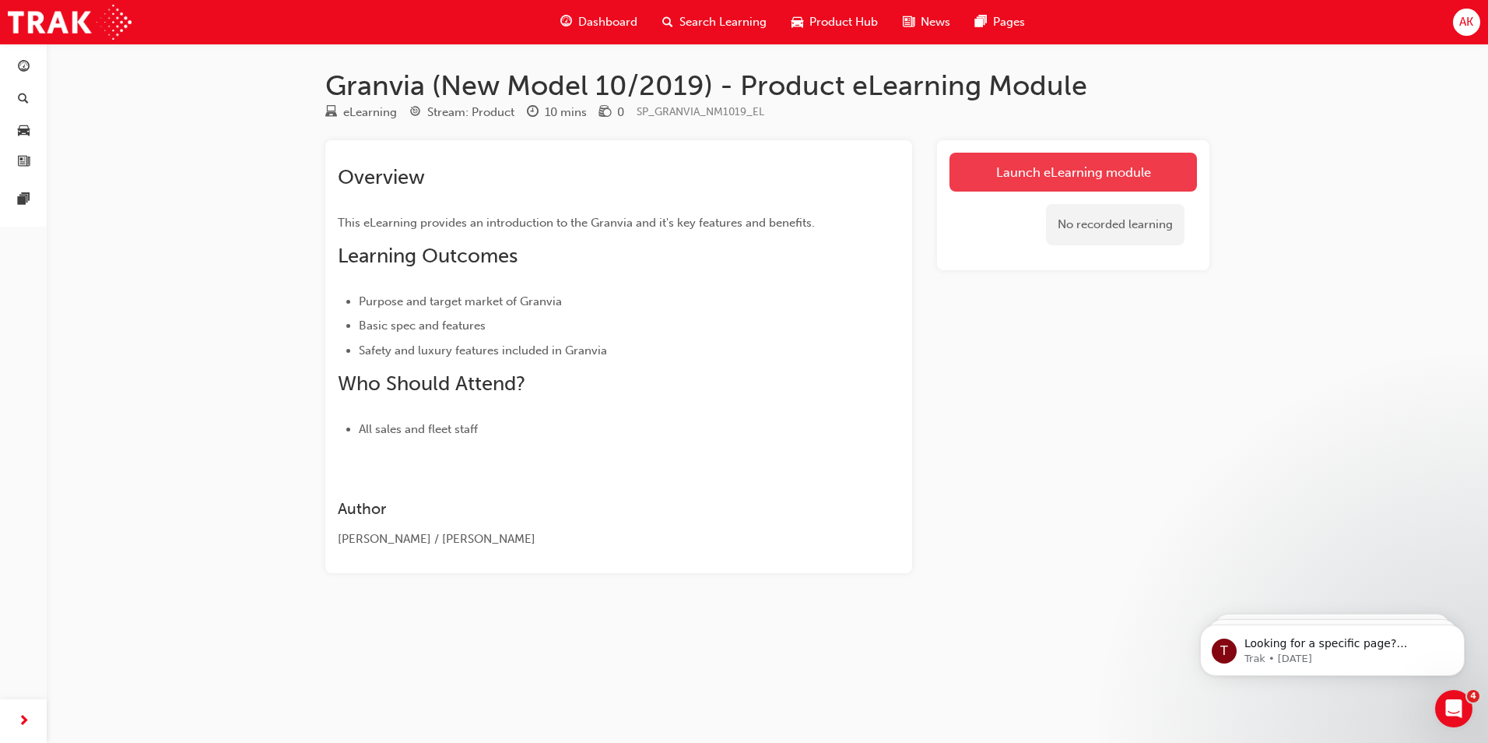
click at [1052, 159] on link "Launch eLearning module" at bounding box center [1074, 172] width 248 height 39
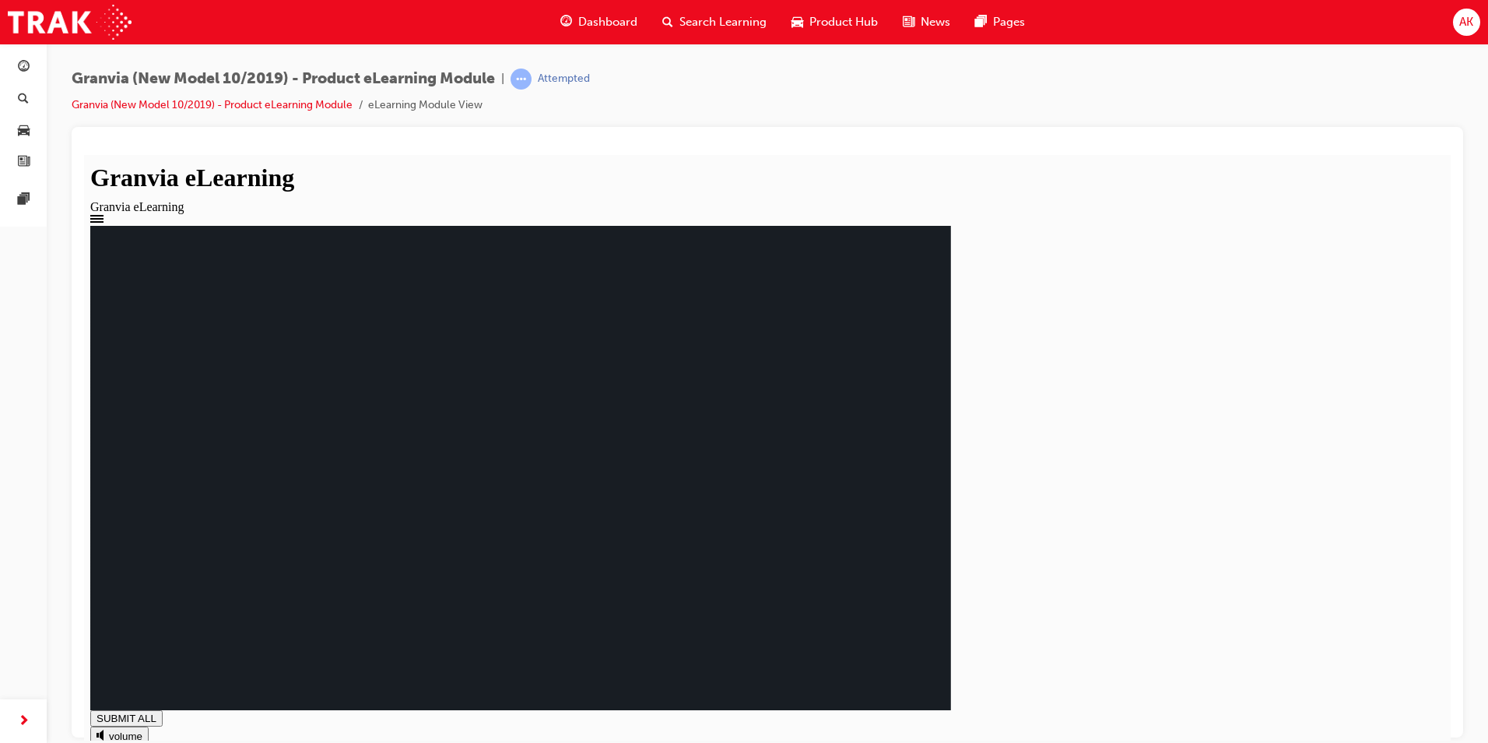
drag, startPoint x: 497, startPoint y: 577, endPoint x: 713, endPoint y: 596, distance: 217.3
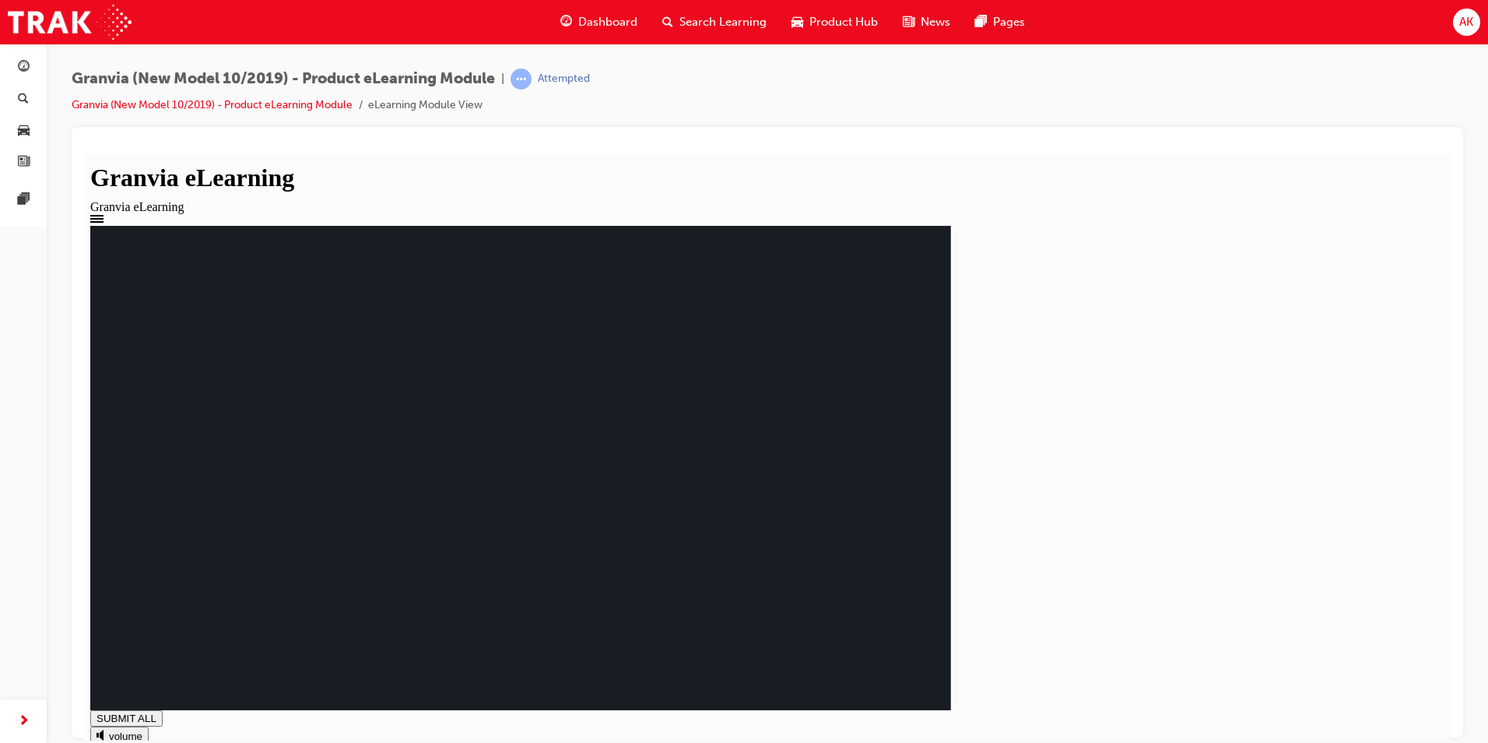
drag, startPoint x: 469, startPoint y: 523, endPoint x: 486, endPoint y: 535, distance: 20.7
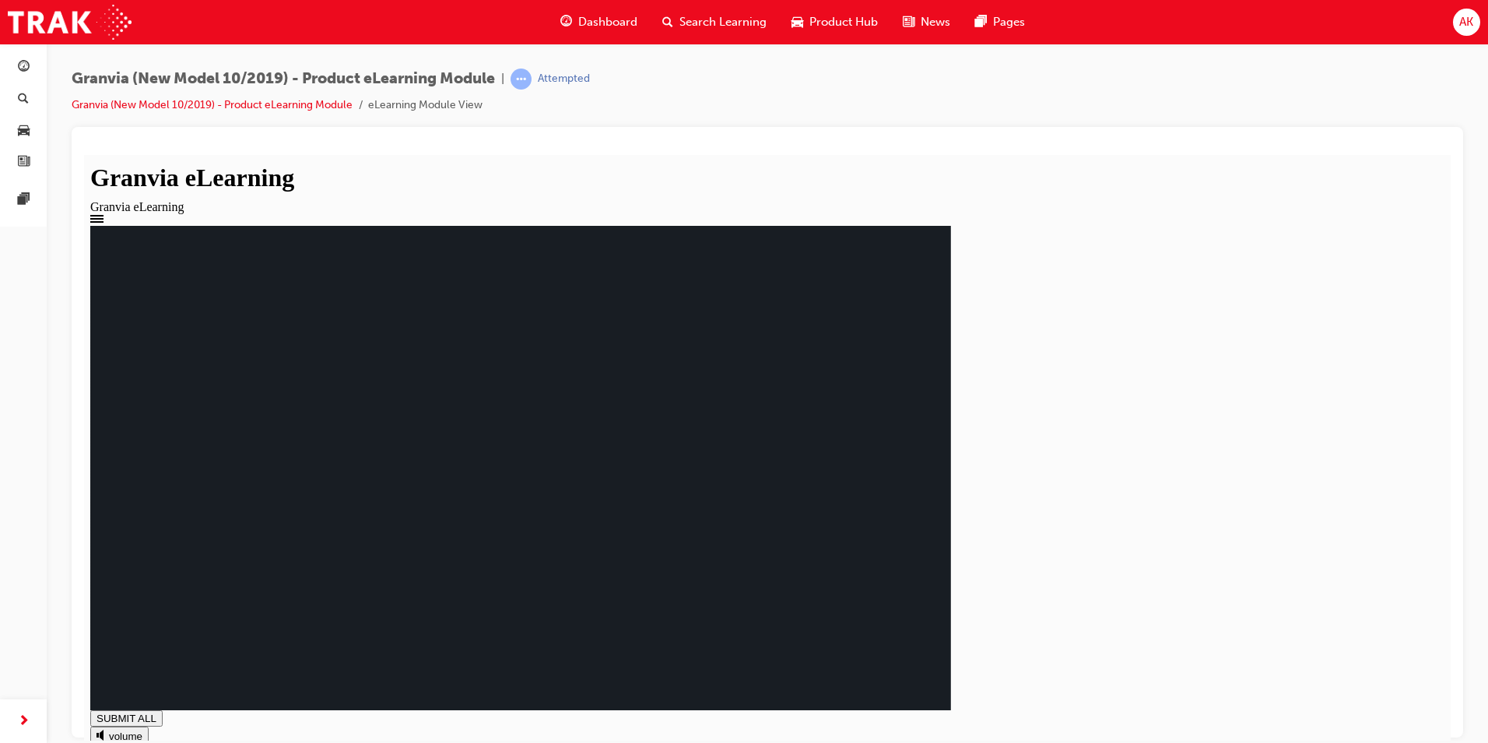
click at [1383, 699] on div "Lea-spring suspension Airbag suspension 4-link coil suspension Torsion Beam 2.…" at bounding box center [767, 503] width 1354 height 556
drag, startPoint x: 591, startPoint y: 490, endPoint x: 647, endPoint y: 513, distance: 60.7
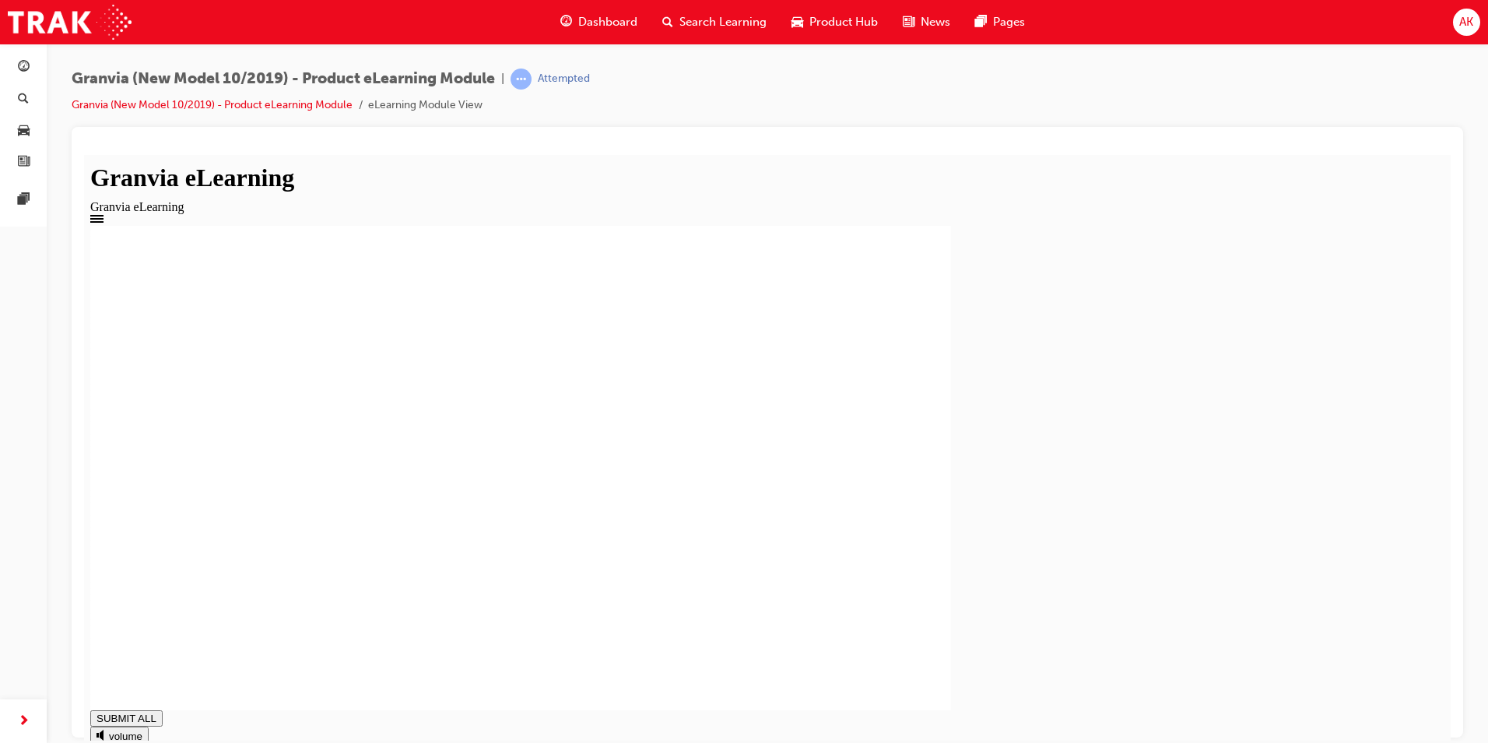
click at [1390, 708] on div "Overseas model shown GRANVIA E-learning You have completed this module SUBMIT A…" at bounding box center [767, 503] width 1354 height 556
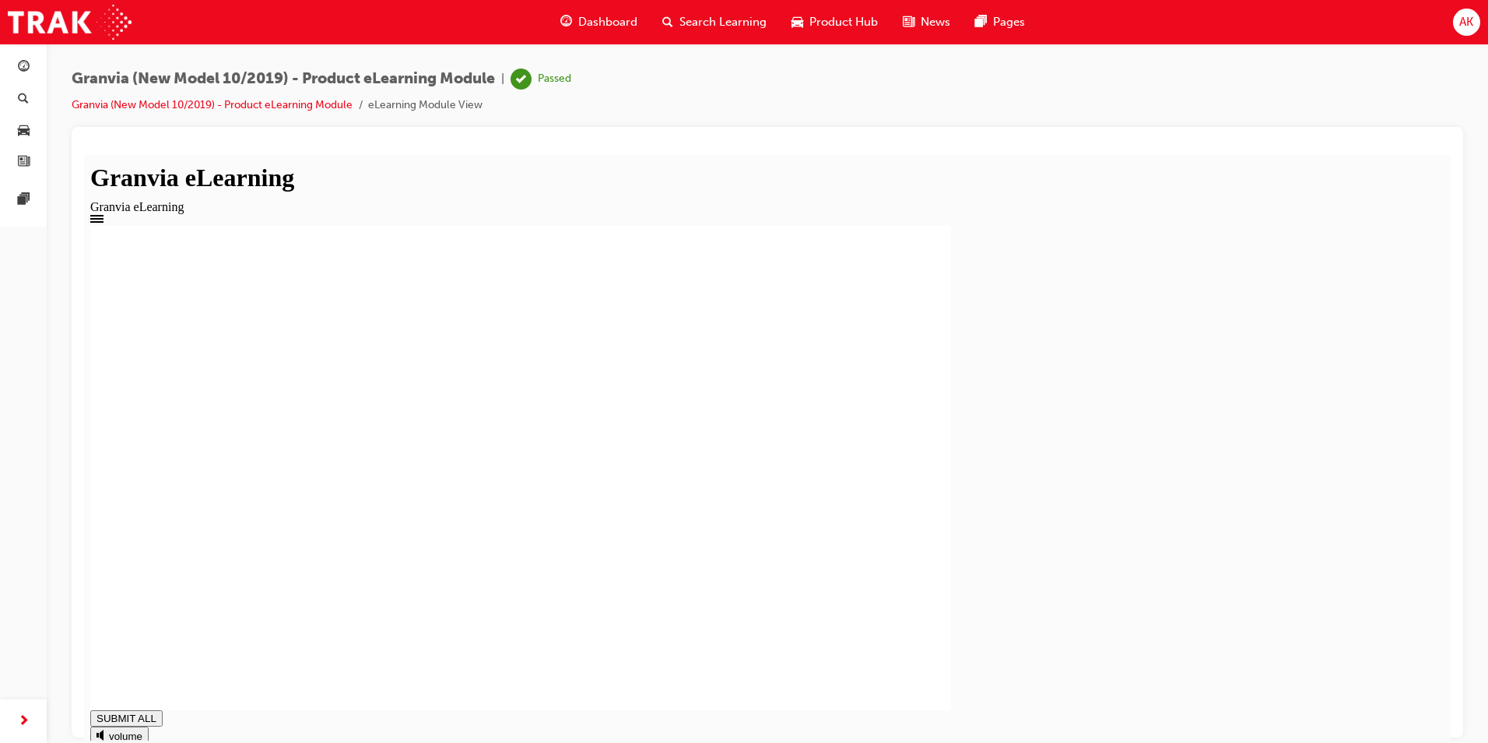
click at [732, 26] on span "Search Learning" at bounding box center [723, 22] width 87 height 18
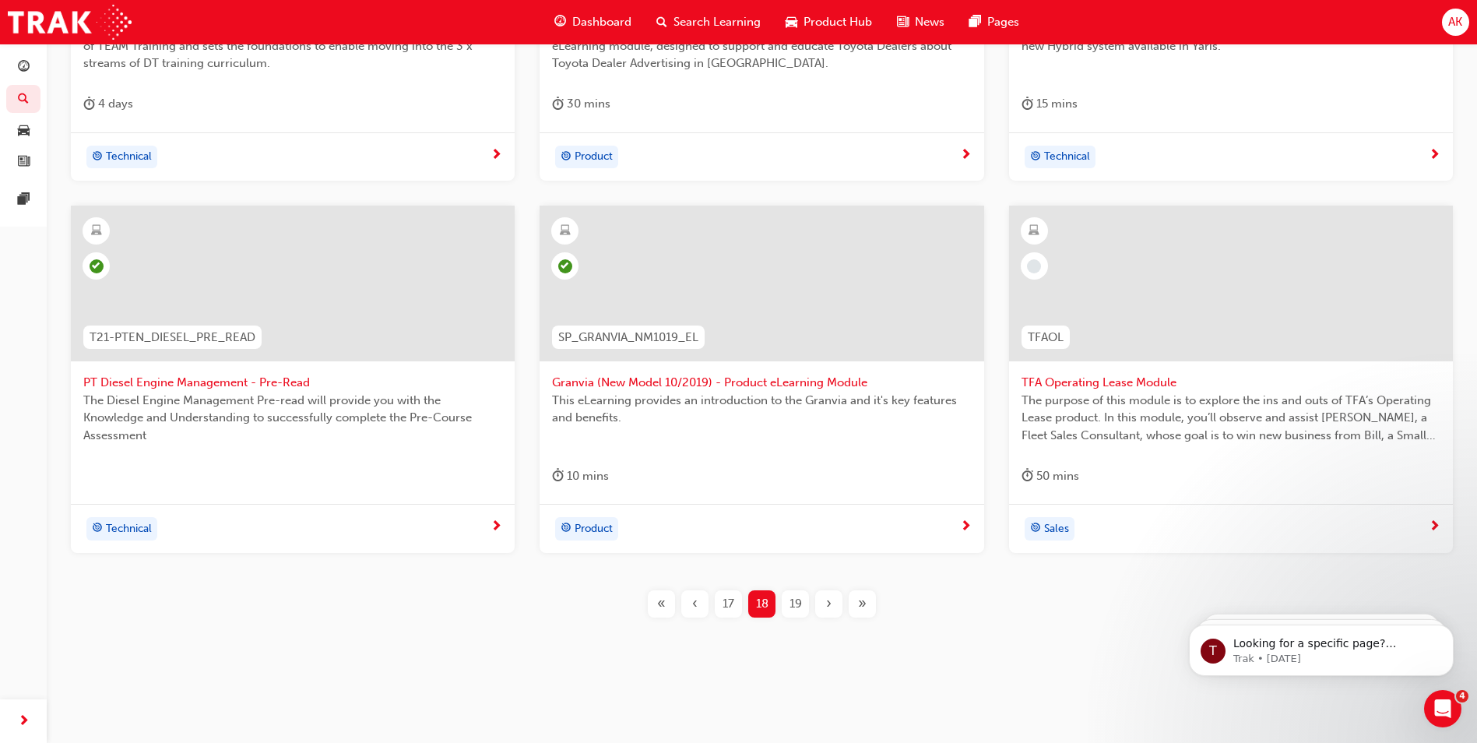
scroll to position [527, 0]
click at [1135, 396] on span "The purpose of this module is to explore the ins and outs of TFA’s Operating Le…" at bounding box center [1230, 417] width 419 height 53
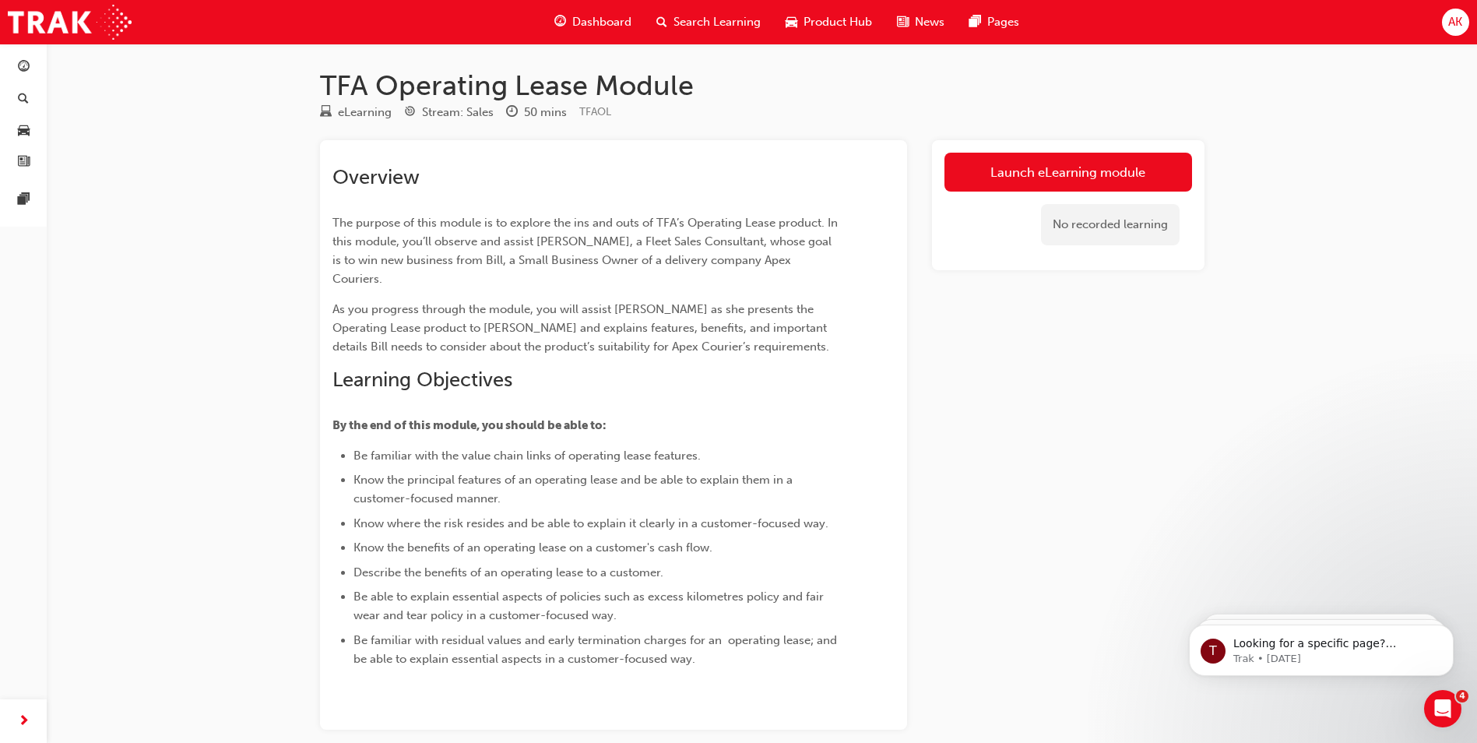
click at [1056, 149] on div "Launch eLearning module No recorded learning" at bounding box center [1068, 205] width 272 height 130
click at [1052, 163] on link "Launch eLearning module" at bounding box center [1068, 172] width 248 height 39
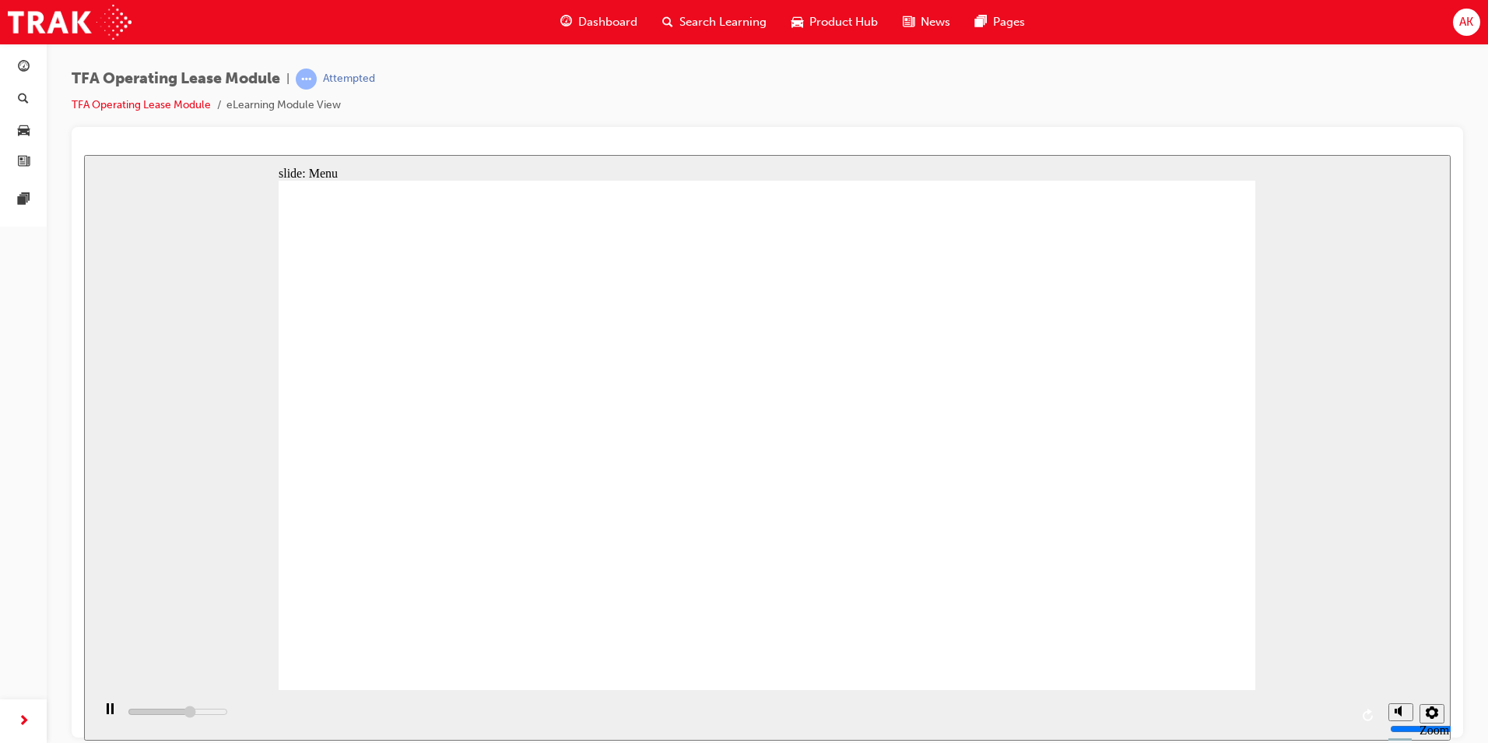
drag, startPoint x: 371, startPoint y: 609, endPoint x: 368, endPoint y: 595, distance: 13.6
click at [1346, 714] on div "playback controls" at bounding box center [736, 714] width 1289 height 51
click at [1351, 715] on div "playback controls" at bounding box center [736, 714] width 1289 height 51
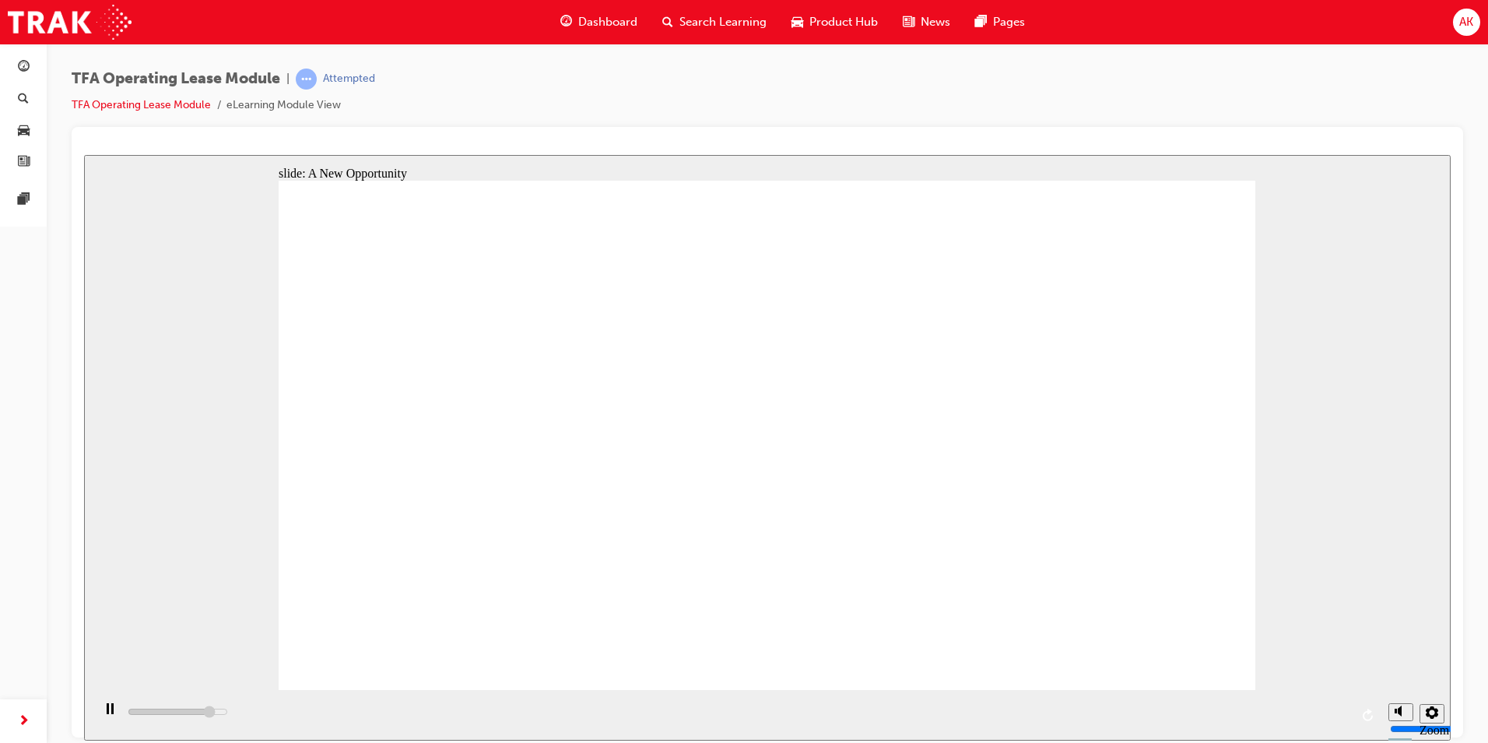
type input "9000"
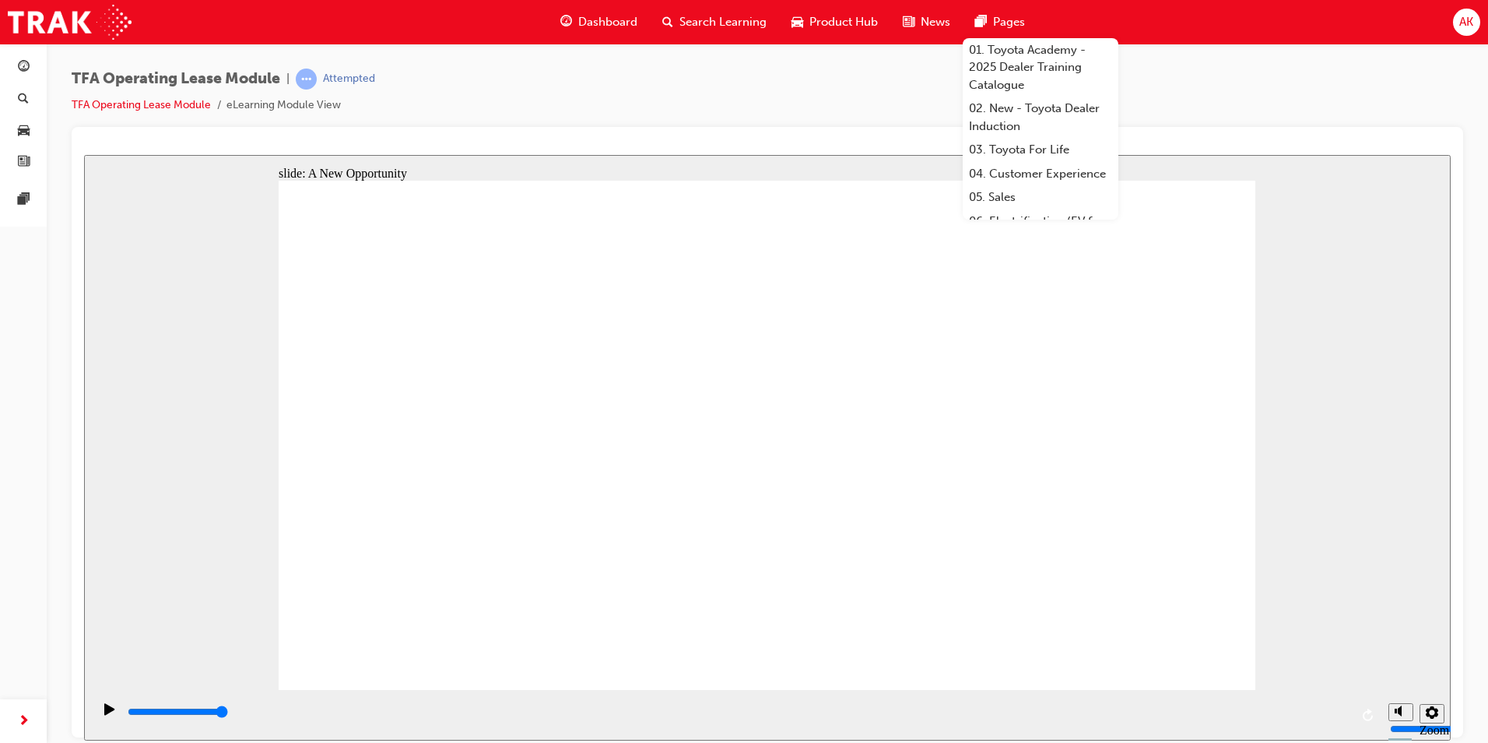
click at [726, 37] on div "Search Learning" at bounding box center [714, 22] width 129 height 32
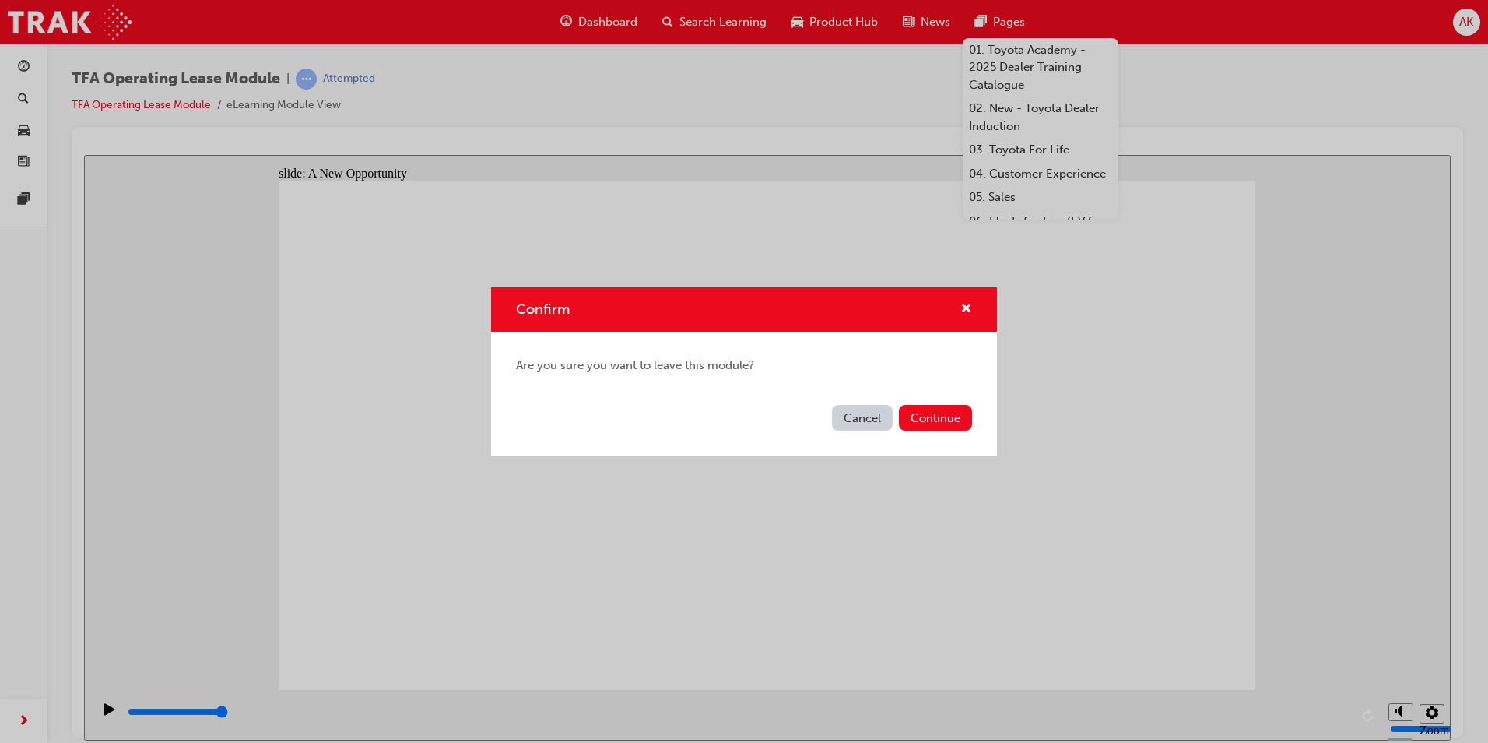
click at [945, 403] on div "Cancel Continue" at bounding box center [744, 427] width 506 height 57
click at [938, 416] on button "Continue" at bounding box center [935, 418] width 73 height 26
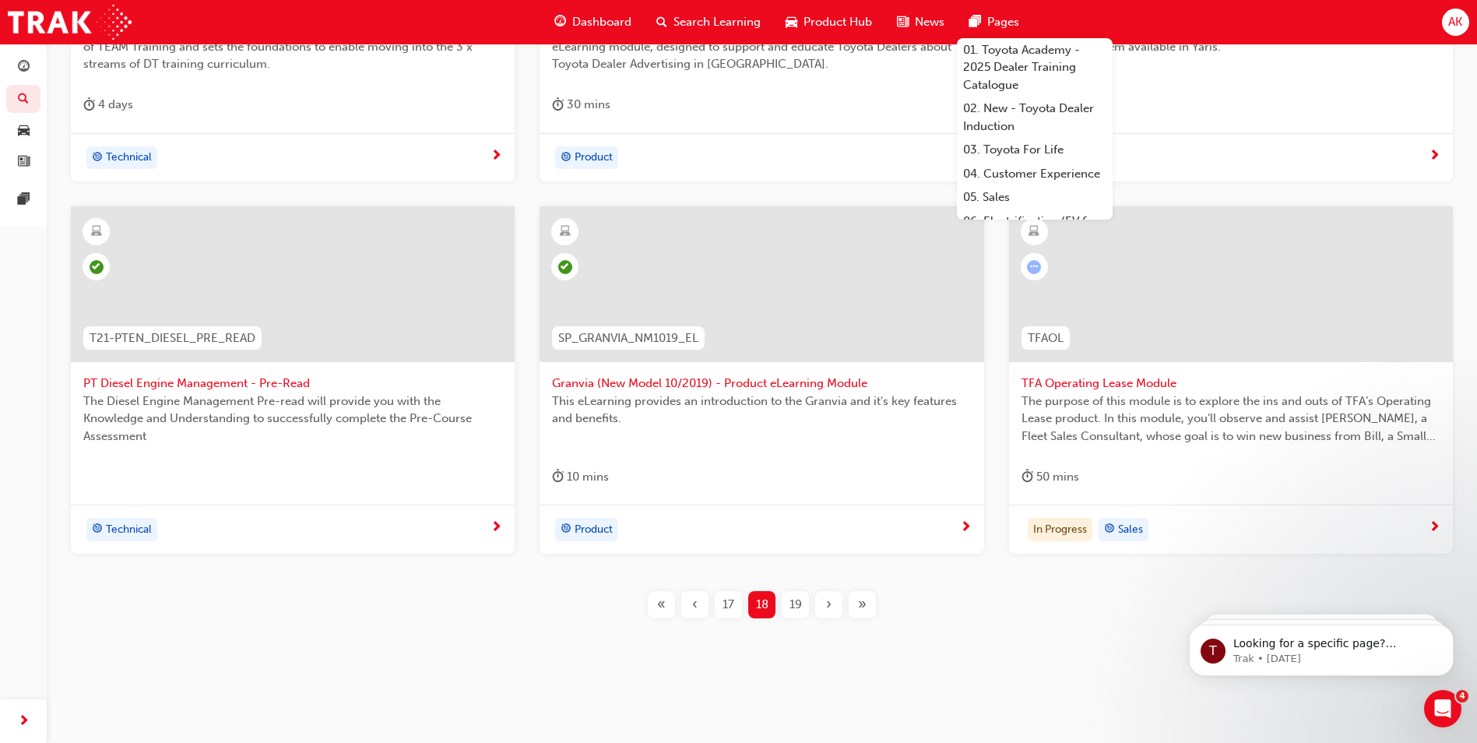
scroll to position [527, 0]
click at [989, 633] on div "T21-DTFD1 DT Fundamentals of Diagnosis Fundamentals of Diagnosis is the gateway…" at bounding box center [762, 237] width 1380 height 808
click at [795, 602] on span "19" at bounding box center [795, 603] width 12 height 18
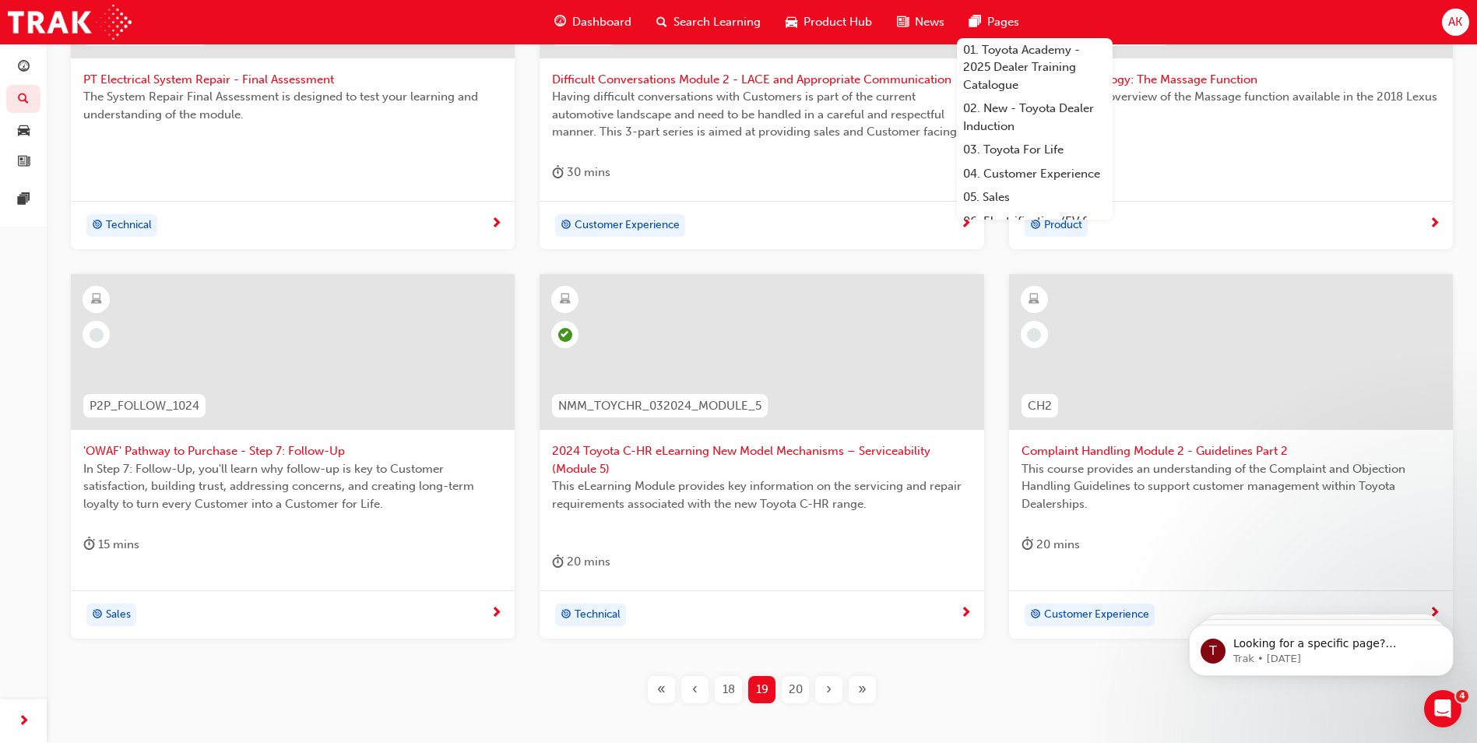
scroll to position [216, 0]
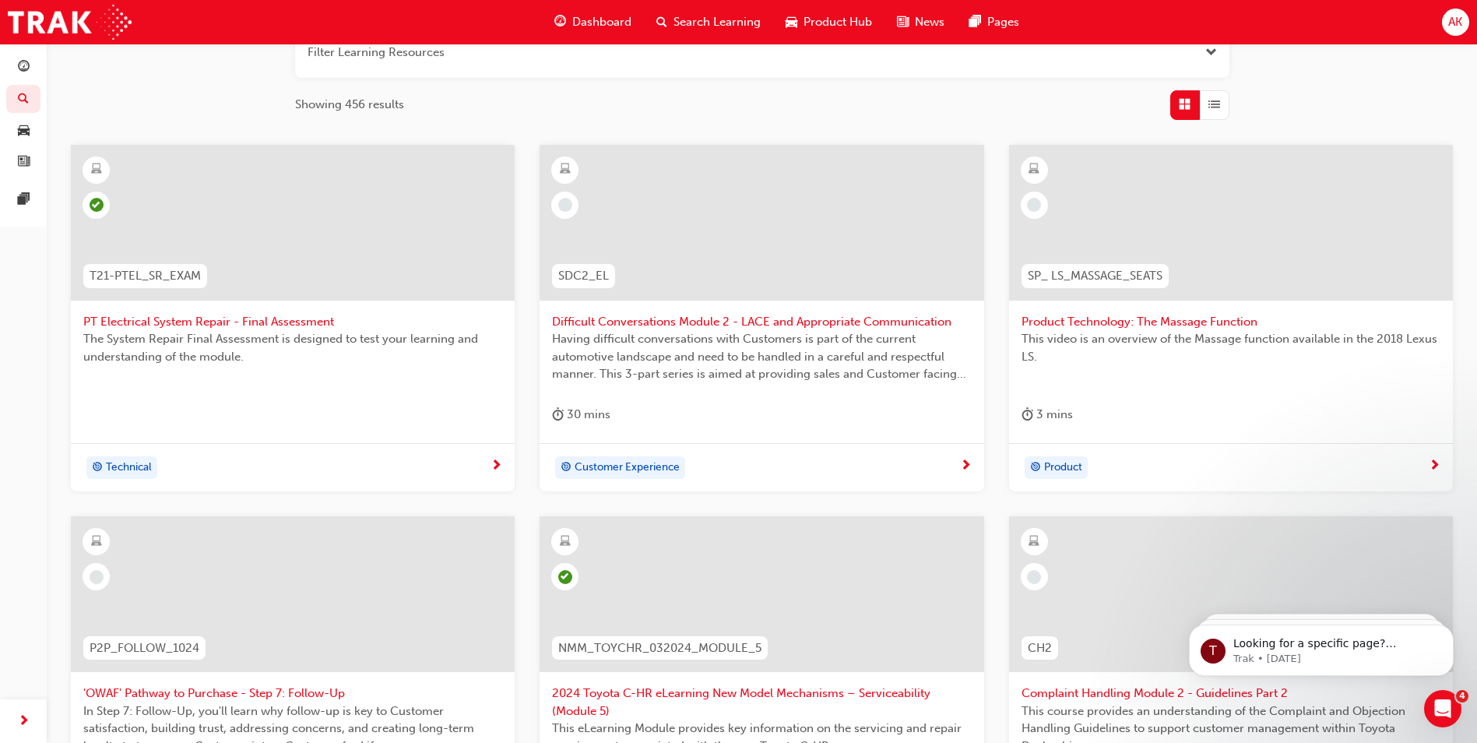
click at [851, 317] on span "Difficult Conversations Module 2 - LACE and Appropriate Communication" at bounding box center [761, 322] width 419 height 18
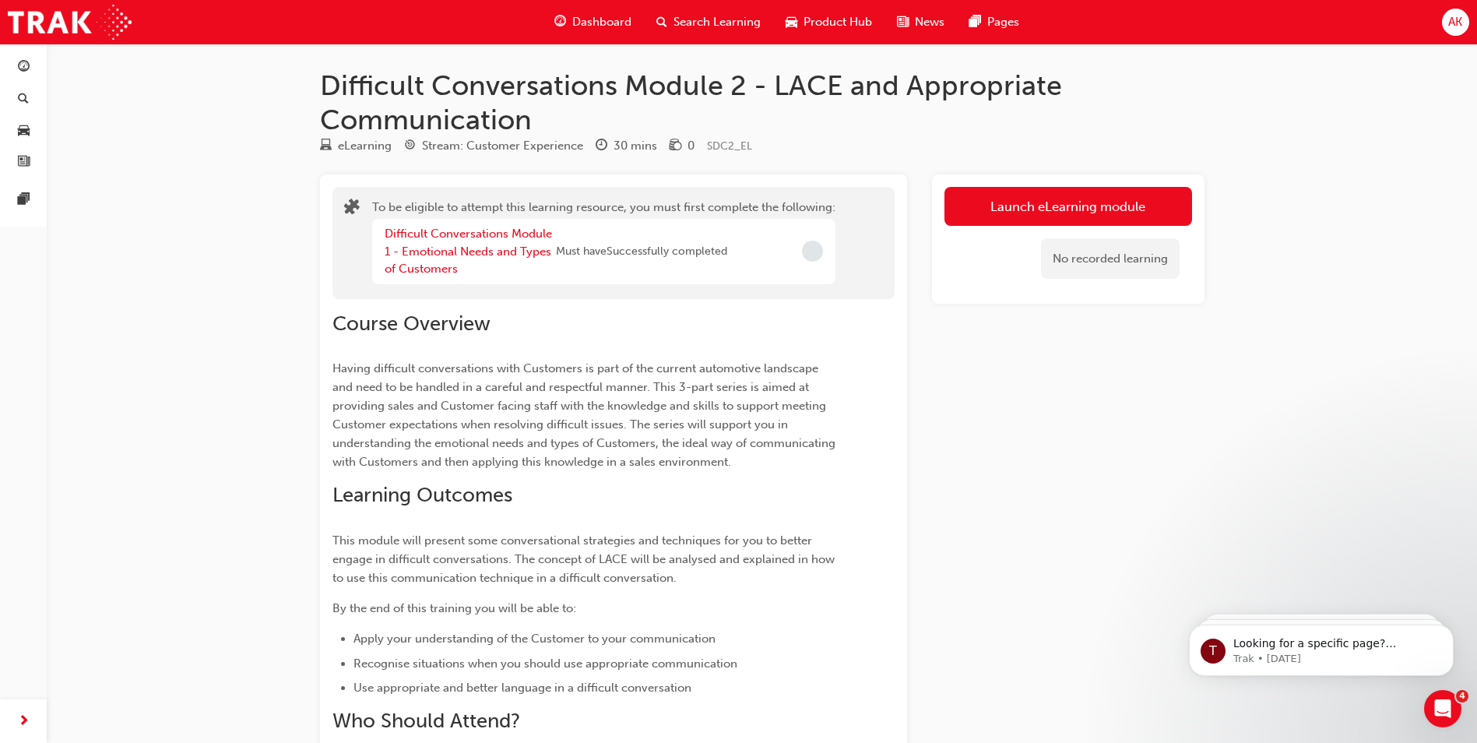
scroll to position [216, 0]
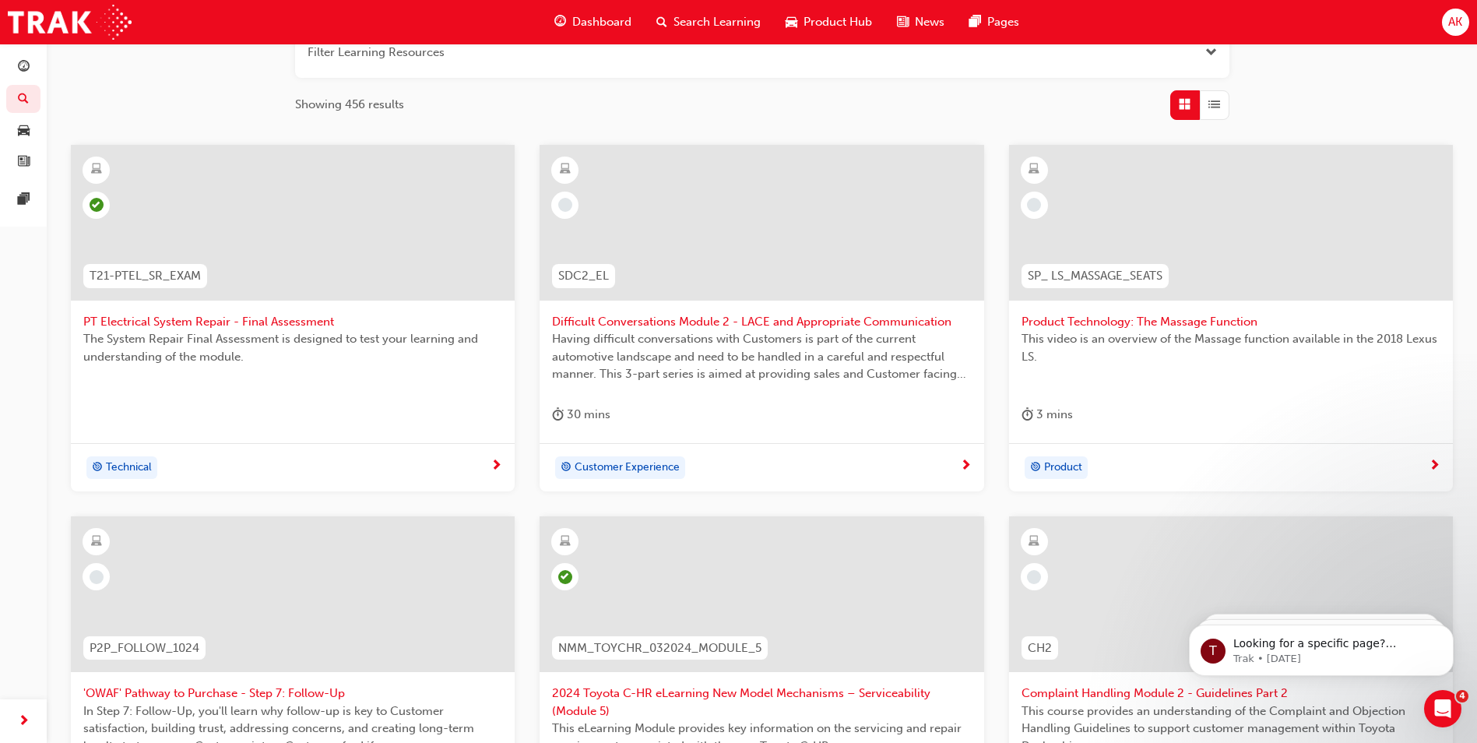
click at [1108, 317] on span "Product Technology: The Massage Function" at bounding box center [1230, 322] width 419 height 18
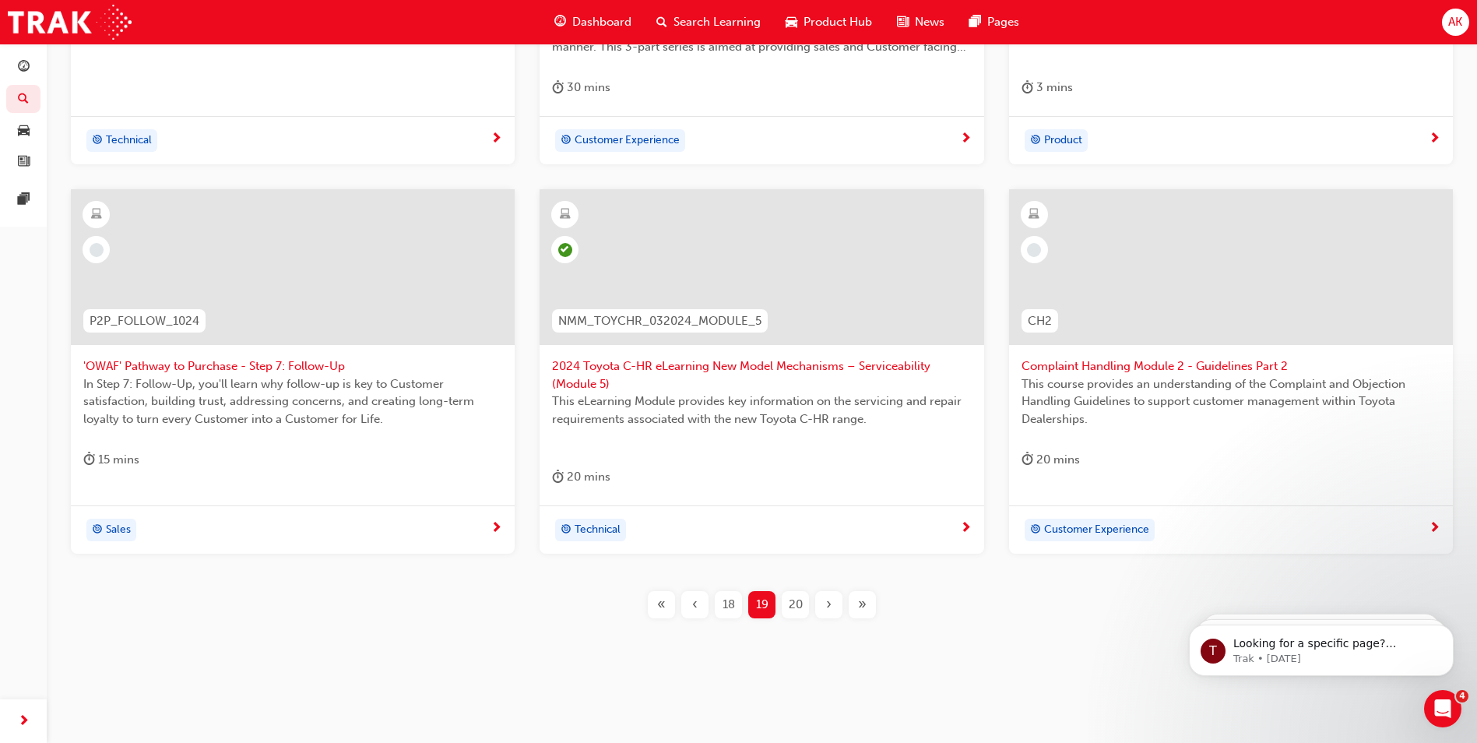
scroll to position [544, 0]
click at [265, 374] on span "In Step 7: Follow-Up, you'll learn why follow-up is key to Customer satisfactio…" at bounding box center [292, 400] width 419 height 53
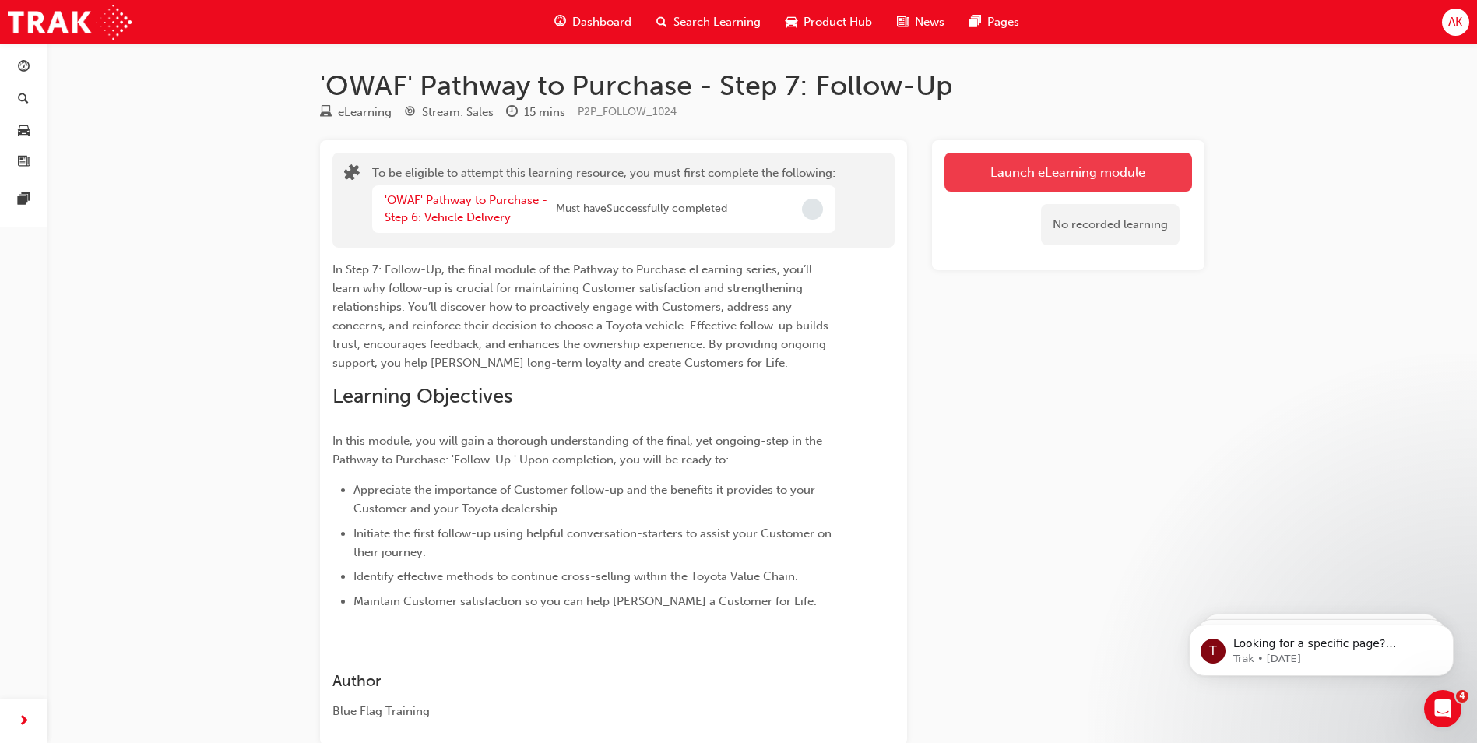
click at [1060, 159] on button "Launch eLearning module" at bounding box center [1068, 172] width 248 height 39
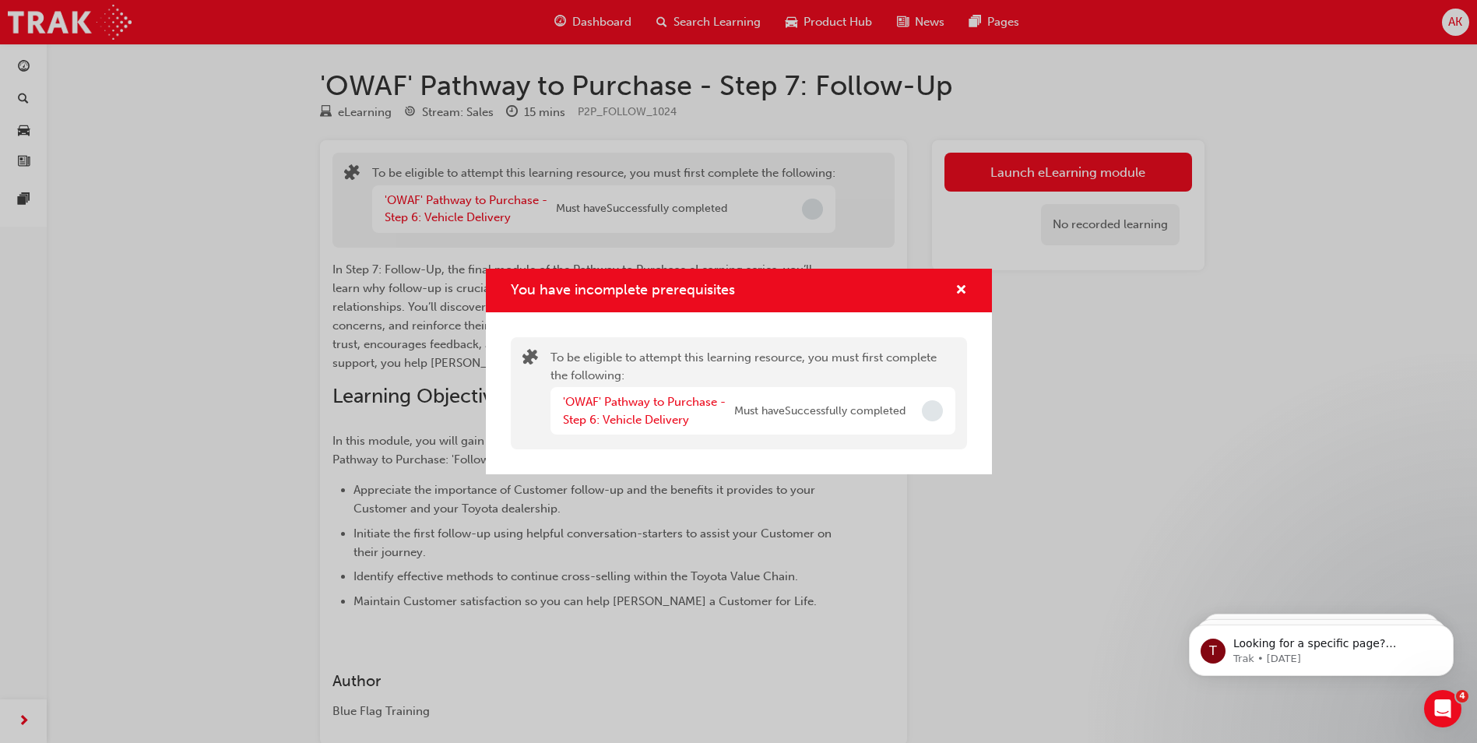
click at [967, 290] on div "You have incomplete prerequisites" at bounding box center [739, 291] width 506 height 44
click at [962, 290] on span "cross-icon" at bounding box center [961, 291] width 12 height 14
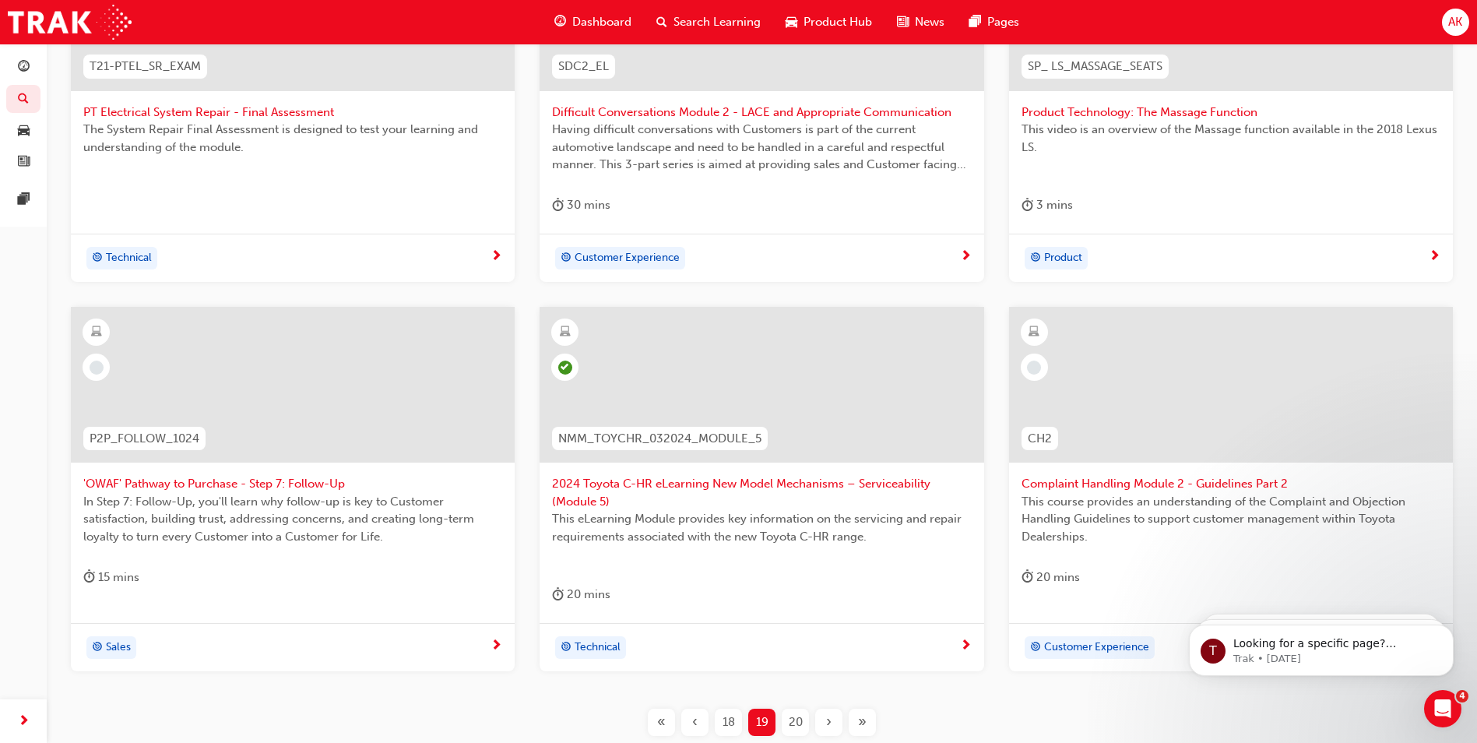
scroll to position [453, 0]
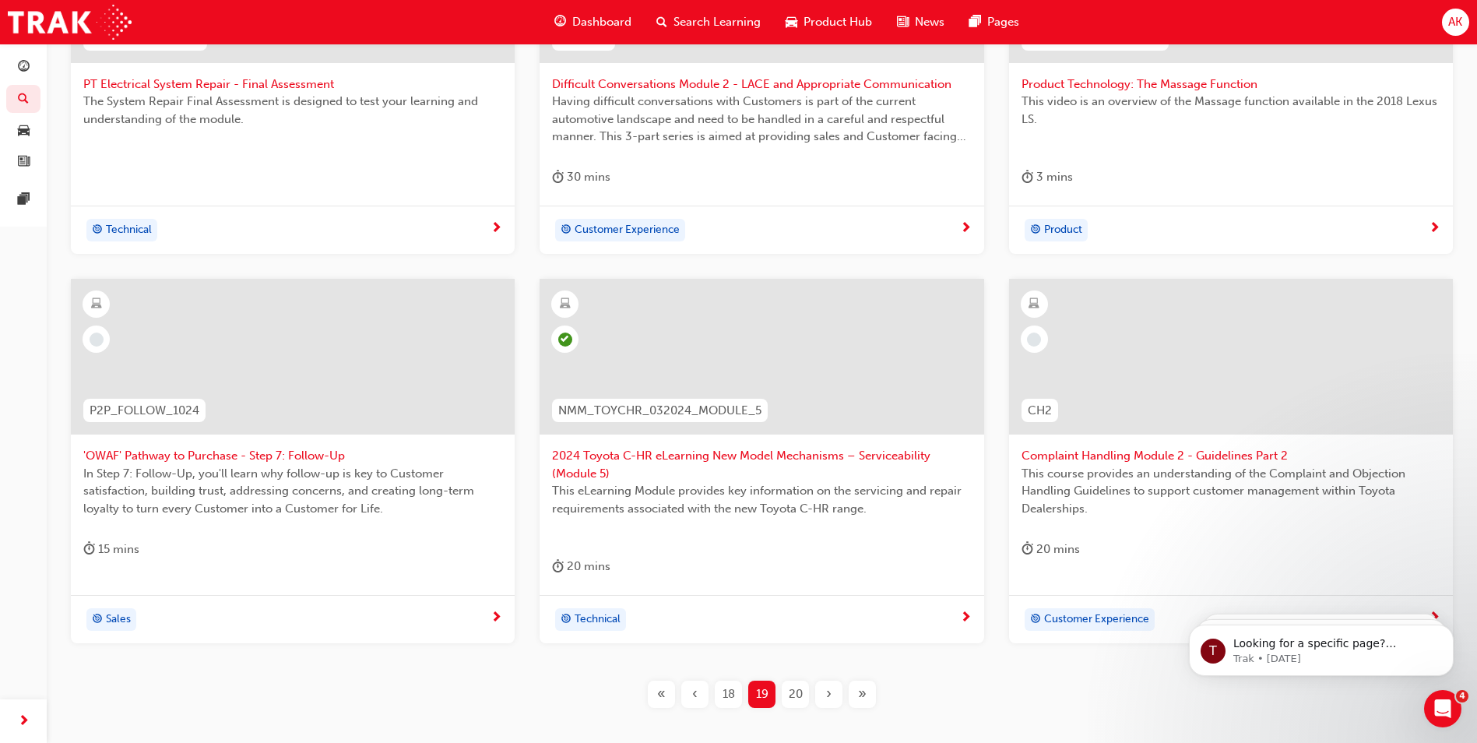
click at [1143, 455] on span "Complaint Handling Module 2 - Guidelines Part 2" at bounding box center [1230, 456] width 419 height 18
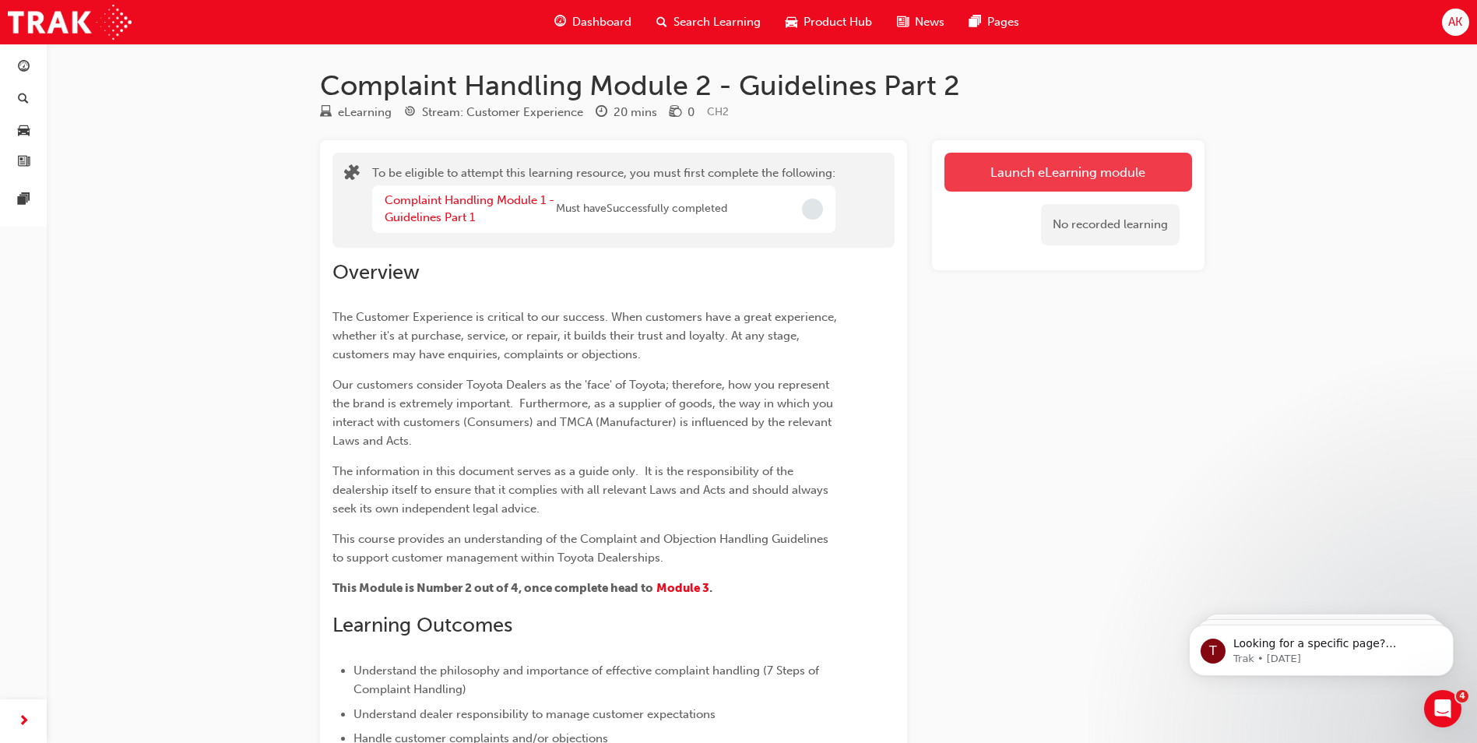
click at [1035, 177] on button "Launch eLearning module" at bounding box center [1068, 172] width 248 height 39
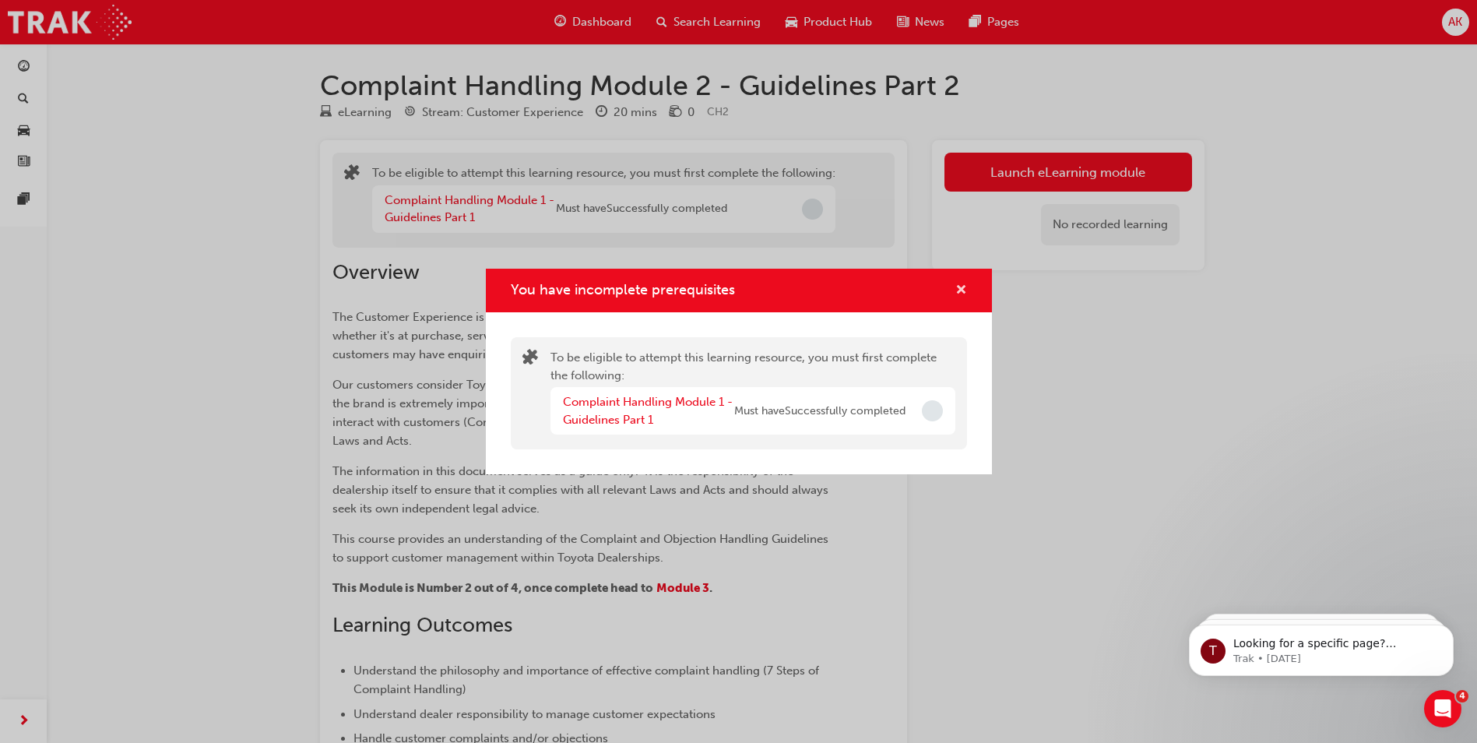
click at [955, 292] on button "You have incomplete prerequisites" at bounding box center [961, 290] width 12 height 19
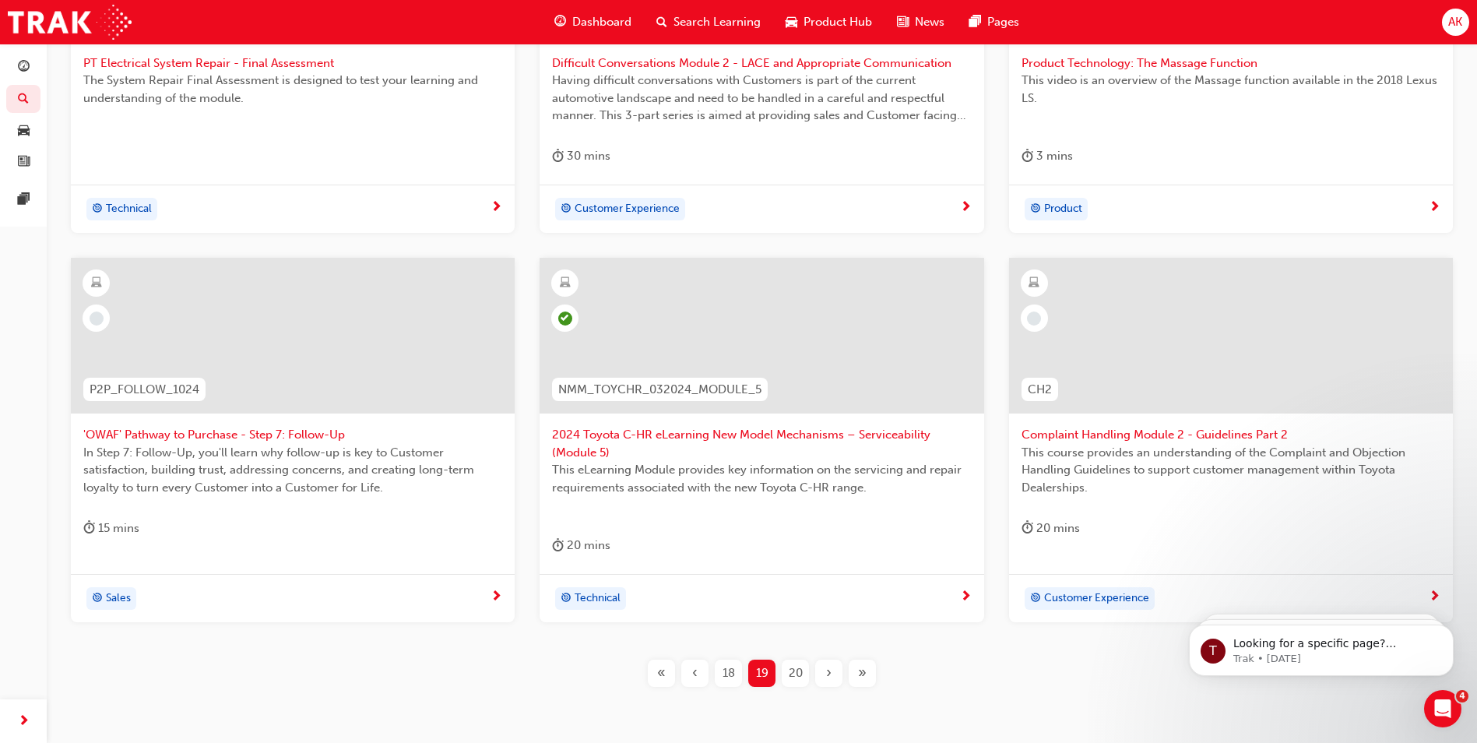
scroll to position [544, 0]
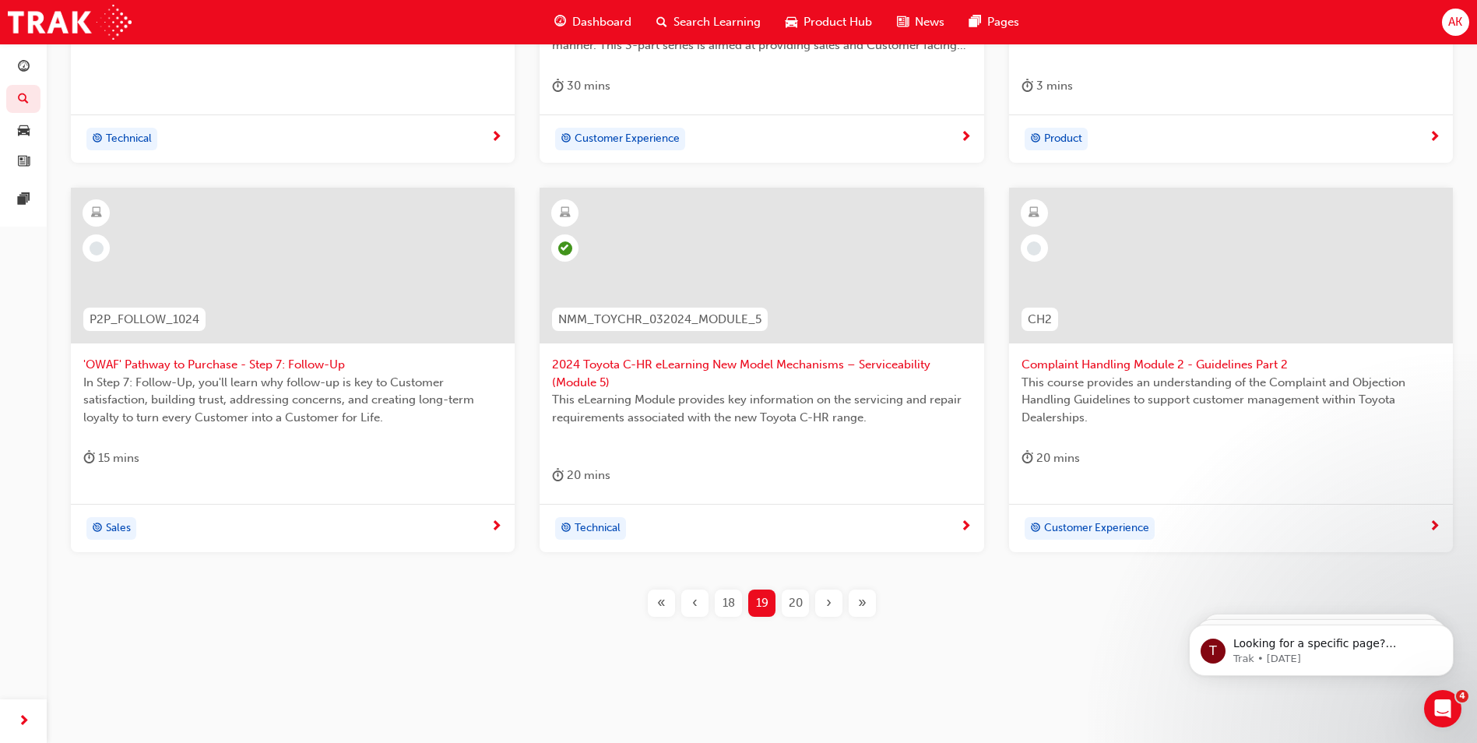
click at [792, 604] on span "20" at bounding box center [796, 603] width 14 height 18
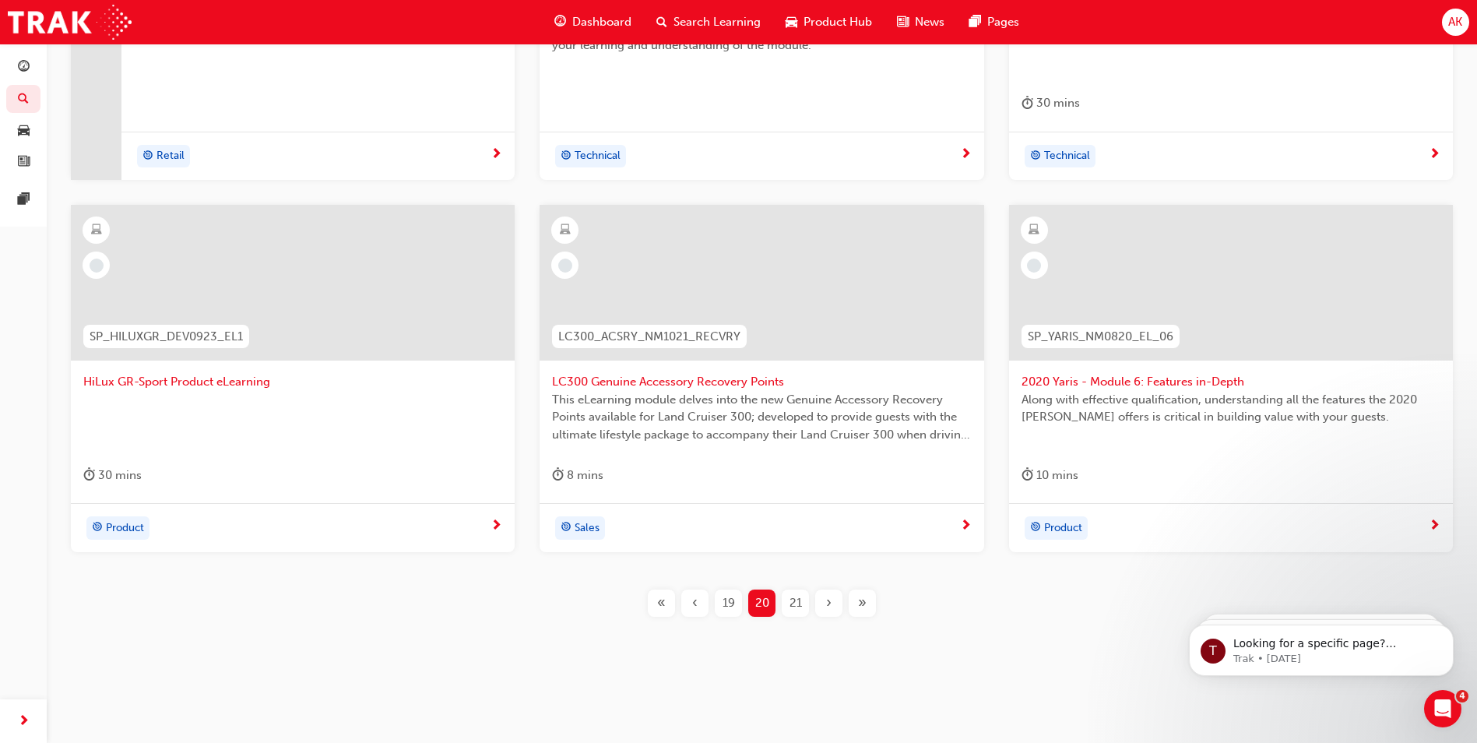
scroll to position [216, 0]
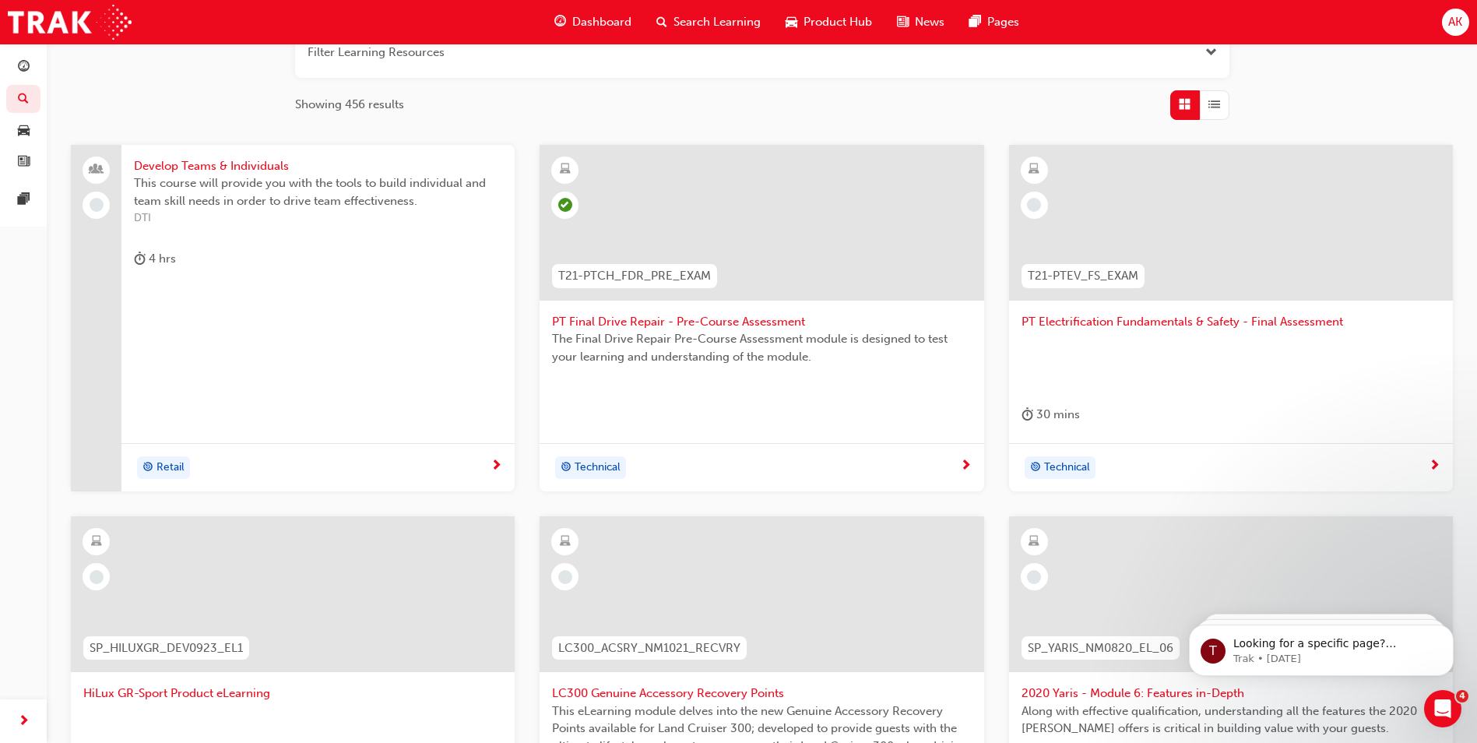
click at [1127, 318] on span "PT Electrification Fundamentals & Safety - Final Assessment" at bounding box center [1230, 322] width 419 height 18
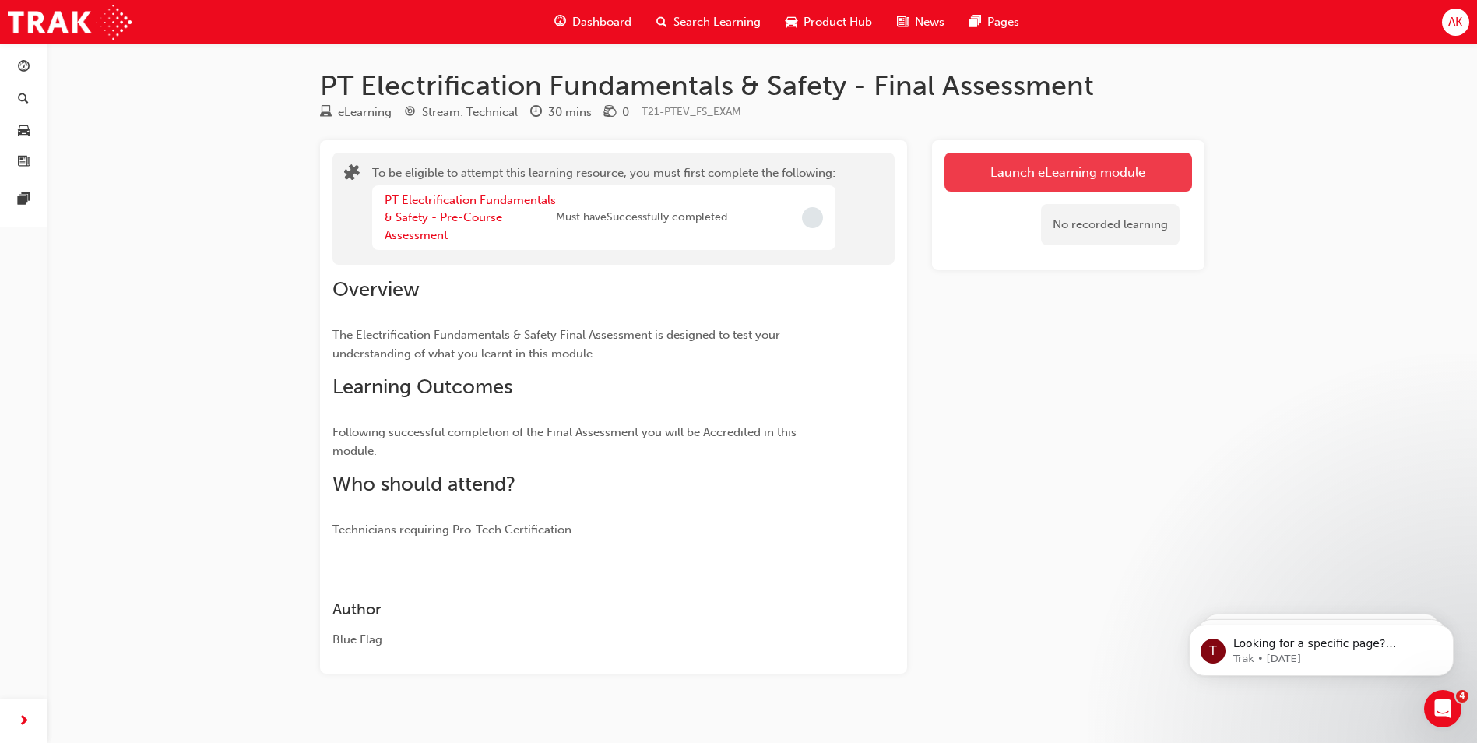
click at [1035, 166] on button "Launch eLearning module" at bounding box center [1068, 172] width 248 height 39
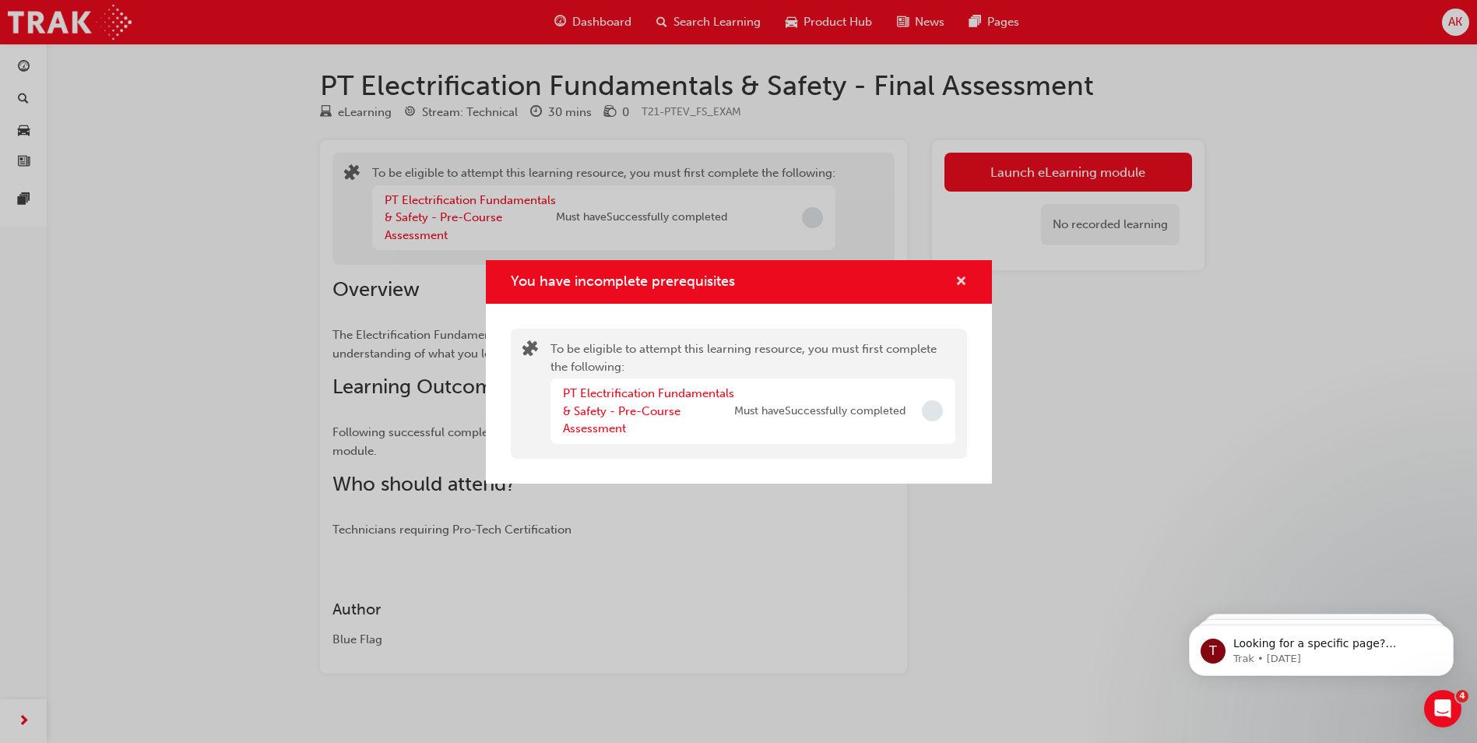
click at [961, 280] on span "cross-icon" at bounding box center [961, 283] width 12 height 14
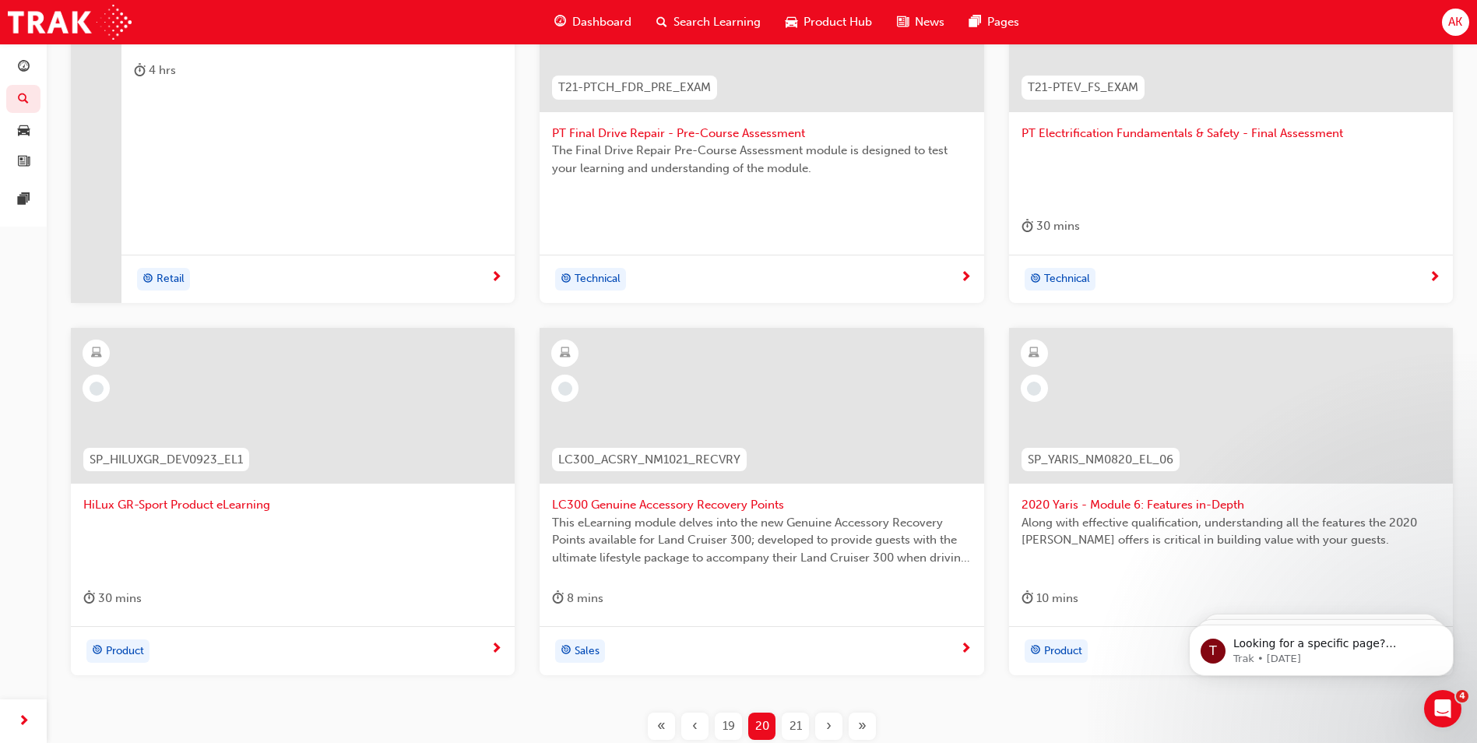
scroll to position [527, 0]
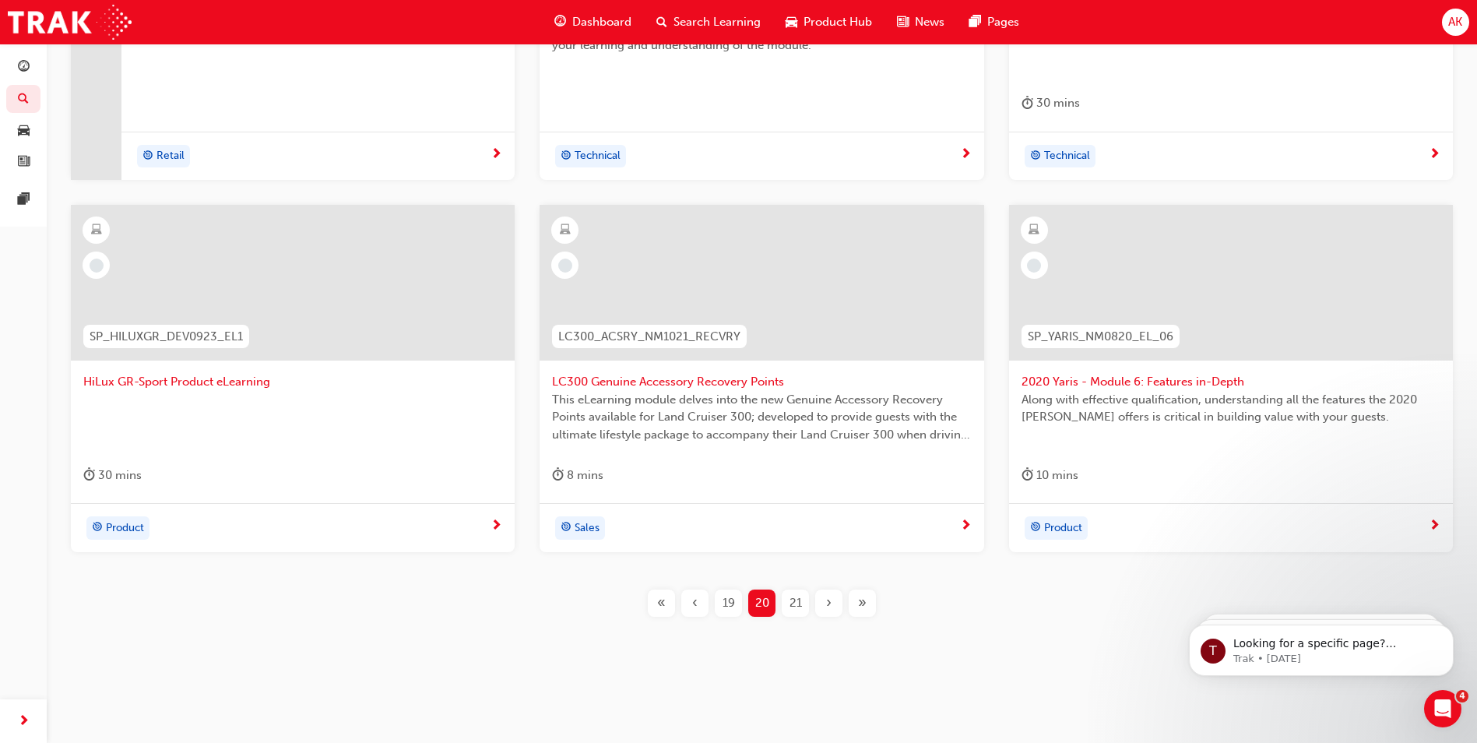
click at [246, 402] on div at bounding box center [292, 422] width 419 height 62
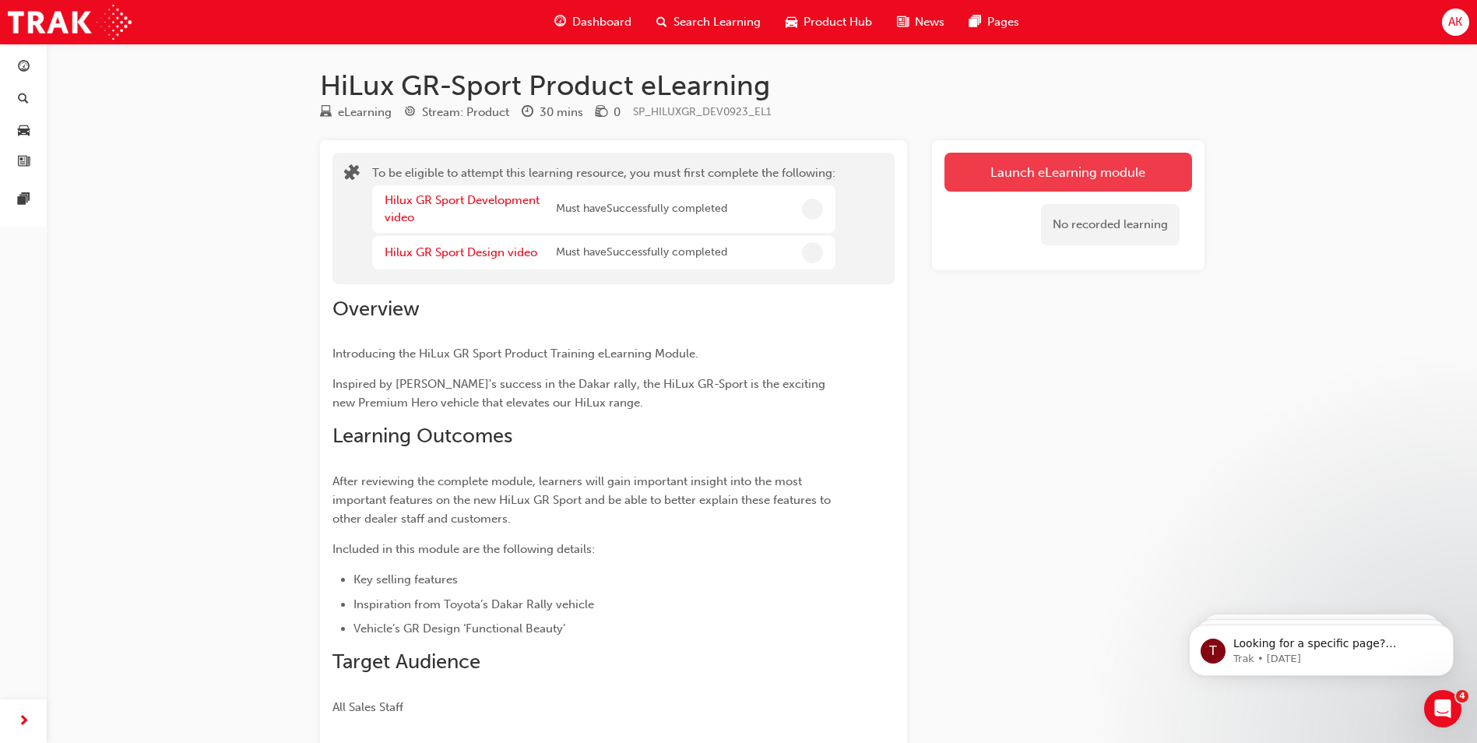
click at [1028, 177] on button "Launch eLearning module" at bounding box center [1068, 172] width 248 height 39
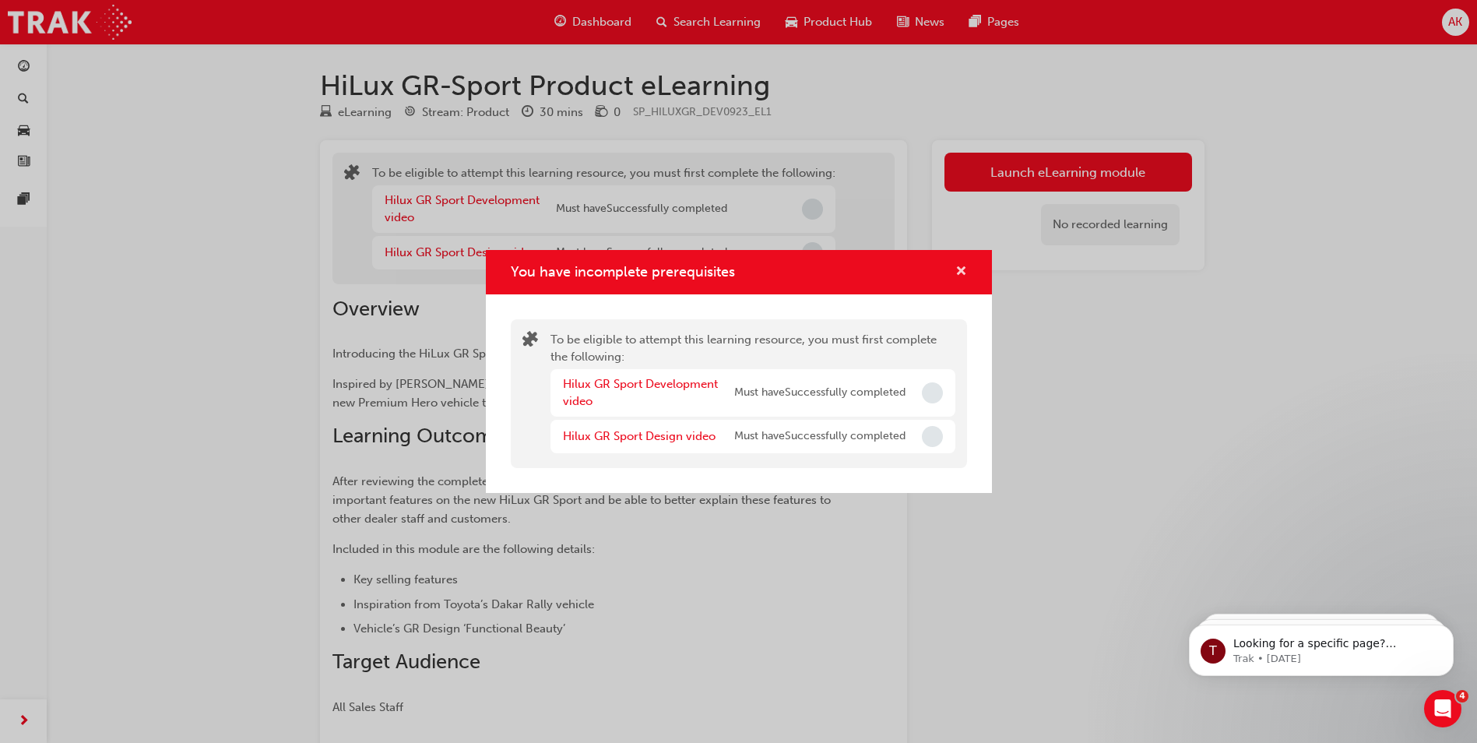
click at [966, 276] on span "cross-icon" at bounding box center [961, 272] width 12 height 14
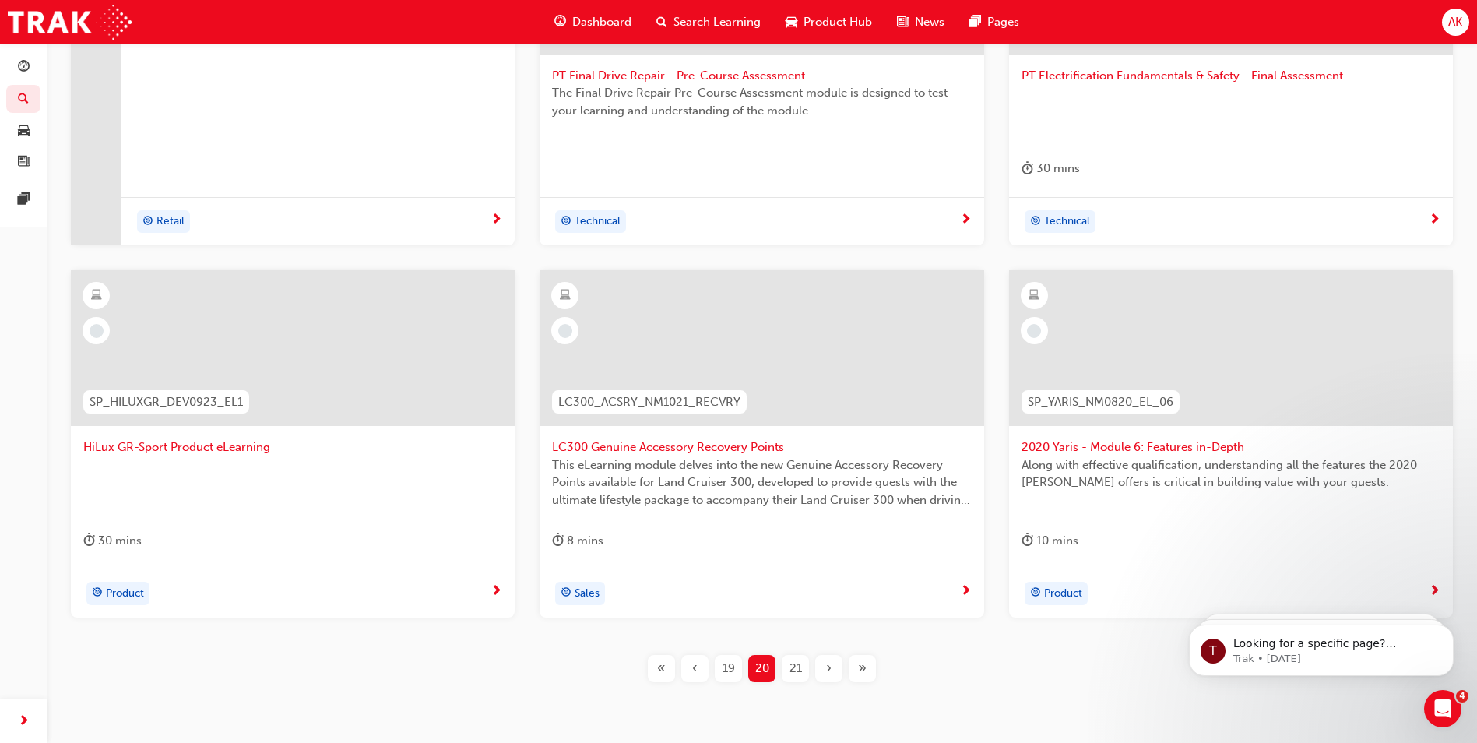
scroll to position [527, 0]
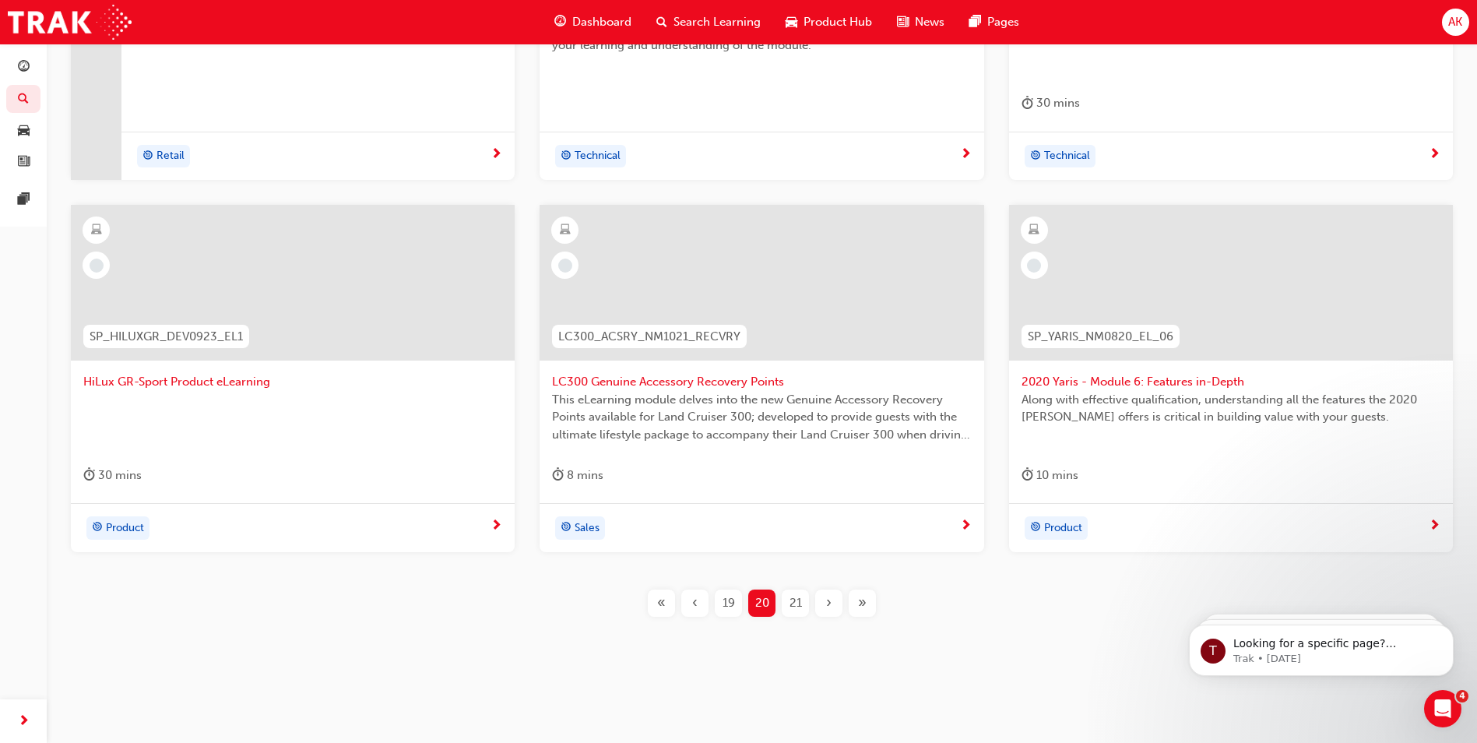
click at [694, 381] on span "LC300 Genuine Accessory Recovery Points" at bounding box center [761, 382] width 419 height 18
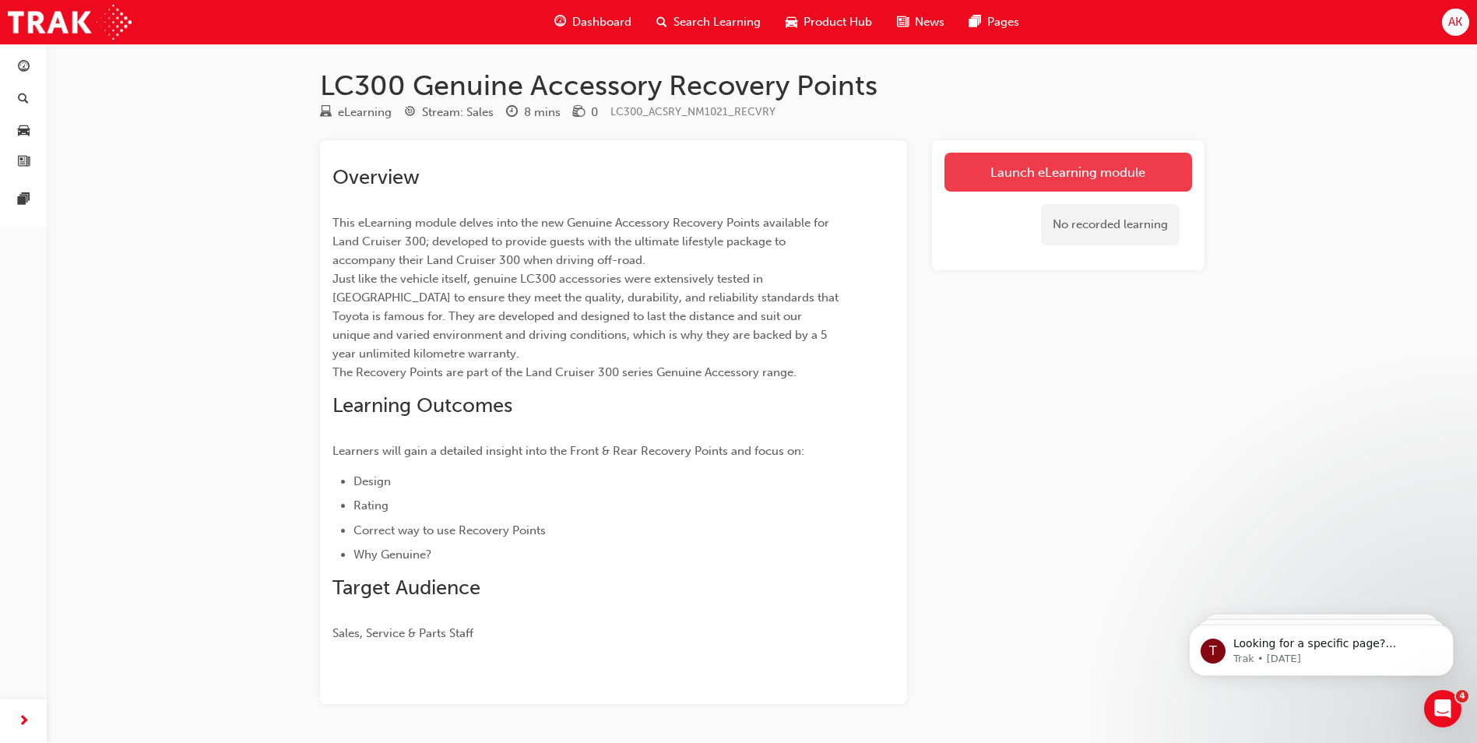
click at [1063, 176] on link "Launch eLearning module" at bounding box center [1068, 172] width 248 height 39
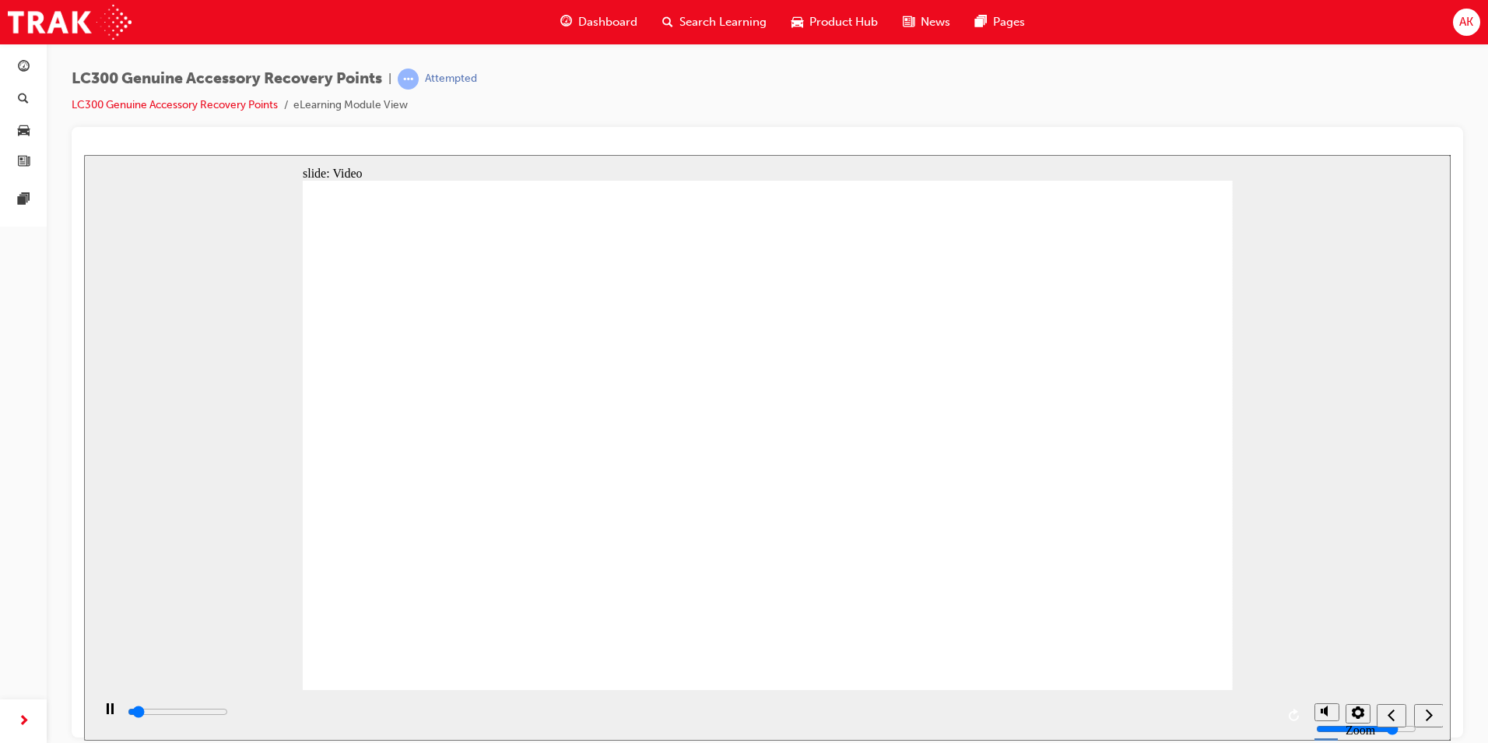
click at [1276, 715] on div "playback controls" at bounding box center [699, 714] width 1215 height 51
click at [228, 715] on input "slide progress" at bounding box center [178, 710] width 100 height 12
click at [1433, 713] on div "next" at bounding box center [1429, 715] width 17 height 16
click at [1432, 723] on div "next" at bounding box center [1429, 715] width 17 height 16
click at [1429, 720] on icon "next" at bounding box center [1429, 714] width 8 height 14
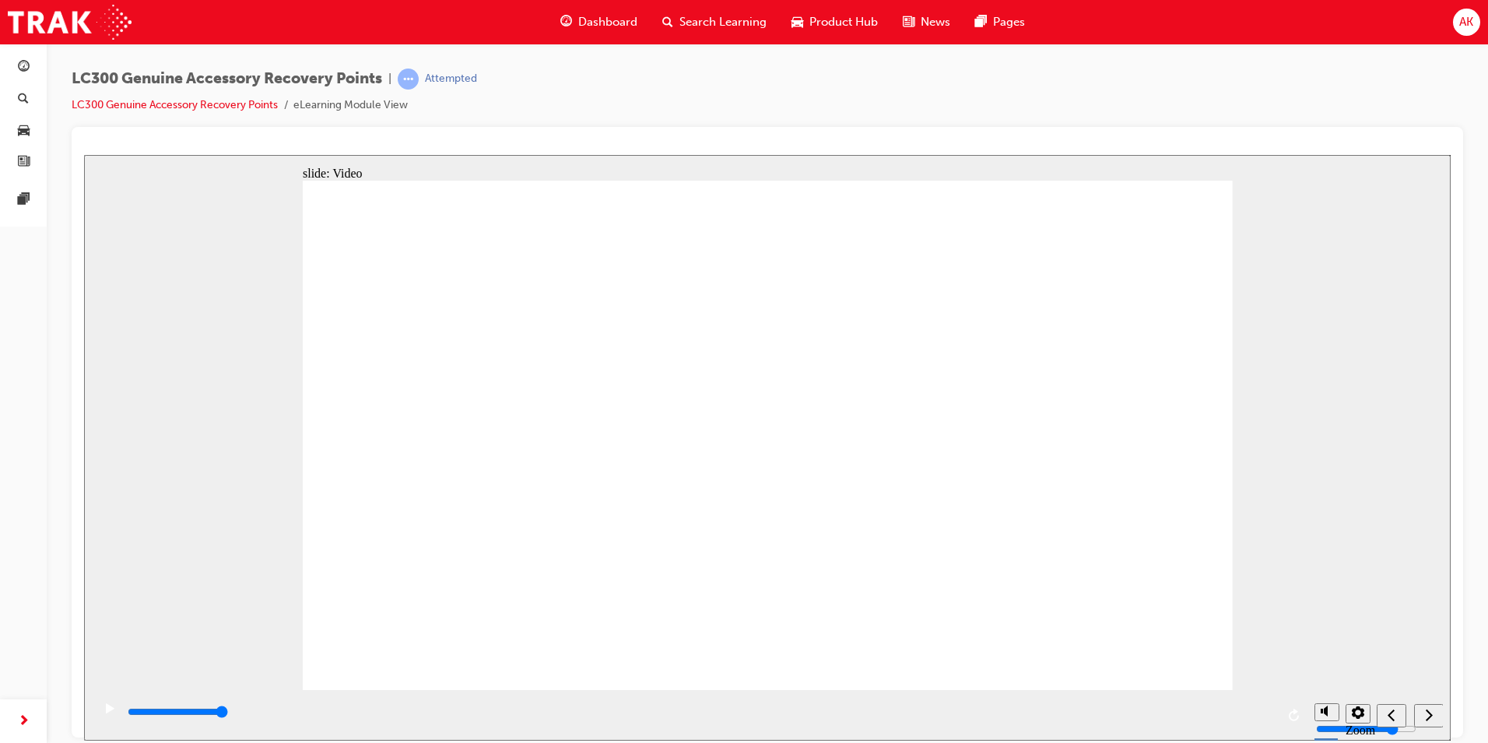
click at [1429, 720] on icon "next" at bounding box center [1429, 714] width 8 height 14
click at [1430, 721] on icon "next" at bounding box center [1429, 714] width 8 height 14
click at [107, 712] on icon "play/pause" at bounding box center [110, 707] width 9 height 10
click at [717, 32] on div "Search Learning" at bounding box center [714, 22] width 129 height 32
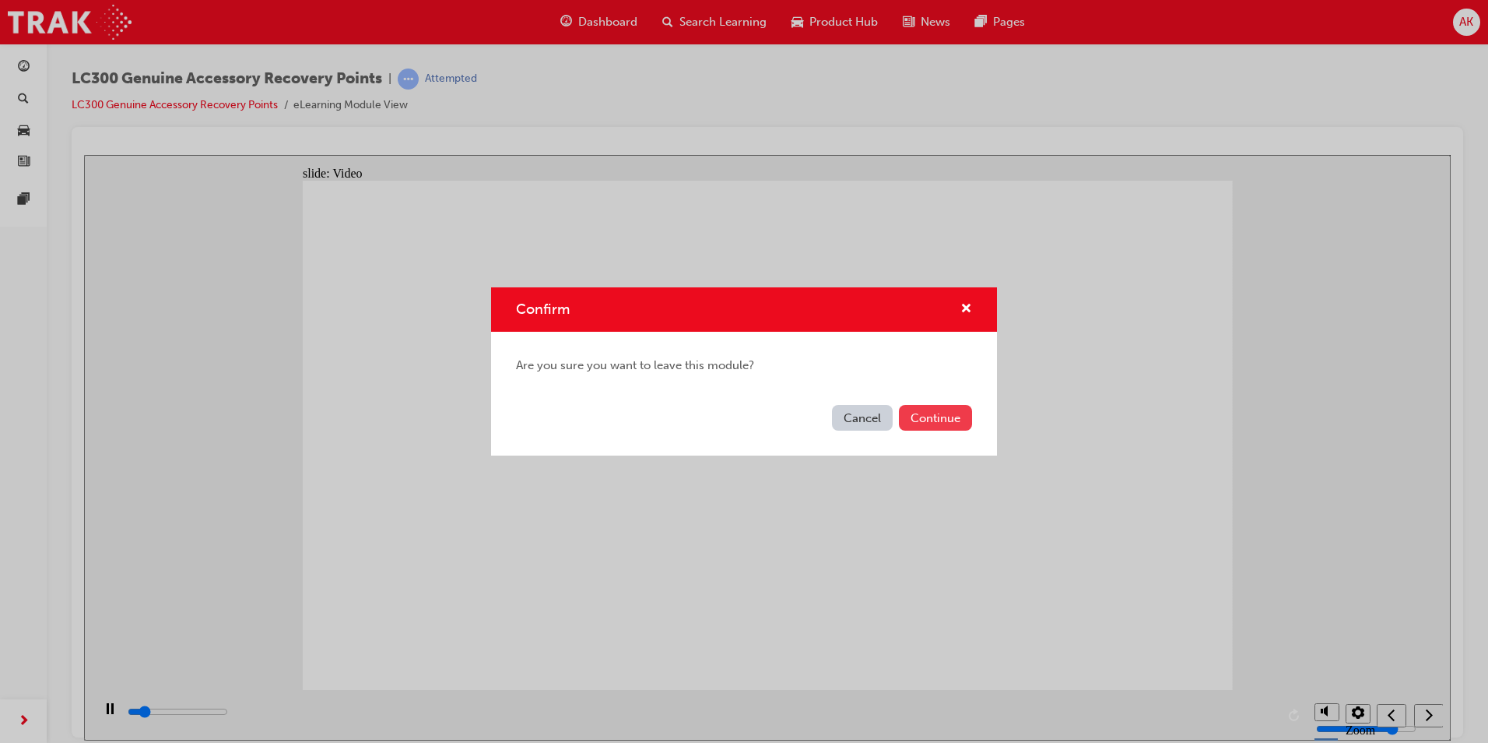
type input "77100"
click at [946, 421] on button "Continue" at bounding box center [935, 418] width 73 height 26
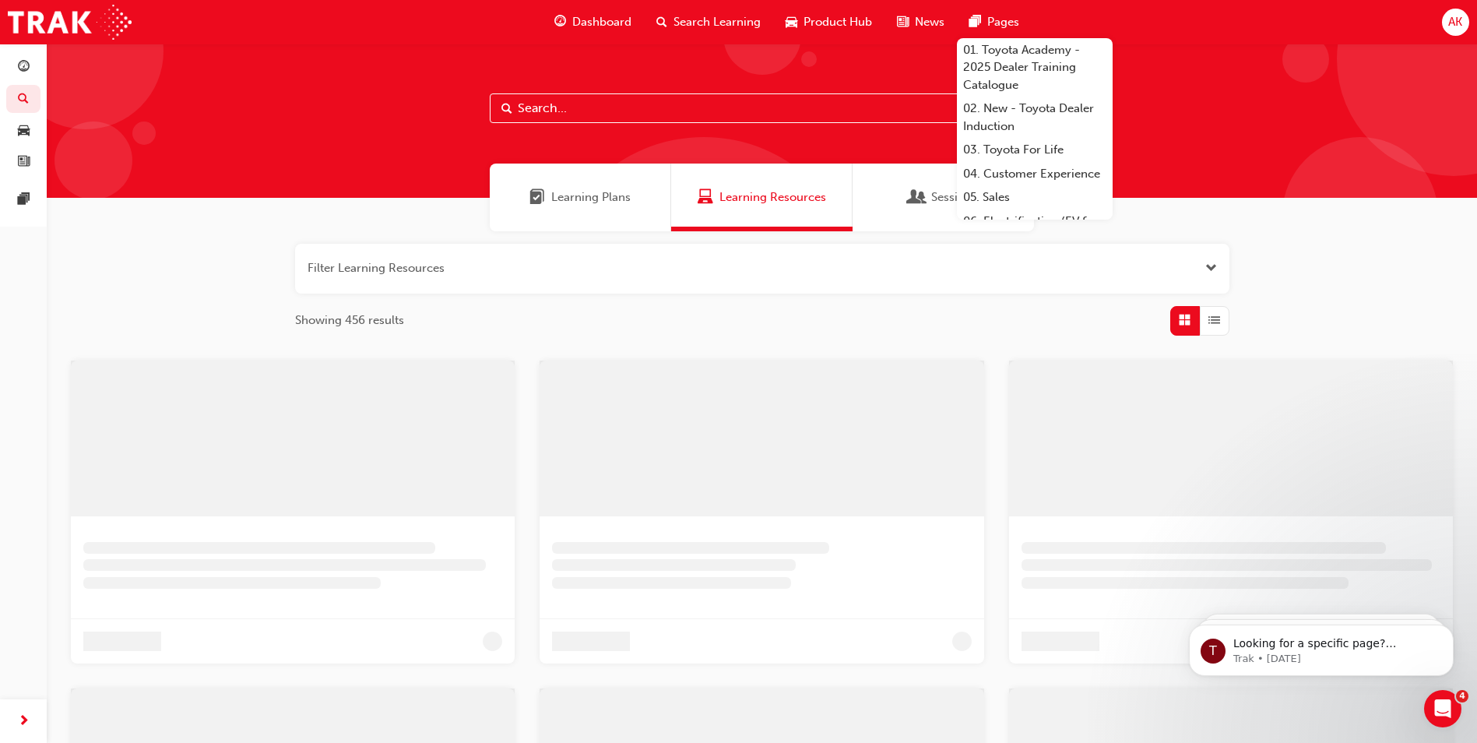
click at [1458, 27] on span "AK" at bounding box center [1455, 22] width 14 height 18
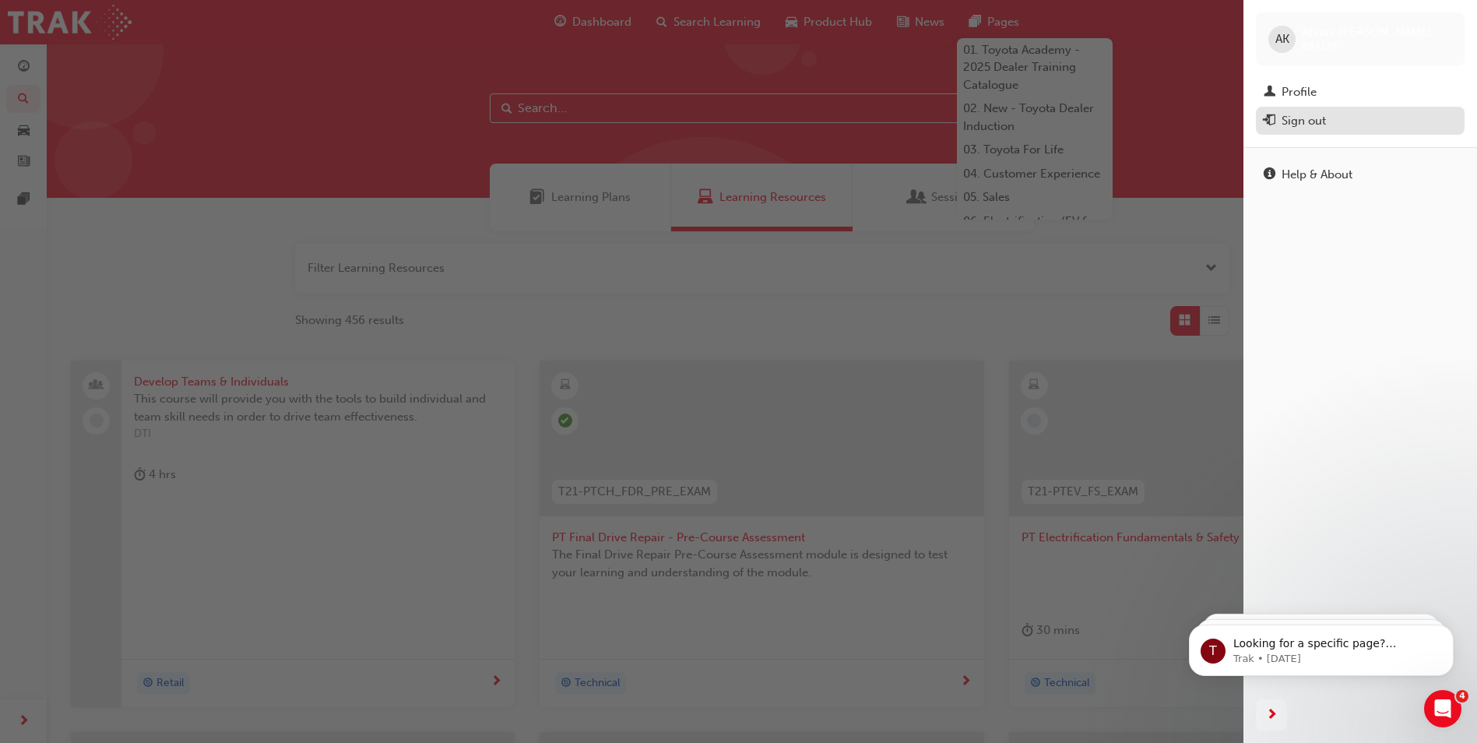
click at [1344, 120] on div "Sign out" at bounding box center [1359, 120] width 193 height 19
